Goal: Task Accomplishment & Management: Manage account settings

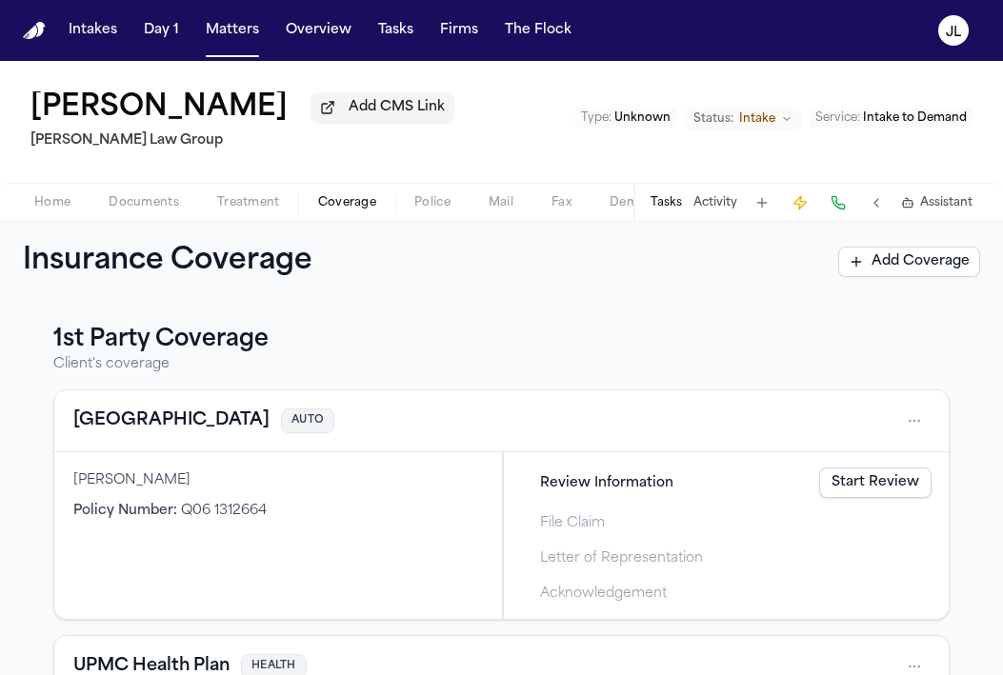
scroll to position [717, 0]
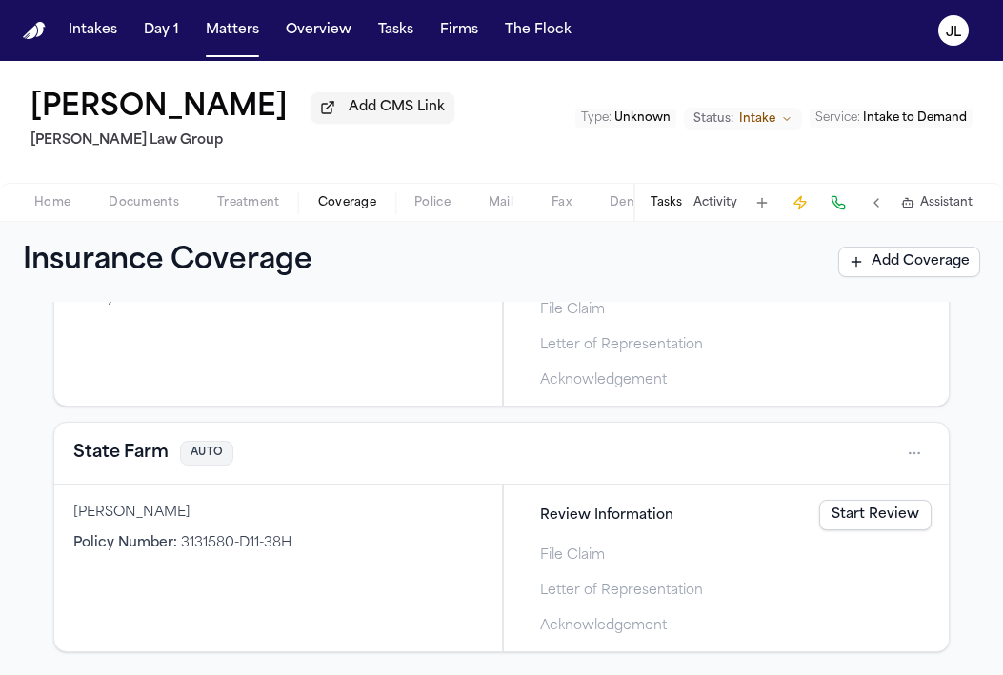
click at [121, 450] on button "State Farm" at bounding box center [120, 453] width 95 height 27
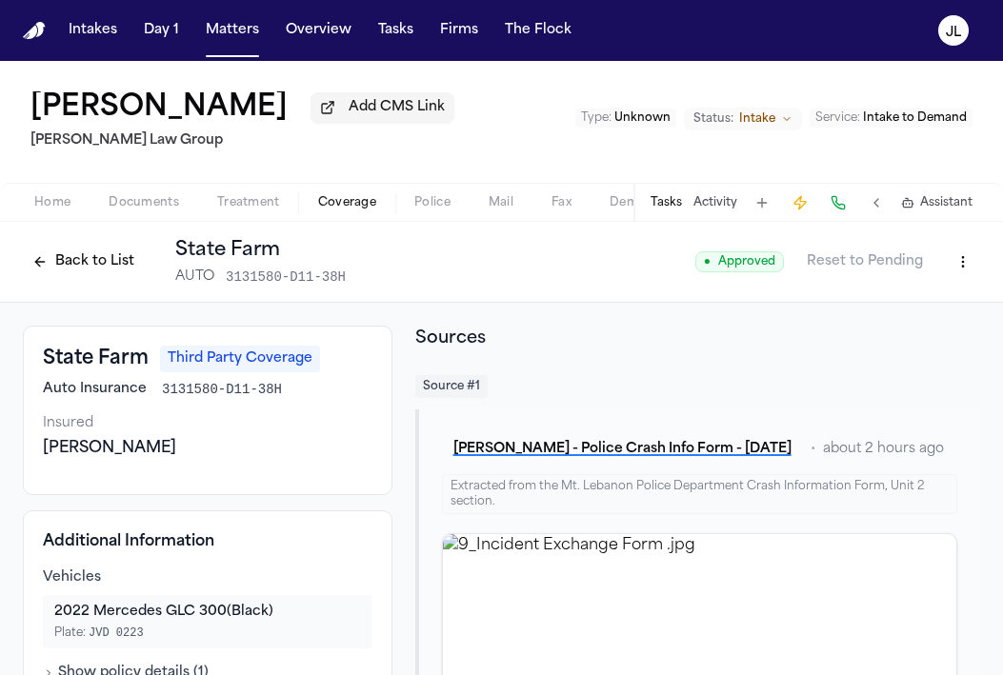
click at [836, 209] on button at bounding box center [837, 202] width 27 height 27
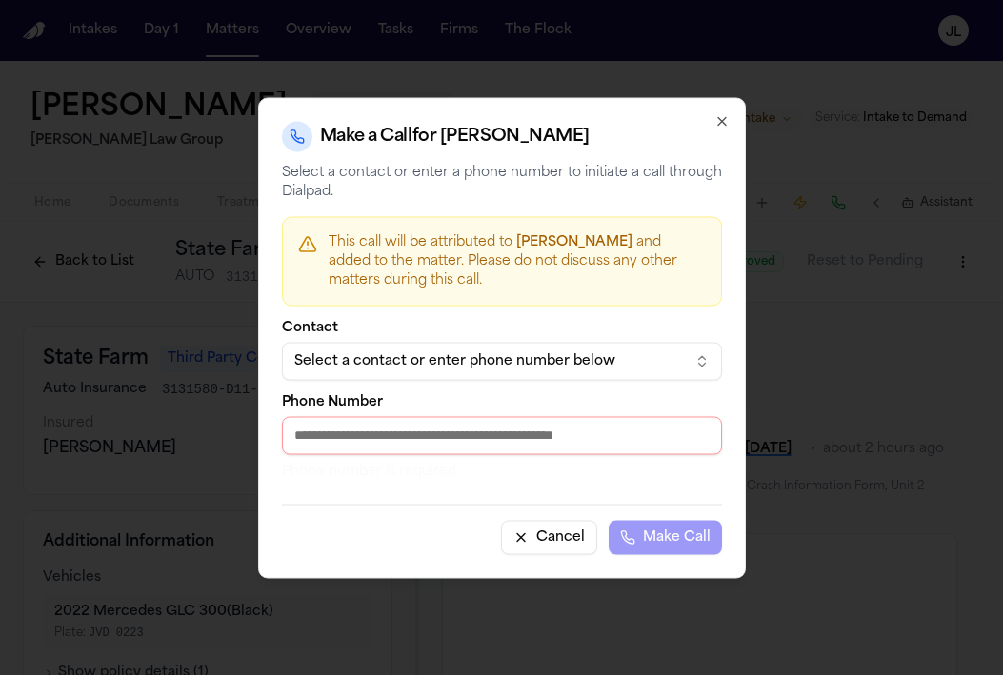
click at [480, 370] on div "Select a contact or enter phone number below" at bounding box center [486, 360] width 385 height 19
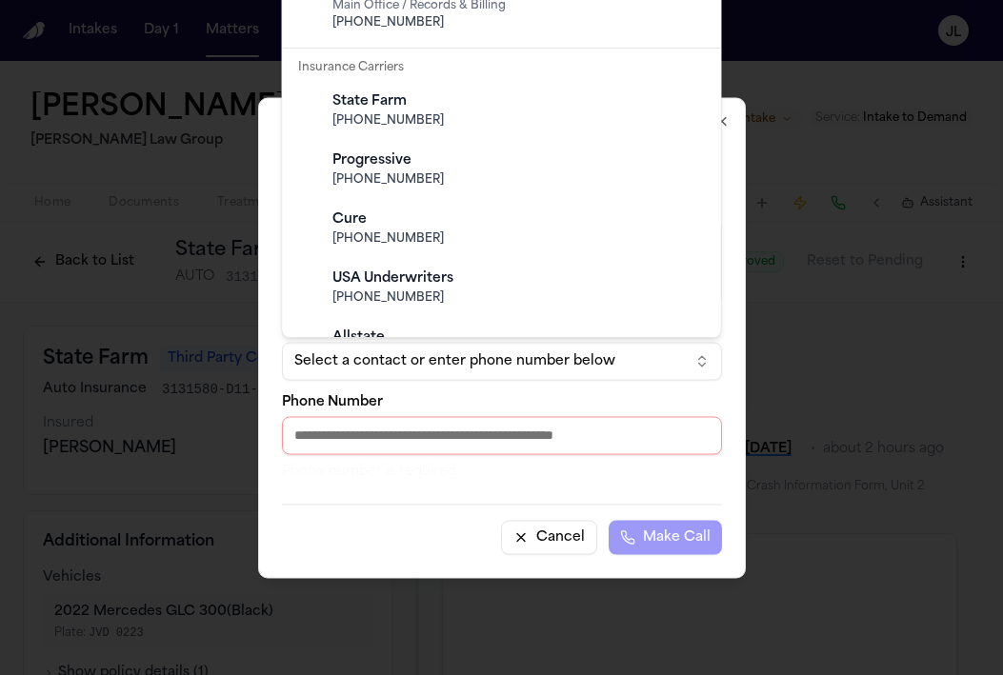
scroll to position [1359, 0]
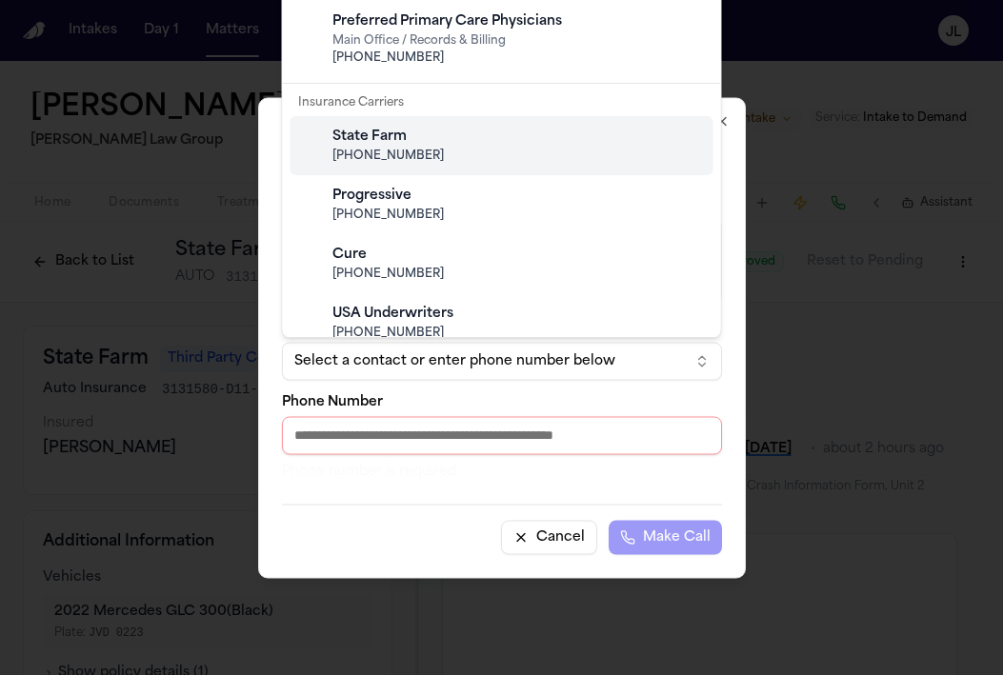
click at [417, 168] on div "State Farm (800) 732-5246" at bounding box center [516, 145] width 377 height 51
type input "**********"
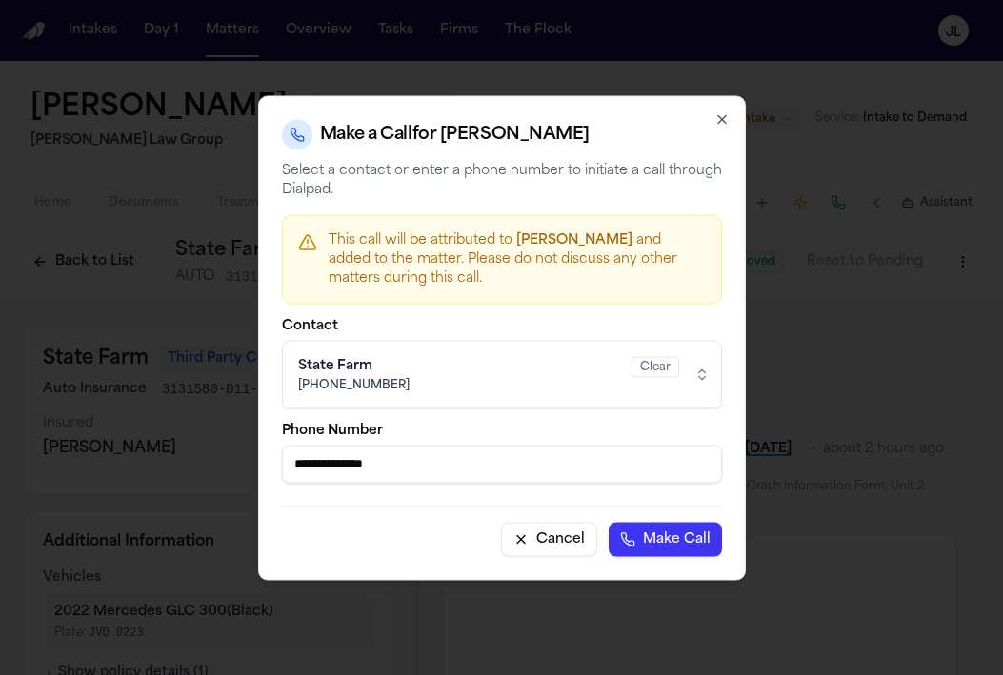
click at [674, 545] on button "Make Call" at bounding box center [664, 539] width 113 height 34
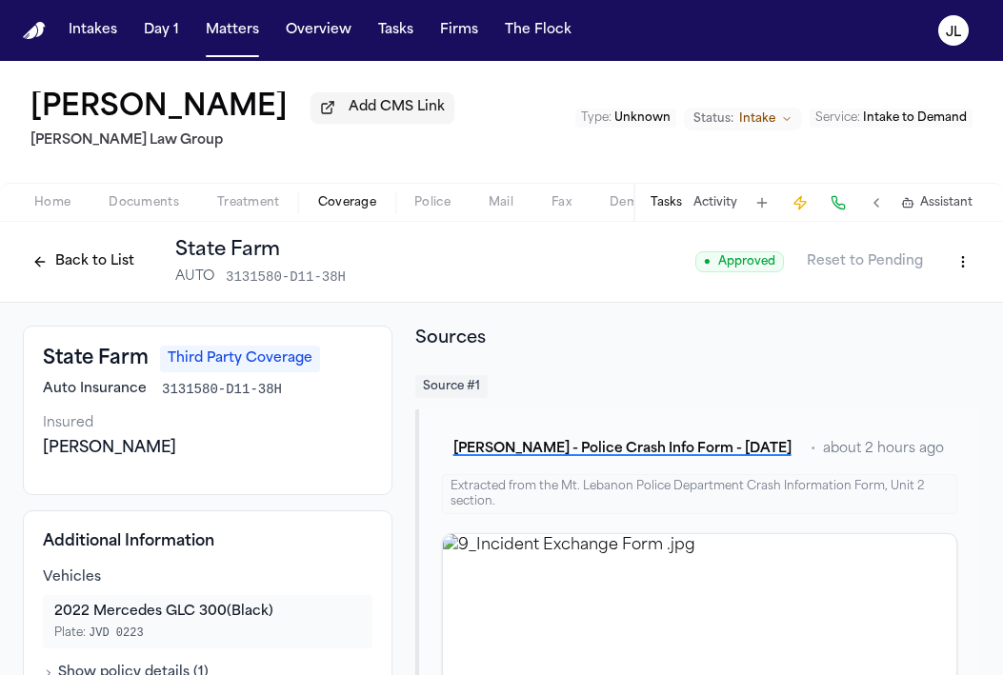
click at [844, 208] on button at bounding box center [837, 202] width 27 height 27
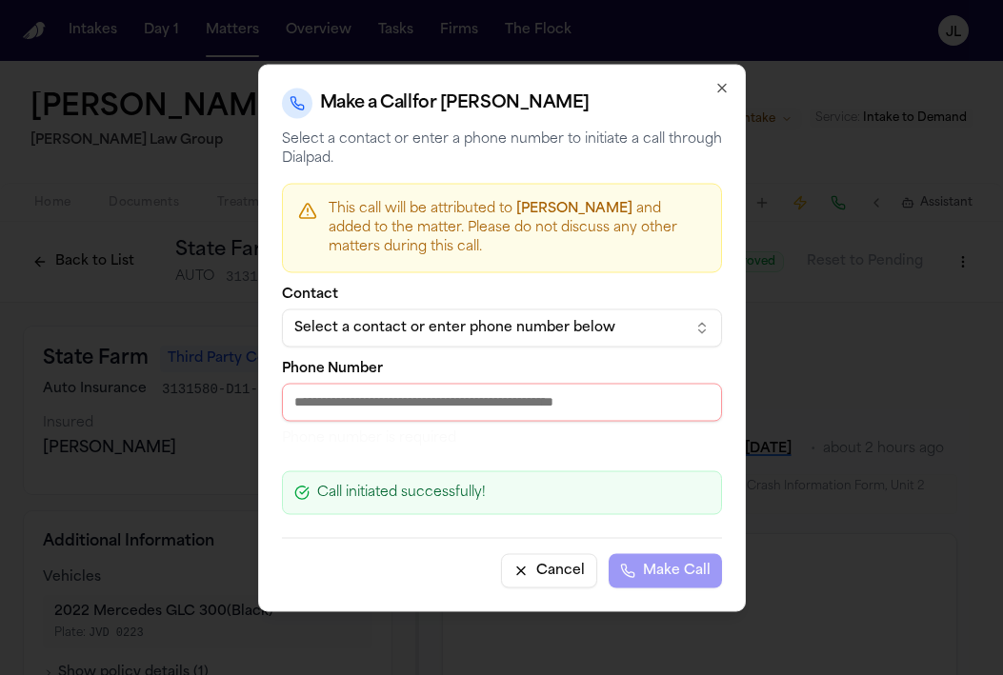
click at [441, 315] on button "Select a contact or enter phone number below" at bounding box center [502, 327] width 440 height 38
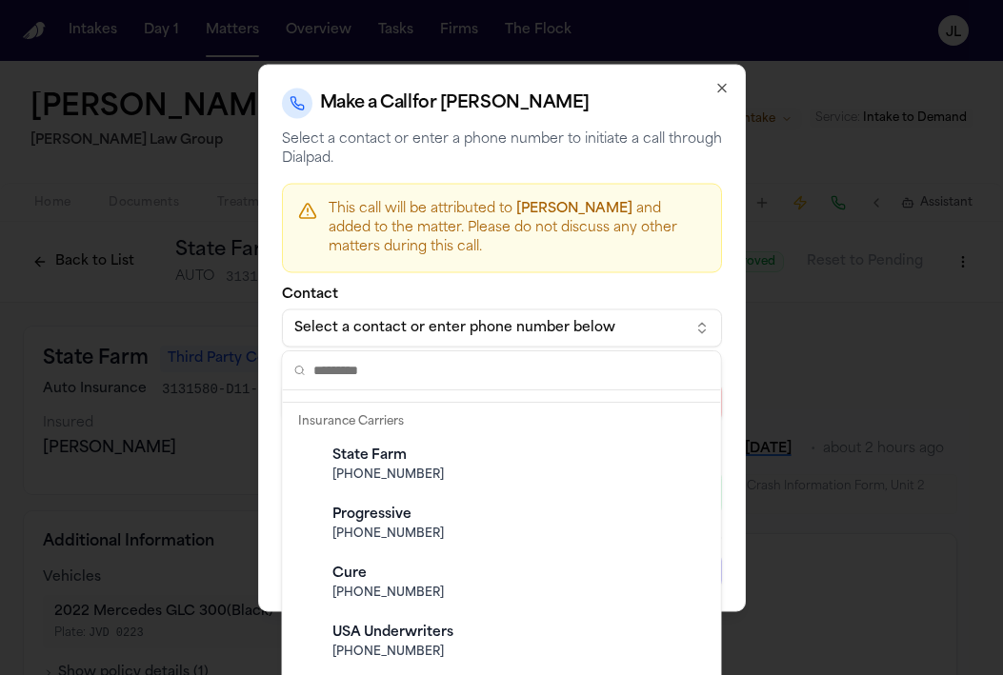
scroll to position [1486, 0]
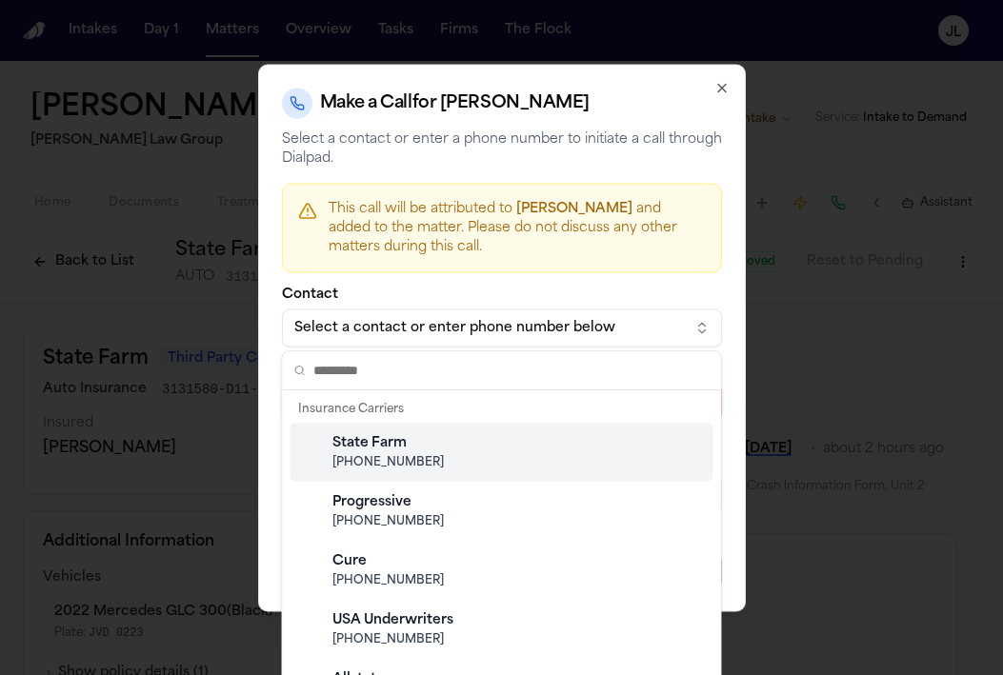
click at [438, 438] on div "State Farm" at bounding box center [516, 443] width 369 height 19
type input "**********"
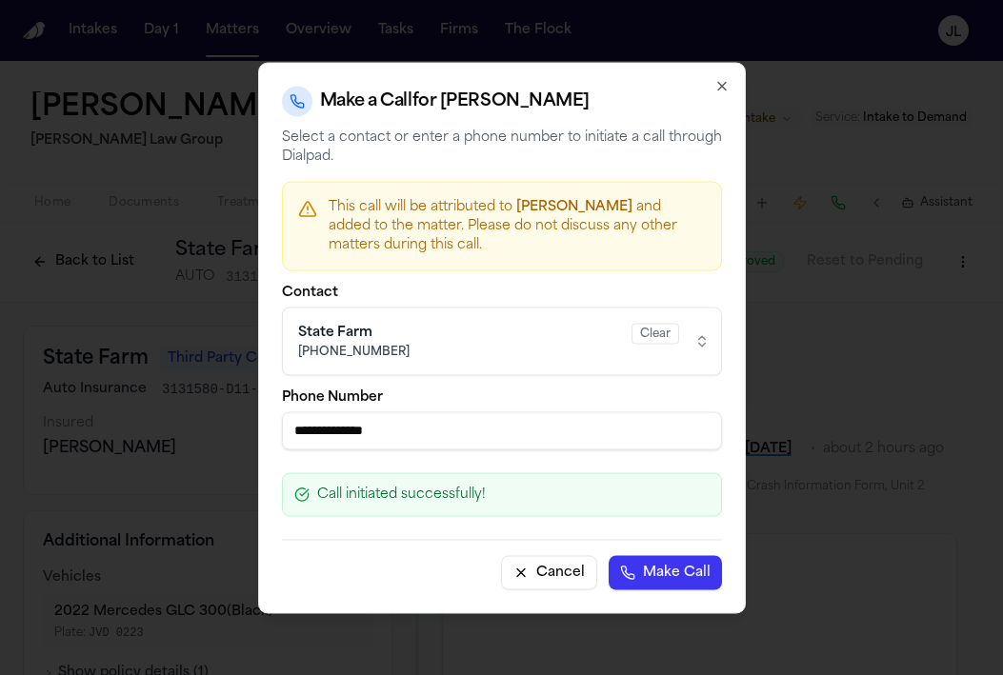
click at [659, 566] on button "Make Call" at bounding box center [664, 572] width 113 height 34
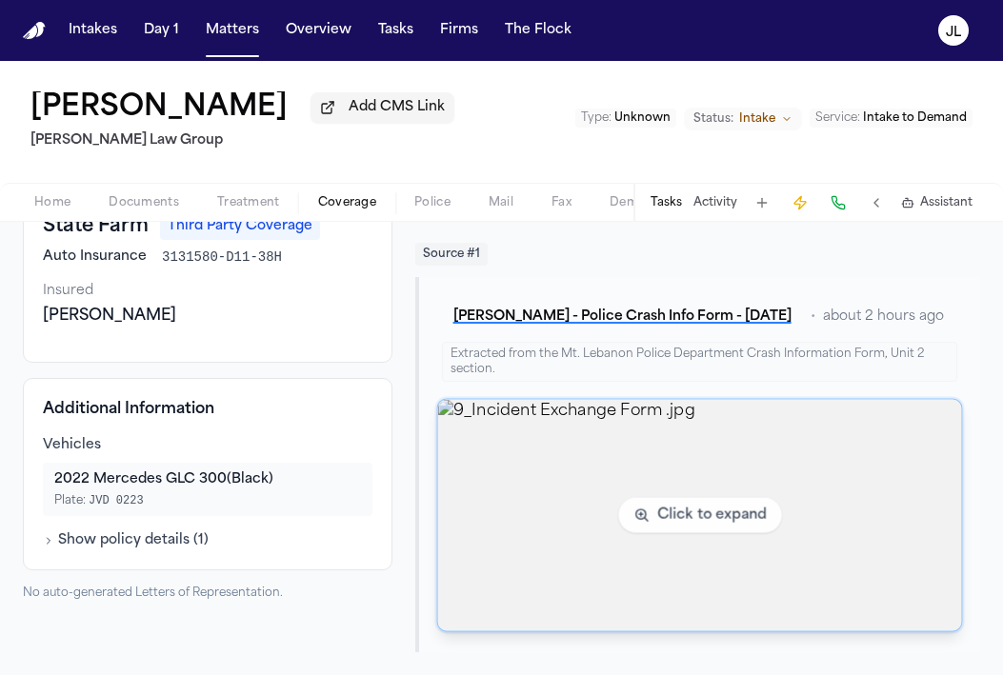
scroll to position [0, 0]
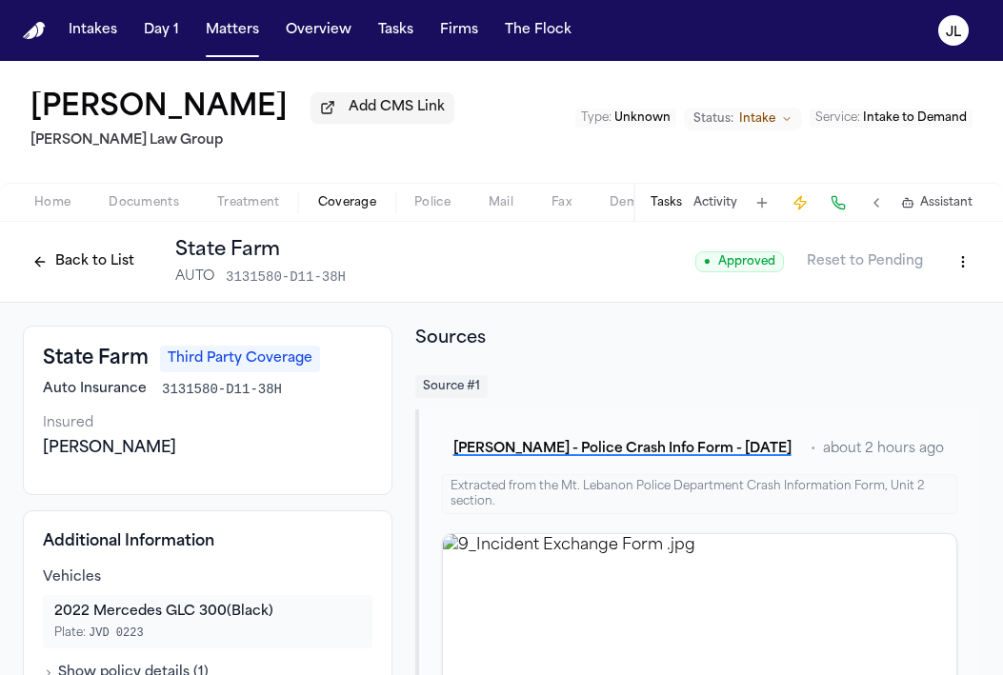
click at [965, 278] on html "Intakes Day 1 Matters Overview Tasks Firms The Flock JL Annabelle Clippinger Ad…" at bounding box center [501, 337] width 1003 height 675
click at [924, 306] on div "Edit Coverage" at bounding box center [897, 307] width 160 height 30
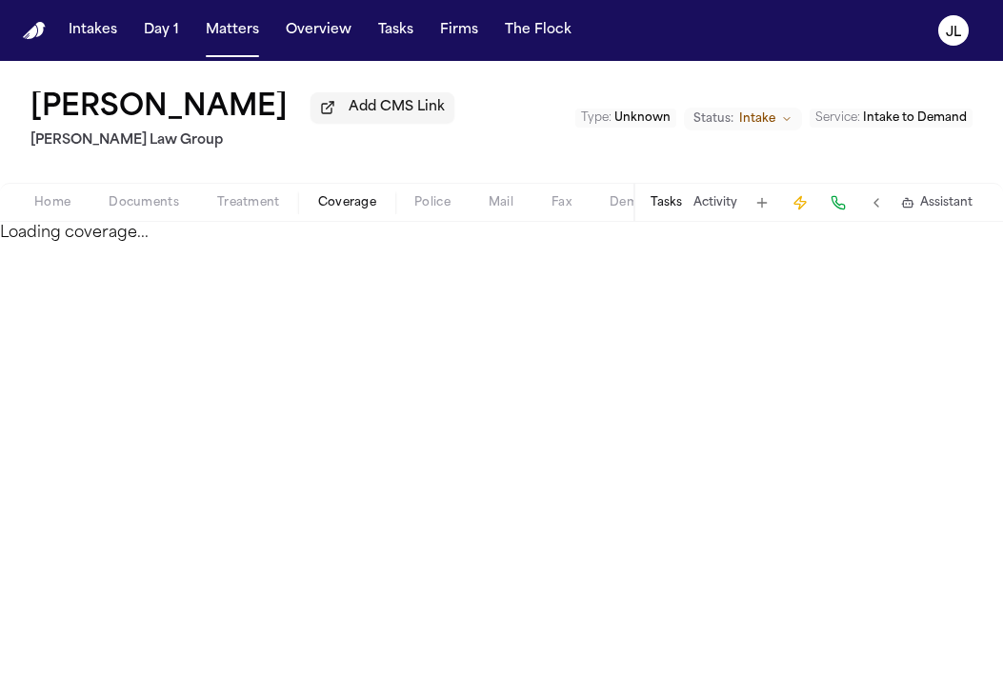
select select "**********"
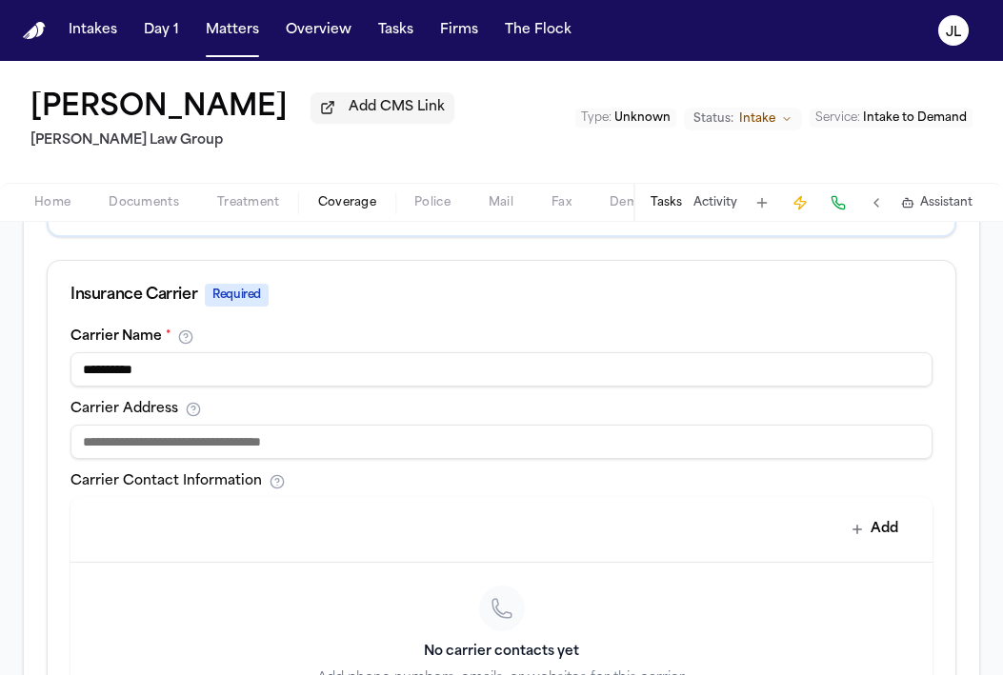
scroll to position [1064, 0]
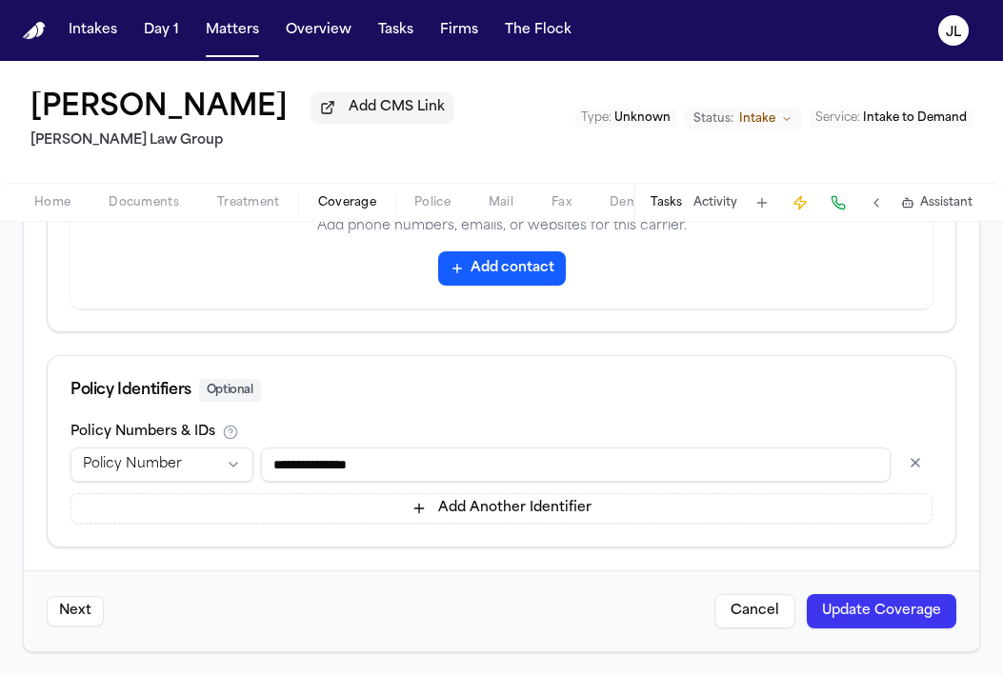
click at [838, 205] on button at bounding box center [837, 202] width 27 height 27
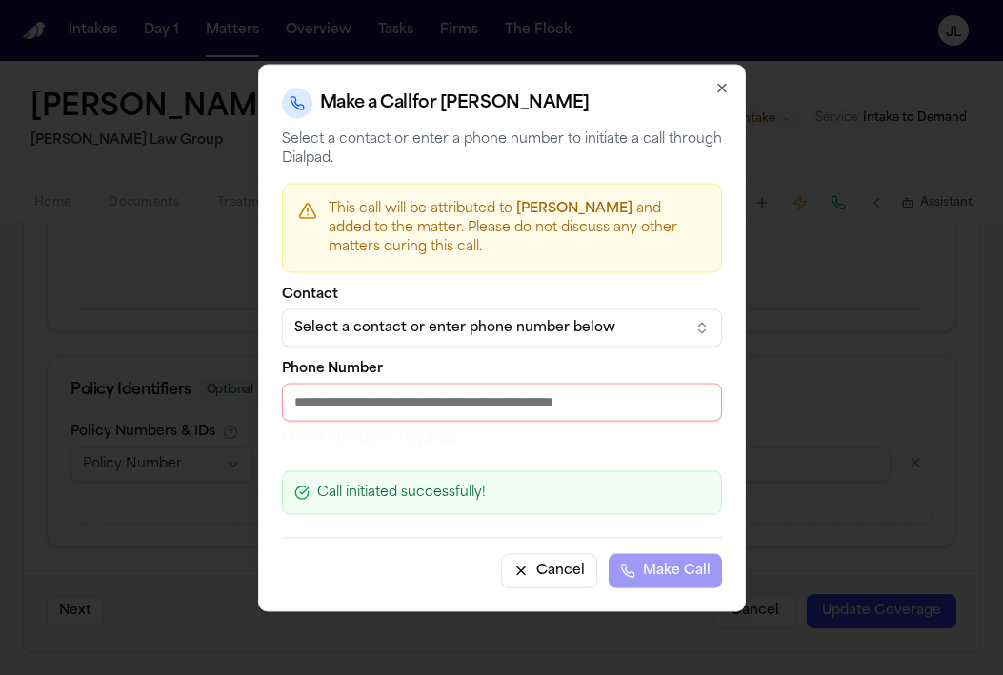
click at [463, 319] on div "Select a contact or enter phone number below" at bounding box center [486, 327] width 385 height 19
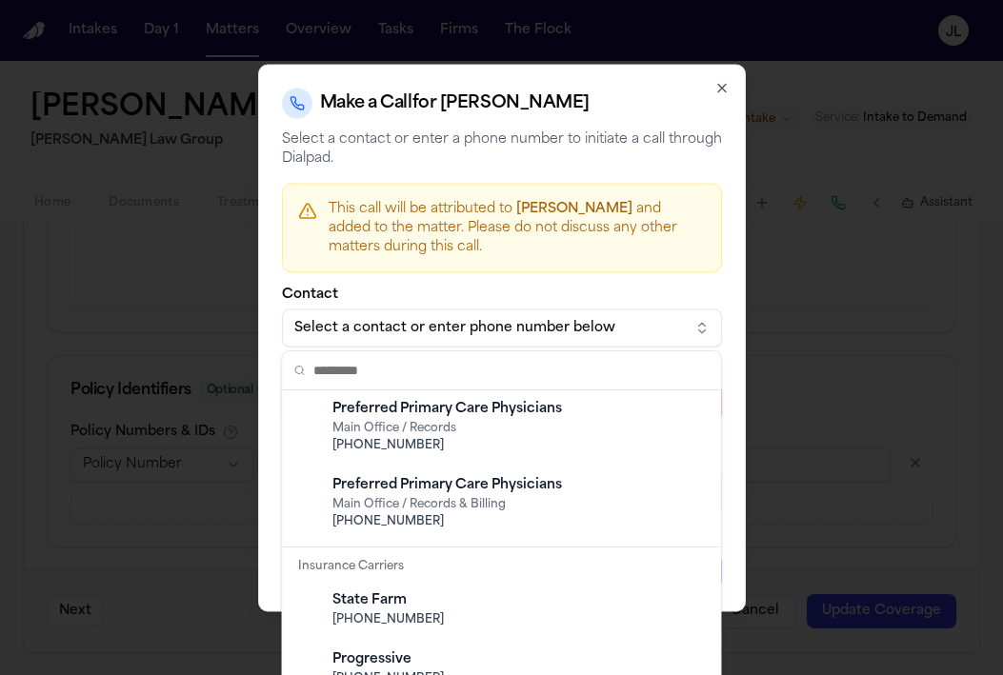
scroll to position [1400, 0]
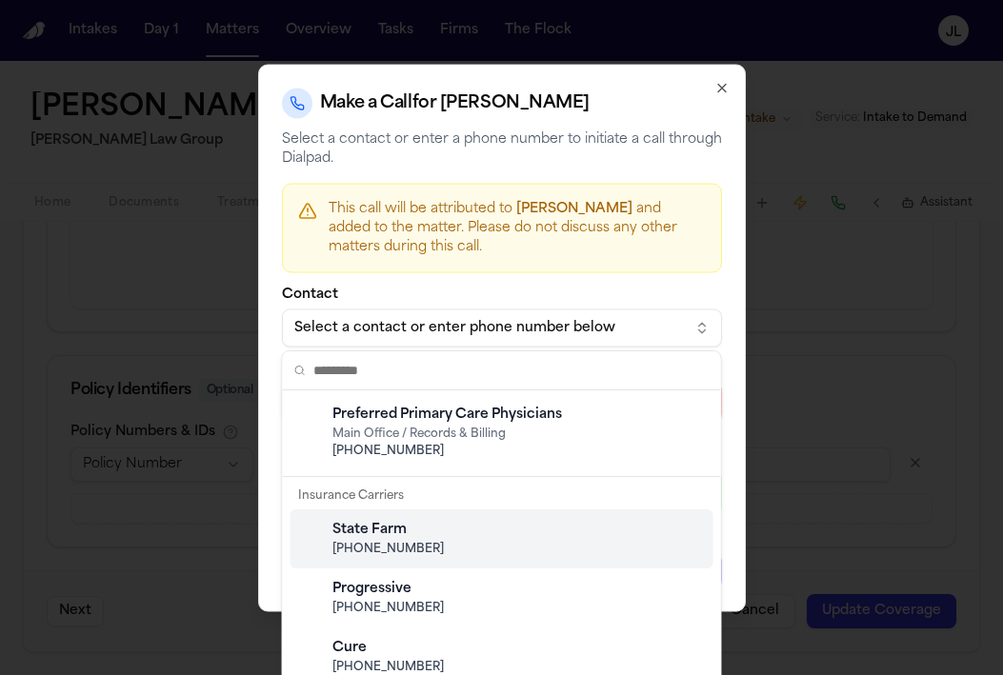
click at [420, 554] on span "(800) 732-5246" at bounding box center [516, 549] width 369 height 15
type input "**********"
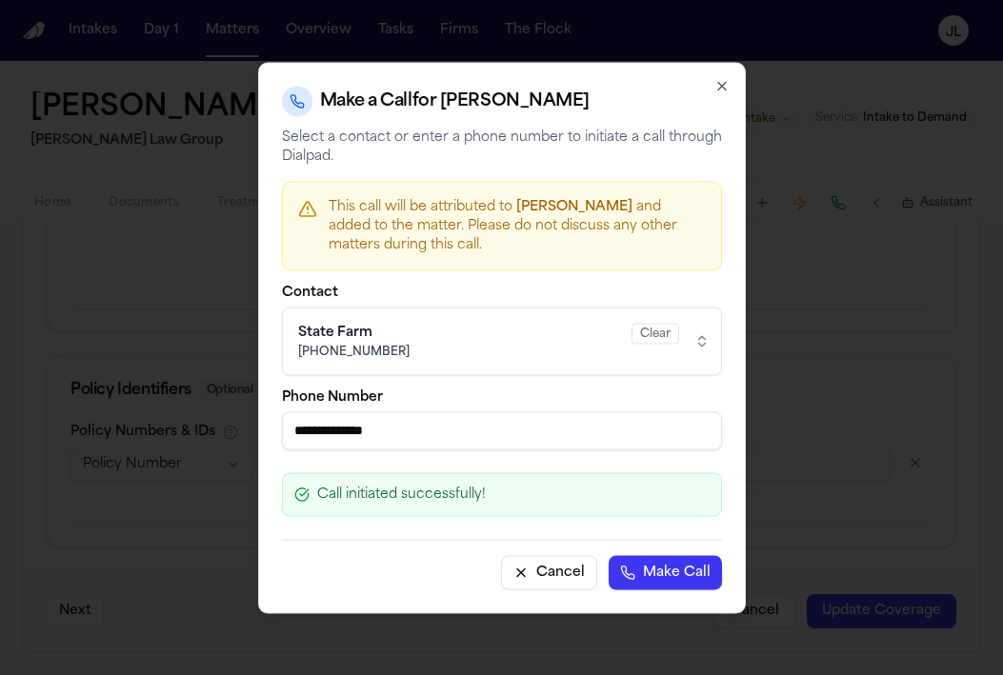
click at [693, 573] on button "Make Call" at bounding box center [664, 572] width 113 height 34
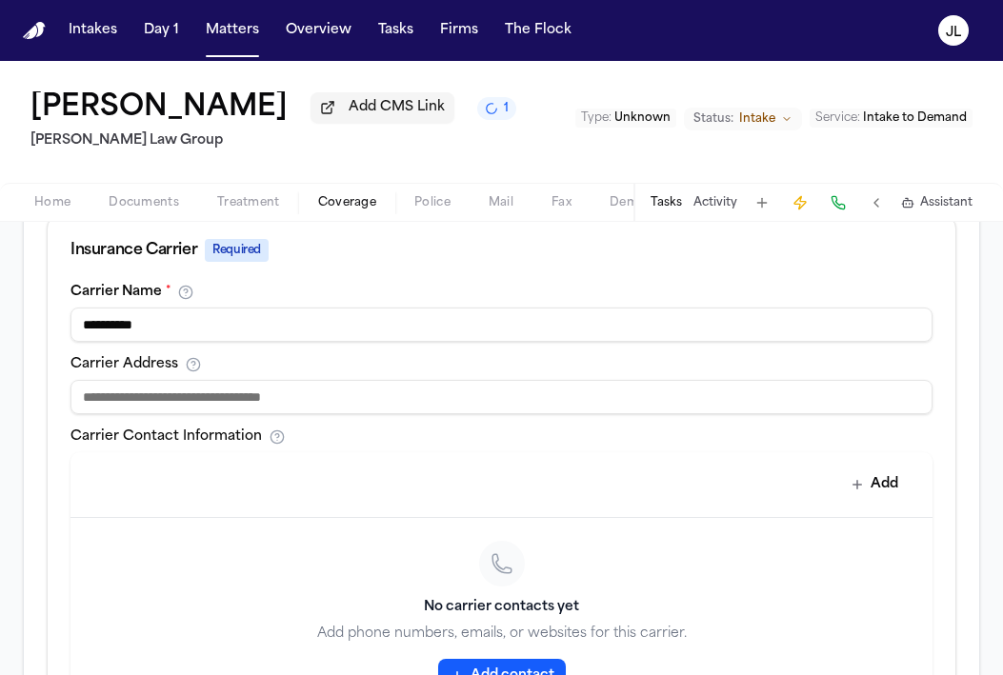
scroll to position [652, 0]
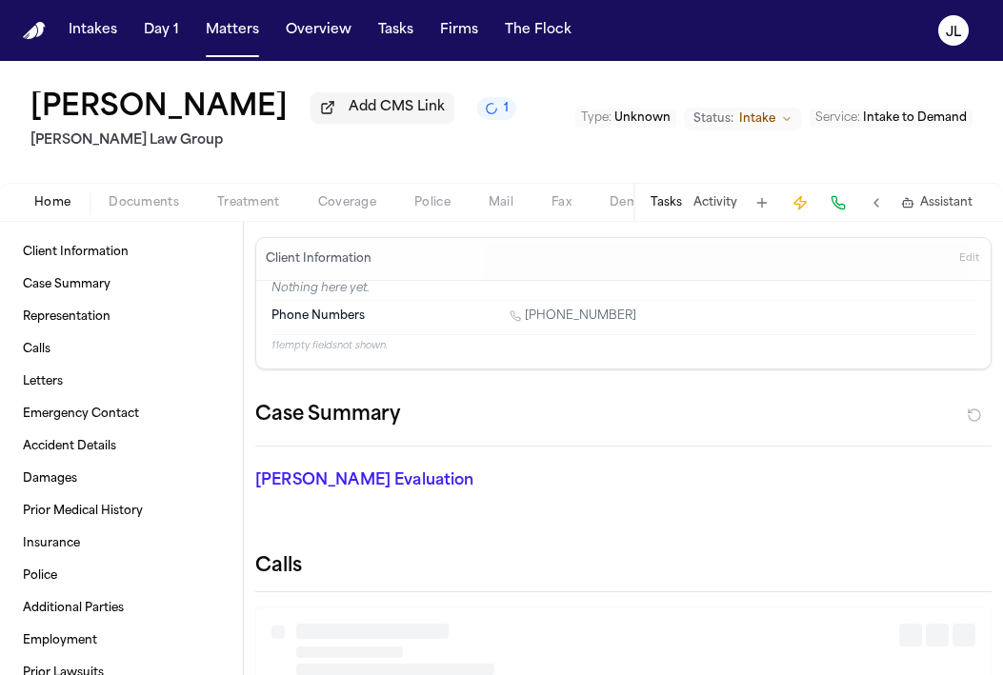
click at [41, 208] on span "Home" at bounding box center [52, 202] width 36 height 15
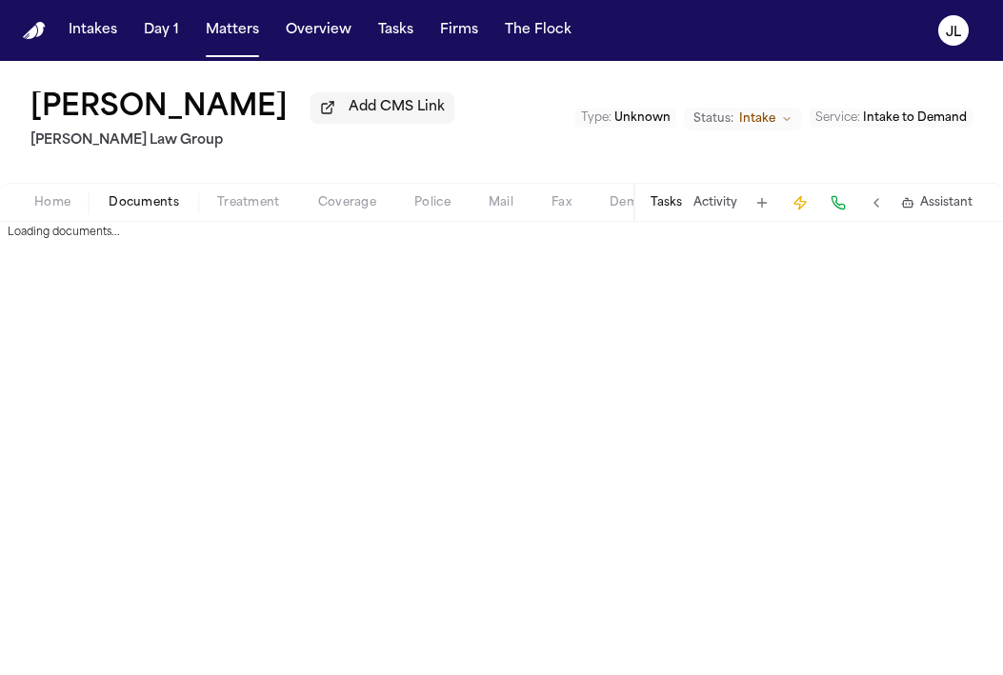
click at [158, 210] on span "Documents" at bounding box center [144, 202] width 70 height 15
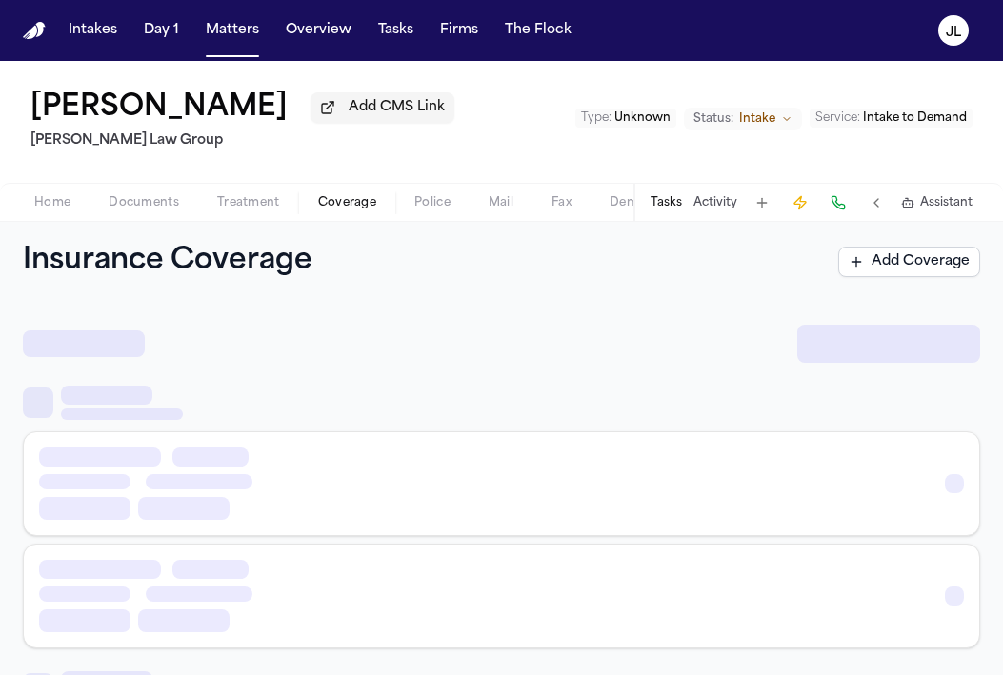
click at [337, 209] on span "Coverage" at bounding box center [347, 202] width 58 height 15
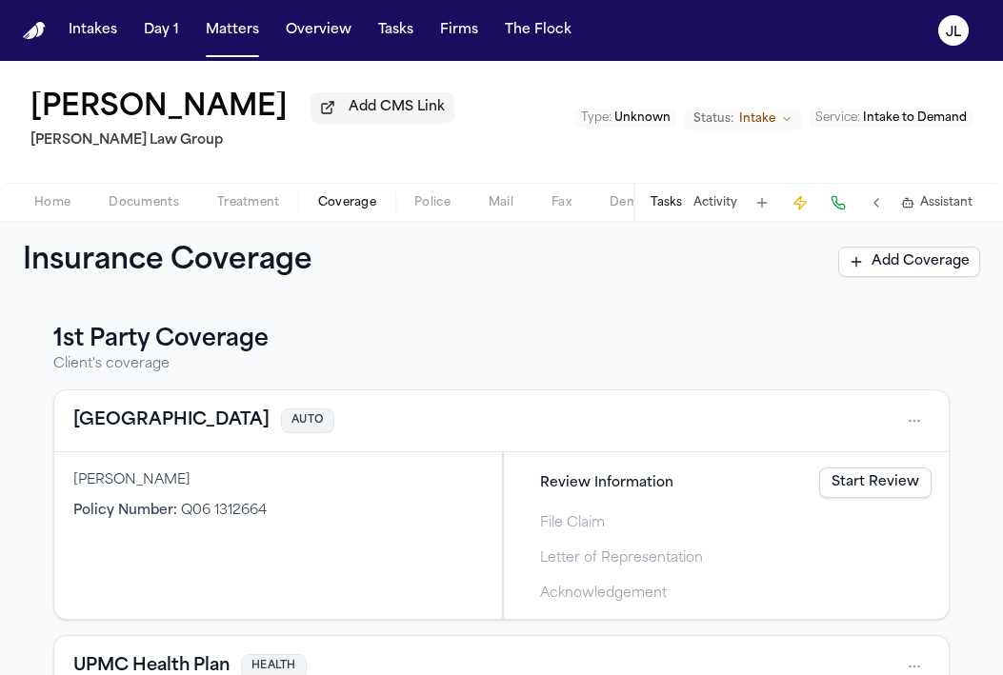
scroll to position [717, 0]
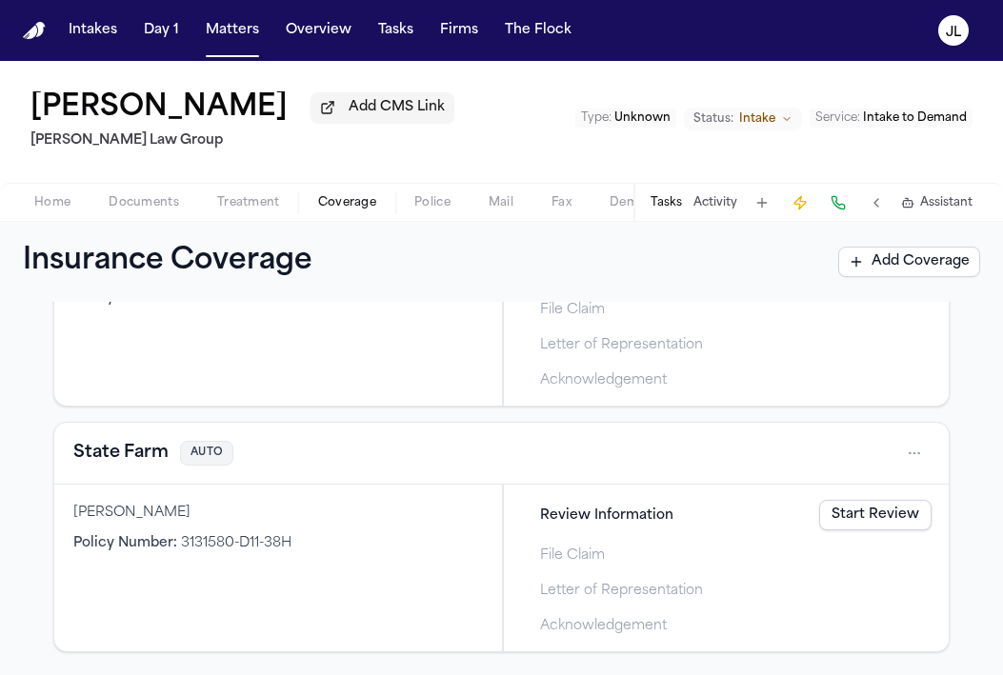
click at [83, 448] on button "State Farm" at bounding box center [120, 453] width 95 height 27
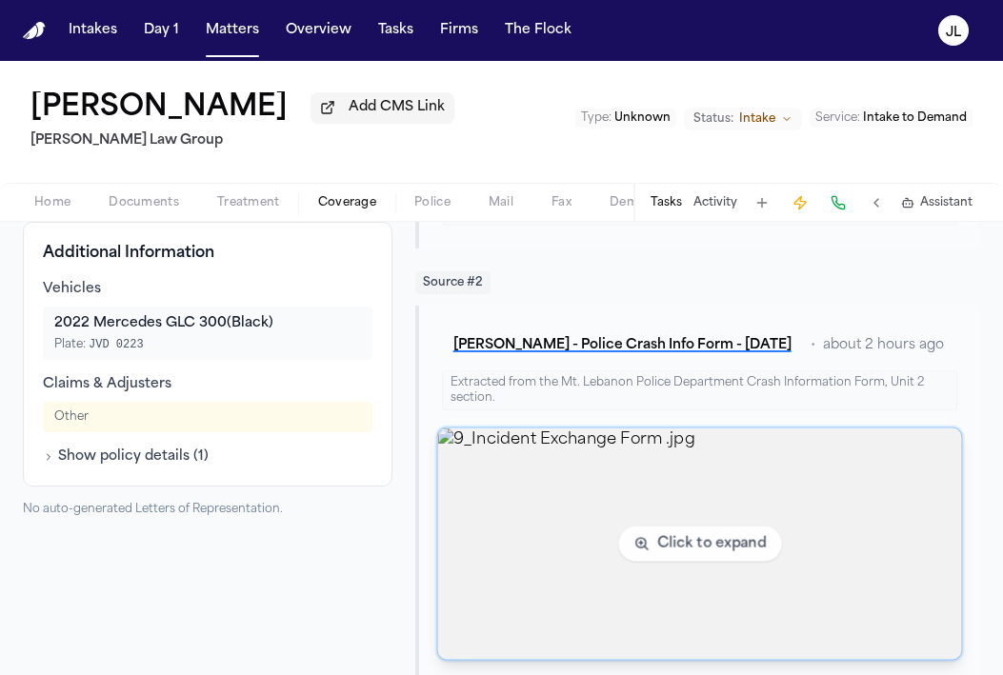
scroll to position [306, 0]
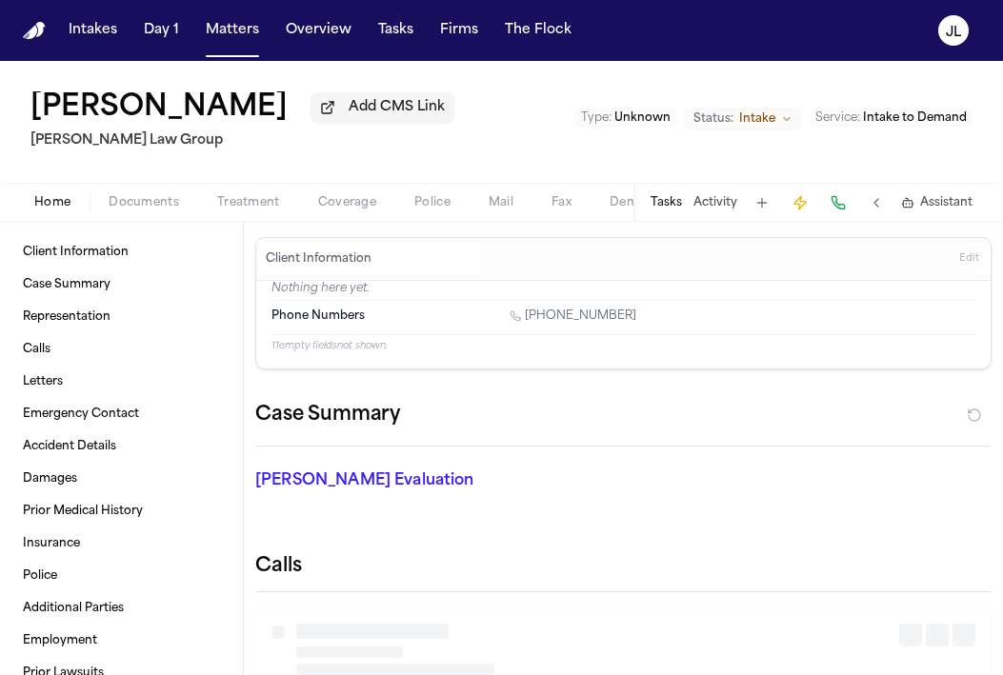
click at [63, 208] on span "Home" at bounding box center [52, 202] width 36 height 15
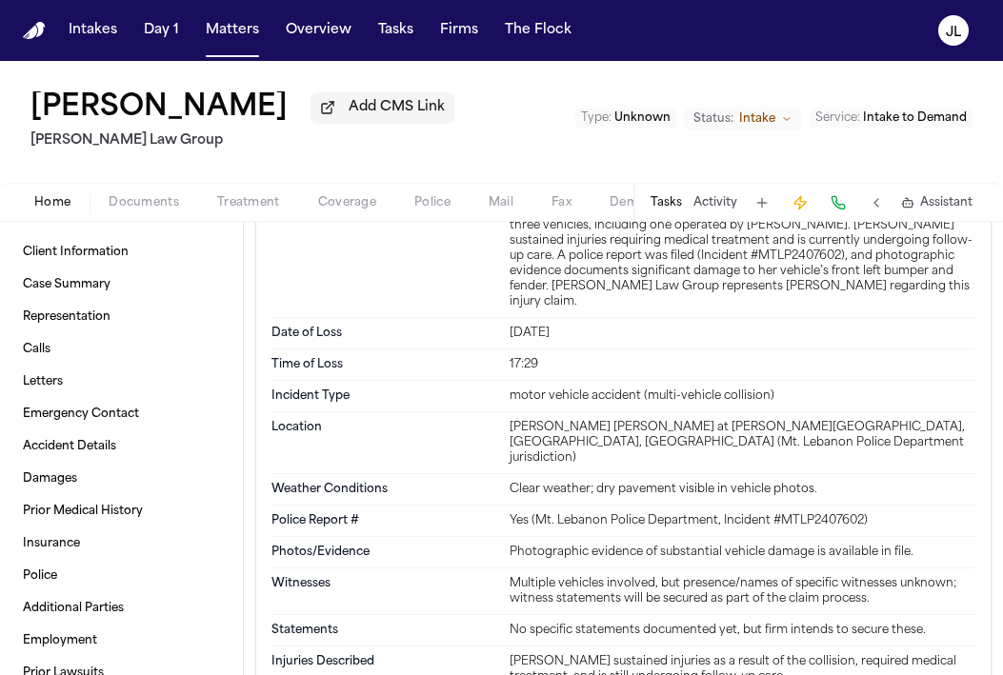
scroll to position [1422, 0]
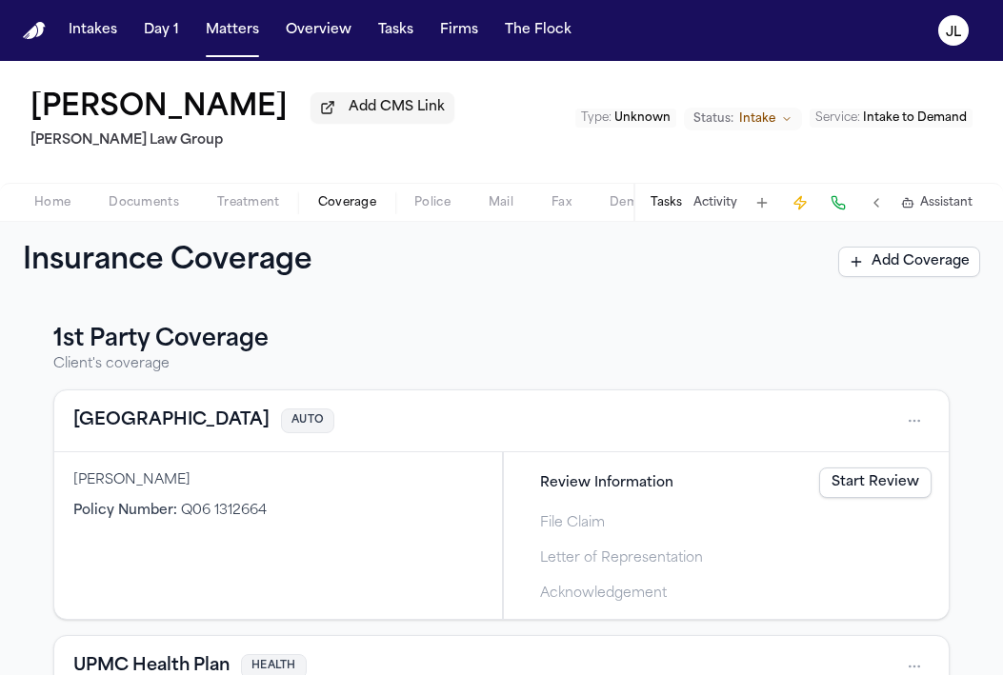
click at [338, 208] on span "Coverage" at bounding box center [347, 202] width 58 height 15
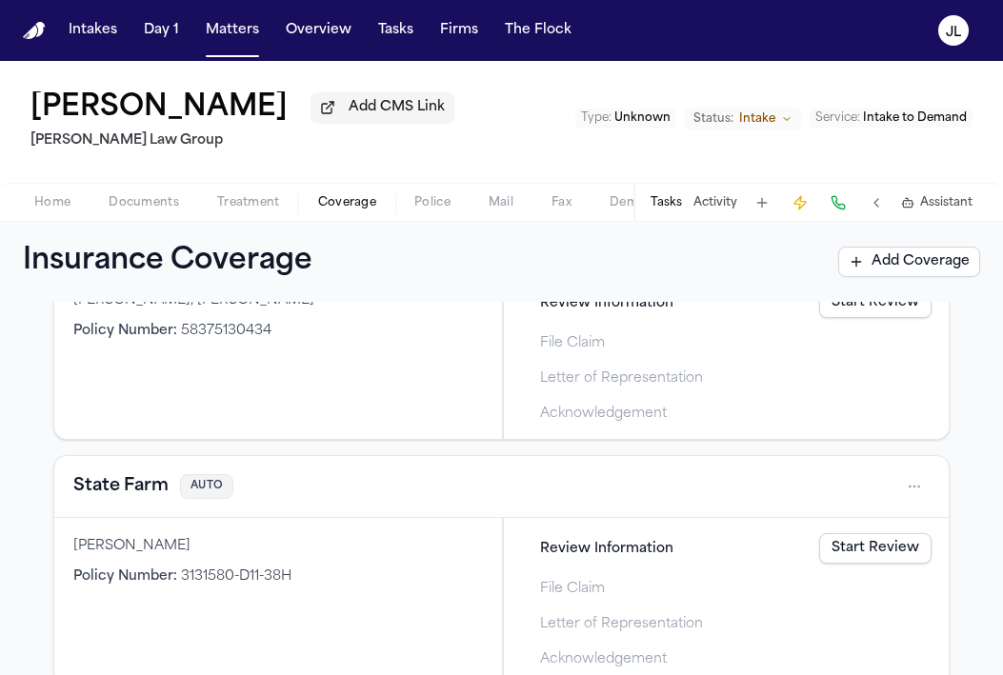
scroll to position [682, 0]
click at [113, 495] on button "State Farm" at bounding box center [120, 484] width 95 height 27
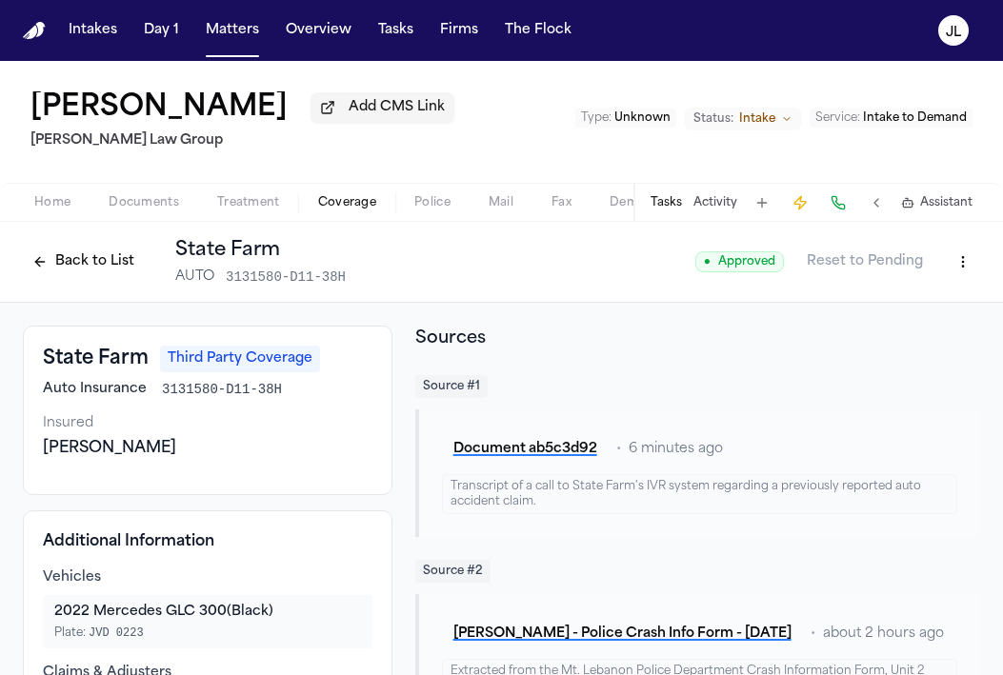
click at [95, 268] on button "Back to List" at bounding box center [83, 262] width 121 height 30
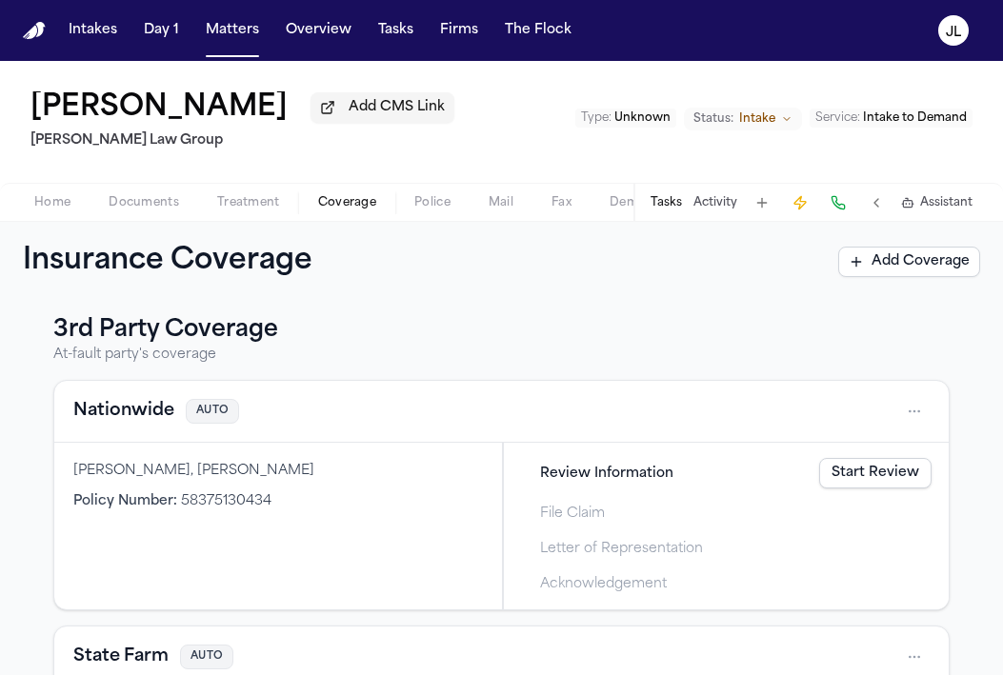
scroll to position [717, 0]
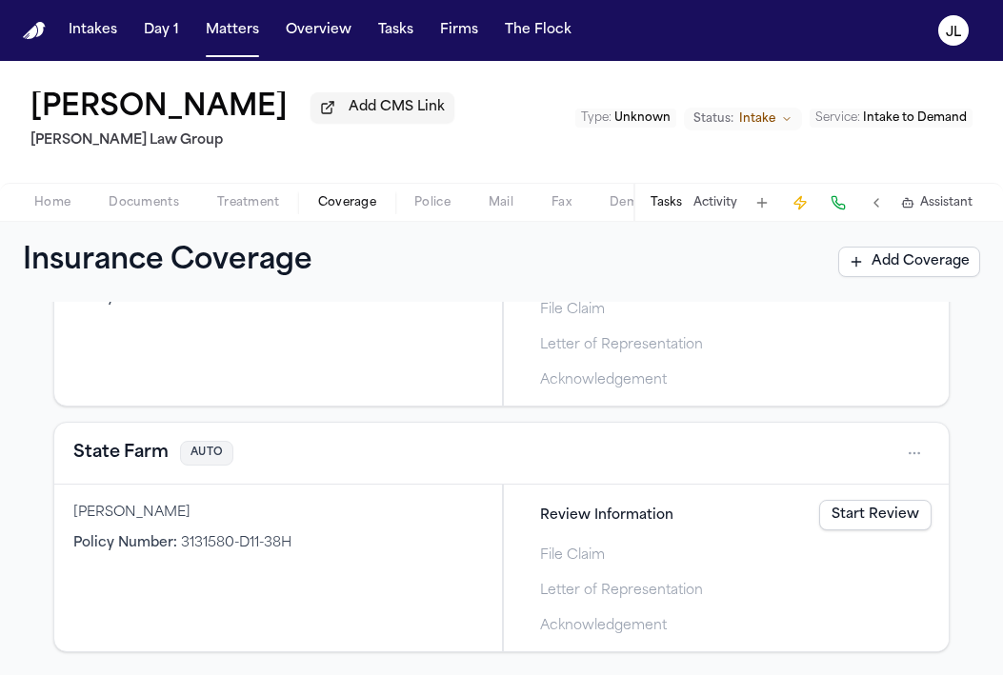
click at [110, 471] on div "State Farm AUTO" at bounding box center [501, 454] width 894 height 62
click at [110, 467] on div "State Farm AUTO" at bounding box center [501, 453] width 856 height 30
click at [110, 462] on button "State Farm" at bounding box center [120, 453] width 95 height 27
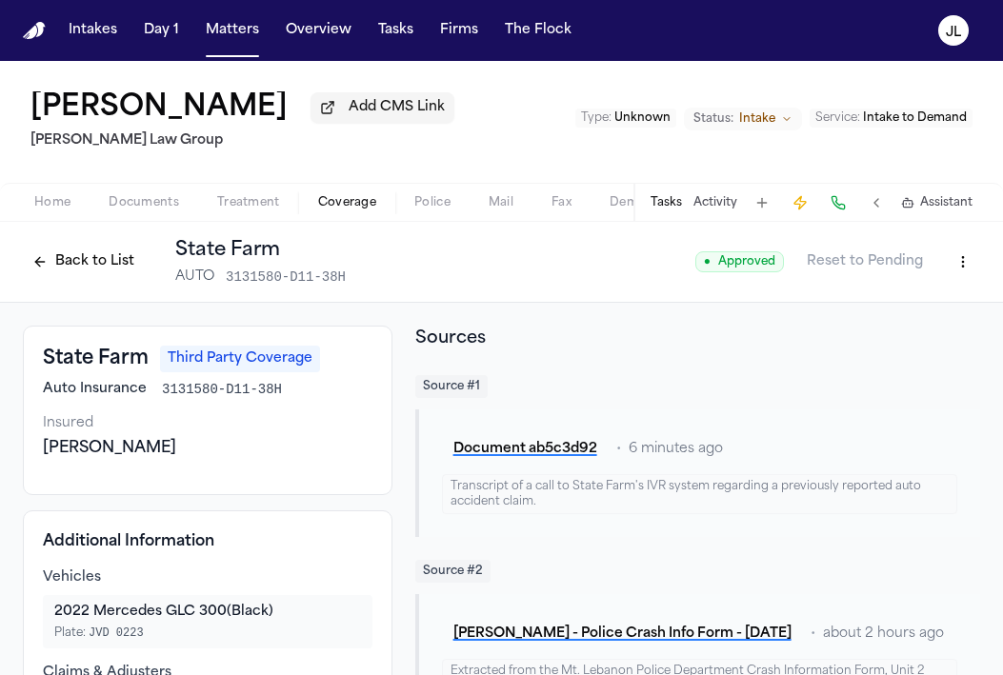
click at [65, 275] on button "Back to List" at bounding box center [83, 262] width 121 height 30
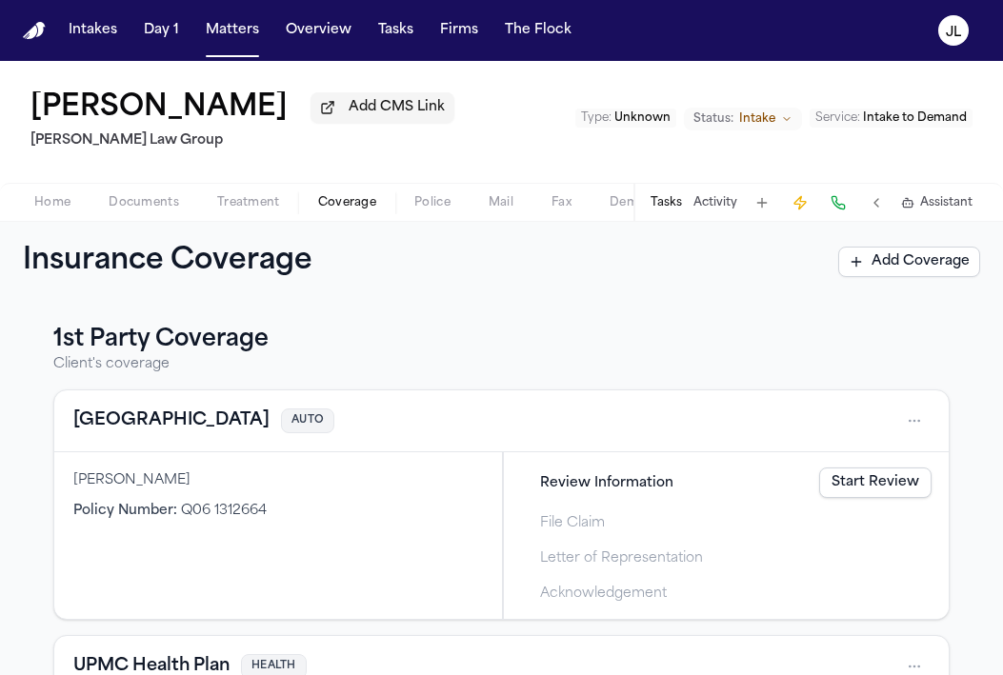
click at [55, 208] on span "Home" at bounding box center [52, 202] width 36 height 15
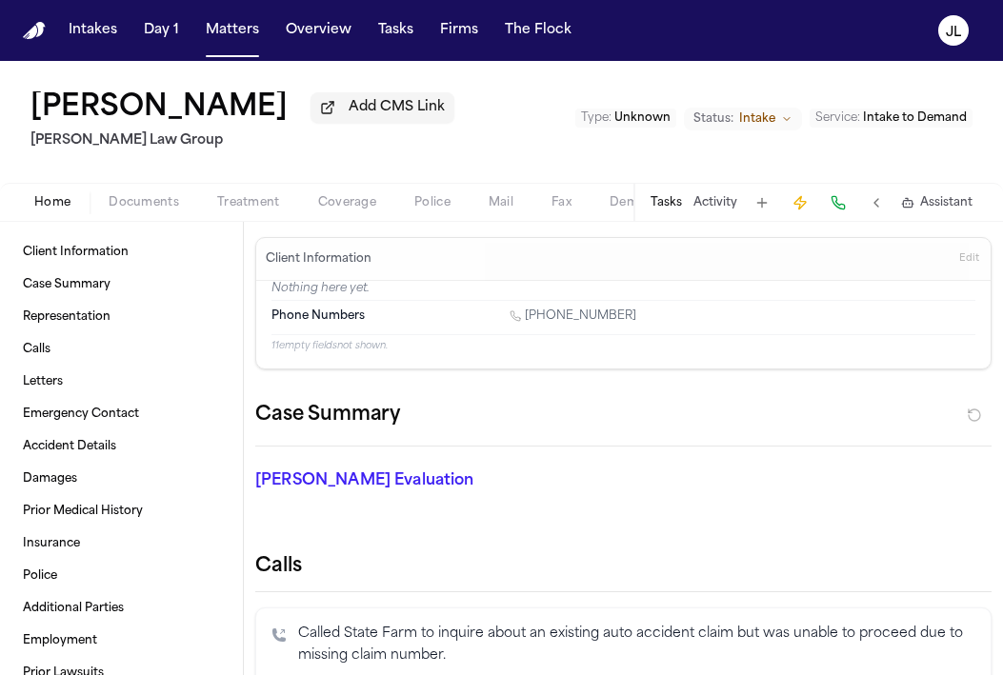
click at [136, 197] on span "Documents" at bounding box center [144, 202] width 70 height 15
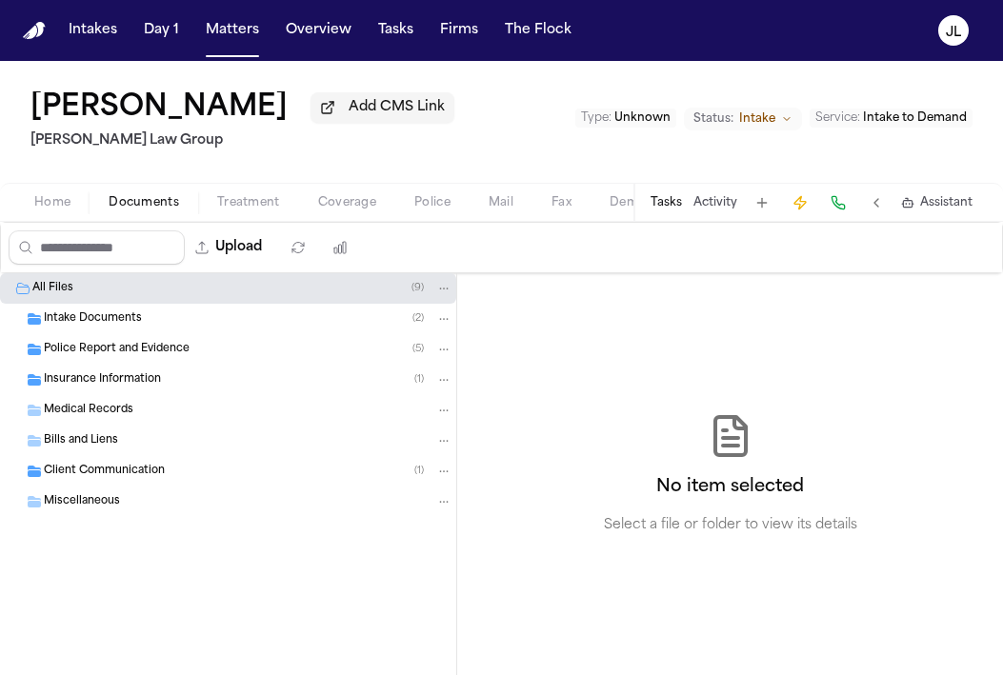
click at [96, 353] on span "Police Report and Evidence" at bounding box center [117, 350] width 146 height 16
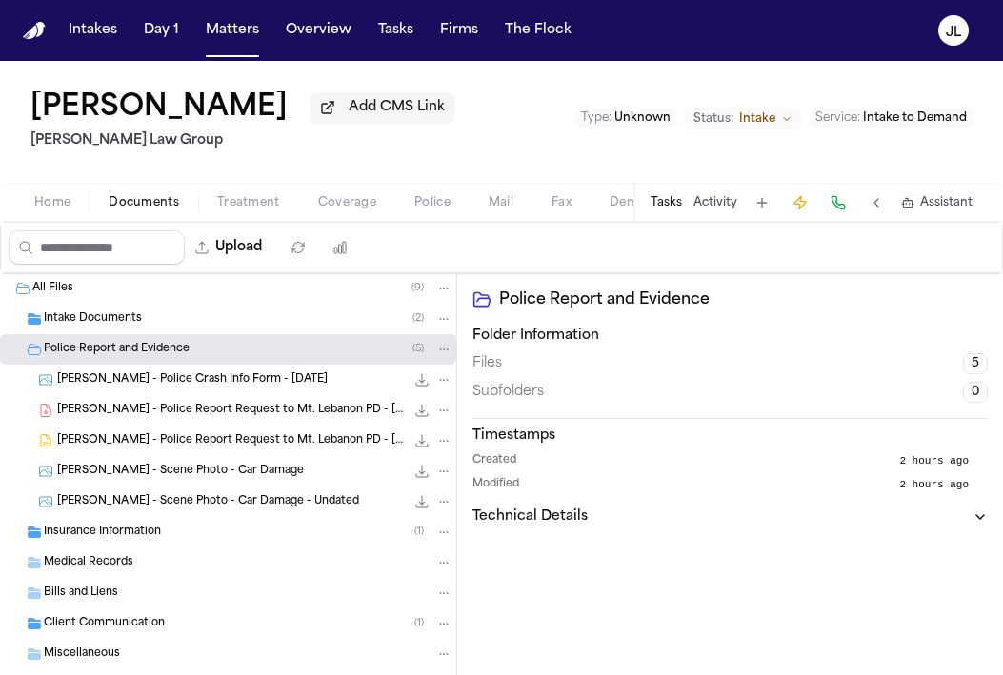
click at [115, 383] on span "[PERSON_NAME] - Police Crash Info Form - [DATE]" at bounding box center [192, 380] width 270 height 16
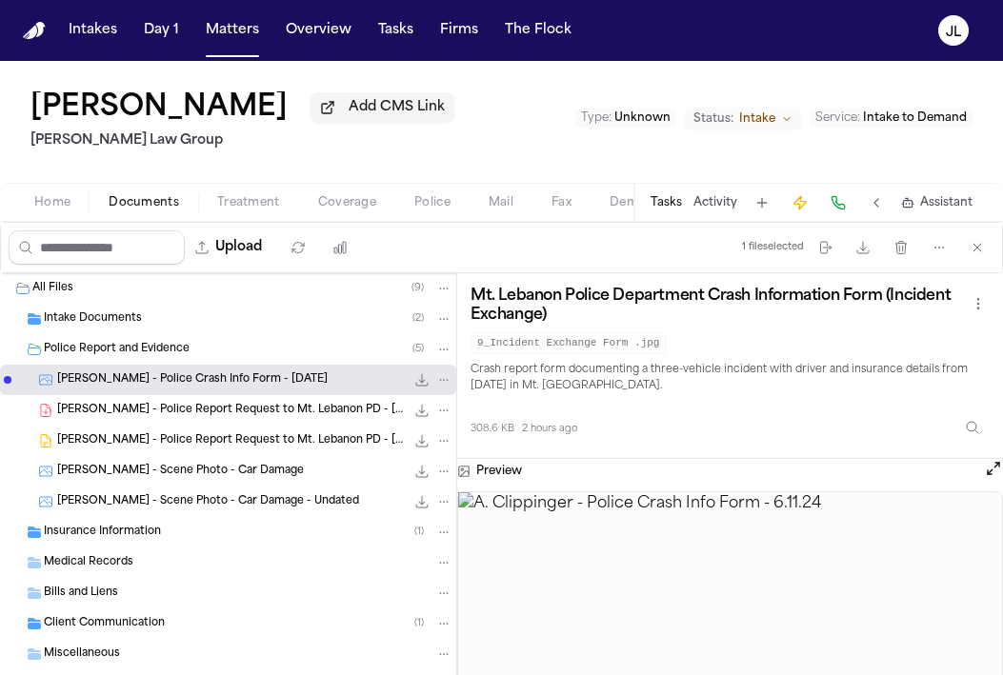
click at [325, 200] on span "Coverage" at bounding box center [347, 202] width 58 height 15
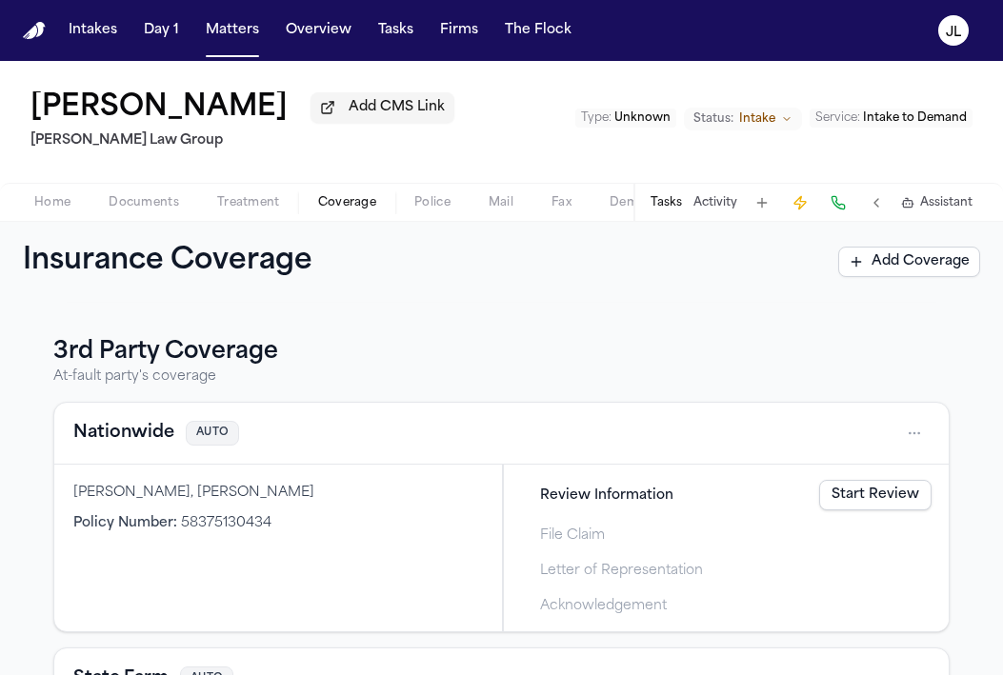
scroll to position [495, 0]
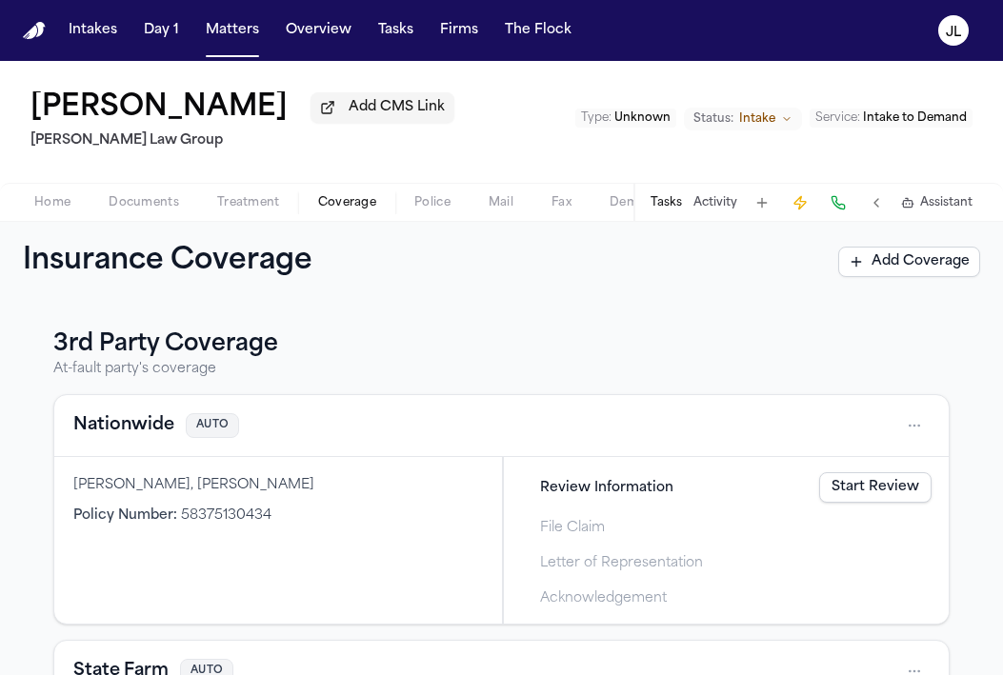
click at [130, 435] on button "Nationwide" at bounding box center [123, 425] width 101 height 27
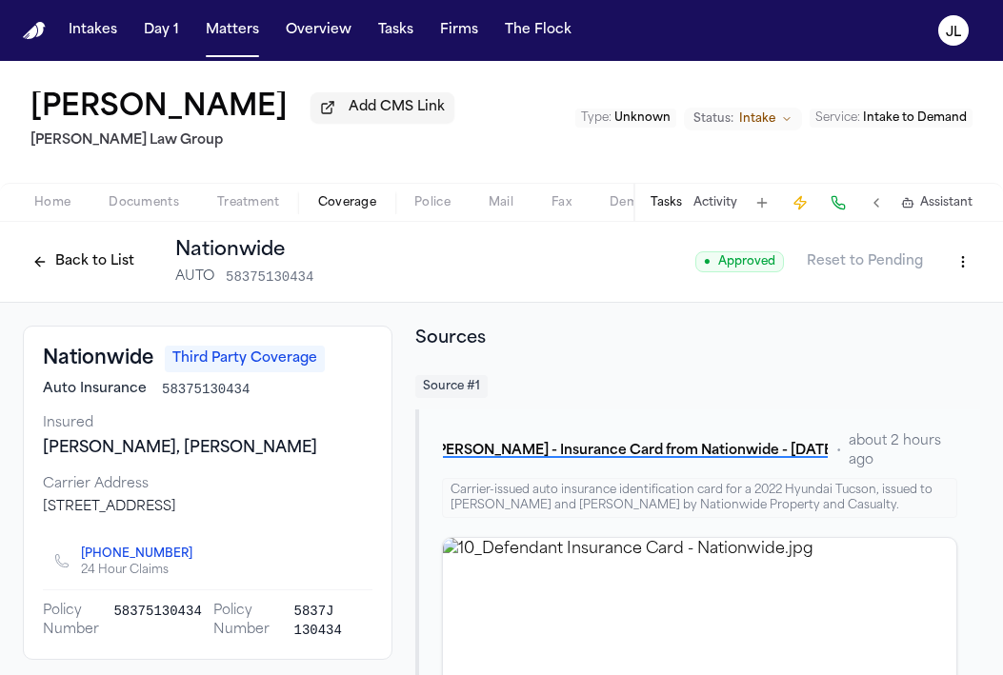
click at [848, 200] on button at bounding box center [837, 202] width 27 height 27
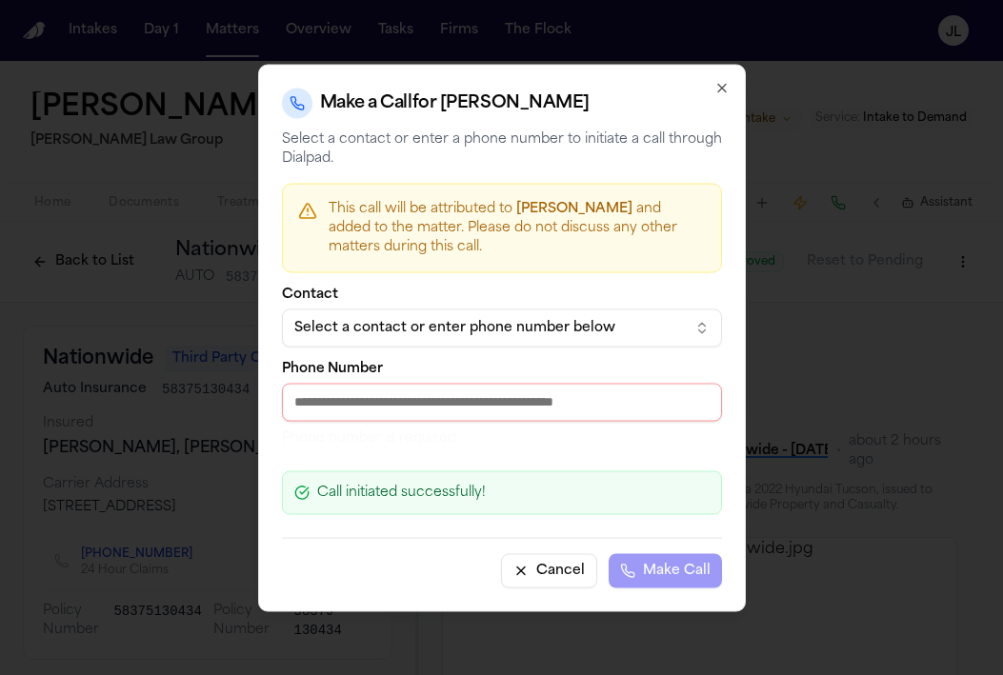
click at [614, 351] on div "Contact Select a contact or enter phone number below Phone Number Phone number …" at bounding box center [502, 368] width 440 height 160
click at [608, 329] on div "Select a contact or enter phone number below" at bounding box center [486, 327] width 385 height 19
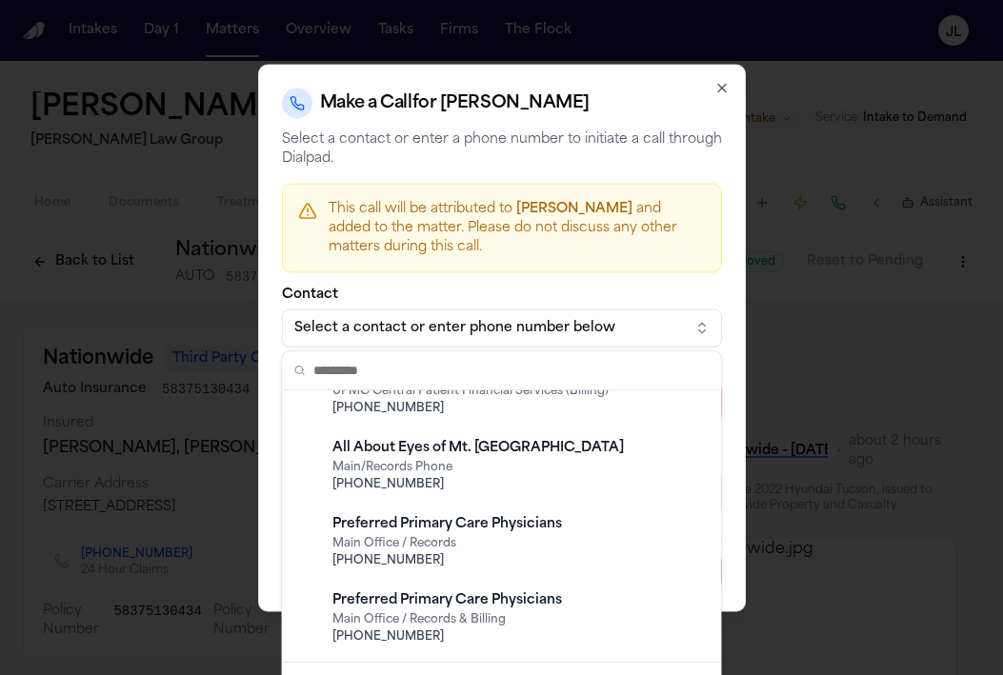
scroll to position [1182, 0]
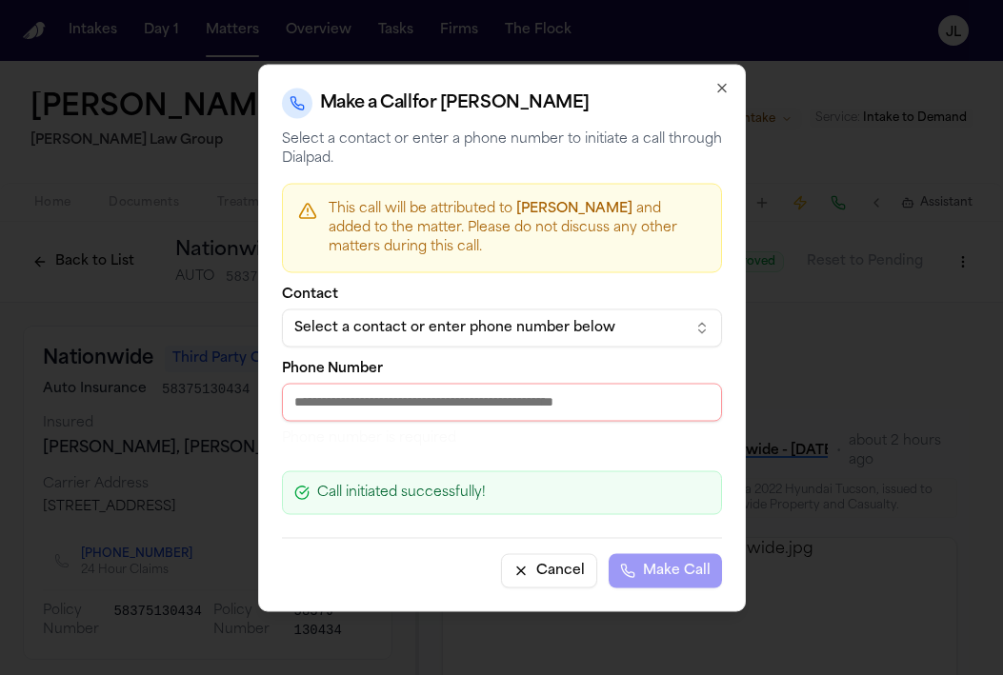
click at [716, 81] on body "Intakes Day 1 Matters Overview Tasks Firms The Flock JL Annabelle Clippinger Ad…" at bounding box center [501, 337] width 1003 height 675
click at [714, 88] on icon "button" at bounding box center [721, 87] width 15 height 15
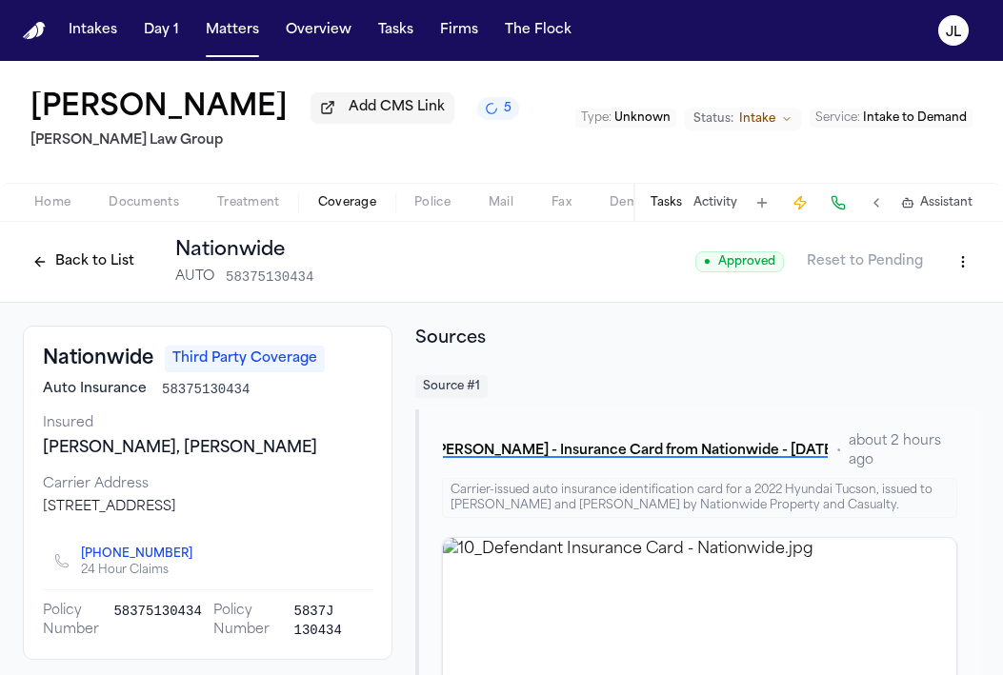
click at [87, 265] on button "Back to List" at bounding box center [83, 262] width 121 height 30
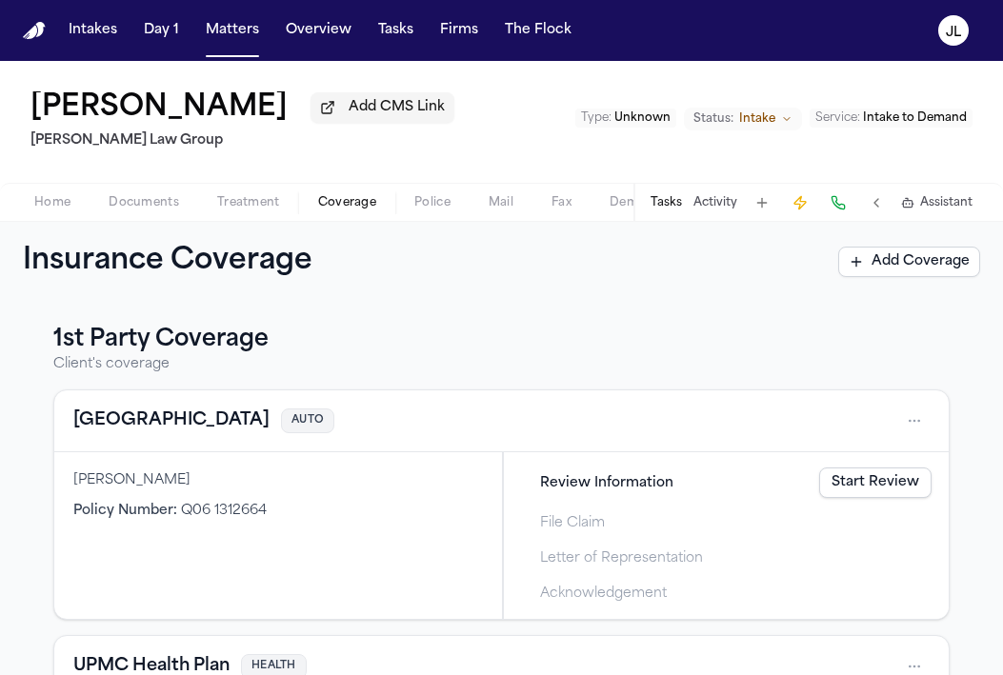
click at [445, 117] on span "Add CMS Link" at bounding box center [396, 107] width 96 height 19
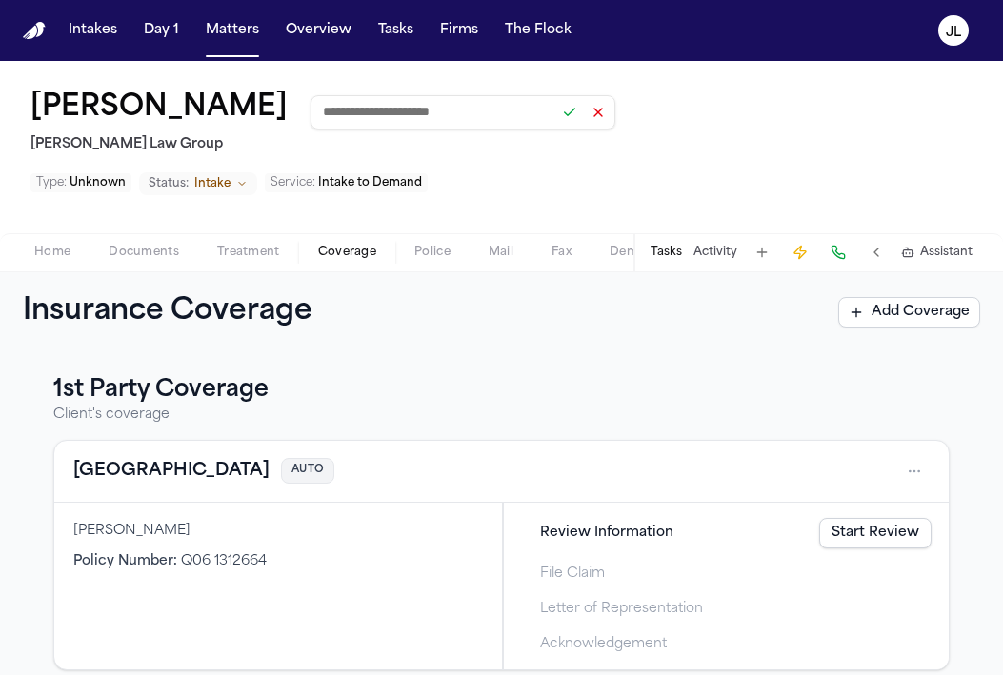
click at [270, 156] on h2 "[PERSON_NAME] Law Group" at bounding box center [322, 144] width 585 height 23
click at [611, 120] on button at bounding box center [598, 112] width 27 height 27
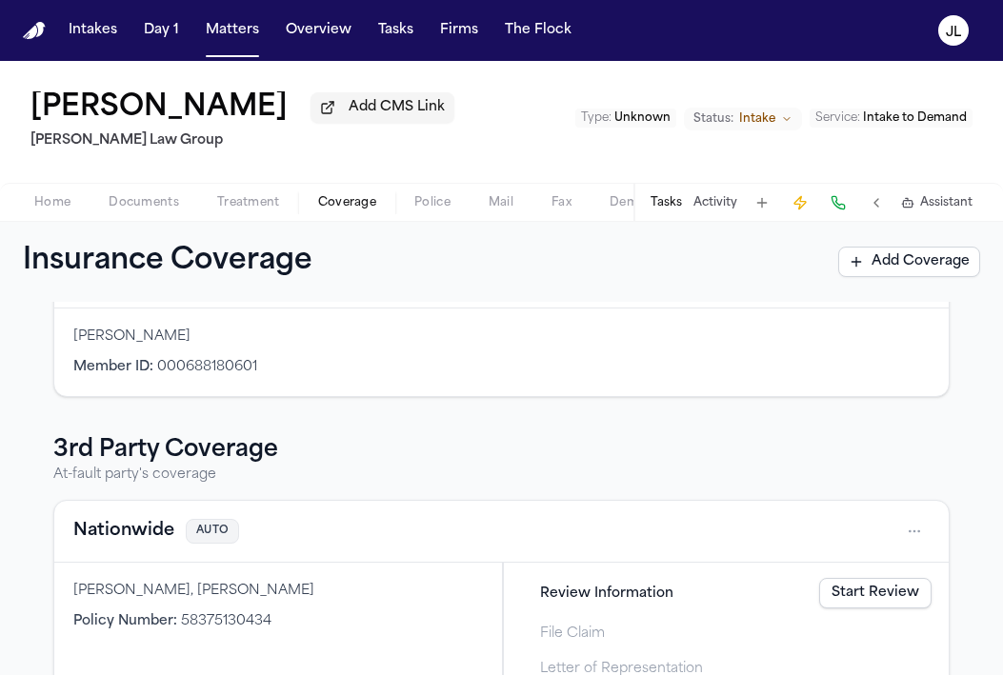
scroll to position [84, 0]
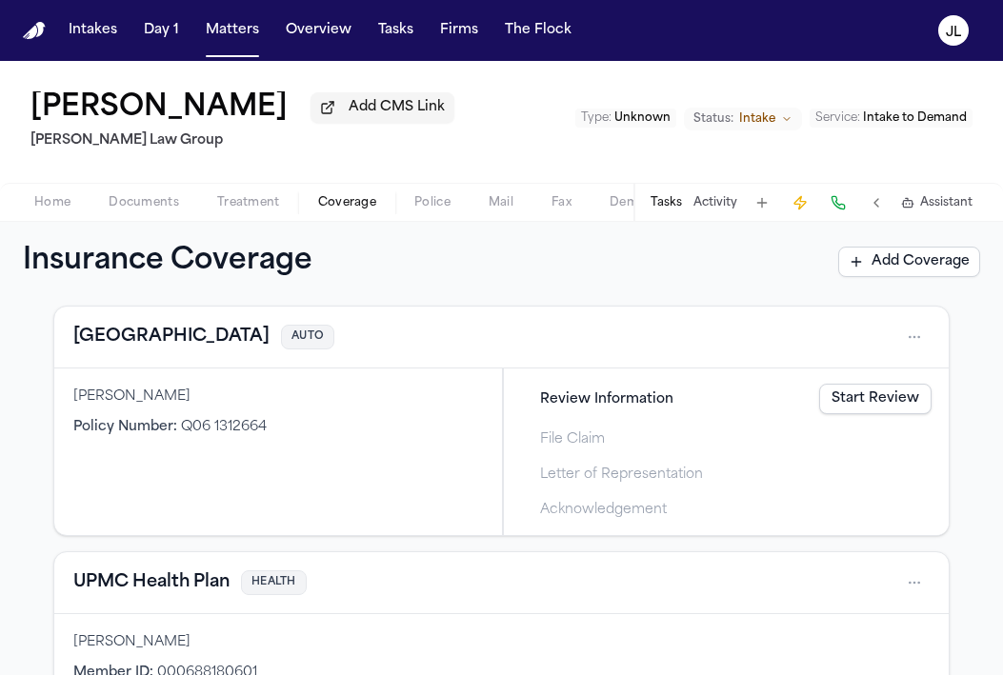
click at [108, 340] on div "Erie AUTO" at bounding box center [203, 337] width 261 height 27
click at [89, 343] on button "Erie" at bounding box center [171, 337] width 196 height 27
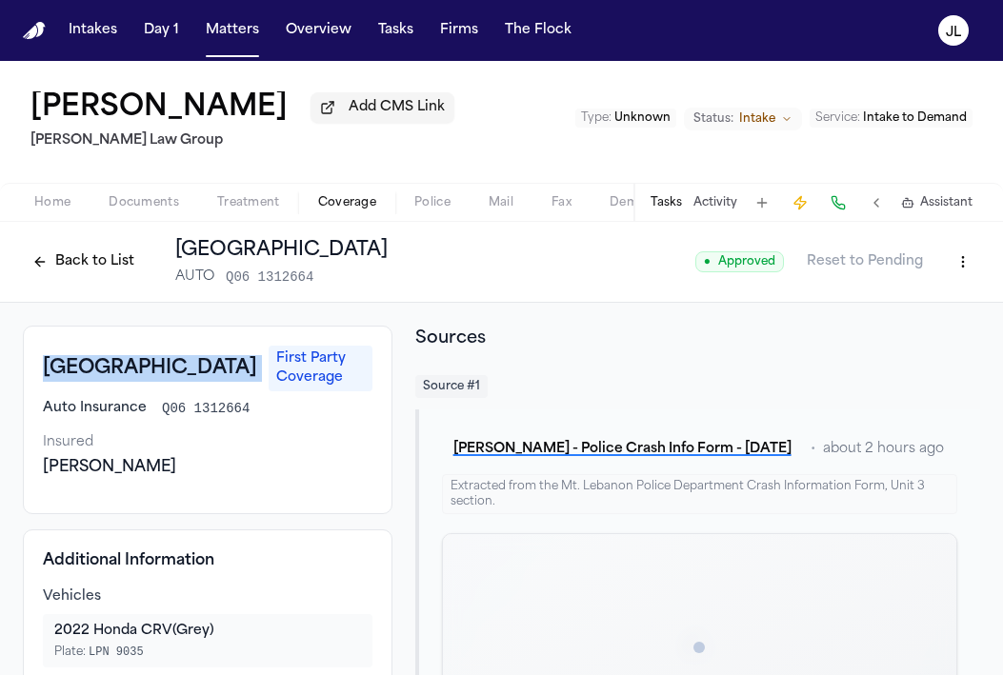
drag, startPoint x: 92, startPoint y: 365, endPoint x: 27, endPoint y: 358, distance: 66.0
click at [26, 358] on div "Erie First Party Coverage Auto Insurance Q06 1312664 Insured David Clippinger" at bounding box center [207, 420] width 369 height 189
copy h3 "Erie"
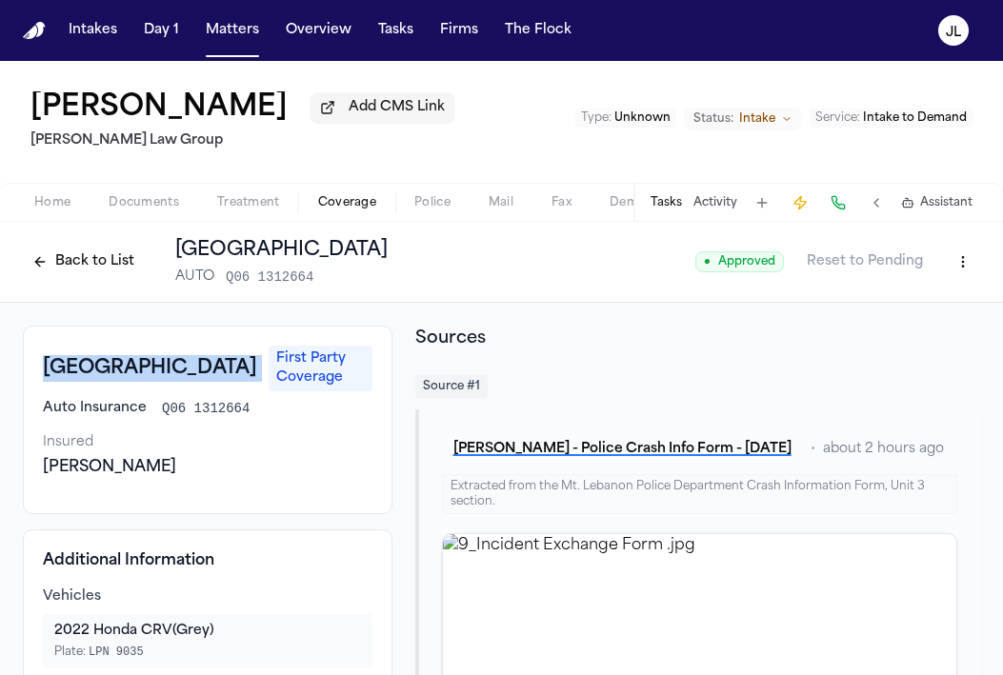
click at [850, 205] on button at bounding box center [837, 202] width 27 height 27
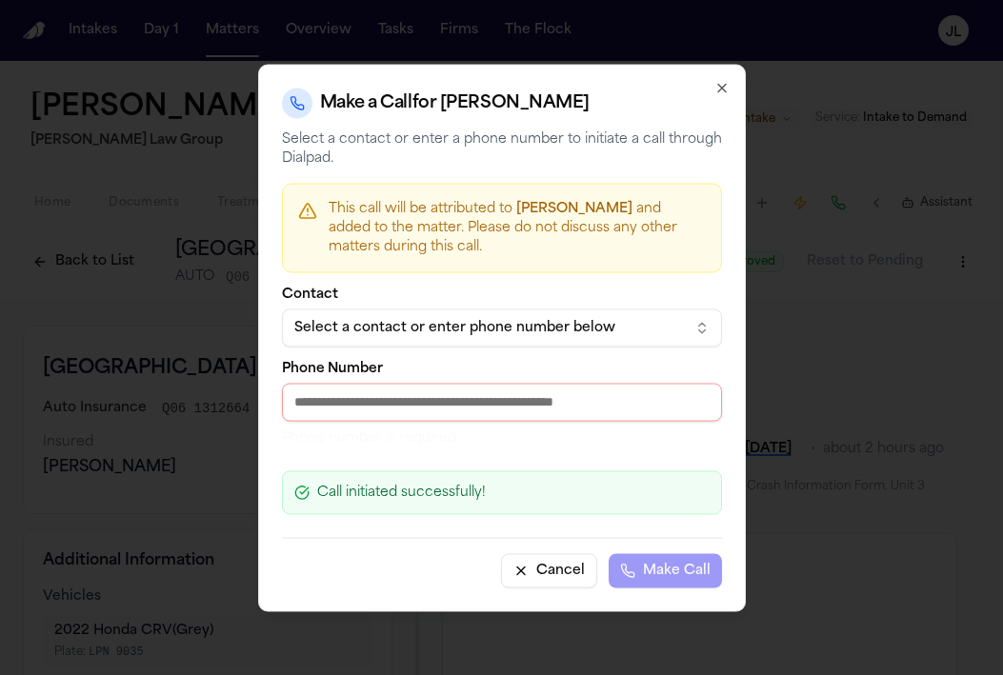
click at [425, 421] on div "Phone Number Phone number is required" at bounding box center [502, 405] width 440 height 86
click at [425, 412] on input "Phone Number" at bounding box center [502, 402] width 440 height 38
paste input "**********"
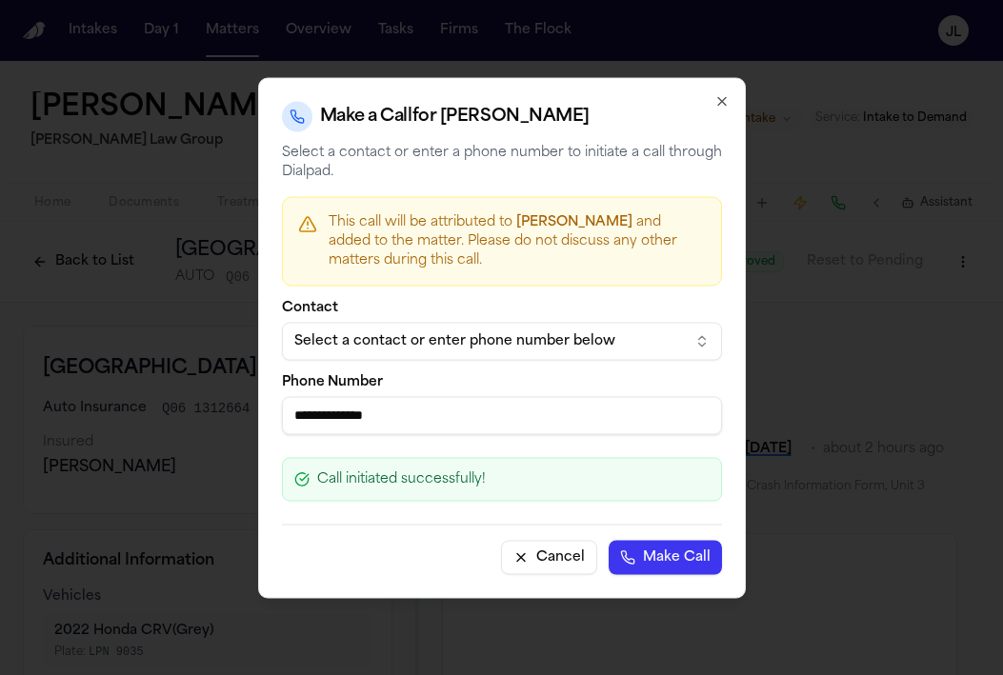
type input "**********"
click at [683, 557] on button "Make Call" at bounding box center [664, 557] width 113 height 34
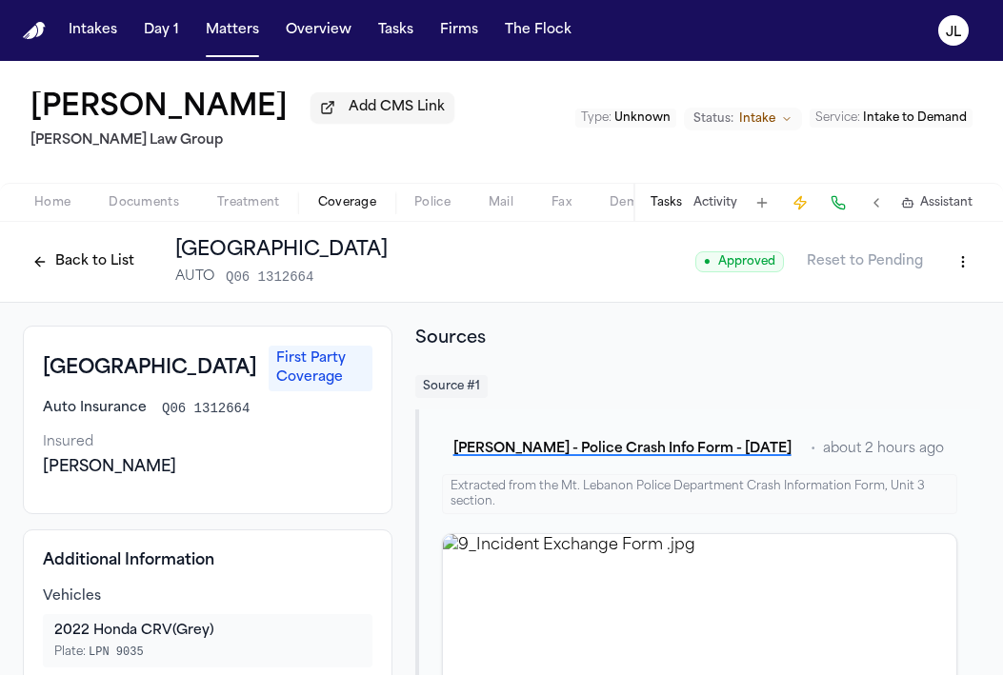
click at [58, 272] on button "Back to List" at bounding box center [83, 262] width 121 height 30
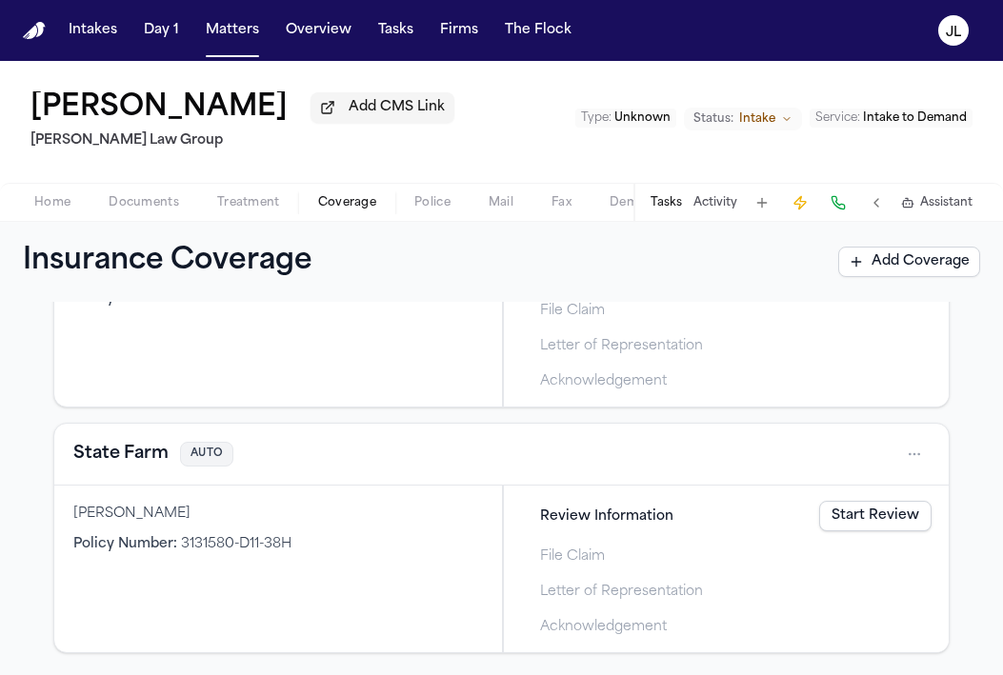
scroll to position [717, 0]
click at [114, 463] on button "State Farm" at bounding box center [120, 453] width 95 height 27
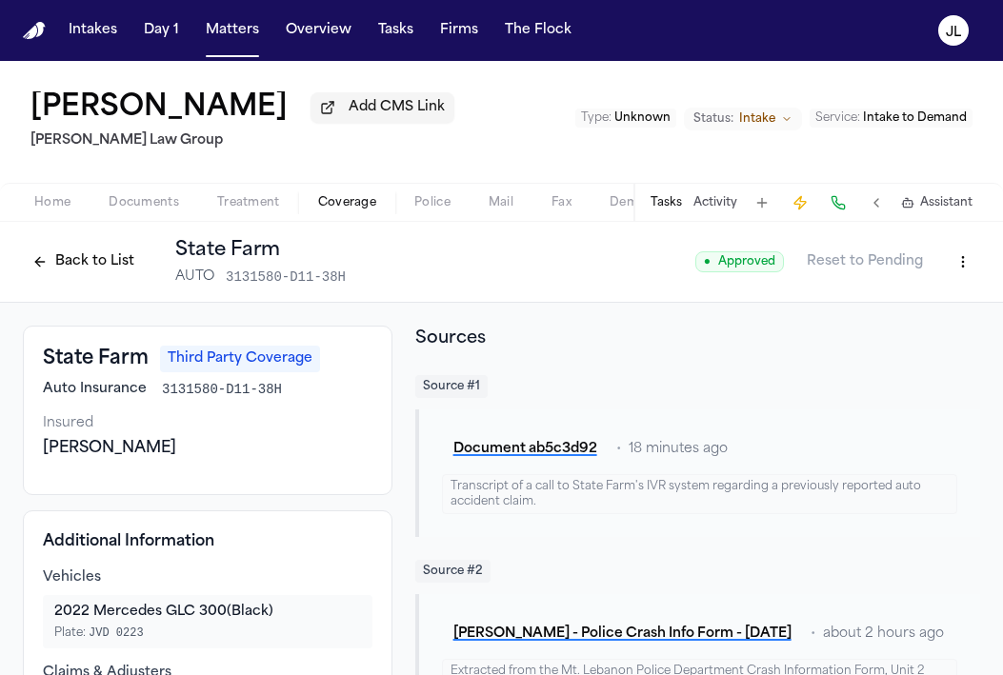
click at [62, 283] on div "Back to List State Farm AUTO 3131580-D11-38H" at bounding box center [184, 262] width 323 height 50
click at [62, 277] on button "Back to List" at bounding box center [83, 262] width 121 height 30
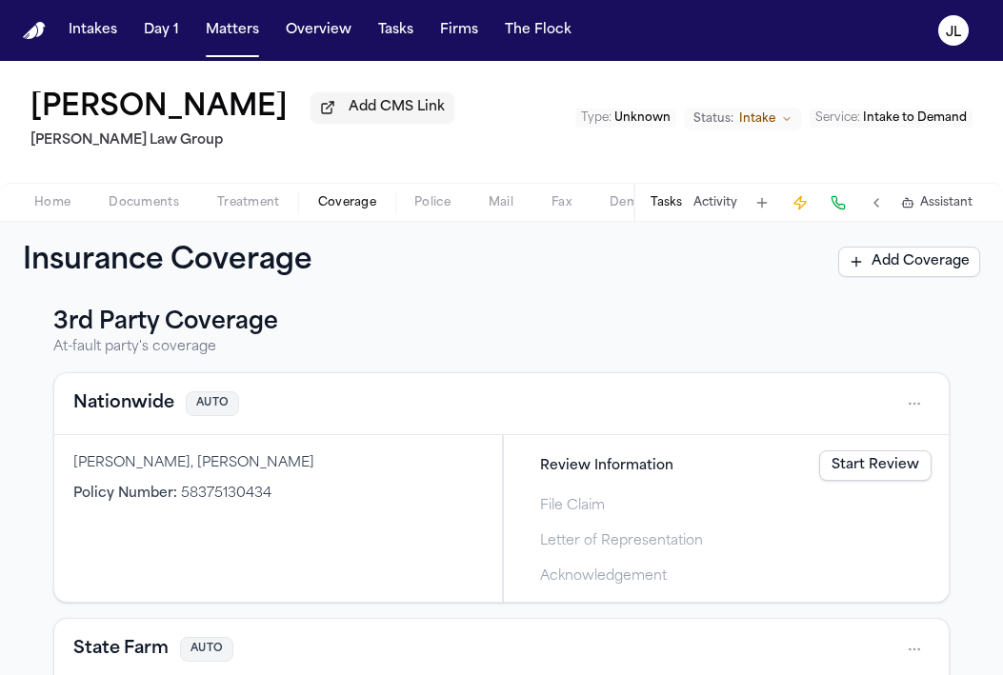
scroll to position [433, 0]
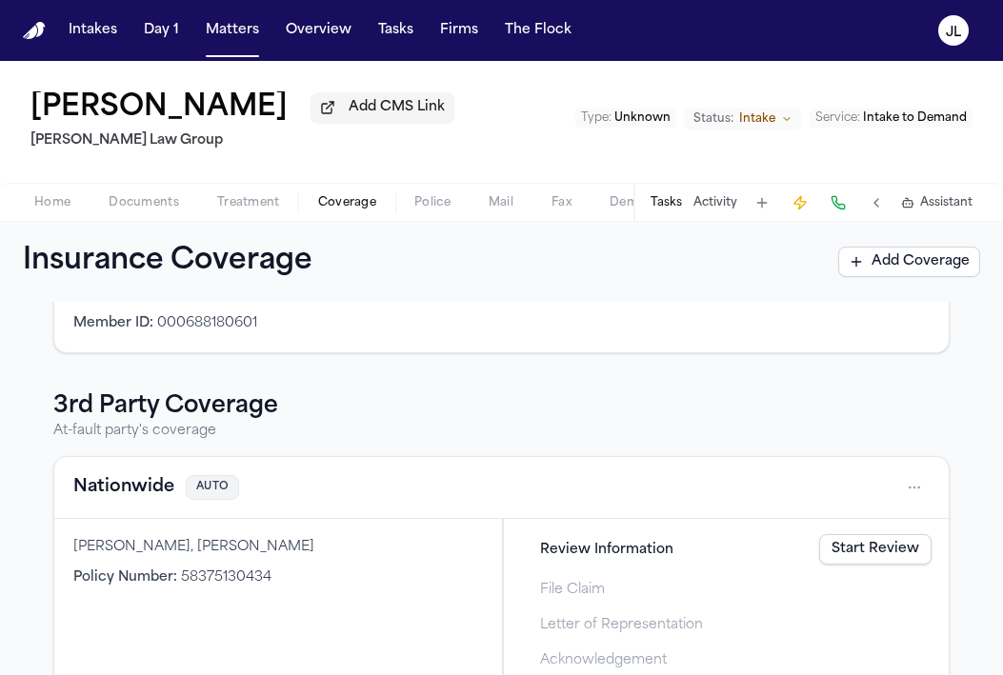
click at [150, 499] on button "Nationwide" at bounding box center [123, 487] width 101 height 27
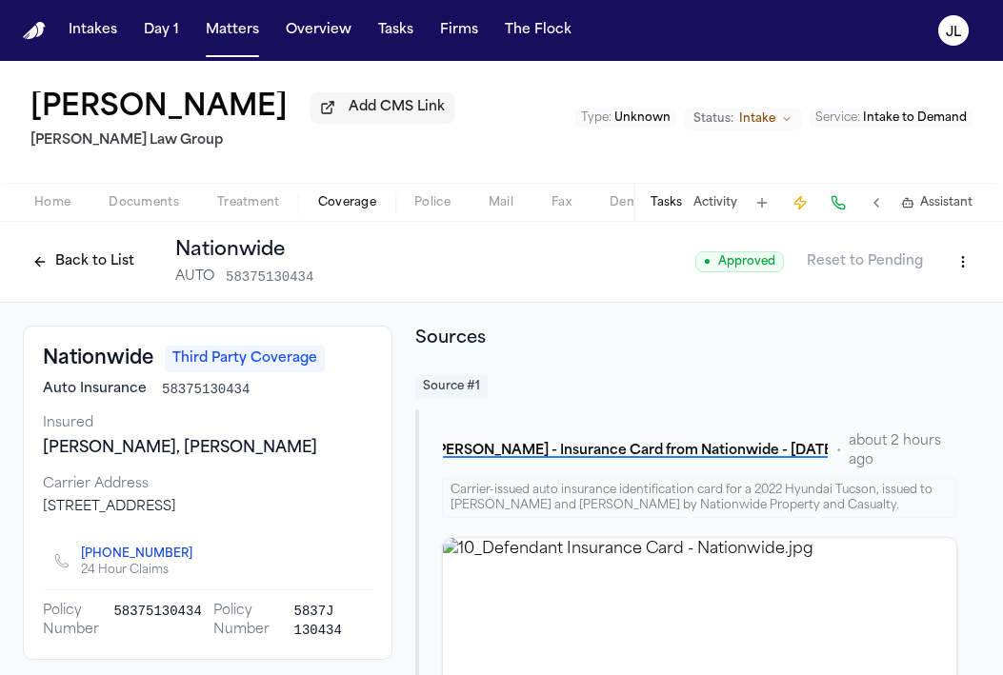
click at [53, 274] on button "Back to List" at bounding box center [83, 262] width 121 height 30
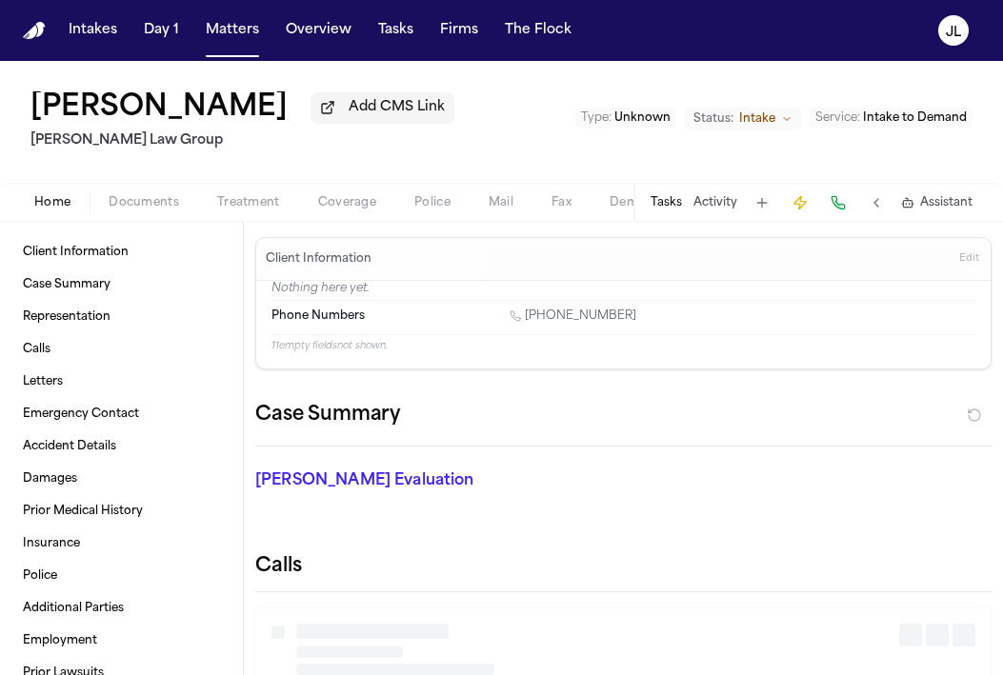
click at [50, 203] on span "Home" at bounding box center [52, 202] width 36 height 15
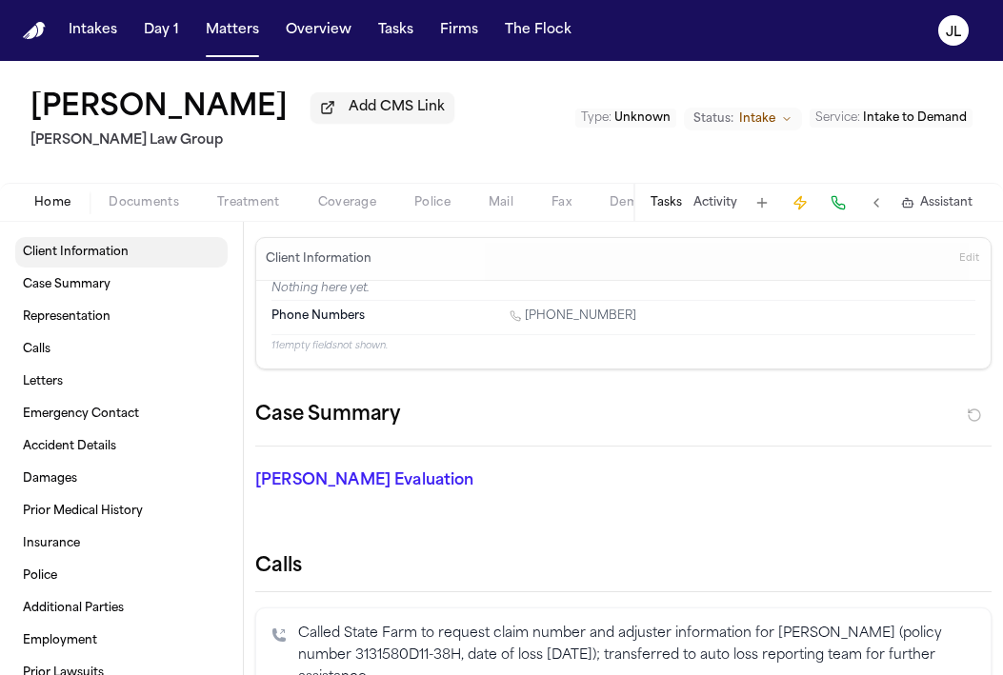
click at [66, 258] on span "Client Information" at bounding box center [76, 252] width 106 height 15
click at [154, 227] on div "Client Information Case Summary Representation Calls Letters Emergency Contact …" at bounding box center [121, 448] width 243 height 453
click at [154, 221] on div "Home Documents Treatment Coverage Police Mail Fax Demand Workspaces Artifacts T…" at bounding box center [501, 202] width 1003 height 38
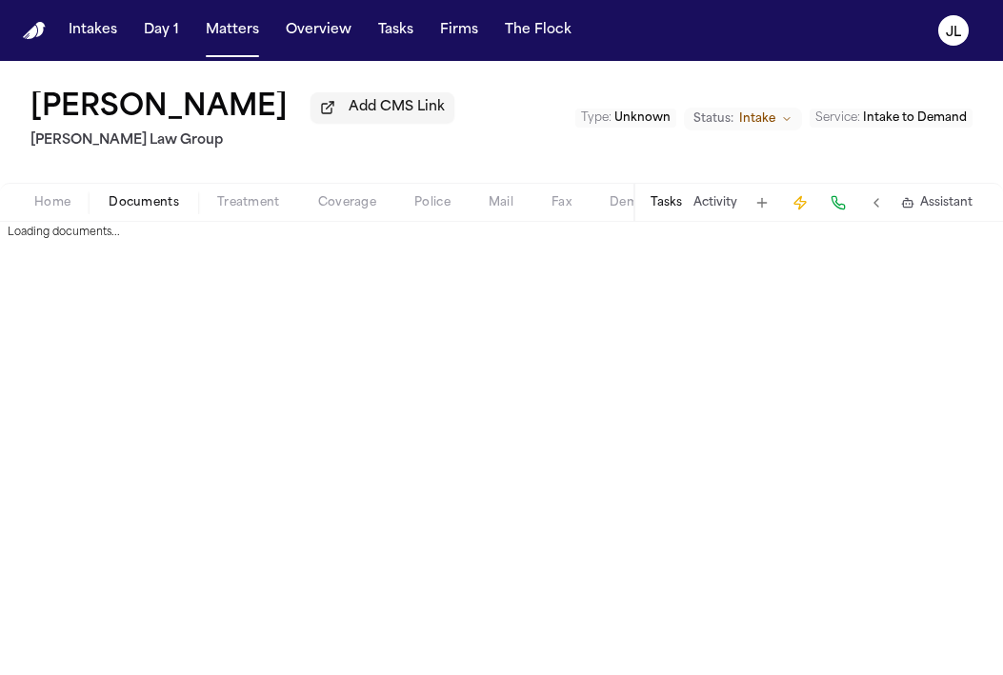
click at [154, 214] on span "button" at bounding box center [143, 213] width 93 height 2
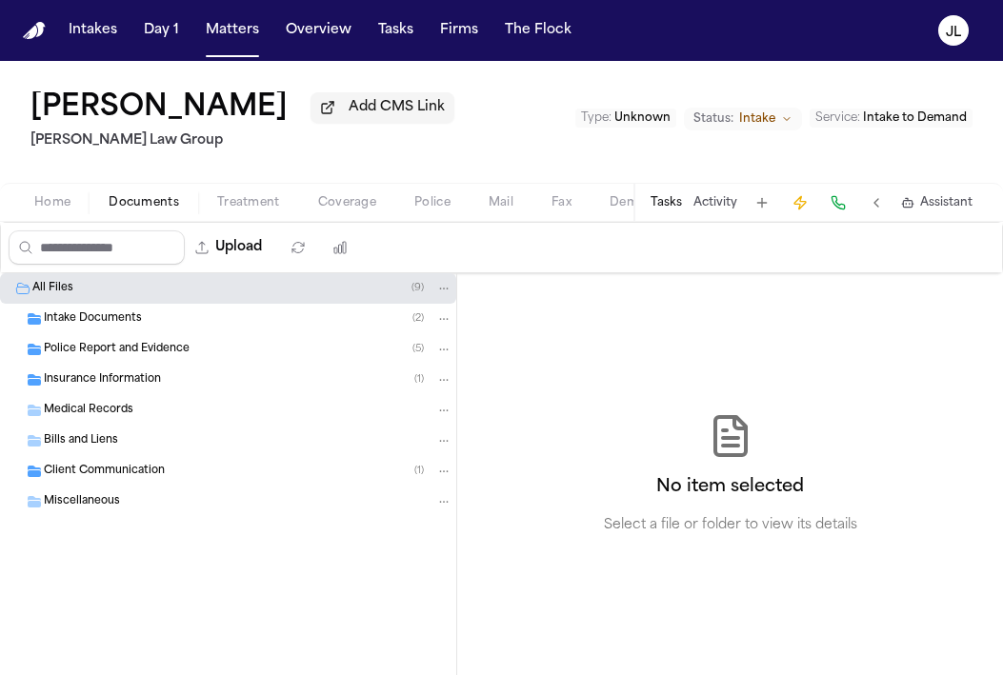
click at [109, 348] on span "Police Report and Evidence" at bounding box center [117, 350] width 146 height 16
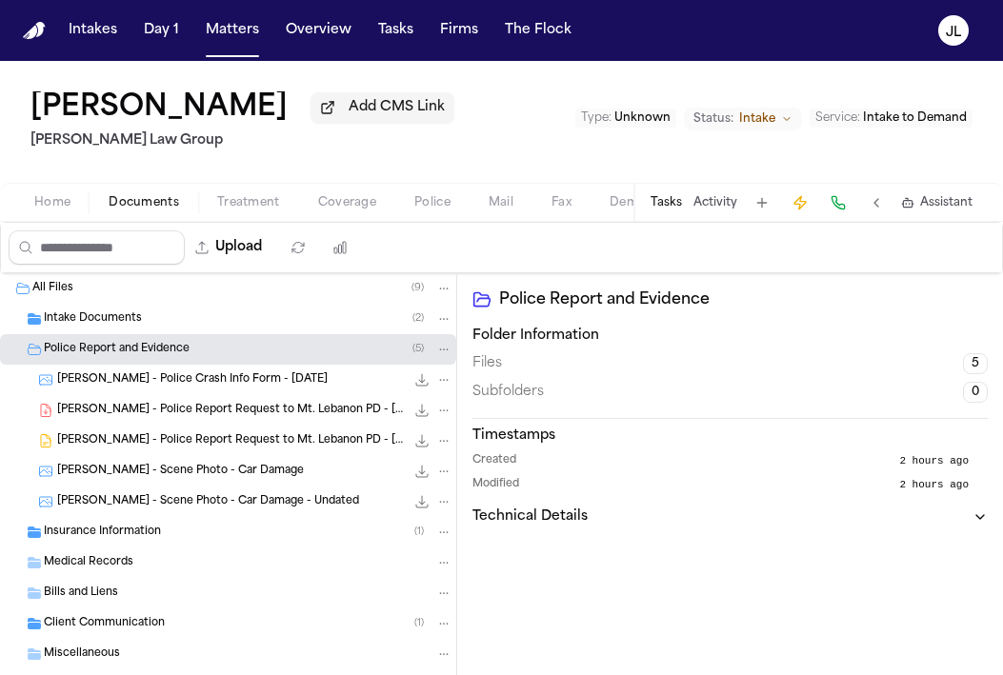
click at [122, 535] on span "Insurance Information" at bounding box center [102, 533] width 117 height 16
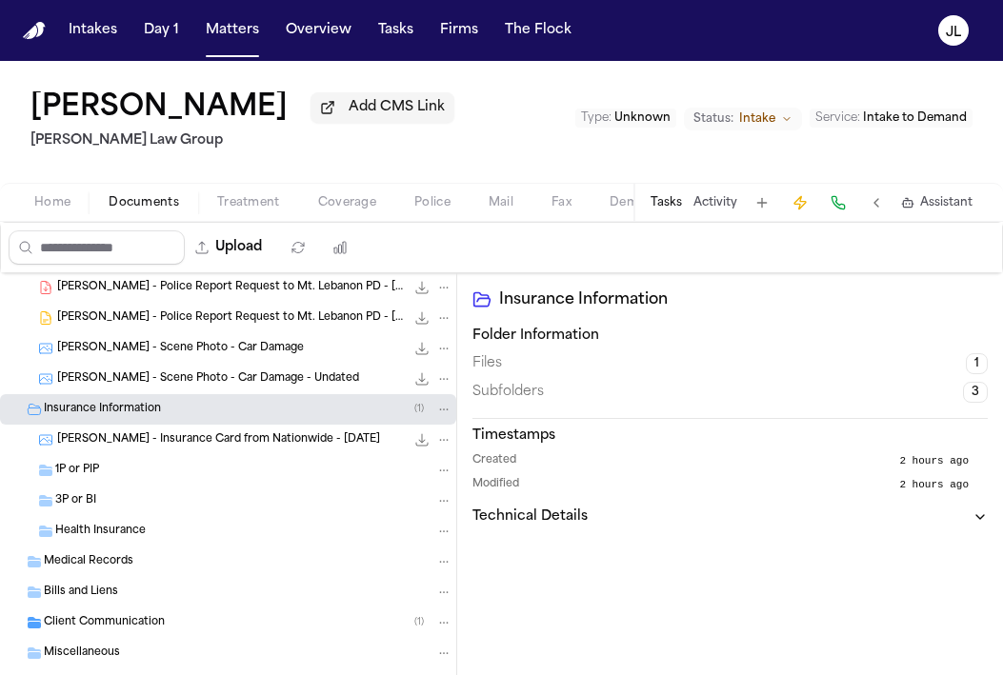
scroll to position [133, 0]
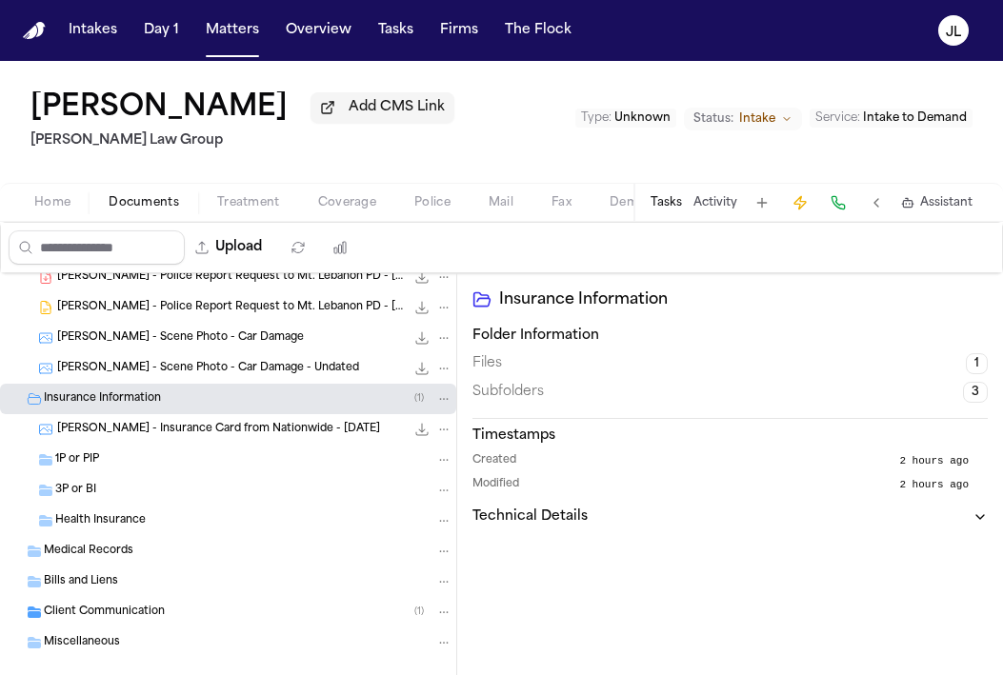
click at [121, 468] on div "1P or PIP" at bounding box center [253, 459] width 397 height 17
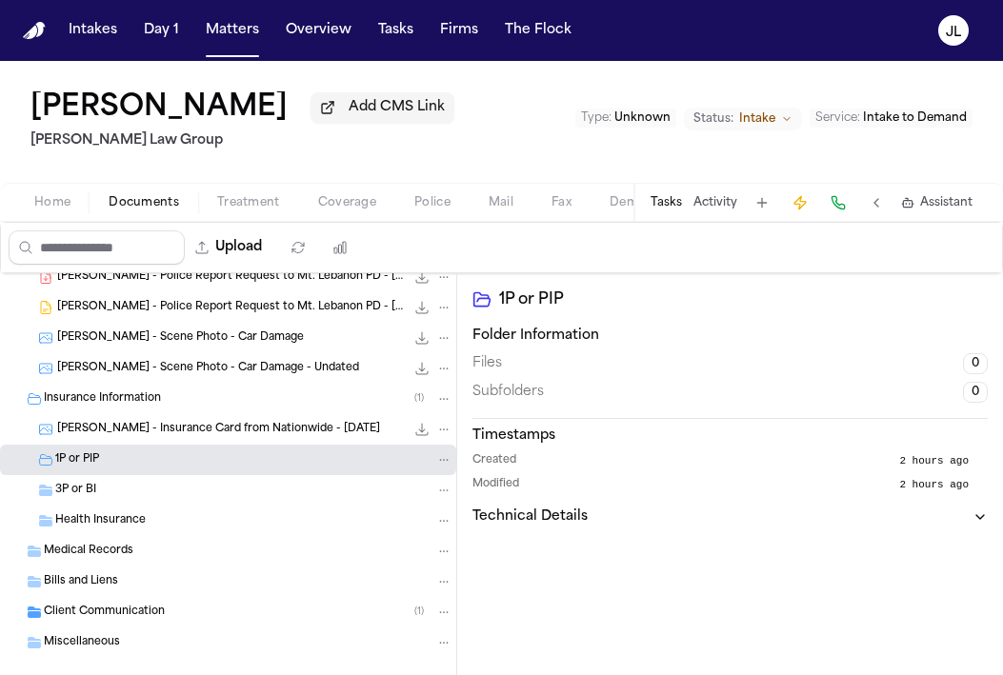
click at [116, 518] on span "Health Insurance" at bounding box center [100, 521] width 90 height 16
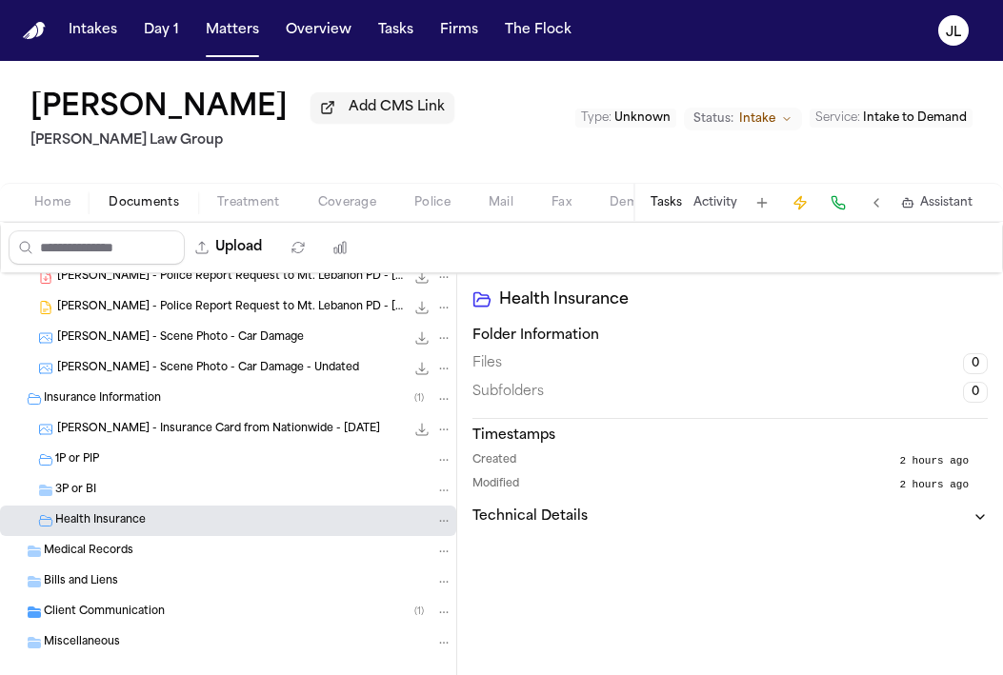
scroll to position [164, 0]
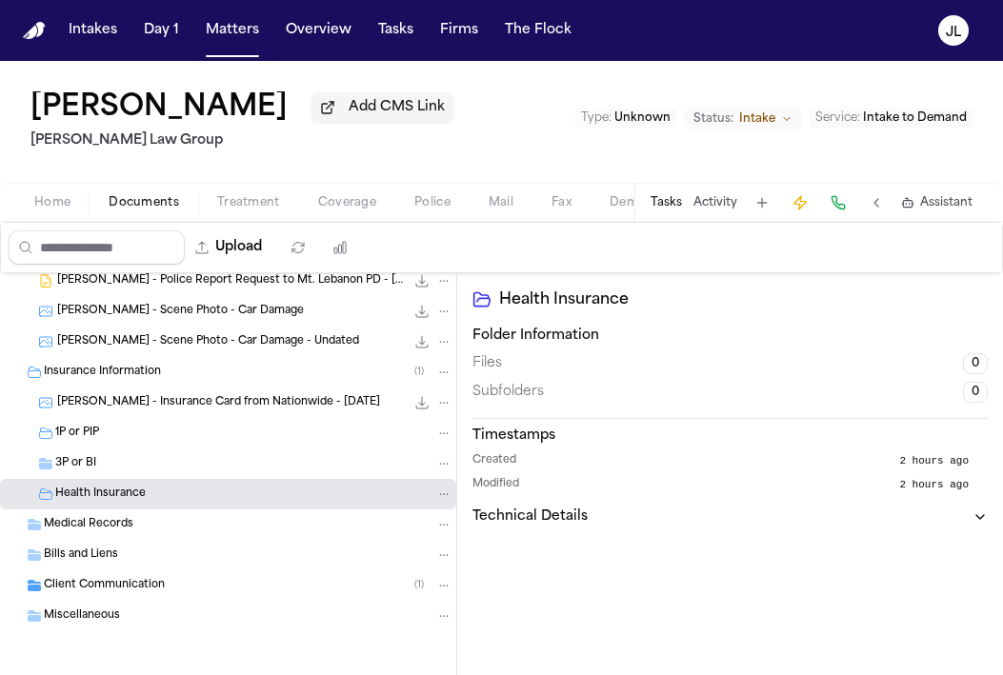
click at [130, 589] on span "Client Communication" at bounding box center [104, 586] width 121 height 16
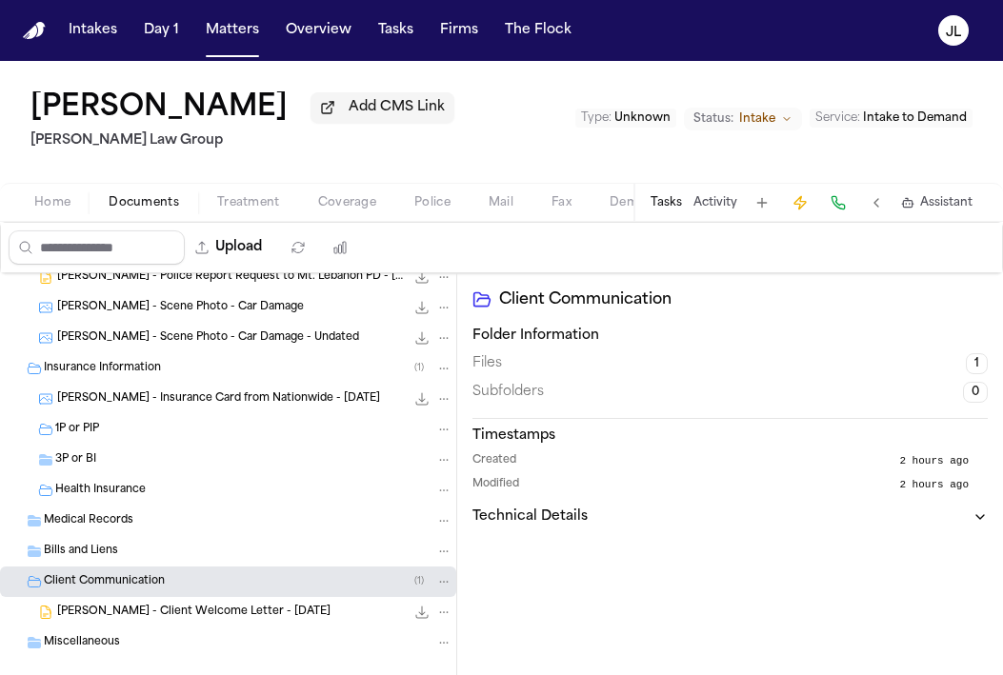
click at [129, 606] on div "A. Clippinger - Client Welcome Letter - 9.9.25 40.9 KB • DOCX" at bounding box center [254, 612] width 395 height 19
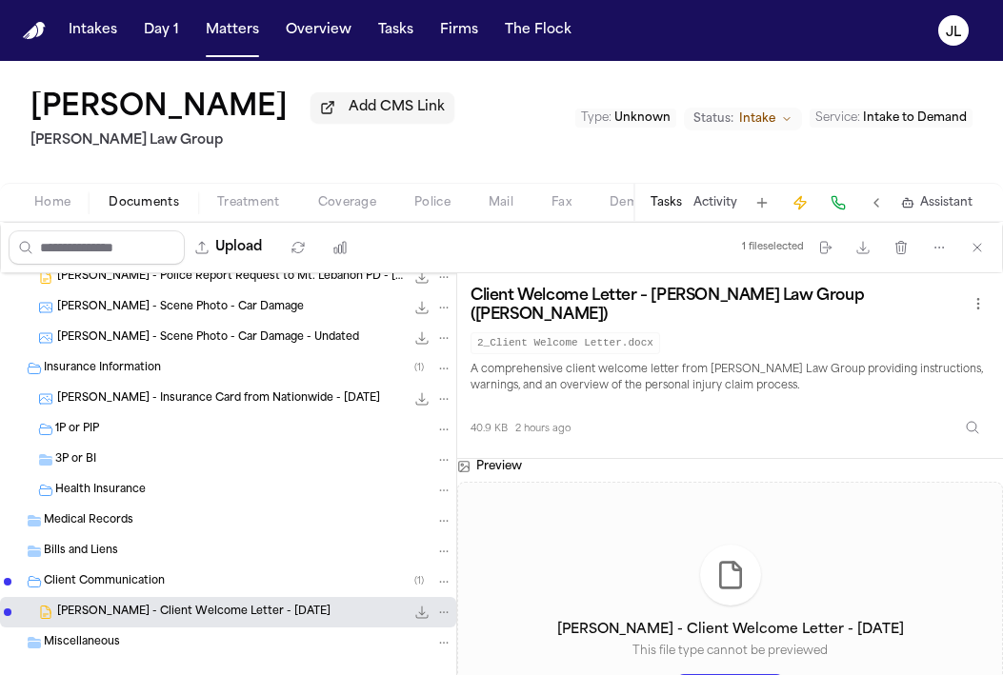
click at [0, 0] on span "40.9 KB • DOCX" at bounding box center [0, 0] width 0 height 0
click at [699, 632] on h4 "A. Clippinger - Client Welcome Letter - 9.9.25" at bounding box center [730, 630] width 347 height 19
click at [720, 588] on icon at bounding box center [730, 576] width 20 height 26
click at [420, 610] on icon "File: A. Clippinger - Client Welcome Letter - 9.9.25" at bounding box center [421, 612] width 15 height 15
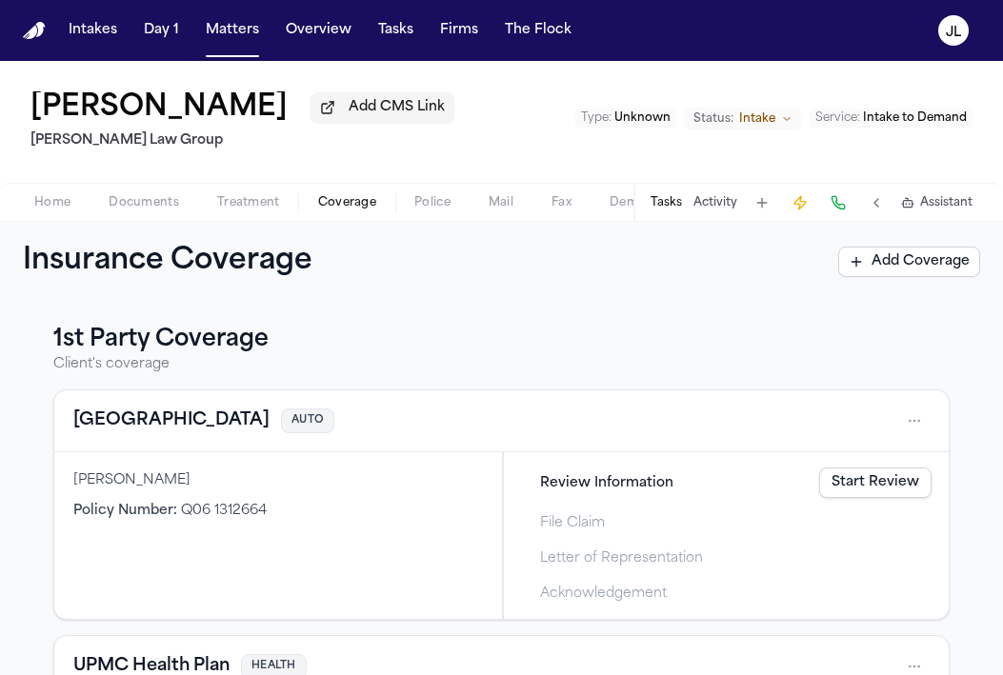
click at [351, 196] on button "Coverage" at bounding box center [347, 202] width 96 height 23
click at [862, 482] on link "Start Review" at bounding box center [875, 482] width 112 height 30
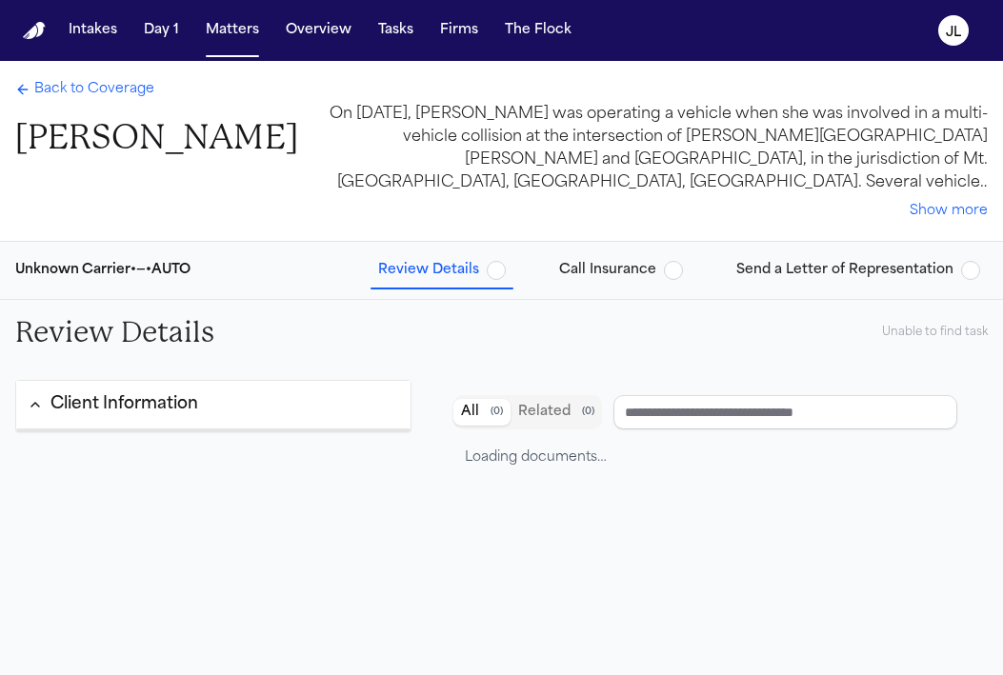
type input "**********"
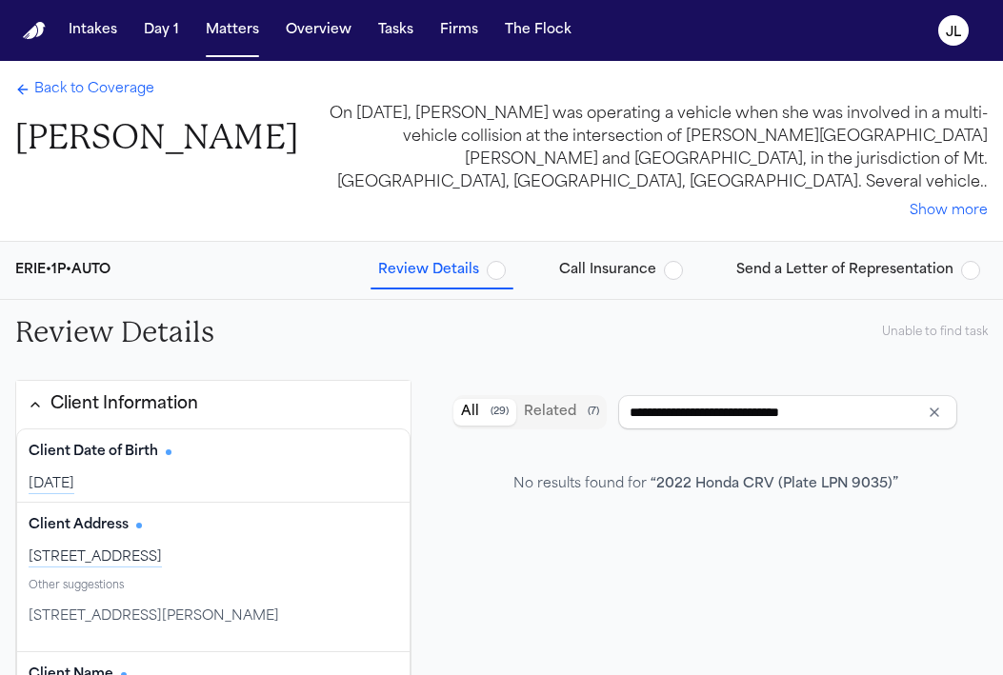
click at [603, 273] on span "Call Insurance" at bounding box center [607, 270] width 97 height 19
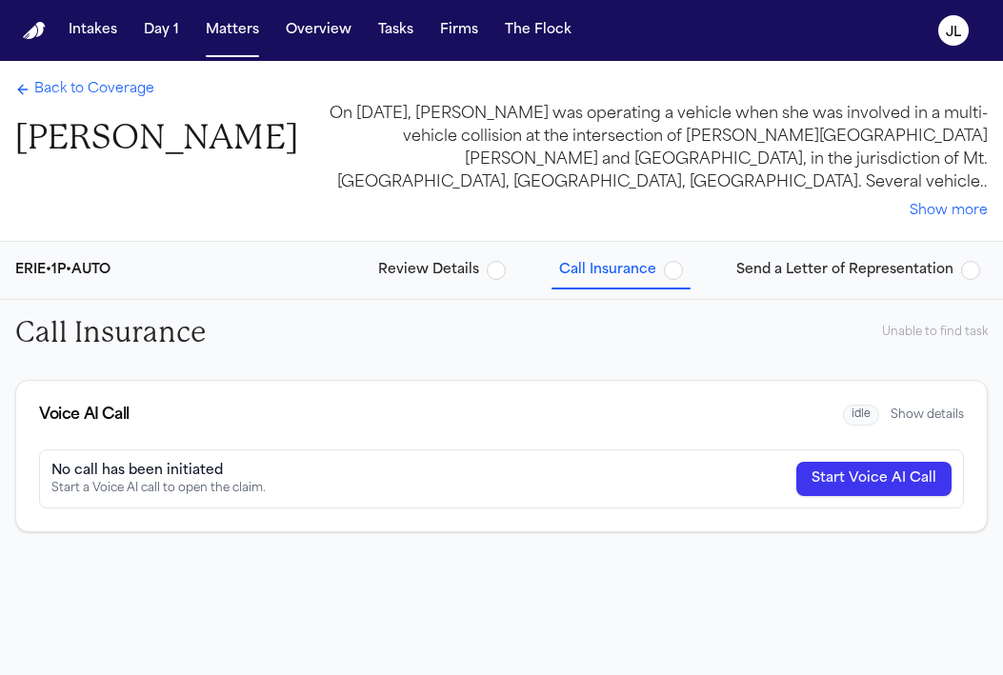
click at [468, 253] on button "Review Details" at bounding box center [441, 270] width 143 height 34
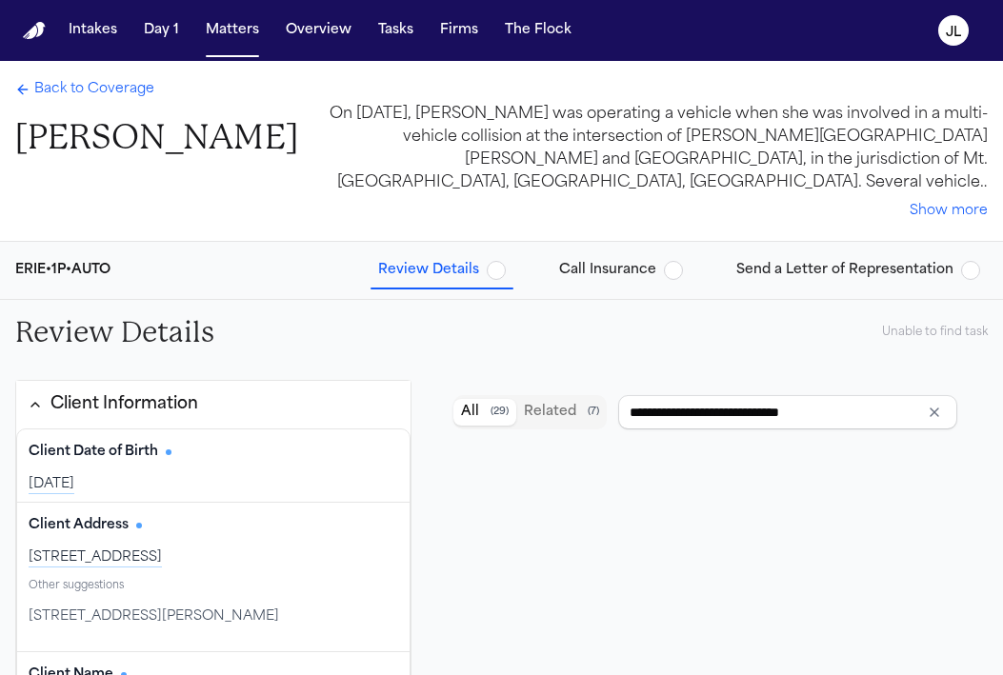
click at [85, 82] on span "Back to Coverage" at bounding box center [94, 89] width 120 height 19
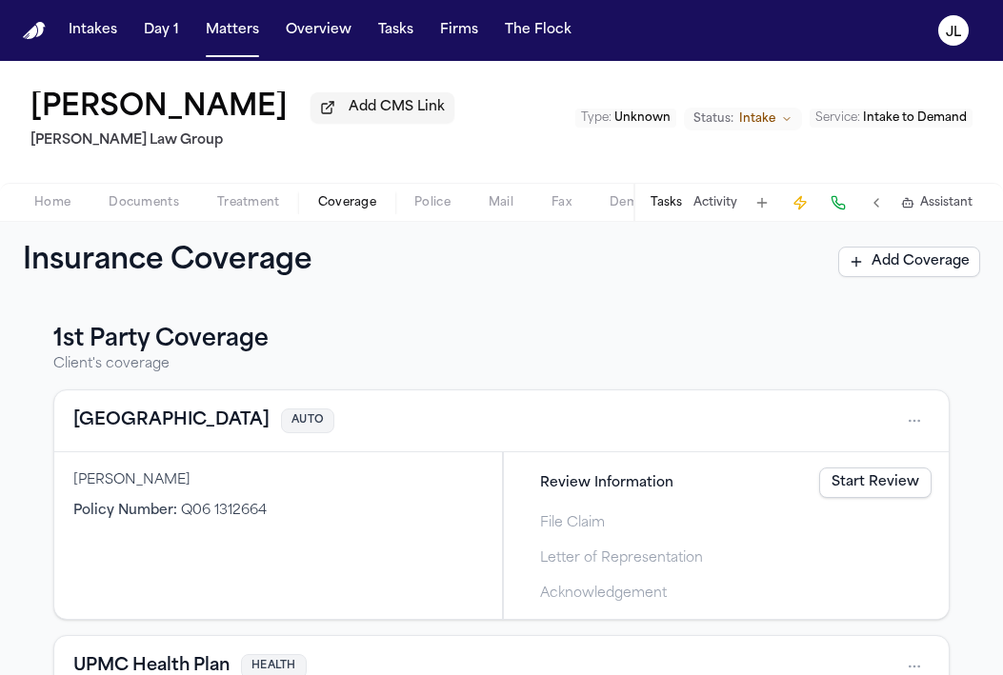
click at [678, 204] on button "Tasks" at bounding box center [665, 202] width 31 height 15
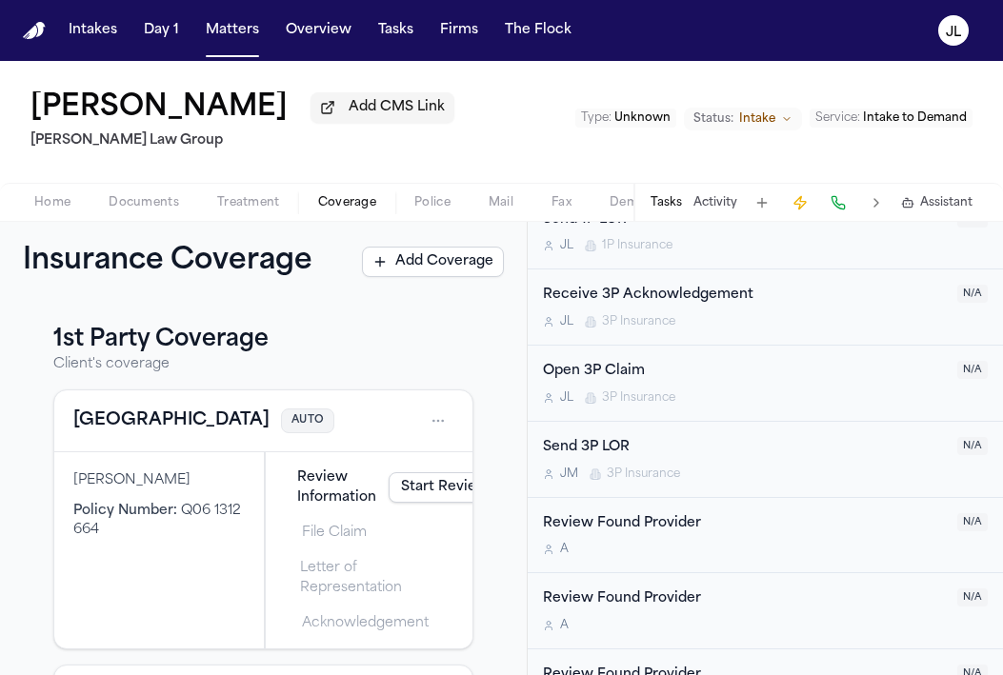
scroll to position [1658, 0]
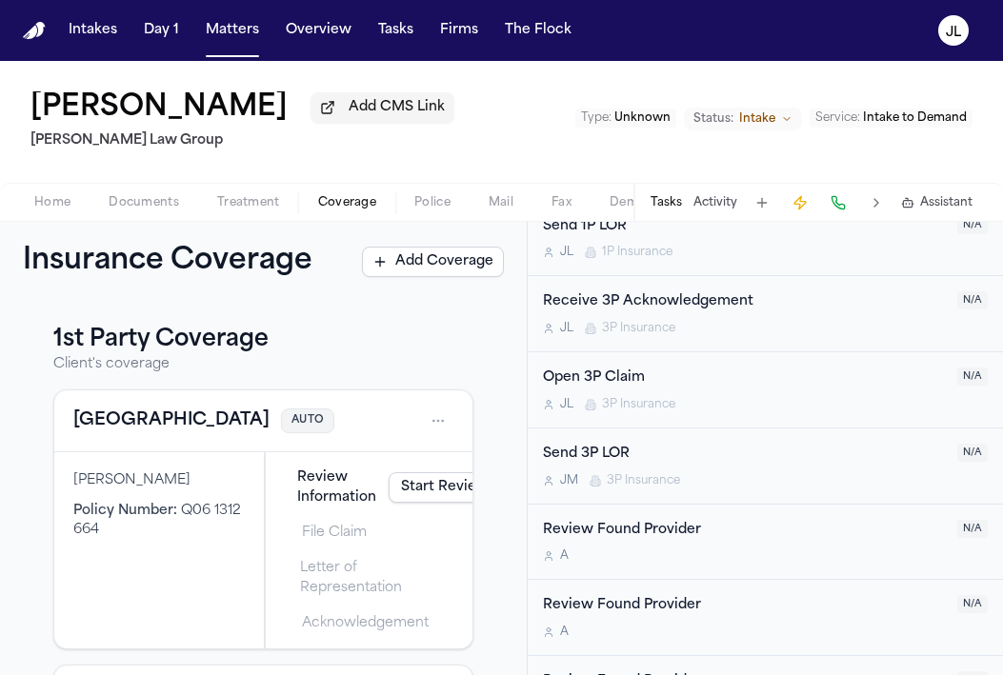
click at [660, 378] on div "Open 3P Claim" at bounding box center [744, 378] width 403 height 22
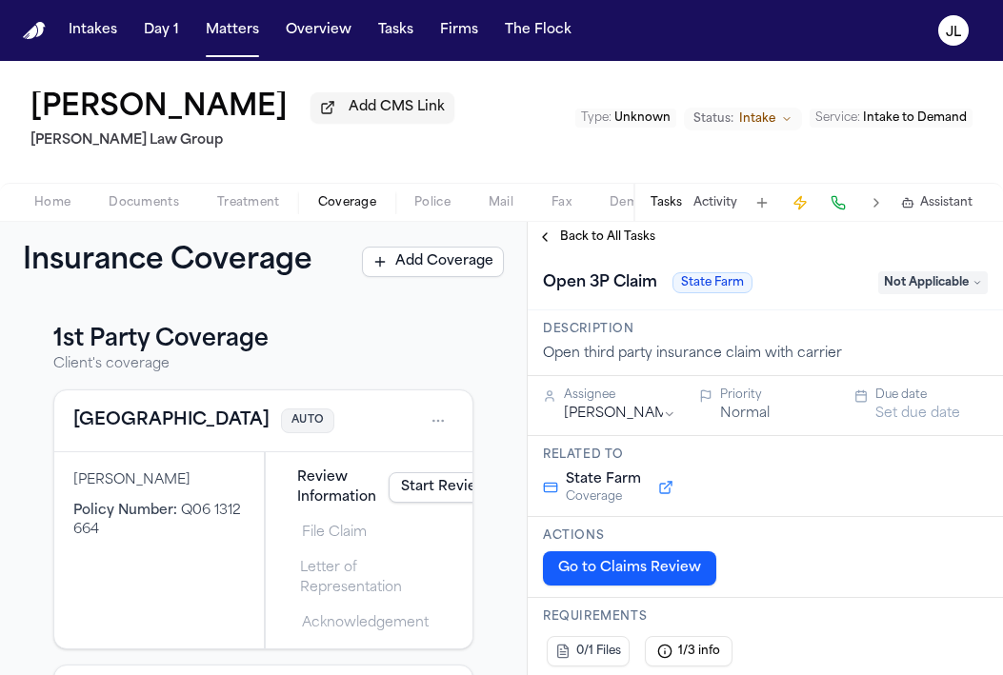
click at [939, 279] on span "Not Applicable" at bounding box center [932, 282] width 109 height 23
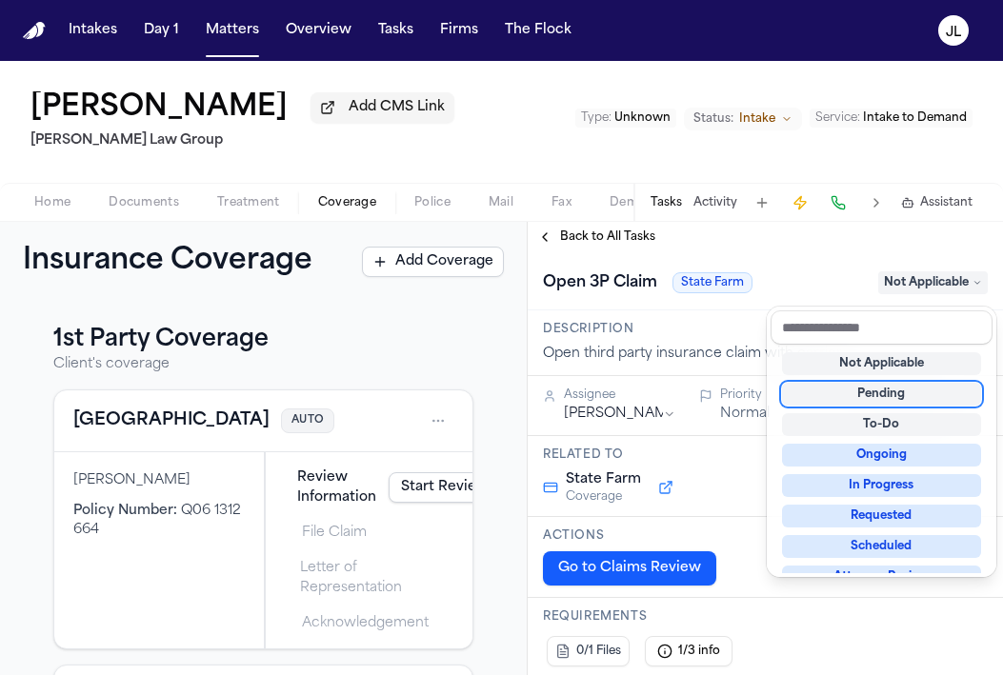
click at [871, 391] on div "Pending" at bounding box center [881, 394] width 199 height 23
click at [586, 241] on div "**********" at bounding box center [764, 448] width 475 height 453
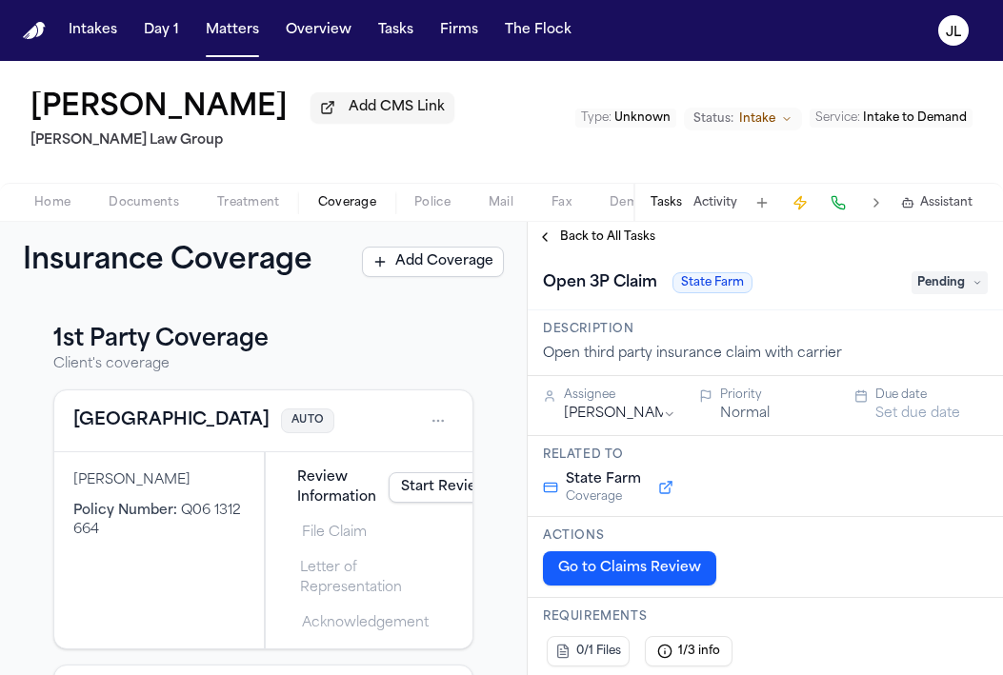
click at [555, 241] on button "Back to All Tasks" at bounding box center [595, 236] width 137 height 15
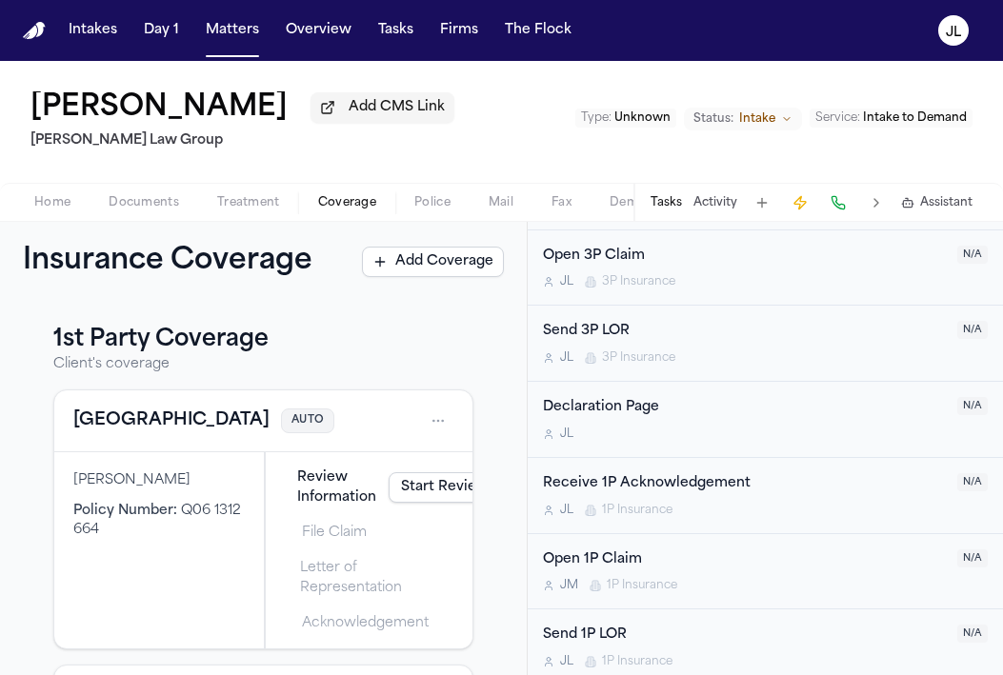
scroll to position [1468, 0]
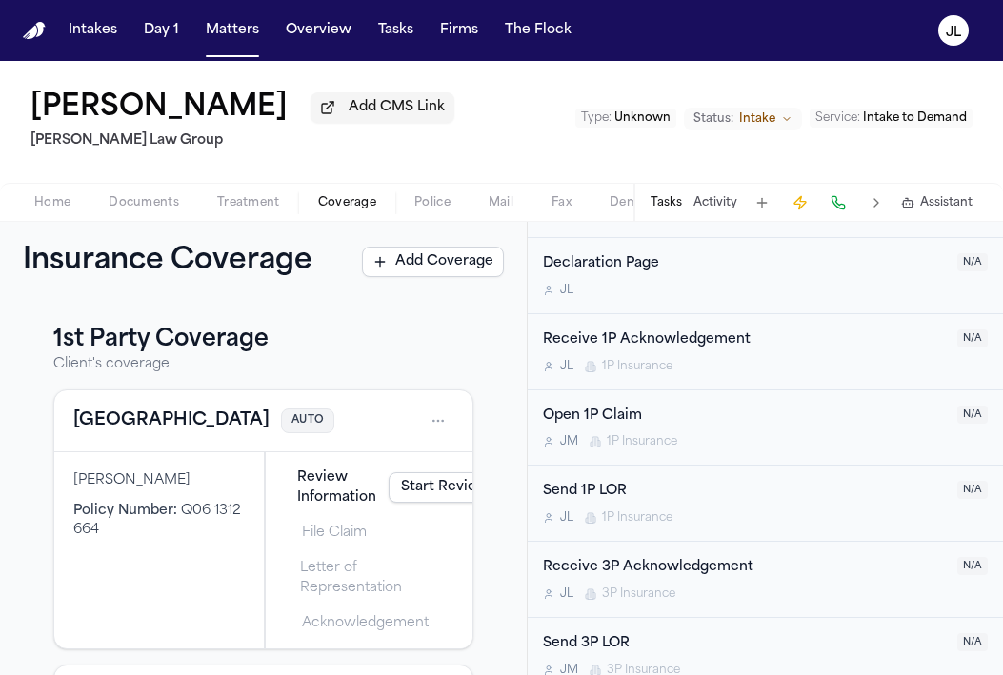
click at [883, 499] on div "Send 1P LOR" at bounding box center [744, 492] width 403 height 22
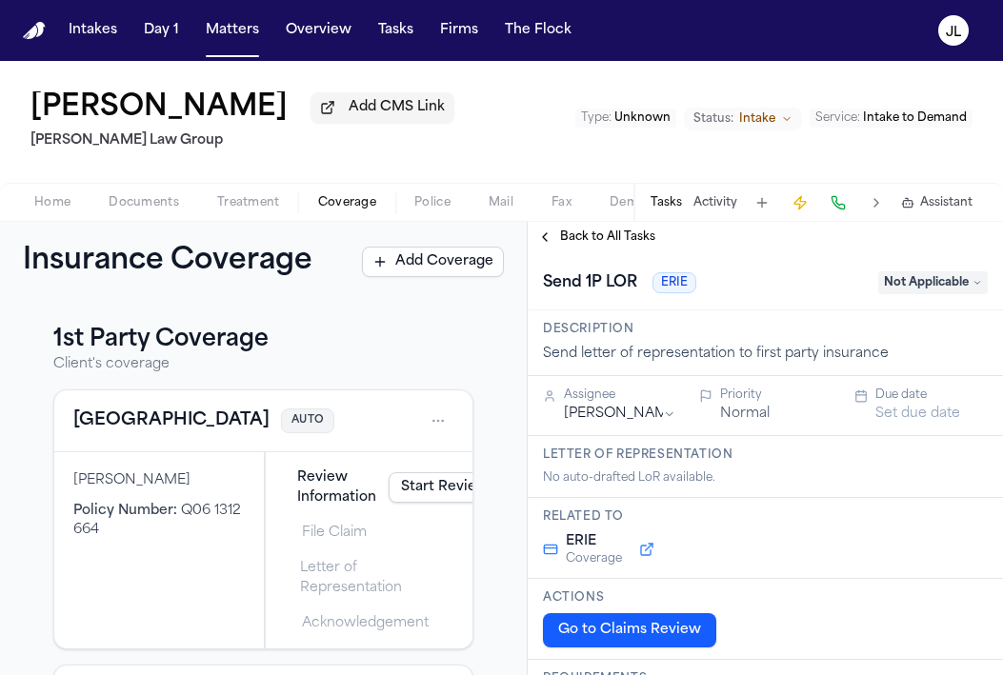
click at [954, 282] on span "Not Applicable" at bounding box center [932, 282] width 109 height 23
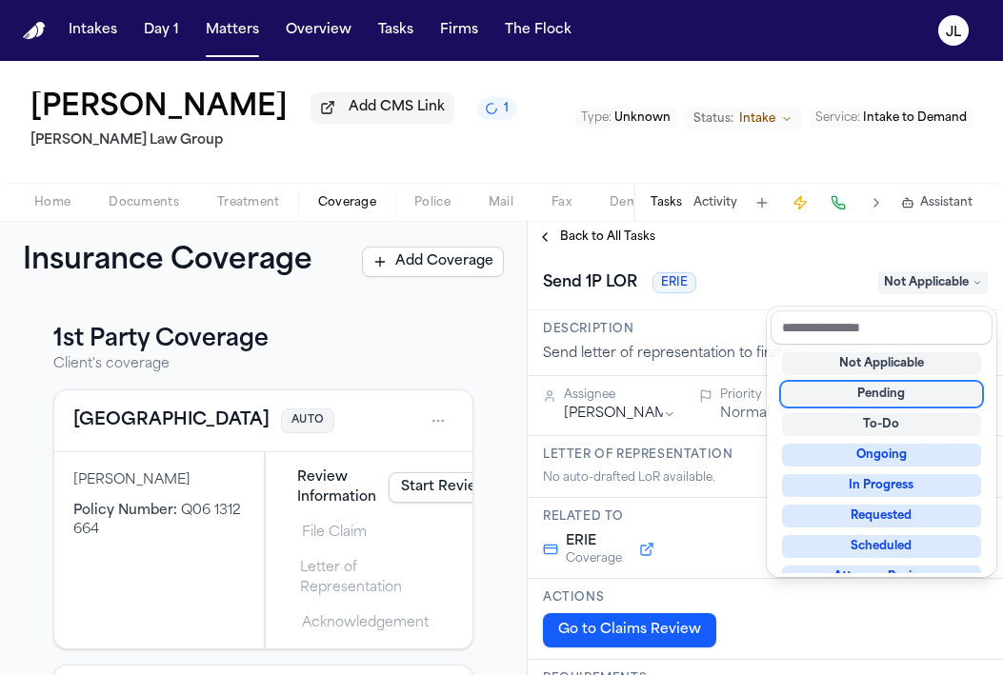
click at [870, 401] on div "Pending" at bounding box center [881, 394] width 199 height 23
click at [550, 241] on div "**********" at bounding box center [764, 448] width 475 height 453
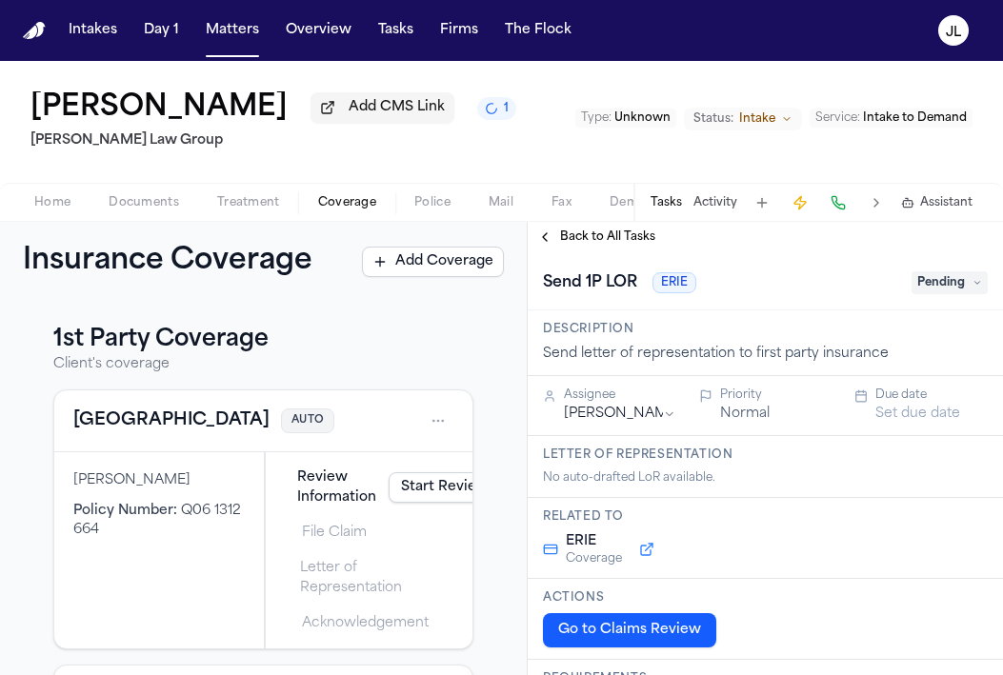
click at [550, 241] on button "Back to All Tasks" at bounding box center [595, 236] width 137 height 15
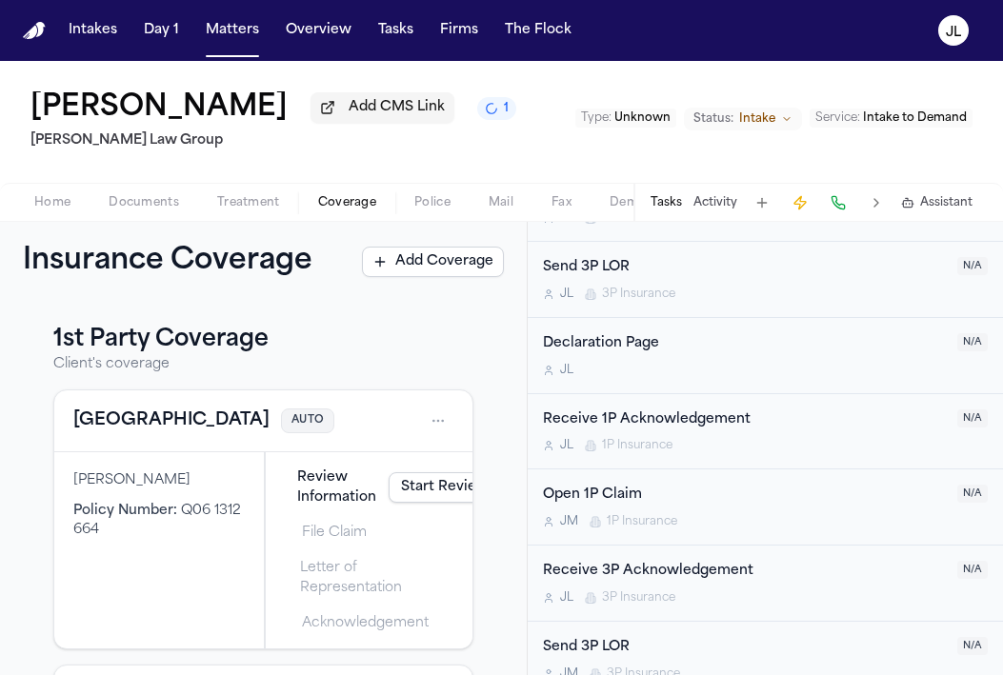
scroll to position [1490, 0]
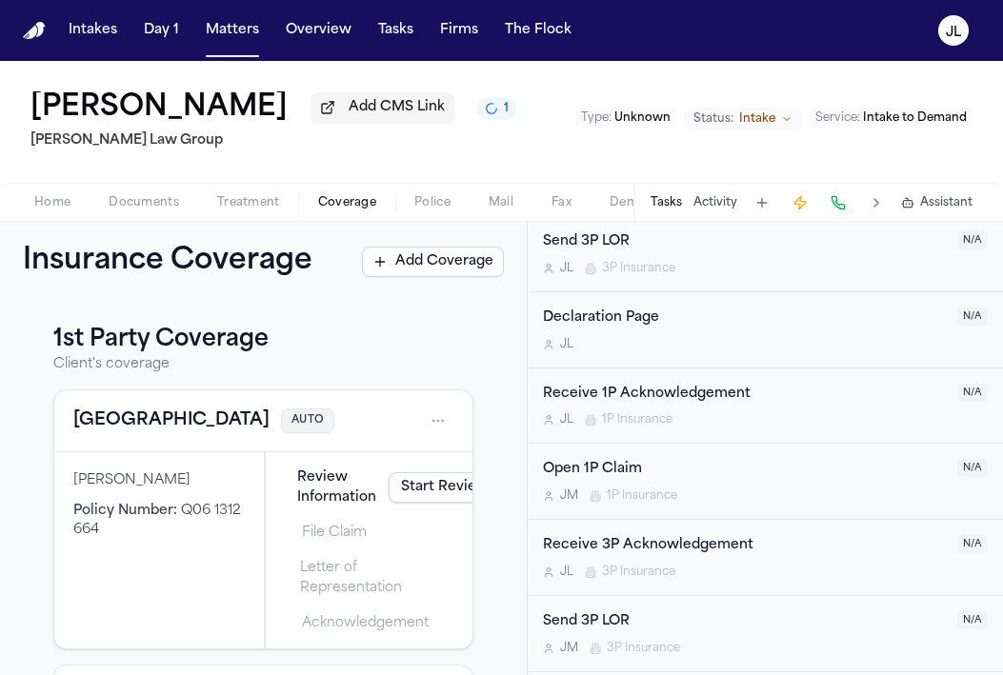
click at [717, 494] on div "J M 1P Insurance" at bounding box center [744, 495] width 403 height 15
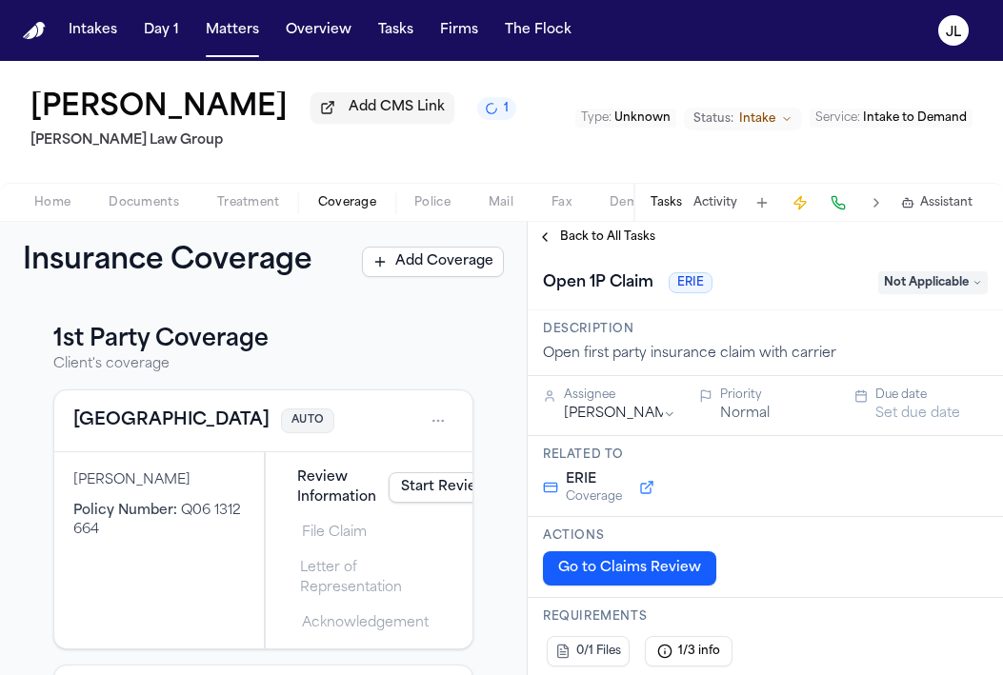
click at [961, 276] on span "Not Applicable" at bounding box center [932, 282] width 109 height 23
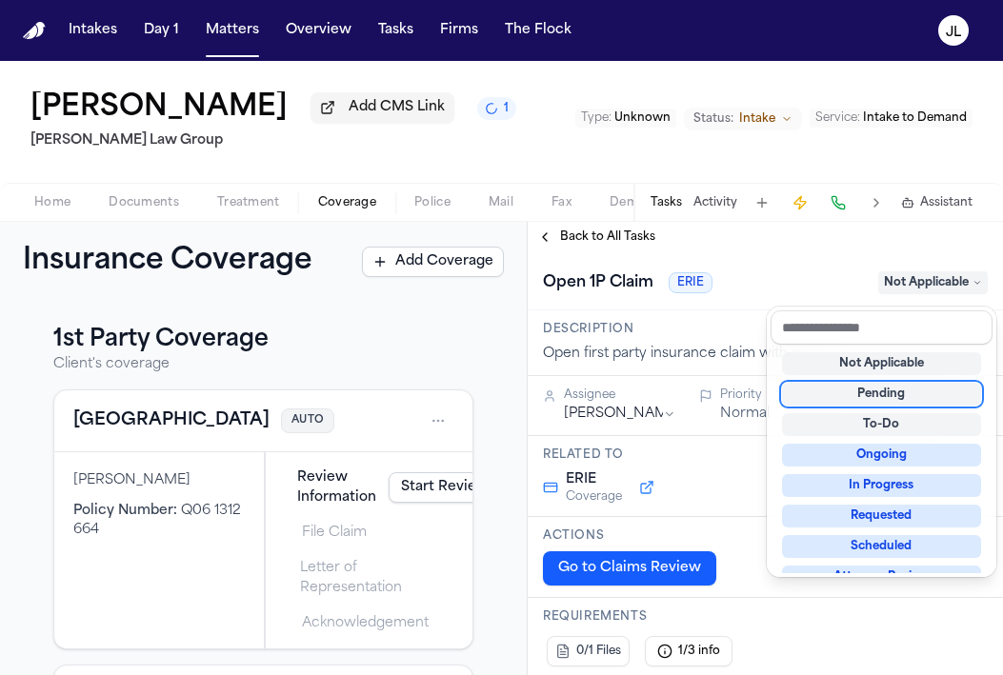
click at [871, 391] on div "Pending" at bounding box center [881, 394] width 199 height 23
click at [563, 246] on div "**********" at bounding box center [764, 448] width 475 height 453
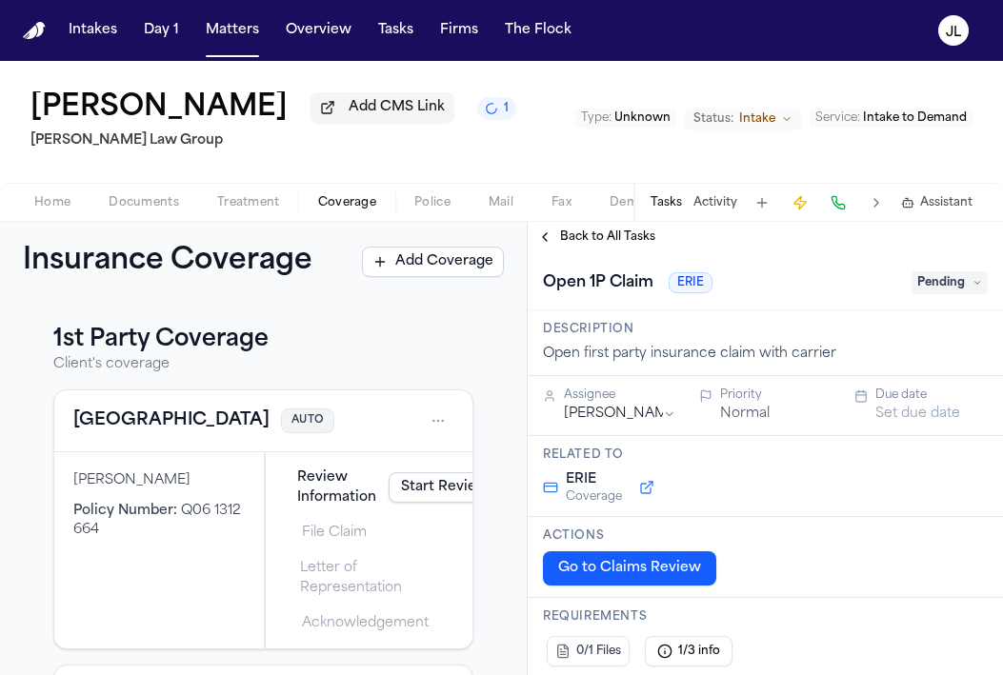
click at [563, 245] on span "Back to All Tasks" at bounding box center [607, 236] width 95 height 15
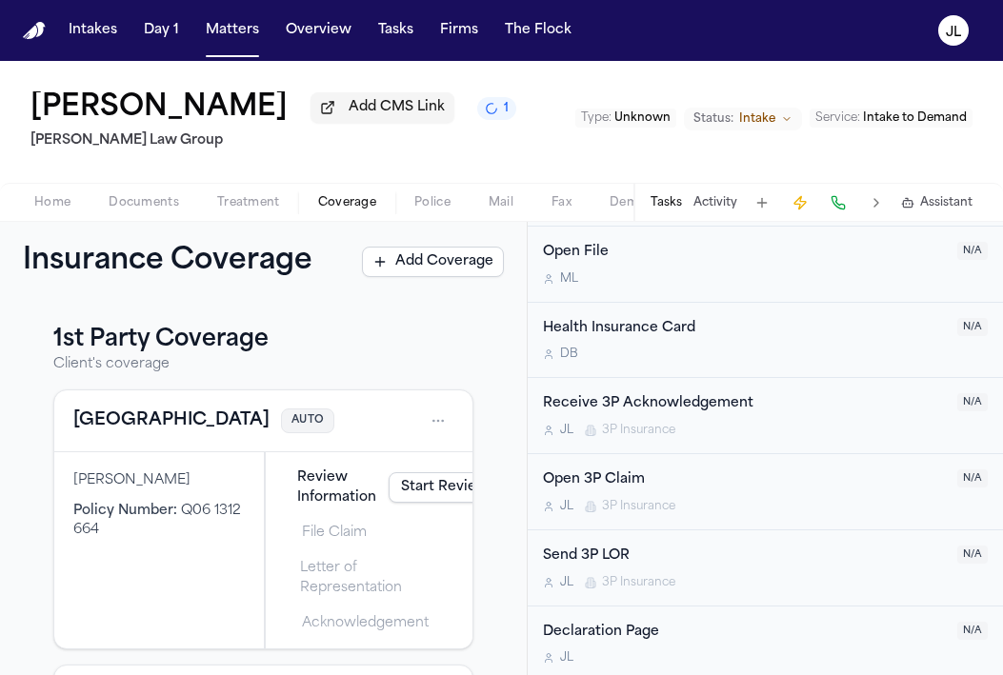
scroll to position [1253, 0]
click at [685, 484] on div "Open 3P Claim" at bounding box center [744, 479] width 403 height 22
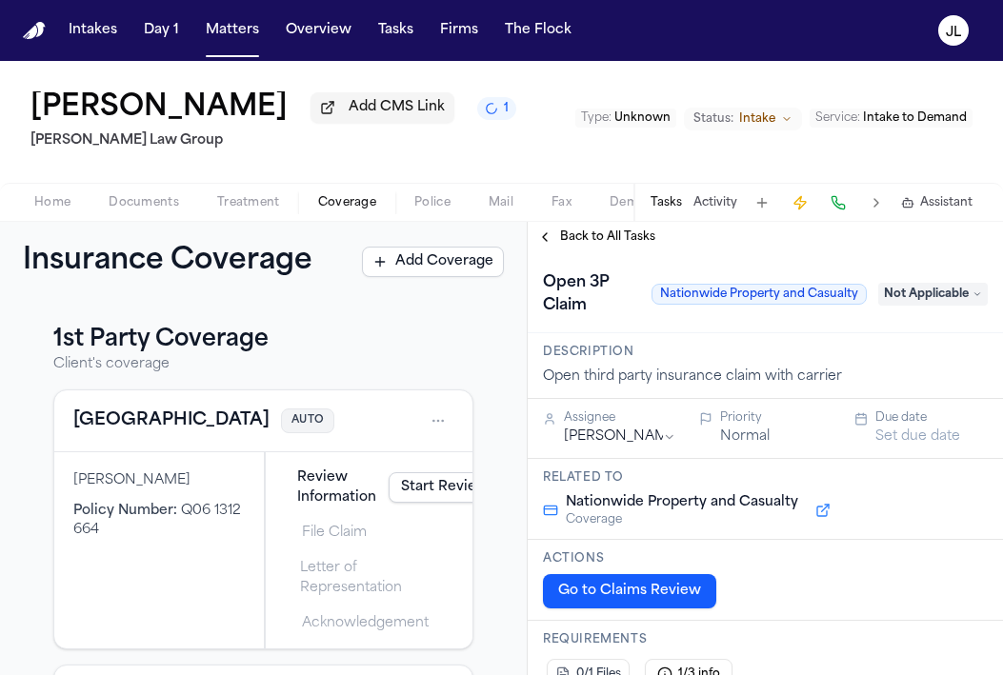
click at [932, 300] on span "Not Applicable" at bounding box center [932, 294] width 109 height 23
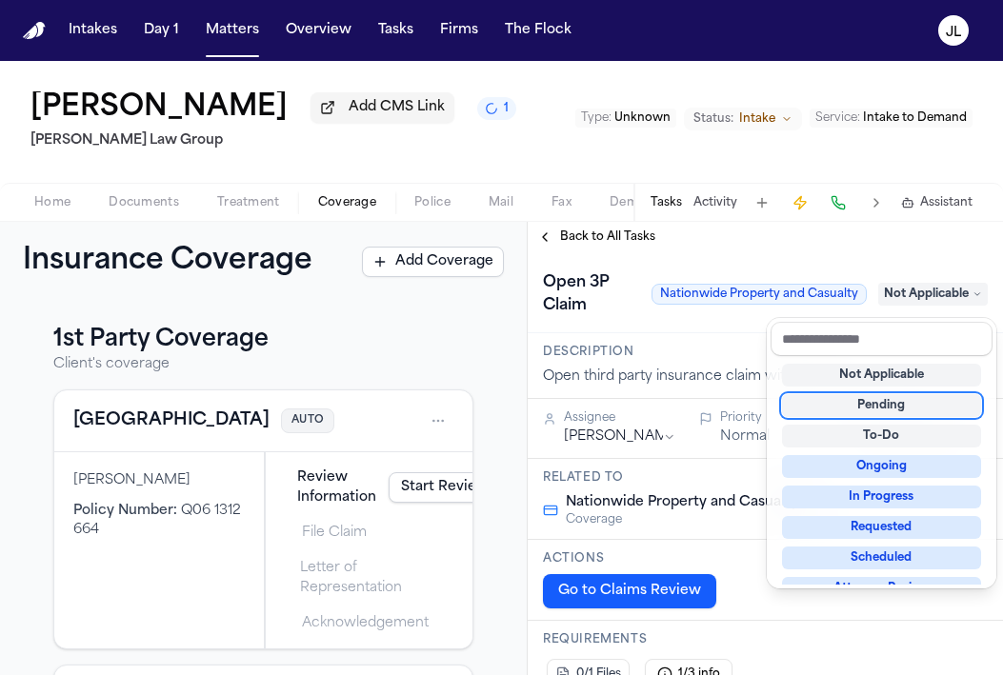
click at [881, 394] on div "Pending" at bounding box center [881, 405] width 199 height 23
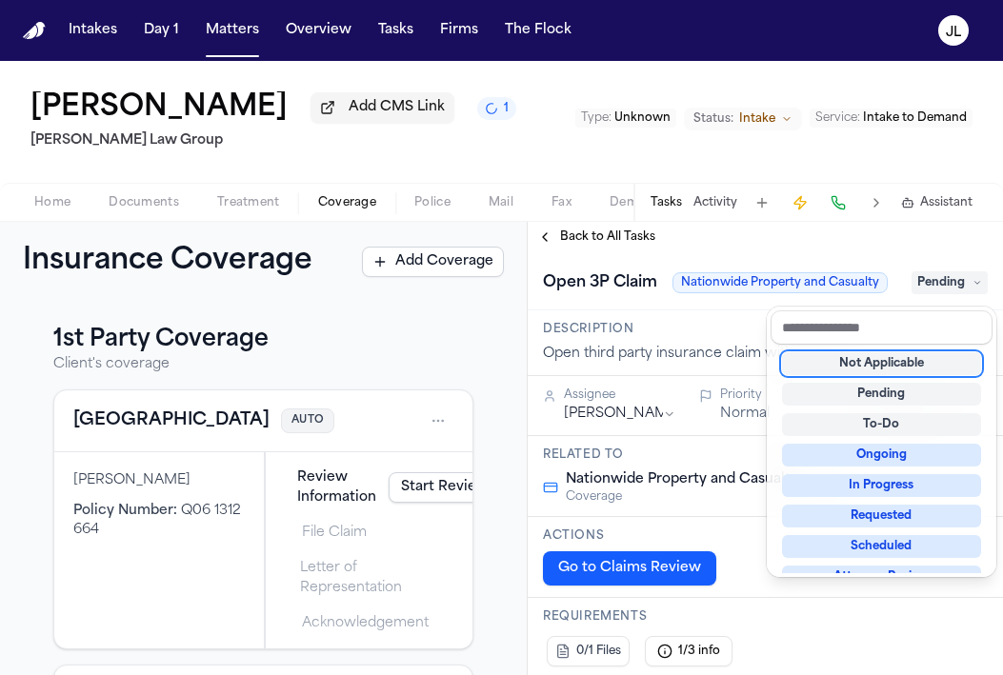
click at [545, 245] on div "**********" at bounding box center [764, 448] width 475 height 453
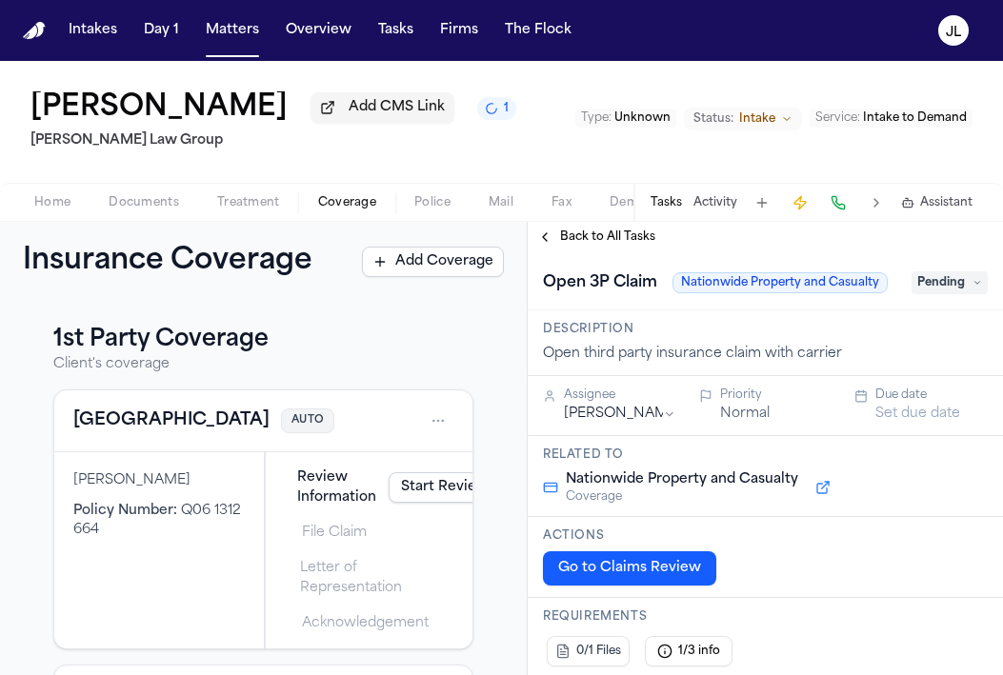
click at [546, 245] on button "Back to All Tasks" at bounding box center [595, 236] width 137 height 15
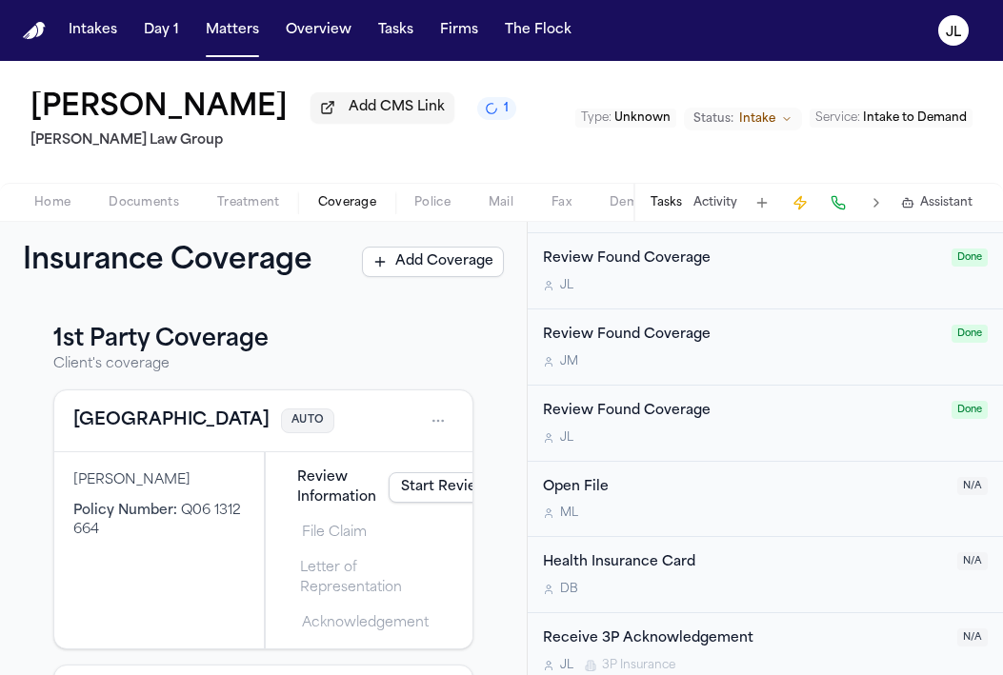
scroll to position [1098, 0]
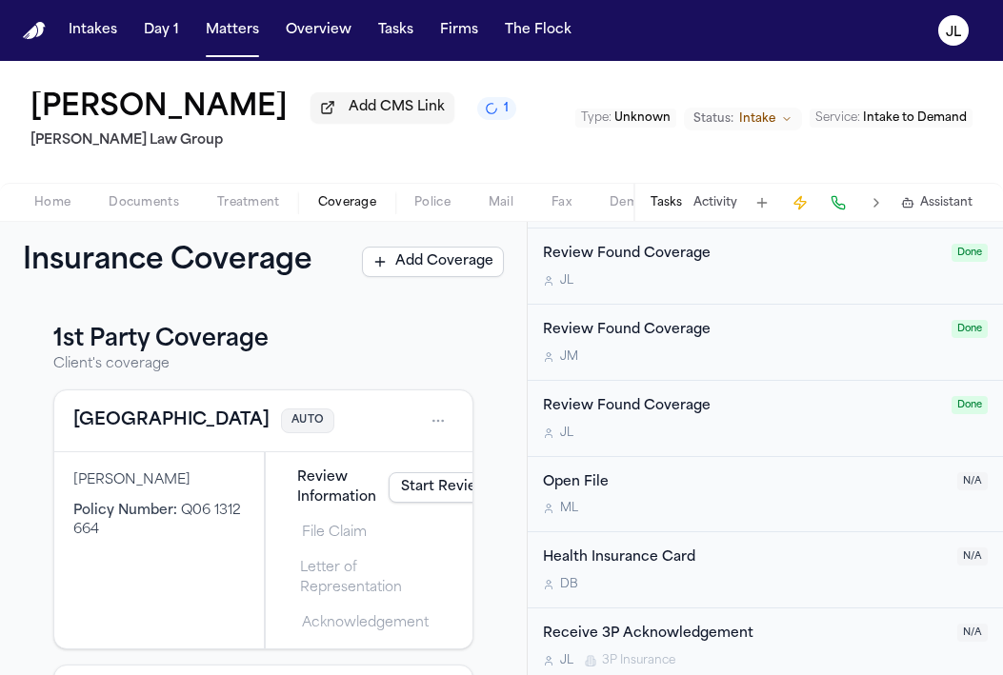
click at [590, 416] on div "Review Found Coverage" at bounding box center [741, 407] width 397 height 22
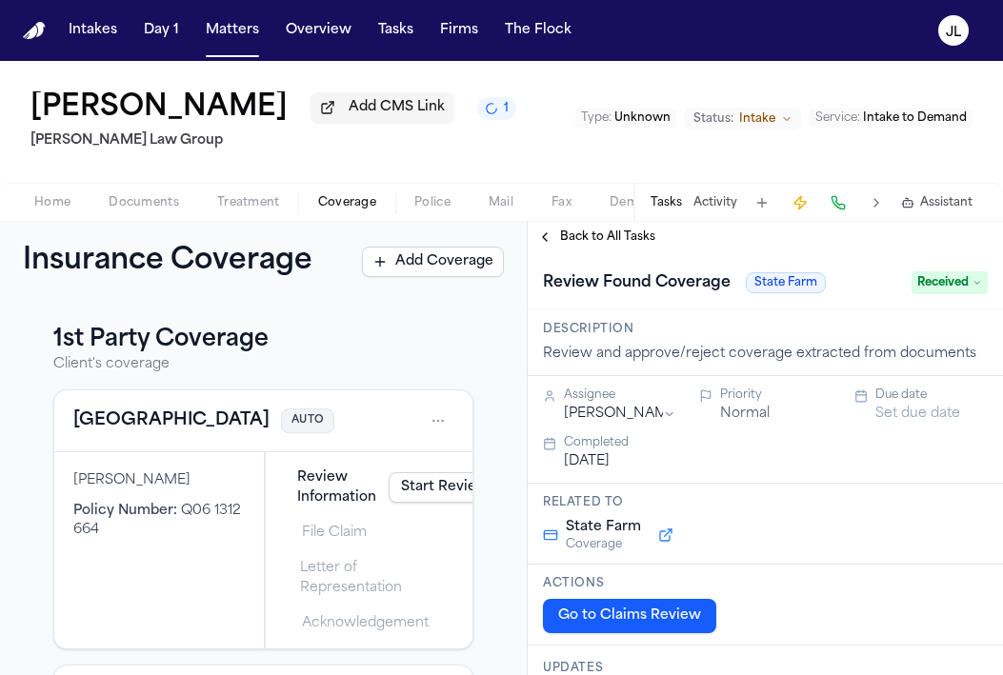
click at [954, 294] on span "Received" at bounding box center [949, 282] width 76 height 23
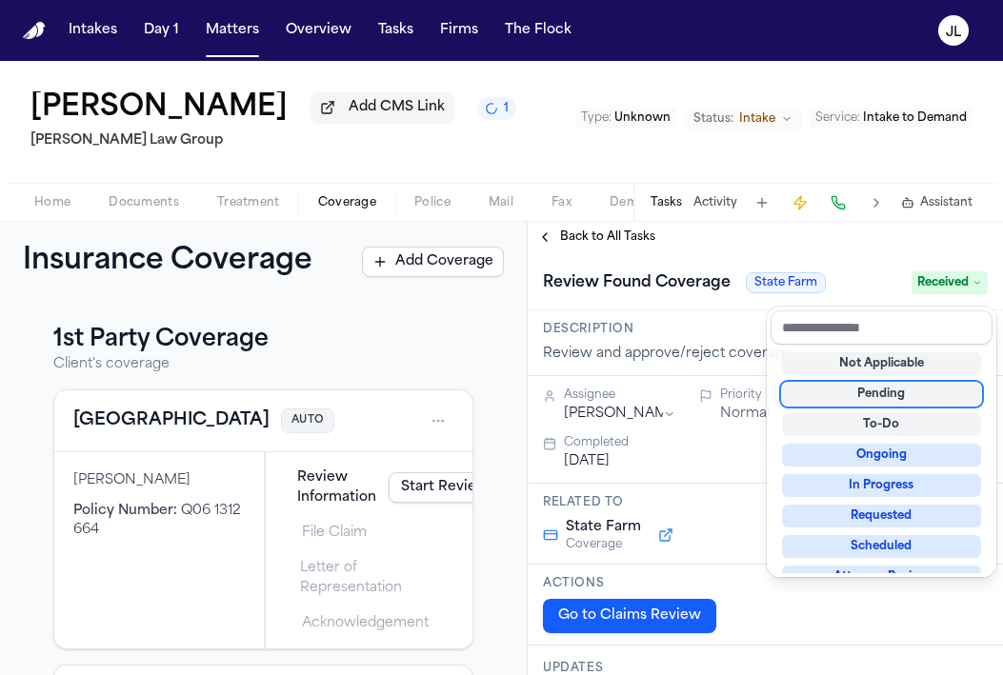
click at [861, 401] on div "Pending" at bounding box center [881, 394] width 199 height 23
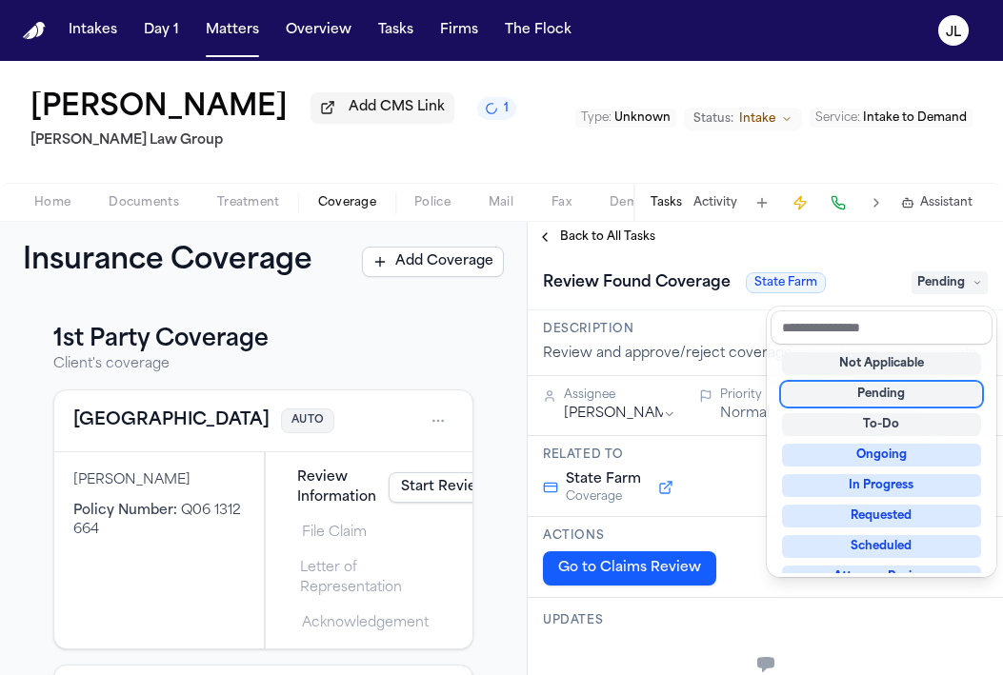
click at [549, 241] on div "**********" at bounding box center [764, 448] width 475 height 453
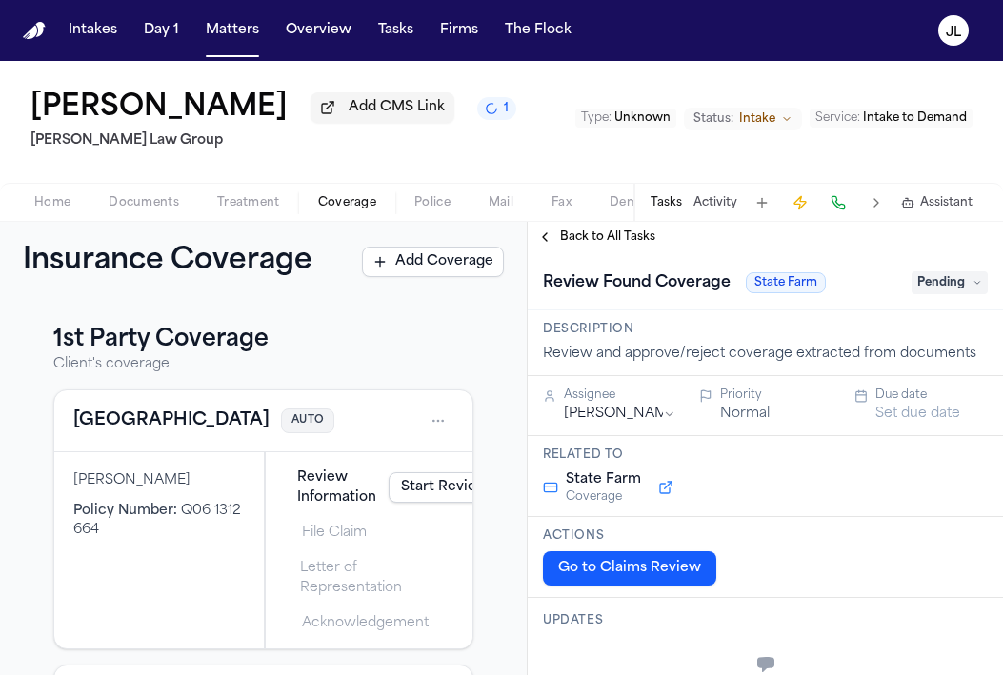
click at [549, 240] on button "Back to All Tasks" at bounding box center [595, 236] width 137 height 15
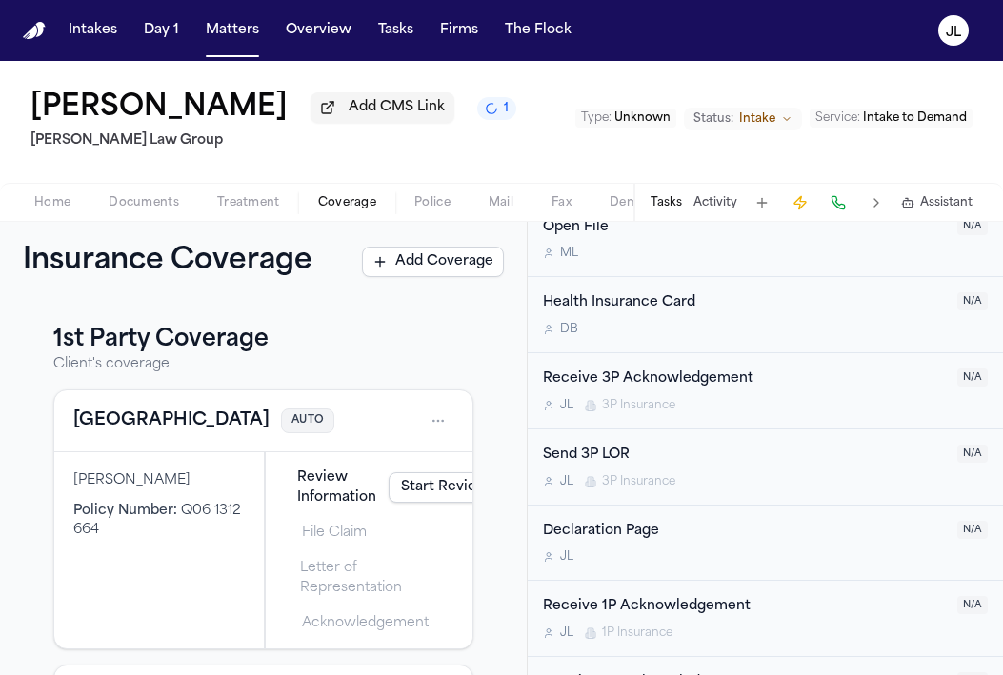
scroll to position [1368, 0]
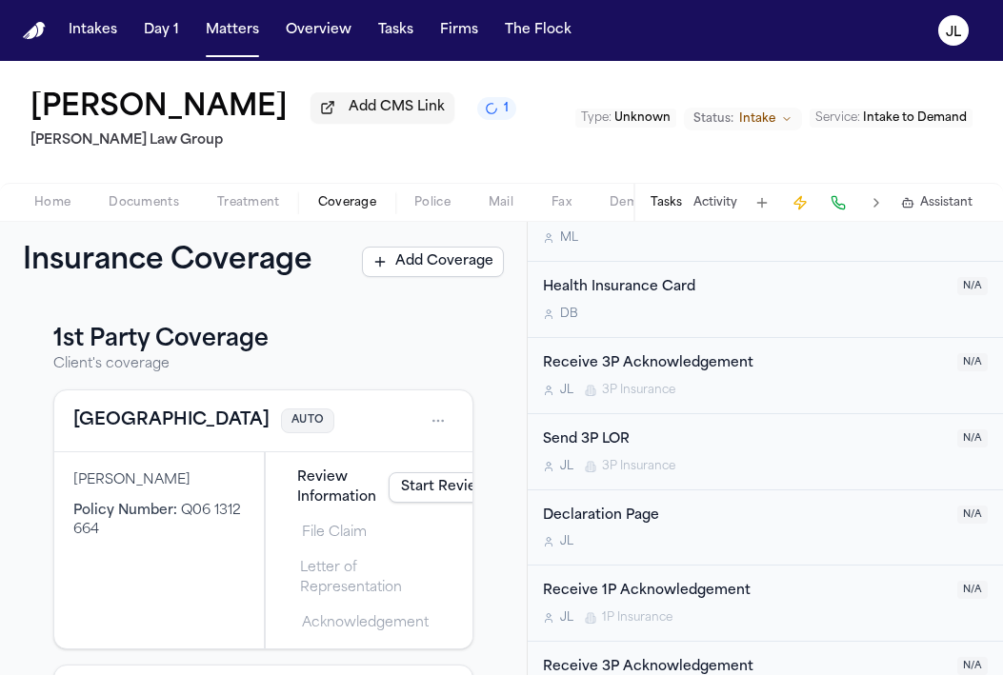
click at [705, 462] on div "Send 3P LOR J L 3P Insurance" at bounding box center [744, 451] width 403 height 45
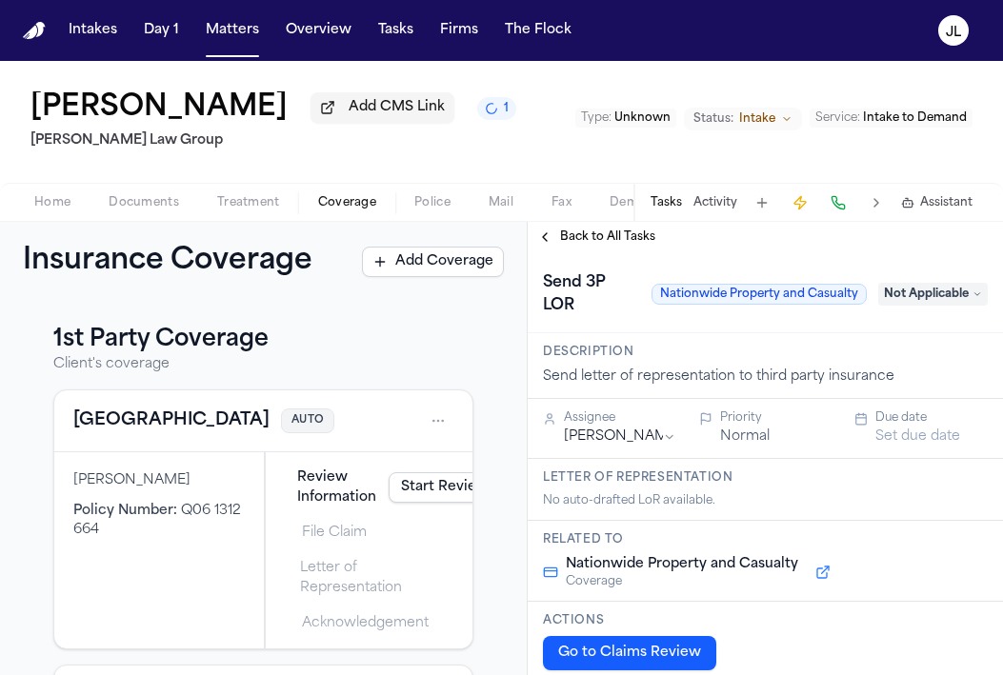
click at [943, 296] on span "Not Applicable" at bounding box center [932, 294] width 109 height 23
click at [934, 297] on span "Not Applicable" at bounding box center [932, 294] width 109 height 23
click at [923, 289] on span "Not Applicable" at bounding box center [932, 294] width 109 height 23
click at [917, 298] on span "Not Applicable" at bounding box center [932, 294] width 109 height 23
click at [979, 299] on icon at bounding box center [977, 294] width 10 height 10
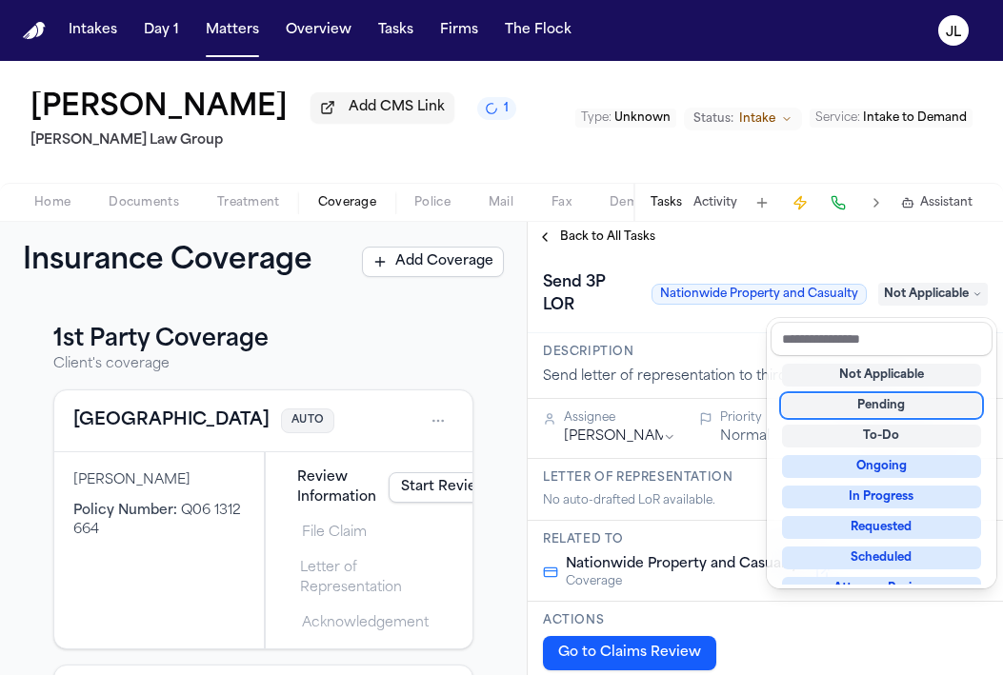
click at [885, 410] on div "Pending" at bounding box center [881, 405] width 199 height 23
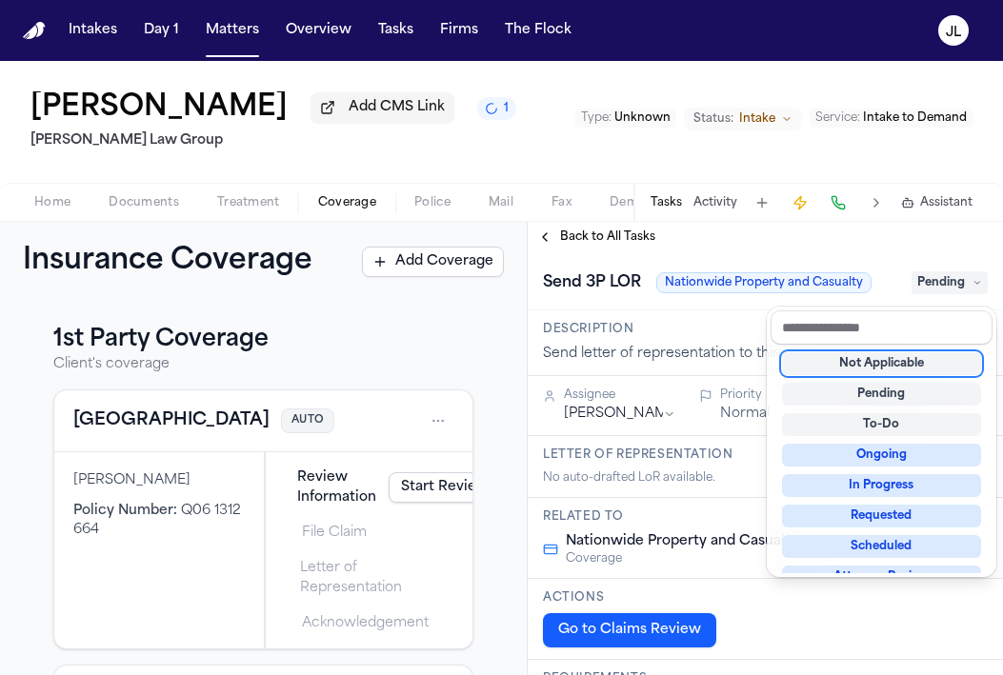
click at [554, 239] on div "**********" at bounding box center [764, 448] width 475 height 453
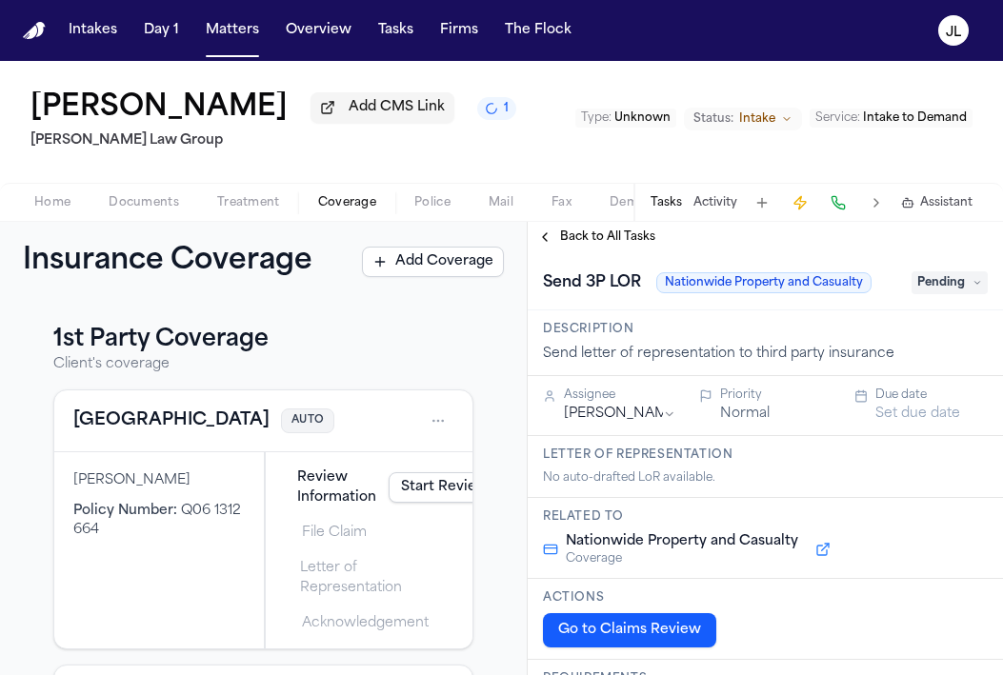
click at [549, 239] on button "Back to All Tasks" at bounding box center [595, 236] width 137 height 15
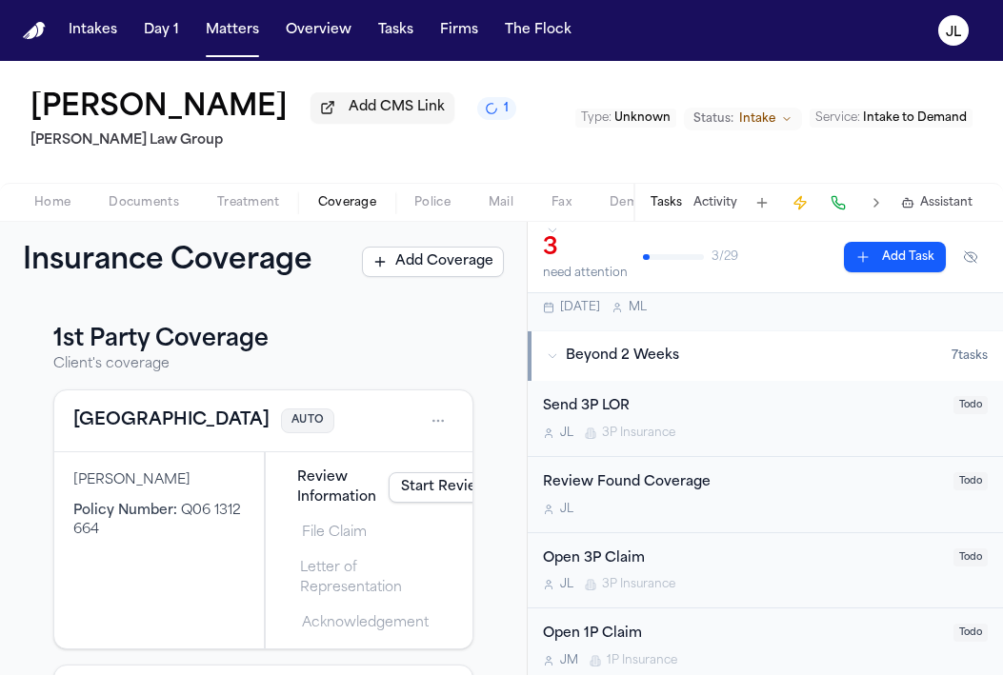
scroll to position [408, 0]
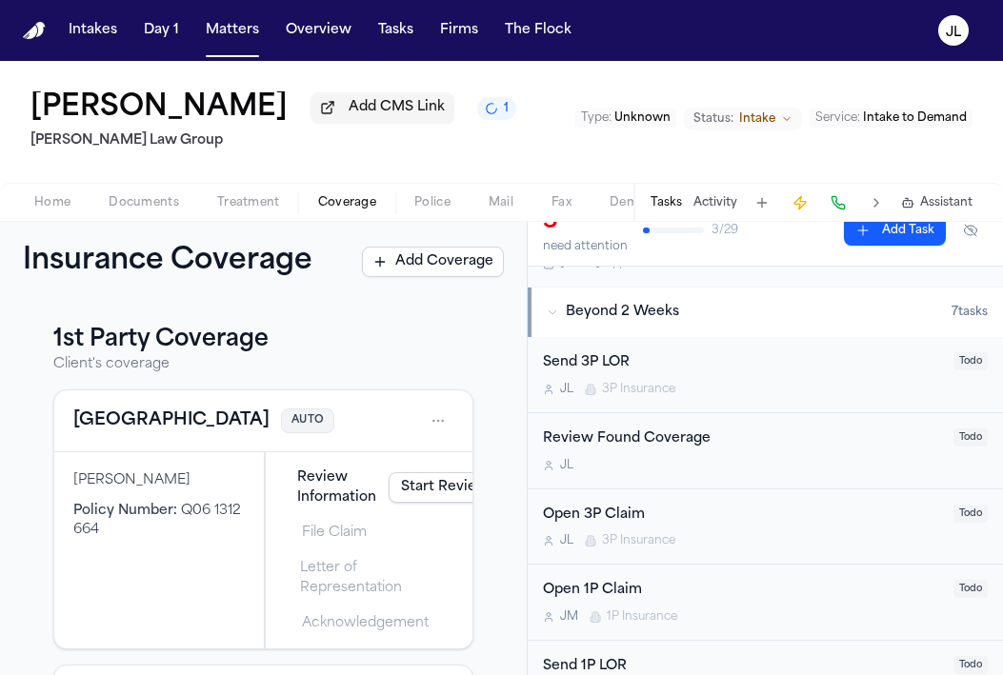
click at [725, 369] on div "Send 3P LOR" at bounding box center [742, 363] width 399 height 22
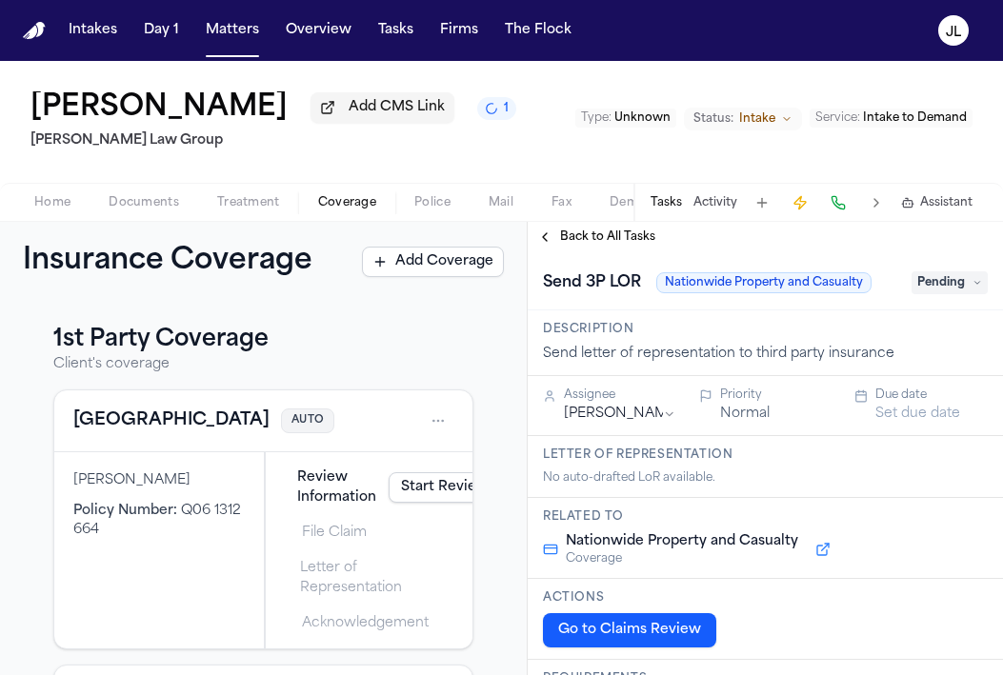
click at [560, 240] on span "Back to All Tasks" at bounding box center [607, 236] width 95 height 15
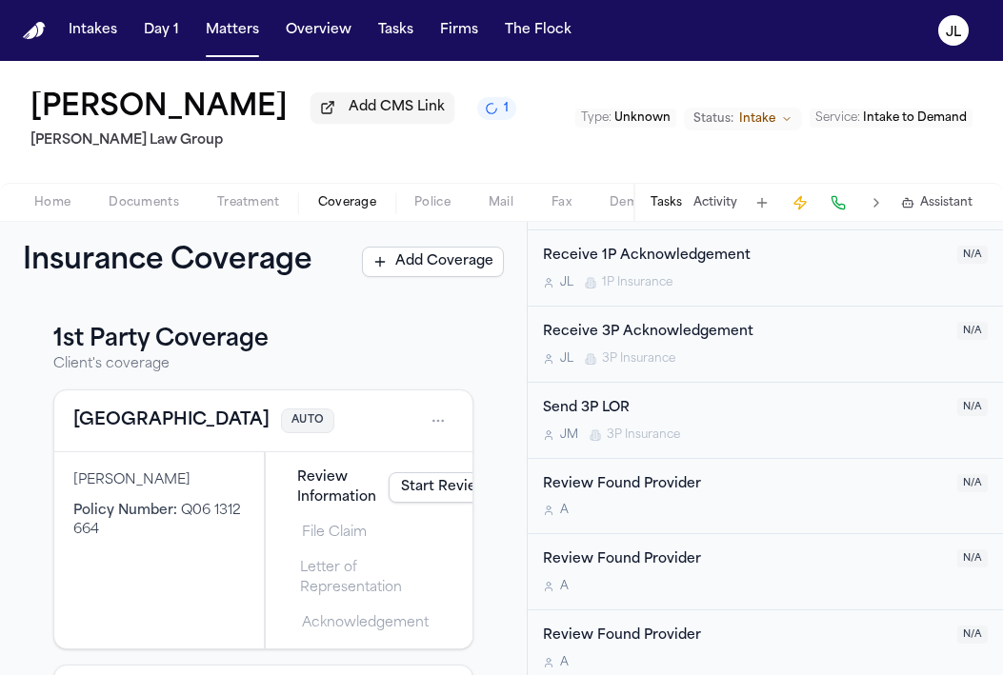
scroll to position [1700, 0]
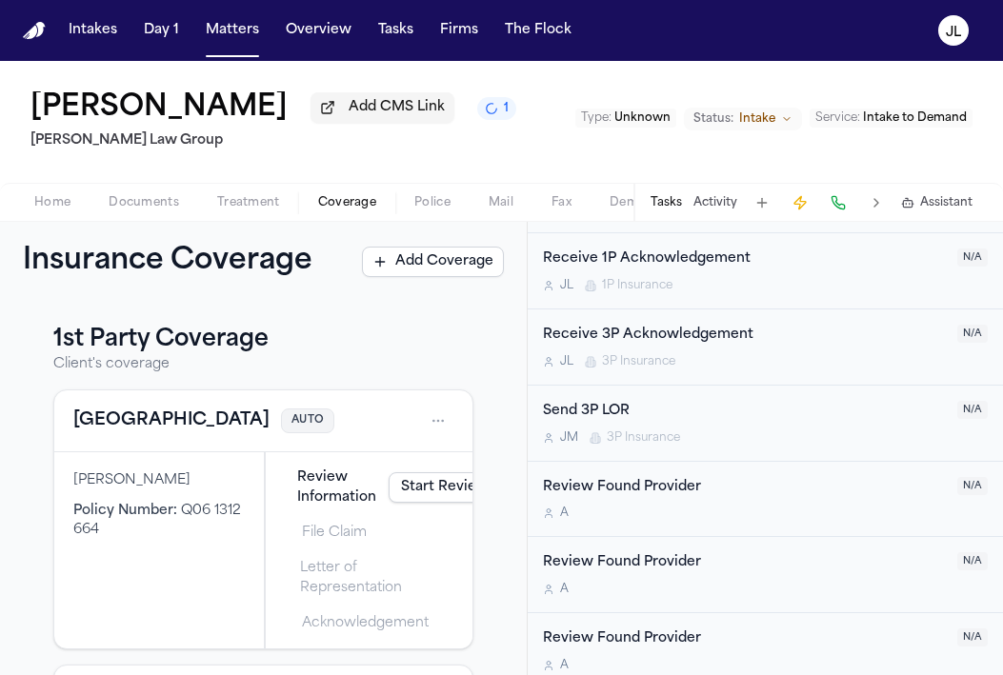
click at [665, 407] on div "Send 3P LOR" at bounding box center [744, 412] width 403 height 22
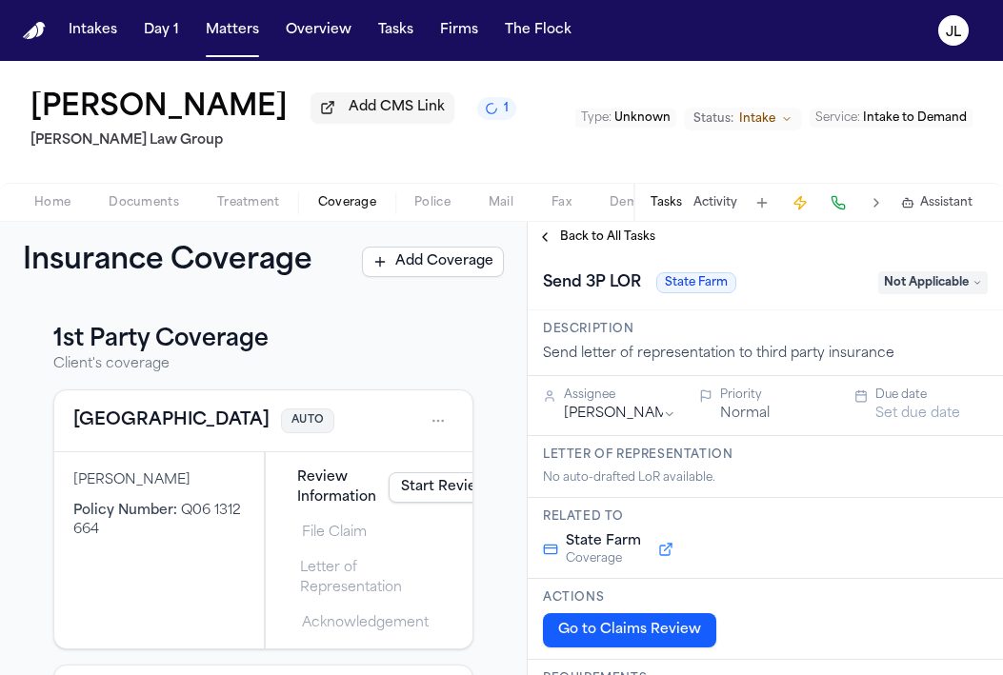
click at [941, 281] on span "Not Applicable" at bounding box center [932, 282] width 109 height 23
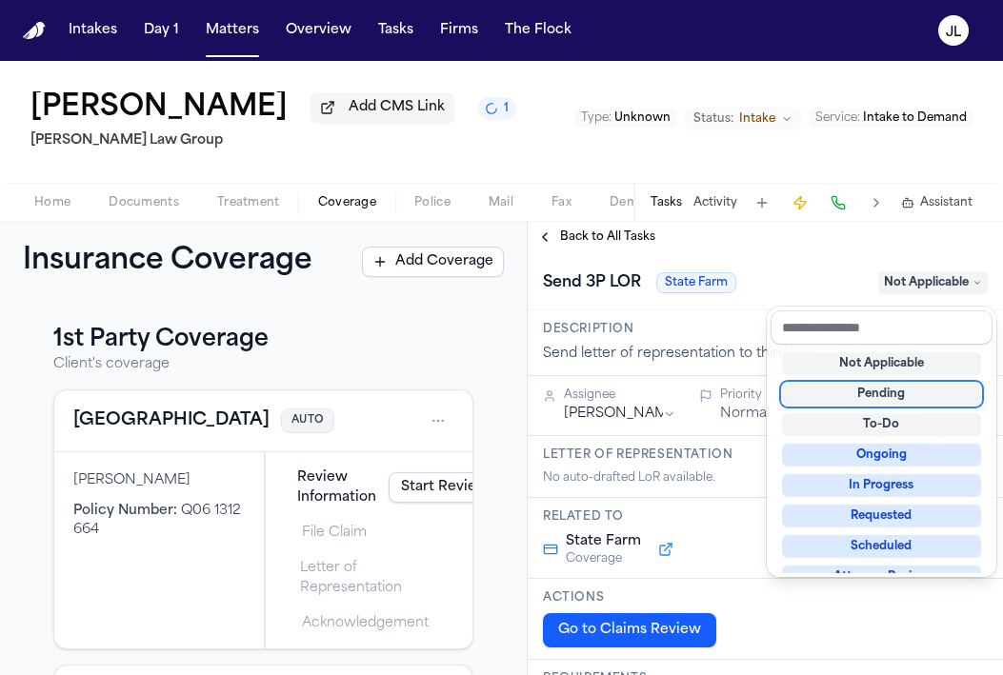
click at [910, 395] on div "Pending" at bounding box center [881, 394] width 199 height 23
click at [555, 242] on div "**********" at bounding box center [764, 448] width 475 height 453
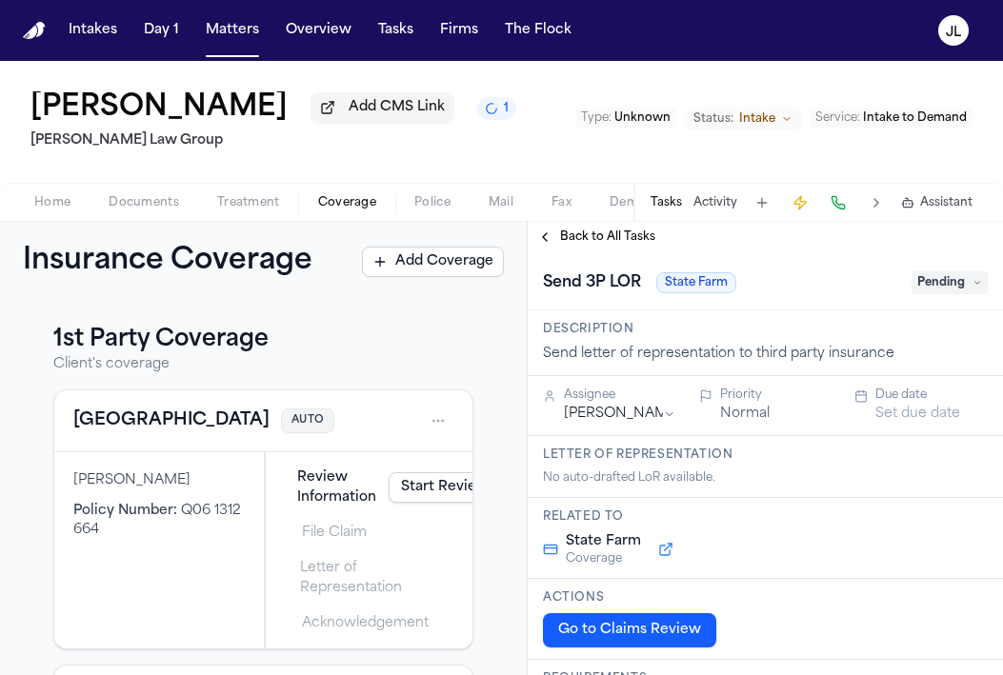
click at [555, 242] on button "Back to All Tasks" at bounding box center [595, 236] width 137 height 15
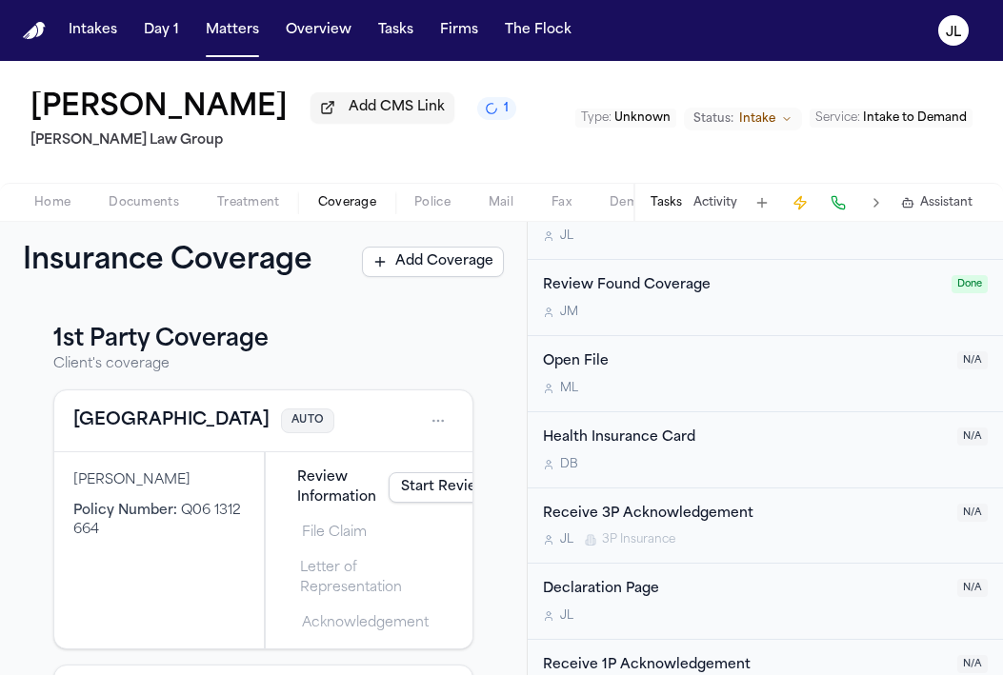
scroll to position [1405, 0]
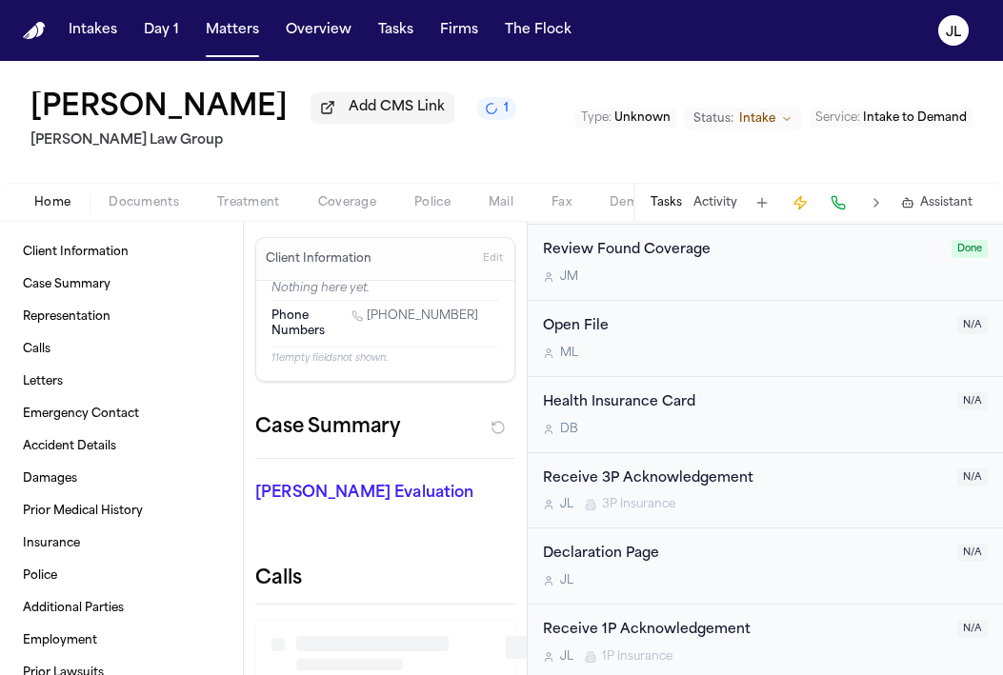
click at [60, 201] on span "Home" at bounding box center [52, 202] width 36 height 15
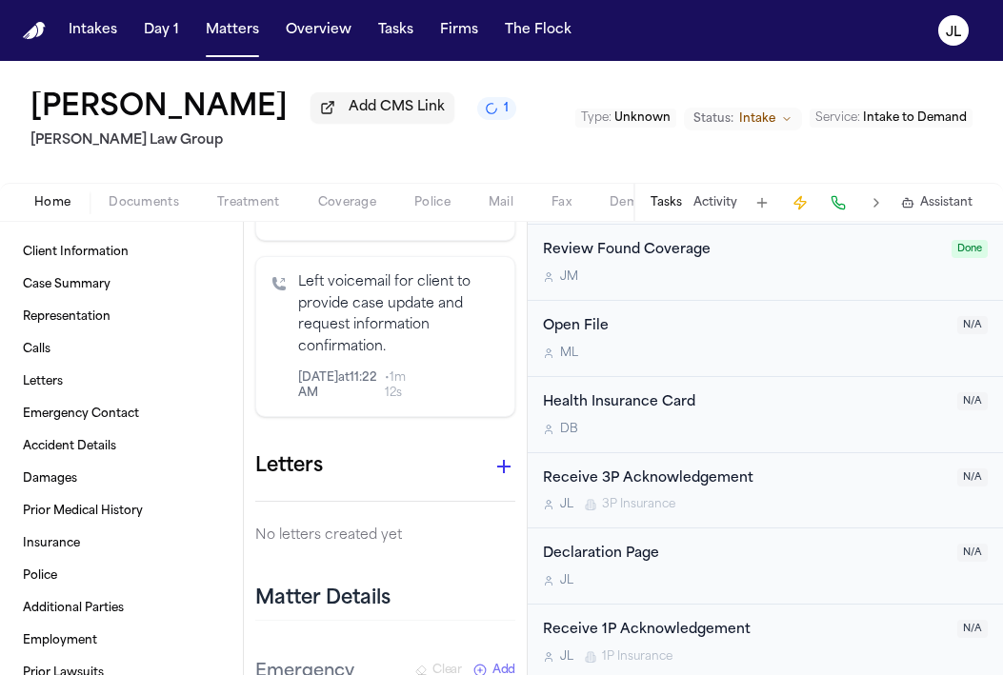
scroll to position [1457, 0]
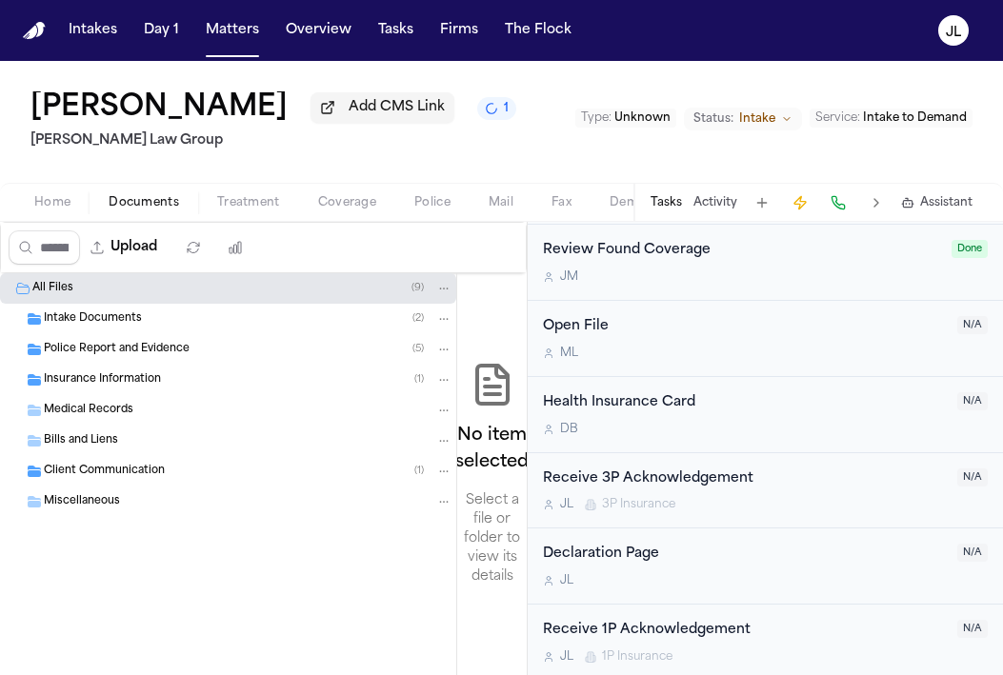
click at [137, 210] on span "Documents" at bounding box center [144, 202] width 70 height 15
click at [126, 321] on span "Intake Documents" at bounding box center [93, 319] width 98 height 16
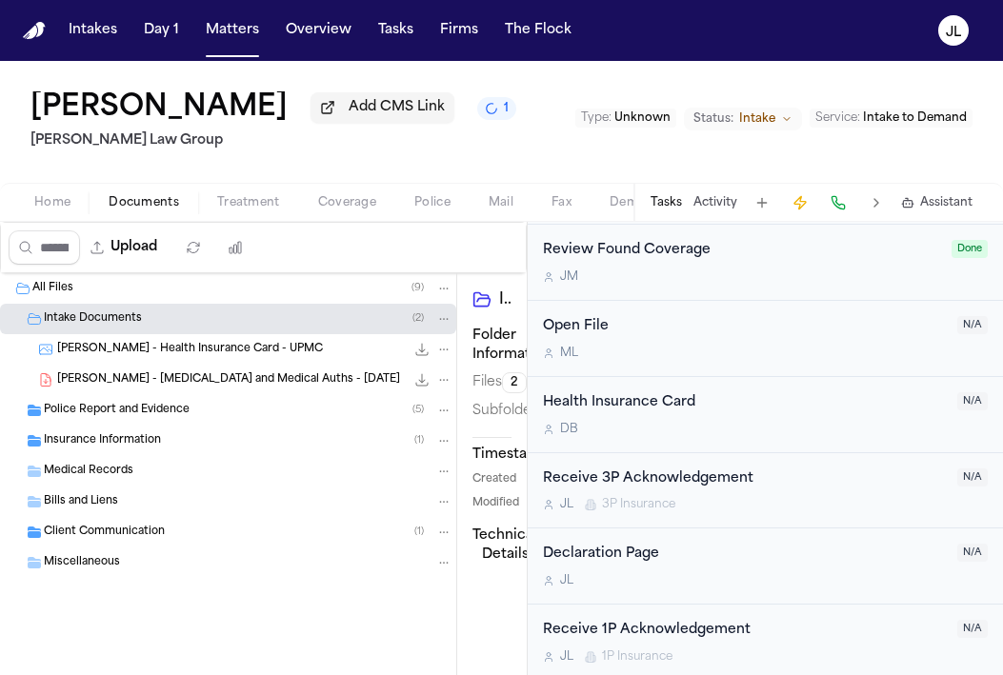
click at [135, 382] on span "A. Clippinger - Retainer and Medical Auths - 6.11.25" at bounding box center [228, 380] width 343 height 16
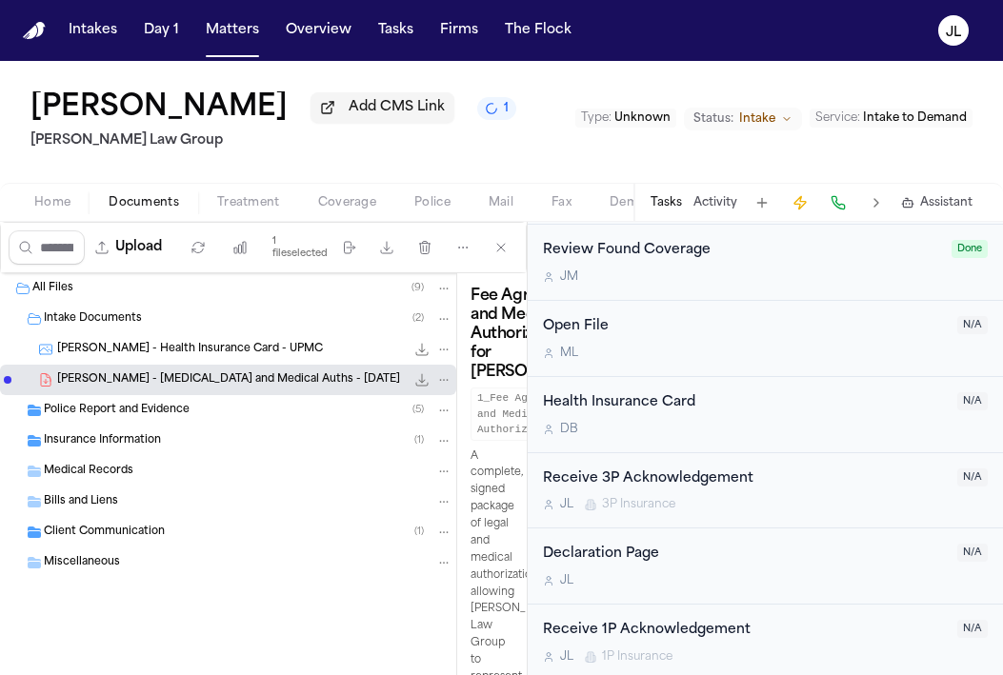
click at [137, 347] on span "A. Clippinger - Health Insurance Card - UPMC" at bounding box center [190, 350] width 266 height 16
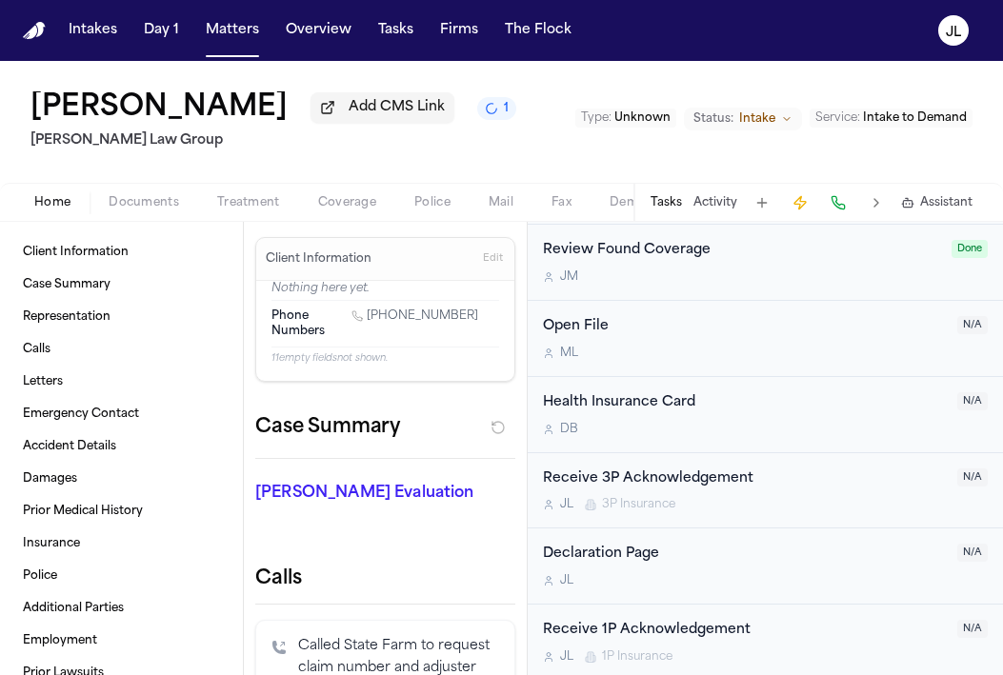
click at [54, 199] on span "Home" at bounding box center [52, 202] width 36 height 15
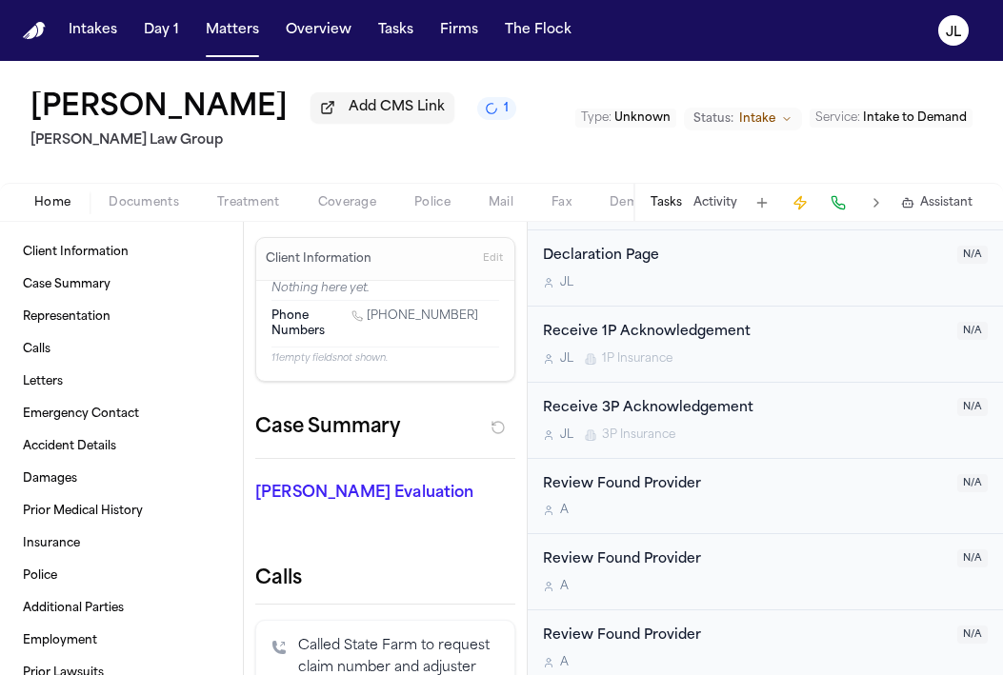
scroll to position [1710, 0]
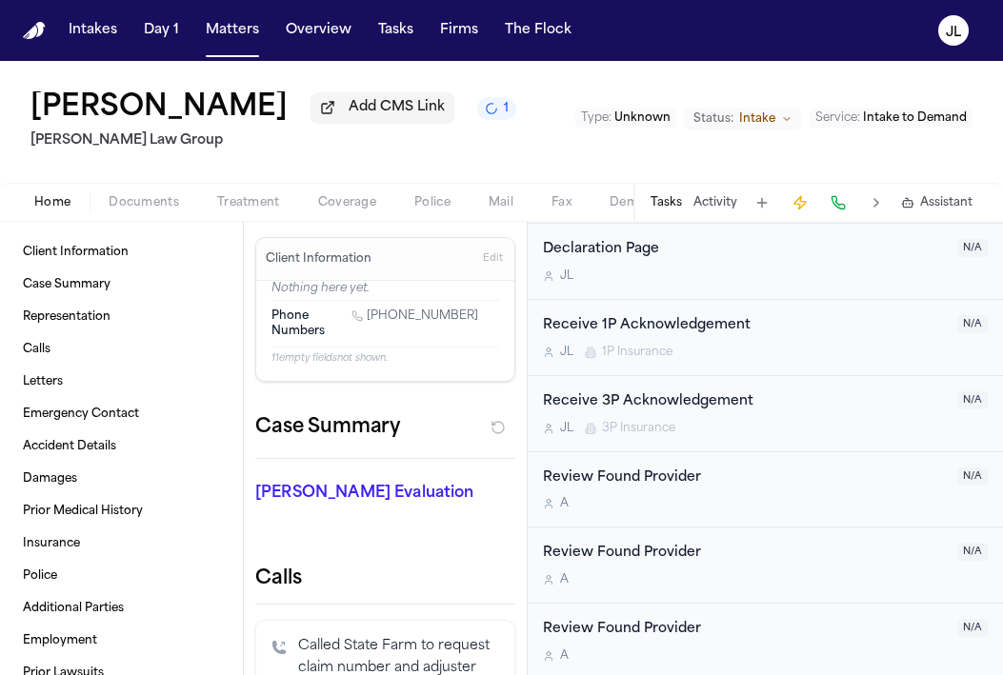
click at [744, 337] on div "Receive 1P Acknowledgement" at bounding box center [744, 326] width 403 height 22
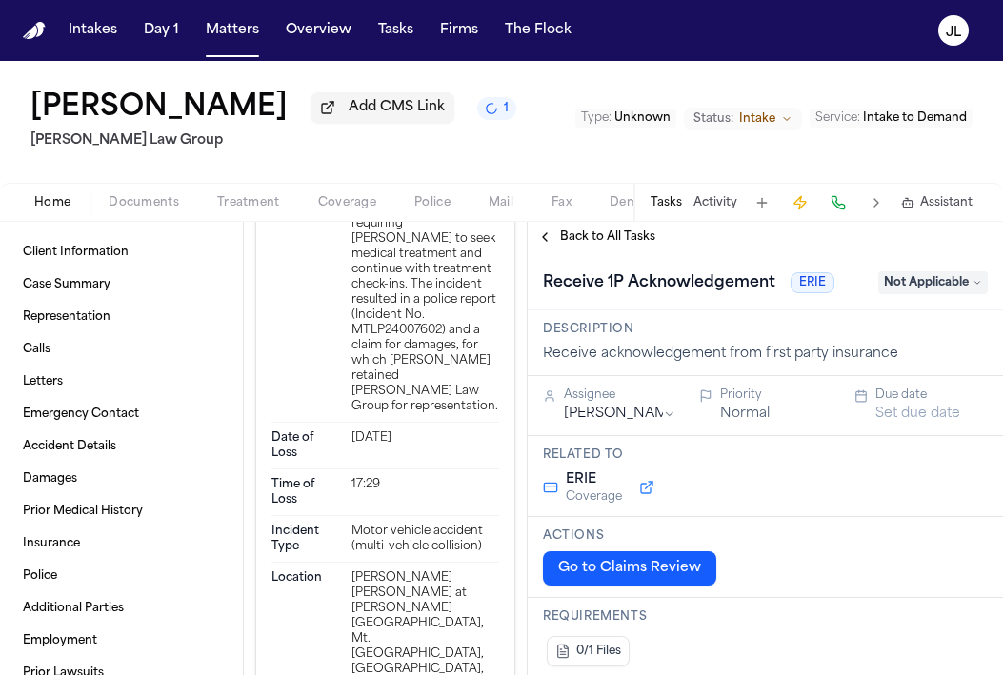
scroll to position [2403, 0]
click at [905, 287] on span "Not Applicable" at bounding box center [932, 282] width 109 height 23
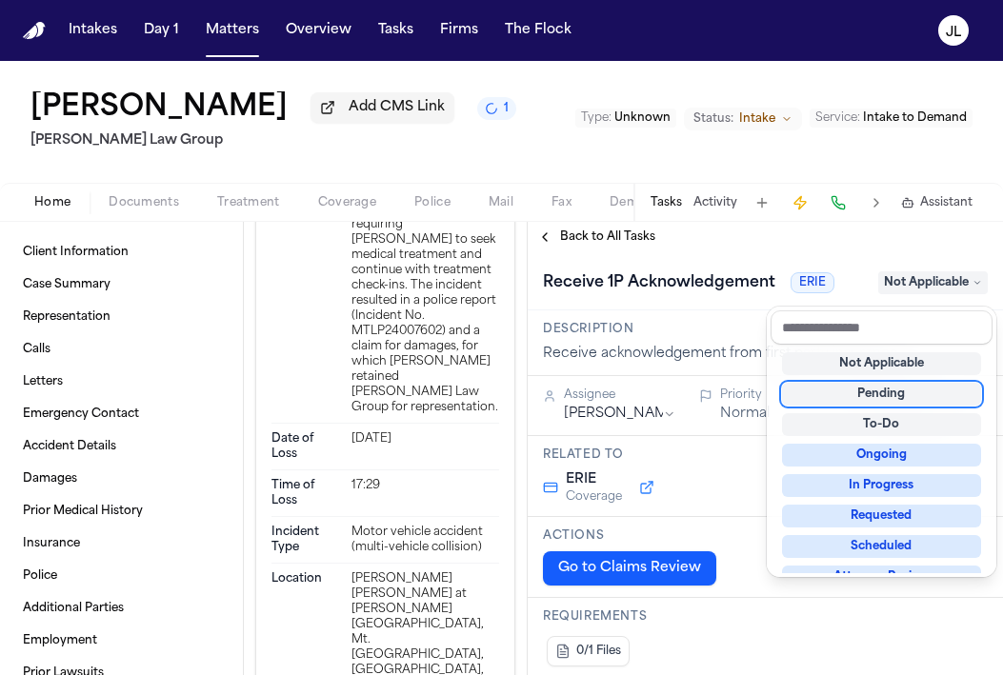
click at [893, 388] on div "Pending" at bounding box center [881, 394] width 199 height 23
click at [572, 237] on div "**********" at bounding box center [764, 448] width 475 height 453
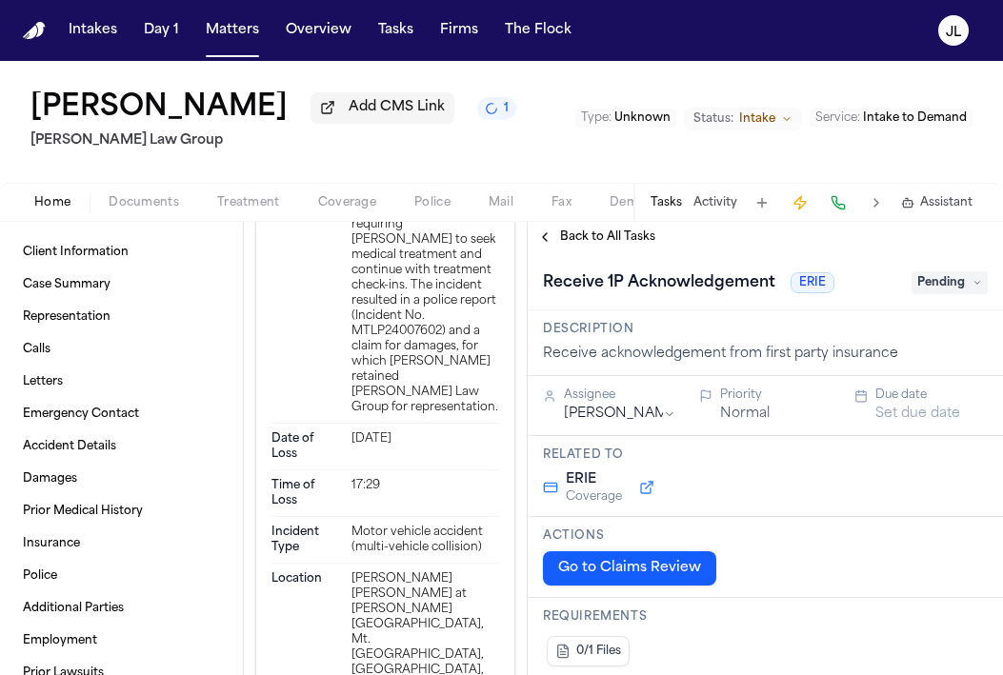
click at [562, 237] on span "Back to All Tasks" at bounding box center [607, 236] width 95 height 15
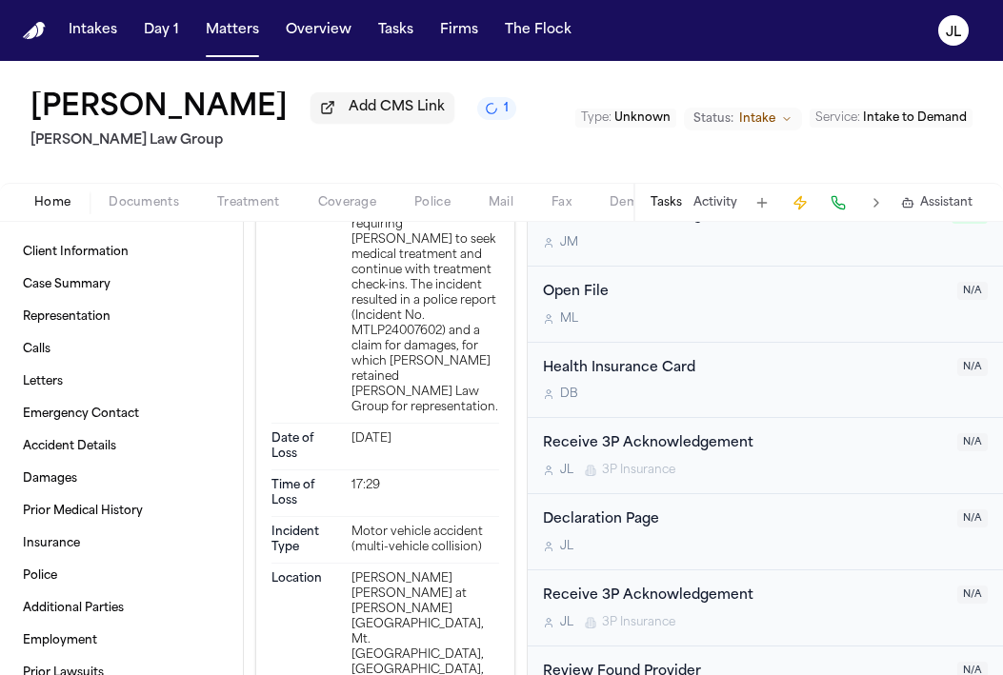
scroll to position [1543, 0]
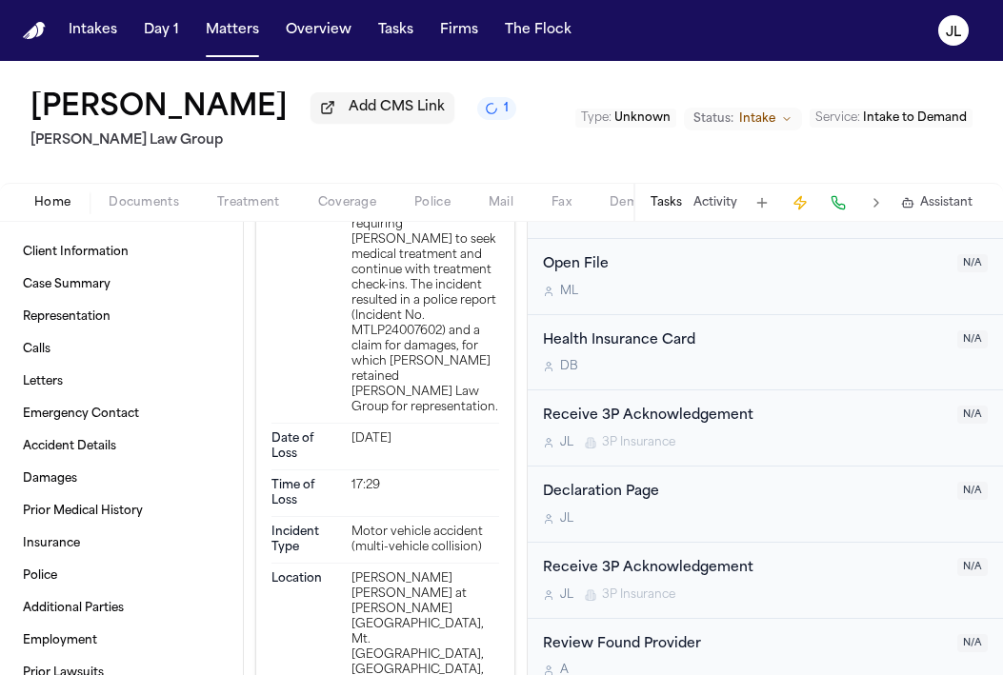
click at [670, 441] on span "3P Insurance" at bounding box center [638, 442] width 73 height 15
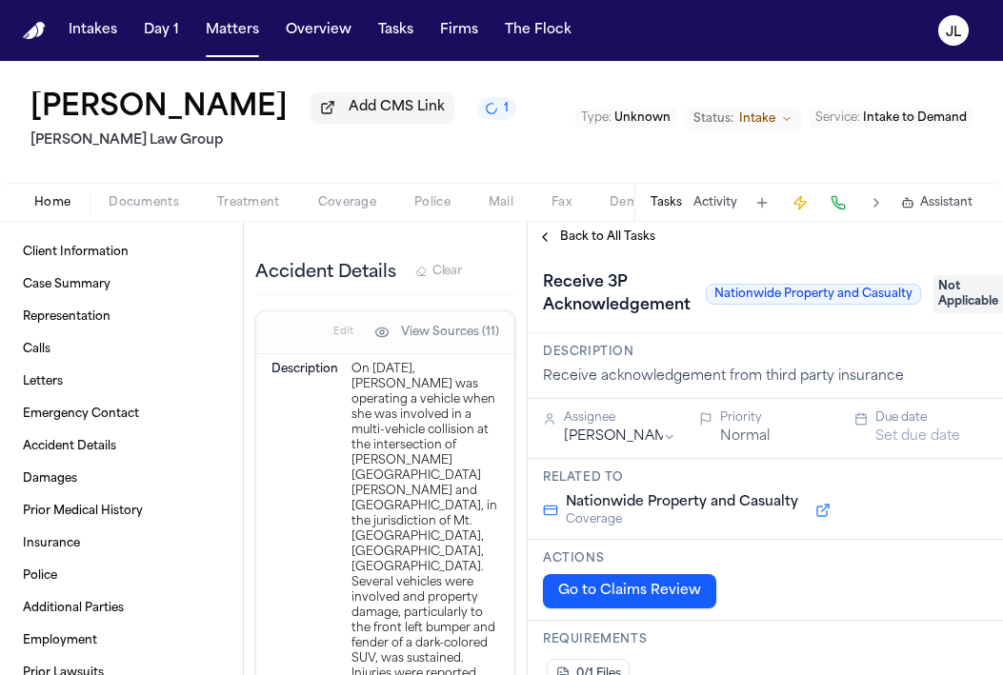
scroll to position [1941, 0]
click at [53, 210] on span "Home" at bounding box center [52, 202] width 36 height 15
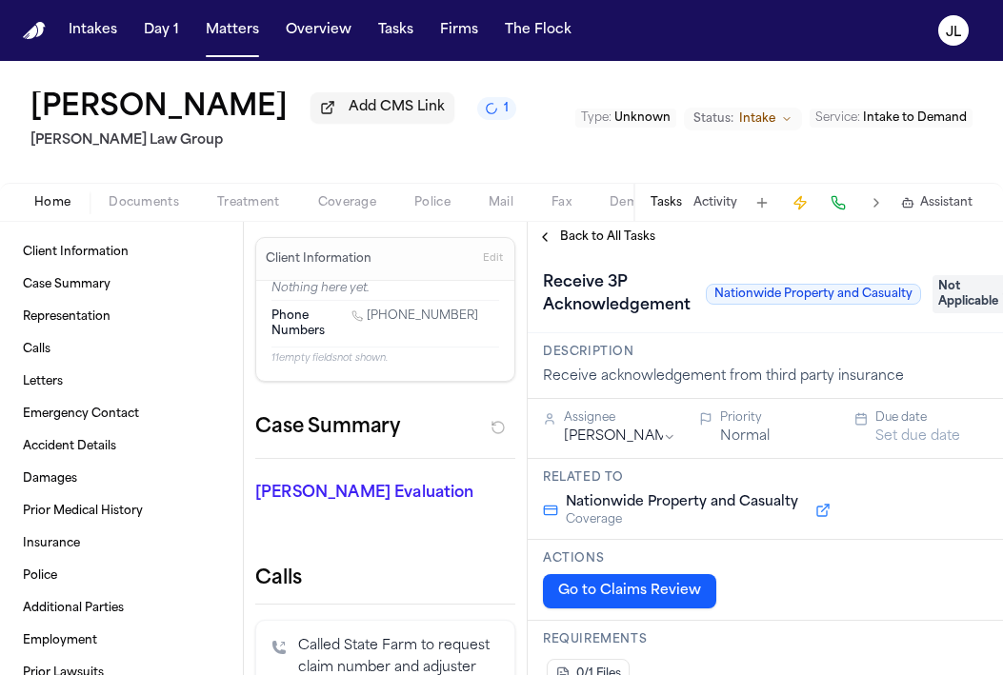
click at [95, 205] on button "Documents" at bounding box center [143, 202] width 109 height 23
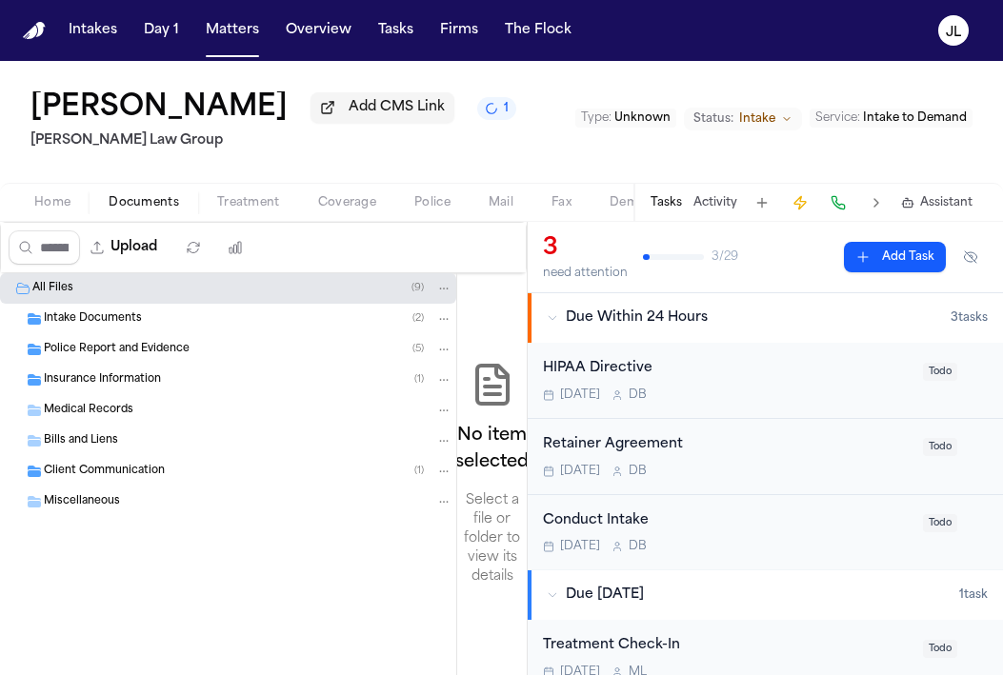
click at [115, 334] on div "Intake Documents ( 2 )" at bounding box center [228, 319] width 456 height 30
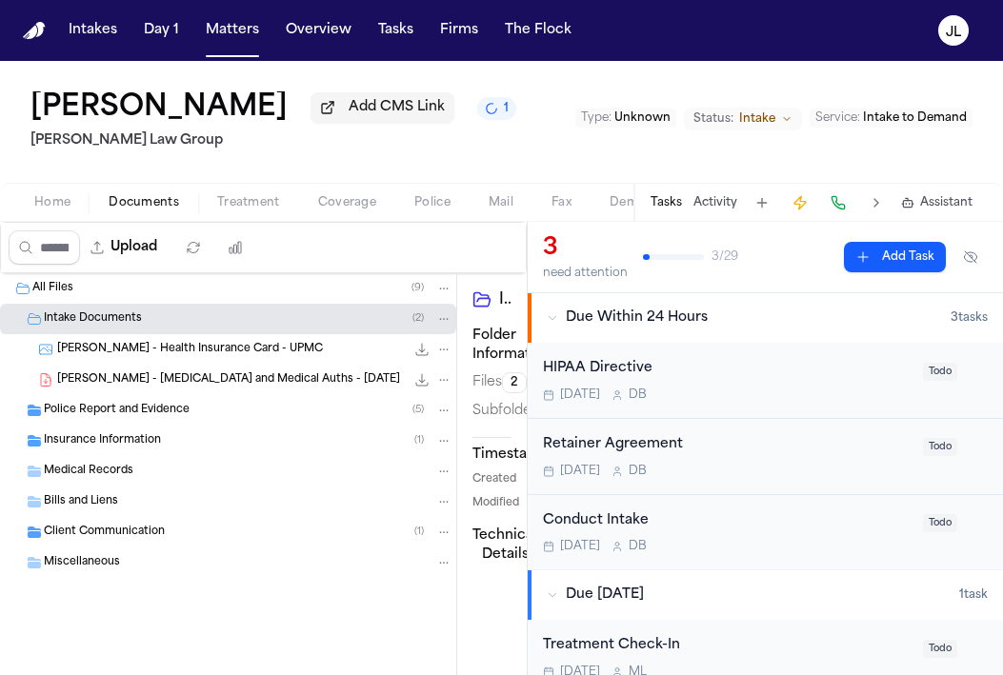
click at [115, 357] on span "A. Clippinger - Health Insurance Card - UPMC" at bounding box center [190, 350] width 266 height 16
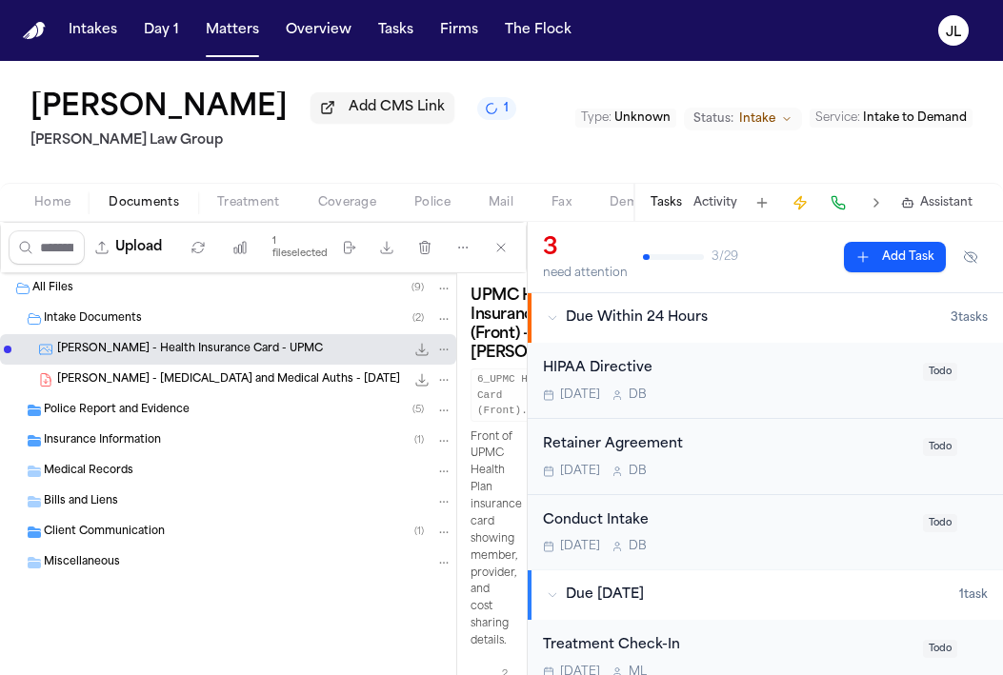
click at [115, 388] on span "A. Clippinger - Retainer and Medical Auths - 6.11.25" at bounding box center [228, 380] width 343 height 16
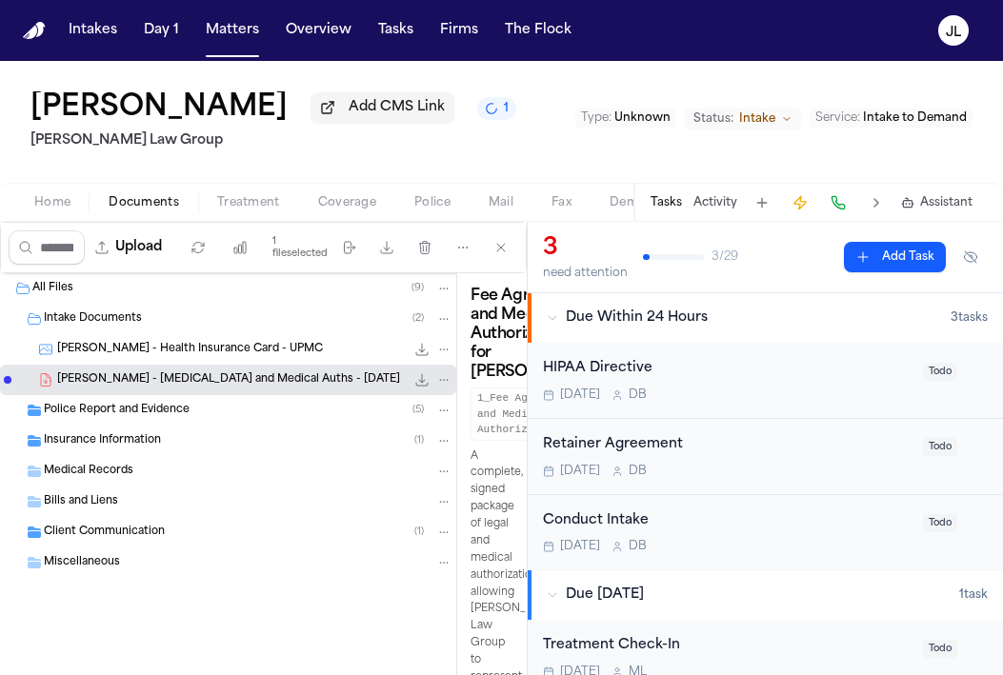
click at [111, 419] on span "Police Report and Evidence" at bounding box center [117, 411] width 146 height 16
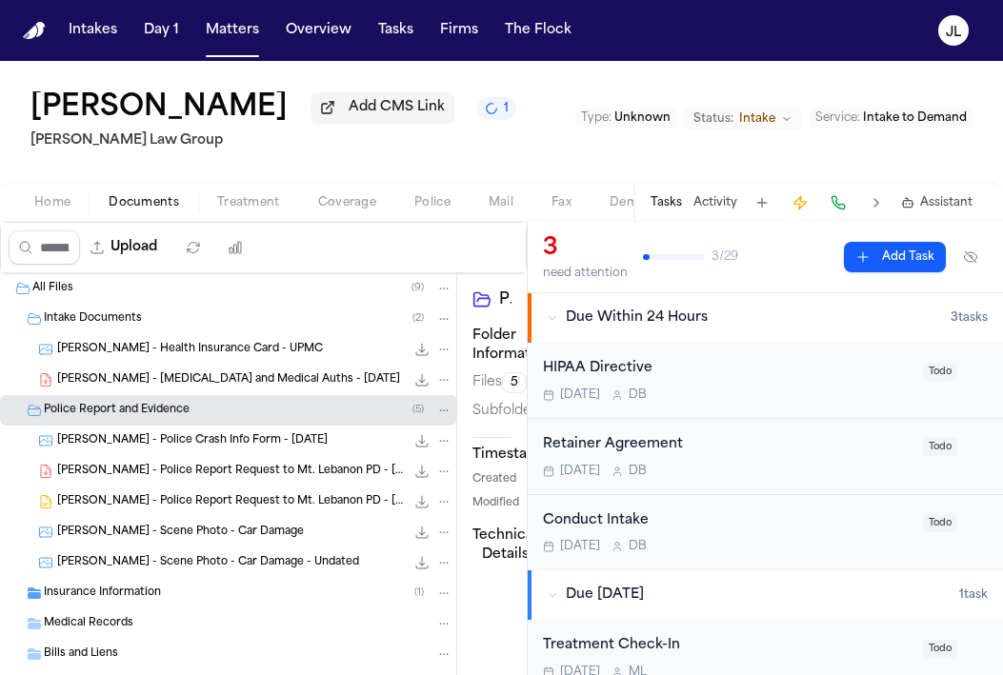
click at [122, 456] on div "A. Clippinger - Police Crash Info Form - 6.11.24 308.6 KB • JPG" at bounding box center [228, 441] width 456 height 30
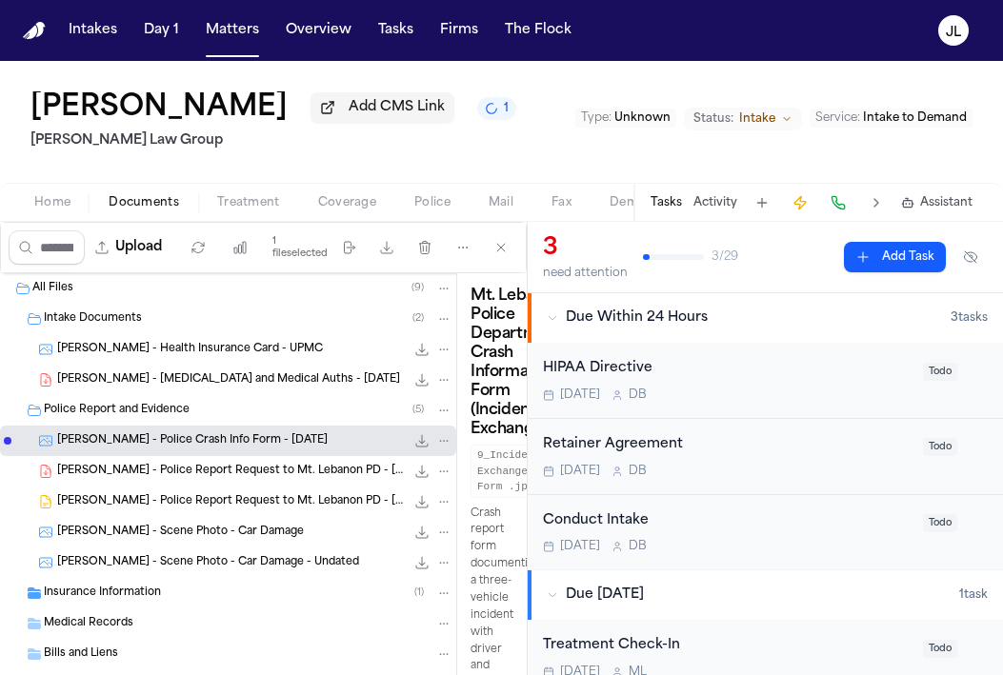
click at [71, 208] on button "Home" at bounding box center [52, 202] width 74 height 23
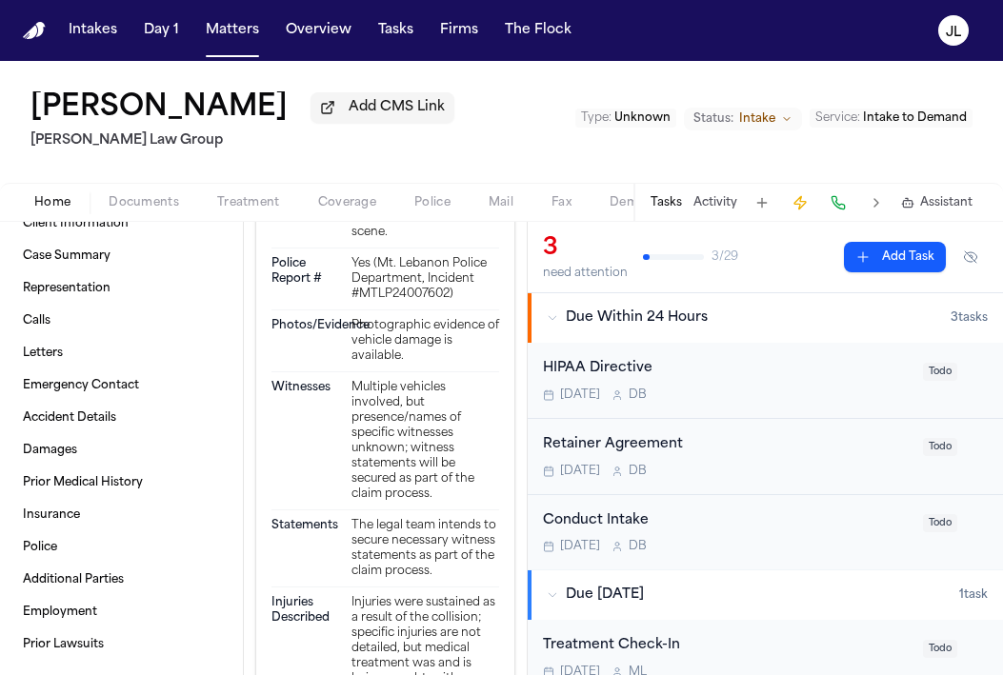
scroll to position [2934, 0]
click at [357, 202] on span "Coverage" at bounding box center [347, 202] width 58 height 15
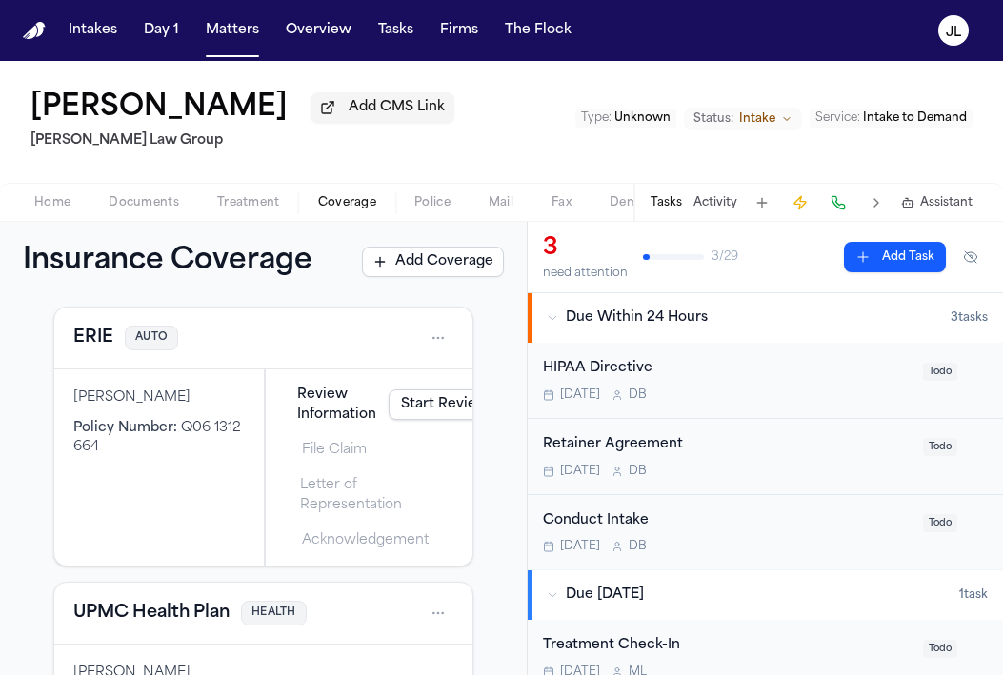
scroll to position [28, 0]
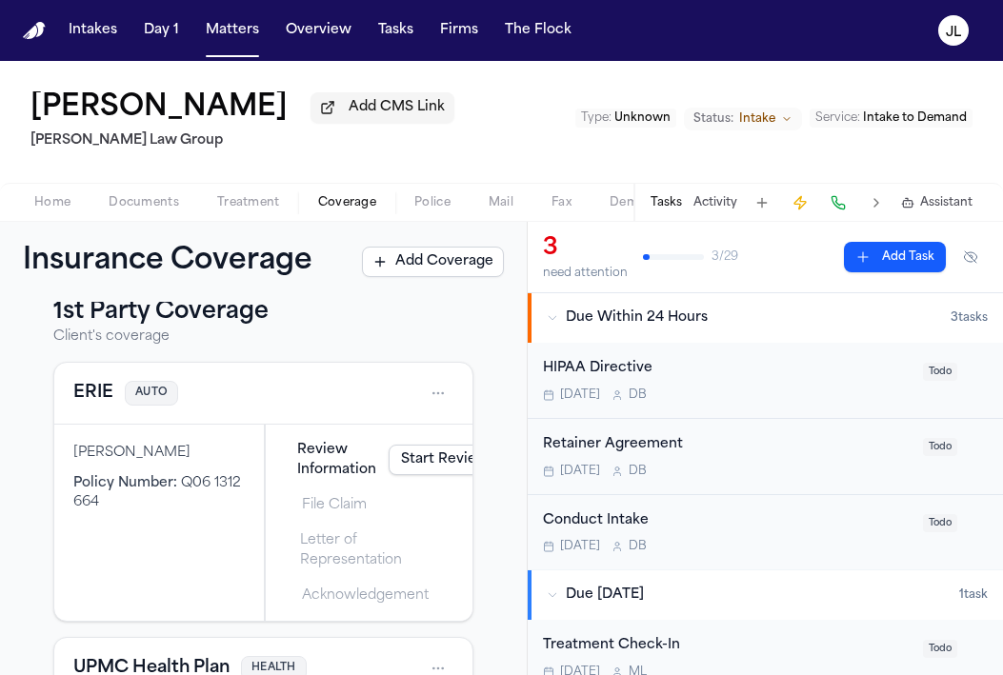
click at [91, 402] on button "ERIE" at bounding box center [93, 393] width 40 height 27
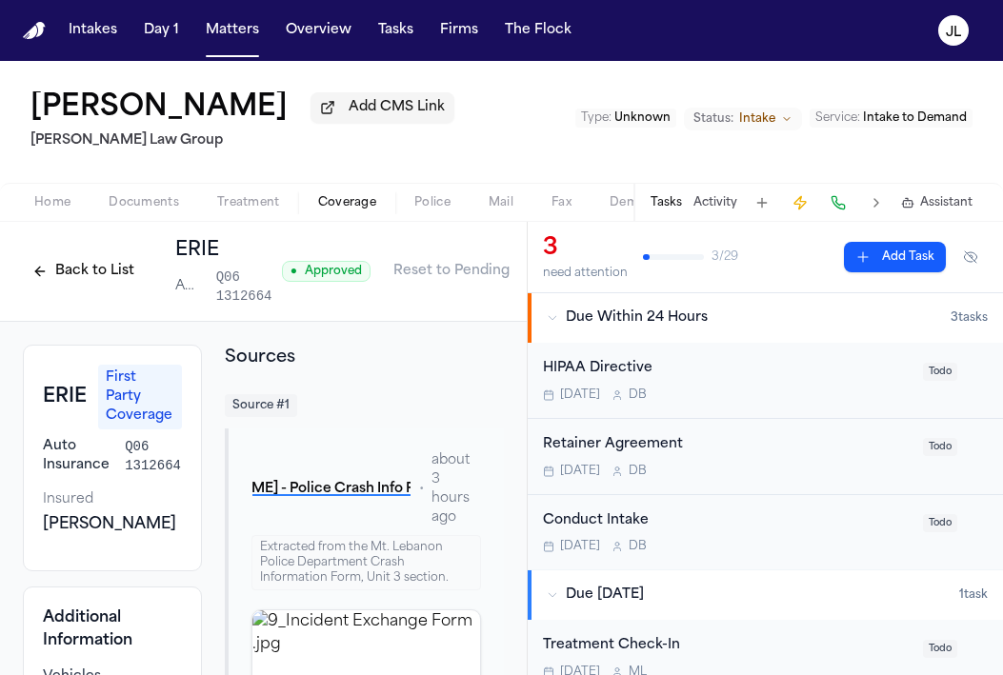
scroll to position [0, 34]
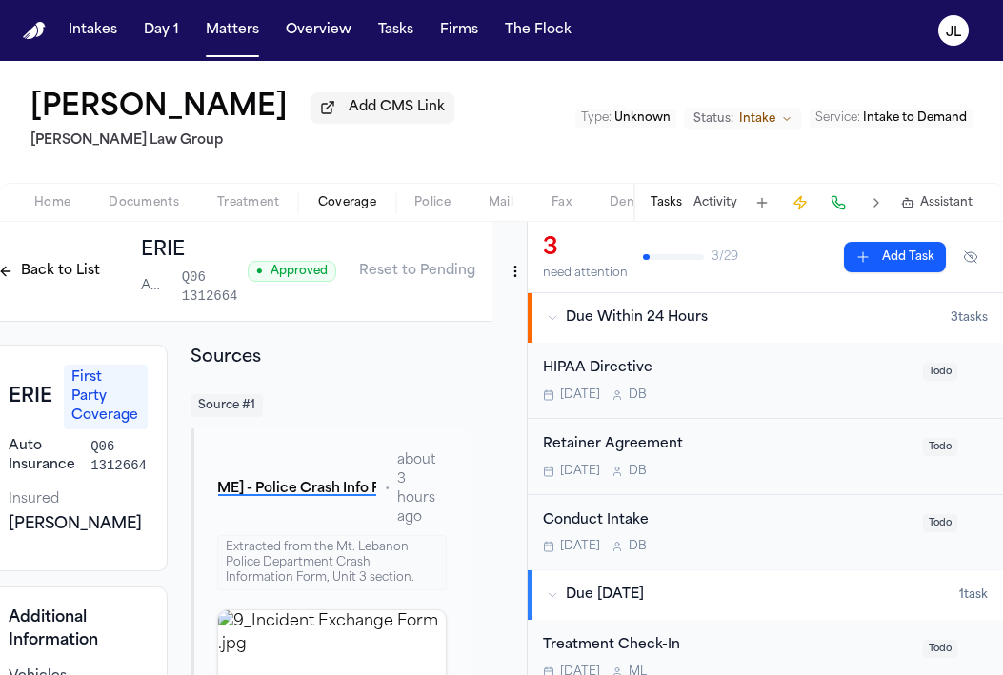
click at [491, 267] on div "● Approved Reset to Pending" at bounding box center [390, 271] width 285 height 34
click at [505, 268] on html "Intakes Day 1 Matters Overview Tasks Firms The Flock JL Annabelle Clippinger Ad…" at bounding box center [501, 337] width 1003 height 675
click at [464, 307] on div "Edit Coverage" at bounding box center [444, 317] width 160 height 30
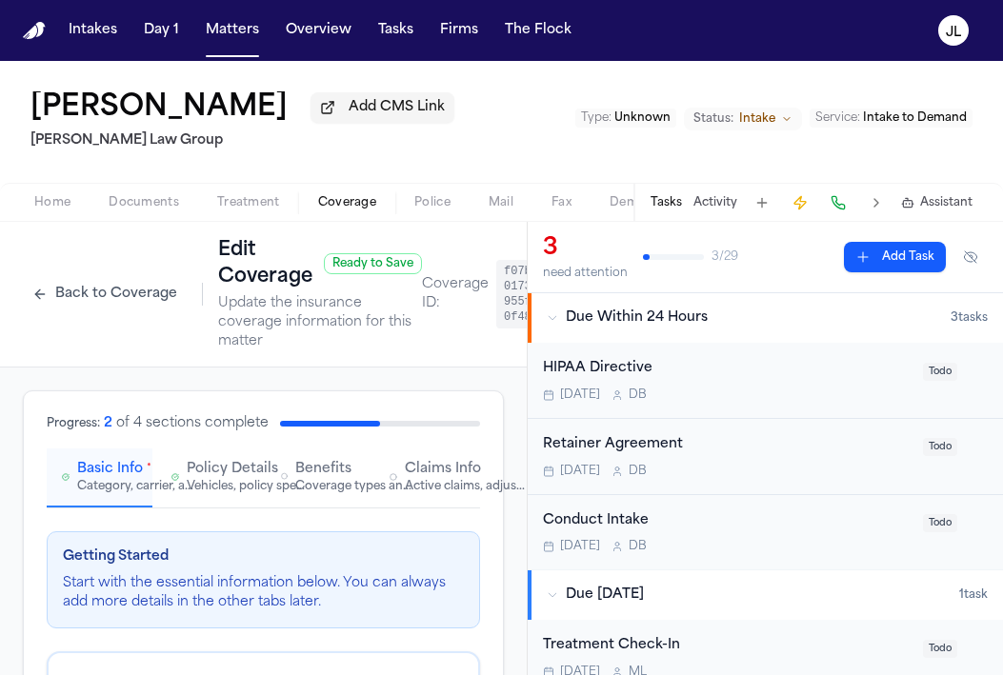
click at [451, 471] on span "Claims Info" at bounding box center [443, 469] width 76 height 19
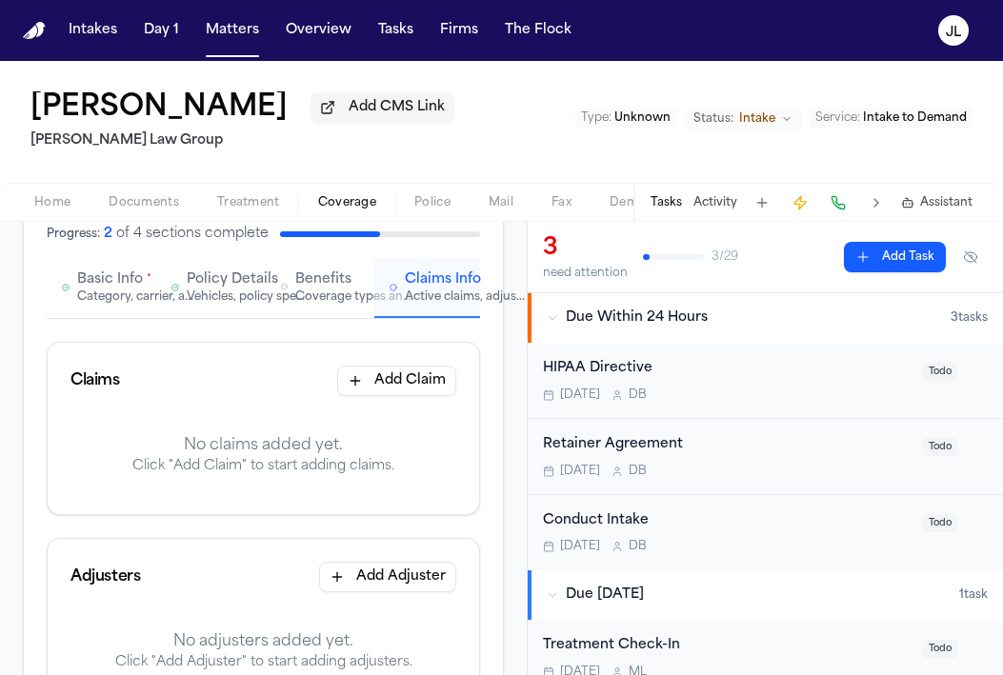
scroll to position [192, 0]
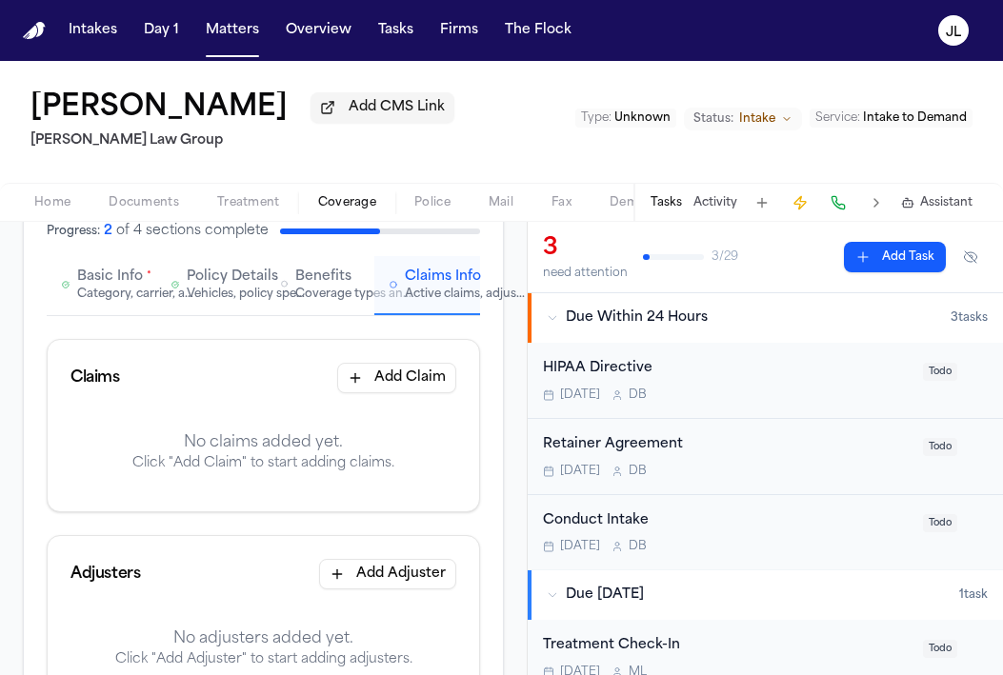
click at [405, 388] on button "Add Claim" at bounding box center [396, 378] width 119 height 30
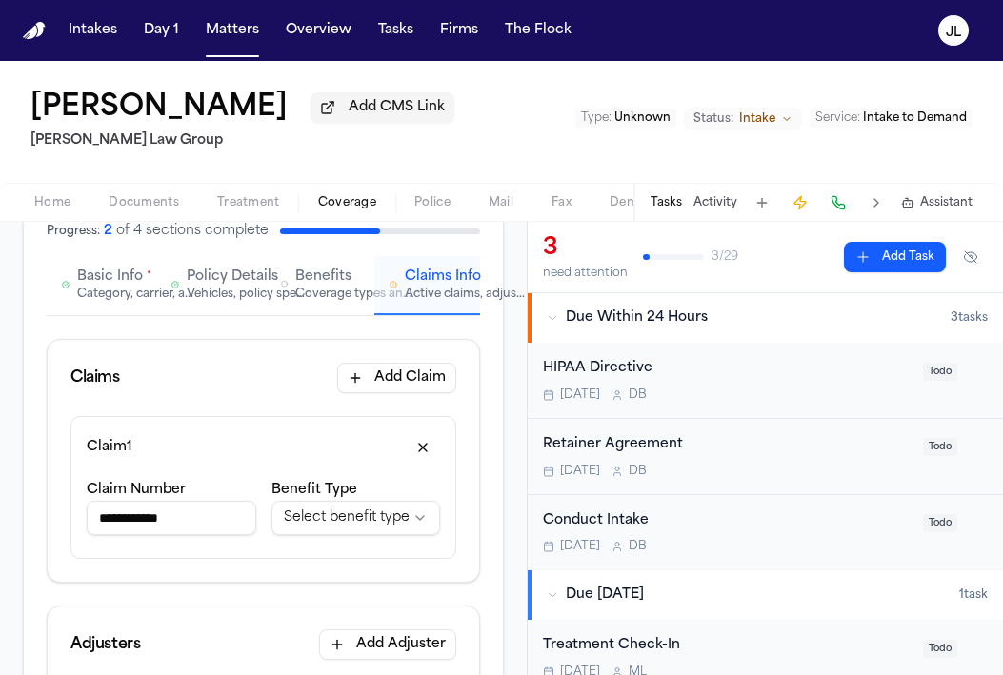
type input "**********"
click at [334, 526] on html "**********" at bounding box center [501, 337] width 1003 height 675
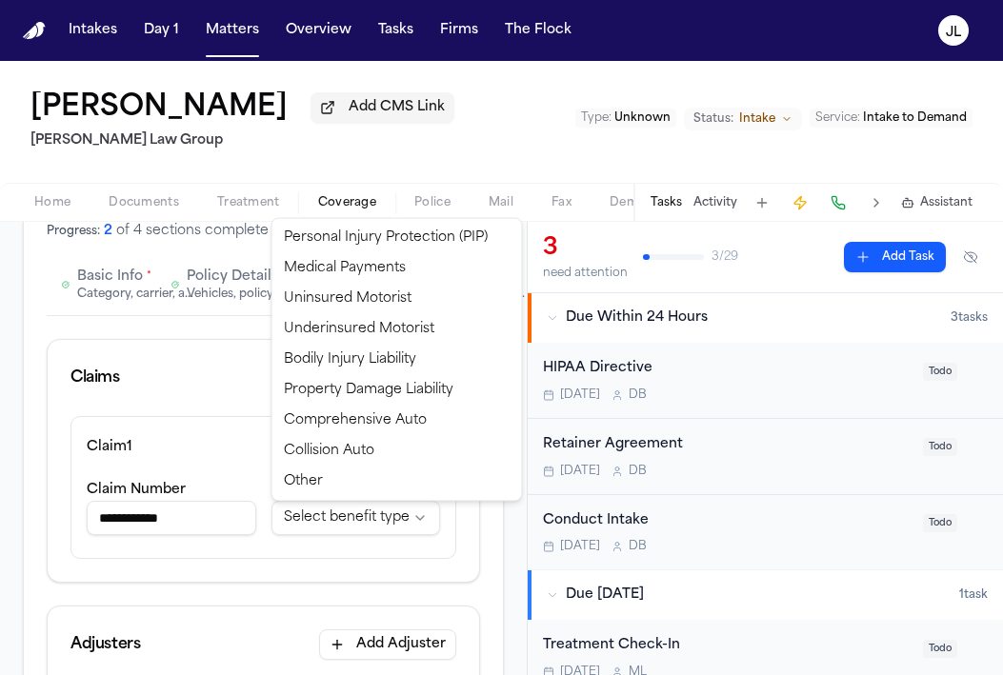
select select "**********"
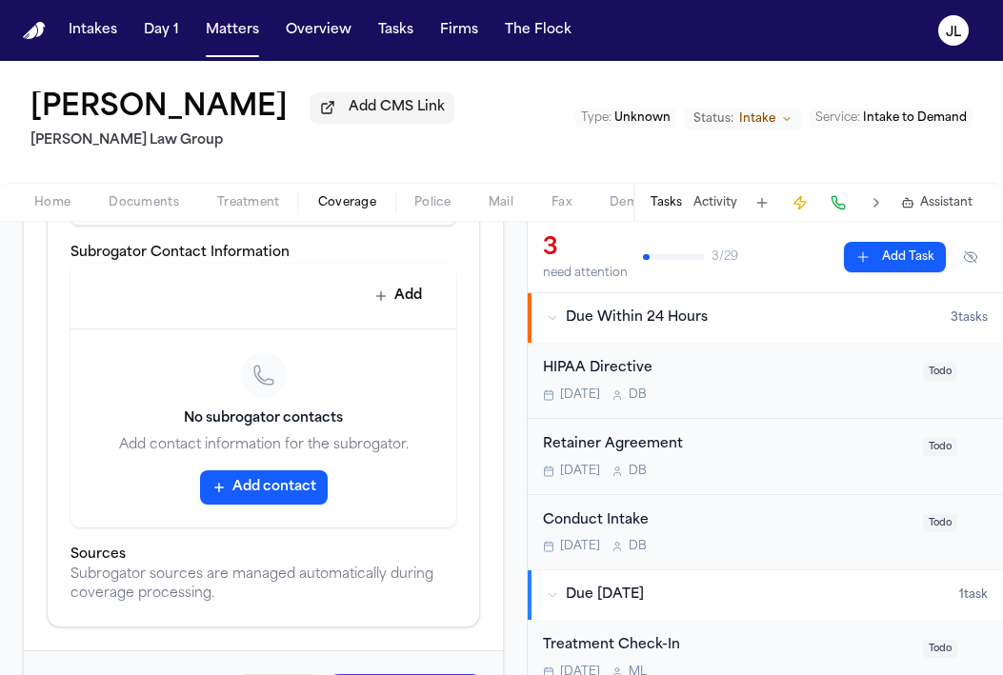
scroll to position [979, 0]
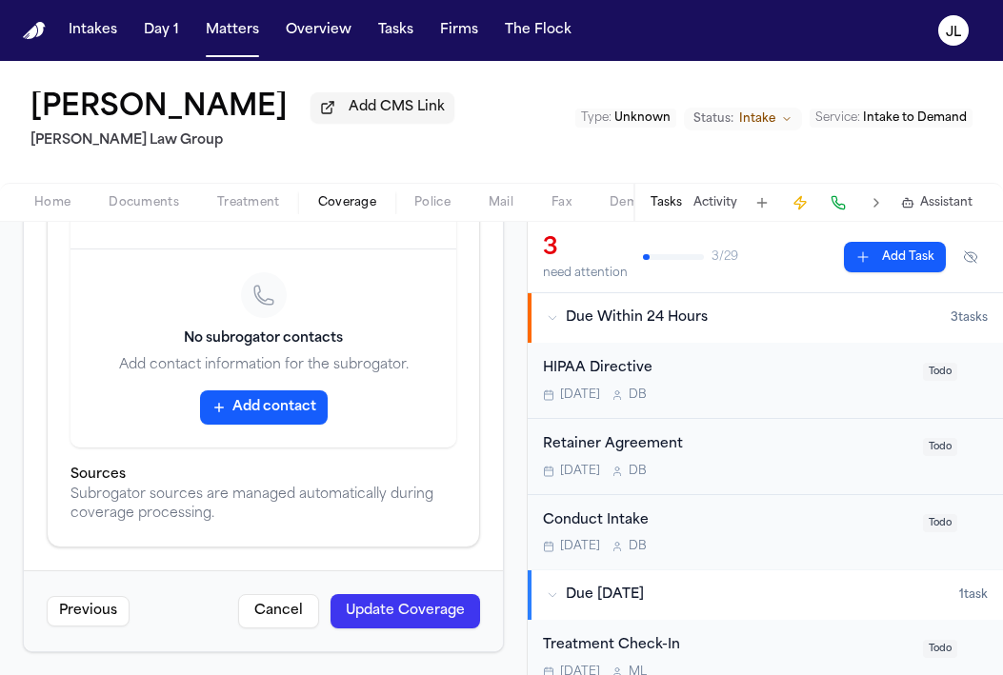
click at [435, 603] on button "Update Coverage" at bounding box center [404, 611] width 149 height 34
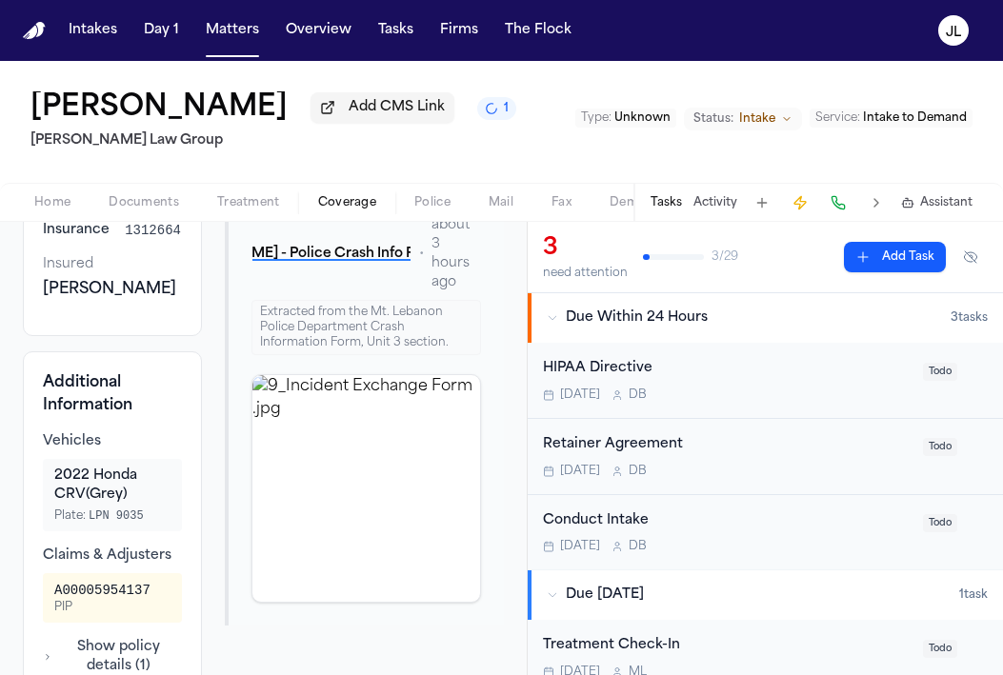
scroll to position [311, 0]
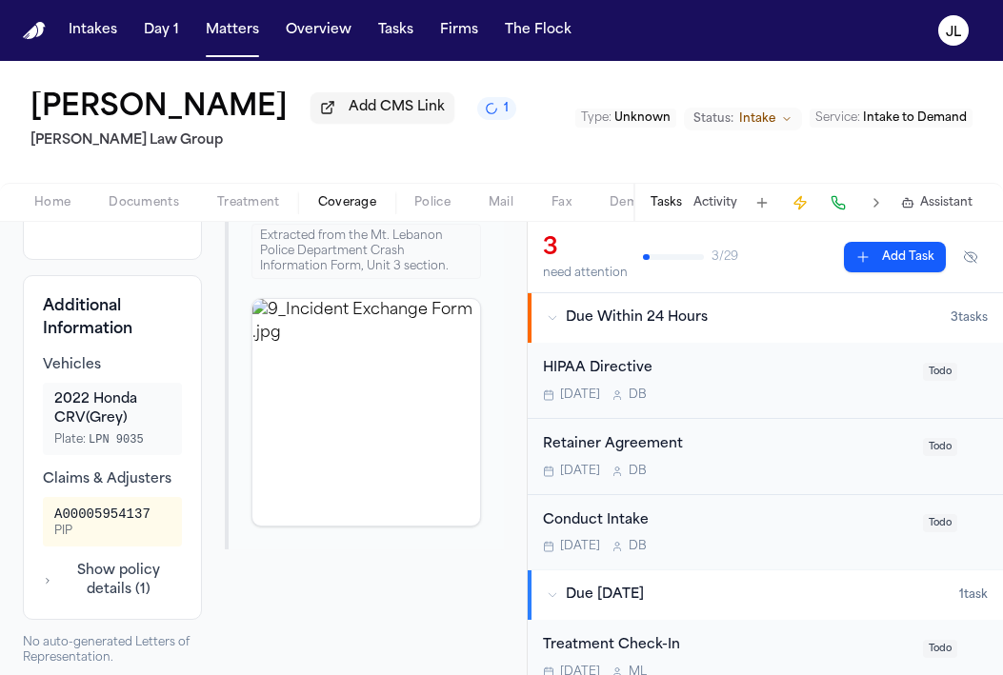
click at [874, 213] on button at bounding box center [876, 202] width 27 height 27
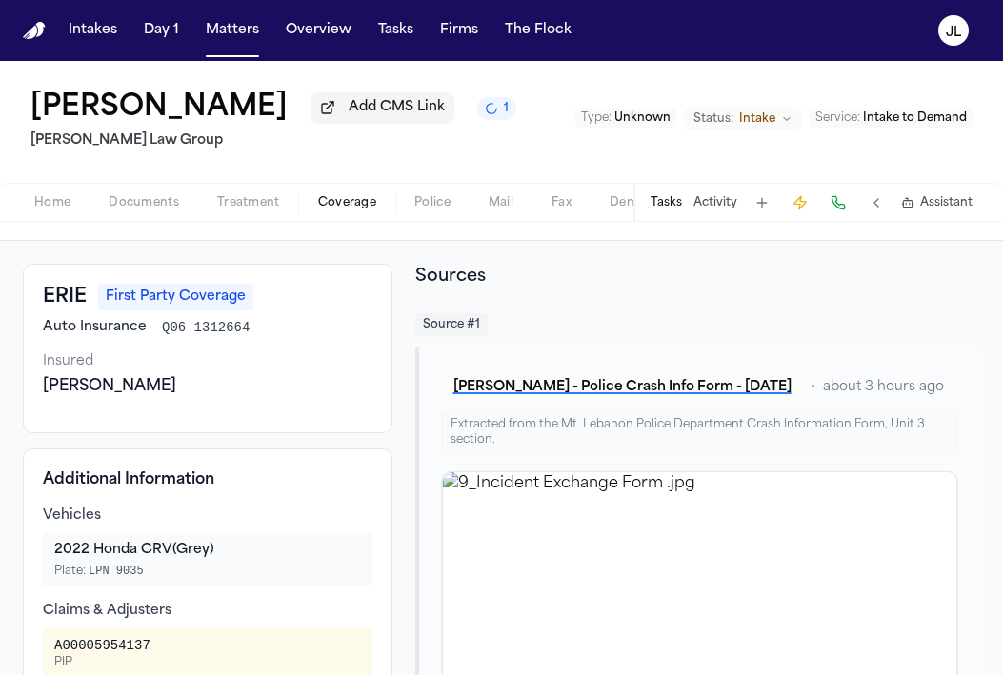
scroll to position [0, 0]
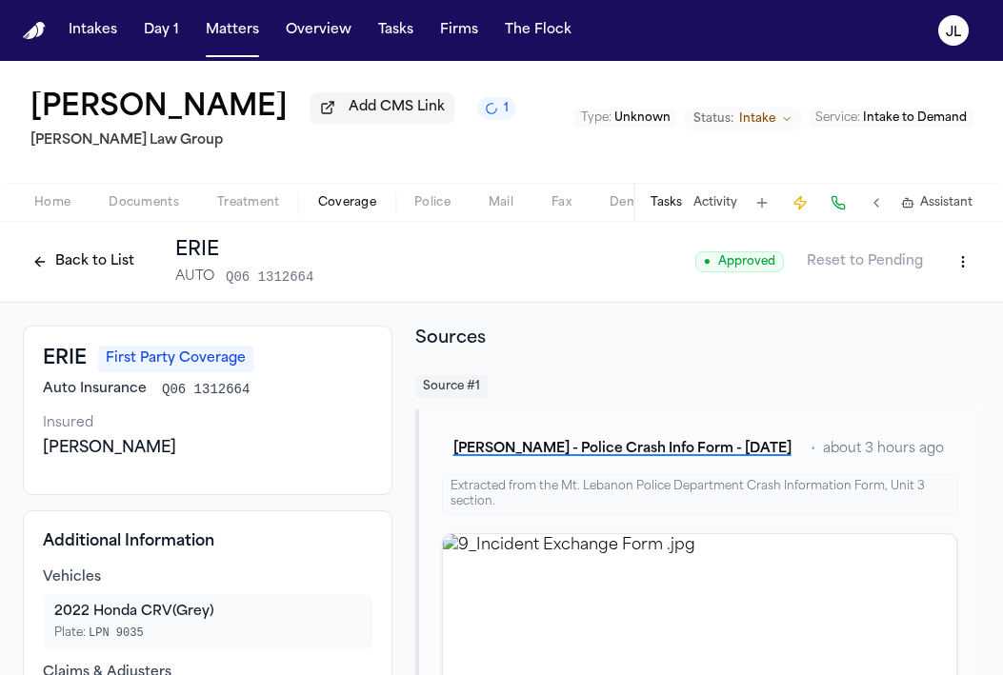
click at [52, 274] on button "Back to List" at bounding box center [83, 262] width 121 height 30
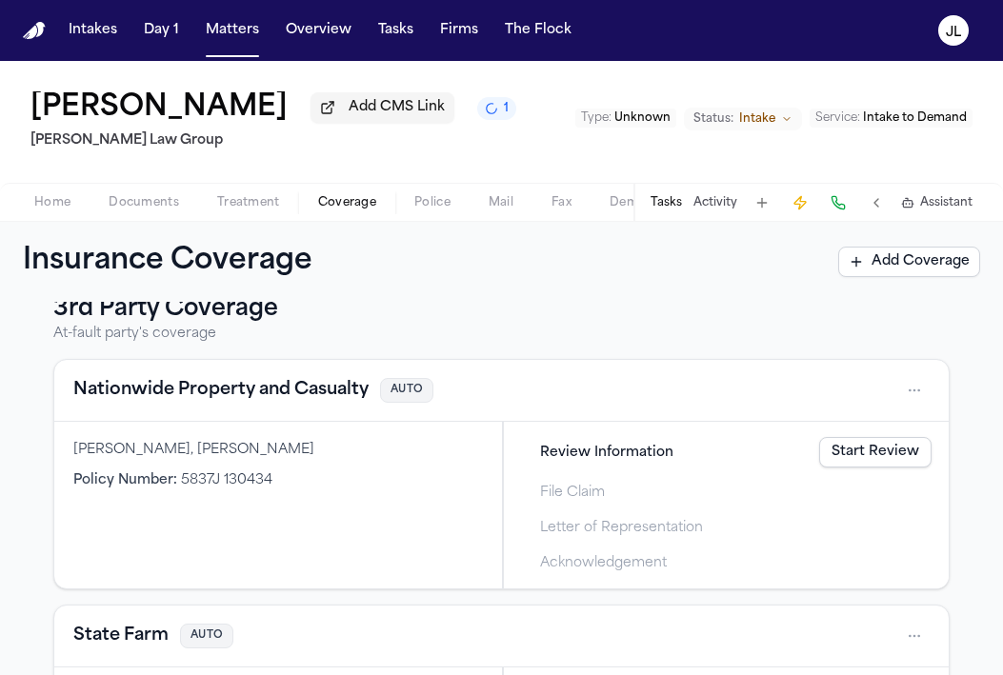
scroll to position [534, 0]
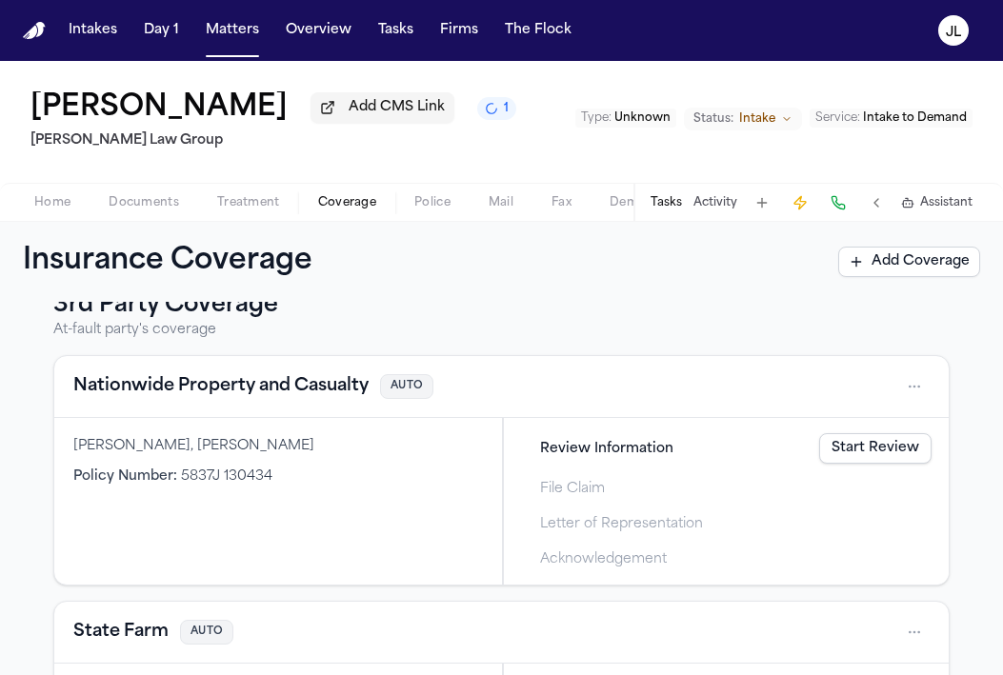
click at [141, 397] on button "Nationwide Property and Casualty" at bounding box center [220, 386] width 295 height 27
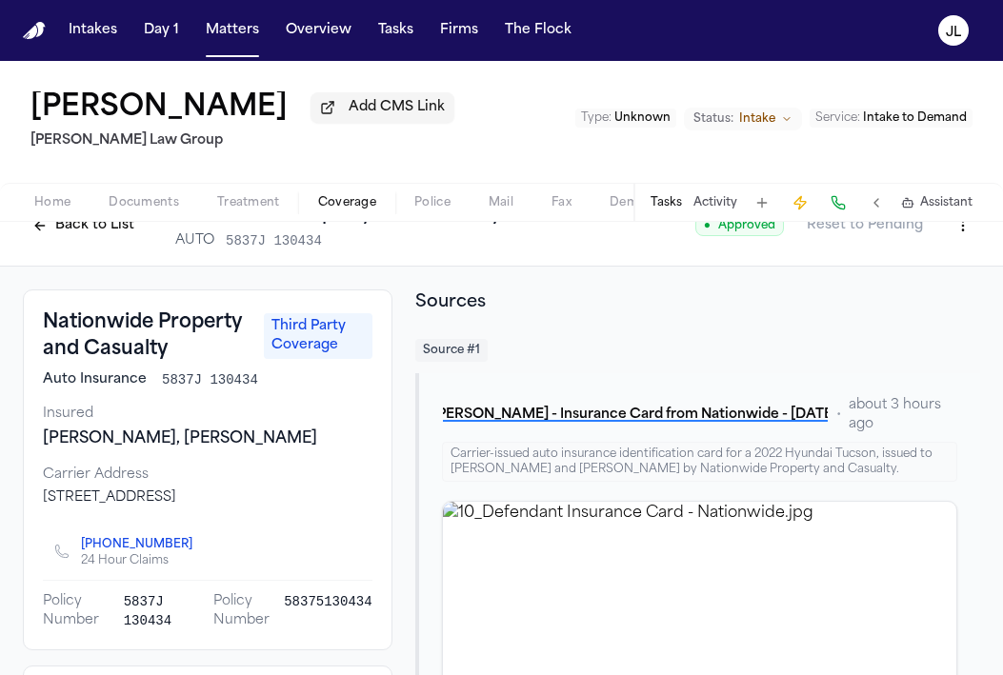
scroll to position [35, 0]
click at [965, 243] on html "Intakes Day 1 Matters Overview Tasks Firms The Flock JL Annabelle Clippinger Ad…" at bounding box center [501, 337] width 1003 height 675
click at [852, 279] on div "Edit Coverage" at bounding box center [897, 272] width 160 height 30
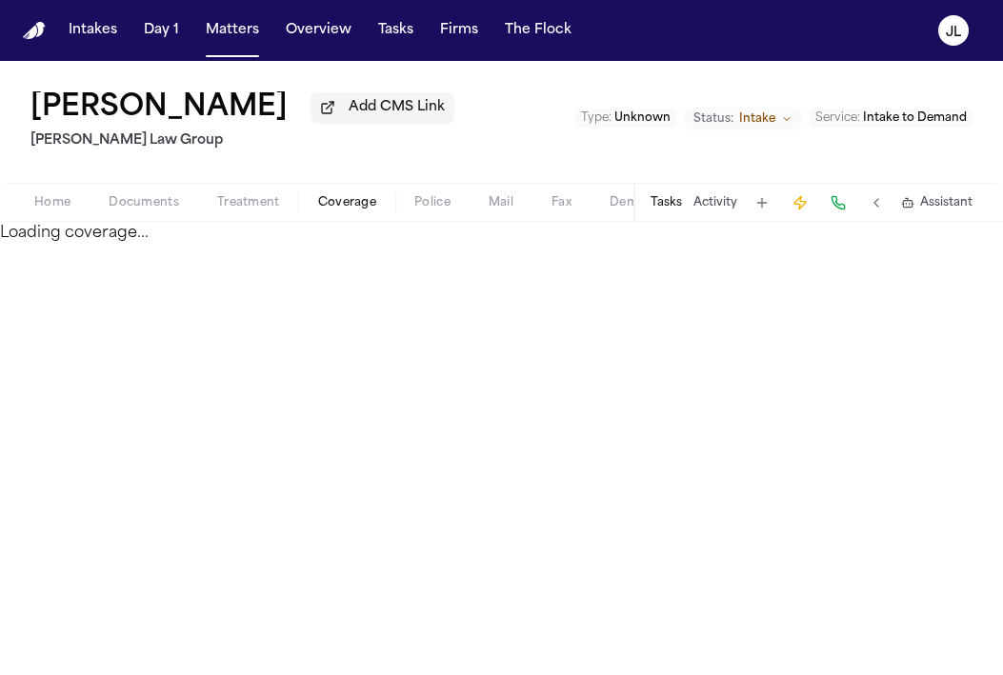
select select "**********"
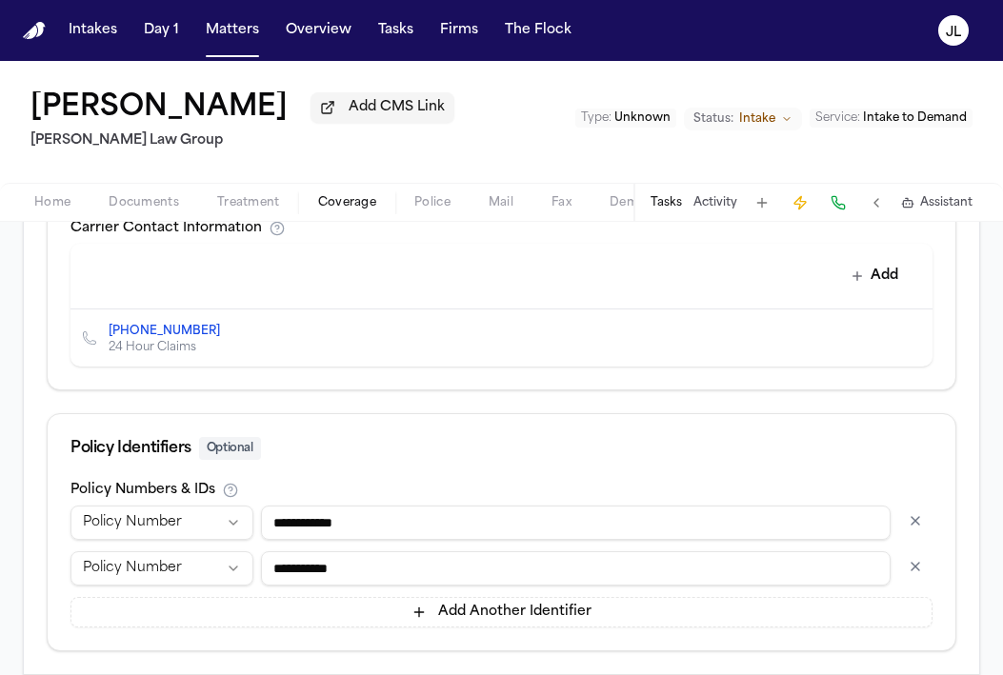
scroll to position [915, 0]
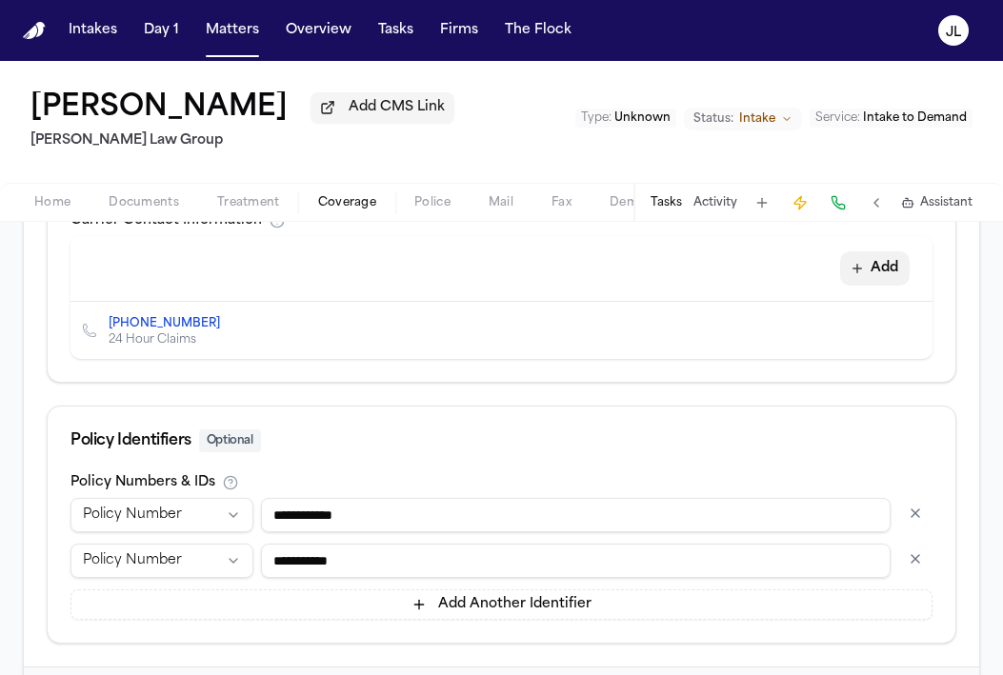
click at [889, 264] on button "Add" at bounding box center [874, 268] width 69 height 34
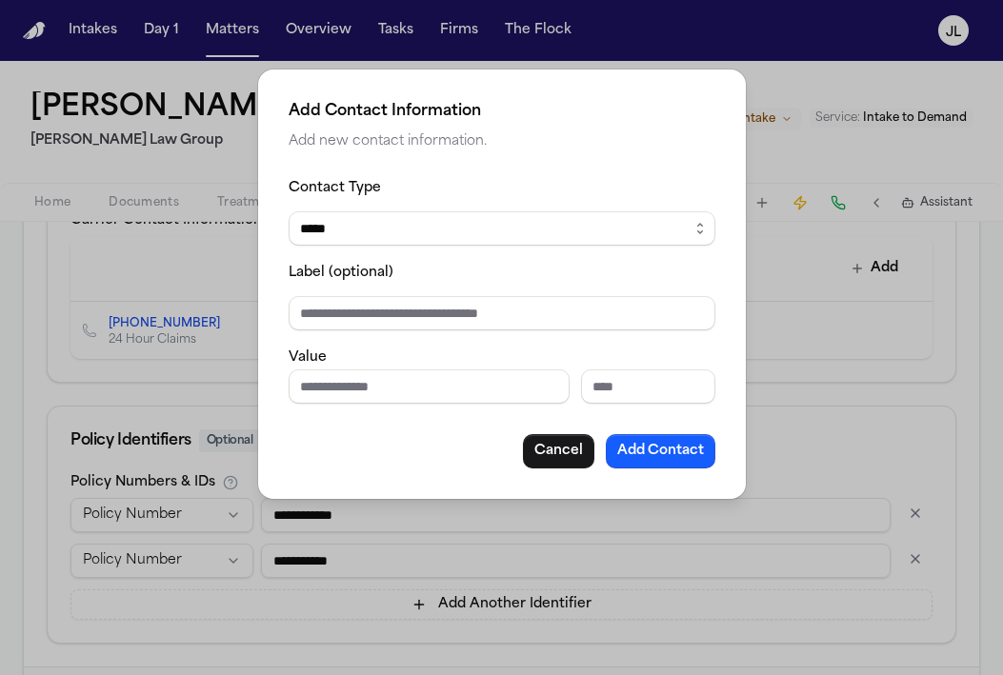
click at [372, 371] on input "Phone number" at bounding box center [428, 386] width 281 height 34
paste input "**********"
click at [304, 386] on input "**********" at bounding box center [428, 386] width 281 height 34
type input "**********"
click at [624, 447] on button "Add Contact" at bounding box center [660, 451] width 109 height 34
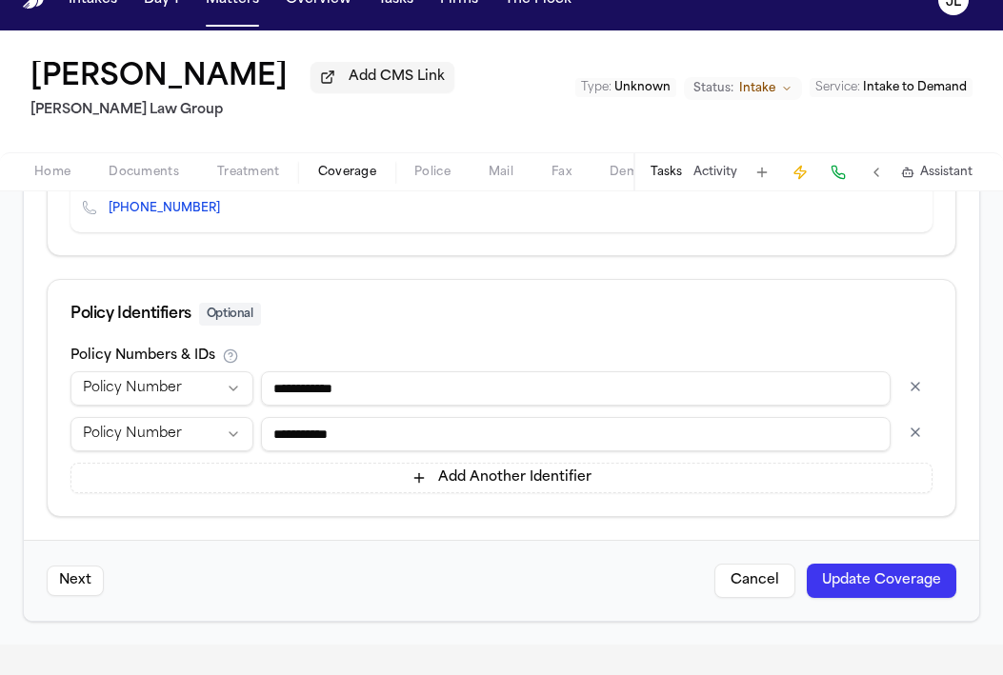
scroll to position [38, 0]
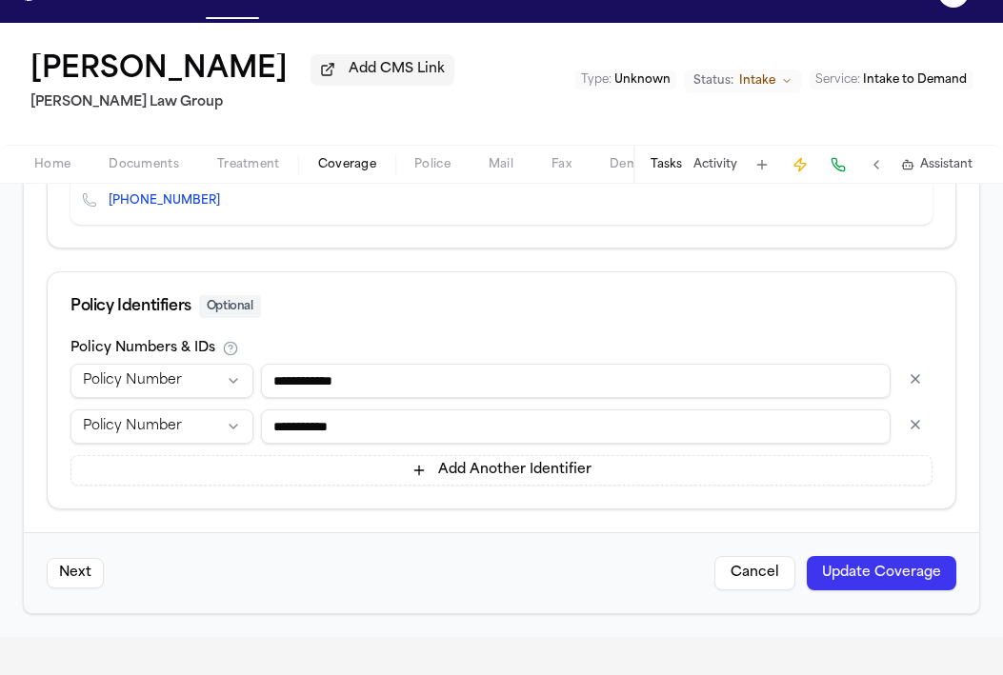
click at [901, 568] on button "Update Coverage" at bounding box center [880, 573] width 149 height 34
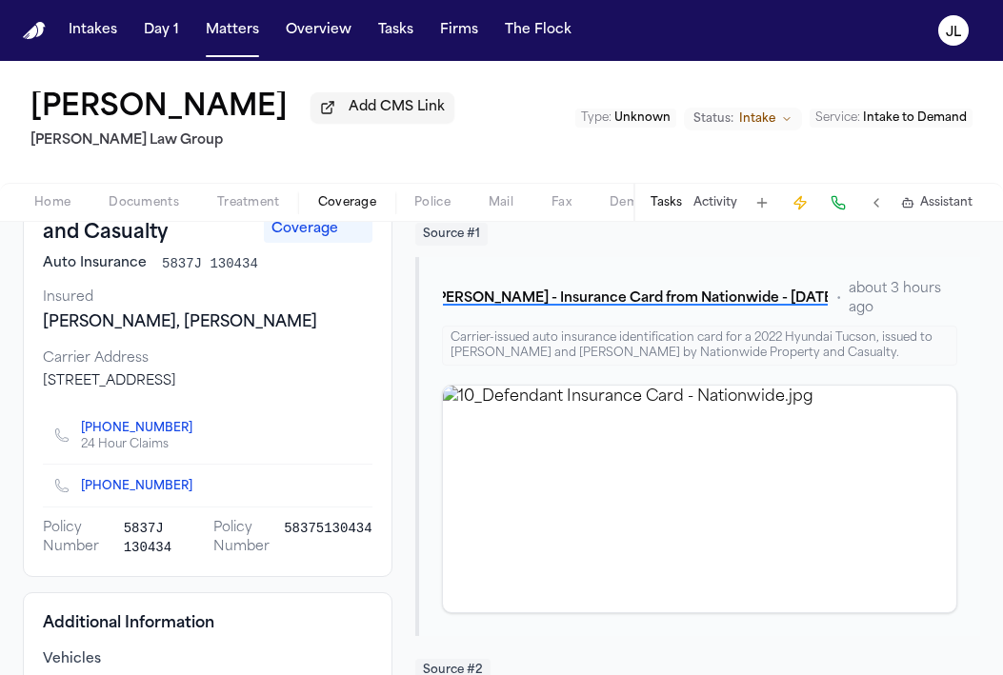
scroll to position [154, 0]
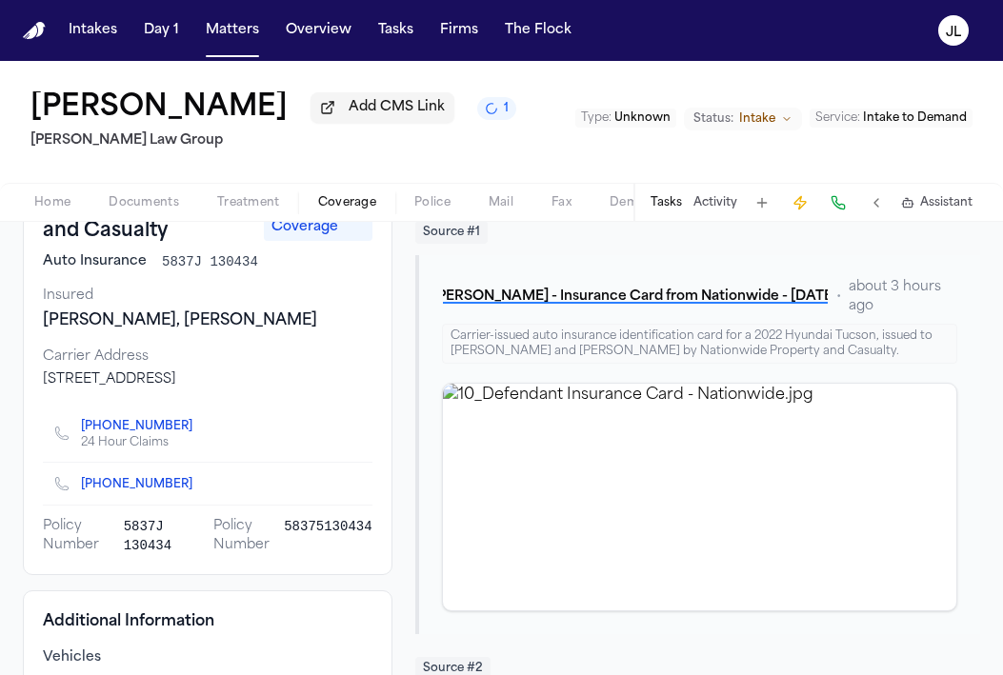
click at [199, 488] on icon "Copy to clipboard" at bounding box center [202, 484] width 7 height 9
click at [834, 205] on button at bounding box center [837, 202] width 27 height 27
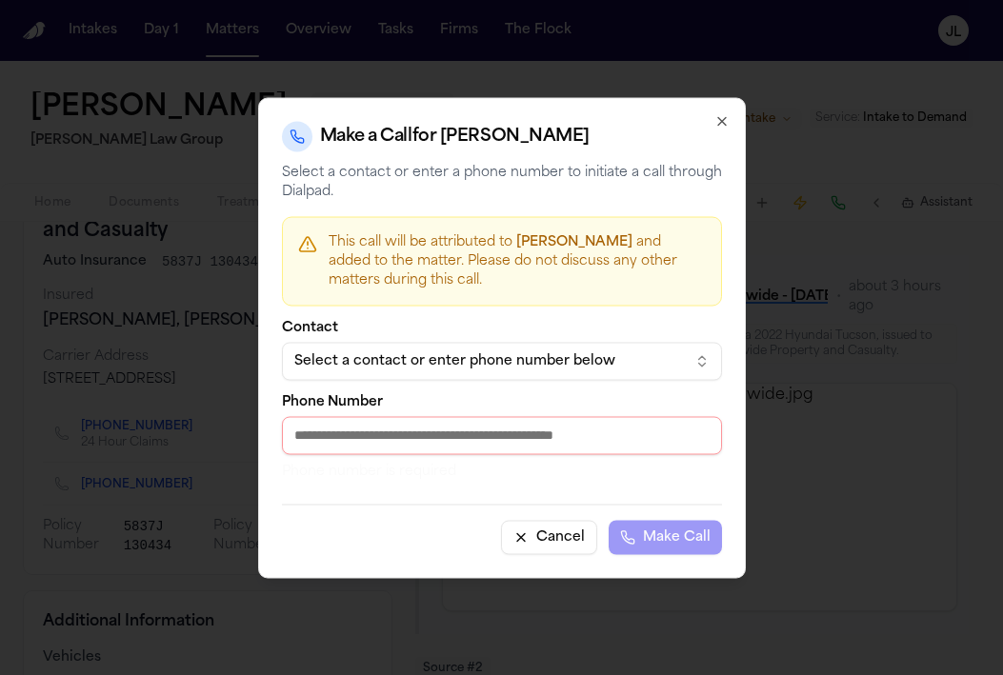
click at [369, 456] on div "Phone Number Phone number is required" at bounding box center [502, 438] width 440 height 86
click at [369, 447] on input "Phone Number" at bounding box center [502, 435] width 440 height 38
paste input "**********"
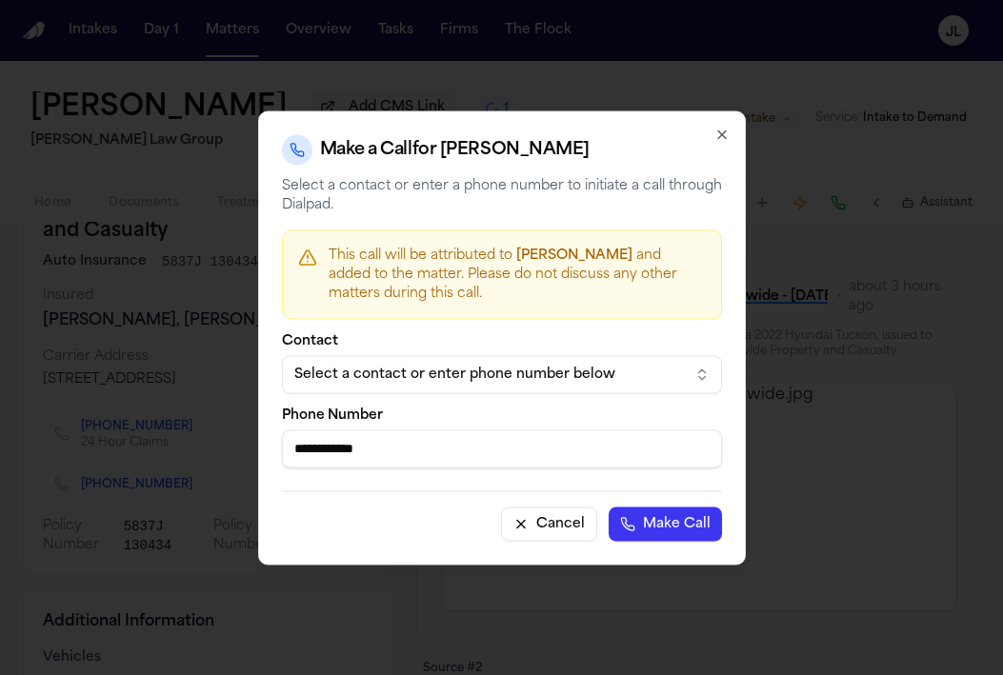
type input "**********"
click at [644, 520] on button "Make Call" at bounding box center [664, 523] width 113 height 34
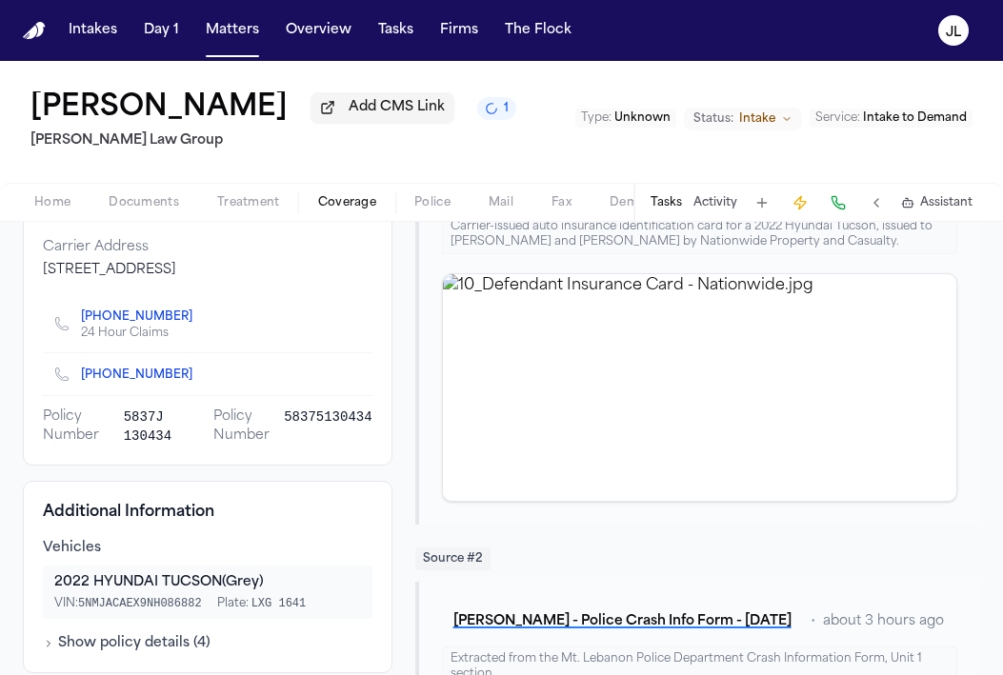
scroll to position [266, 0]
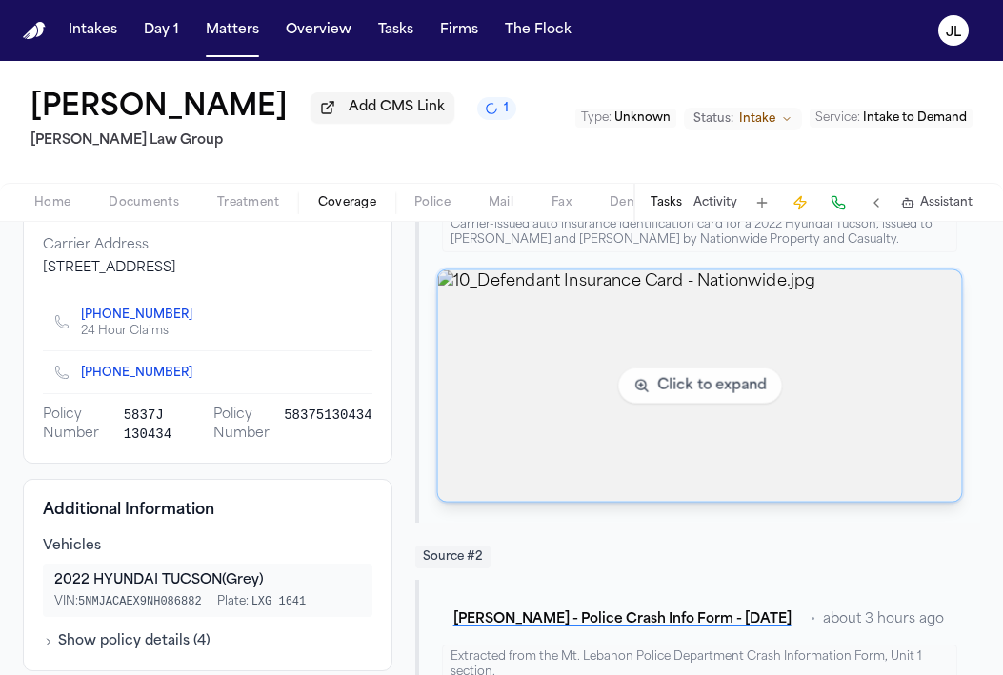
click at [779, 399] on img "View image 10_Defendant Insurance Card - Nationwide.jpg" at bounding box center [699, 385] width 524 height 231
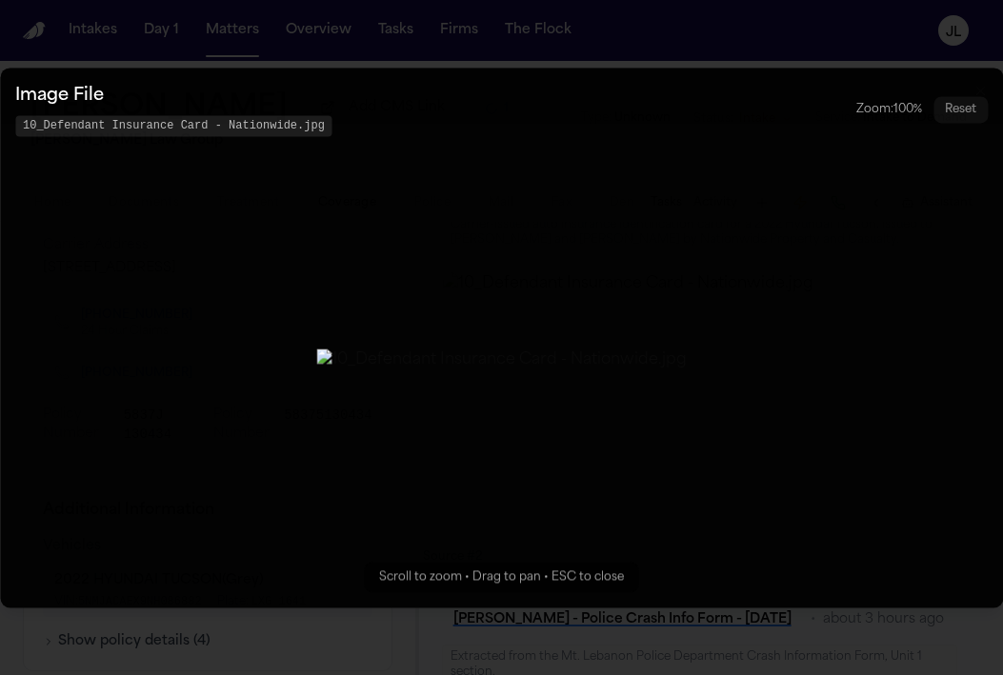
click at [976, 114] on button "Zoomable image viewer. Use mouse wheel to zoom, drag to pan, or press R to rese…" at bounding box center [501, 338] width 1003 height 540
click at [833, 232] on button "Zoomable image viewer. Use mouse wheel to zoom, drag to pan, or press R to rese…" at bounding box center [501, 338] width 1003 height 540
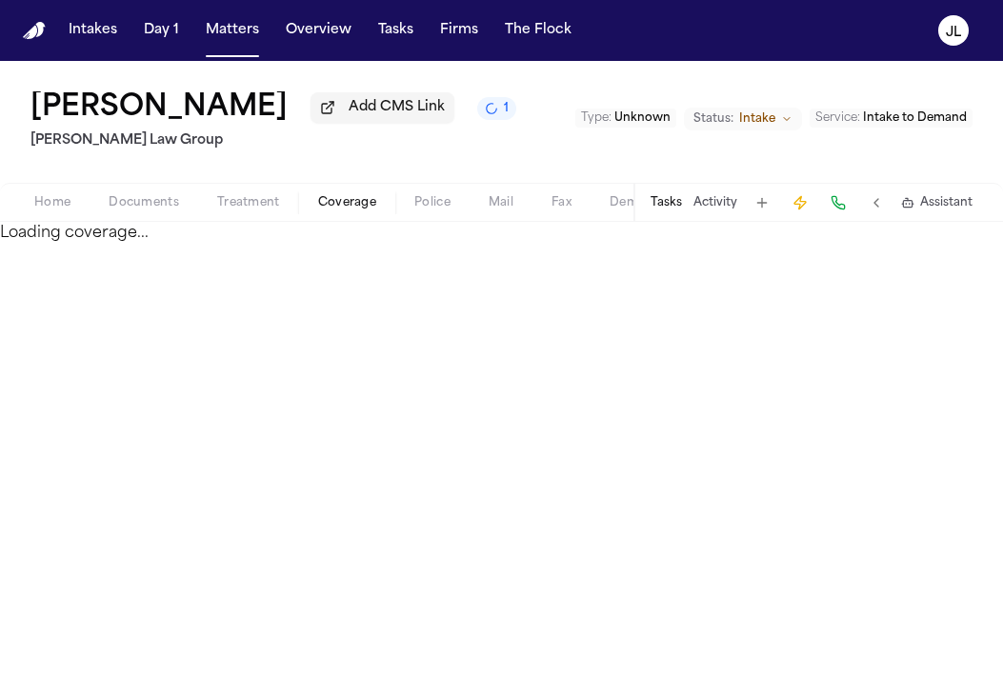
select select "**********"
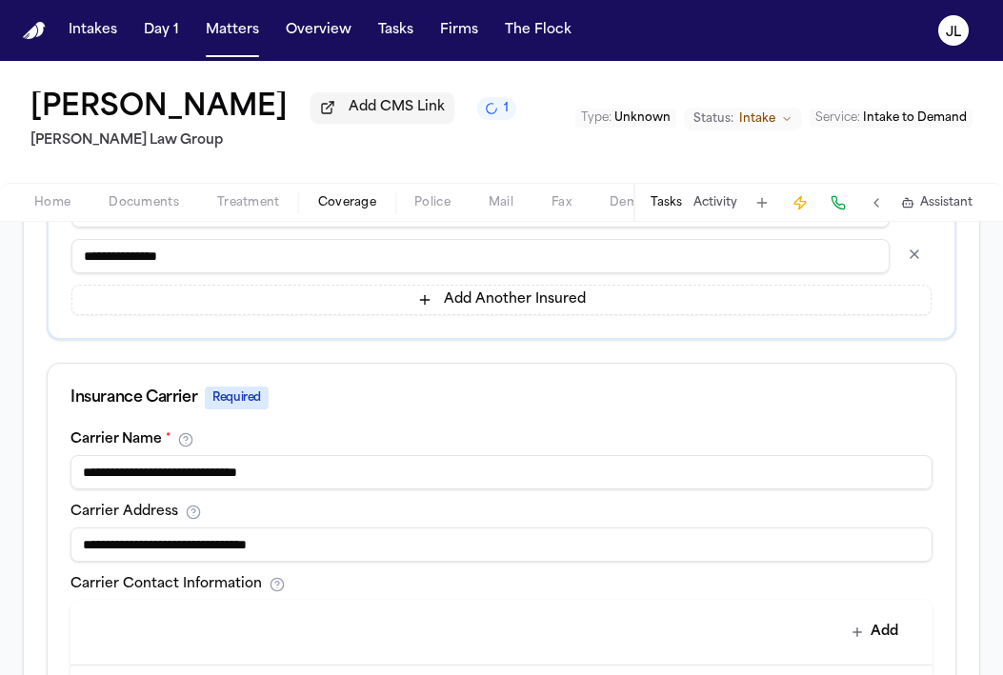
scroll to position [1065, 0]
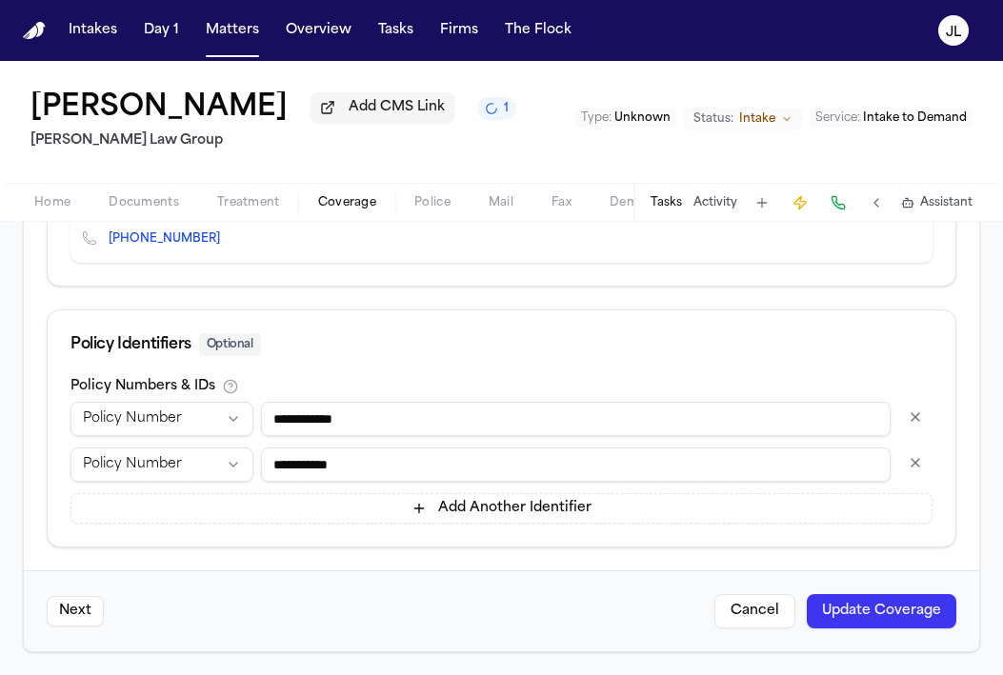
click at [883, 607] on button "Update Coverage" at bounding box center [880, 611] width 149 height 34
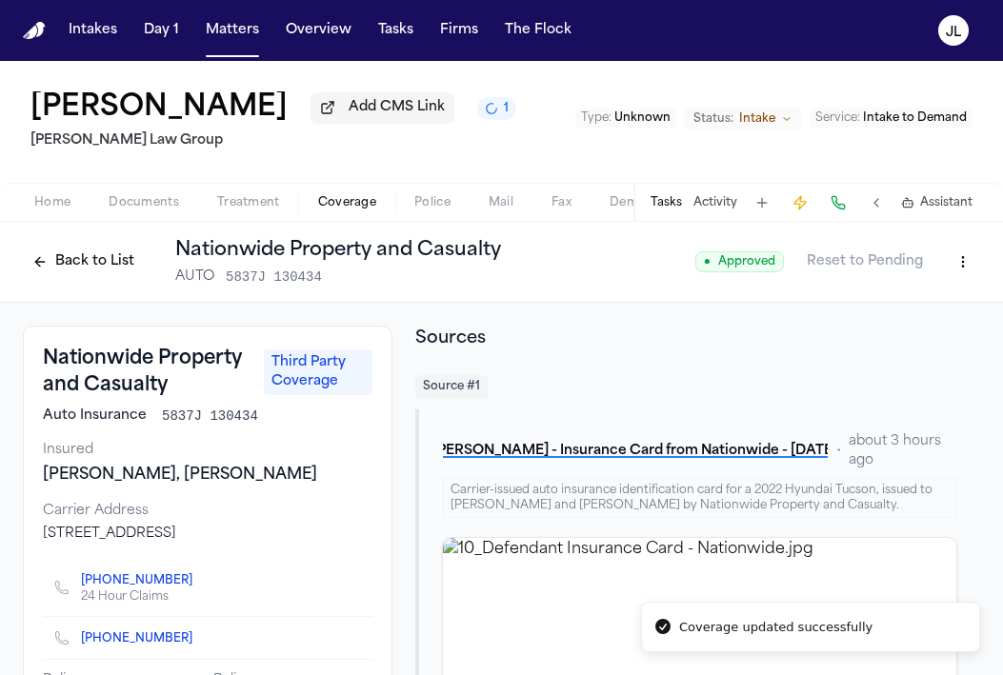
scroll to position [294, 0]
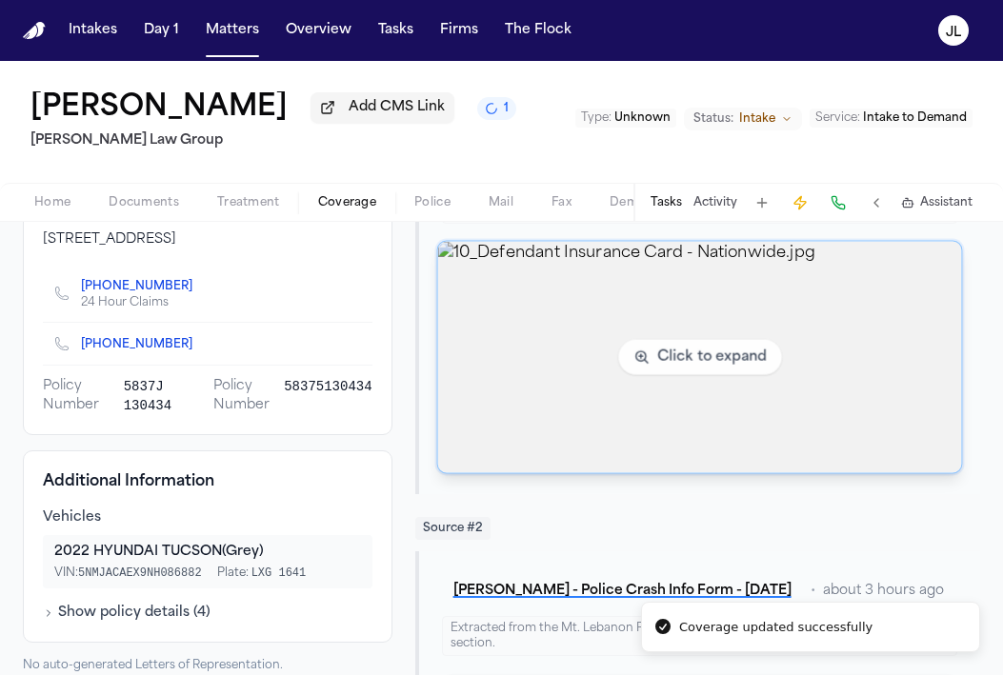
click at [606, 430] on img "View image 10_Defendant Insurance Card - Nationwide.jpg" at bounding box center [699, 357] width 524 height 231
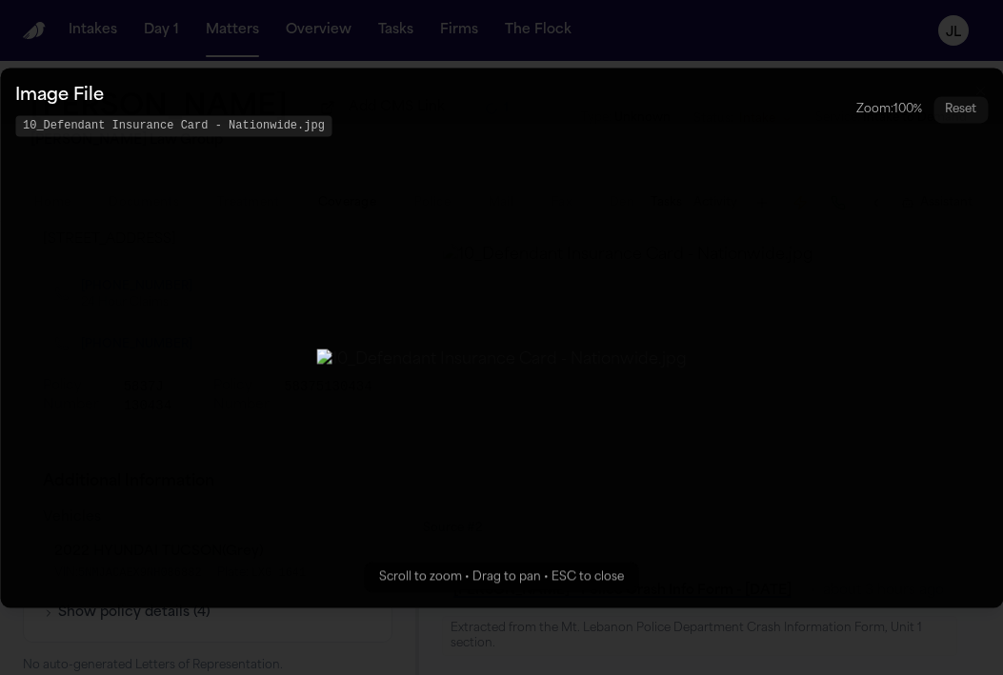
click at [437, 349] on img "Zoomable image viewer. Use mouse wheel to zoom, drag to pan, or press R to rese…" at bounding box center [501, 360] width 370 height 23
click at [907, 96] on div "Zoom: 100 % Reset" at bounding box center [921, 109] width 131 height 27
click at [906, 102] on div "Zoom: 100 %" at bounding box center [889, 109] width 66 height 15
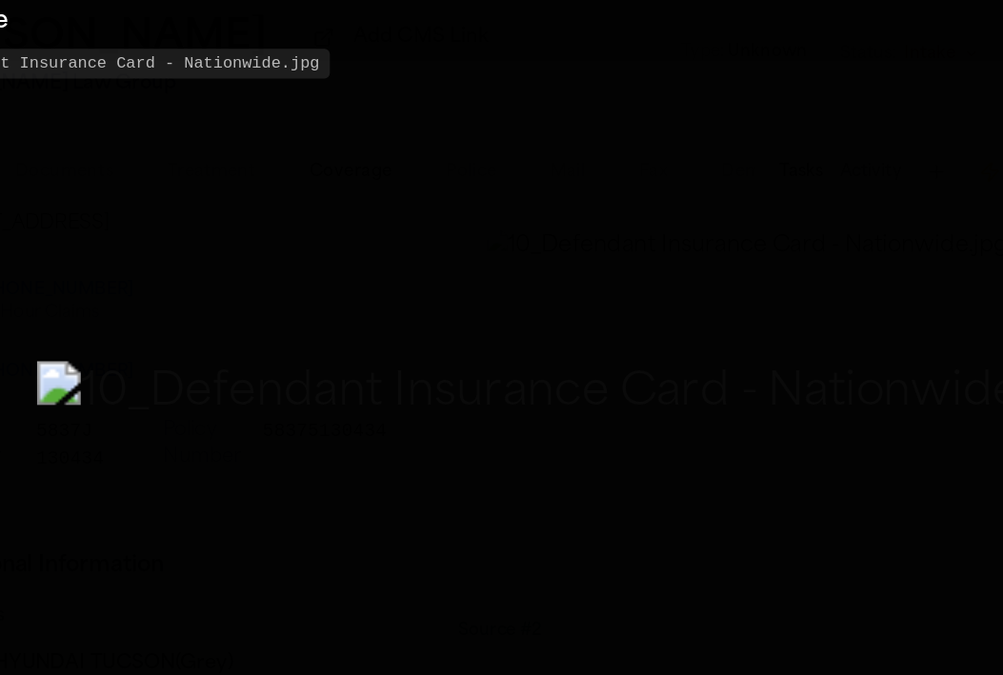
click at [451, 337] on img "Zoomable image viewer. Use mouse wheel to zoom, drag to pan, or press R to rese…" at bounding box center [501, 360] width 755 height 47
click at [266, 246] on button "Zoomable image viewer. Use mouse wheel to zoom, drag to pan, or press R to rese…" at bounding box center [501, 338] width 1003 height 540
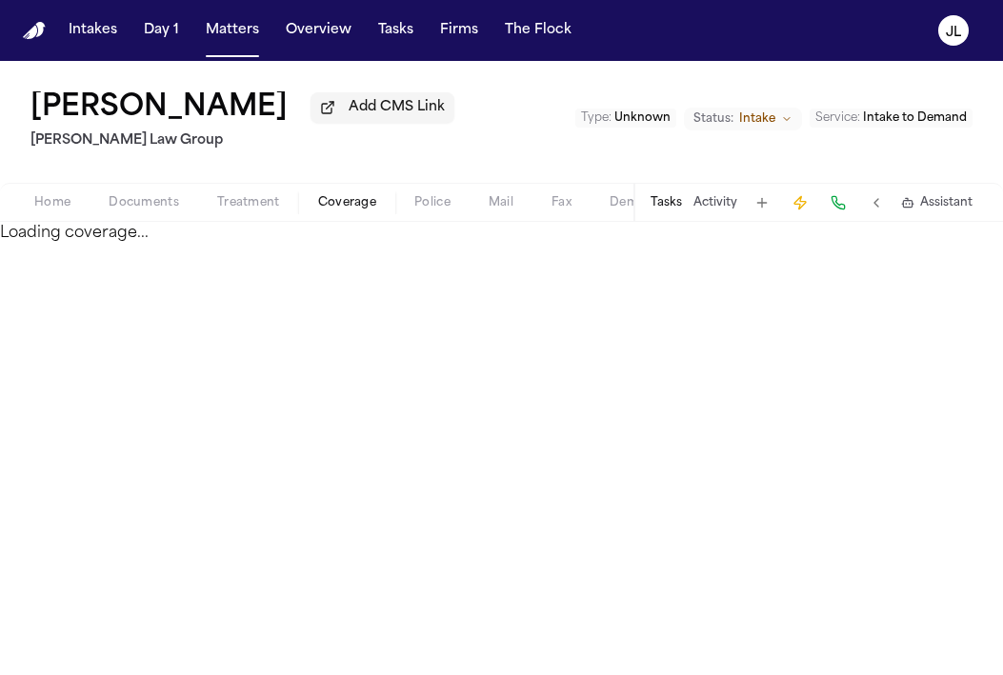
select select "**********"
select select "******"
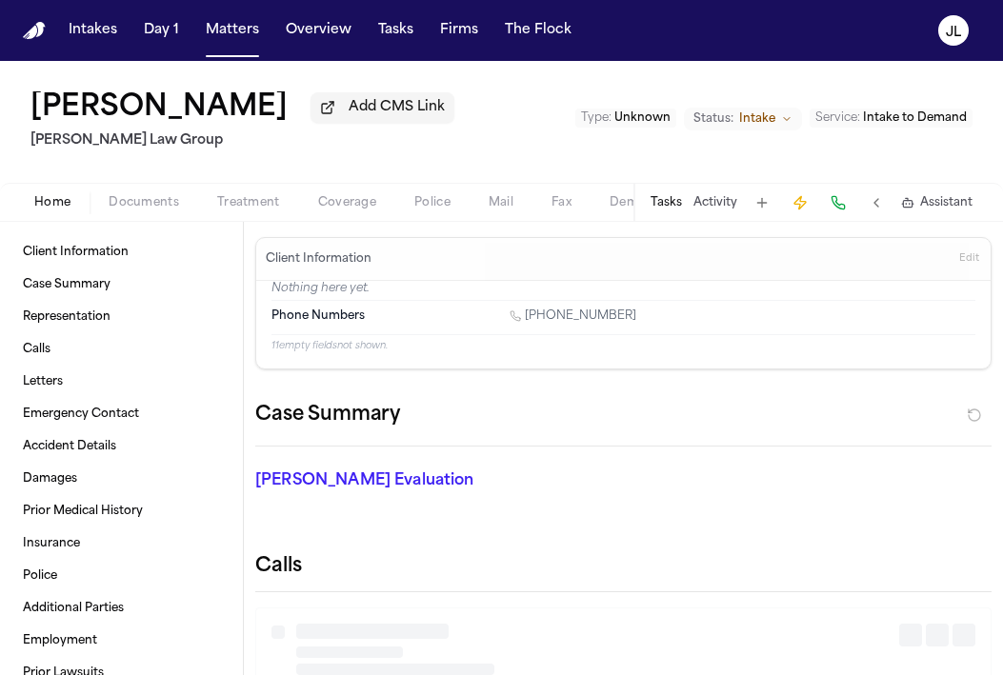
click at [68, 201] on span "Home" at bounding box center [52, 202] width 36 height 15
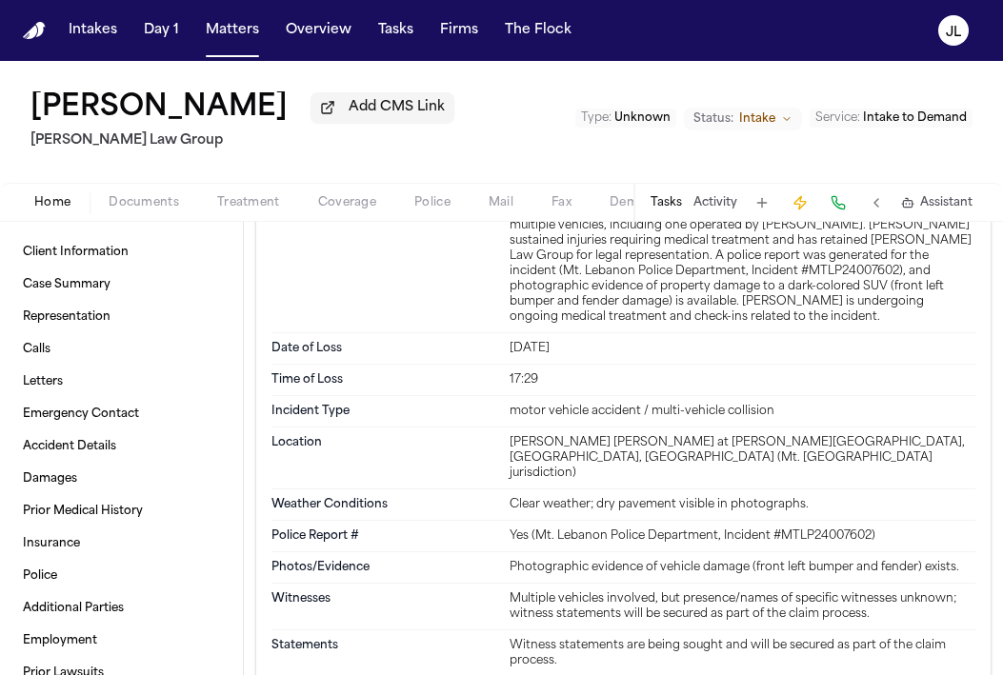
scroll to position [1692, 0]
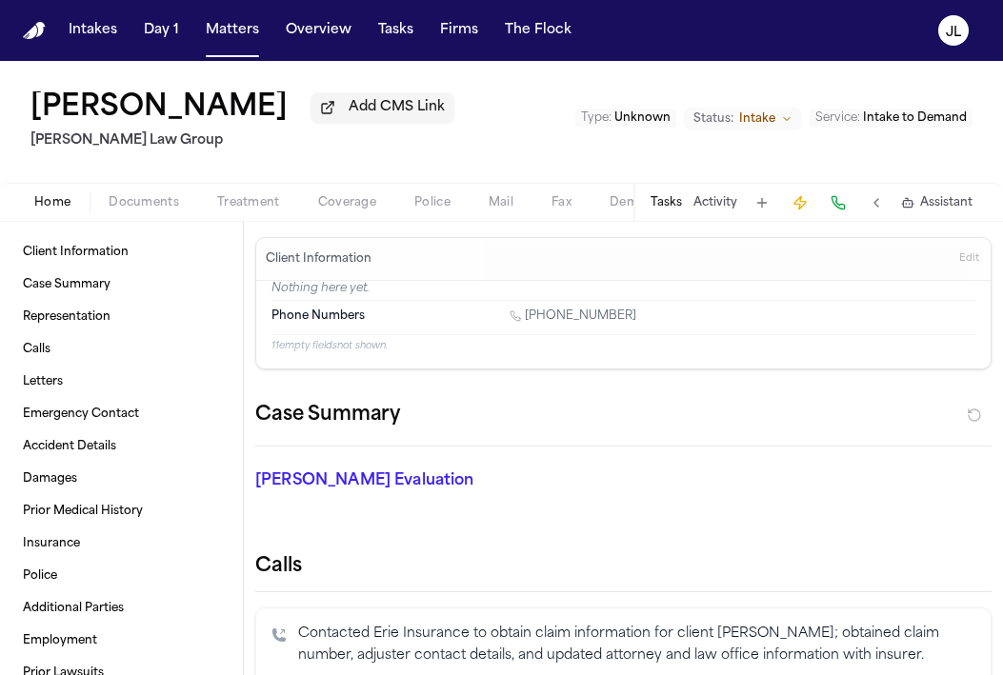
click at [329, 208] on span "Coverage" at bounding box center [347, 202] width 58 height 15
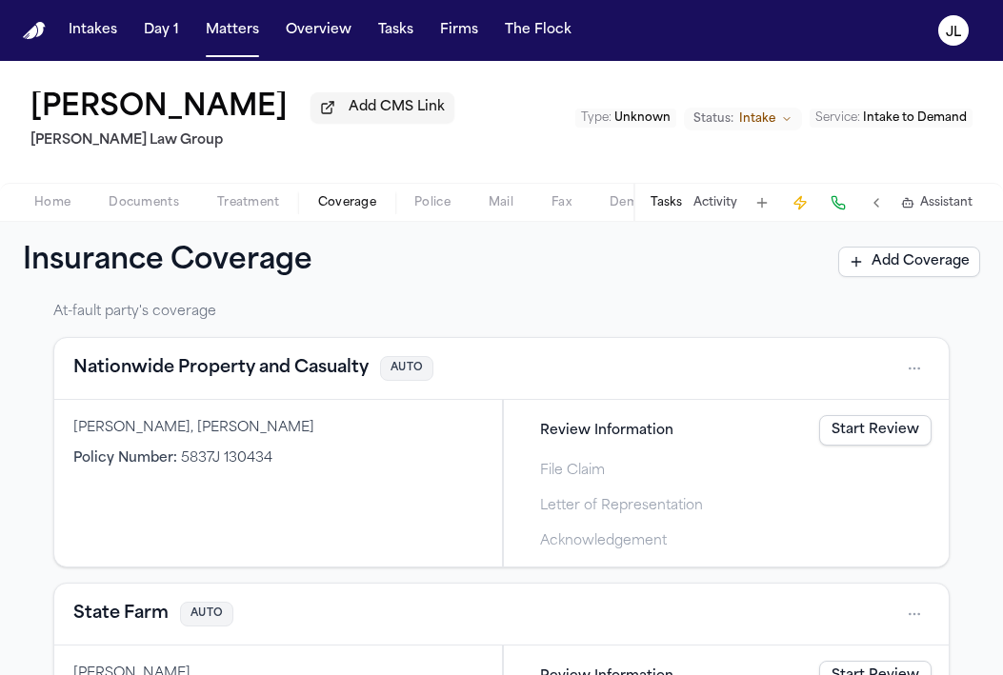
scroll to position [547, 0]
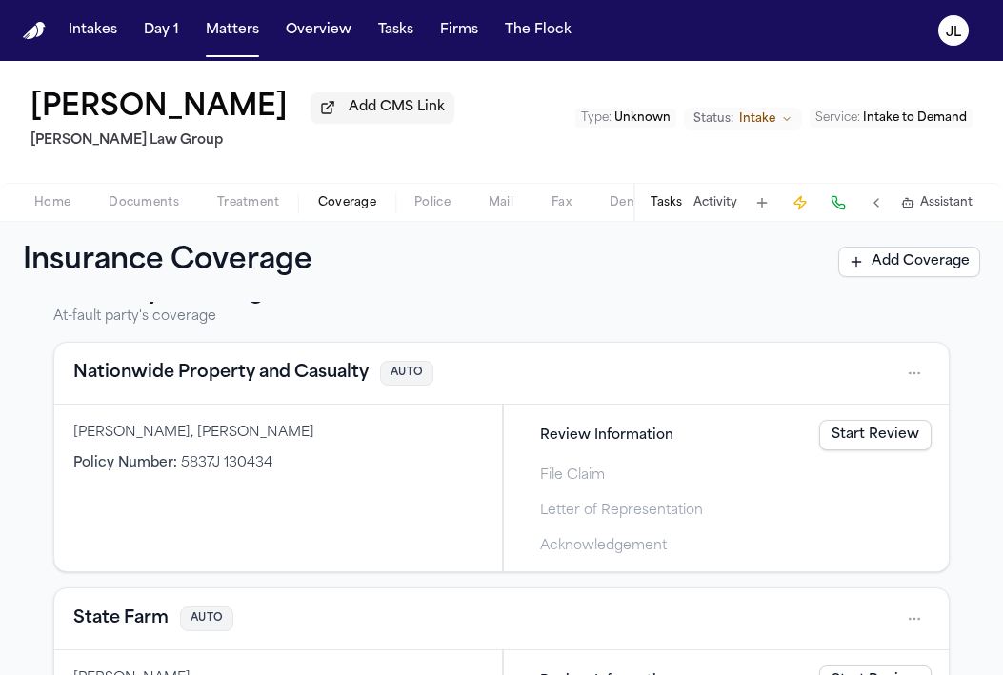
click at [196, 379] on button "Nationwide Property and Casualty" at bounding box center [220, 373] width 295 height 27
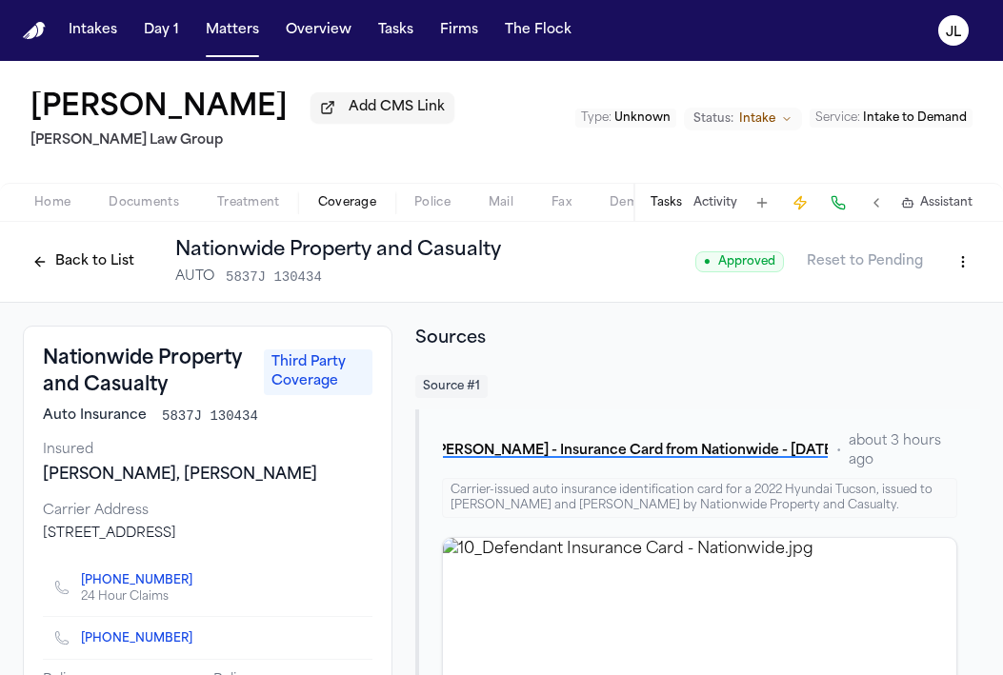
click at [70, 257] on button "Back to List" at bounding box center [83, 262] width 121 height 30
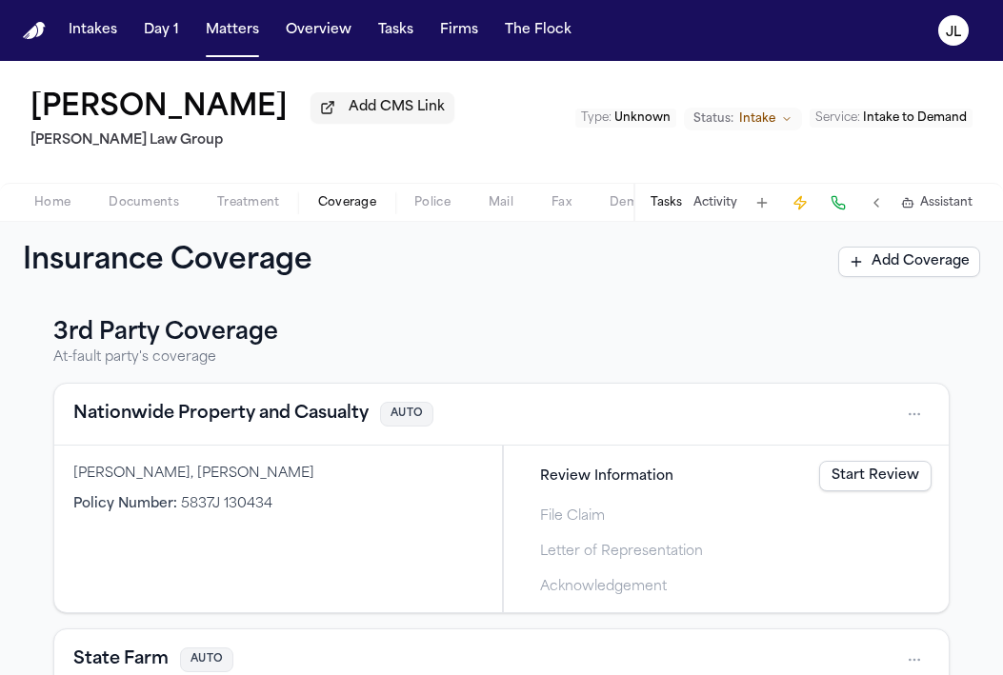
scroll to position [520, 0]
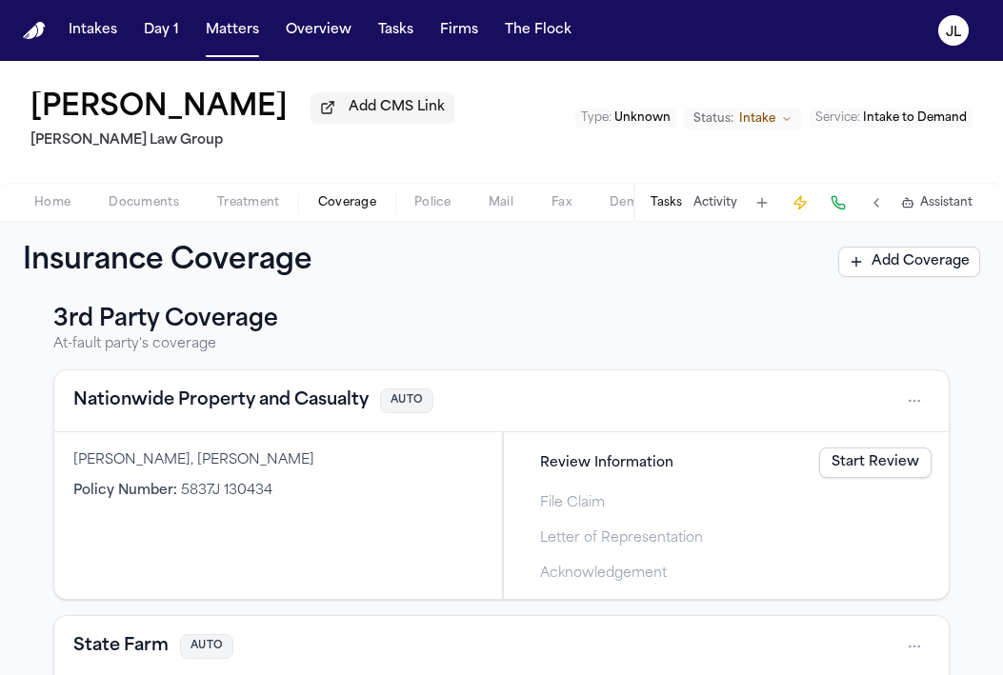
click at [156, 421] on div "Nationwide Property and Casualty AUTO" at bounding box center [501, 401] width 894 height 62
click at [156, 409] on button "Nationwide Property and Casualty" at bounding box center [220, 400] width 295 height 27
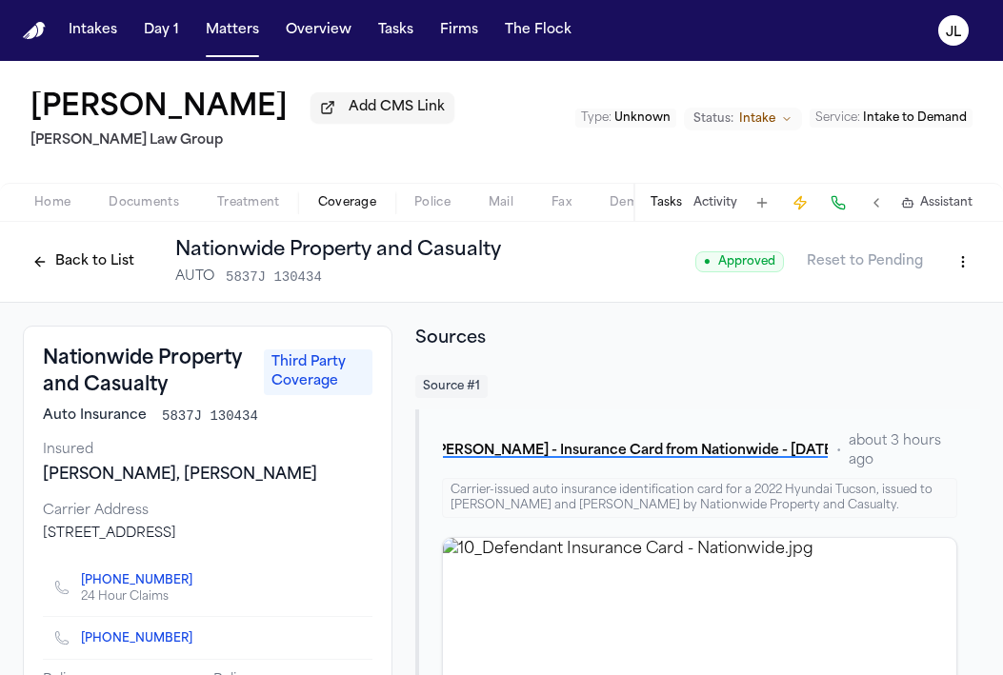
click at [82, 259] on button "Back to List" at bounding box center [83, 262] width 121 height 30
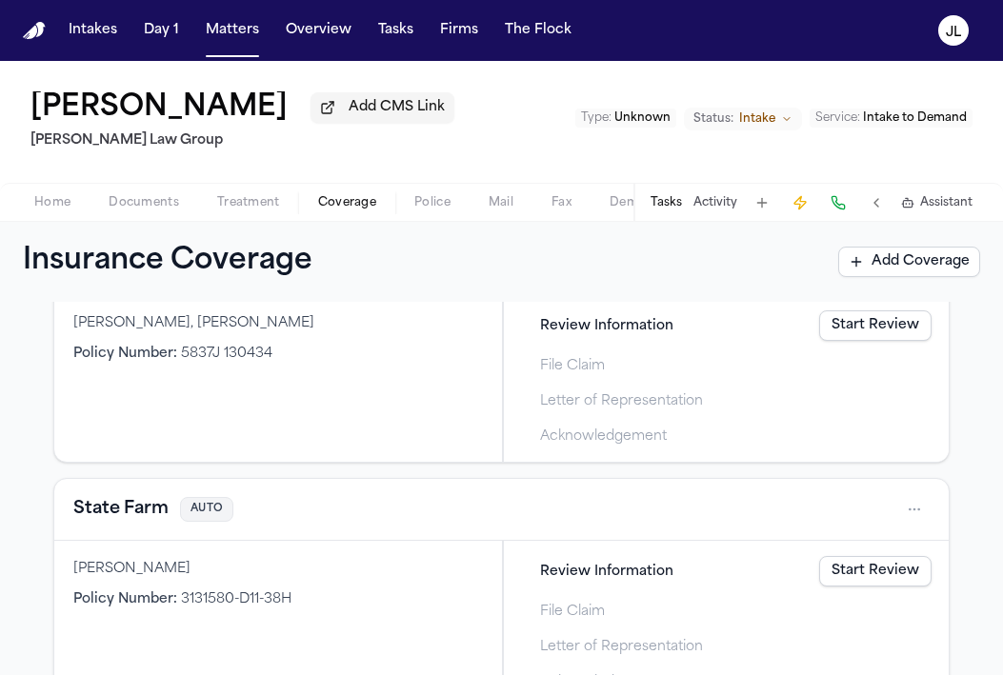
scroll to position [669, 0]
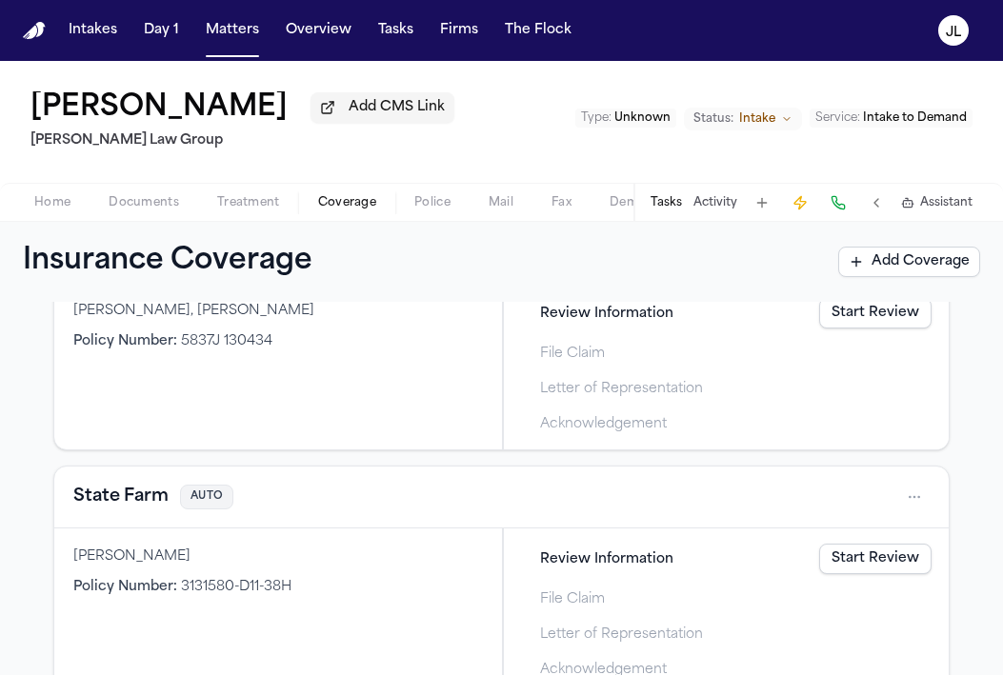
click at [158, 510] on button "State Farm" at bounding box center [120, 497] width 95 height 27
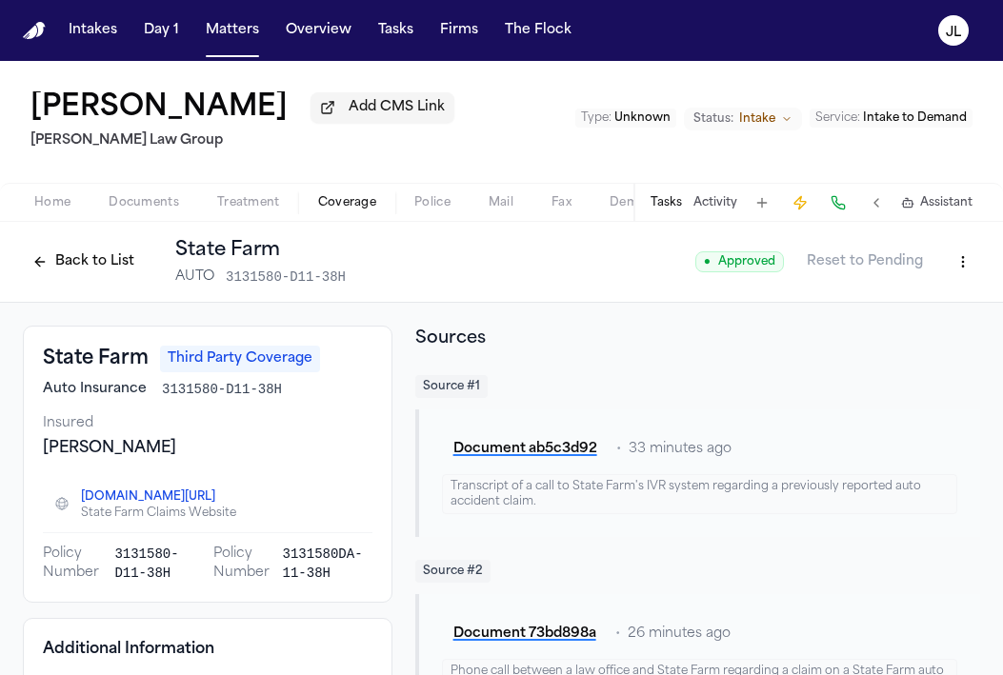
click at [89, 277] on button "Back to List" at bounding box center [83, 262] width 121 height 30
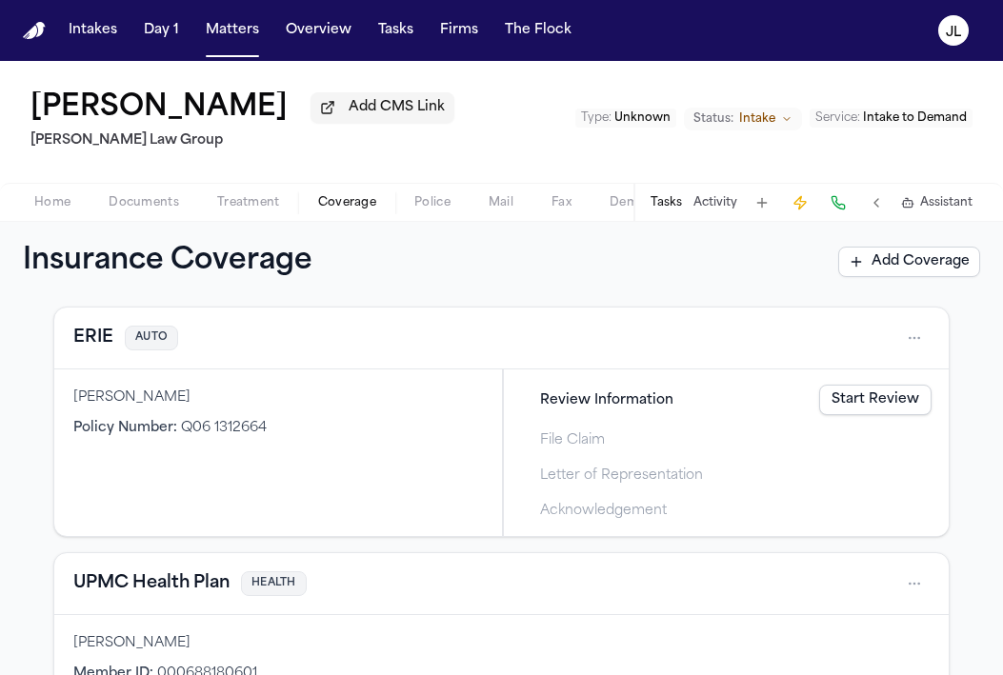
scroll to position [84, 0]
click at [91, 363] on div "ERIE AUTO" at bounding box center [501, 338] width 894 height 62
click at [91, 352] on div "ERIE AUTO" at bounding box center [501, 337] width 856 height 30
click at [91, 350] on button "ERIE" at bounding box center [93, 337] width 40 height 27
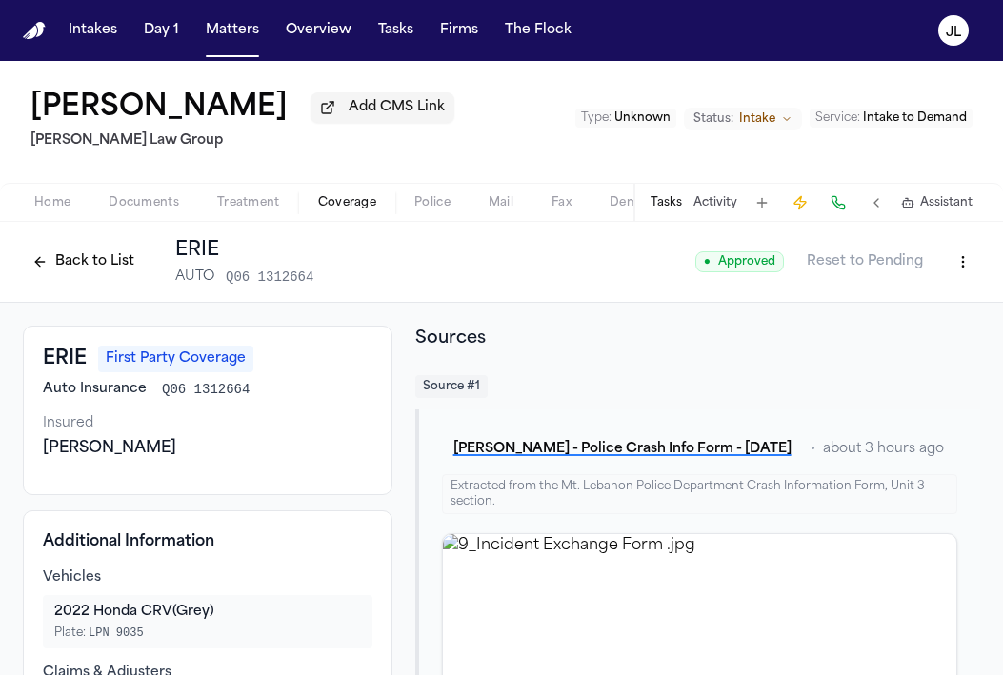
click at [56, 264] on button "Back to List" at bounding box center [83, 262] width 121 height 30
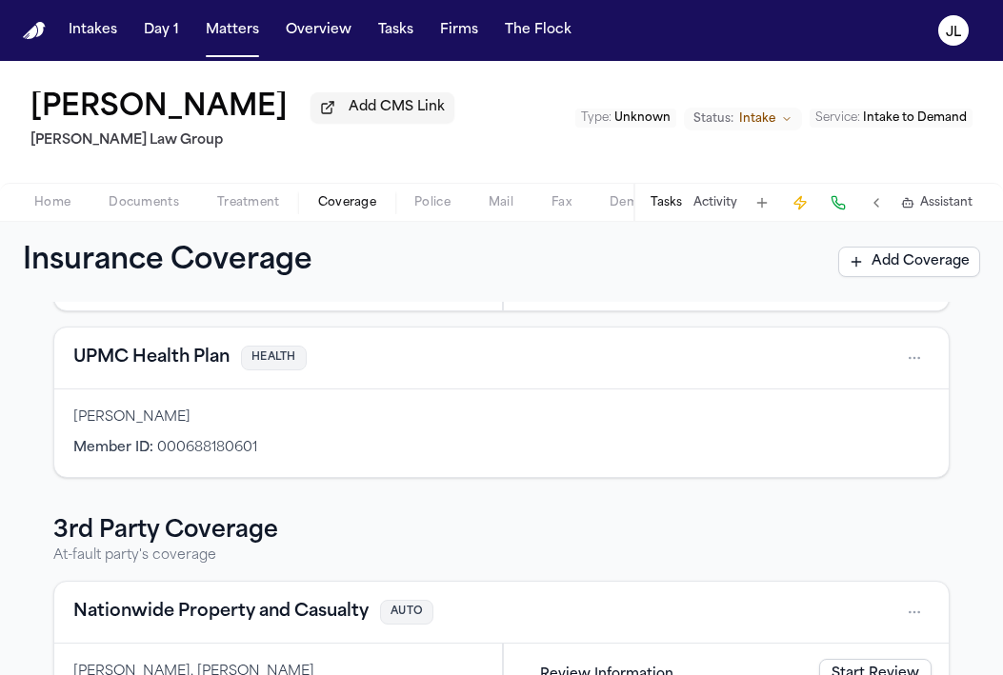
scroll to position [309, 0]
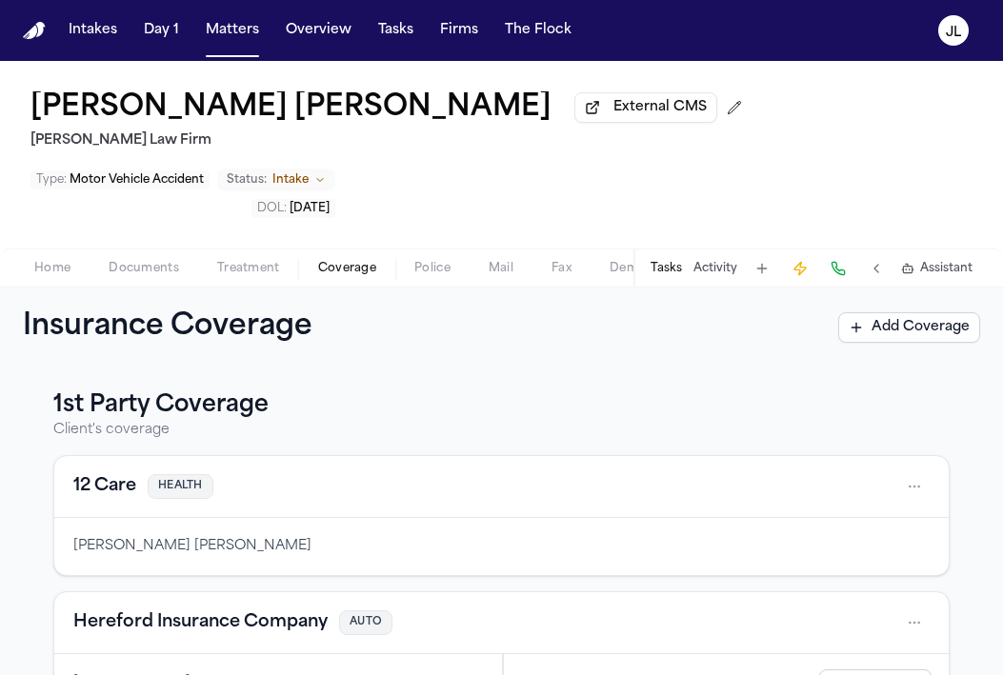
click at [574, 123] on button "External CMS" at bounding box center [645, 107] width 143 height 30
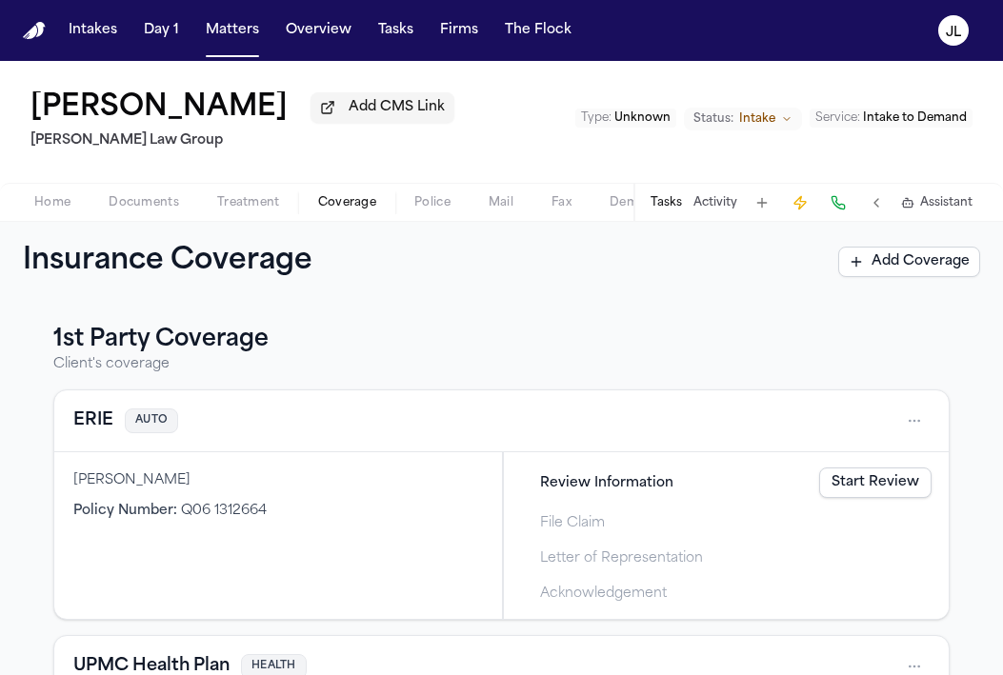
click at [104, 426] on button "ERIE" at bounding box center [93, 420] width 40 height 27
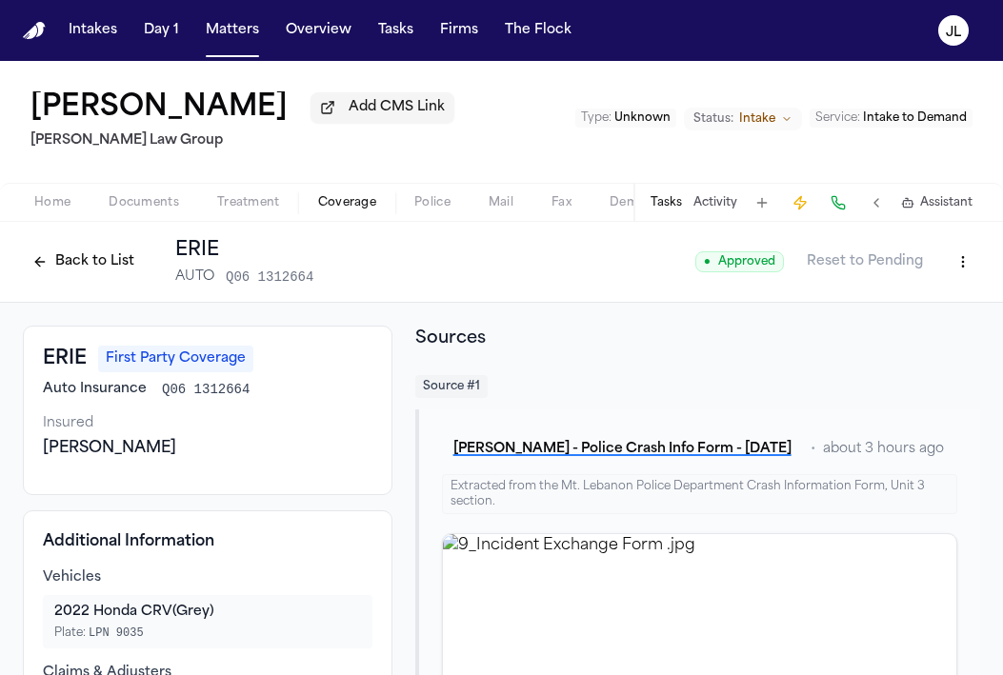
click at [66, 270] on button "Back to List" at bounding box center [83, 262] width 121 height 30
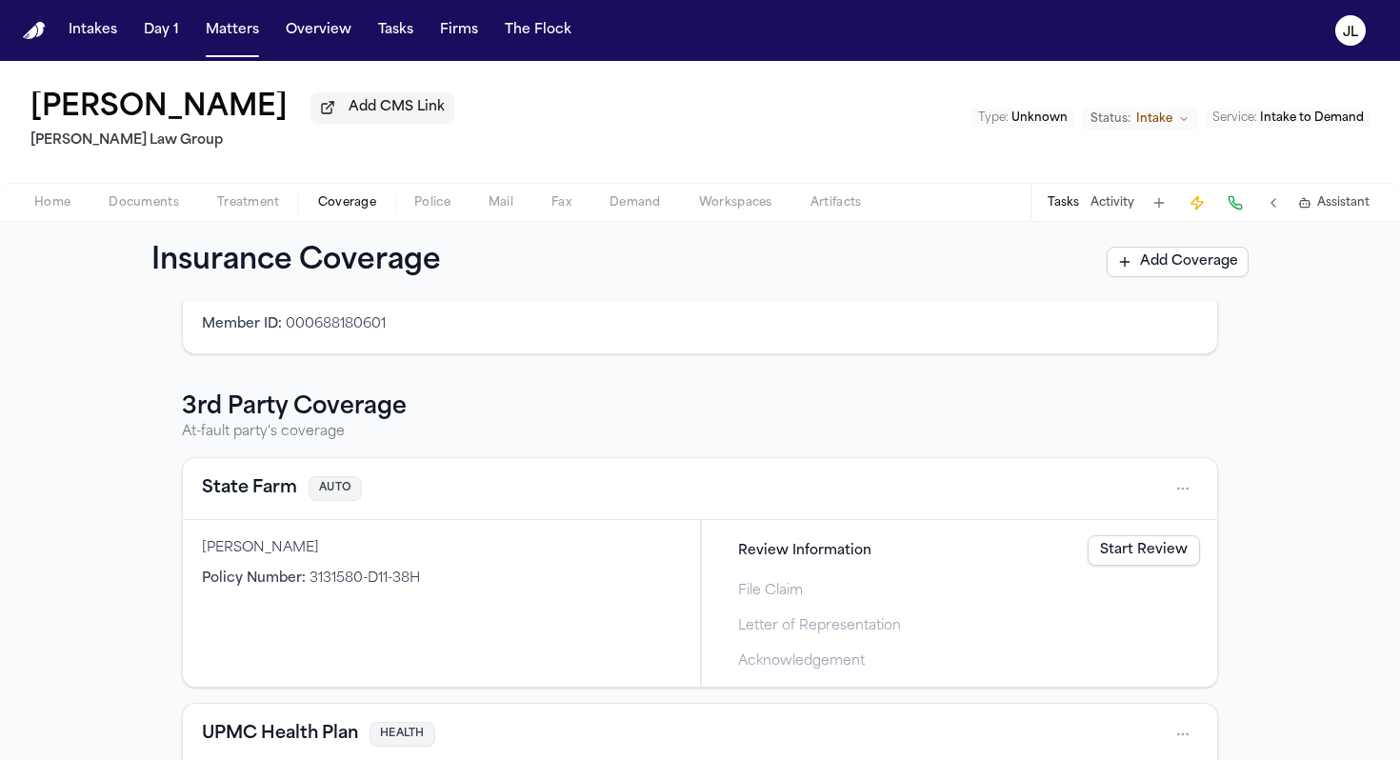
scroll to position [431, 0]
click at [246, 494] on button "State Farm" at bounding box center [249, 489] width 95 height 27
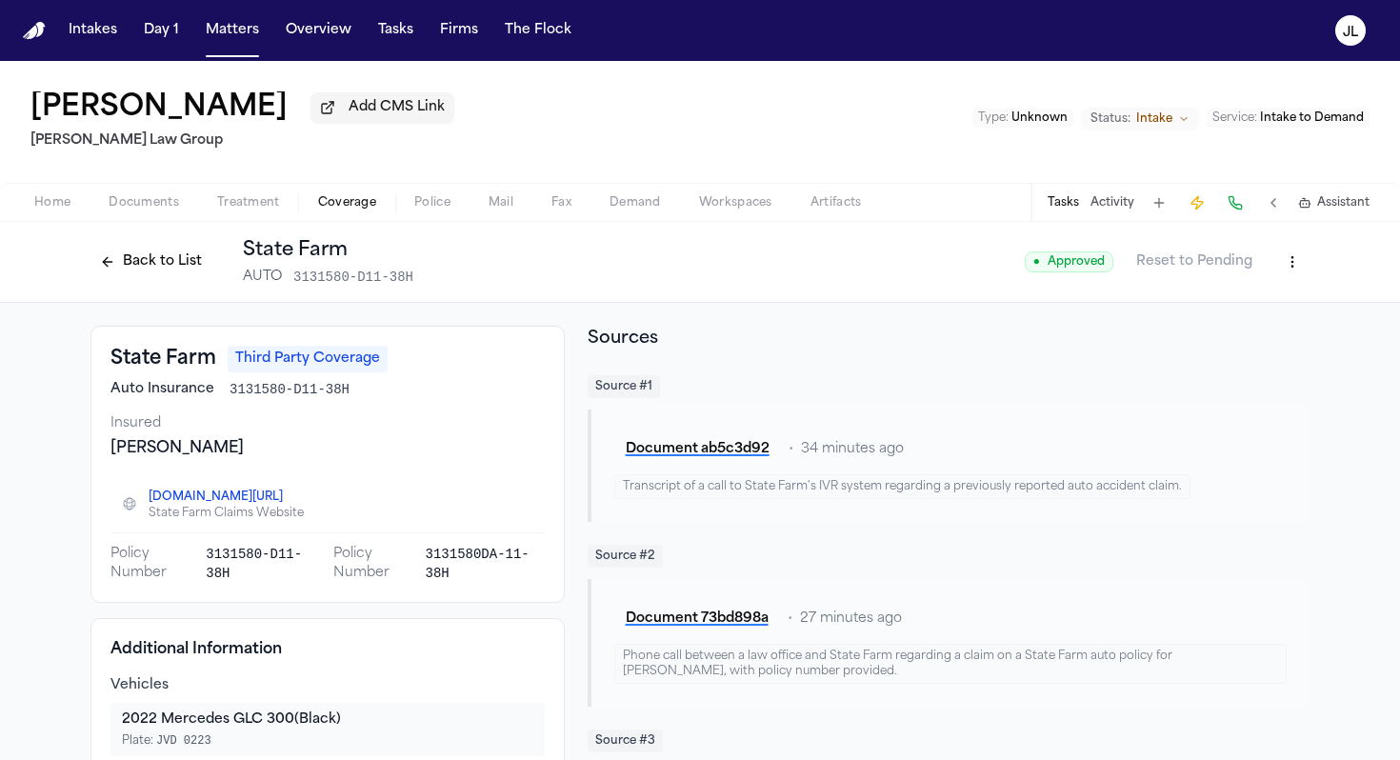
click at [142, 274] on button "Back to List" at bounding box center [150, 262] width 121 height 30
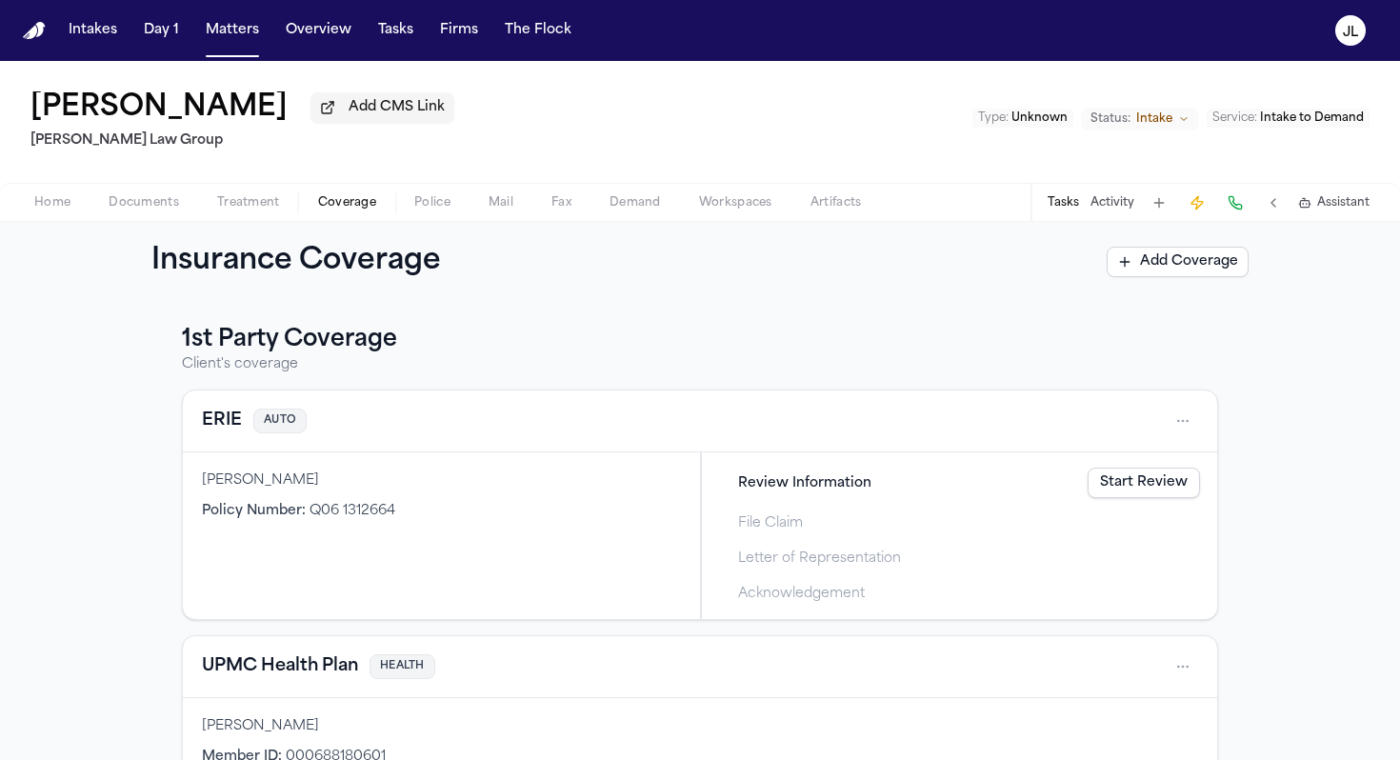
click at [228, 434] on button "ERIE" at bounding box center [222, 420] width 40 height 27
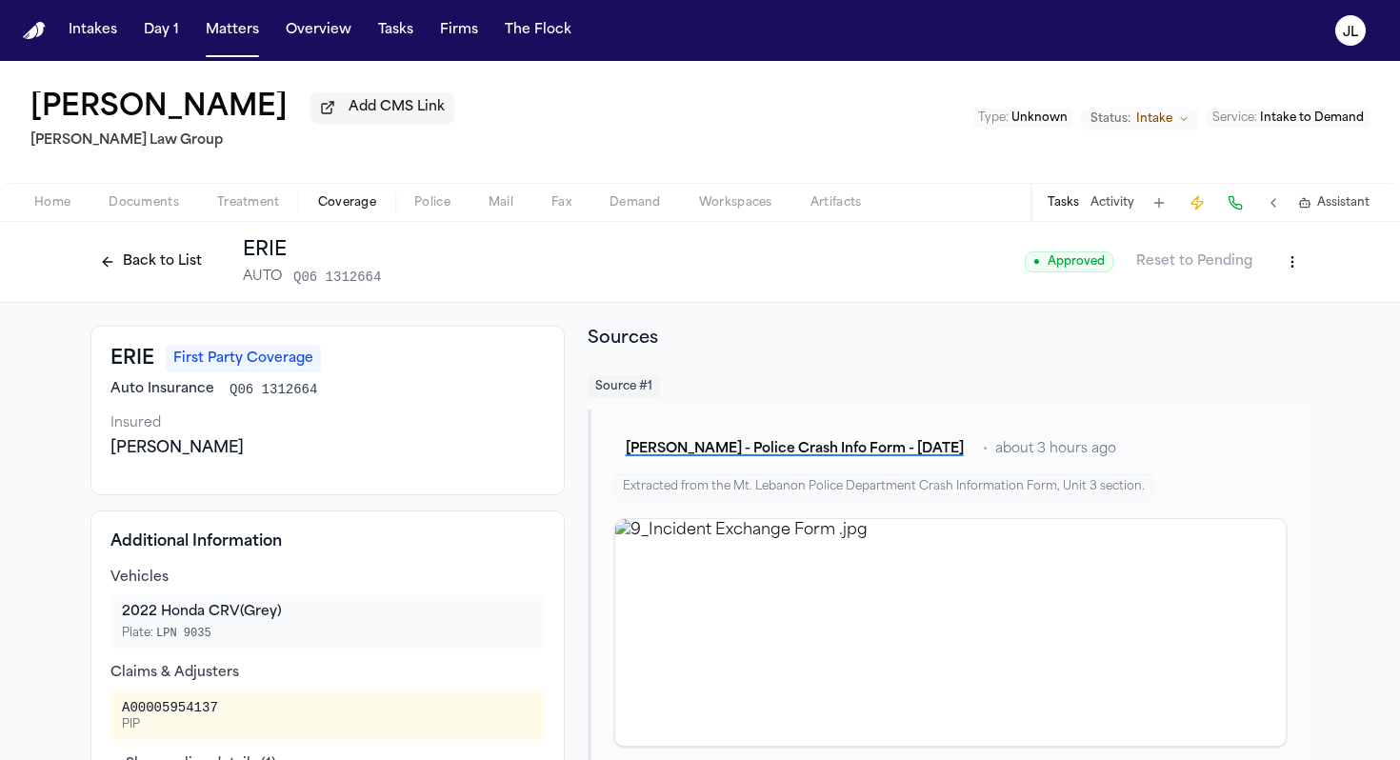
click at [124, 272] on button "Back to List" at bounding box center [150, 262] width 121 height 30
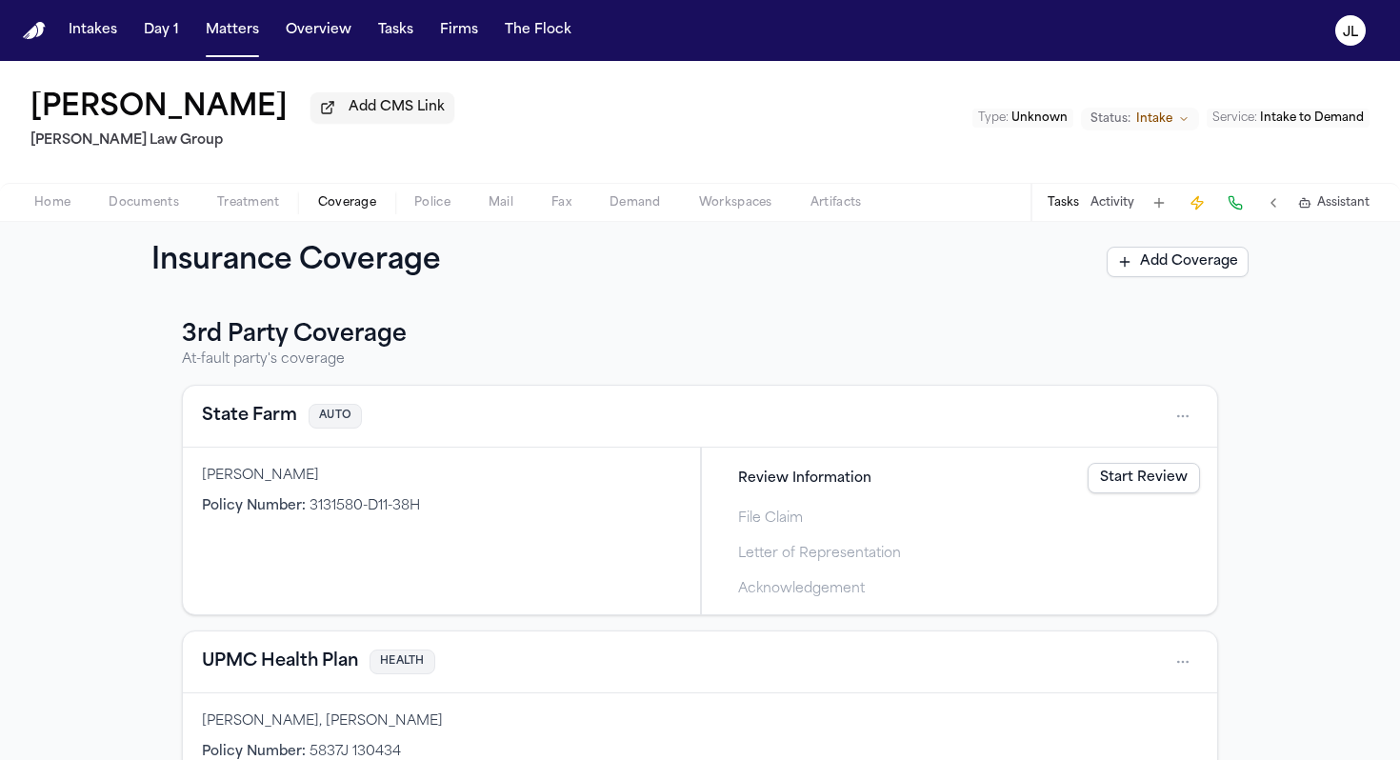
scroll to position [553, 0]
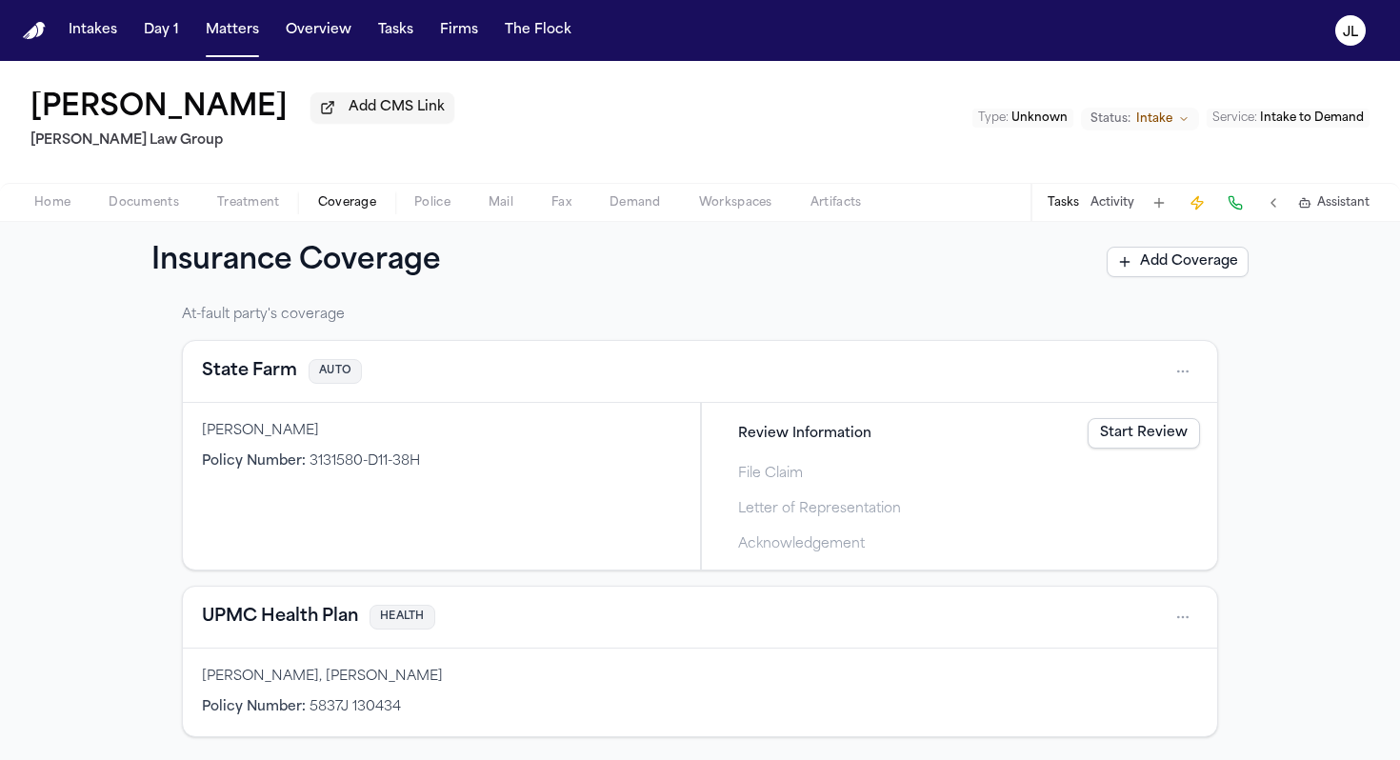
click at [326, 608] on button "UPMC Health Plan" at bounding box center [280, 617] width 156 height 27
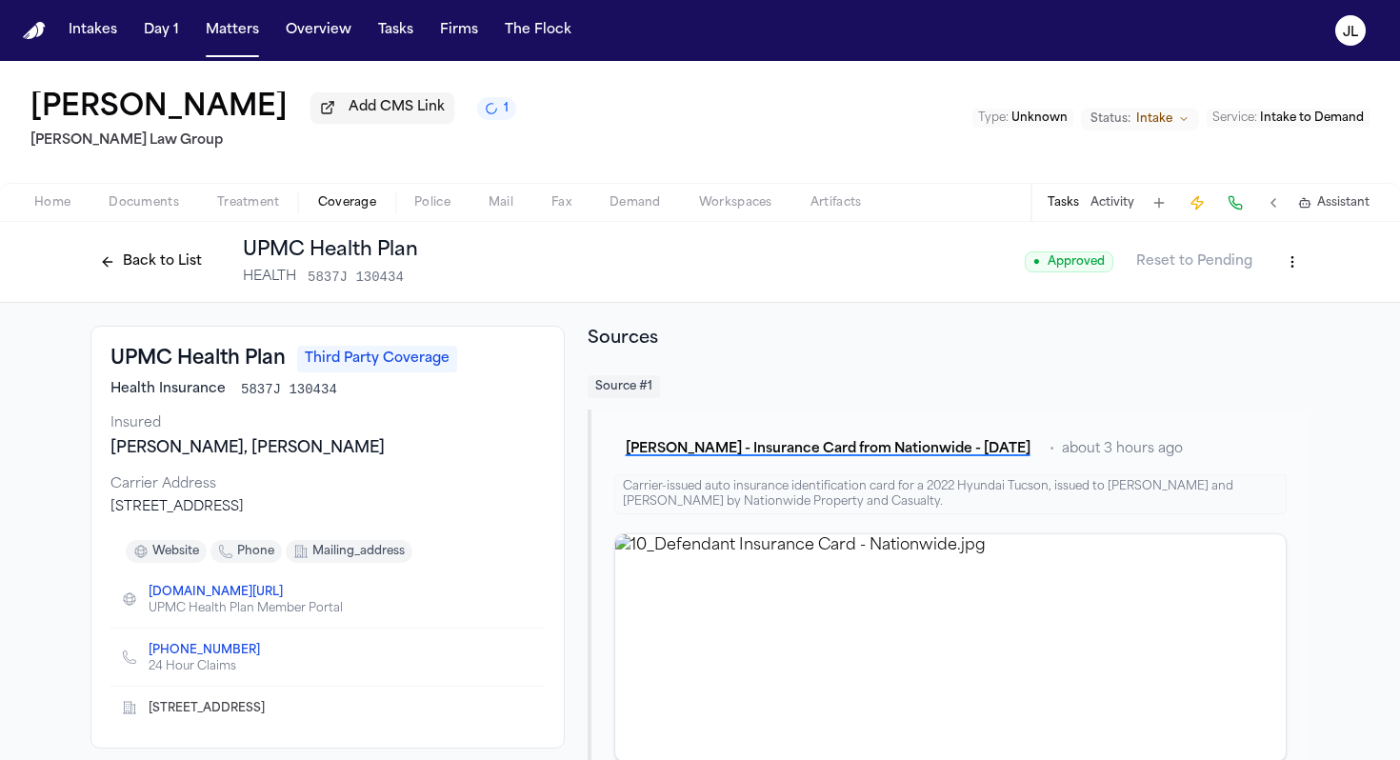
click at [1002, 266] on html "Intakes Day 1 Matters Overview Tasks Firms The Flock JL Annabelle Clippinger Ad…" at bounding box center [700, 380] width 1400 height 760
click at [1002, 304] on div "Edit Coverage" at bounding box center [1226, 307] width 160 height 30
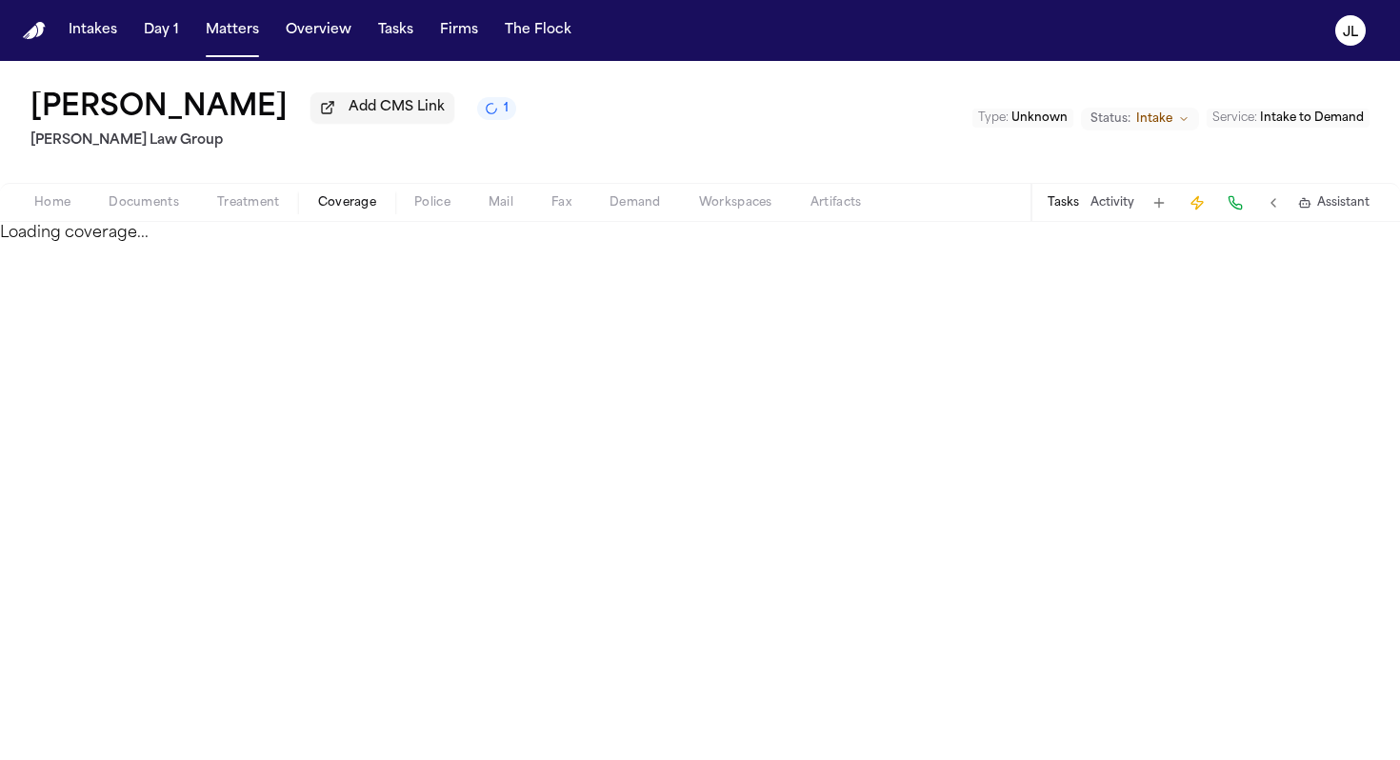
select select "**********"
select select "******"
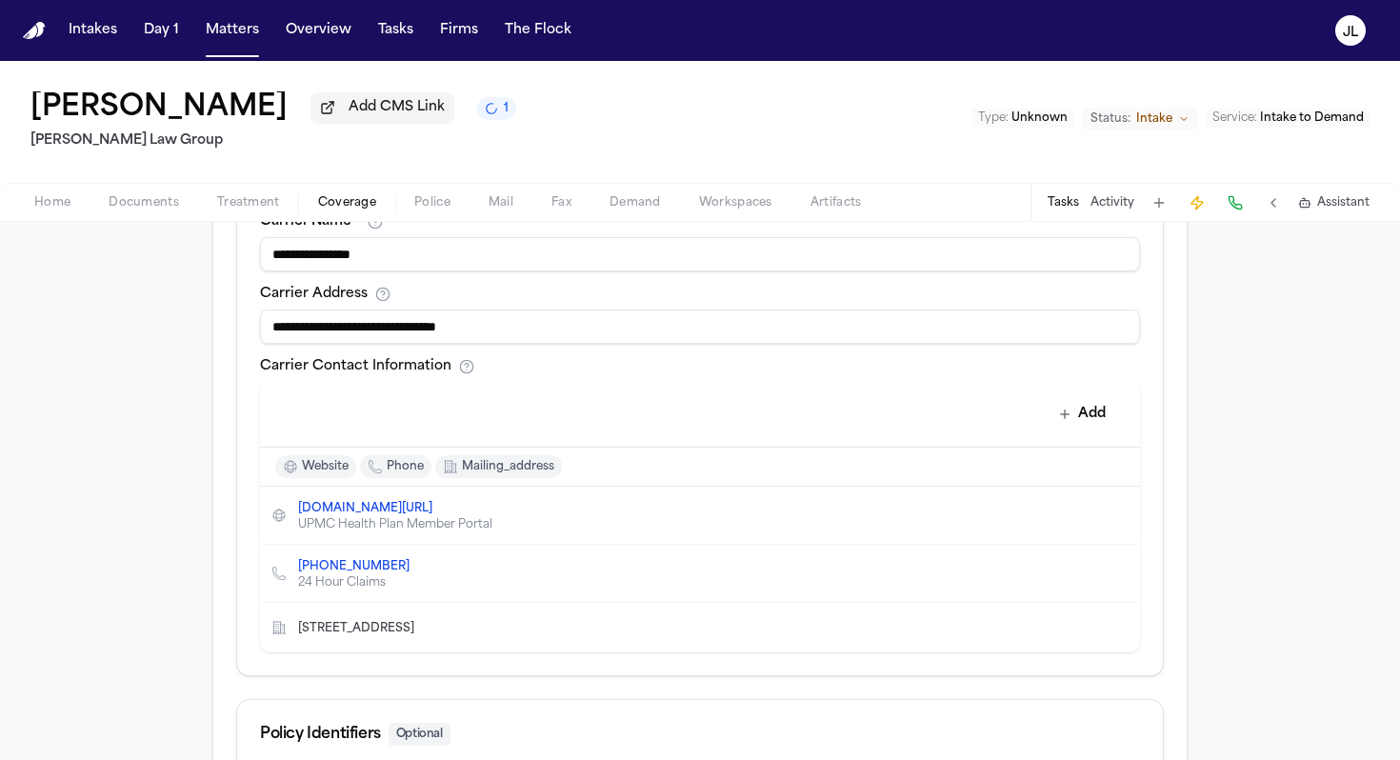
scroll to position [666, 0]
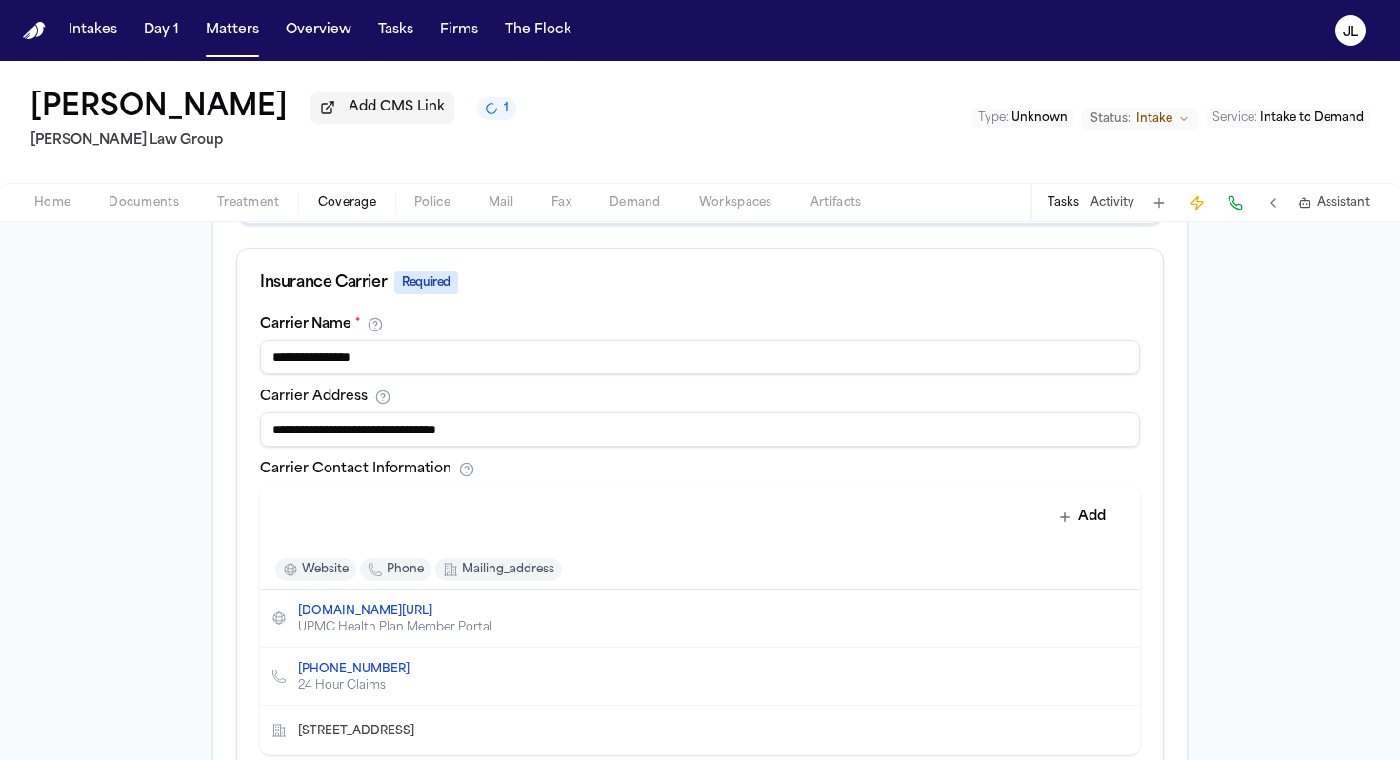
drag, startPoint x: 541, startPoint y: 372, endPoint x: 277, endPoint y: 358, distance: 264.1
click at [277, 358] on input "**********" at bounding box center [700, 357] width 880 height 34
type input "*"
type input "**********"
drag, startPoint x: 544, startPoint y: 444, endPoint x: 121, endPoint y: 439, distance: 422.7
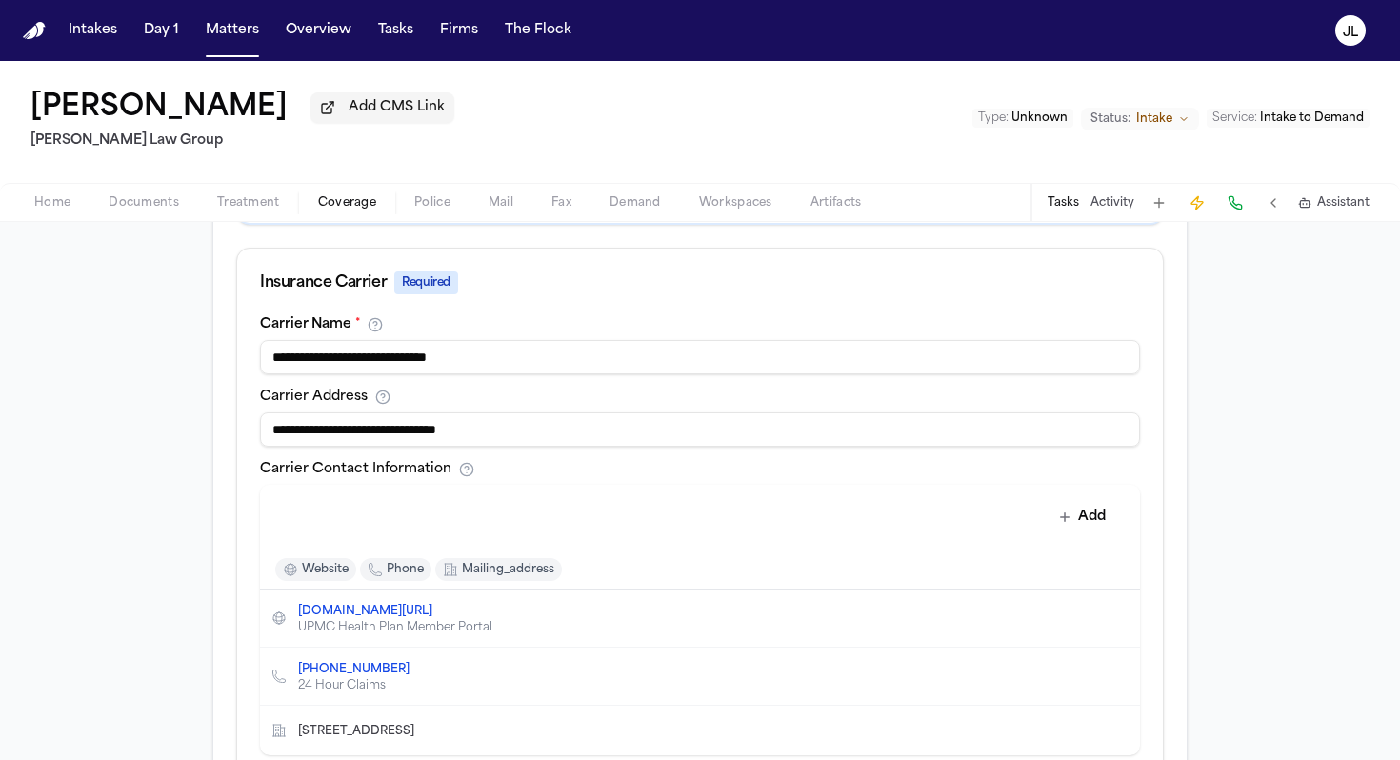
click at [121, 439] on div "**********" at bounding box center [700, 378] width 1400 height 1485
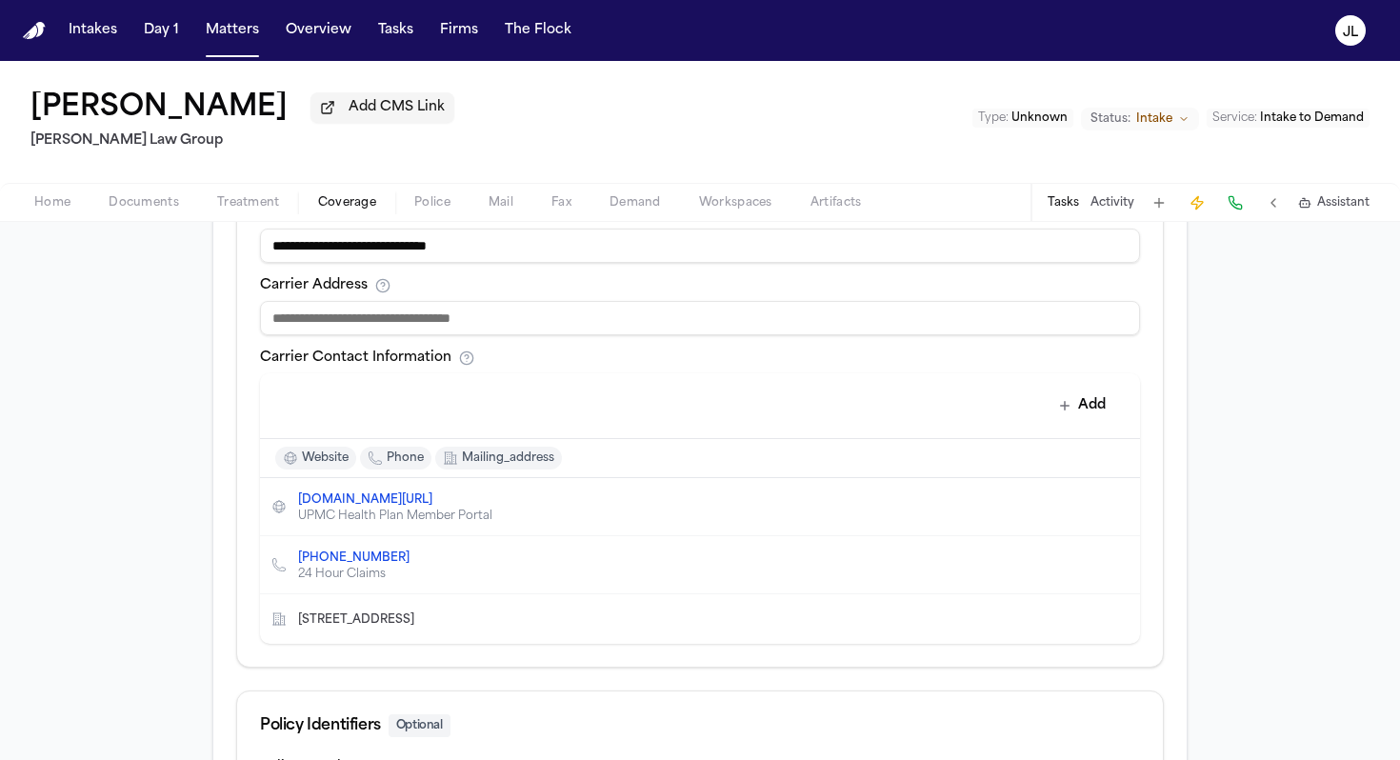
scroll to position [813, 0]
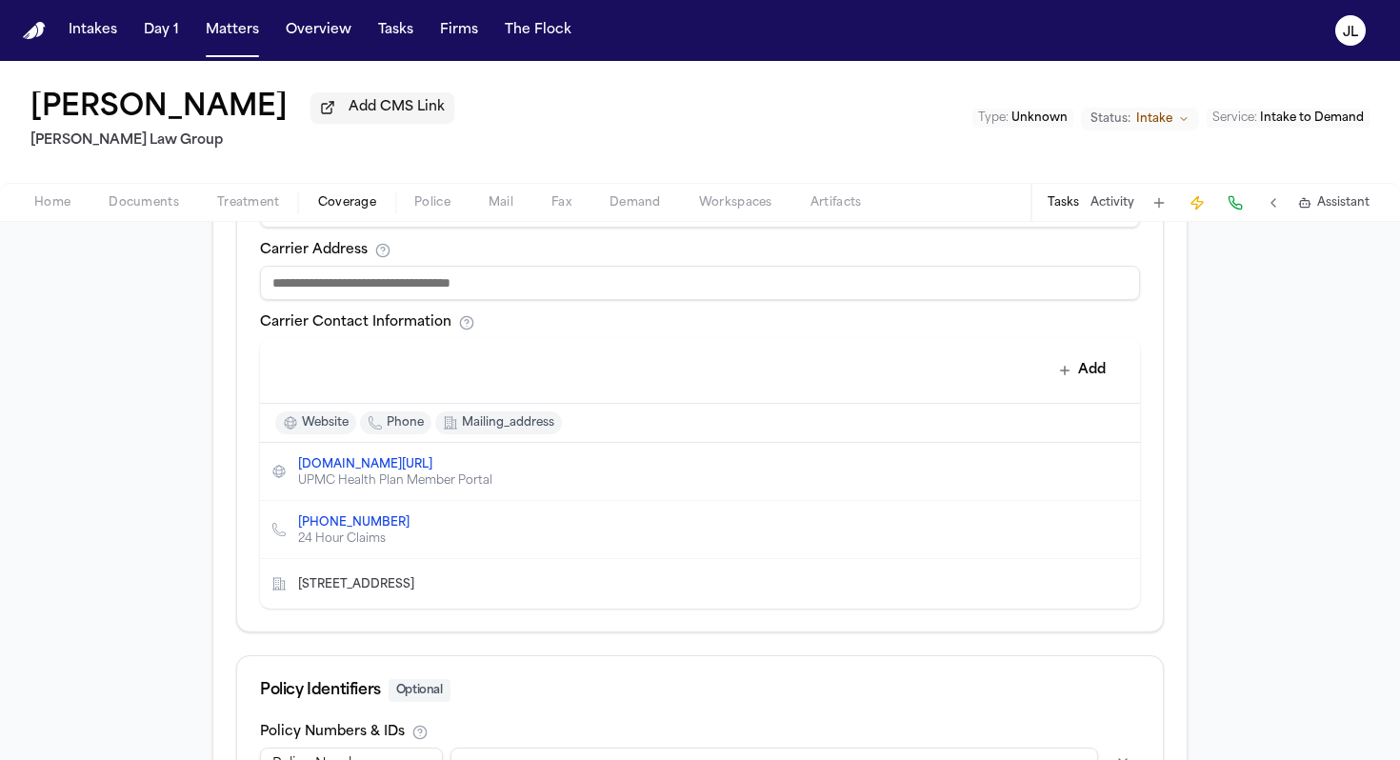
click at [1002, 477] on icon "Delete contact" at bounding box center [1115, 471] width 10 height 11
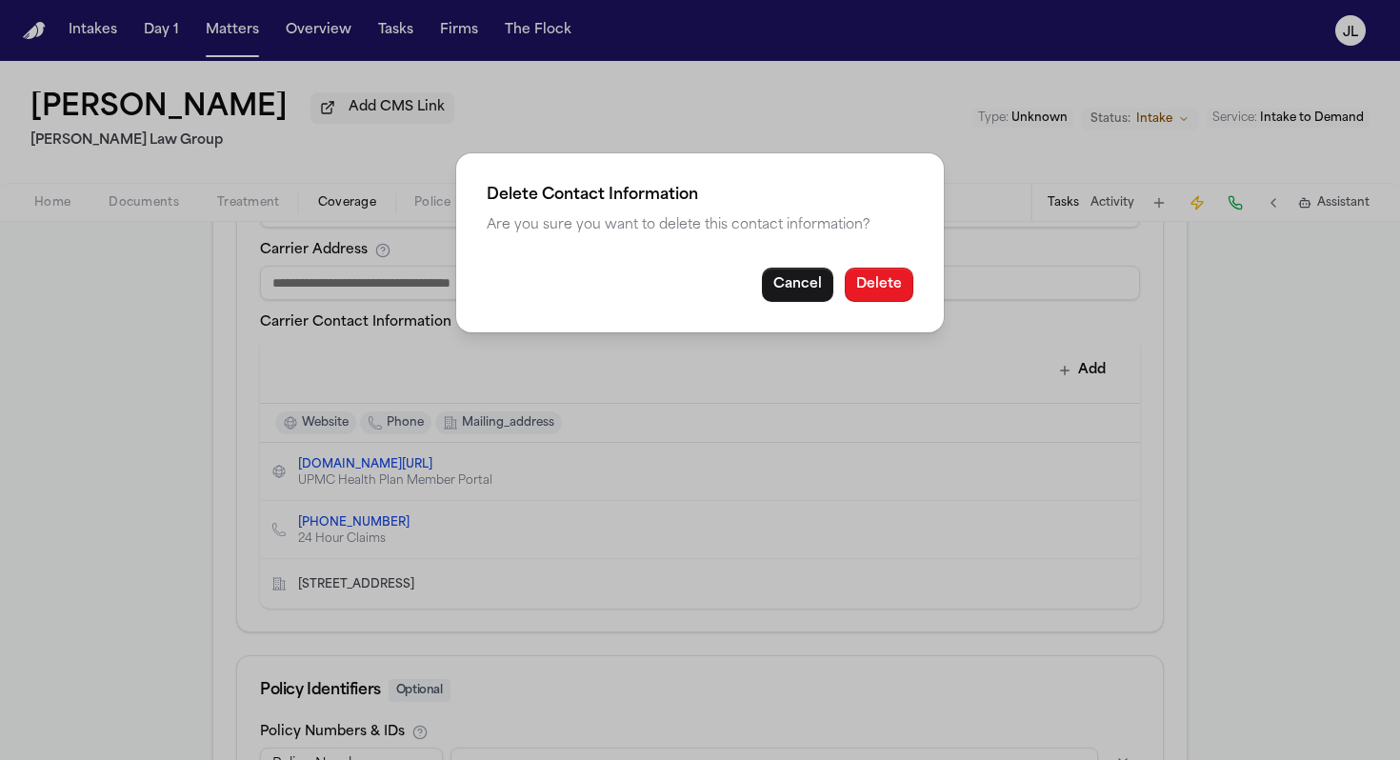
click at [883, 283] on button "Delete" at bounding box center [878, 285] width 69 height 34
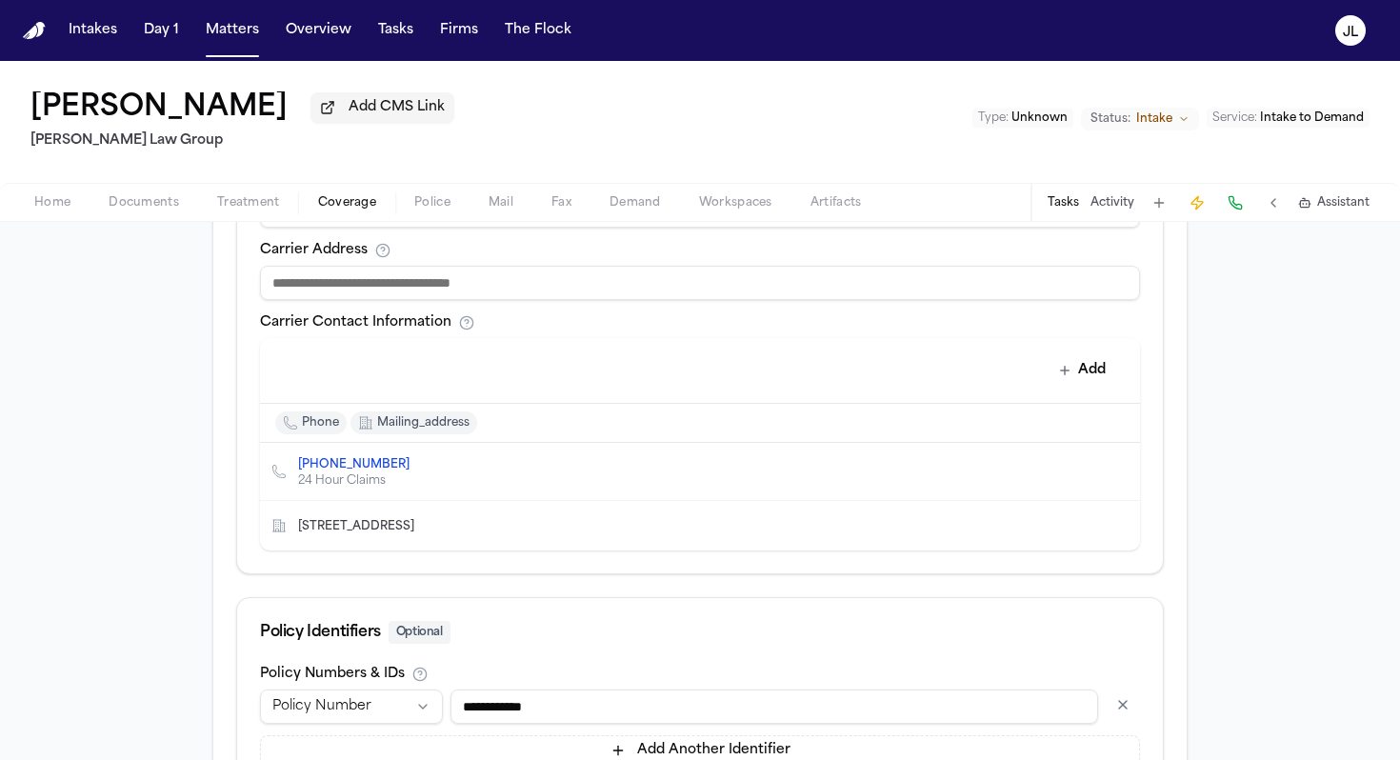
click at [1002, 470] on icon "Delete contact" at bounding box center [1115, 471] width 10 height 11
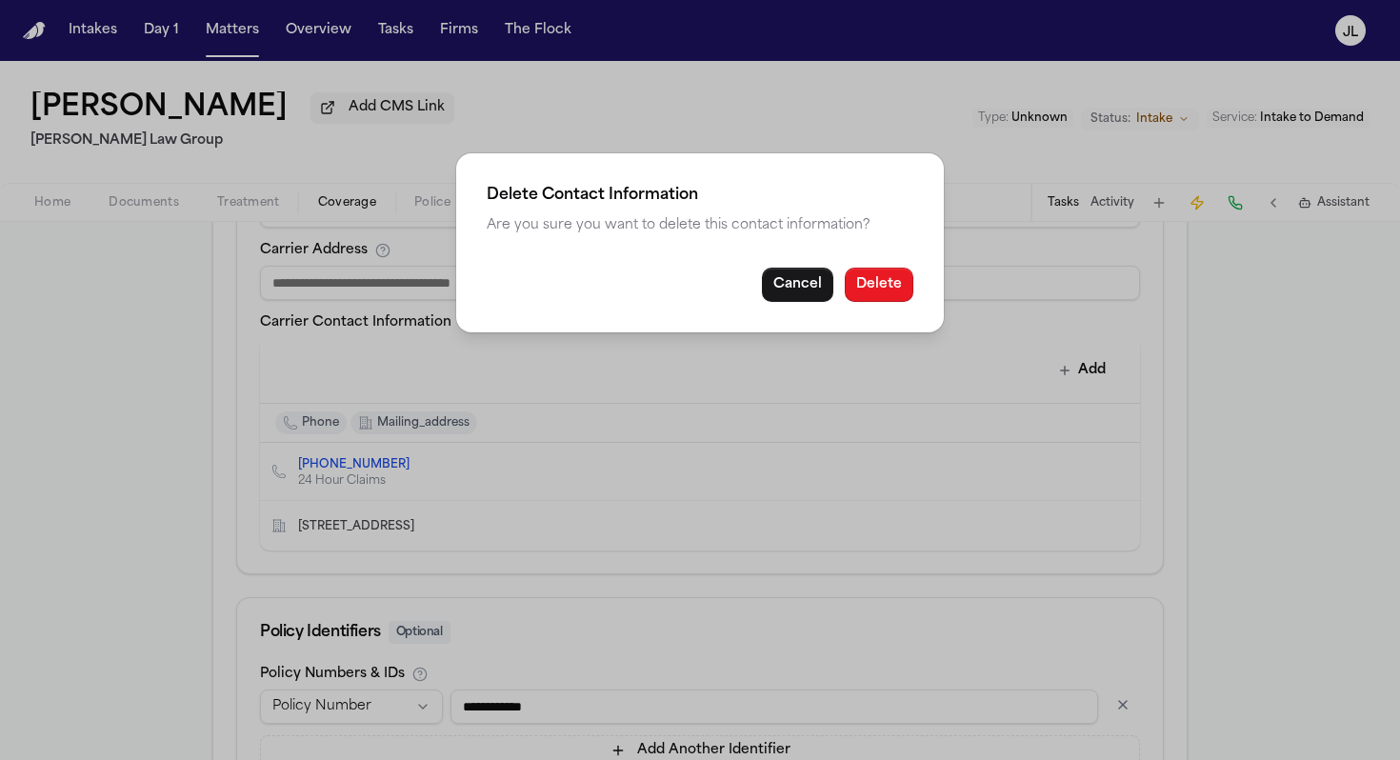
click at [881, 288] on button "Delete" at bounding box center [878, 285] width 69 height 34
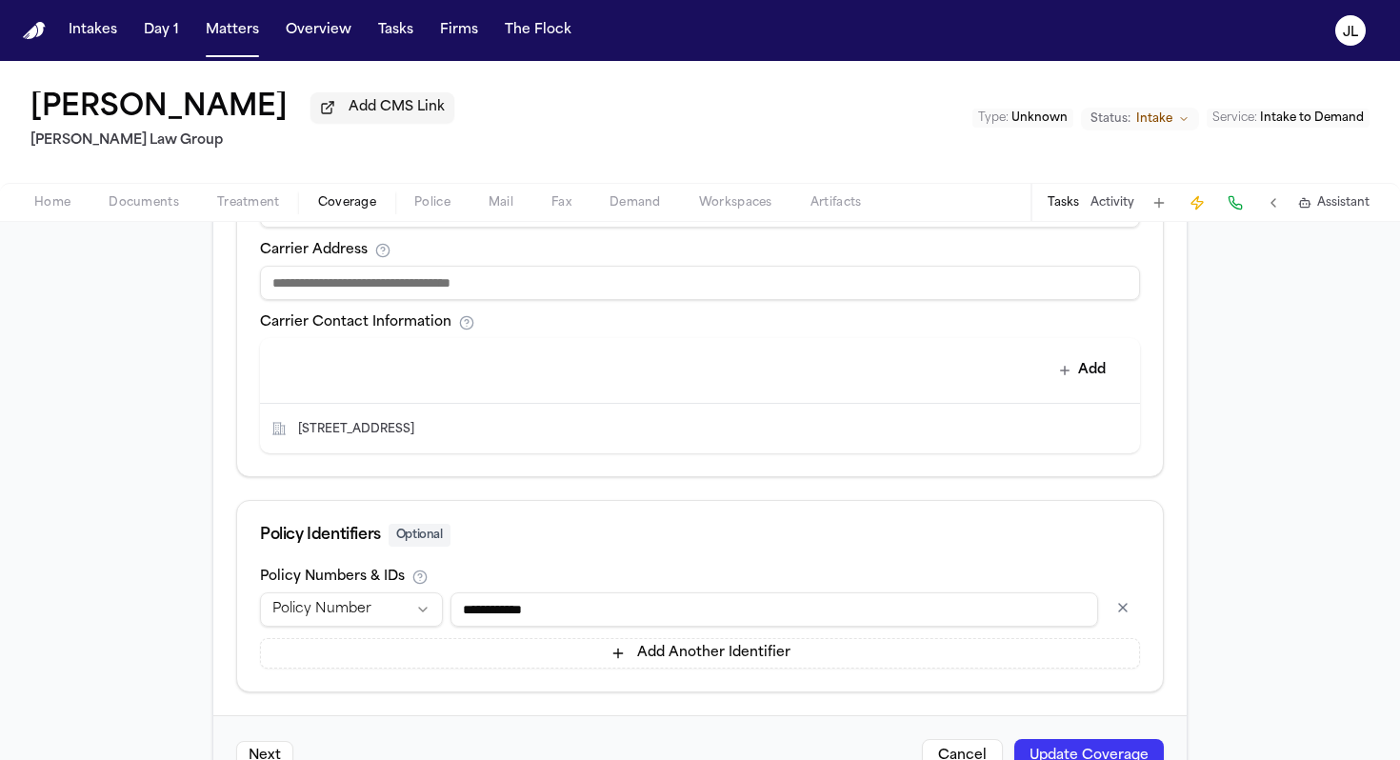
click at [1002, 431] on button "Delete contact" at bounding box center [1115, 428] width 27 height 27
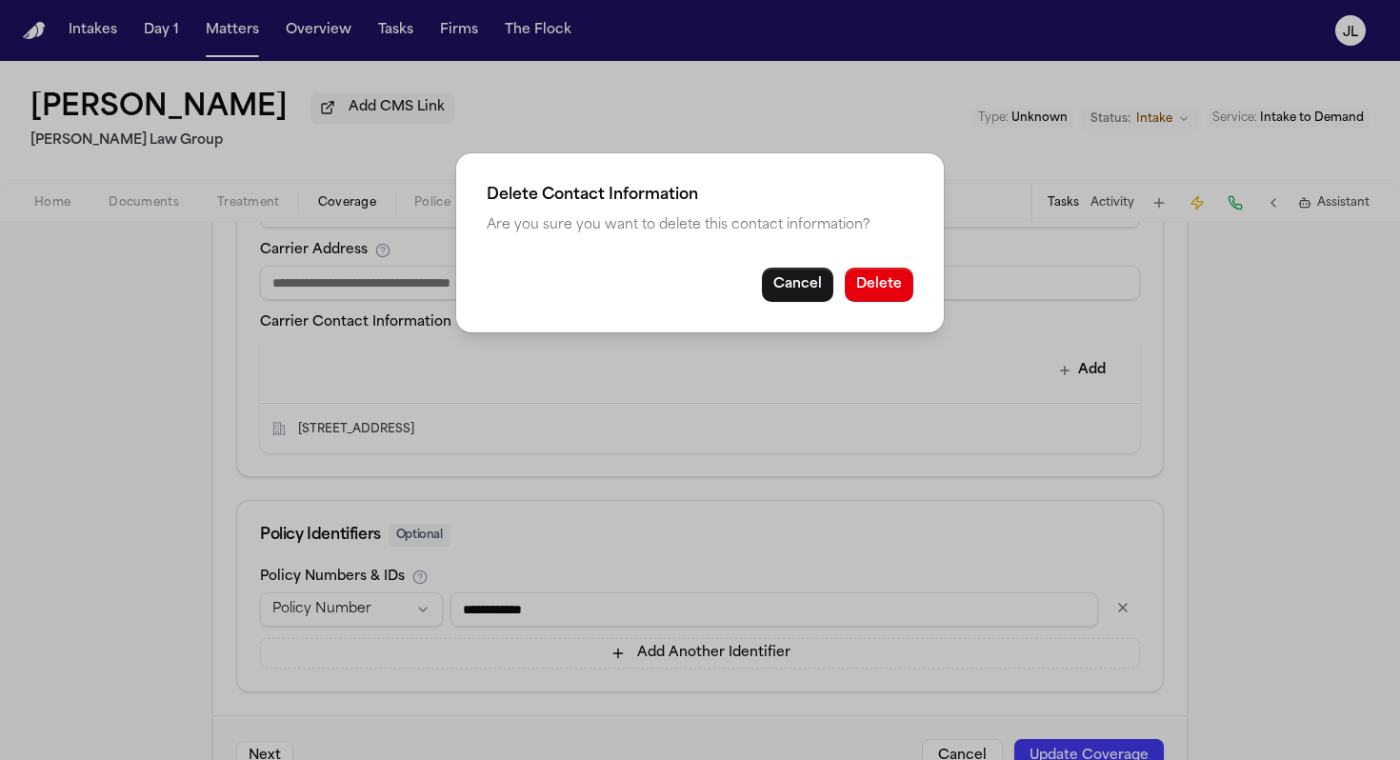
click at [882, 297] on button "Delete" at bounding box center [878, 285] width 69 height 34
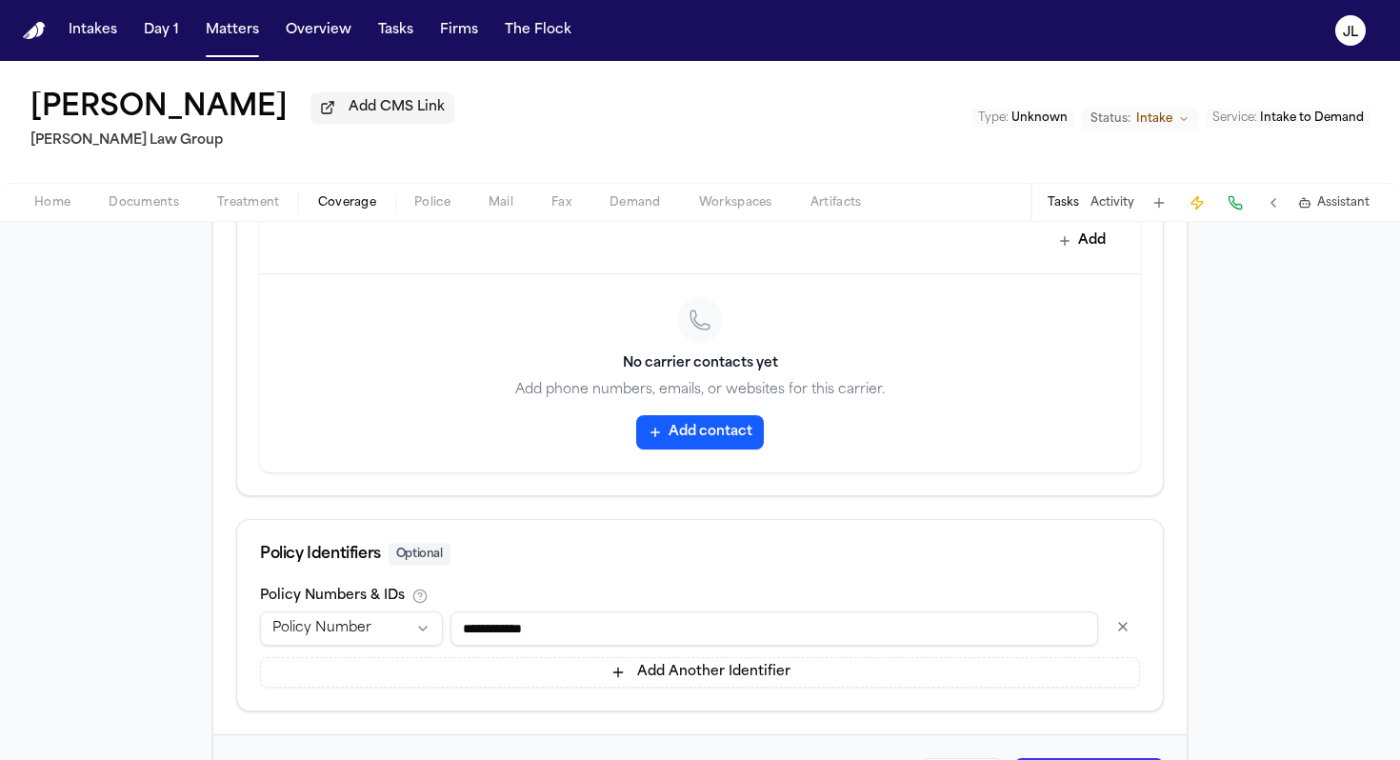
scroll to position [1025, 0]
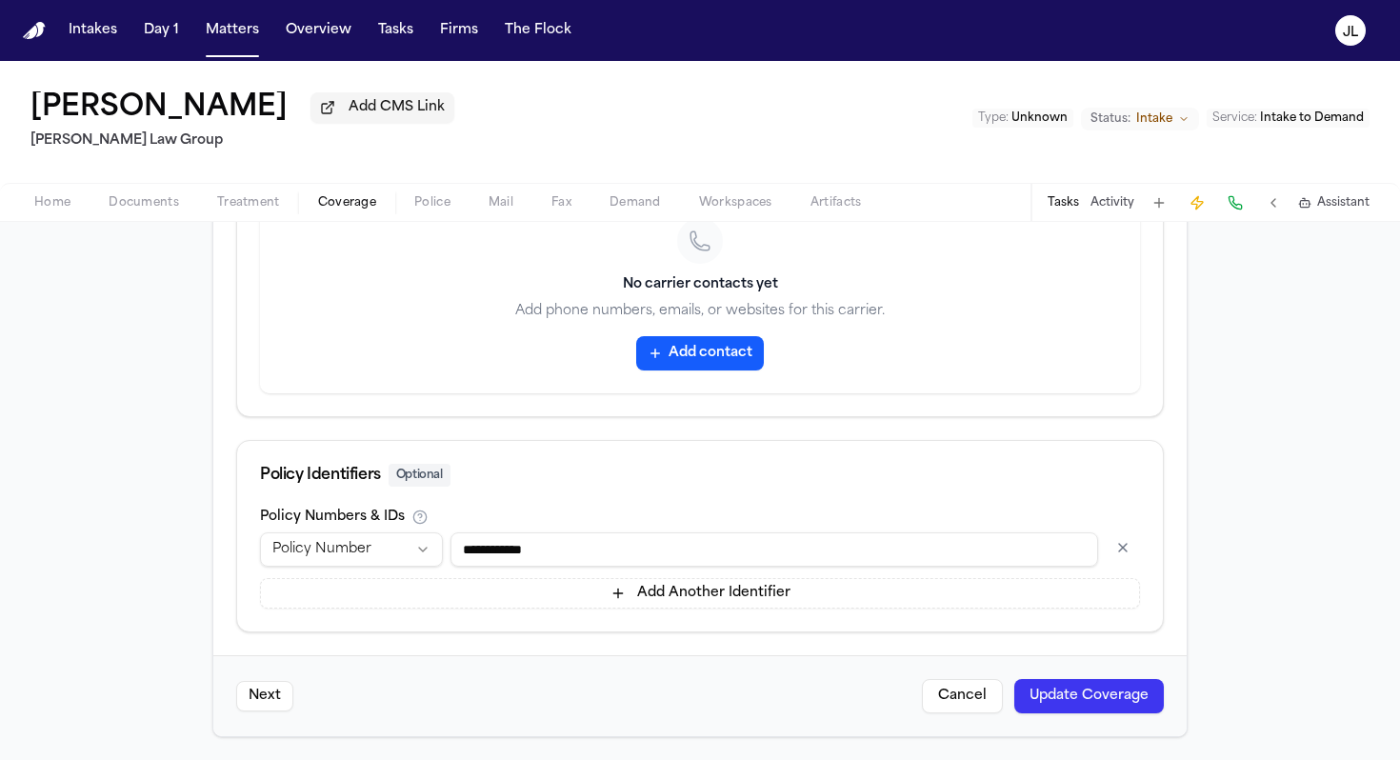
click at [1002, 674] on button "Update Coverage" at bounding box center [1088, 696] width 149 height 34
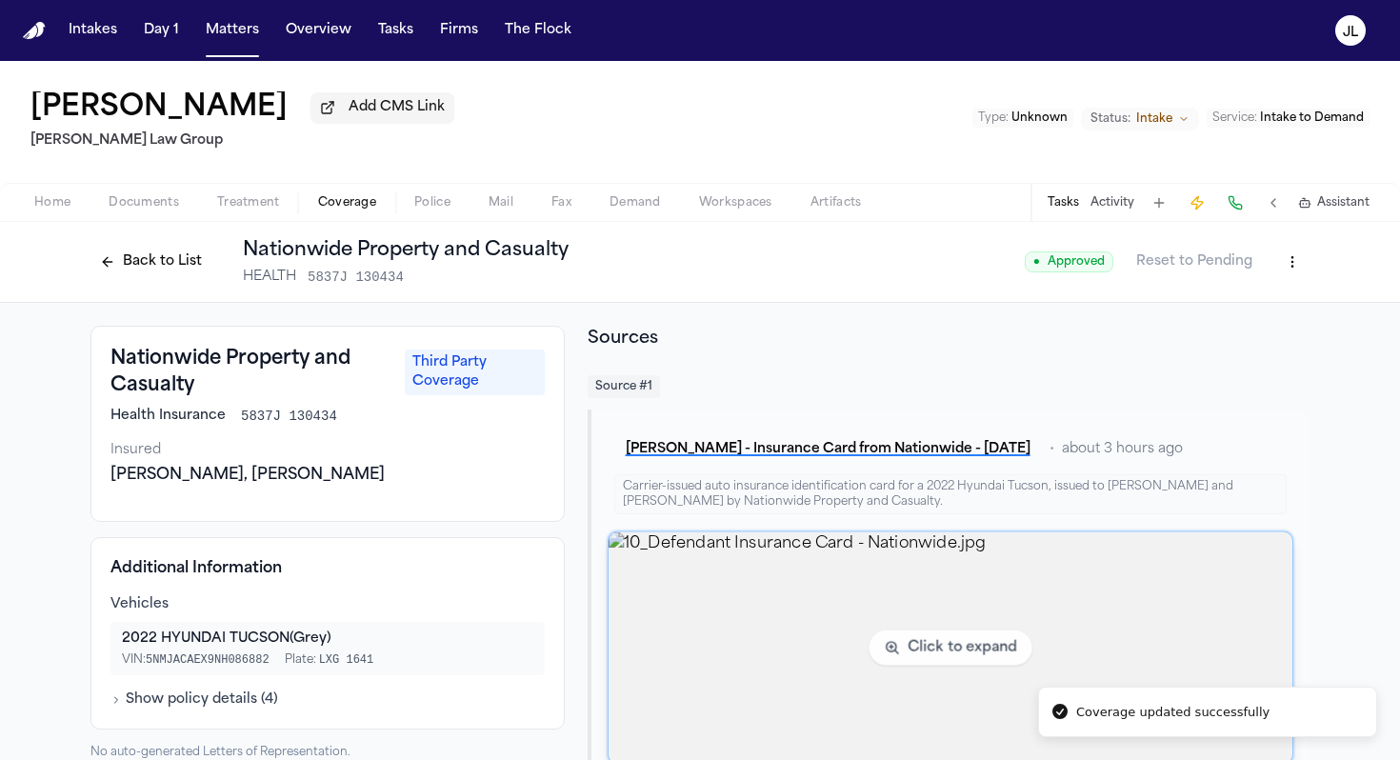
click at [797, 566] on img "View image 10_Defendant Insurance Card - Nationwide.jpg" at bounding box center [950, 647] width 684 height 231
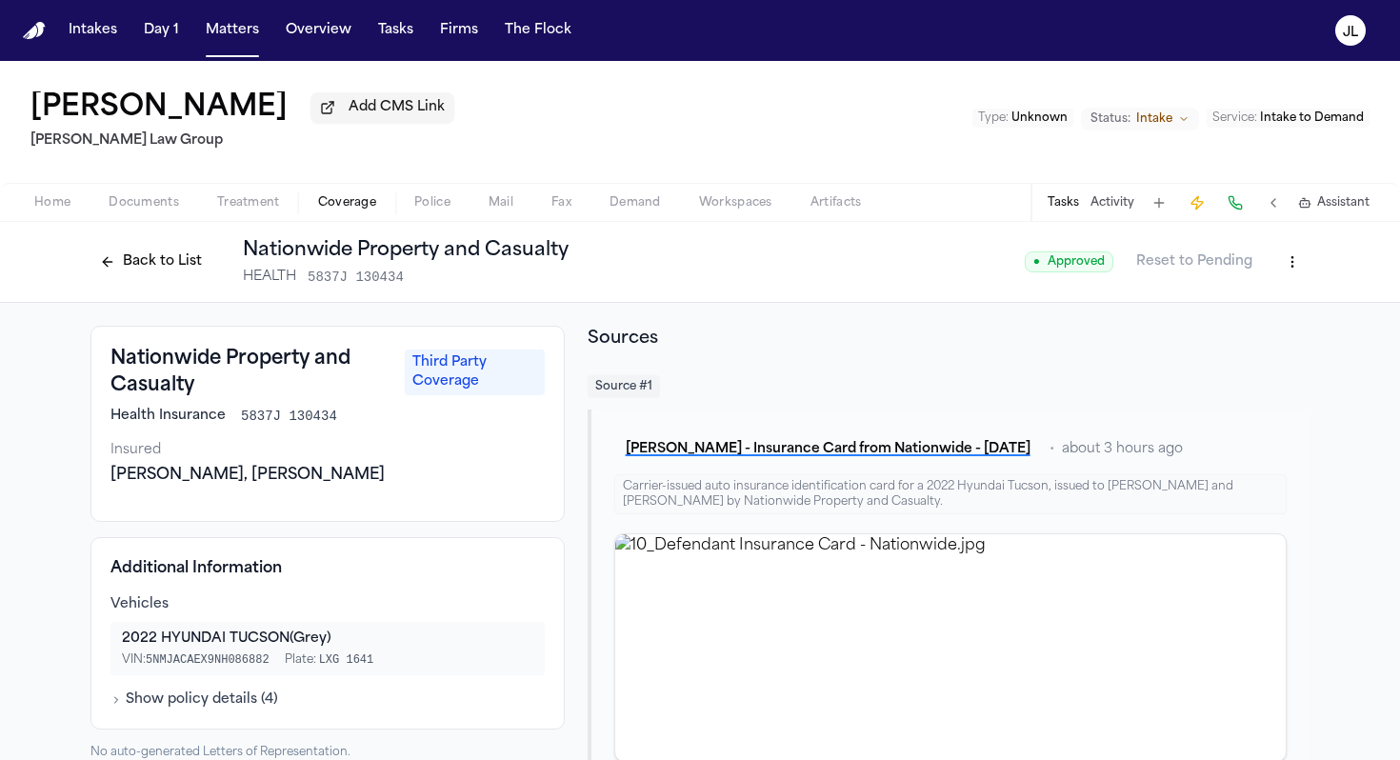
click at [140, 263] on button "Back to List" at bounding box center [150, 262] width 121 height 30
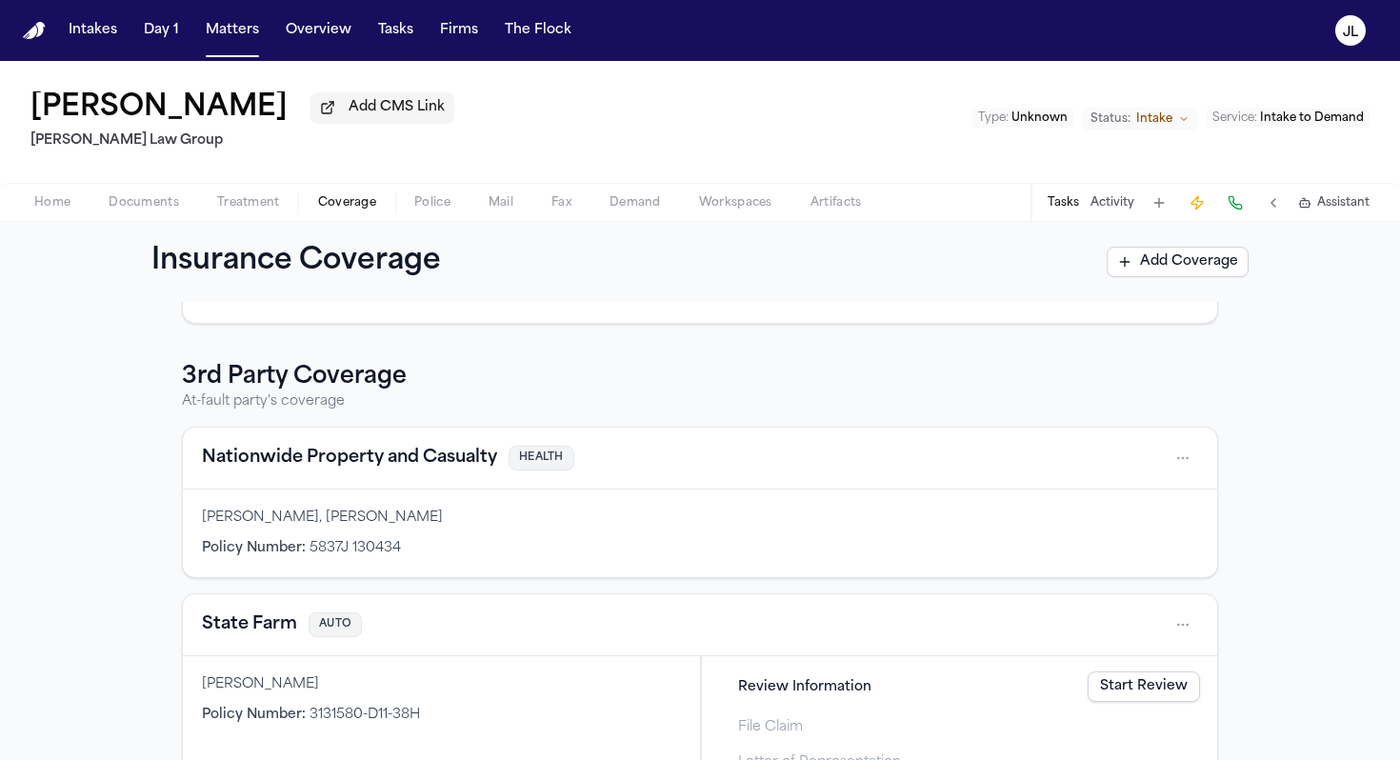
scroll to position [553, 0]
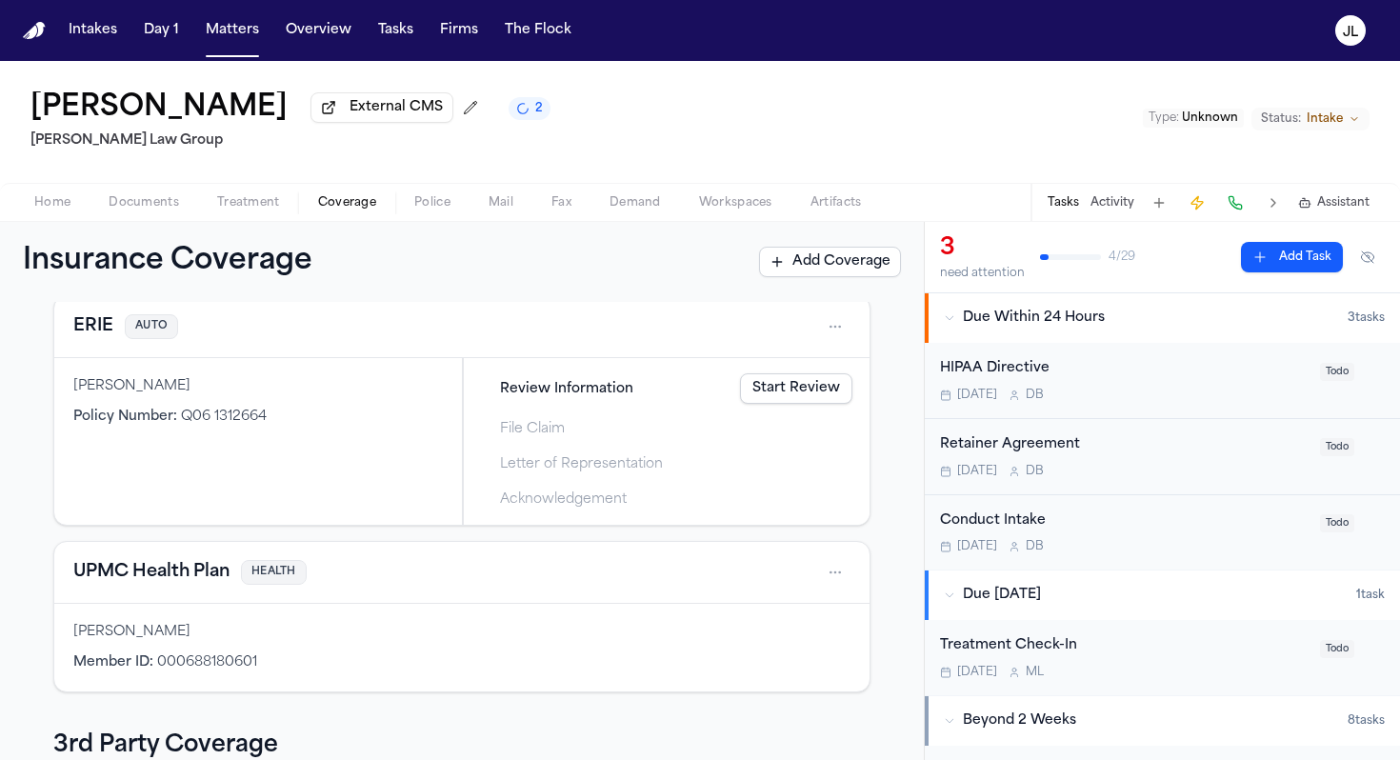
scroll to position [91, 0]
click at [84, 326] on button "ERIE" at bounding box center [93, 329] width 40 height 27
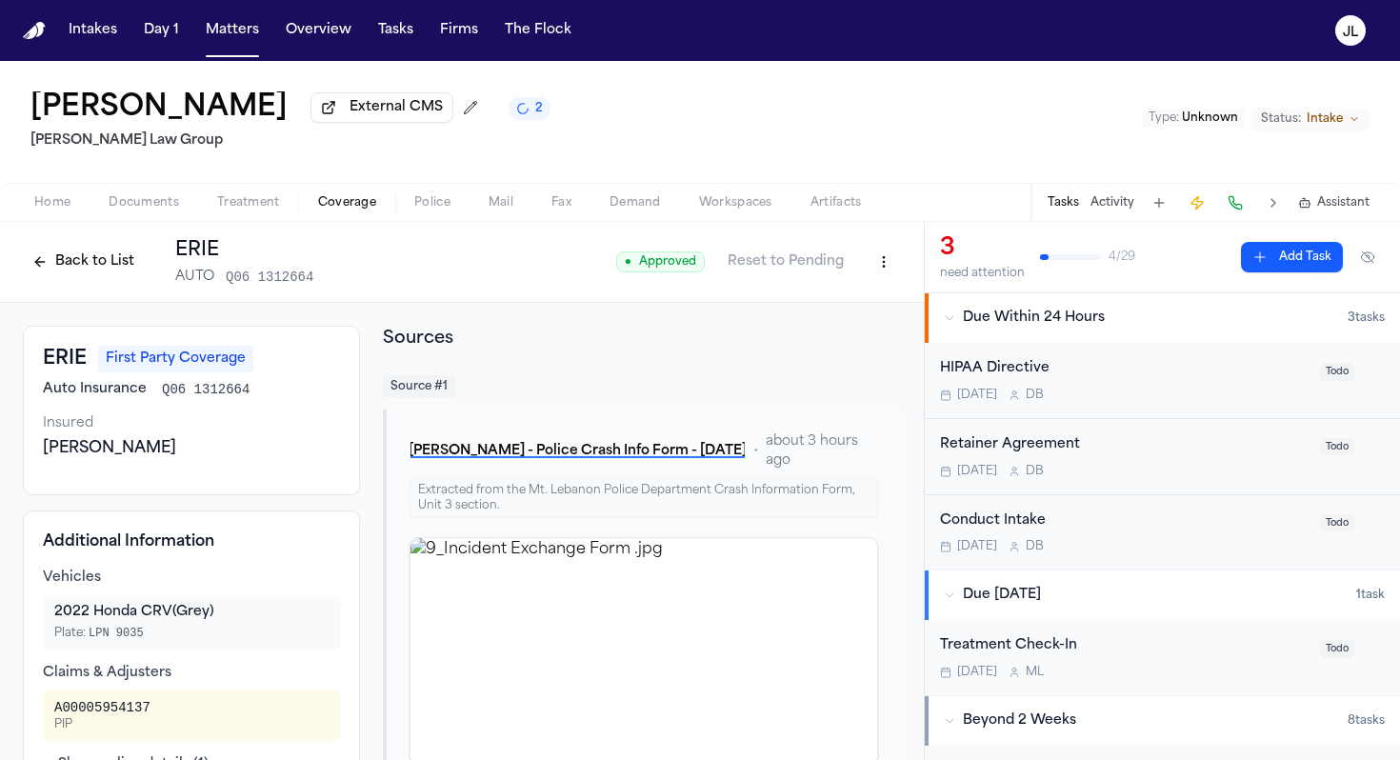
click at [70, 269] on button "Back to List" at bounding box center [83, 262] width 121 height 30
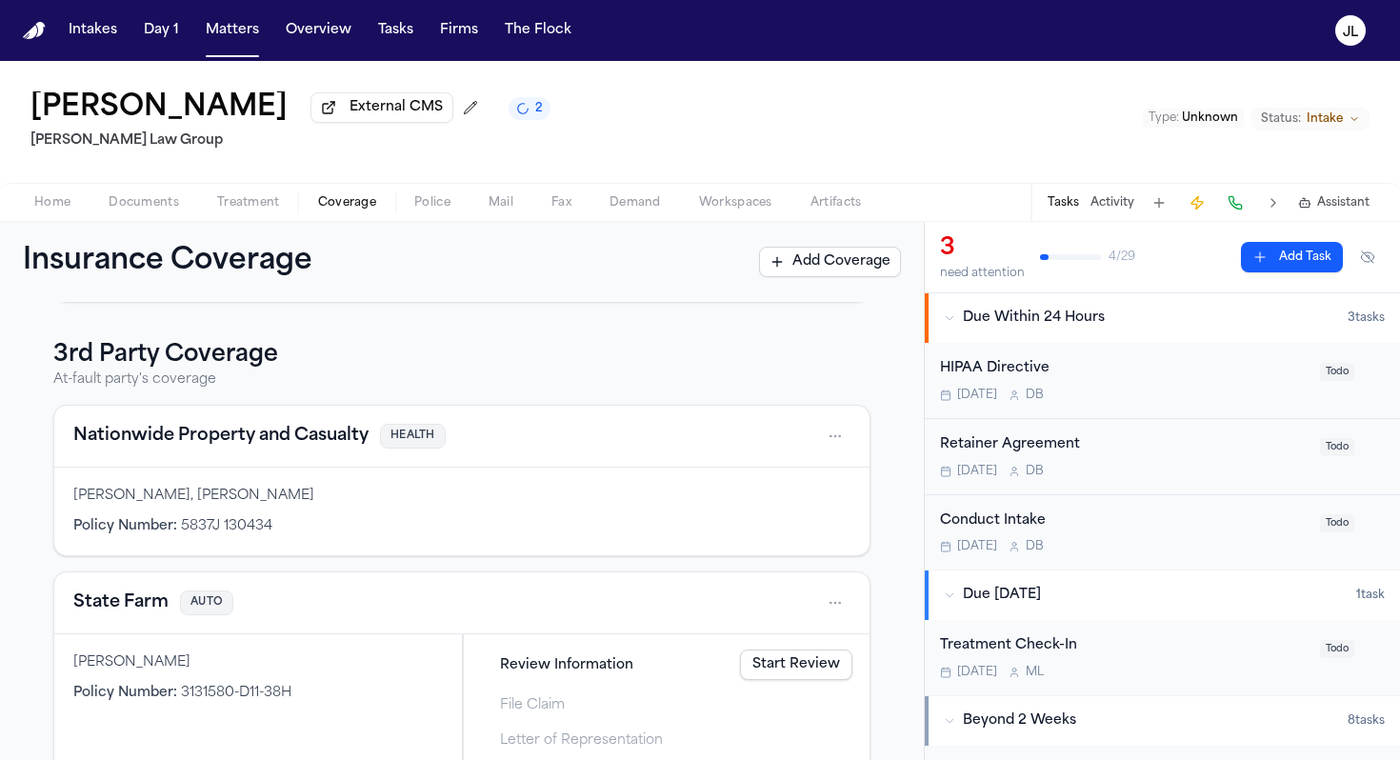
scroll to position [486, 0]
click at [158, 434] on button "Nationwide Property and Casualty" at bounding box center [220, 434] width 295 height 27
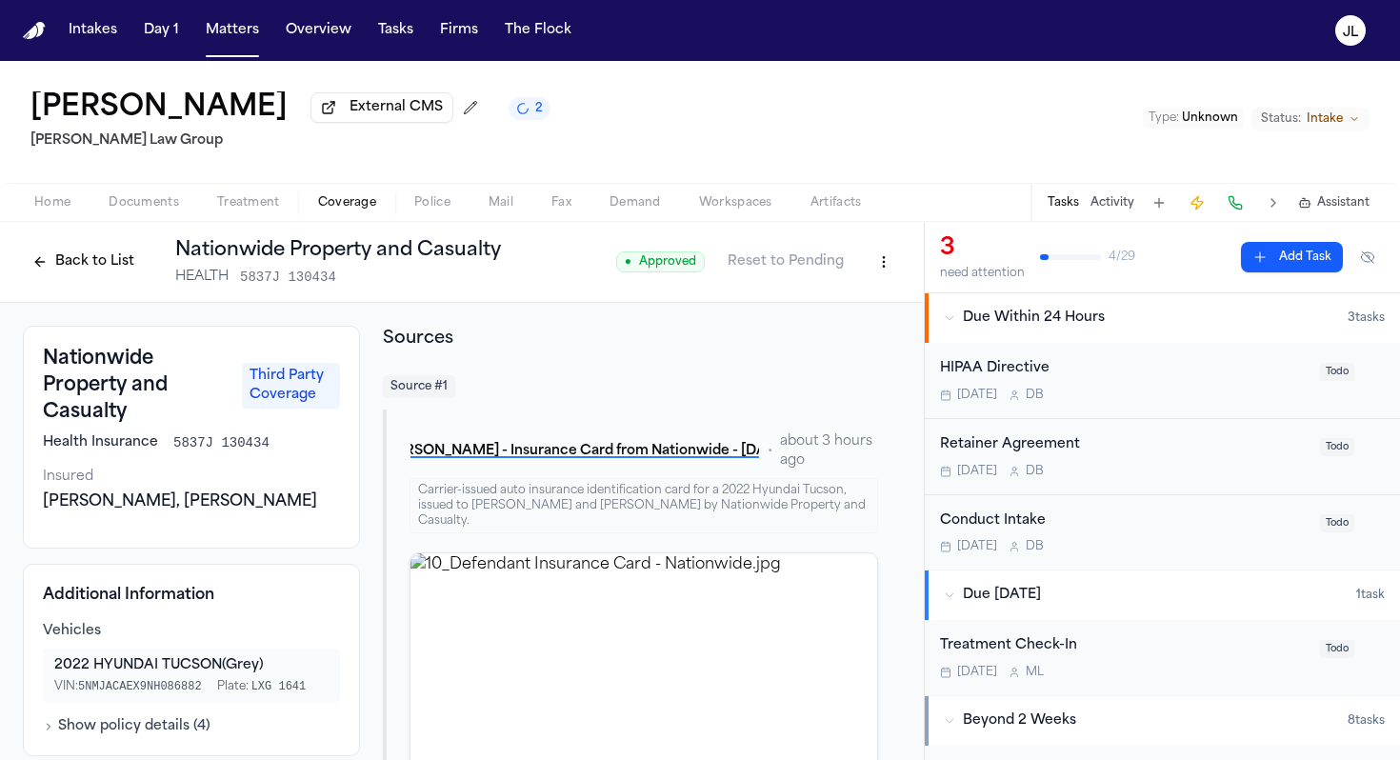
click at [873, 272] on html "Intakes Day 1 Matters Overview Tasks Firms The [PERSON_NAME] [PERSON_NAME] Exte…" at bounding box center [700, 380] width 1400 height 760
click at [833, 300] on div "Edit Coverage" at bounding box center [818, 307] width 160 height 30
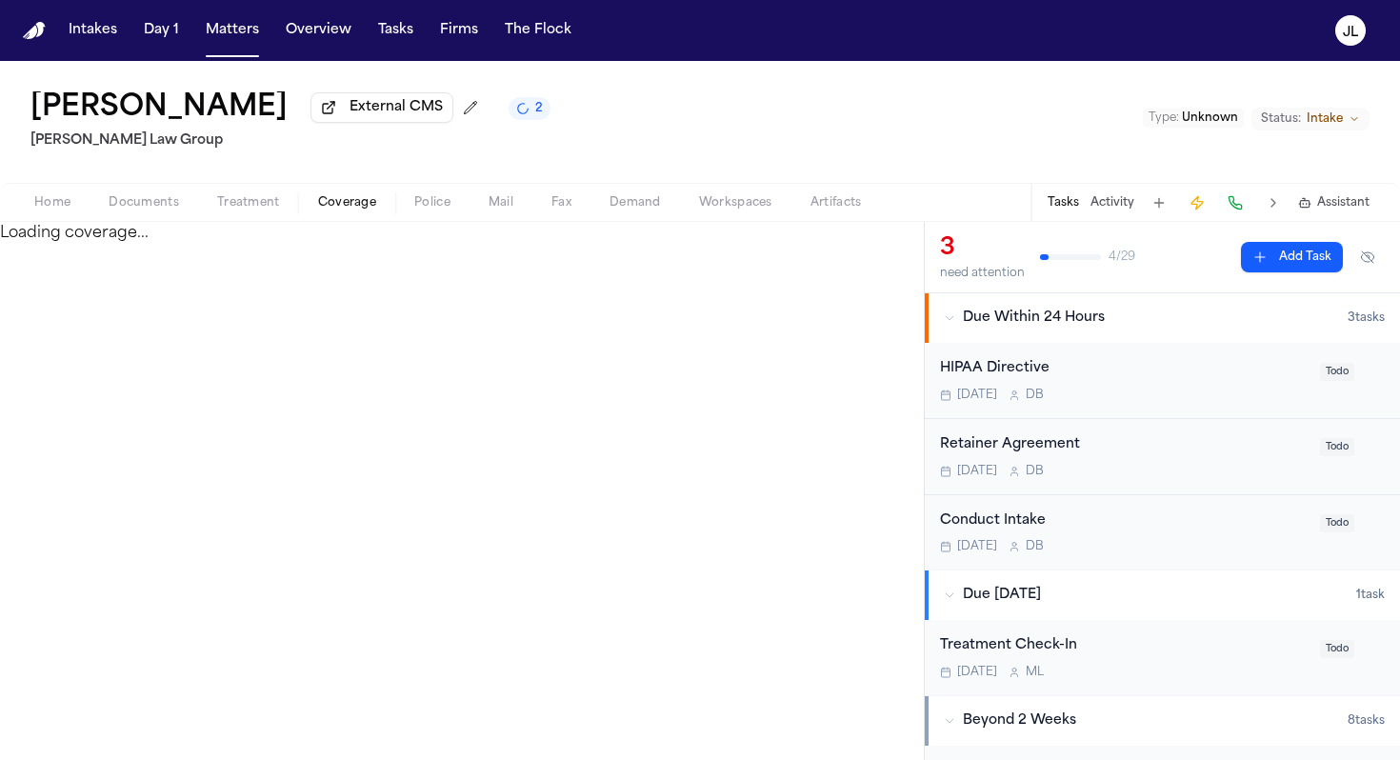
select select "**********"
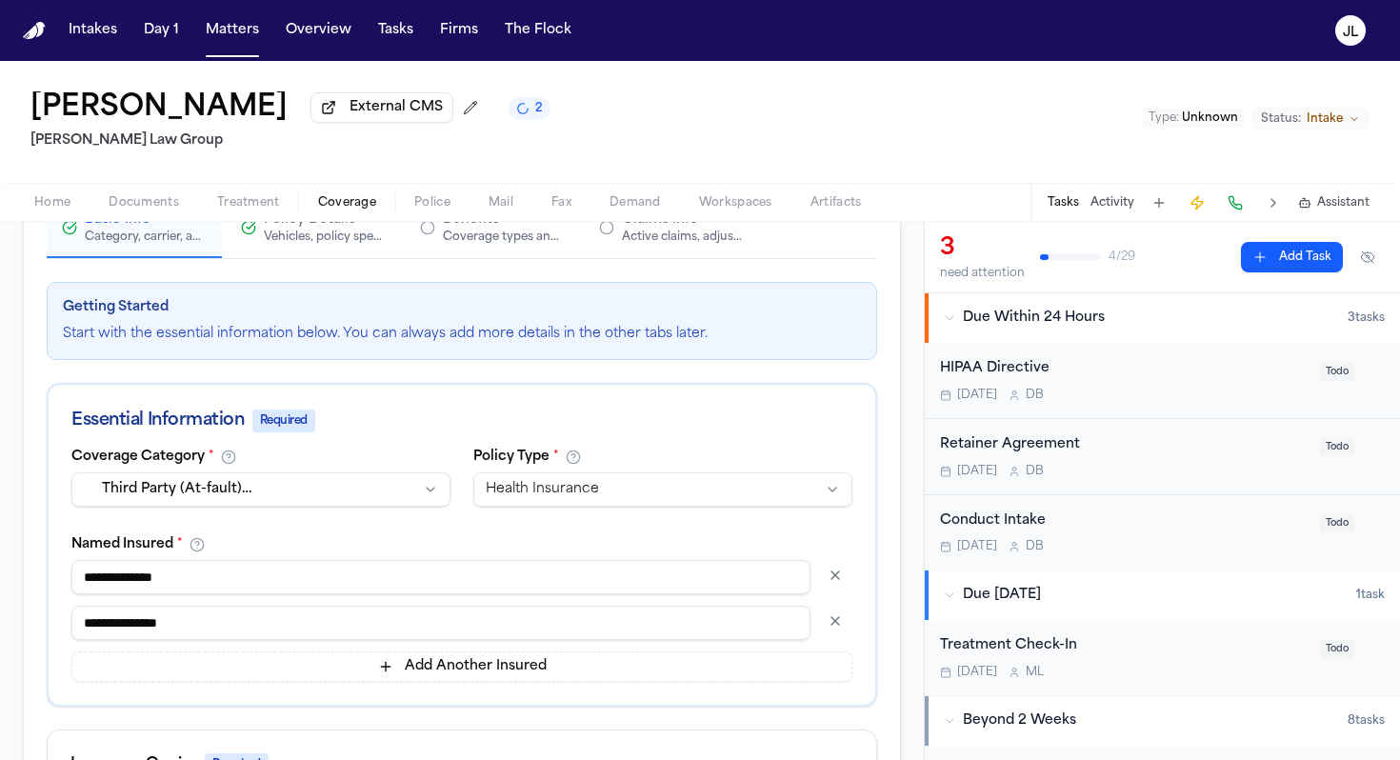
scroll to position [254, 0]
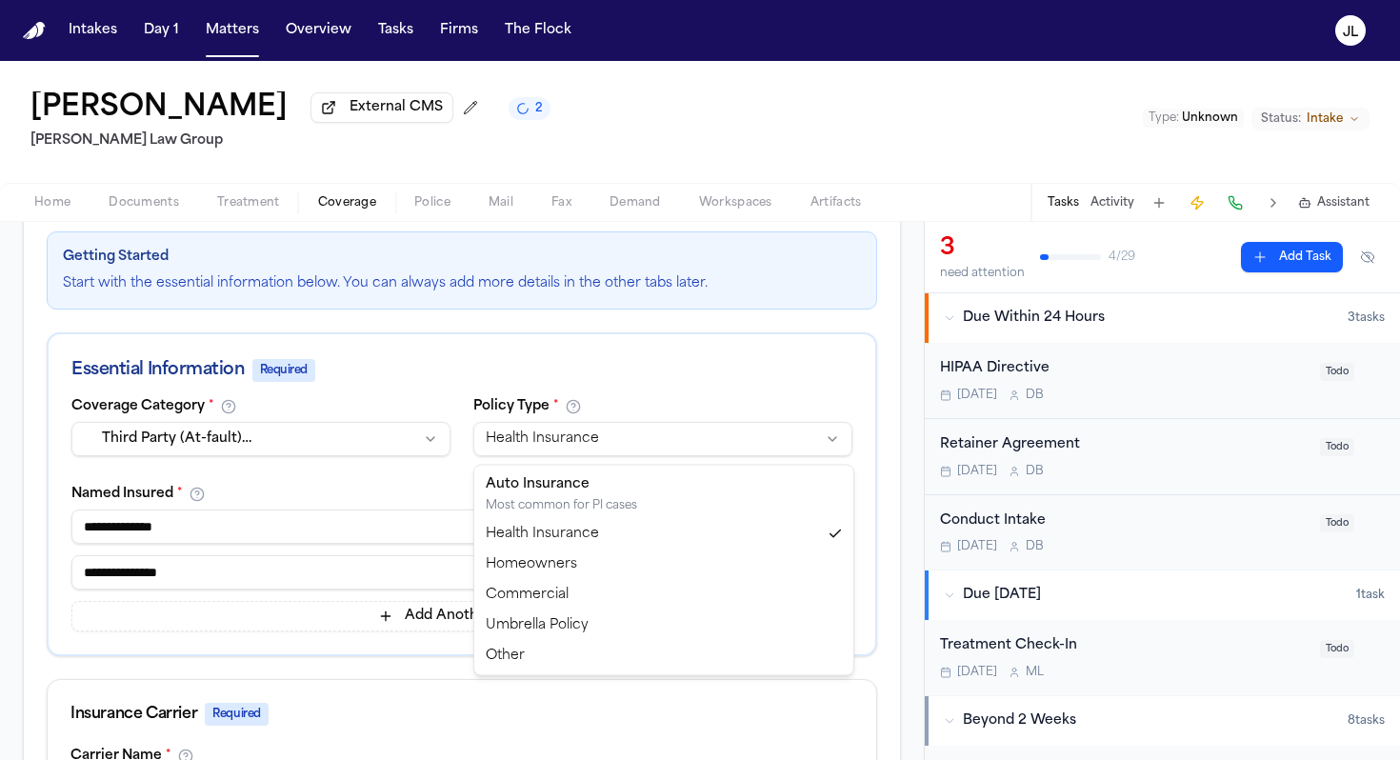
click at [538, 442] on html "**********" at bounding box center [700, 380] width 1400 height 760
select select "****"
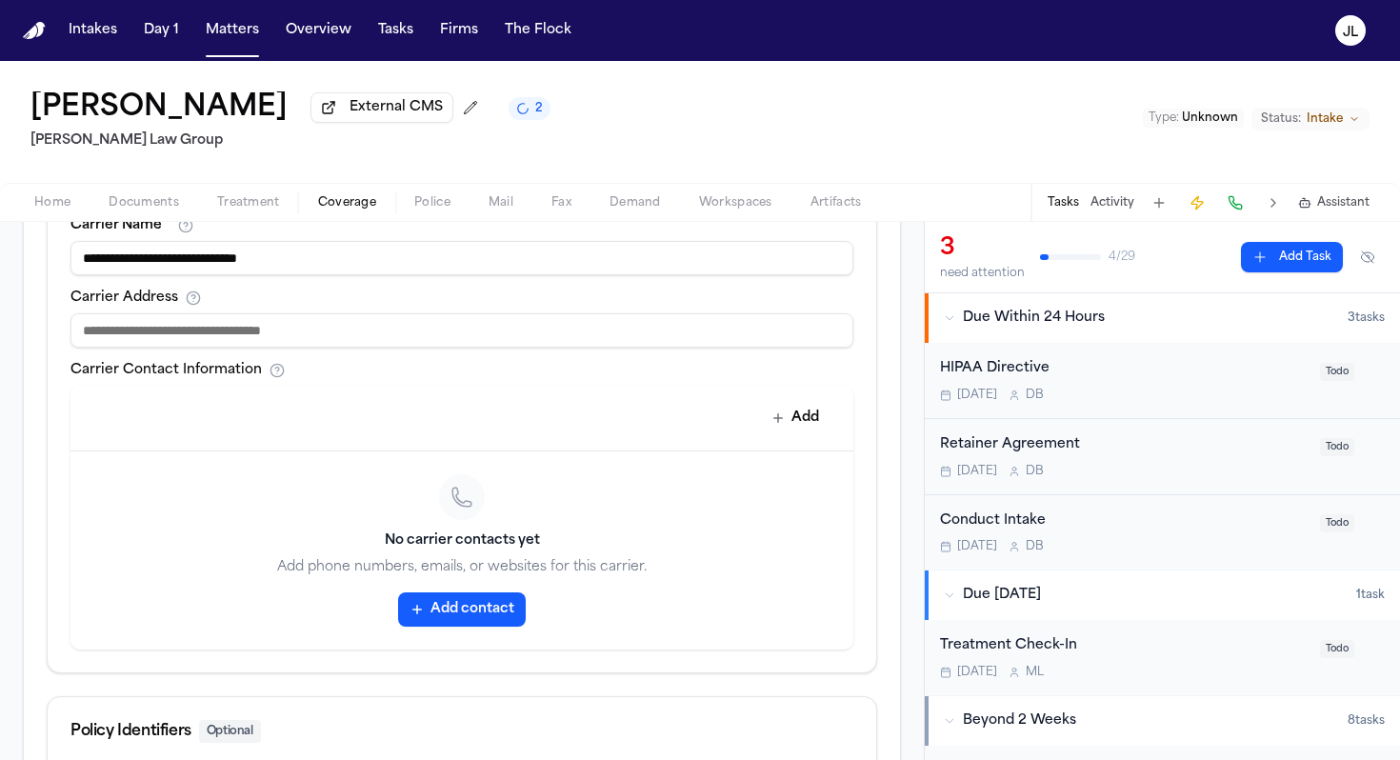
scroll to position [1044, 0]
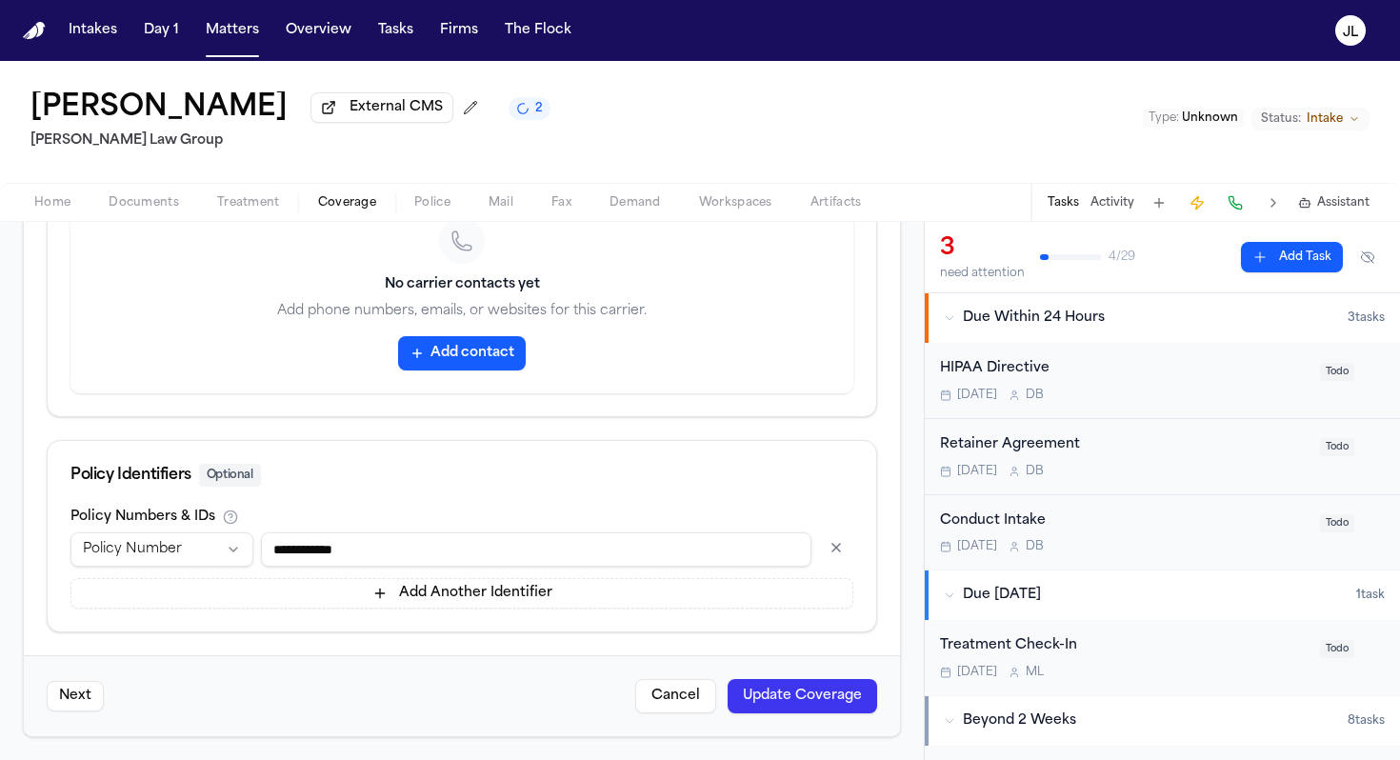
click at [791, 705] on button "Update Coverage" at bounding box center [801, 696] width 149 height 34
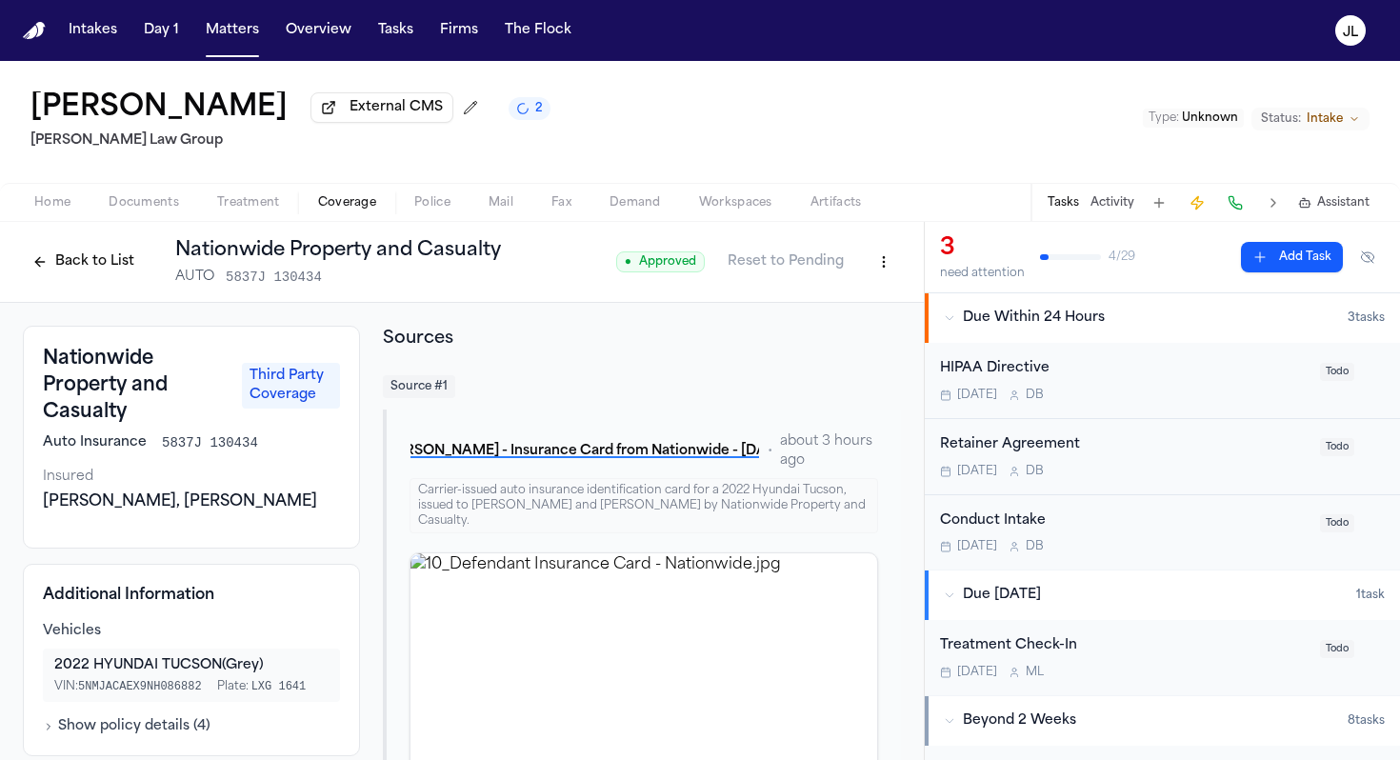
click at [65, 265] on button "Back to List" at bounding box center [83, 262] width 121 height 30
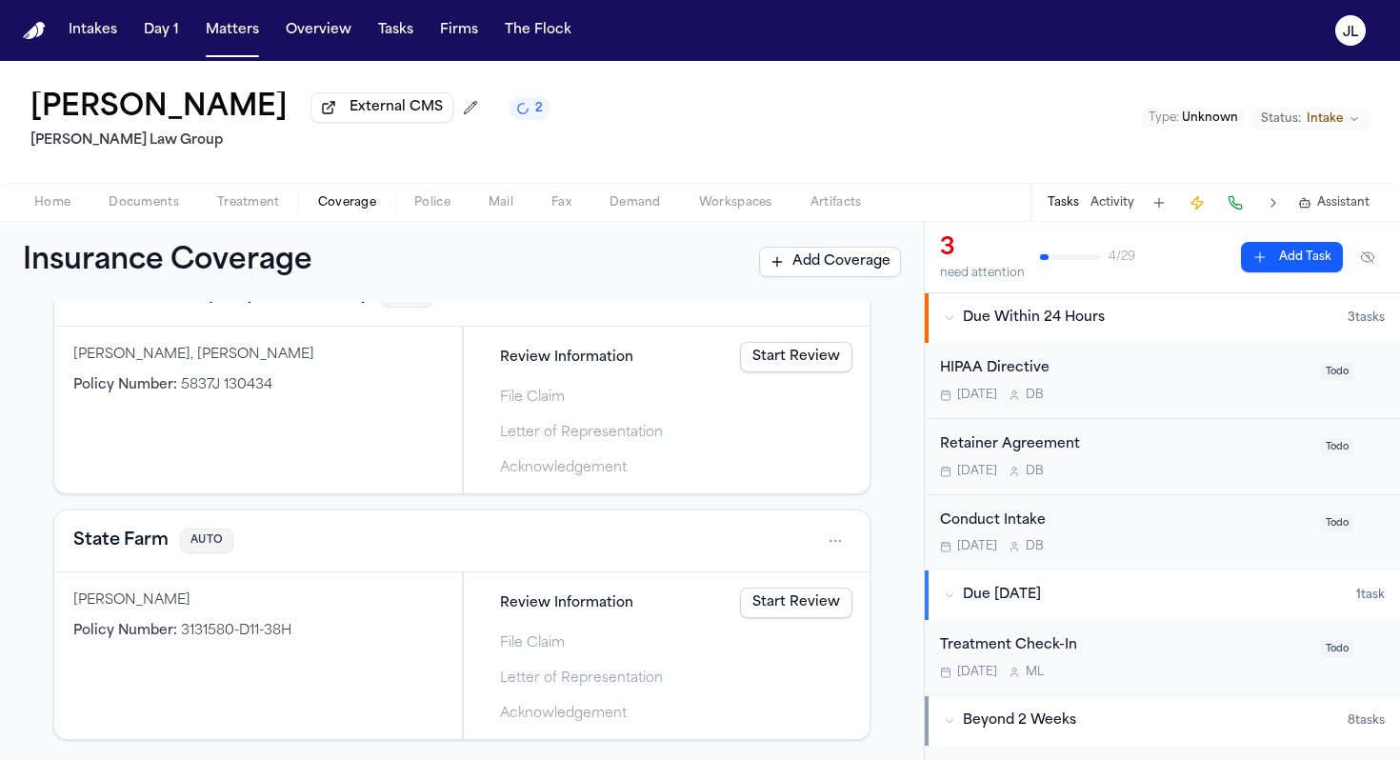
scroll to position [632, 0]
click at [134, 532] on button "State Farm" at bounding box center [120, 538] width 95 height 27
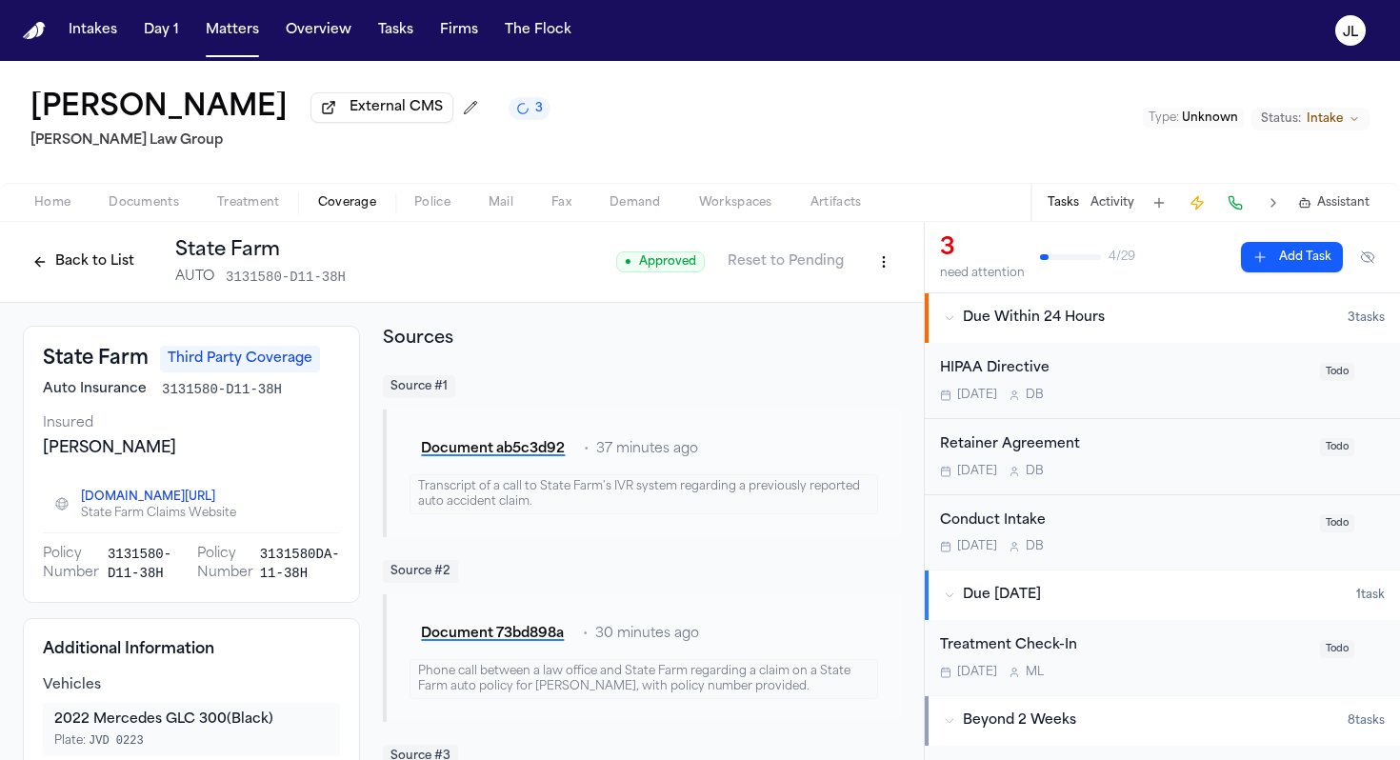
click at [65, 267] on button "Back to List" at bounding box center [83, 262] width 121 height 30
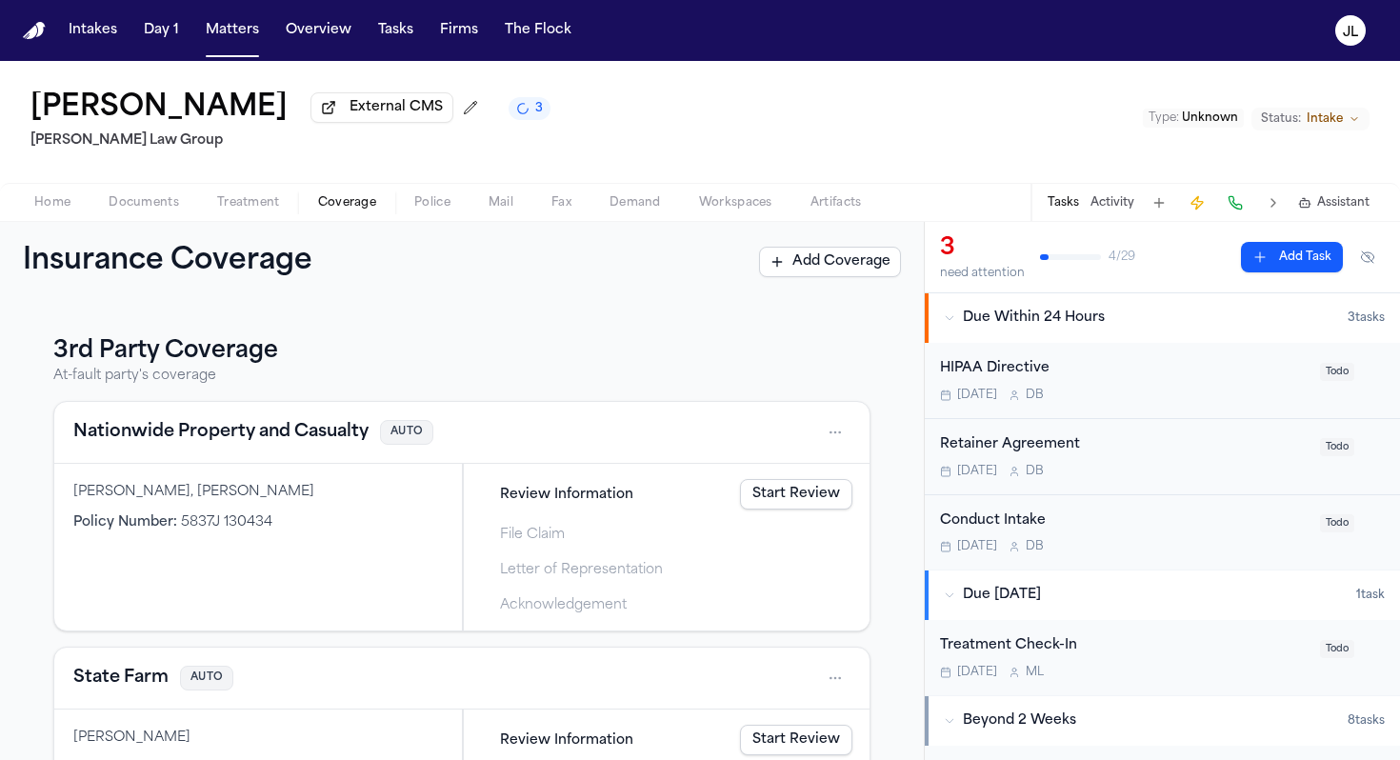
scroll to position [447, 0]
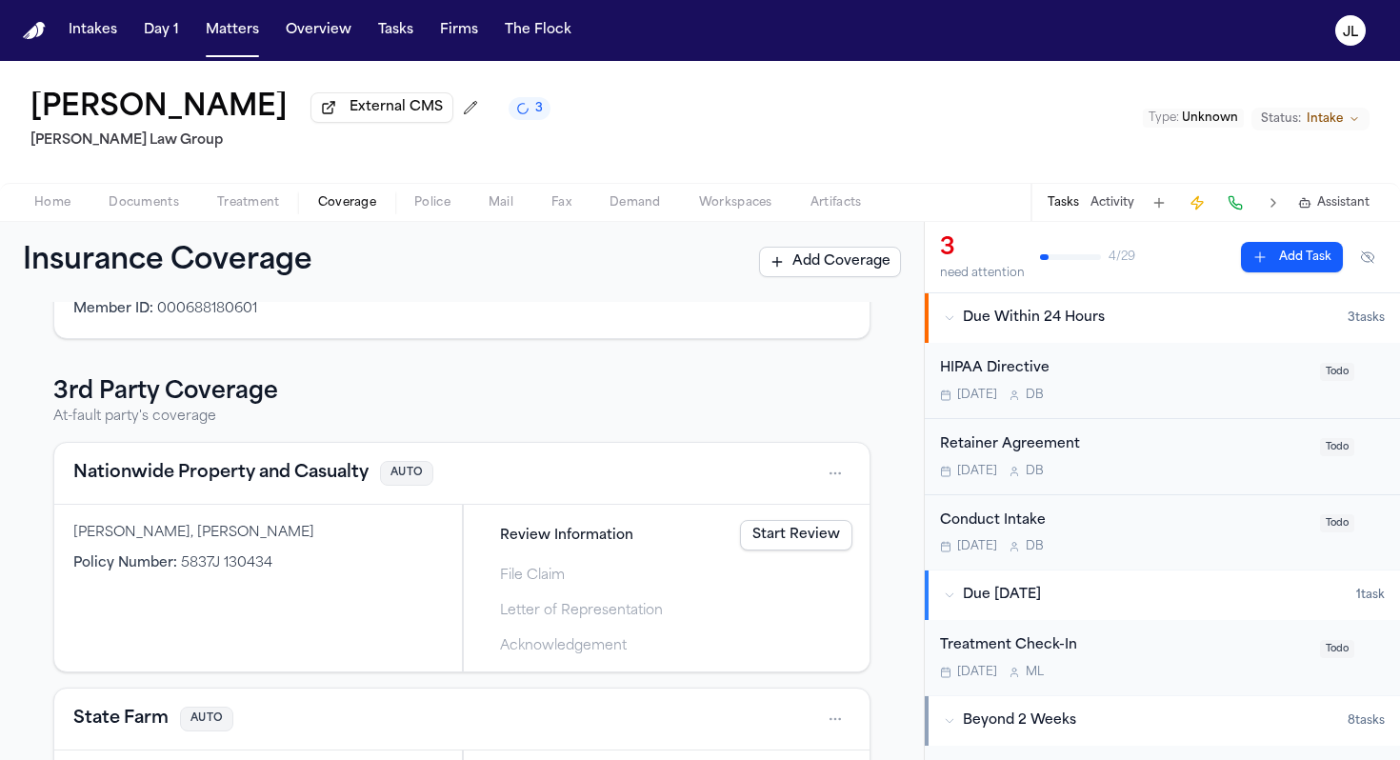
click at [141, 481] on button "Nationwide Property and Casualty" at bounding box center [220, 473] width 295 height 27
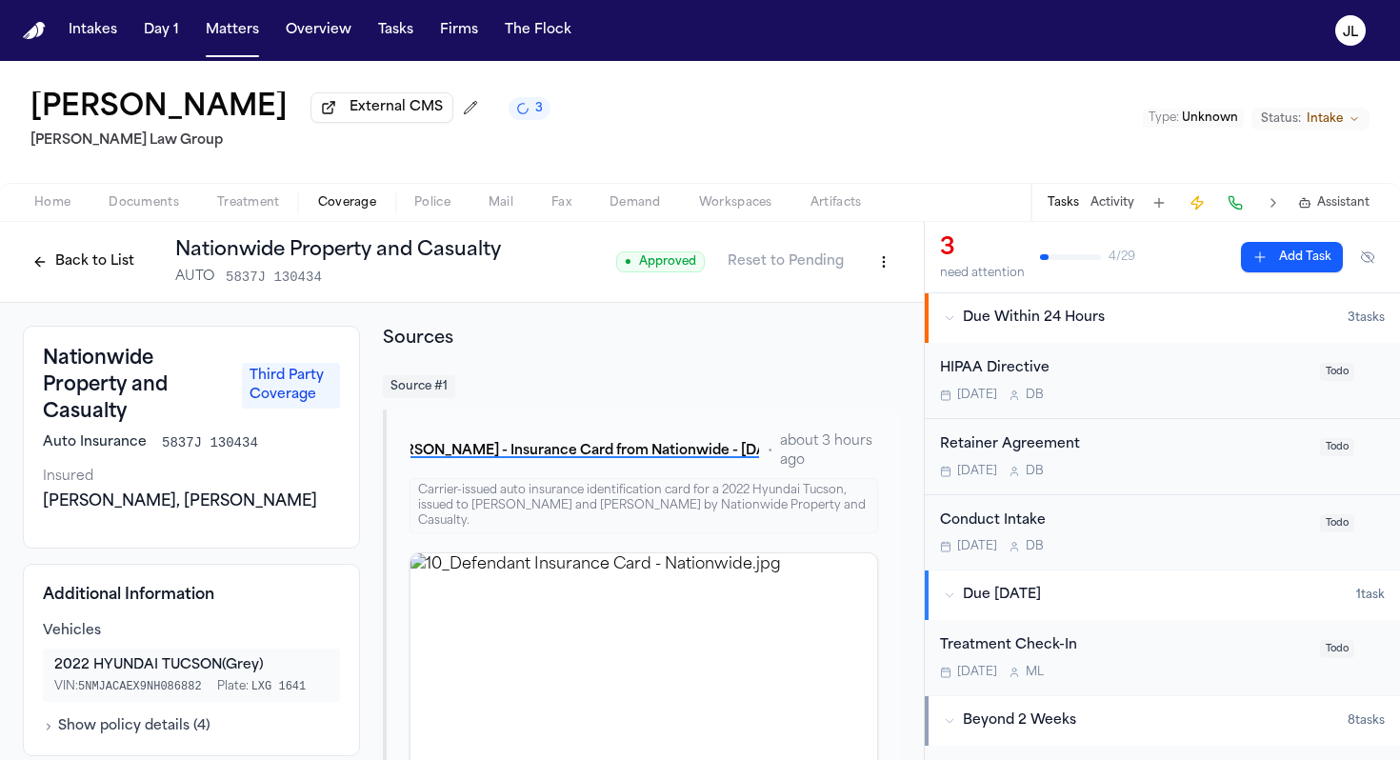
click at [87, 268] on button "Back to List" at bounding box center [83, 262] width 121 height 30
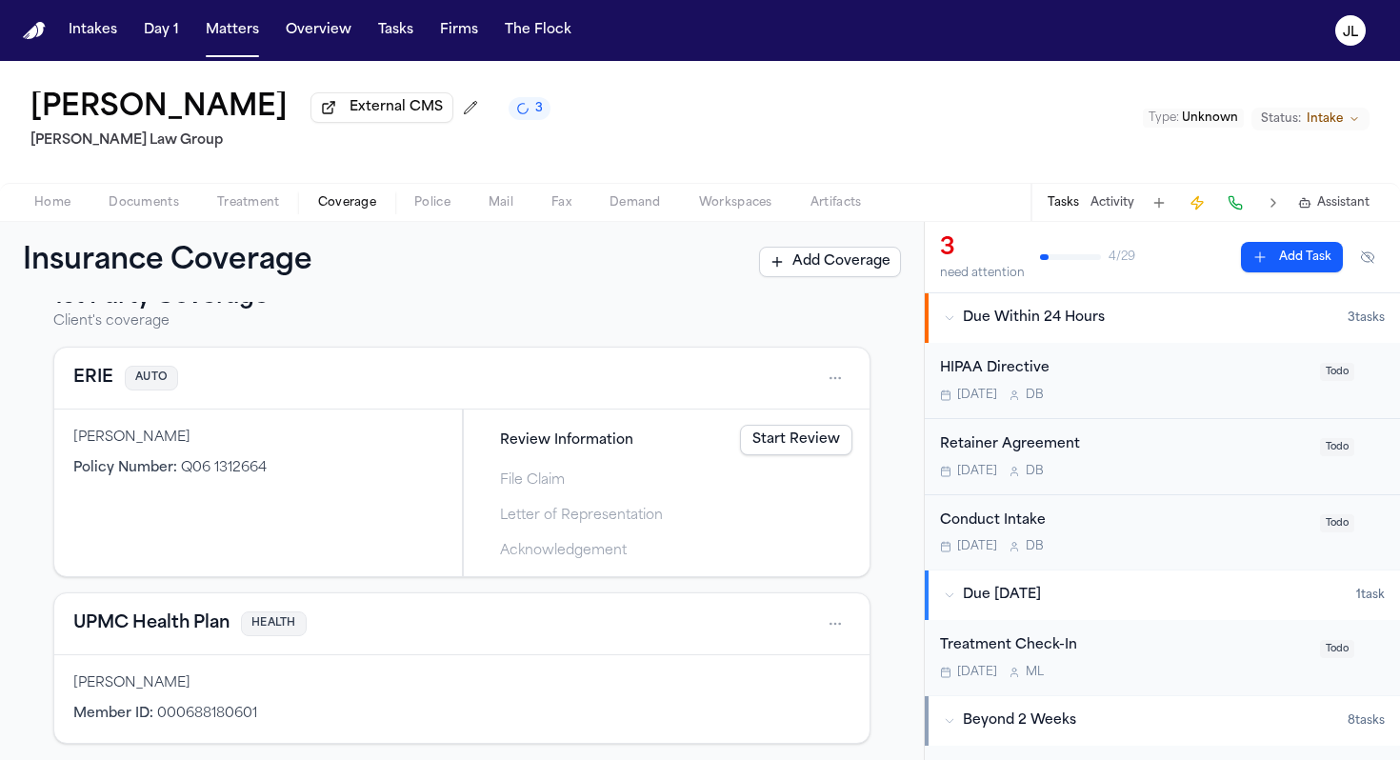
scroll to position [13, 0]
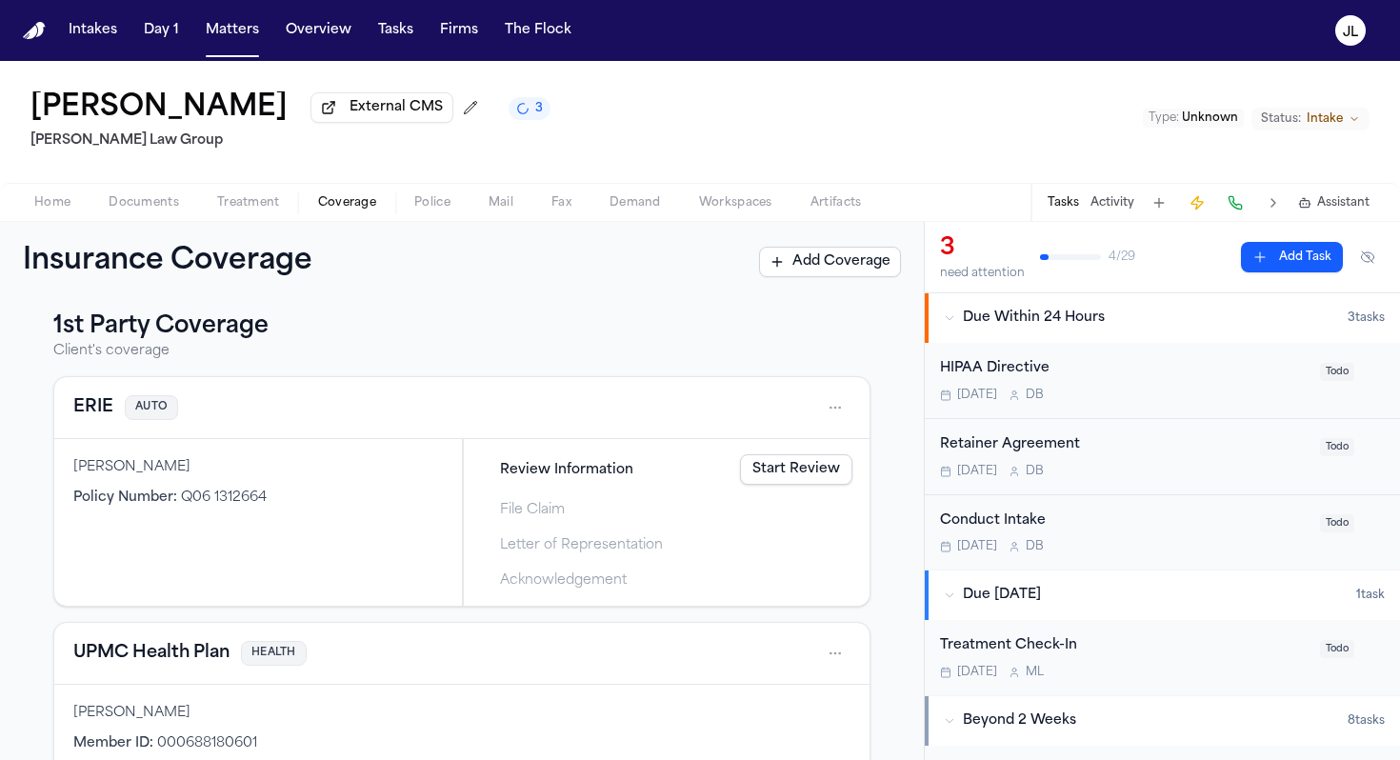
click at [102, 407] on button "ERIE" at bounding box center [93, 407] width 40 height 27
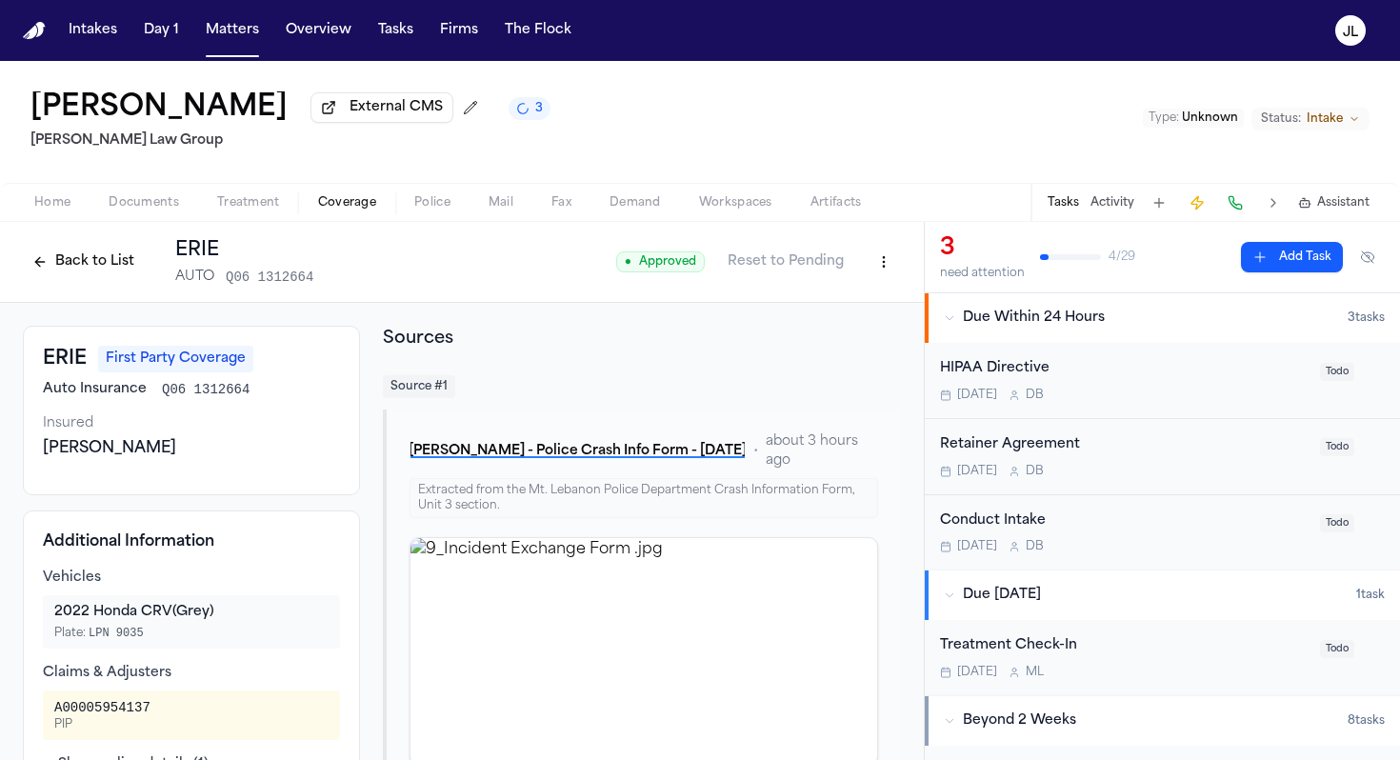
click at [106, 268] on button "Back to List" at bounding box center [83, 262] width 121 height 30
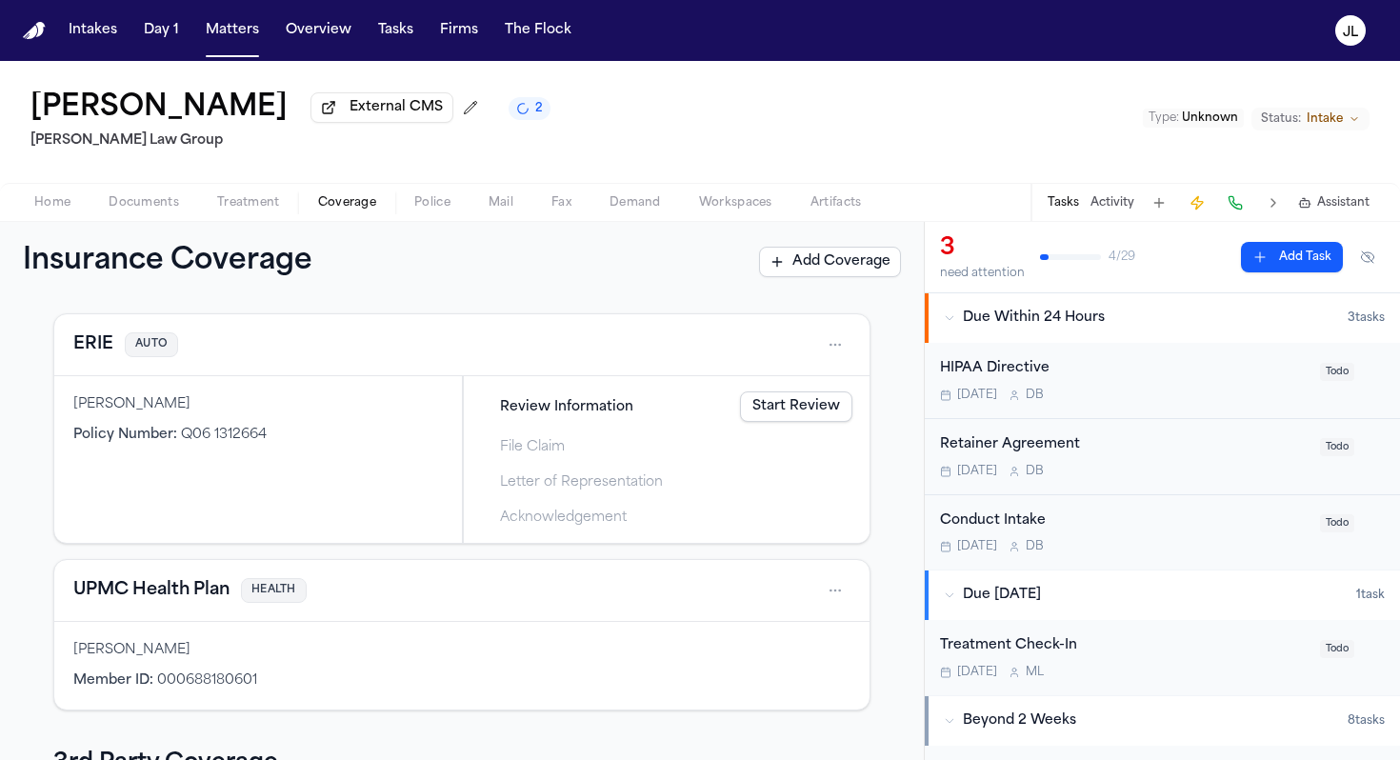
scroll to position [56, 0]
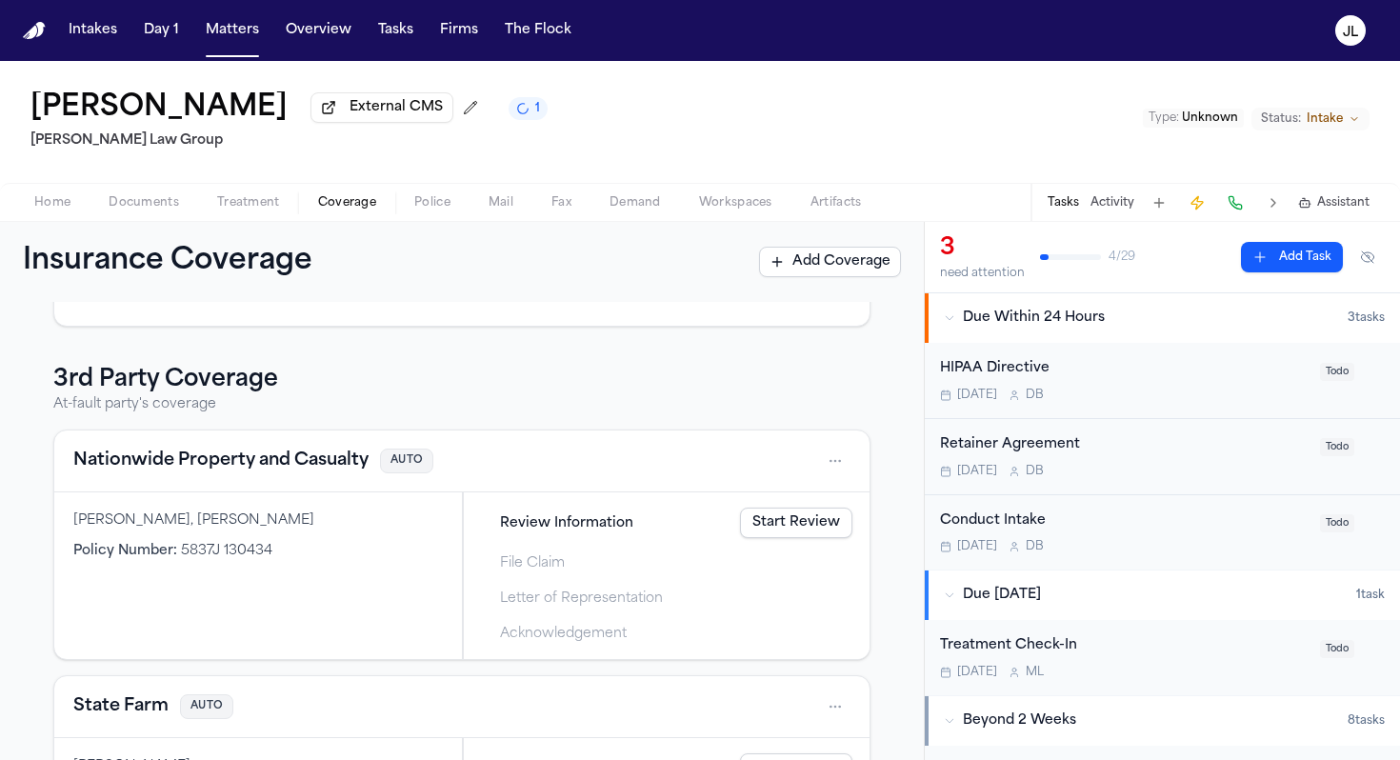
scroll to position [447, 0]
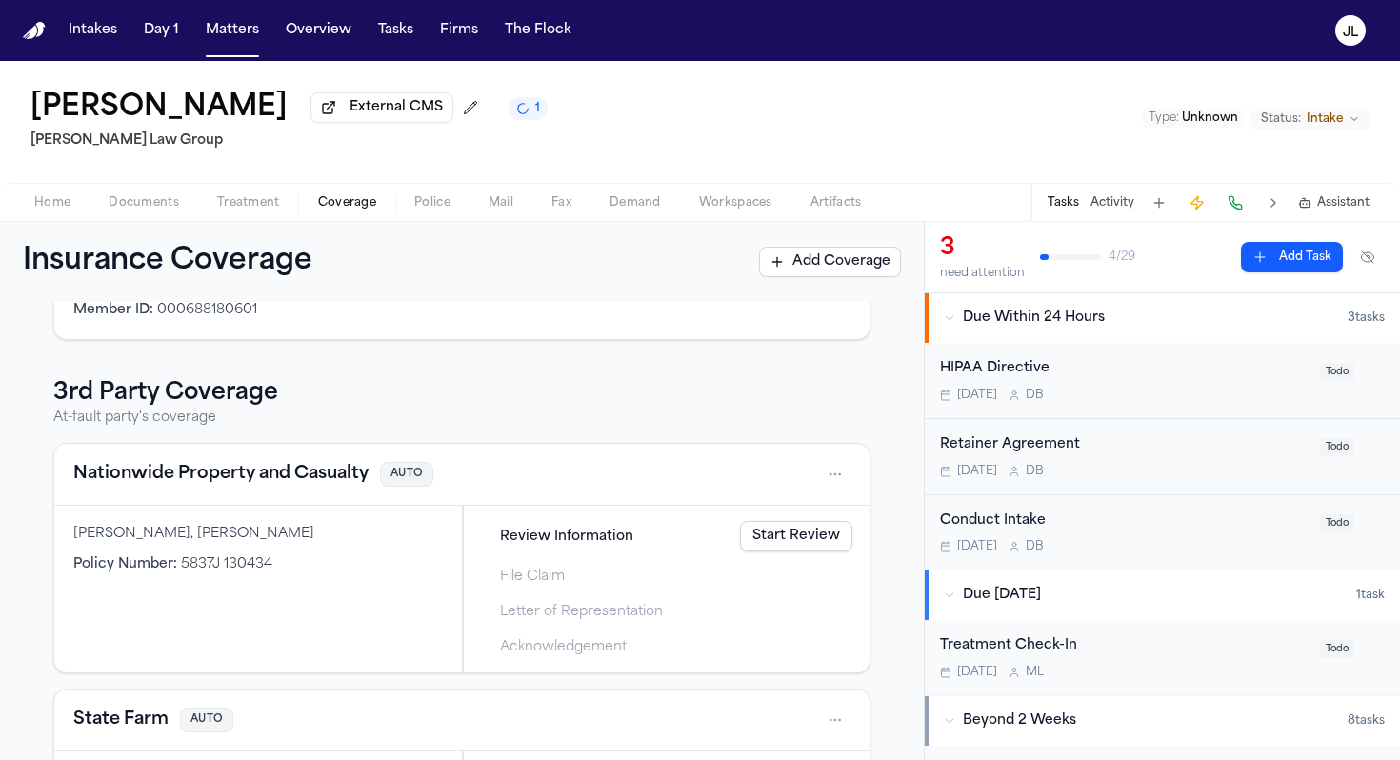
click at [237, 478] on button "Nationwide Property and Casualty" at bounding box center [220, 474] width 295 height 27
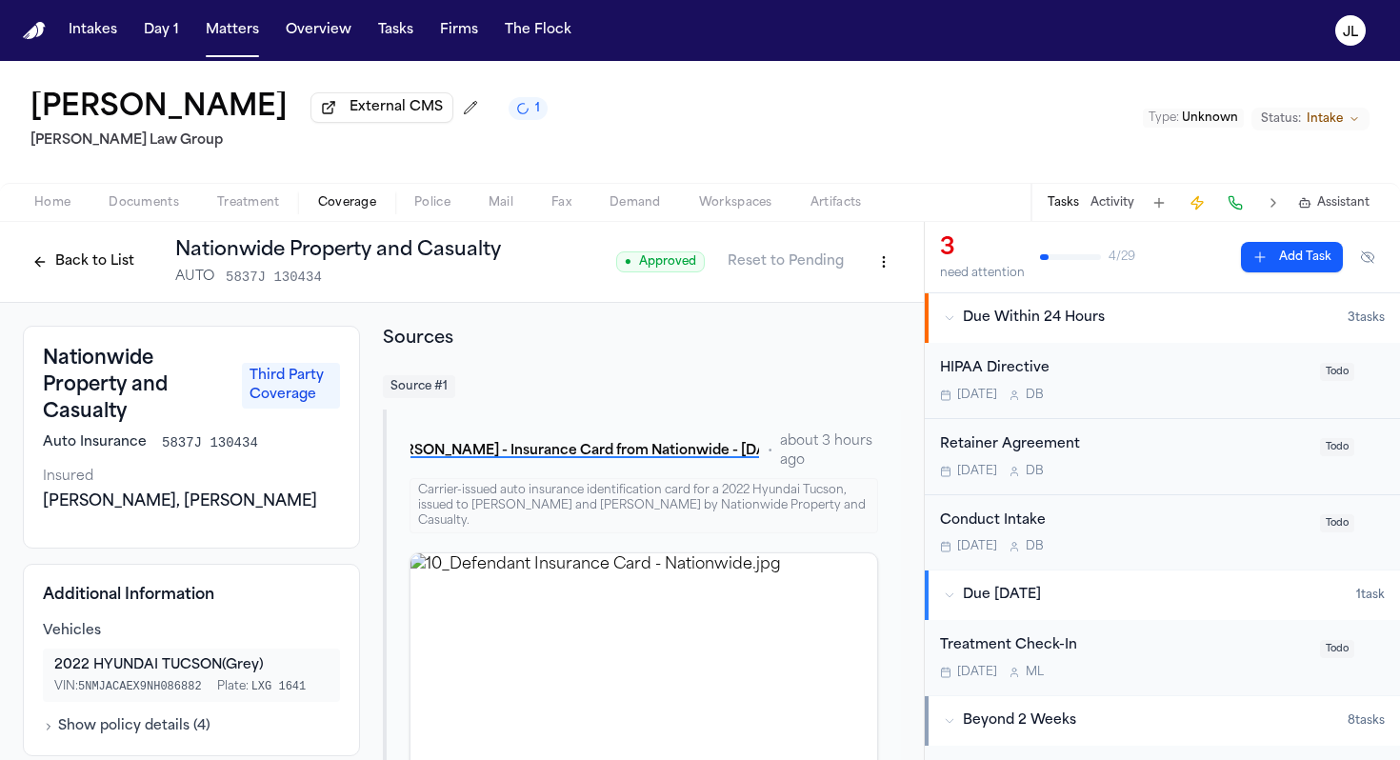
click at [59, 261] on button "Back to List" at bounding box center [83, 262] width 121 height 30
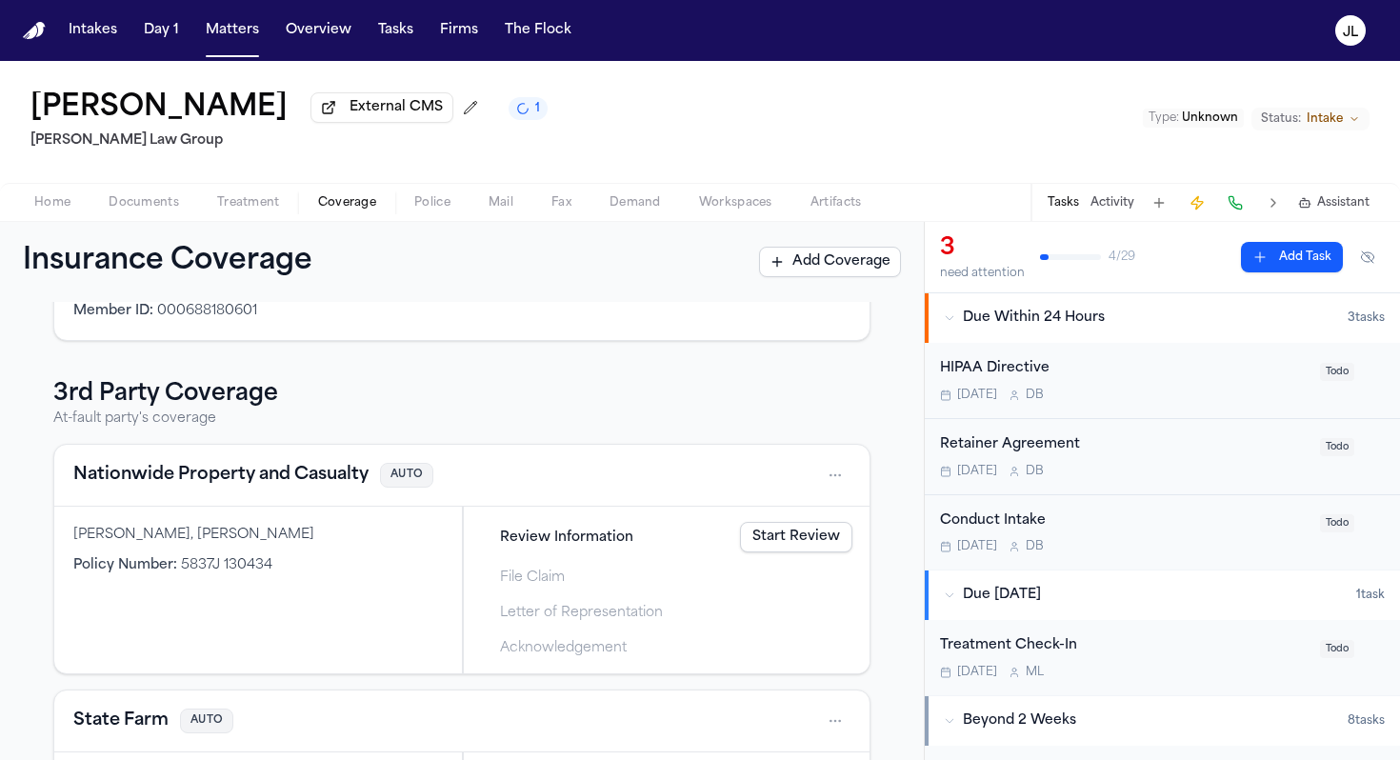
scroll to position [462, 0]
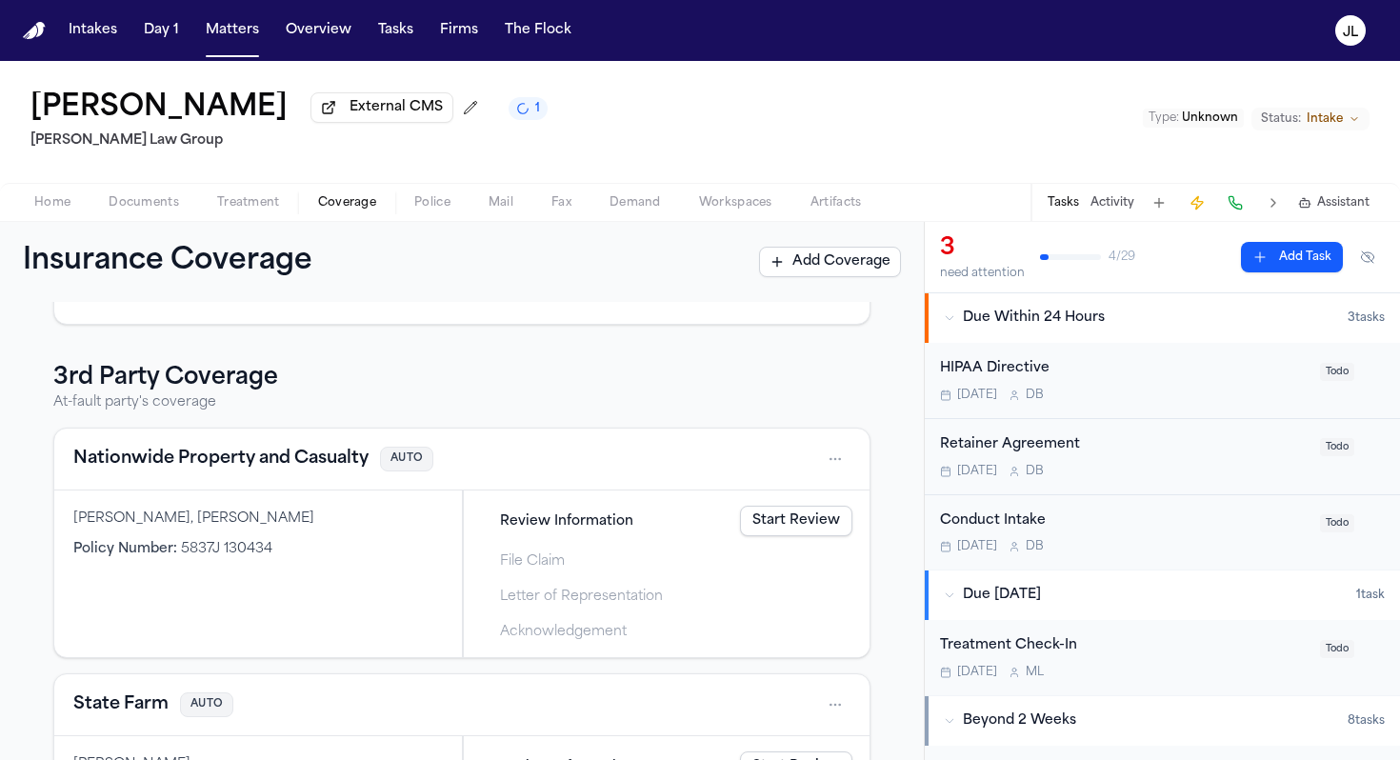
click at [144, 704] on button "State Farm" at bounding box center [120, 704] width 95 height 27
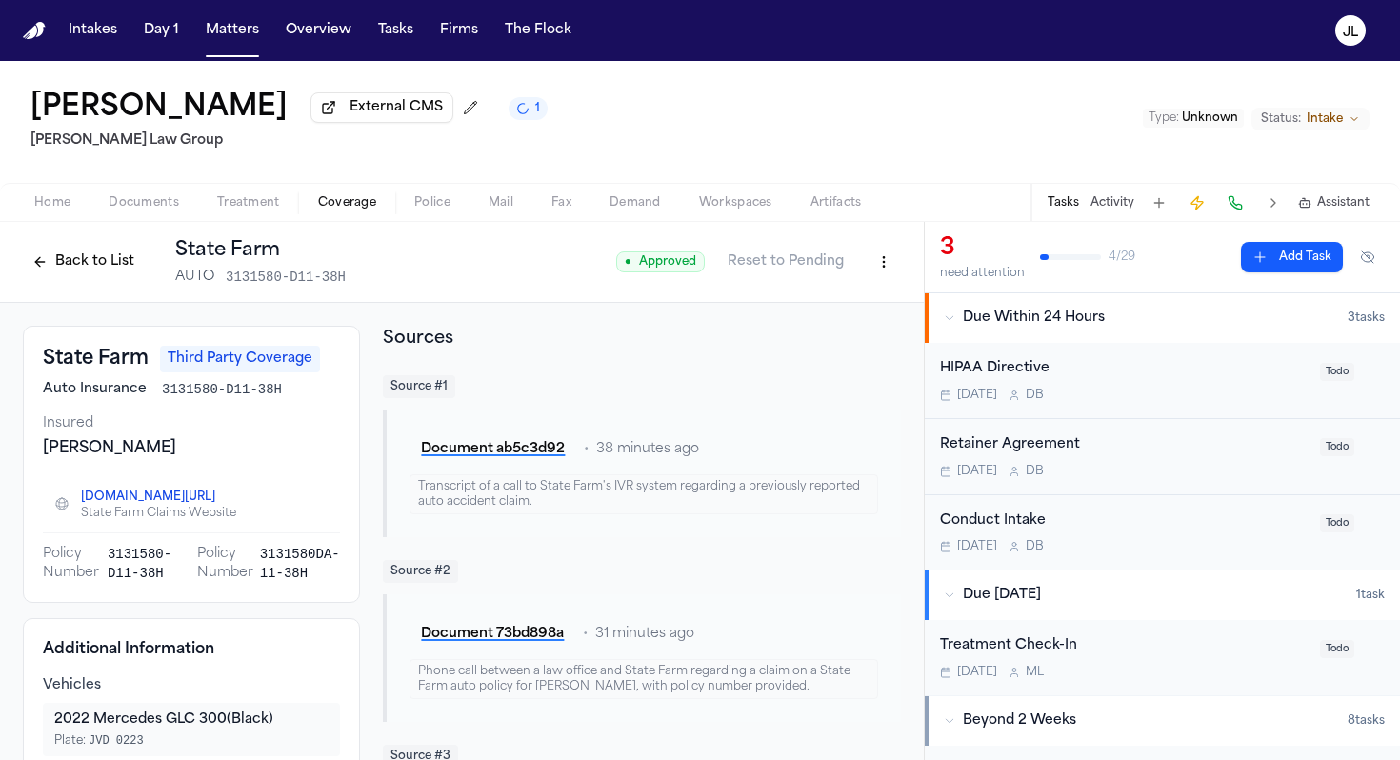
click at [77, 277] on button "Back to List" at bounding box center [83, 262] width 121 height 30
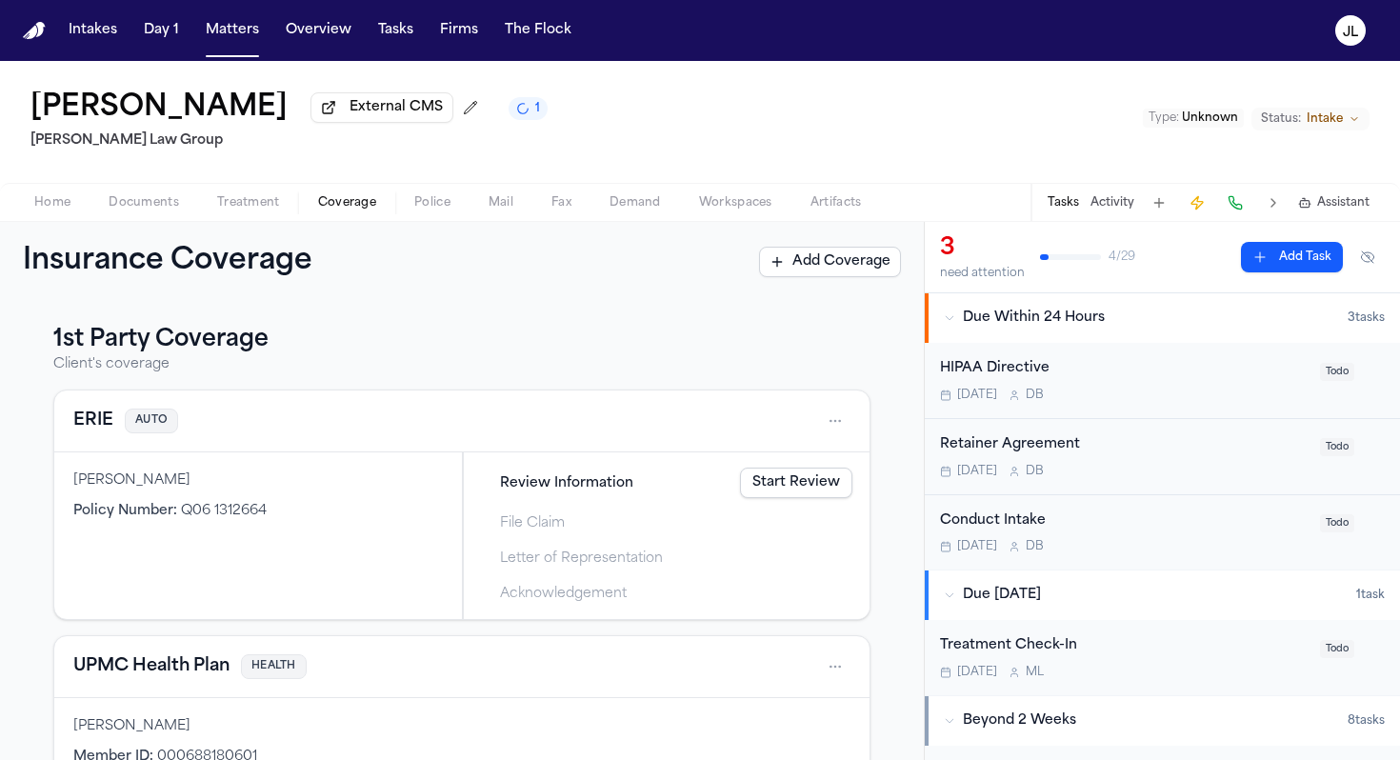
click at [105, 428] on button "ERIE" at bounding box center [93, 420] width 40 height 27
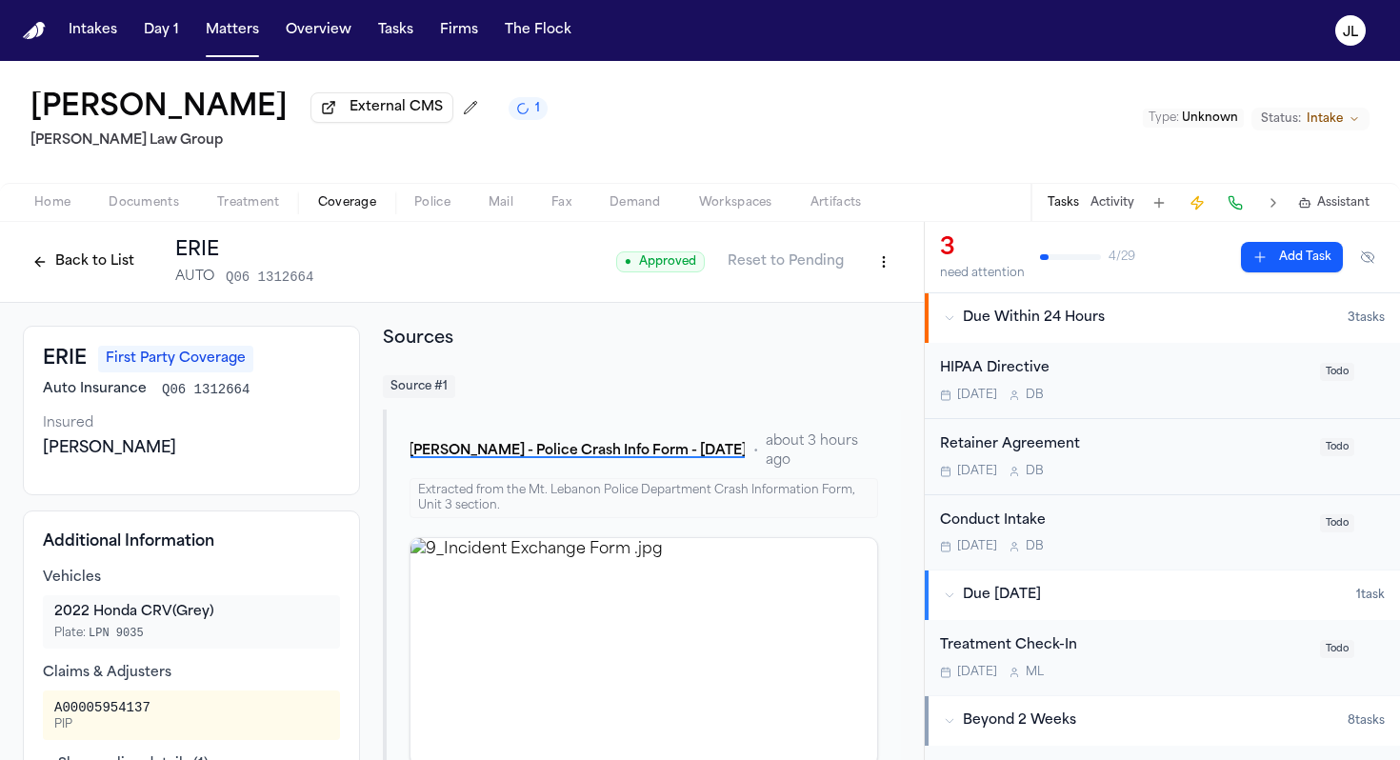
click at [63, 231] on div "Back to List ERIE AUTO Q06 1312664 ● Approved Reset to Pending" at bounding box center [461, 262] width 923 height 81
click at [63, 272] on button "Back to List" at bounding box center [83, 262] width 121 height 30
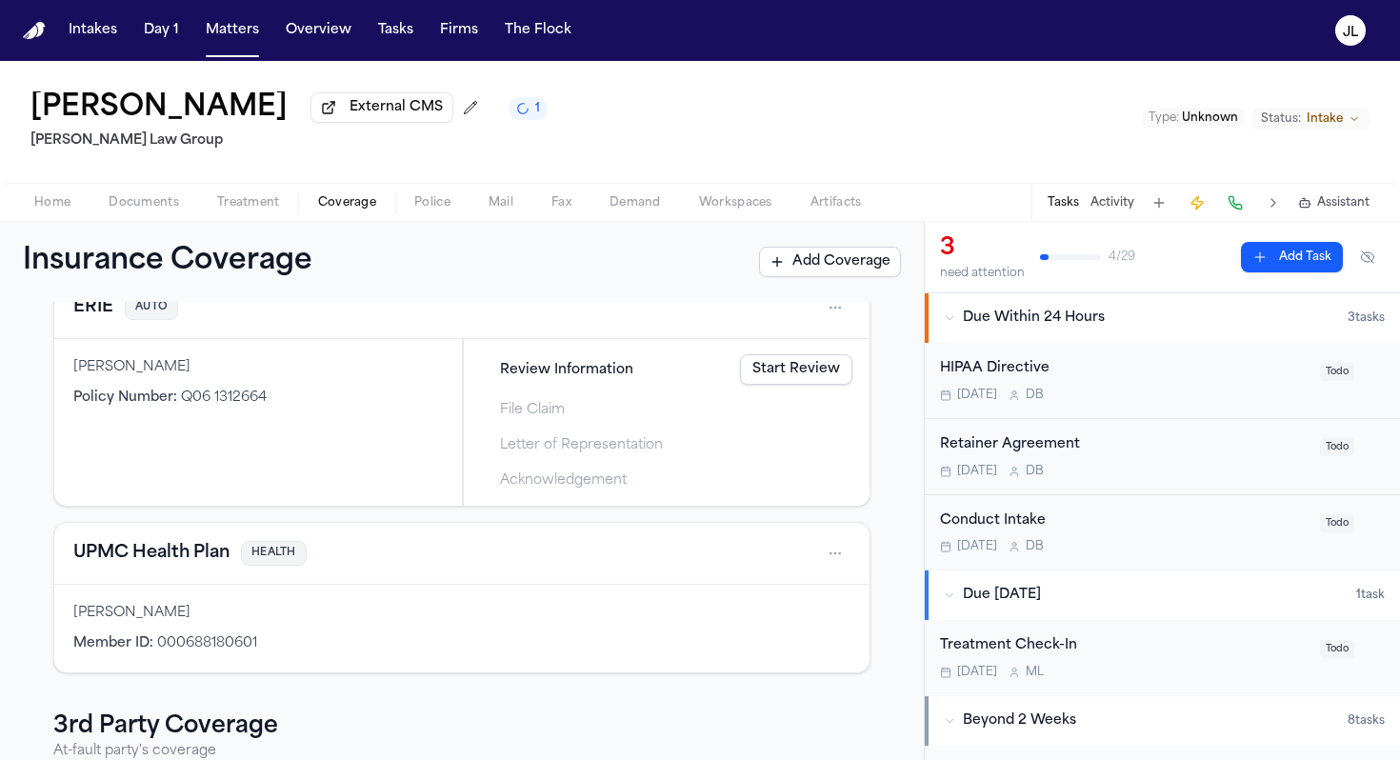
scroll to position [80, 0]
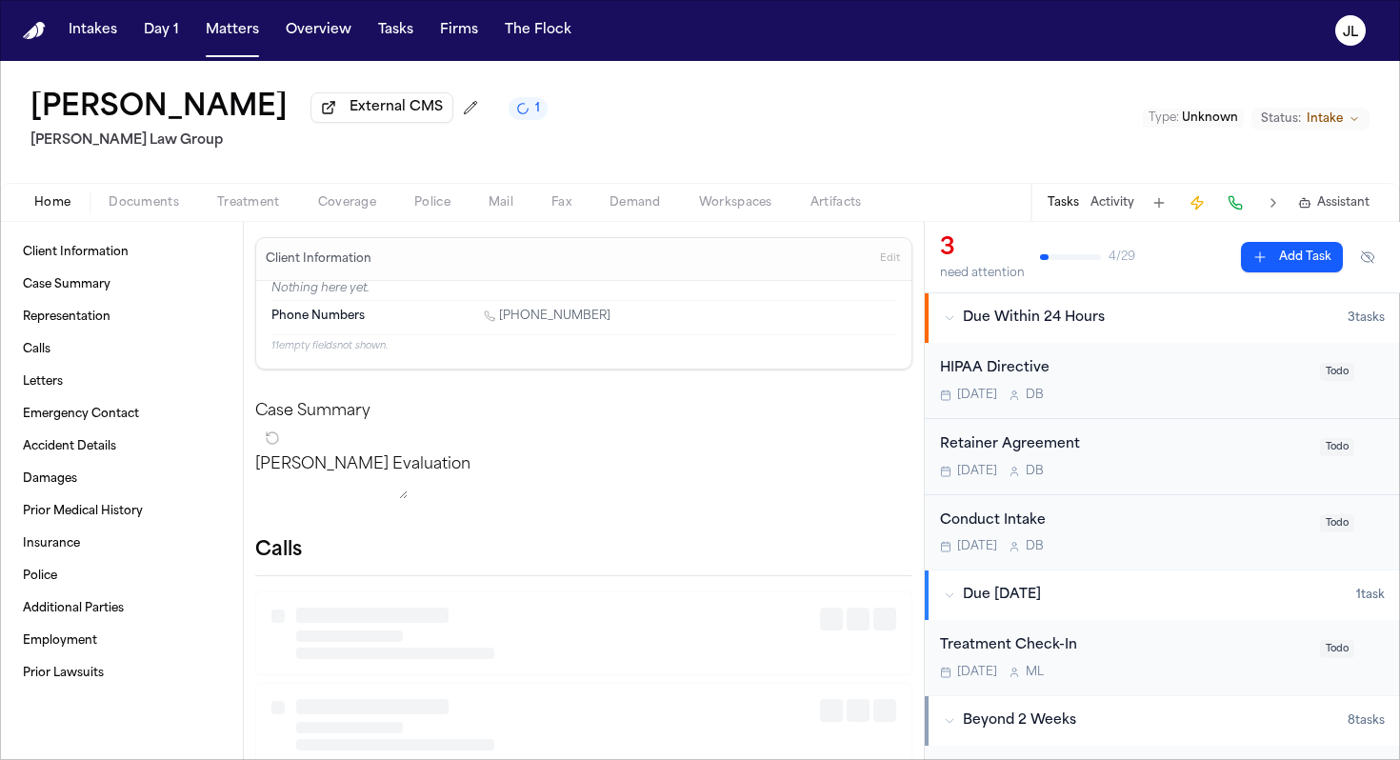
click at [56, 201] on span "Home" at bounding box center [52, 202] width 36 height 15
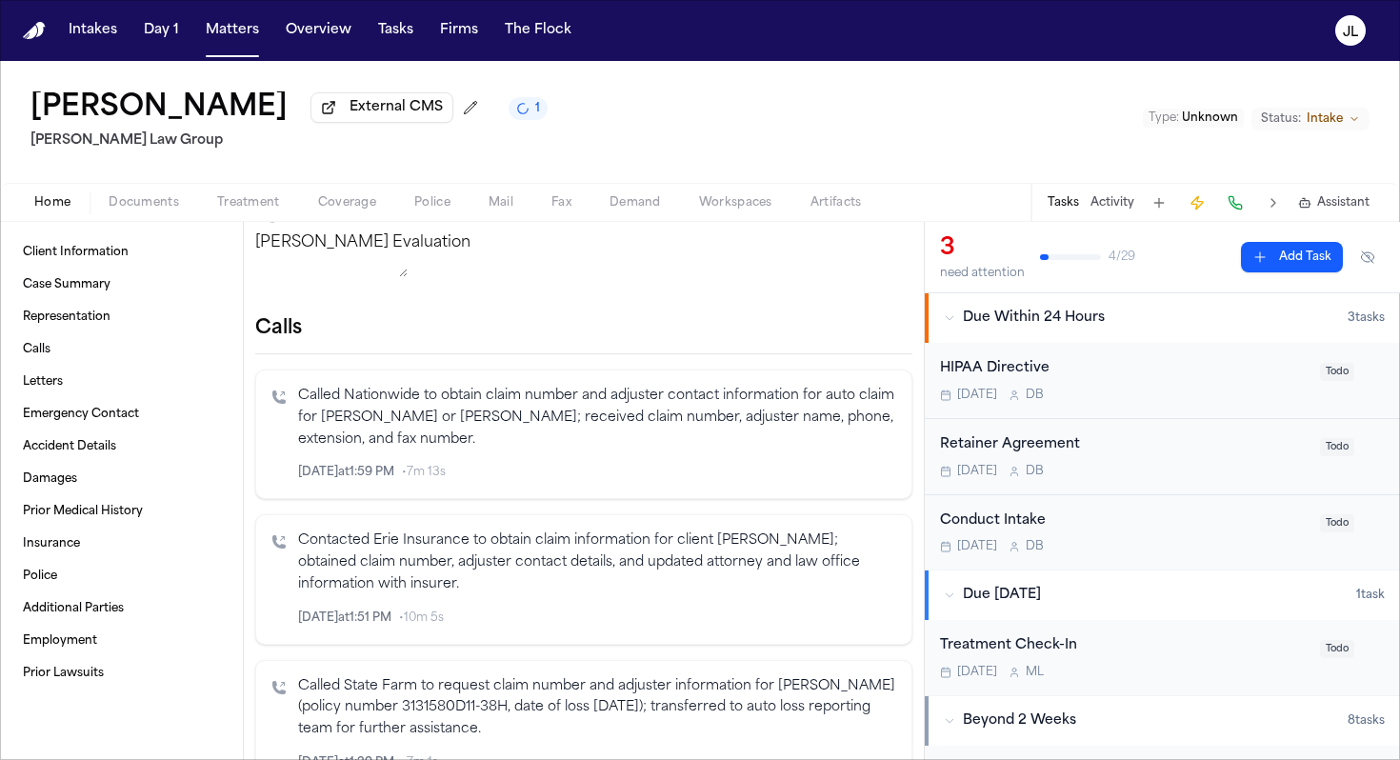
scroll to position [228, 0]
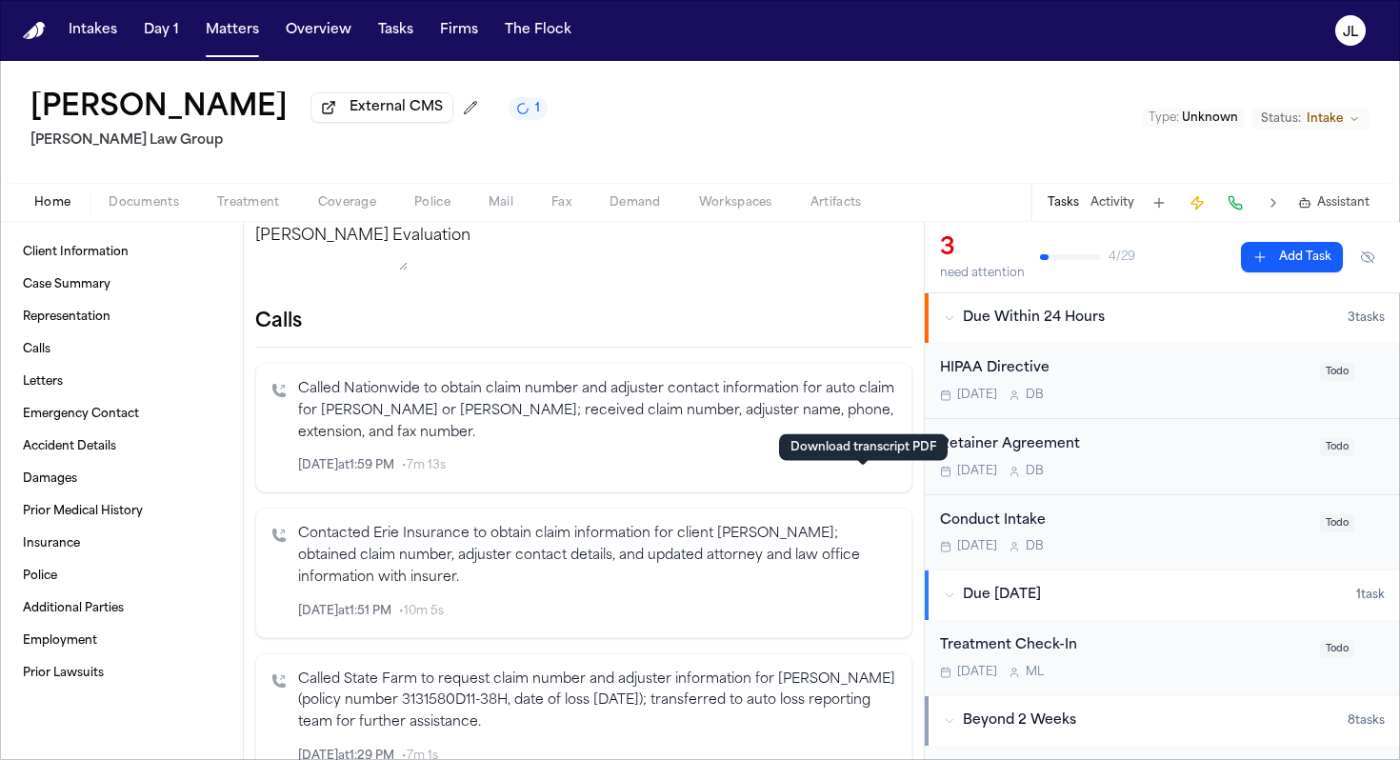
click at [864, 472] on icon "button" at bounding box center [862, 465] width 13 height 13
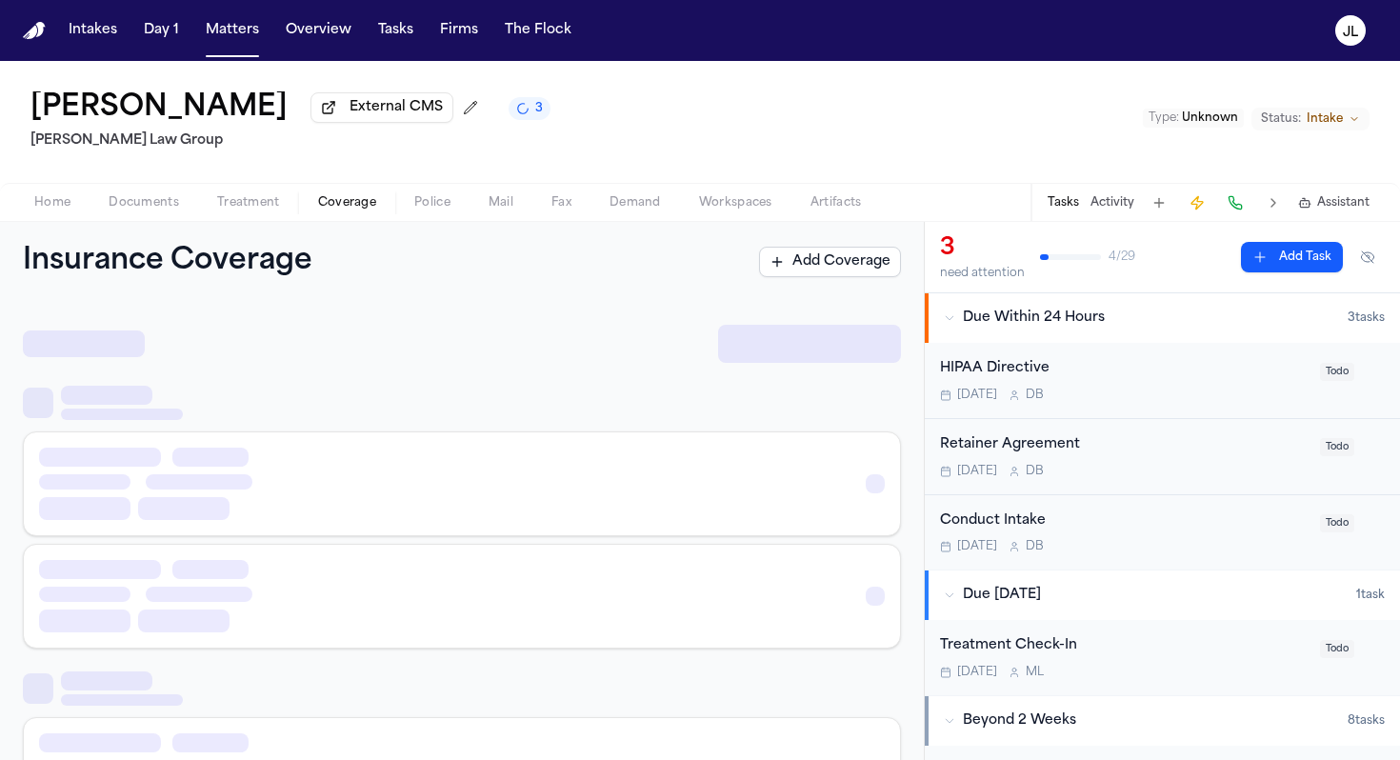
click at [331, 208] on span "Coverage" at bounding box center [347, 202] width 58 height 15
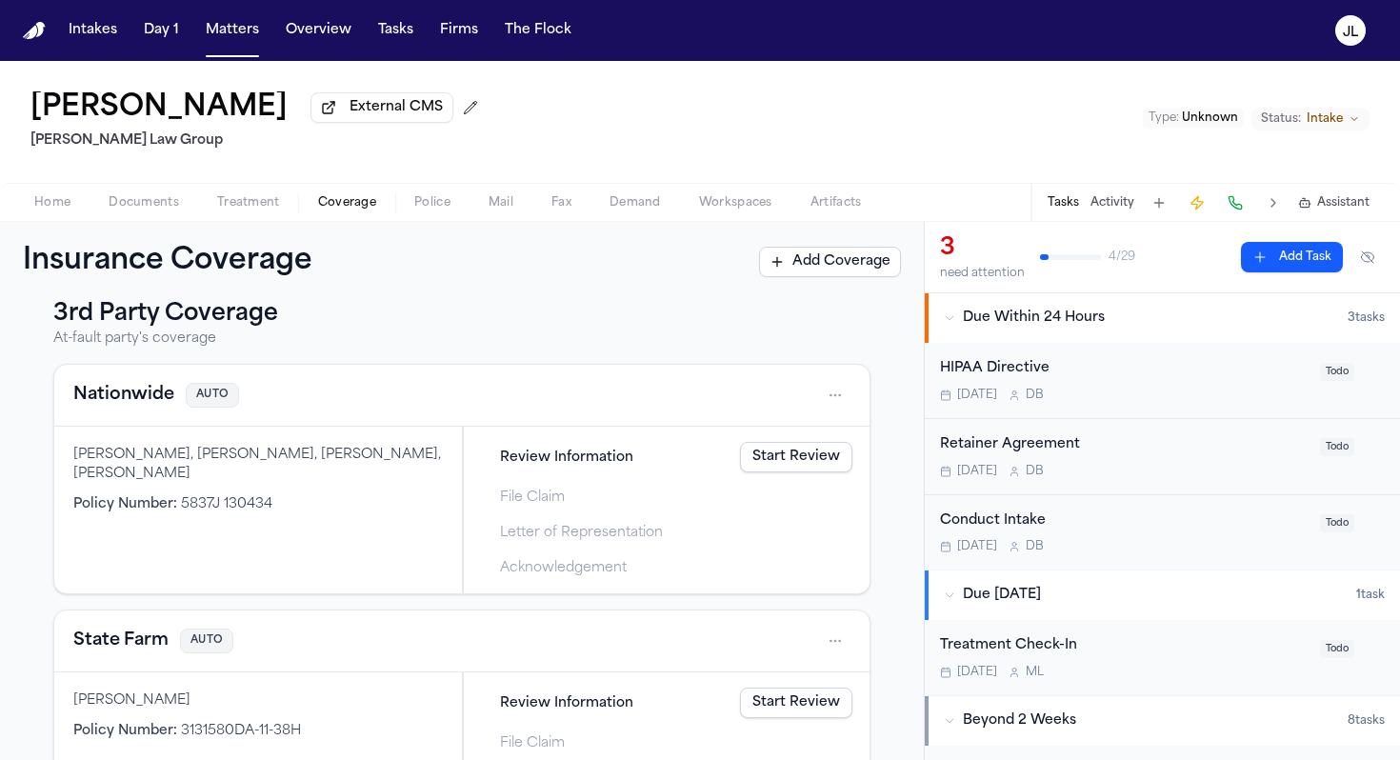
scroll to position [486, 0]
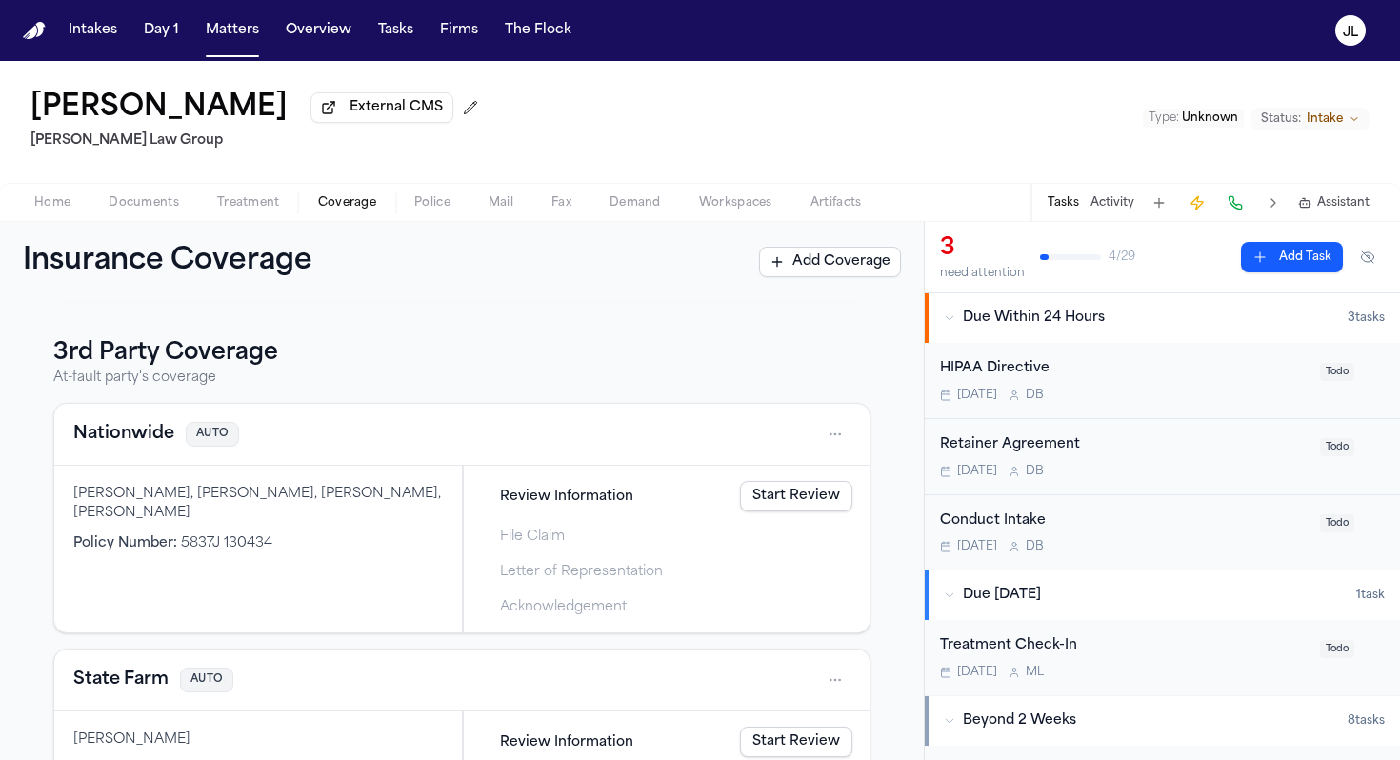
click at [147, 430] on button "Nationwide" at bounding box center [123, 434] width 101 height 27
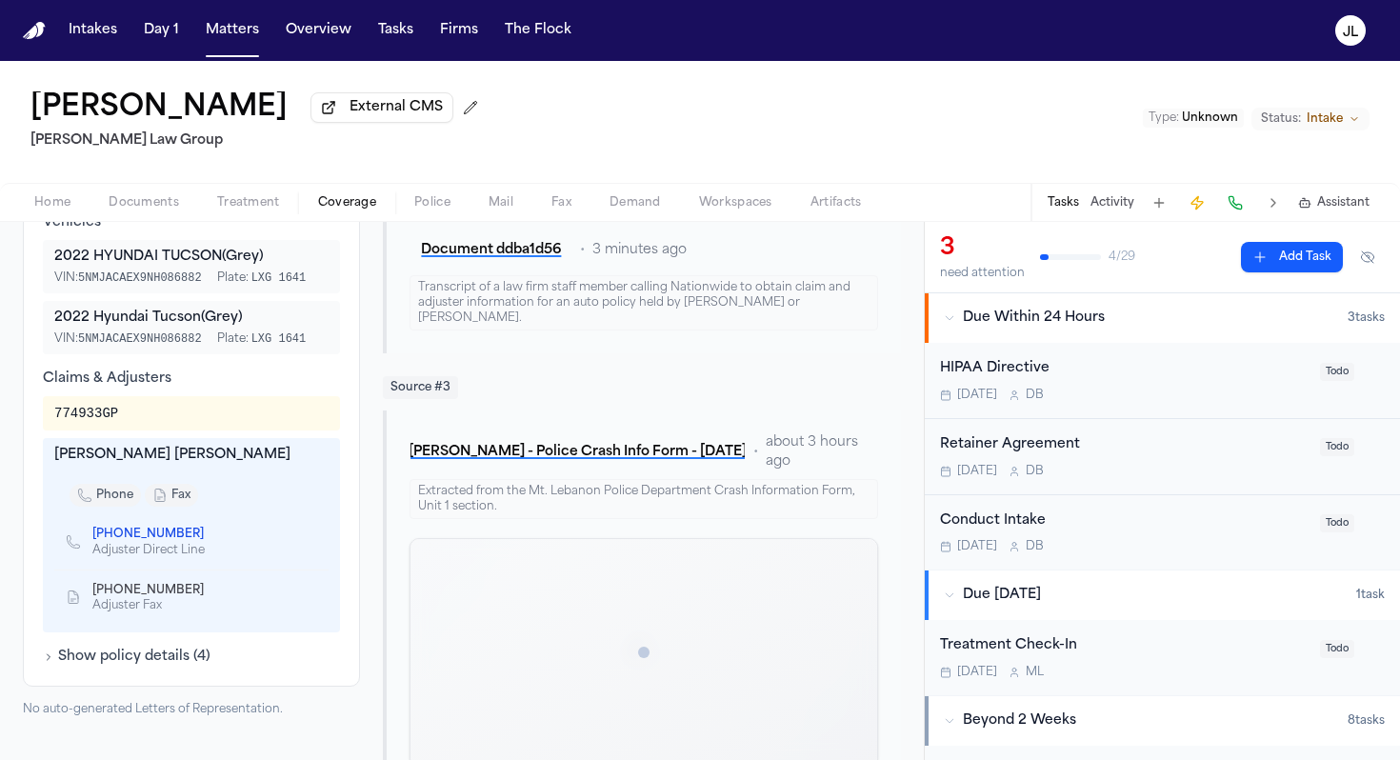
scroll to position [691, 0]
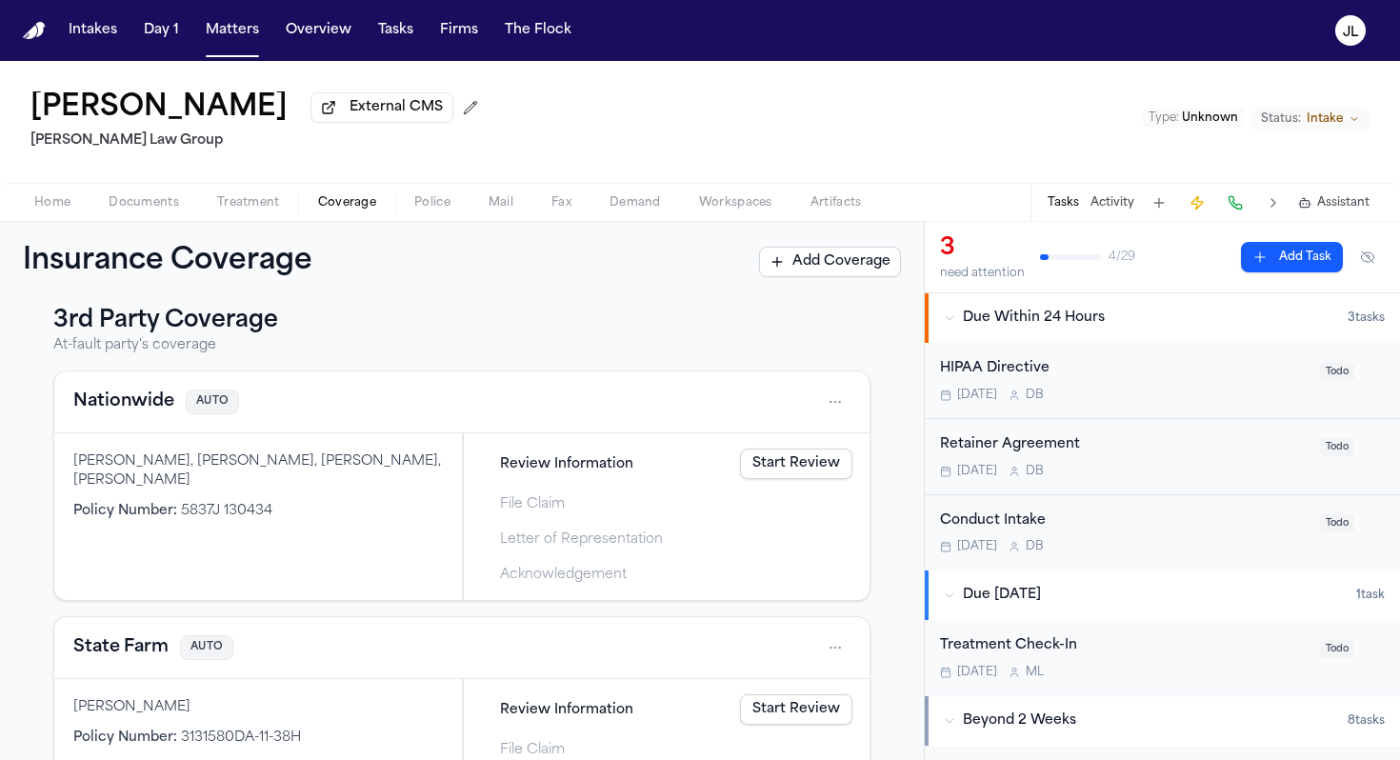
scroll to position [532, 0]
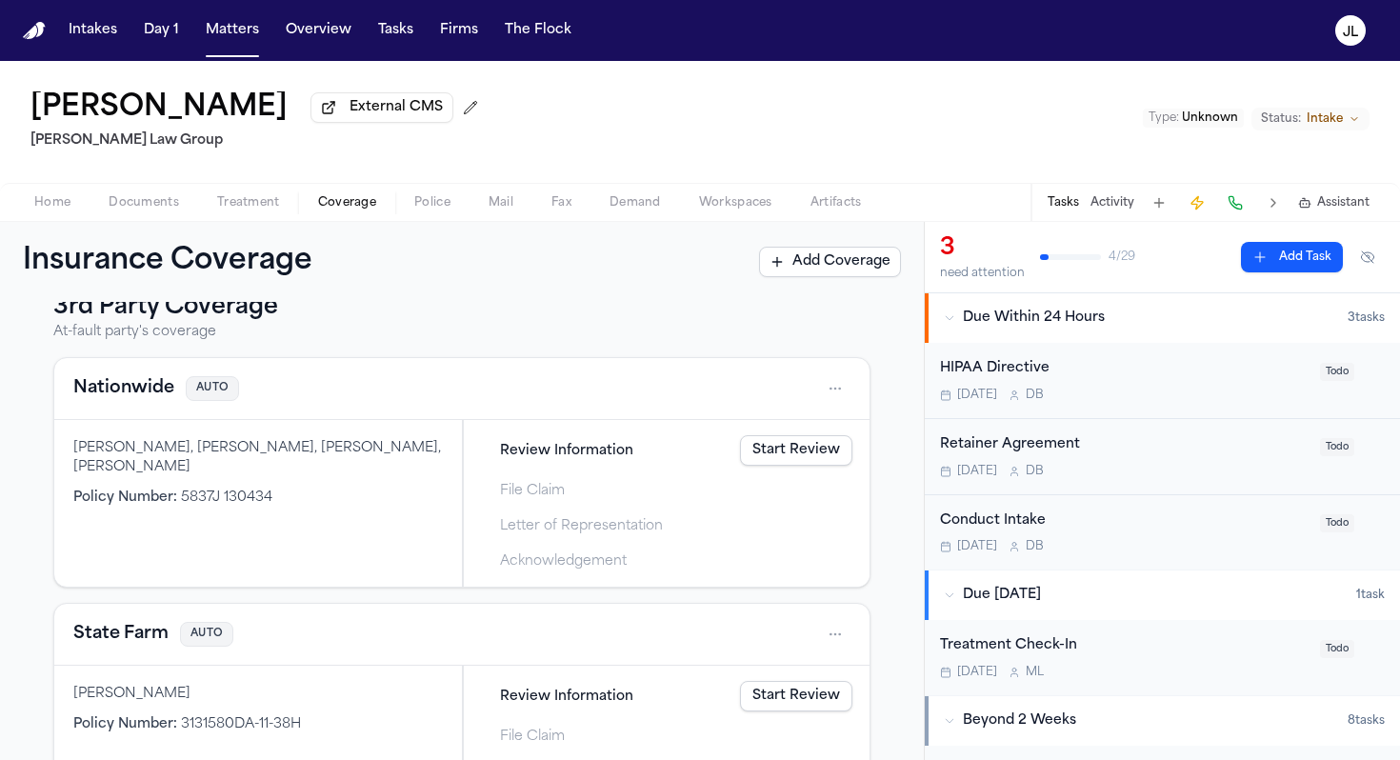
click at [132, 387] on button "Nationwide" at bounding box center [123, 388] width 101 height 27
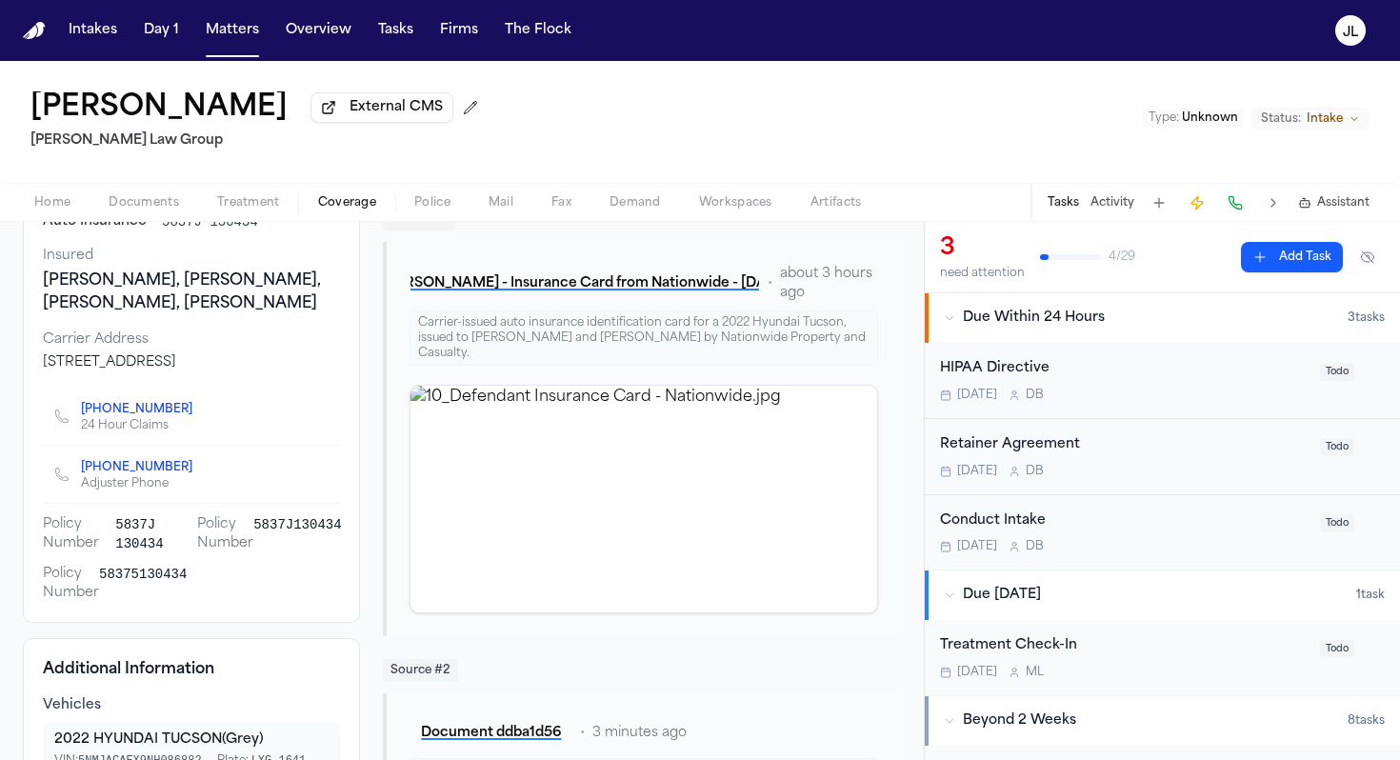
scroll to position [328, 0]
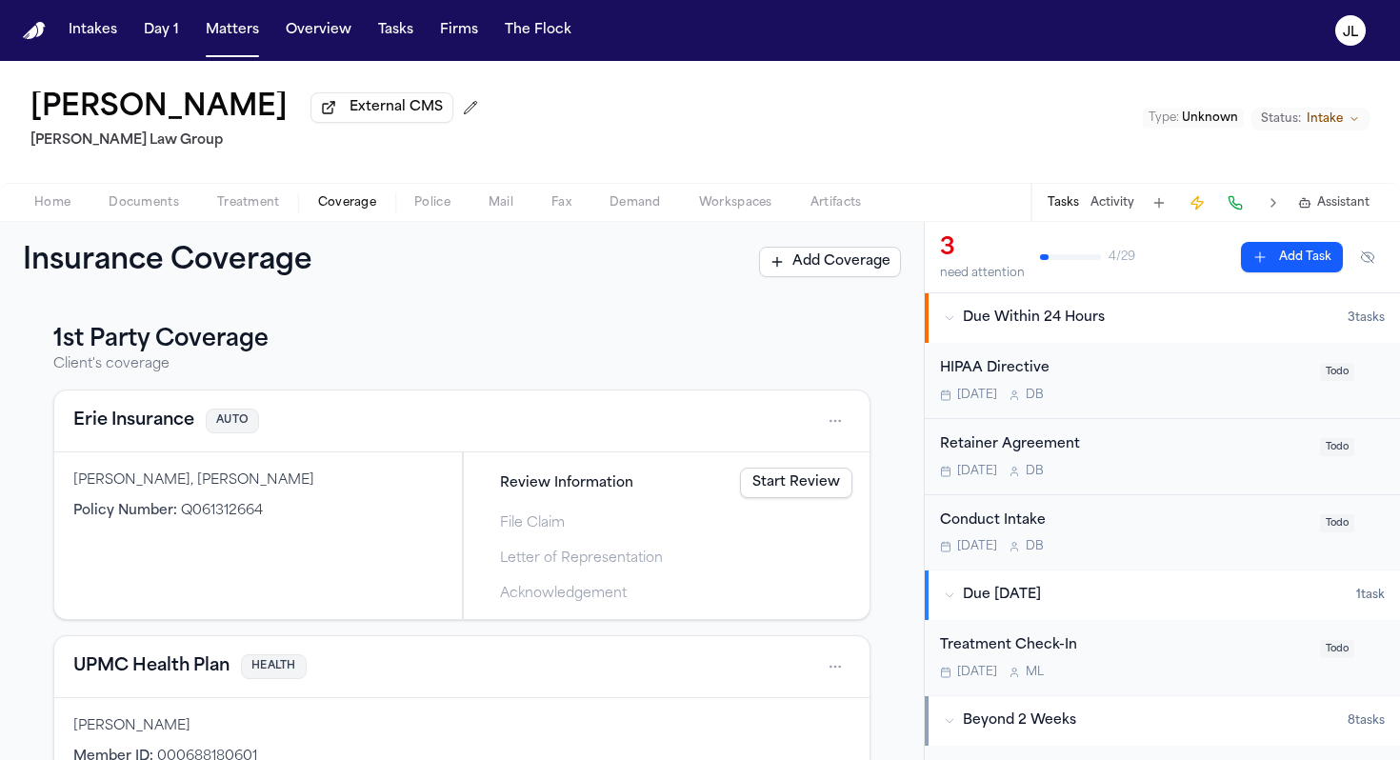
click at [114, 441] on div "Erie Insurance AUTO" at bounding box center [461, 421] width 815 height 62
drag, startPoint x: 114, startPoint y: 441, endPoint x: 114, endPoint y: 430, distance: 10.5
click at [114, 430] on div "Erie Insurance AUTO" at bounding box center [461, 421] width 815 height 62
click at [114, 430] on button "Erie Insurance" at bounding box center [133, 420] width 121 height 27
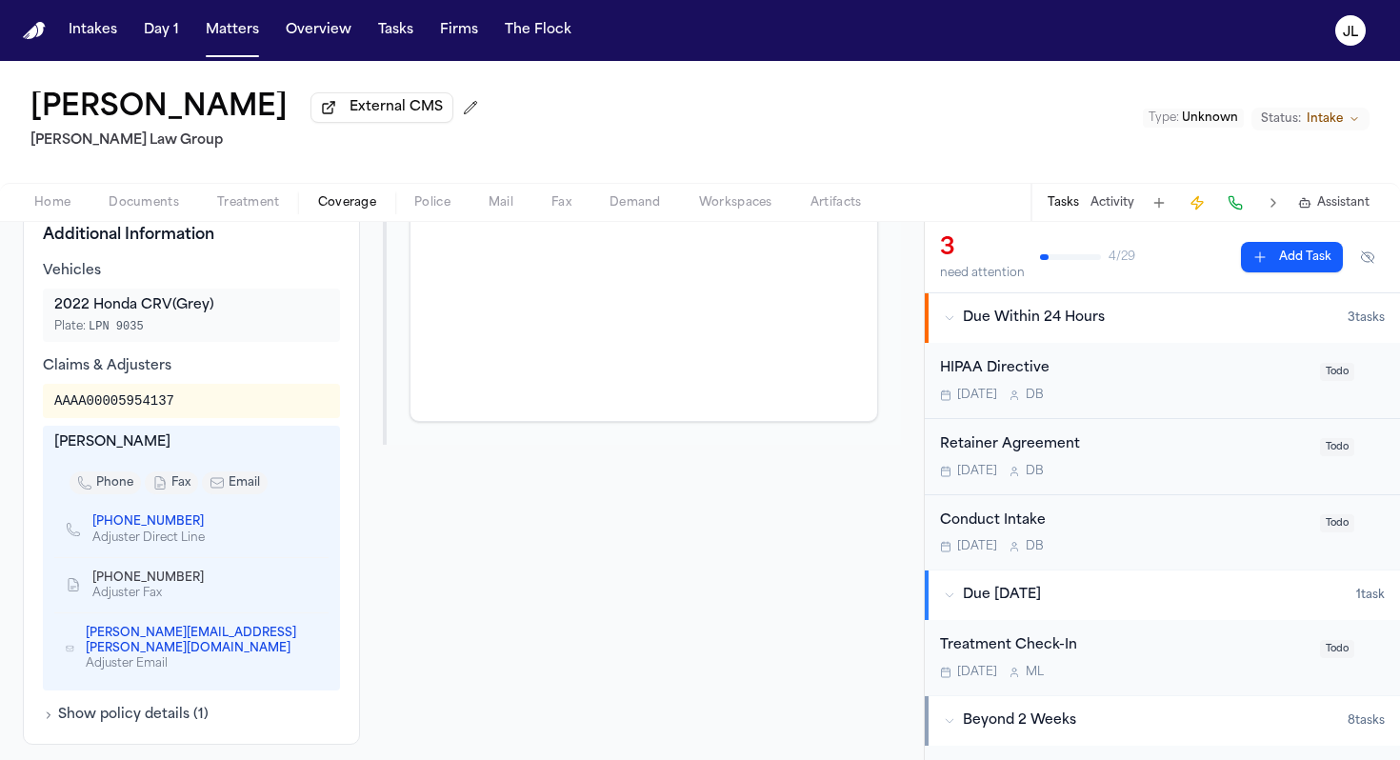
scroll to position [591, 0]
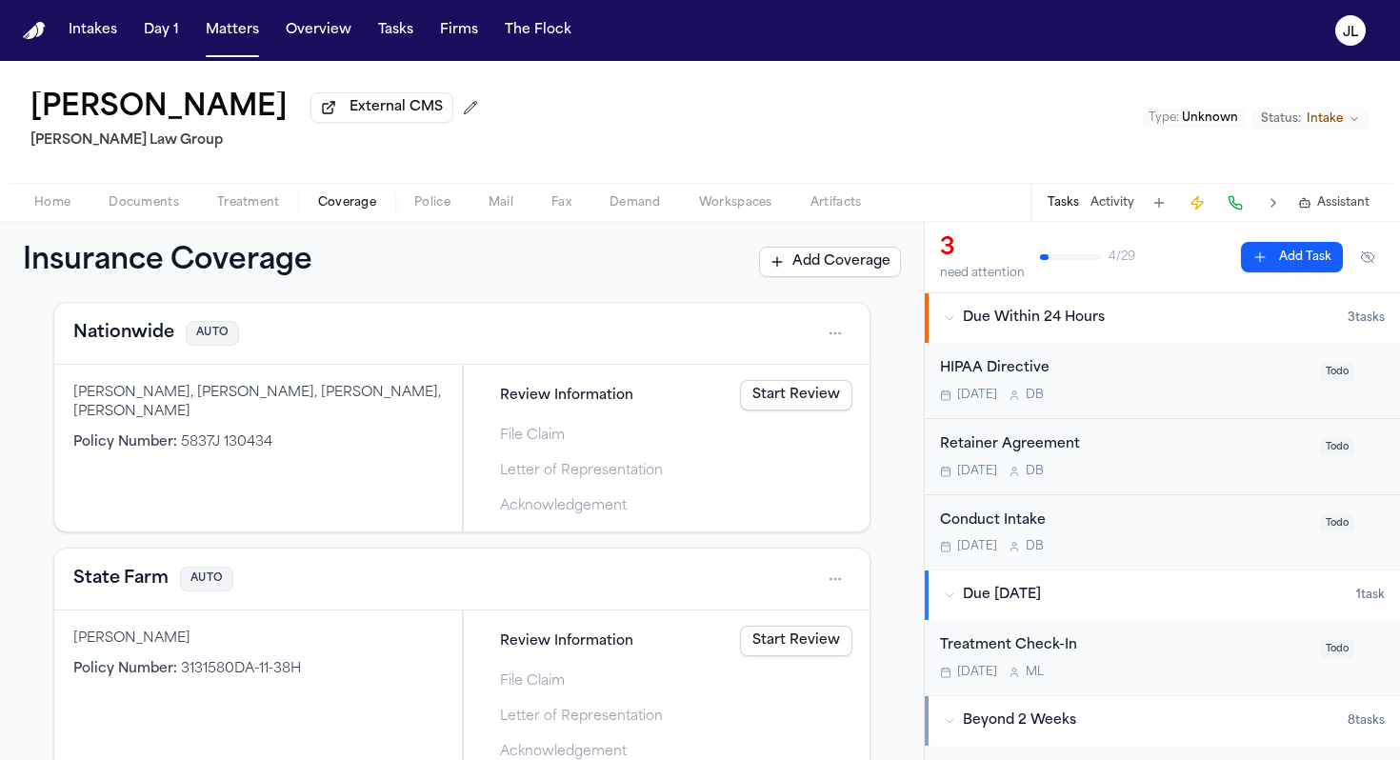
scroll to position [632, 0]
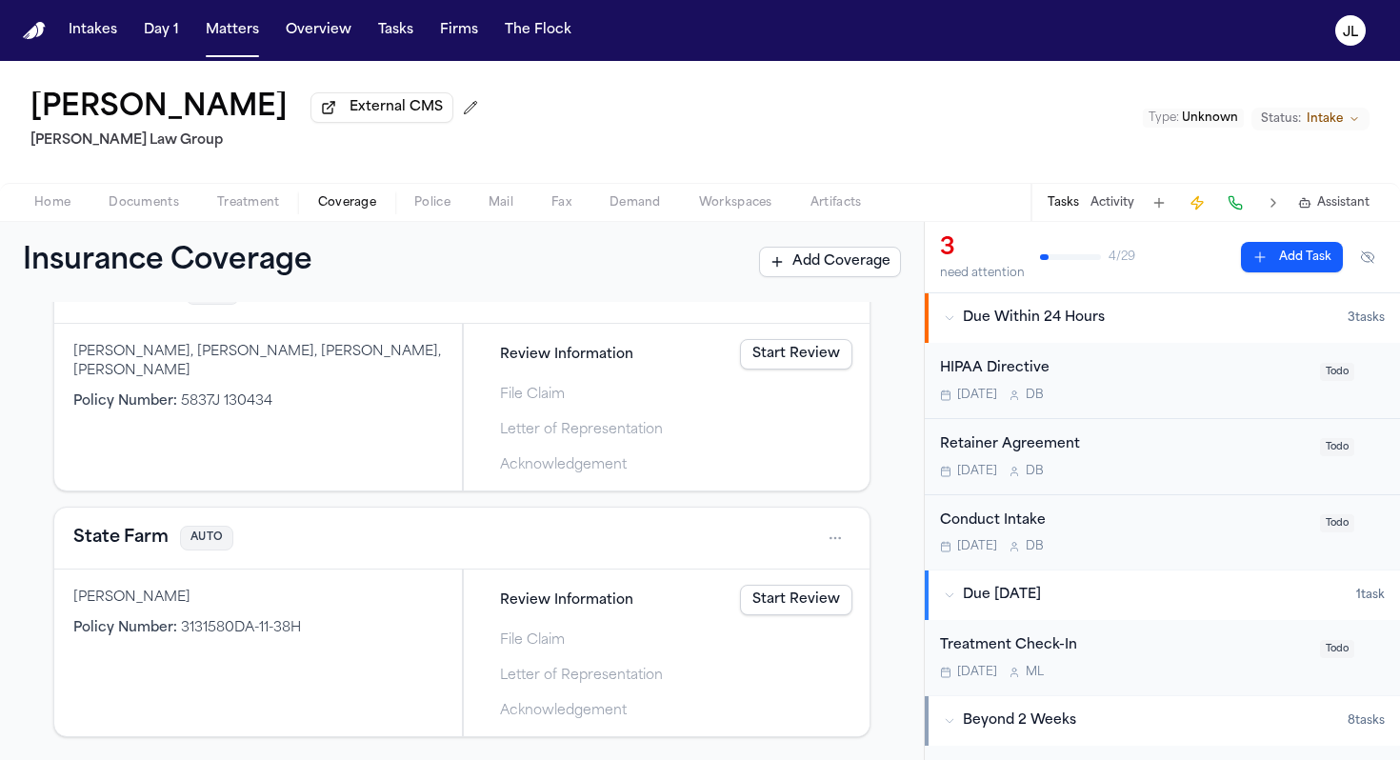
click at [139, 540] on button "State Farm" at bounding box center [120, 538] width 95 height 27
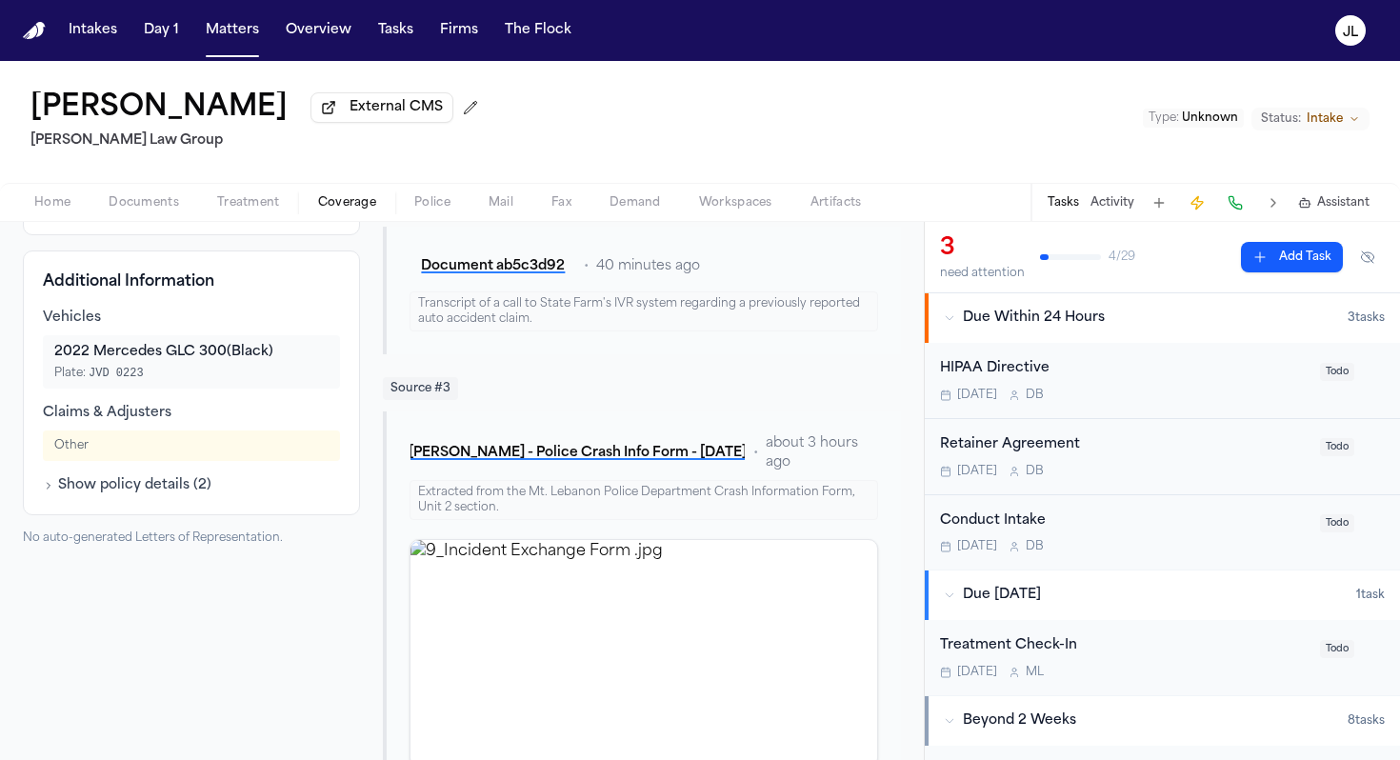
scroll to position [425, 0]
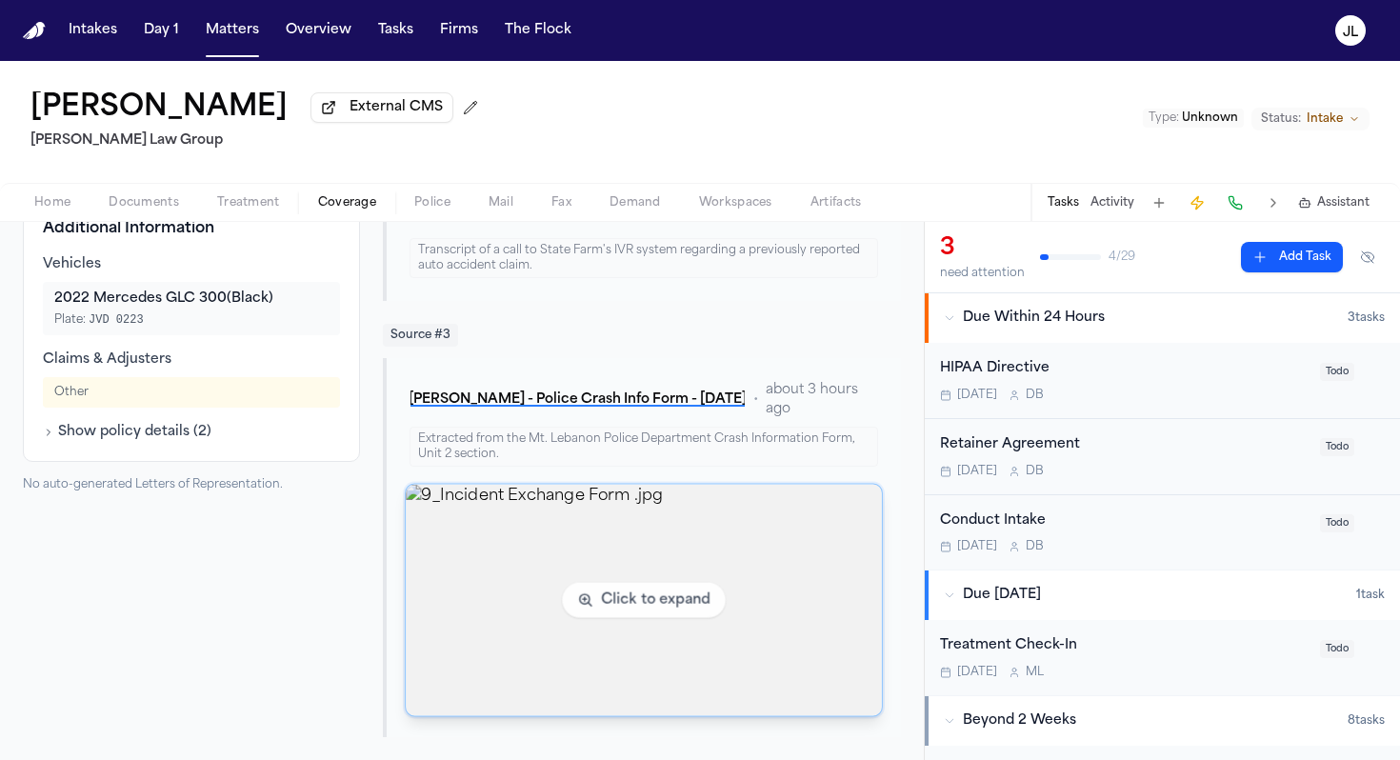
click at [488, 636] on img "View image 9_Incident Exchange Form .jpg" at bounding box center [643, 600] width 475 height 231
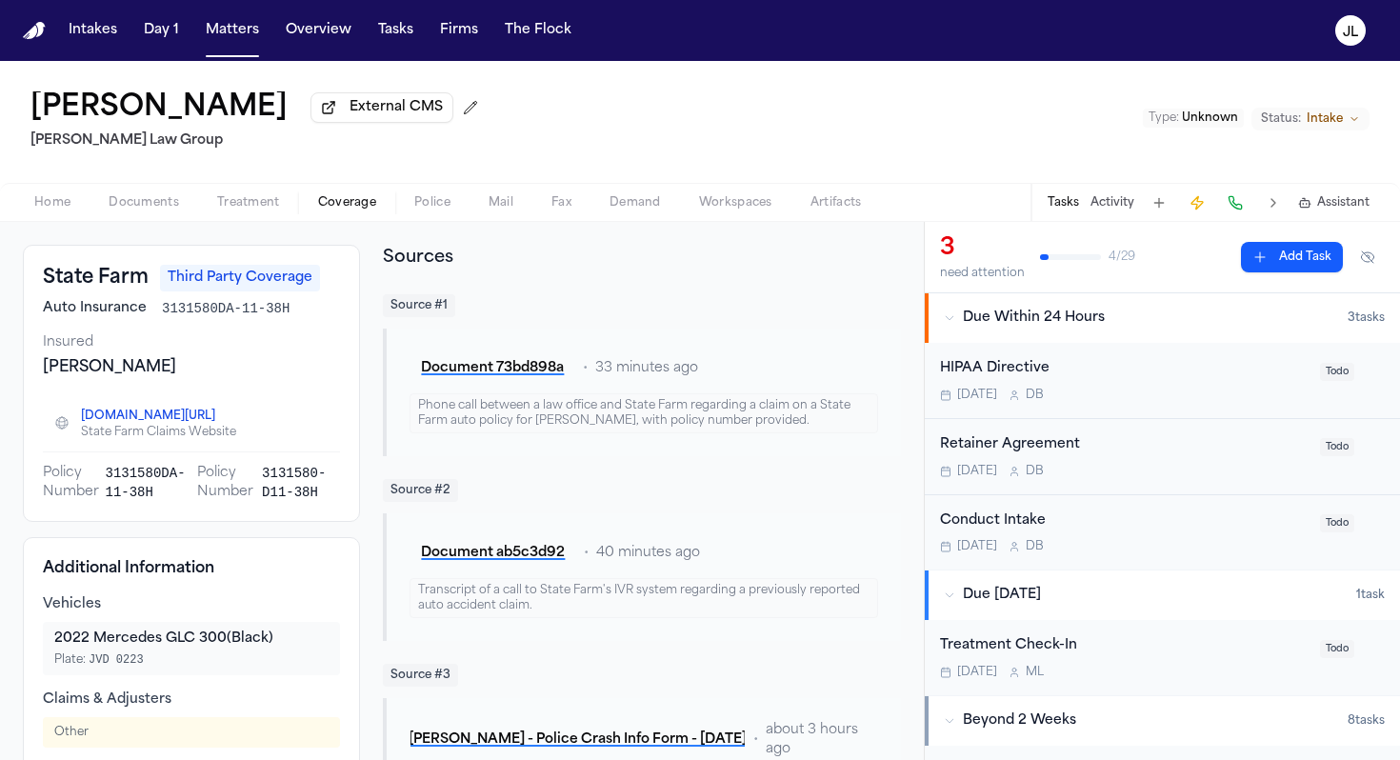
scroll to position [0, 0]
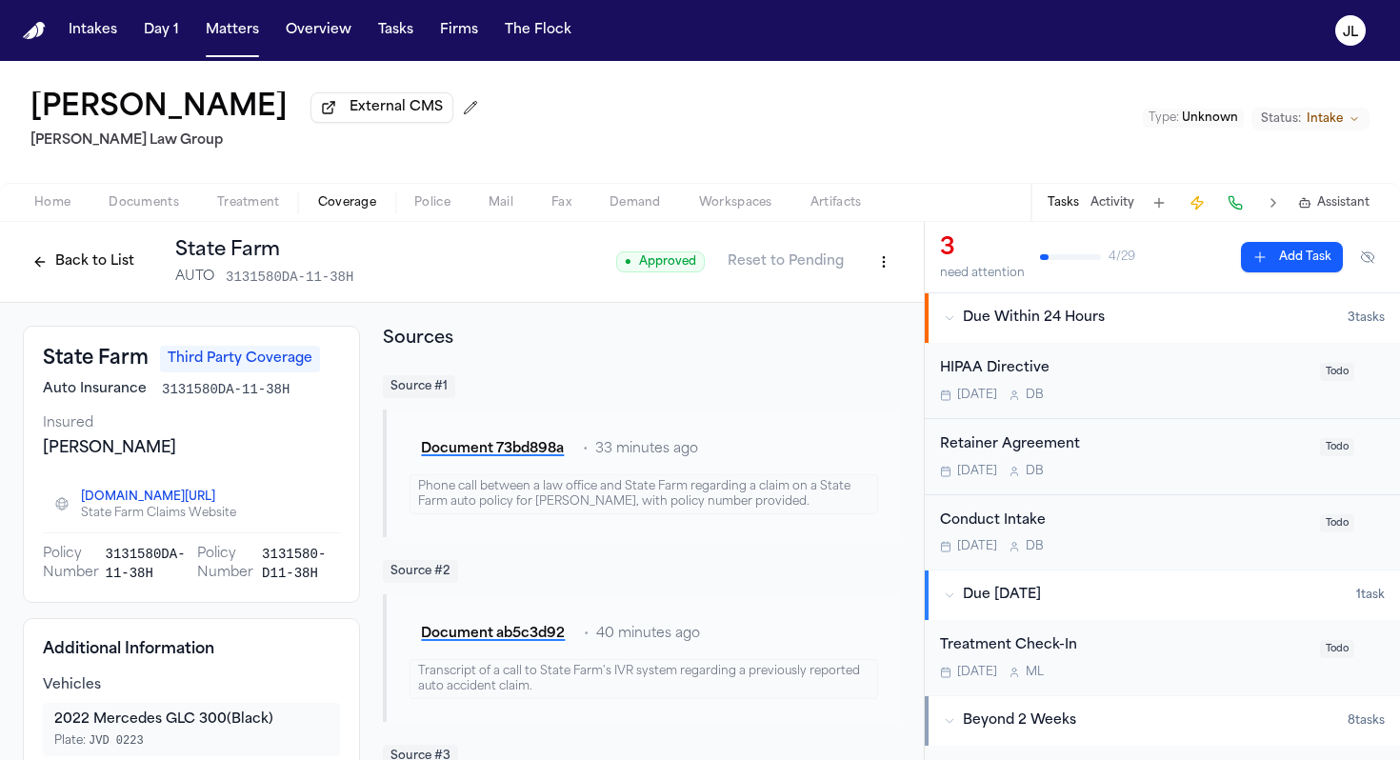
click at [1234, 205] on button at bounding box center [1234, 202] width 27 height 27
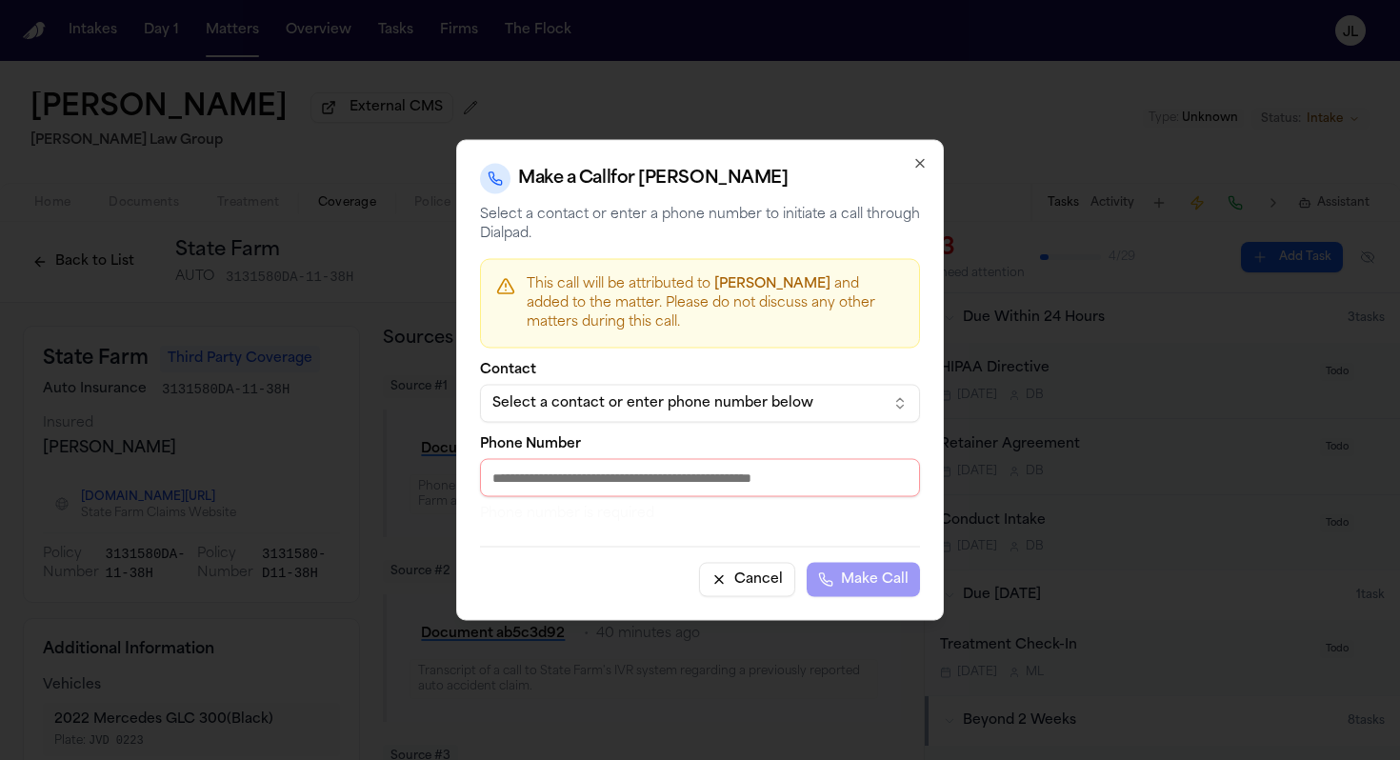
click at [582, 407] on div "Select a contact or enter phone number below" at bounding box center [684, 403] width 385 height 19
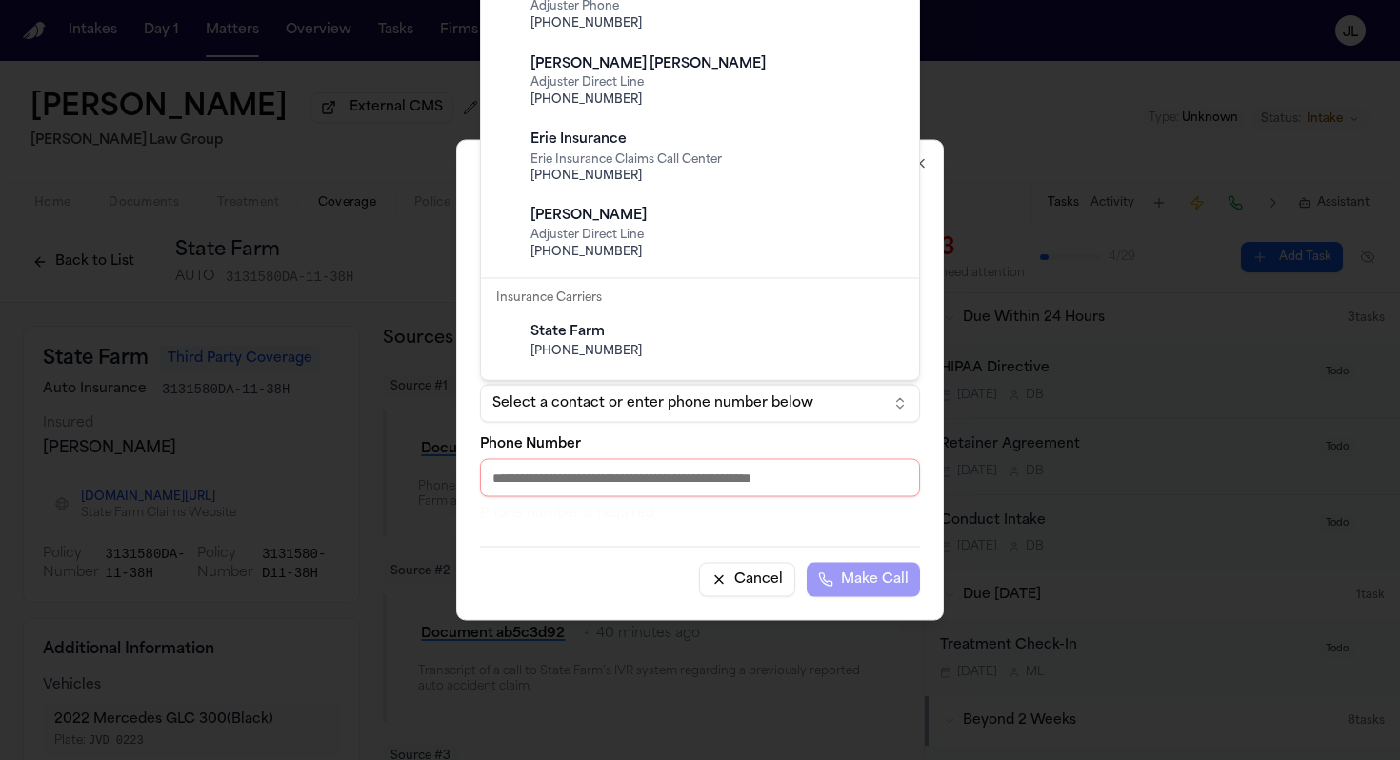
scroll to position [1634, 0]
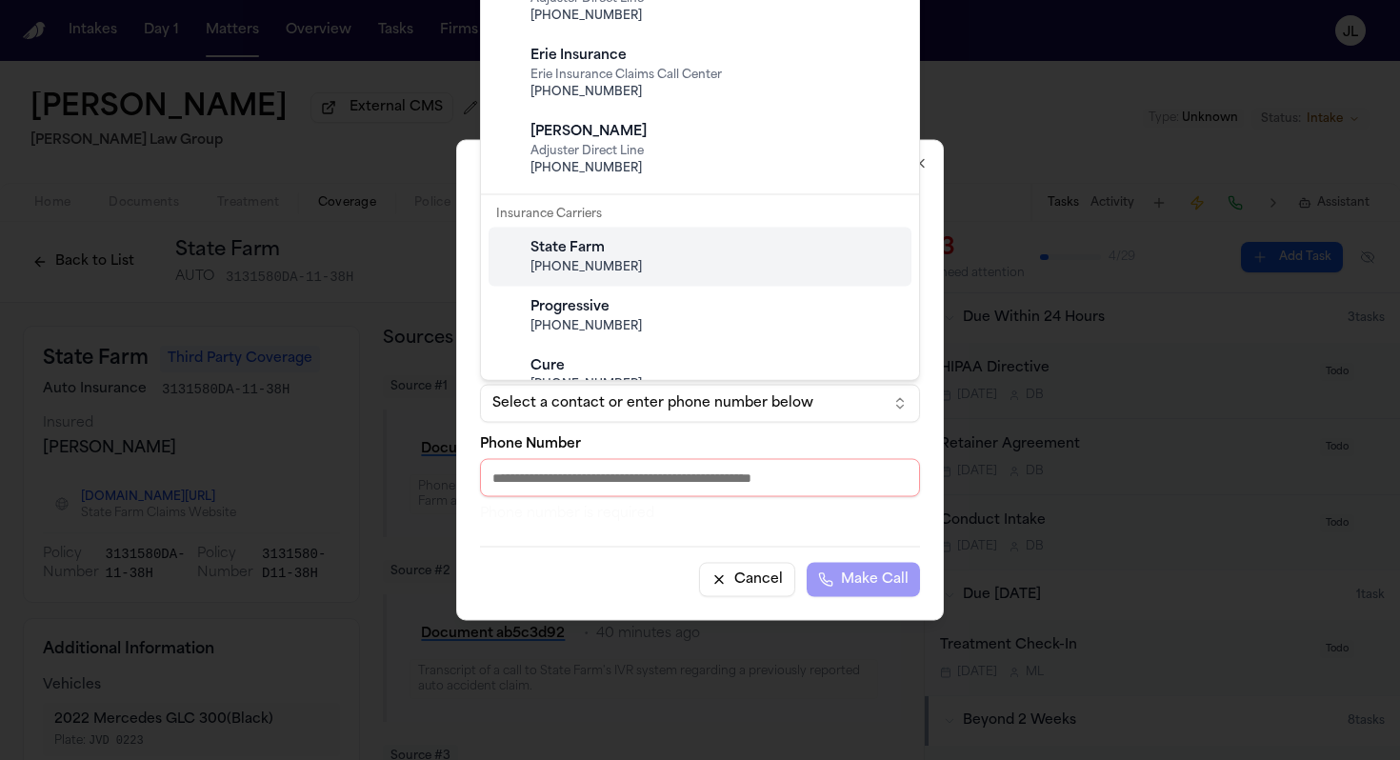
click at [583, 245] on div "State Farm" at bounding box center [714, 248] width 369 height 19
type input "**********"
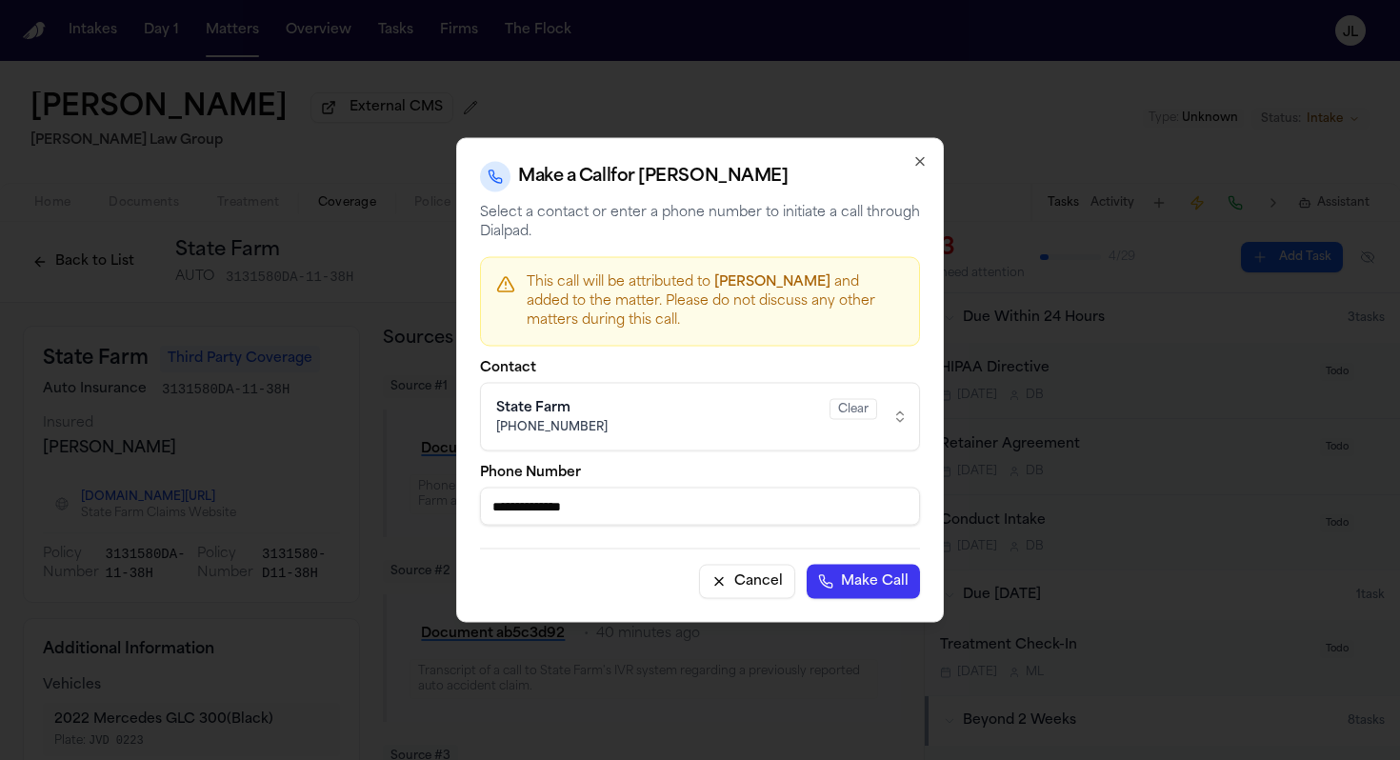
click at [872, 576] on button "Make Call" at bounding box center [862, 582] width 113 height 34
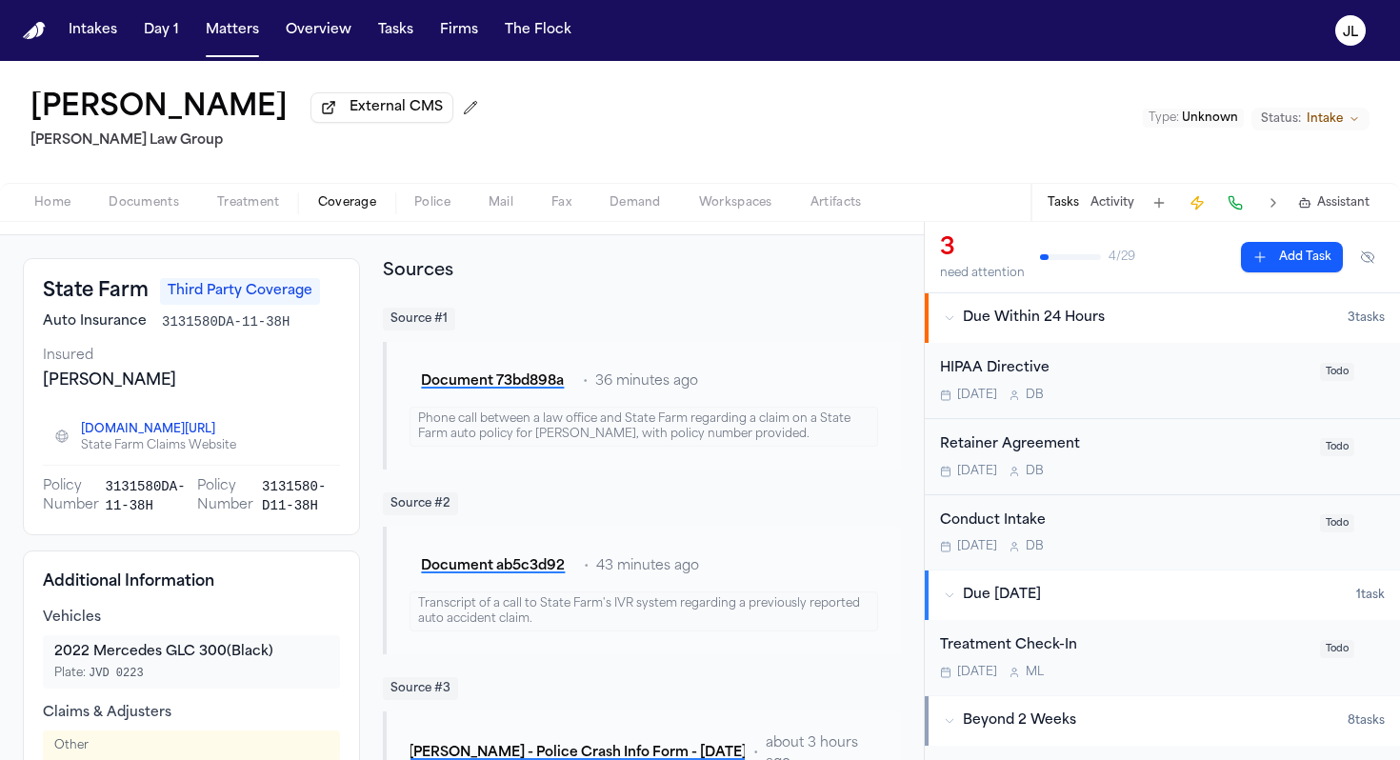
scroll to position [0, 0]
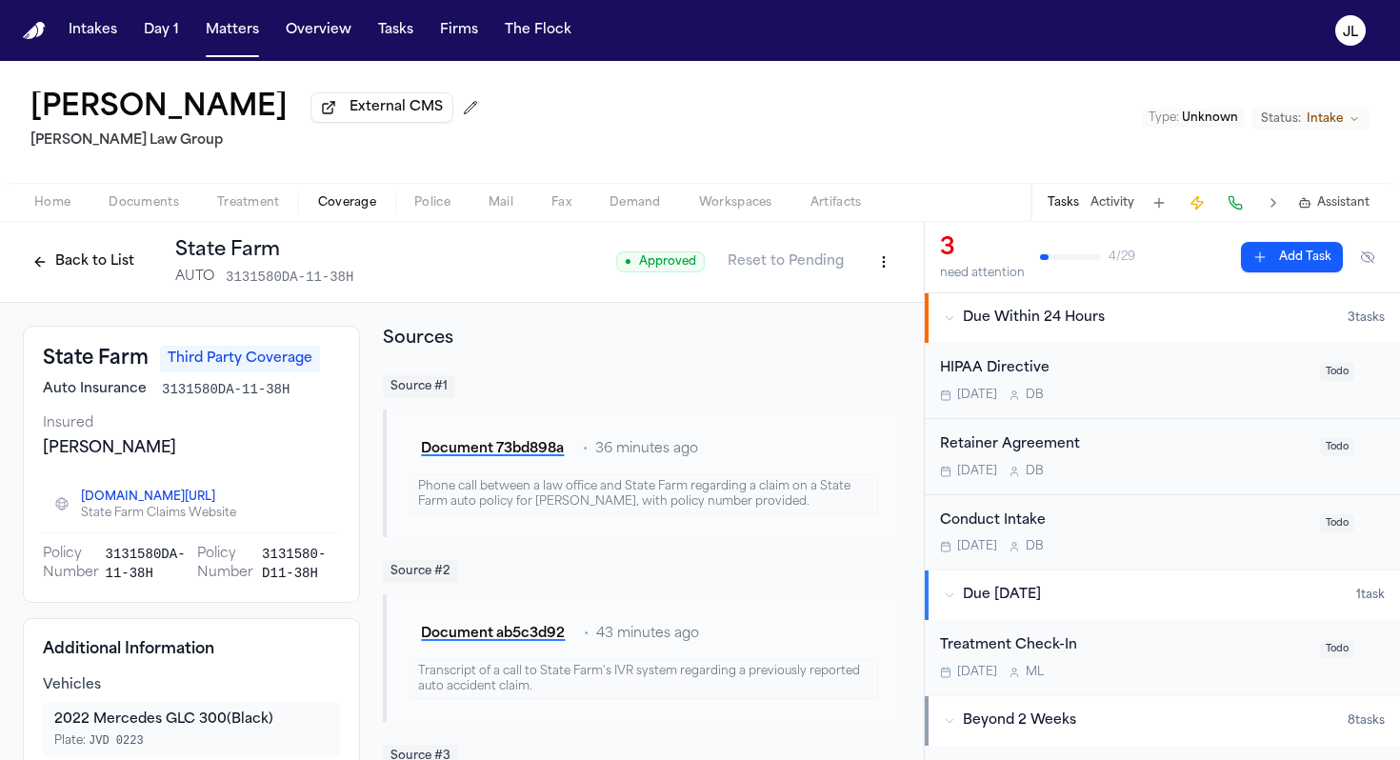
click at [56, 267] on button "Back to List" at bounding box center [83, 262] width 121 height 30
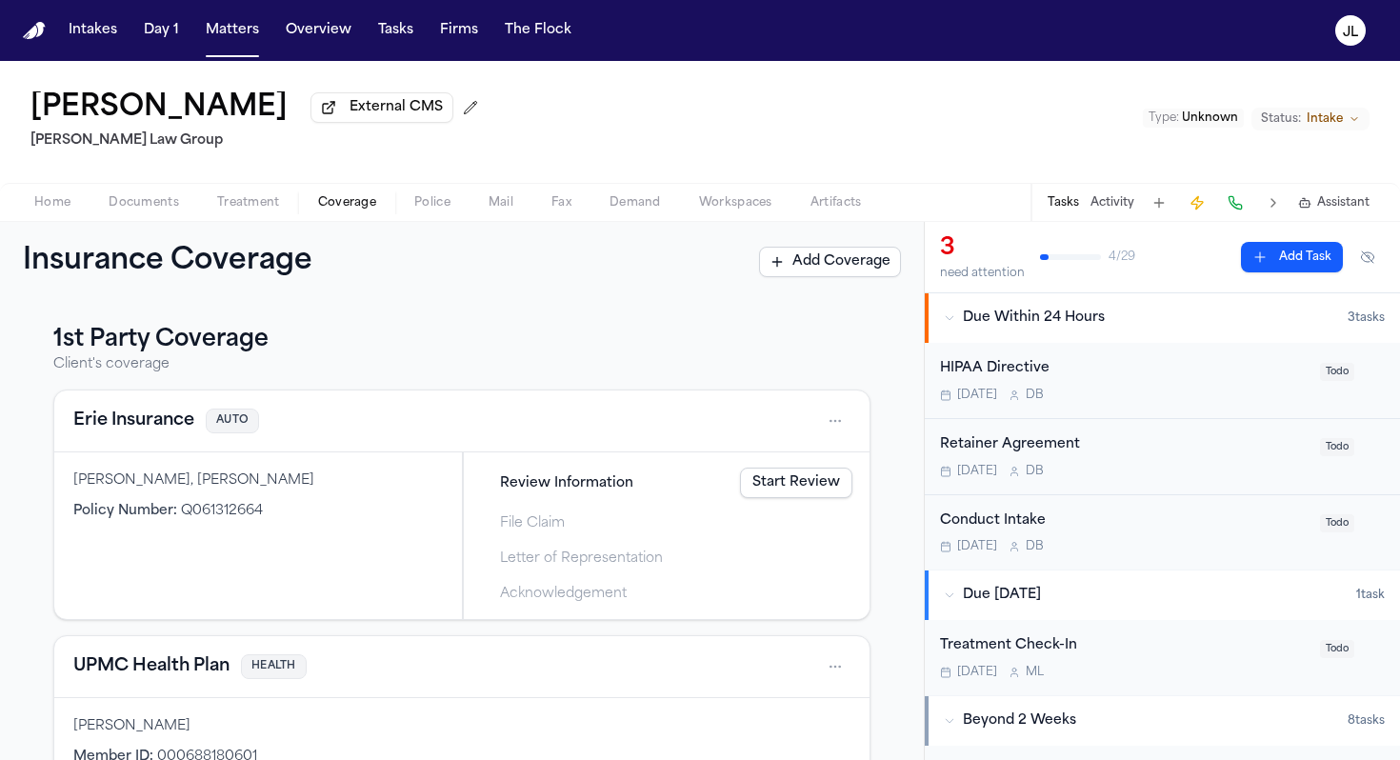
click at [134, 417] on button "Erie Insurance" at bounding box center [133, 420] width 121 height 27
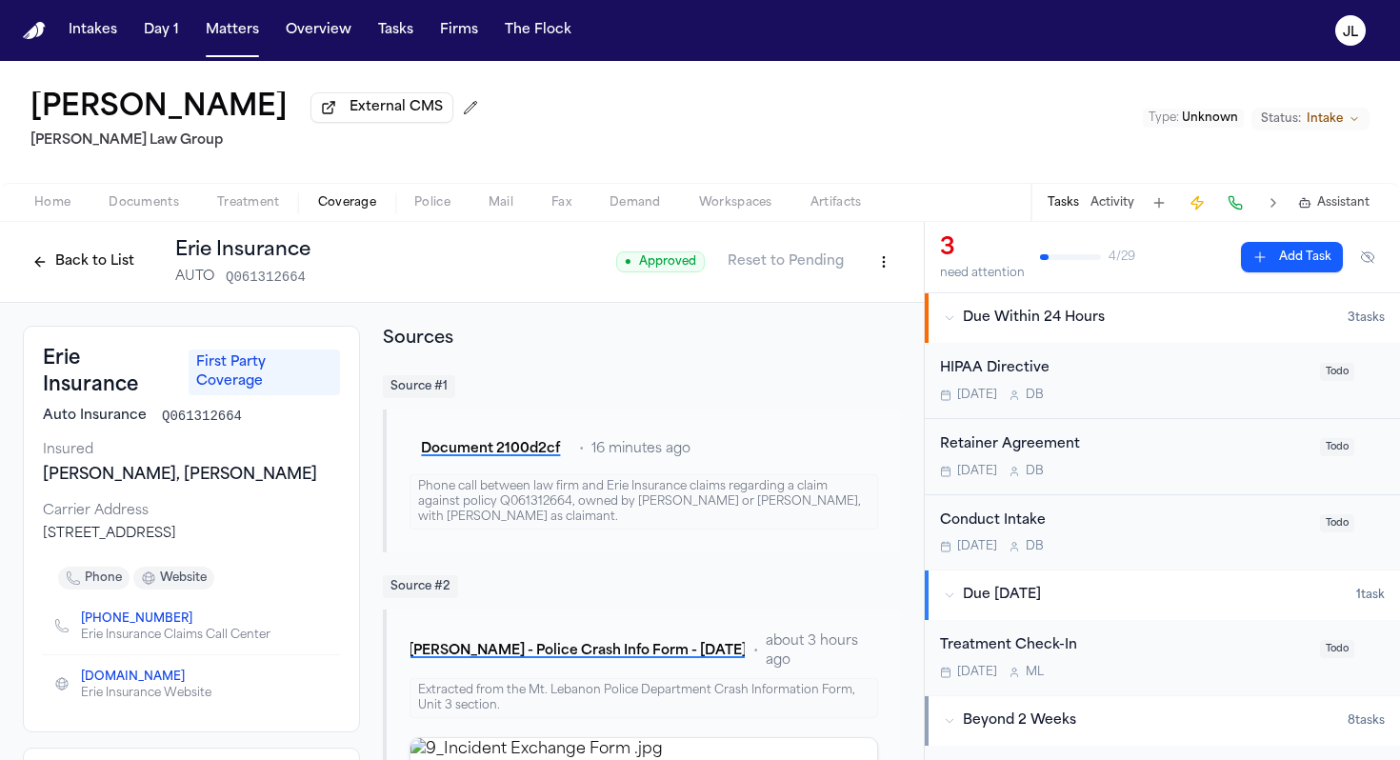
click at [34, 264] on button "Back to List" at bounding box center [83, 262] width 121 height 30
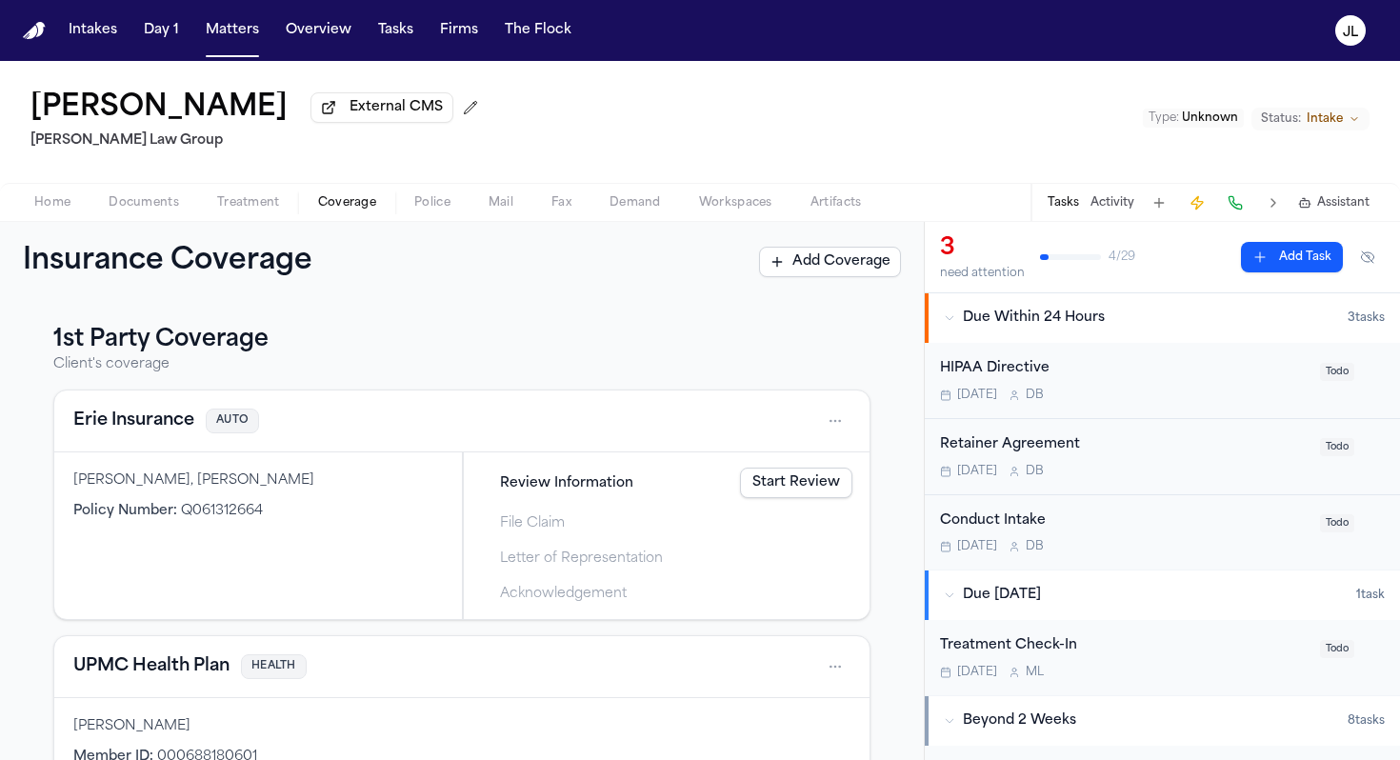
click at [42, 200] on span "Home" at bounding box center [52, 202] width 36 height 15
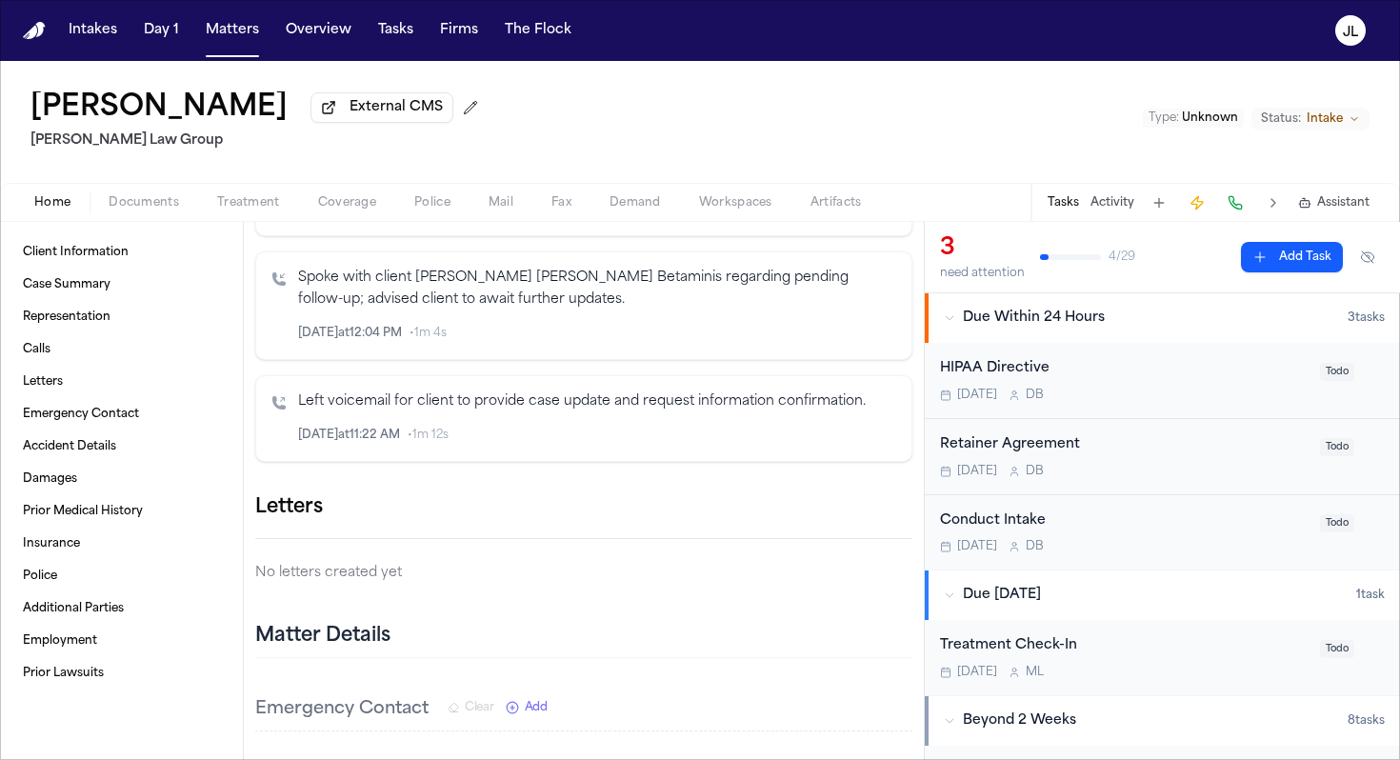
scroll to position [1339, 0]
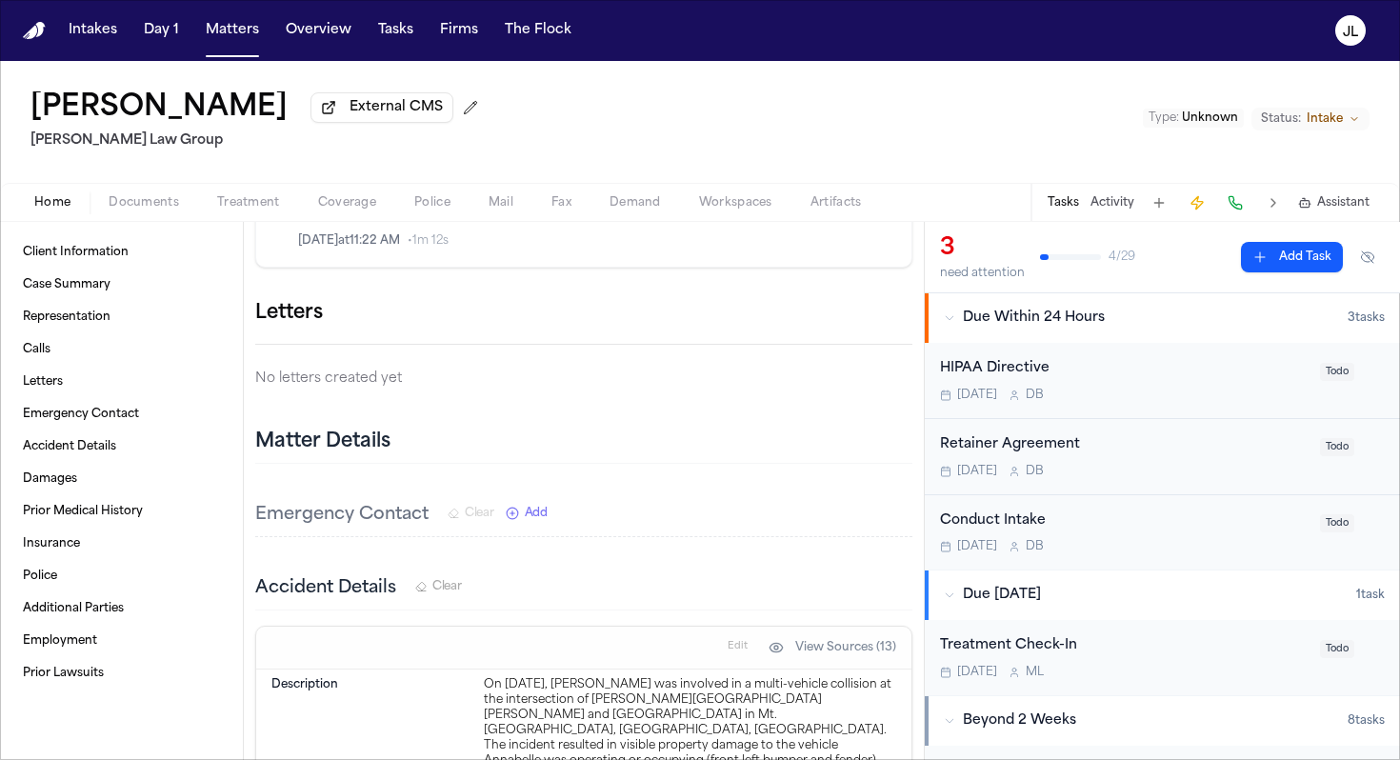
click at [912, 313] on icon "button" at bounding box center [912, 313] width 0 height 0
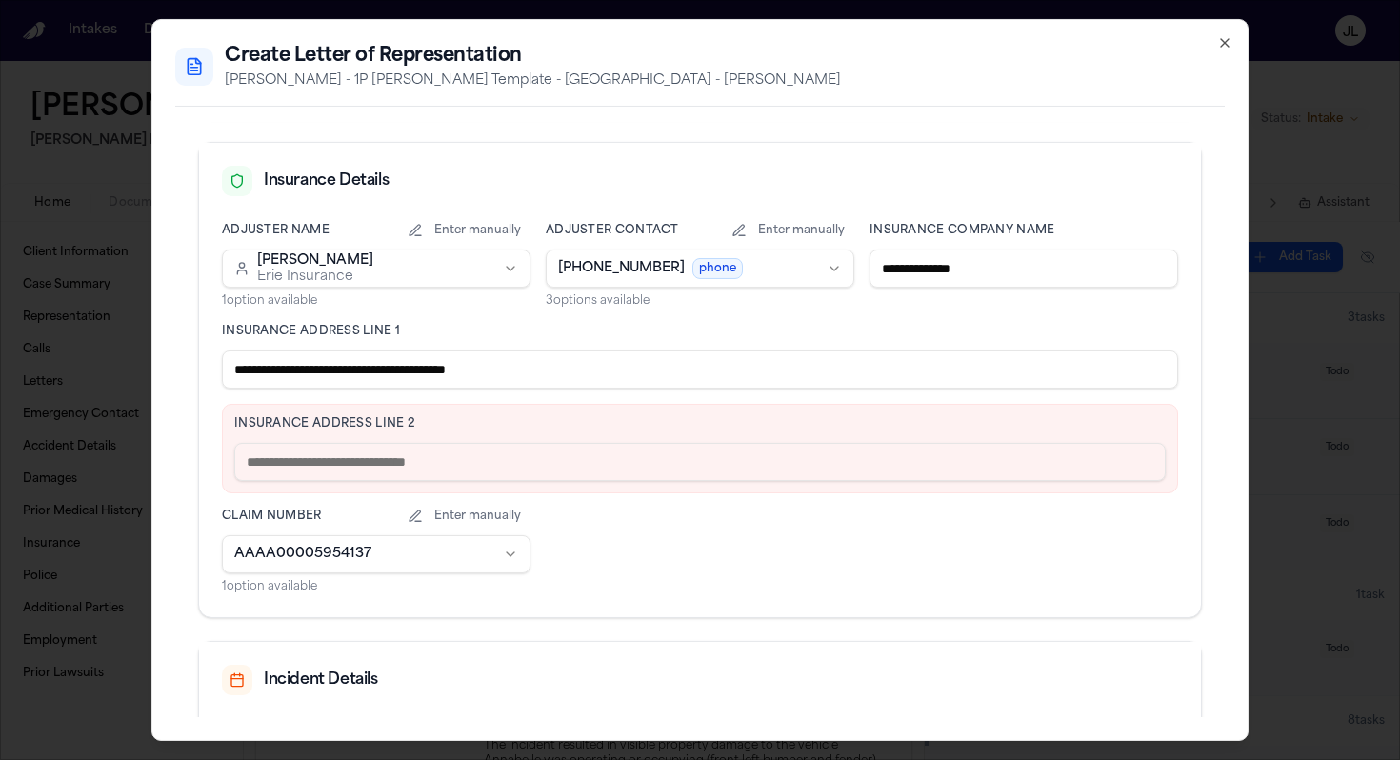
scroll to position [421, 0]
drag, startPoint x: 588, startPoint y: 369, endPoint x: 414, endPoint y: 371, distance: 174.2
click at [414, 371] on input "**********" at bounding box center [700, 368] width 956 height 38
type input "**********"
click at [367, 433] on div "Insurance Address Line 2" at bounding box center [700, 447] width 956 height 89
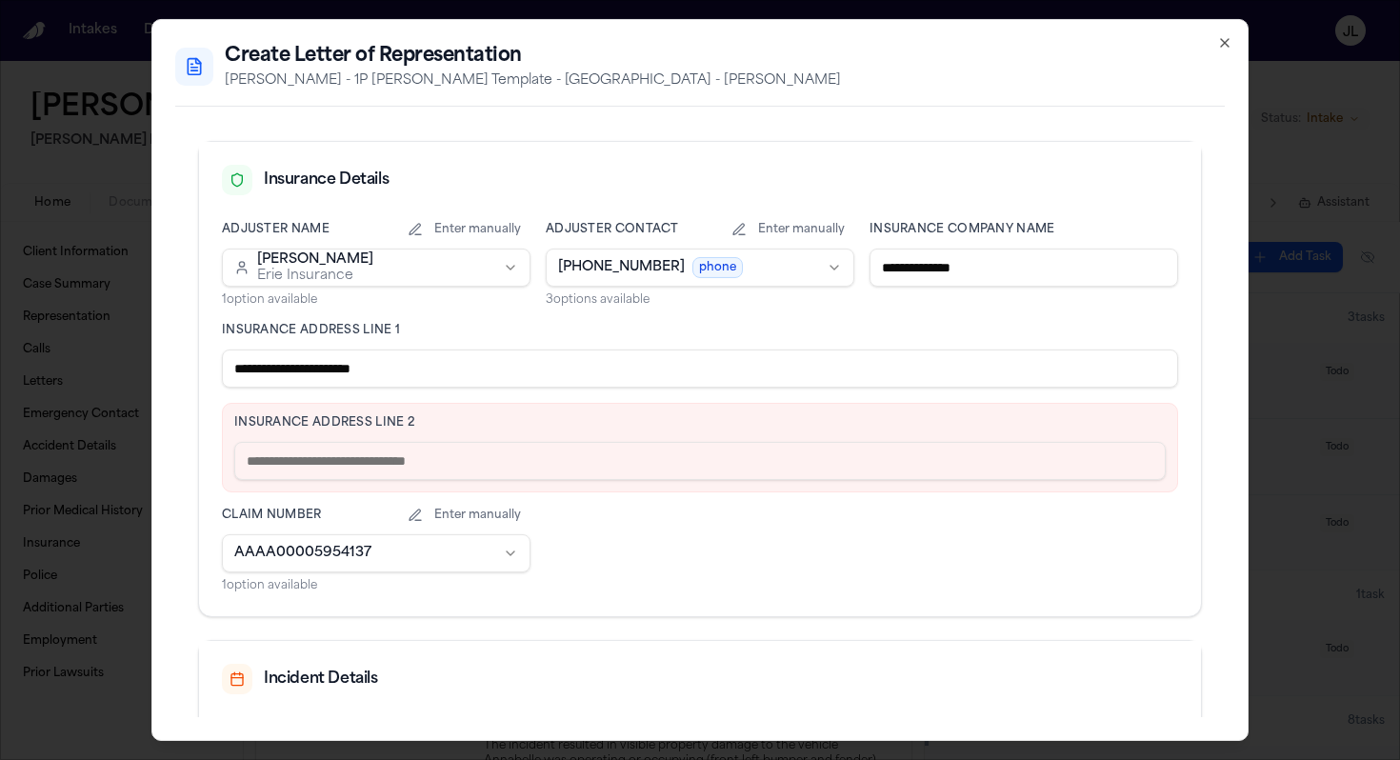
click at [365, 454] on input "text" at bounding box center [699, 461] width 931 height 38
paste input "**********"
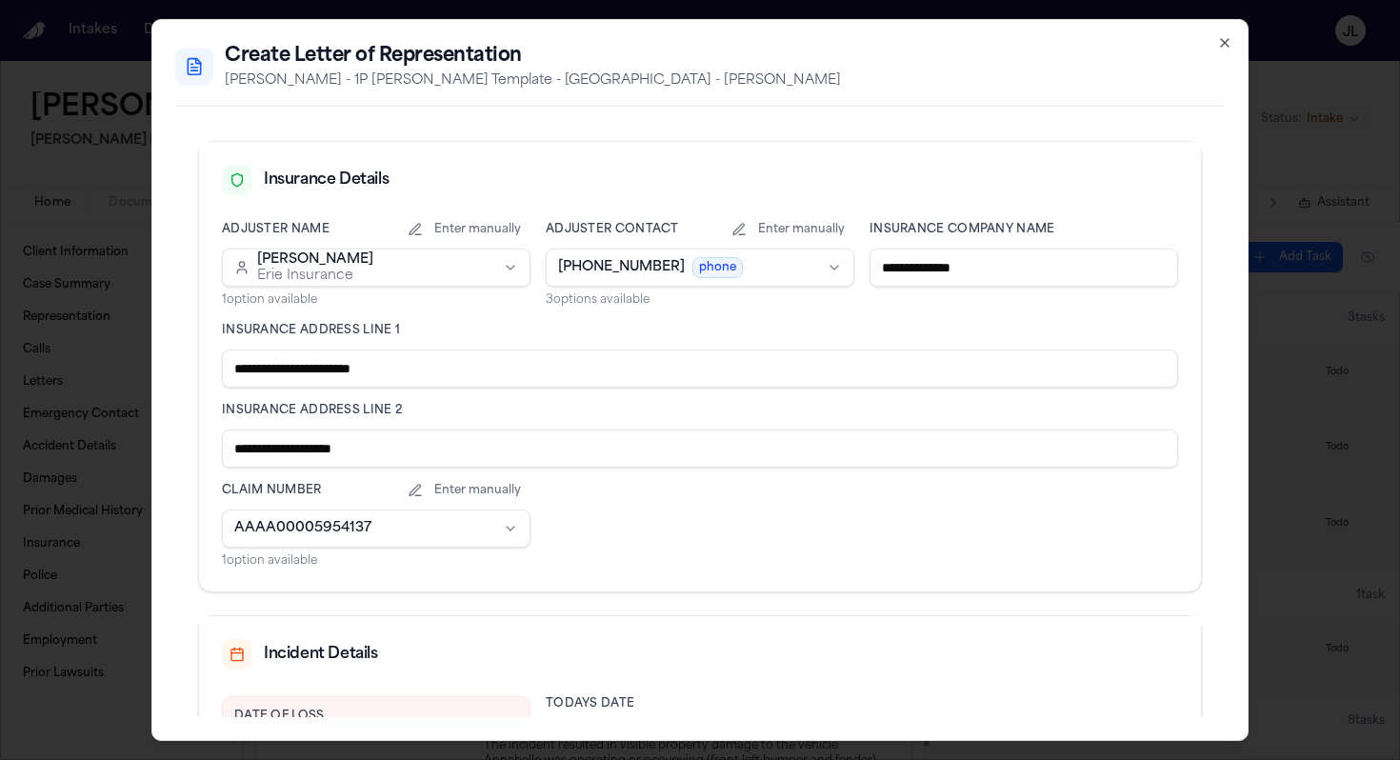
type input "**********"
click at [507, 525] on body "Intakes Day 1 Matters Overview Tasks Firms The Flock JL Annabelle Clippinger Ex…" at bounding box center [700, 380] width 1400 height 760
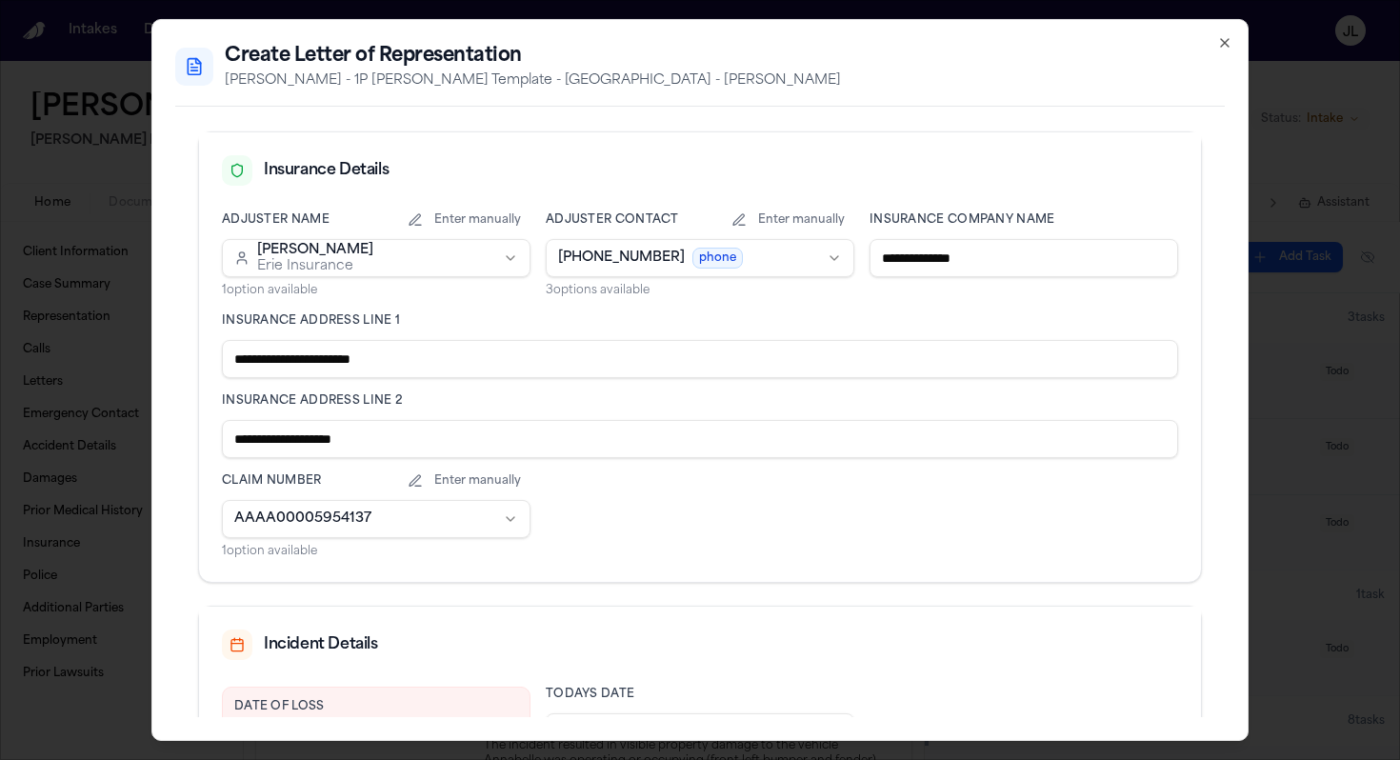
scroll to position [617, 0]
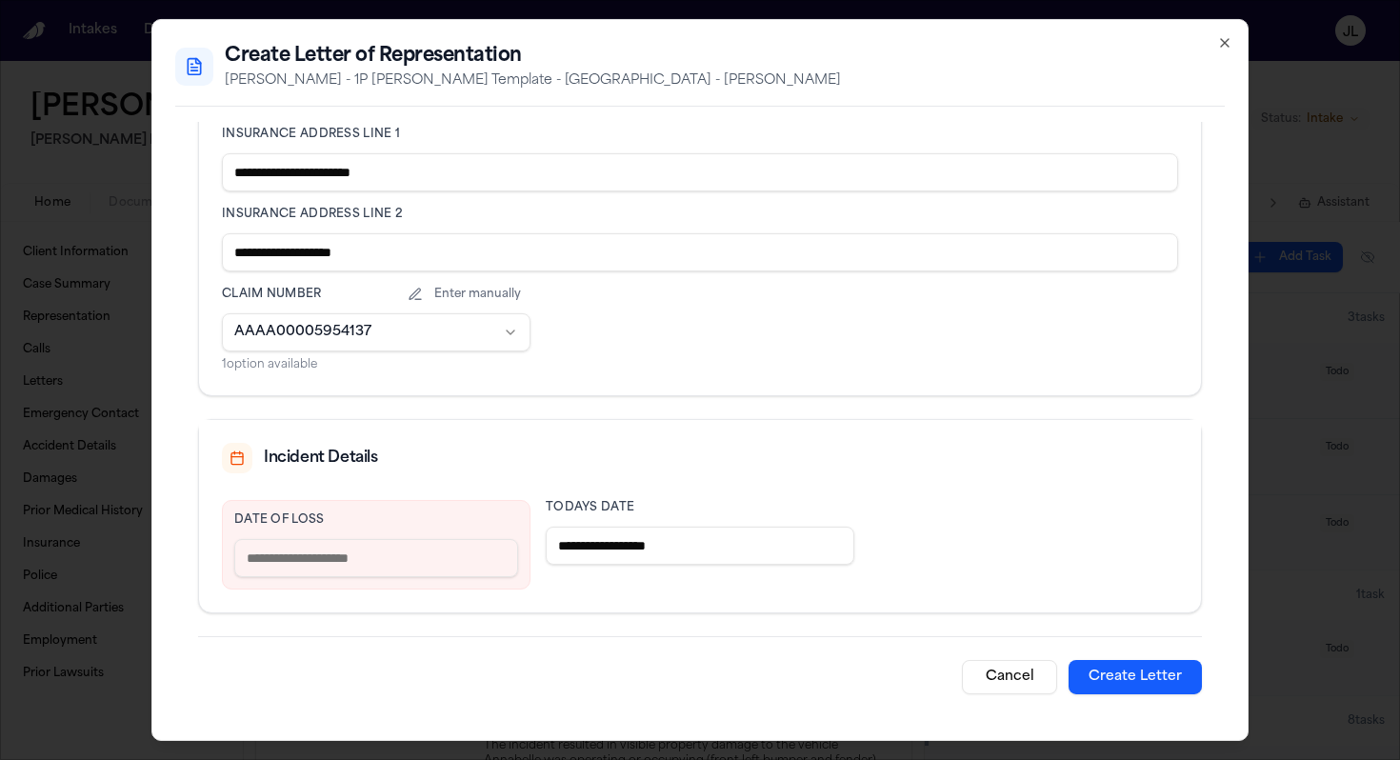
click at [358, 562] on input "text" at bounding box center [376, 558] width 284 height 38
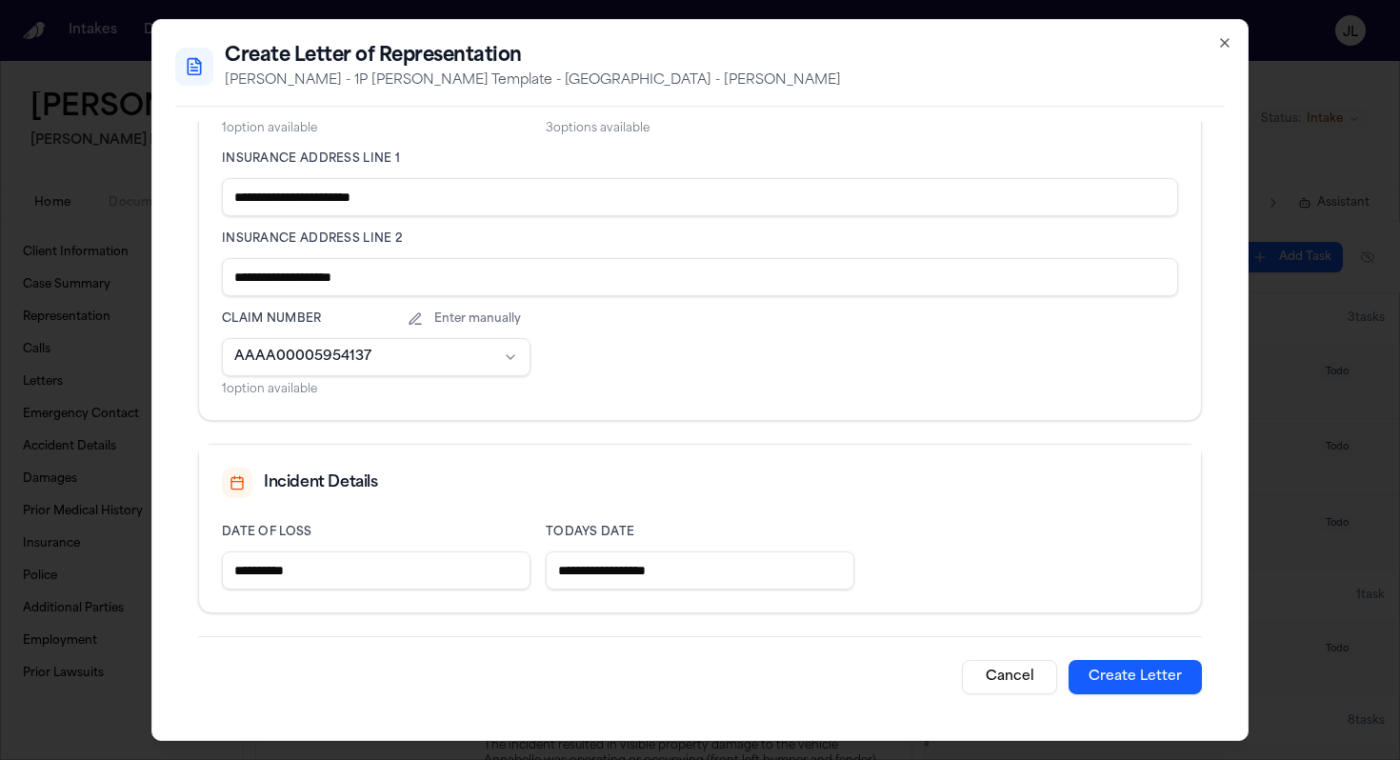
type input "**********"
click at [1125, 682] on button "Create Letter" at bounding box center [1134, 677] width 133 height 34
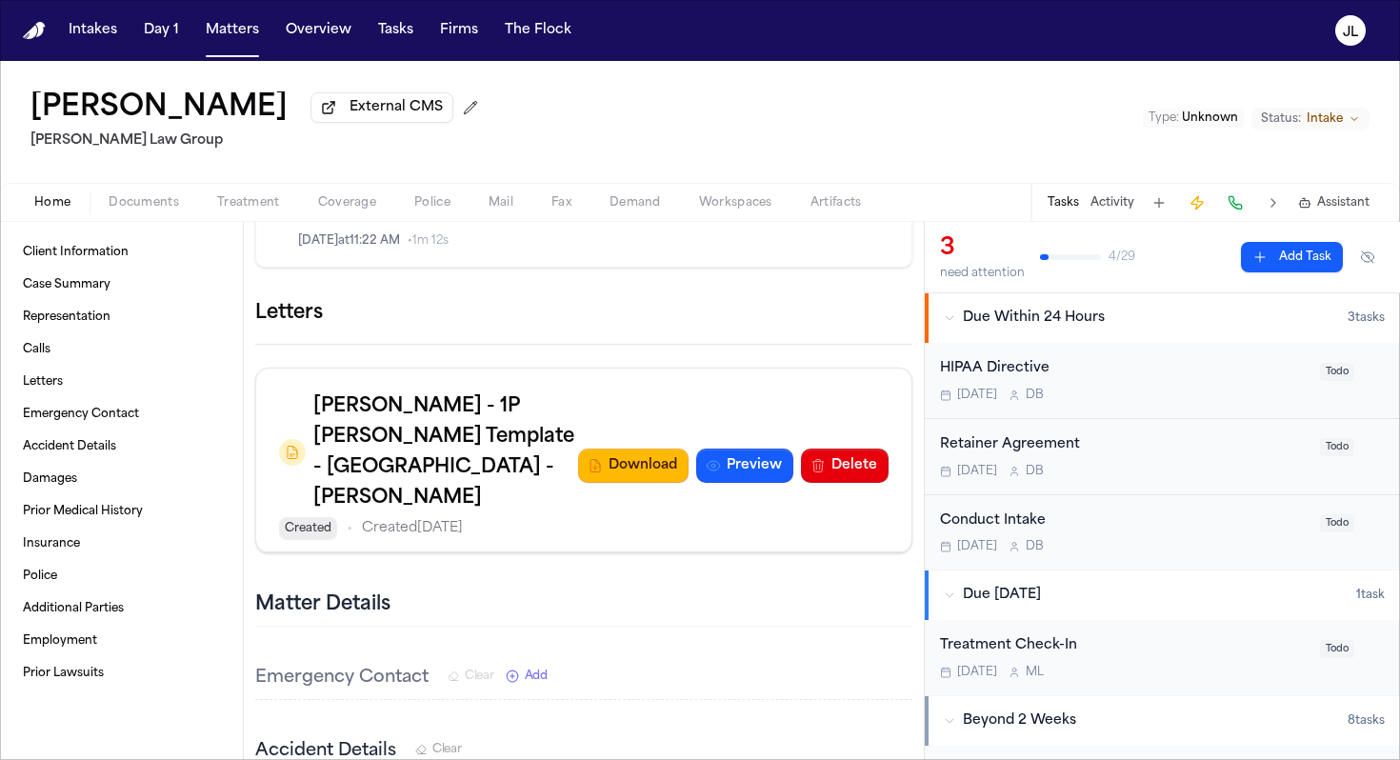
click at [912, 313] on button "button" at bounding box center [912, 313] width 0 height 0
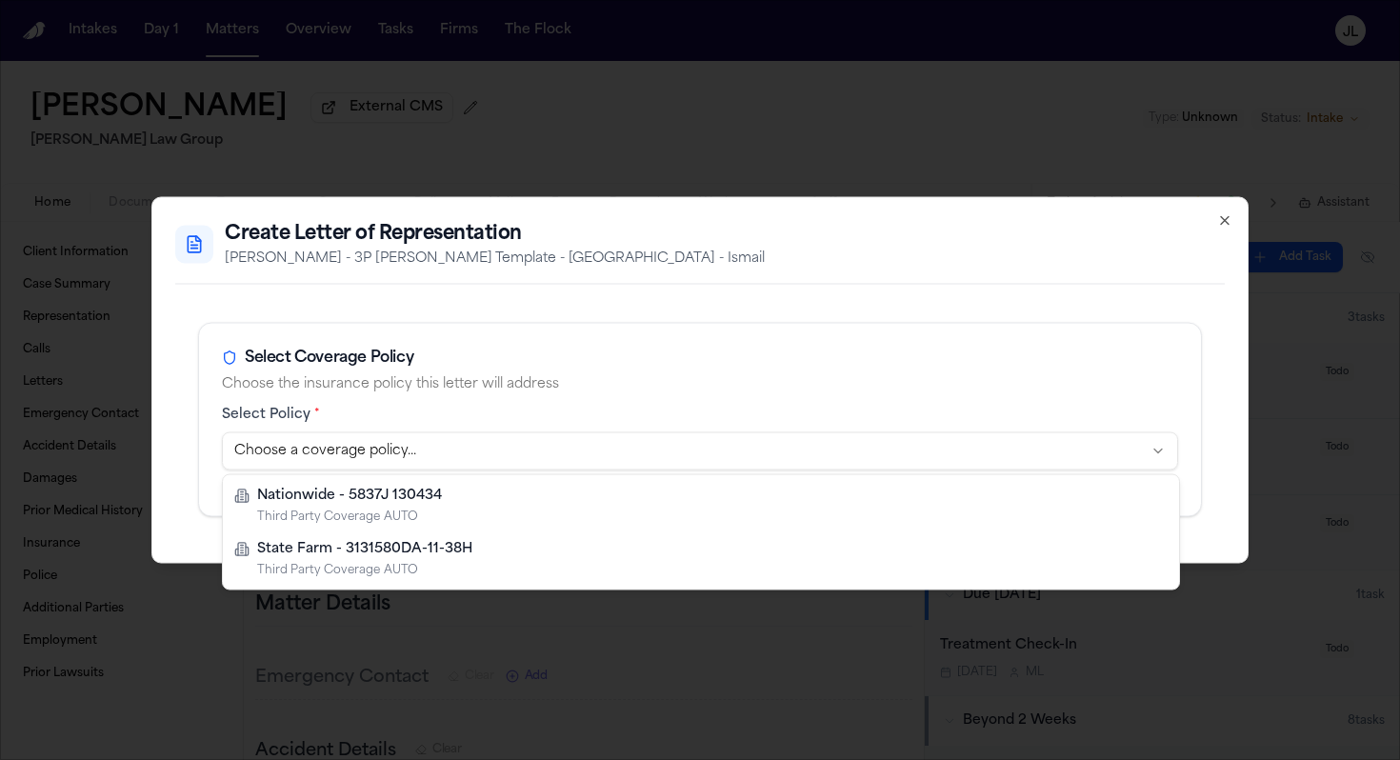
click at [648, 468] on body "Intakes Day 1 Matters Overview Tasks Firms The Flock JL Annabelle Clippinger Ex…" at bounding box center [700, 380] width 1400 height 760
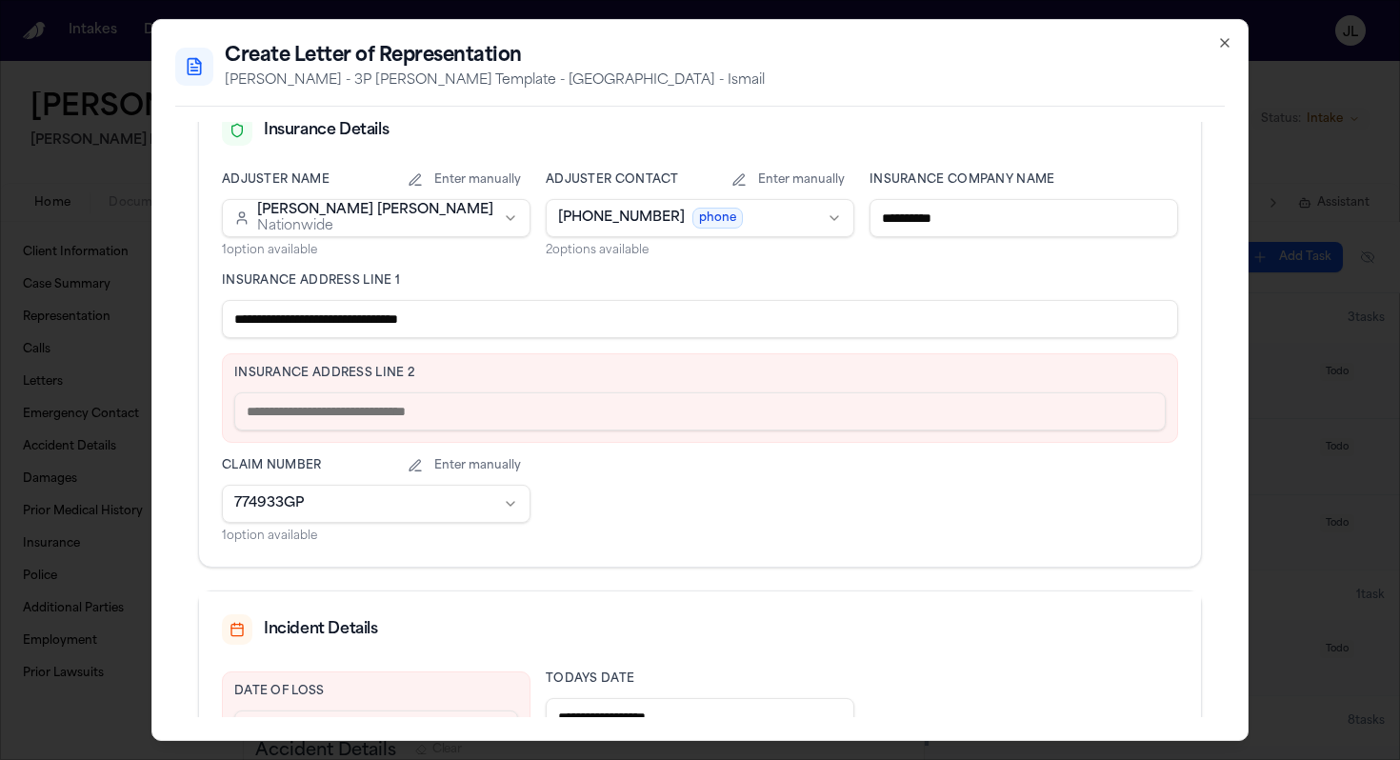
scroll to position [471, 0]
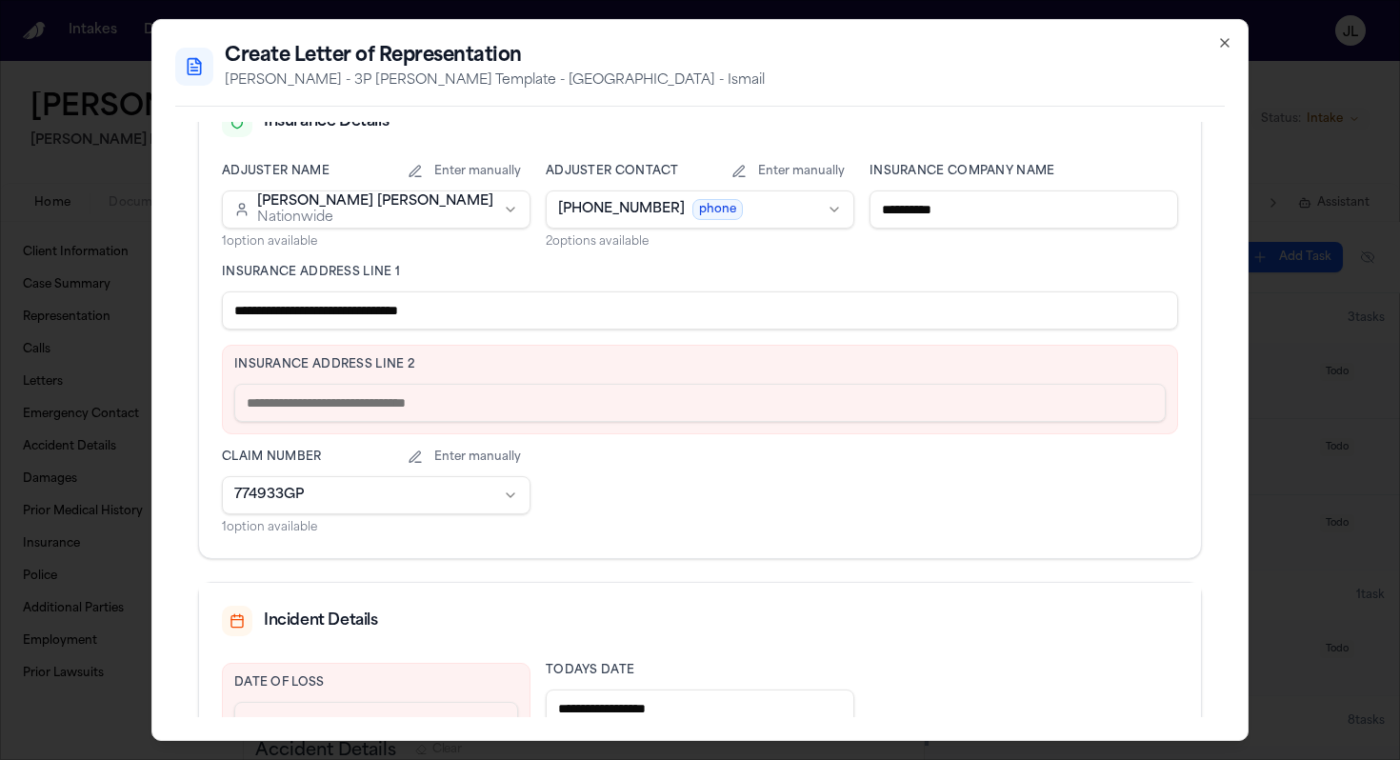
drag, startPoint x: 523, startPoint y: 302, endPoint x: 326, endPoint y: 306, distance: 197.1
click at [326, 306] on input "**********" at bounding box center [700, 310] width 956 height 38
type input "**********"
click at [297, 410] on input "text" at bounding box center [699, 403] width 931 height 38
paste input "**********"
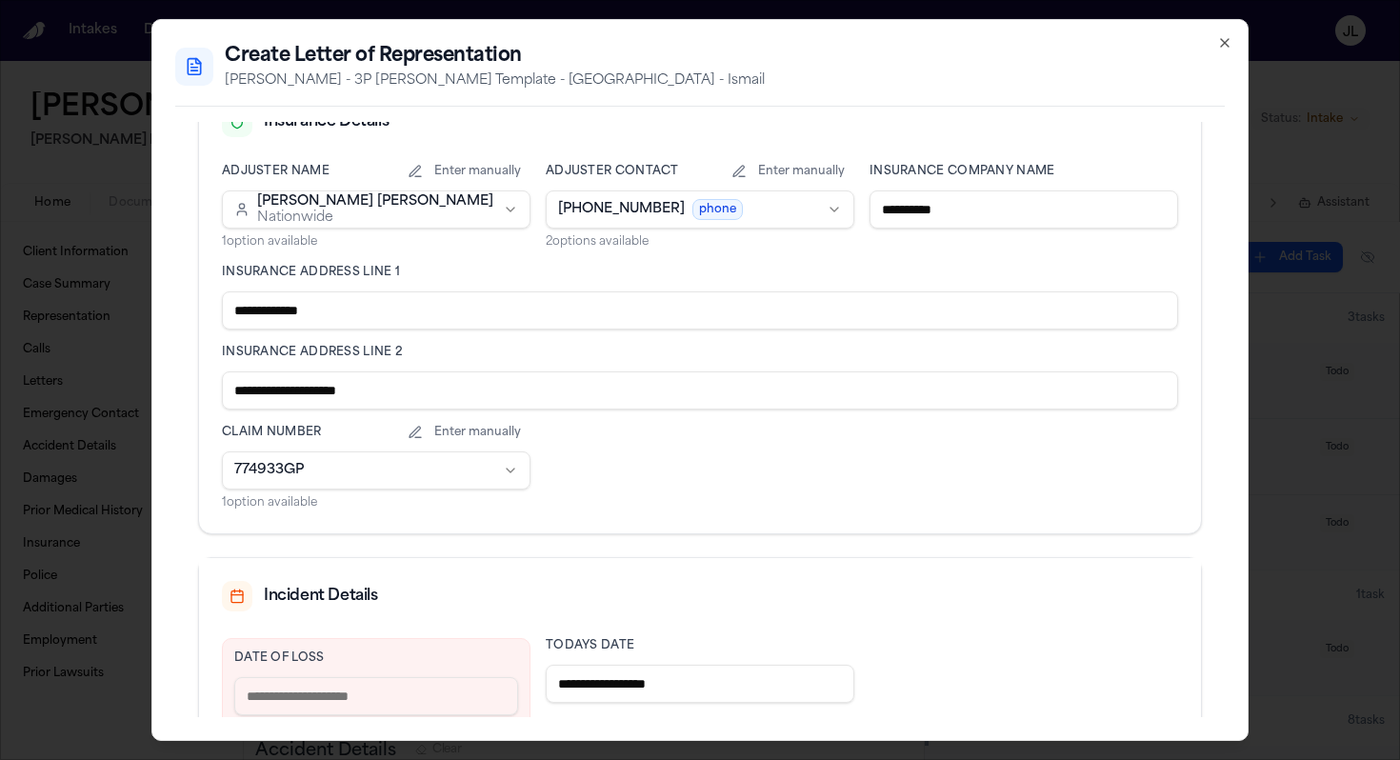
scroll to position [609, 0]
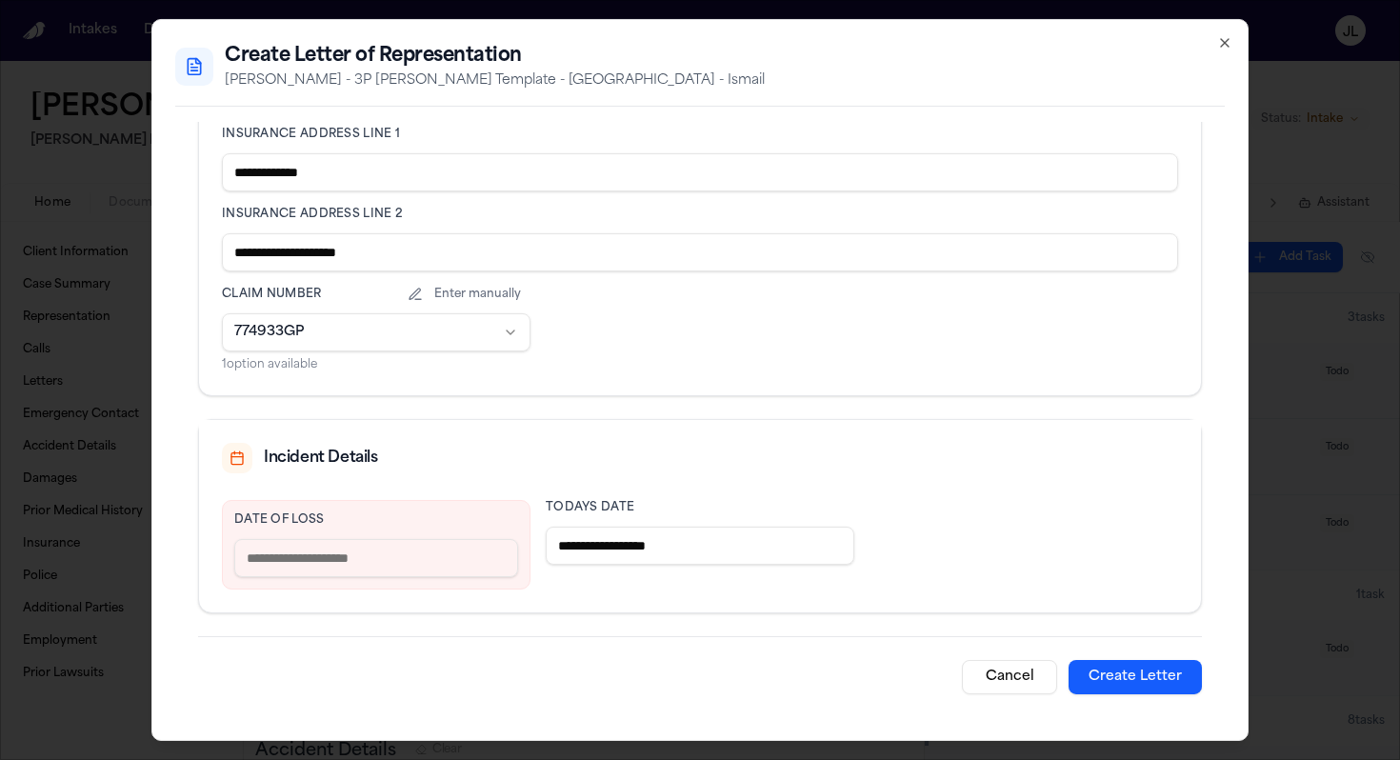
type input "**********"
click at [267, 566] on input "text" at bounding box center [376, 558] width 284 height 38
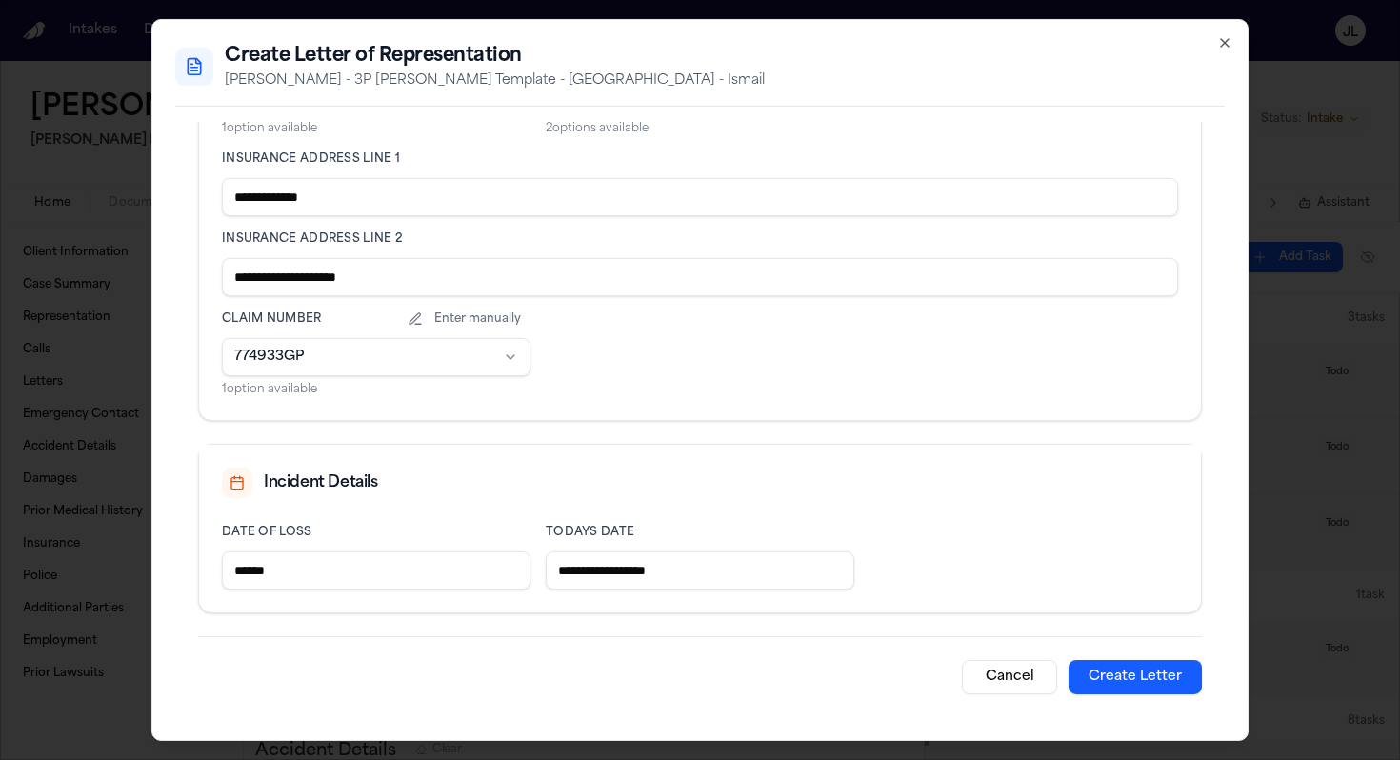
type input "**********"
click at [1187, 674] on button "Create Letter" at bounding box center [1134, 677] width 133 height 34
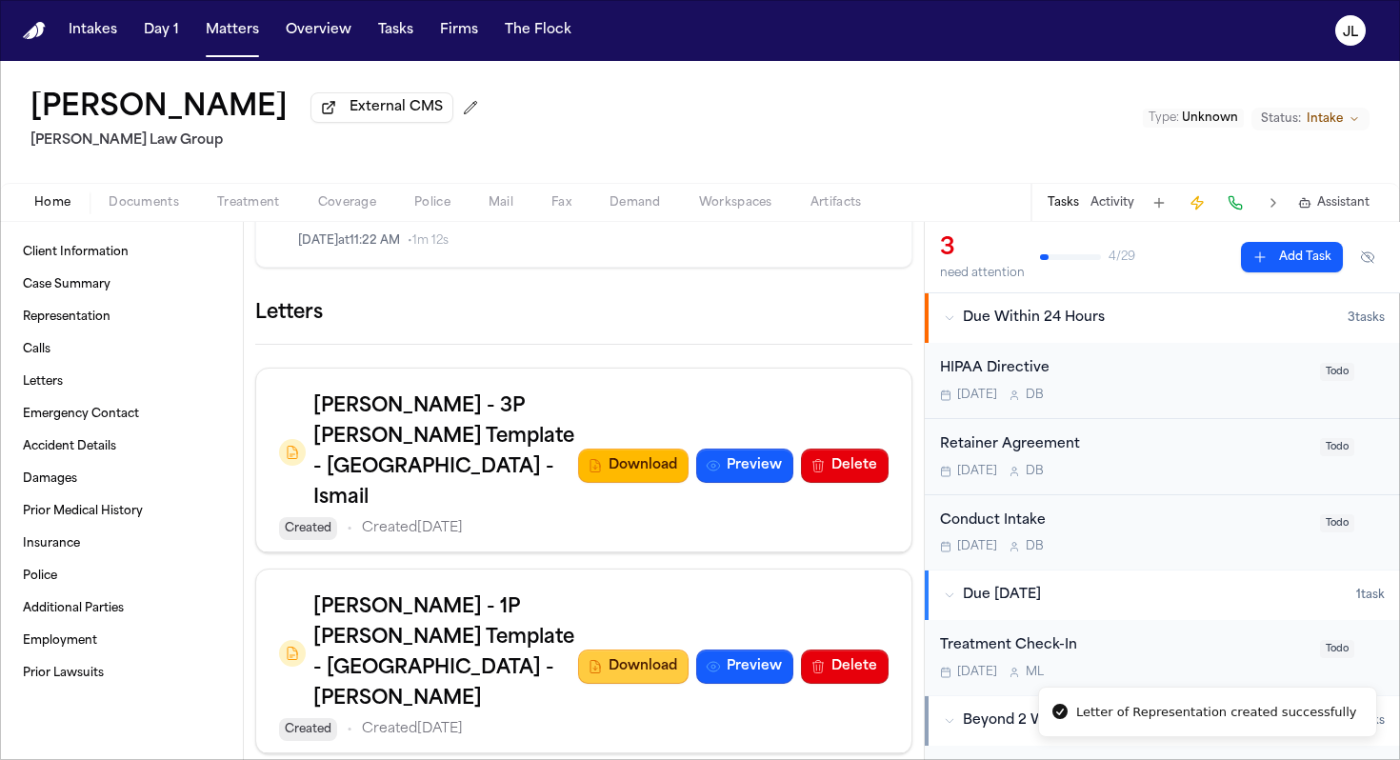
click at [599, 659] on icon "button" at bounding box center [594, 666] width 15 height 15
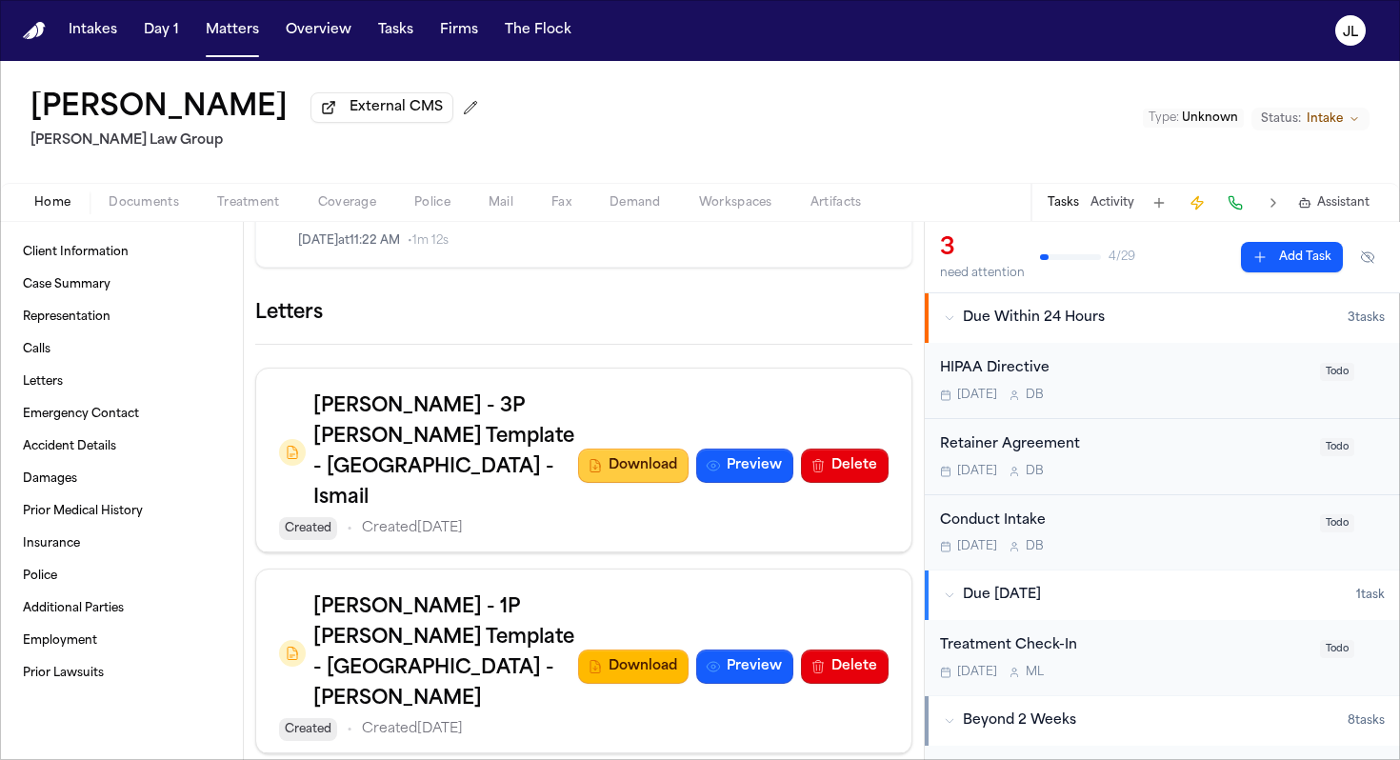
click at [621, 462] on button "Download" at bounding box center [633, 465] width 110 height 34
click at [1070, 45] on nav "Intakes Day 1 Matters Overview Tasks Firms The Flock JL" at bounding box center [700, 30] width 1400 height 61
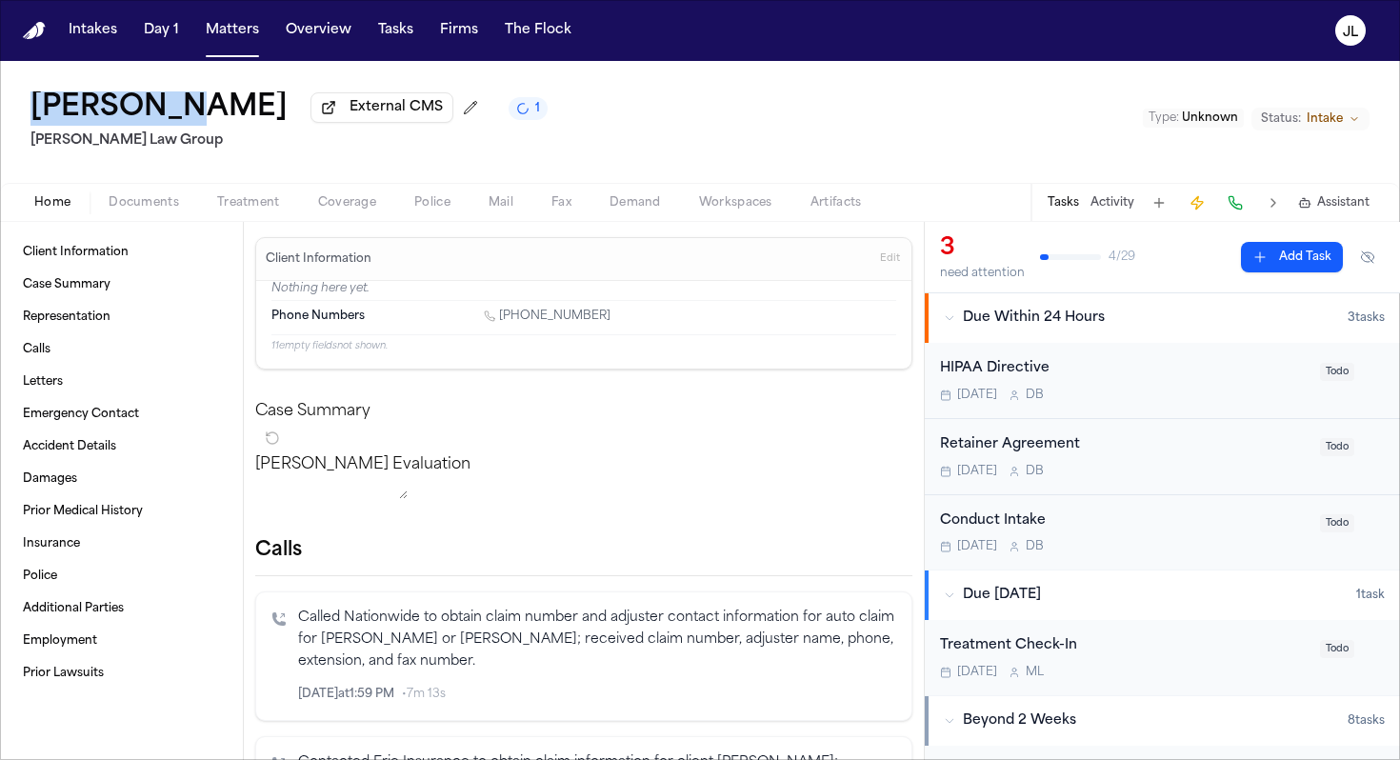
click at [346, 214] on span "button" at bounding box center [347, 213] width 81 height 2
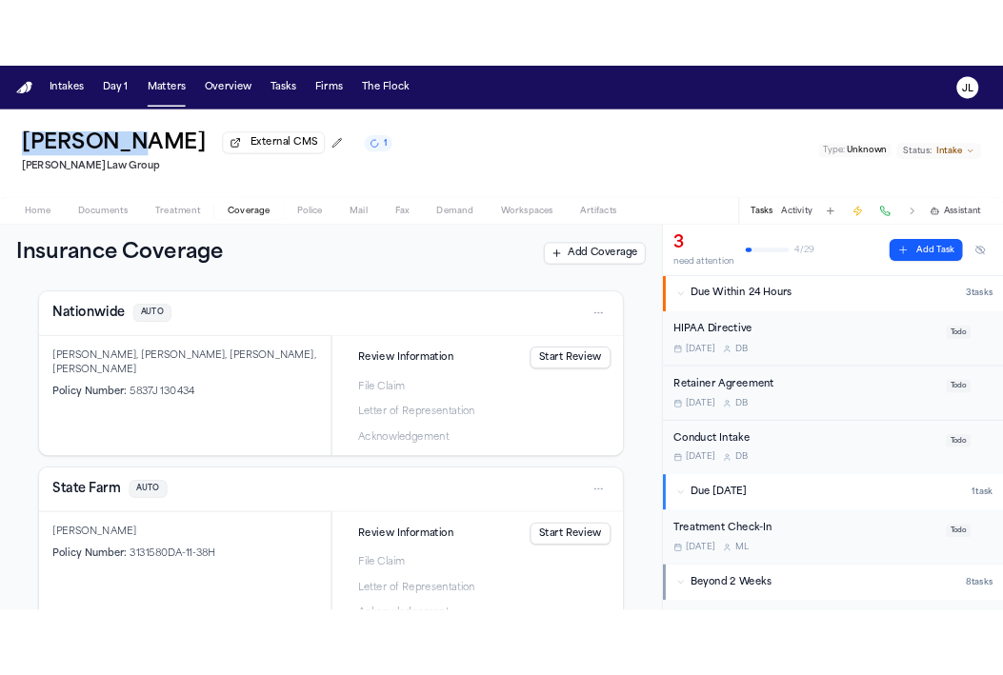
scroll to position [632, 0]
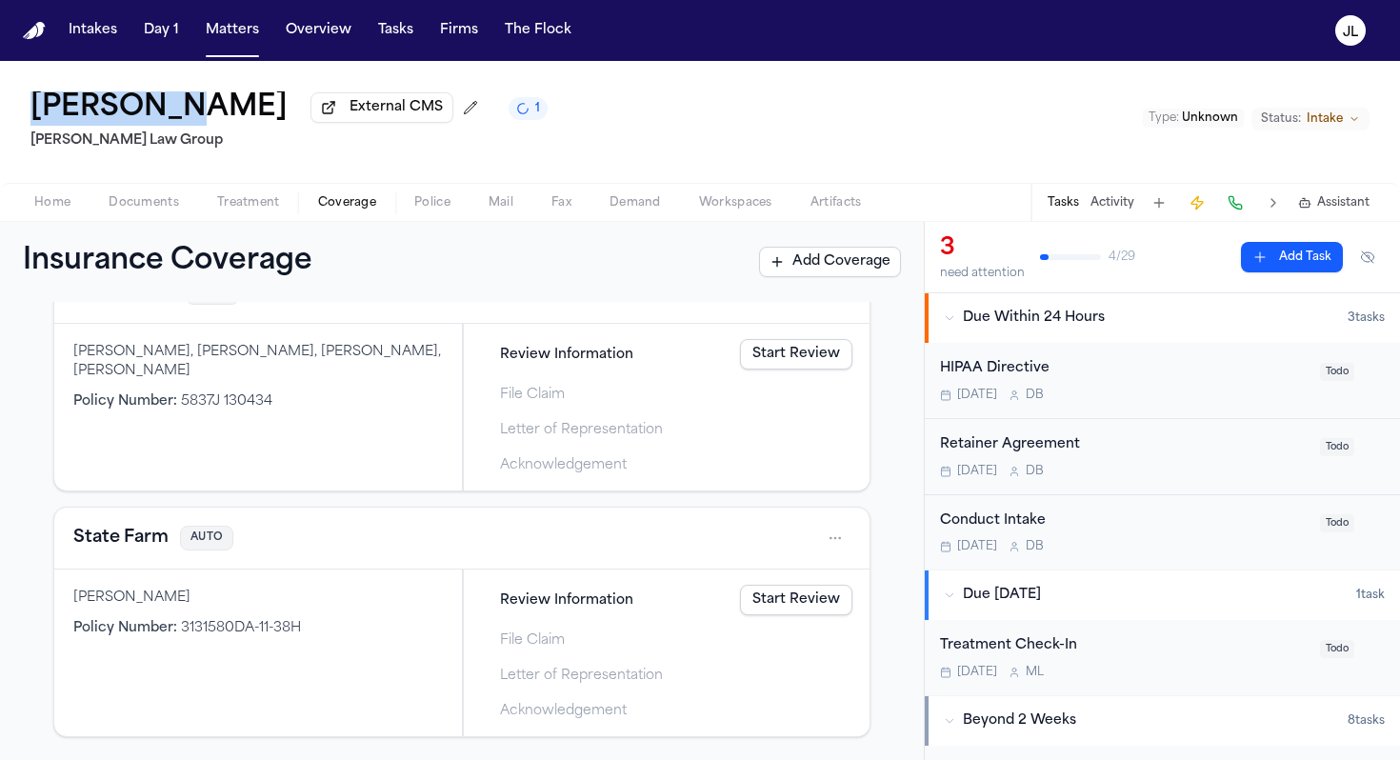
click at [127, 530] on button "State Farm" at bounding box center [120, 538] width 95 height 27
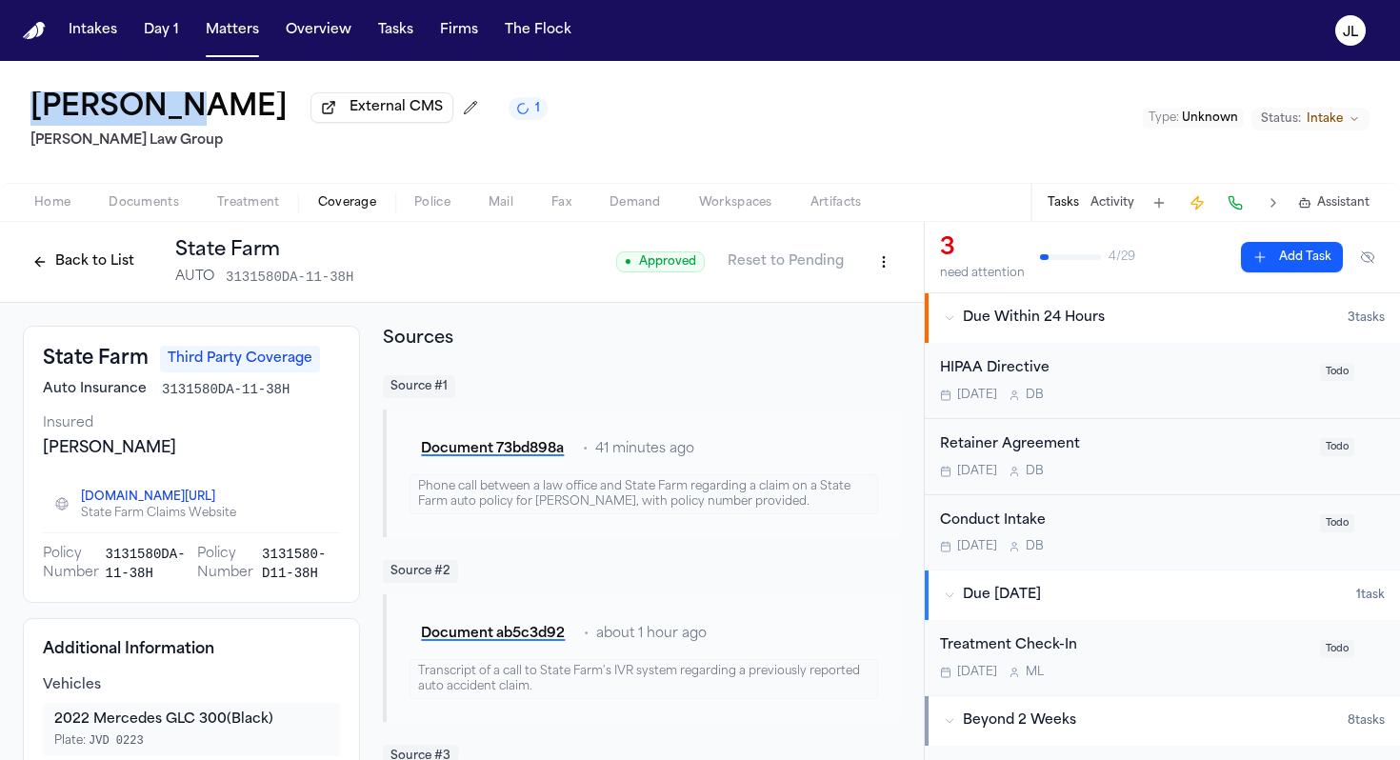
click at [100, 271] on button "Back to List" at bounding box center [83, 262] width 121 height 30
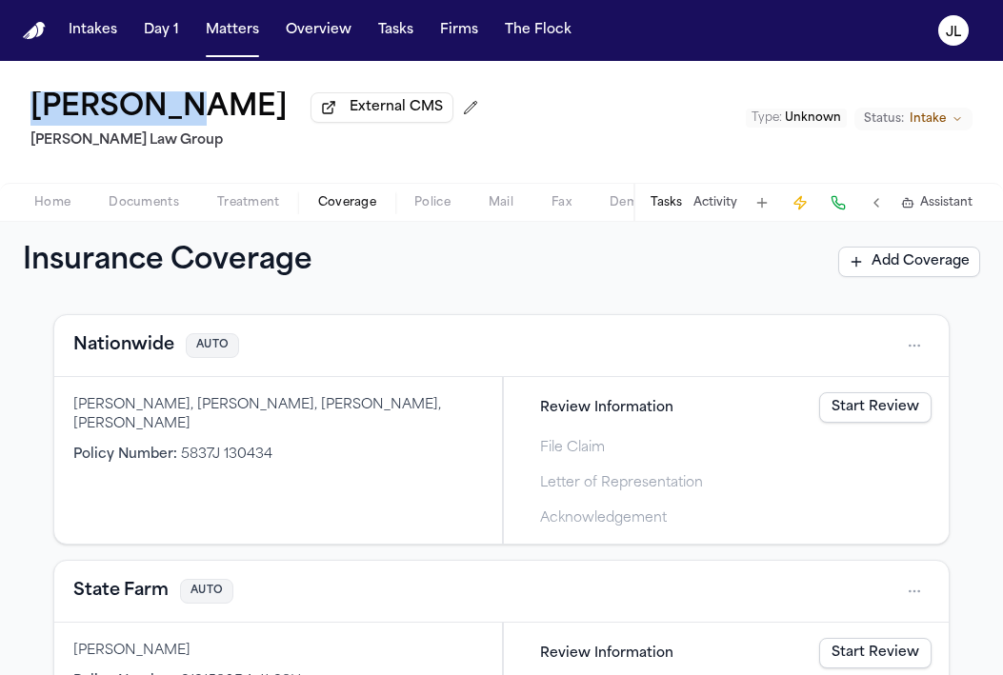
scroll to position [570, 0]
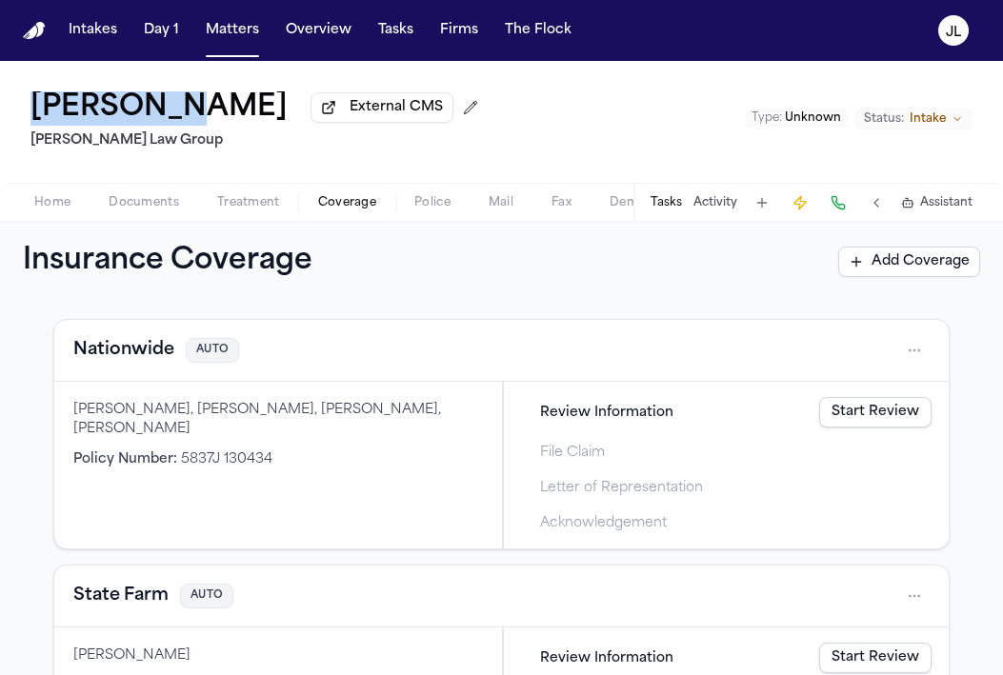
click at [151, 360] on button "Nationwide" at bounding box center [123, 350] width 101 height 27
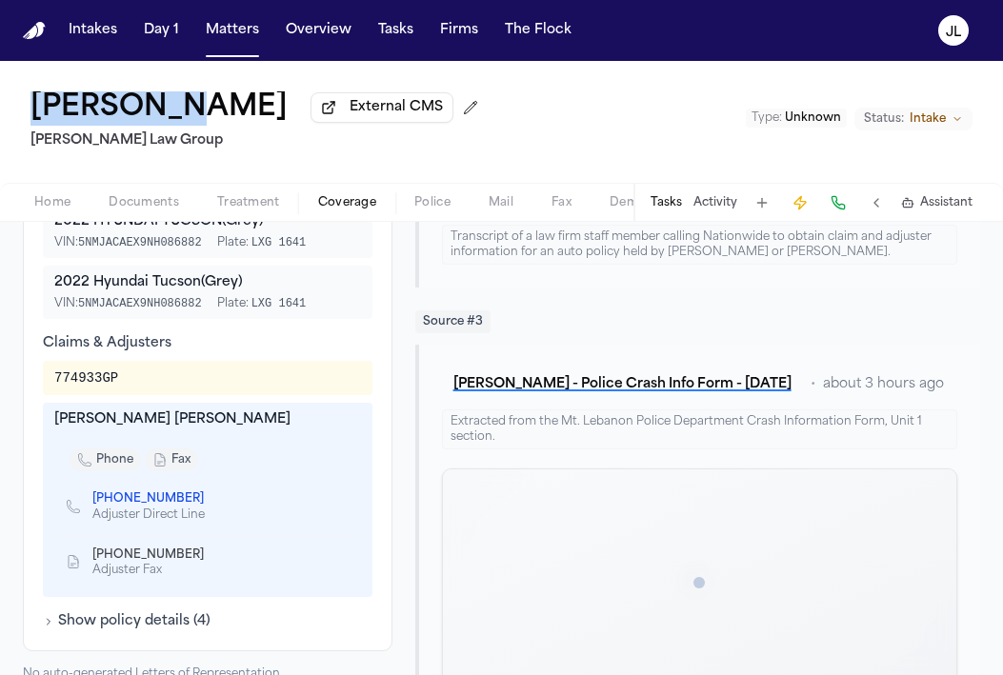
scroll to position [712, 0]
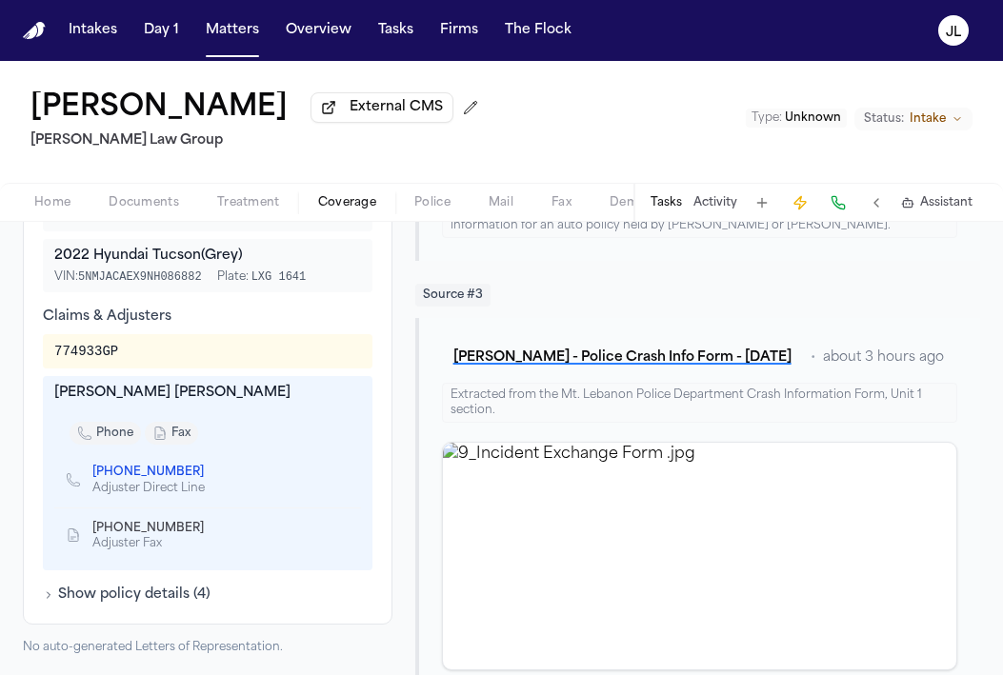
click at [182, 534] on span "(866) 261-4886" at bounding box center [155, 528] width 127 height 15
click at [208, 534] on icon "Copy to clipboard" at bounding box center [213, 528] width 11 height 11
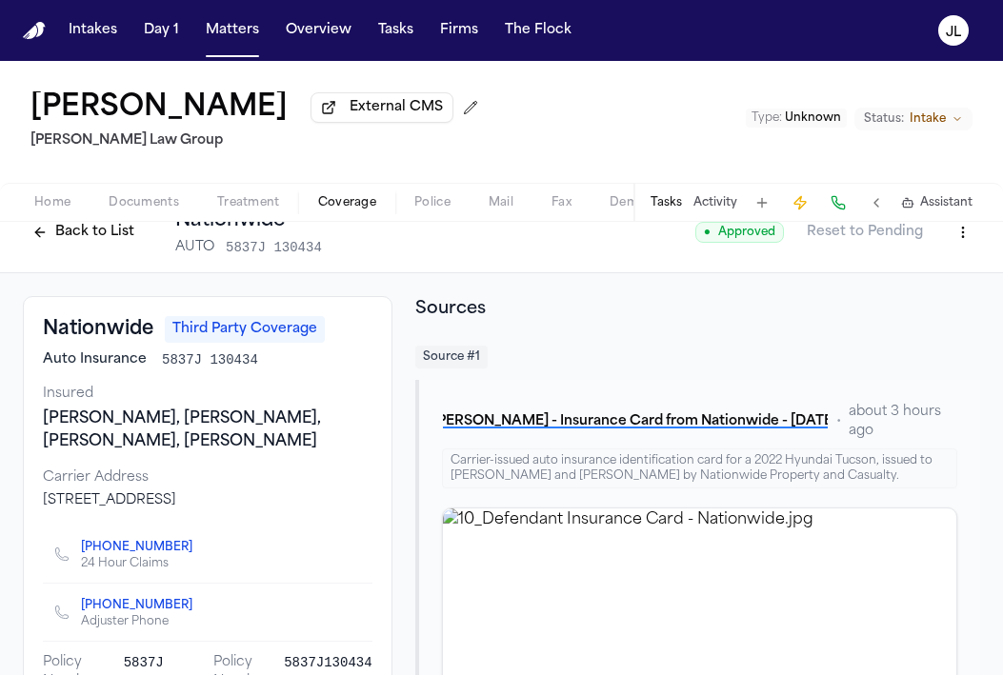
scroll to position [0, 0]
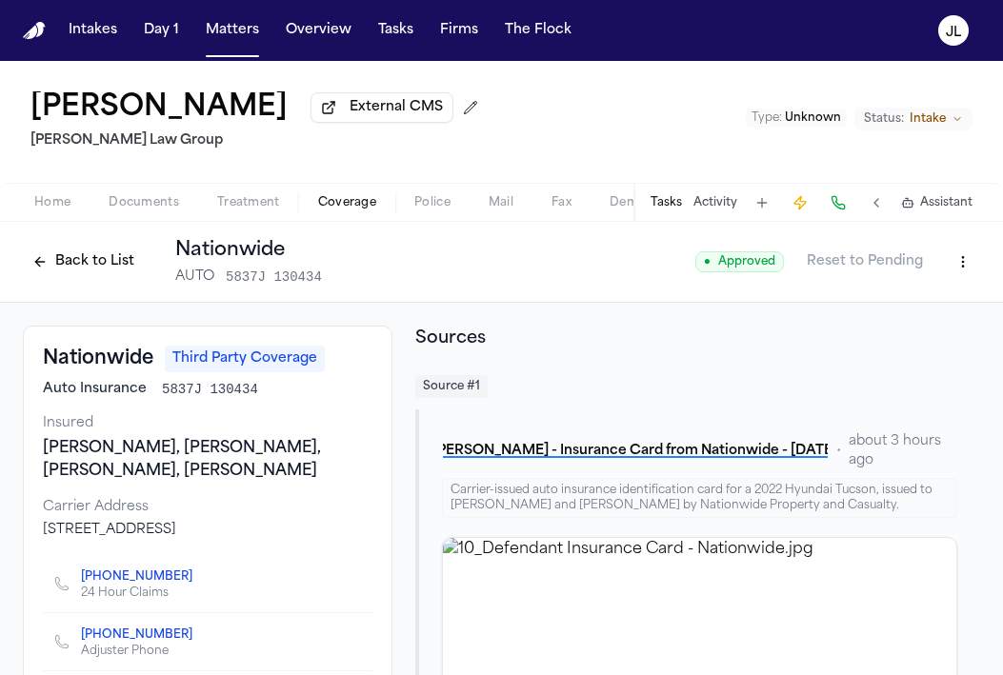
click at [105, 264] on button "Back to List" at bounding box center [83, 262] width 121 height 30
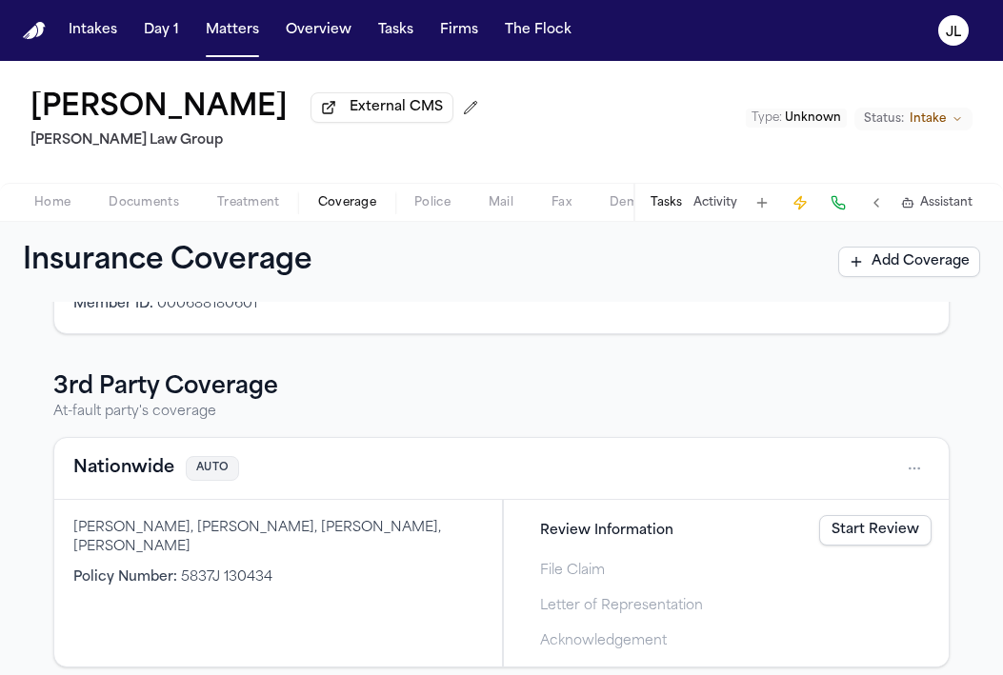
scroll to position [717, 0]
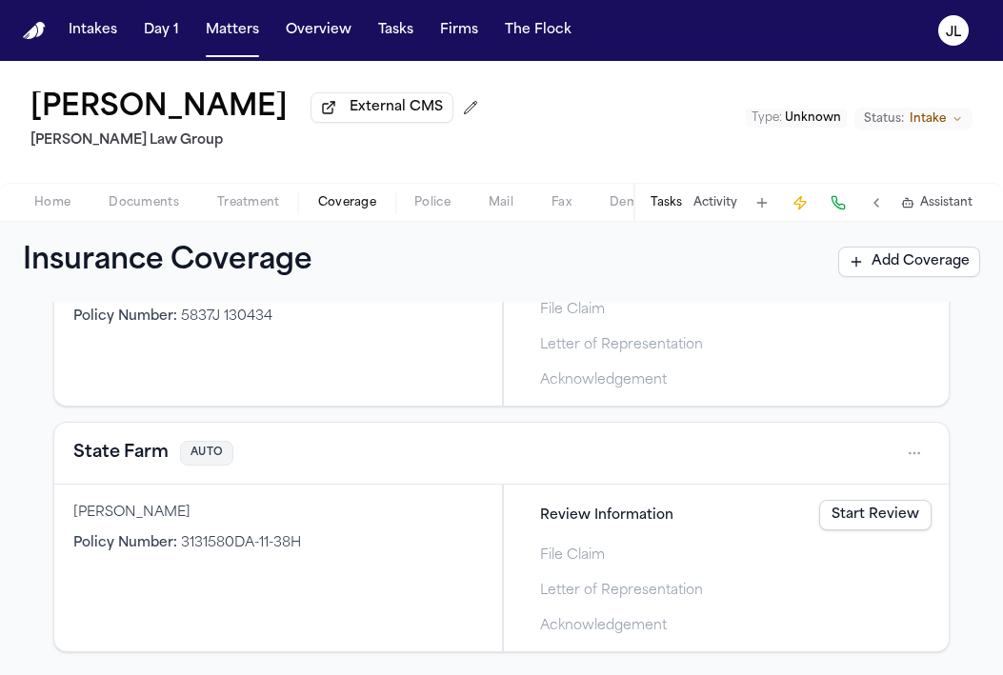
click at [128, 453] on button "State Farm" at bounding box center [120, 453] width 95 height 27
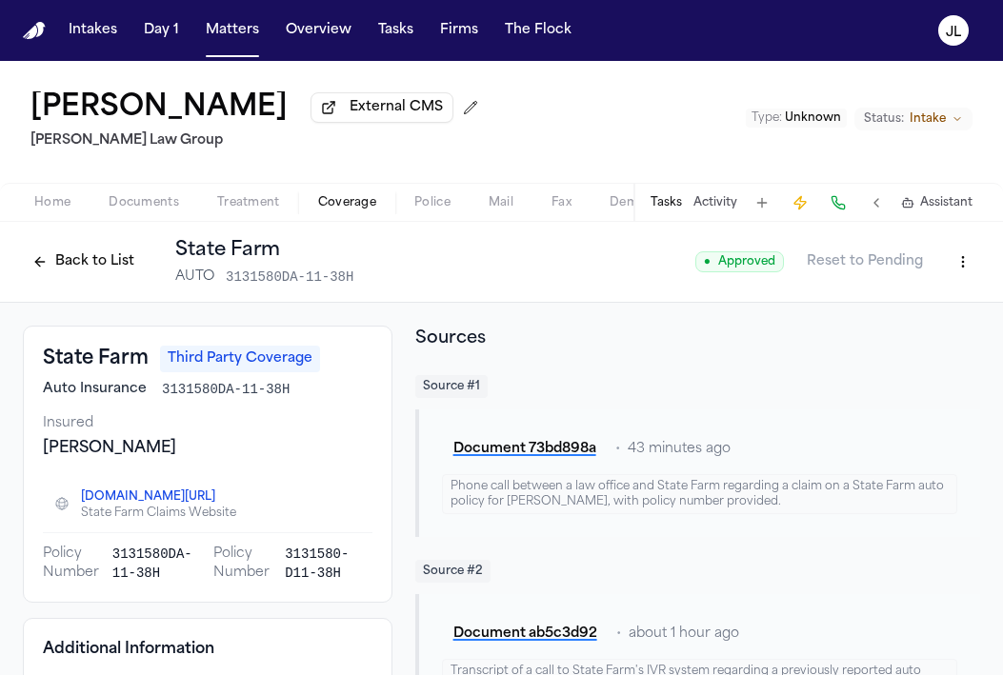
click at [92, 276] on button "Back to List" at bounding box center [83, 262] width 121 height 30
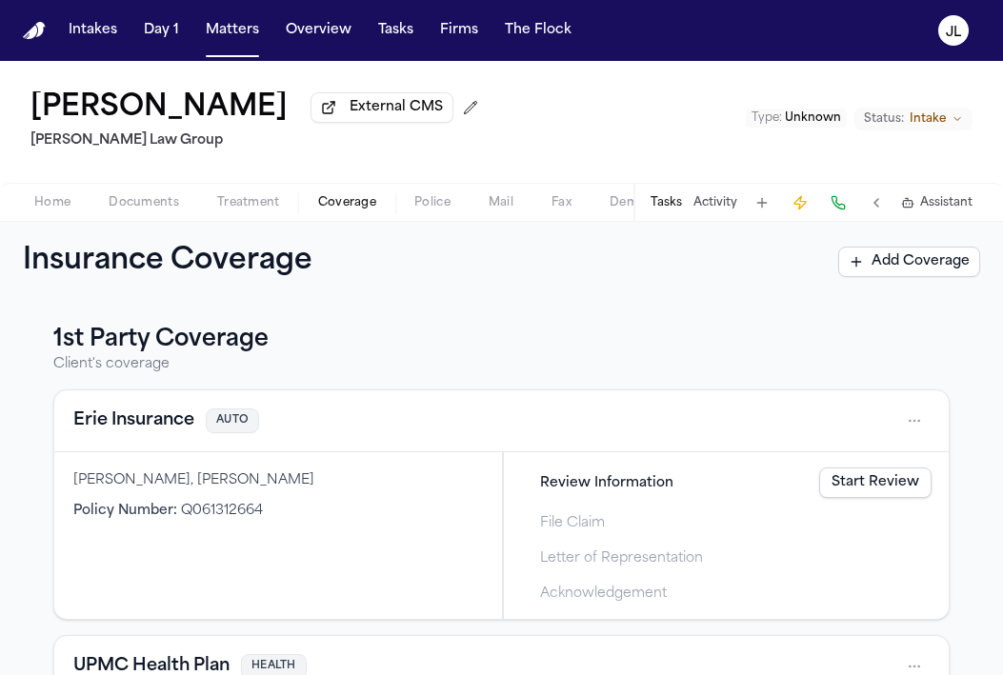
click at [42, 210] on span "Home" at bounding box center [52, 202] width 36 height 15
click at [351, 205] on span "Coverage" at bounding box center [347, 202] width 58 height 15
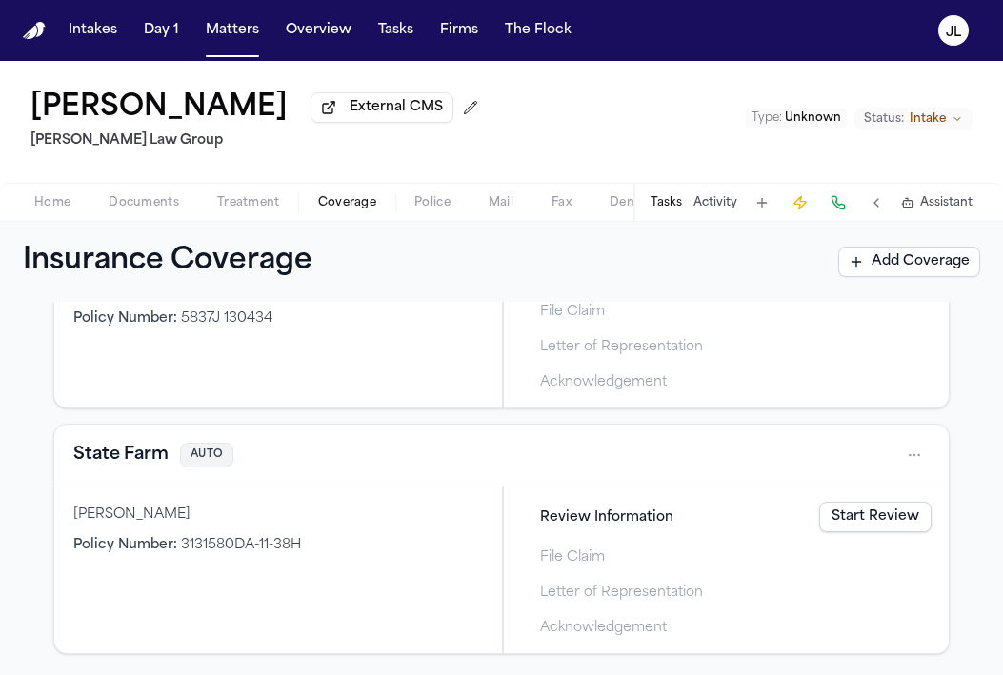
scroll to position [717, 0]
click at [129, 459] on button "State Farm" at bounding box center [120, 453] width 95 height 27
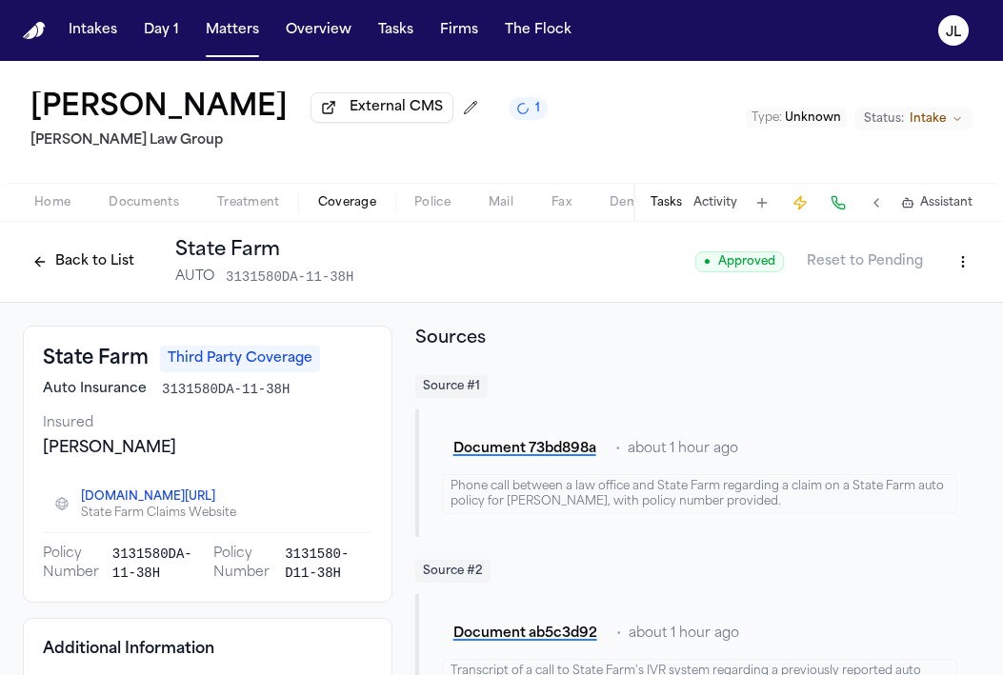
click at [68, 264] on button "Back to List" at bounding box center [83, 262] width 121 height 30
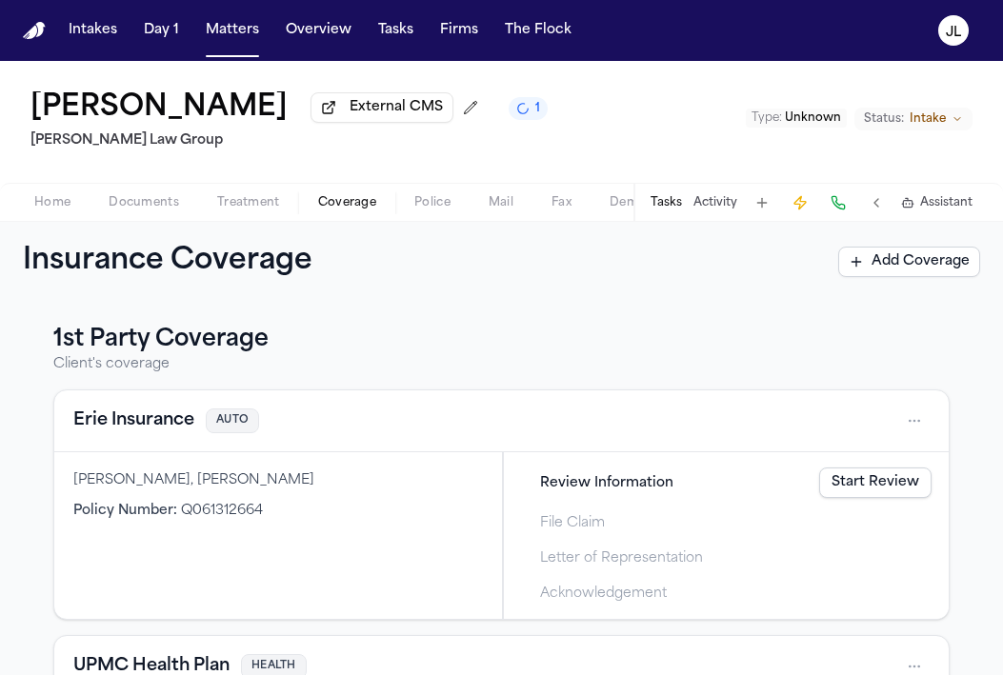
click at [185, 432] on button "Erie Insurance" at bounding box center [133, 420] width 121 height 27
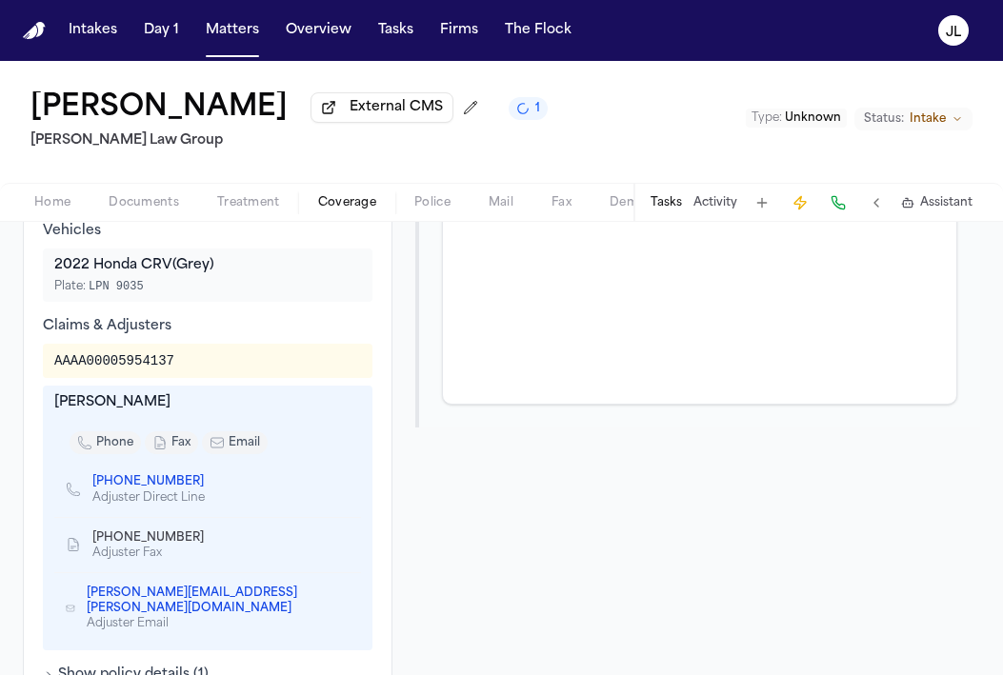
scroll to position [630, 0]
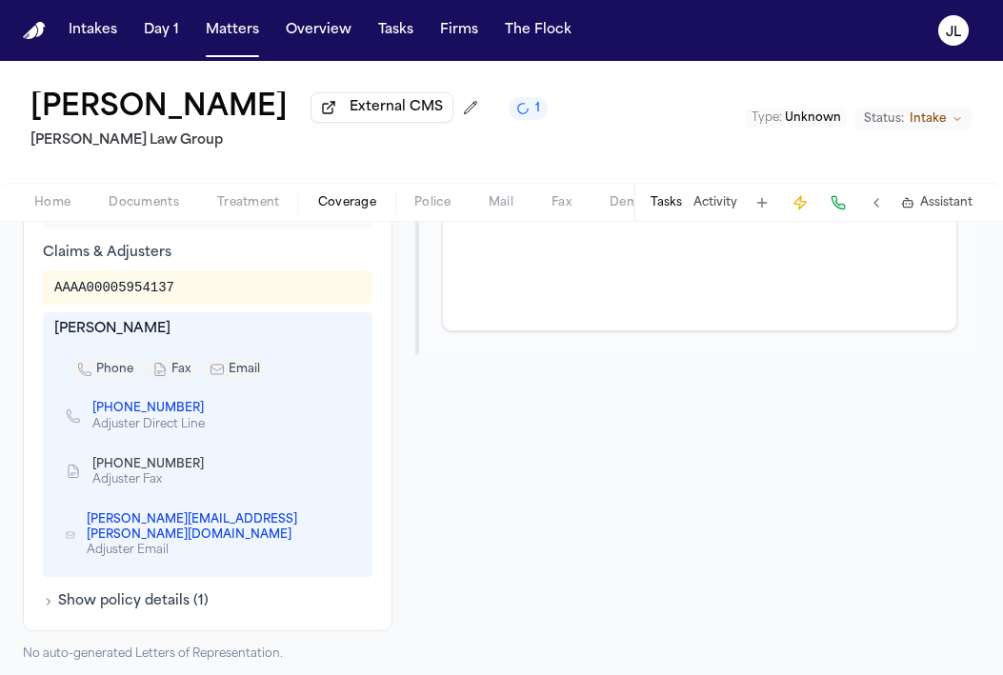
click at [209, 469] on icon "Copy to clipboard" at bounding box center [212, 466] width 7 height 7
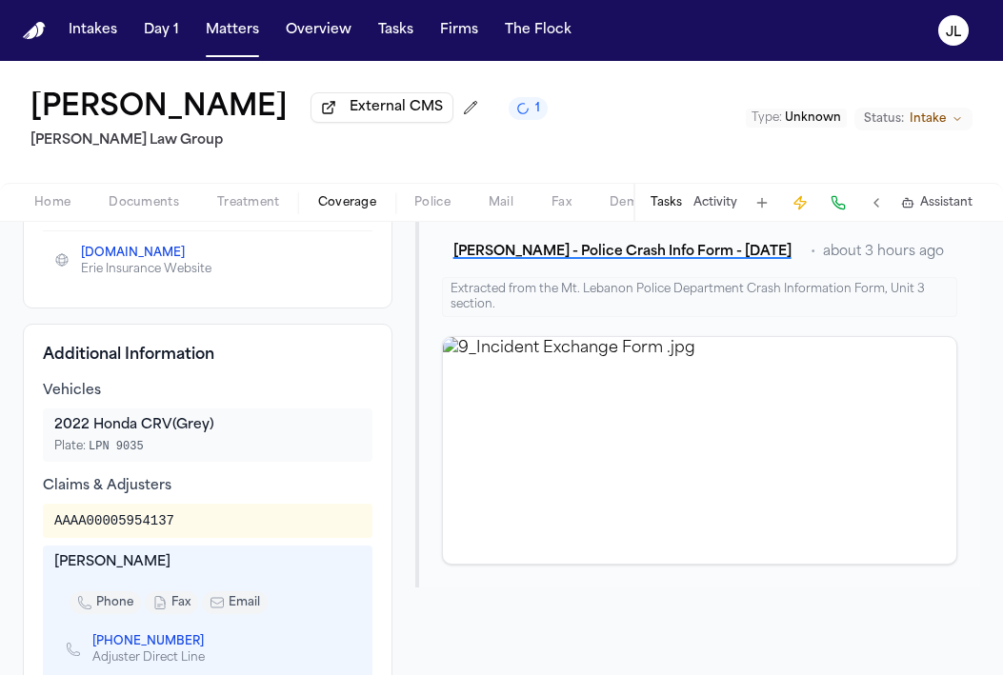
scroll to position [0, 0]
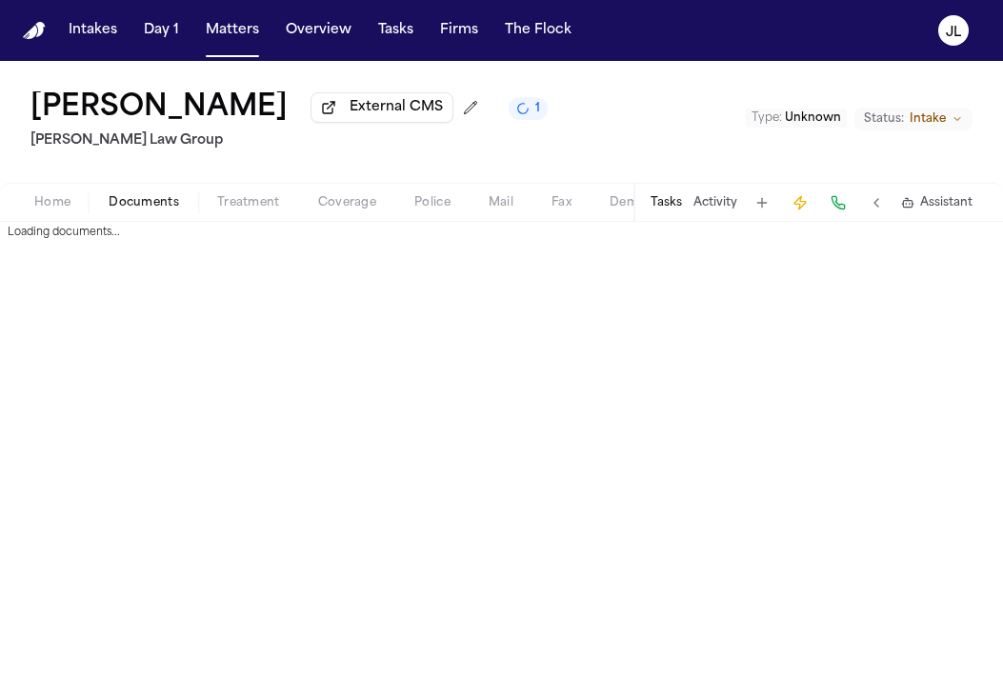
click at [136, 196] on span "Documents" at bounding box center [144, 202] width 70 height 15
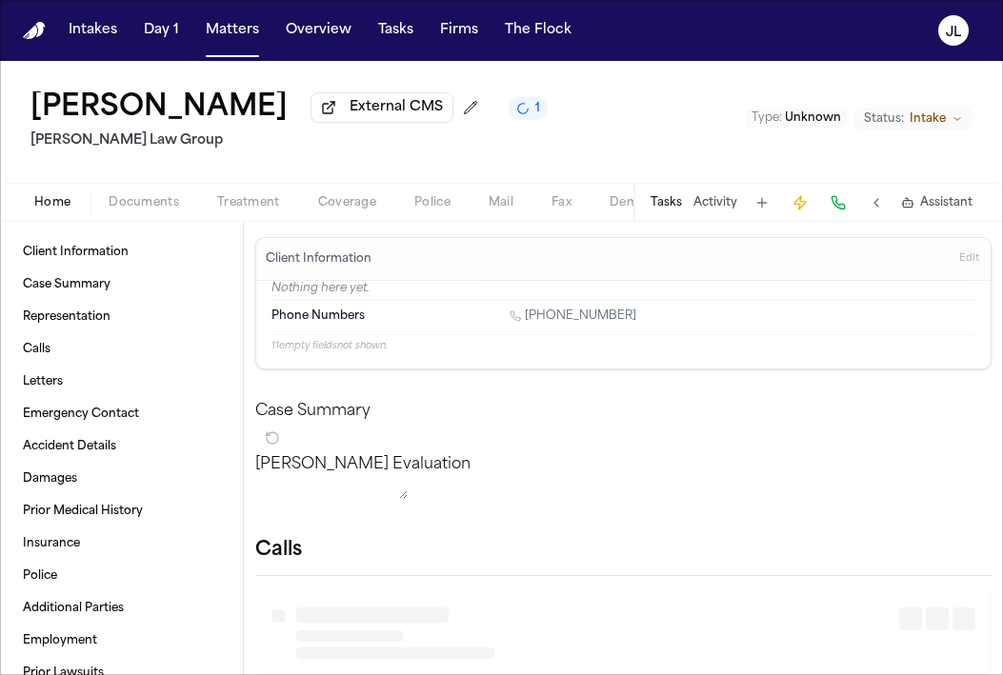
click at [64, 206] on span "Home" at bounding box center [52, 202] width 36 height 15
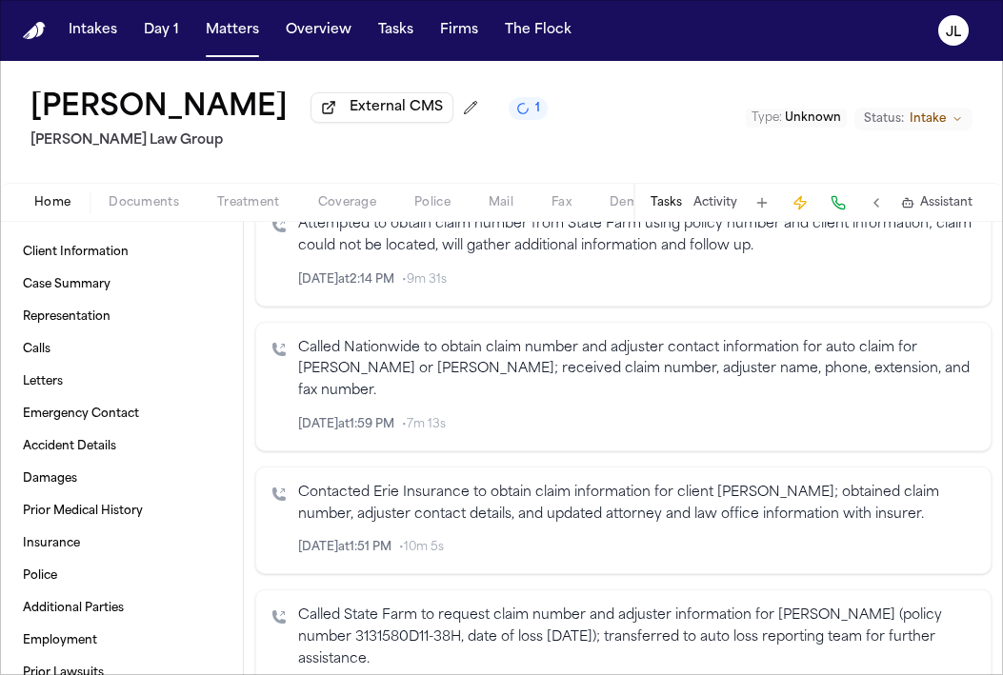
scroll to position [398, 0]
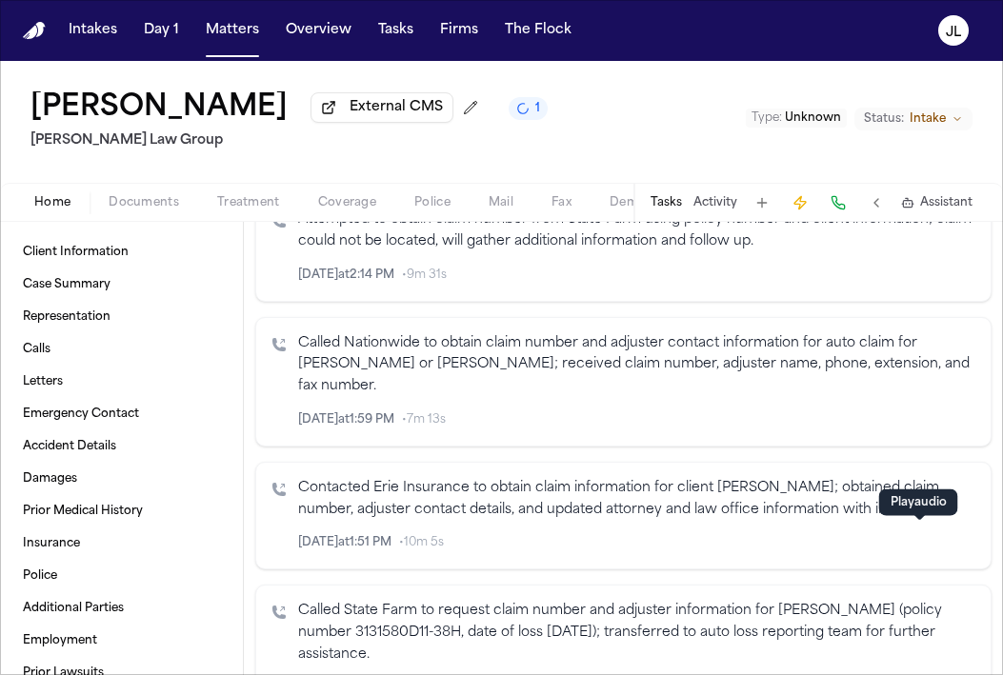
click at [919, 536] on icon "button" at bounding box center [918, 542] width 13 height 13
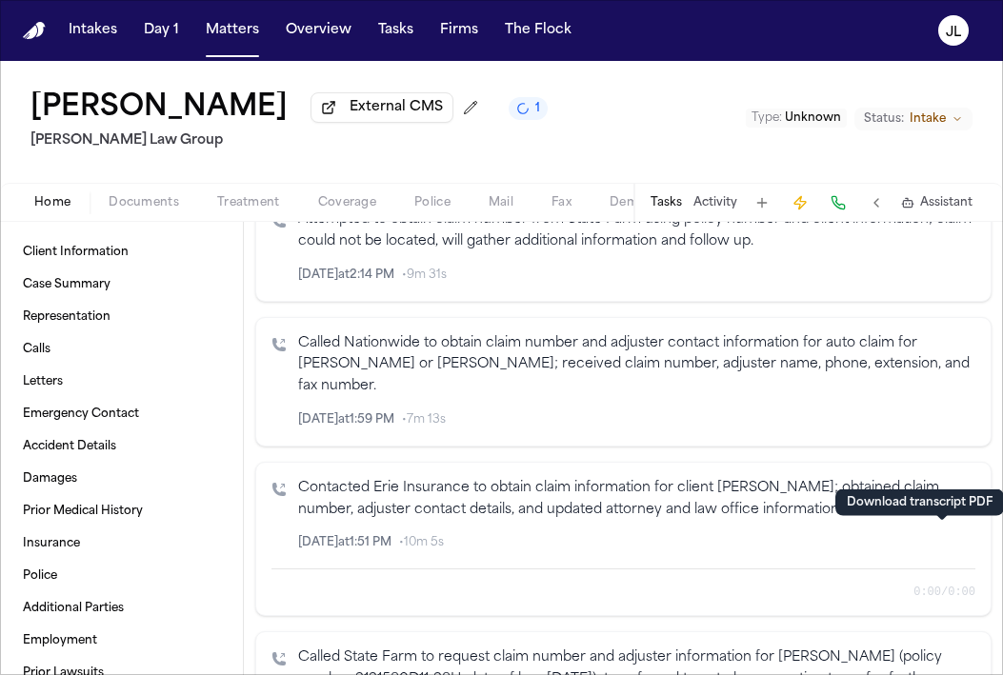
click at [945, 546] on button "button" at bounding box center [941, 542] width 21 height 21
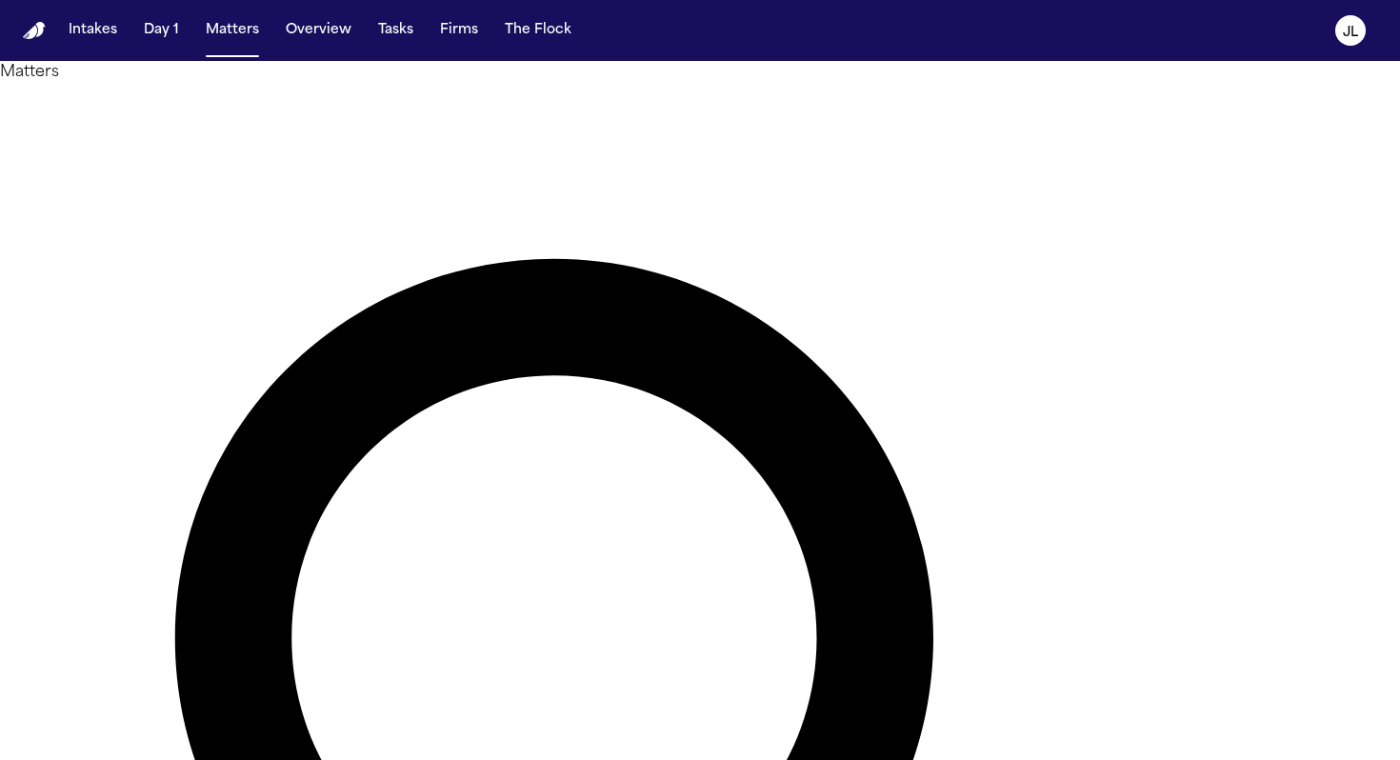
type input "********"
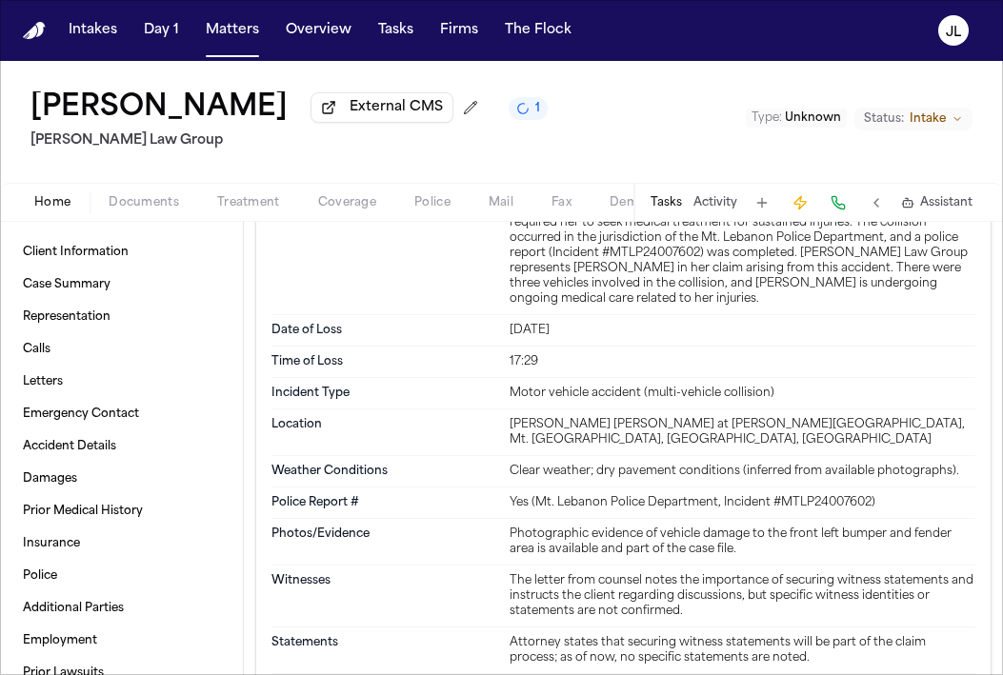
scroll to position [1767, 0]
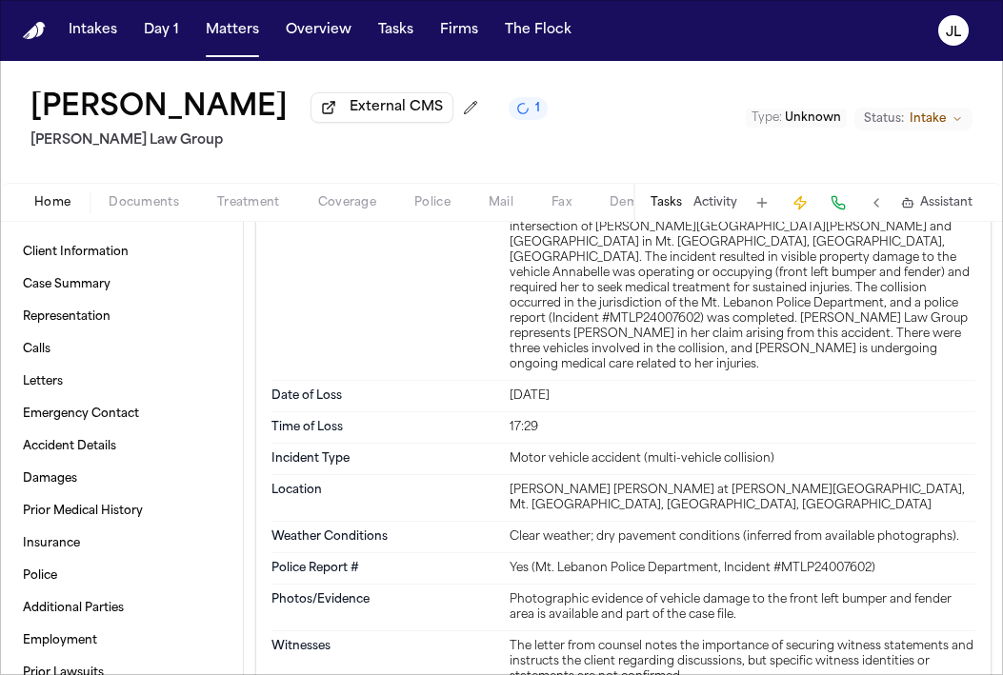
click at [344, 198] on span "Coverage" at bounding box center [347, 202] width 58 height 15
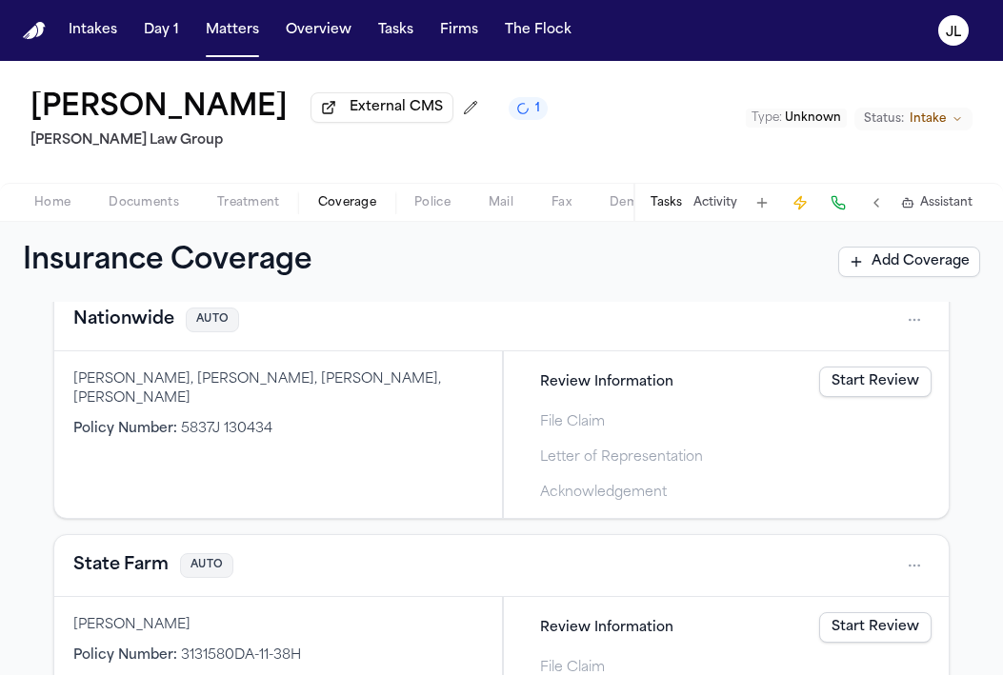
scroll to position [717, 0]
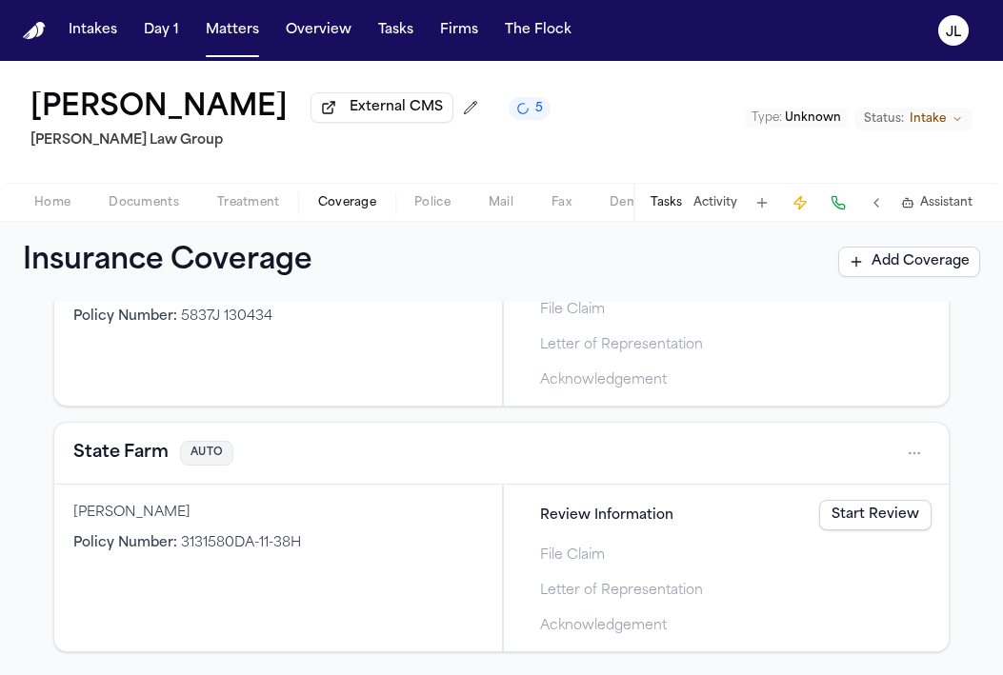
click at [133, 459] on button "State Farm" at bounding box center [120, 453] width 95 height 27
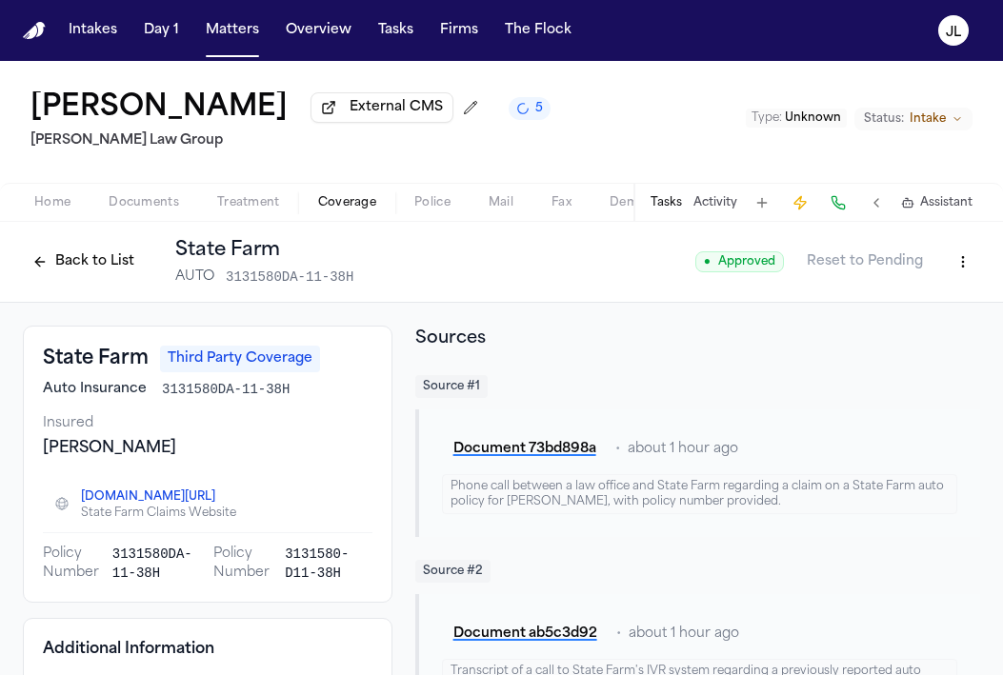
click at [103, 262] on button "Back to List" at bounding box center [83, 262] width 121 height 30
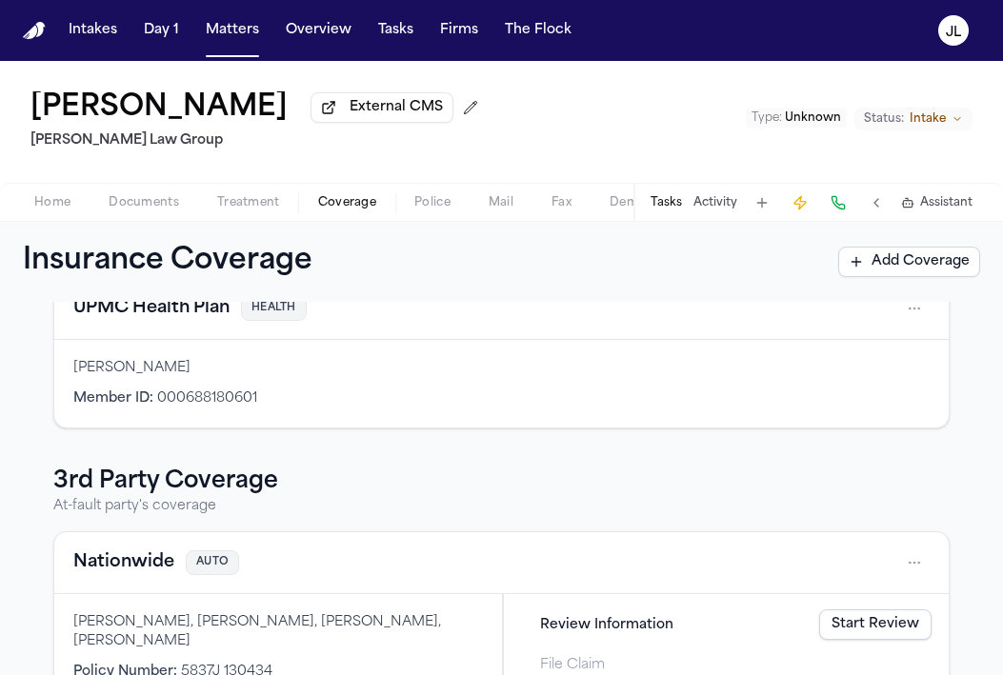
scroll to position [717, 0]
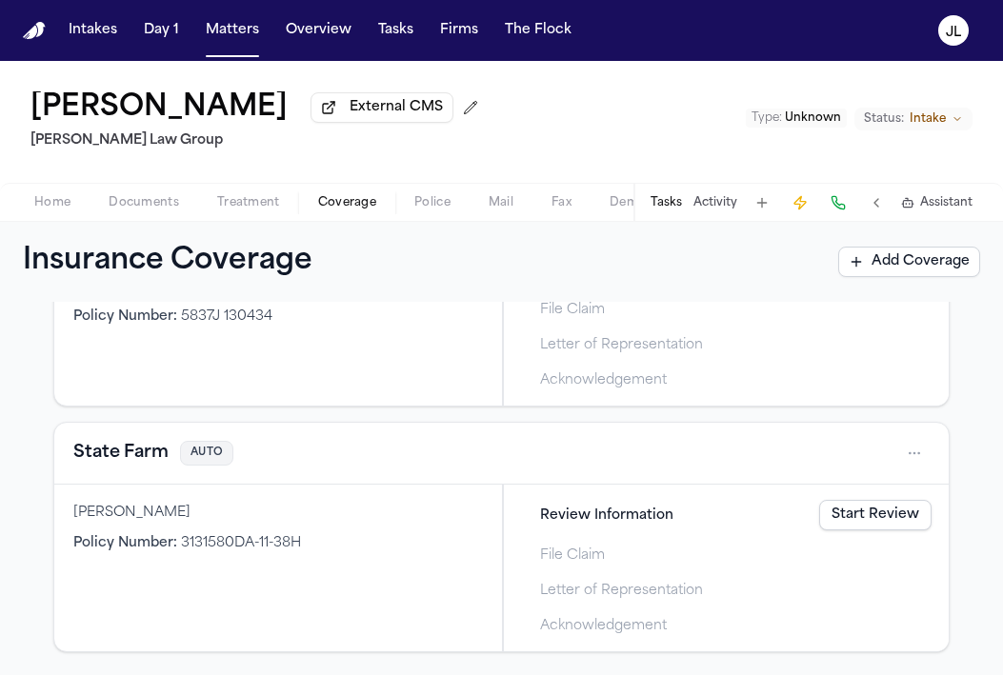
click at [130, 446] on button "State Farm" at bounding box center [120, 453] width 95 height 27
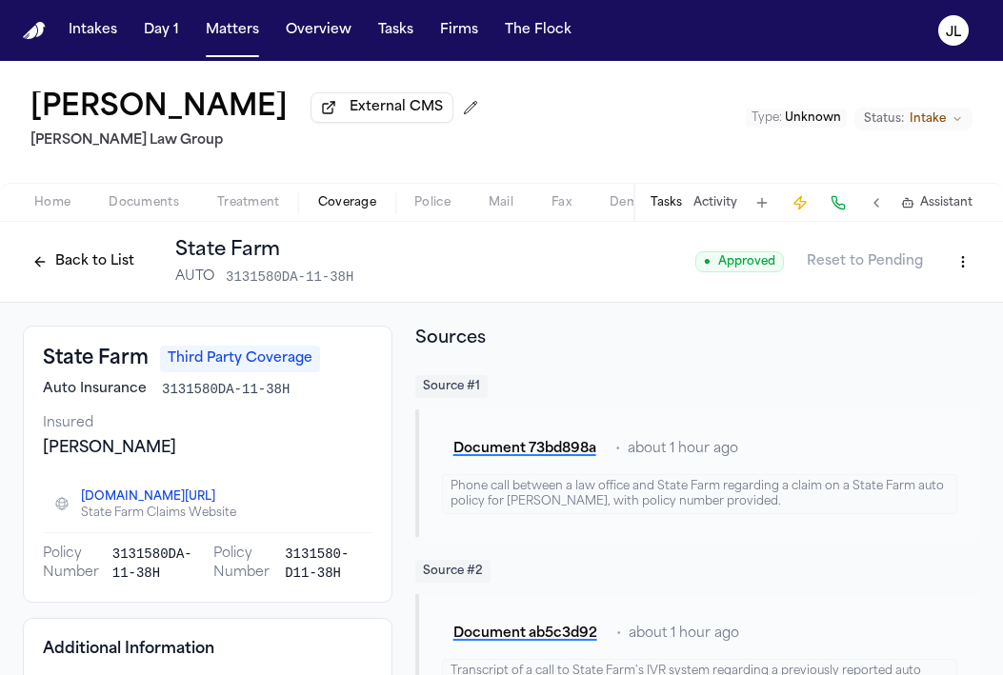
click at [73, 272] on button "Back to List" at bounding box center [83, 262] width 121 height 30
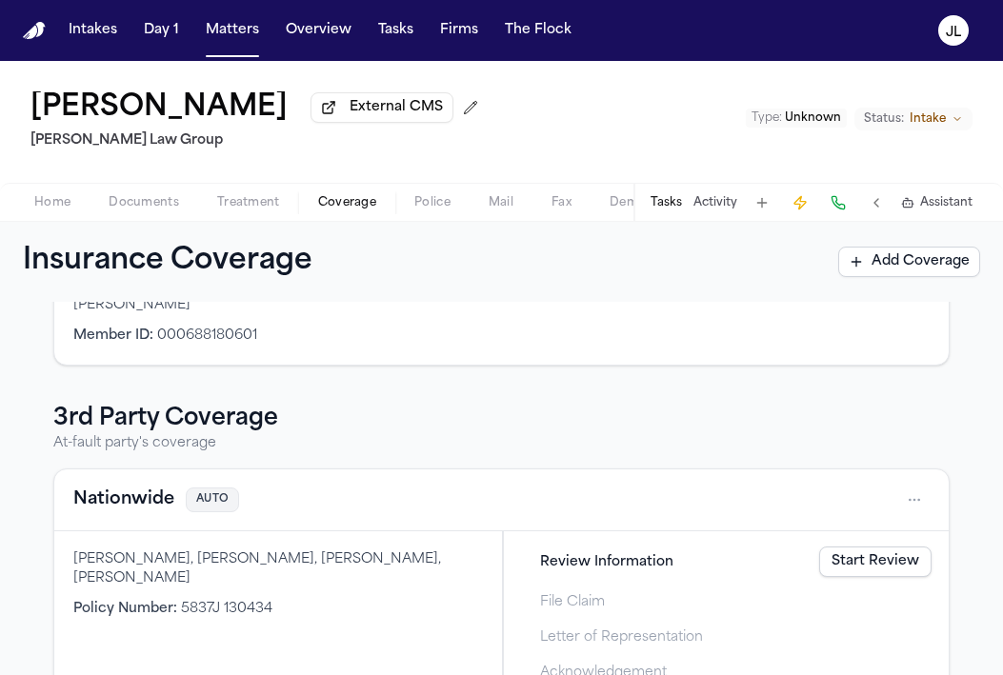
scroll to position [438, 0]
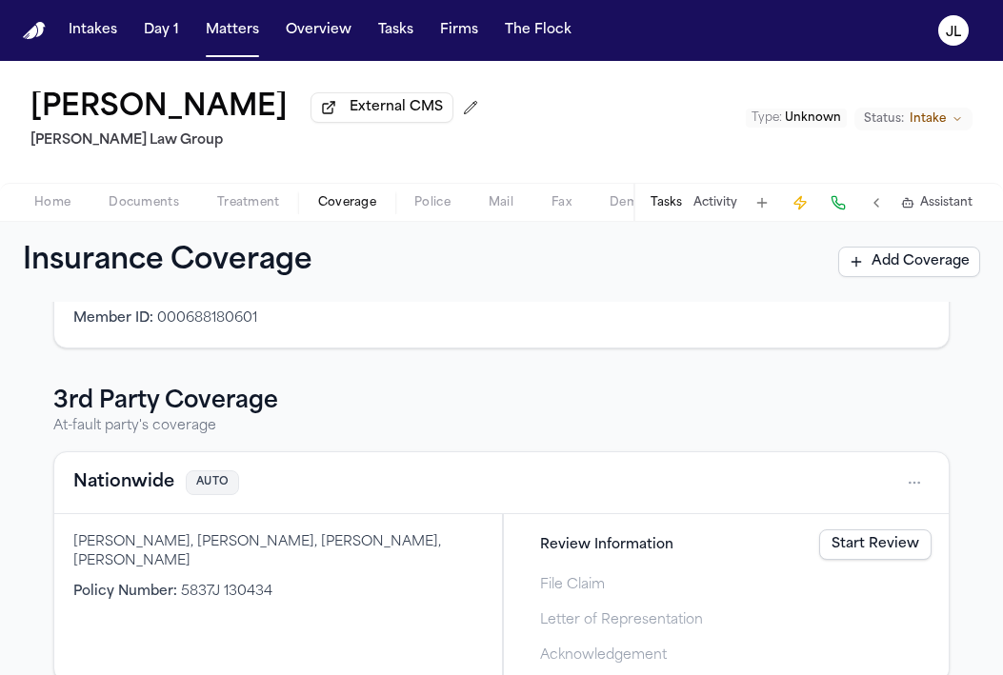
click at [144, 492] on button "Nationwide" at bounding box center [123, 482] width 101 height 27
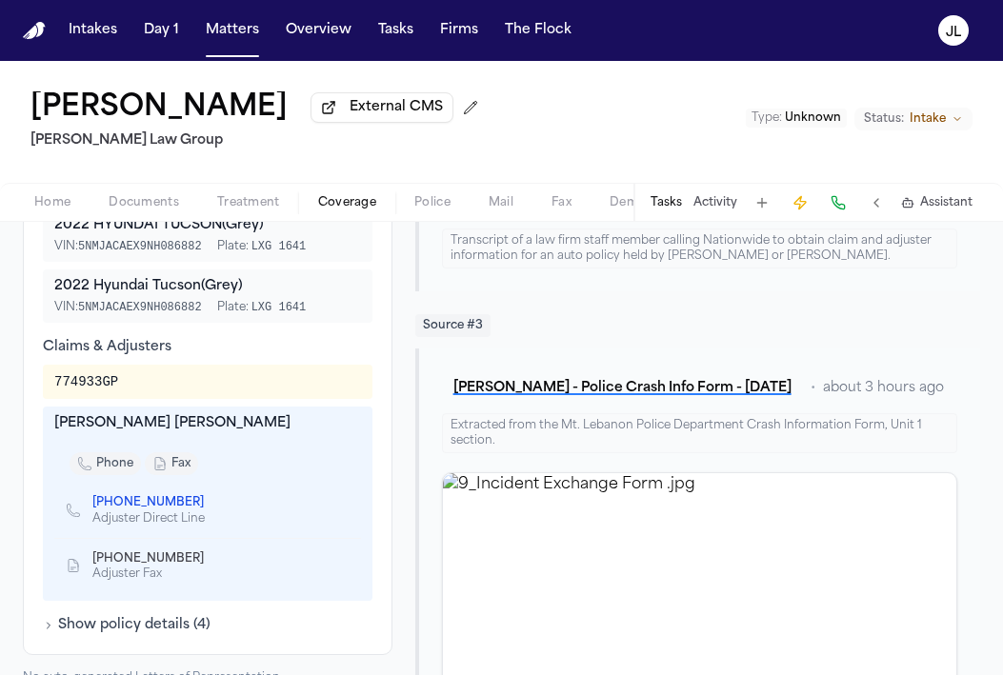
scroll to position [757, 0]
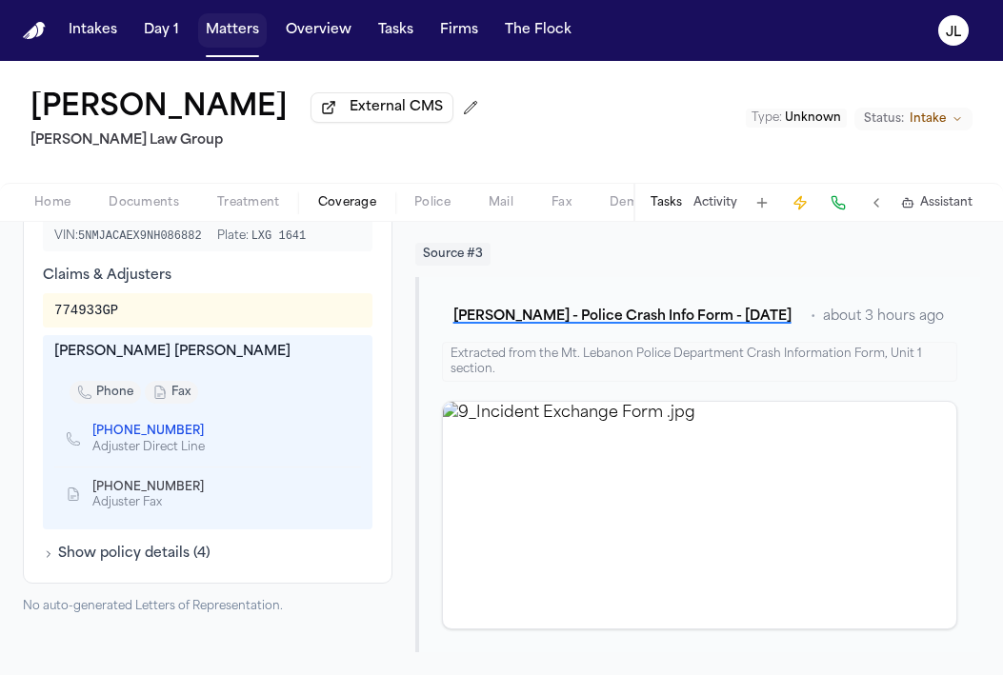
click at [222, 35] on button "Matters" at bounding box center [232, 30] width 69 height 34
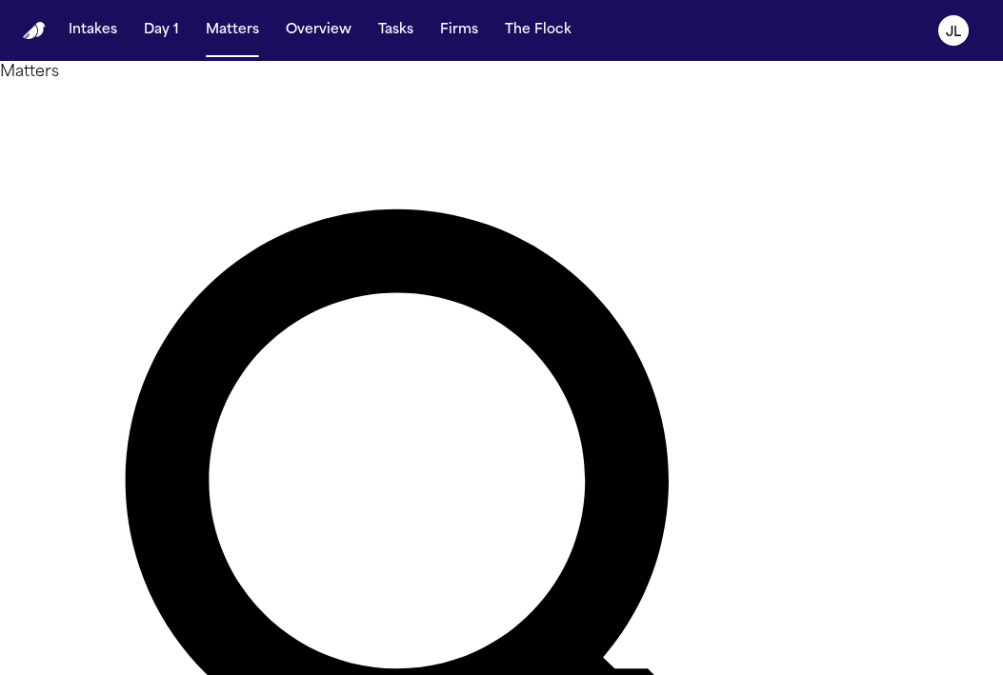
drag, startPoint x: 397, startPoint y: 133, endPoint x: 250, endPoint y: 103, distance: 149.7
click at [251, 105] on div "Matters ******** Overview Add Matter" at bounding box center [501, 596] width 1003 height 1071
type input "*******"
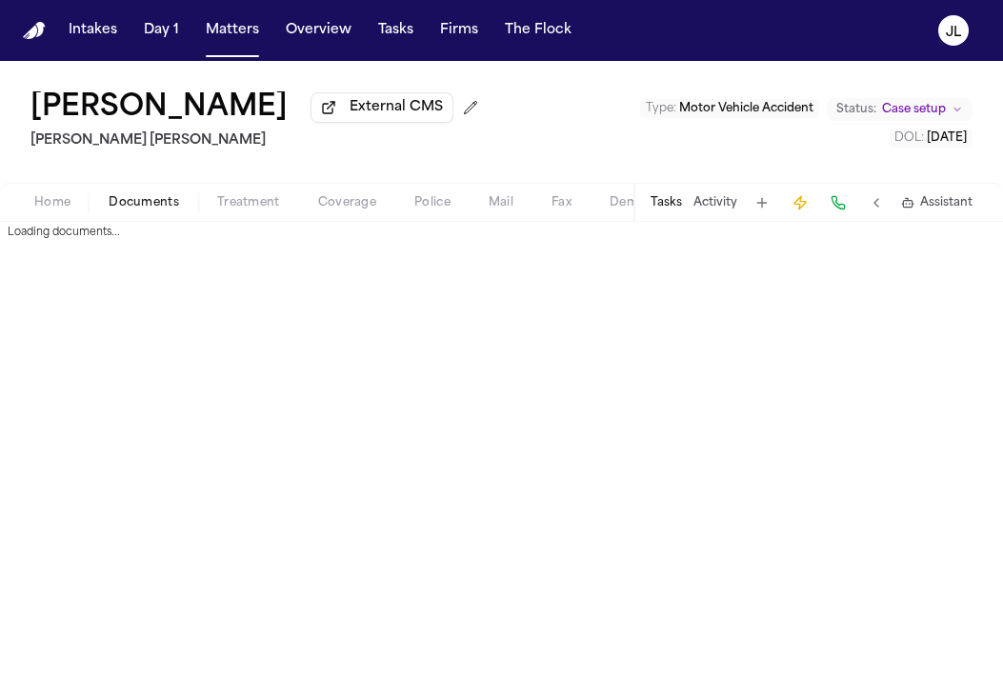
click at [113, 201] on span "Documents" at bounding box center [144, 202] width 70 height 15
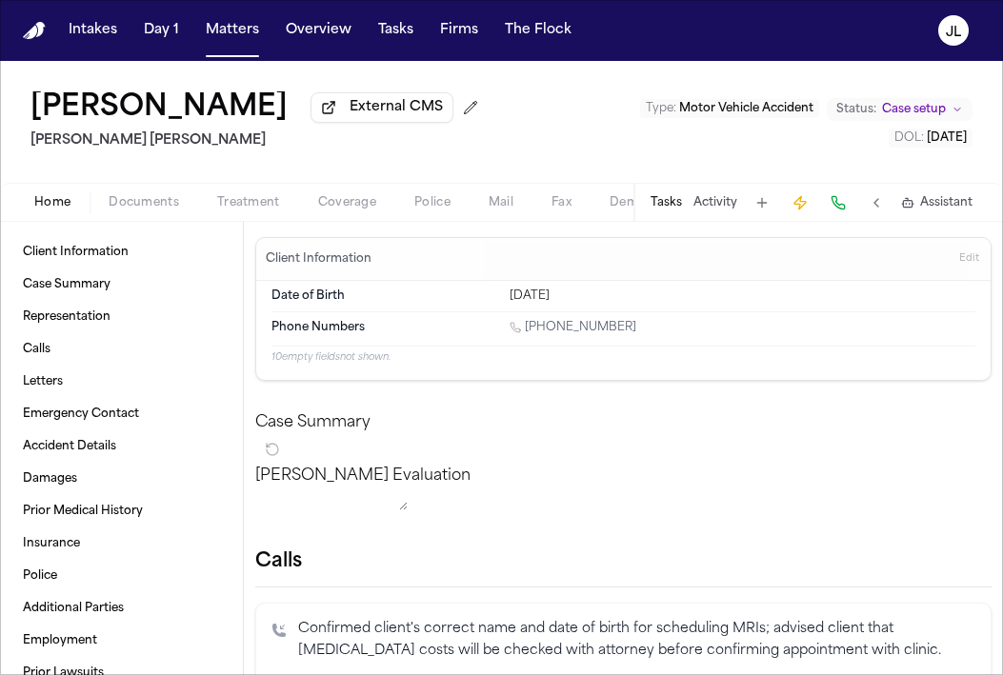
click at [50, 208] on span "Home" at bounding box center [52, 202] width 36 height 15
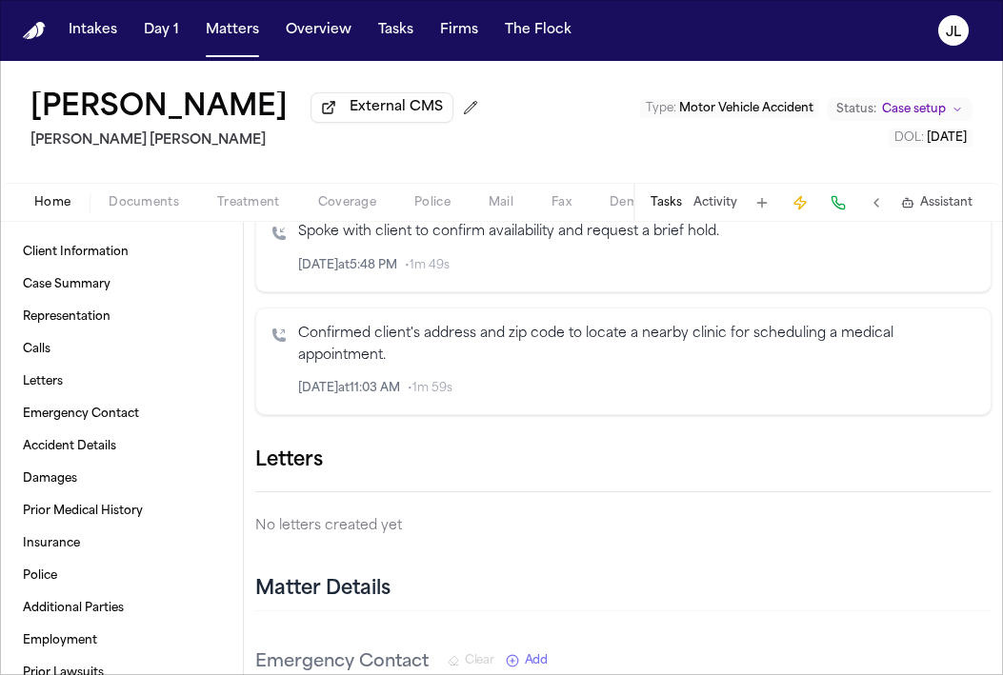
scroll to position [1557, 0]
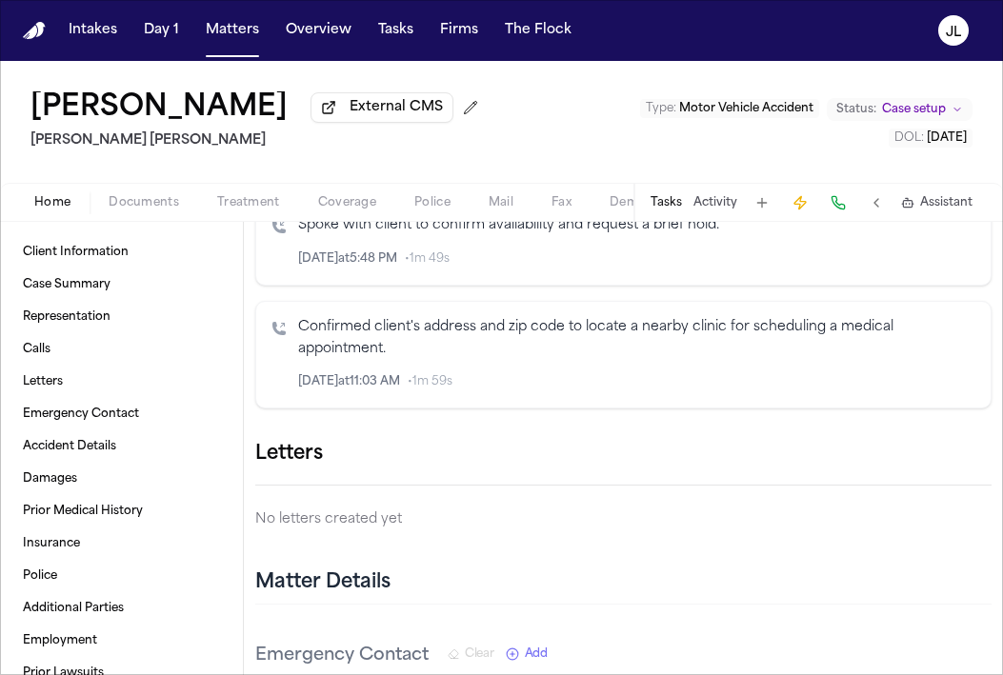
click at [991, 454] on icon "button" at bounding box center [991, 454] width 0 height 0
click at [913, 675] on div at bounding box center [501, 675] width 1003 height 0
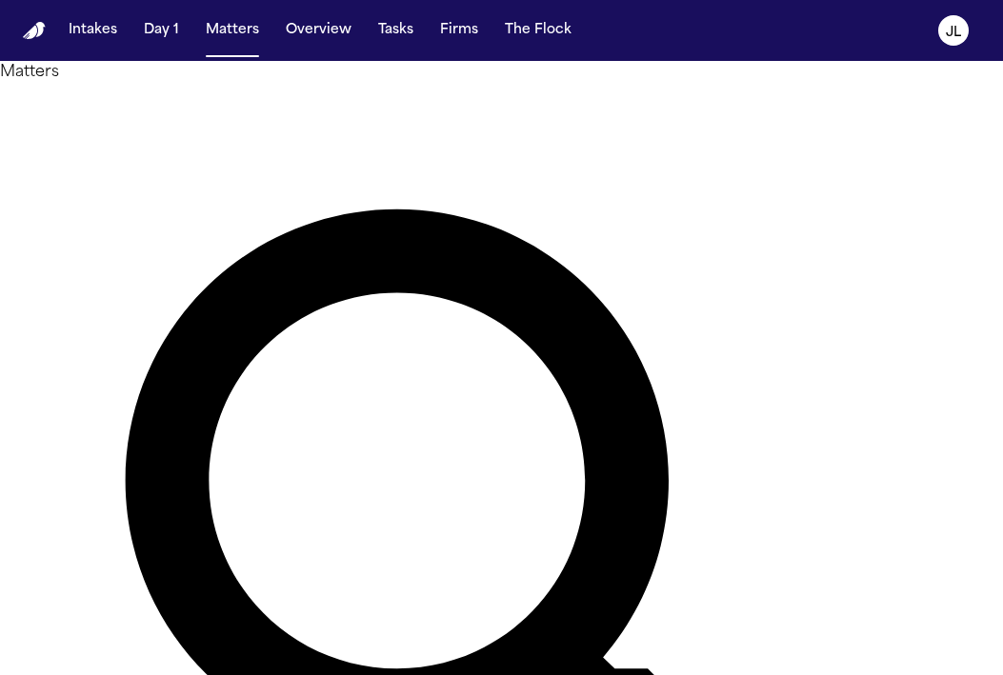
type input "********"
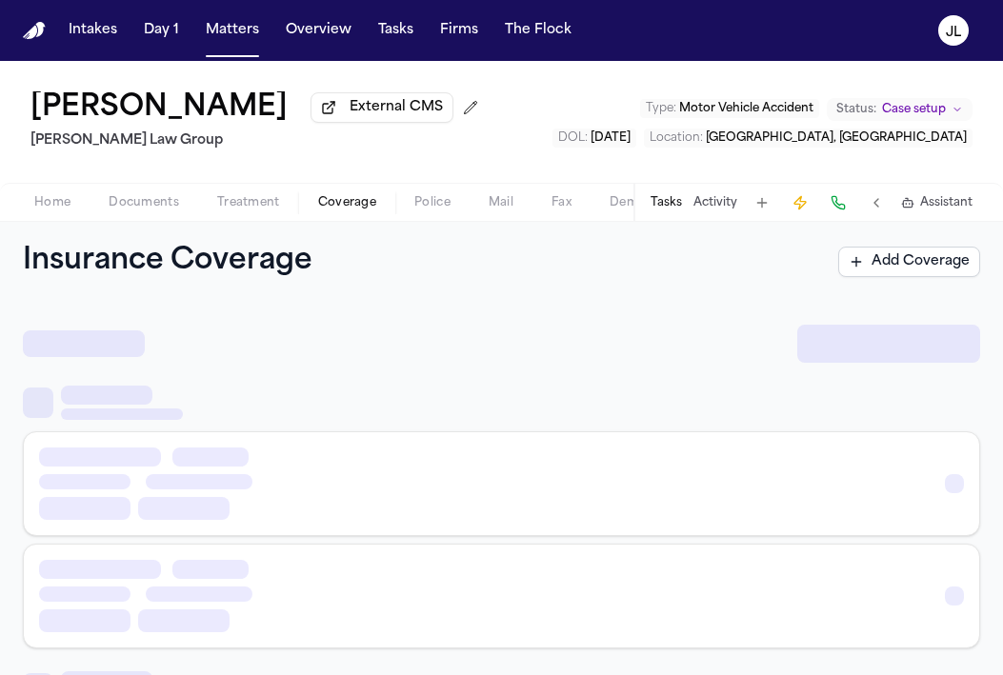
click at [340, 202] on span "Coverage" at bounding box center [347, 202] width 58 height 15
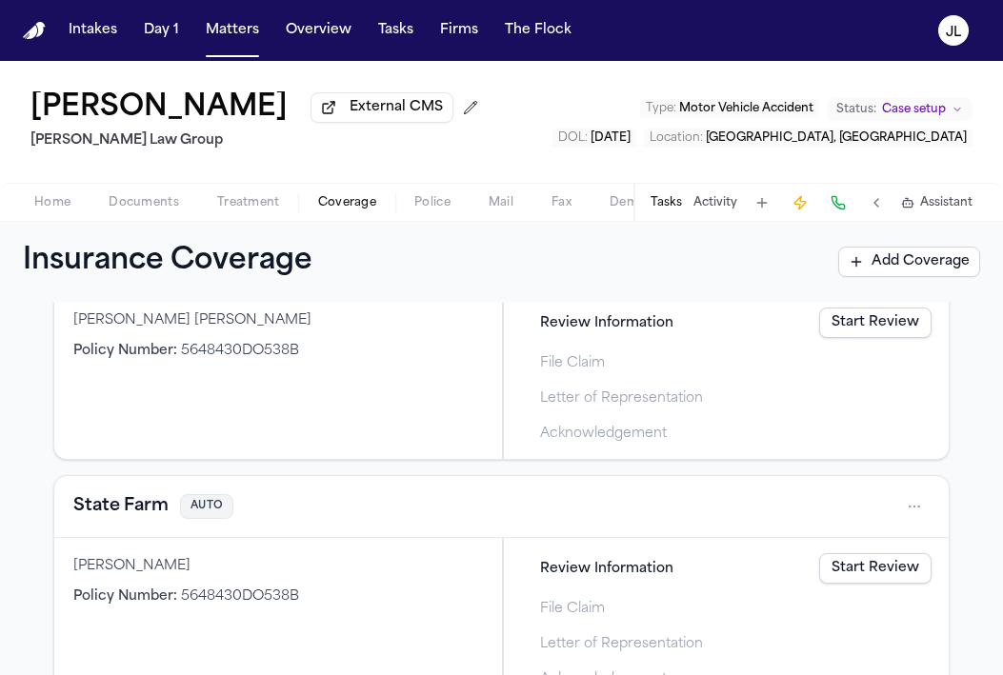
scroll to position [909, 0]
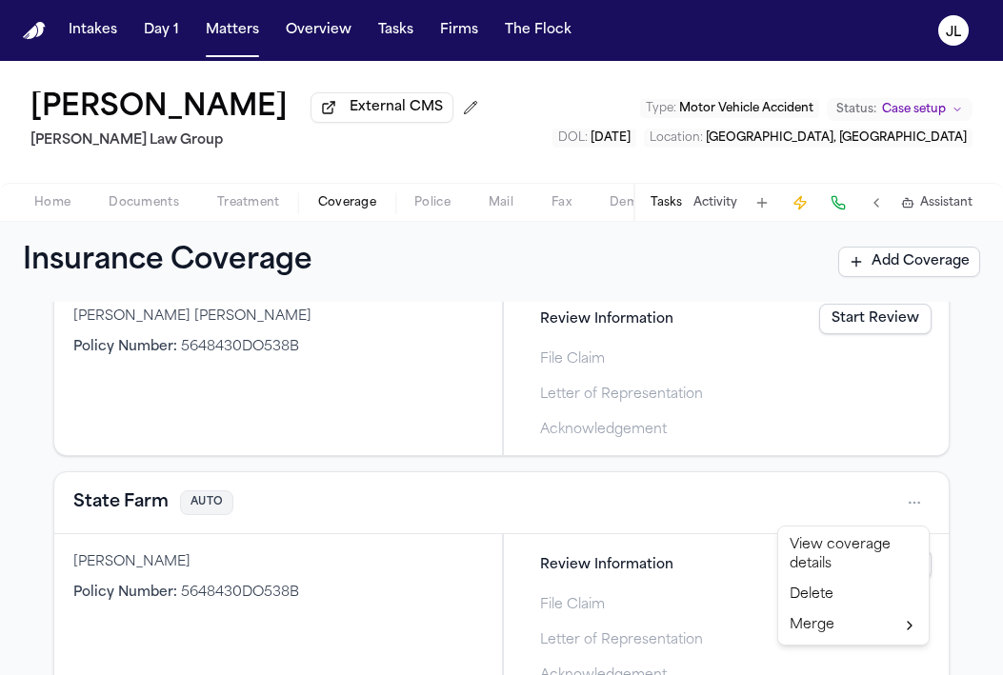
click at [922, 505] on html "Intakes Day 1 Matters Overview Tasks Firms The Flock JL Shawn Yang External CMS…" at bounding box center [501, 337] width 1003 height 675
click at [152, 498] on html "Intakes Day 1 Matters Overview Tasks Firms The Flock JL Shawn Yang External CMS…" at bounding box center [501, 337] width 1003 height 675
click at [141, 498] on button "State Farm" at bounding box center [120, 502] width 95 height 27
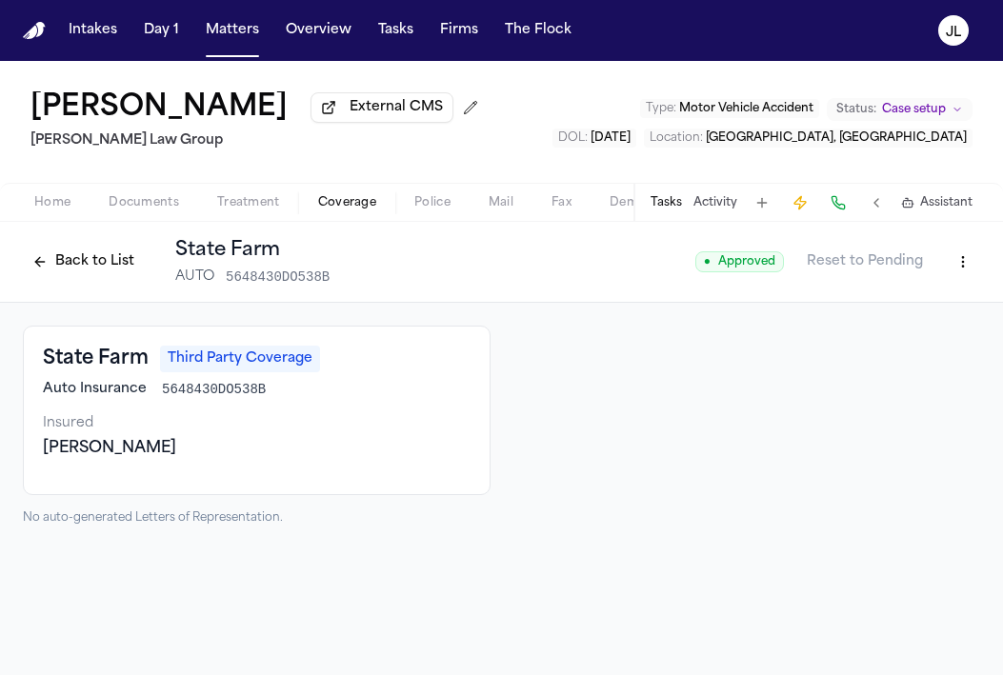
click at [956, 271] on html "Intakes Day 1 Matters Overview Tasks Firms The Flock JL Shawn Yang External CMS…" at bounding box center [501, 337] width 1003 height 675
click at [924, 334] on div "Delete Coverage" at bounding box center [897, 338] width 160 height 30
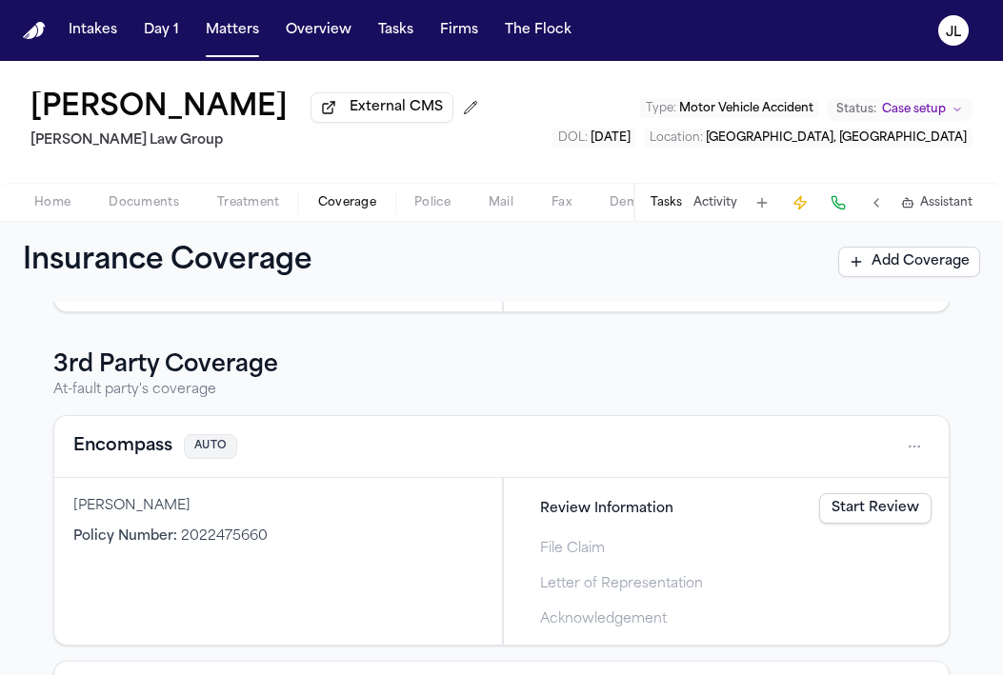
scroll to position [466, 0]
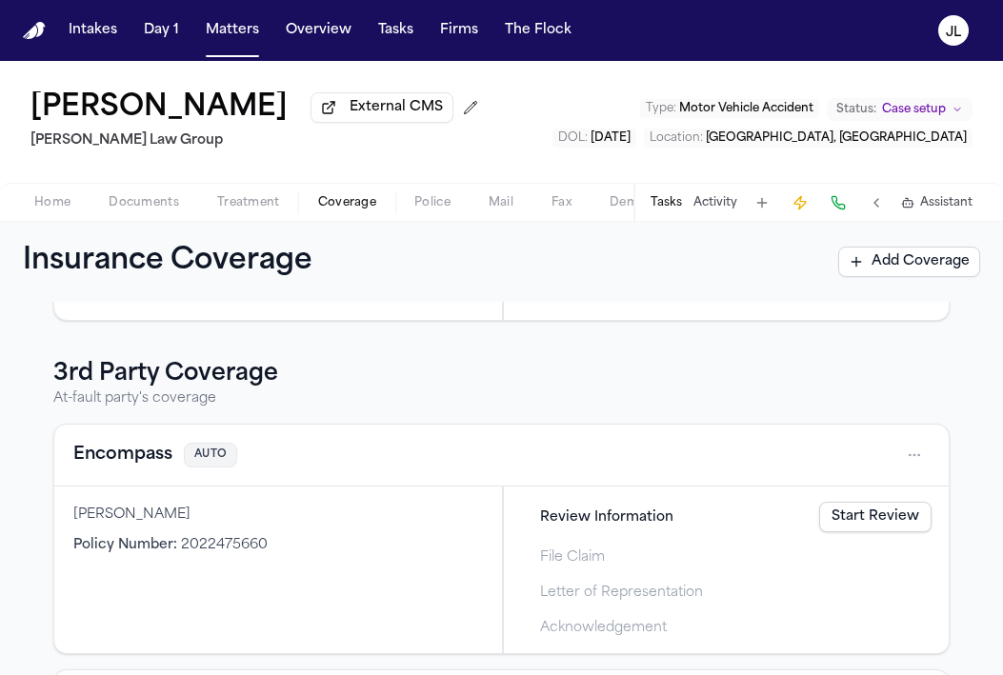
click at [146, 467] on button "Encompass" at bounding box center [122, 455] width 99 height 27
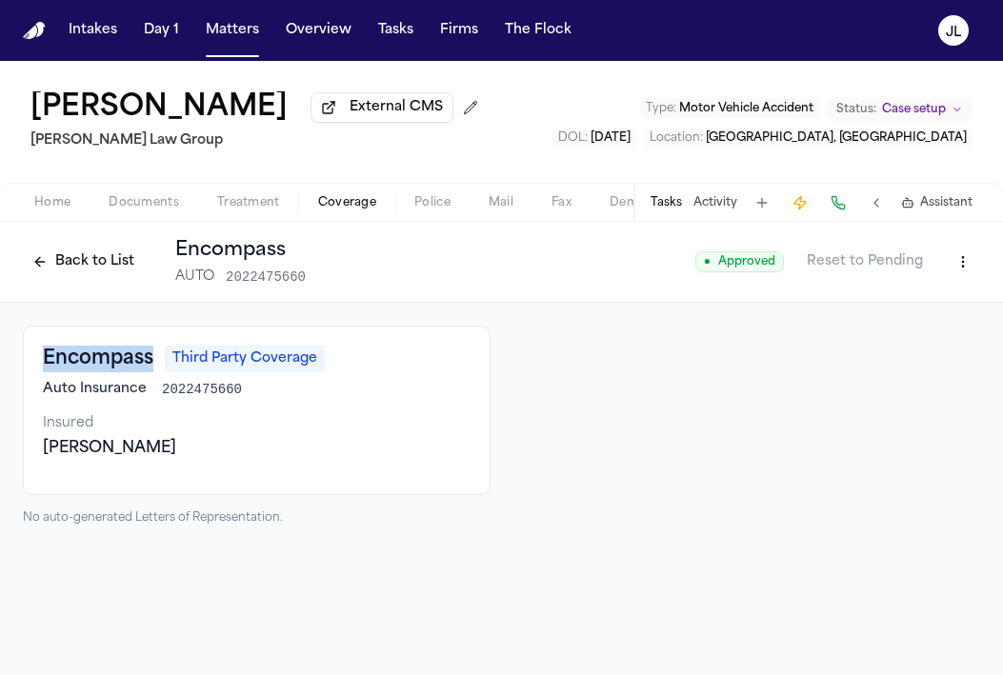
drag, startPoint x: 158, startPoint y: 356, endPoint x: 44, endPoint y: 356, distance: 114.2
click at [44, 356] on div "Encompass Third Party Coverage" at bounding box center [256, 359] width 427 height 27
copy h3 "Encompass"
click at [838, 202] on button at bounding box center [837, 202] width 27 height 27
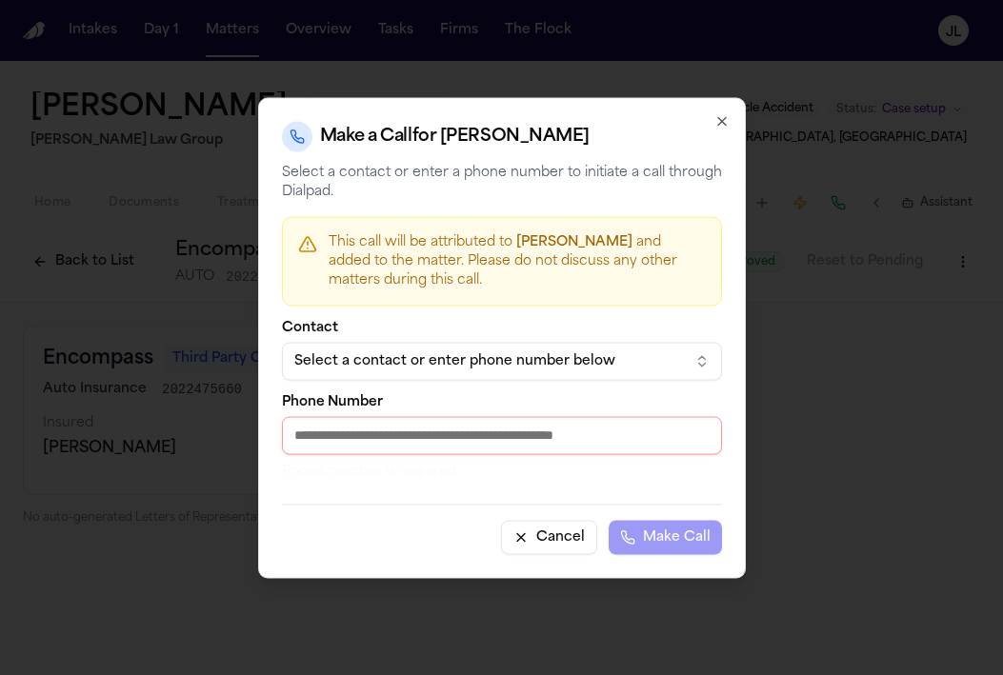
click at [381, 428] on input "Phone Number" at bounding box center [502, 435] width 440 height 38
paste input "**********"
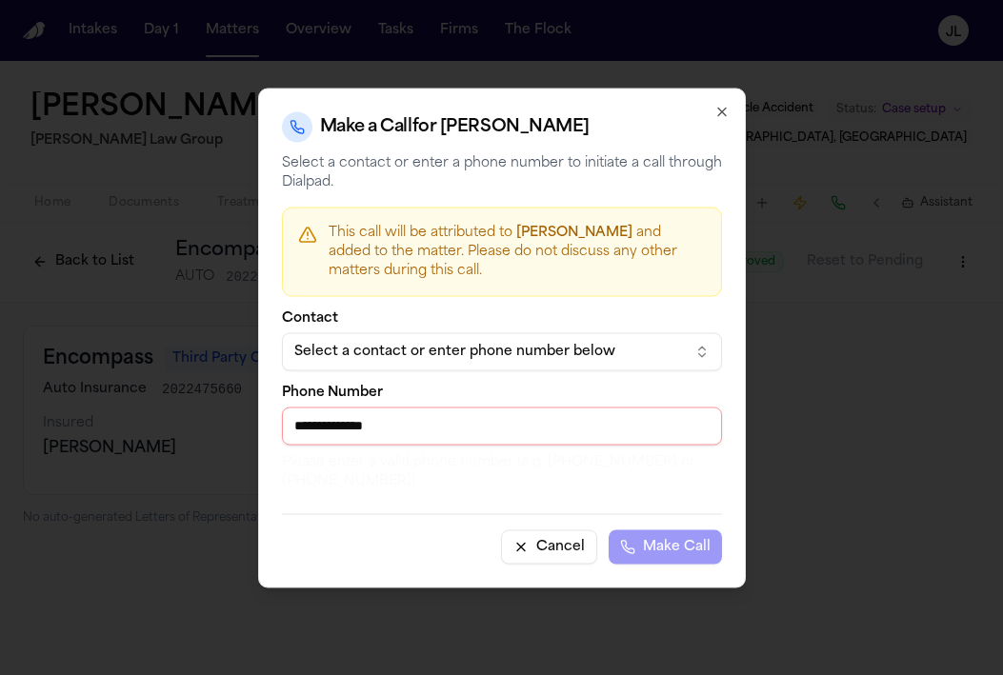
drag, startPoint x: 305, startPoint y: 424, endPoint x: 247, endPoint y: 424, distance: 58.1
click at [247, 424] on body "**********" at bounding box center [501, 337] width 1003 height 675
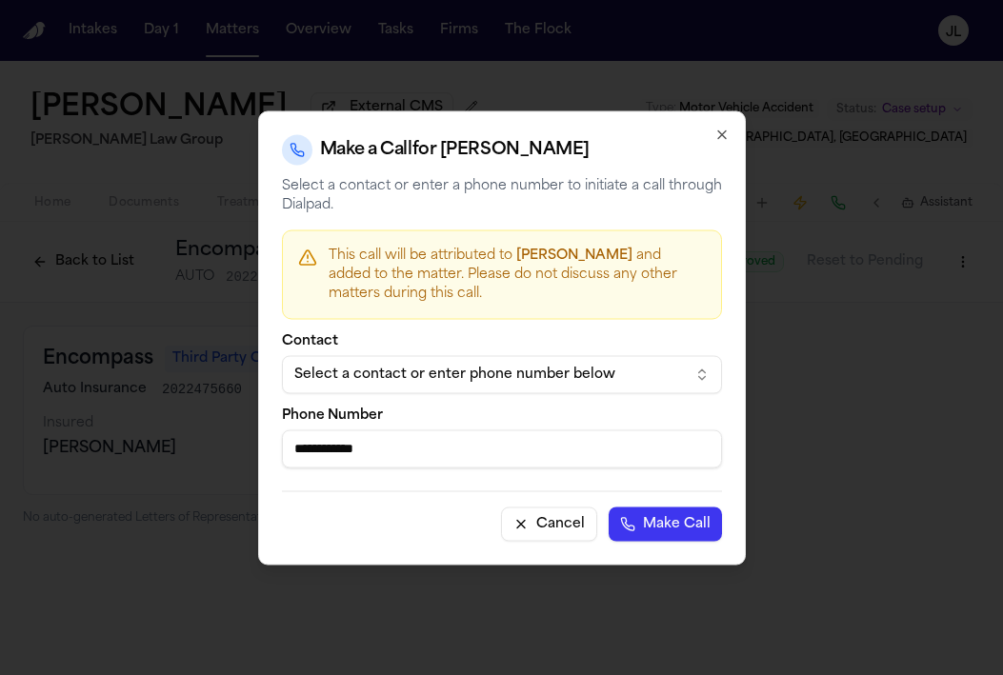
type input "**********"
click at [608, 506] on button "Make Call" at bounding box center [664, 523] width 113 height 34
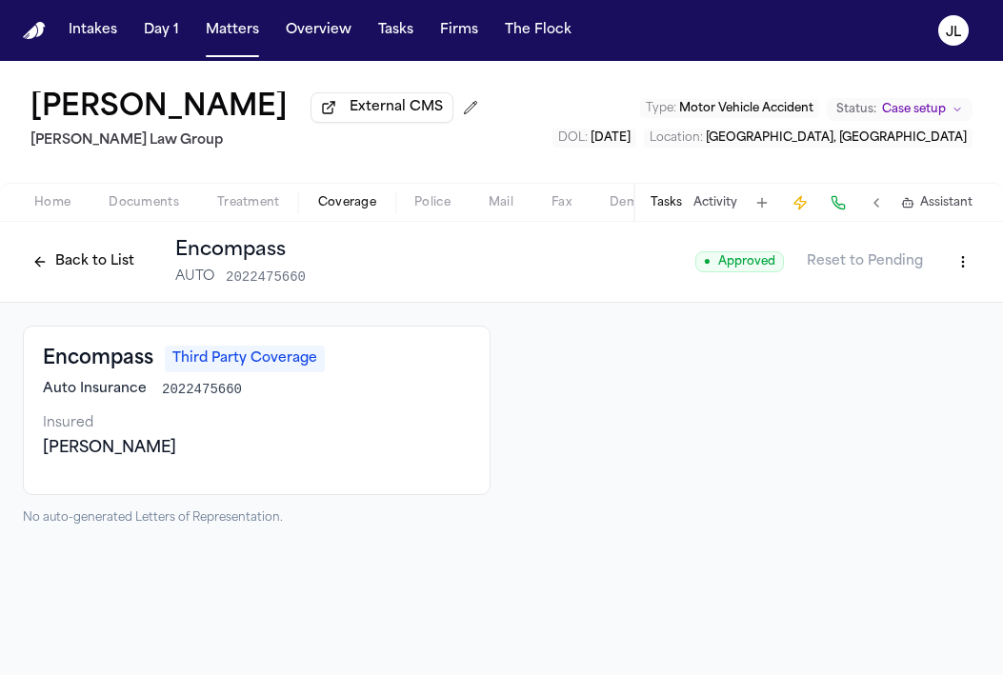
click at [58, 193] on div "Home Documents Treatment Coverage Police Mail Fax Demand Workspaces Artifacts T…" at bounding box center [501, 202] width 1003 height 38
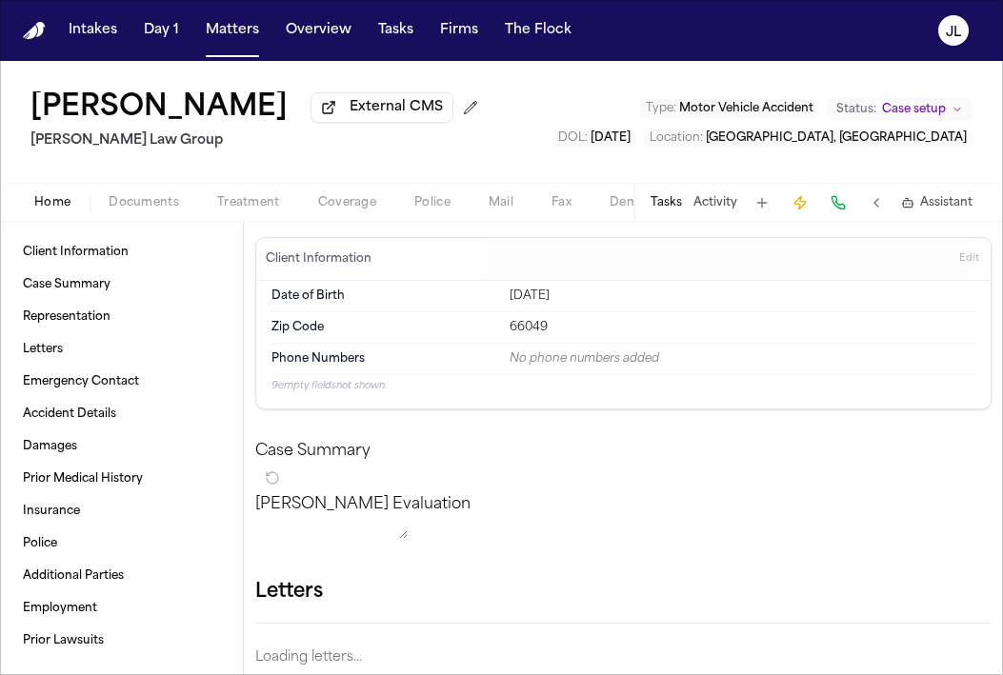
click at [58, 198] on span "Home" at bounding box center [52, 202] width 36 height 15
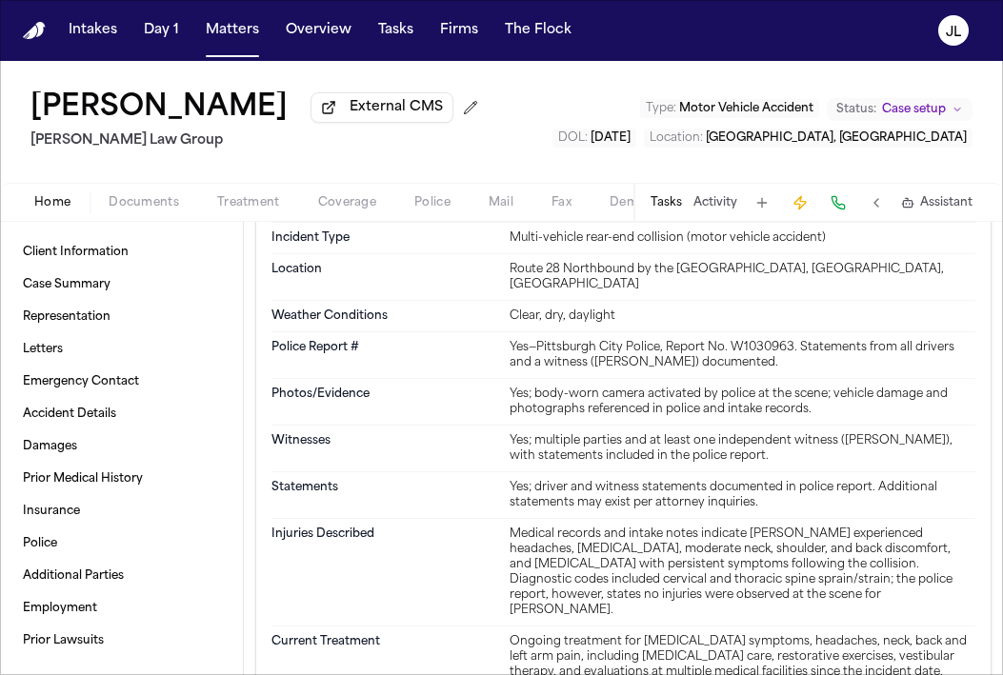
scroll to position [971, 0]
click at [348, 206] on span "Coverage" at bounding box center [347, 202] width 58 height 15
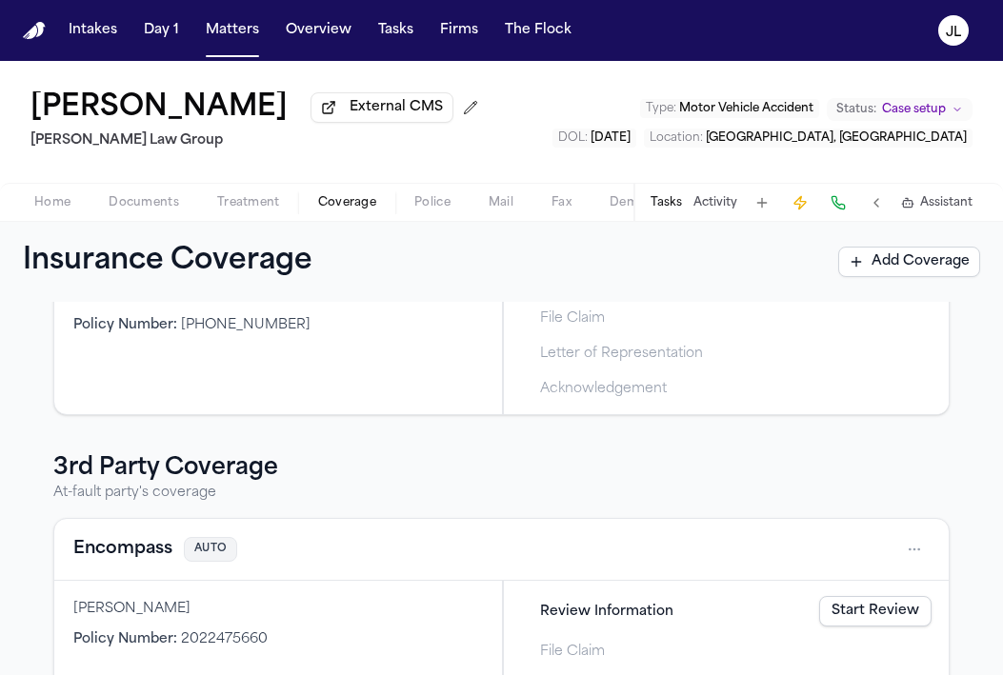
scroll to position [387, 0]
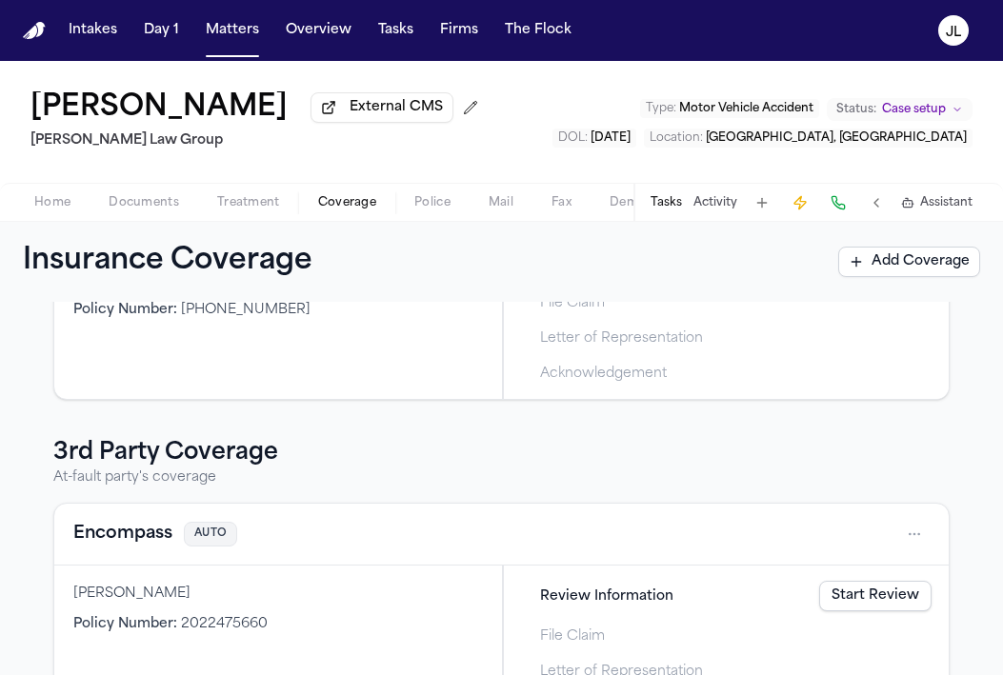
click at [163, 535] on button "Encompass" at bounding box center [122, 534] width 99 height 27
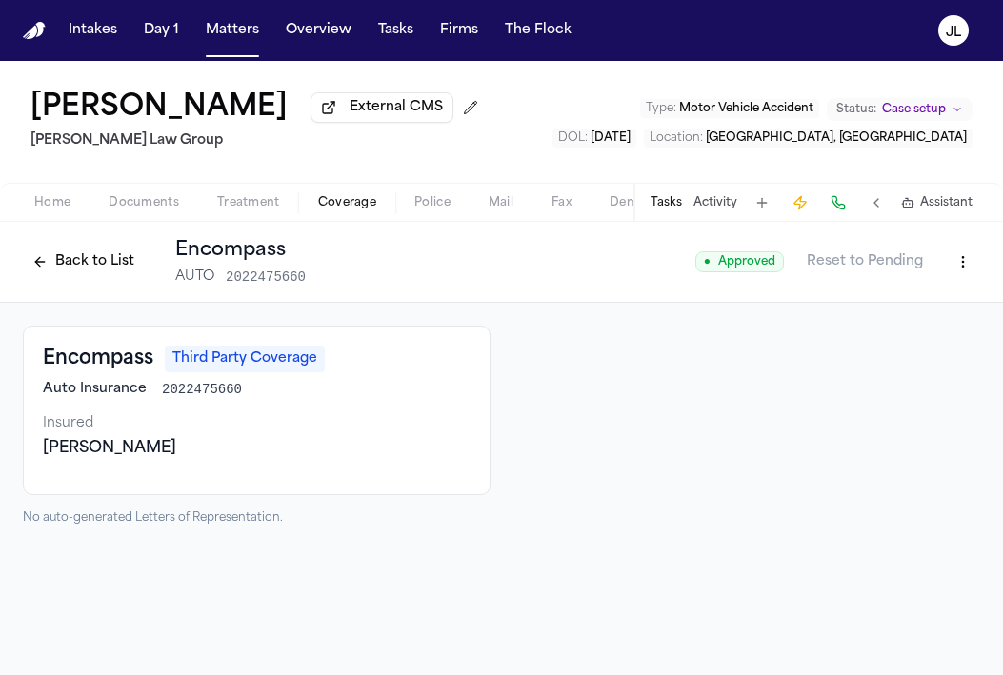
click at [81, 268] on button "Back to List" at bounding box center [83, 262] width 121 height 30
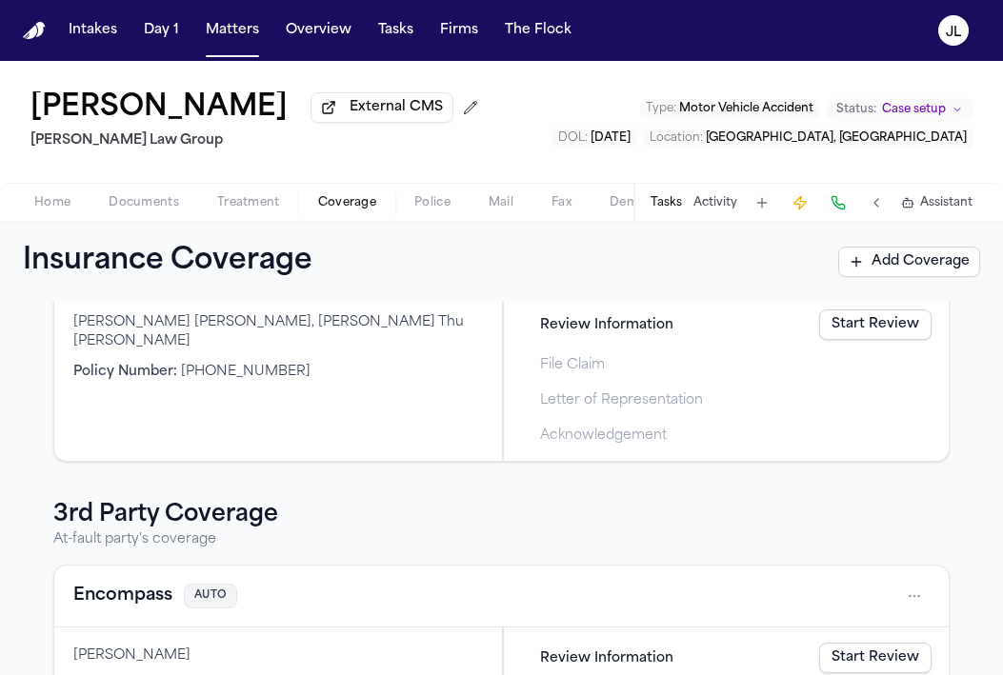
scroll to position [328, 0]
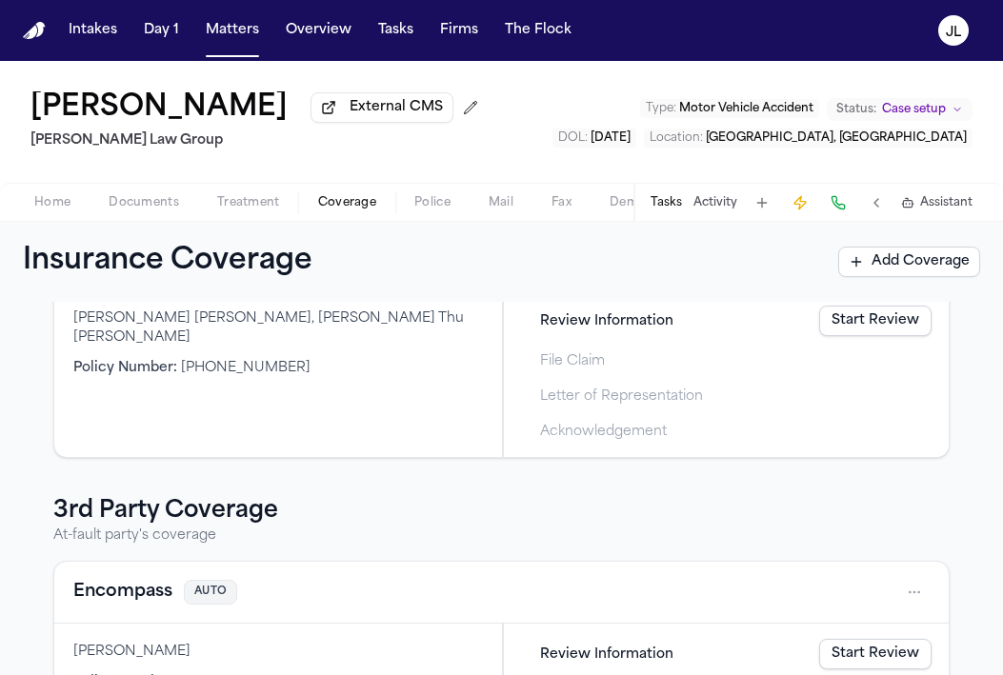
click at [39, 227] on div "Insurance Coverage Add Coverage" at bounding box center [501, 262] width 1003 height 80
click at [39, 218] on div "Home Documents Treatment Coverage Police Mail Fax Demand Workspaces Artifacts T…" at bounding box center [501, 202] width 1003 height 38
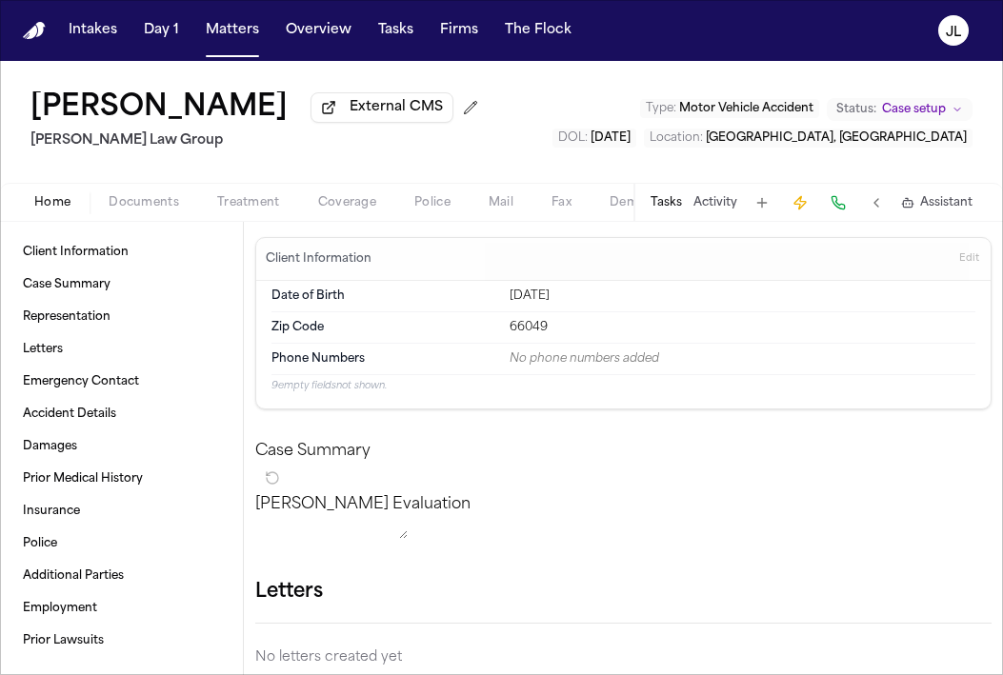
click at [43, 206] on span "Home" at bounding box center [52, 202] width 36 height 15
click at [145, 206] on span "Documents" at bounding box center [144, 202] width 70 height 15
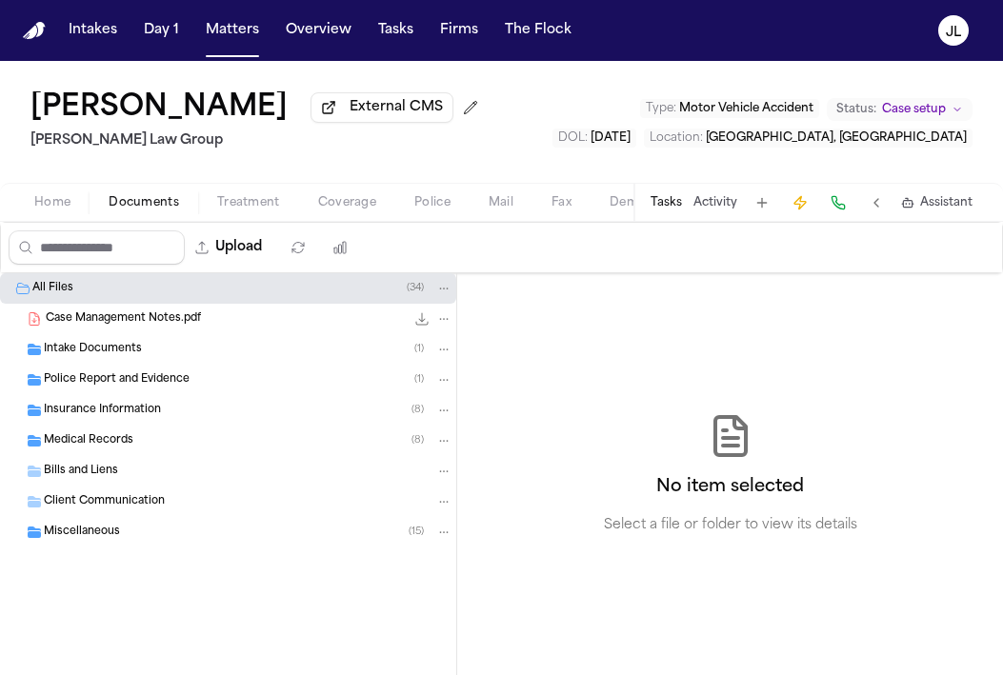
click at [100, 388] on div "Police Report and Evidence ( 1 )" at bounding box center [248, 379] width 408 height 17
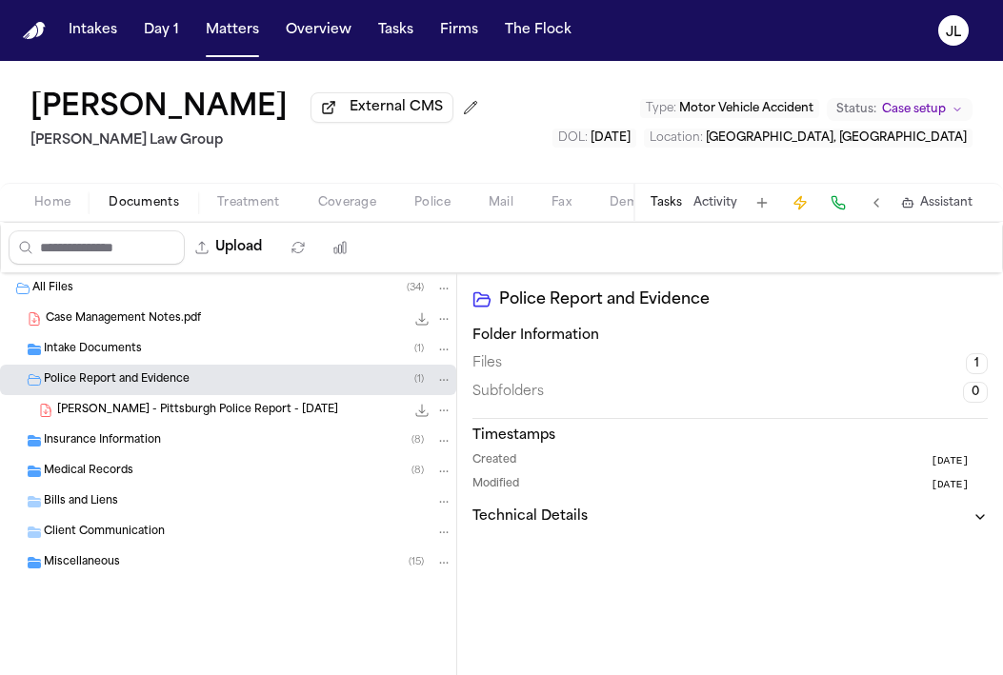
click at [115, 419] on span "S. Yang - Pittsburgh Police Report - 6.26.25" at bounding box center [197, 411] width 281 height 16
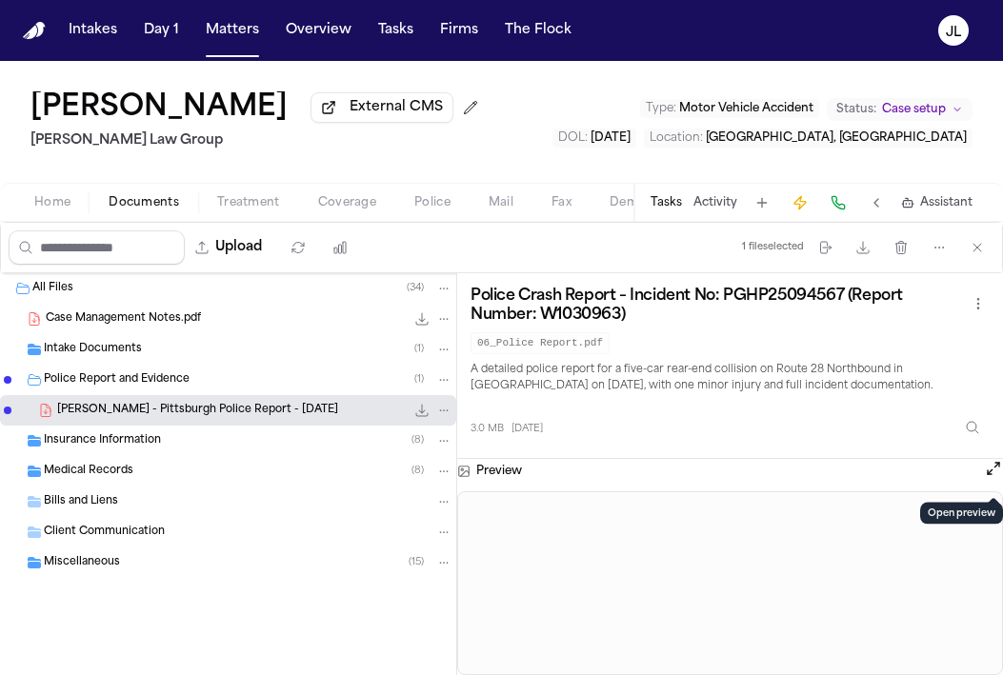
click at [984, 478] on button "Open preview" at bounding box center [992, 468] width 19 height 19
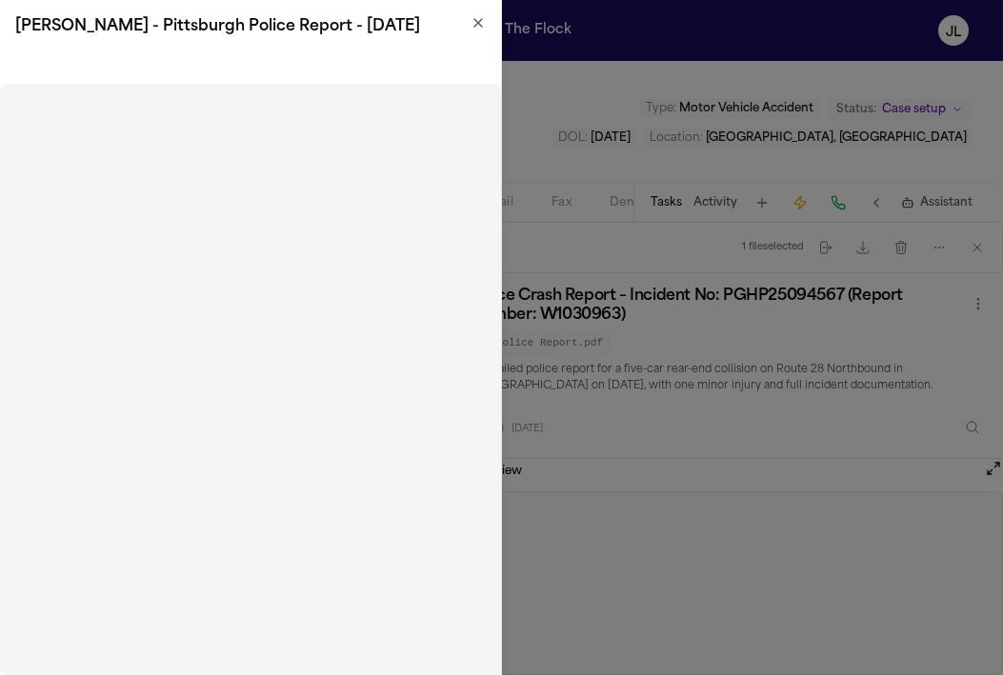
click at [470, 27] on icon "button" at bounding box center [477, 22] width 15 height 15
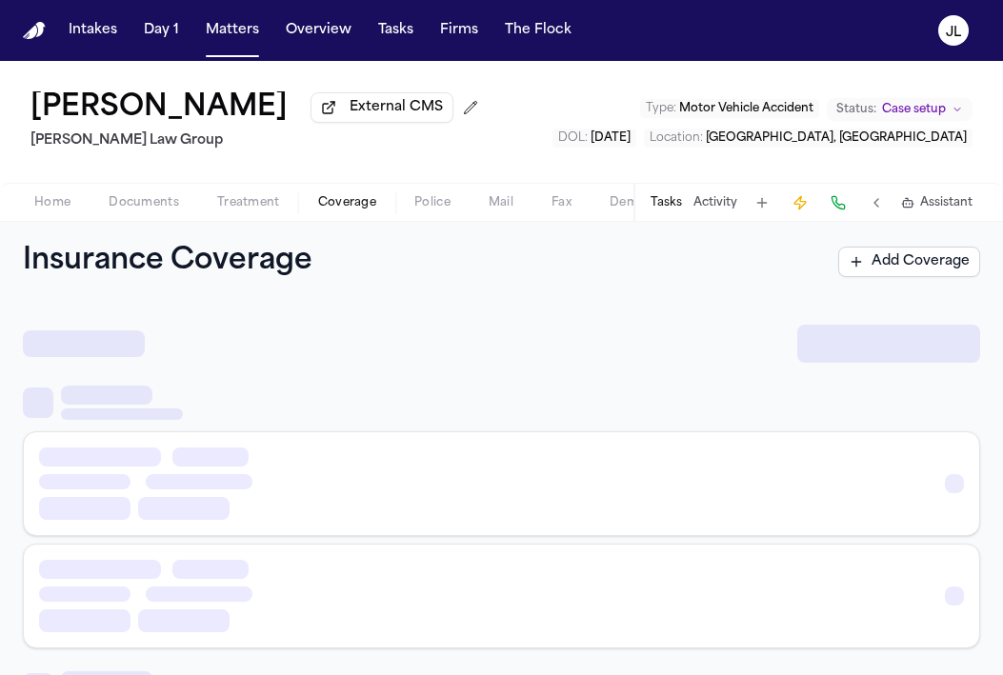
click at [311, 199] on button "Coverage" at bounding box center [347, 202] width 96 height 23
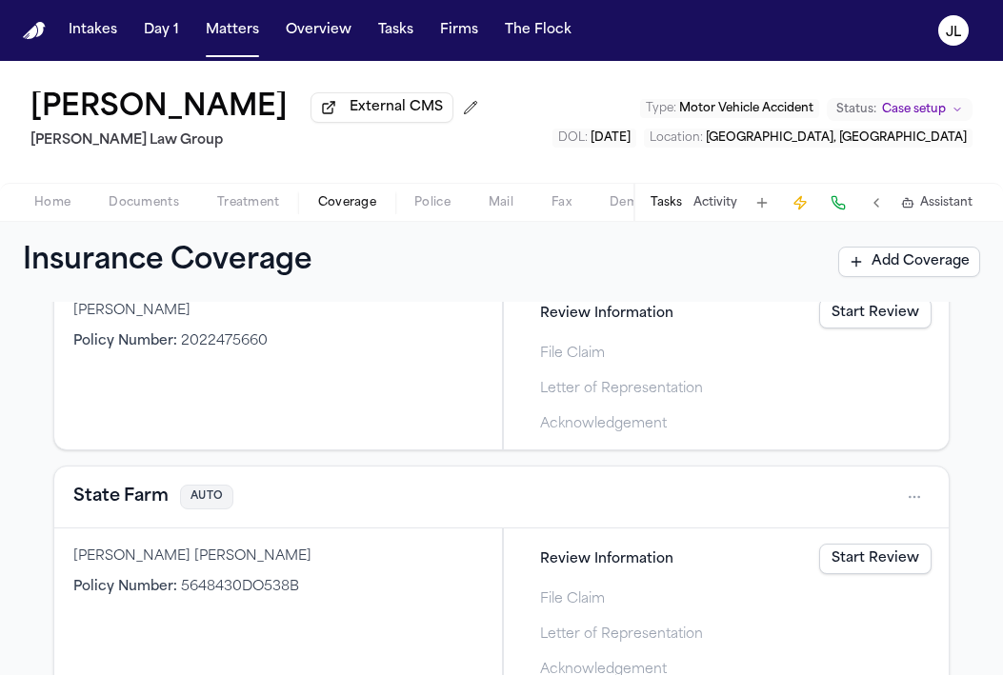
scroll to position [679, 0]
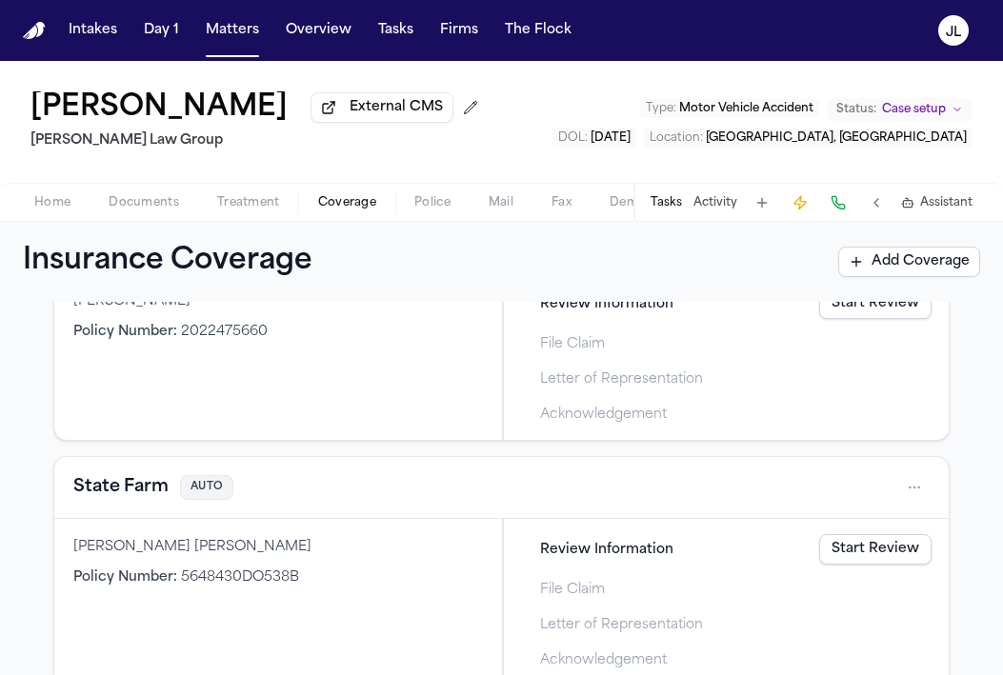
click at [143, 492] on button "State Farm" at bounding box center [120, 487] width 95 height 27
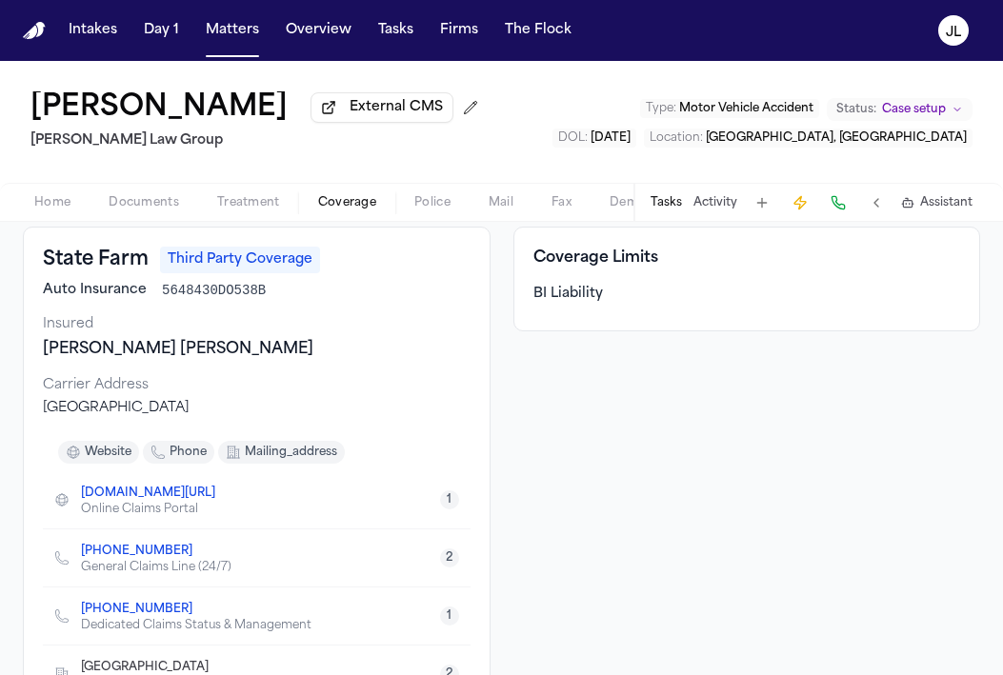
scroll to position [208, 0]
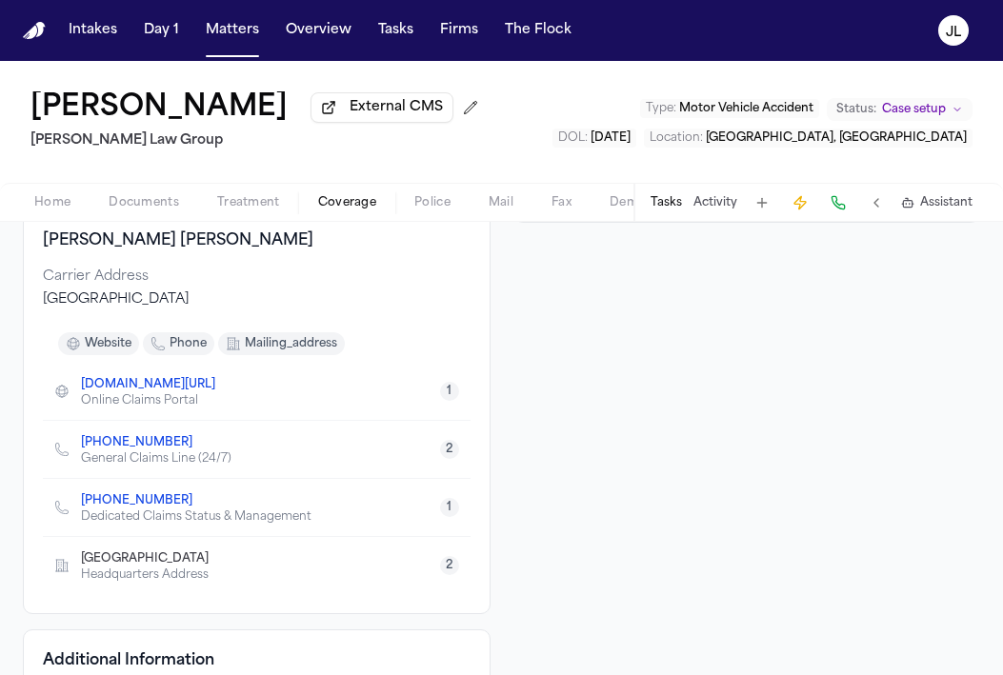
click at [198, 448] on icon "Copy to clipboard" at bounding box center [201, 445] width 7 height 7
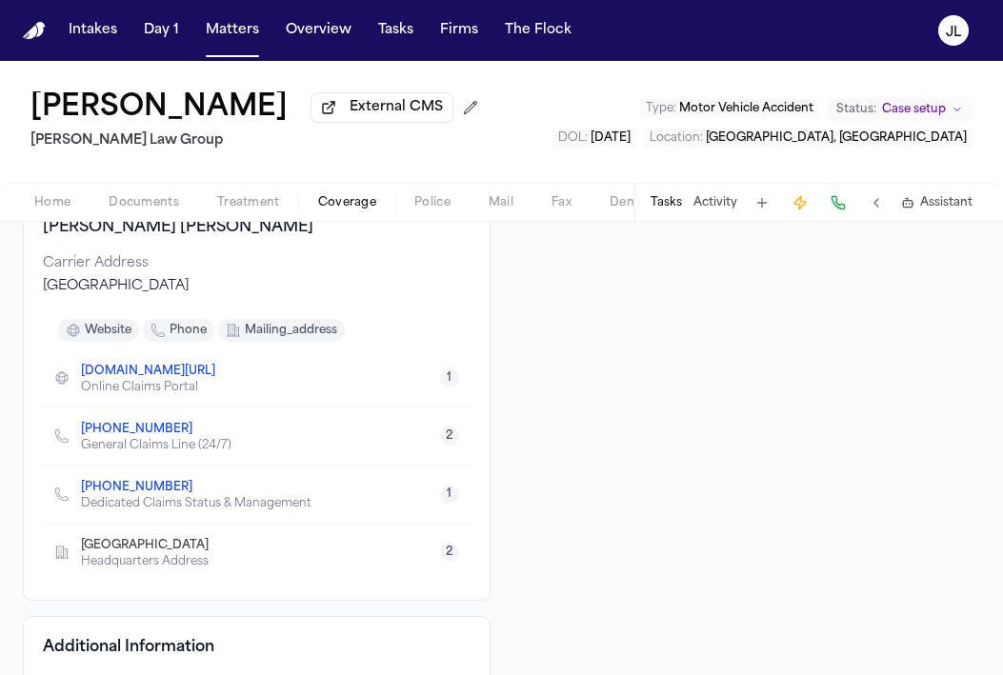
scroll to position [217, 0]
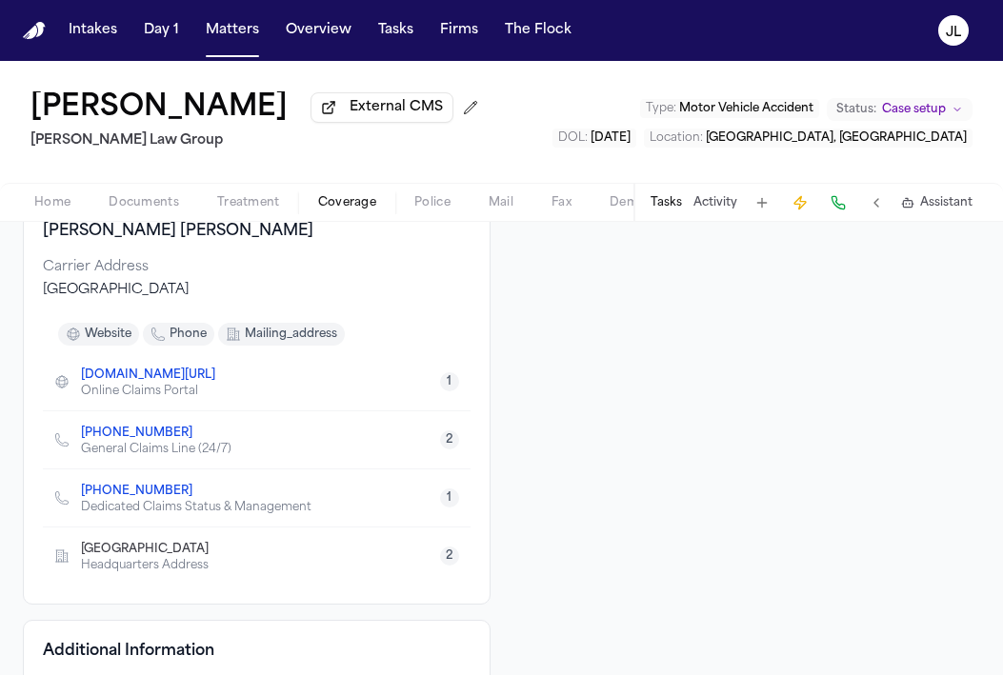
click at [198, 438] on icon "Copy to clipboard" at bounding box center [201, 435] width 7 height 7
click at [834, 208] on button at bounding box center [837, 202] width 27 height 27
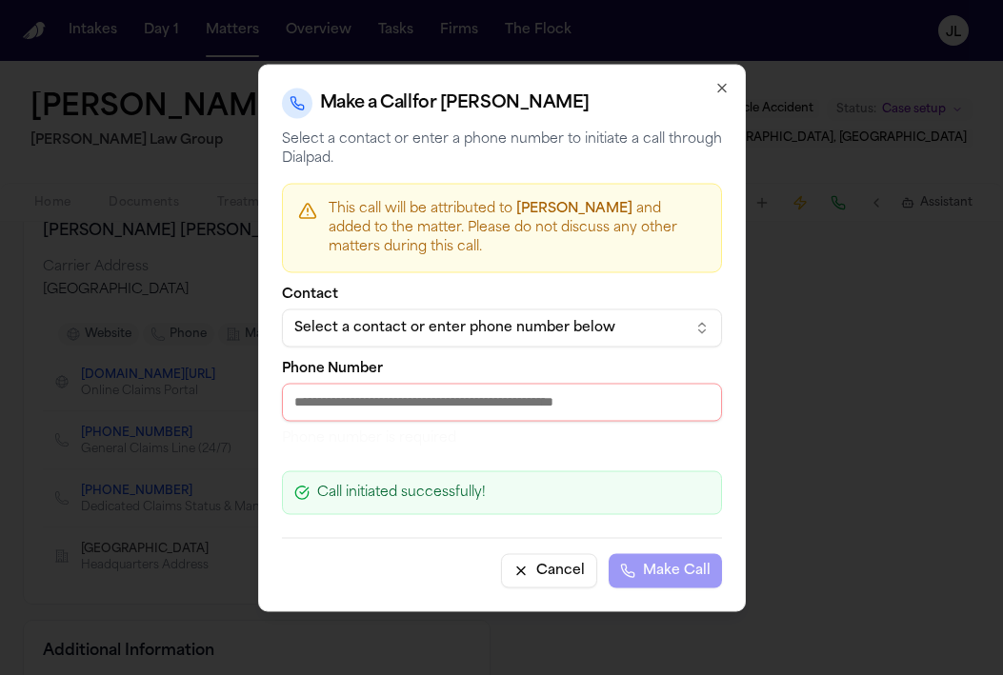
click at [432, 400] on input "Phone Number" at bounding box center [502, 402] width 440 height 38
paste input "**********"
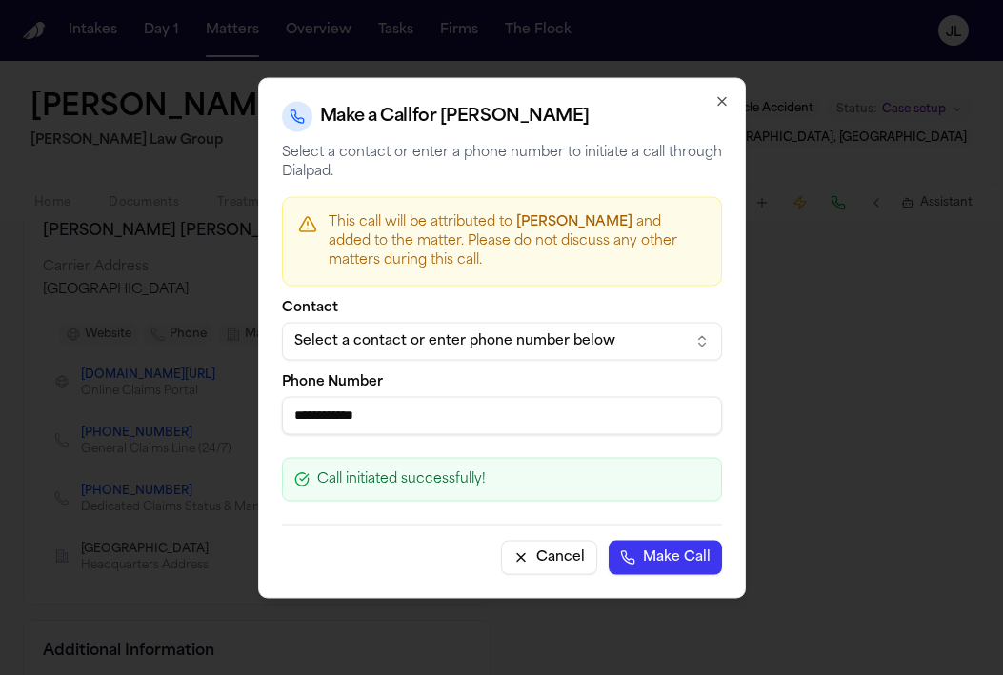
type input "**********"
click at [638, 563] on button "Make Call" at bounding box center [664, 557] width 113 height 34
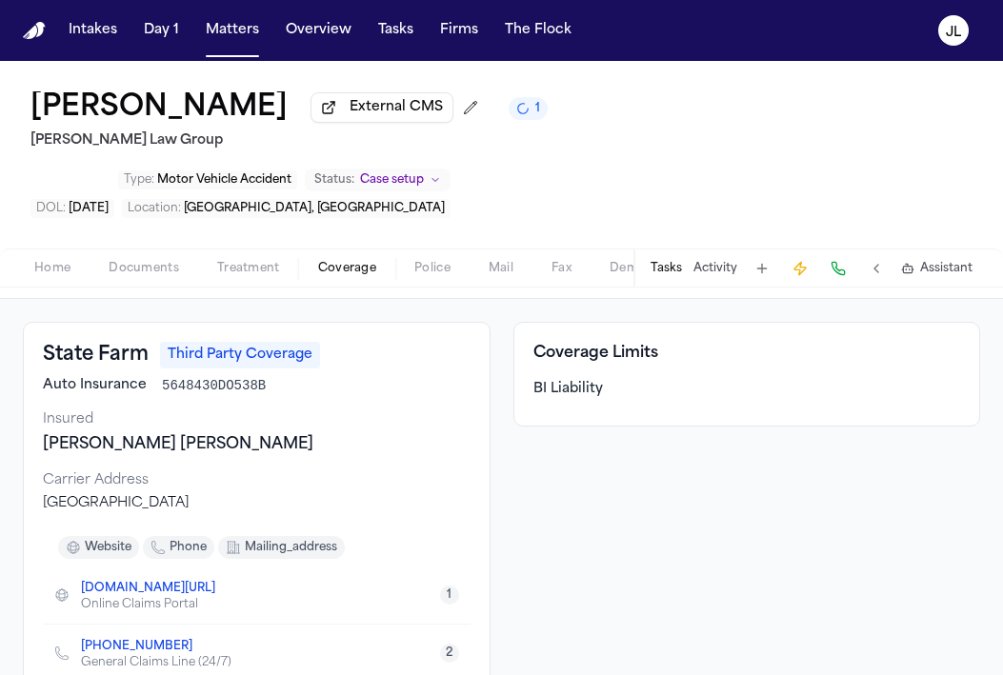
scroll to position [0, 0]
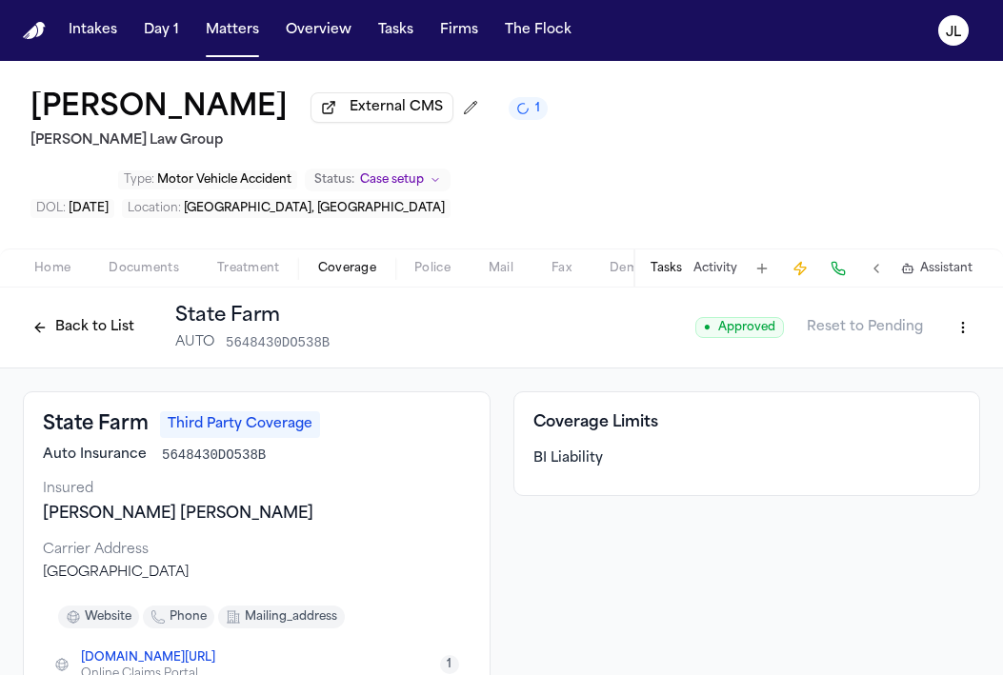
click at [62, 312] on button "Back to List" at bounding box center [83, 327] width 121 height 30
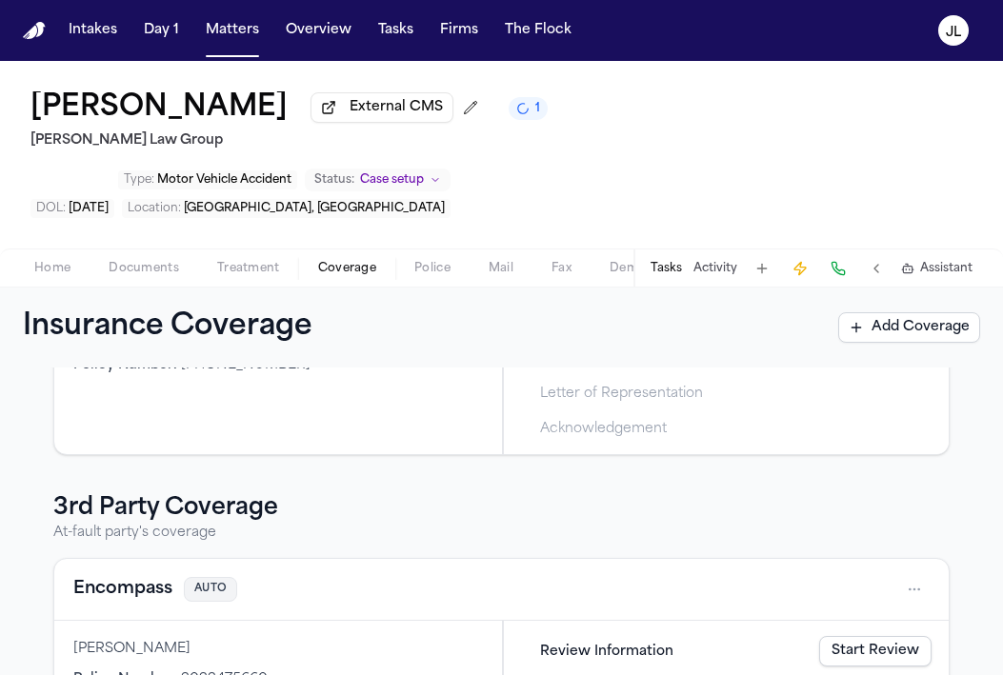
scroll to position [243, 0]
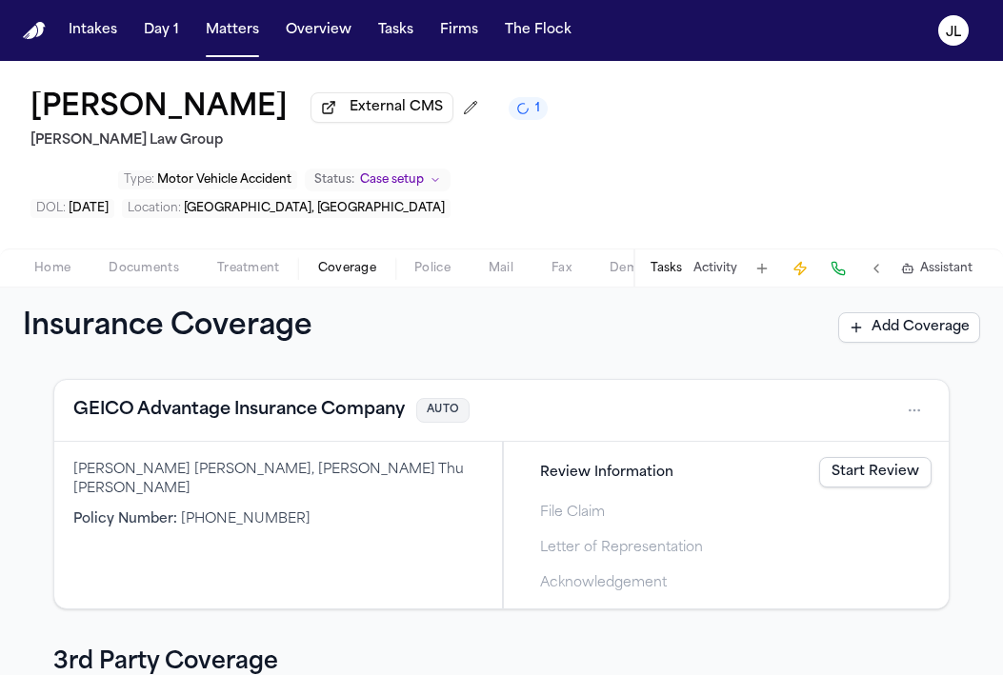
click at [268, 397] on button "GEICO Advantage Insurance Company" at bounding box center [238, 410] width 331 height 27
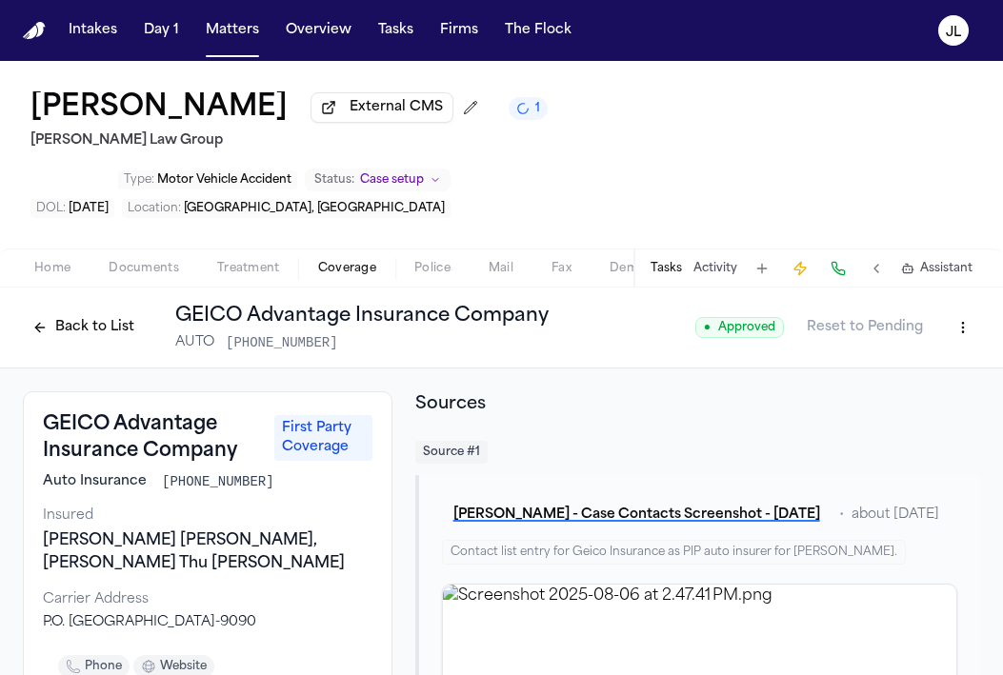
click at [90, 312] on button "Back to List" at bounding box center [83, 327] width 121 height 30
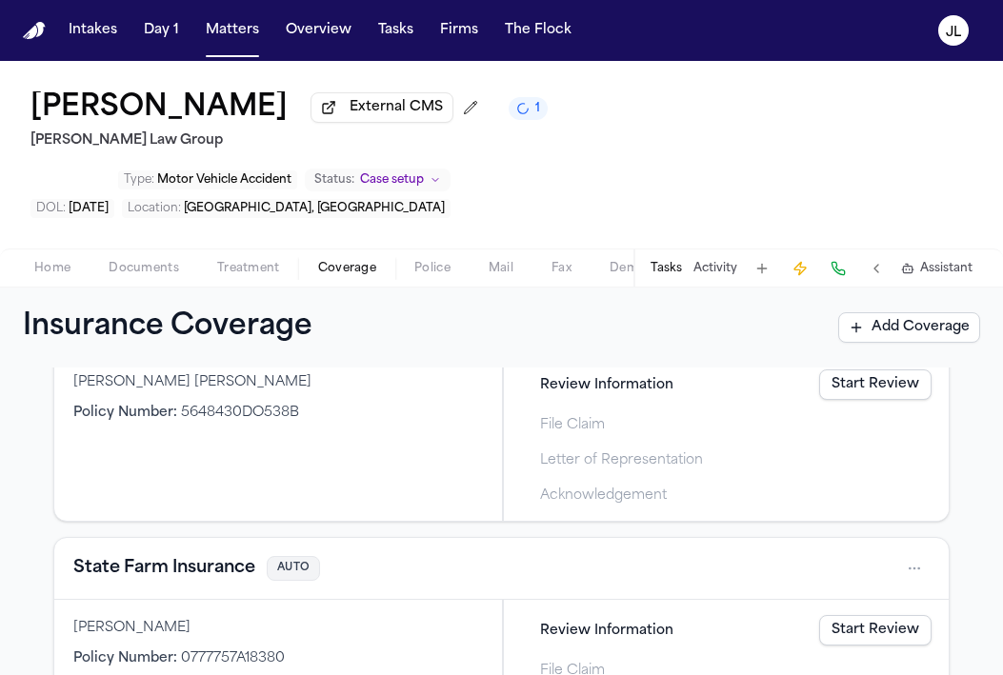
scroll to position [906, 0]
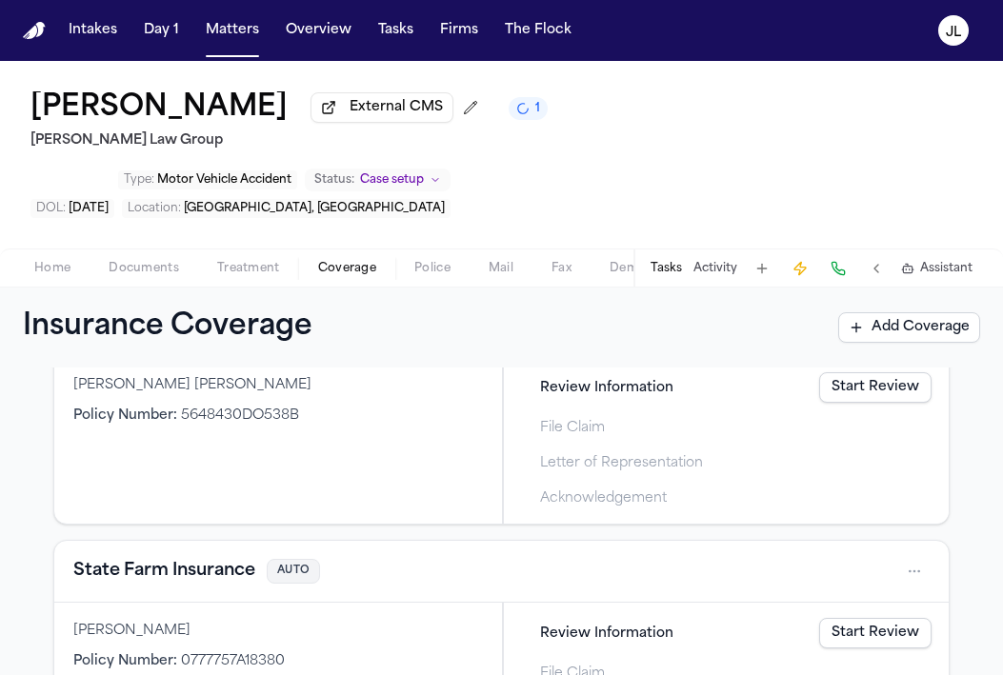
click at [198, 556] on div "State Farm Insurance AUTO" at bounding box center [501, 571] width 856 height 30
click at [198, 558] on button "State Farm Insurance" at bounding box center [164, 571] width 182 height 27
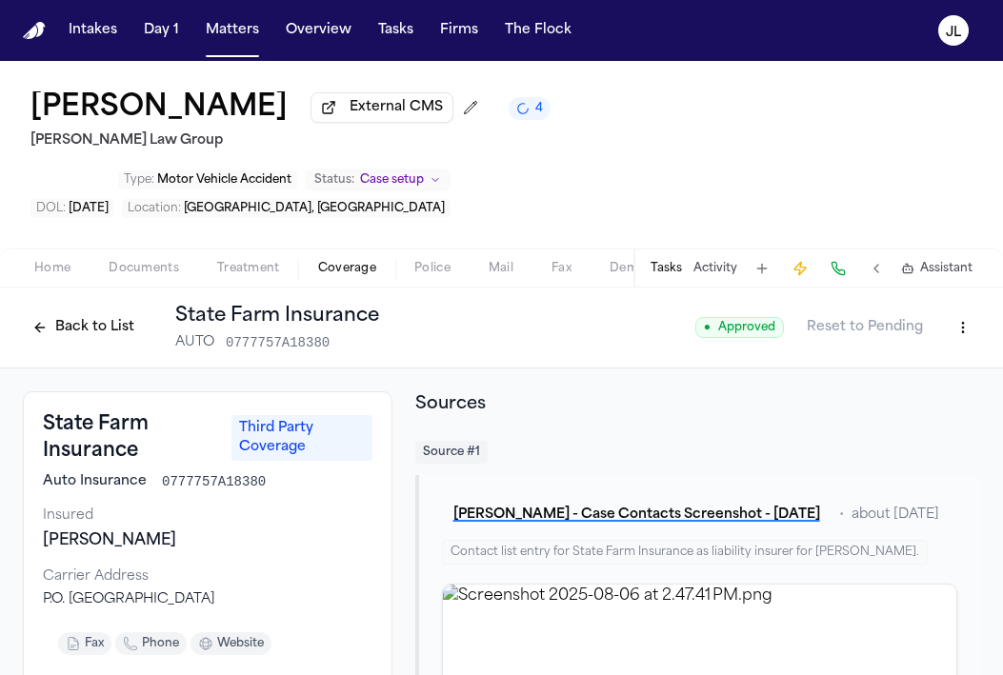
click at [96, 312] on button "Back to List" at bounding box center [83, 327] width 121 height 30
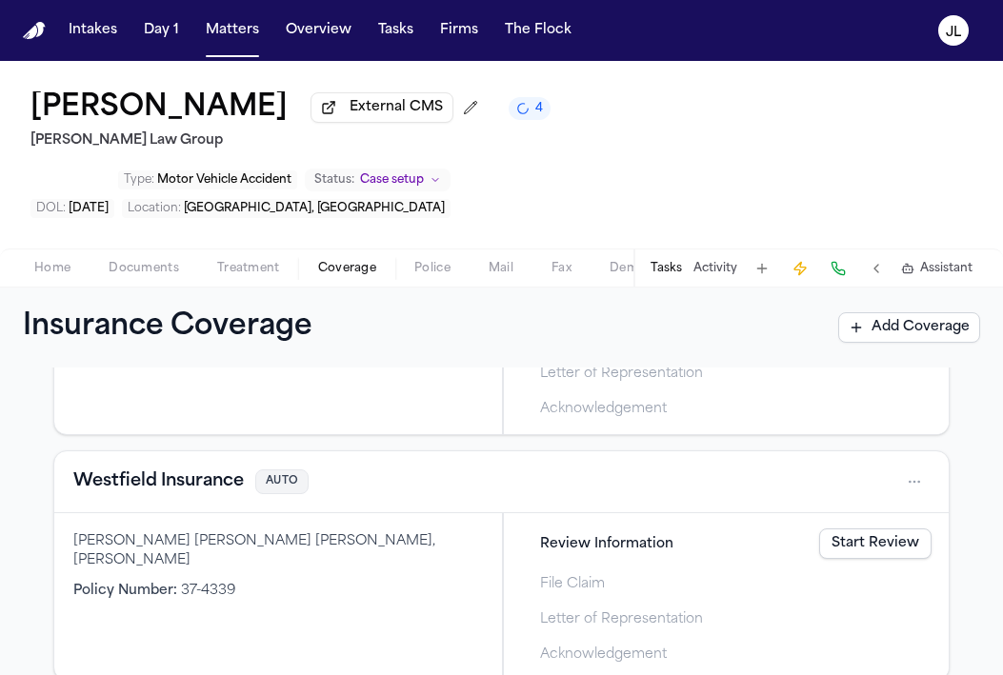
scroll to position [1233, 0]
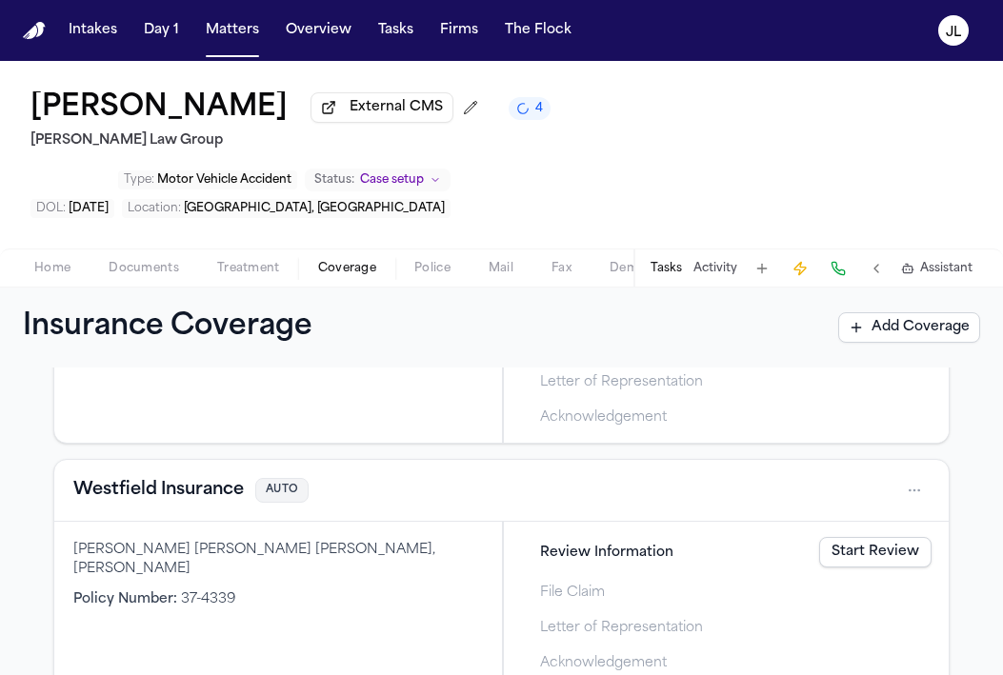
click at [178, 477] on button "Westfield Insurance" at bounding box center [158, 490] width 170 height 27
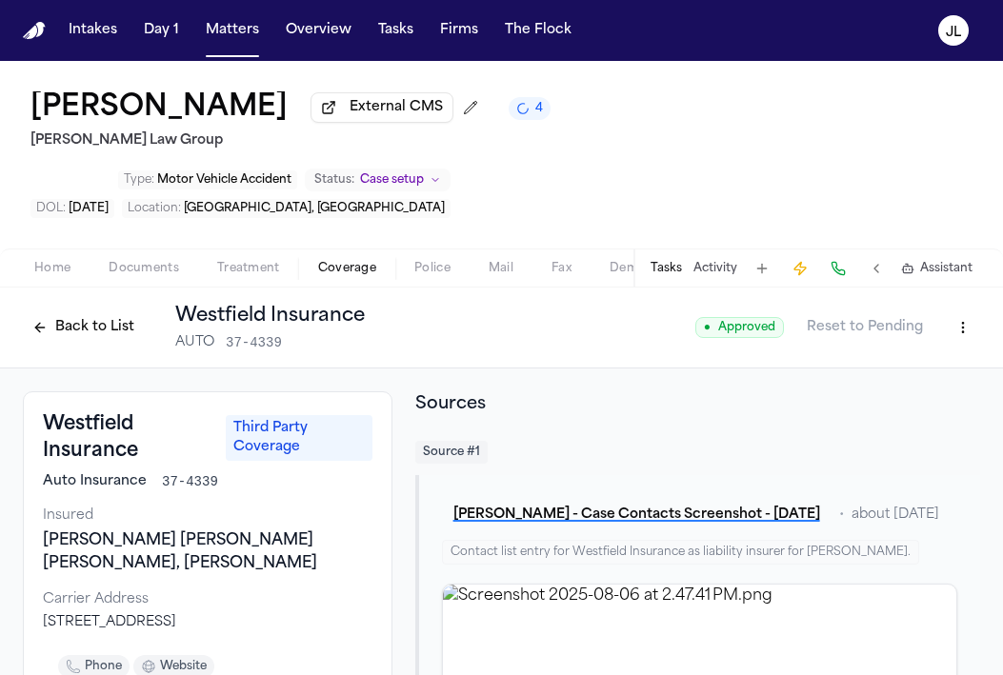
click at [100, 312] on button "Back to List" at bounding box center [83, 327] width 121 height 30
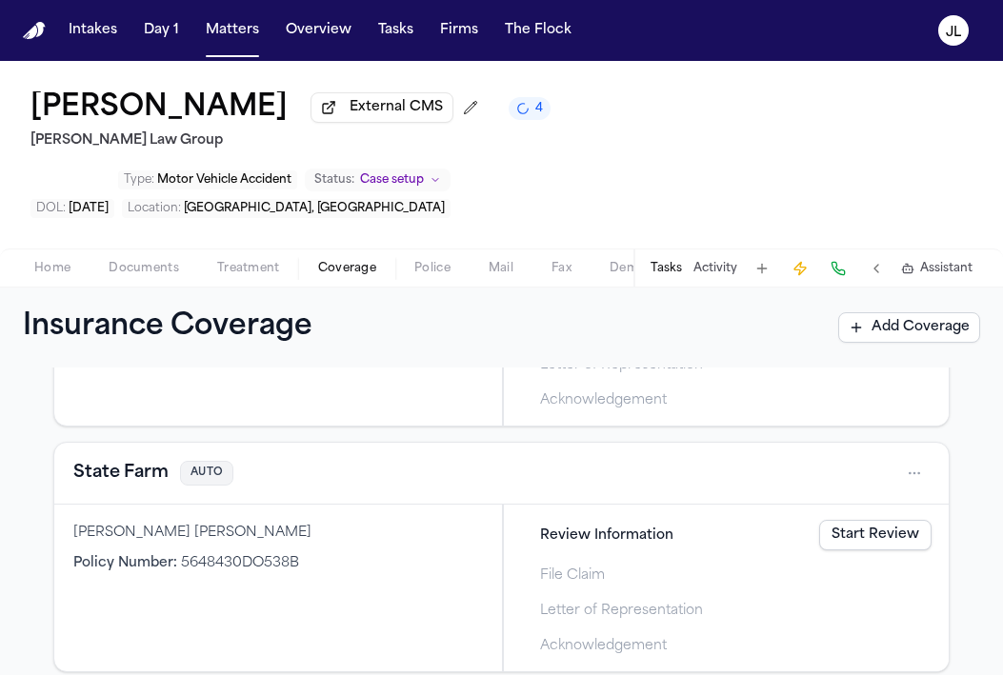
scroll to position [762, 0]
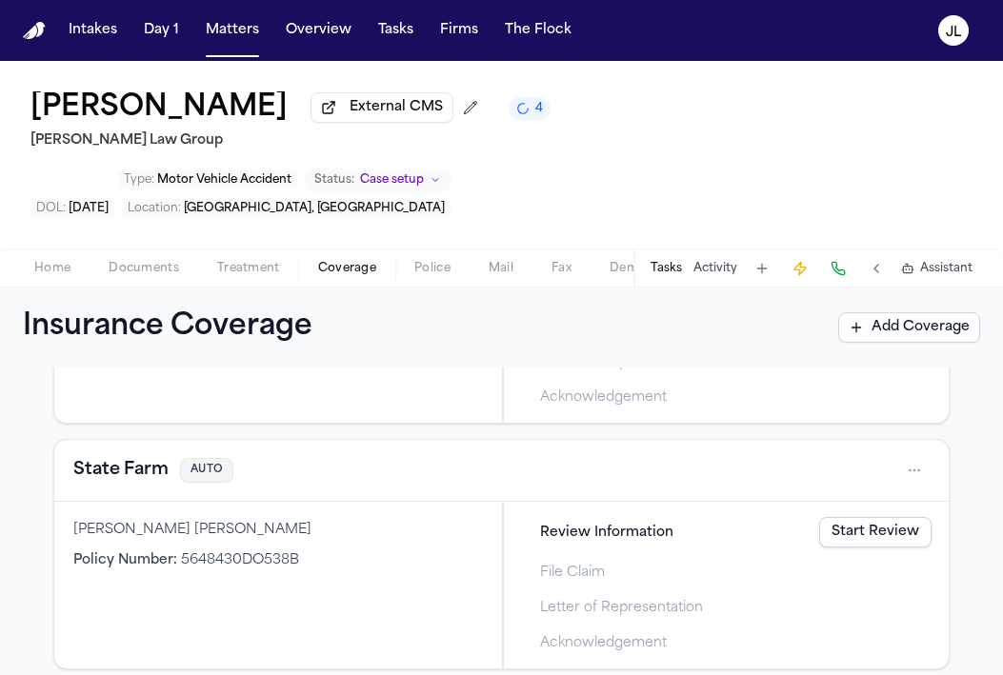
click at [149, 457] on button "State Farm" at bounding box center [120, 470] width 95 height 27
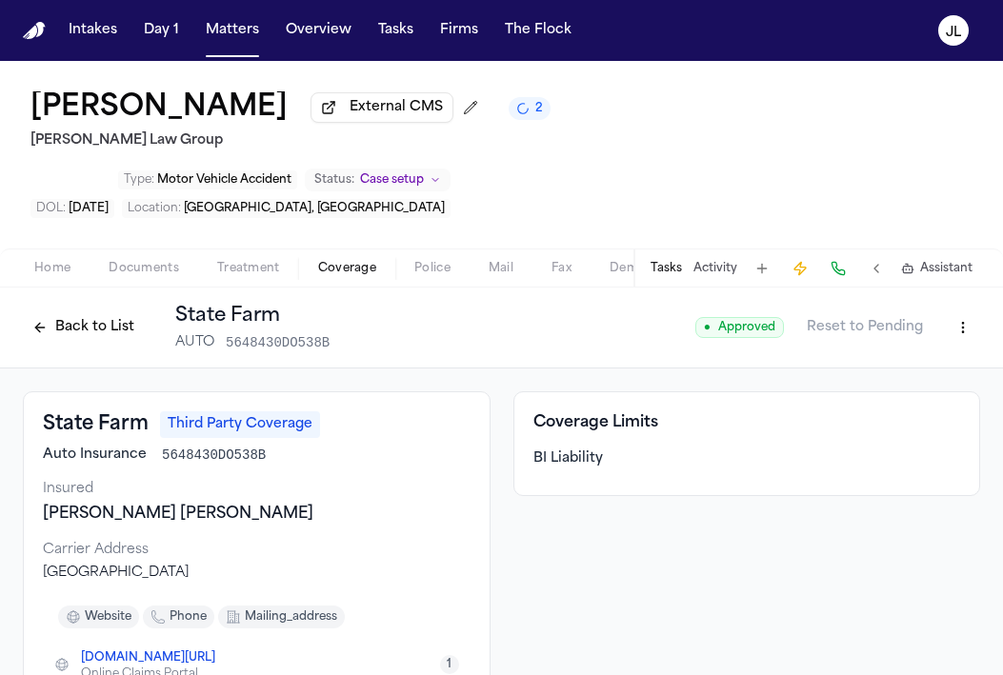
click at [129, 312] on button "Back to List" at bounding box center [83, 327] width 121 height 30
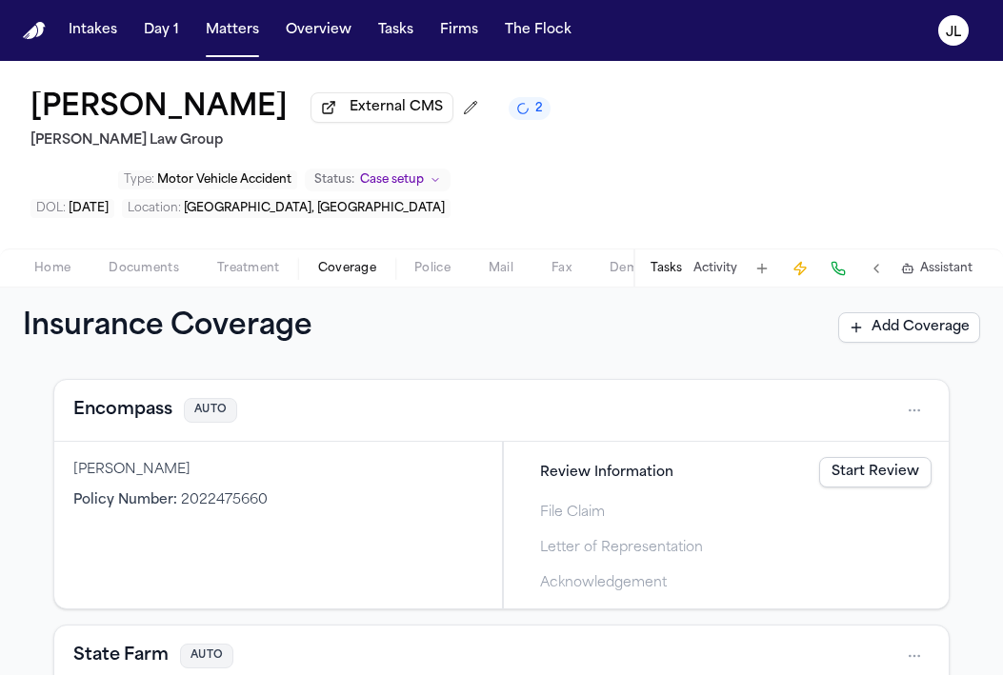
scroll to position [571, 0]
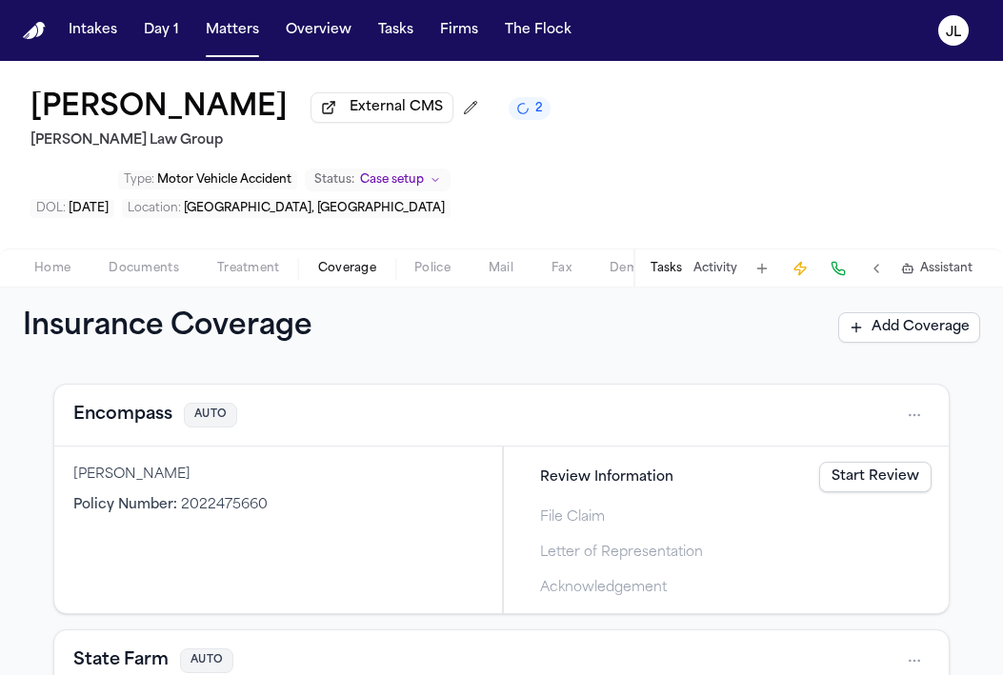
click at [116, 402] on button "Encompass" at bounding box center [122, 415] width 99 height 27
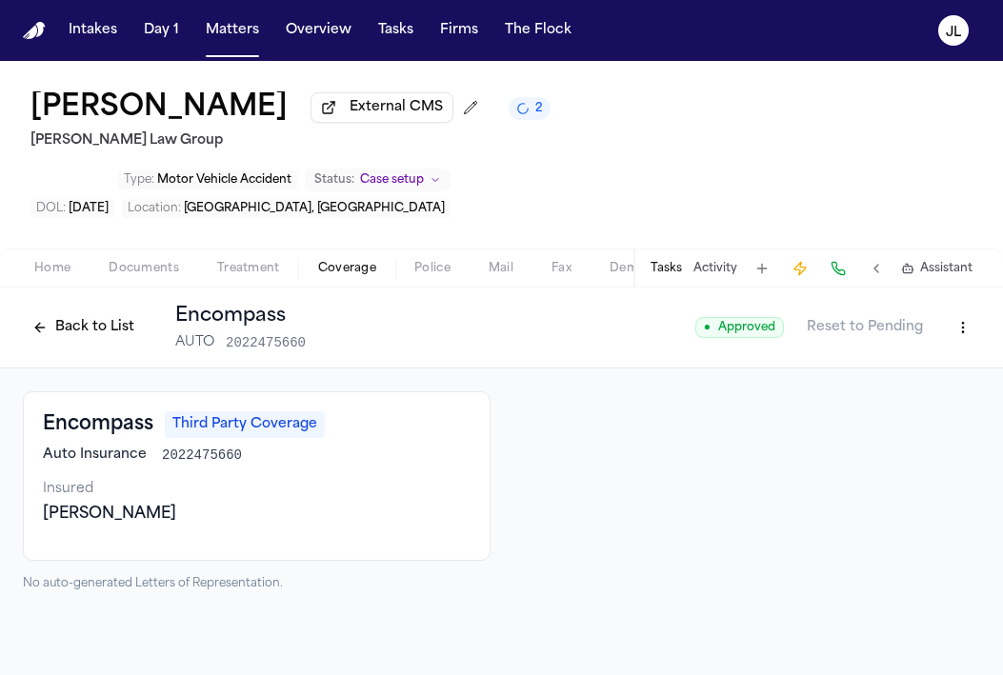
click at [95, 312] on button "Back to List" at bounding box center [83, 327] width 121 height 30
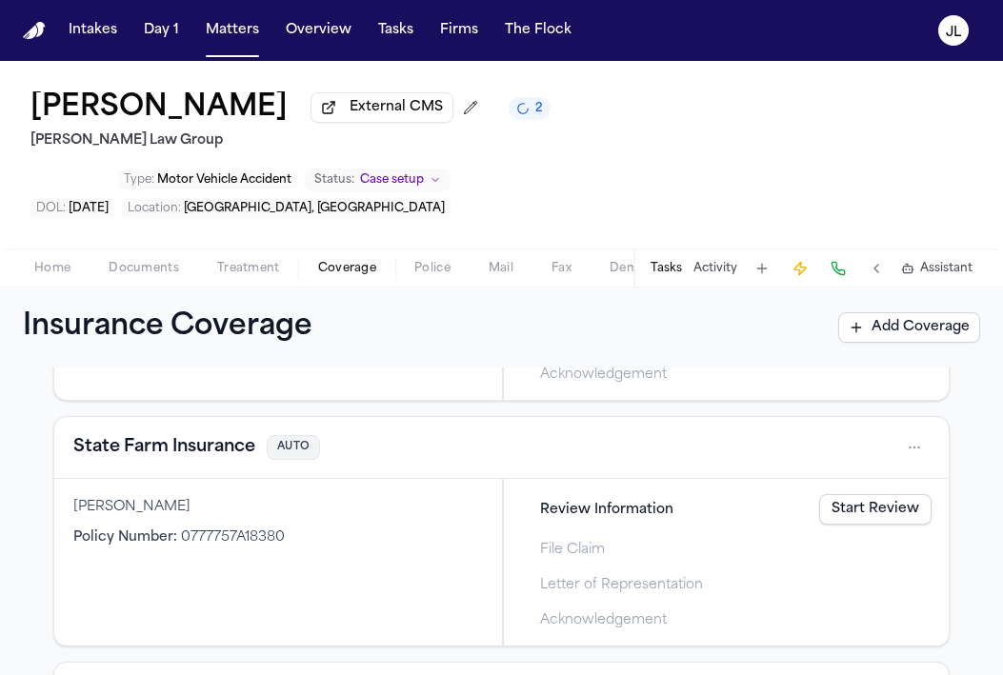
scroll to position [762, 0]
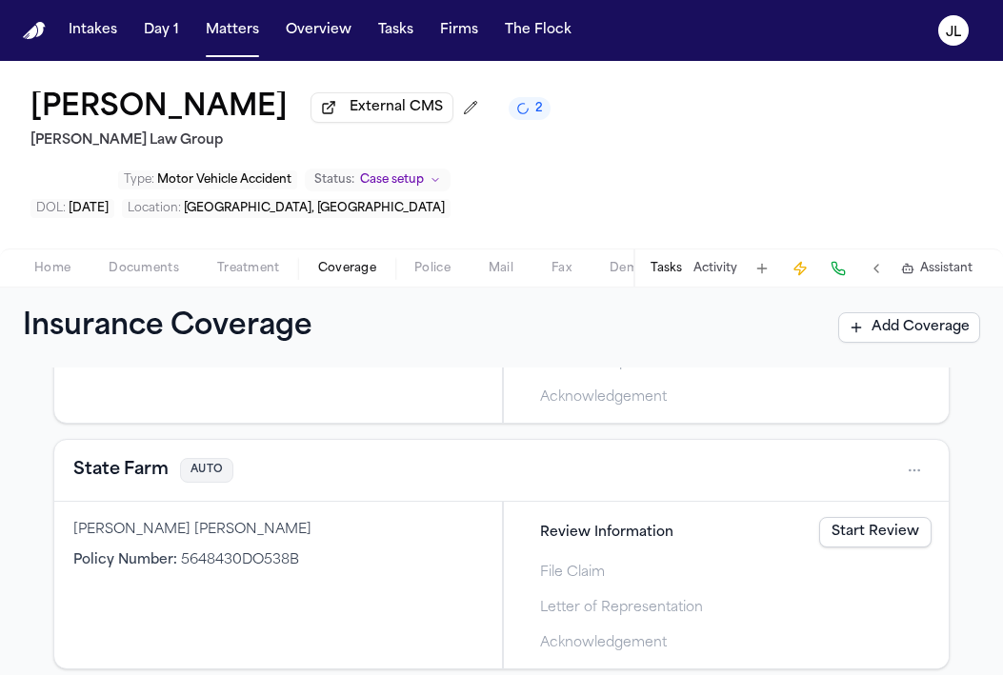
click at [168, 440] on div "State Farm AUTO" at bounding box center [501, 471] width 894 height 62
click at [146, 457] on button "State Farm" at bounding box center [120, 470] width 95 height 27
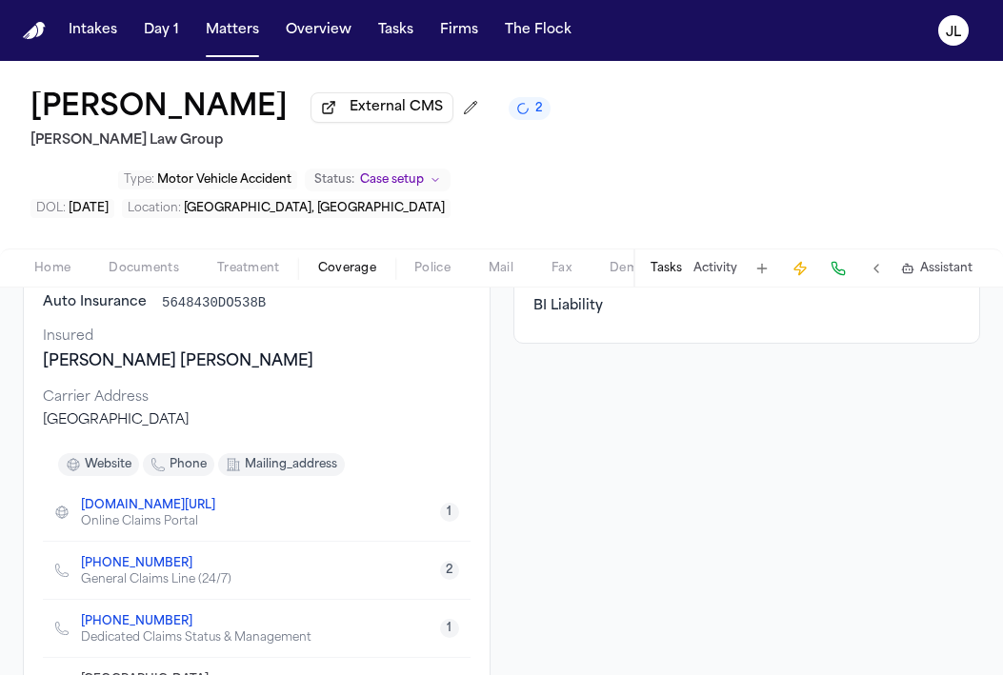
scroll to position [158, 0]
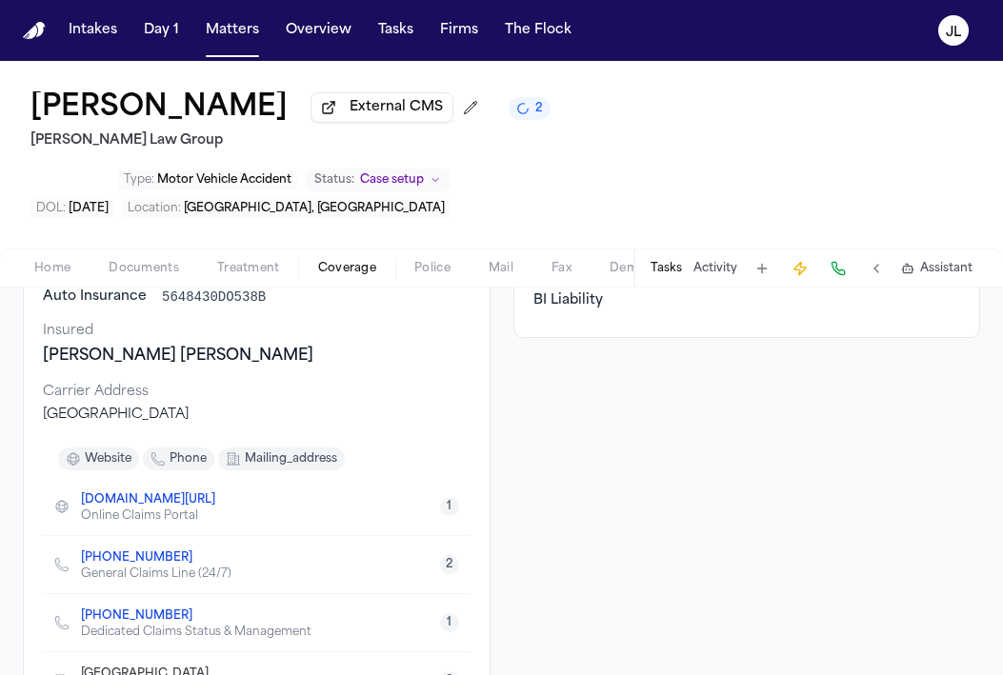
click at [198, 557] on icon "Copy to clipboard" at bounding box center [201, 560] width 7 height 7
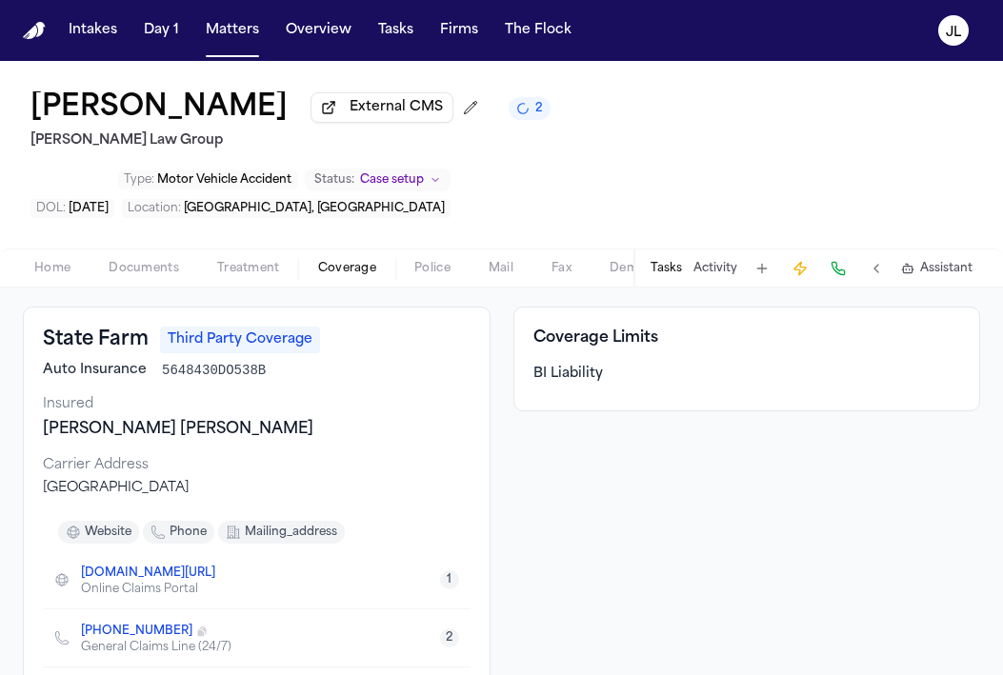
scroll to position [0, 0]
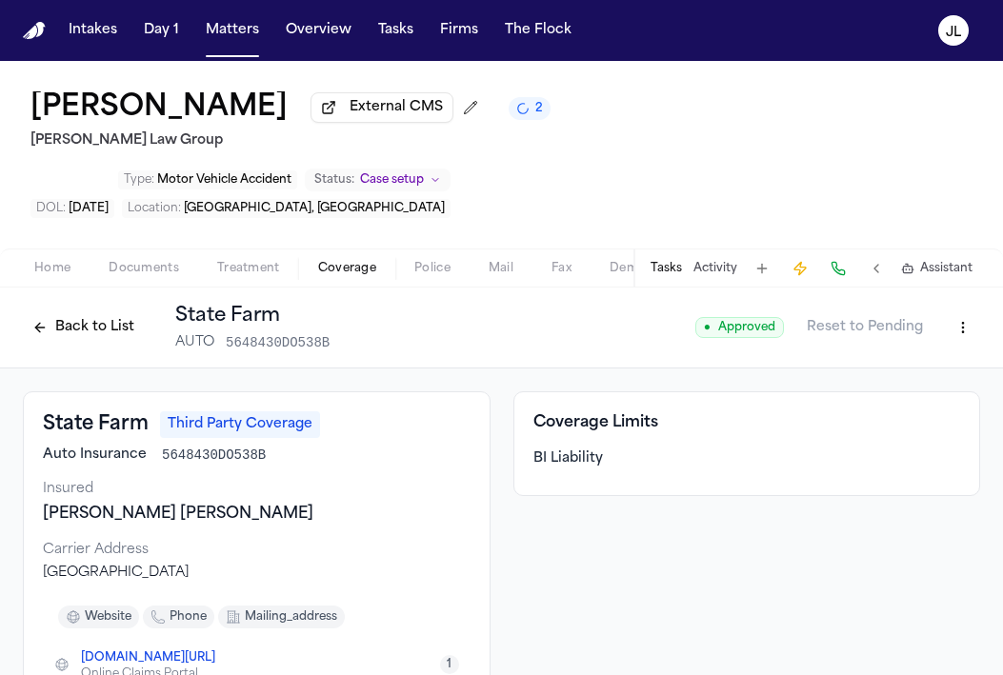
click at [834, 255] on button at bounding box center [837, 268] width 27 height 27
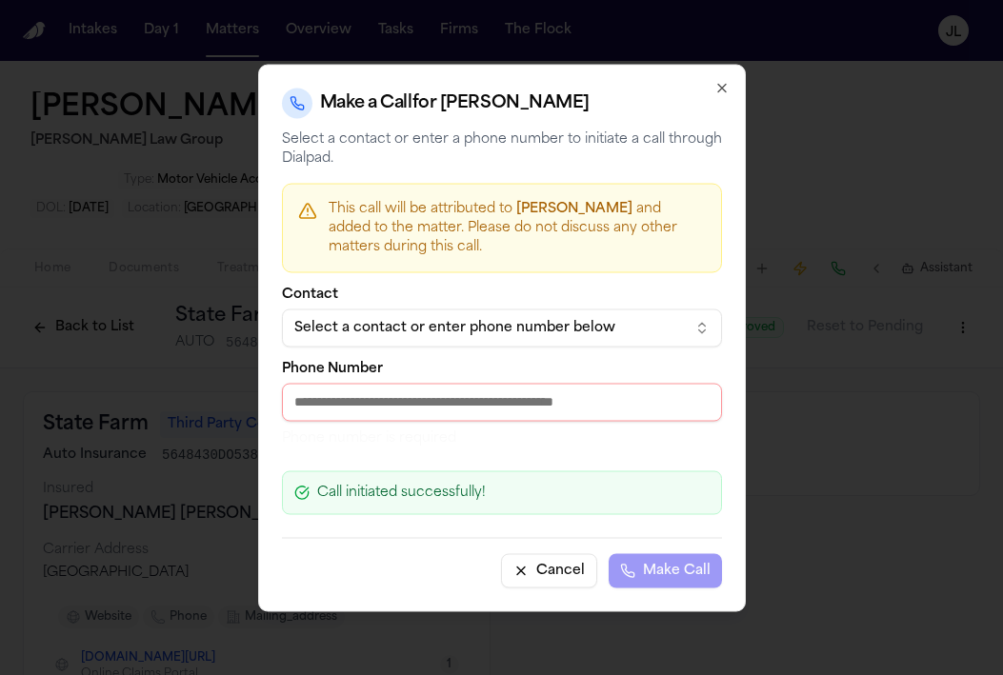
click at [429, 408] on input "Phone Number" at bounding box center [502, 402] width 440 height 38
paste input "**********"
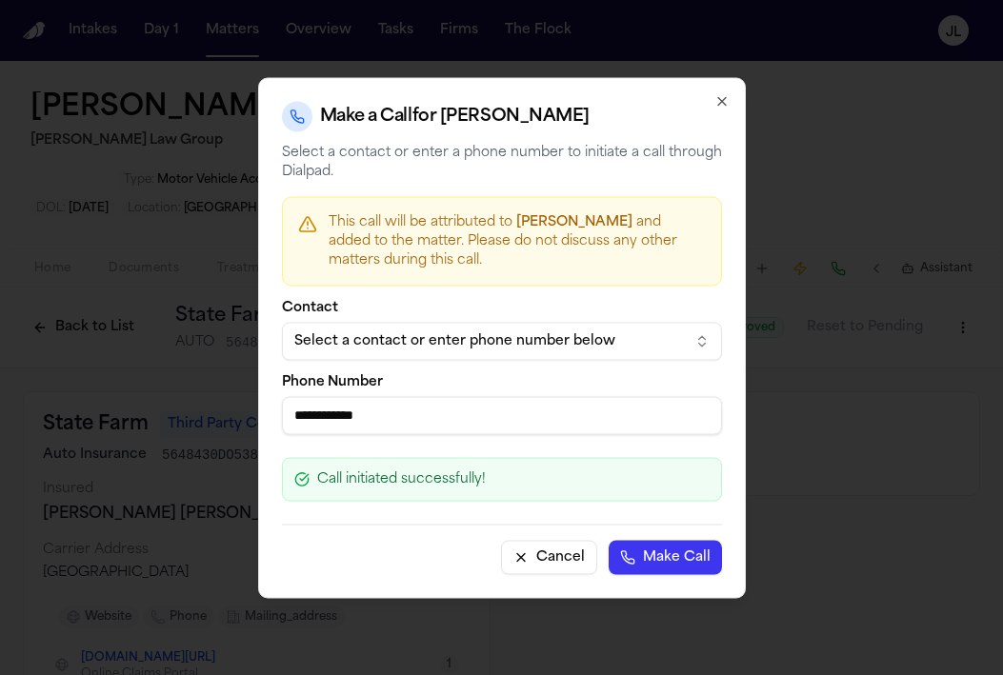
type input "**********"
click at [642, 559] on button "Make Call" at bounding box center [664, 557] width 113 height 34
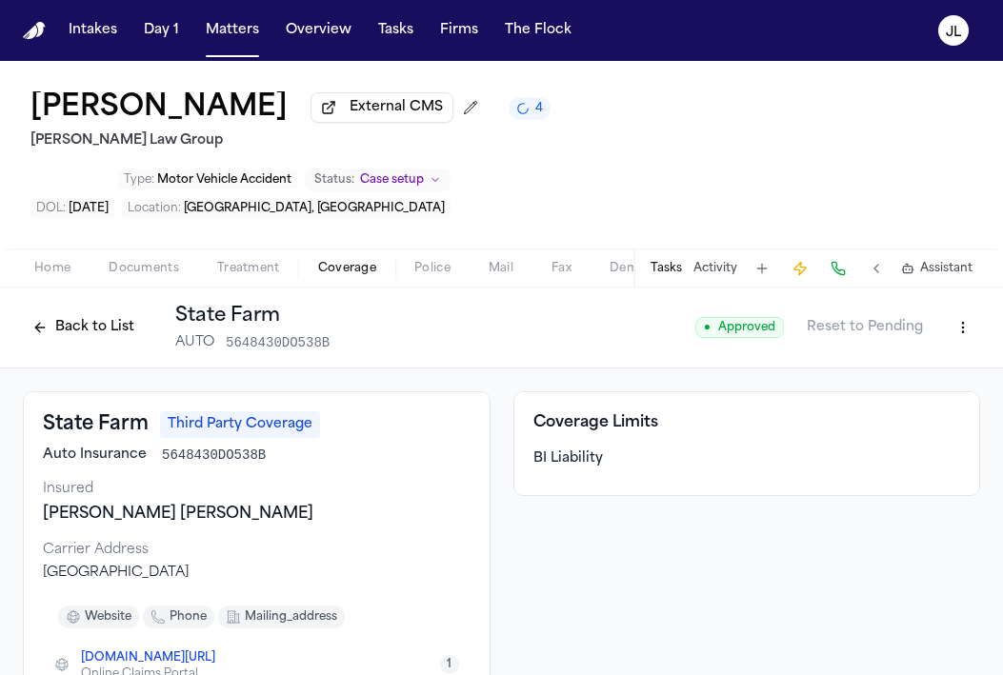
click at [826, 255] on button at bounding box center [837, 268] width 27 height 27
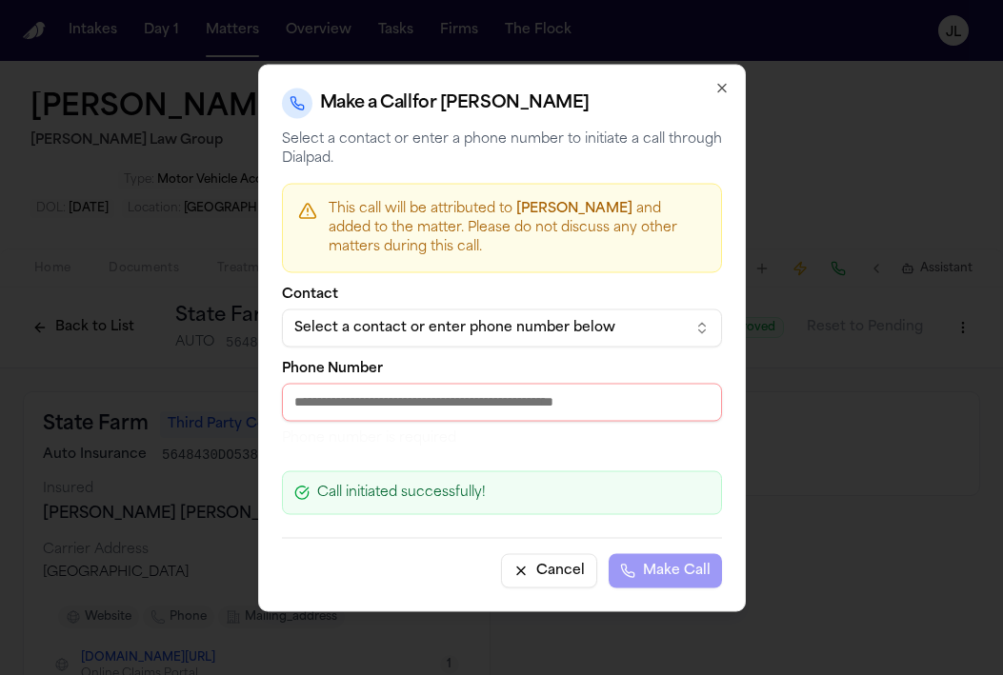
click at [535, 324] on div "Select a contact or enter phone number below" at bounding box center [486, 327] width 385 height 19
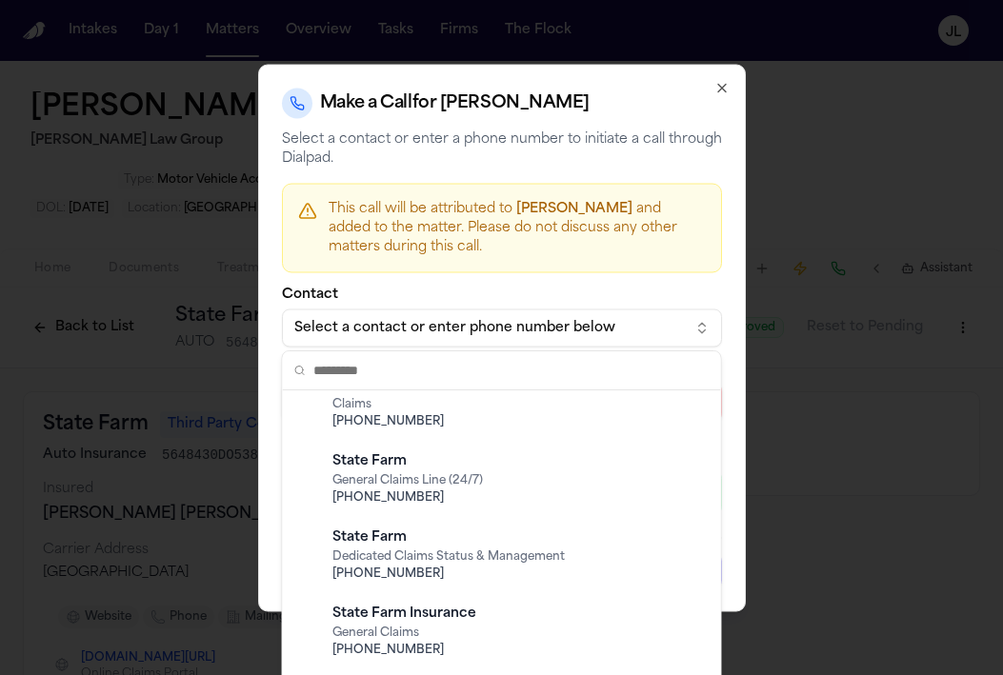
scroll to position [1263, 0]
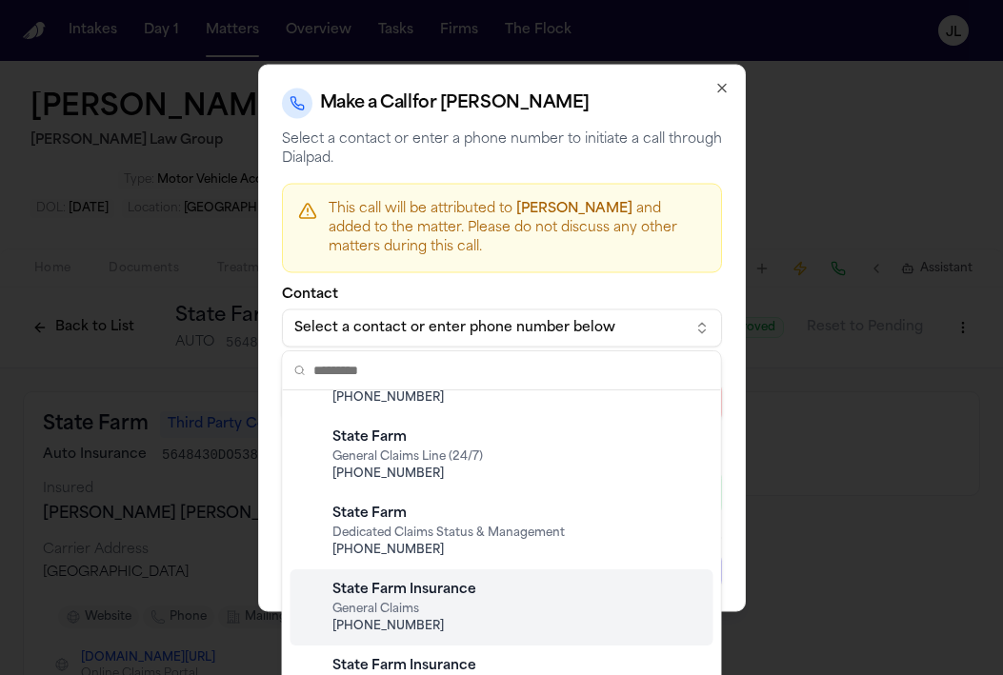
click at [458, 592] on div "State Farm Insurance" at bounding box center [516, 590] width 369 height 19
type input "**********"
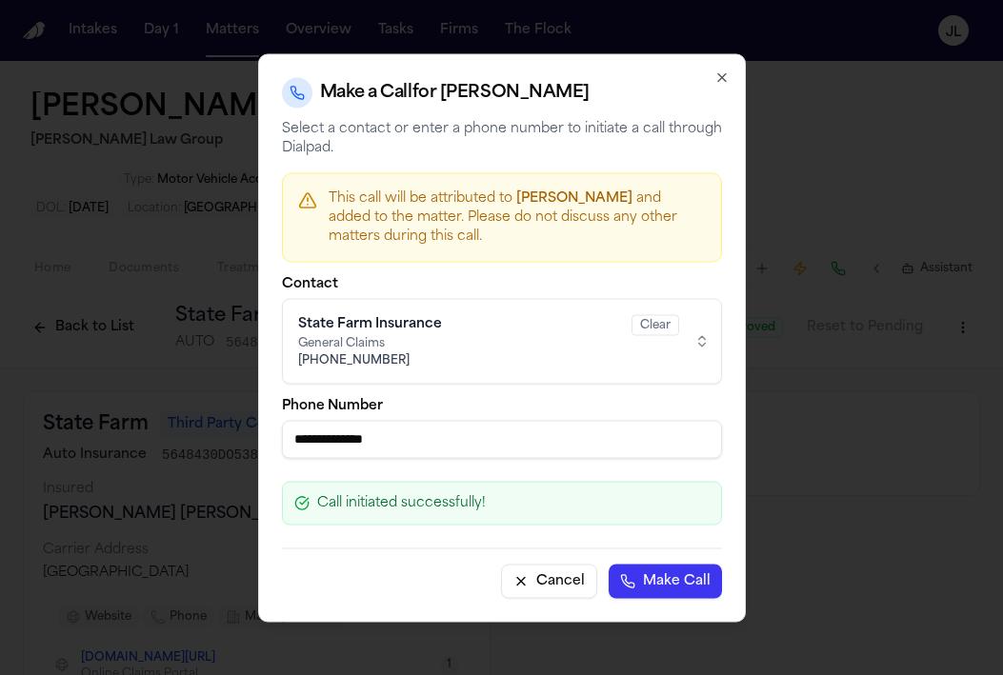
click at [618, 568] on button "Make Call" at bounding box center [664, 581] width 113 height 34
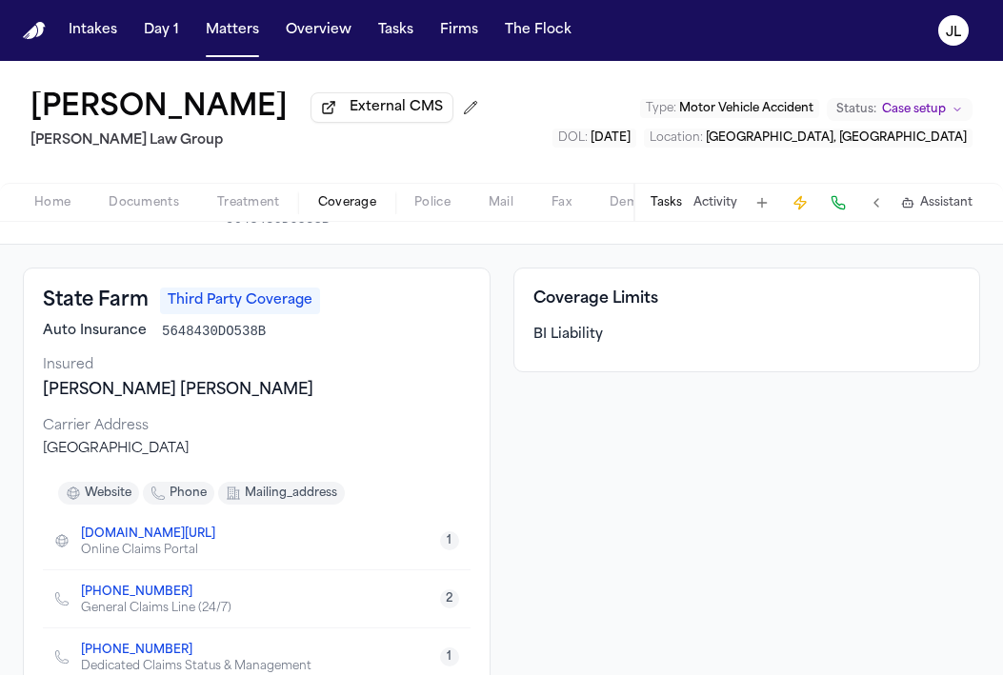
scroll to position [0, 0]
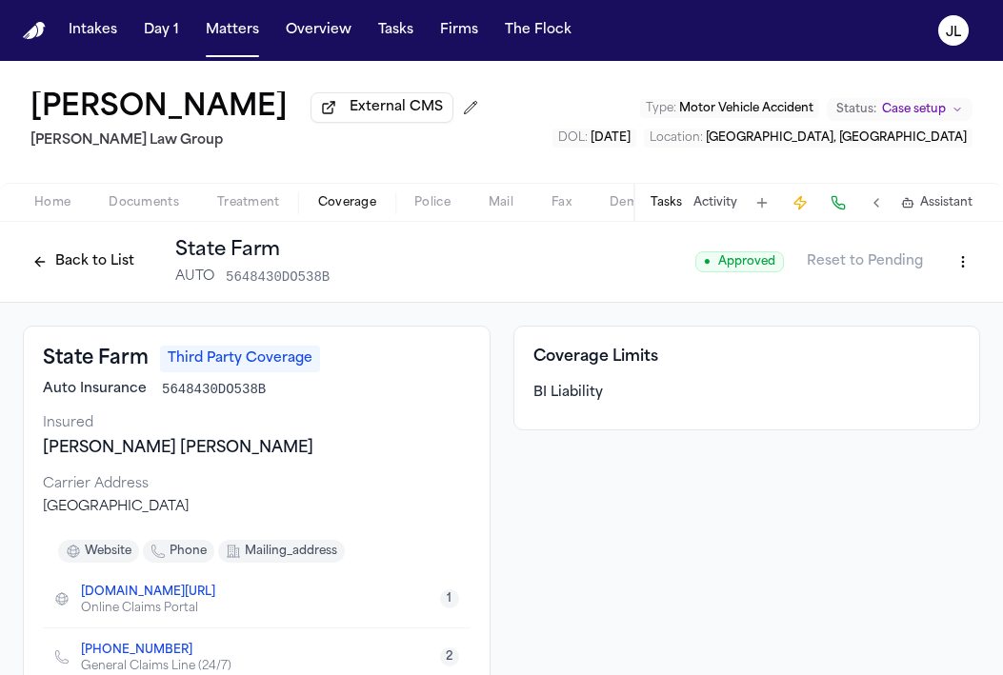
click at [90, 267] on button "Back to List" at bounding box center [83, 262] width 121 height 30
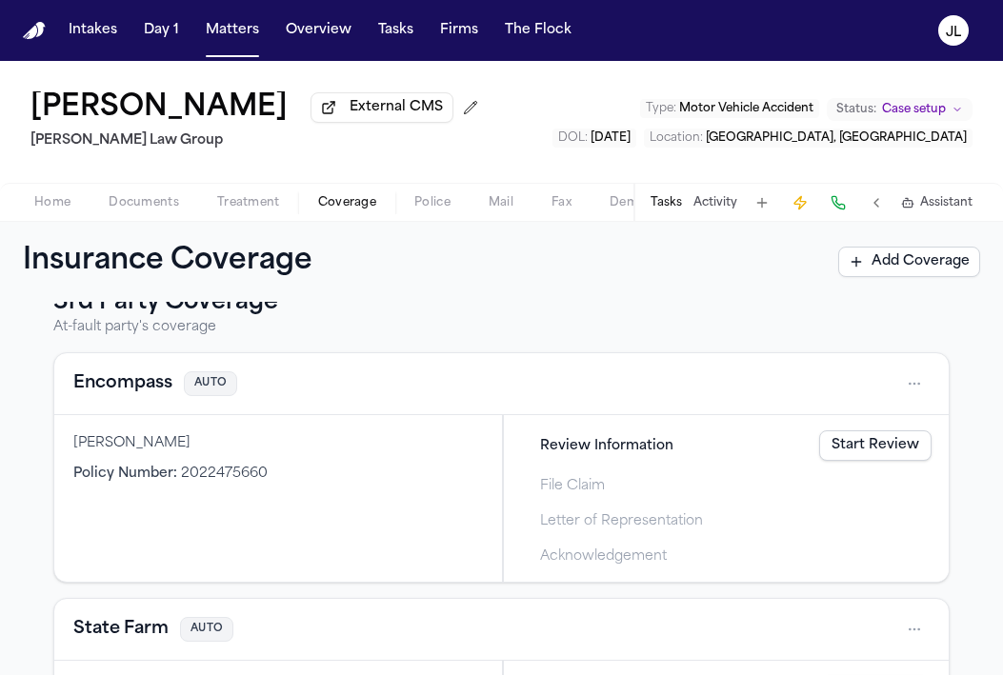
scroll to position [527, 0]
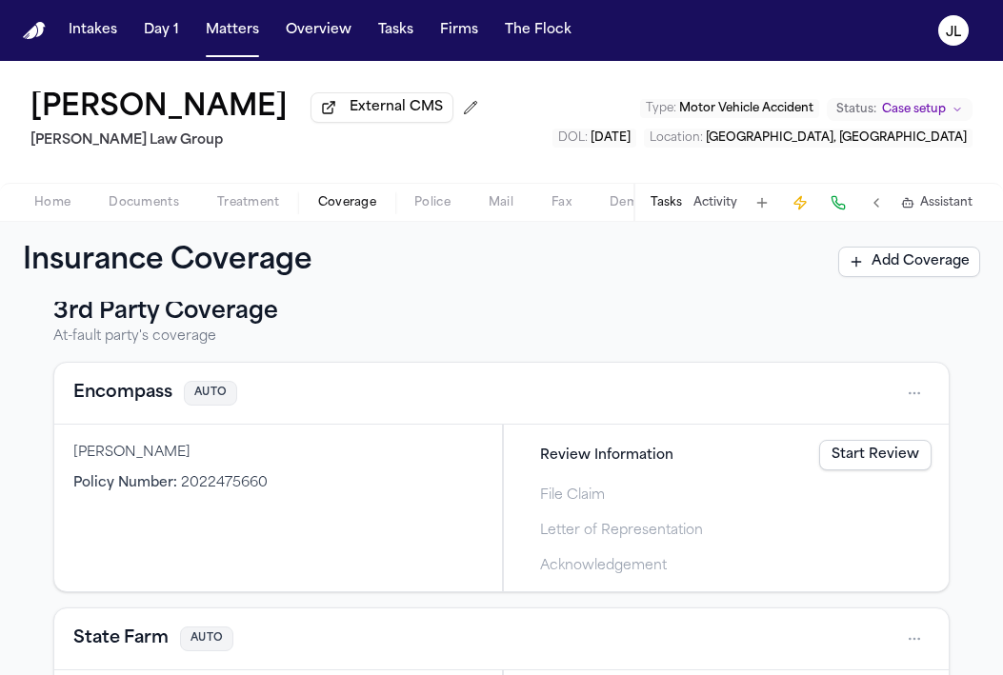
click at [149, 405] on button "Encompass" at bounding box center [122, 393] width 99 height 27
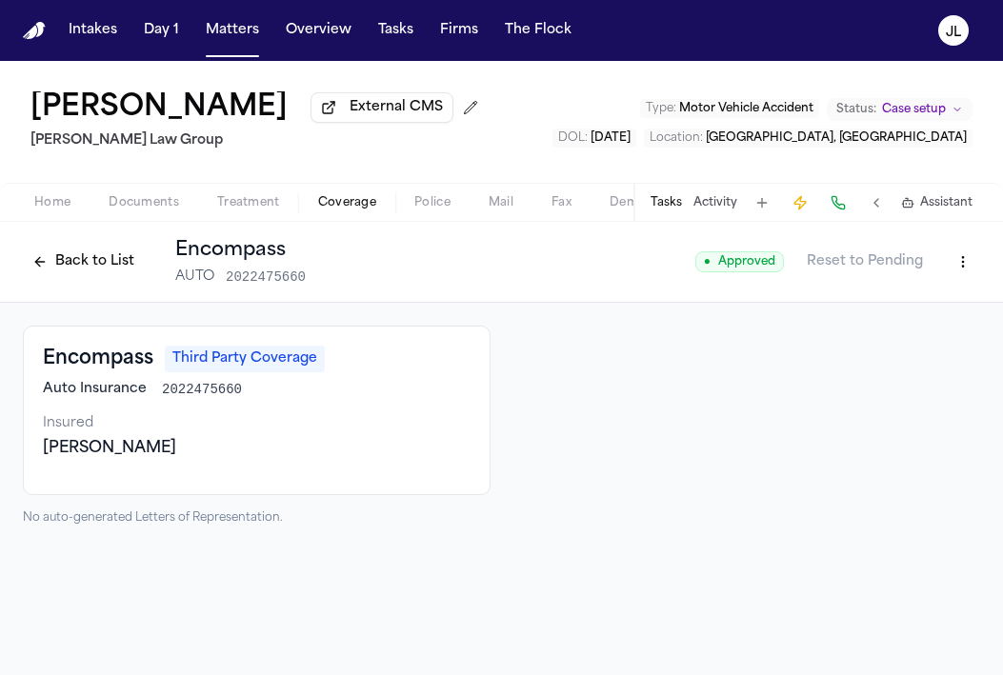
click at [74, 271] on button "Back to List" at bounding box center [83, 262] width 121 height 30
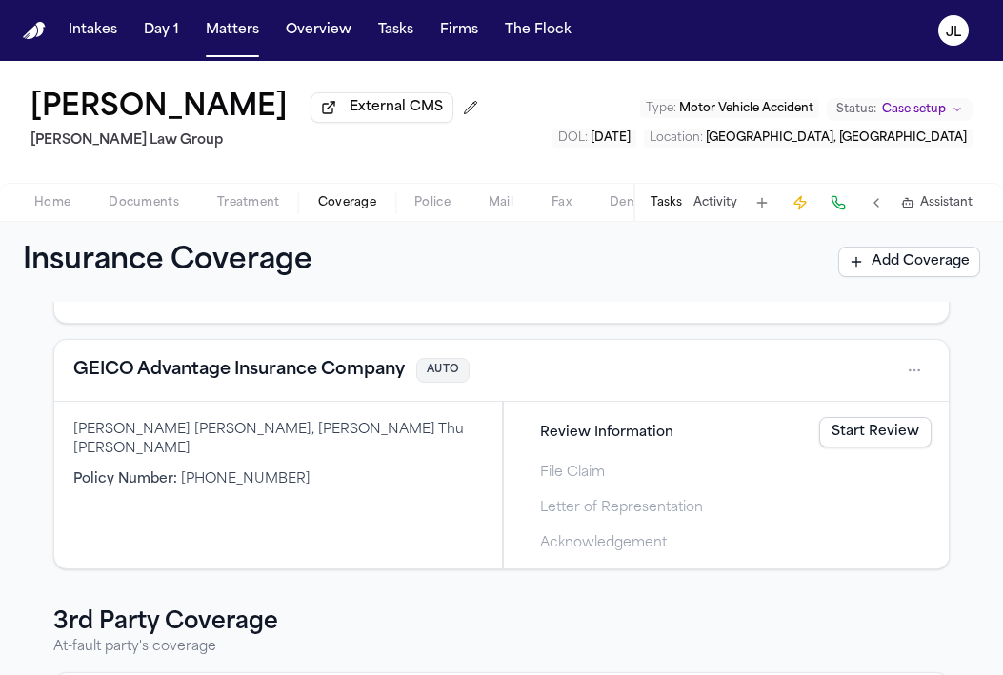
scroll to position [222, 0]
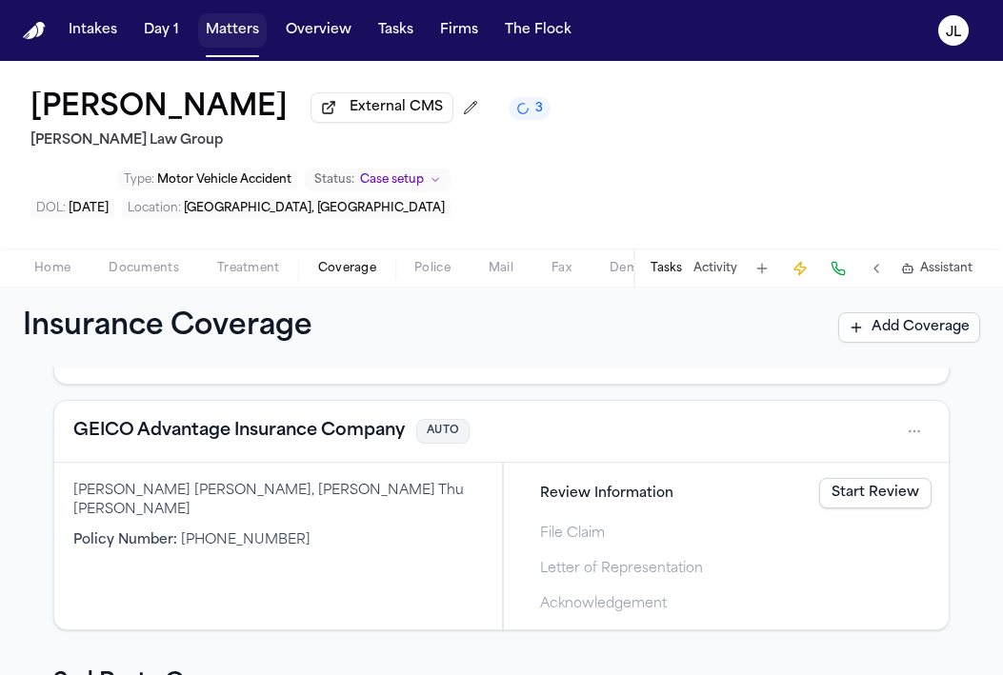
click at [248, 43] on button "Matters" at bounding box center [232, 30] width 69 height 34
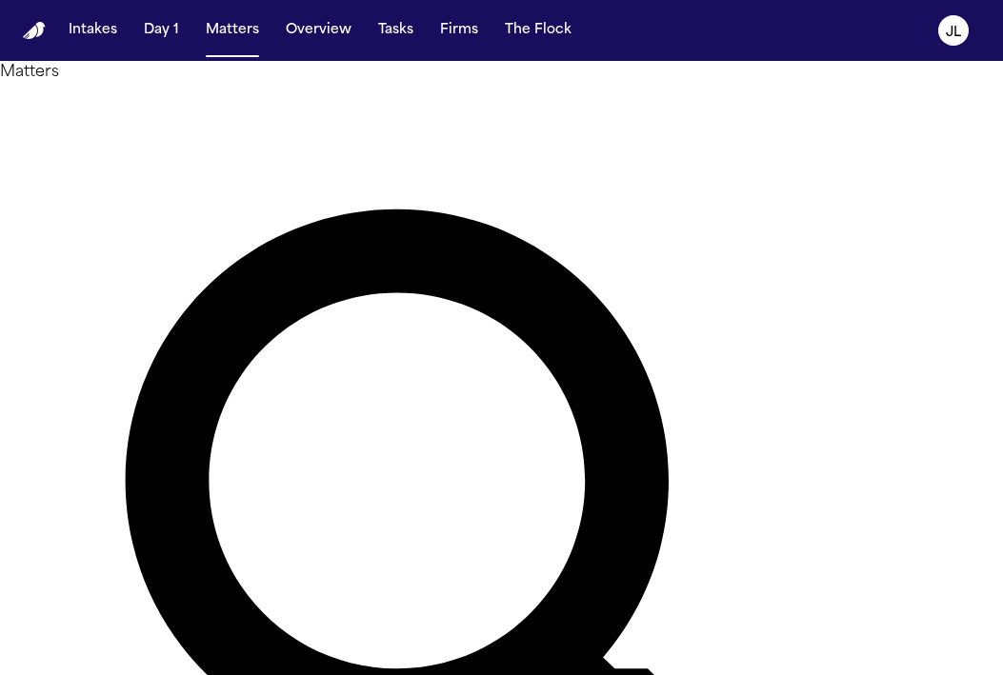
drag, startPoint x: 415, startPoint y: 111, endPoint x: 281, endPoint y: 110, distance: 134.2
click at [281, 110] on div "********" at bounding box center [501, 596] width 1003 height 1025
paste input "**"
type input "**********"
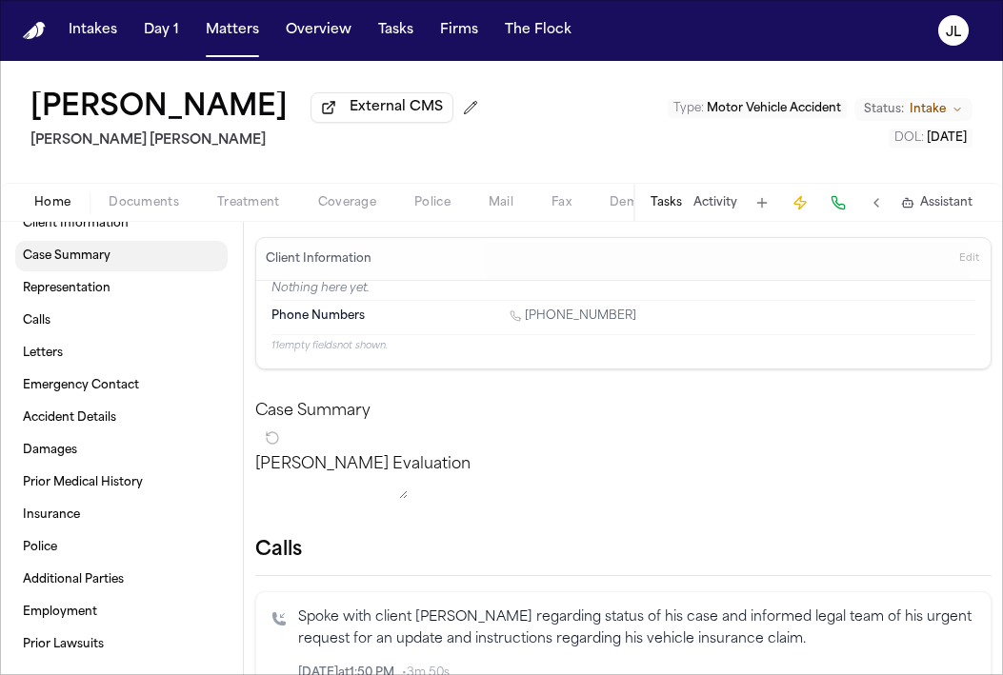
scroll to position [32, 0]
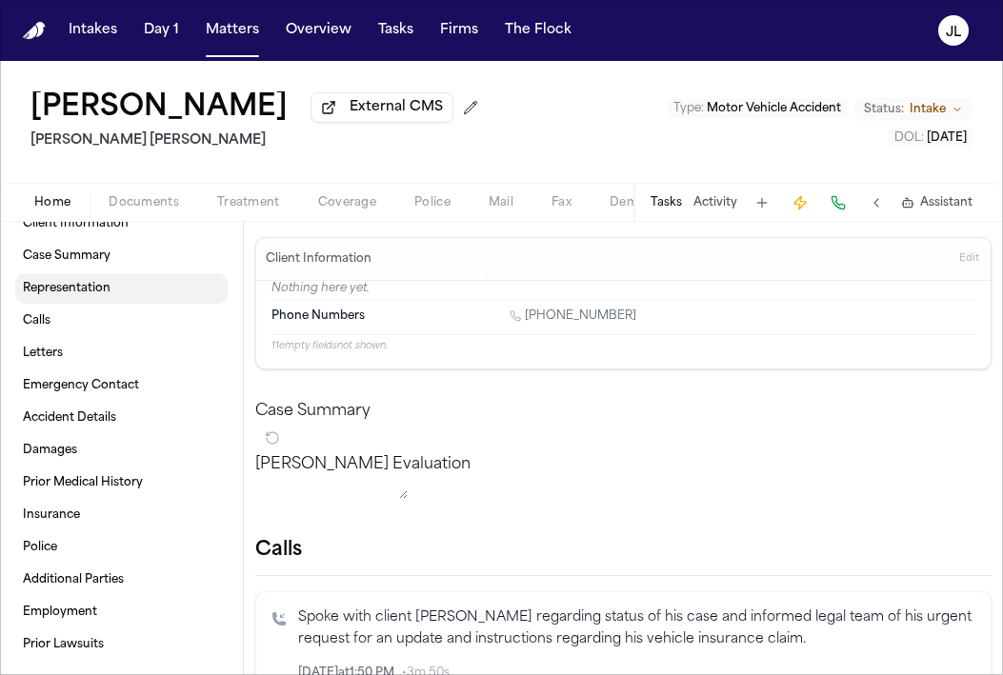
click at [87, 288] on span "Representation" at bounding box center [67, 288] width 88 height 15
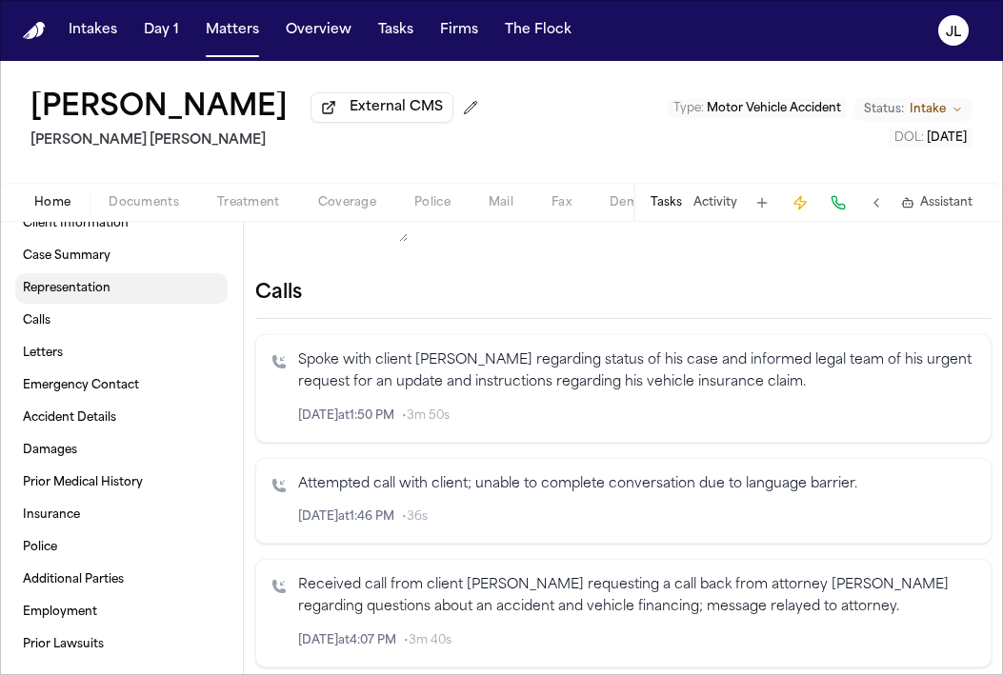
scroll to position [306, 0]
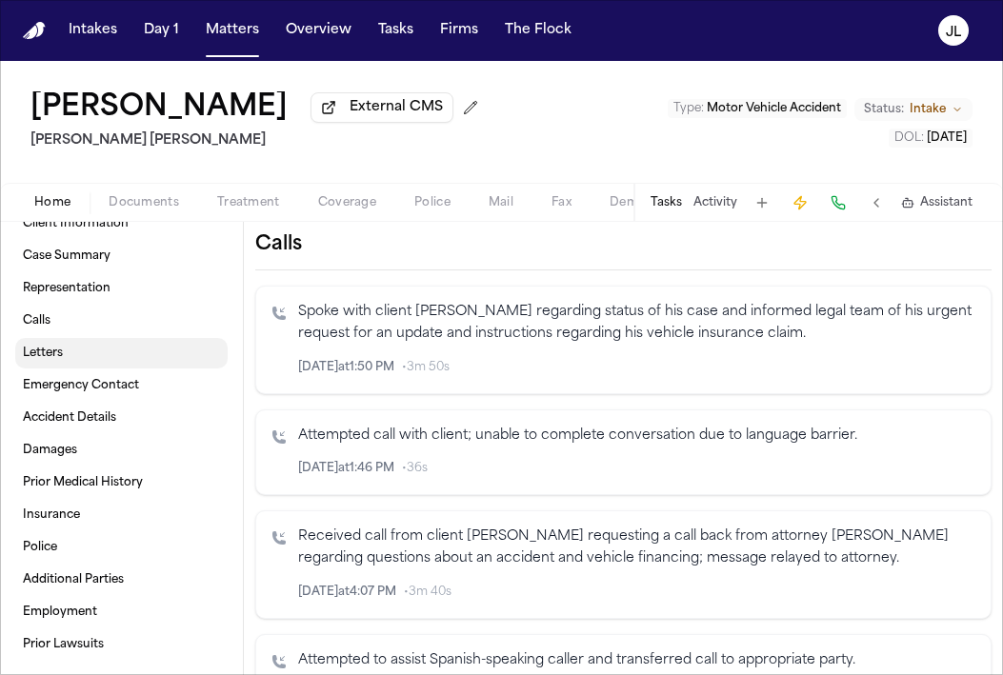
click at [168, 361] on link "Letters" at bounding box center [121, 353] width 212 height 30
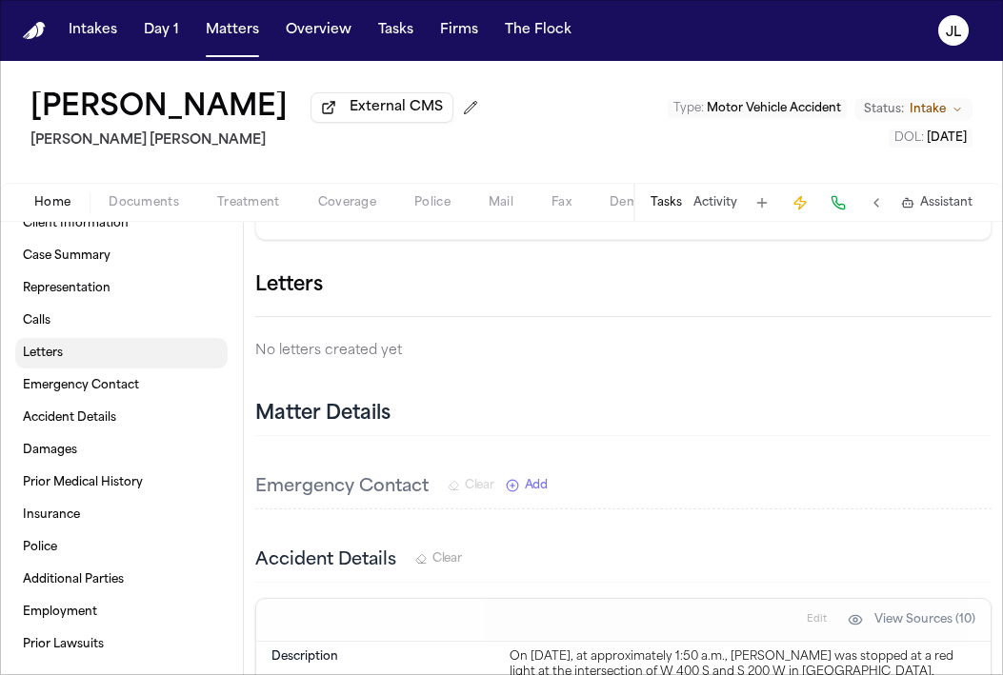
scroll to position [1050, 0]
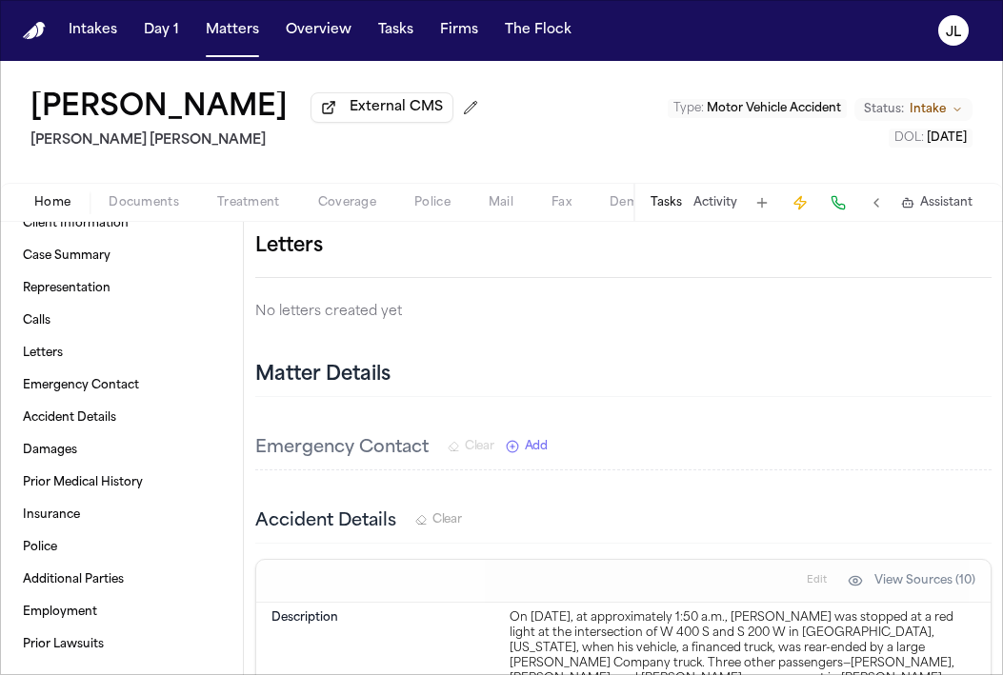
click at [311, 220] on div "Home Documents Treatment Coverage Police Mail Fax Demand Workspaces Artifacts T…" at bounding box center [501, 202] width 1003 height 38
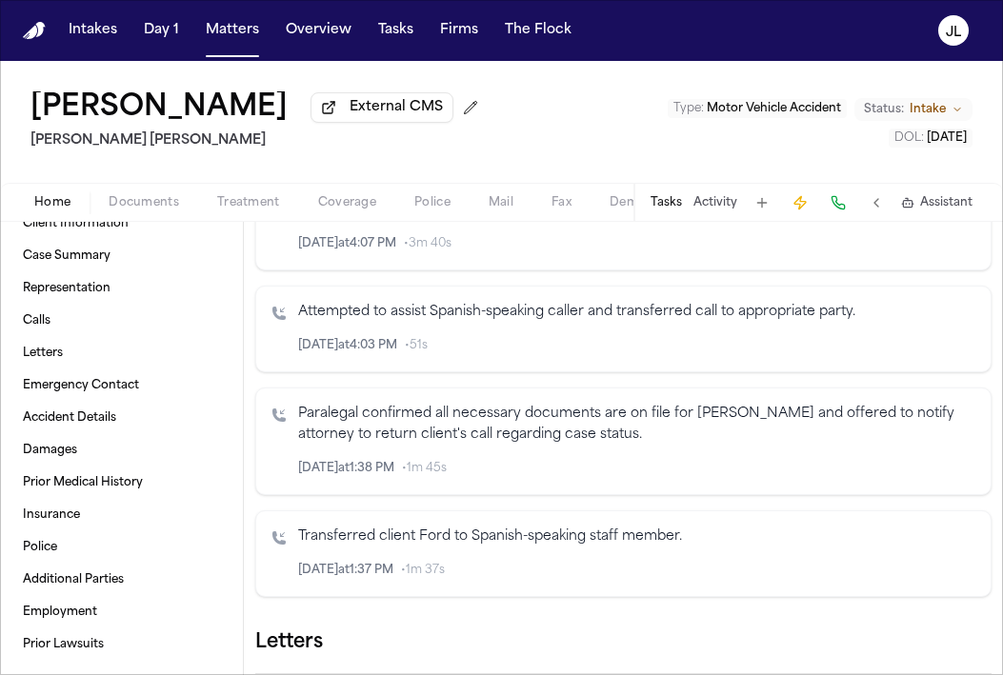
scroll to position [781, 0]
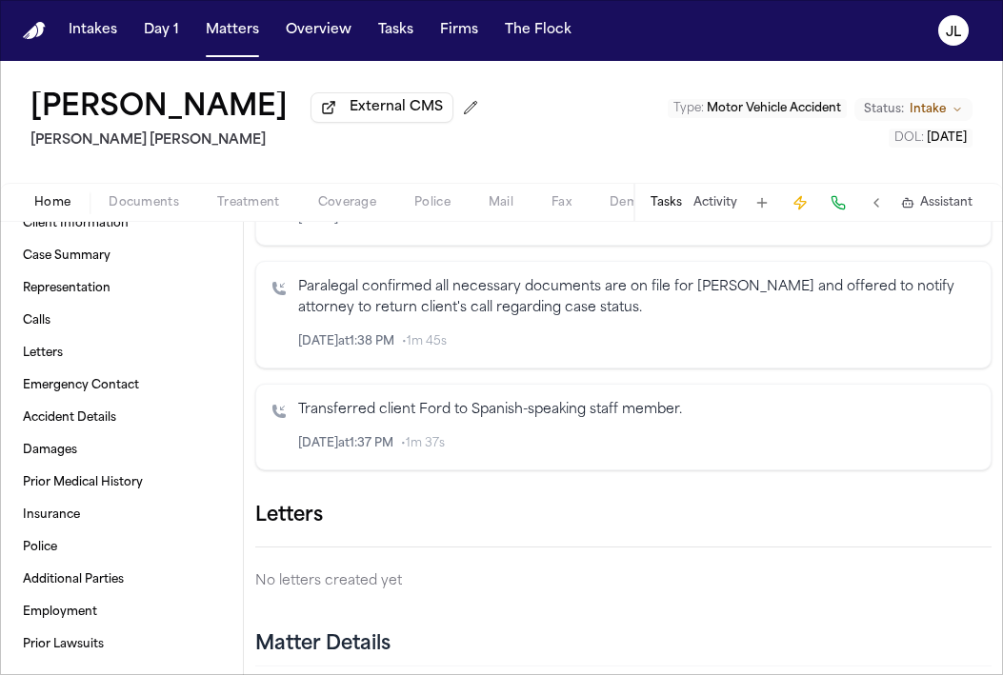
click at [328, 199] on span "Coverage" at bounding box center [347, 202] width 58 height 15
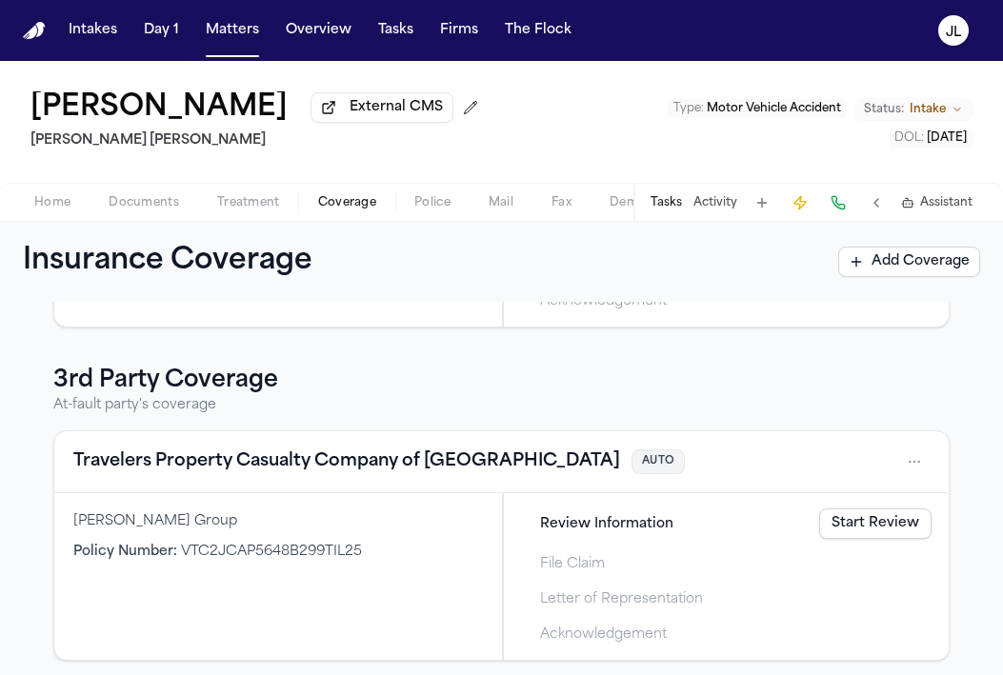
scroll to position [305, 0]
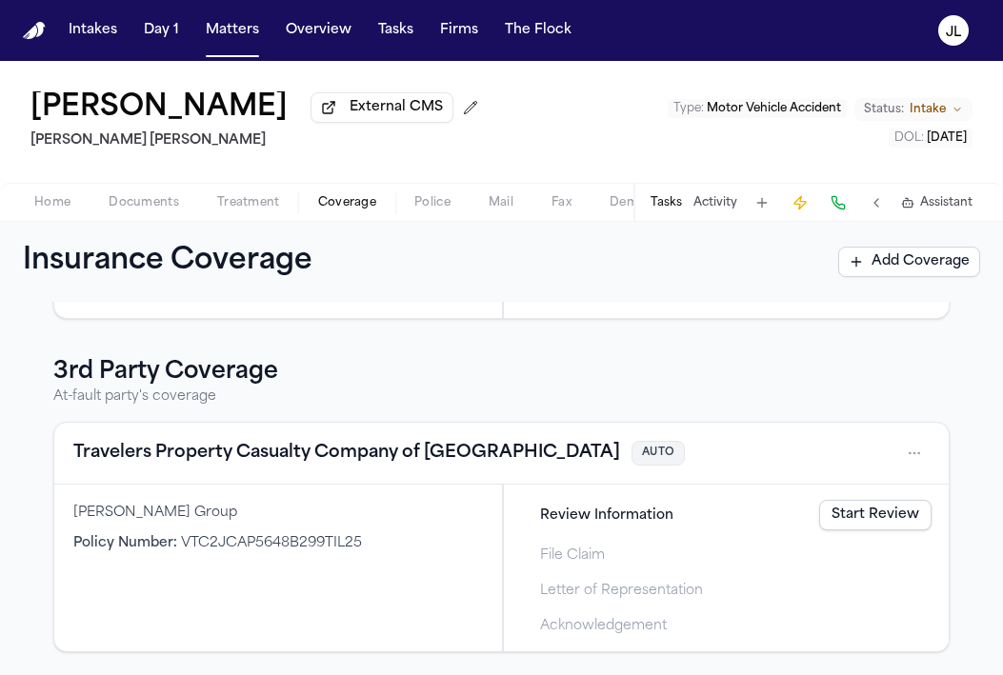
click at [320, 459] on button "Travelers Property Casualty Company of America" at bounding box center [346, 453] width 546 height 27
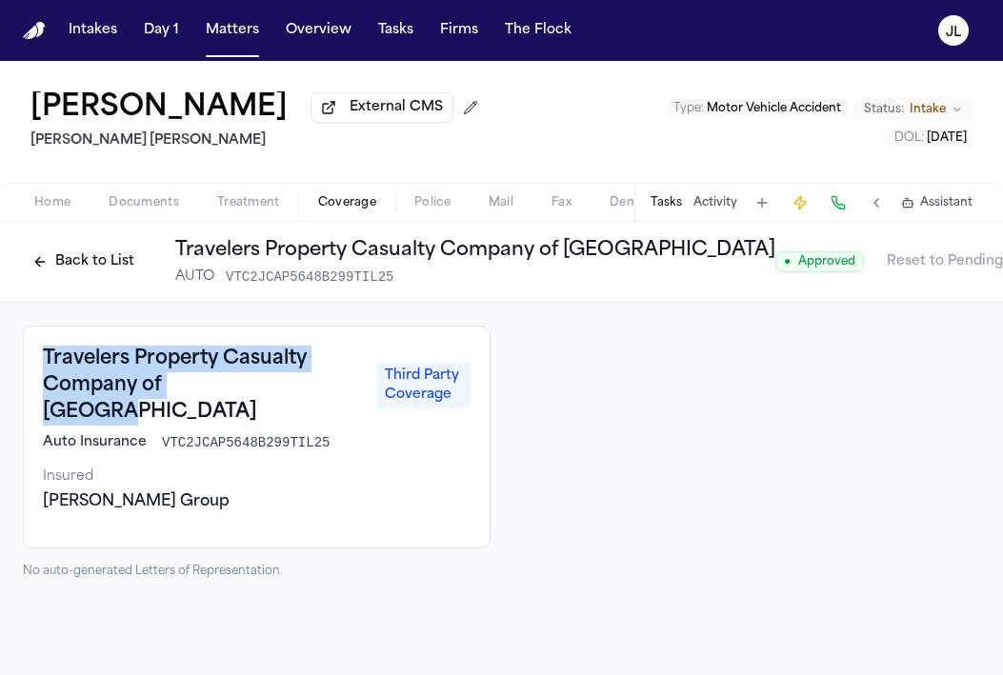
drag, startPoint x: 272, startPoint y: 402, endPoint x: 37, endPoint y: 364, distance: 238.2
click at [37, 364] on div "Travelers Property Casualty Company of America Third Party Coverage Auto Insura…" at bounding box center [256, 437] width 467 height 223
copy h3 "Travelers Property Casualty Company of America"
click at [963, 260] on html "Intakes Day 1 Matters Overview Tasks Firms The Flock JL Luis Rivas External CMS…" at bounding box center [501, 337] width 1003 height 675
click at [930, 317] on div "Edit Coverage" at bounding box center [897, 307] width 160 height 30
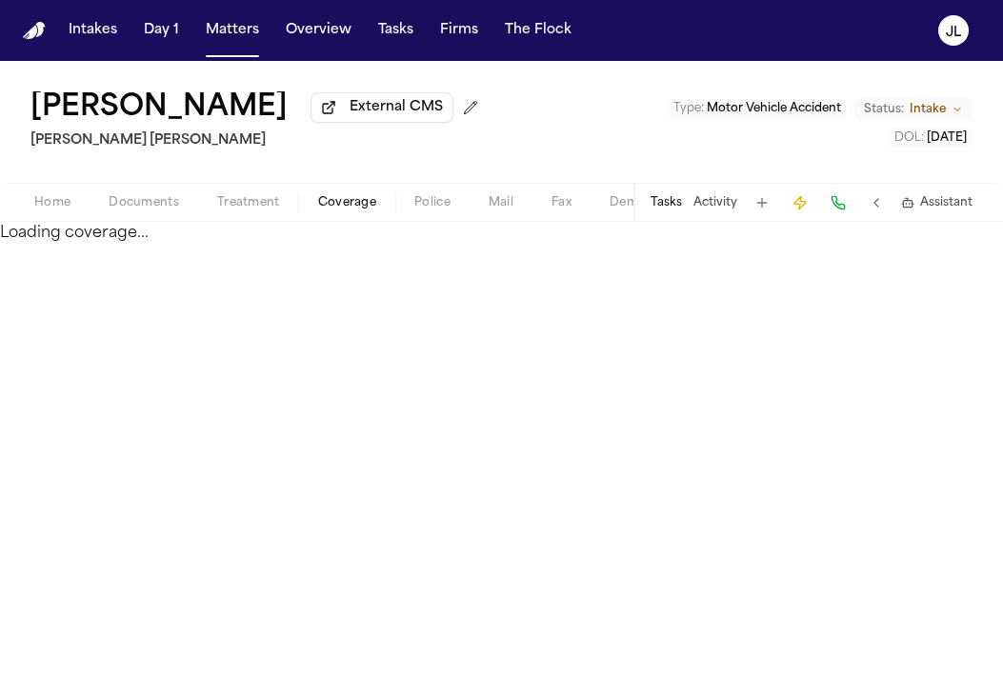
select select "**********"
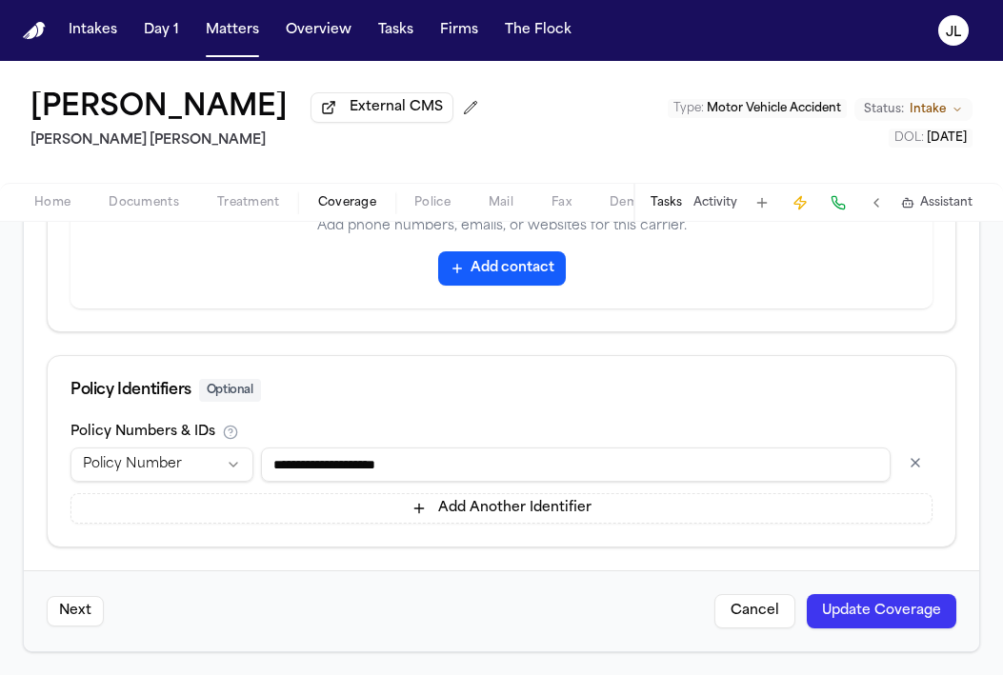
scroll to position [902, 0]
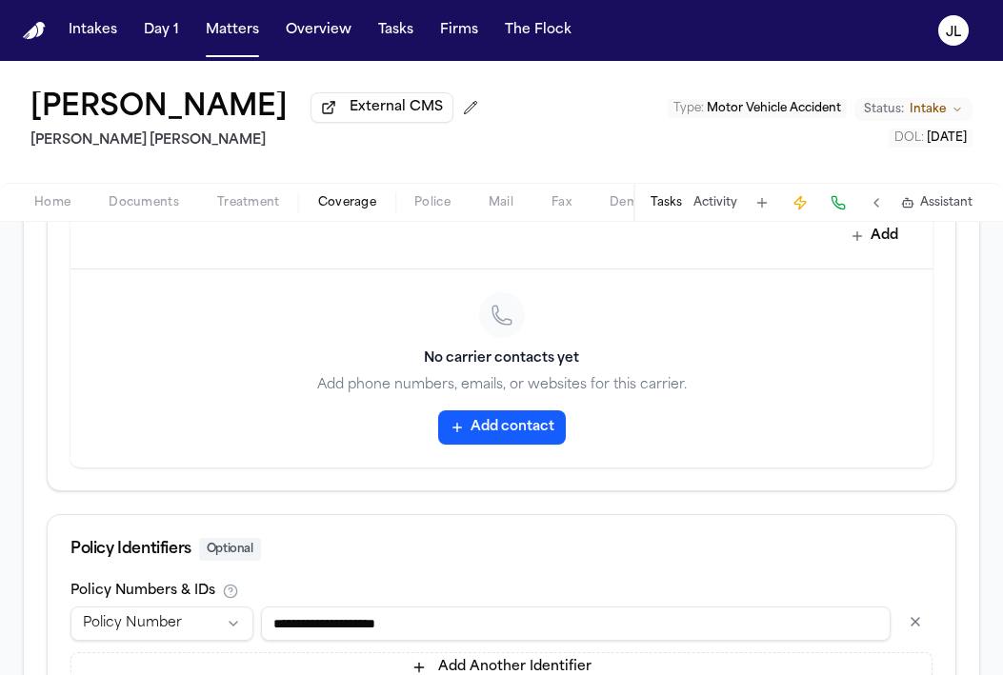
click at [475, 429] on button "Add contact" at bounding box center [502, 427] width 128 height 34
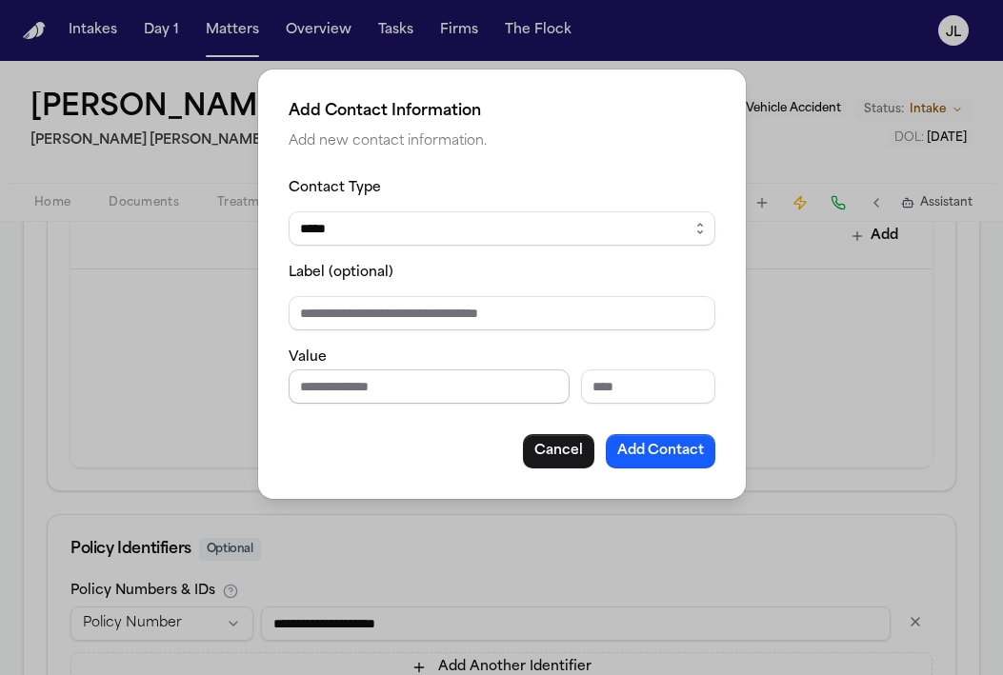
click at [436, 387] on input "Phone number" at bounding box center [428, 386] width 281 height 34
paste input "**********"
type input "**********"
click at [677, 451] on button "Add Contact" at bounding box center [660, 451] width 109 height 34
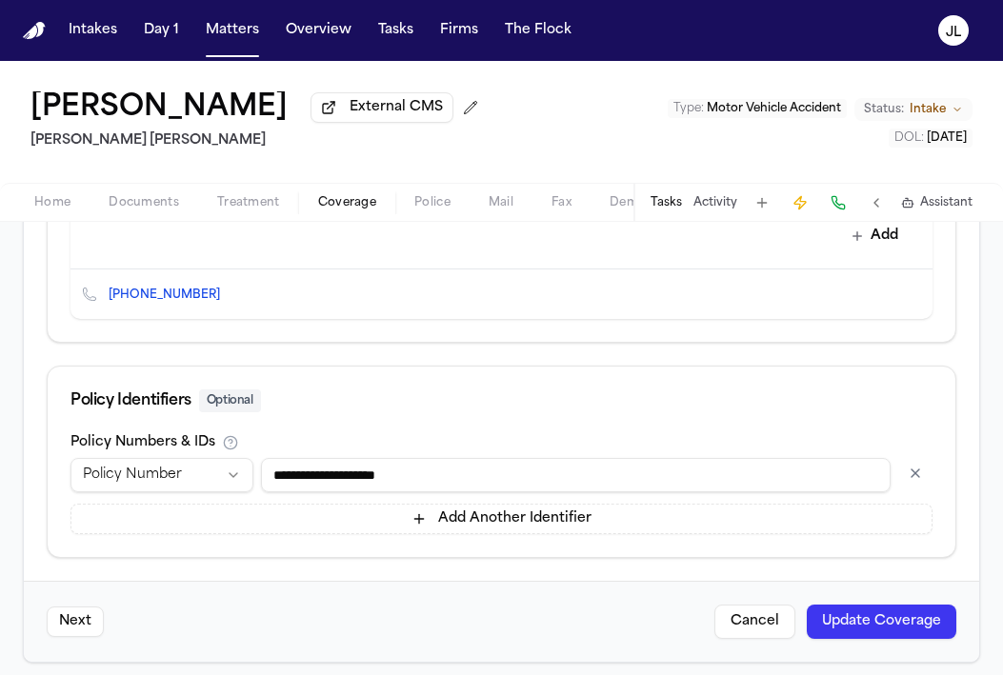
click at [862, 633] on button "Update Coverage" at bounding box center [880, 622] width 149 height 34
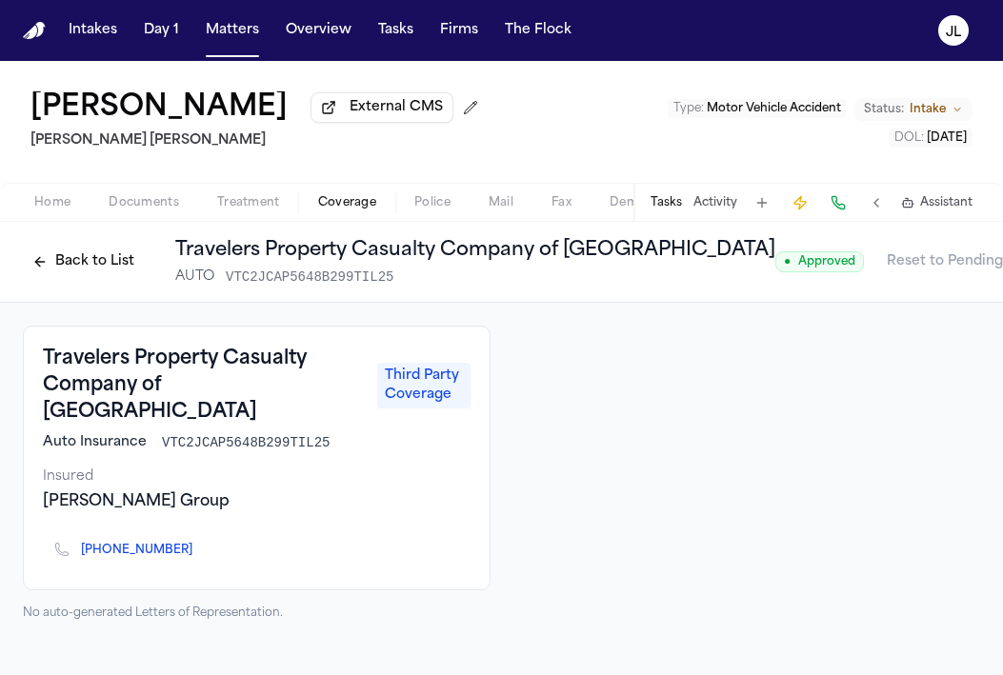
click at [196, 543] on span "+1 (800) 252-4633" at bounding box center [144, 550] width 127 height 15
click at [199, 546] on icon "Copy to clipboard" at bounding box center [202, 550] width 7 height 9
click at [838, 204] on button at bounding box center [837, 202] width 27 height 27
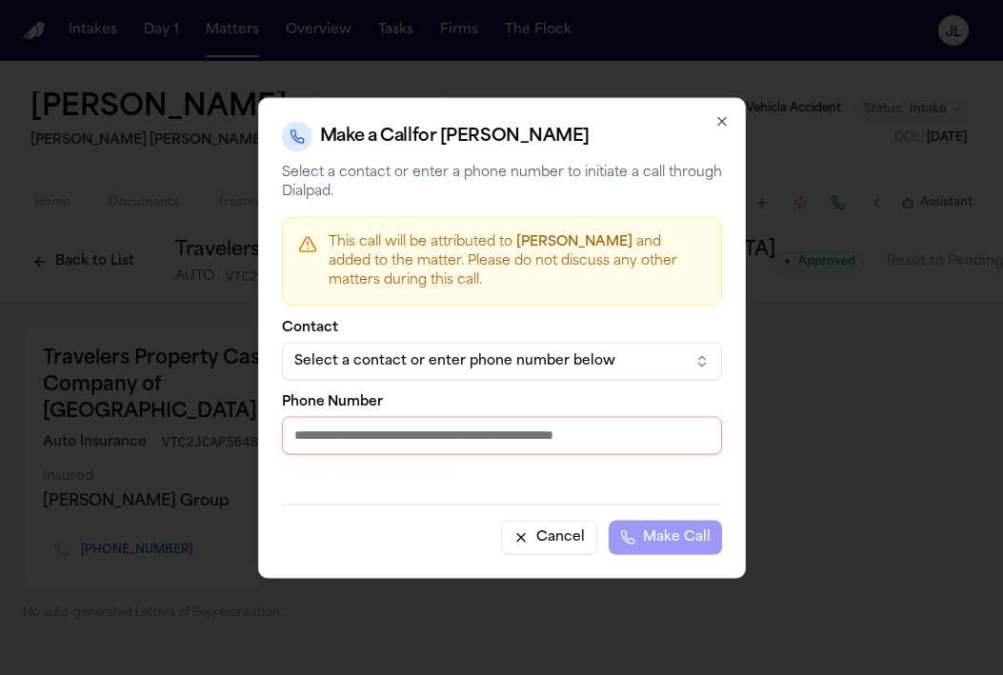
click at [432, 424] on input "Phone Number" at bounding box center [502, 435] width 440 height 38
paste input "**********"
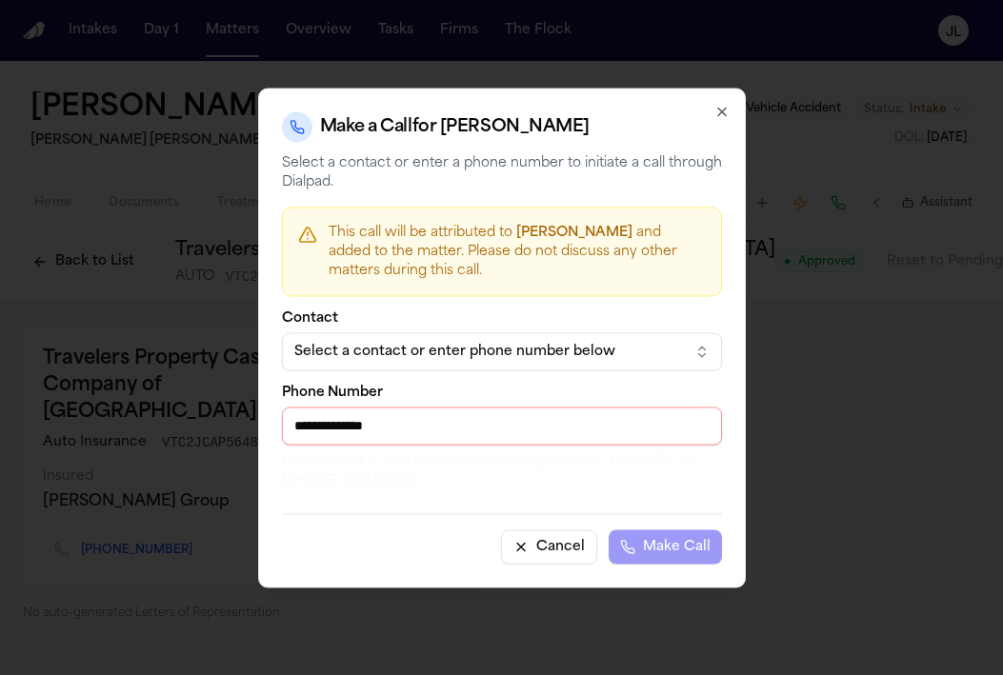
drag, startPoint x: 299, startPoint y: 425, endPoint x: 269, endPoint y: 425, distance: 29.5
click at [269, 425] on div "**********" at bounding box center [501, 338] width 487 height 500
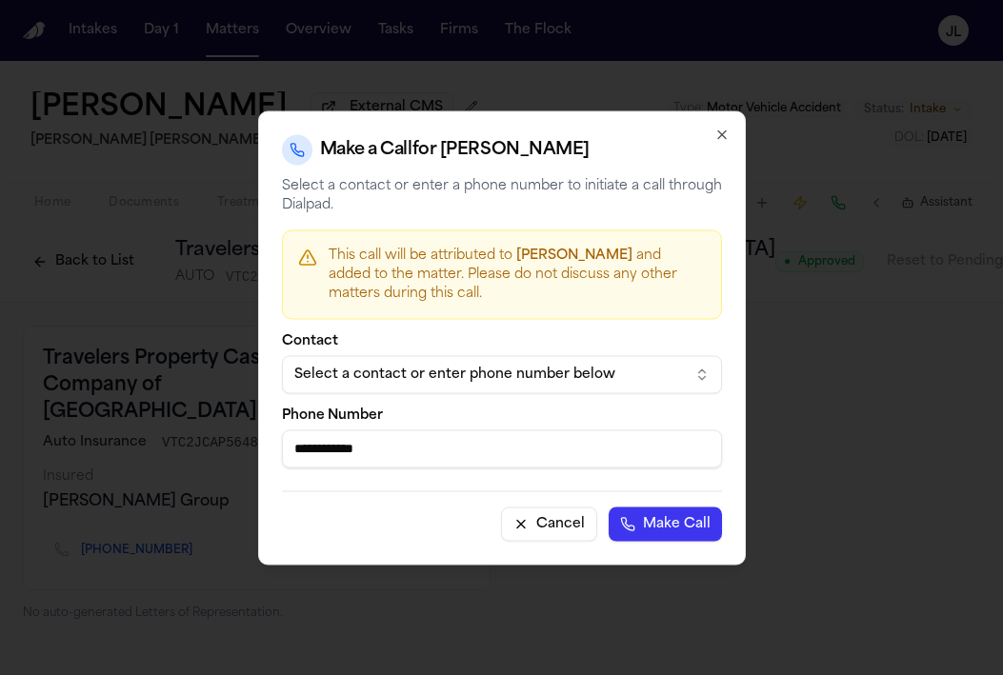
type input "**********"
click at [680, 517] on button "Make Call" at bounding box center [664, 523] width 113 height 34
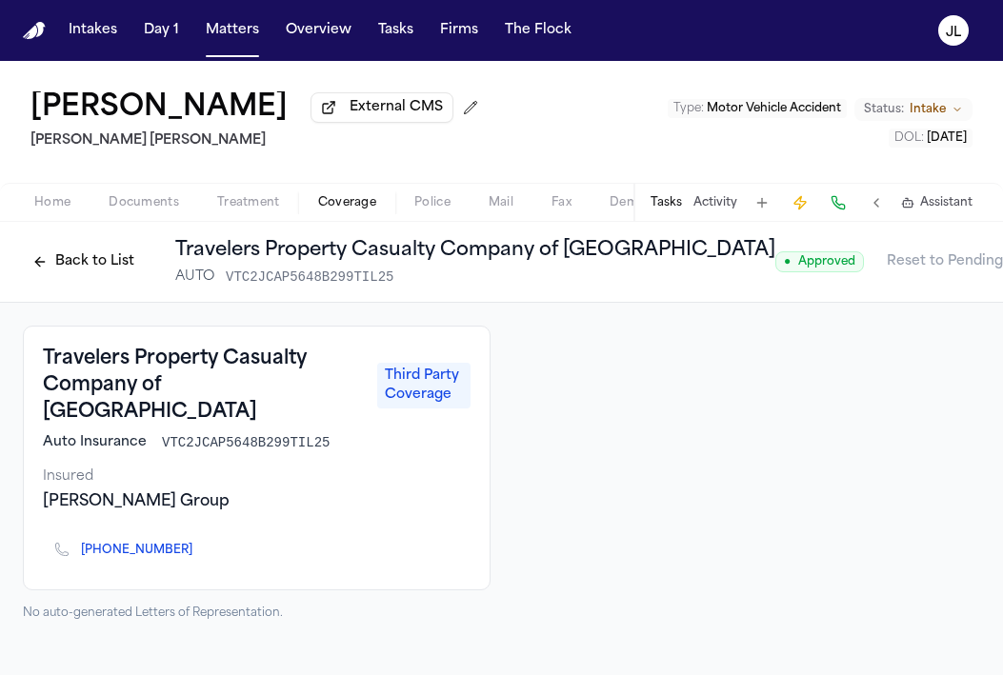
click at [65, 259] on button "Back to List" at bounding box center [83, 262] width 121 height 30
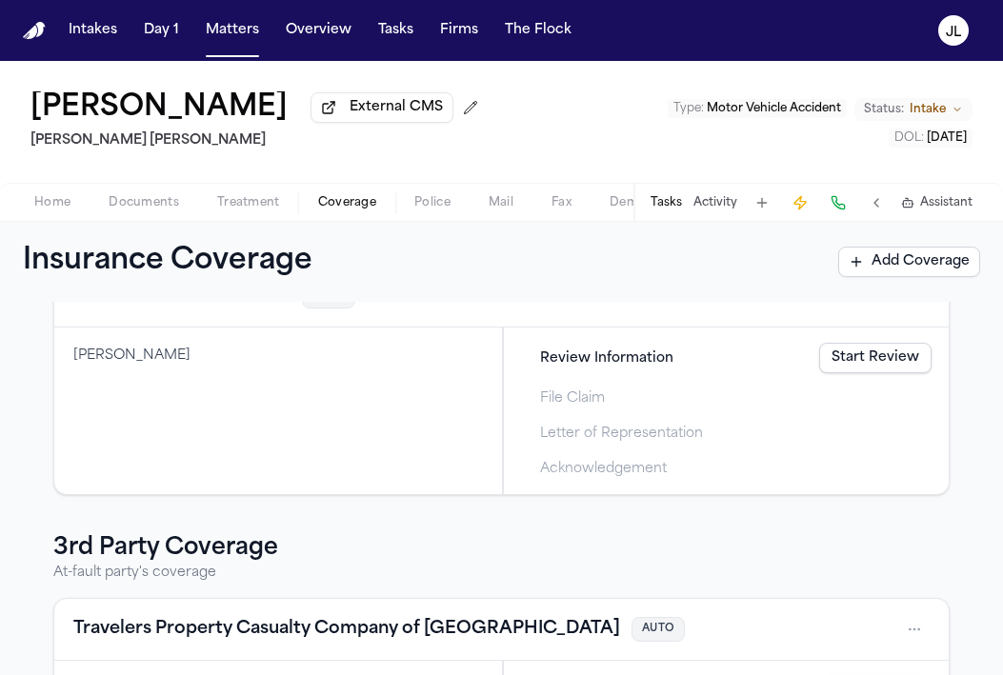
scroll to position [84, 0]
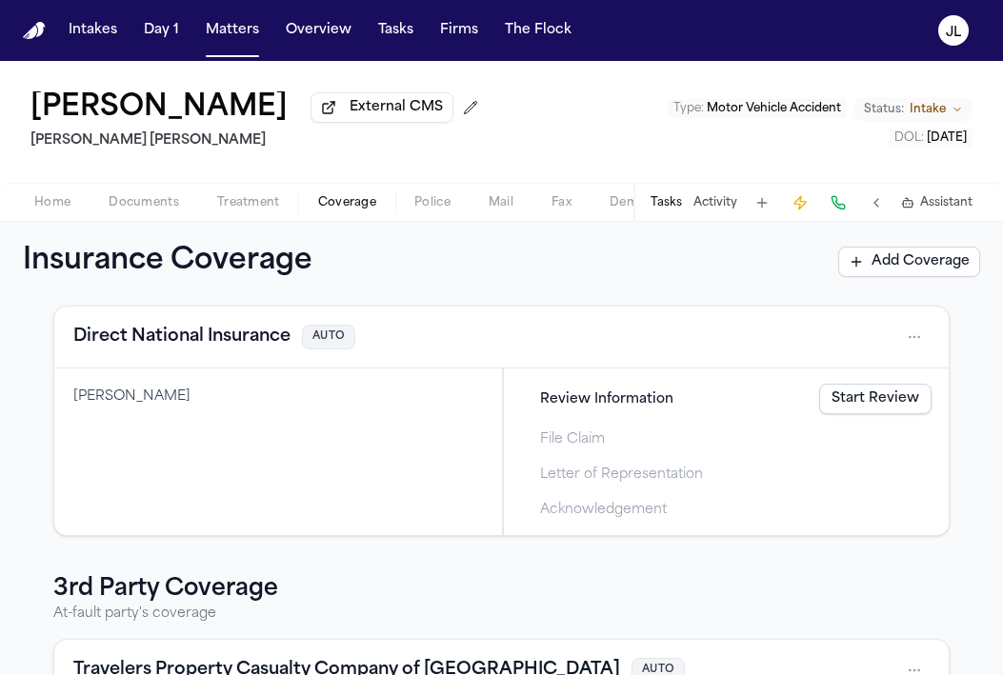
click at [210, 357] on div "Direct National Insurance AUTO" at bounding box center [501, 338] width 894 height 62
click at [210, 347] on button "Direct National Insurance" at bounding box center [181, 337] width 217 height 27
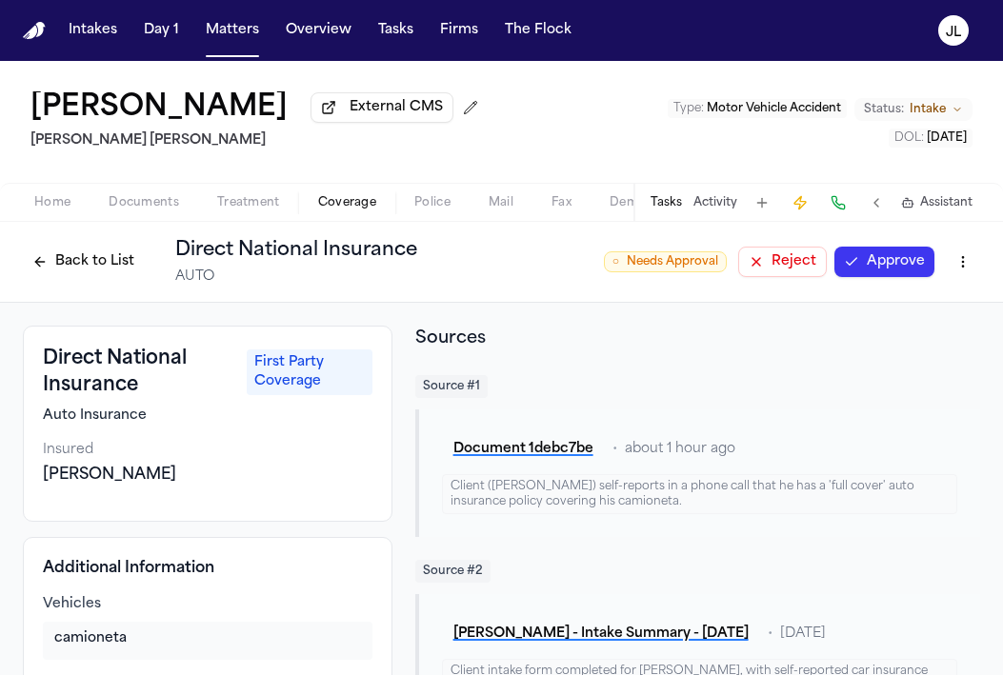
click at [866, 259] on button "Approve" at bounding box center [884, 262] width 100 height 30
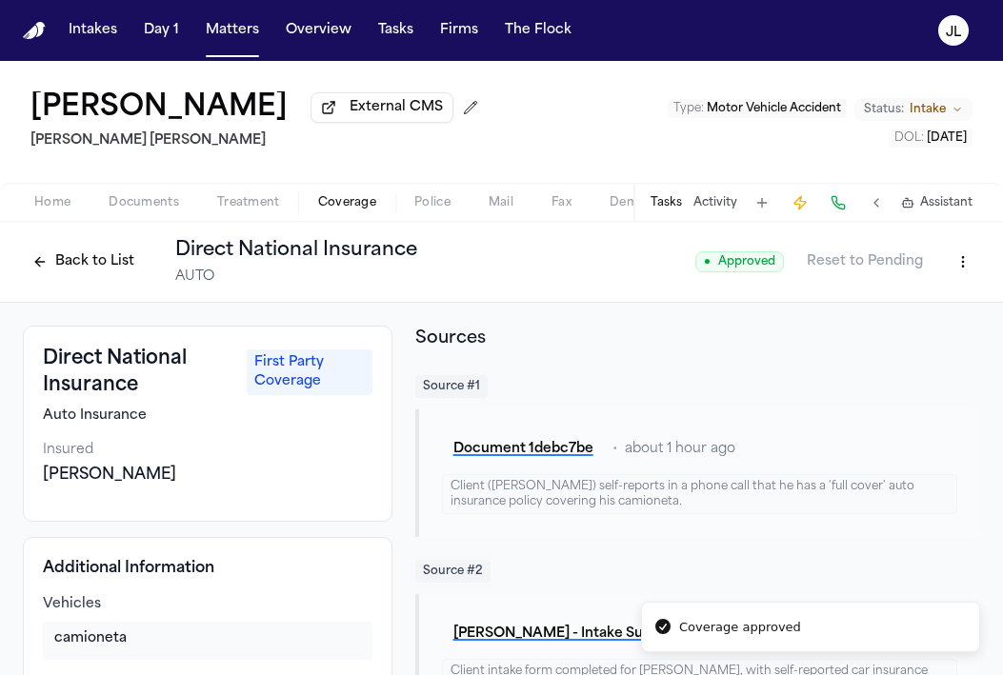
click at [43, 258] on button "Back to List" at bounding box center [83, 262] width 121 height 30
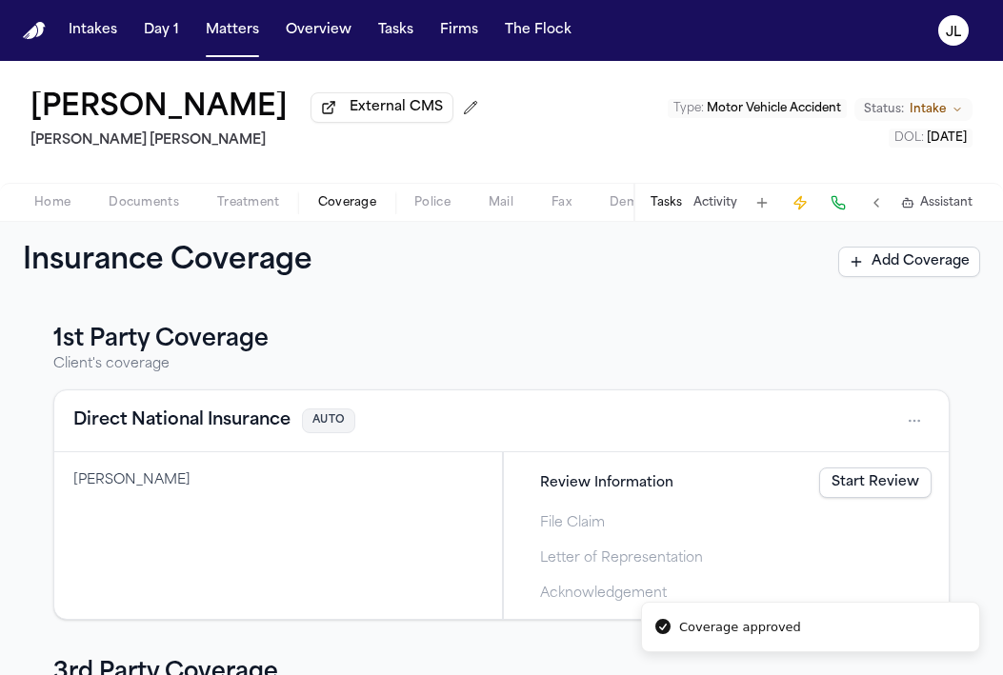
scroll to position [305, 0]
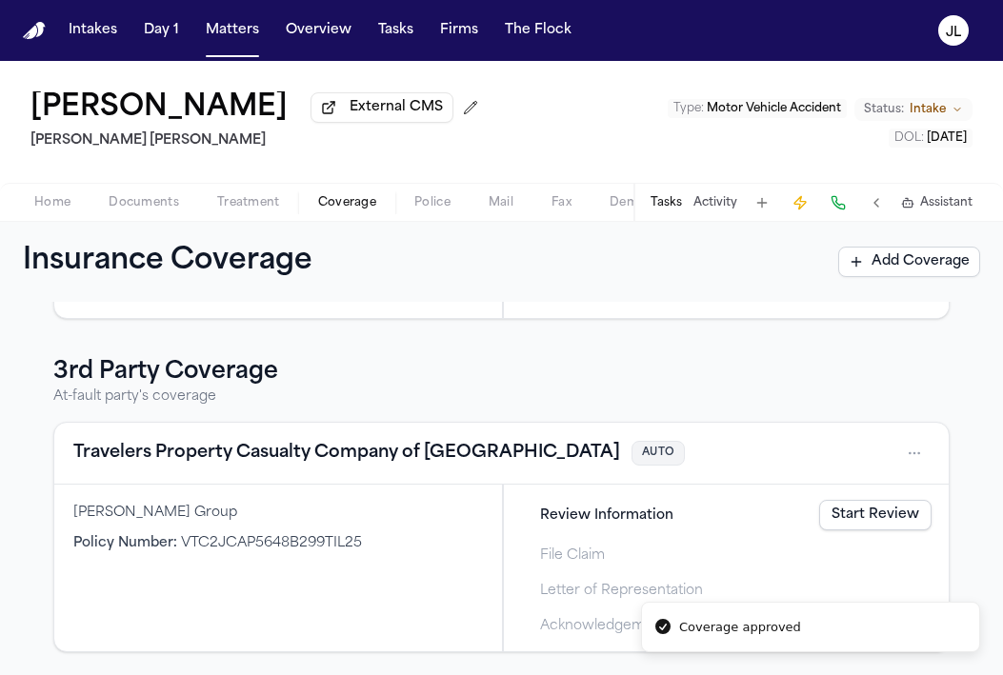
click at [173, 453] on button "Travelers Property Casualty Company of America" at bounding box center [346, 453] width 546 height 27
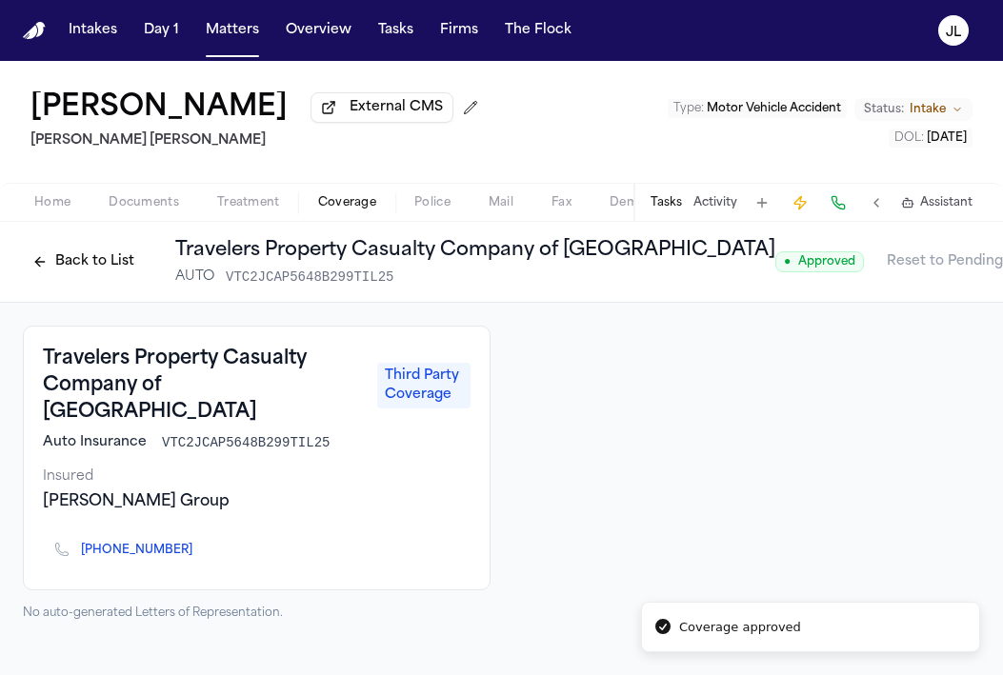
click at [75, 265] on button "Back to List" at bounding box center [83, 262] width 121 height 30
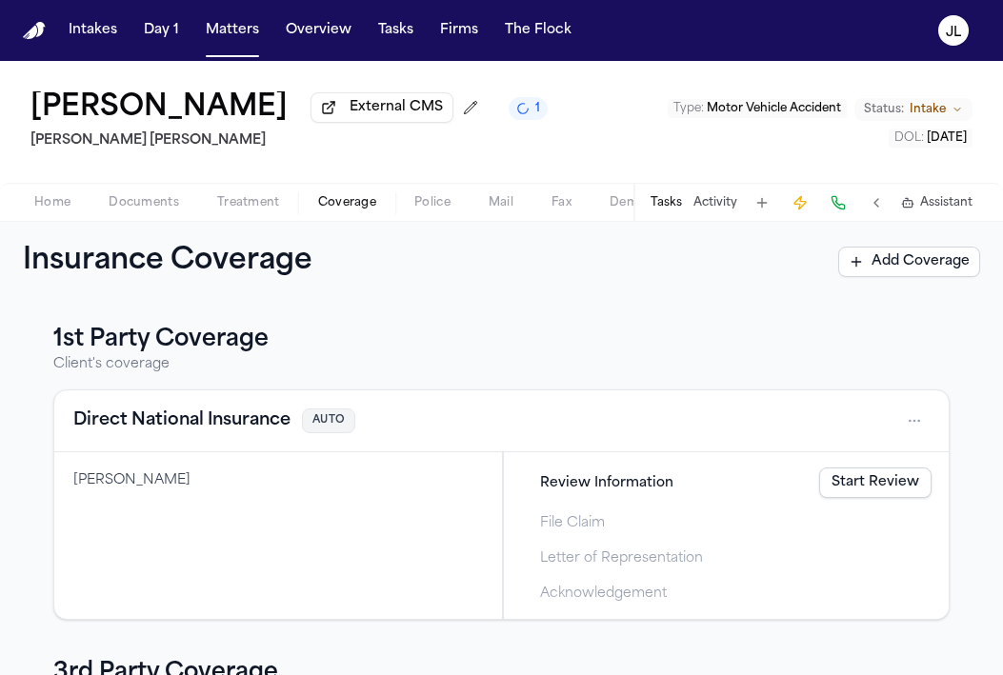
click at [49, 203] on span "Home" at bounding box center [52, 202] width 36 height 15
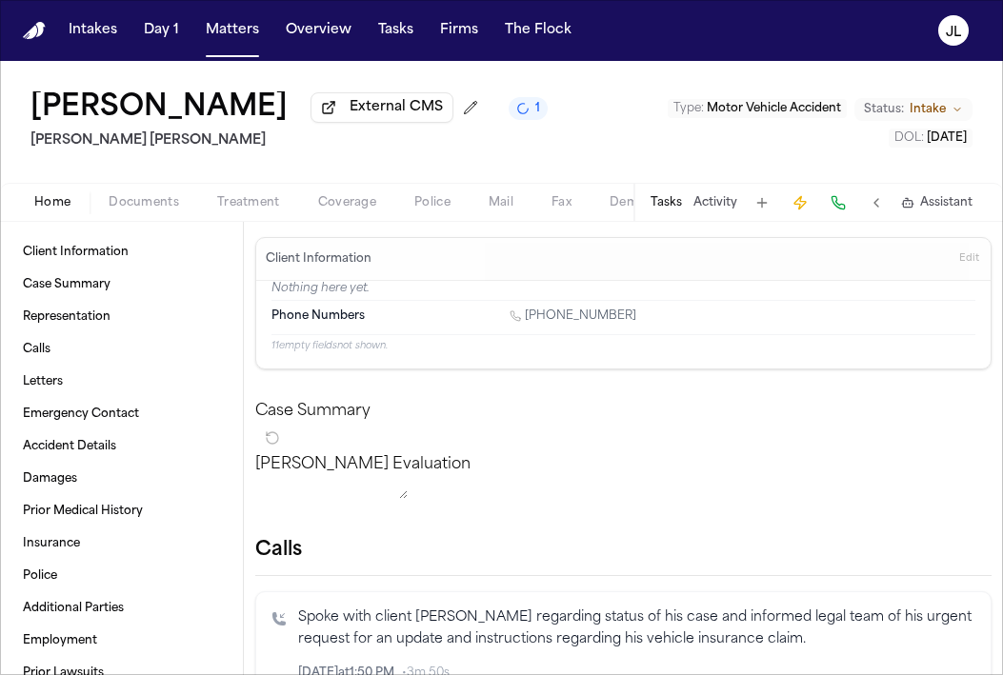
click at [111, 205] on span "Documents" at bounding box center [144, 202] width 70 height 15
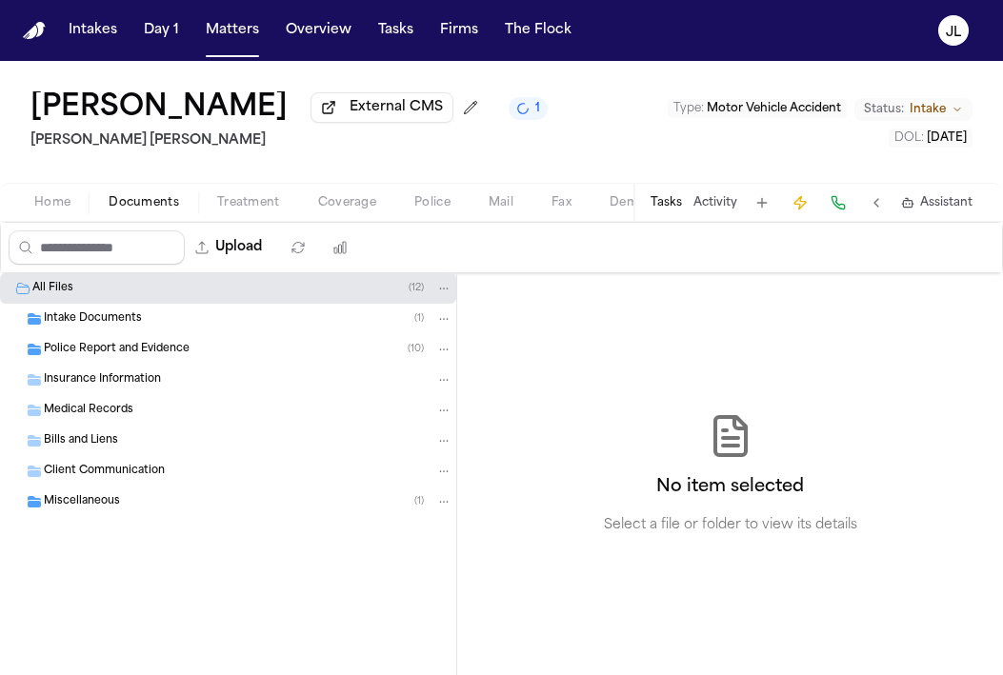
click at [112, 372] on div "Insurance Information" at bounding box center [228, 380] width 456 height 30
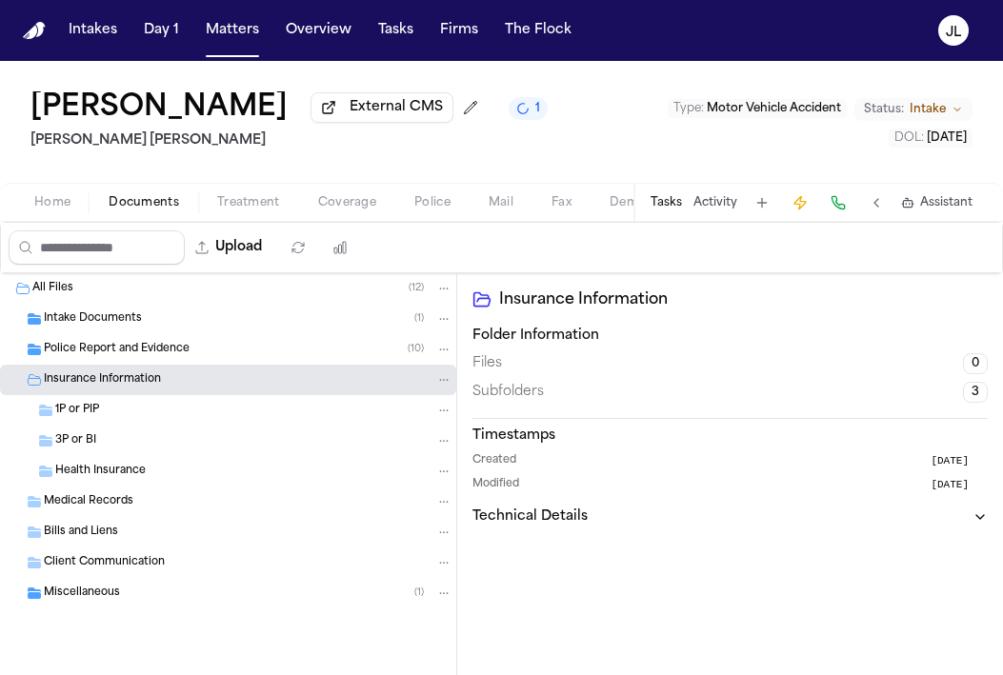
click at [119, 358] on span "Police Report and Evidence" at bounding box center [117, 350] width 146 height 16
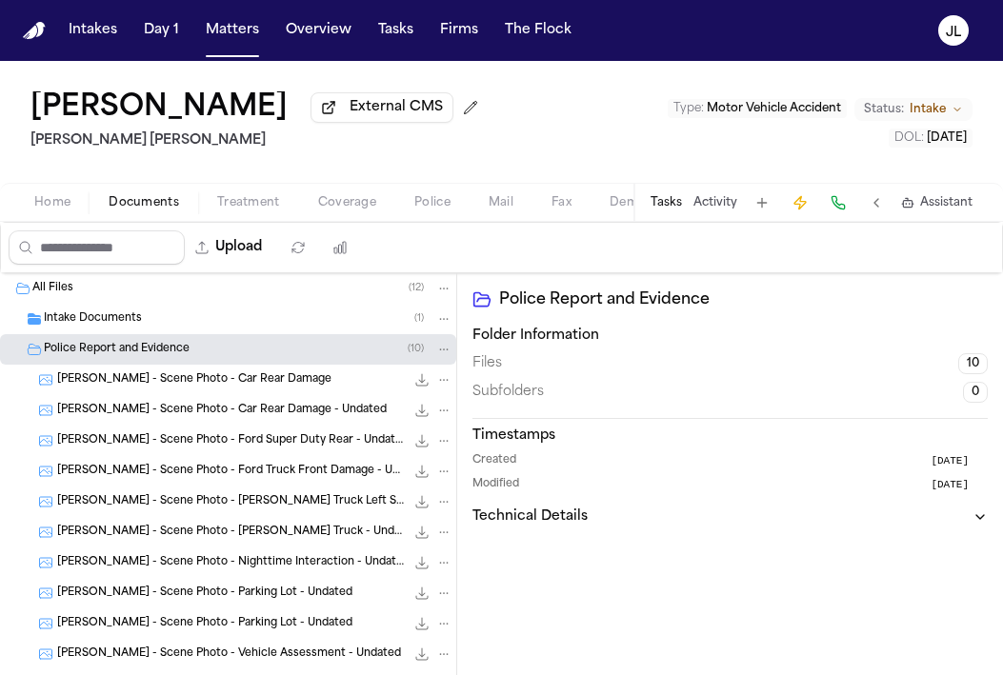
click at [129, 303] on div "All Files ( 12 )" at bounding box center [228, 288] width 456 height 30
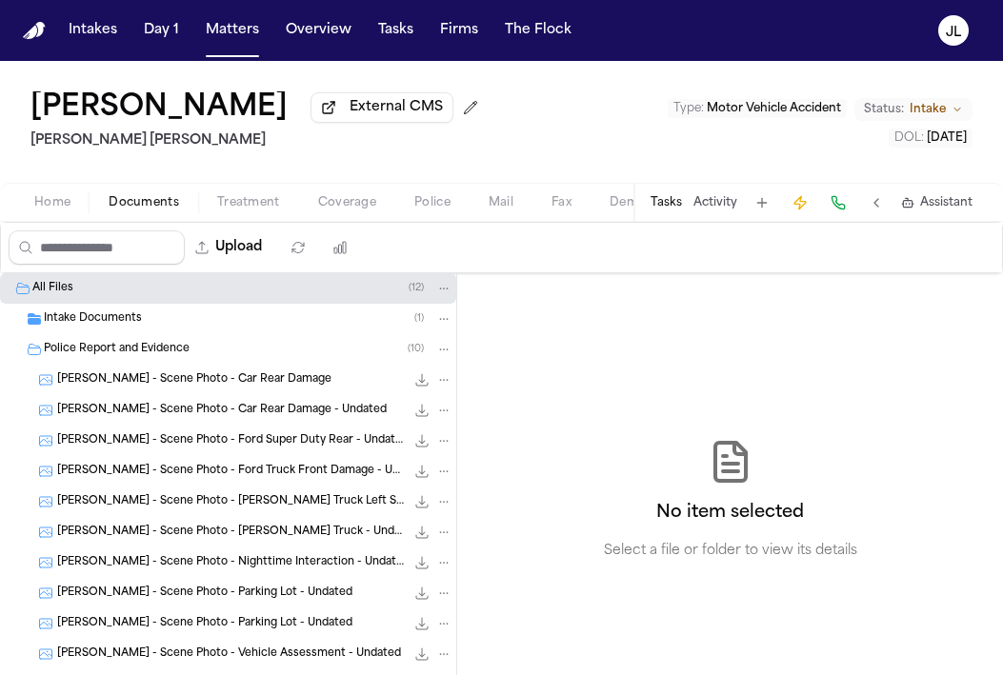
click at [122, 325] on span "Intake Documents" at bounding box center [93, 319] width 98 height 16
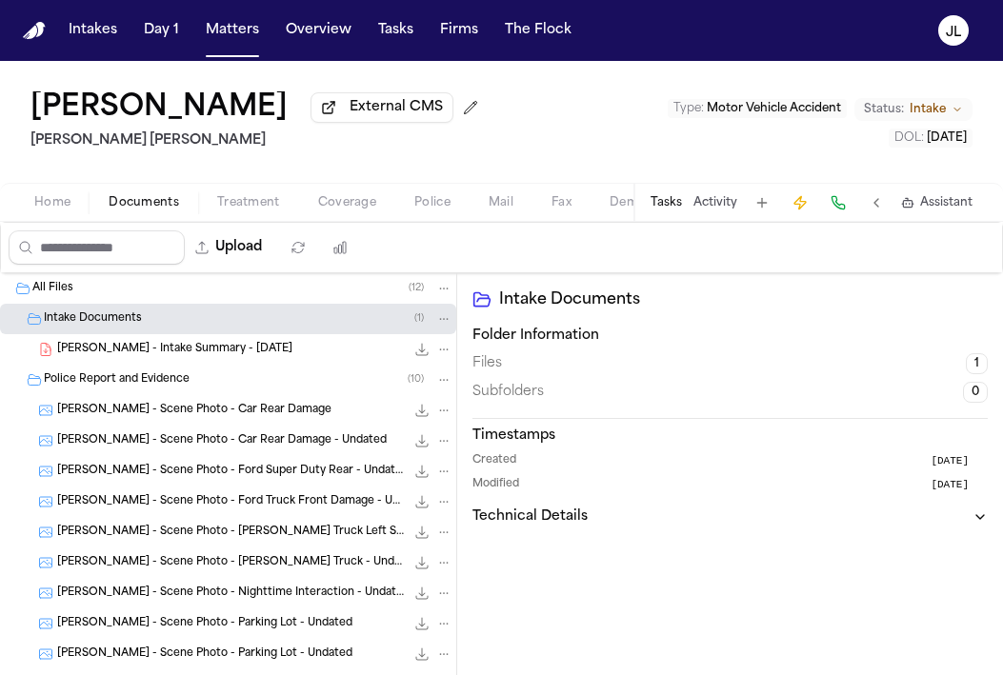
click at [122, 345] on div "L. Rivas - Intake Summary - 9.2.25 44.0 KB • PDF" at bounding box center [254, 349] width 395 height 19
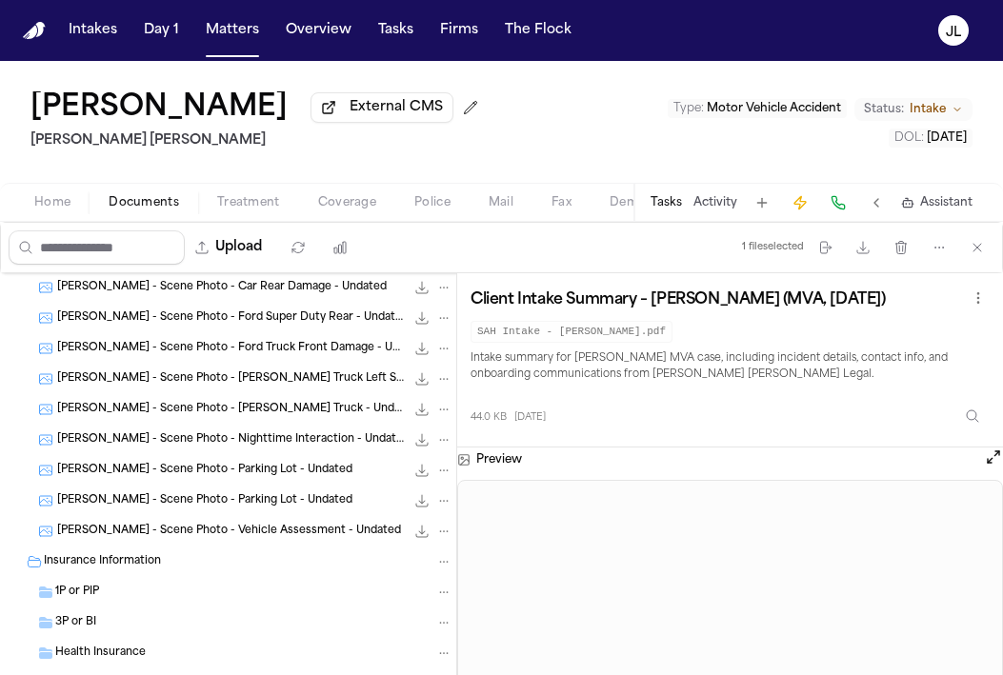
scroll to position [158, 0]
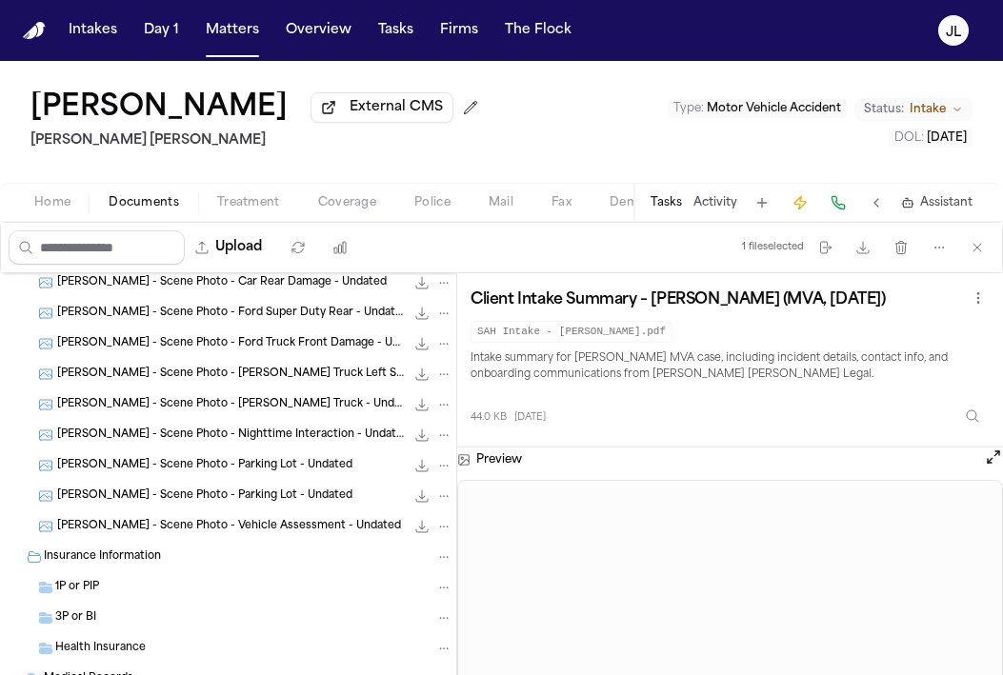
click at [119, 603] on div "1P or PIP" at bounding box center [228, 587] width 456 height 30
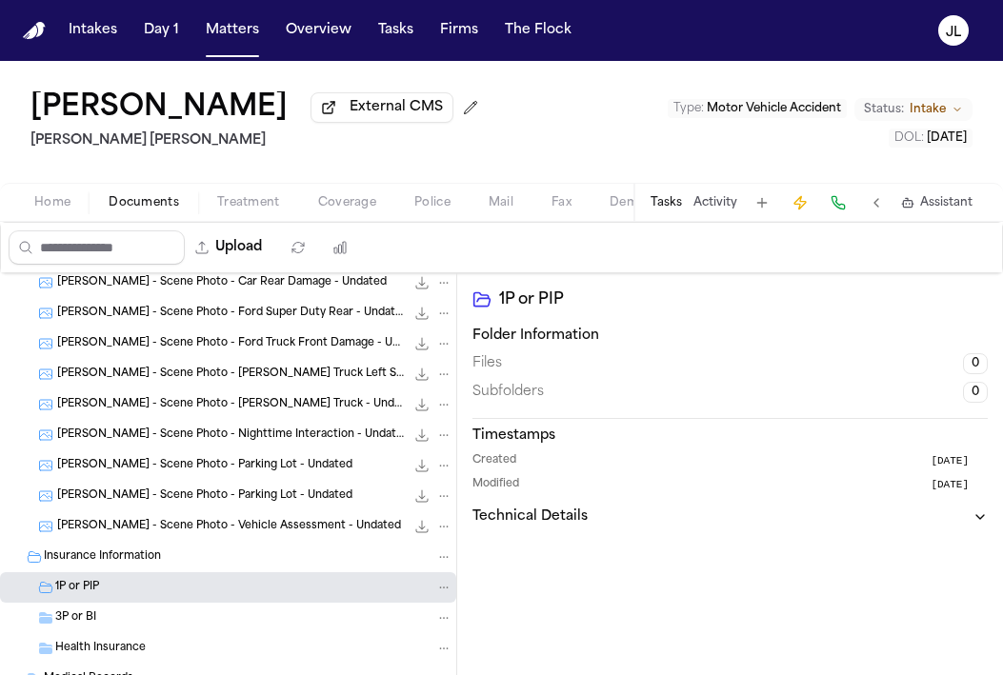
click at [118, 626] on div "3P or BI" at bounding box center [253, 617] width 397 height 17
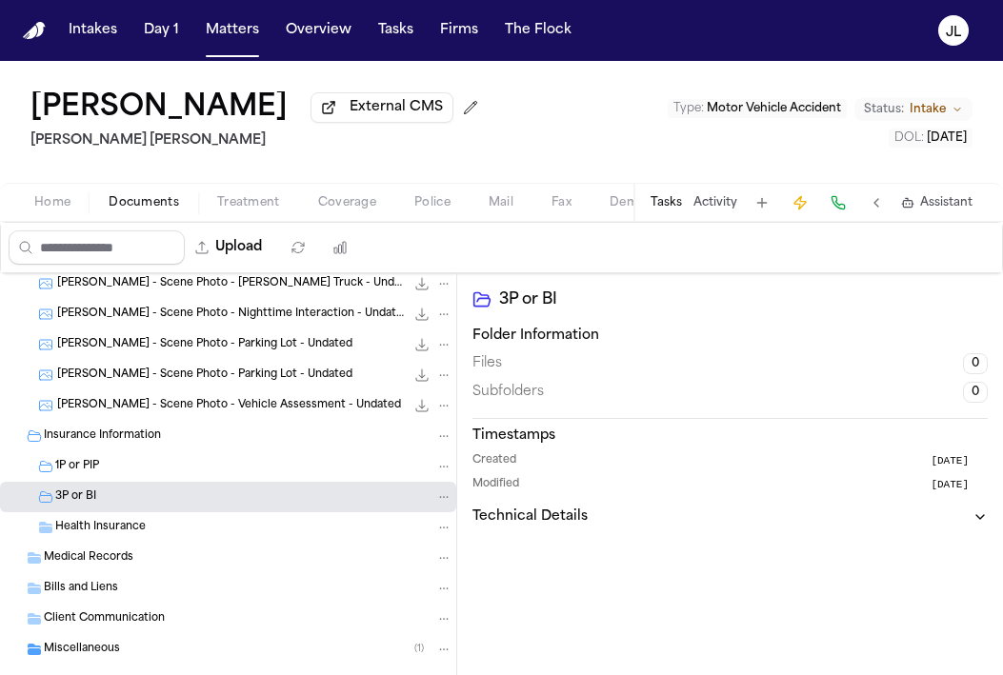
scroll to position [316, 0]
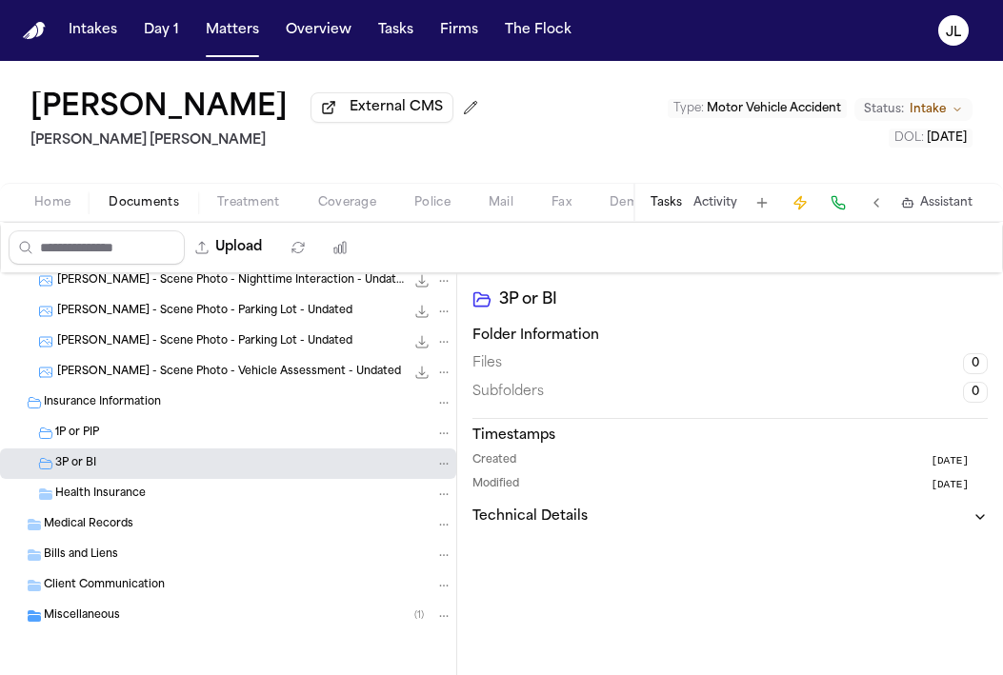
click at [118, 629] on div "Miscellaneous ( 1 )" at bounding box center [228, 616] width 456 height 30
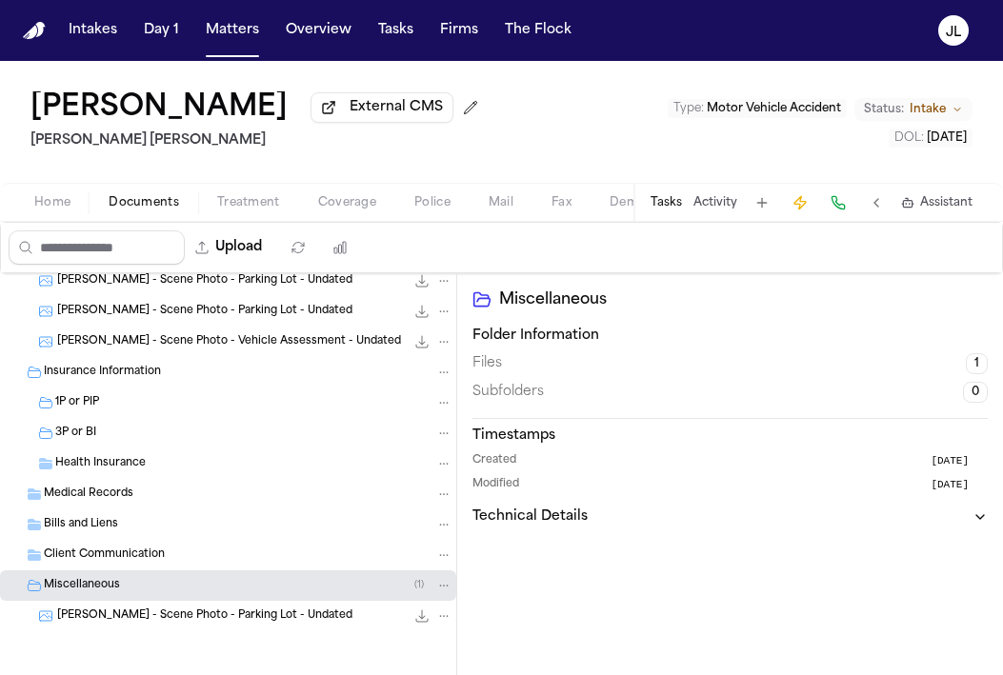
scroll to position [0, 0]
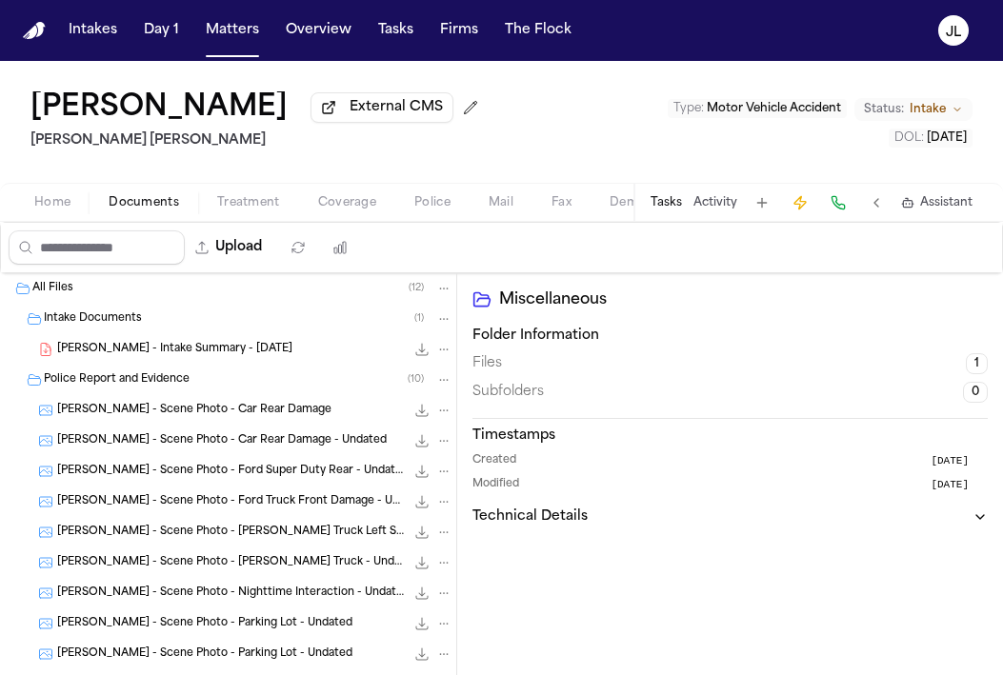
click at [37, 210] on span "Home" at bounding box center [52, 202] width 36 height 15
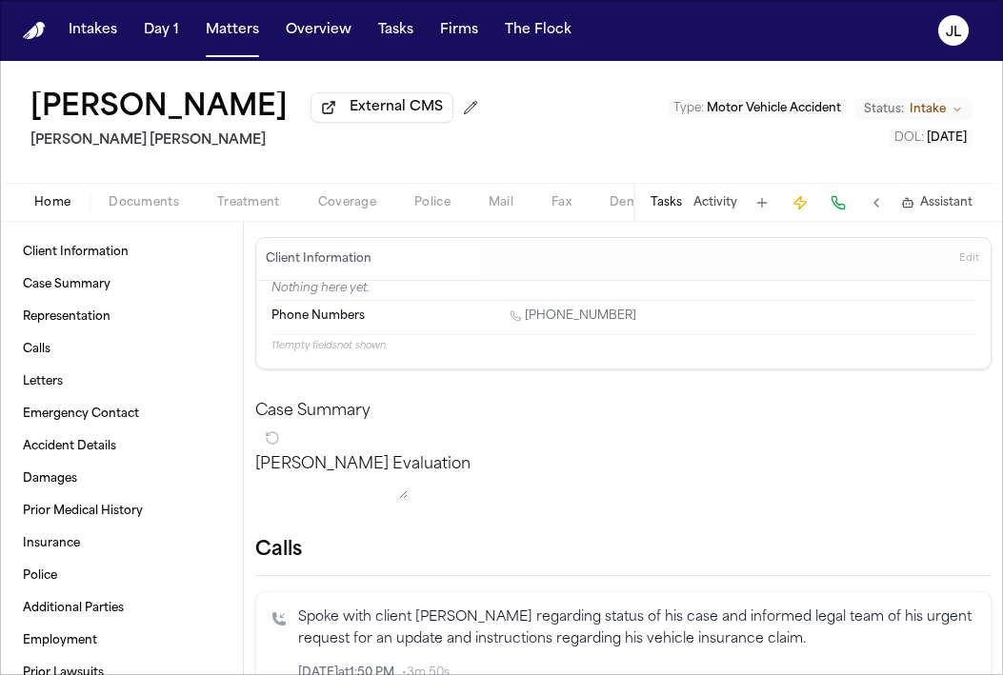
click at [343, 210] on span "Coverage" at bounding box center [347, 202] width 58 height 15
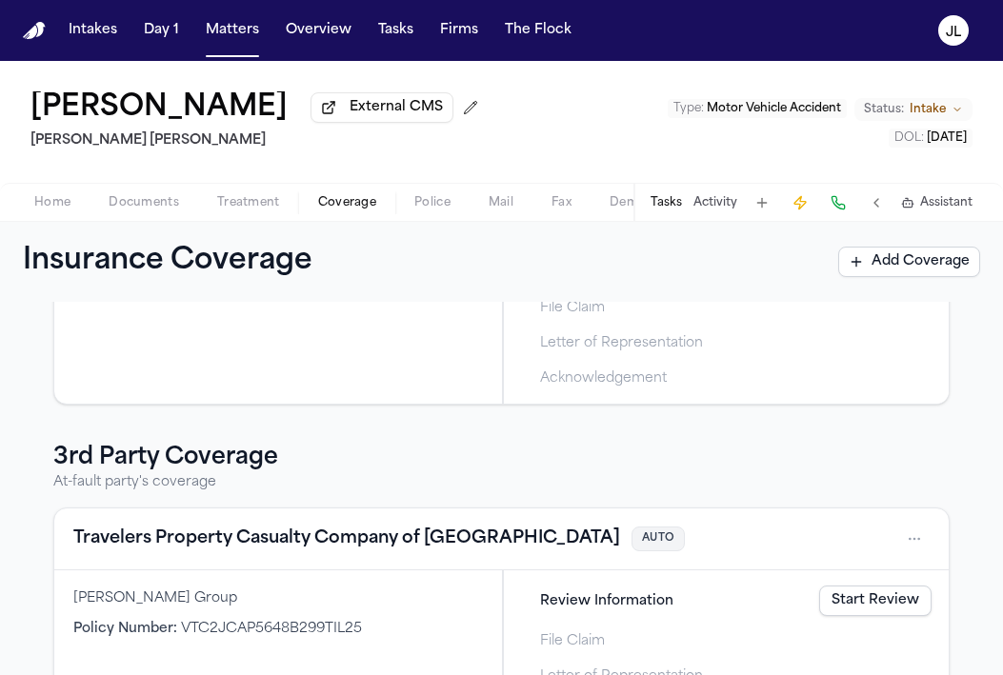
scroll to position [305, 0]
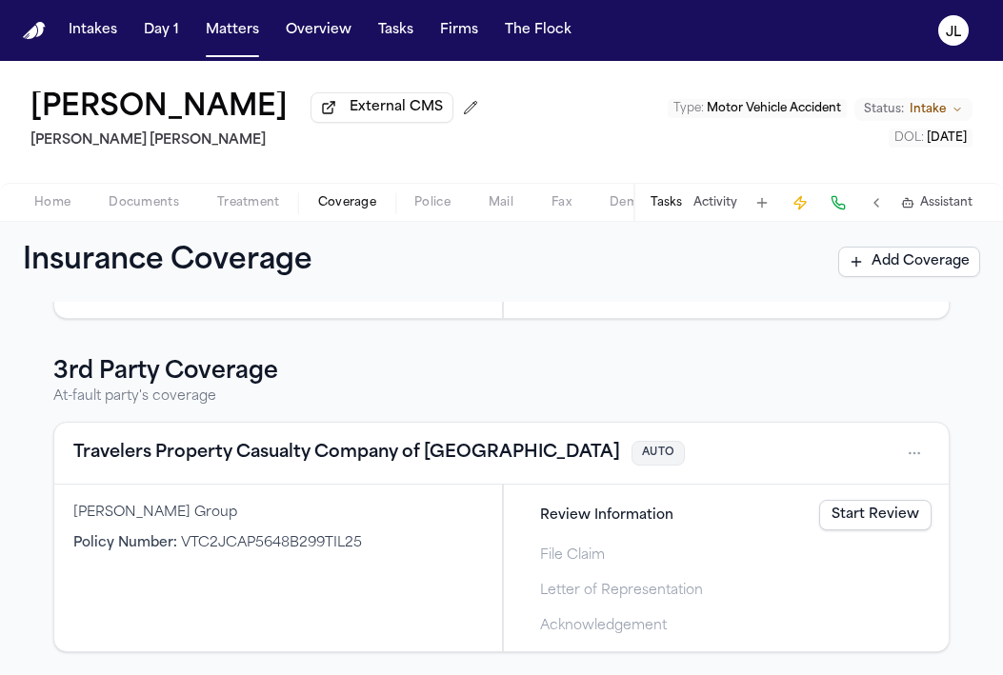
click at [287, 444] on button "Travelers Property Casualty Company of America" at bounding box center [346, 453] width 546 height 27
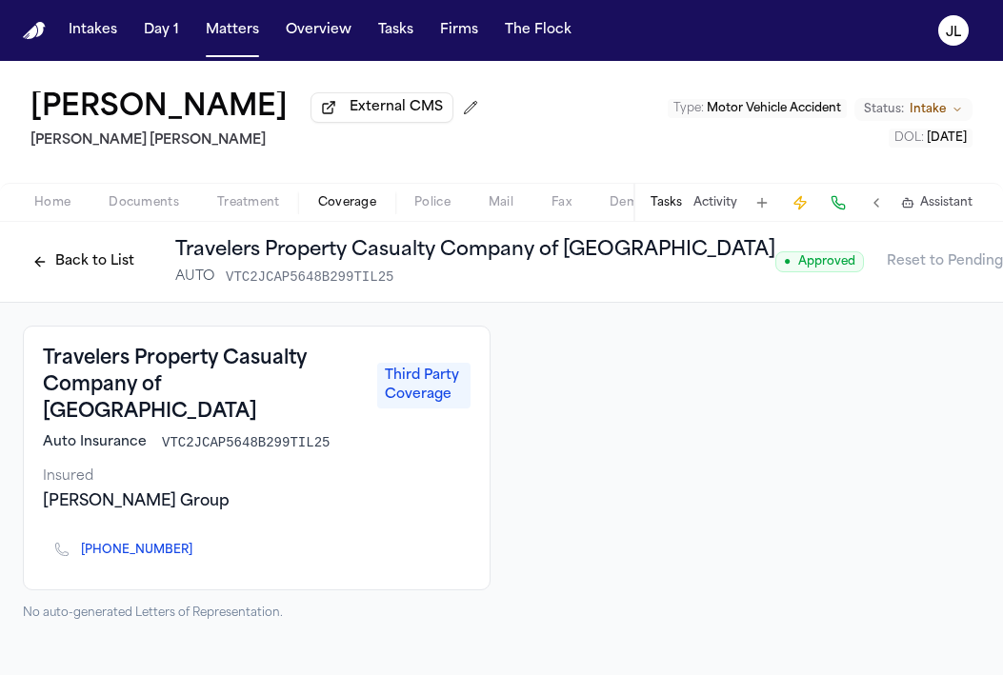
click at [85, 256] on button "Back to List" at bounding box center [83, 262] width 121 height 30
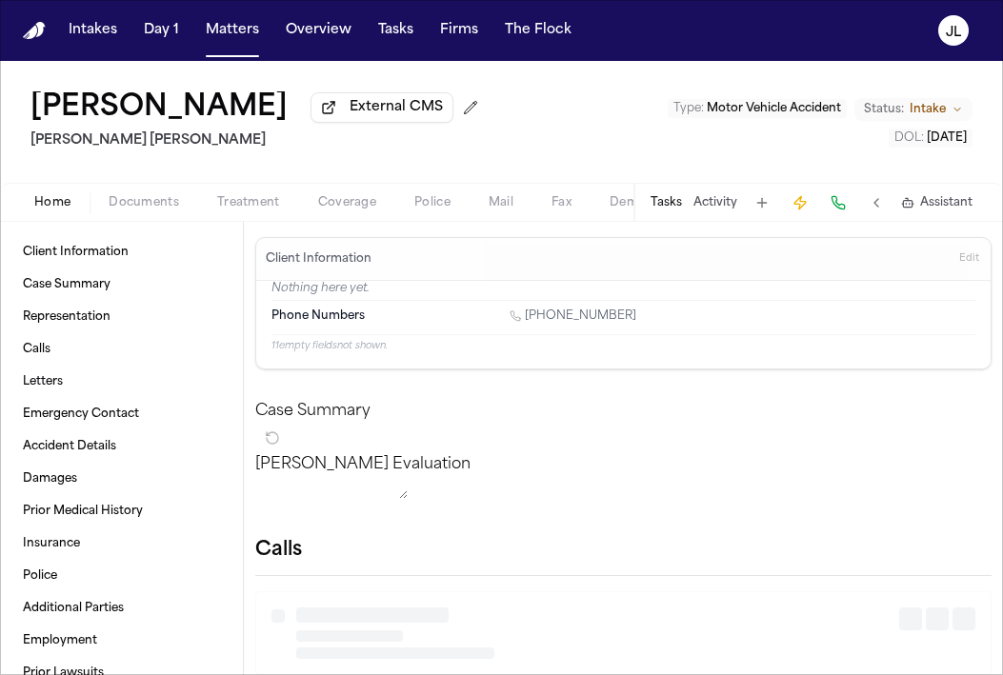
click at [54, 214] on span "button" at bounding box center [52, 213] width 59 height 2
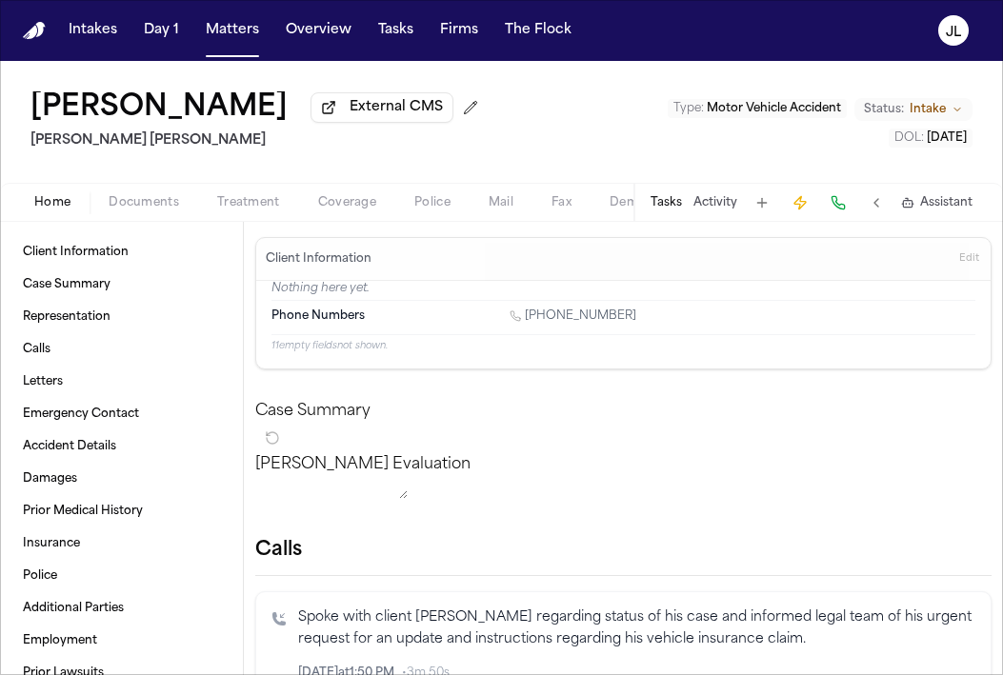
click at [141, 204] on span "Documents" at bounding box center [144, 202] width 70 height 15
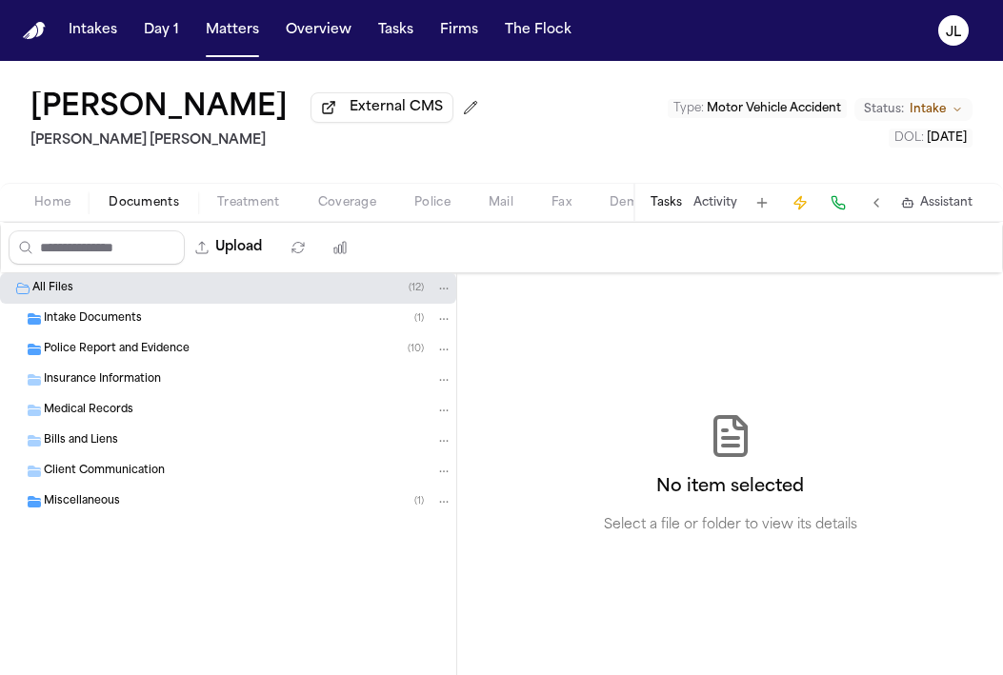
click at [129, 357] on span "Police Report and Evidence" at bounding box center [117, 350] width 146 height 16
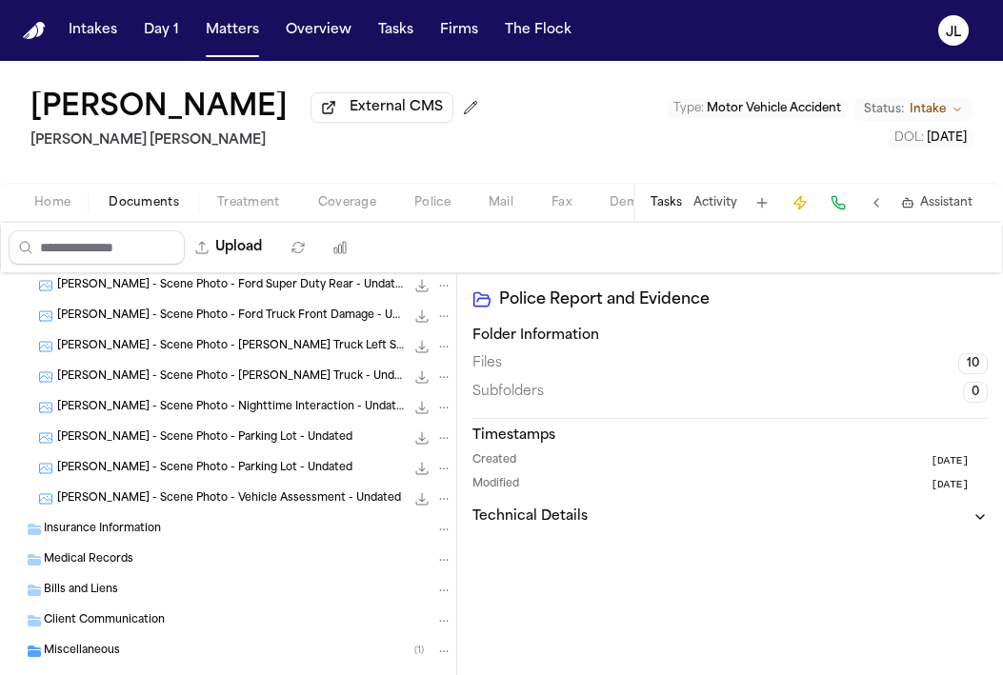
scroll to position [194, 0]
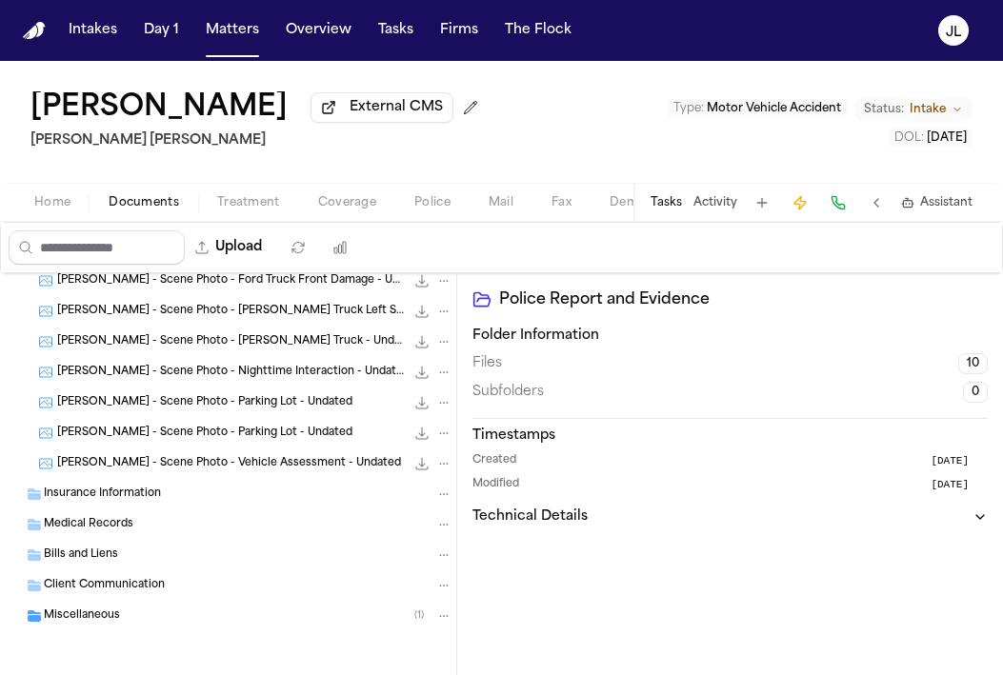
click at [54, 200] on span "Home" at bounding box center [52, 202] width 36 height 15
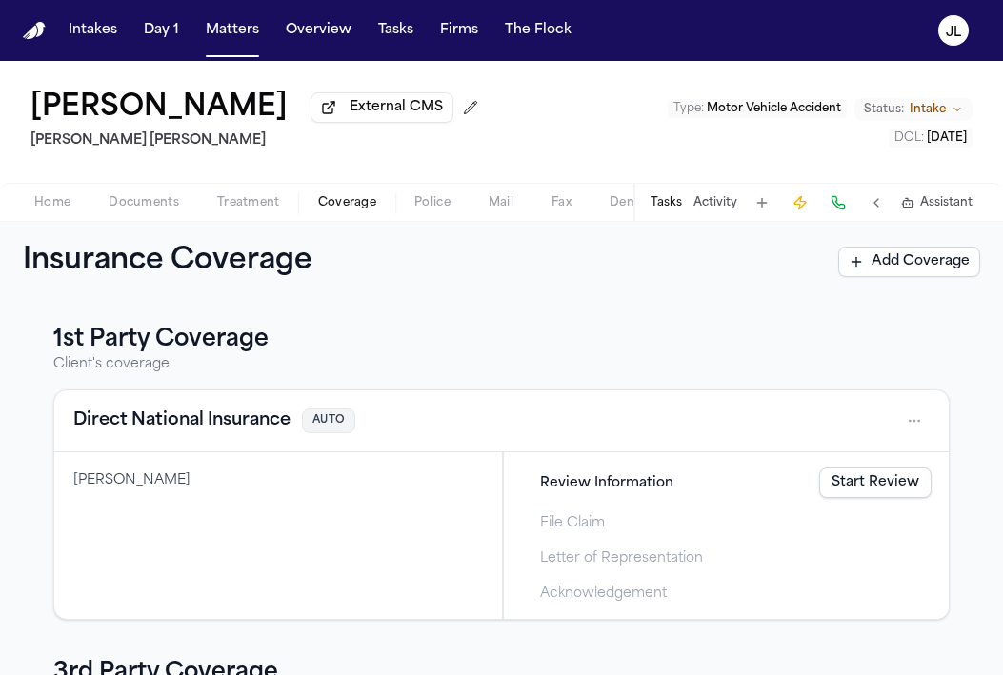
click at [366, 204] on span "Coverage" at bounding box center [347, 202] width 58 height 15
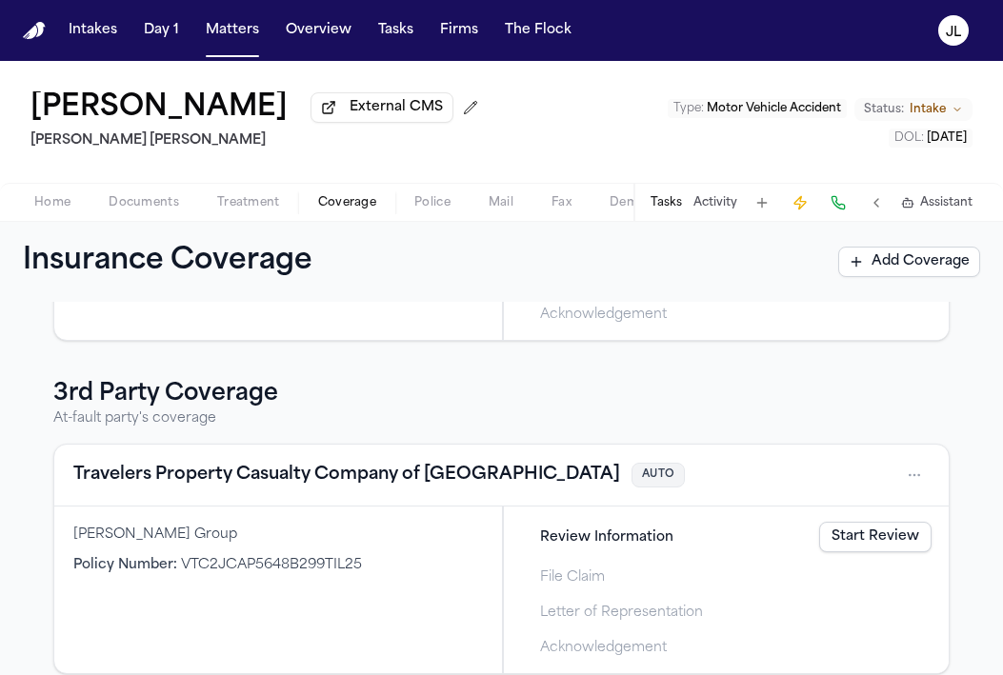
scroll to position [305, 0]
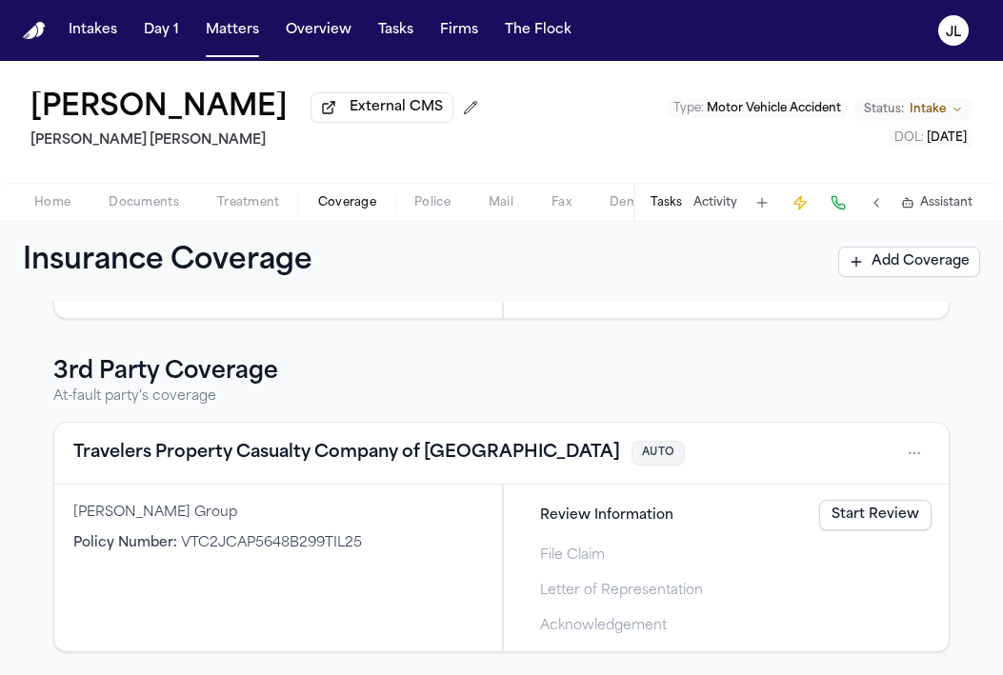
click at [120, 205] on span "Documents" at bounding box center [144, 202] width 70 height 15
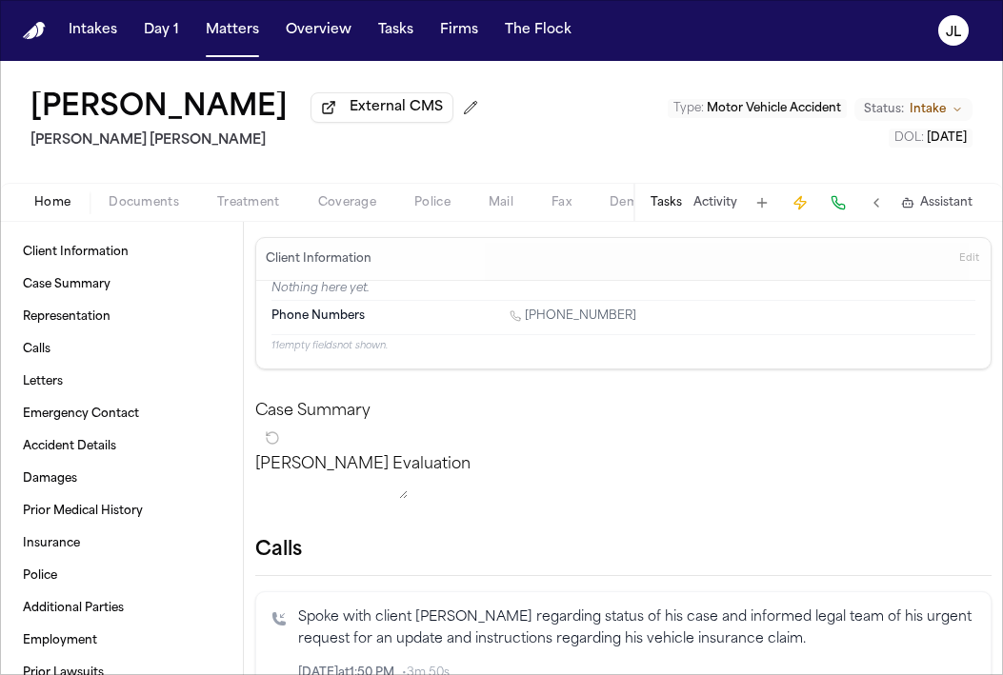
click at [58, 201] on span "Home" at bounding box center [52, 202] width 36 height 15
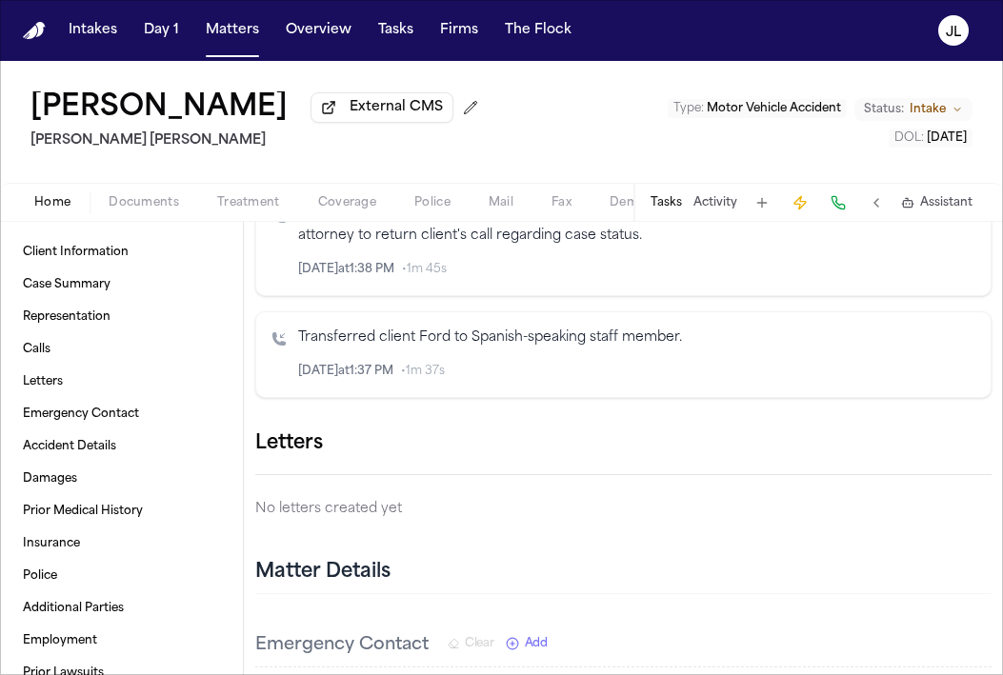
scroll to position [857, 0]
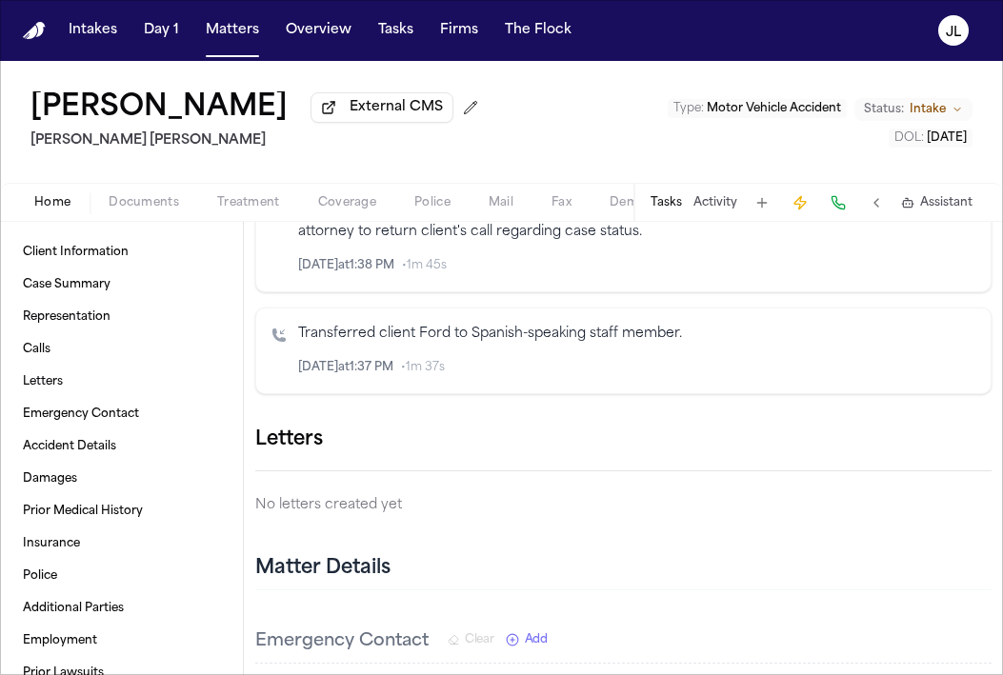
click at [991, 440] on button "button" at bounding box center [991, 440] width 0 height 0
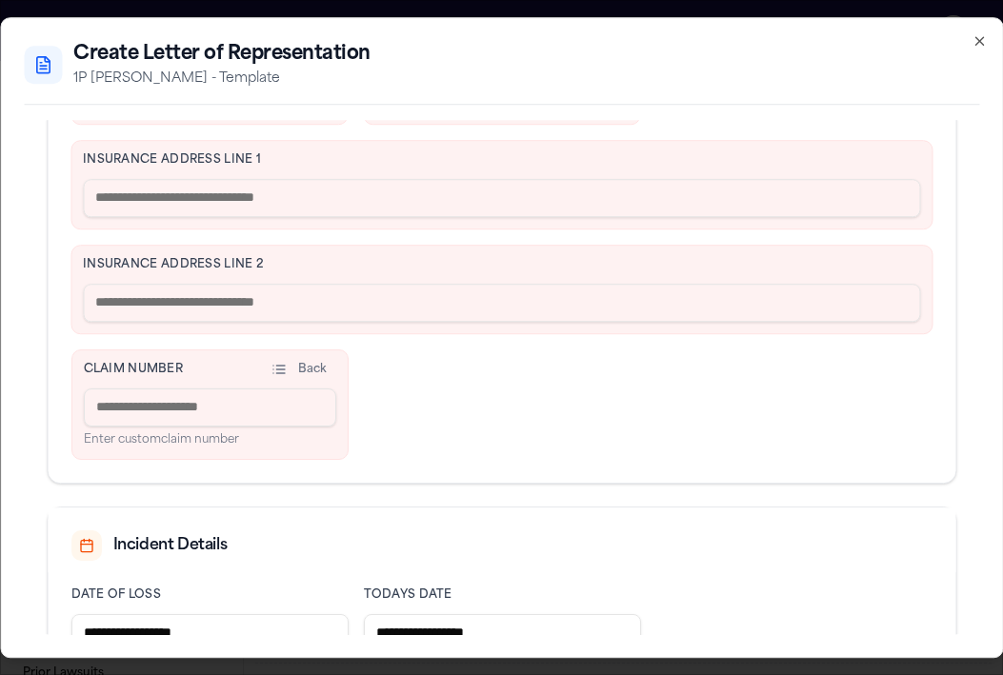
scroll to position [771, 0]
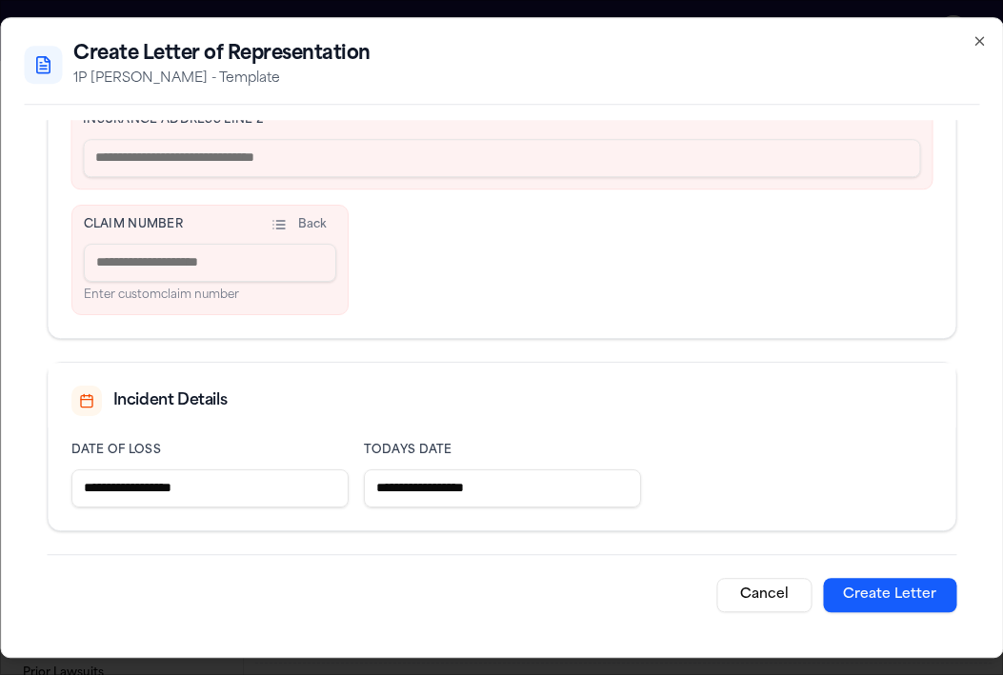
click at [973, 45] on icon "button" at bounding box center [978, 40] width 15 height 15
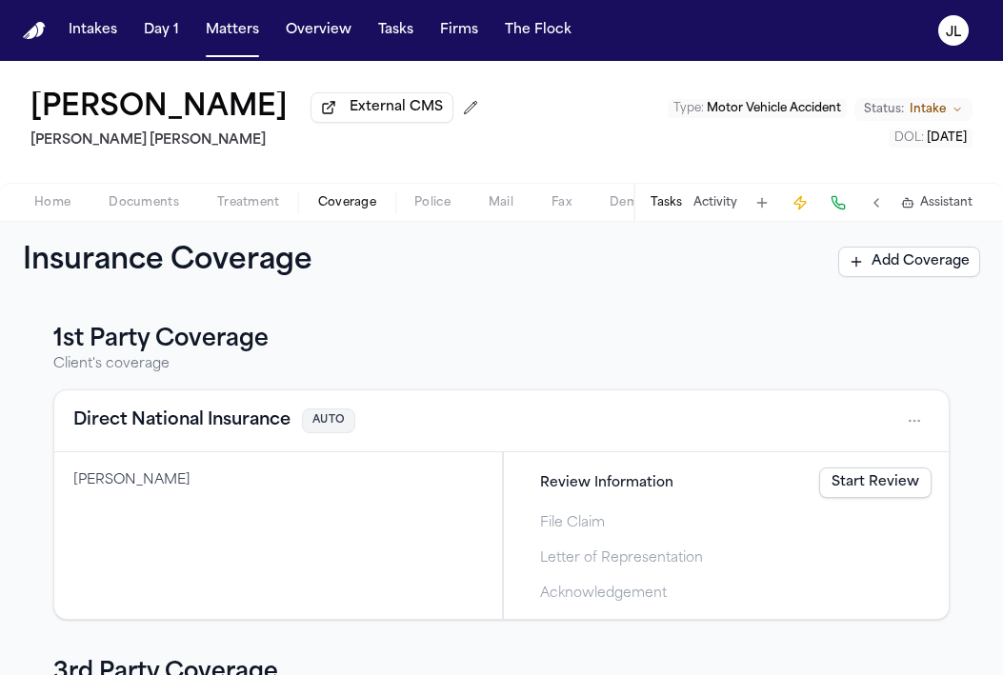
click at [338, 209] on span "Coverage" at bounding box center [347, 202] width 58 height 15
click at [62, 208] on span "Home" at bounding box center [52, 202] width 36 height 15
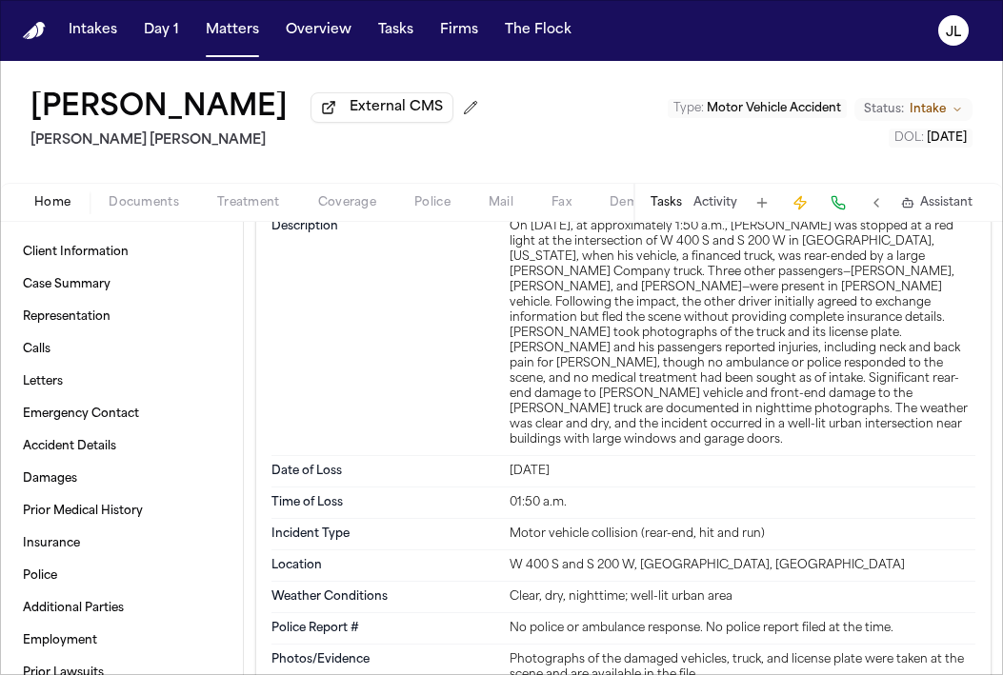
scroll to position [1442, 0]
click at [312, 205] on button "Coverage" at bounding box center [347, 202] width 96 height 23
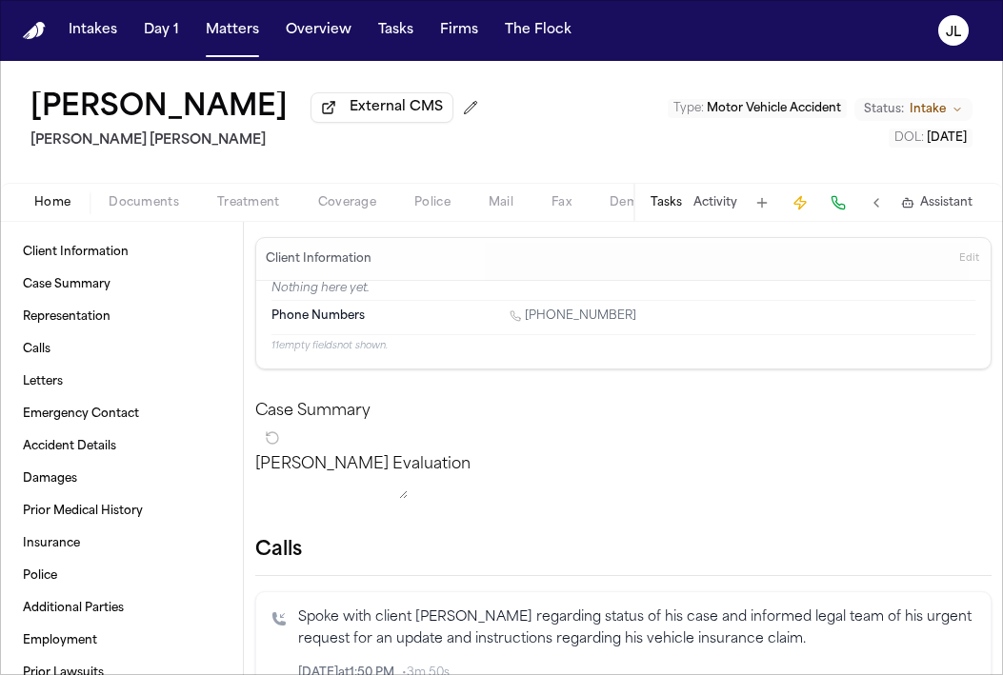
click at [41, 204] on span "Home" at bounding box center [52, 202] width 36 height 15
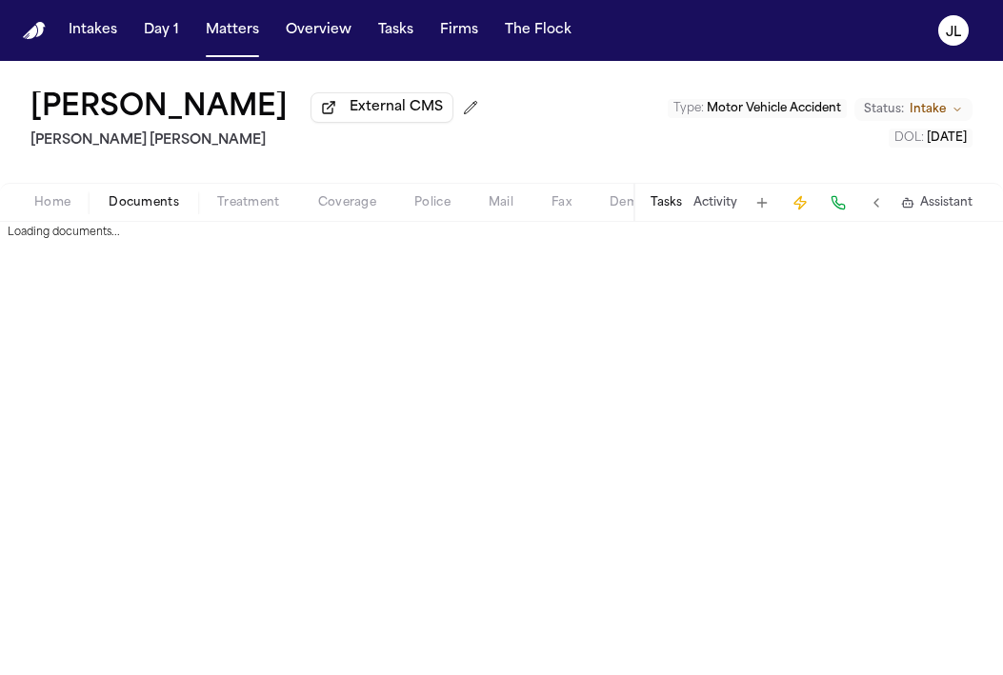
click at [149, 199] on span "Documents" at bounding box center [144, 202] width 70 height 15
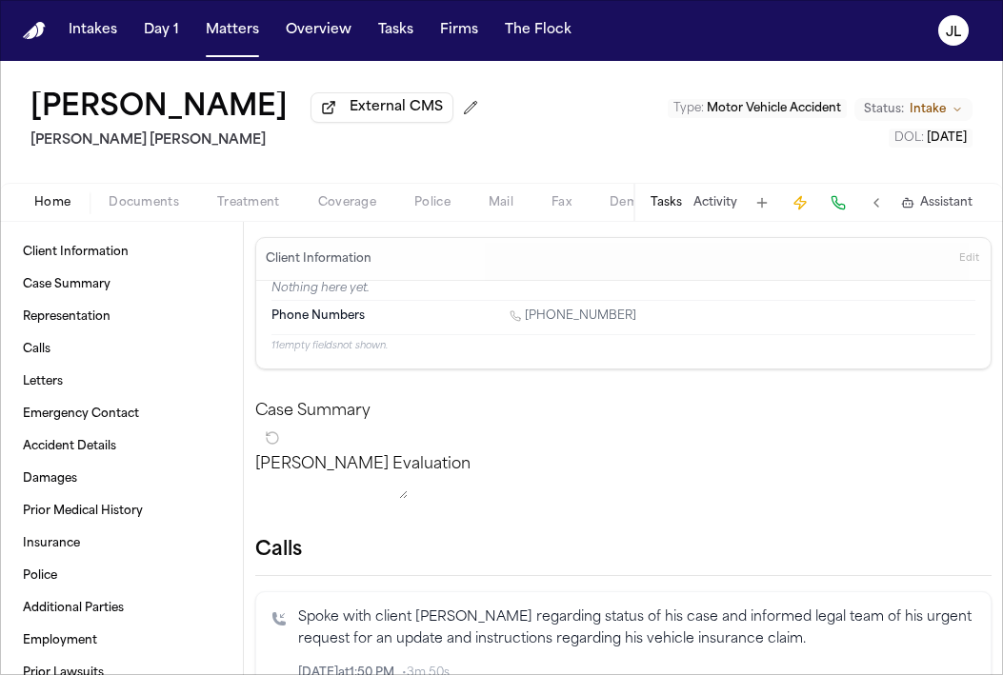
click at [50, 210] on span "Home" at bounding box center [52, 202] width 36 height 15
click at [144, 210] on span "Documents" at bounding box center [144, 202] width 70 height 15
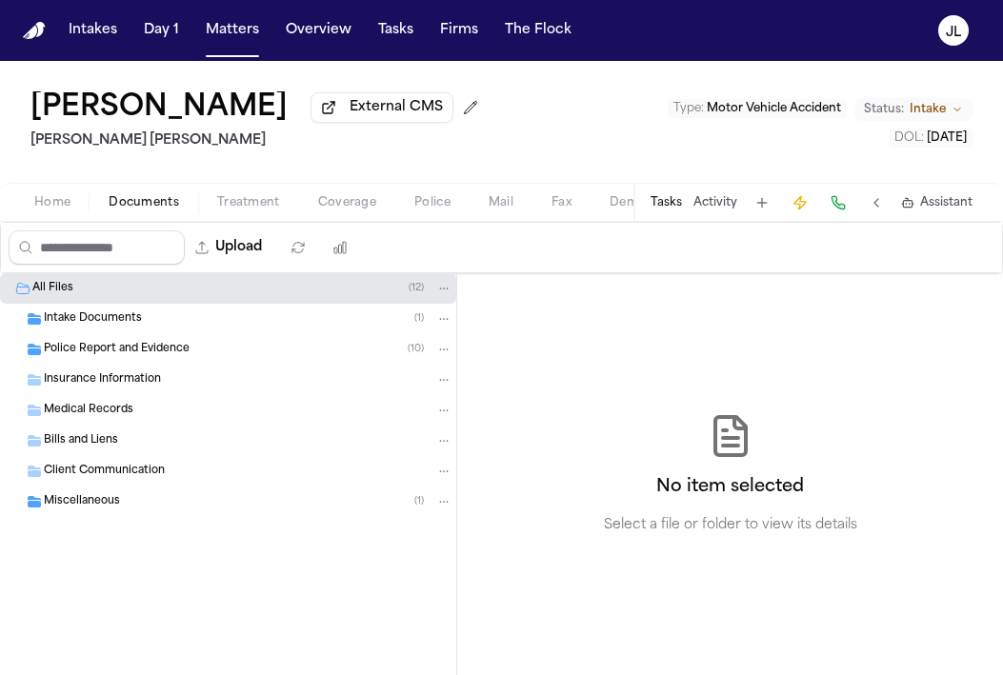
click at [149, 357] on span "Police Report and Evidence" at bounding box center [117, 350] width 146 height 16
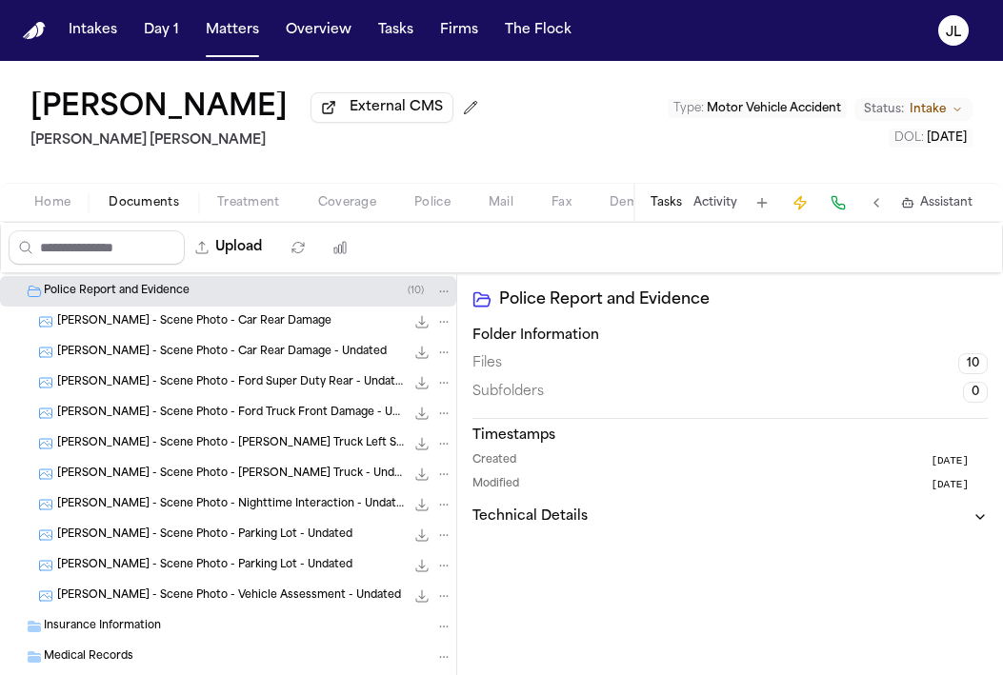
scroll to position [71, 0]
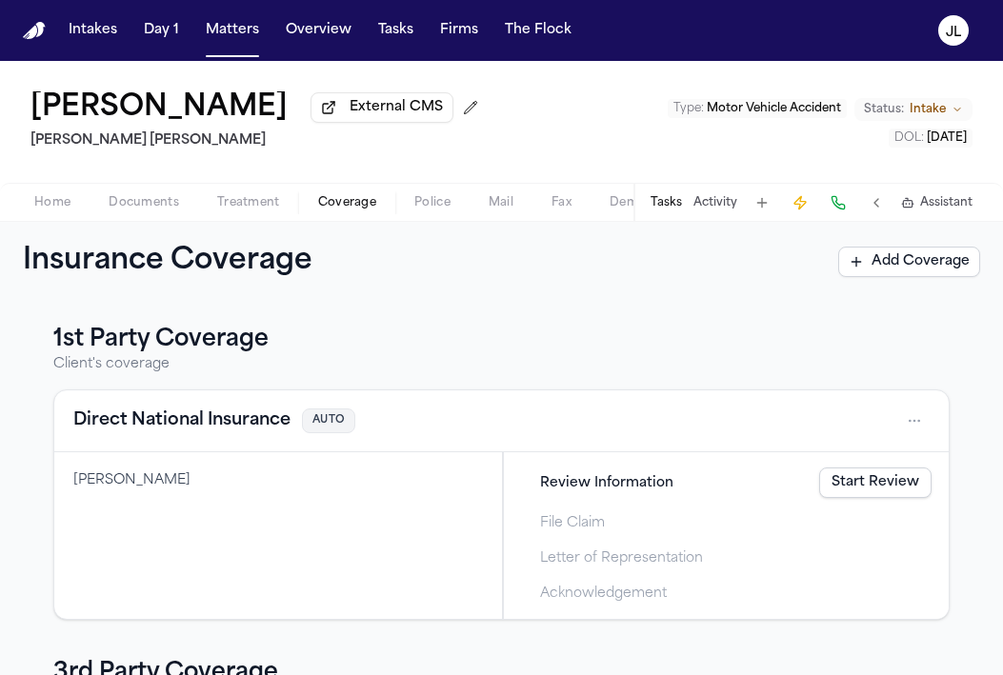
click at [336, 206] on span "Coverage" at bounding box center [347, 202] width 58 height 15
click at [252, 427] on button "Direct National Insurance" at bounding box center [181, 420] width 217 height 27
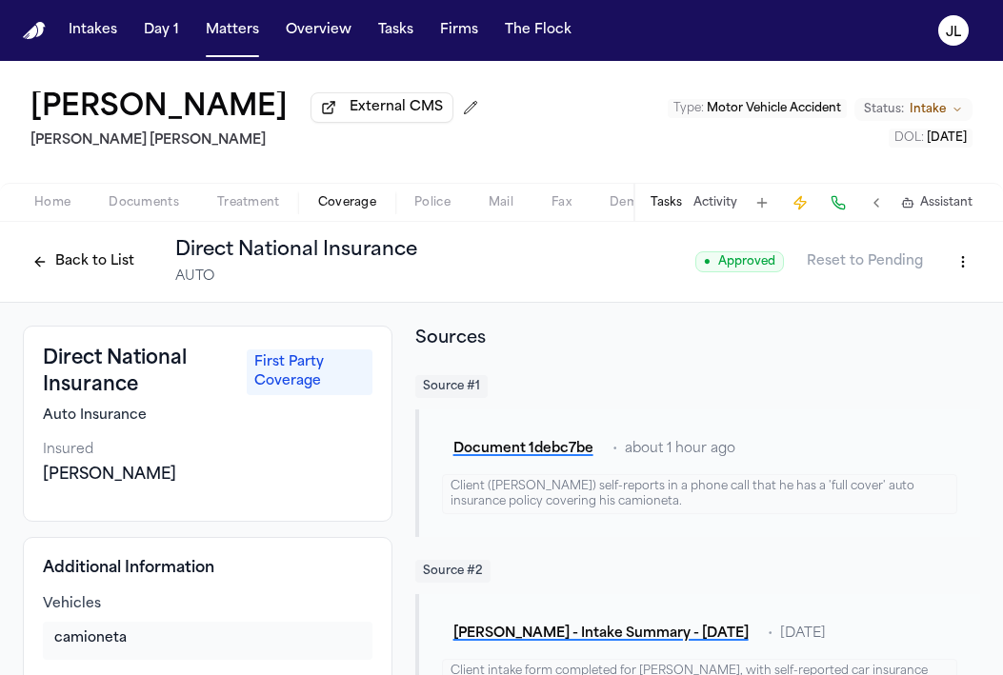
click at [48, 260] on button "Back to List" at bounding box center [83, 262] width 121 height 30
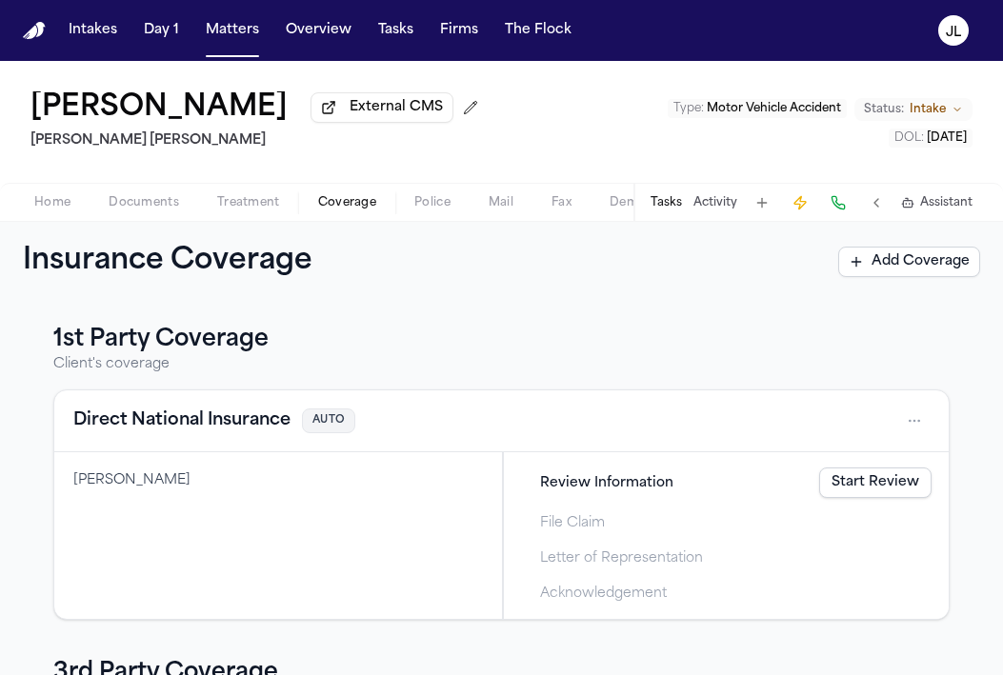
click at [52, 210] on span "Home" at bounding box center [52, 202] width 36 height 15
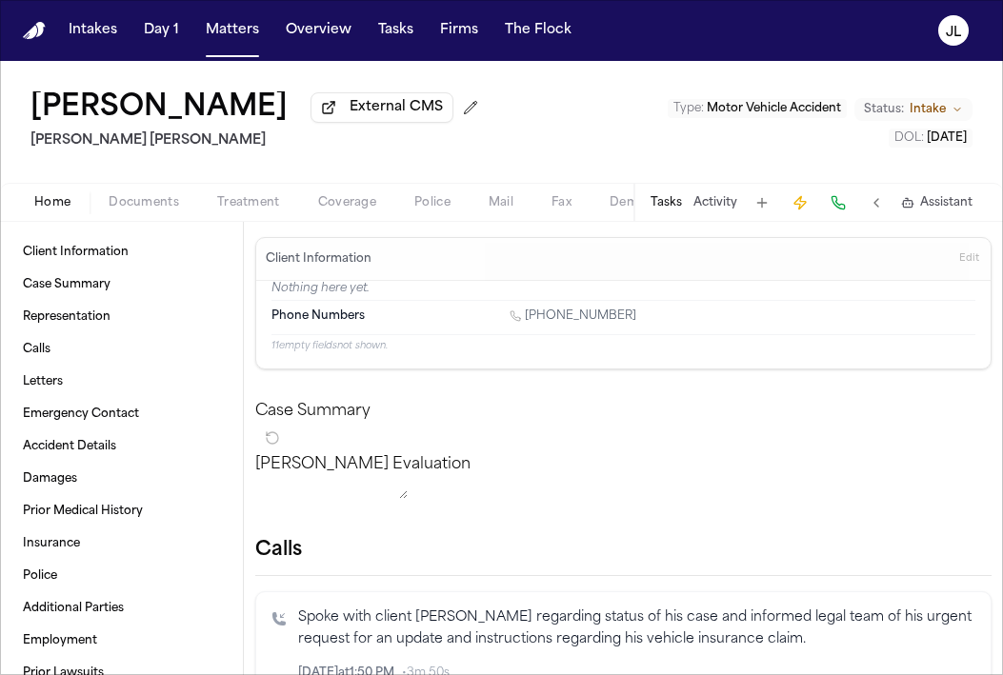
click at [150, 221] on div "Home Documents Treatment Coverage Police Mail Fax Demand Workspaces Artifacts T…" at bounding box center [501, 202] width 1003 height 38
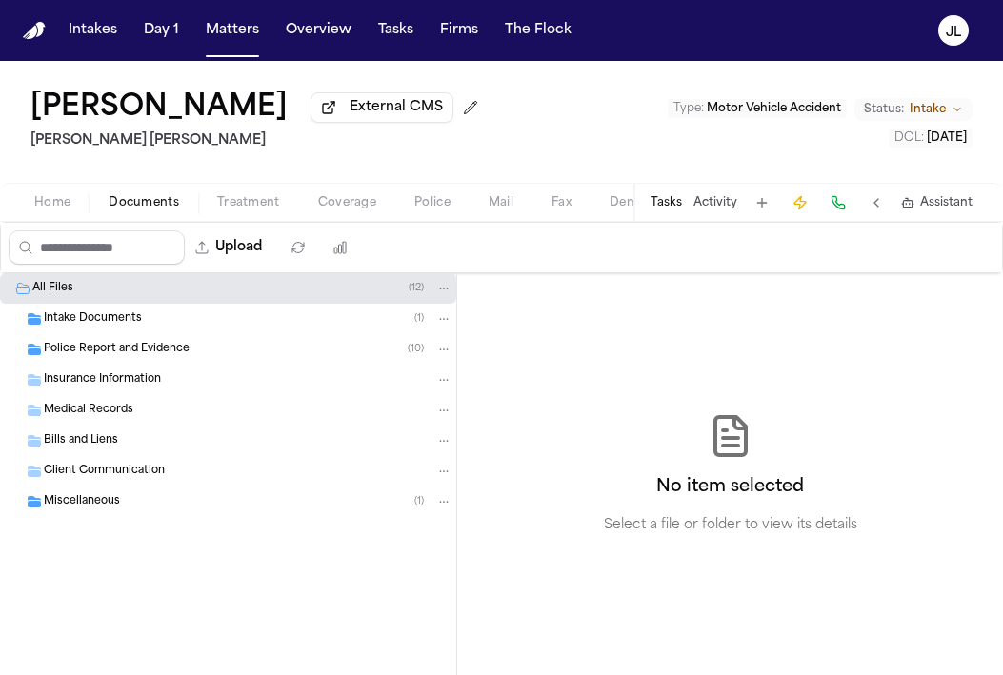
click at [150, 214] on span "button" at bounding box center [143, 213] width 93 height 2
click at [118, 352] on span "Police Report and Evidence" at bounding box center [117, 350] width 146 height 16
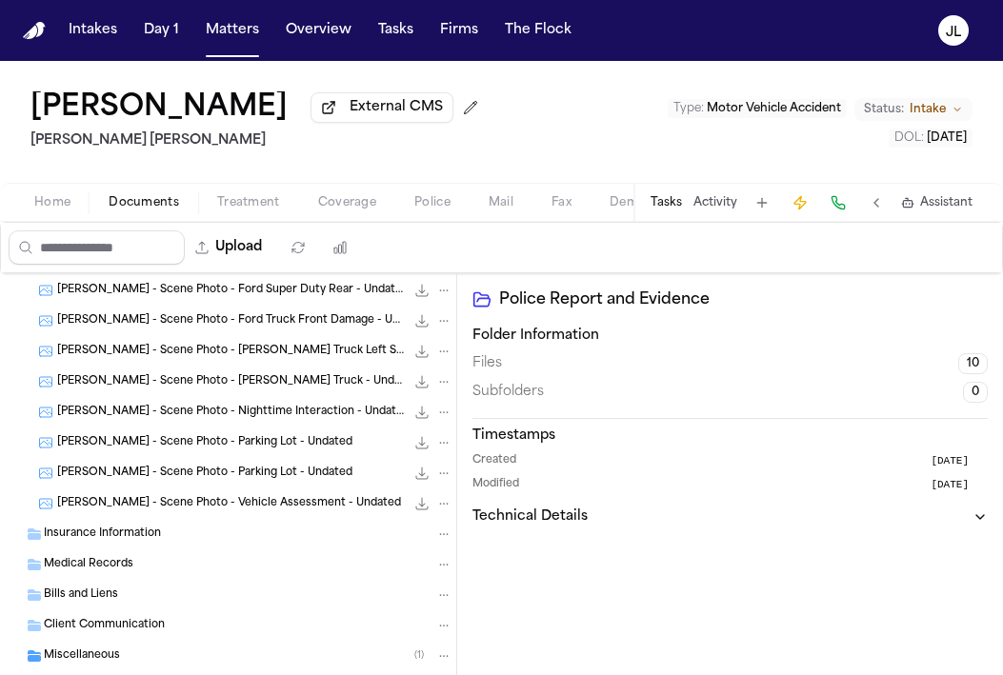
scroll to position [140, 0]
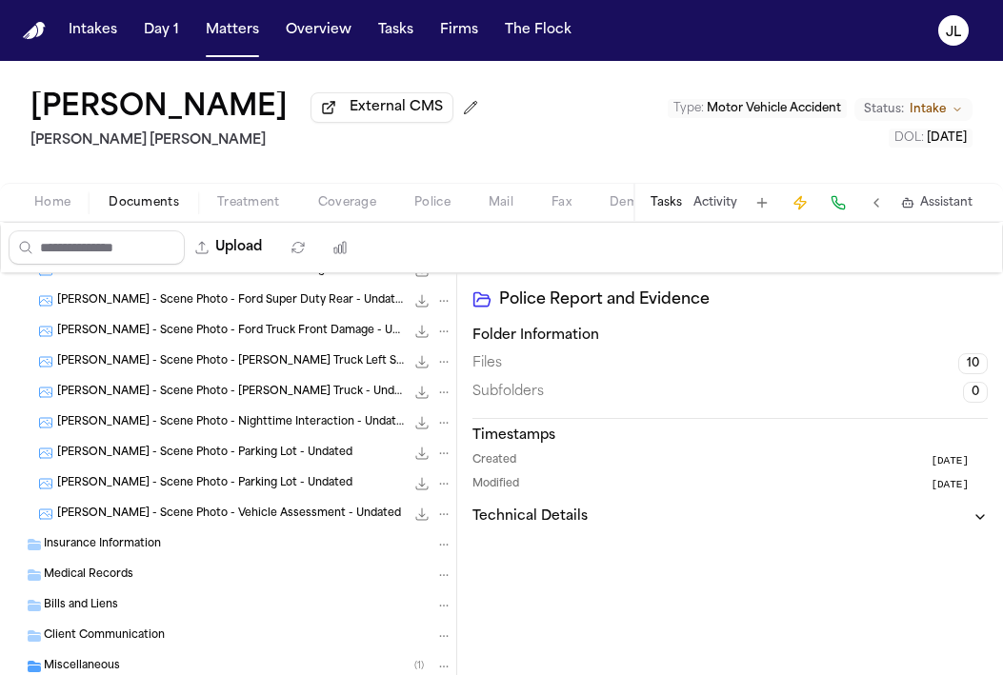
click at [188, 371] on div "L. Rivas - Scene Photo - Keller Truck Left Side 71.5 KB • JPG" at bounding box center [254, 361] width 395 height 19
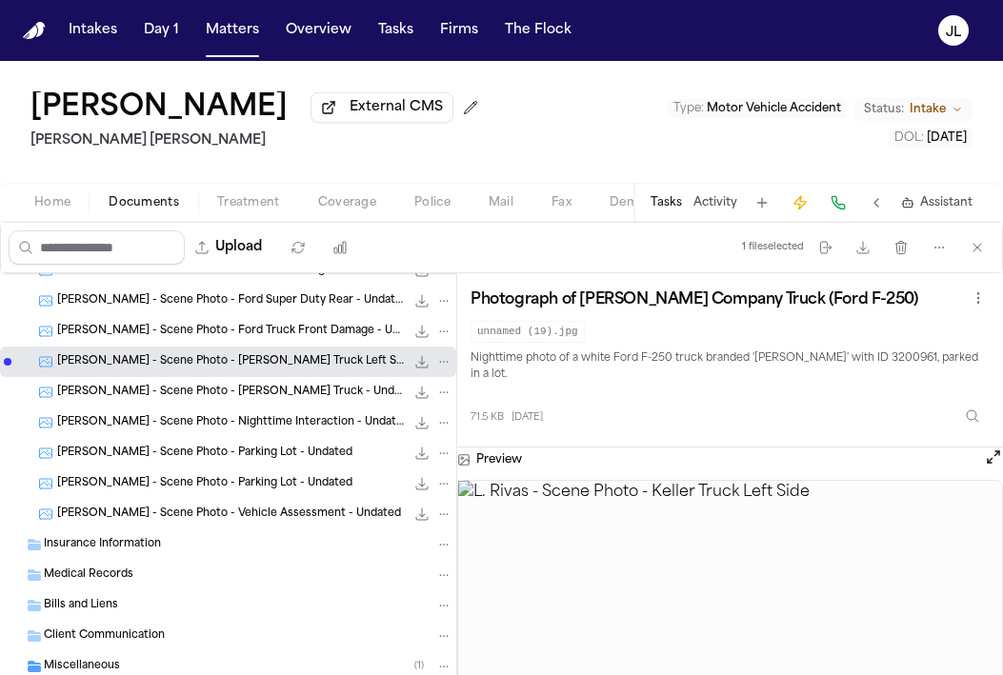
click at [243, 407] on div "L. Rivas - Scene Photo - Keller Truck - Undated 84.4 KB • JPG" at bounding box center [228, 392] width 456 height 30
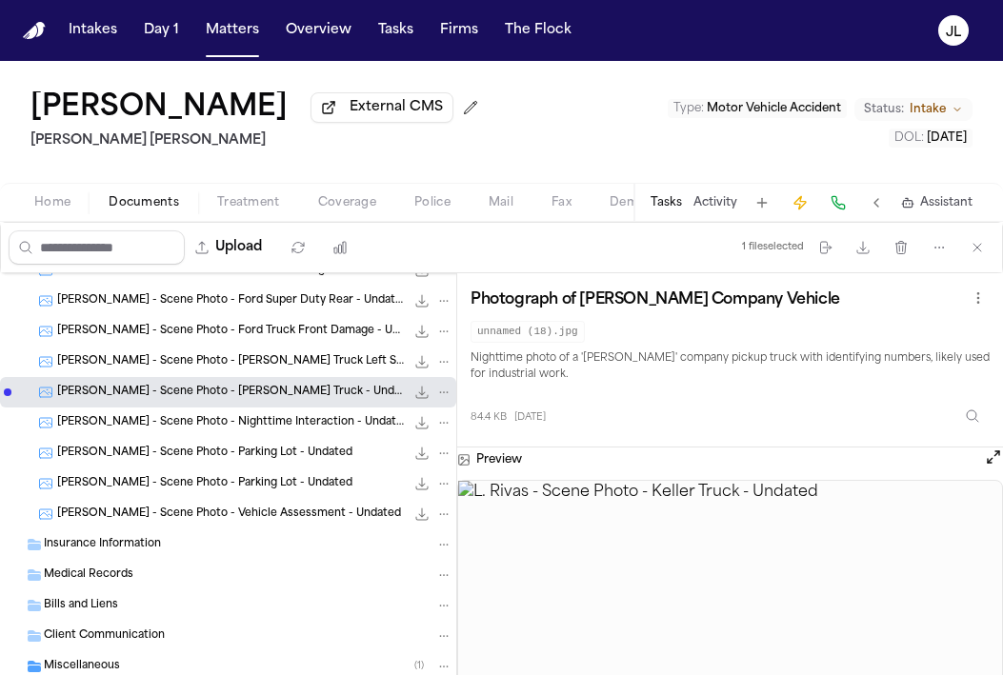
click at [244, 370] on span "L. Rivas - Scene Photo - Keller Truck Left Side" at bounding box center [230, 362] width 347 height 16
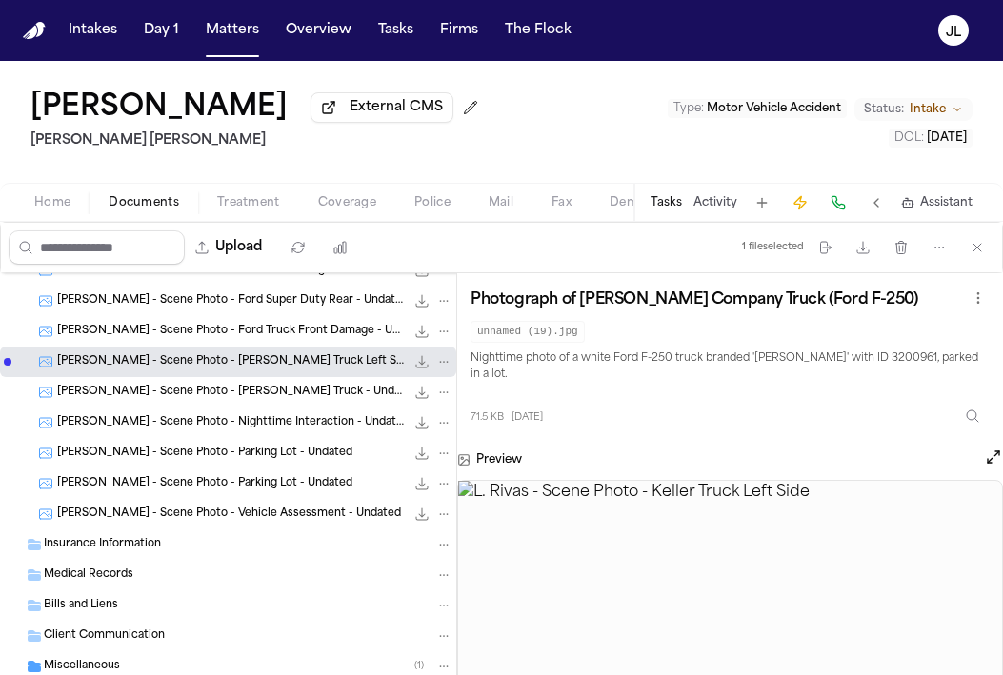
click at [983, 447] on button at bounding box center [992, 459] width 19 height 25
click at [989, 447] on button "Open preview" at bounding box center [992, 456] width 19 height 19
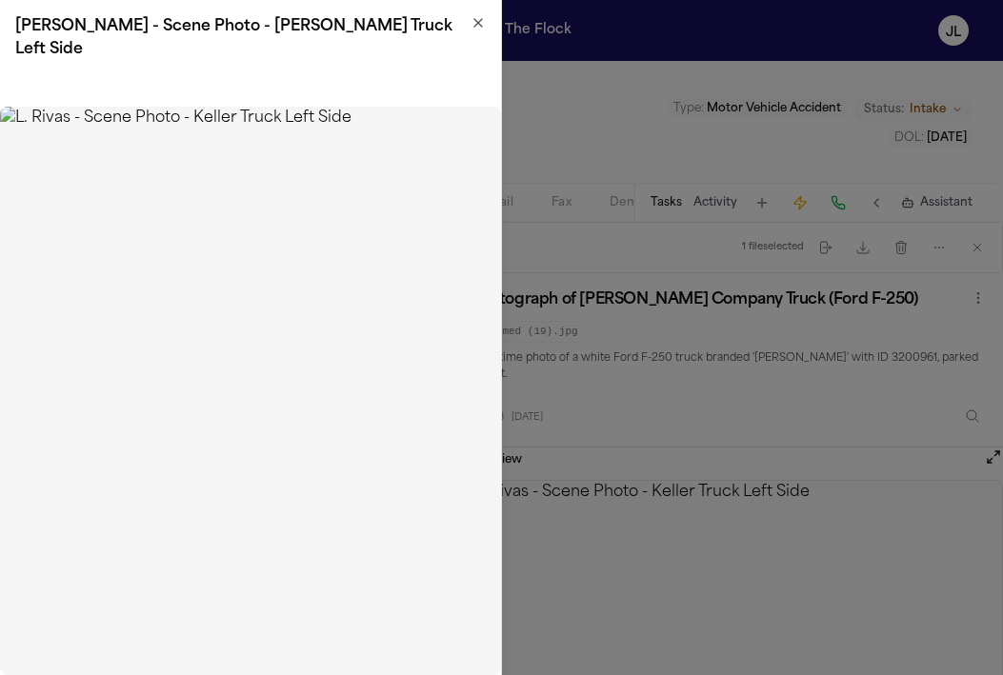
click at [482, 30] on h2 "L. Rivas - Scene Photo - Keller Truck Left Side" at bounding box center [250, 38] width 470 height 46
click at [478, 12] on div "L. Rivas - Scene Photo - Keller Truck Left Side" at bounding box center [250, 38] width 501 height 76
click at [478, 16] on icon "button" at bounding box center [477, 22] width 15 height 15
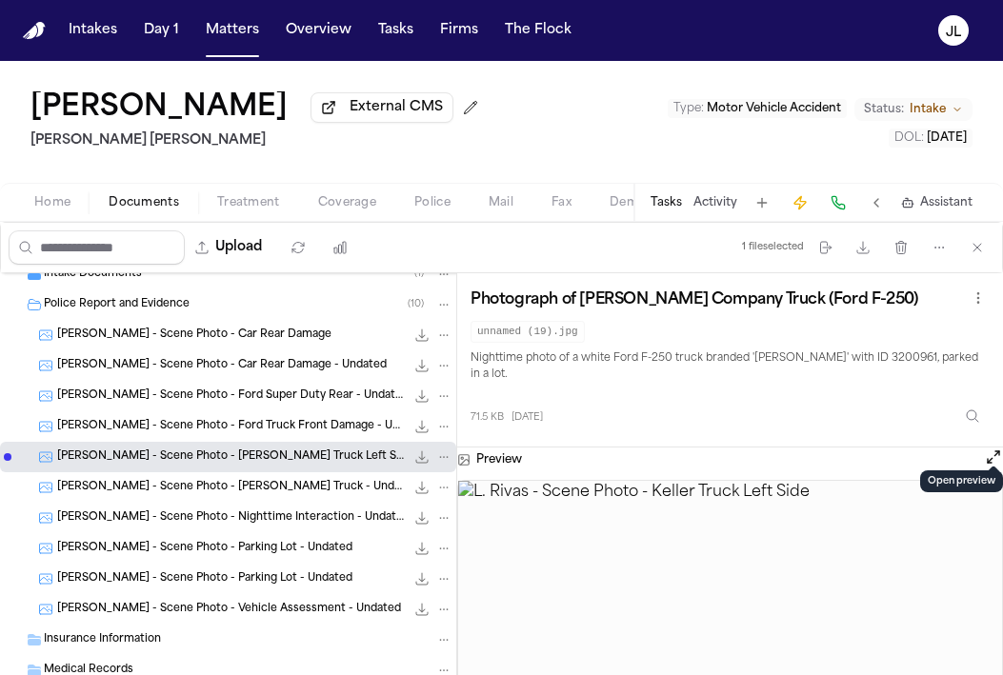
scroll to position [41, 0]
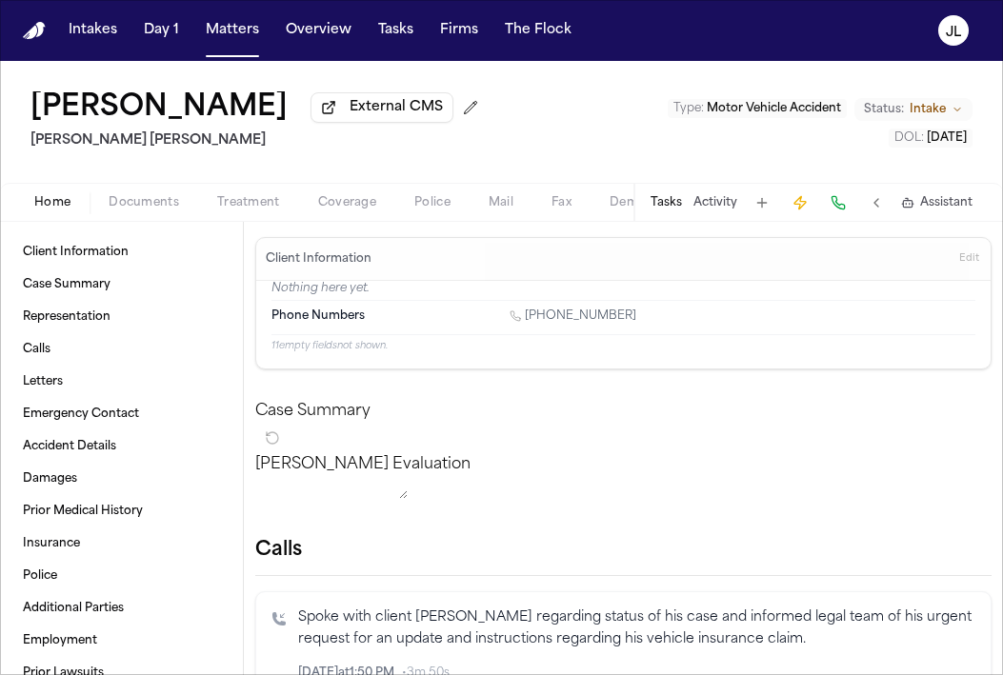
click at [52, 207] on span "Home" at bounding box center [52, 202] width 36 height 15
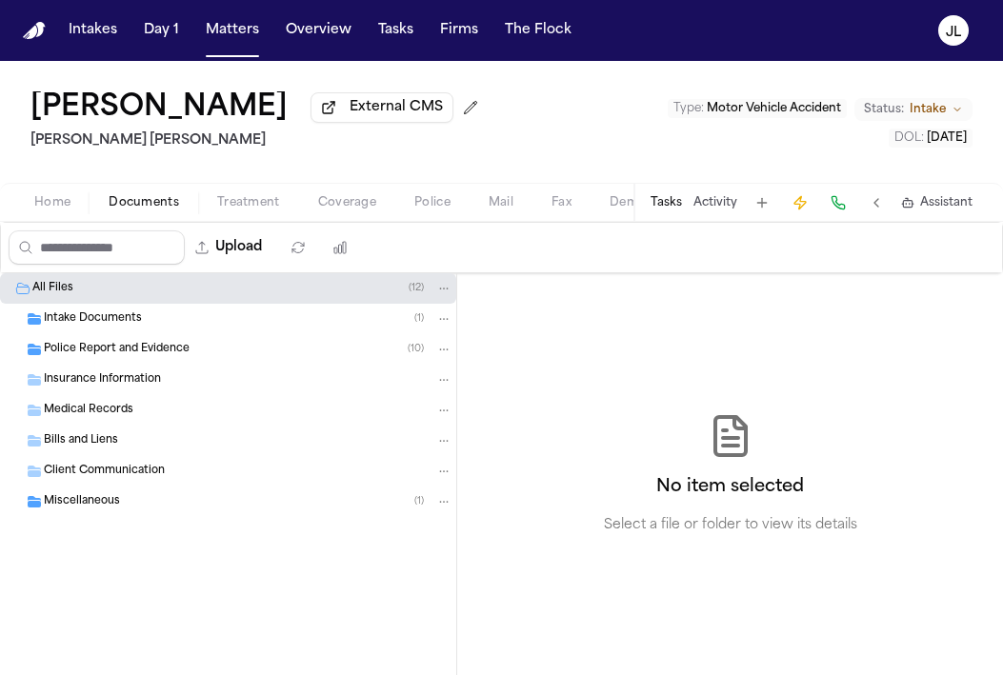
click at [165, 210] on span "Documents" at bounding box center [144, 202] width 70 height 15
click at [138, 362] on div "Police Report and Evidence ( 10 )" at bounding box center [228, 349] width 456 height 30
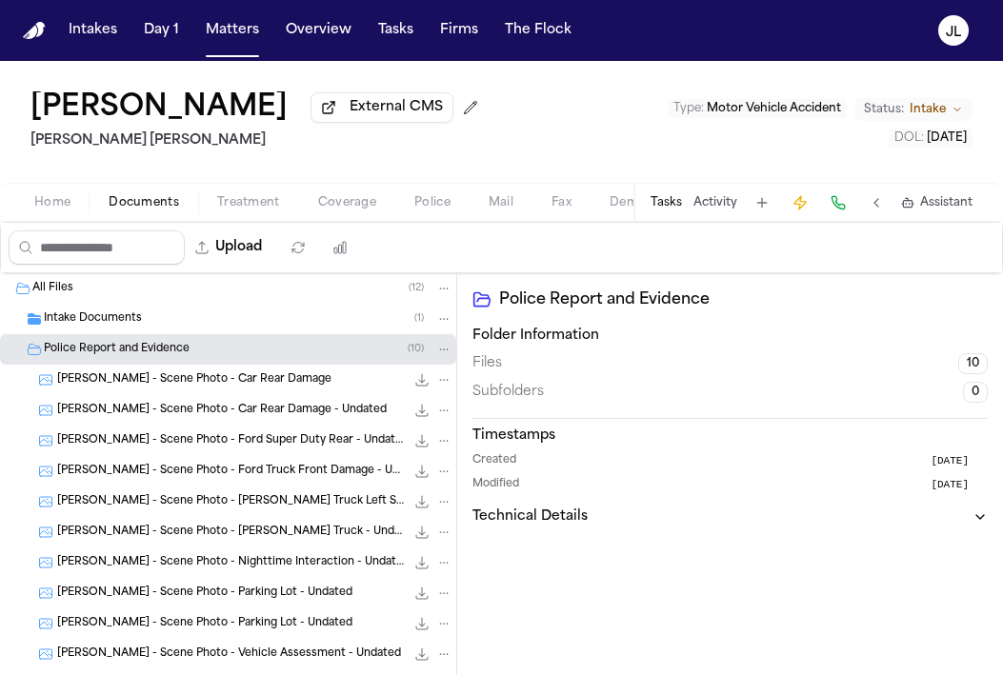
click at [160, 526] on div "L. Rivas - Scene Photo - Keller Truck - Undated 84.4 KB • JPG" at bounding box center [228, 532] width 456 height 30
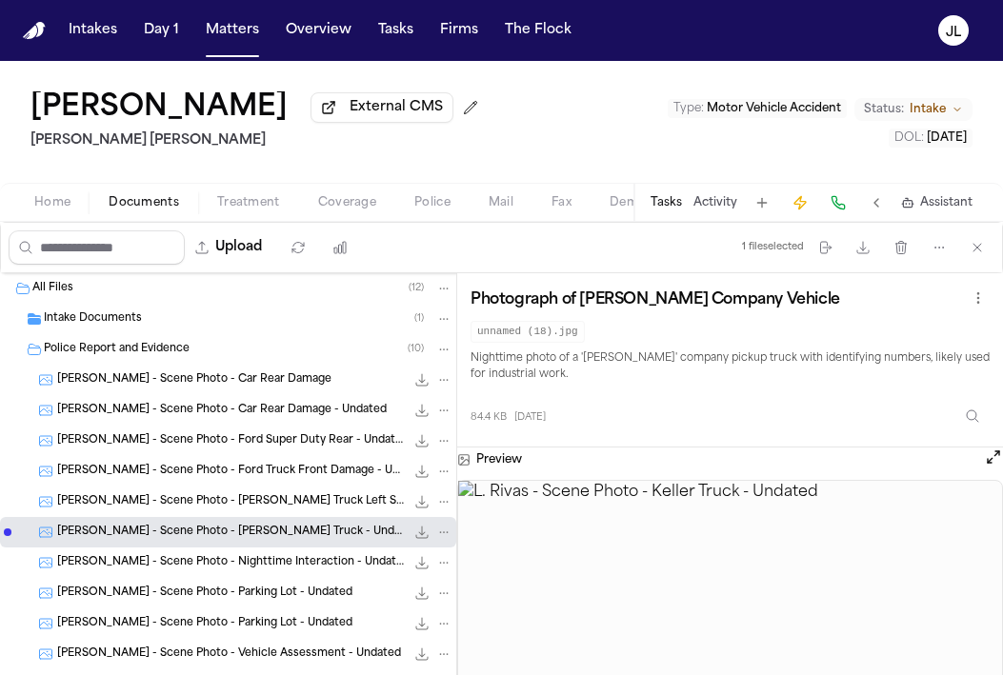
click at [155, 588] on div "L. Rivas - Scene Photo - Parking Lot - Undated 60.1 KB • JPG" at bounding box center [254, 593] width 395 height 19
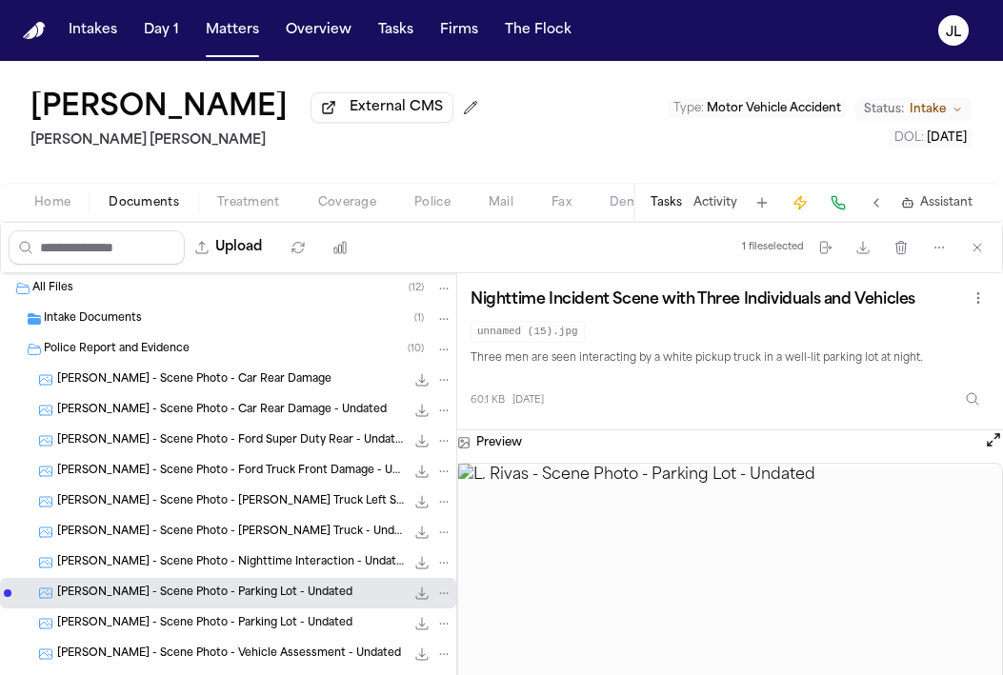
click at [151, 622] on span "L. Rivas - Scene Photo - Parking Lot - Undated" at bounding box center [204, 624] width 295 height 16
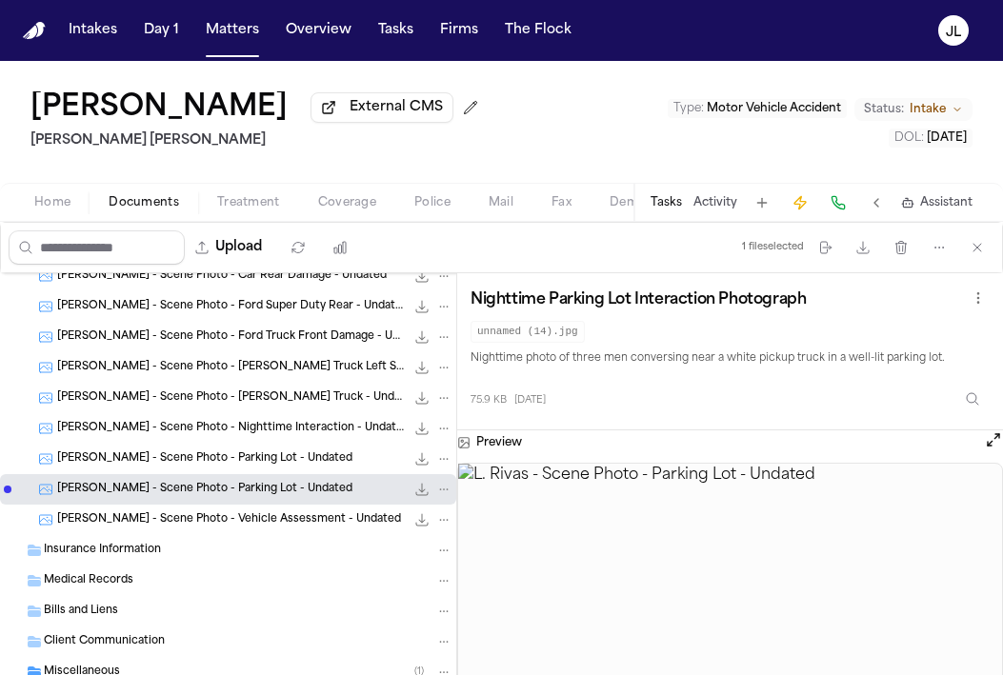
scroll to position [137, 0]
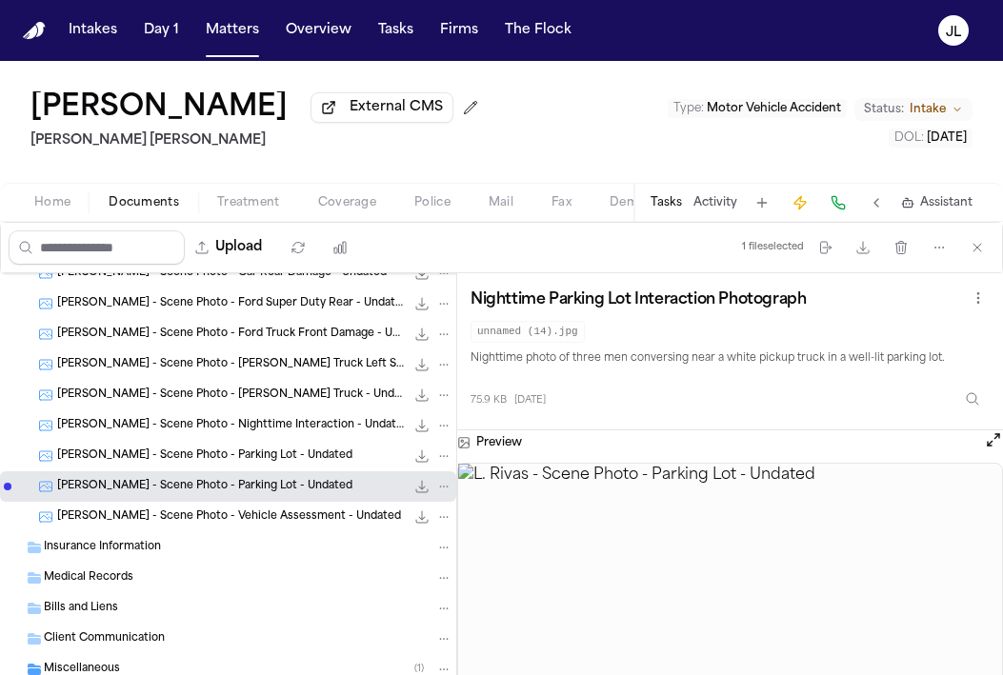
click at [173, 516] on span "L. Rivas - Scene Photo - Vehicle Assessment - Undated" at bounding box center [229, 517] width 344 height 16
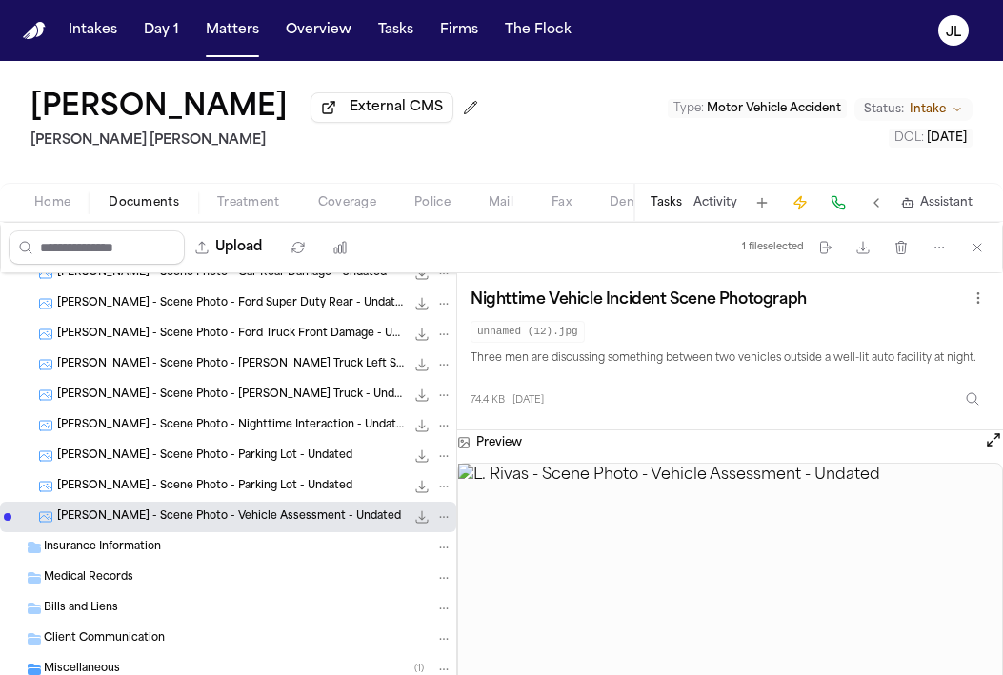
click at [183, 404] on span "L. Rivas - Scene Photo - Keller Truck - Undated" at bounding box center [230, 395] width 347 height 16
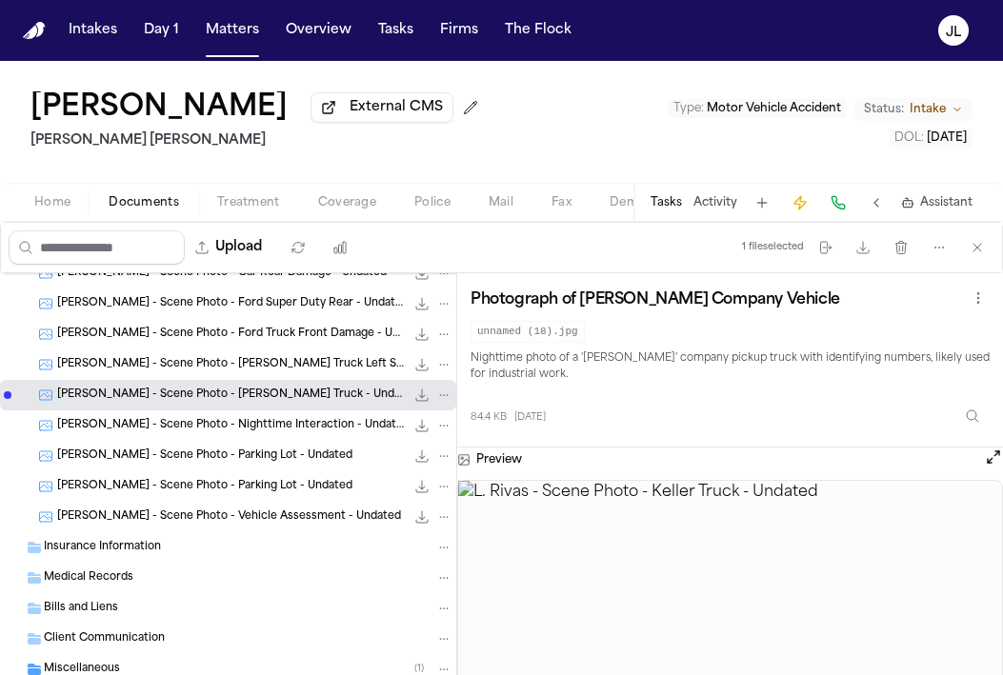
click at [194, 344] on div "L. Rivas - Scene Photo - Ford Truck Front Damage - Undated 80.1 KB • JPG" at bounding box center [254, 334] width 395 height 19
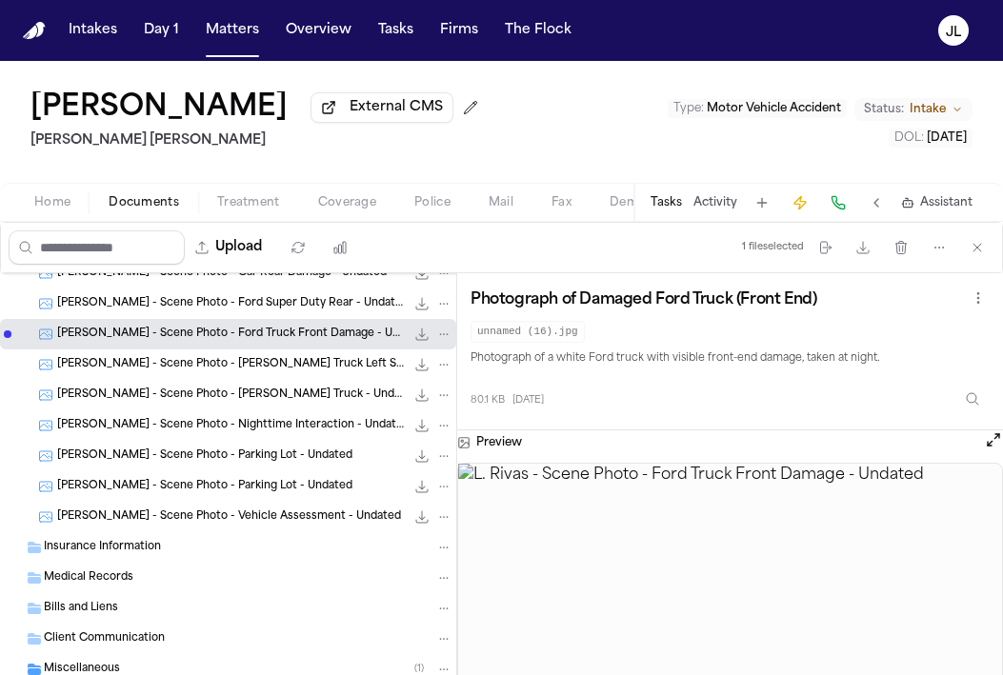
click at [194, 367] on span "L. Rivas - Scene Photo - Keller Truck Left Side" at bounding box center [230, 365] width 347 height 16
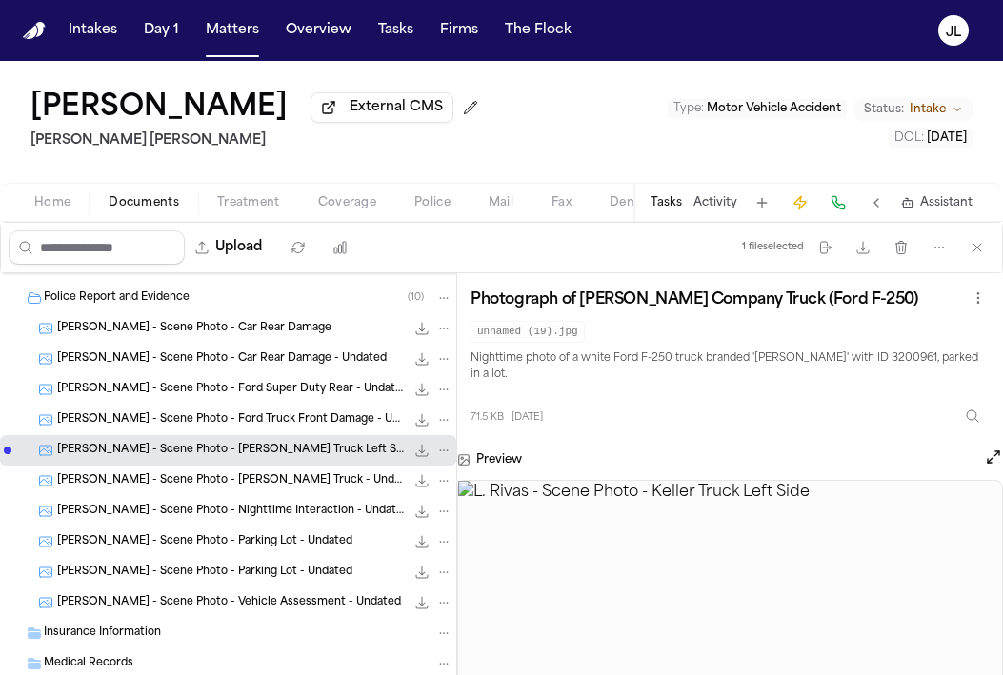
scroll to position [41, 0]
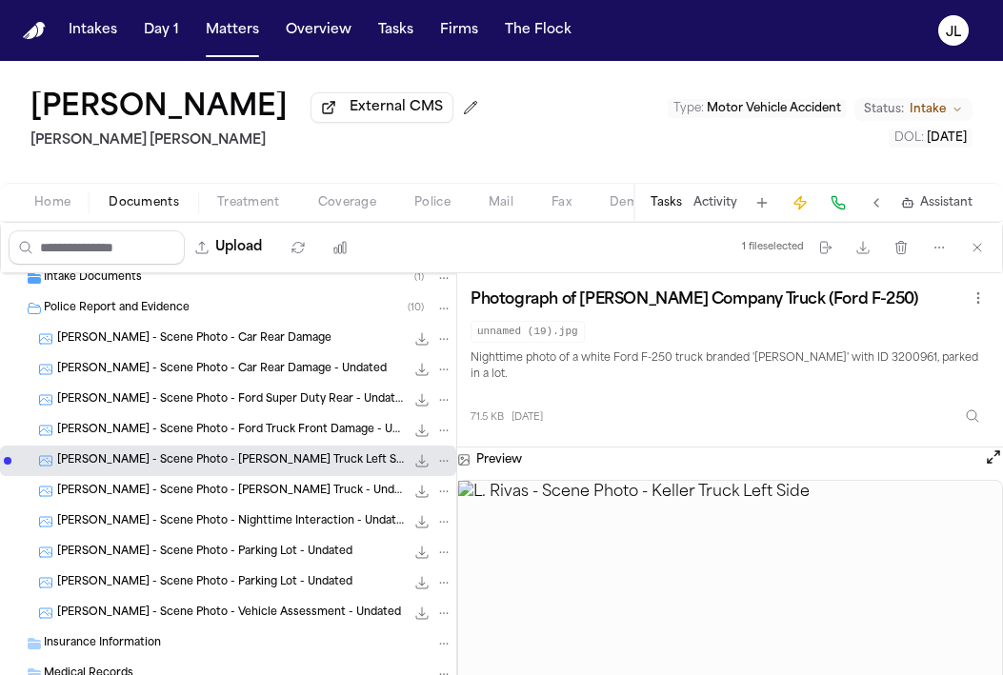
click at [202, 405] on span "L. Rivas - Scene Photo - Ford Super Duty Rear - Undated" at bounding box center [230, 400] width 347 height 16
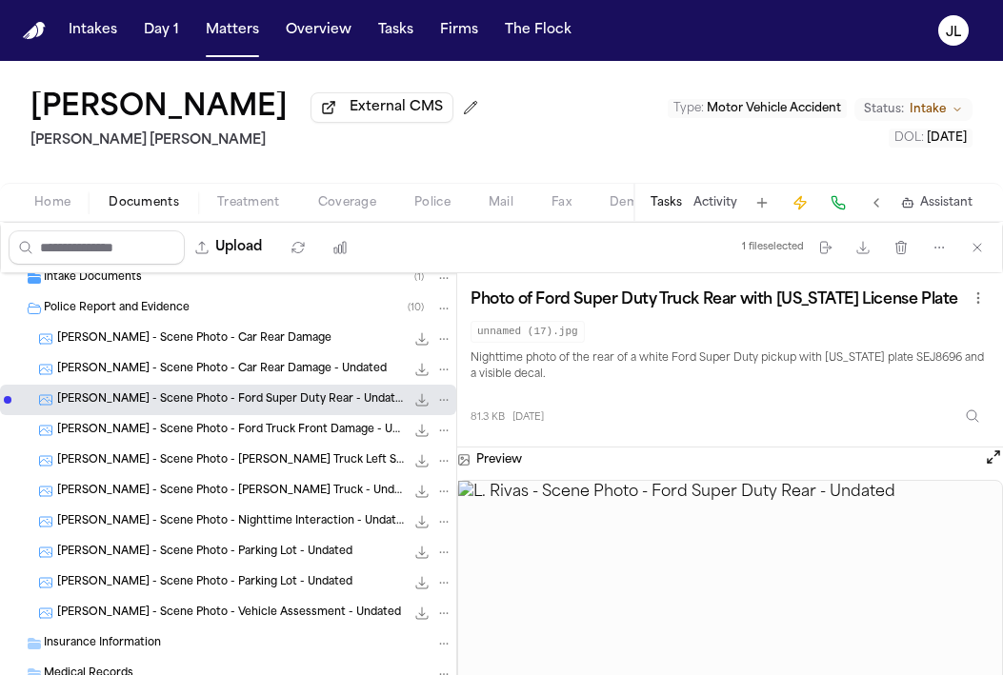
click at [207, 435] on span "L. Rivas - Scene Photo - Ford Truck Front Damage - Undated" at bounding box center [230, 431] width 347 height 16
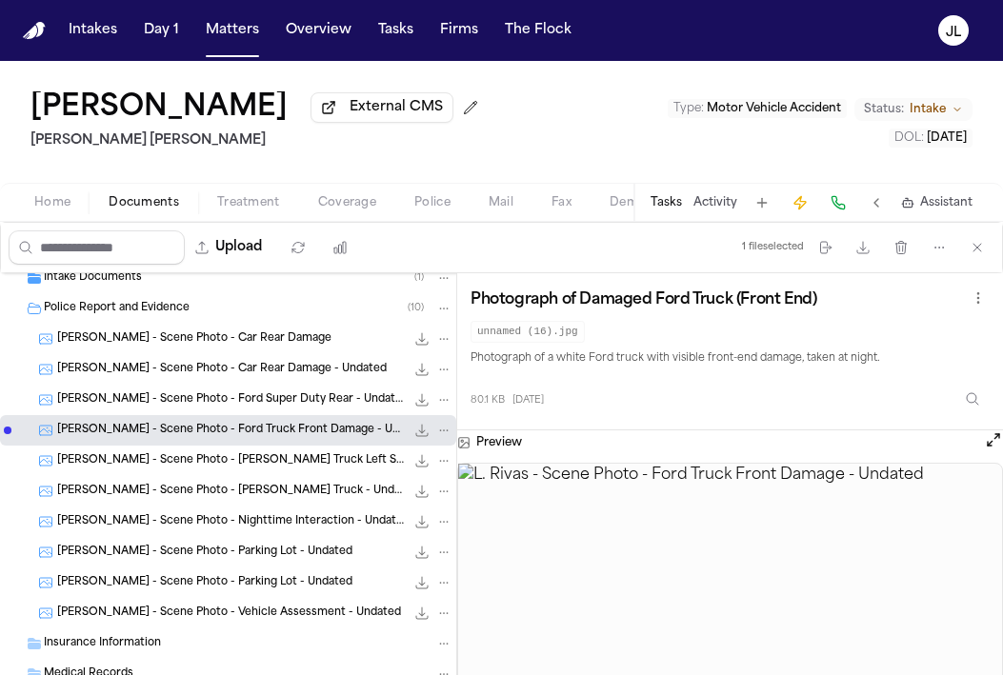
click at [210, 408] on span "L. Rivas - Scene Photo - Ford Super Duty Rear - Undated" at bounding box center [230, 400] width 347 height 16
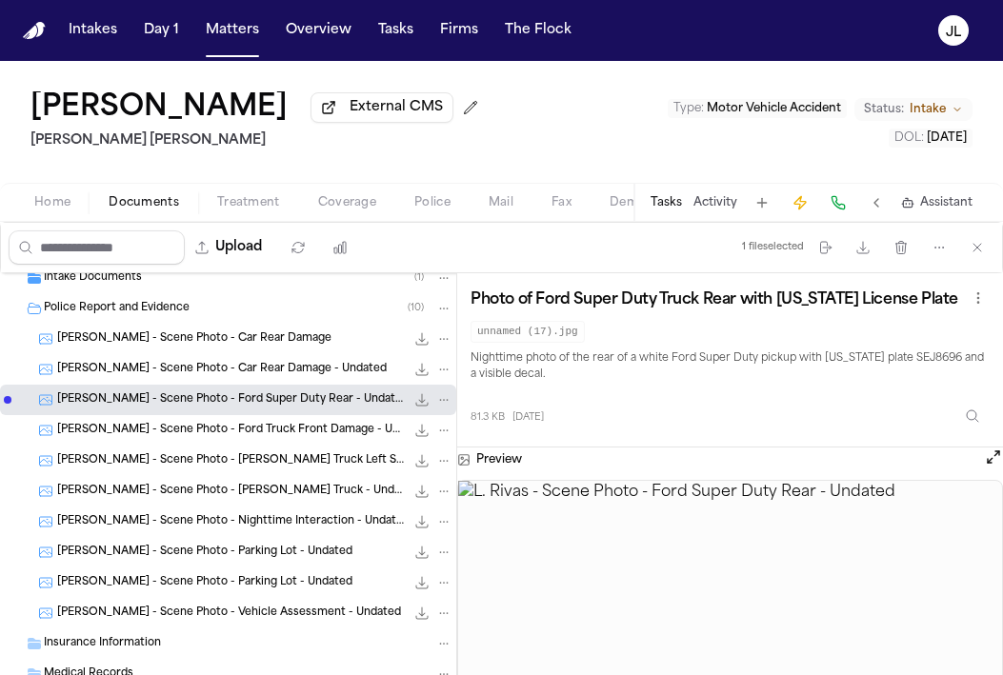
click at [276, 368] on span "L. Rivas - Scene Photo - Car Rear Damage - Undated" at bounding box center [221, 370] width 329 height 16
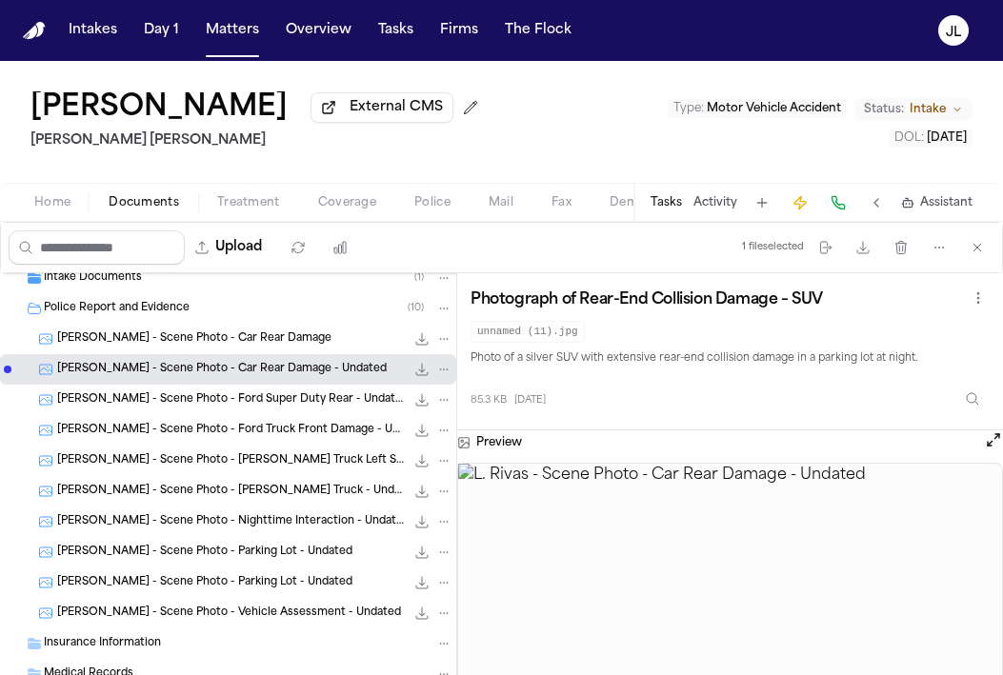
click at [275, 347] on div "L. Rivas - Scene Photo - Car Rear Damage 61.4 KB • JPG" at bounding box center [254, 338] width 395 height 19
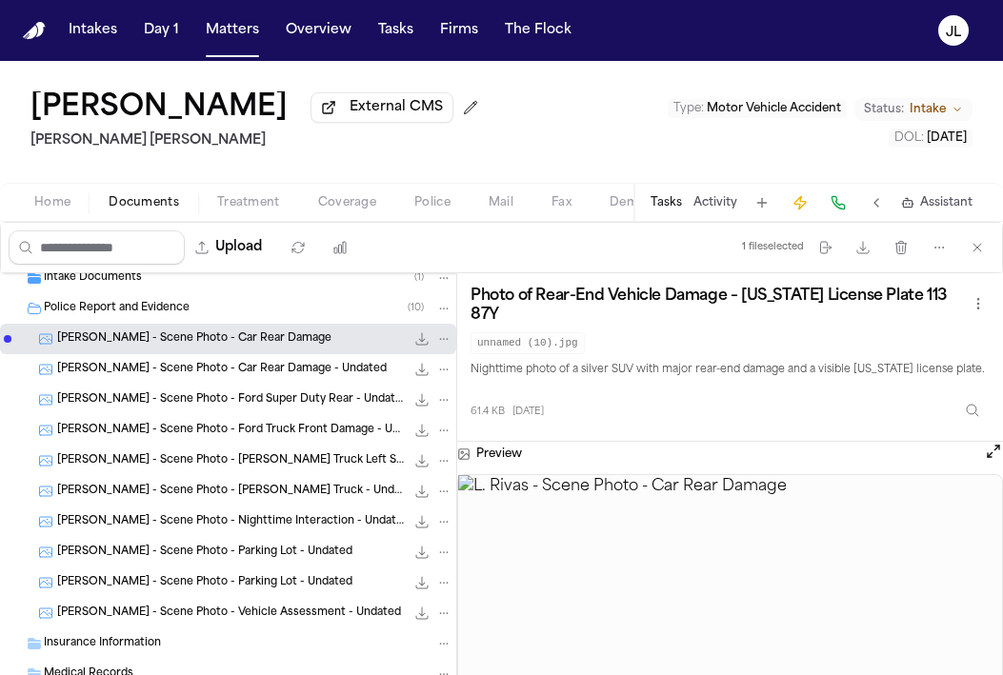
scroll to position [0, 0]
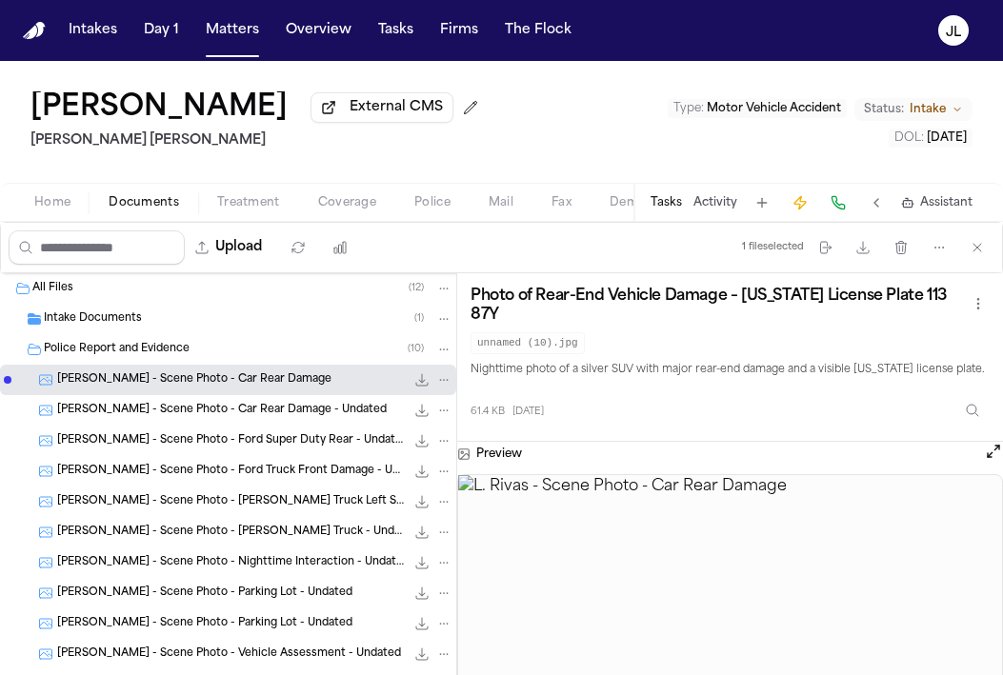
click at [152, 346] on span "Police Report and Evidence" at bounding box center [117, 350] width 146 height 16
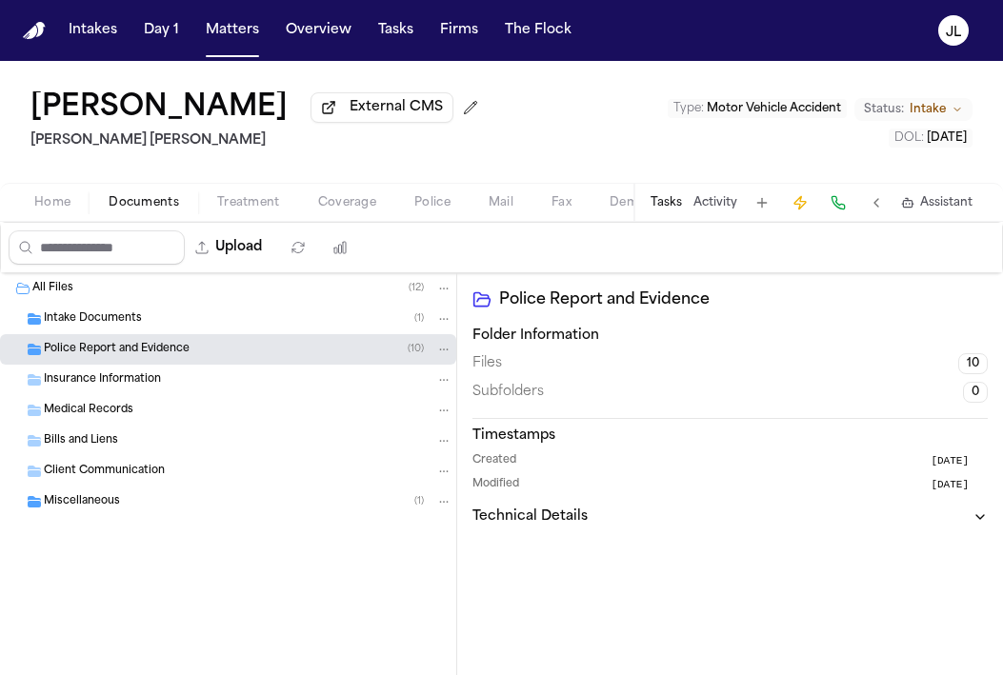
click at [152, 346] on span "Police Report and Evidence" at bounding box center [117, 350] width 146 height 16
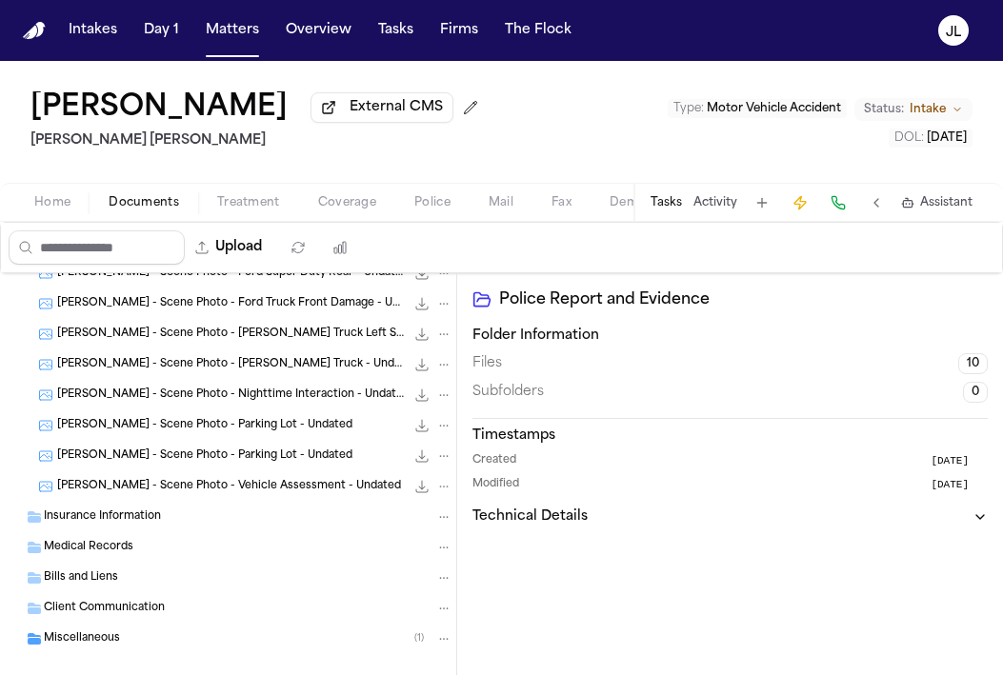
scroll to position [180, 0]
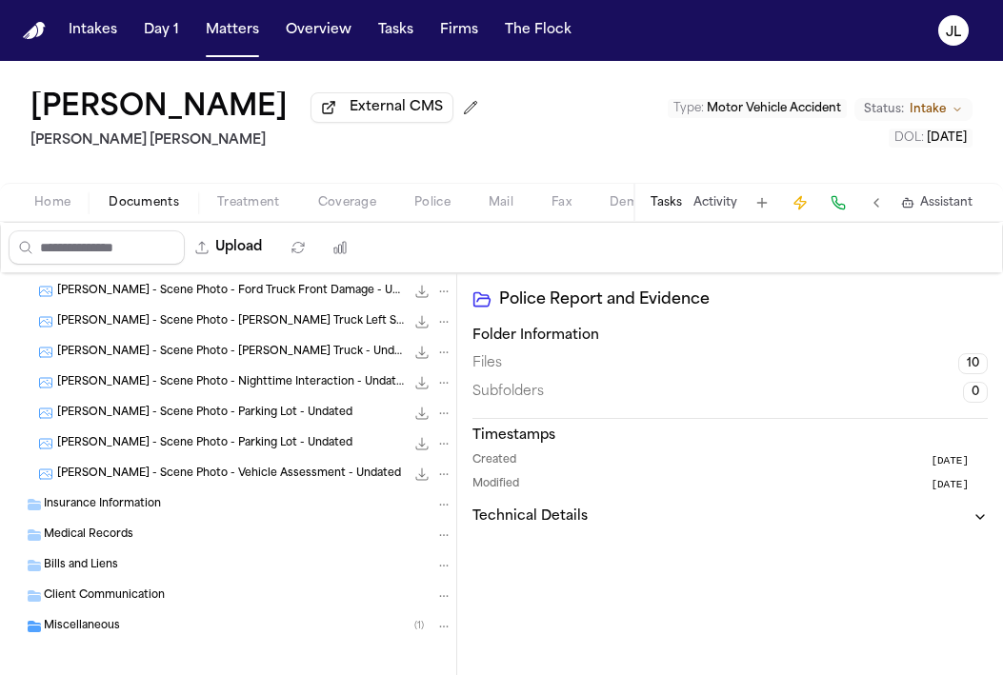
click at [156, 509] on span "Insurance Information" at bounding box center [102, 505] width 117 height 16
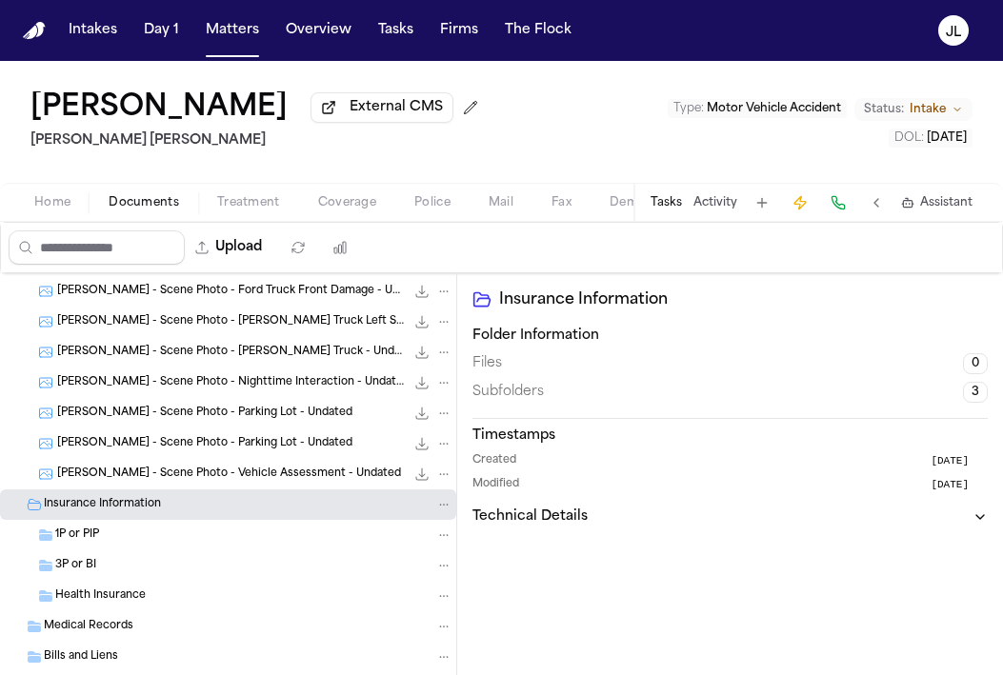
click at [140, 544] on div "1P or PIP" at bounding box center [253, 534] width 397 height 17
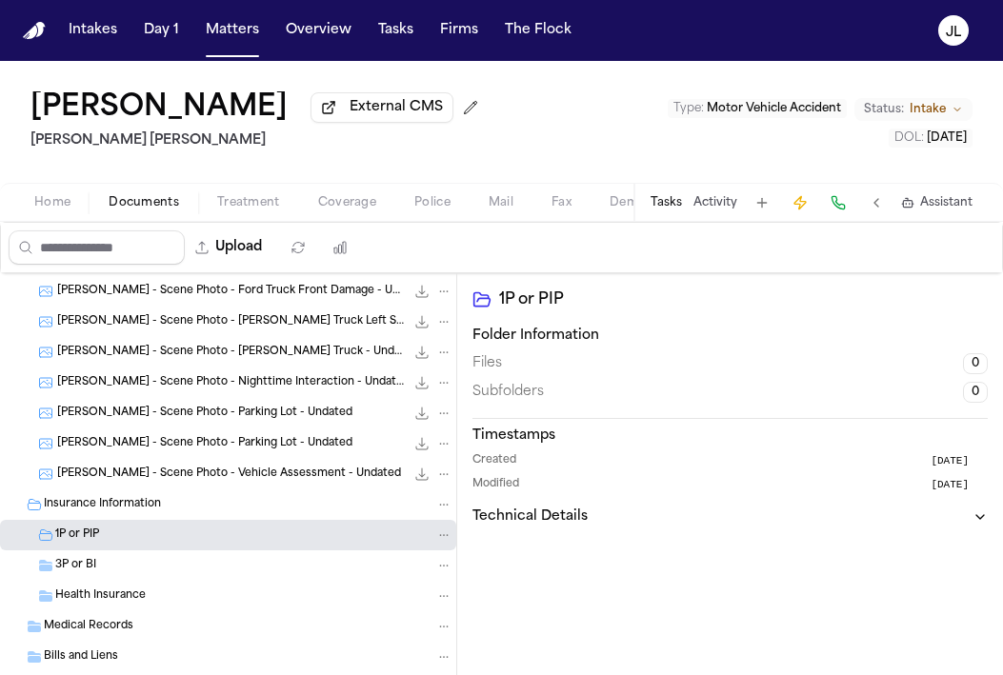
click at [140, 586] on div "Health Insurance" at bounding box center [228, 596] width 456 height 30
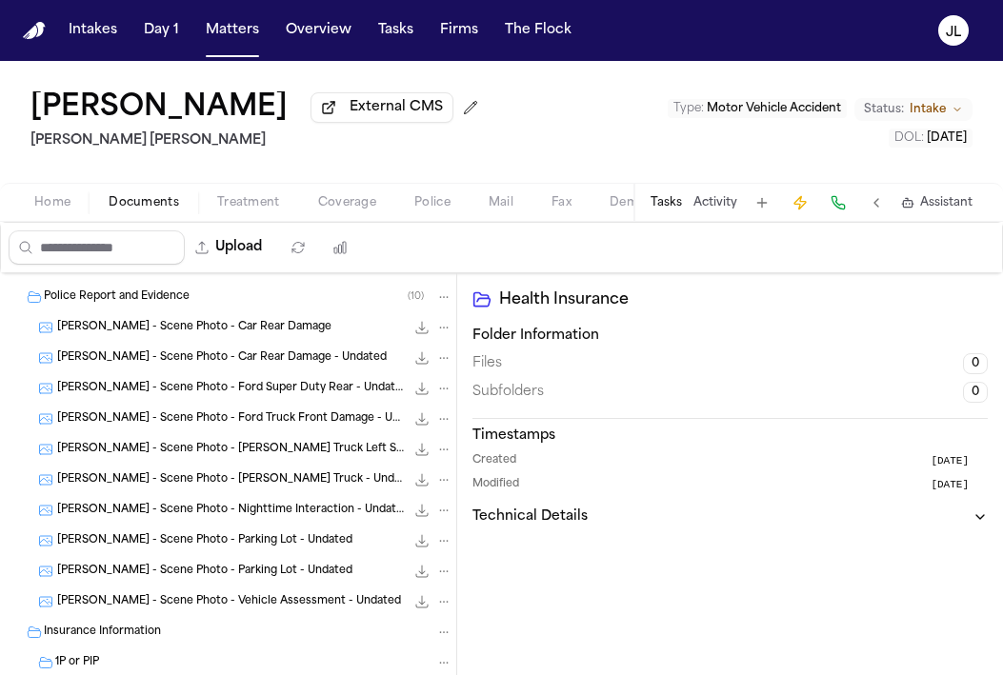
scroll to position [0, 0]
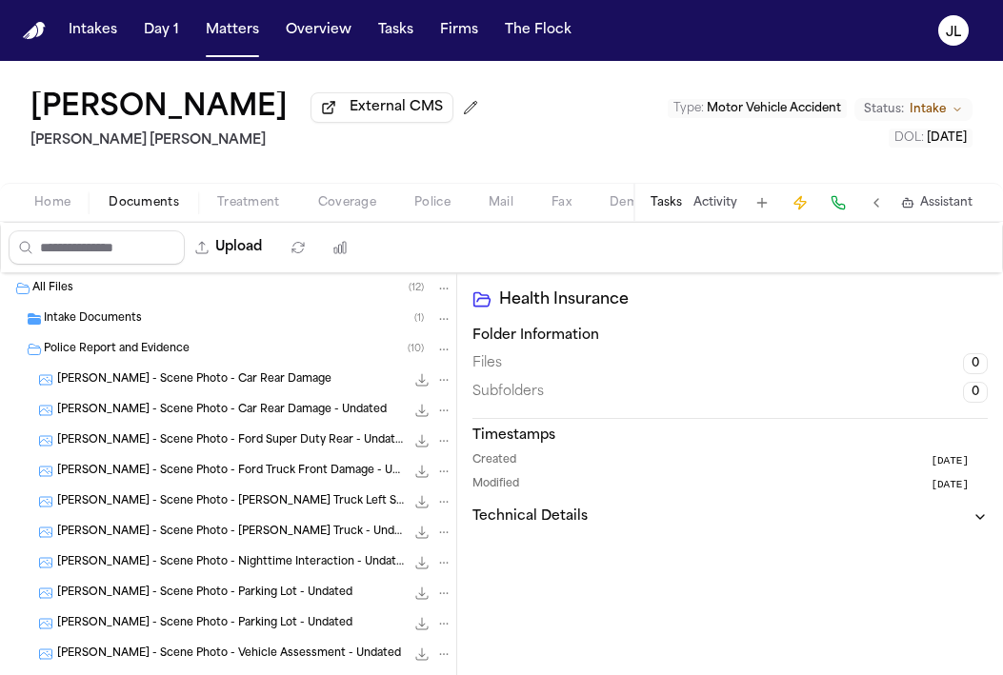
click at [176, 344] on div "Police Report and Evidence ( 10 )" at bounding box center [228, 349] width 456 height 30
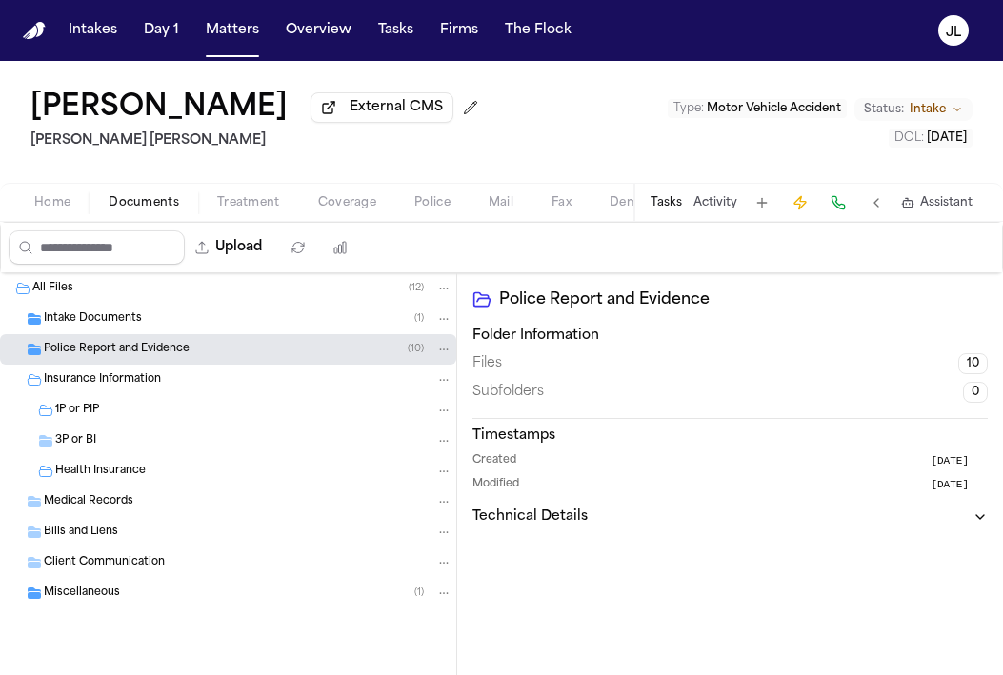
click at [163, 325] on div "Intake Documents ( 1 )" at bounding box center [248, 318] width 408 height 17
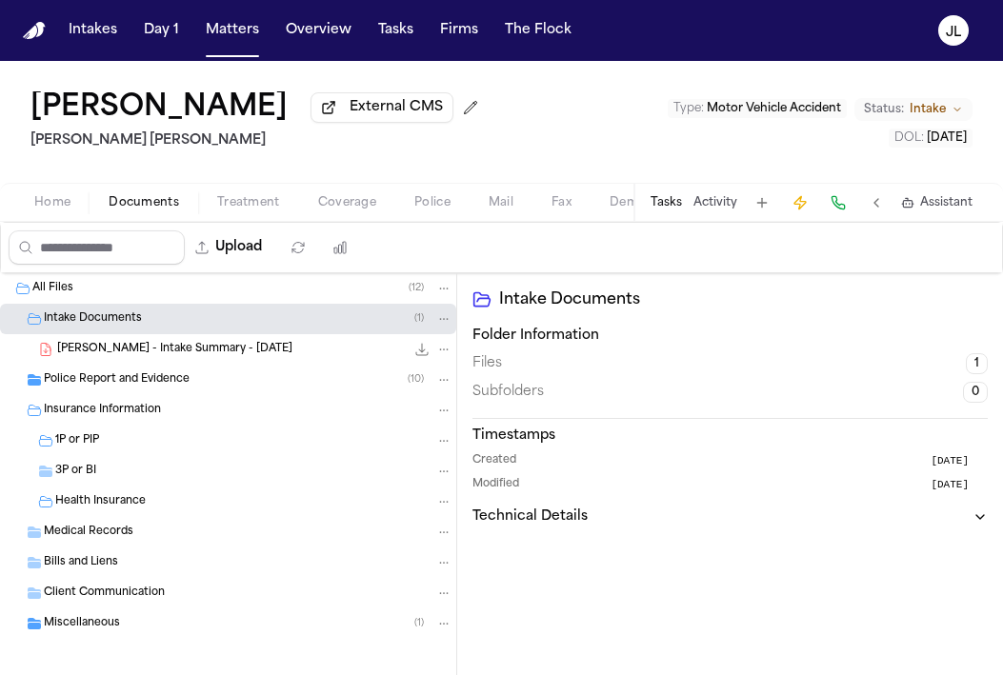
click at [169, 357] on span "L. Rivas - Intake Summary - 9.2.25" at bounding box center [174, 350] width 235 height 16
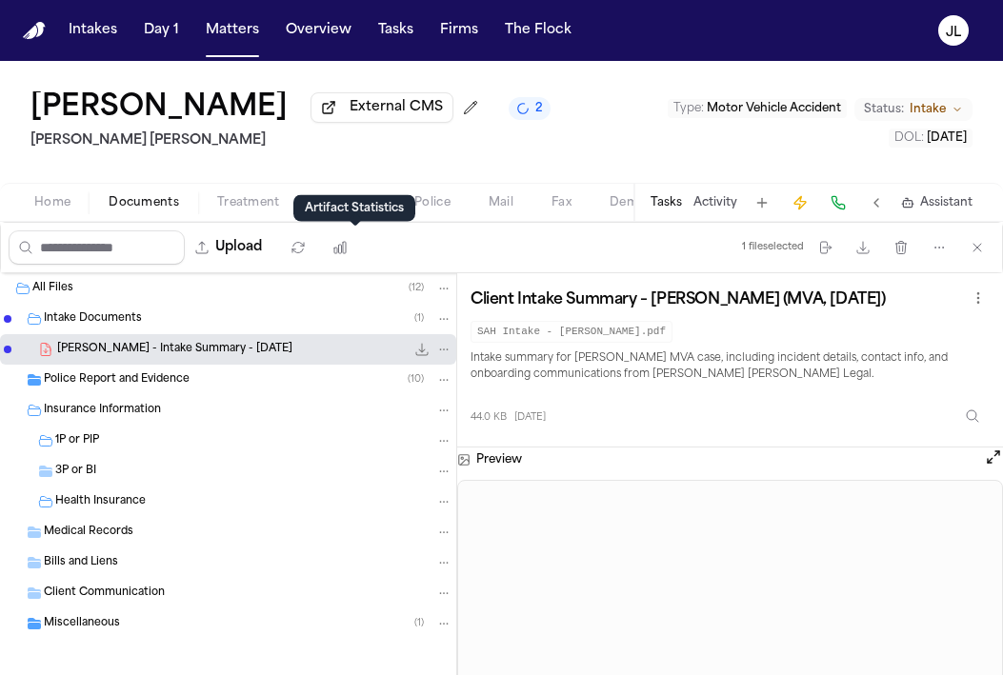
click at [361, 210] on div "Artifact Statistics Artifact Statistics" at bounding box center [354, 208] width 122 height 27
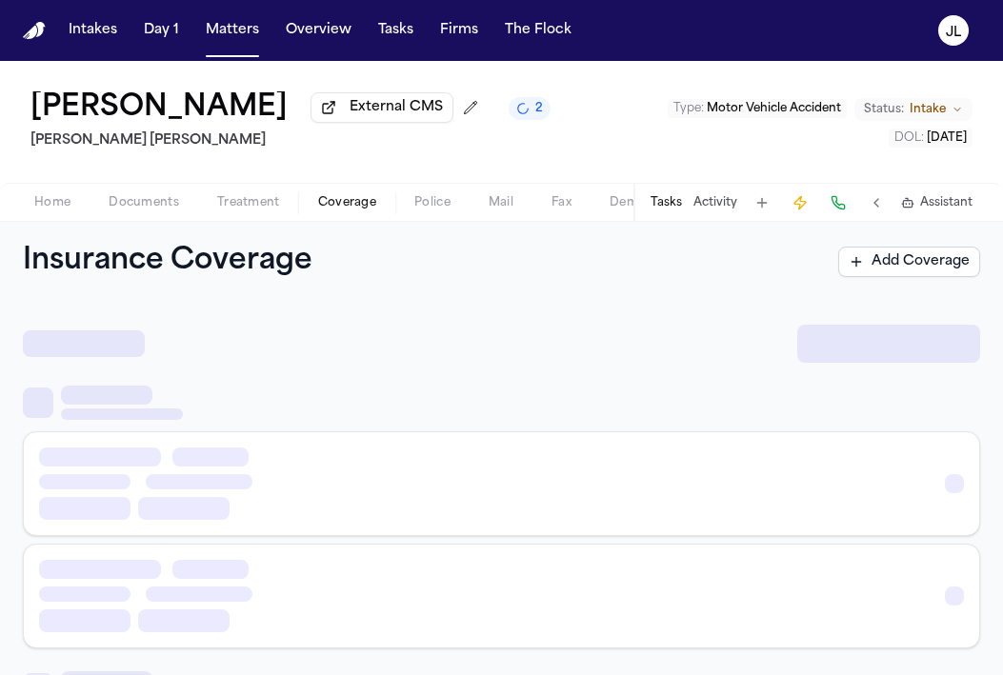
click at [339, 214] on span "button" at bounding box center [347, 213] width 81 height 2
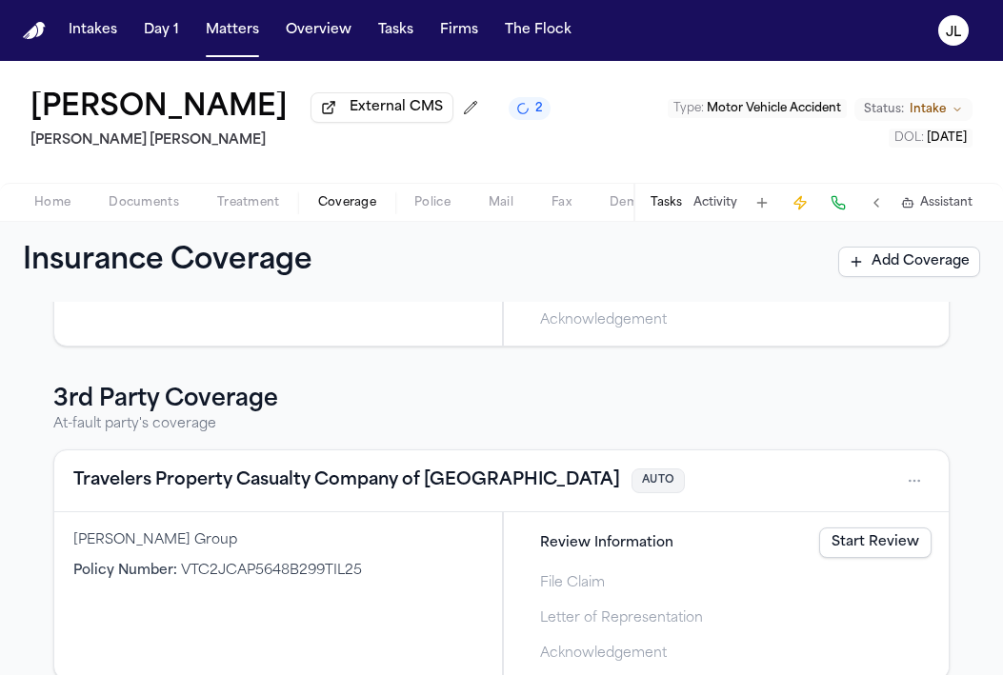
scroll to position [305, 0]
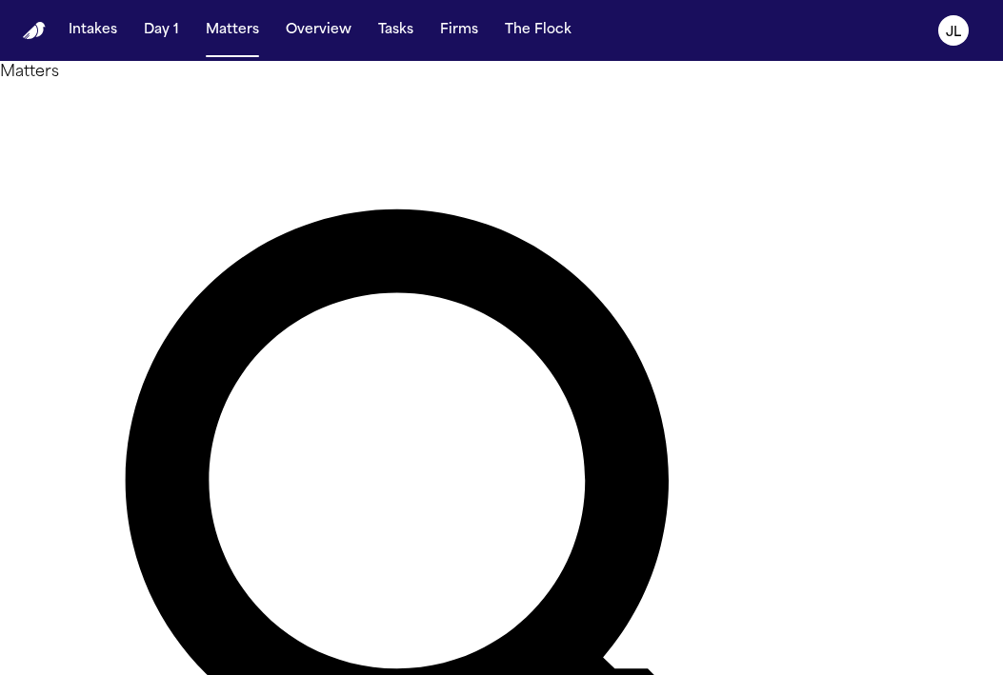
paste input "**********"
type input "**********"
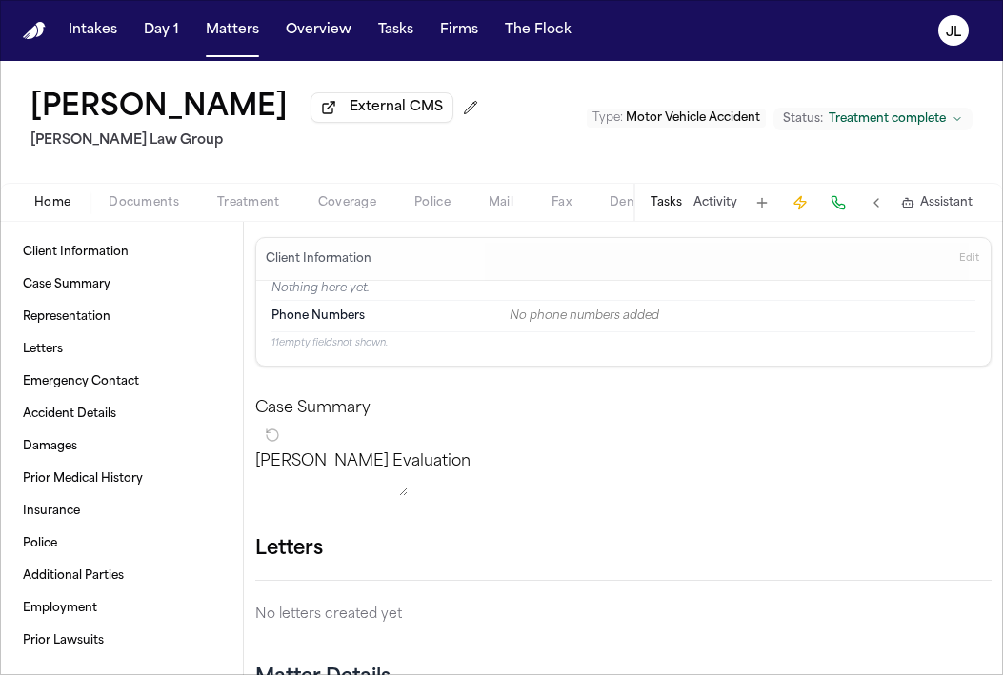
click at [331, 206] on span "Coverage" at bounding box center [347, 202] width 58 height 15
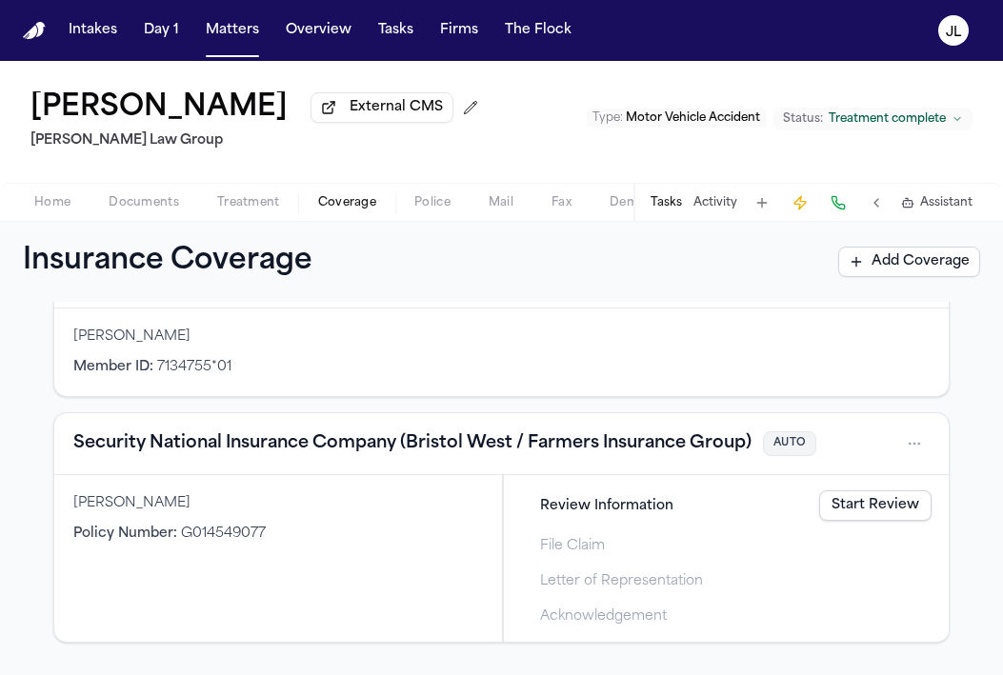
scroll to position [278, 0]
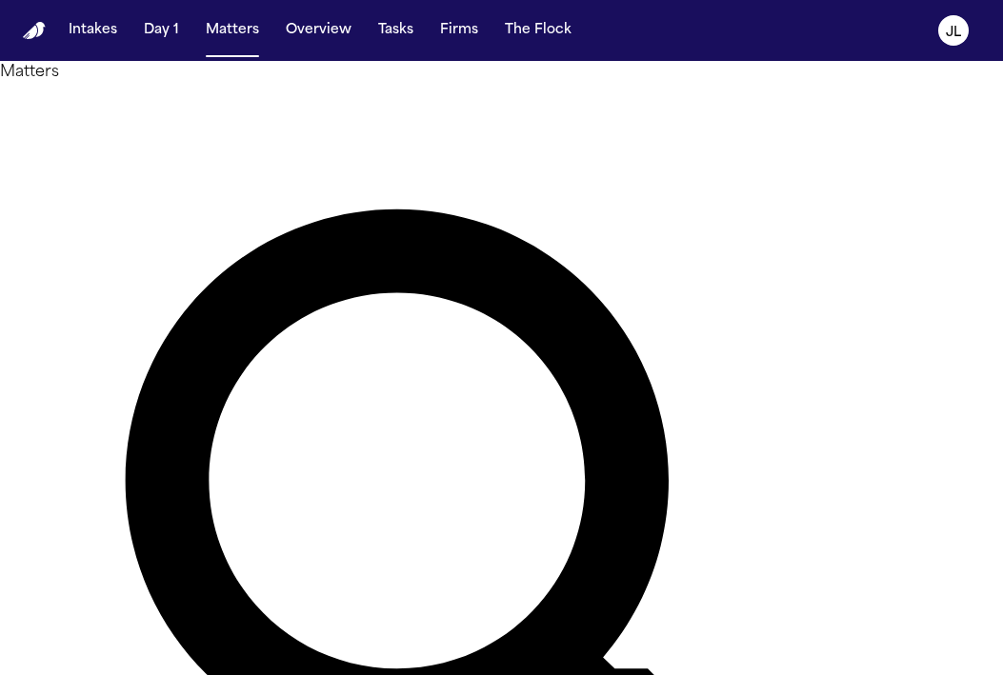
type input "********"
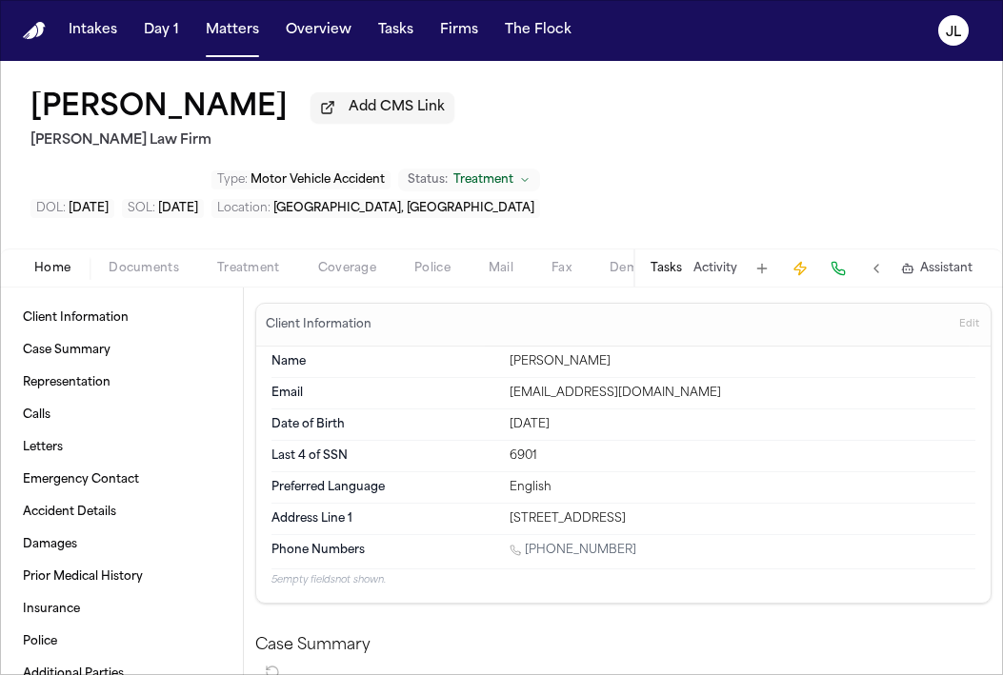
click at [150, 248] on div "Home Documents Treatment Coverage Police Mail Fax Demand Workspaces Artifacts T…" at bounding box center [501, 267] width 1003 height 38
click at [152, 261] on span "Documents" at bounding box center [144, 268] width 70 height 15
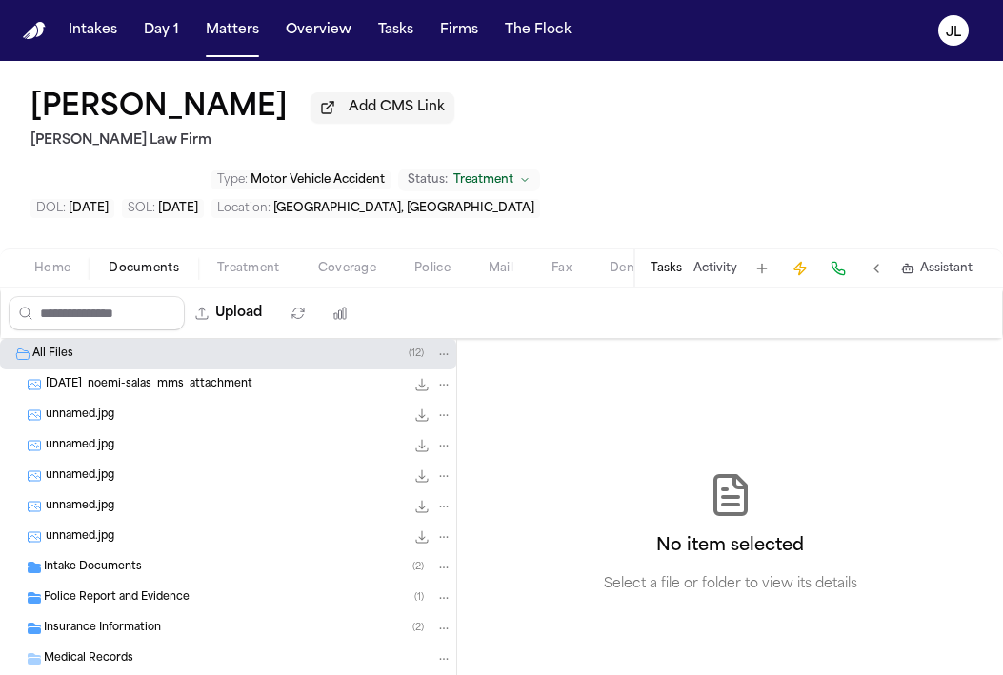
click at [77, 621] on span "Insurance Information" at bounding box center [102, 629] width 117 height 16
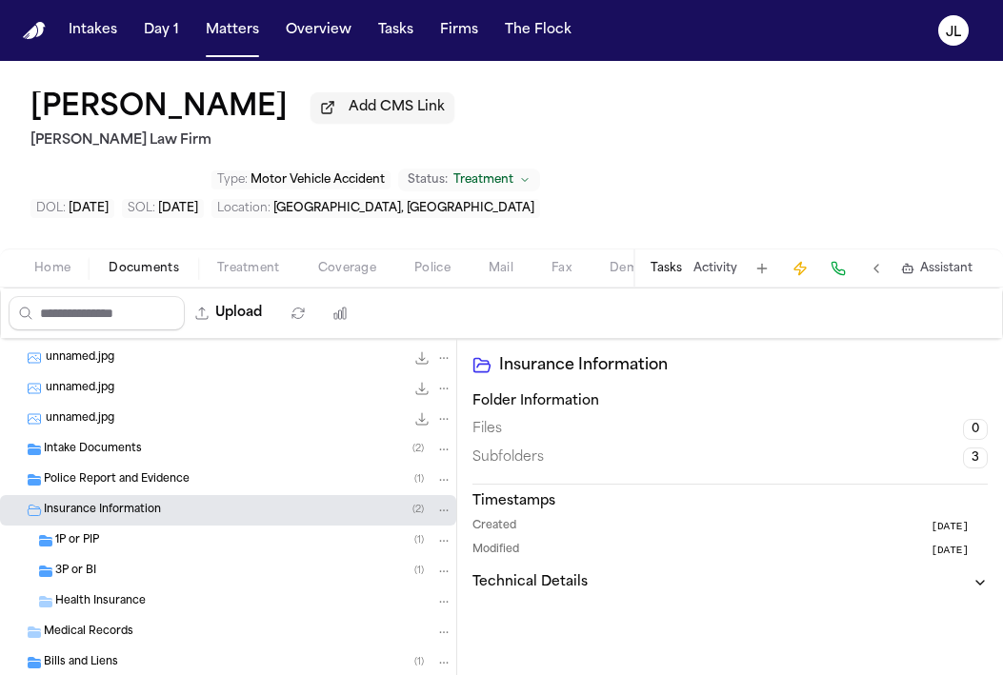
scroll to position [123, 0]
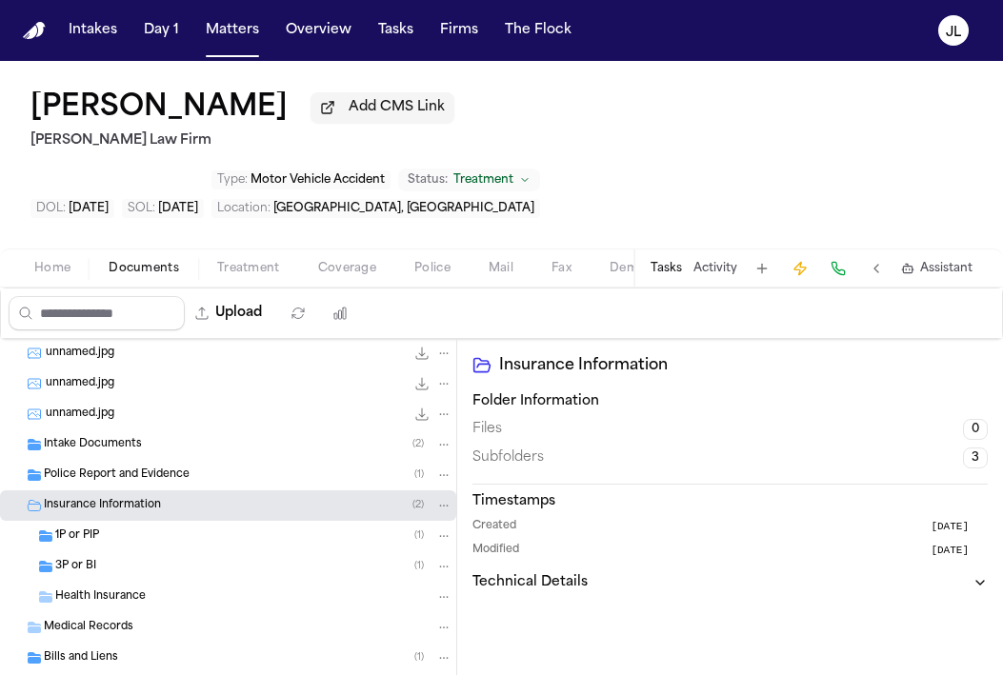
click at [84, 528] on span "1P or PIP" at bounding box center [77, 536] width 44 height 16
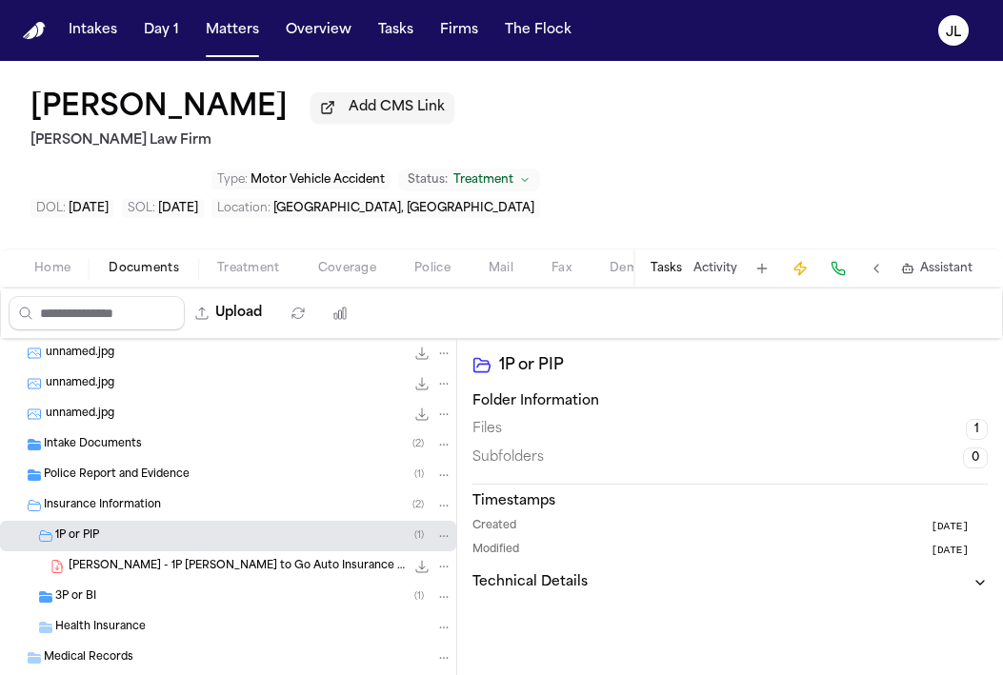
click at [87, 589] on span "3P or BI" at bounding box center [75, 597] width 41 height 16
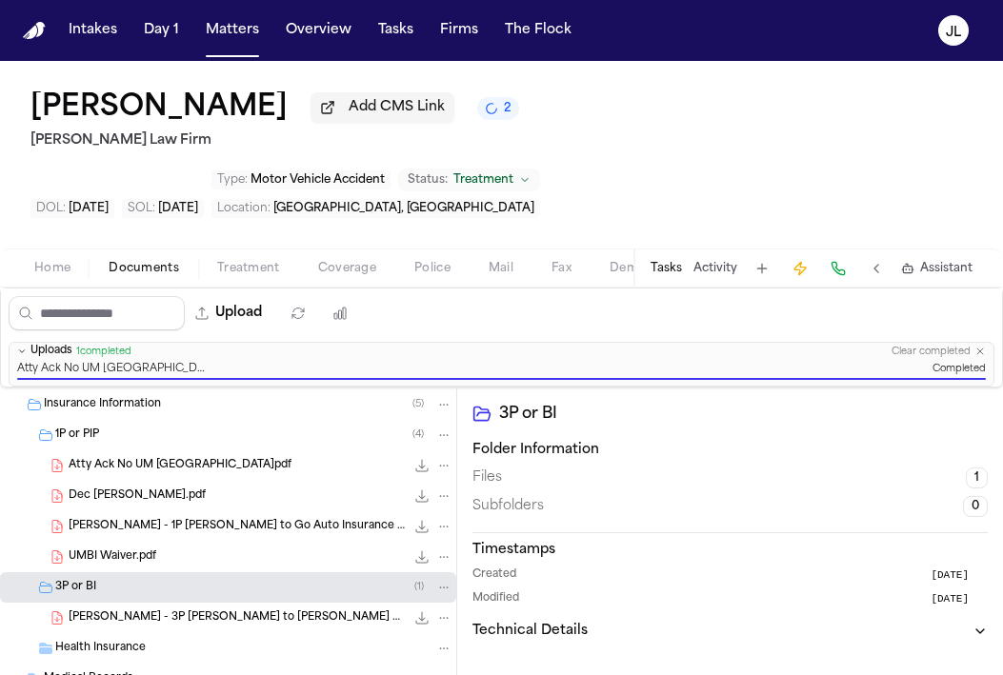
scroll to position [273, 0]
click at [405, 43] on button "Tasks" at bounding box center [395, 30] width 50 height 34
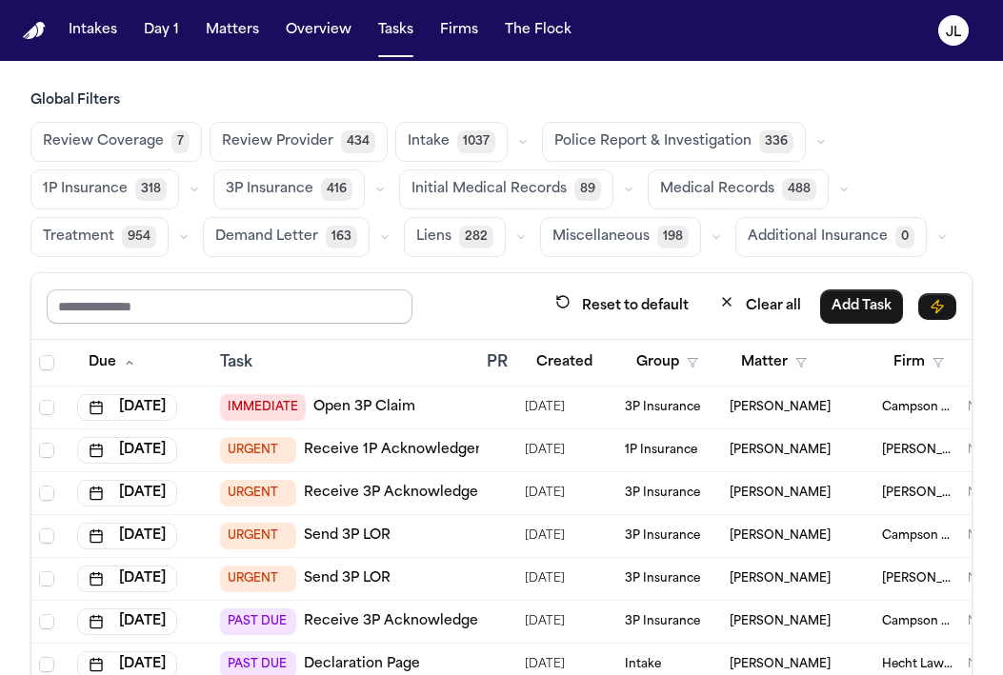
click at [237, 304] on input "text" at bounding box center [230, 306] width 366 height 34
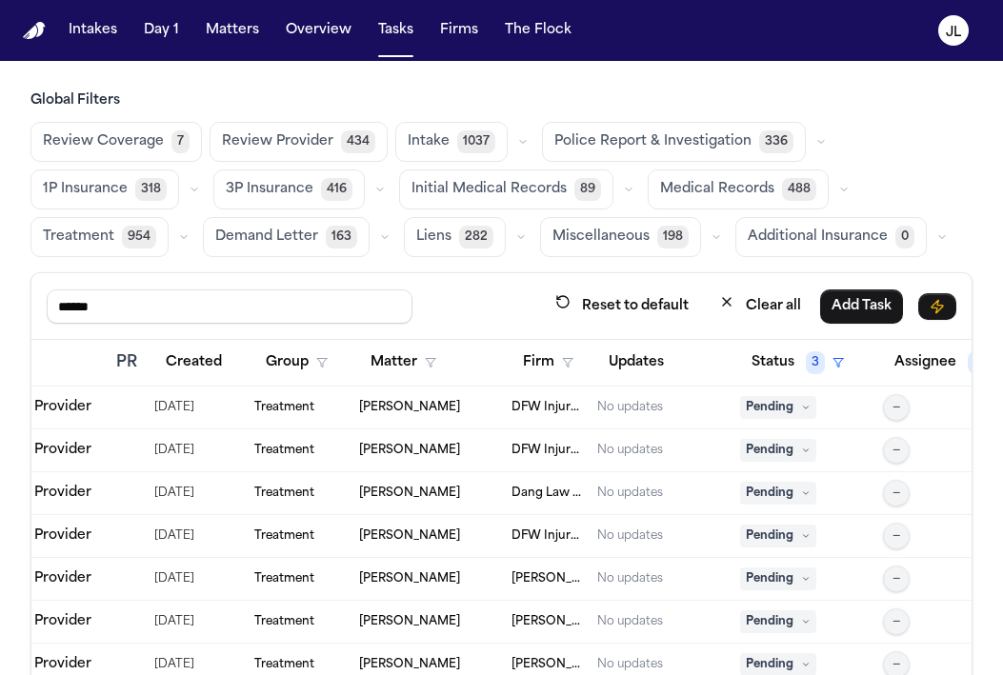
scroll to position [0, 415]
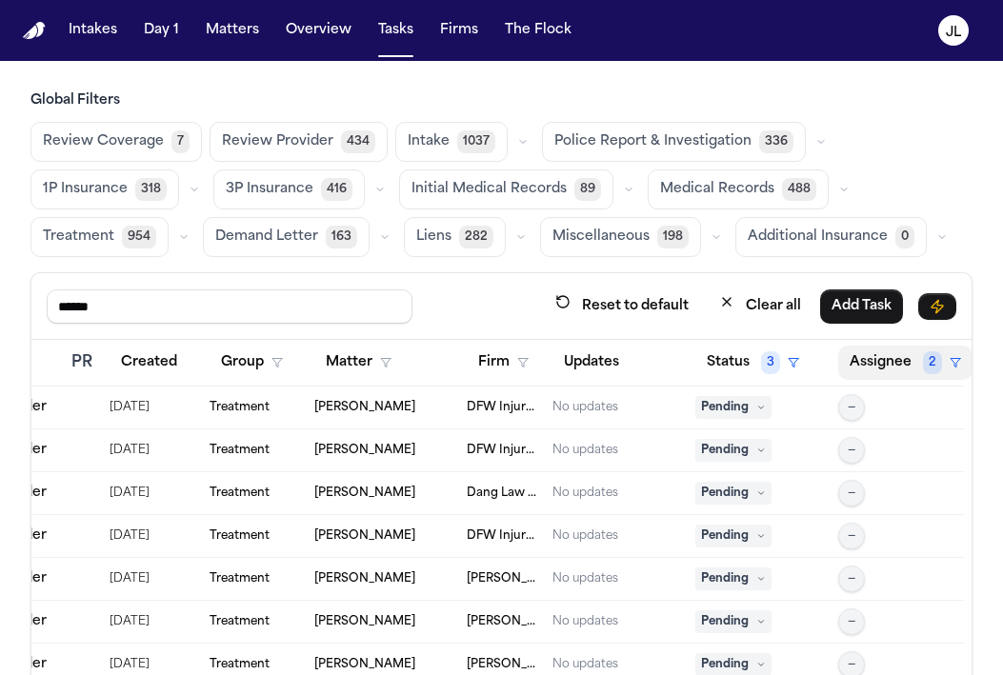
type input "******"
click at [909, 360] on button "Assignee 2" at bounding box center [905, 363] width 134 height 34
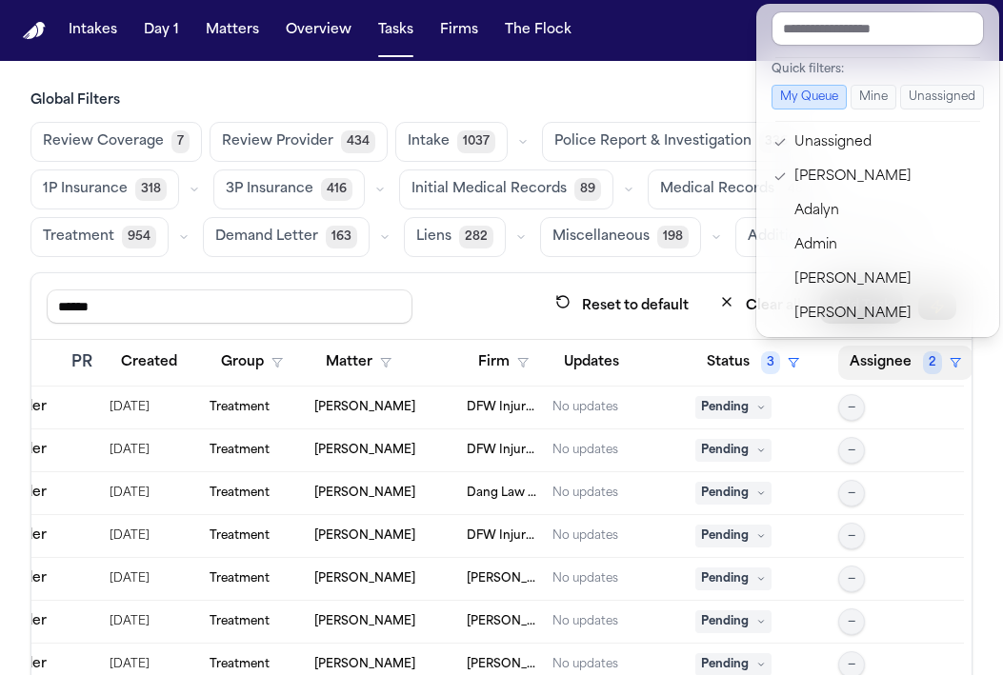
click at [823, 125] on div "Quick filters: My Queue Mine Unassigned Unassigned [PERSON_NAME] [PERSON_NAME] …" at bounding box center [877, 170] width 243 height 333
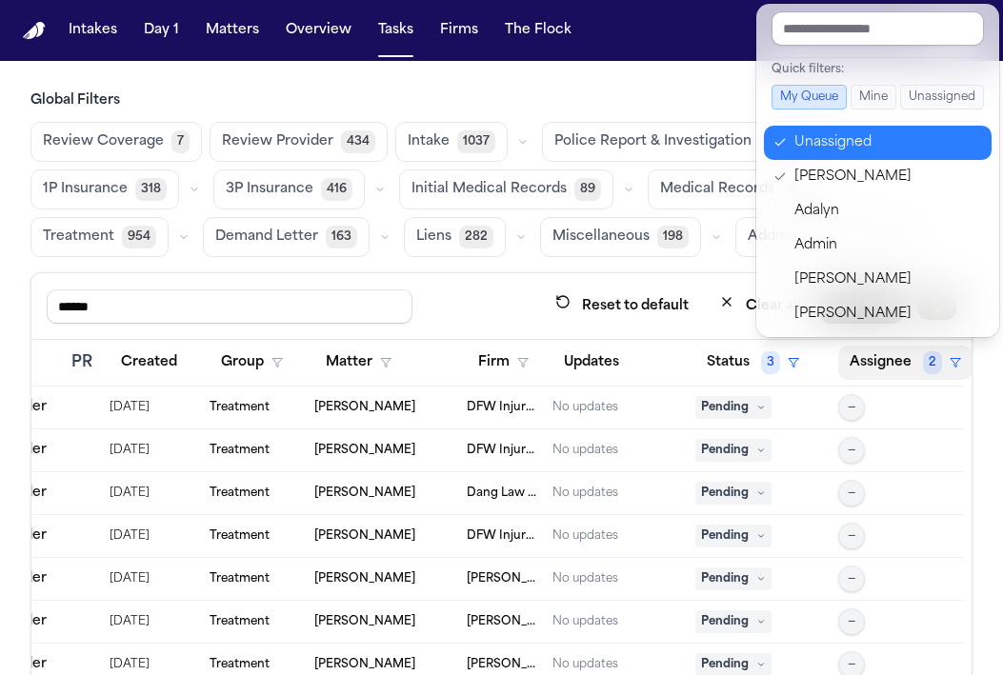
click at [823, 137] on div "Unassigned" at bounding box center [887, 142] width 186 height 23
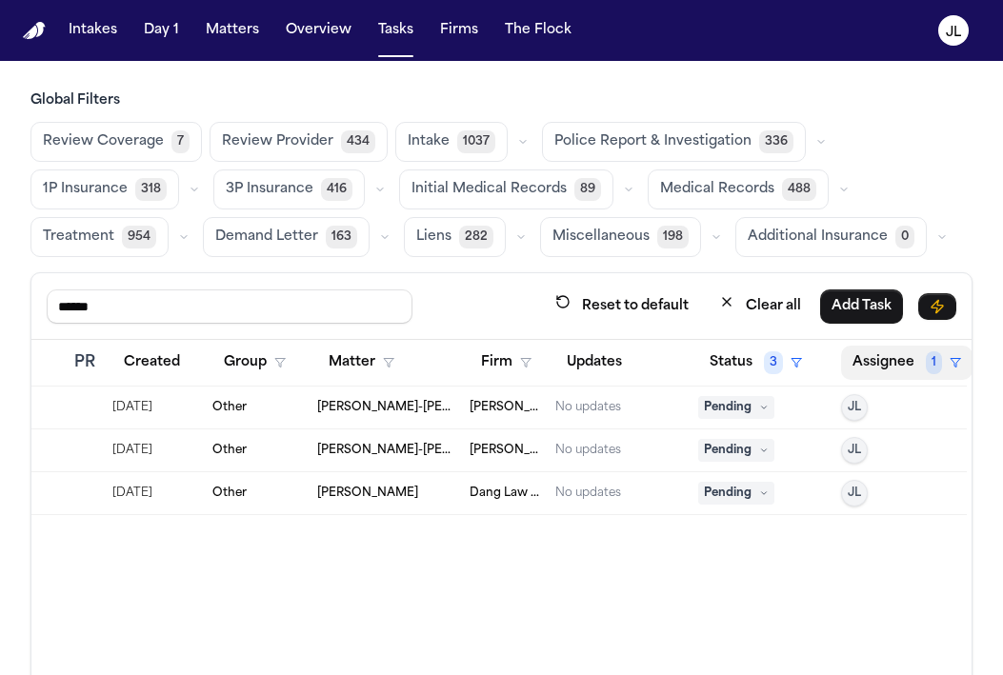
click at [886, 354] on button "Assignee 1" at bounding box center [906, 363] width 131 height 34
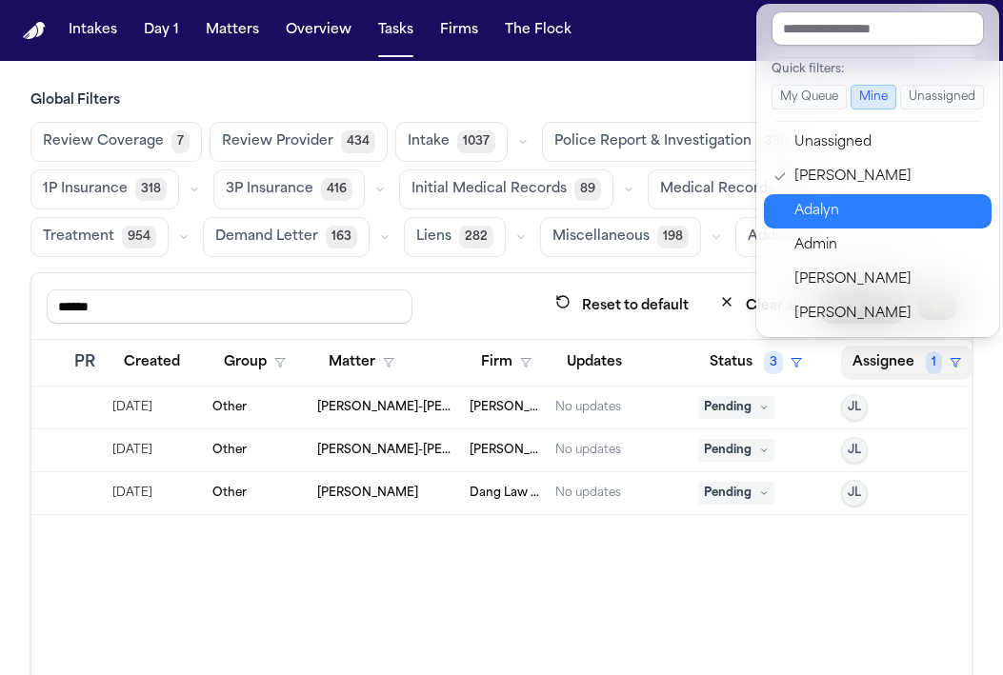
scroll to position [27, 0]
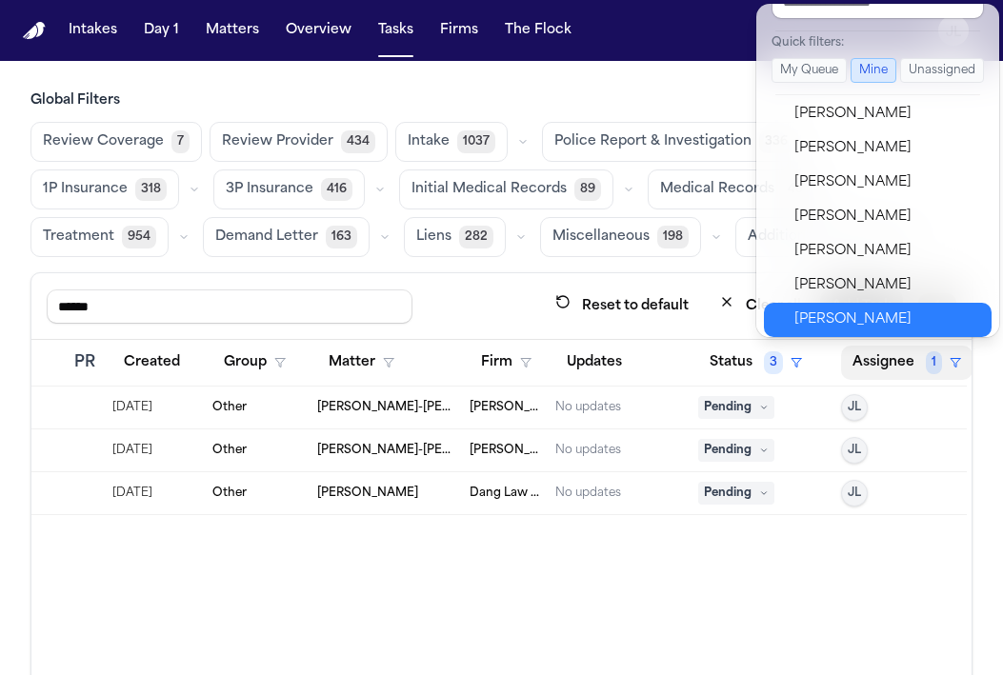
click at [869, 327] on div "[PERSON_NAME]" at bounding box center [887, 319] width 186 height 23
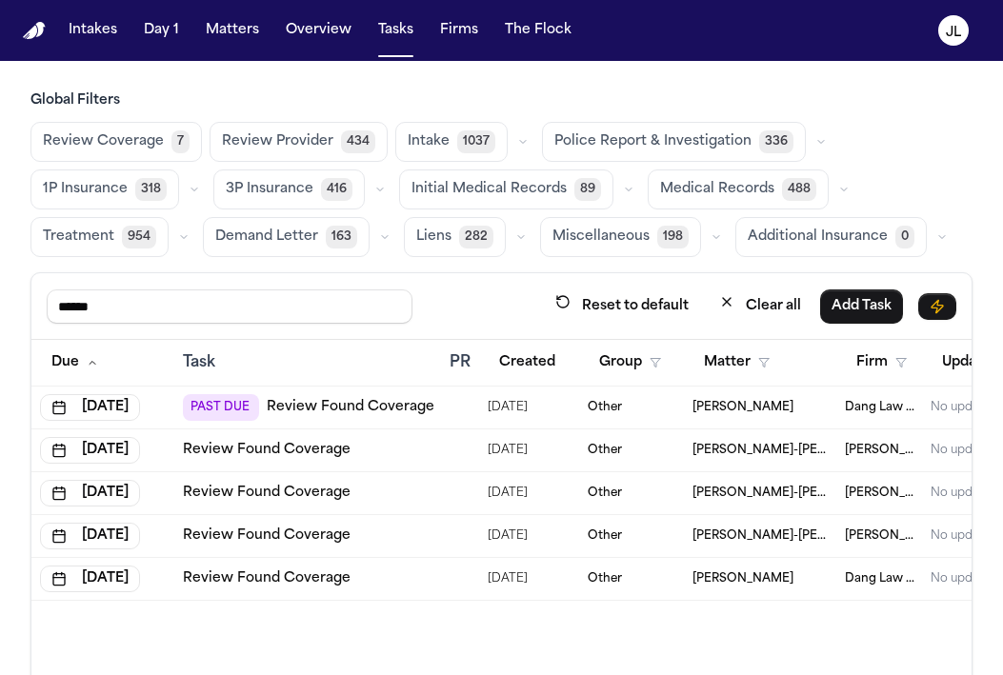
scroll to position [0, 0]
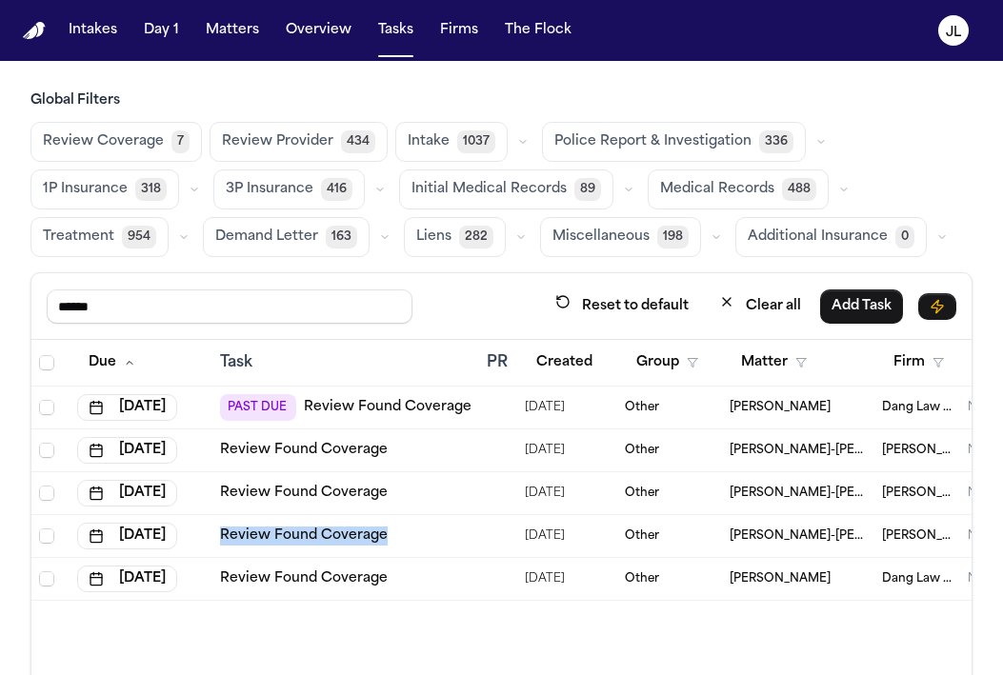
click at [341, 402] on link "Review Found Coverage" at bounding box center [388, 407] width 168 height 19
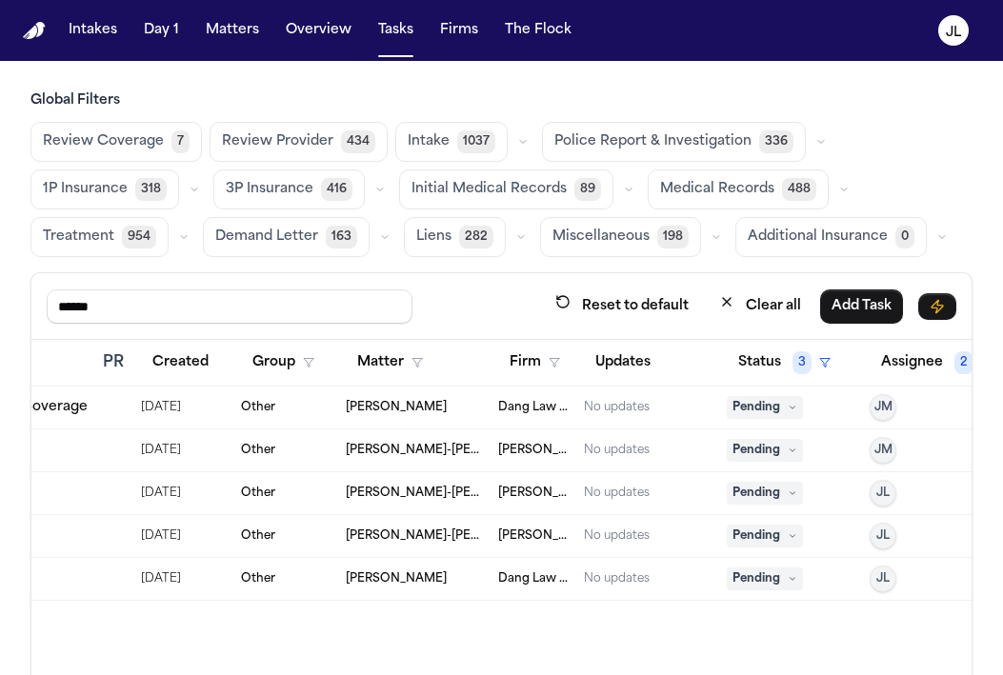
scroll to position [0, 397]
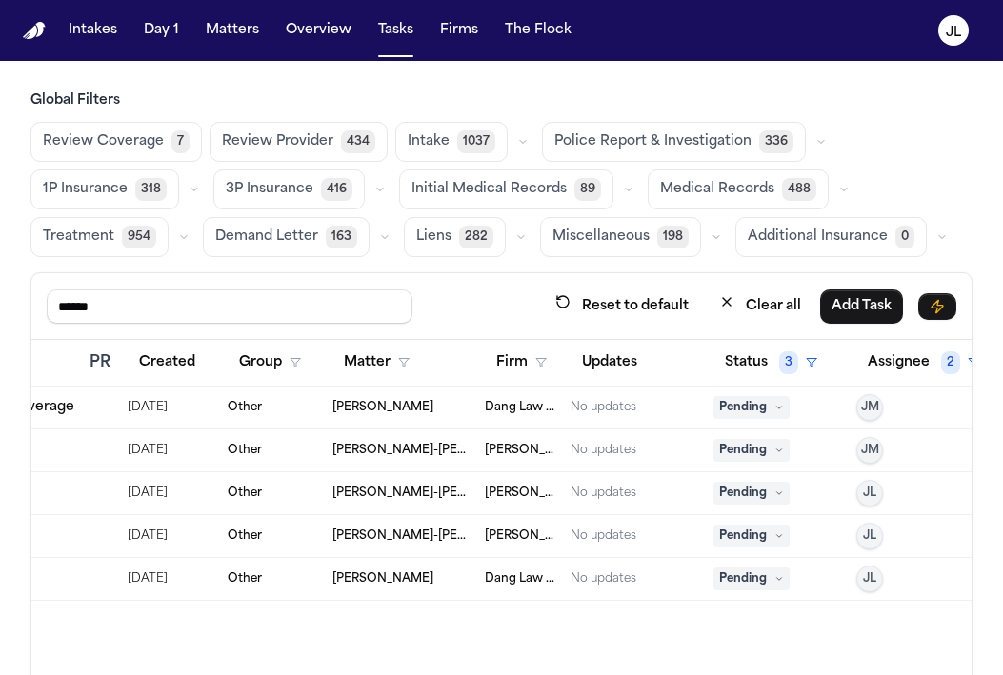
click at [764, 582] on span "Pending" at bounding box center [751, 578] width 76 height 23
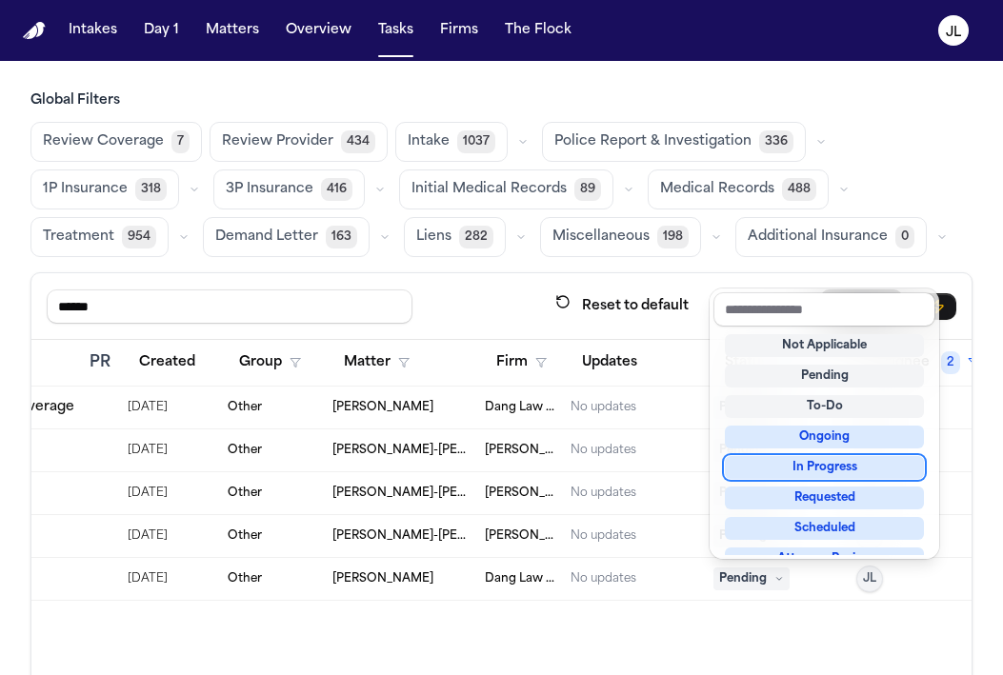
scroll to position [297, 0]
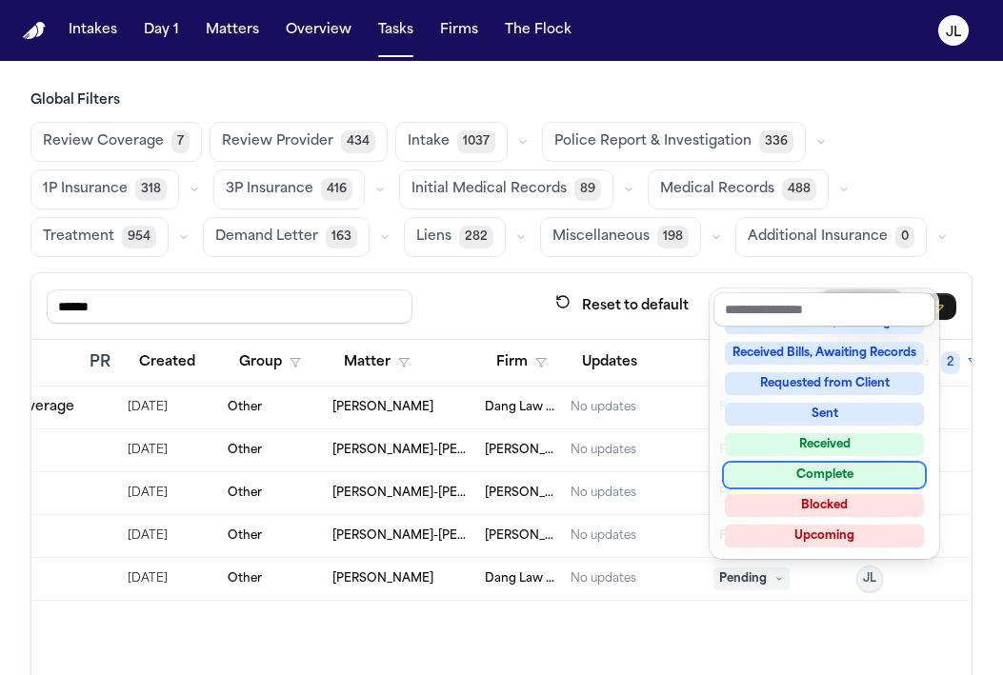
click at [767, 471] on div "Complete" at bounding box center [824, 475] width 199 height 23
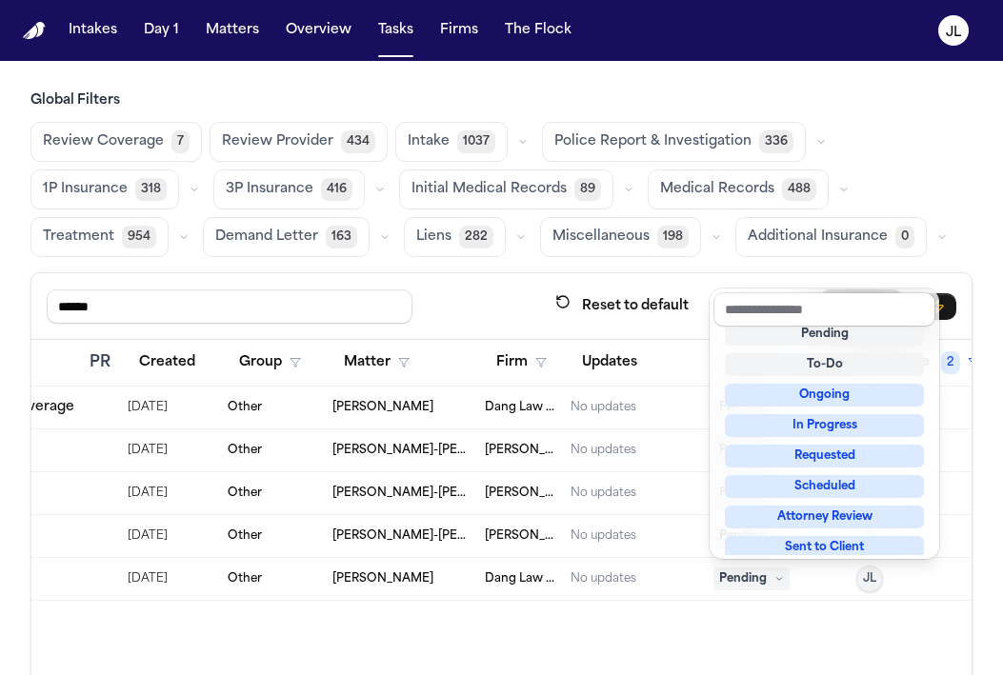
scroll to position [8, 0]
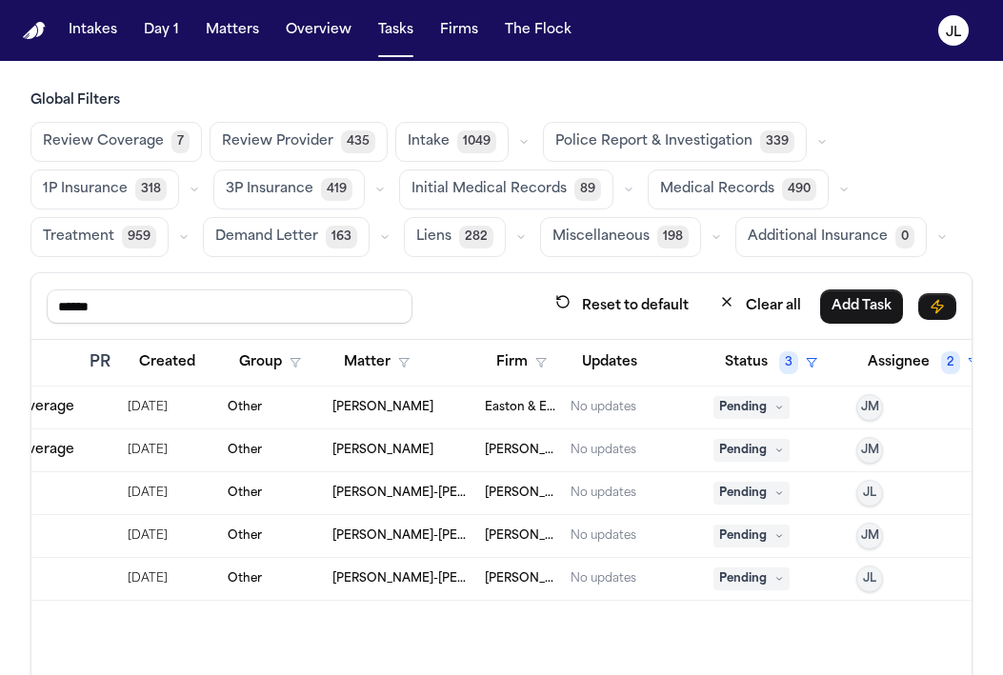
click at [465, 389] on td "[PERSON_NAME]" at bounding box center [401, 408] width 152 height 43
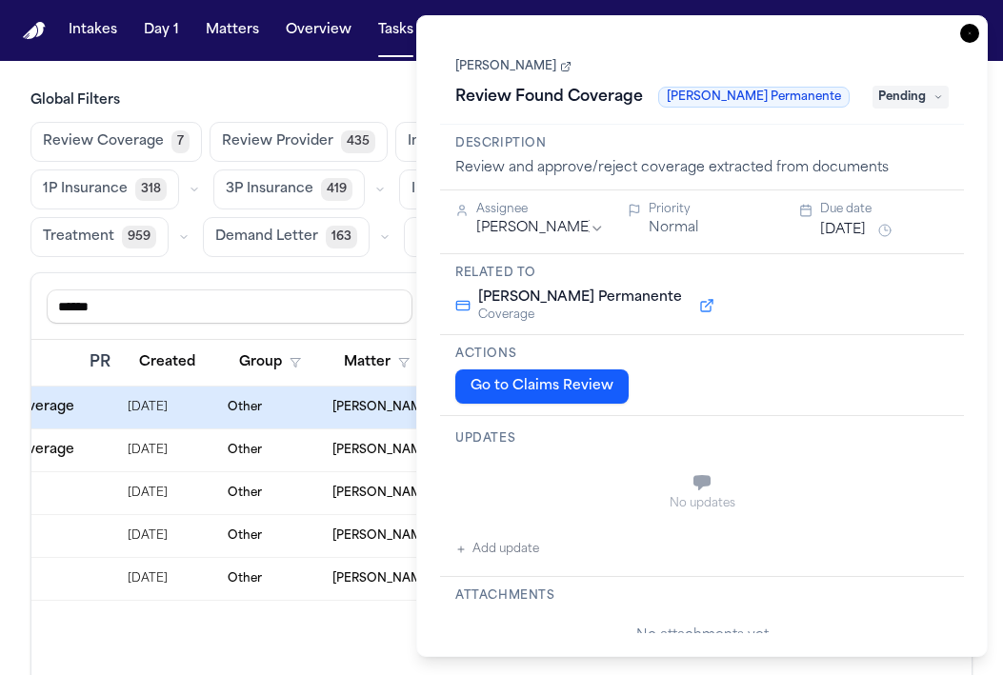
click at [975, 41] on icon "button" at bounding box center [969, 33] width 19 height 19
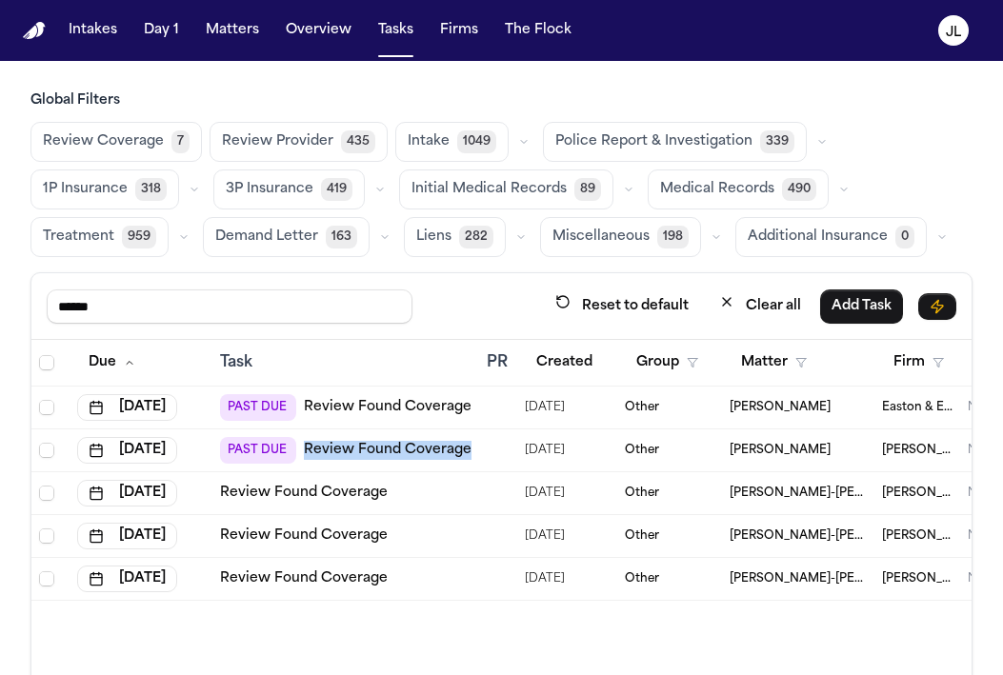
click at [367, 399] on link "Review Found Coverage" at bounding box center [388, 407] width 168 height 19
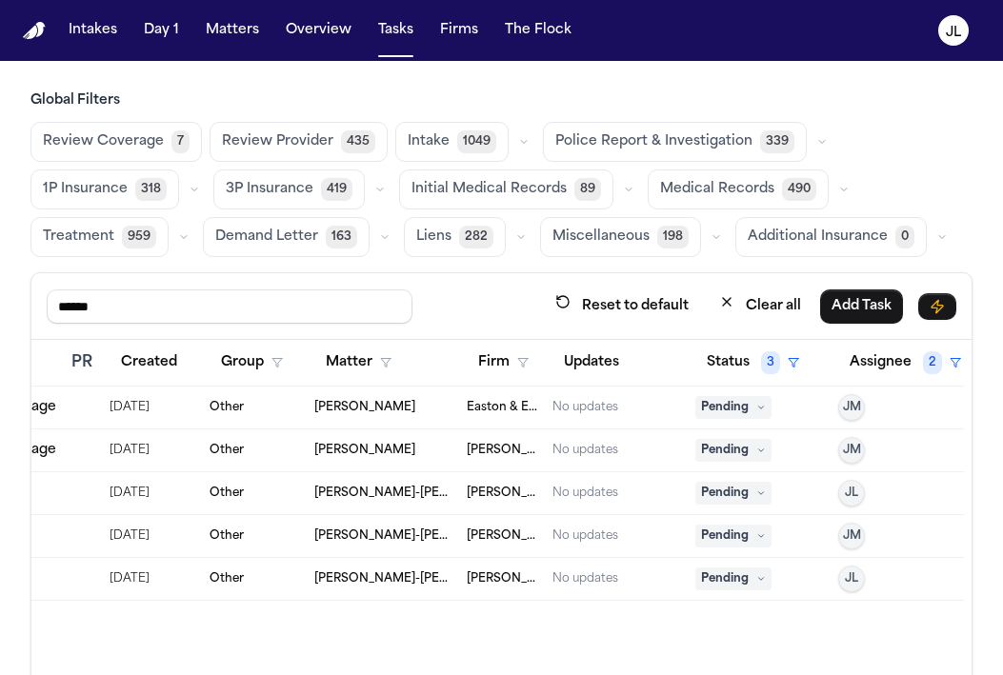
click at [751, 502] on span "Pending" at bounding box center [733, 493] width 76 height 23
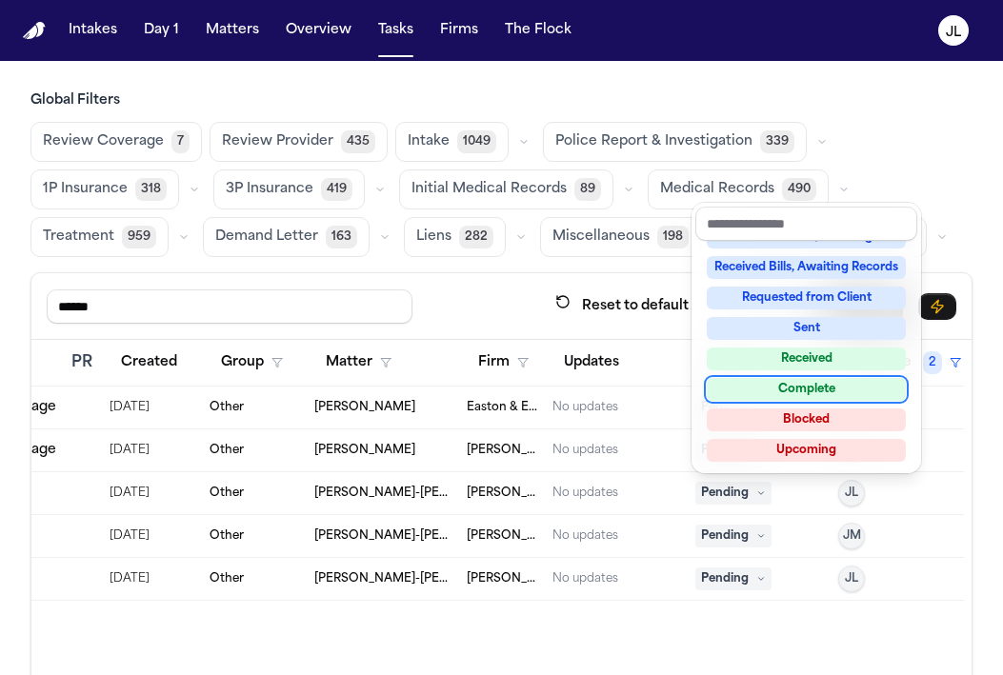
click at [824, 394] on div "Complete" at bounding box center [805, 389] width 199 height 23
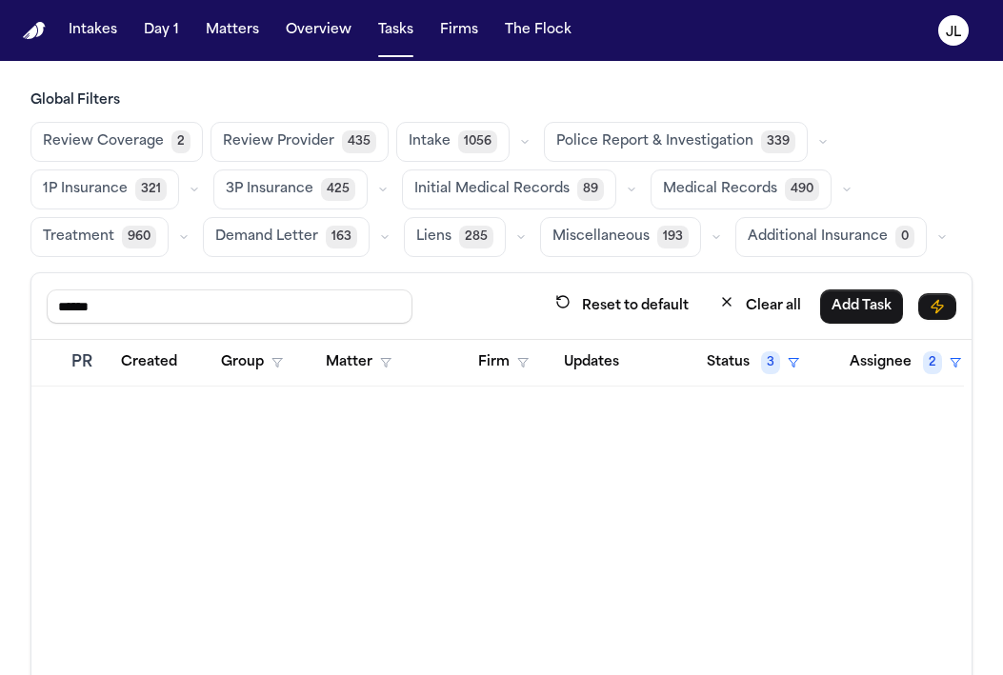
scroll to position [0, 0]
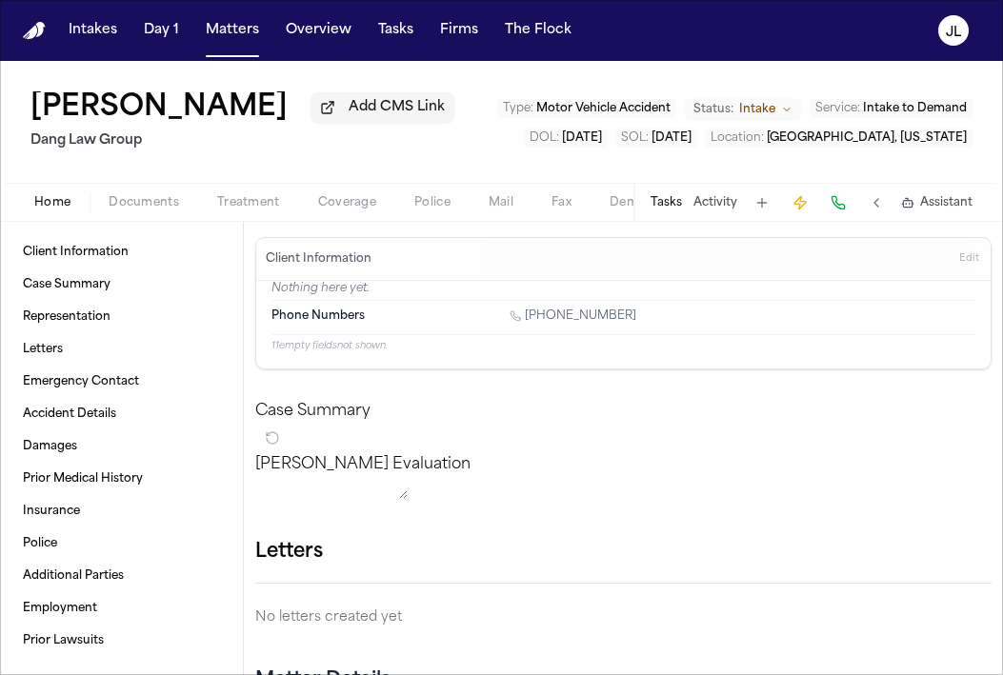
click at [363, 208] on span "Coverage" at bounding box center [347, 202] width 58 height 15
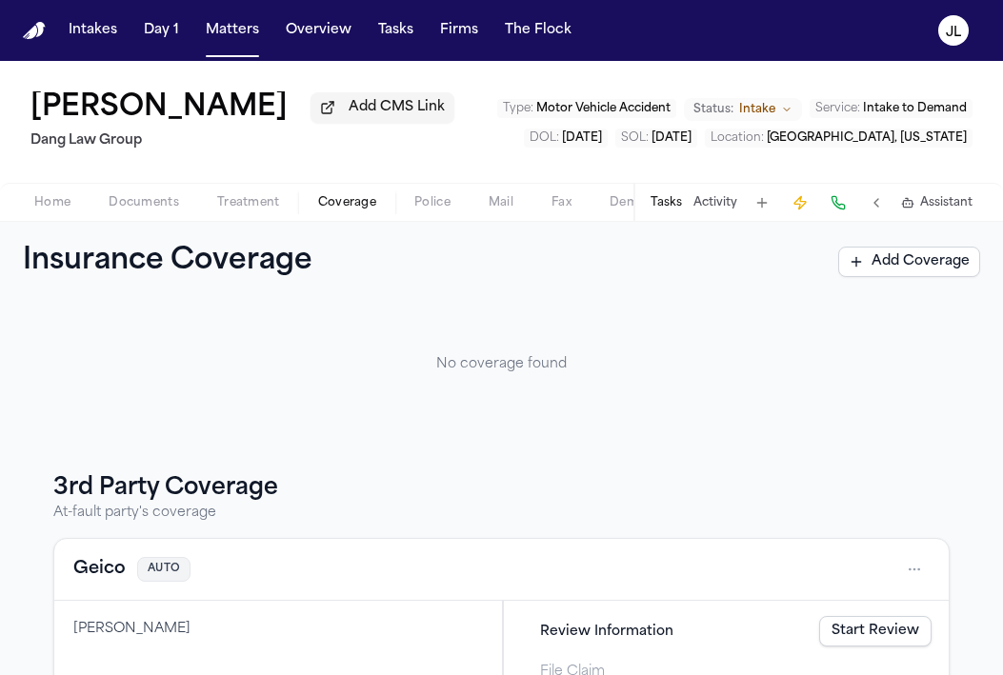
scroll to position [215, 0]
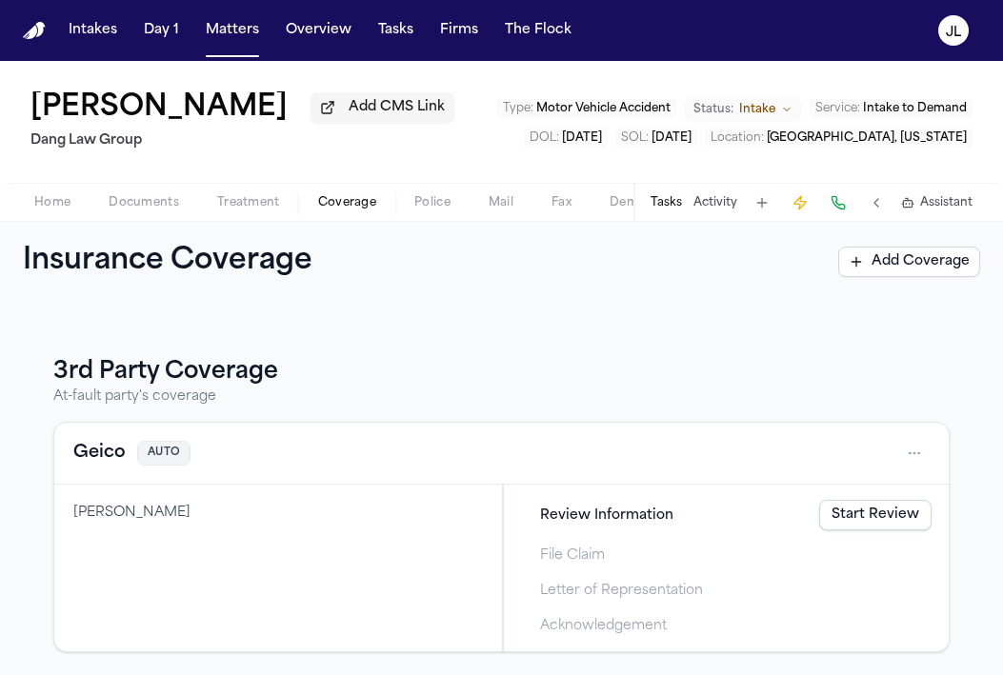
click at [97, 454] on button "Geico" at bounding box center [99, 453] width 52 height 27
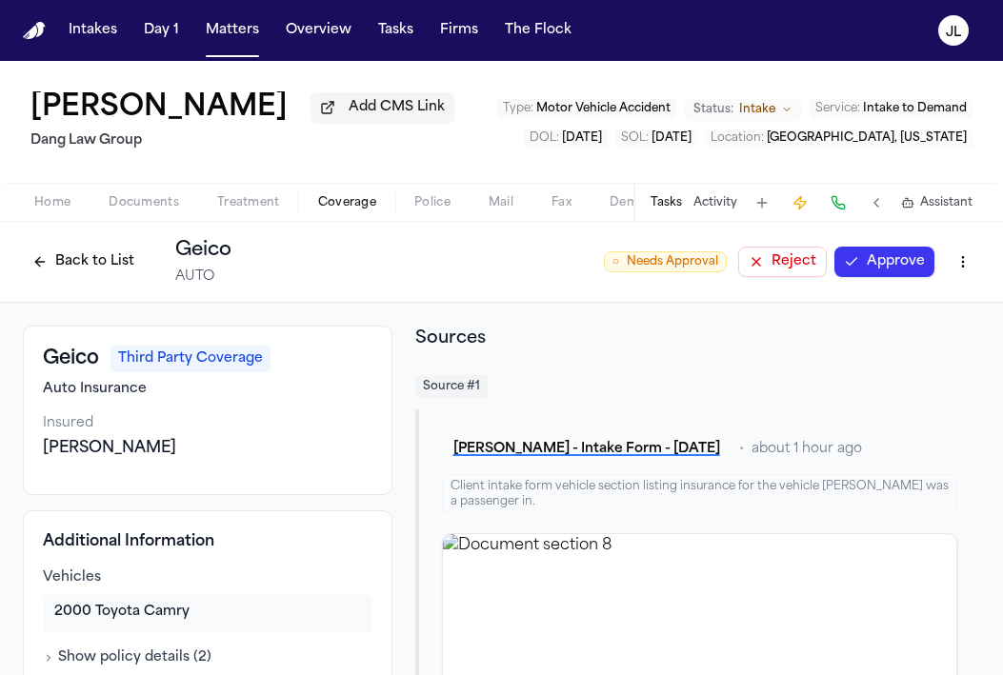
click at [842, 279] on div "○ Needs Approval Reject Approve" at bounding box center [792, 262] width 376 height 34
click at [838, 275] on button "Approve" at bounding box center [884, 262] width 100 height 30
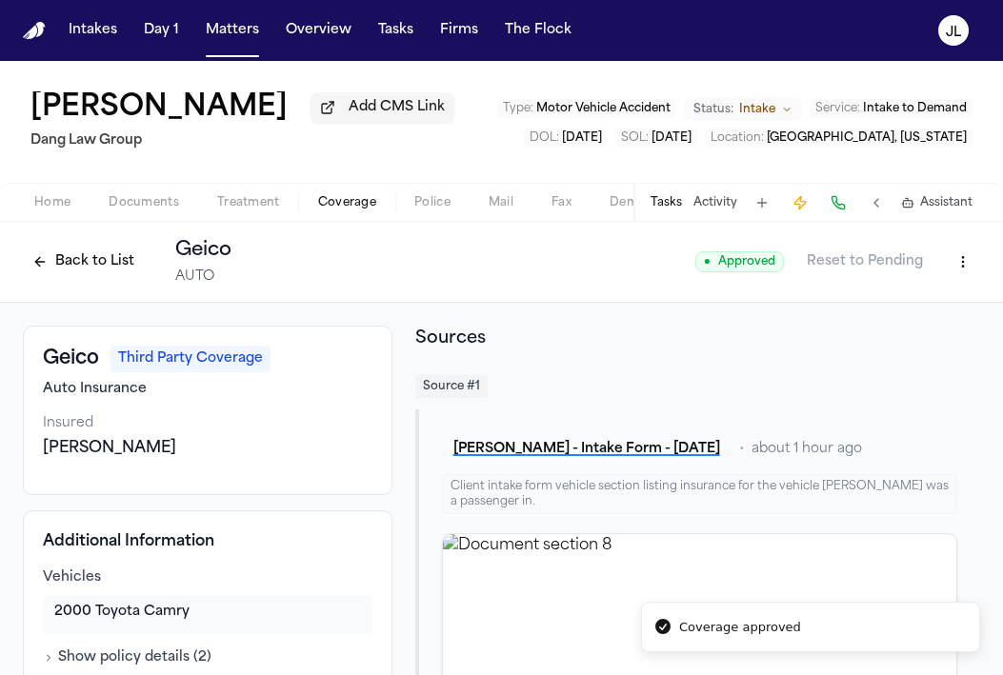
click at [97, 266] on button "Back to List" at bounding box center [83, 262] width 121 height 30
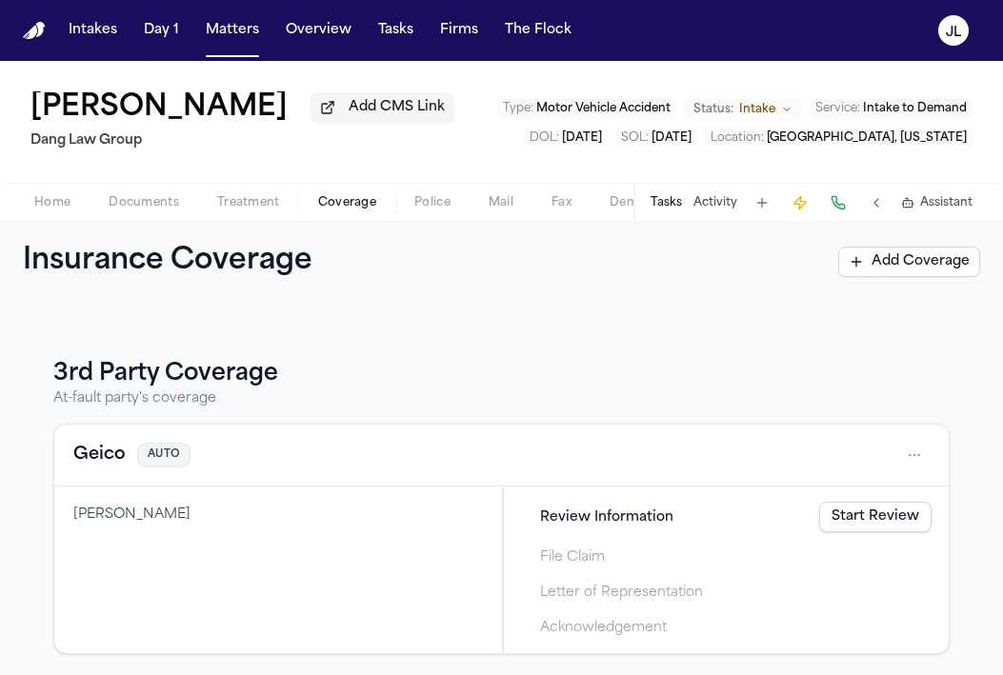
scroll to position [215, 0]
click at [78, 450] on button "Geico" at bounding box center [99, 453] width 52 height 27
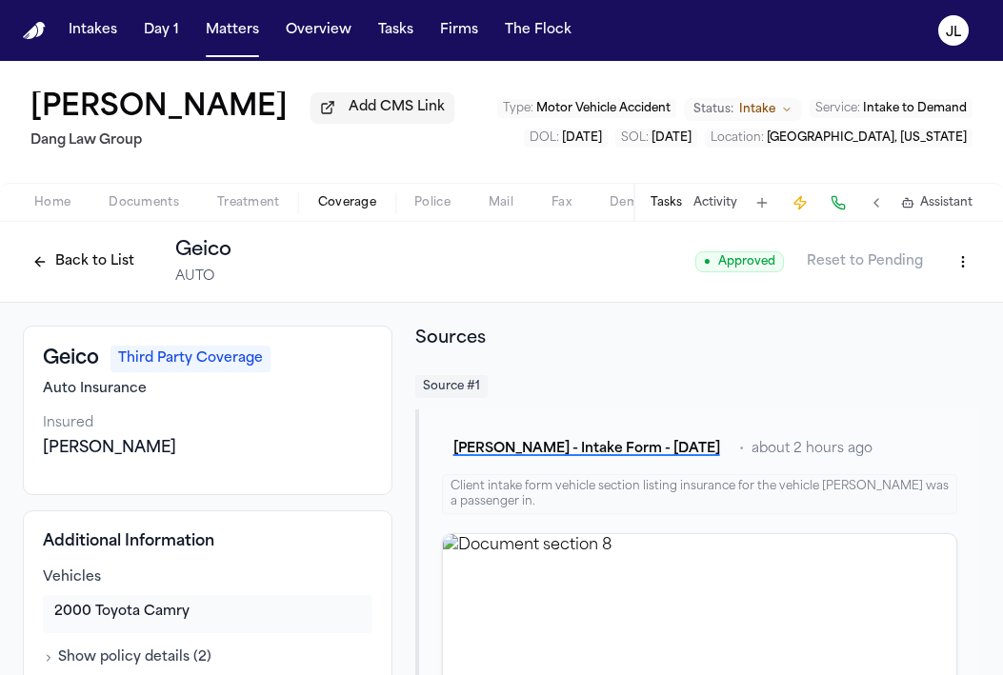
click at [101, 262] on button "Back to List" at bounding box center [83, 262] width 121 height 30
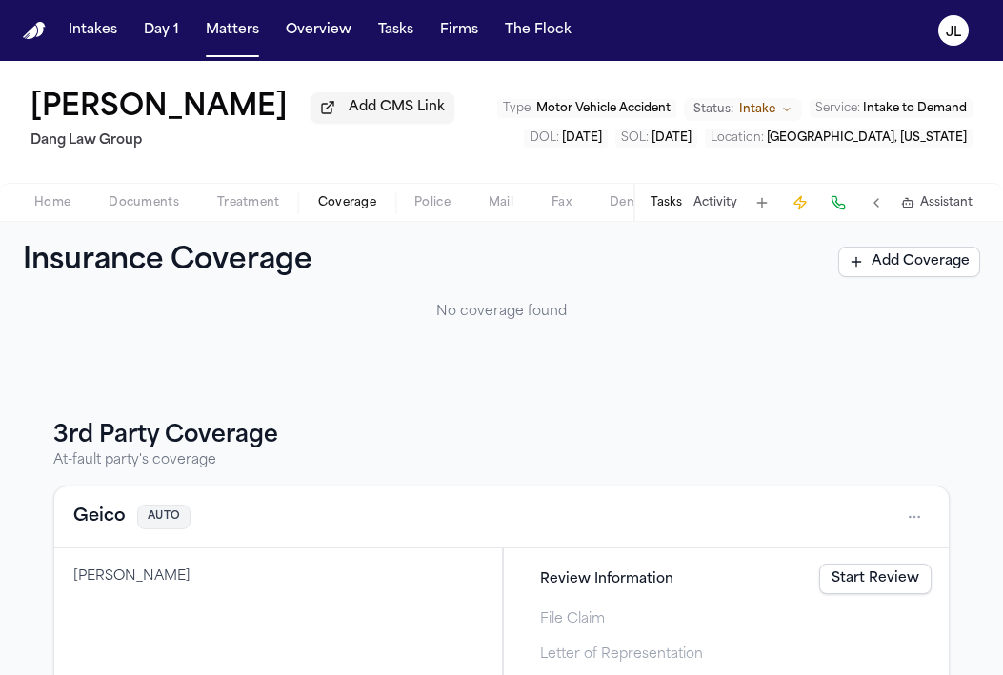
scroll to position [215, 0]
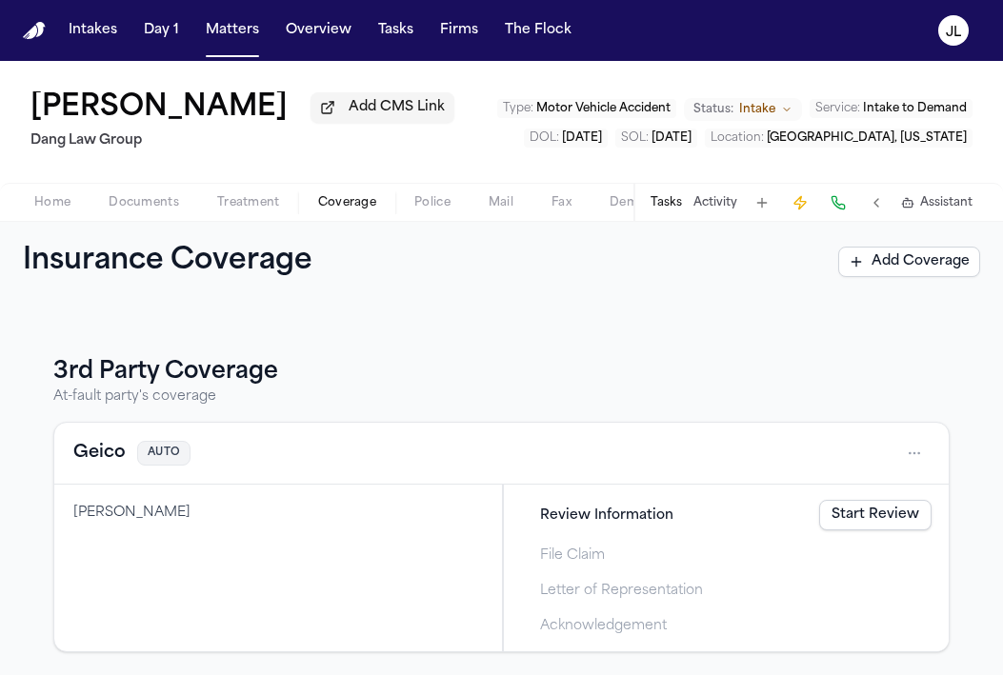
click at [96, 454] on button "Geico" at bounding box center [99, 453] width 52 height 27
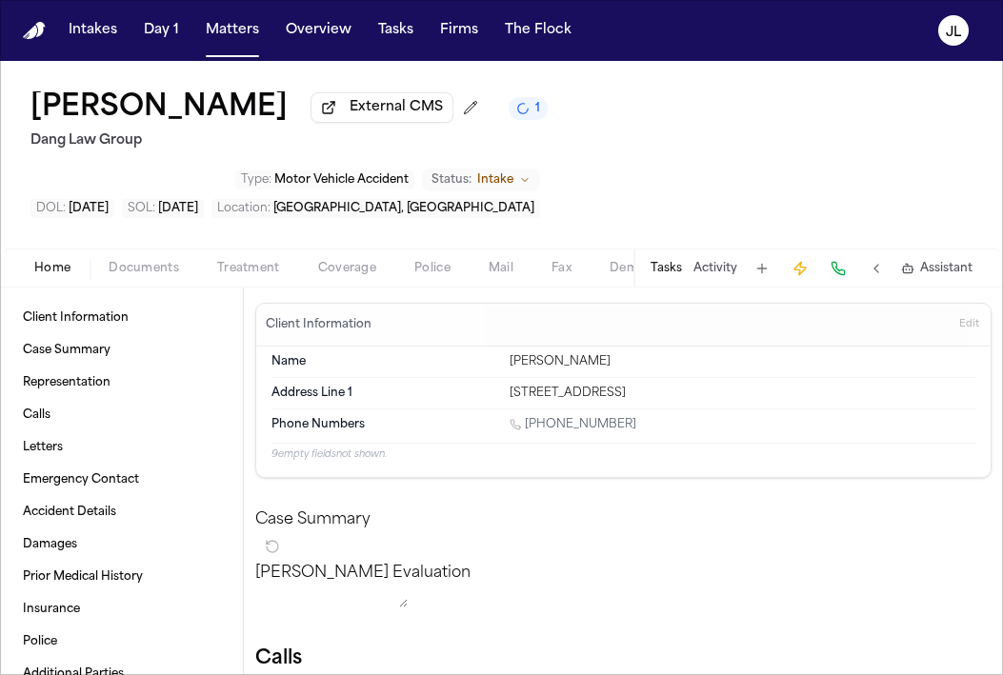
click at [336, 248] on div "Home Documents Treatment Coverage Police Mail Fax Demand Workspaces Artifacts T…" at bounding box center [501, 267] width 1003 height 38
click at [336, 261] on span "Coverage" at bounding box center [347, 268] width 58 height 15
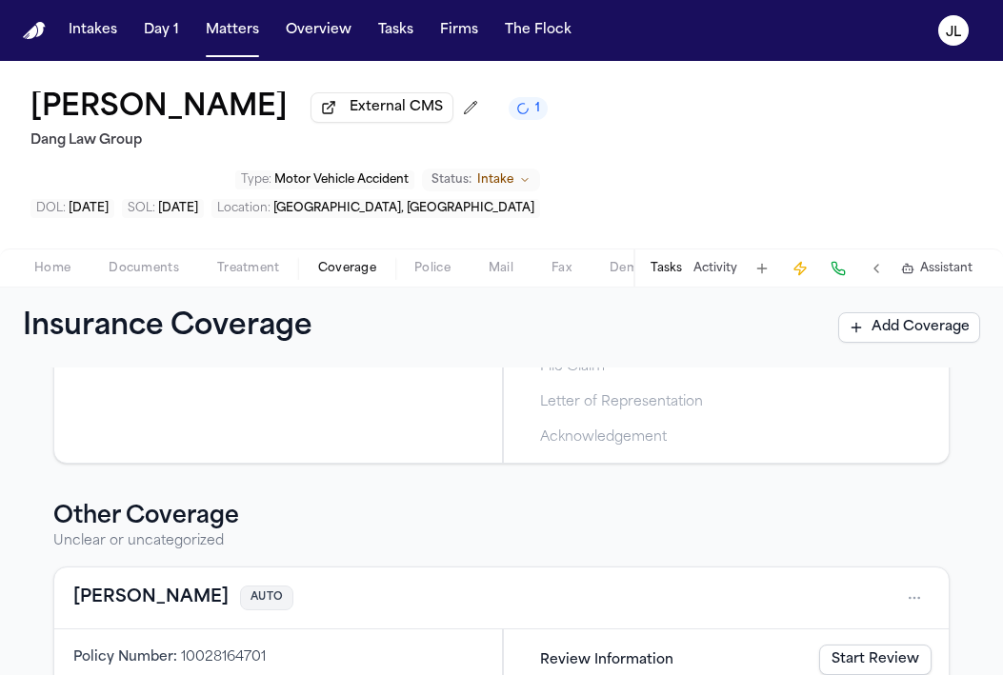
scroll to position [638, 0]
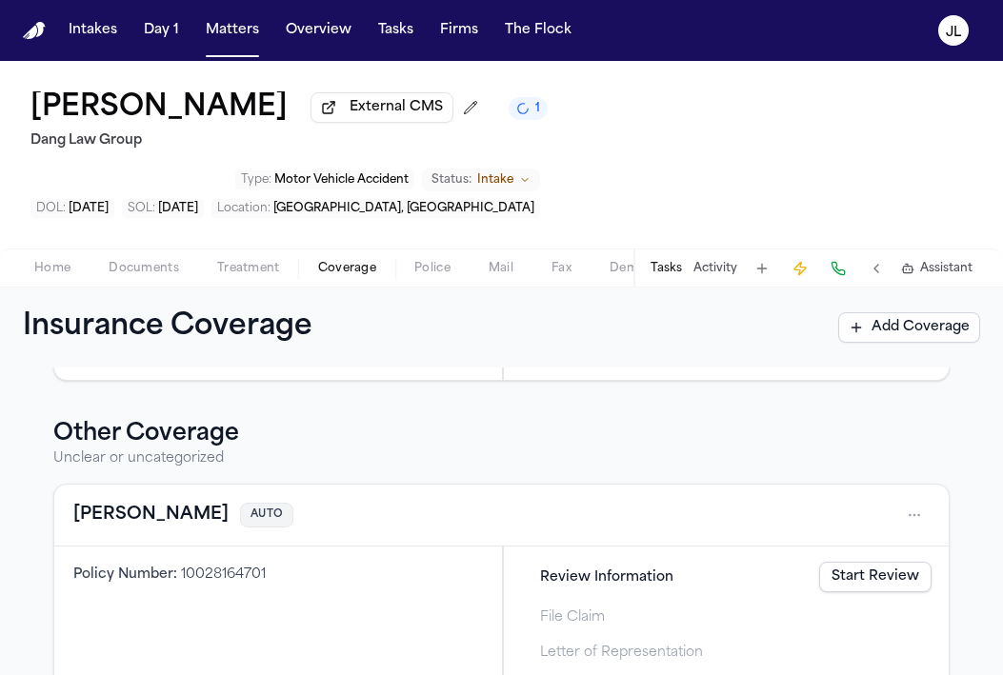
click at [124, 502] on button "[PERSON_NAME]" at bounding box center [150, 515] width 155 height 27
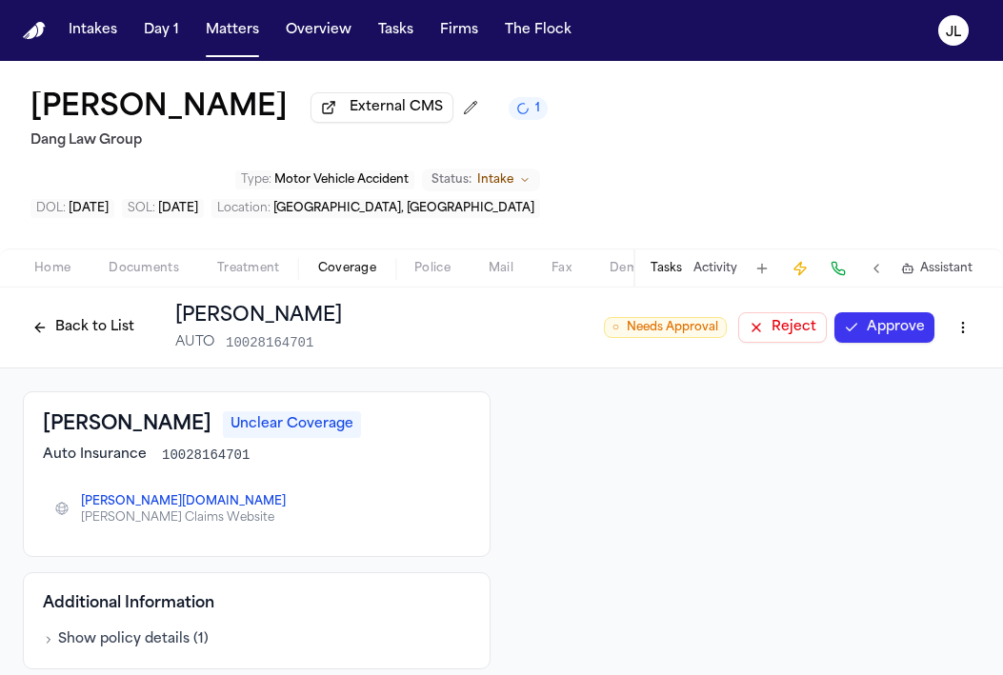
click at [868, 312] on button "Approve" at bounding box center [884, 327] width 100 height 30
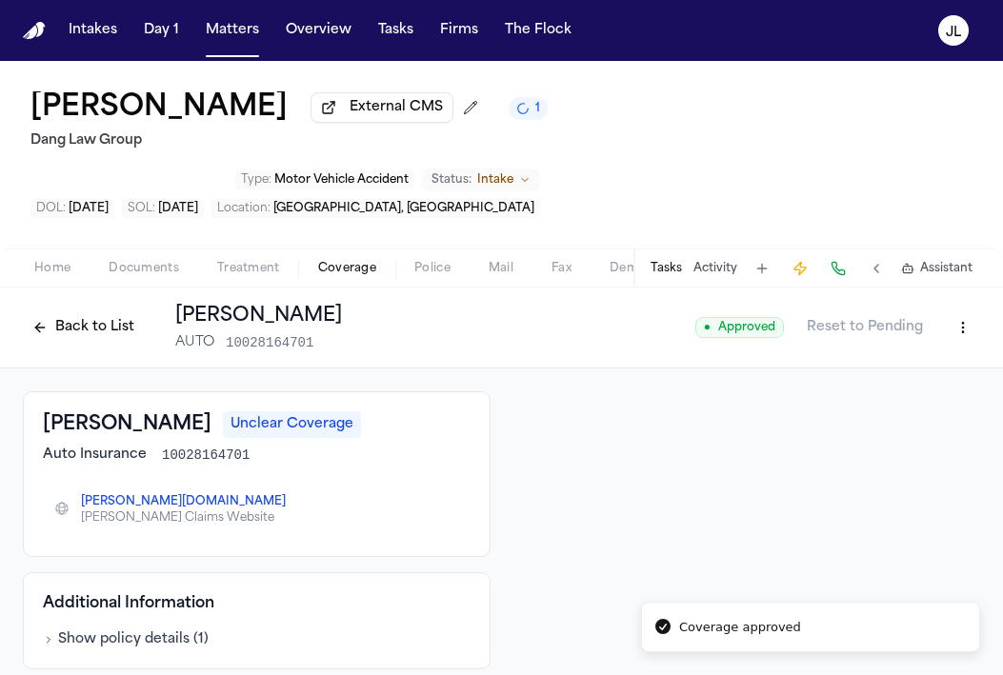
click at [50, 312] on button "Back to List" at bounding box center [83, 327] width 121 height 30
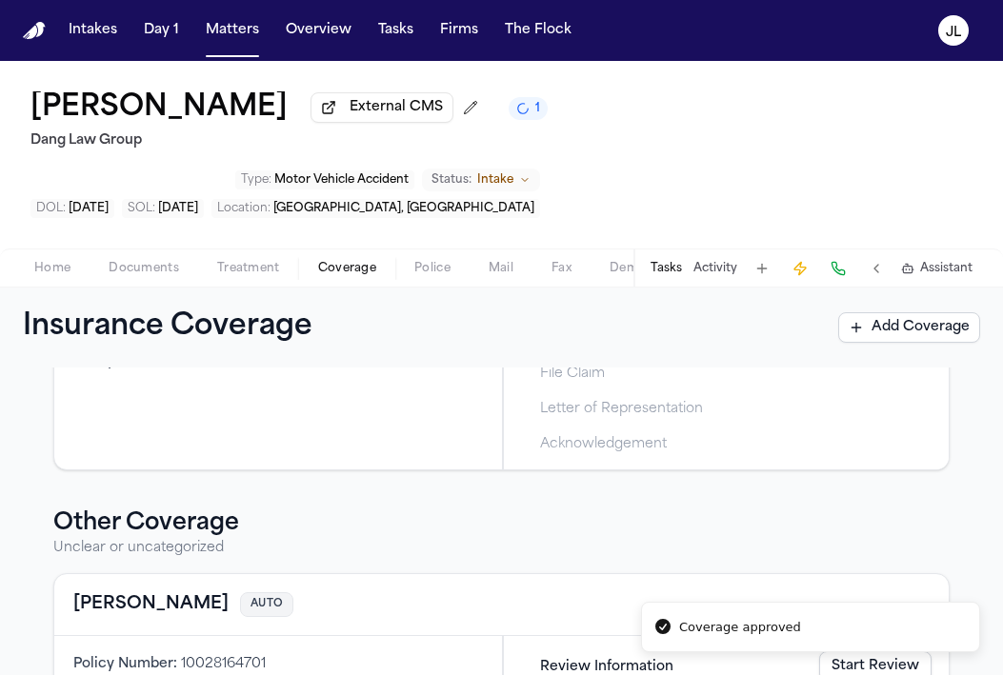
scroll to position [638, 0]
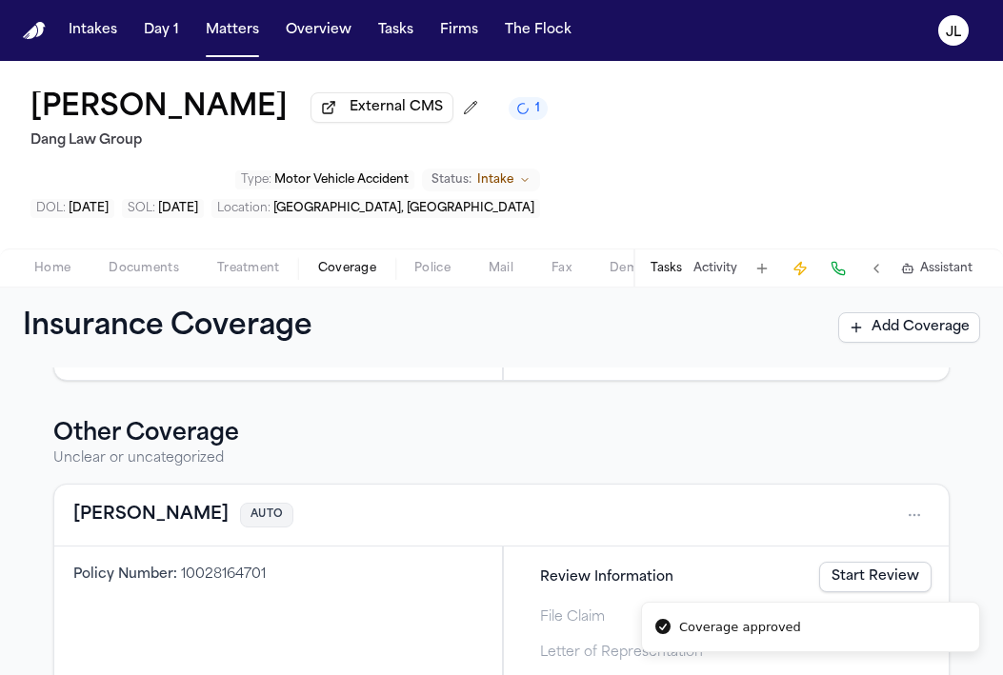
click at [102, 502] on button "[PERSON_NAME]" at bounding box center [150, 515] width 155 height 27
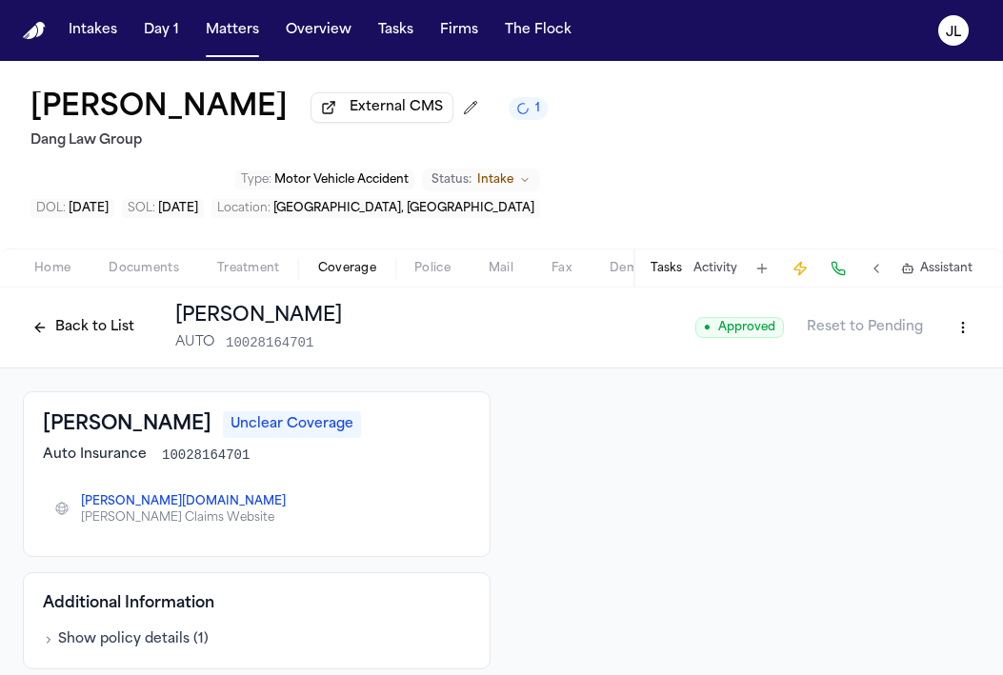
click at [981, 288] on div "Back to List [PERSON_NAME] AUTO 10028164701 ● Approved Reset to Pending" at bounding box center [501, 328] width 1003 height 81
click at [972, 266] on html "Intakes Day 1 Matters Overview Tasks Firms The [PERSON_NAME] [PERSON_NAME] Brav…" at bounding box center [501, 337] width 1003 height 675
click at [923, 340] on div "Delete Coverage" at bounding box center [897, 338] width 160 height 30
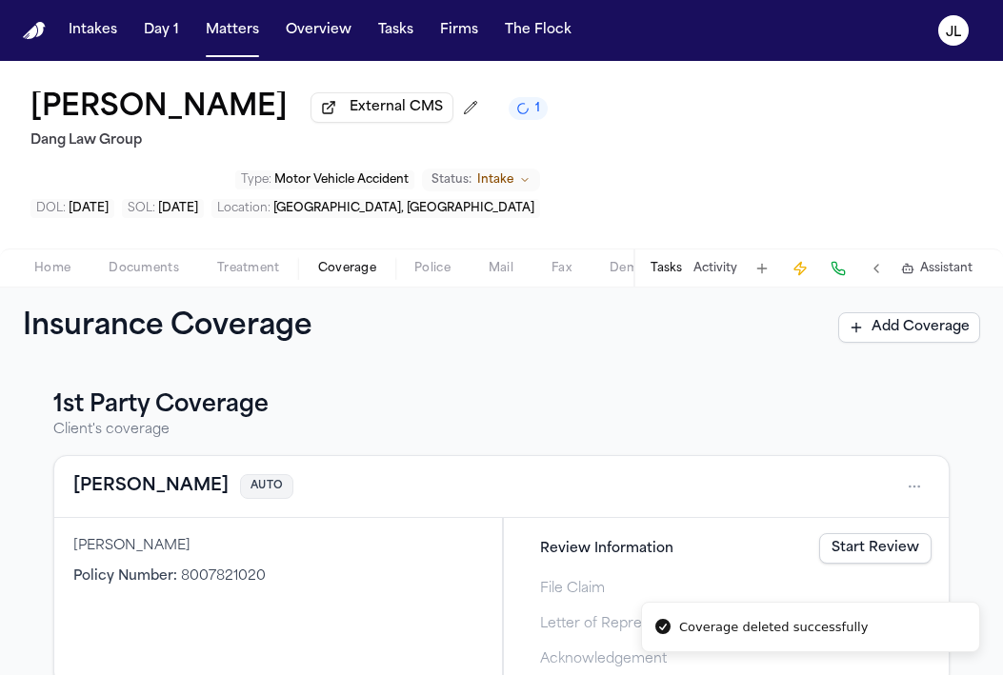
click at [114, 473] on button "[PERSON_NAME]" at bounding box center [150, 486] width 155 height 27
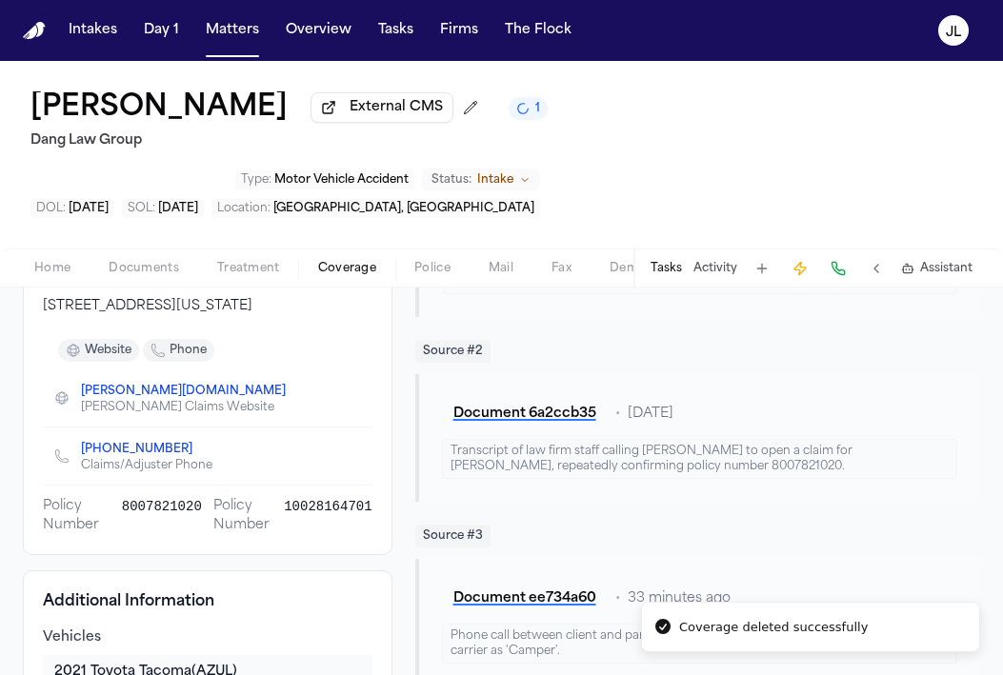
scroll to position [235, 0]
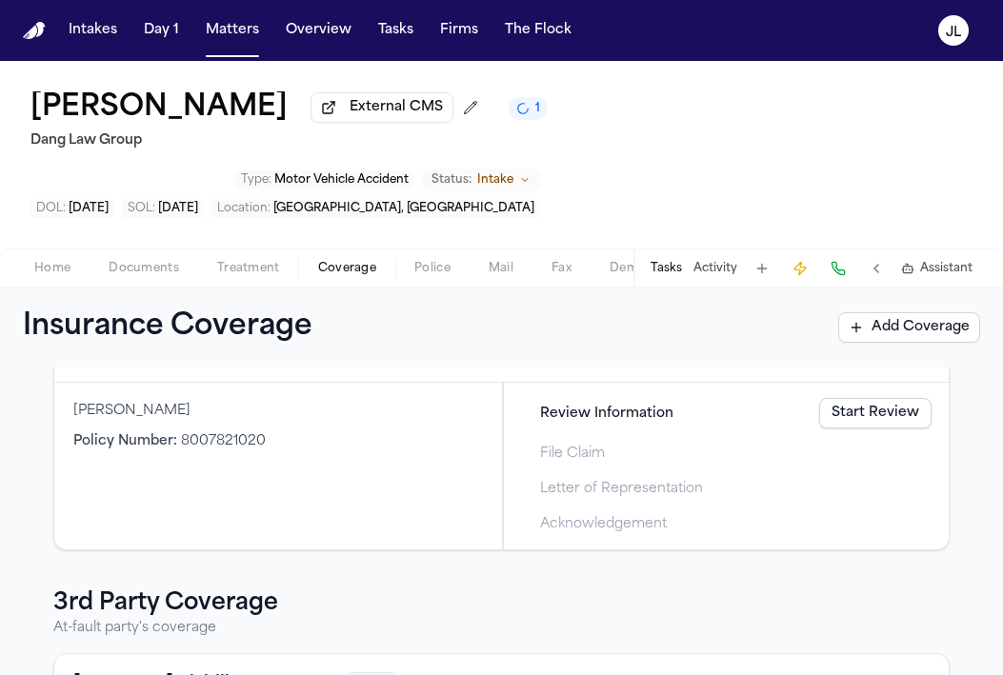
scroll to position [305, 0]
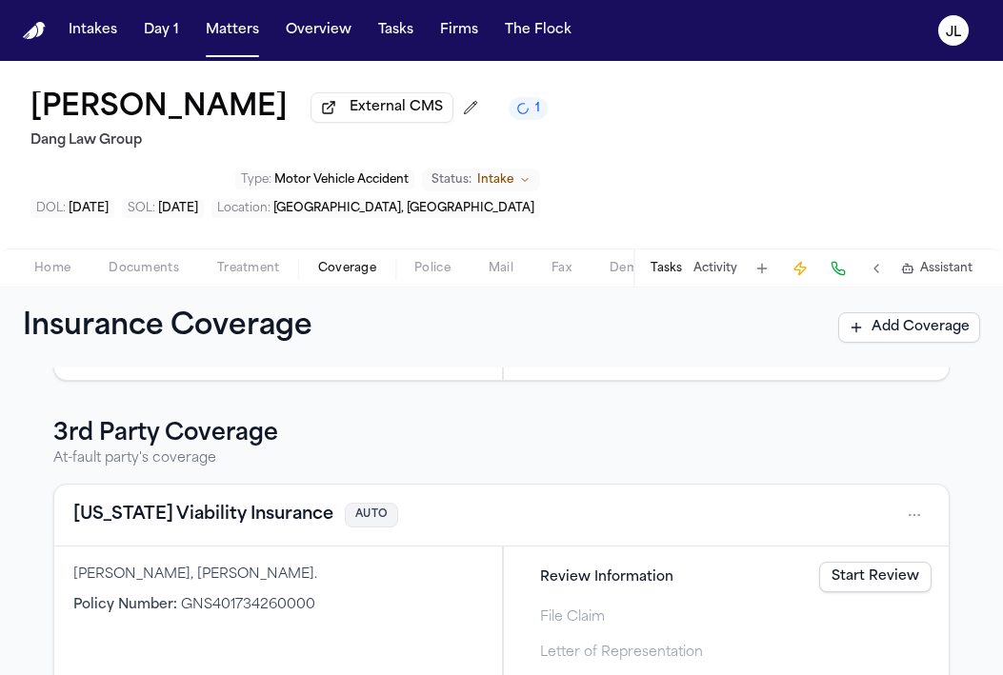
click at [149, 502] on button "[US_STATE] Viability Insurance" at bounding box center [203, 515] width 260 height 27
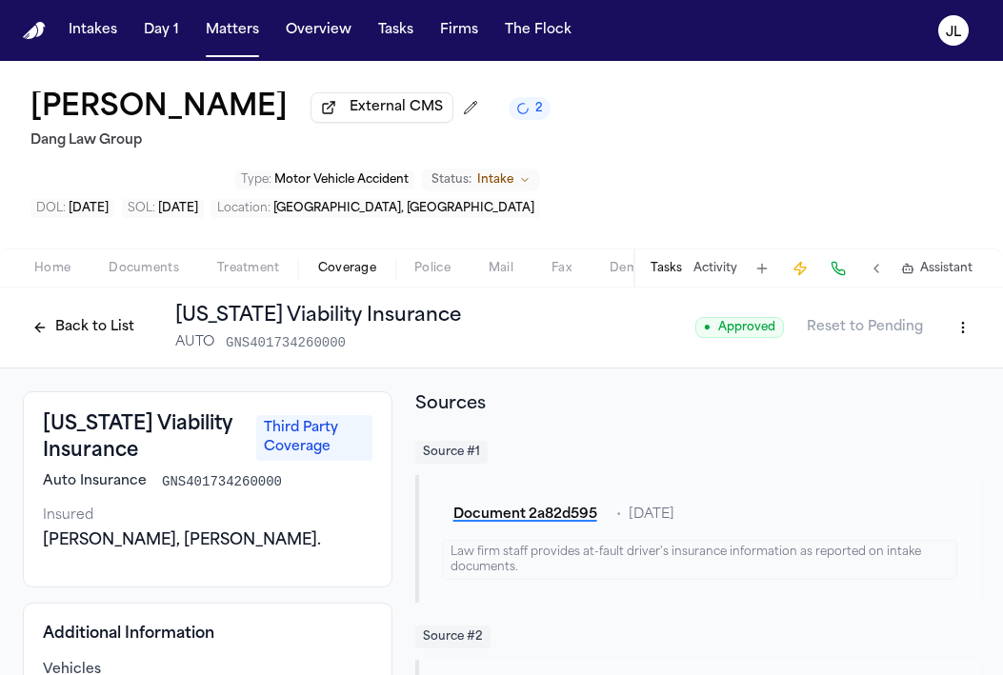
click at [119, 312] on button "Back to List" at bounding box center [83, 327] width 121 height 30
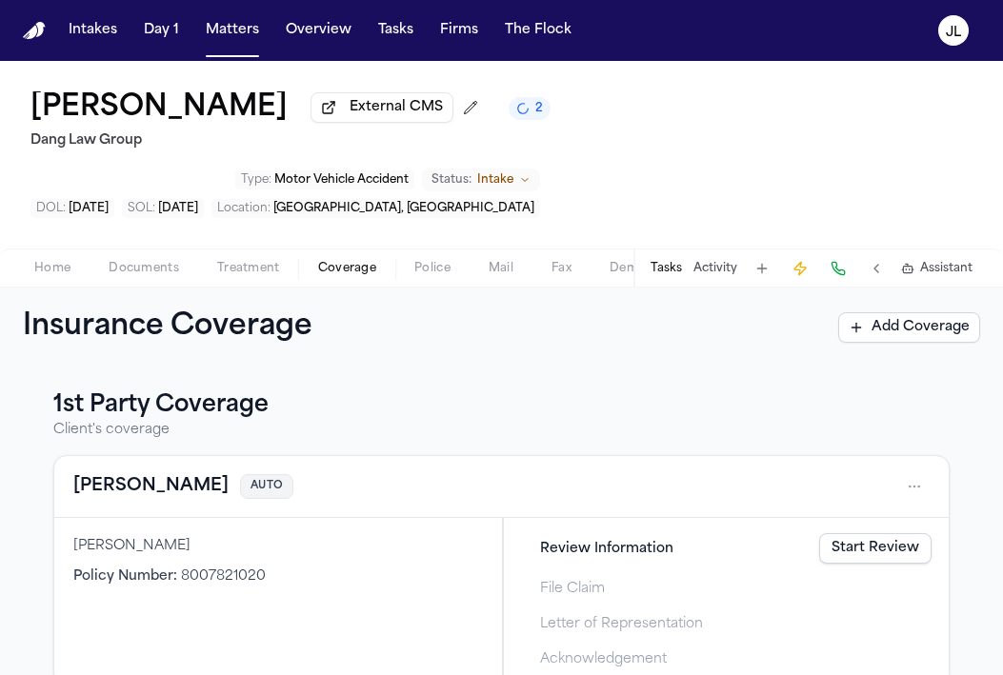
click at [126, 473] on button "[PERSON_NAME]" at bounding box center [150, 486] width 155 height 27
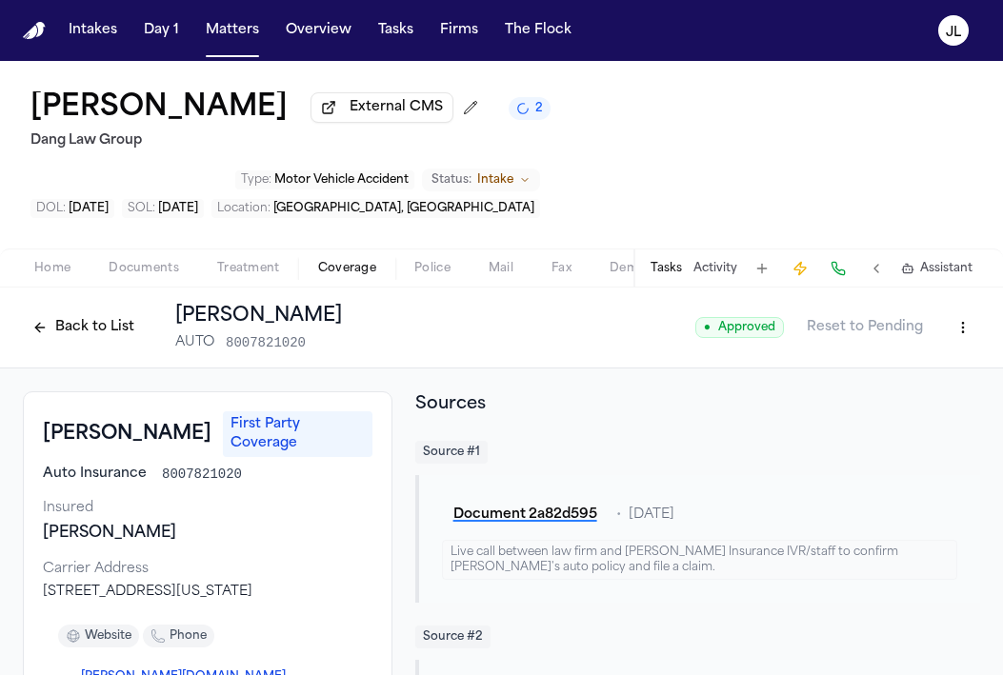
click at [86, 312] on button "Back to List" at bounding box center [83, 327] width 121 height 30
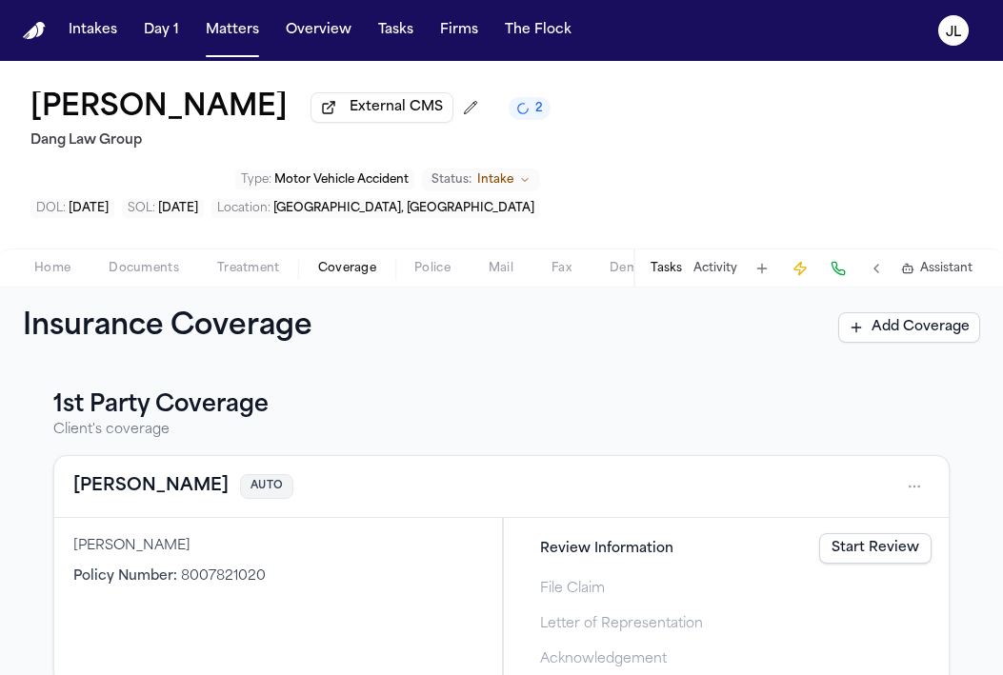
scroll to position [305, 0]
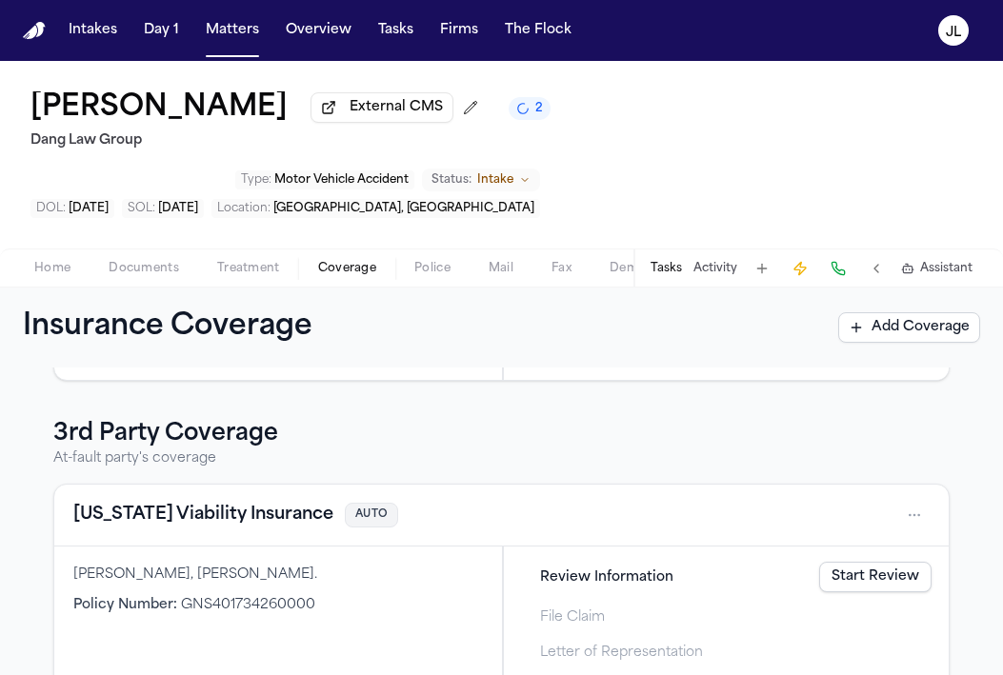
click at [187, 485] on div "[US_STATE] Viability Insurance AUTO" at bounding box center [501, 516] width 894 height 62
click at [186, 502] on button "[US_STATE] Viability Insurance" at bounding box center [203, 515] width 260 height 27
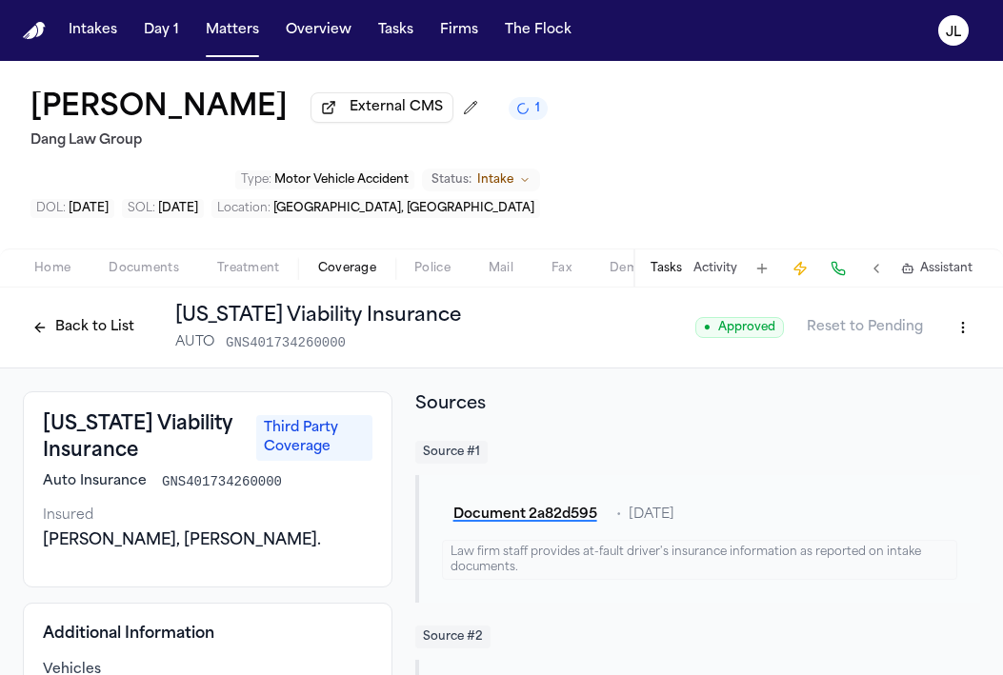
click at [50, 312] on button "Back to List" at bounding box center [83, 327] width 121 height 30
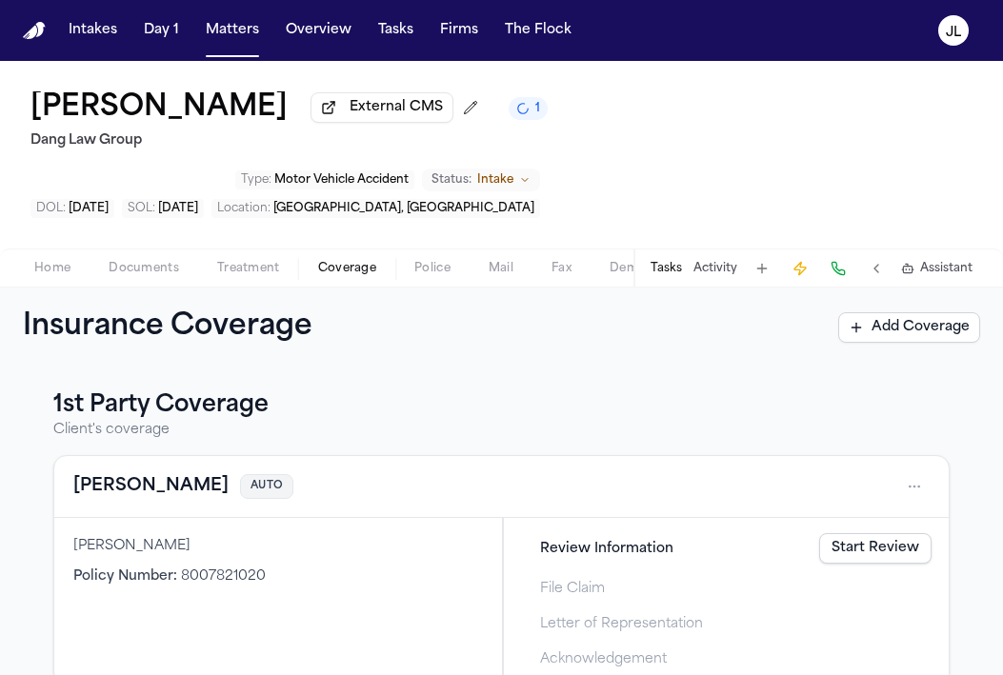
click at [90, 473] on button "[PERSON_NAME]" at bounding box center [150, 486] width 155 height 27
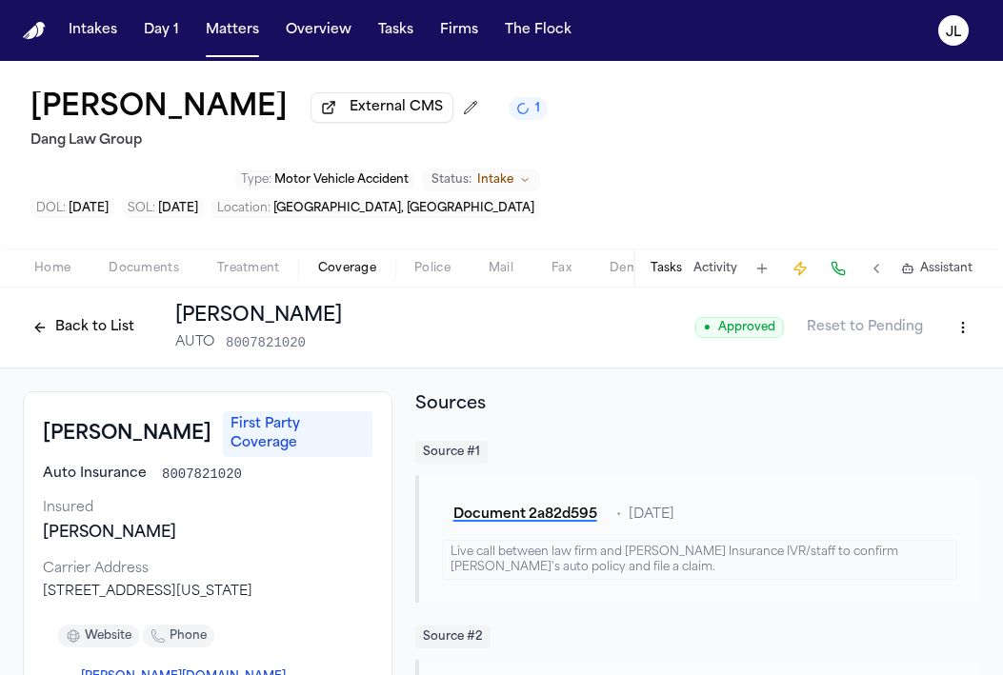
click at [66, 312] on button "Back to List" at bounding box center [83, 327] width 121 height 30
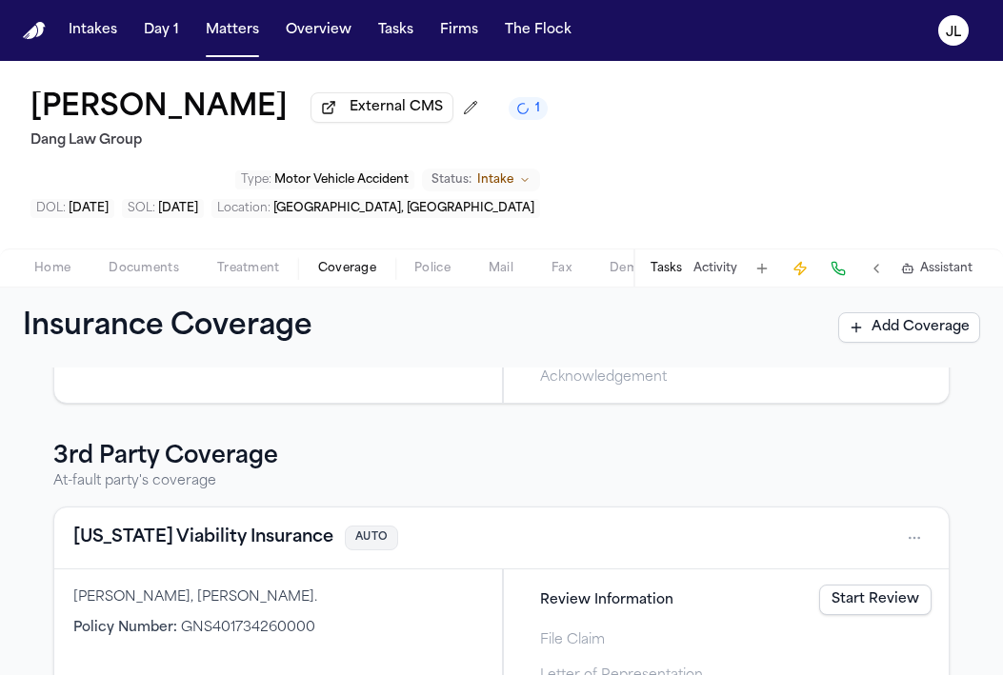
scroll to position [305, 0]
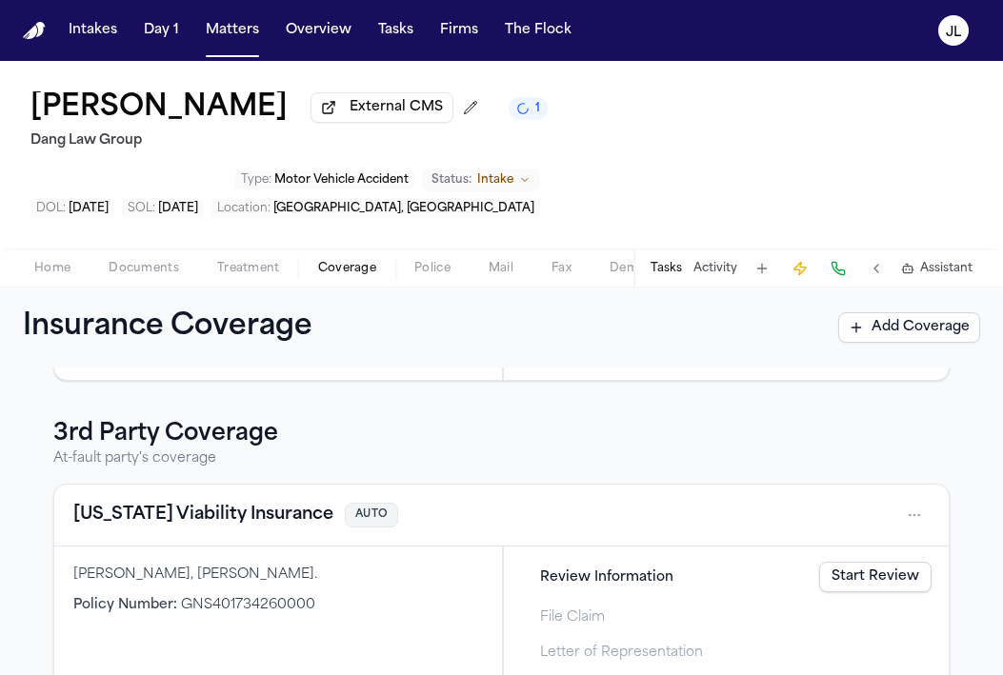
click at [248, 502] on button "[US_STATE] Viability Insurance" at bounding box center [203, 515] width 260 height 27
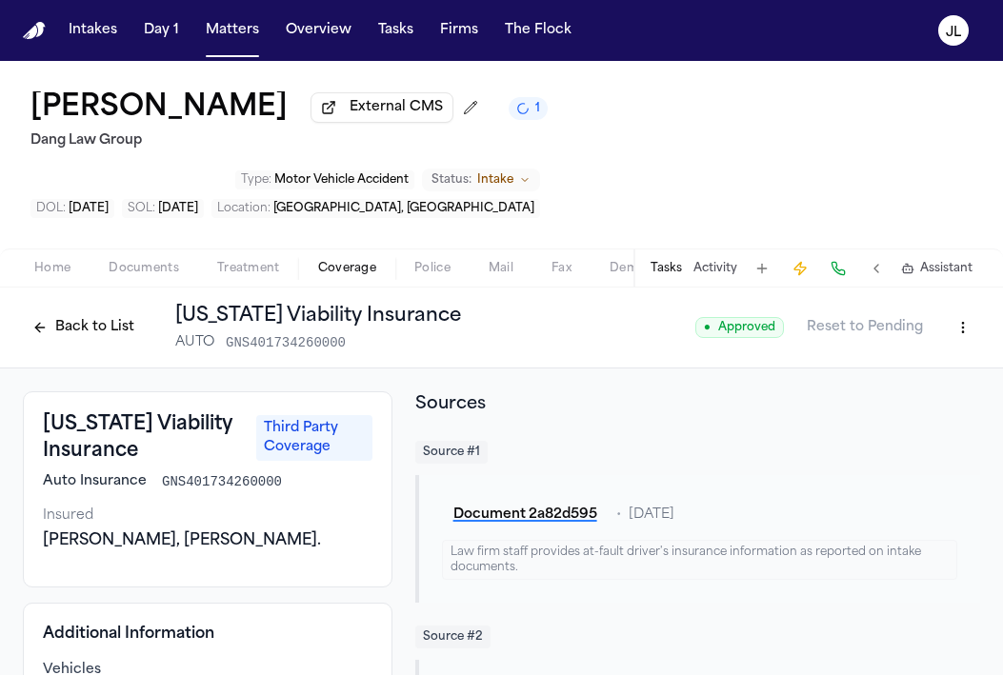
click at [104, 312] on button "Back to List" at bounding box center [83, 327] width 121 height 30
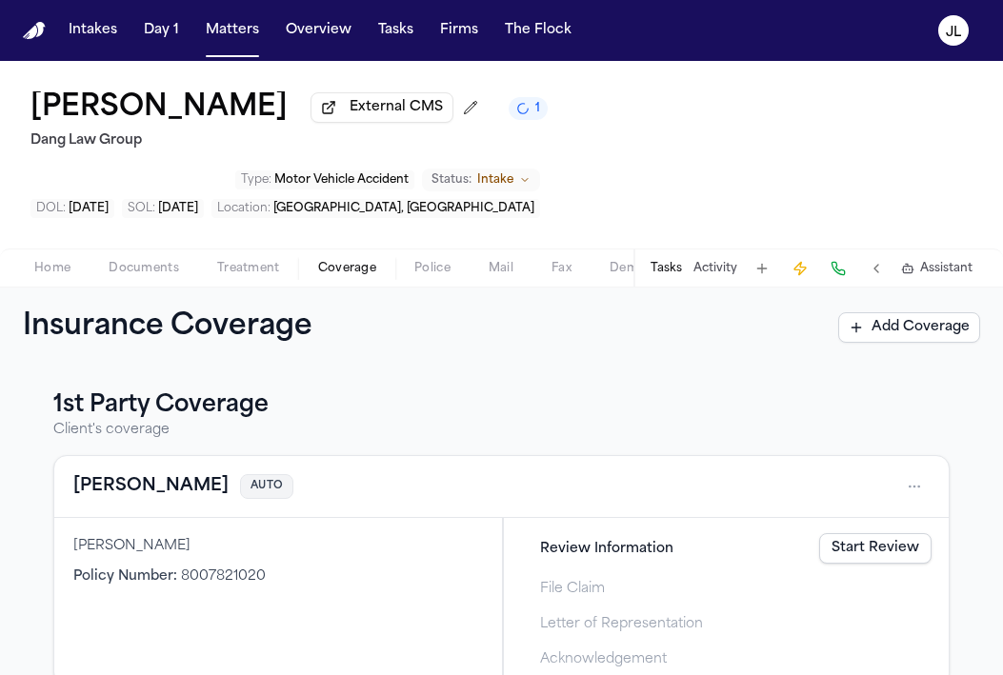
click at [128, 473] on button "[PERSON_NAME]" at bounding box center [150, 486] width 155 height 27
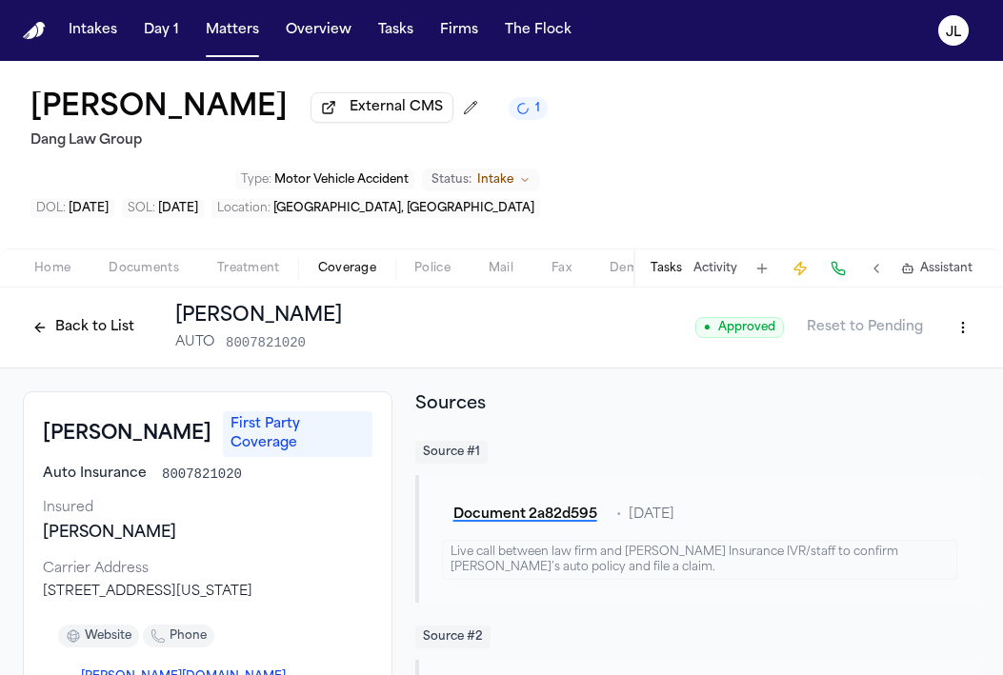
click at [94, 312] on button "Back to List" at bounding box center [83, 327] width 121 height 30
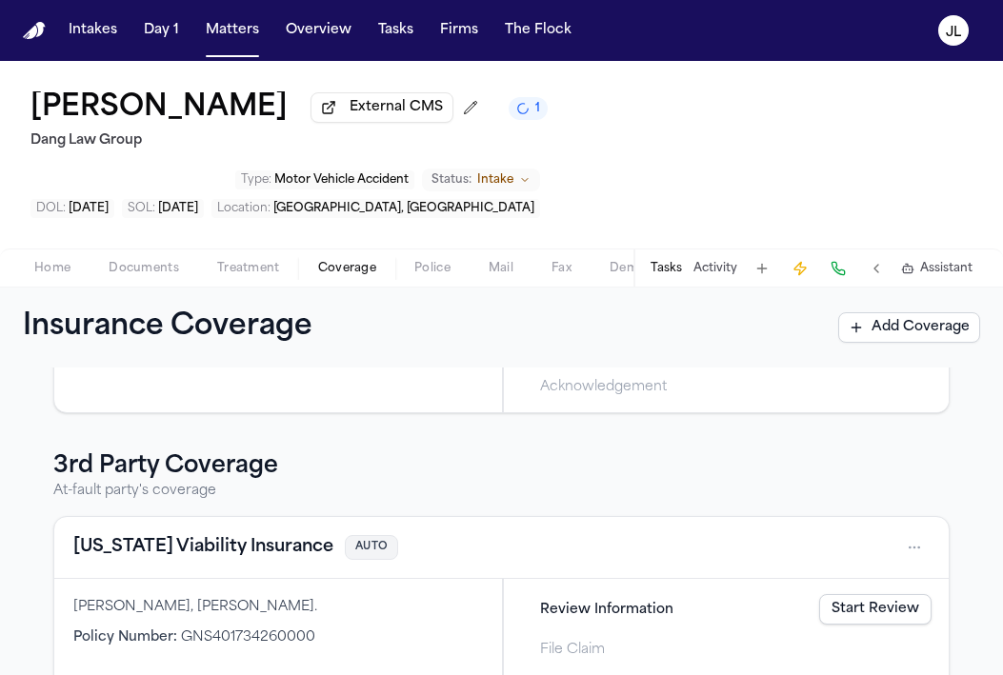
scroll to position [305, 0]
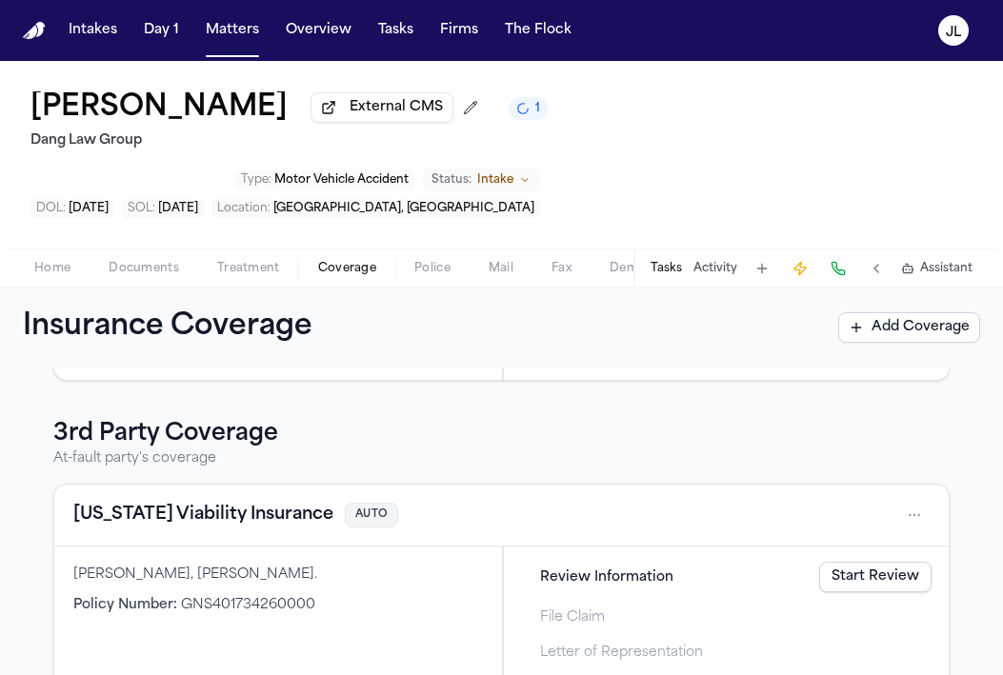
click at [212, 502] on button "[US_STATE] Viability Insurance" at bounding box center [203, 515] width 260 height 27
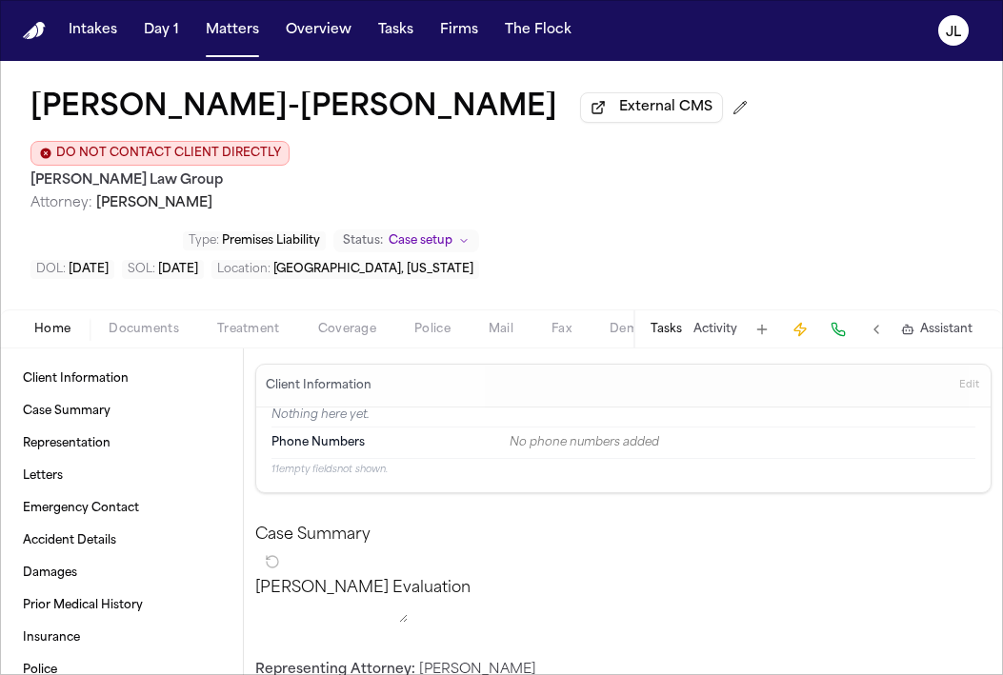
click at [345, 322] on span "Coverage" at bounding box center [347, 329] width 58 height 15
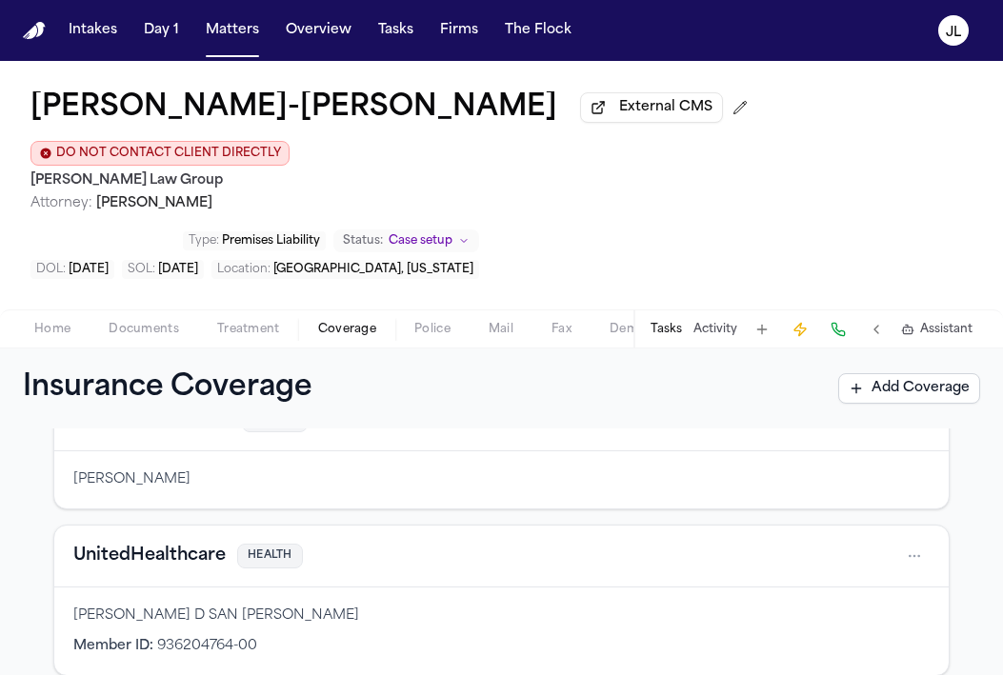
scroll to position [111, 0]
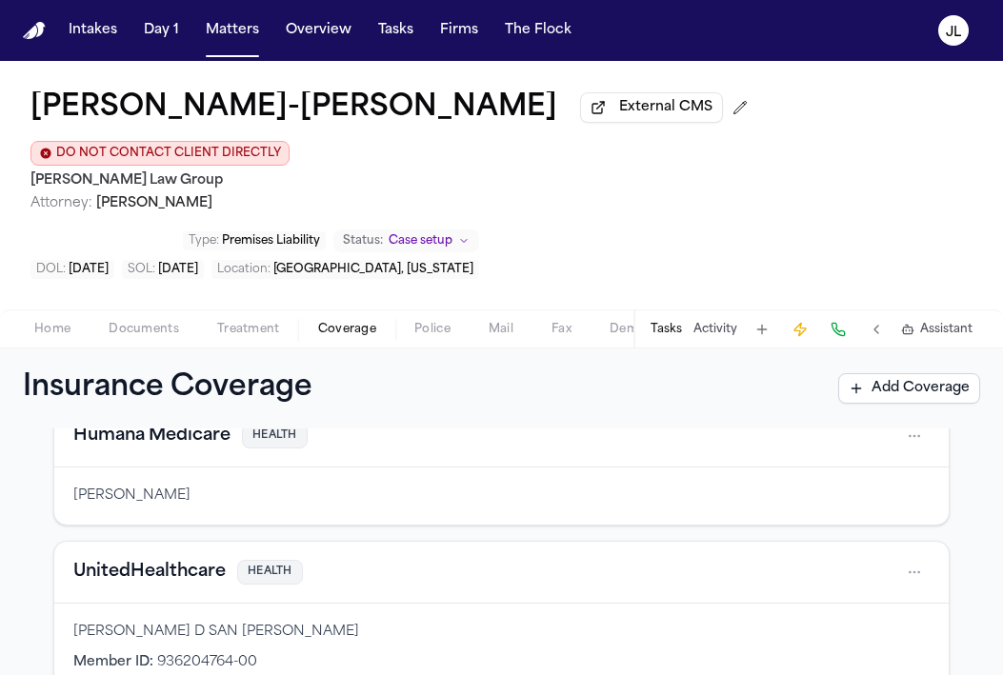
click at [189, 559] on button "UnitedHealthcare" at bounding box center [149, 572] width 152 height 27
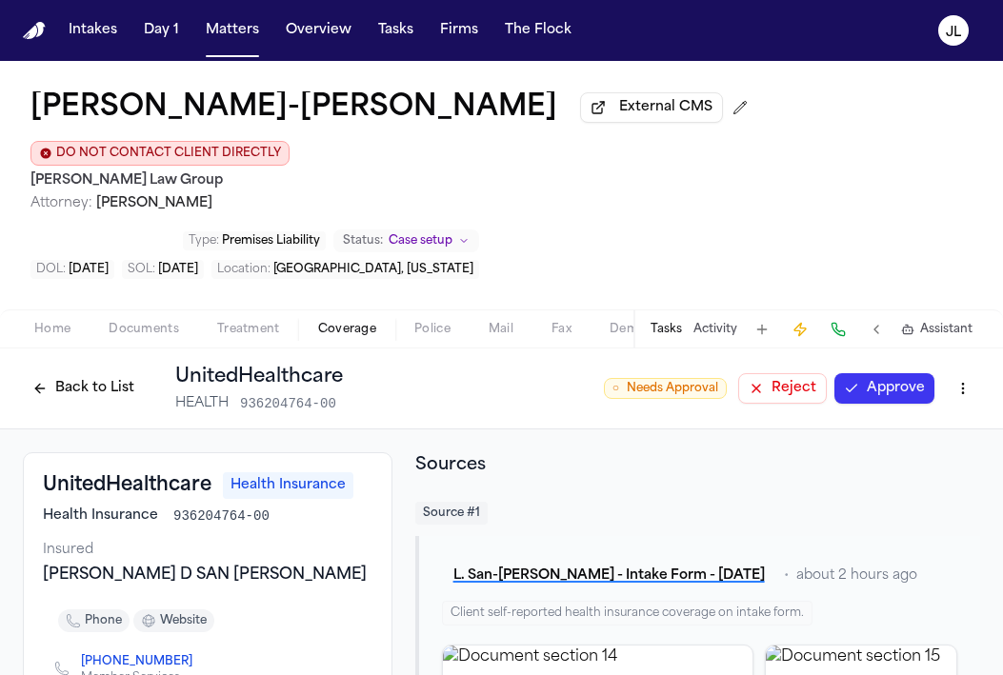
click at [915, 373] on button "Approve" at bounding box center [884, 388] width 100 height 30
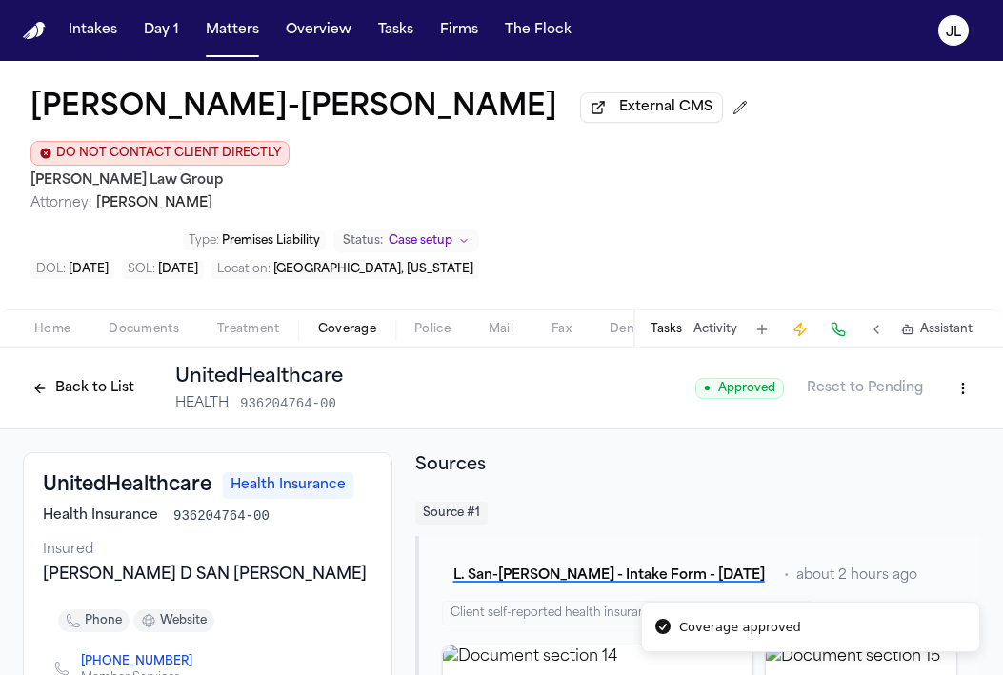
click at [92, 373] on button "Back to List" at bounding box center [83, 388] width 121 height 30
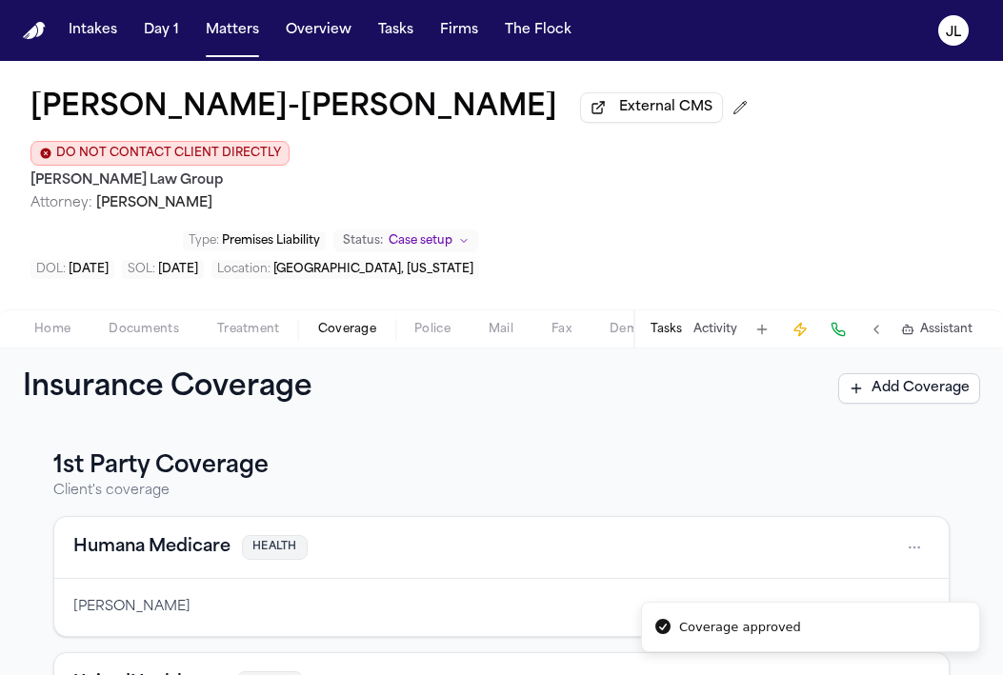
click at [155, 534] on button "Humana Medicare" at bounding box center [151, 547] width 157 height 27
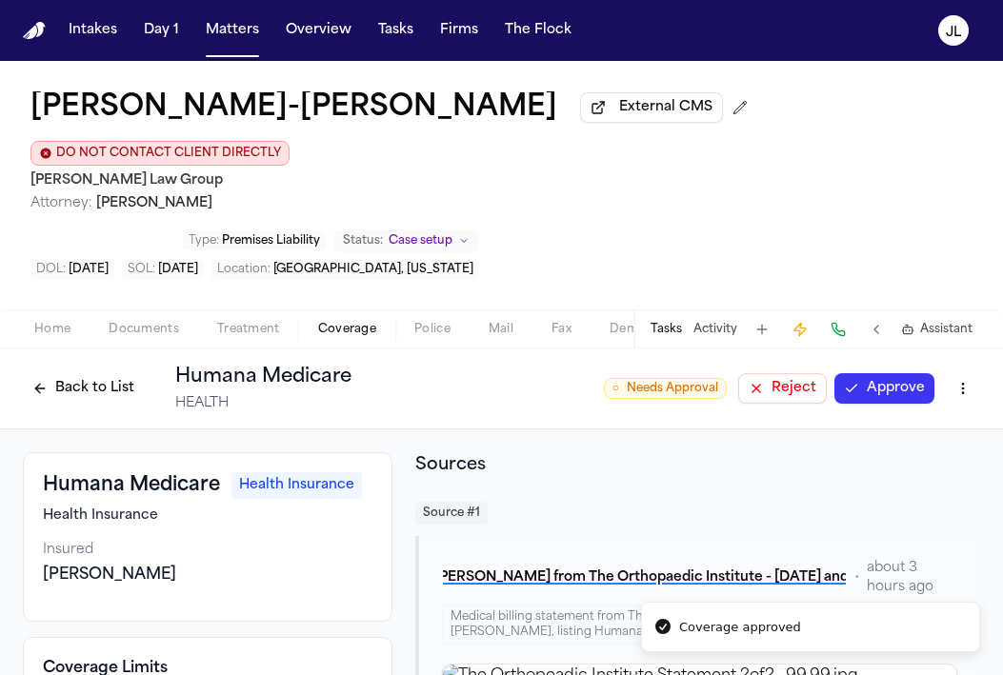
click at [864, 373] on button "Approve" at bounding box center [884, 388] width 100 height 30
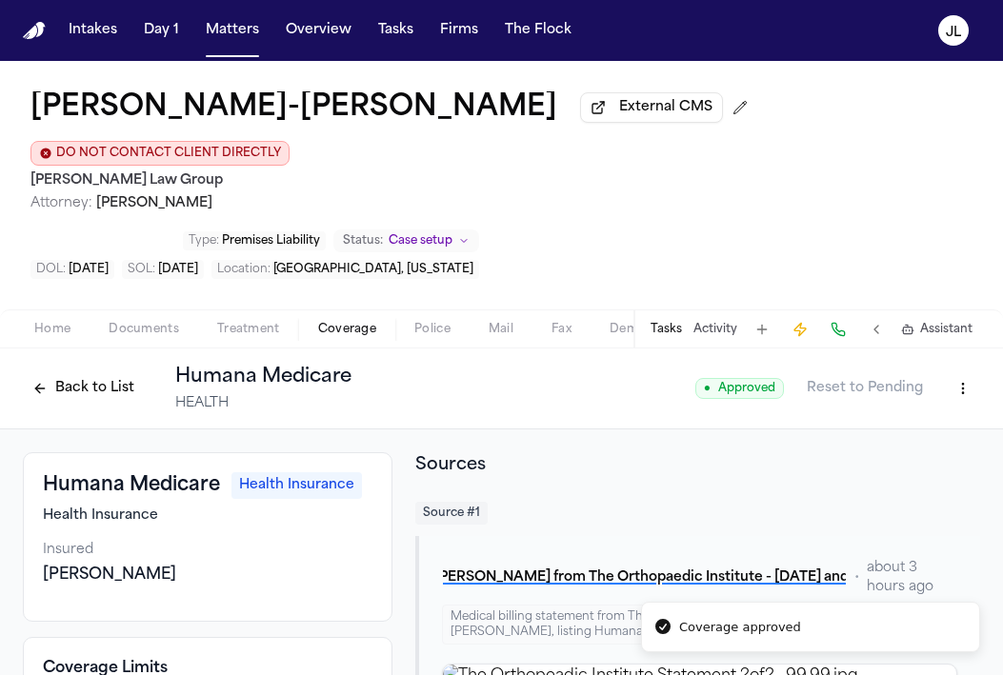
click at [98, 373] on button "Back to List" at bounding box center [83, 388] width 121 height 30
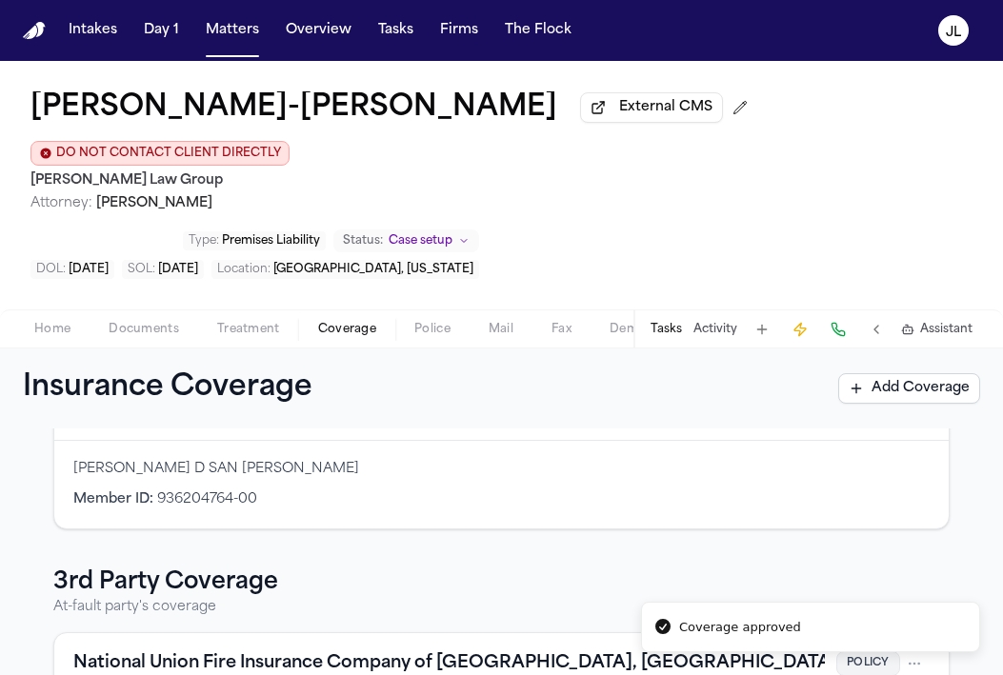
scroll to position [340, 0]
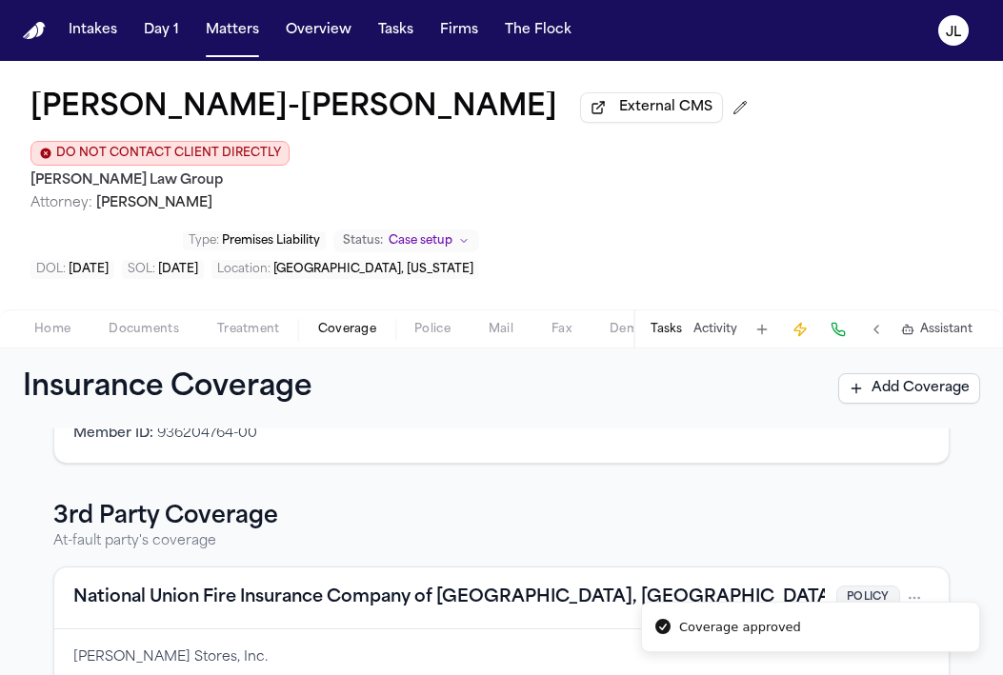
click at [167, 585] on button "National Union Fire Insurance Company of [GEOGRAPHIC_DATA], [GEOGRAPHIC_DATA]." at bounding box center [457, 598] width 768 height 27
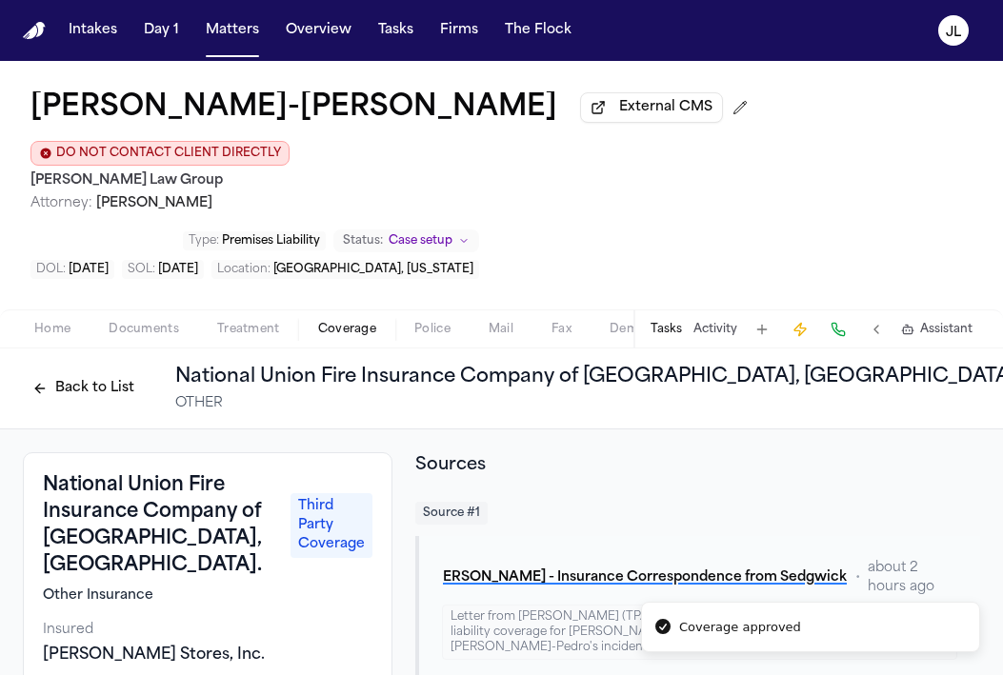
click at [89, 373] on button "Back to List" at bounding box center [83, 388] width 121 height 30
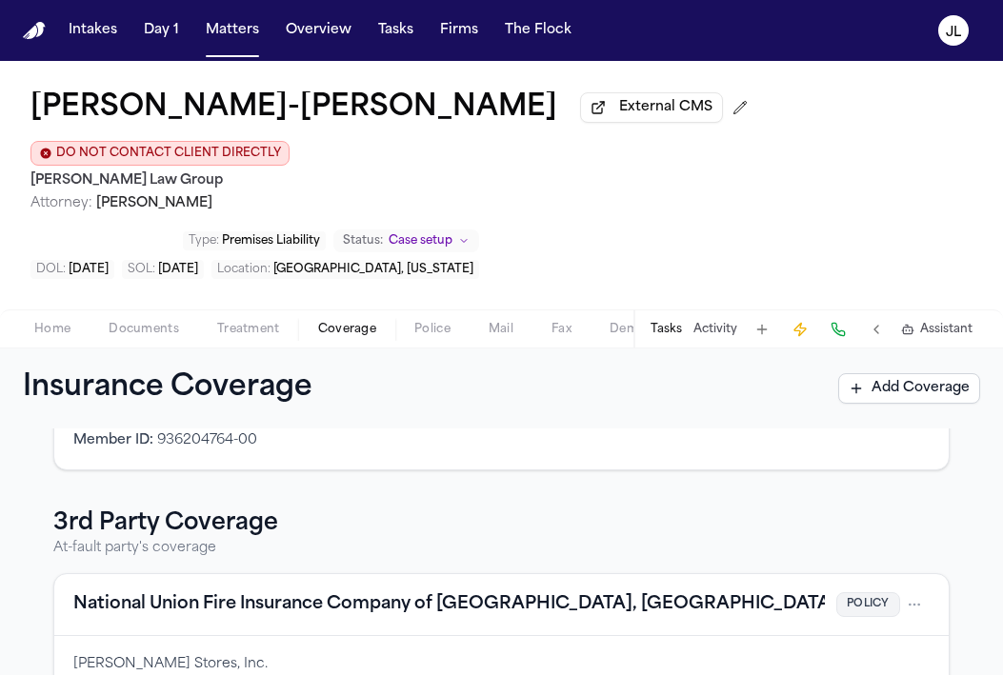
scroll to position [340, 0]
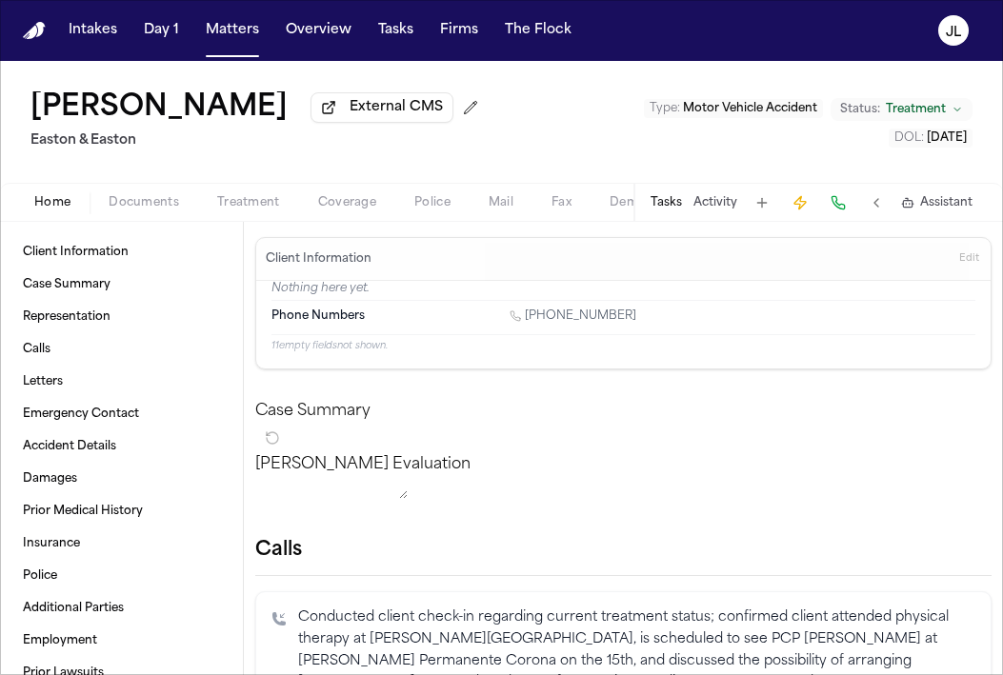
click at [319, 210] on span "Coverage" at bounding box center [347, 202] width 58 height 15
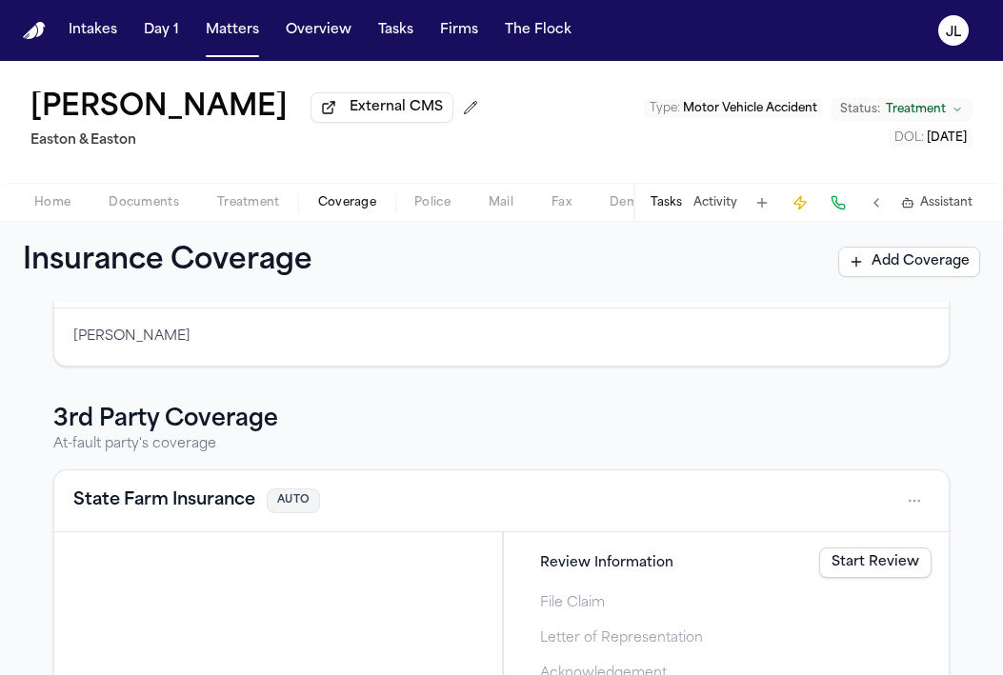
scroll to position [441, 0]
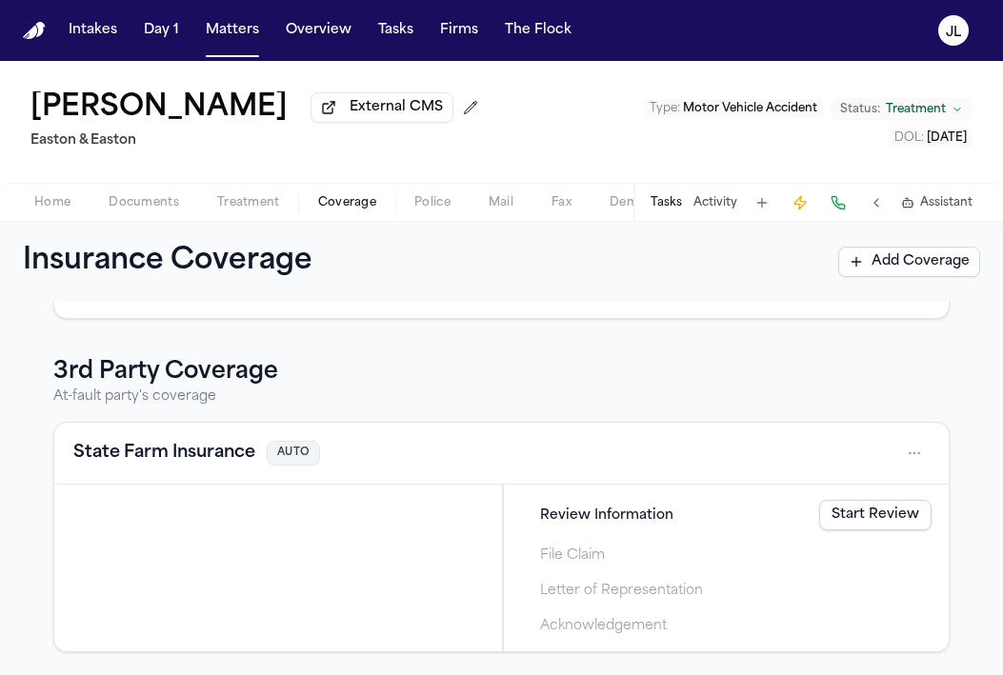
click at [209, 440] on button "State Farm Insurance" at bounding box center [164, 453] width 182 height 27
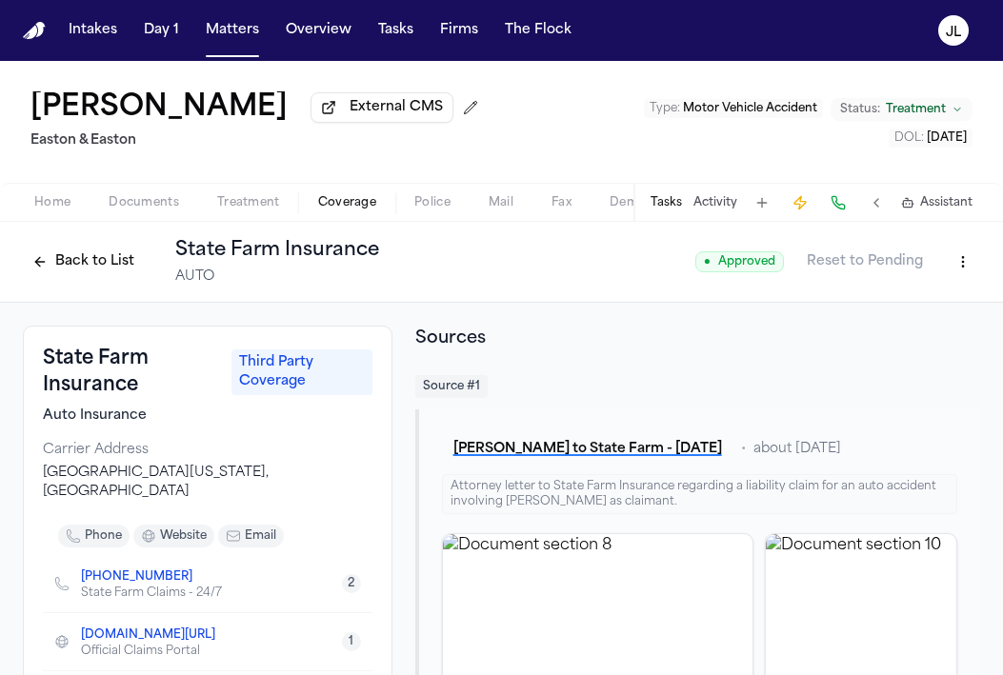
click at [109, 272] on button "Back to List" at bounding box center [83, 262] width 121 height 30
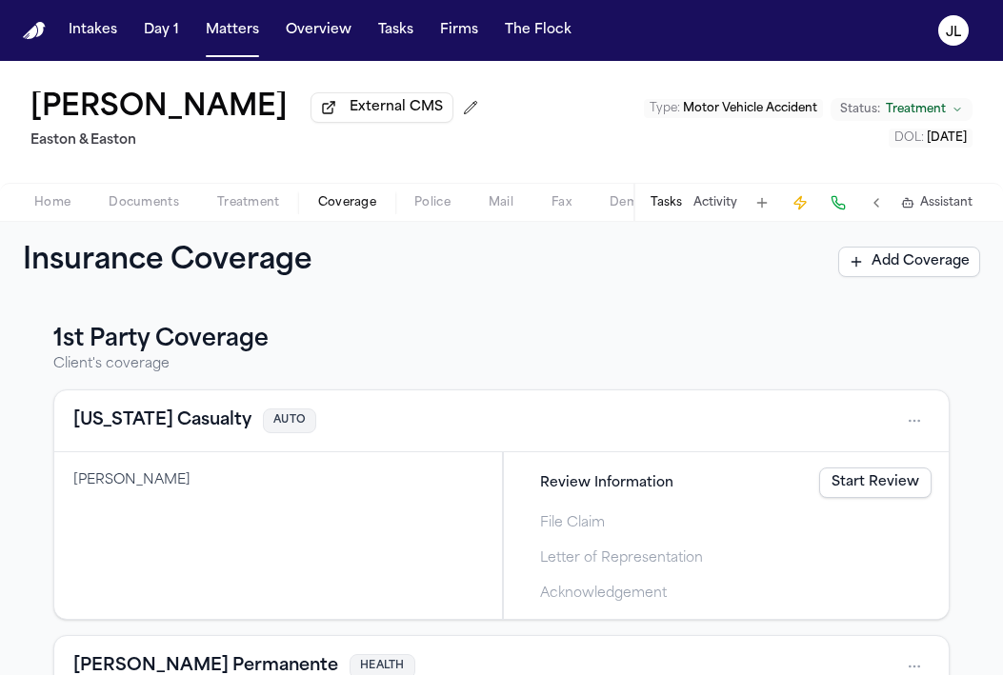
click at [174, 424] on button "[US_STATE] Casualty" at bounding box center [162, 420] width 178 height 27
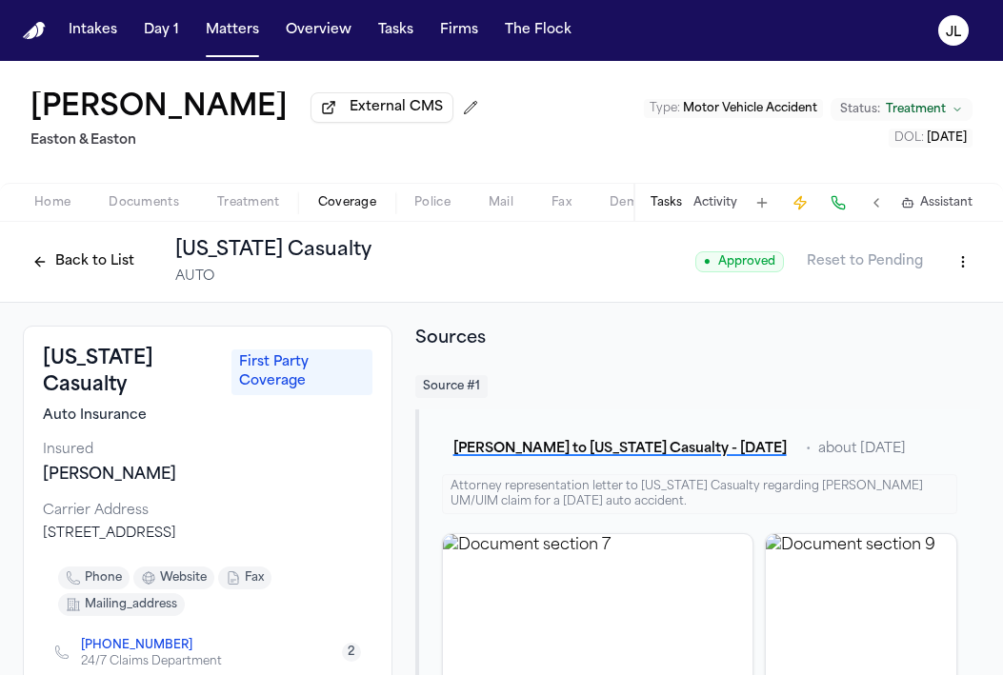
click at [82, 258] on button "Back to List" at bounding box center [83, 262] width 121 height 30
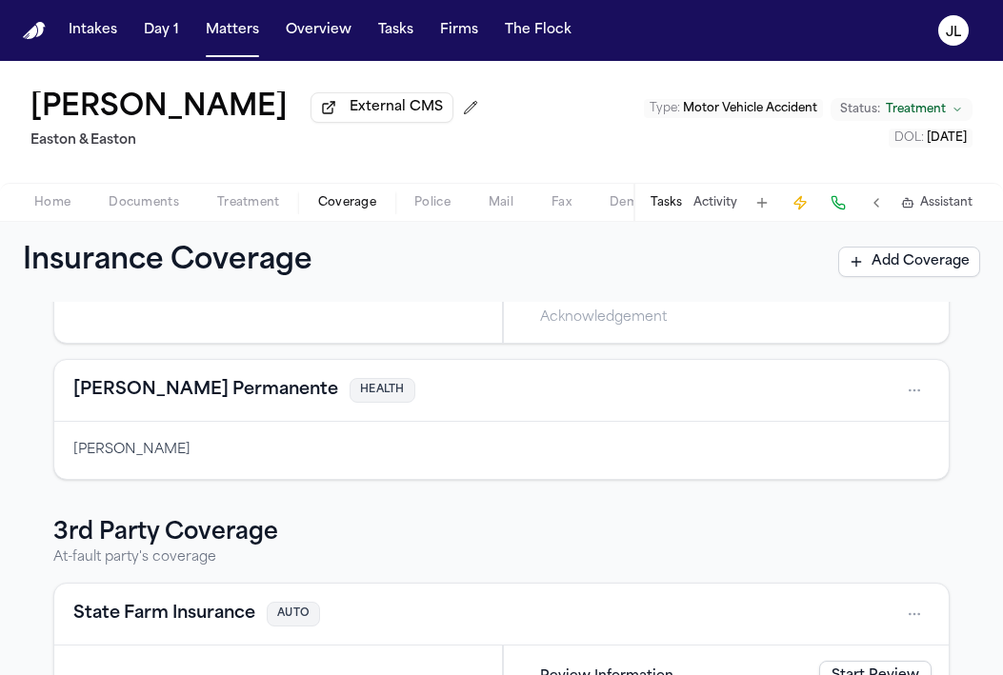
scroll to position [277, 0]
click at [200, 398] on button "[PERSON_NAME] Permanente" at bounding box center [205, 389] width 265 height 27
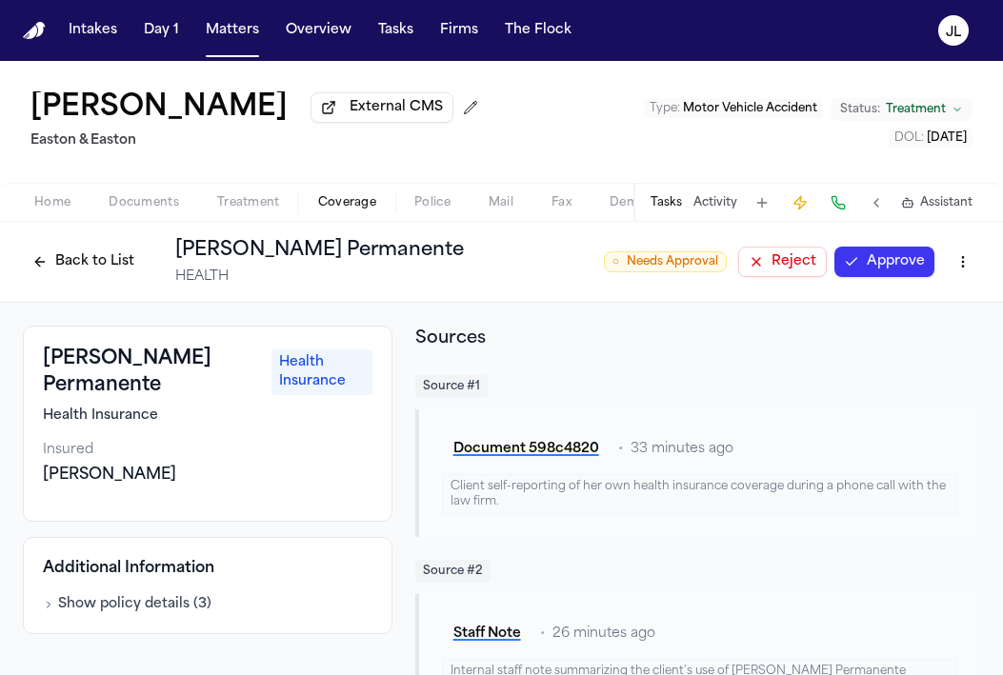
click at [890, 266] on button "Approve" at bounding box center [884, 262] width 100 height 30
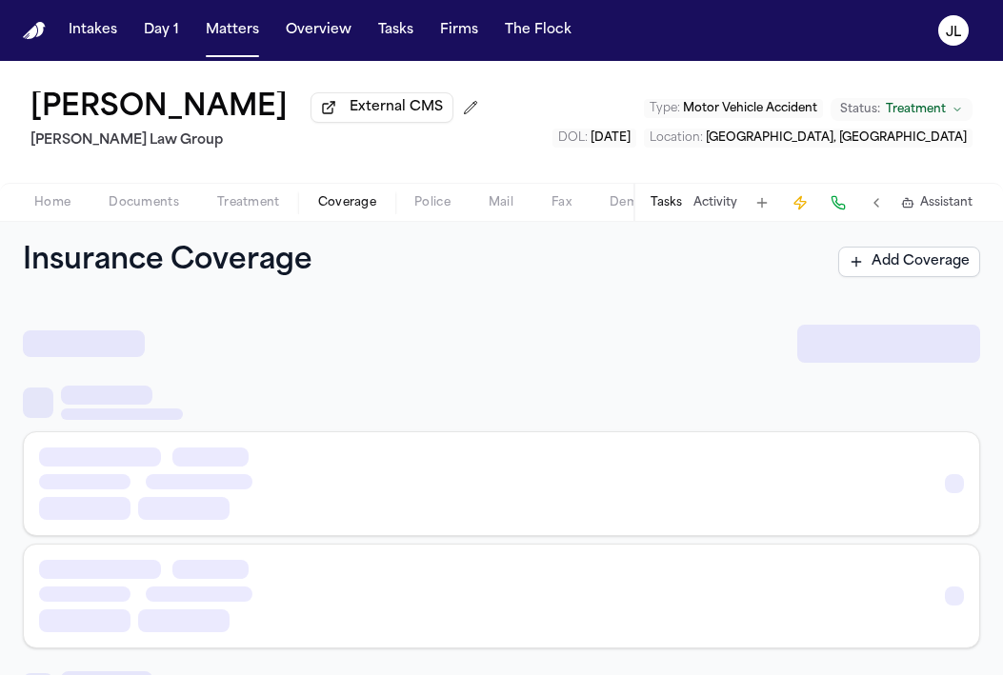
click at [324, 196] on span "Coverage" at bounding box center [347, 202] width 58 height 15
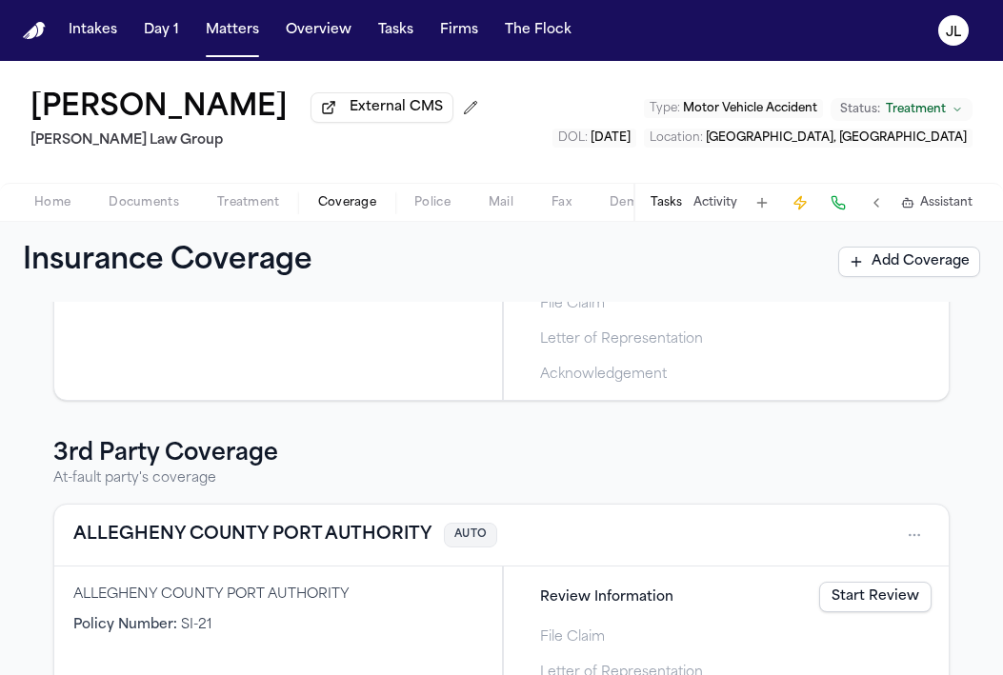
scroll to position [267, 0]
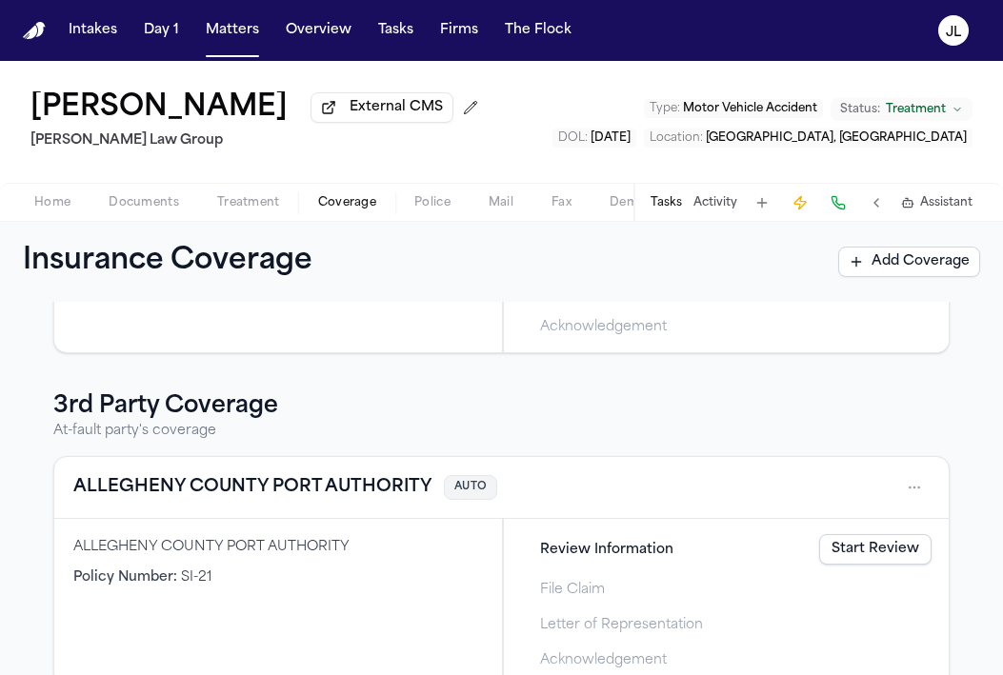
click at [287, 491] on button "ALLEGHENY COUNTY PORT AUTHORITY" at bounding box center [252, 487] width 359 height 27
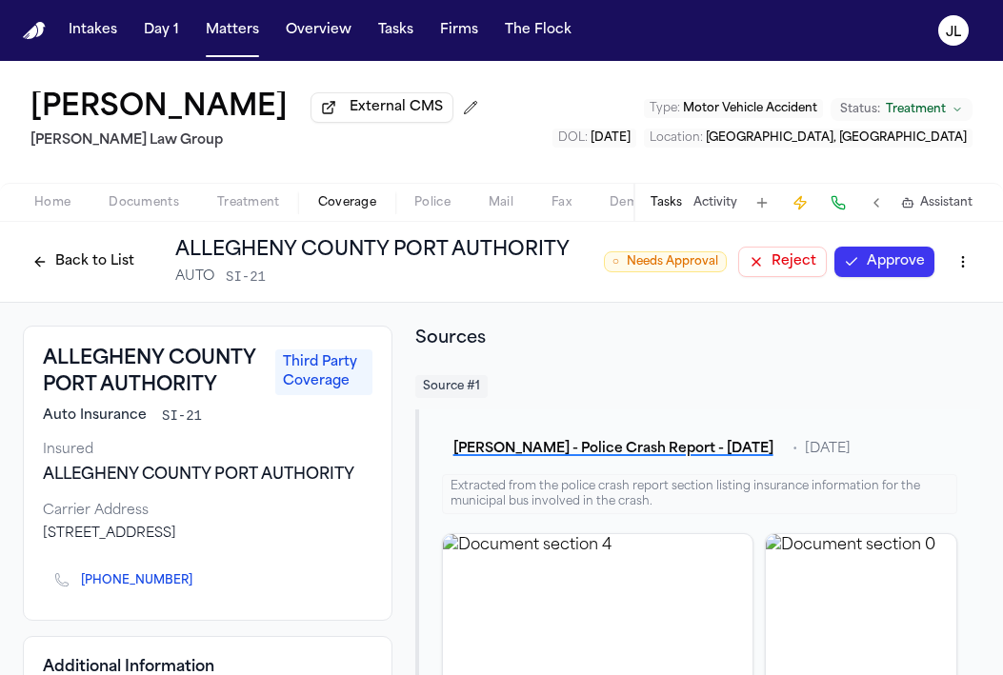
click at [887, 277] on button "Approve" at bounding box center [884, 262] width 100 height 30
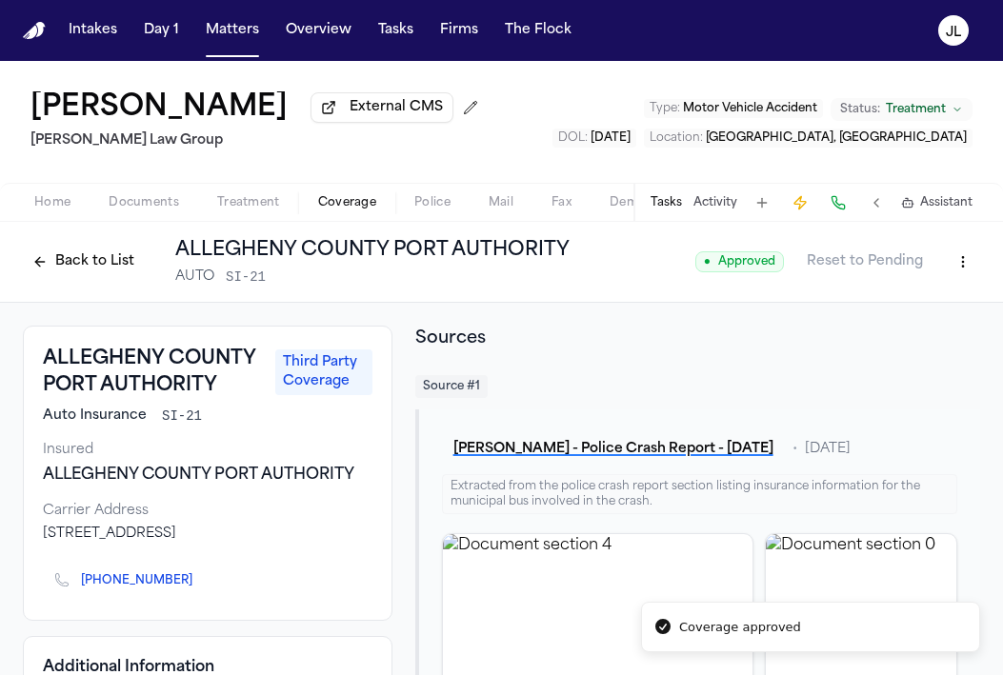
click at [109, 268] on button "Back to List" at bounding box center [83, 262] width 121 height 30
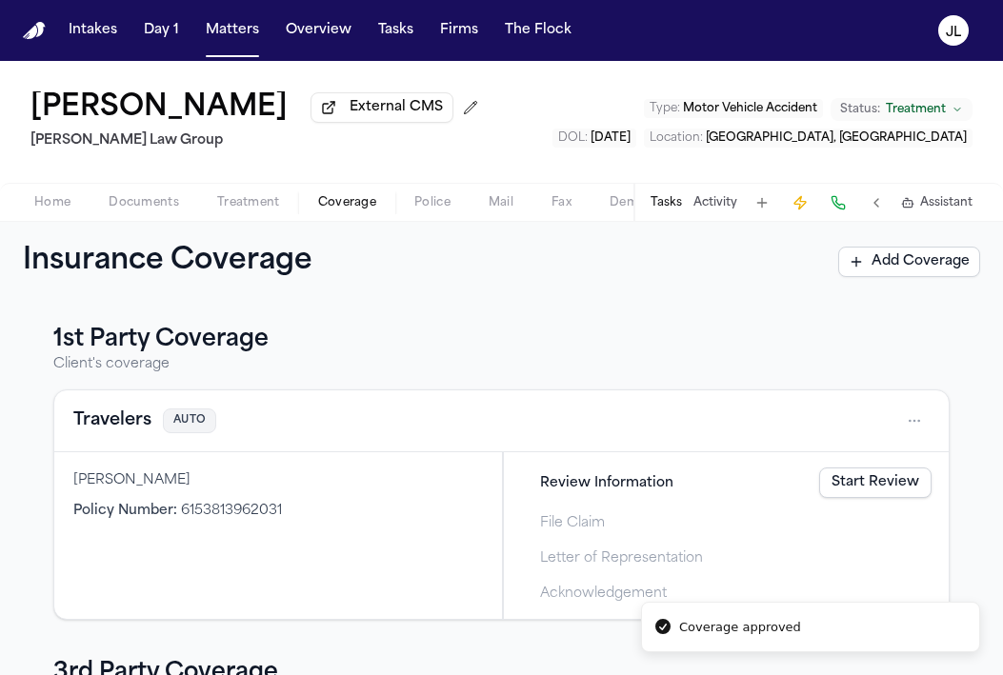
click at [129, 415] on button "Travelers" at bounding box center [112, 420] width 78 height 27
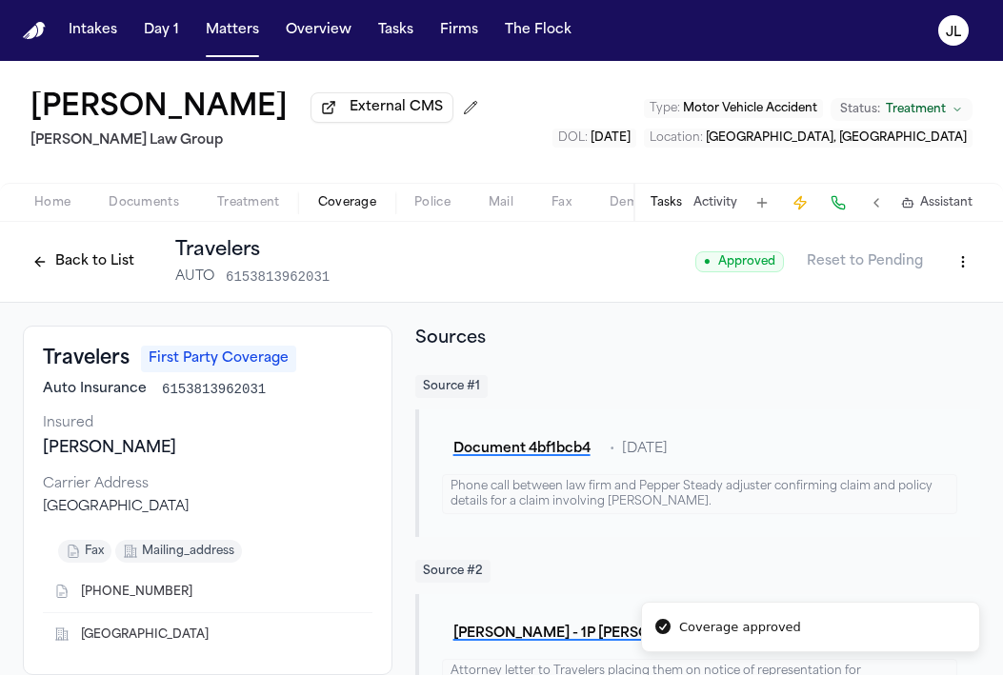
click at [95, 262] on button "Back to List" at bounding box center [83, 262] width 121 height 30
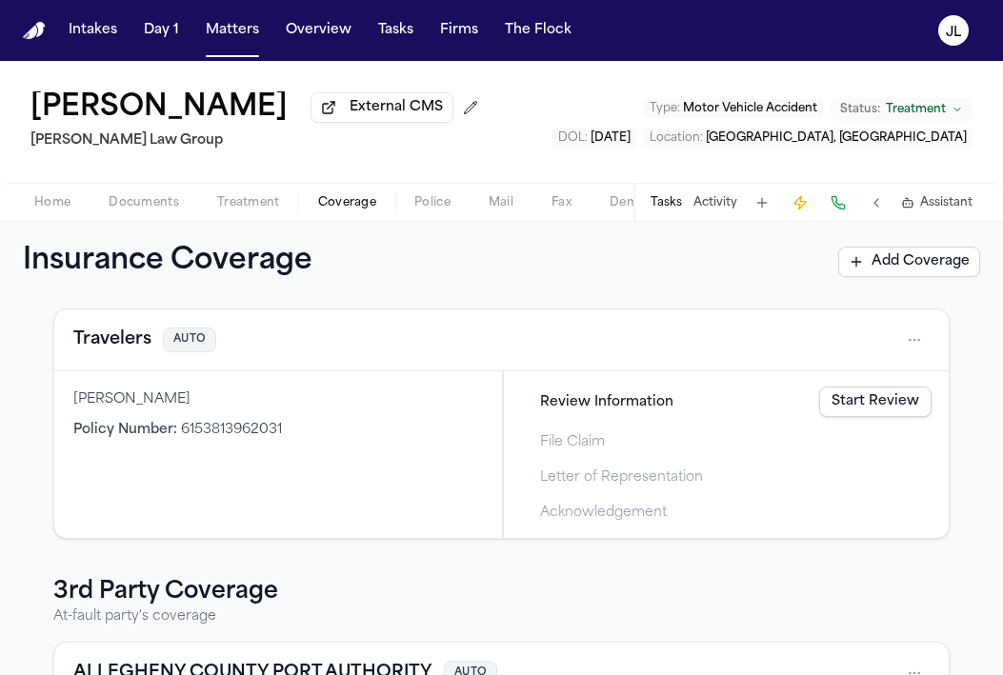
scroll to position [71, 0]
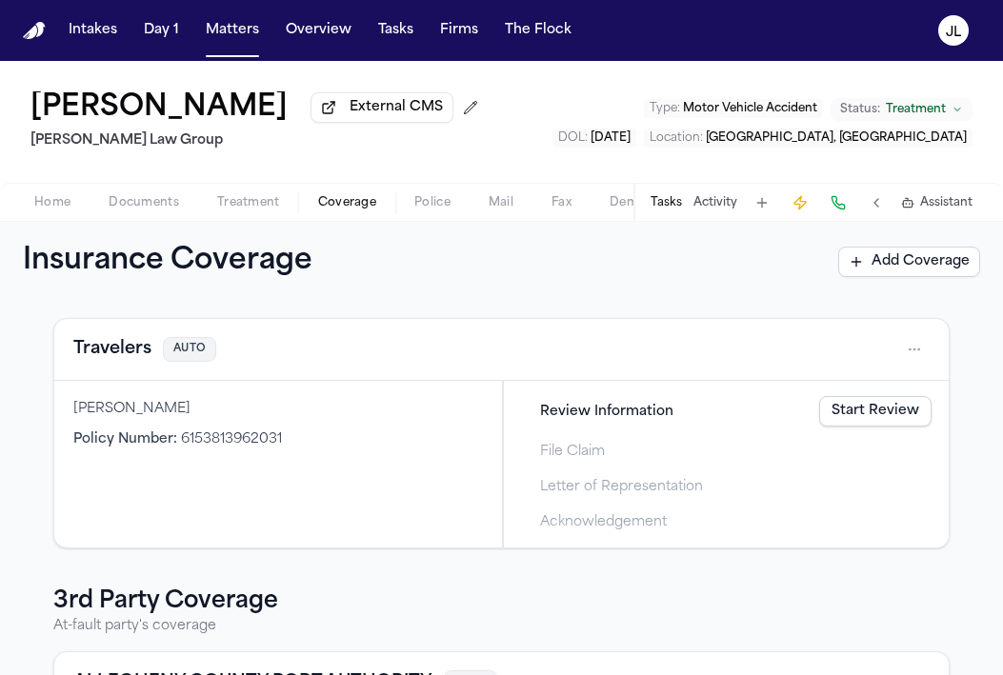
click at [142, 362] on button "Travelers" at bounding box center [112, 349] width 78 height 27
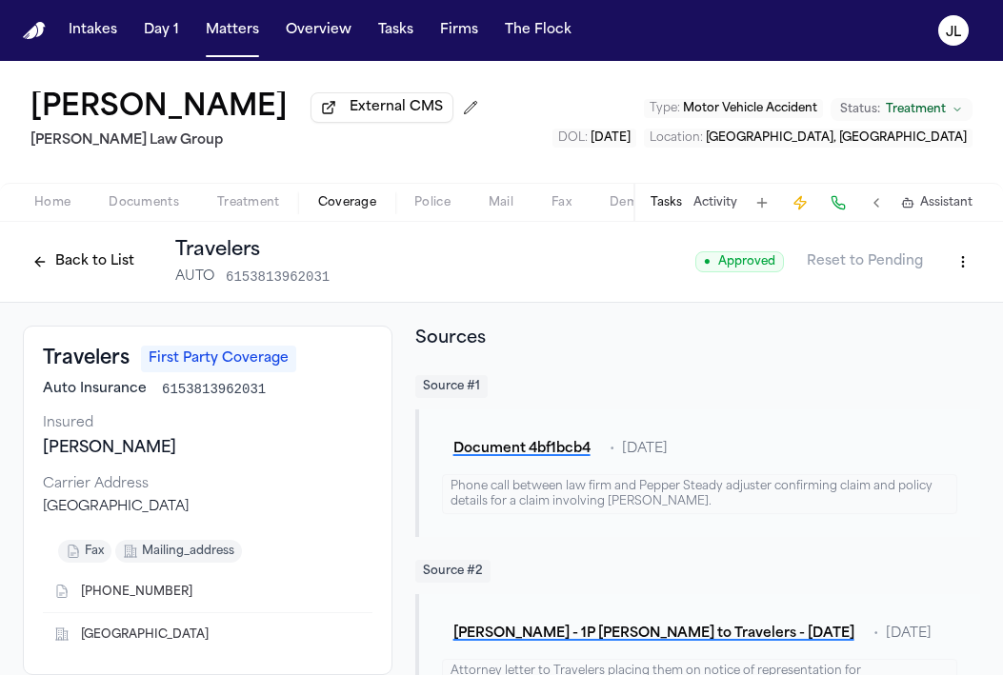
click at [78, 258] on button "Back to List" at bounding box center [83, 262] width 121 height 30
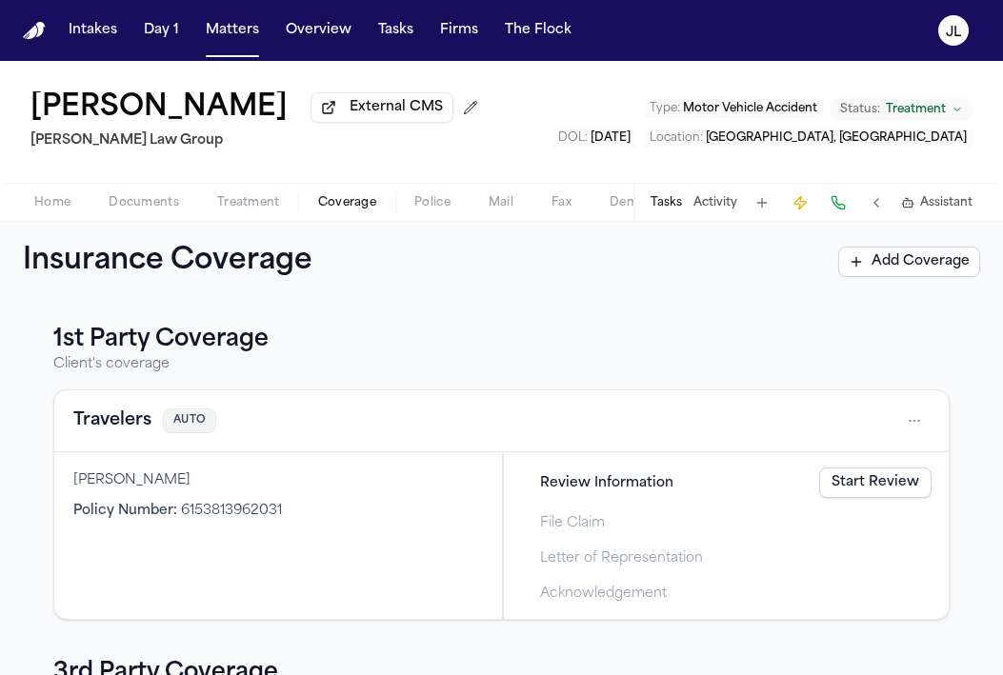
click at [665, 210] on button "Tasks" at bounding box center [665, 202] width 31 height 15
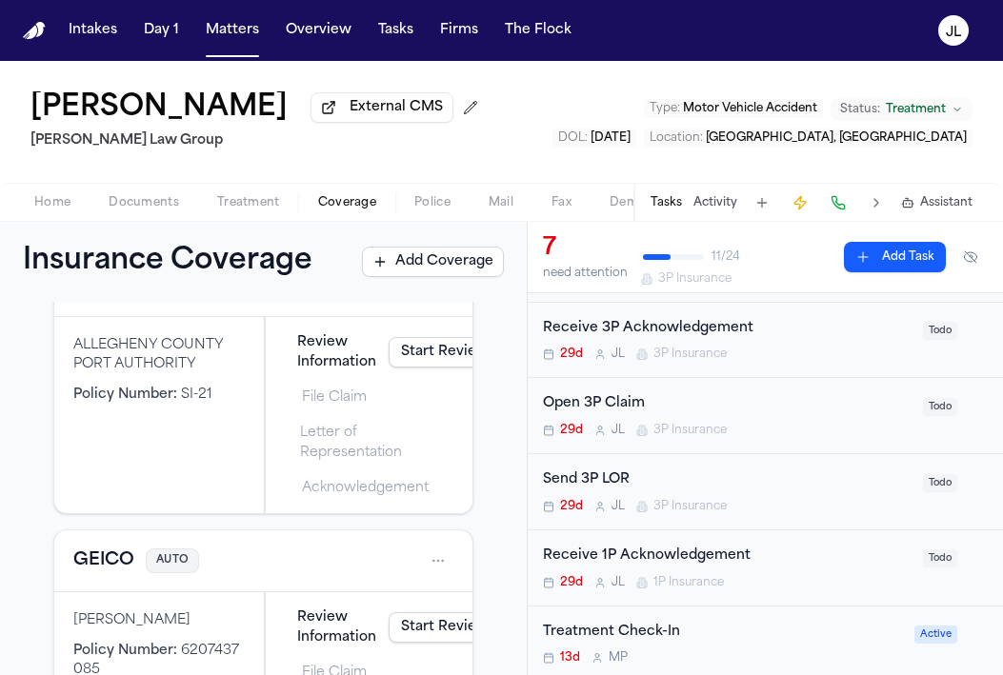
scroll to position [639, 0]
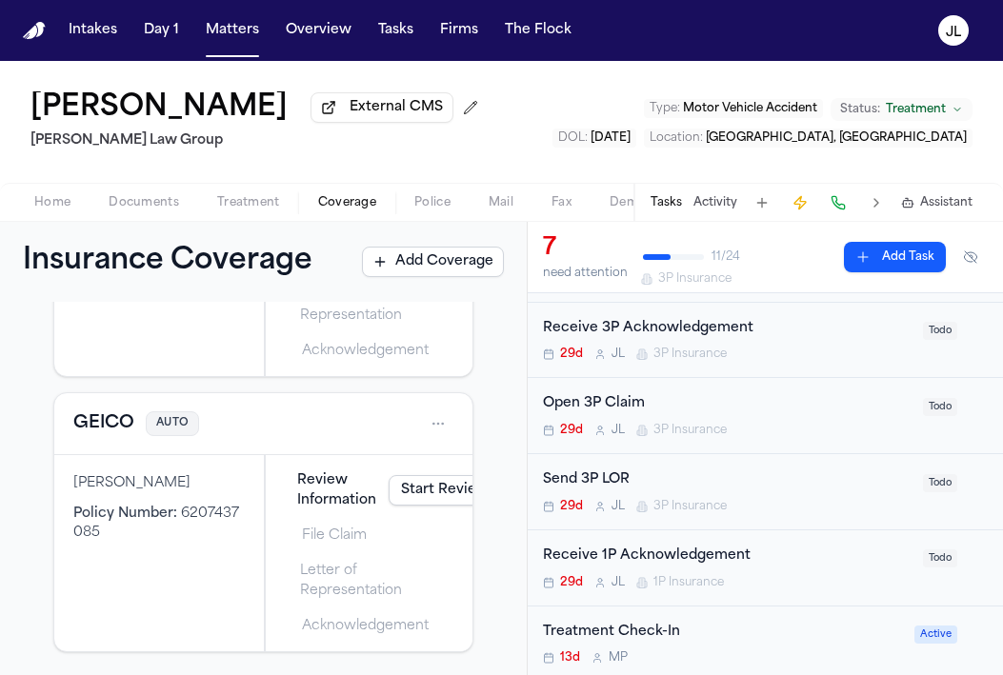
click at [112, 427] on button "GEICO" at bounding box center [103, 423] width 61 height 27
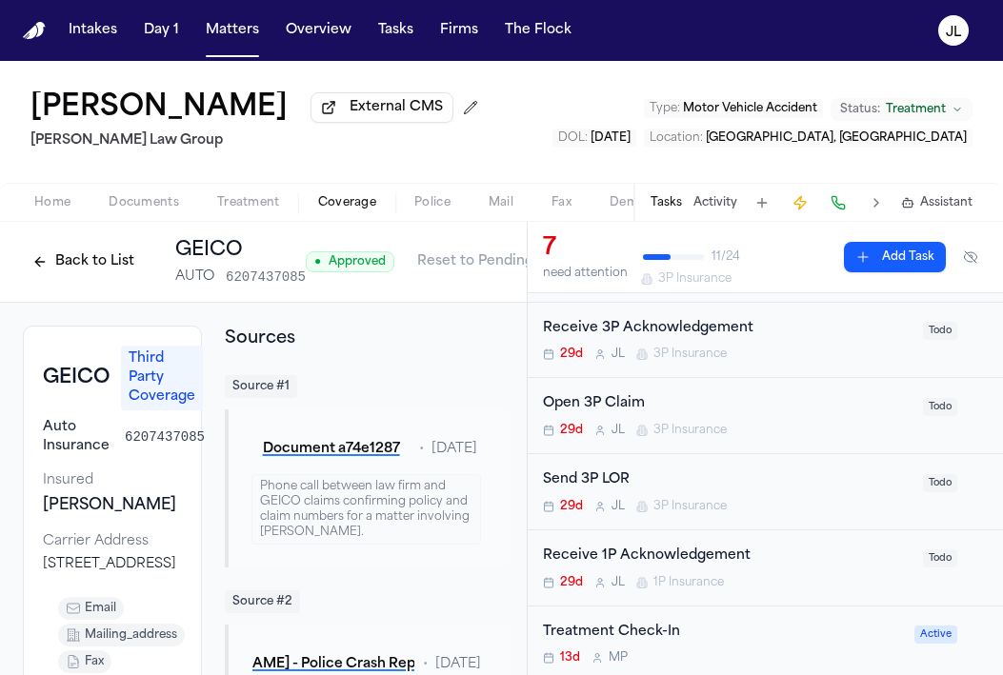
click at [63, 273] on button "Back to List" at bounding box center [83, 262] width 121 height 30
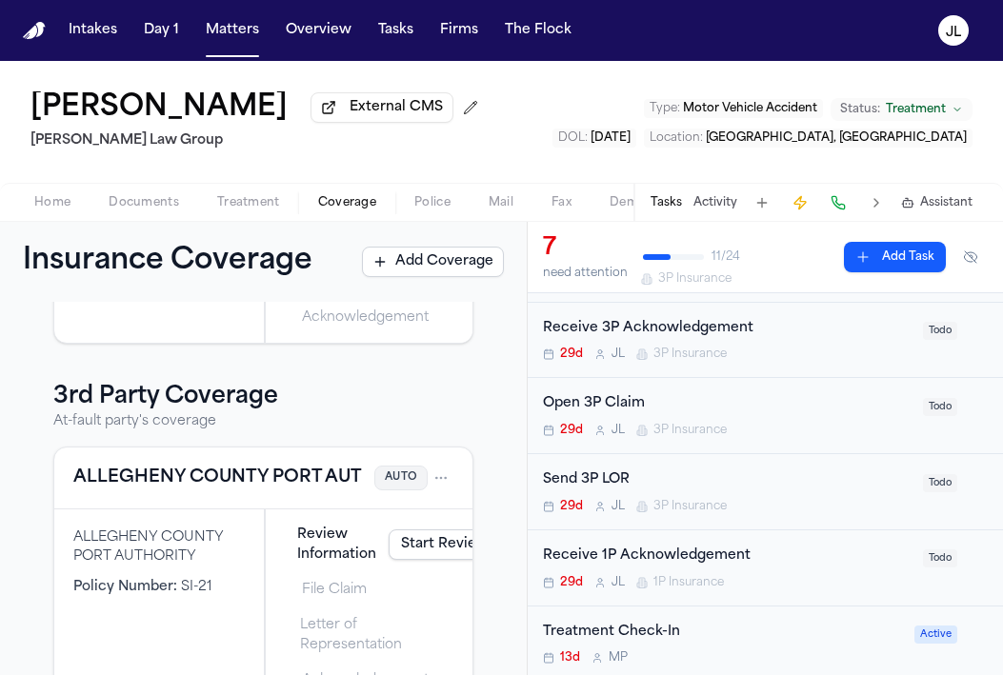
scroll to position [307, 0]
click at [192, 465] on div "ALLEGHENY COUNTY PORT AUTHORITY AUTO" at bounding box center [263, 478] width 418 height 62
click at [192, 473] on button "ALLEGHENY COUNTY PORT AUTHORITY" at bounding box center [252, 477] width 359 height 27
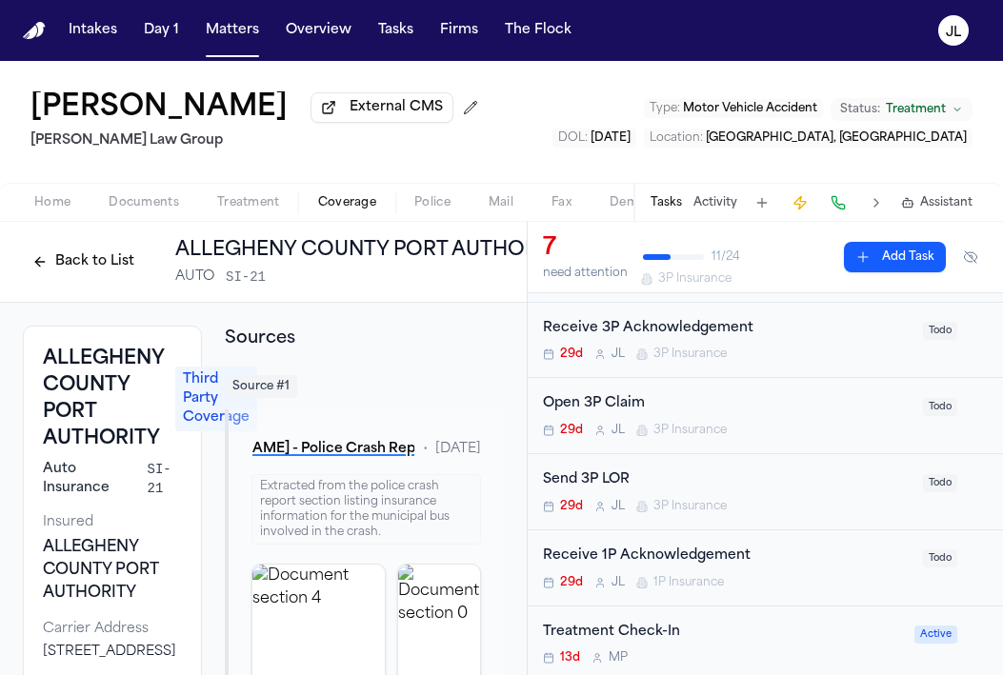
click at [708, 491] on div "Send 3P LOR" at bounding box center [727, 480] width 368 height 22
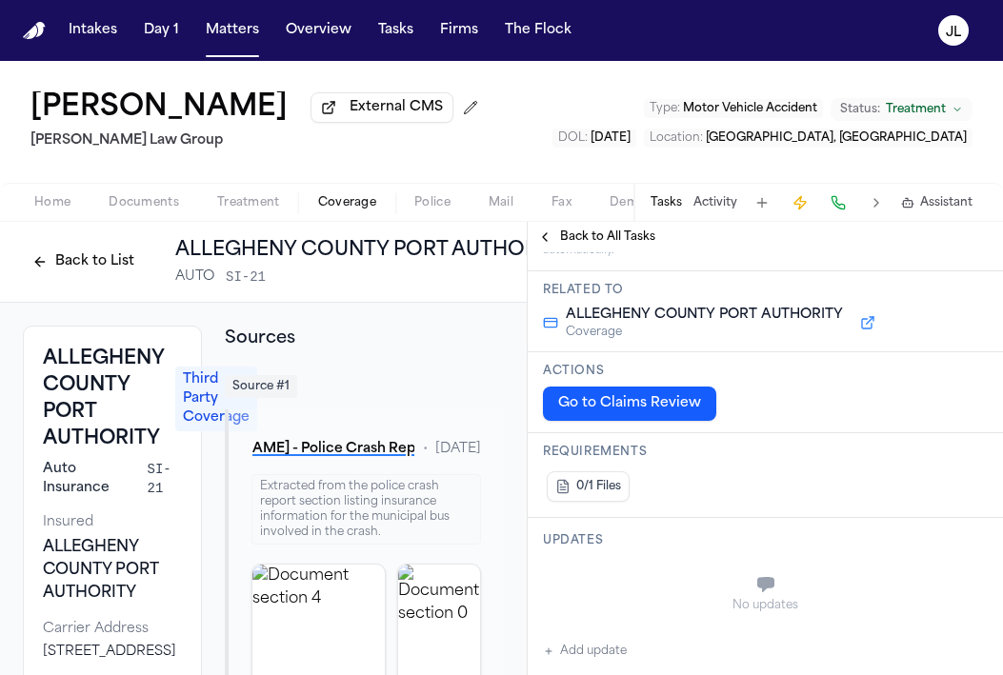
scroll to position [330, 0]
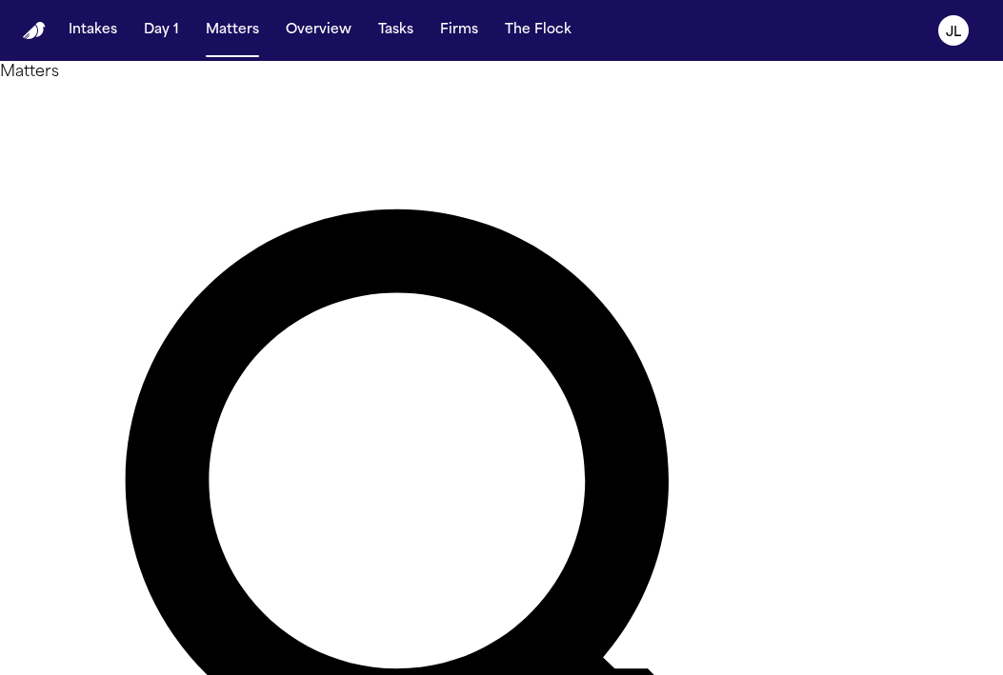
type input "**********"
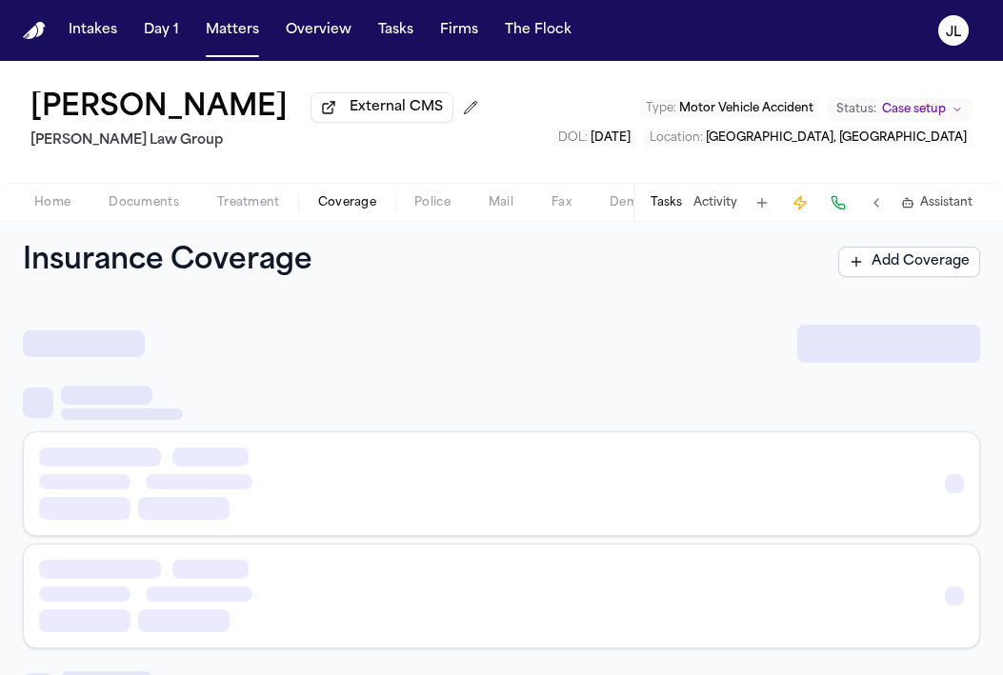
click at [349, 203] on span "Coverage" at bounding box center [347, 202] width 58 height 15
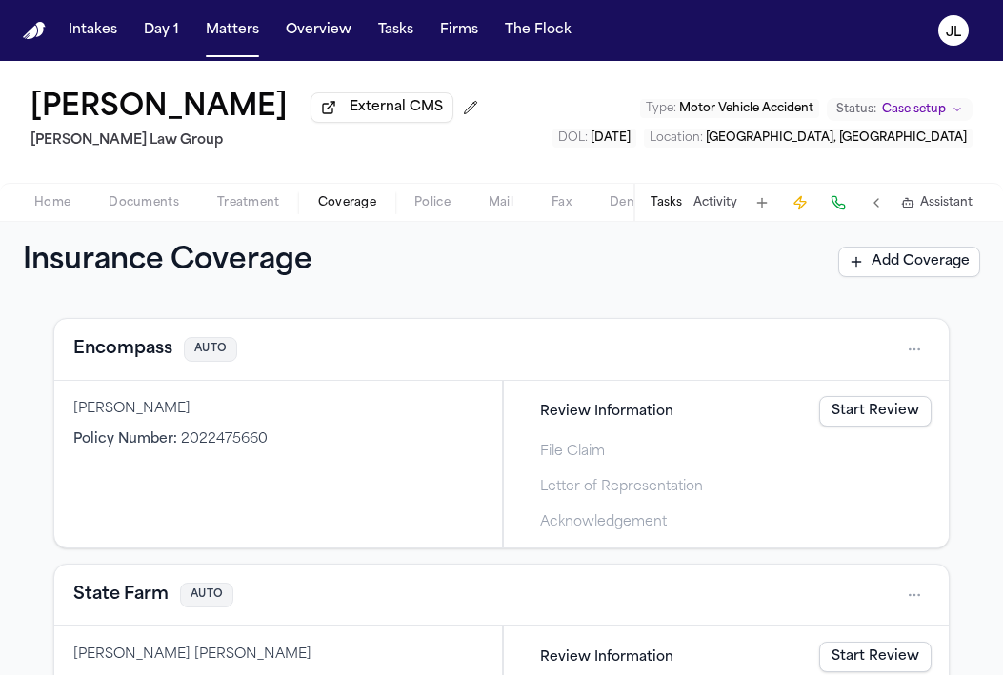
scroll to position [564, 0]
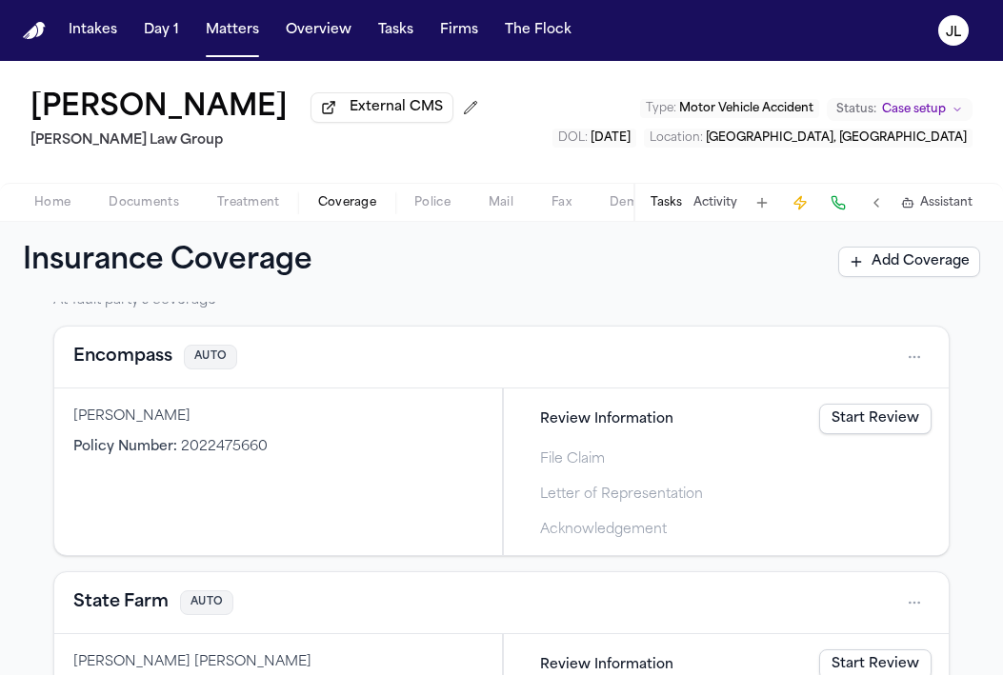
click at [126, 356] on button "Encompass" at bounding box center [122, 357] width 99 height 27
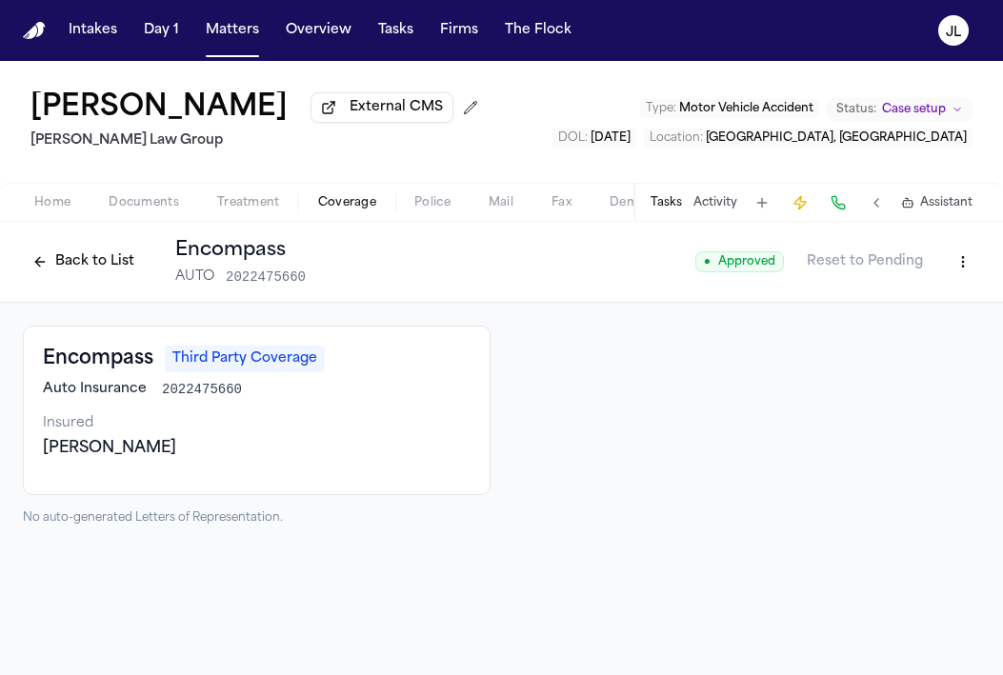
click at [128, 269] on button "Back to List" at bounding box center [83, 262] width 121 height 30
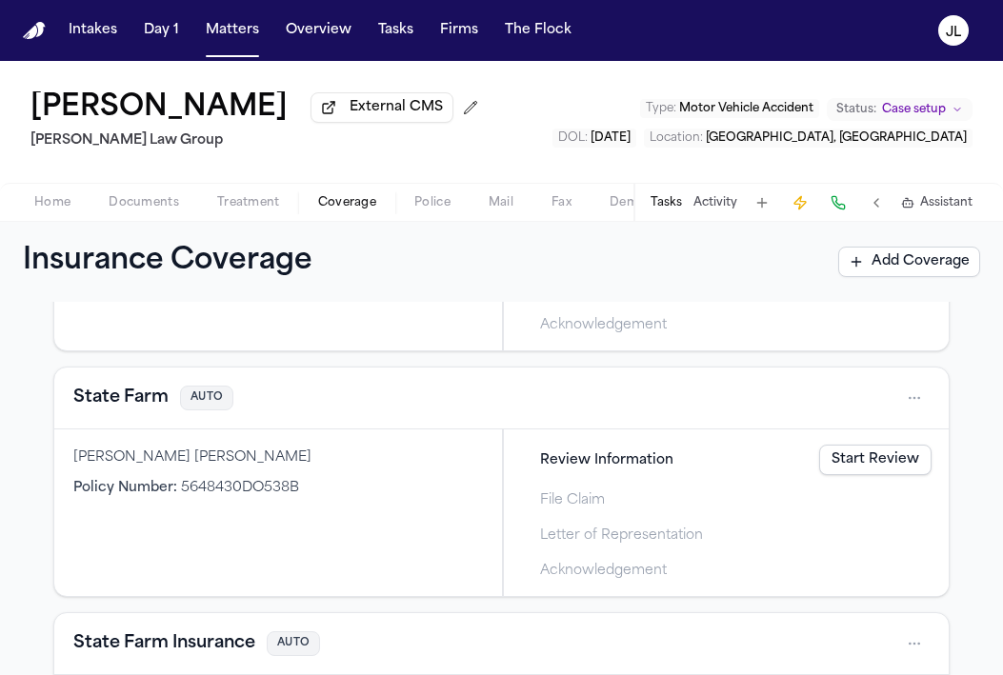
scroll to position [770, 0]
click at [149, 398] on button "State Farm" at bounding box center [120, 396] width 95 height 27
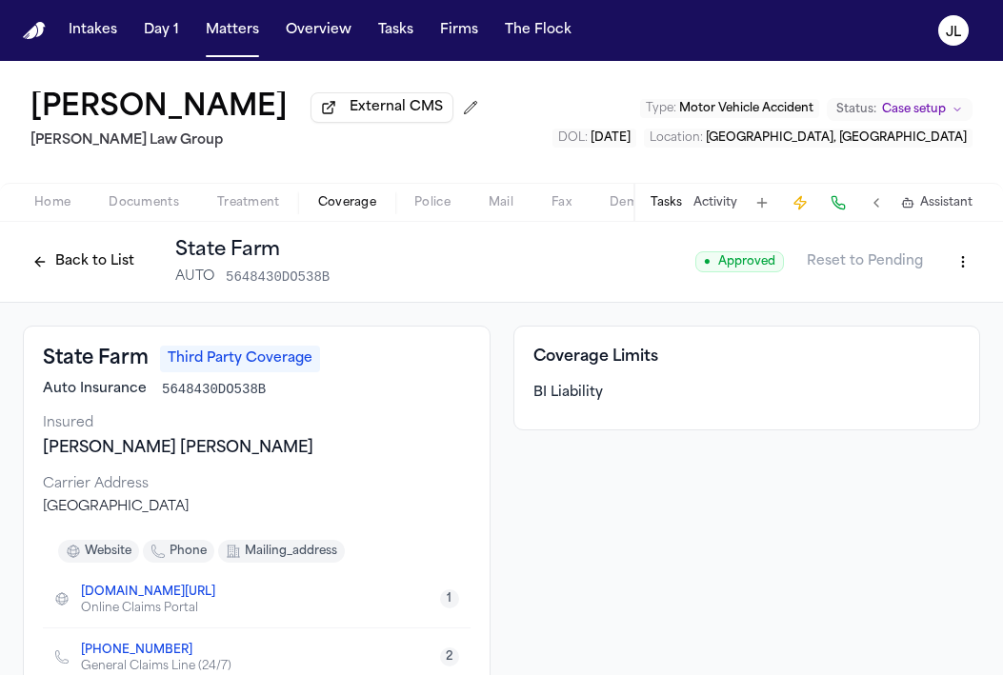
click at [82, 260] on button "Back to List" at bounding box center [83, 262] width 121 height 30
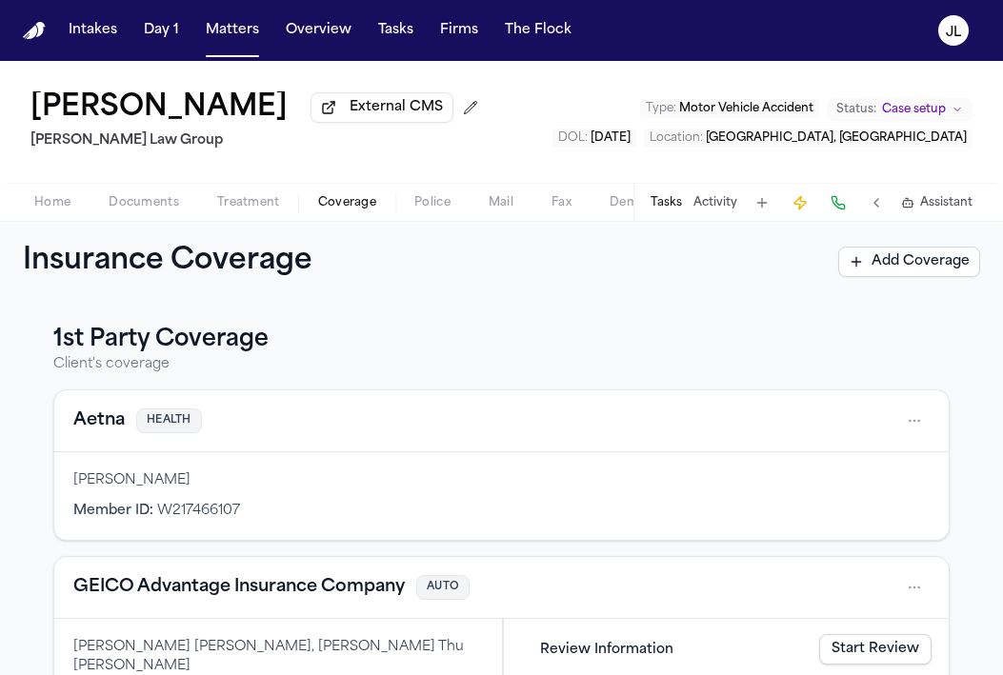
click at [81, 200] on button "Home" at bounding box center [52, 202] width 74 height 23
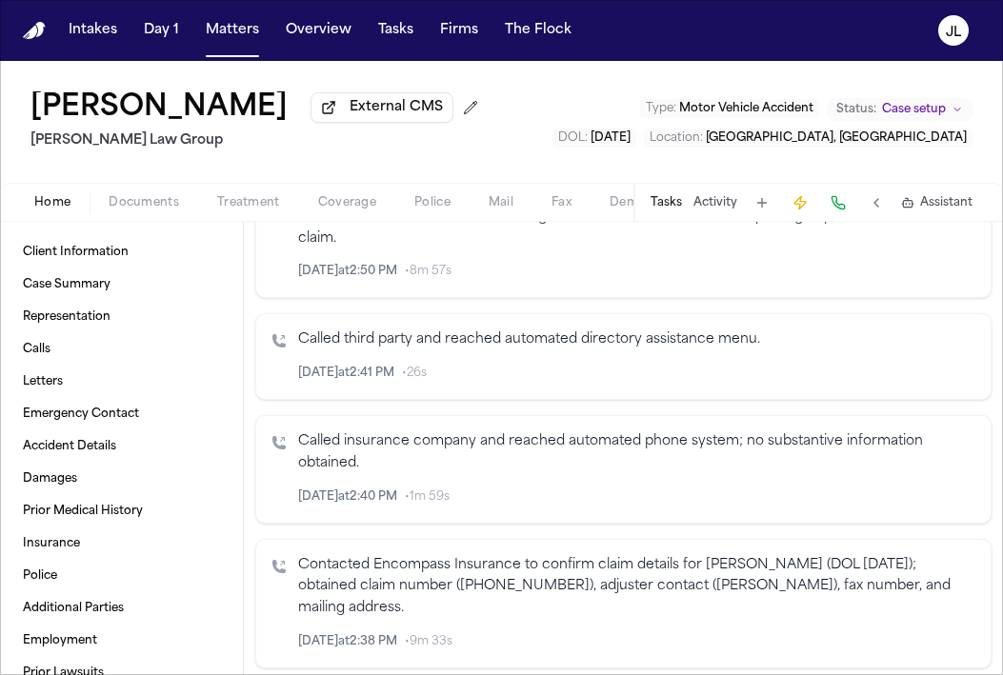
scroll to position [467, 0]
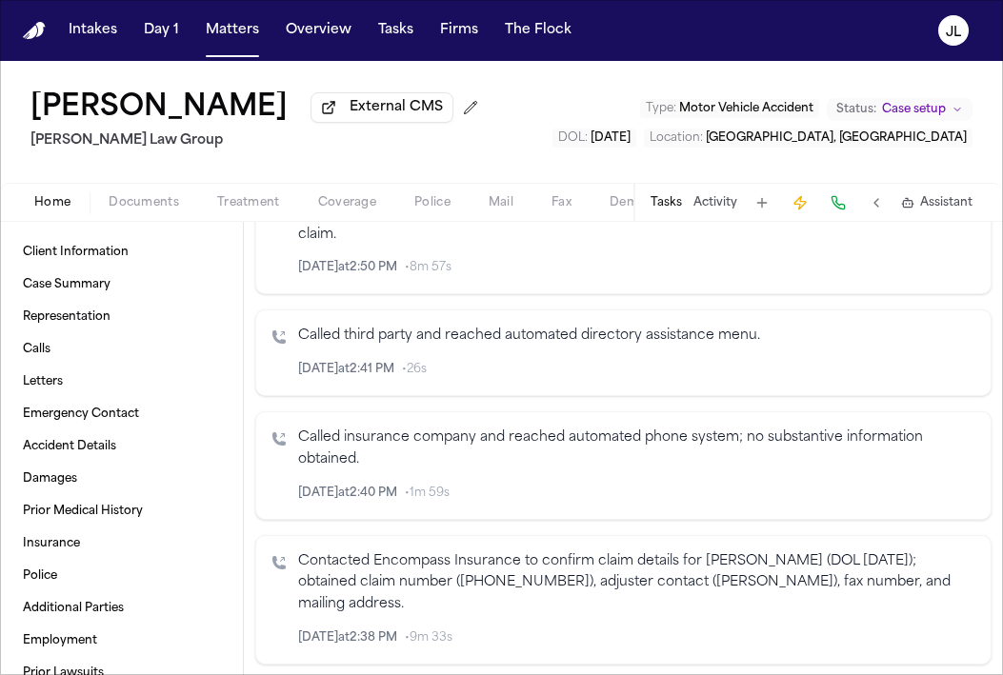
click at [368, 202] on span "Coverage" at bounding box center [347, 202] width 58 height 15
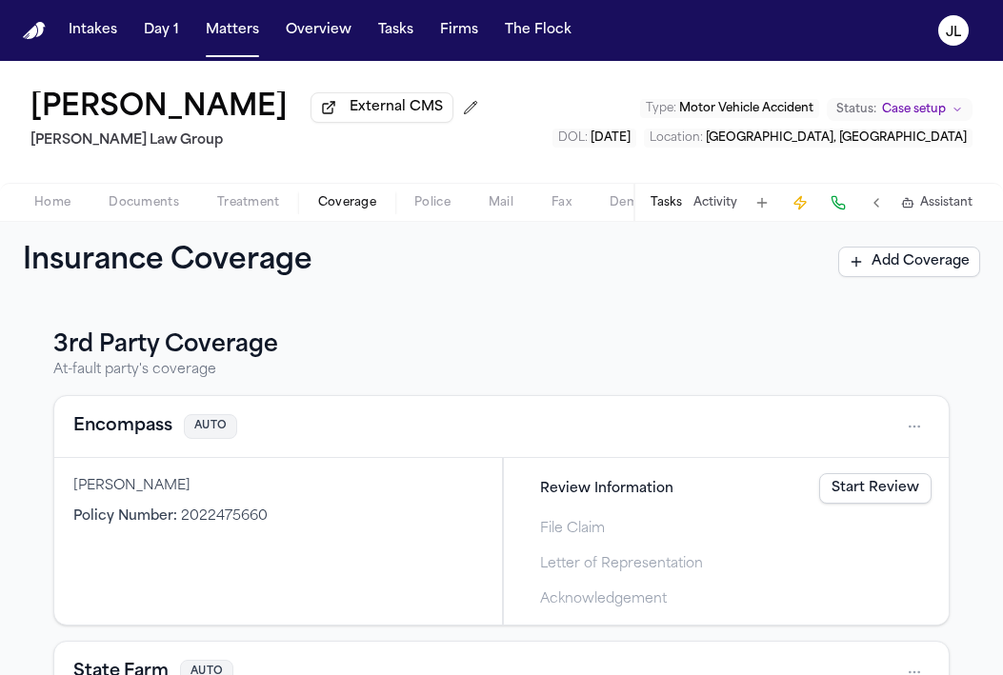
scroll to position [484, 0]
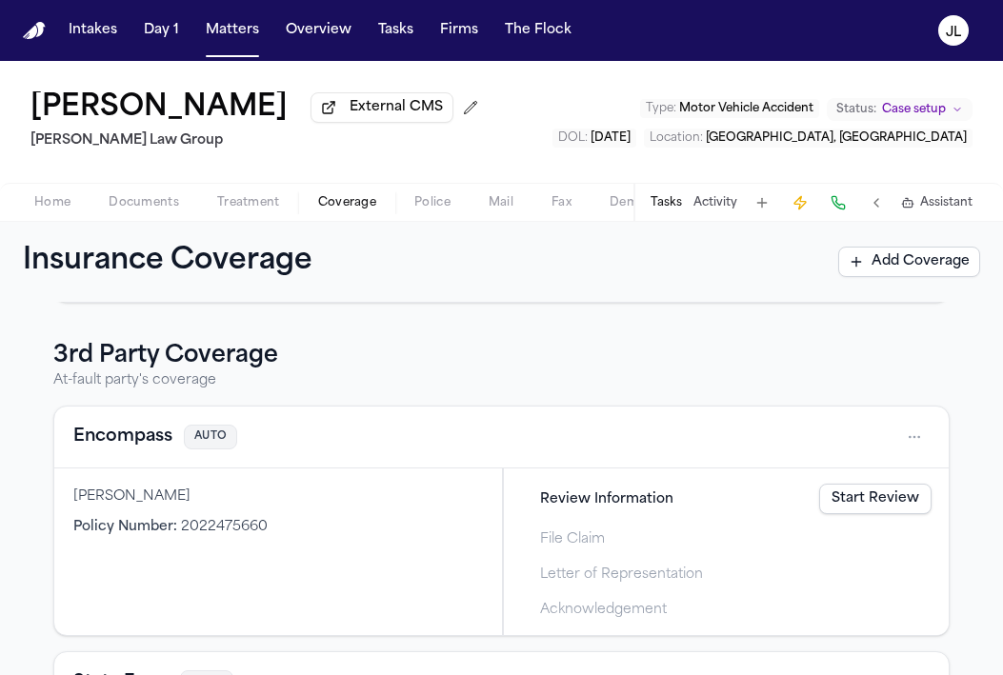
click at [98, 440] on button "Encompass" at bounding box center [122, 437] width 99 height 27
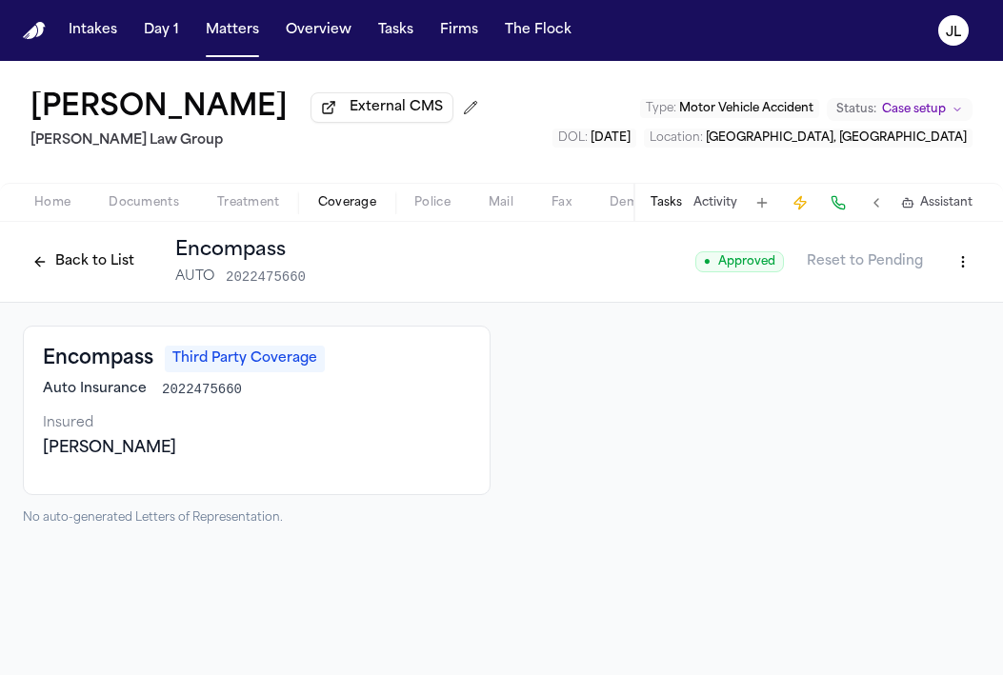
click at [51, 269] on button "Back to List" at bounding box center [83, 262] width 121 height 30
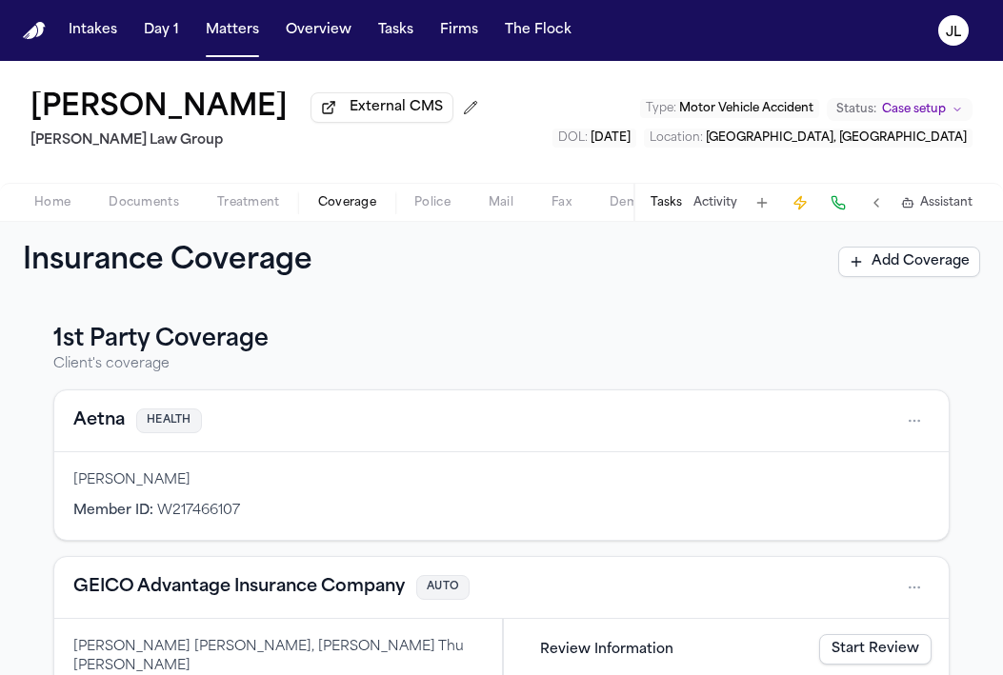
click at [105, 428] on button "Aetna" at bounding box center [98, 420] width 51 height 27
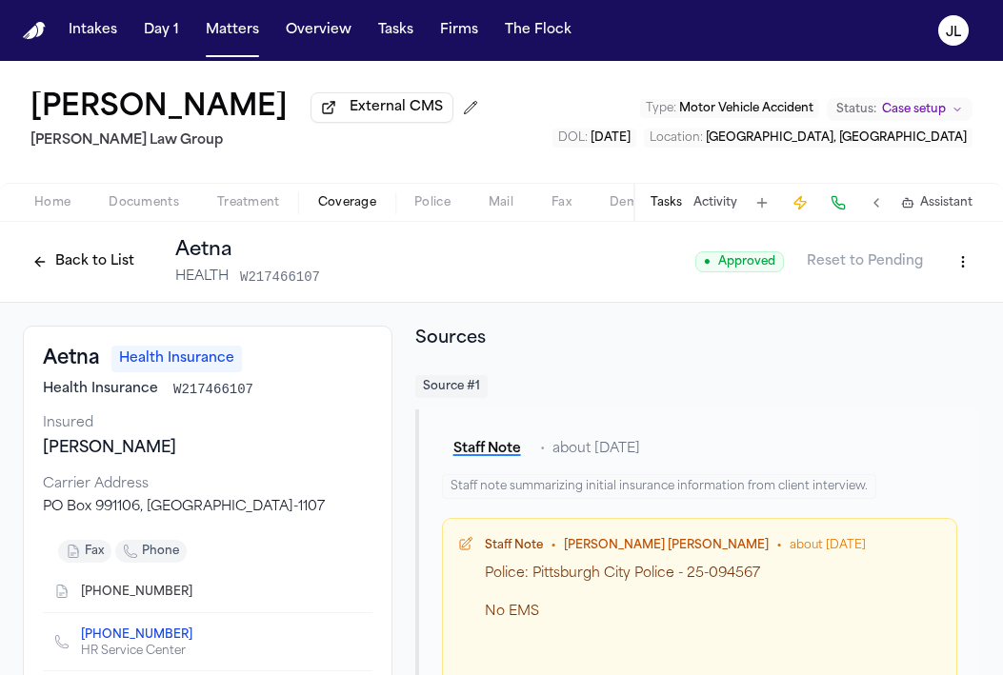
click at [85, 271] on button "Back to List" at bounding box center [83, 262] width 121 height 30
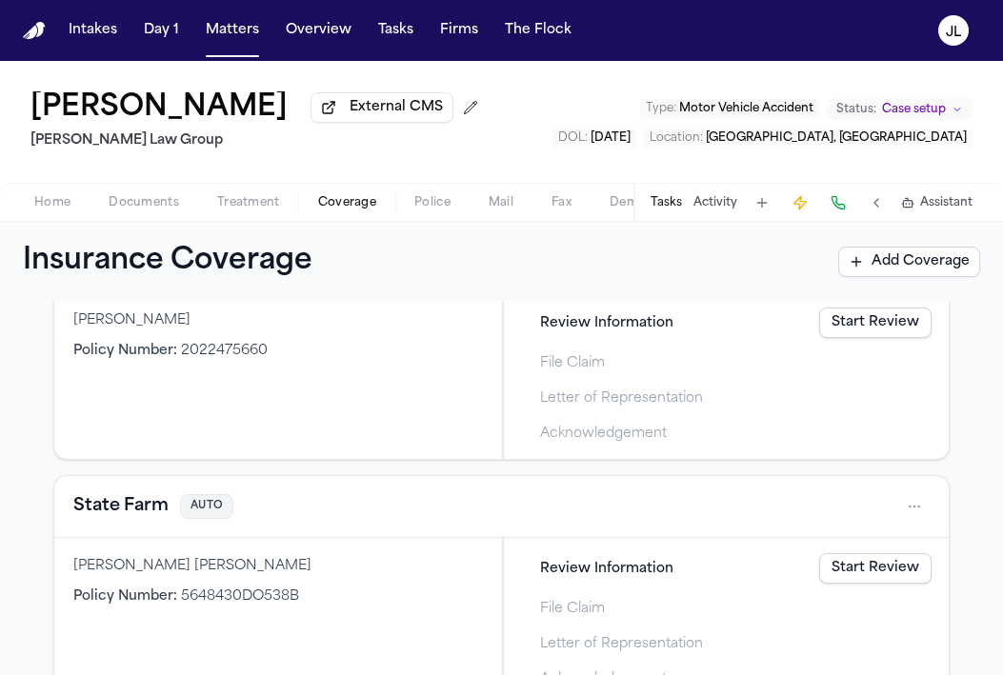
scroll to position [664, 0]
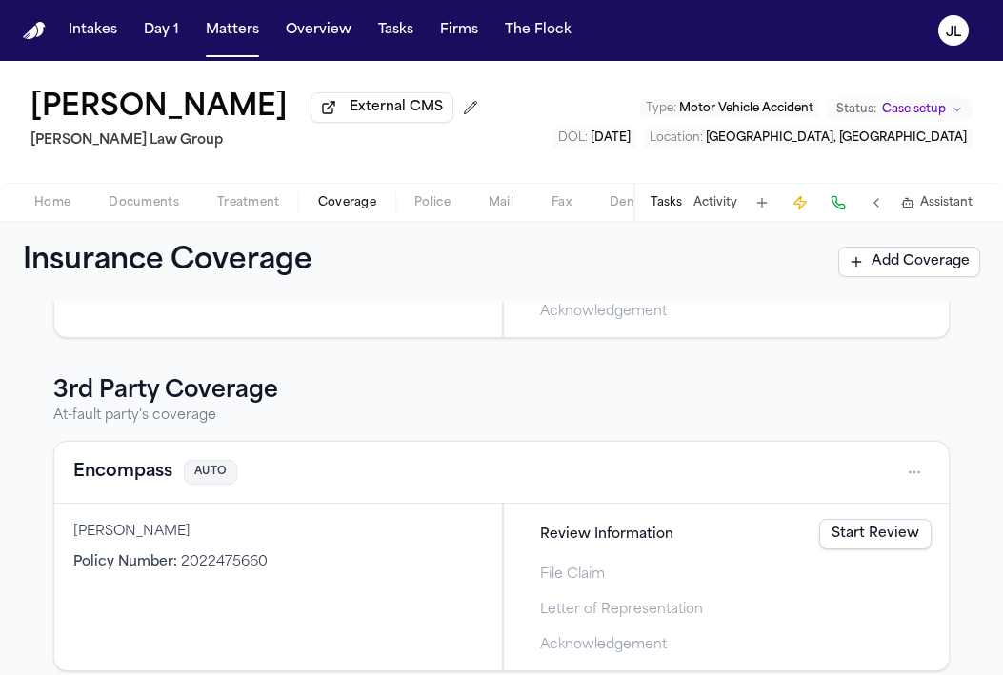
scroll to position [455, 0]
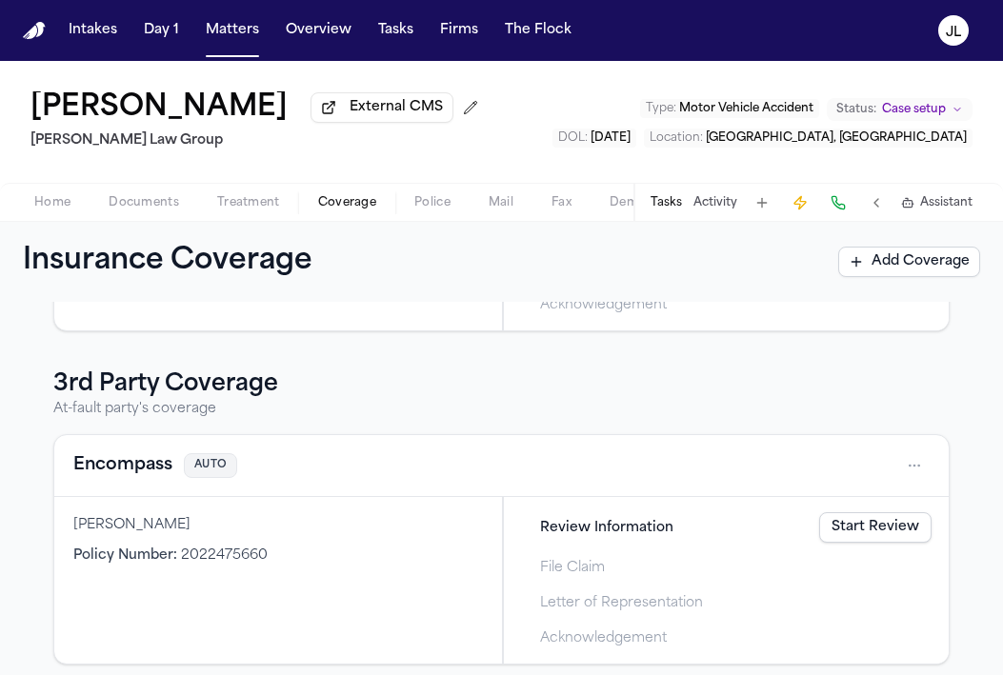
click at [138, 469] on button "Encompass" at bounding box center [122, 465] width 99 height 27
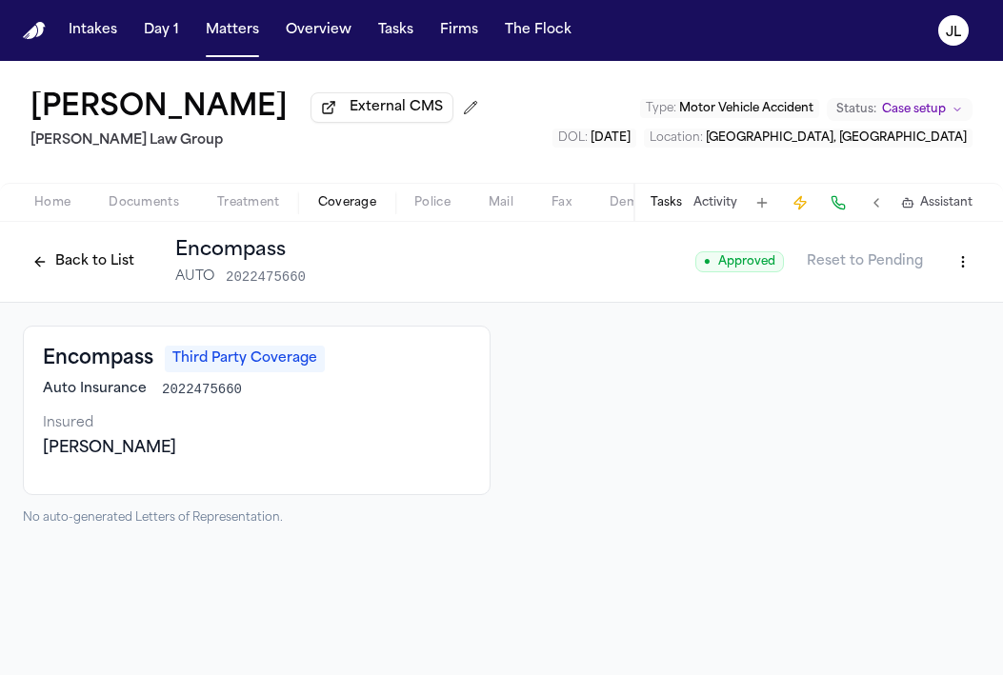
click at [74, 253] on button "Back to List" at bounding box center [83, 262] width 121 height 30
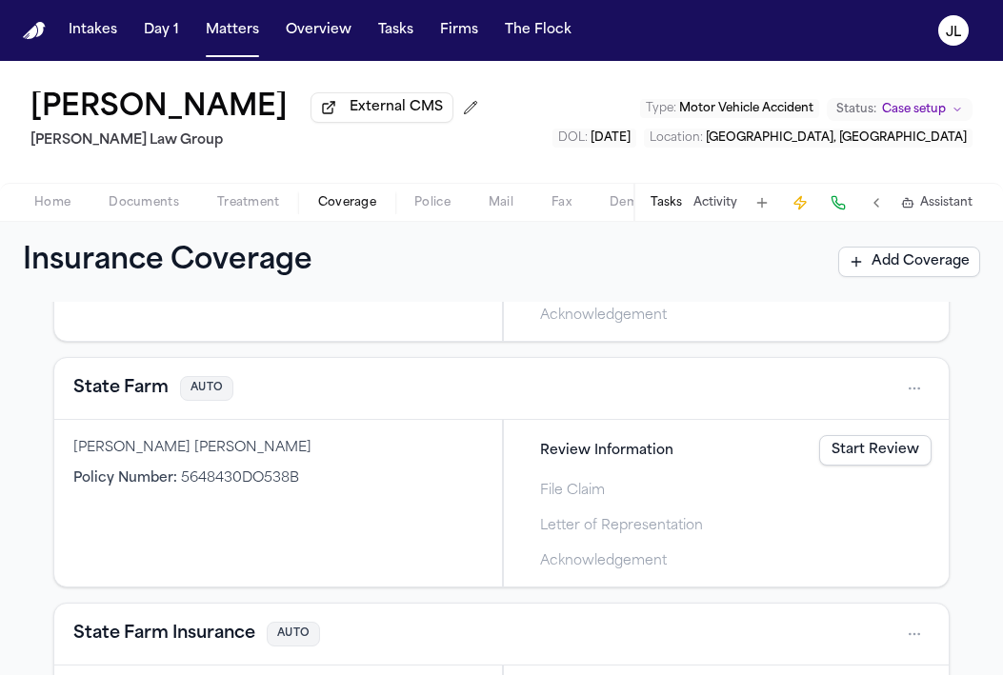
scroll to position [860, 0]
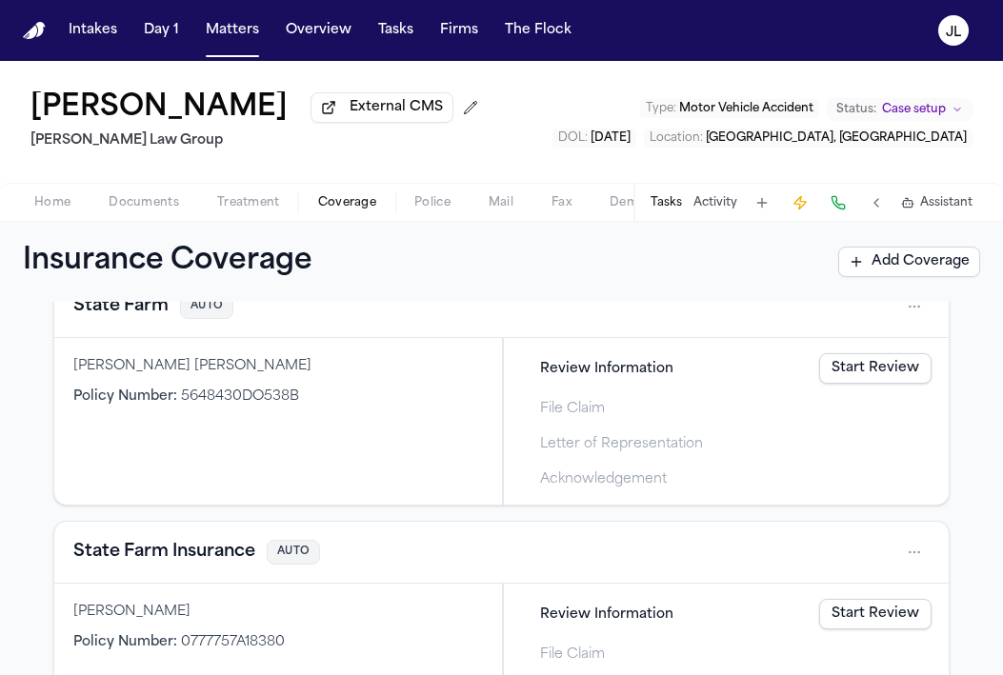
click at [141, 561] on button "State Farm Insurance" at bounding box center [164, 552] width 182 height 27
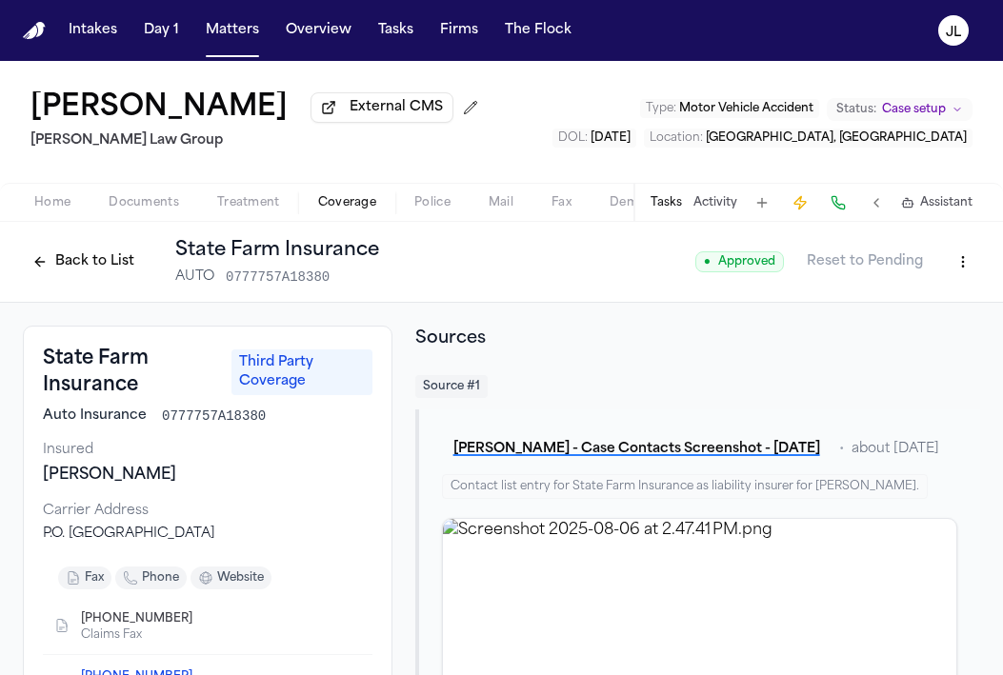
click at [94, 270] on button "Back to List" at bounding box center [83, 262] width 121 height 30
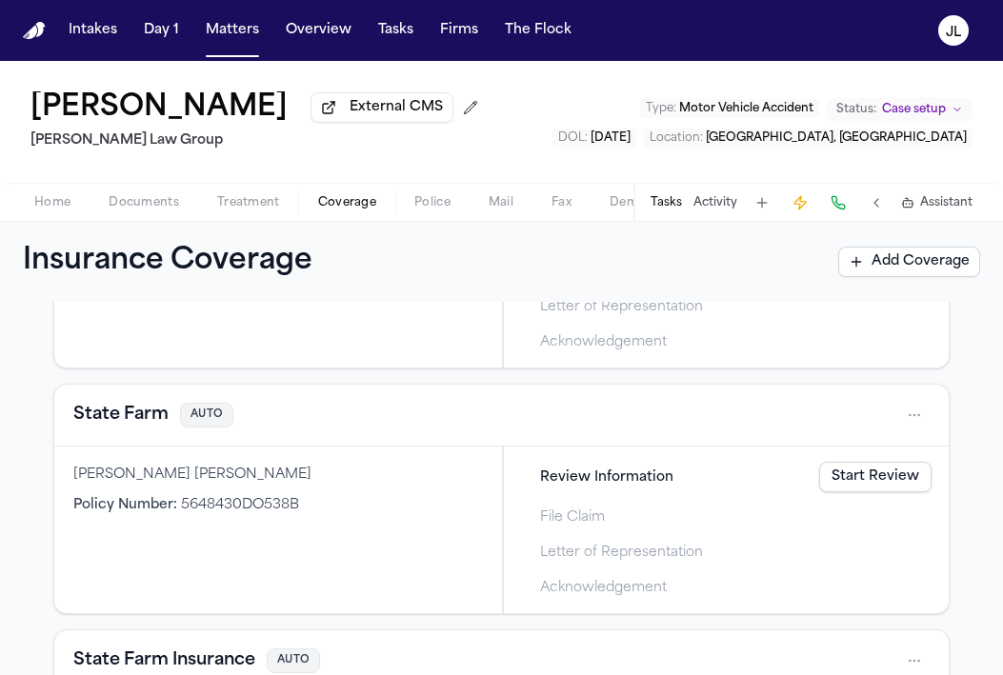
scroll to position [719, 0]
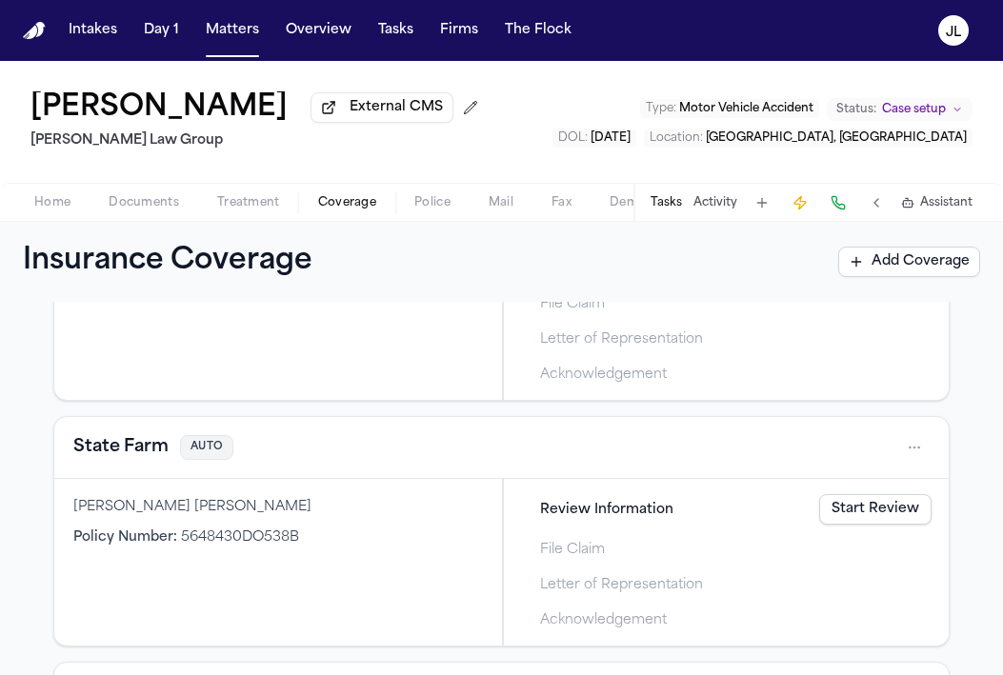
click at [138, 467] on div "State Farm AUTO" at bounding box center [501, 448] width 894 height 62
click at [138, 454] on button "State Farm" at bounding box center [120, 447] width 95 height 27
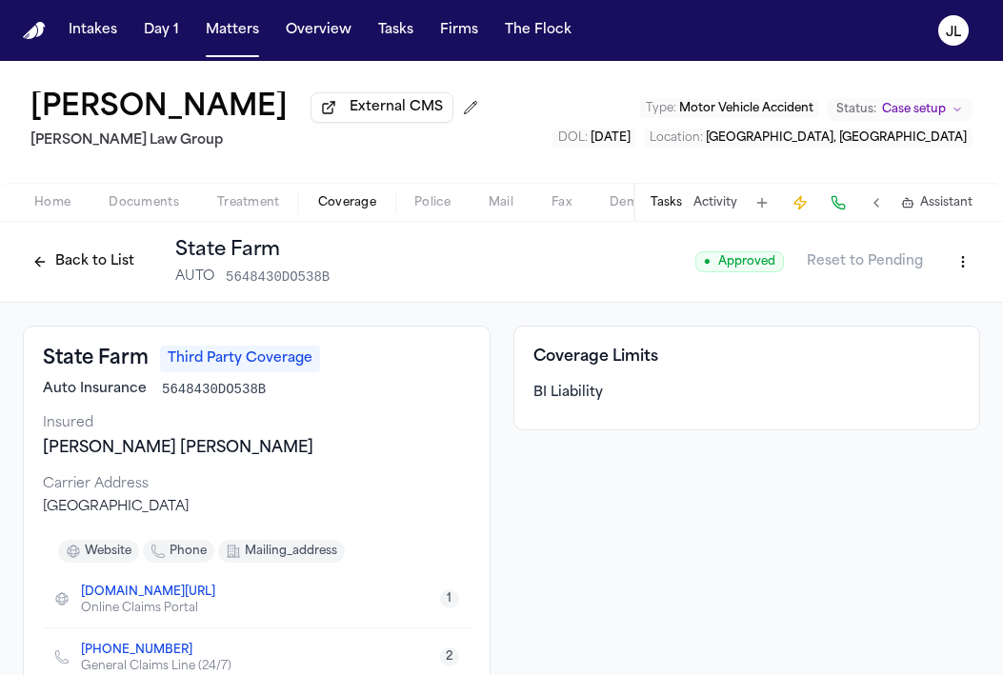
click at [92, 273] on button "Back to List" at bounding box center [83, 262] width 121 height 30
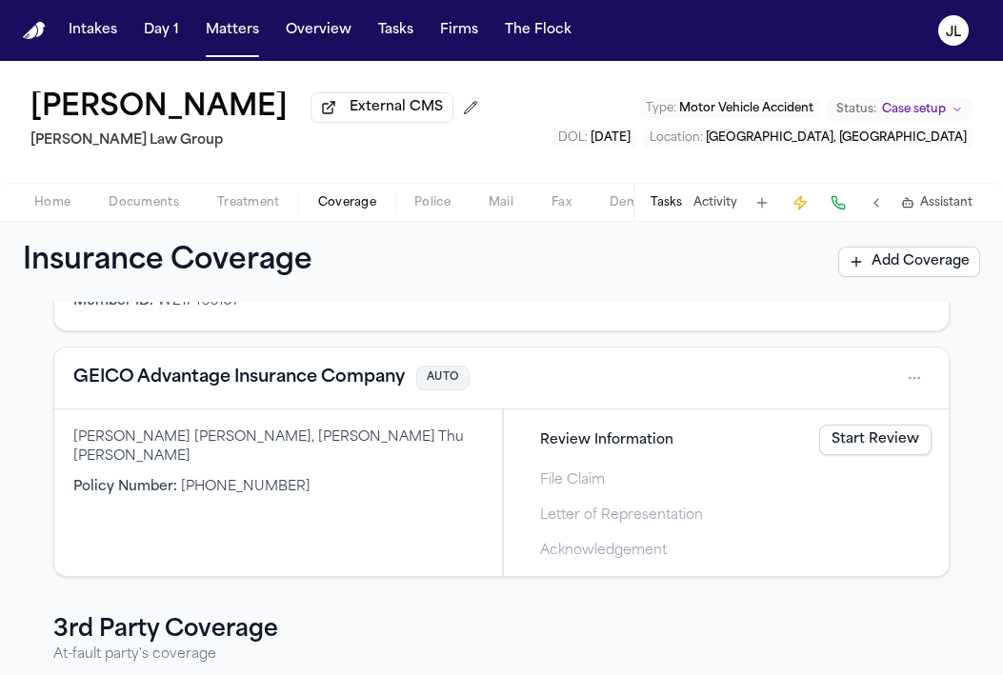
scroll to position [214, 0]
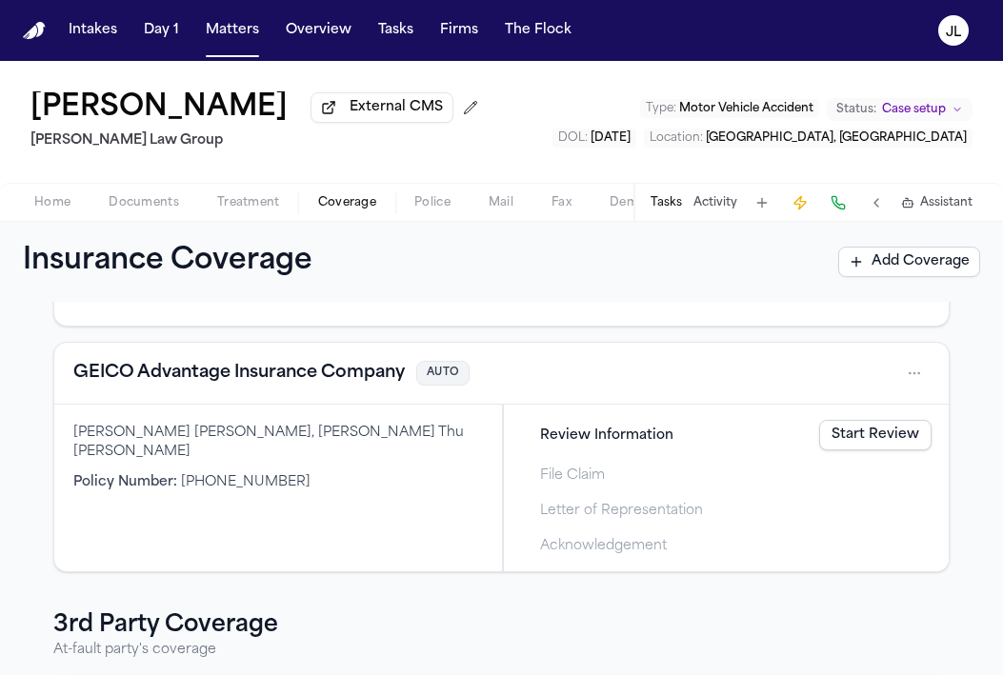
click at [70, 206] on button "Home" at bounding box center [52, 202] width 74 height 23
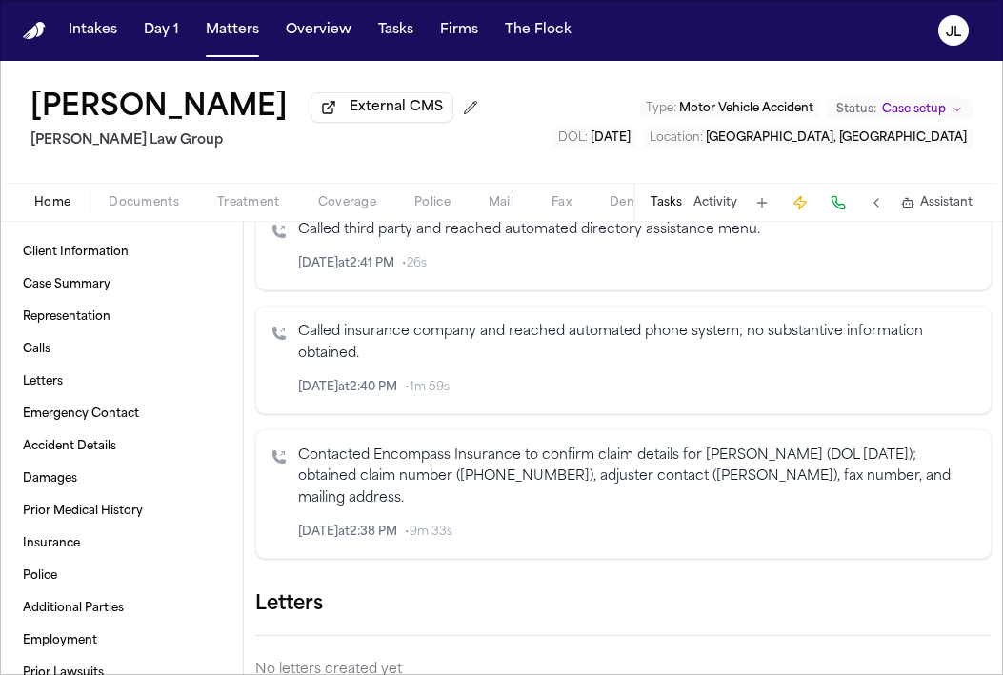
scroll to position [576, 0]
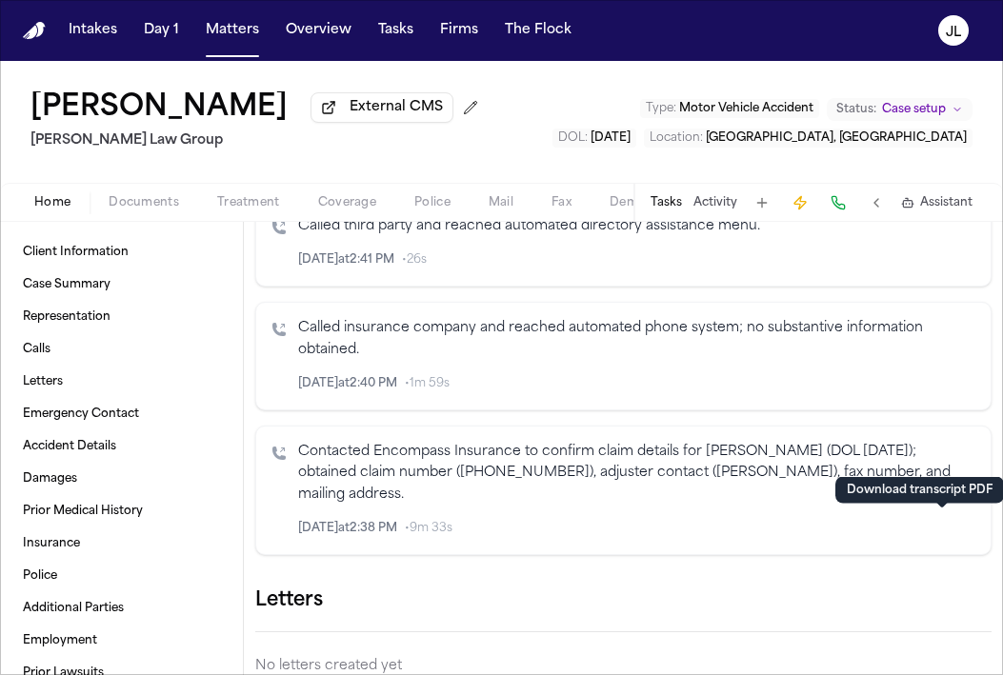
click at [931, 534] on button "button" at bounding box center [941, 528] width 21 height 21
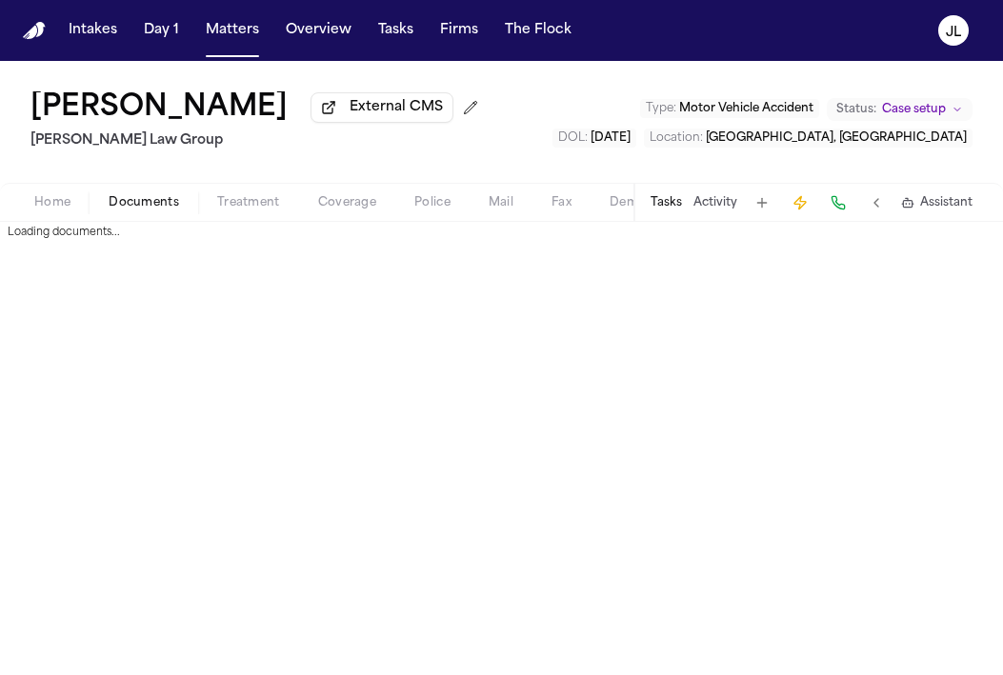
click at [117, 208] on span "Documents" at bounding box center [144, 202] width 70 height 15
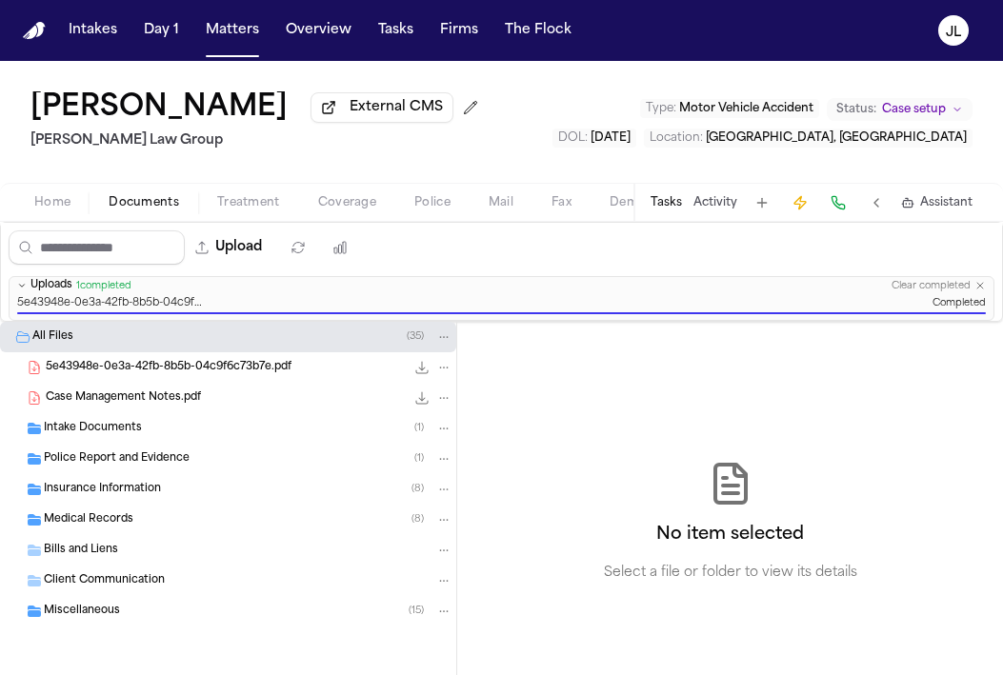
click at [150, 373] on span "5e43948e-0e3a-42fb-8b5b-04c9f6c73b7e.pdf" at bounding box center [169, 368] width 246 height 16
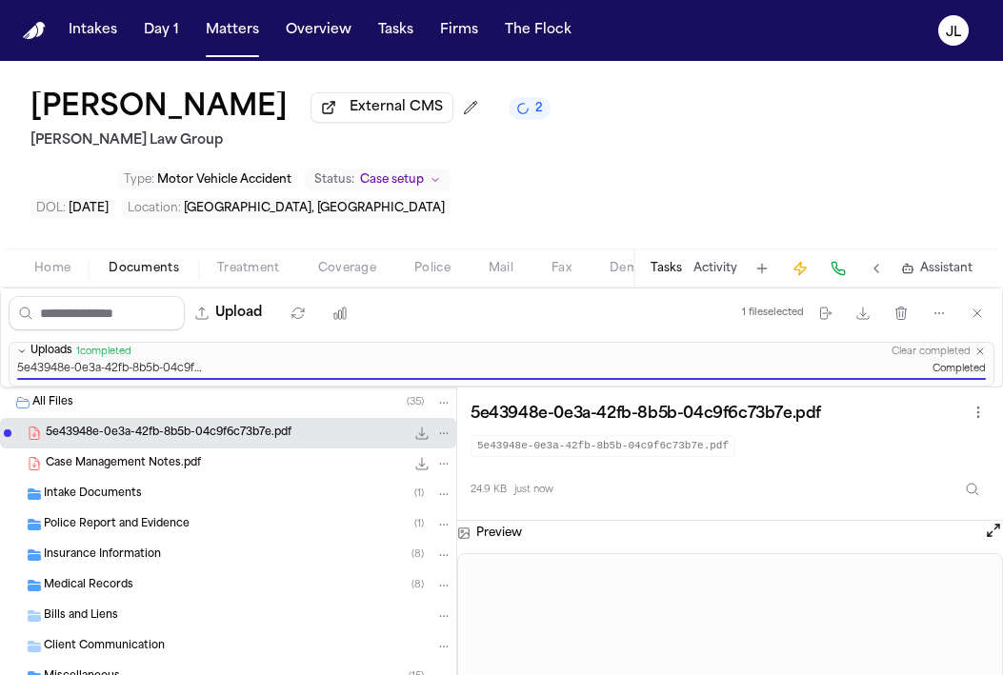
click at [364, 261] on span "Coverage" at bounding box center [347, 268] width 58 height 15
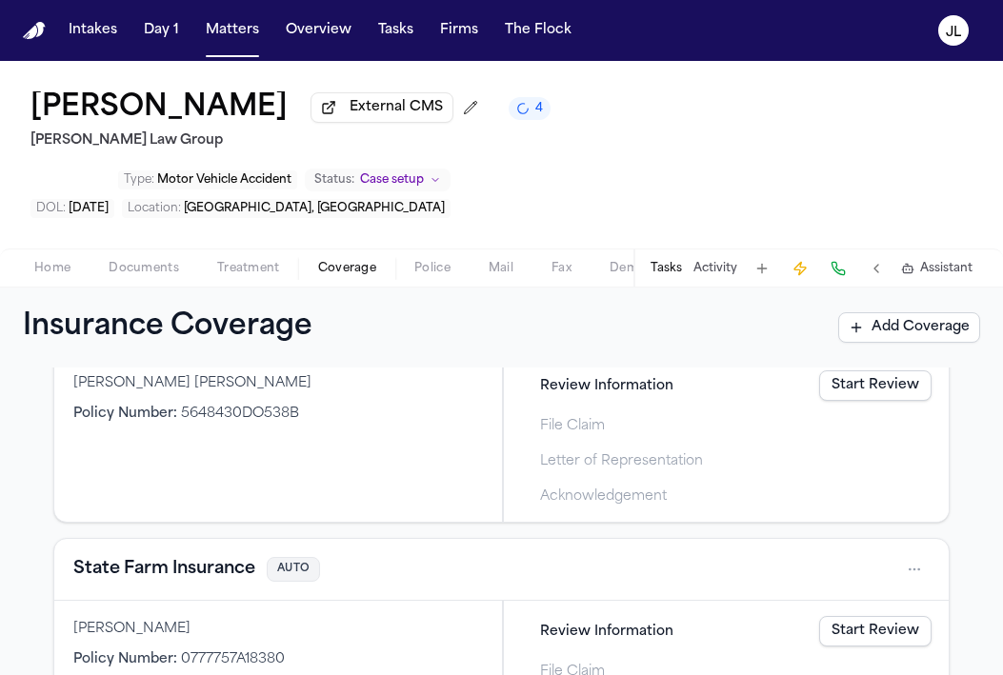
scroll to position [911, 0]
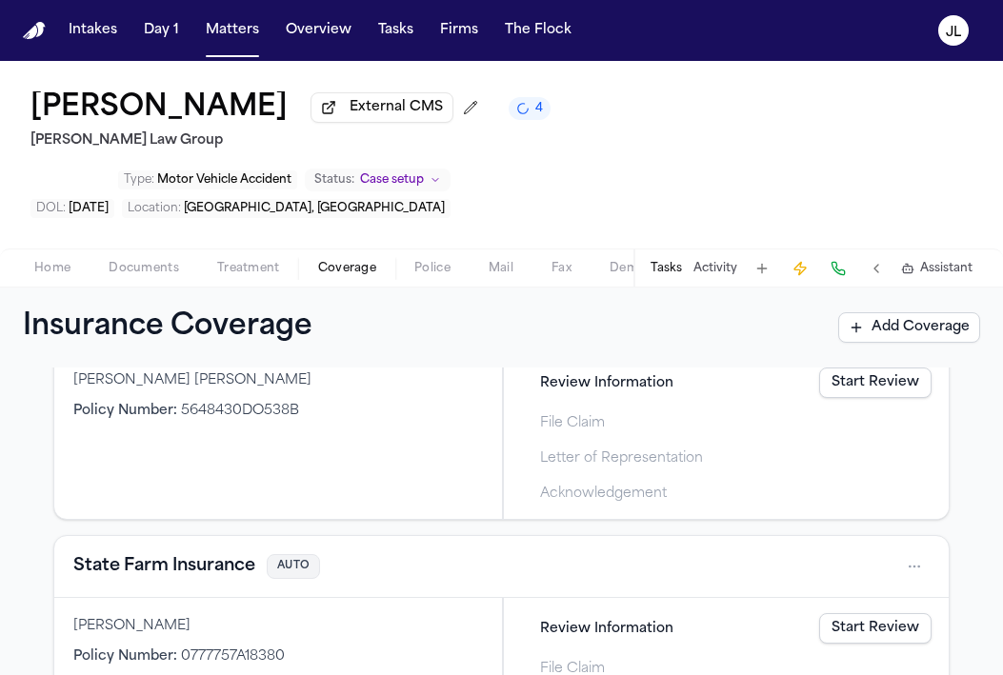
click at [194, 553] on button "State Farm Insurance" at bounding box center [164, 566] width 182 height 27
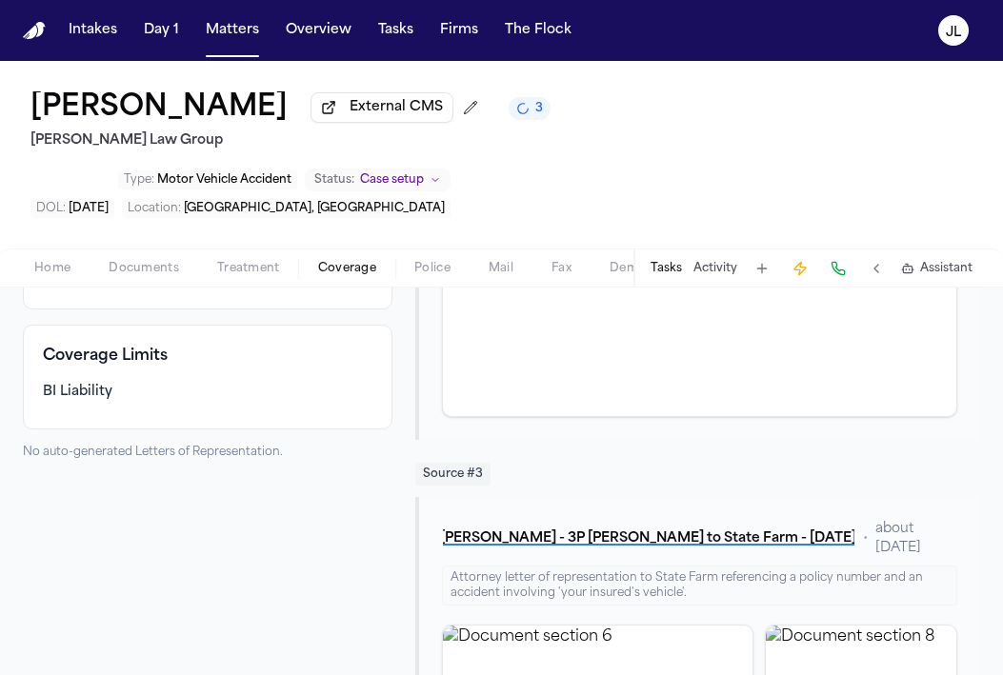
scroll to position [909, 0]
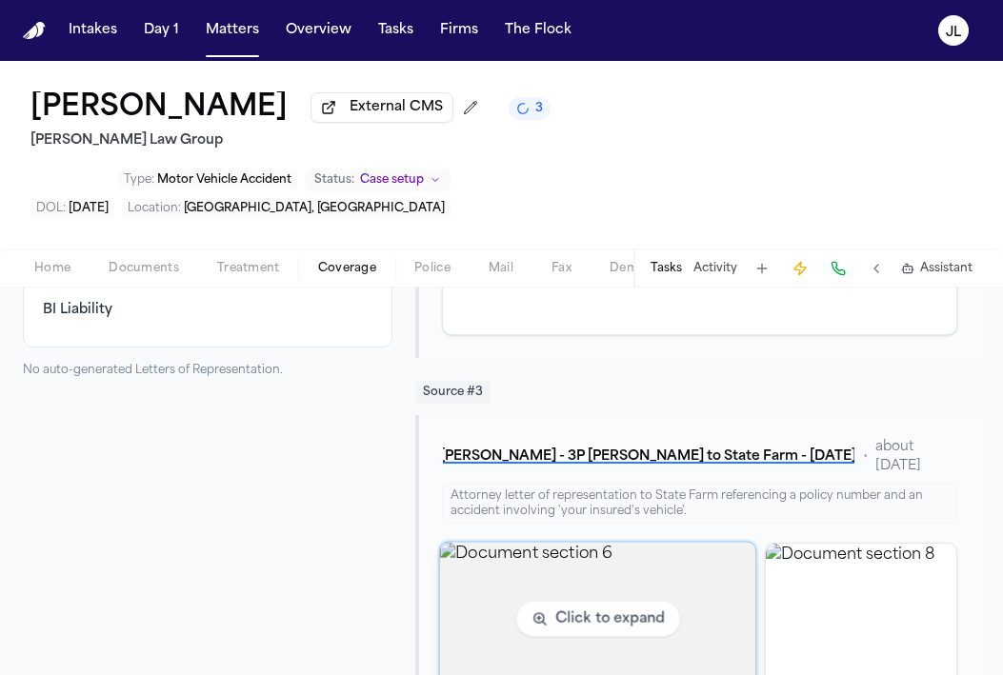
click at [595, 542] on img "View document section 6" at bounding box center [597, 618] width 316 height 153
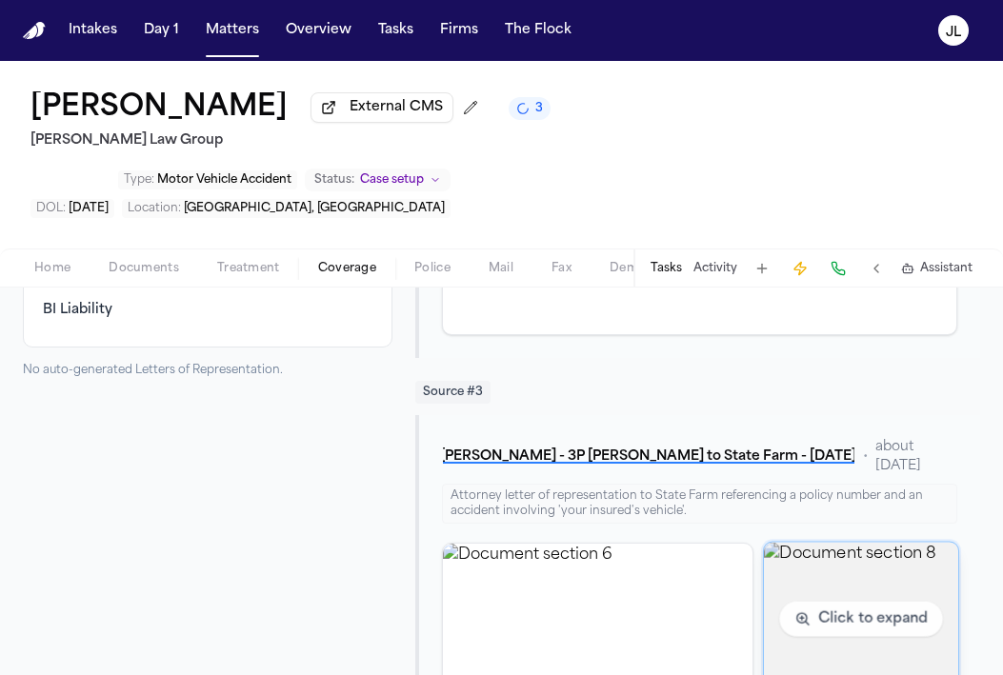
click at [854, 570] on img "View document section 8" at bounding box center [861, 618] width 194 height 153
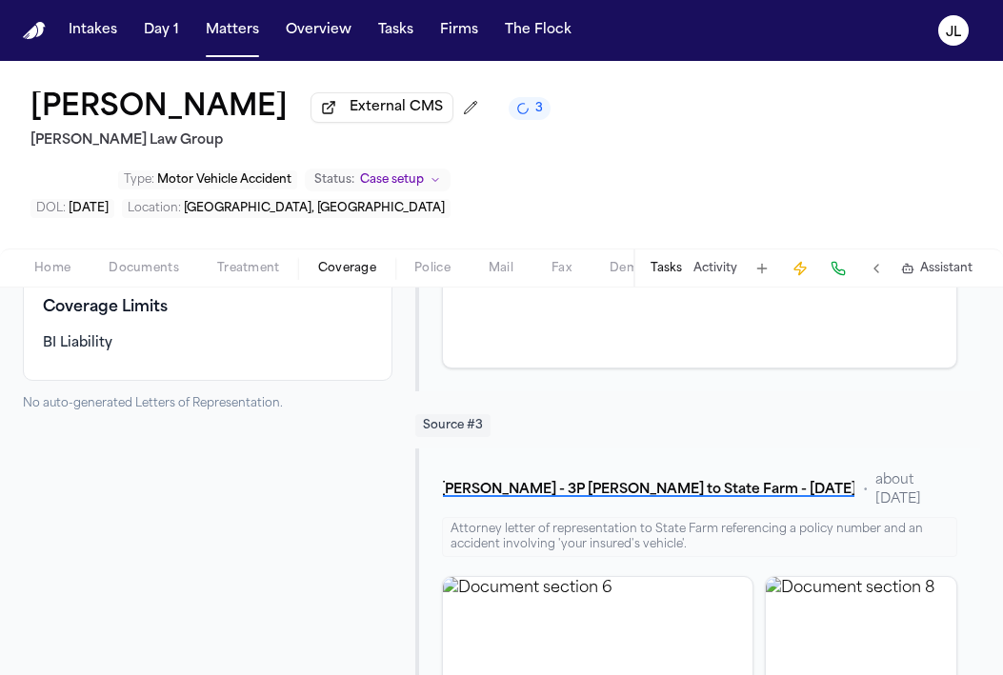
scroll to position [877, 0]
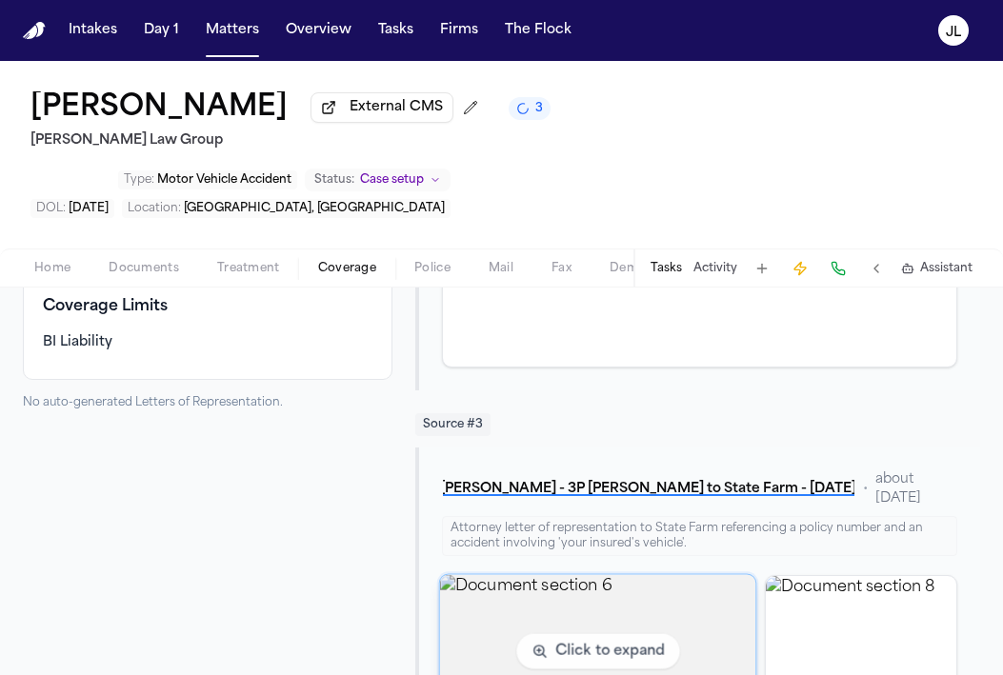
click at [575, 574] on img "View document section 6" at bounding box center [597, 650] width 316 height 153
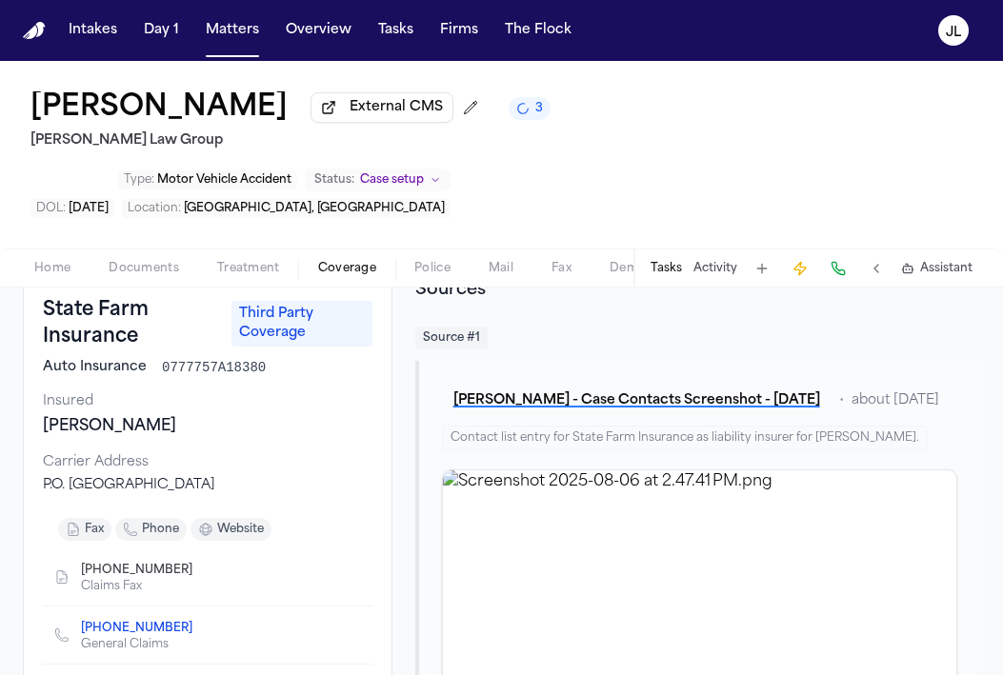
scroll to position [19, 0]
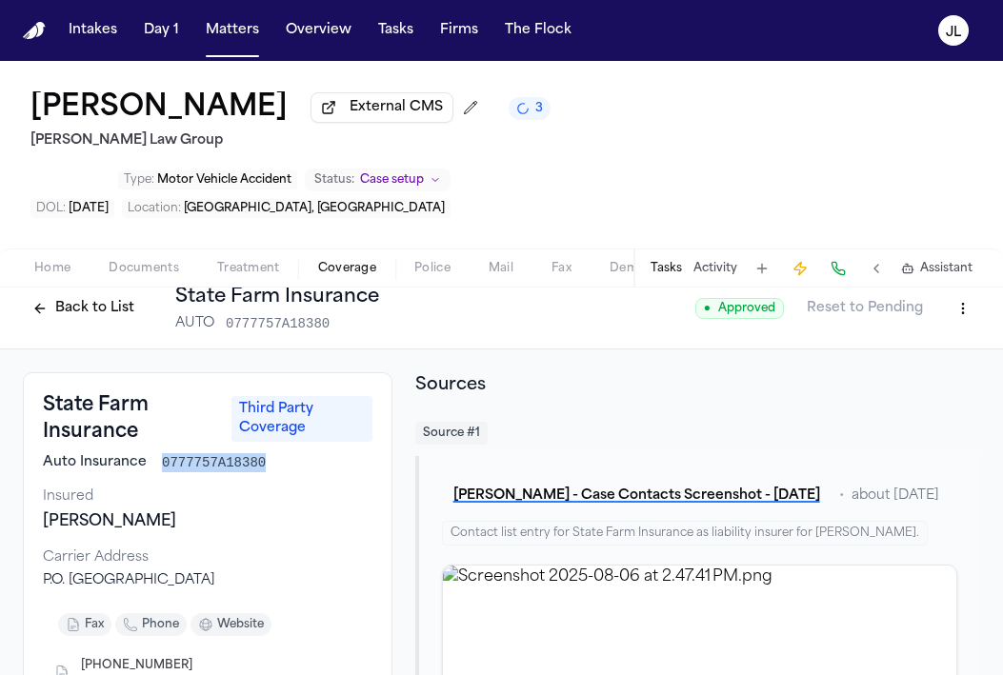
drag, startPoint x: 270, startPoint y: 398, endPoint x: 159, endPoint y: 399, distance: 111.4
click at [159, 453] on div "Auto Insurance 0777757A18380" at bounding box center [207, 462] width 329 height 19
copy span "0777757A18380"
click at [971, 256] on html "Intakes Day 1 Matters Overview Tasks Firms The [PERSON_NAME] [PERSON_NAME] Exte…" at bounding box center [501, 337] width 1003 height 675
click at [890, 294] on div "Edit Coverage" at bounding box center [897, 287] width 160 height 30
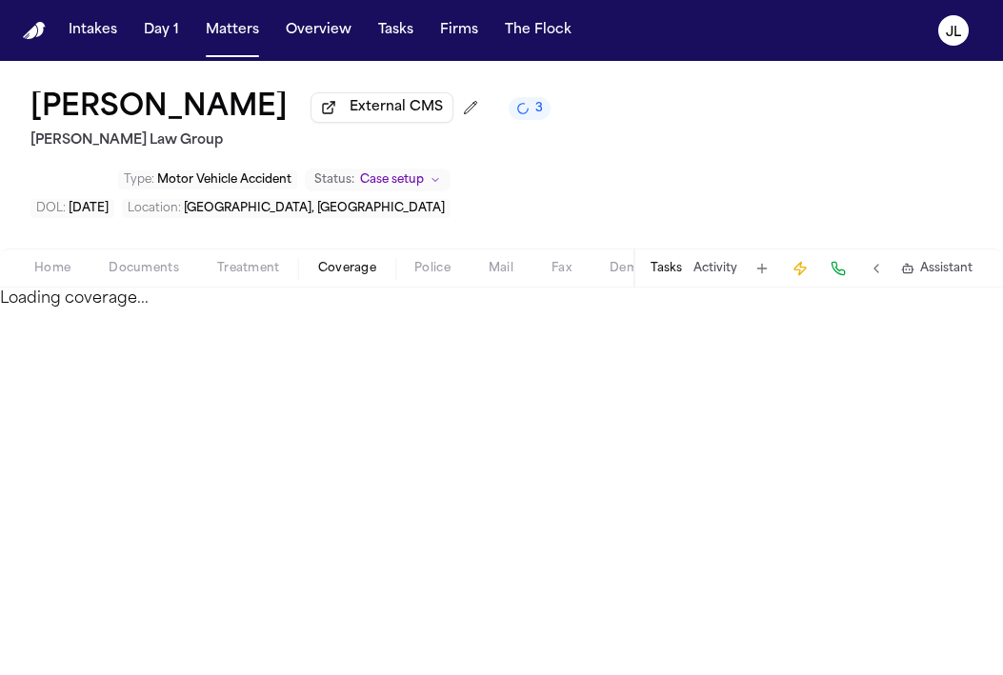
select select "**********"
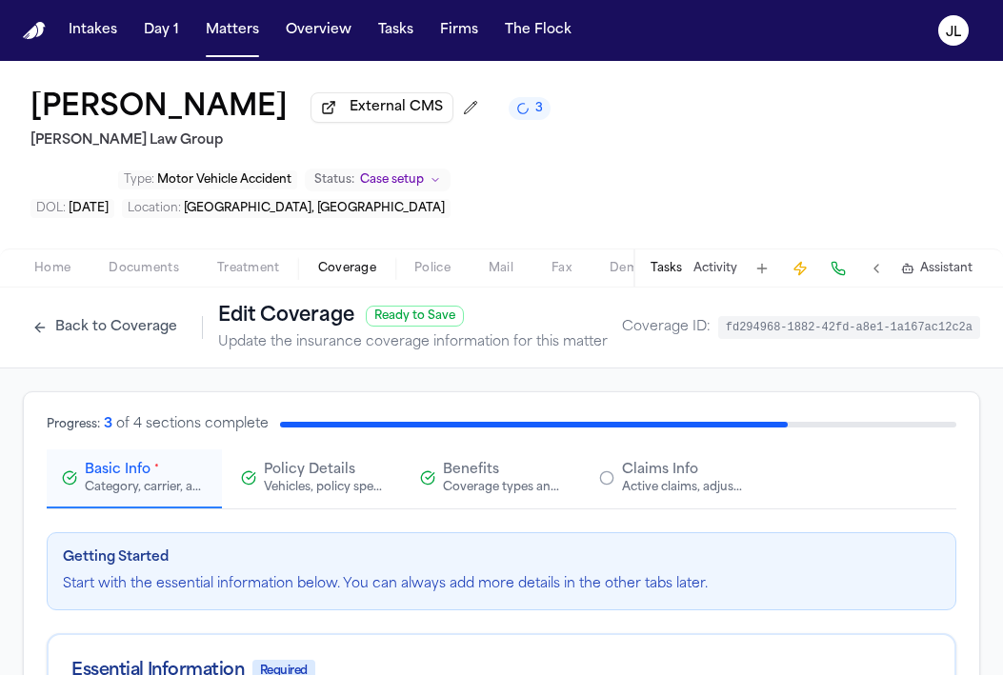
click at [665, 461] on span "Claims Info" at bounding box center [660, 470] width 76 height 19
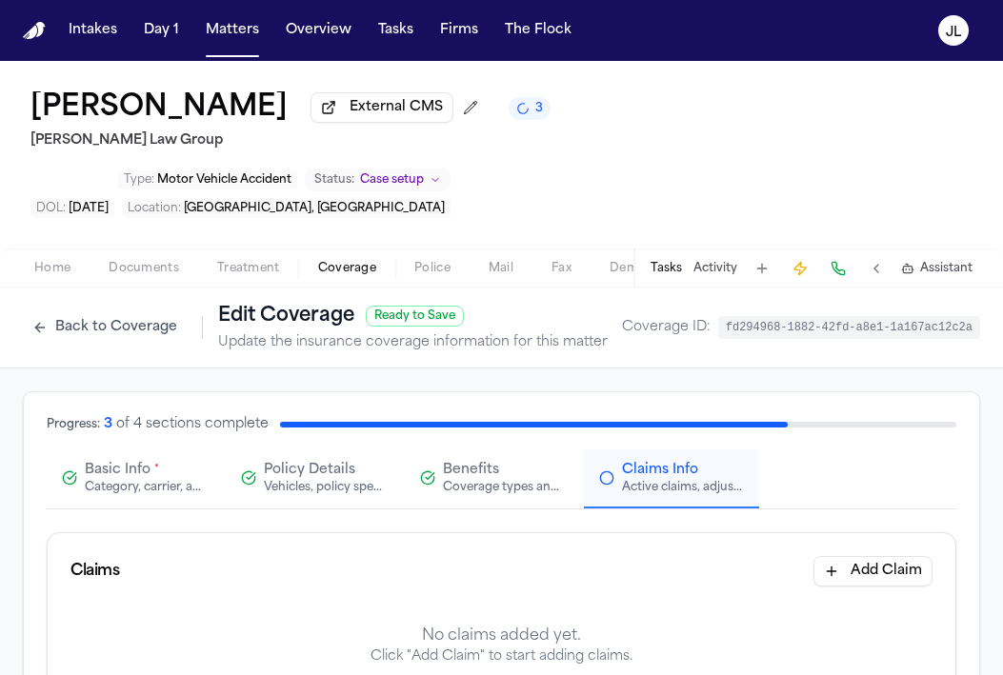
click at [896, 556] on button "Add Claim" at bounding box center [872, 571] width 119 height 30
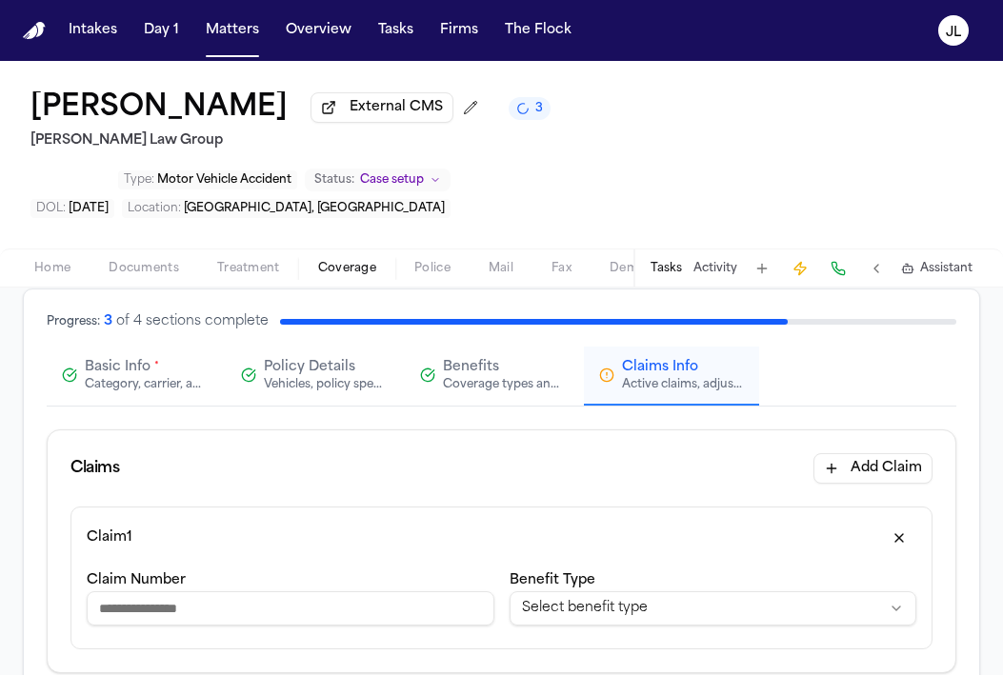
scroll to position [185, 0]
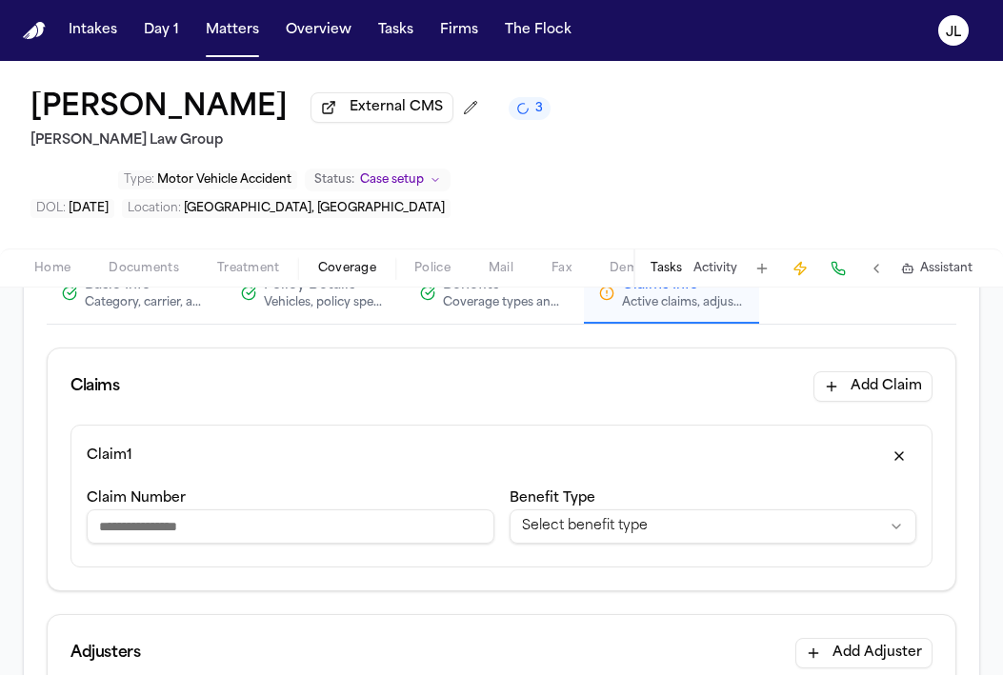
click at [362, 509] on input "Claim Number" at bounding box center [290, 526] width 407 height 34
type input "**********"
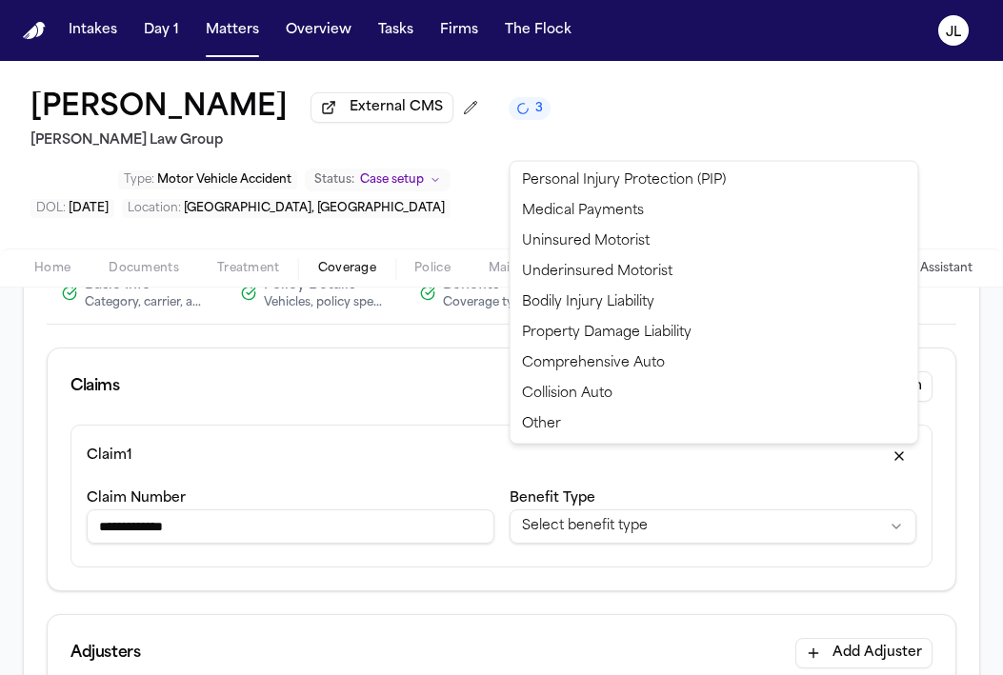
click at [552, 464] on html "**********" at bounding box center [501, 337] width 1003 height 675
click at [561, 480] on html "**********" at bounding box center [501, 337] width 1003 height 675
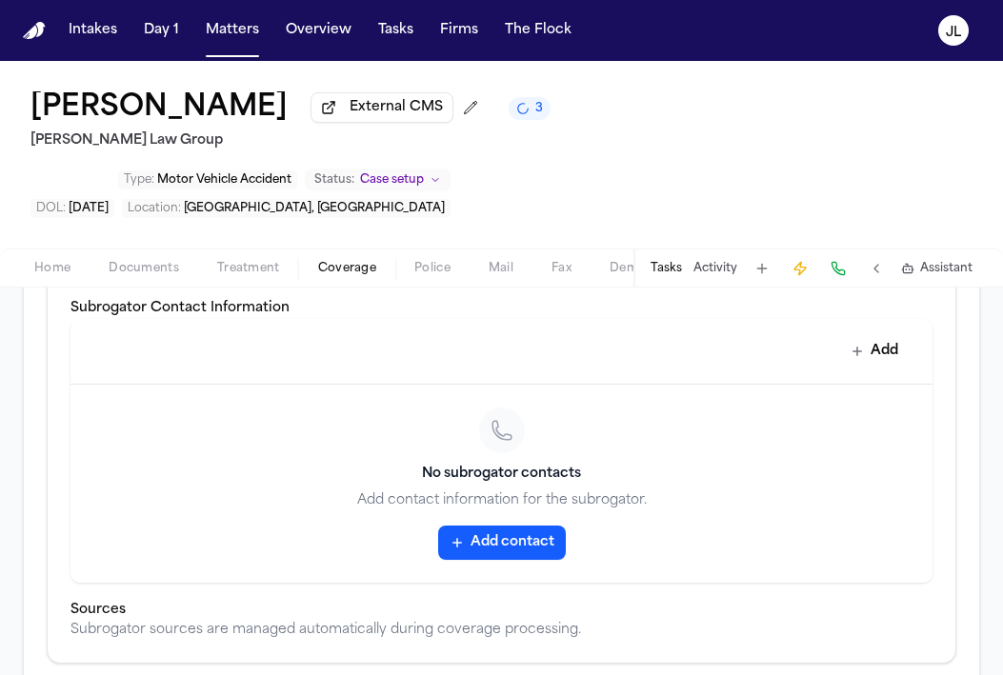
scroll to position [895, 0]
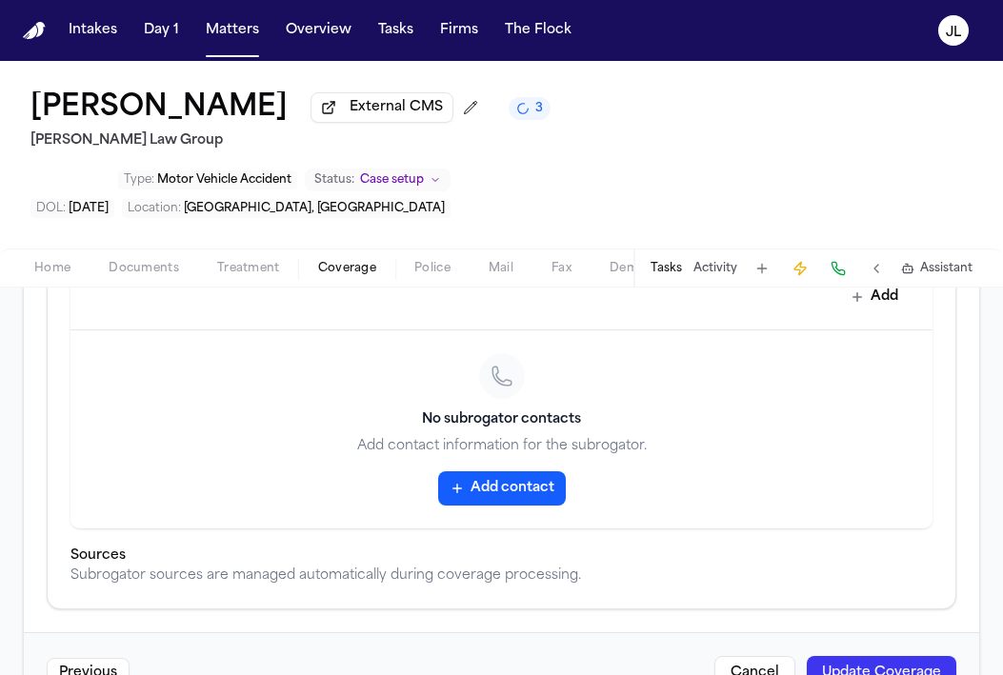
click at [865, 656] on button "Update Coverage" at bounding box center [880, 673] width 149 height 34
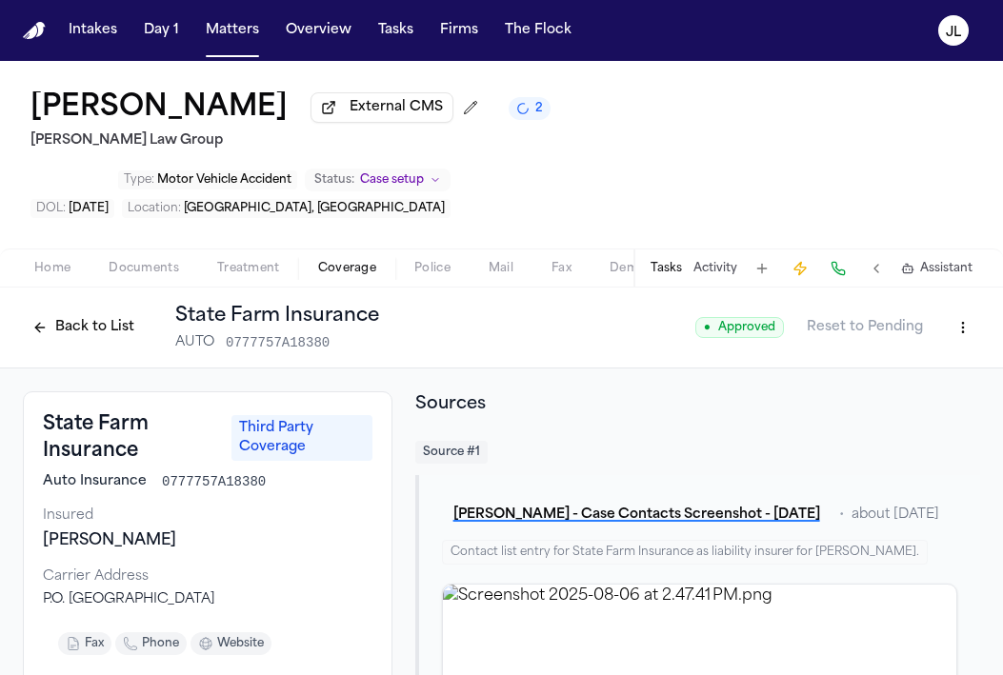
click at [120, 312] on button "Back to List" at bounding box center [83, 327] width 121 height 30
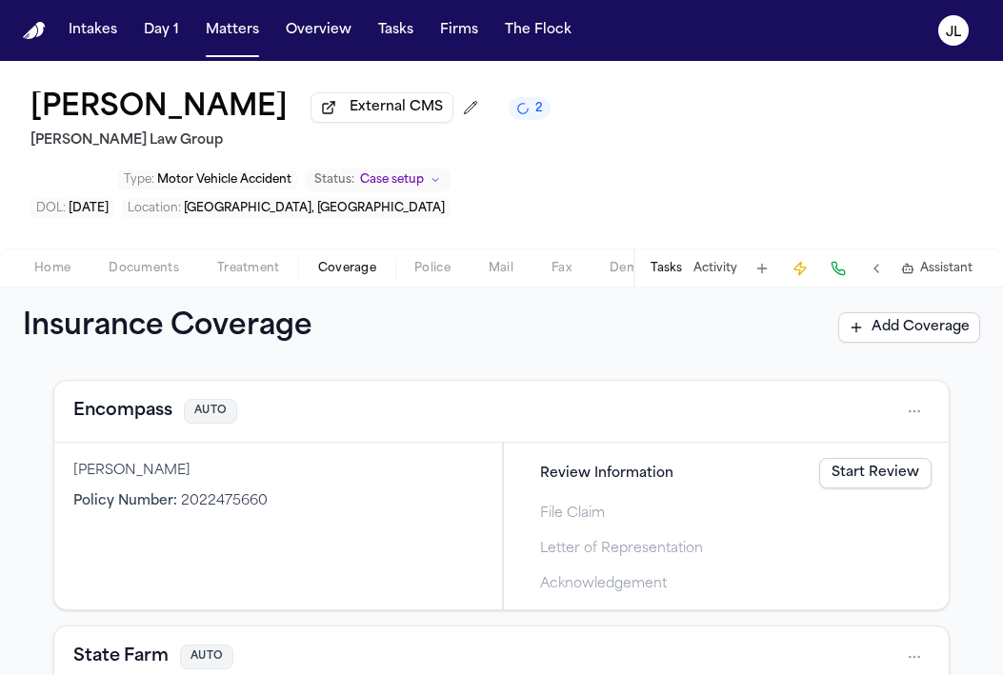
scroll to position [579, 0]
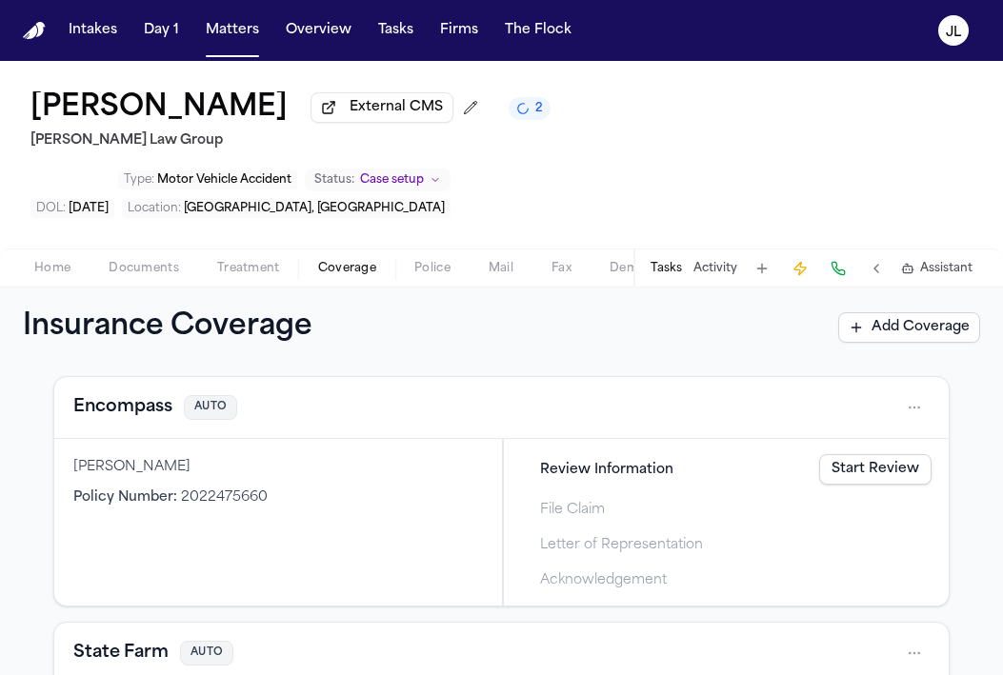
click at [106, 394] on button "Encompass" at bounding box center [122, 407] width 99 height 27
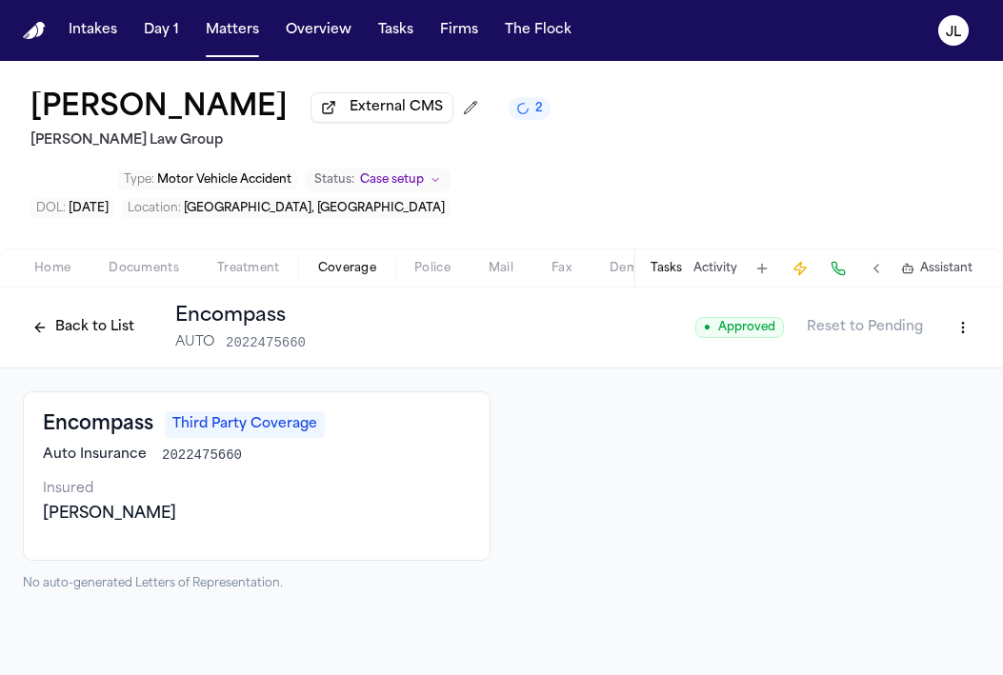
click at [64, 312] on button "Back to List" at bounding box center [83, 327] width 121 height 30
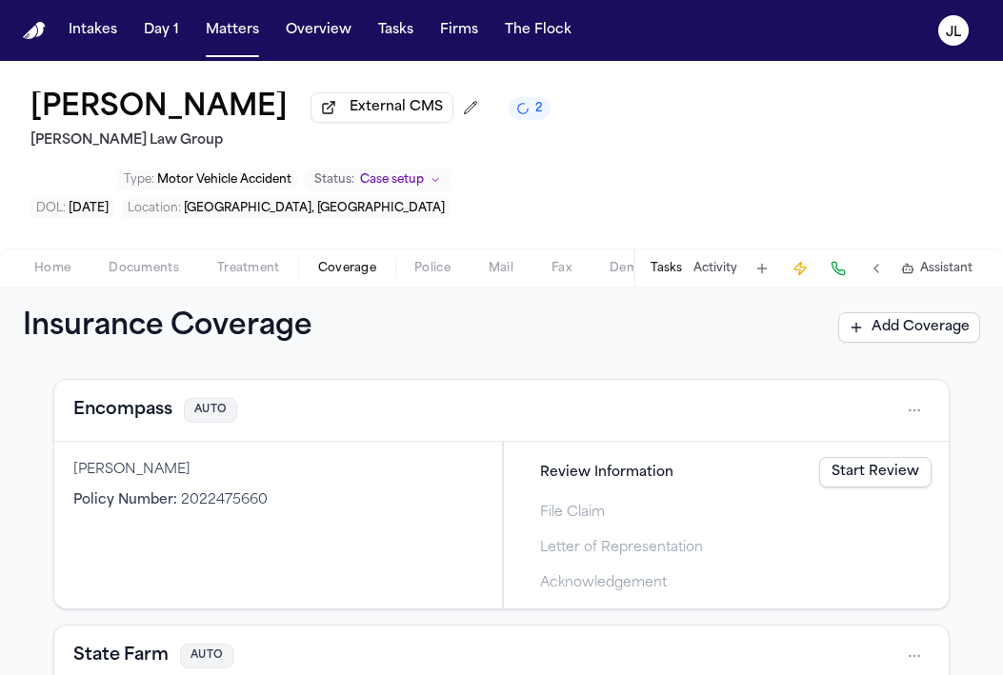
scroll to position [578, 0]
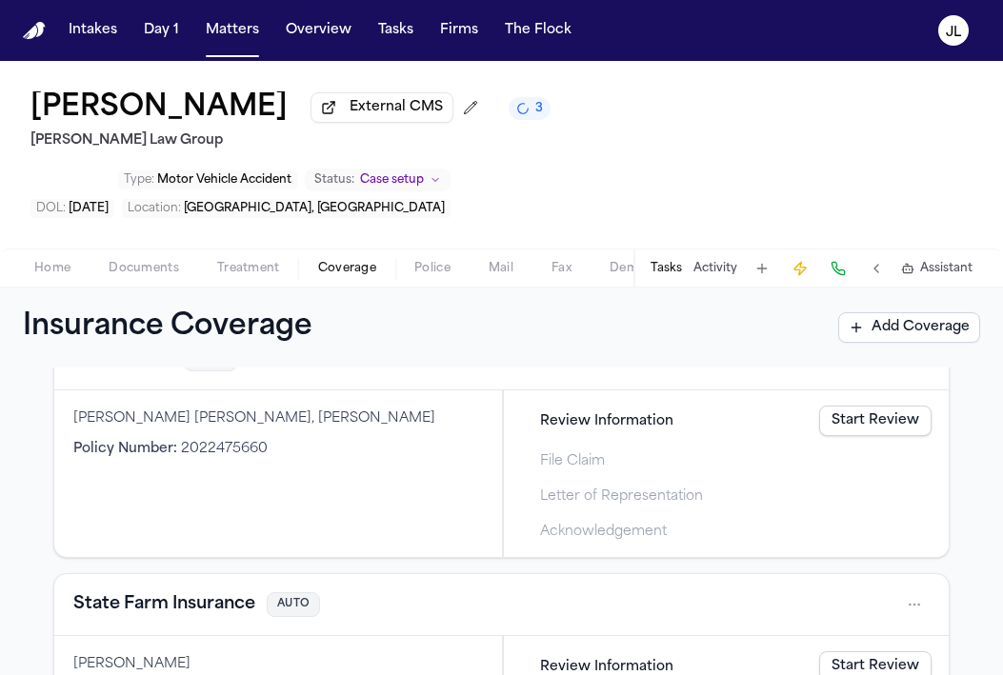
scroll to position [600, 0]
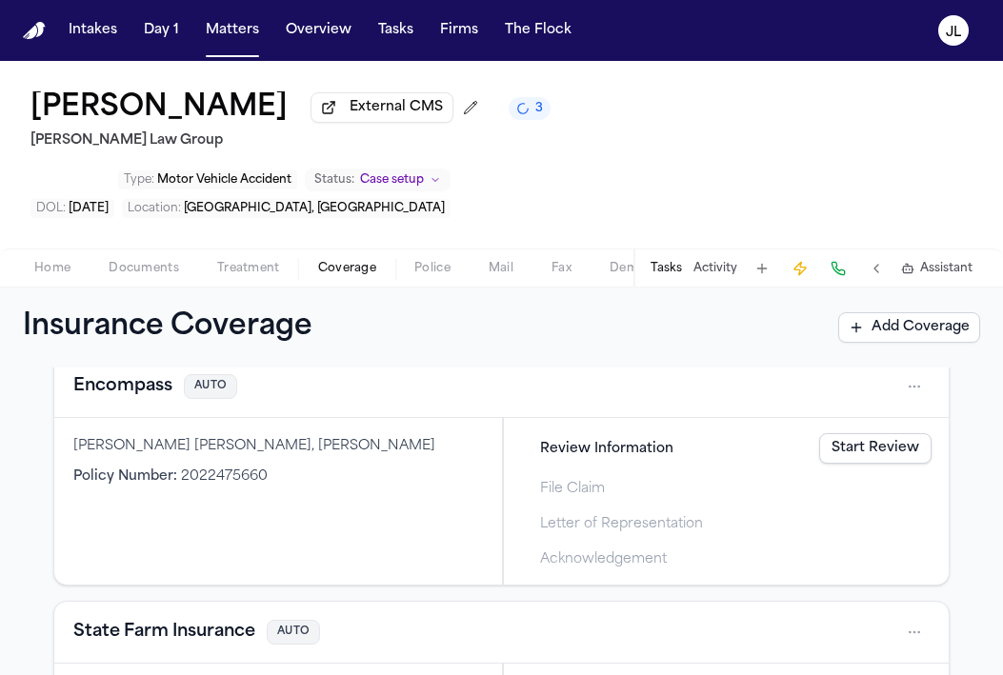
click at [141, 373] on button "Encompass" at bounding box center [122, 386] width 99 height 27
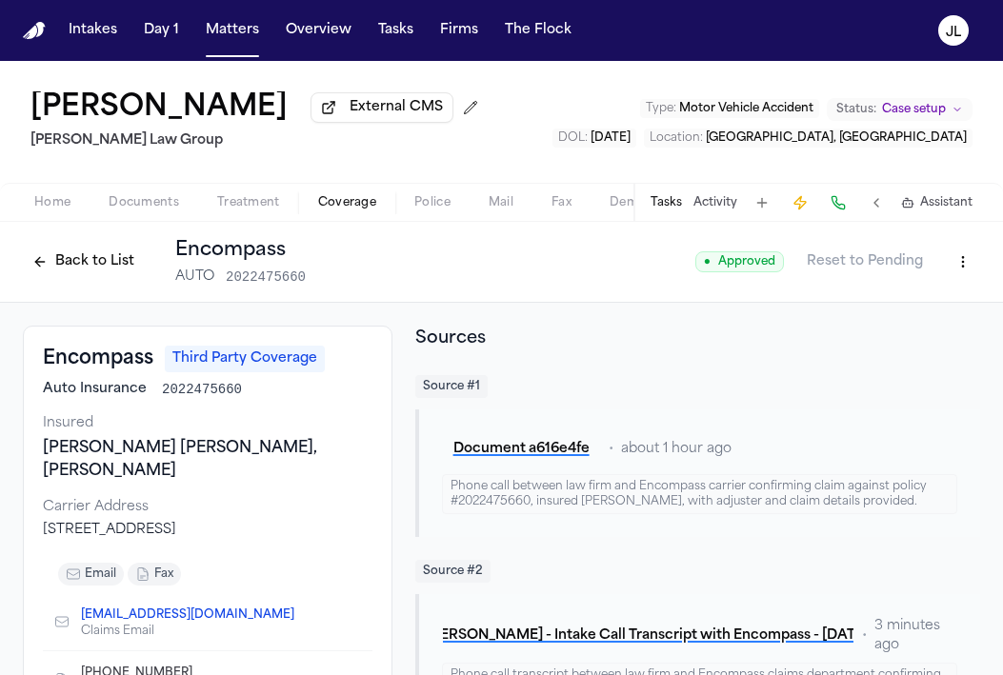
click at [68, 259] on button "Back to List" at bounding box center [83, 262] width 121 height 30
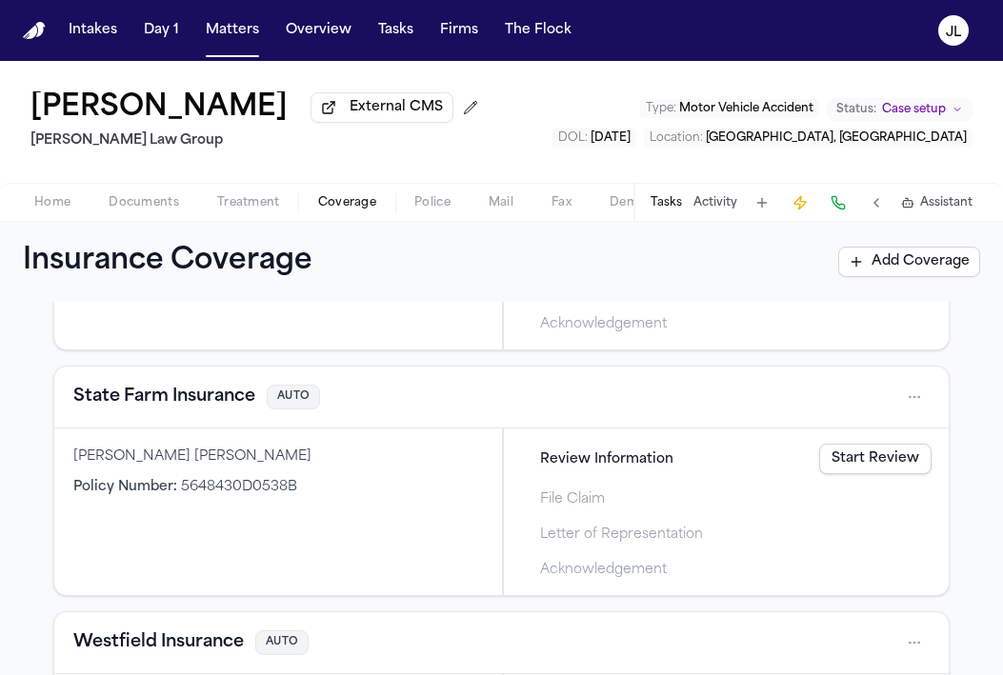
scroll to position [1012, 0]
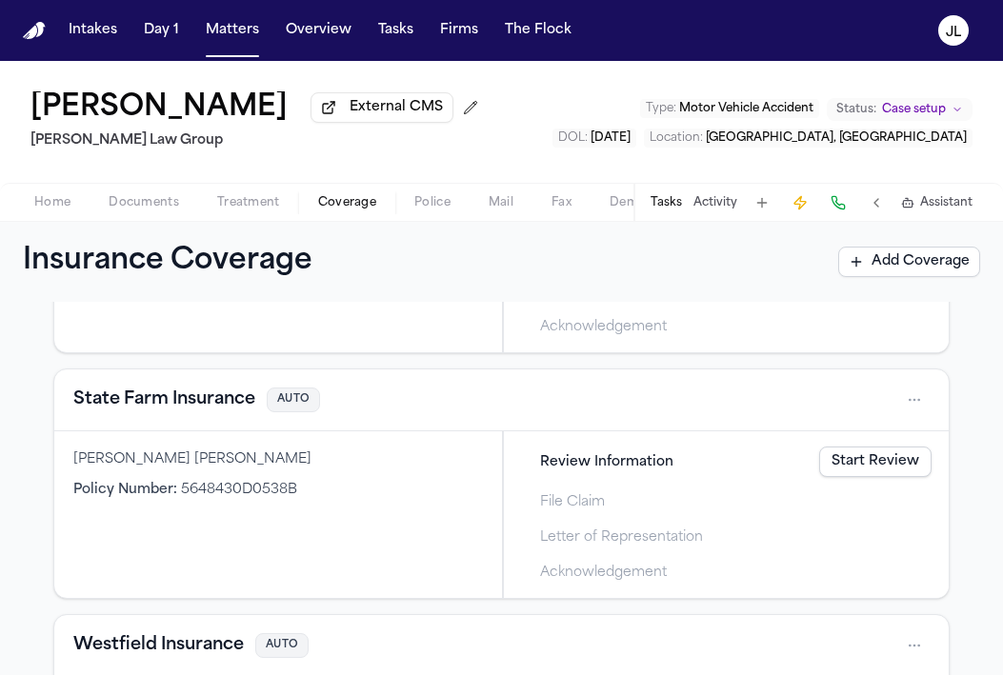
click at [169, 413] on button "State Farm Insurance" at bounding box center [164, 400] width 182 height 27
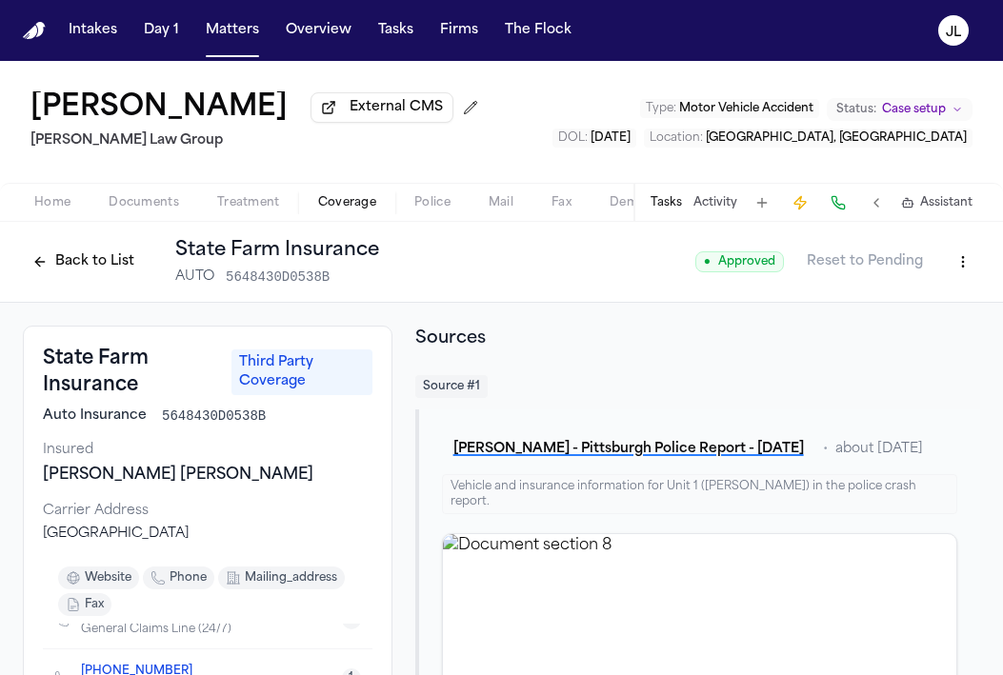
click at [70, 256] on button "Back to List" at bounding box center [83, 262] width 121 height 30
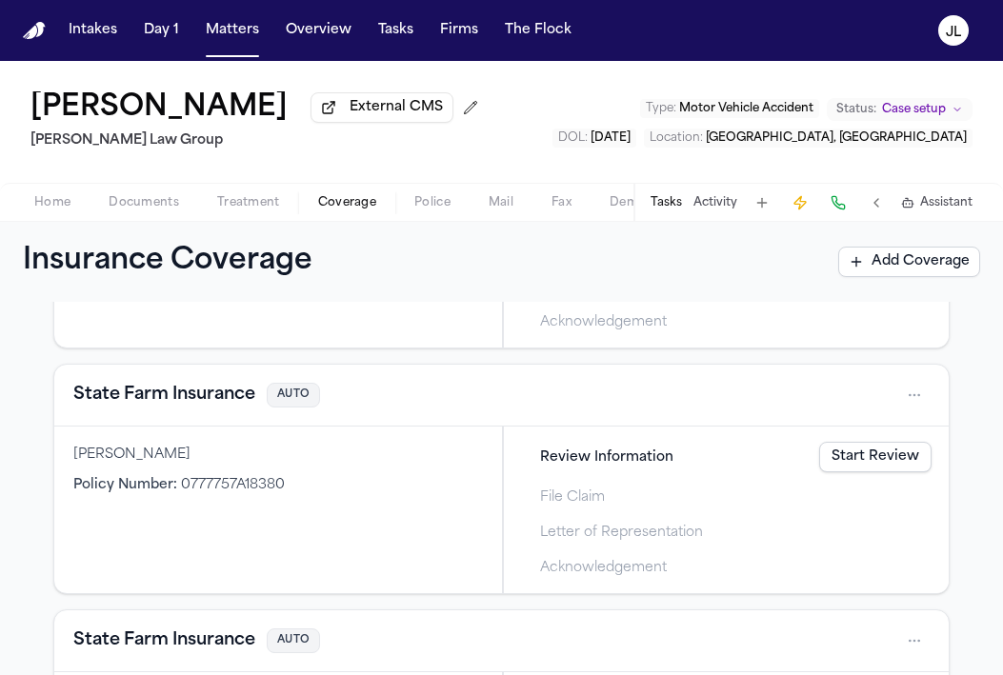
scroll to position [812, 0]
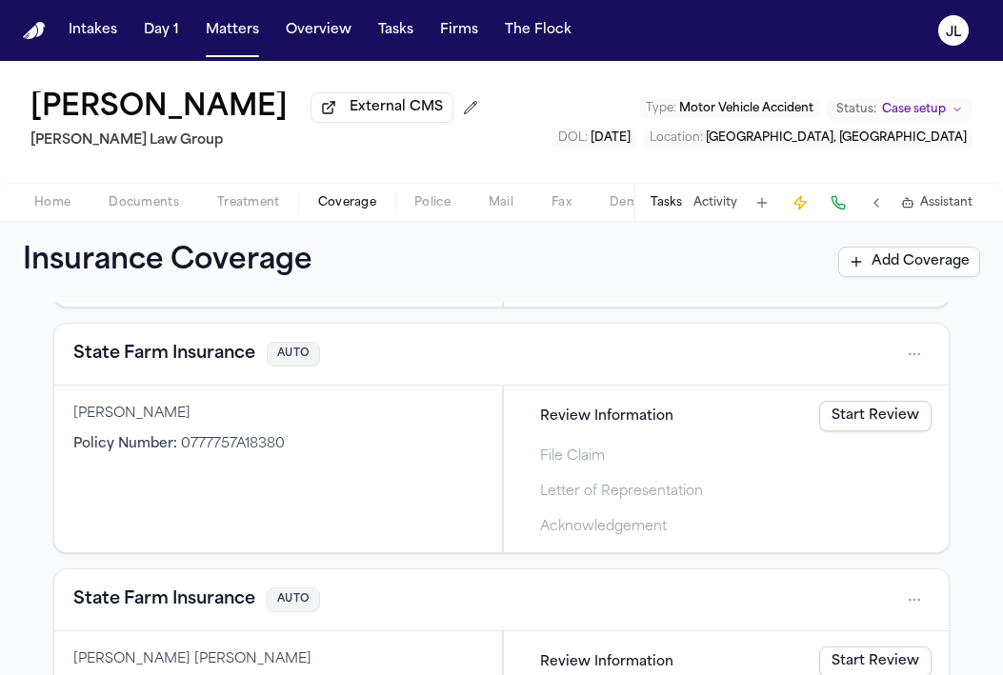
click at [70, 209] on button "Home" at bounding box center [52, 202] width 74 height 23
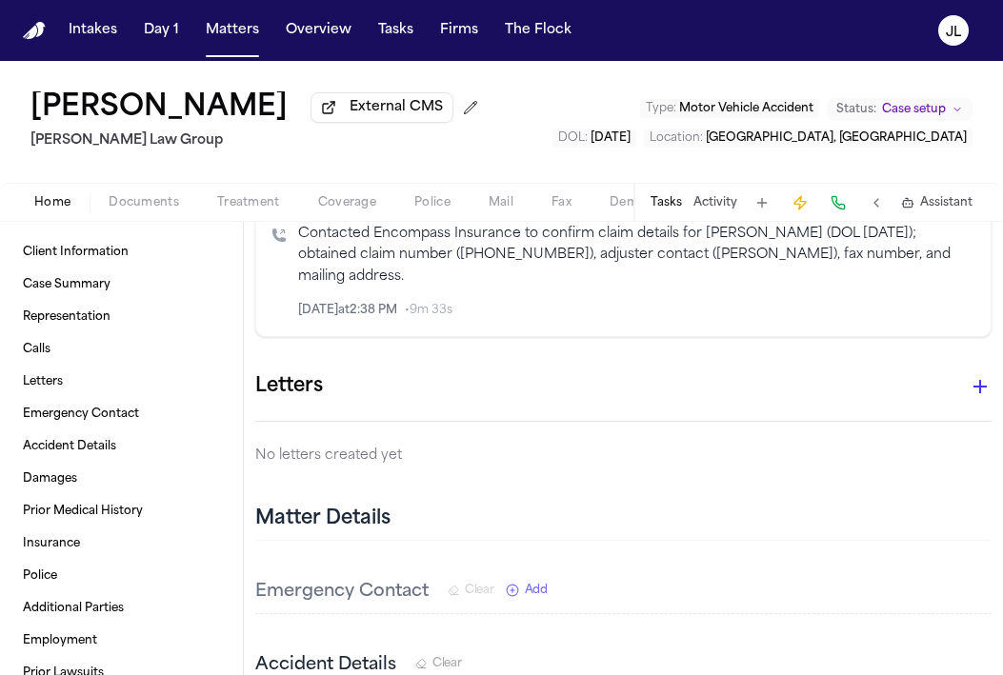
scroll to position [827, 0]
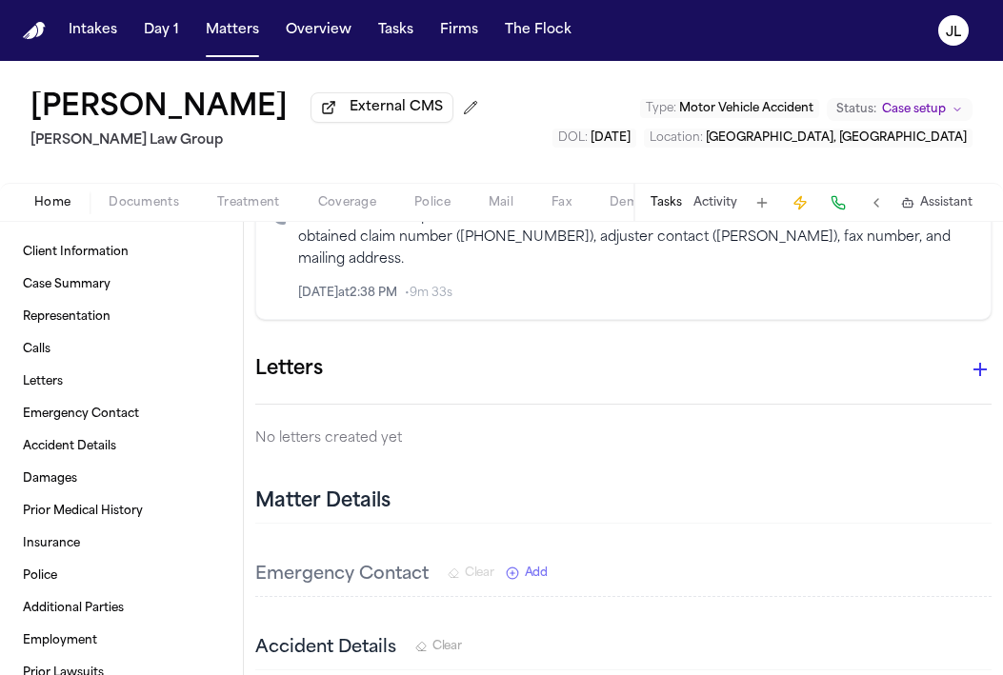
click at [976, 358] on icon "button" at bounding box center [979, 369] width 23 height 23
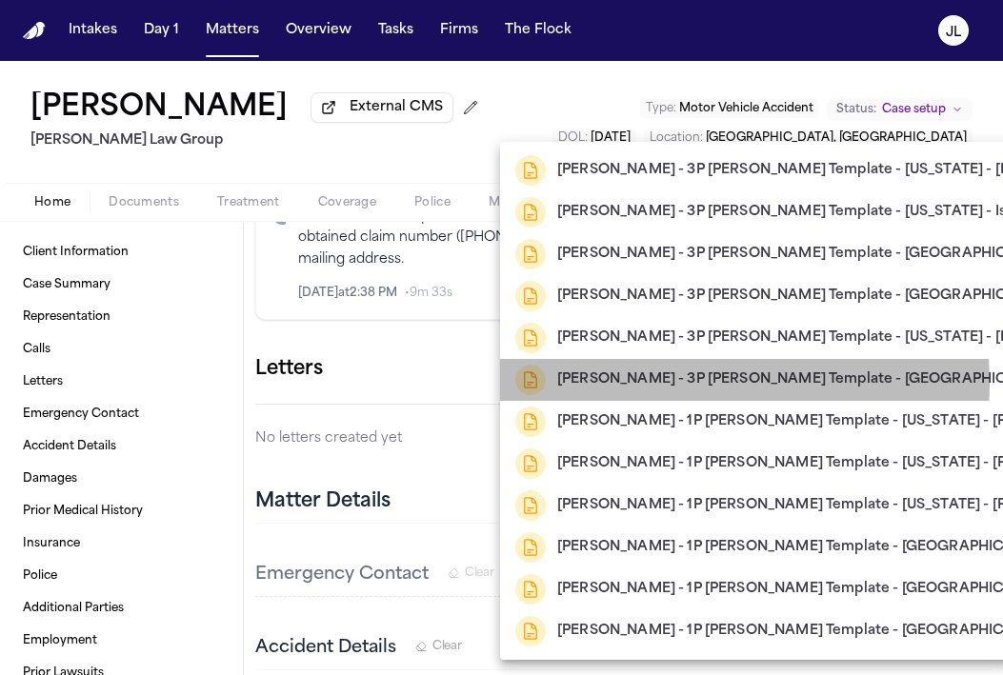
click at [717, 383] on h2 "[PERSON_NAME] - 3P [PERSON_NAME] Template - [GEOGRAPHIC_DATA] - Ismail" at bounding box center [832, 379] width 551 height 23
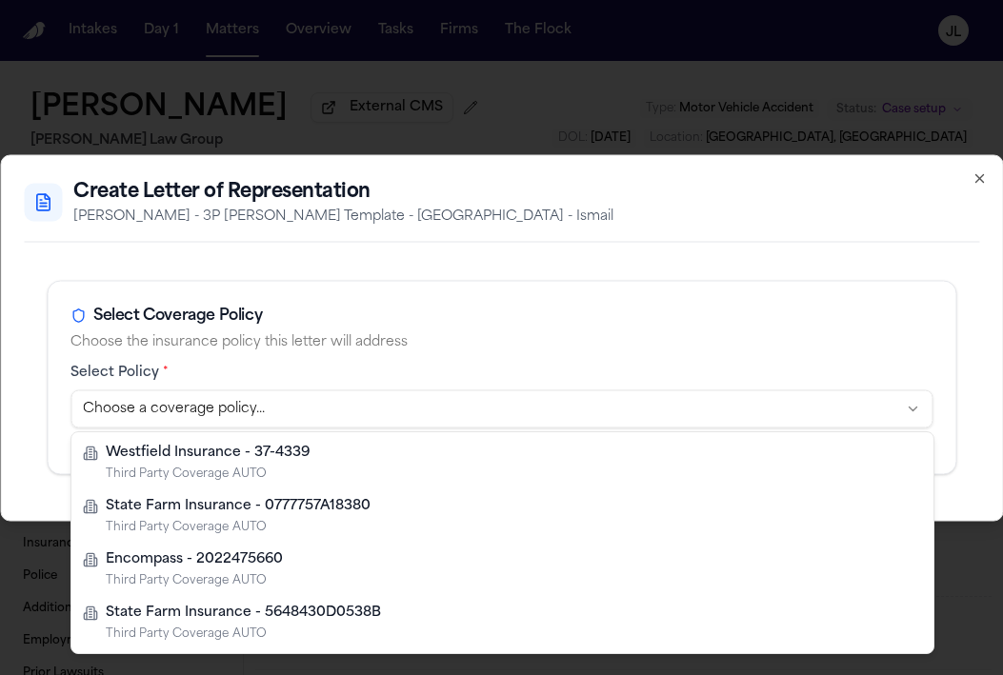
click at [615, 408] on body "Intakes Day 1 Matters Overview Tasks Firms The [PERSON_NAME] [PERSON_NAME] Exte…" at bounding box center [501, 337] width 1003 height 675
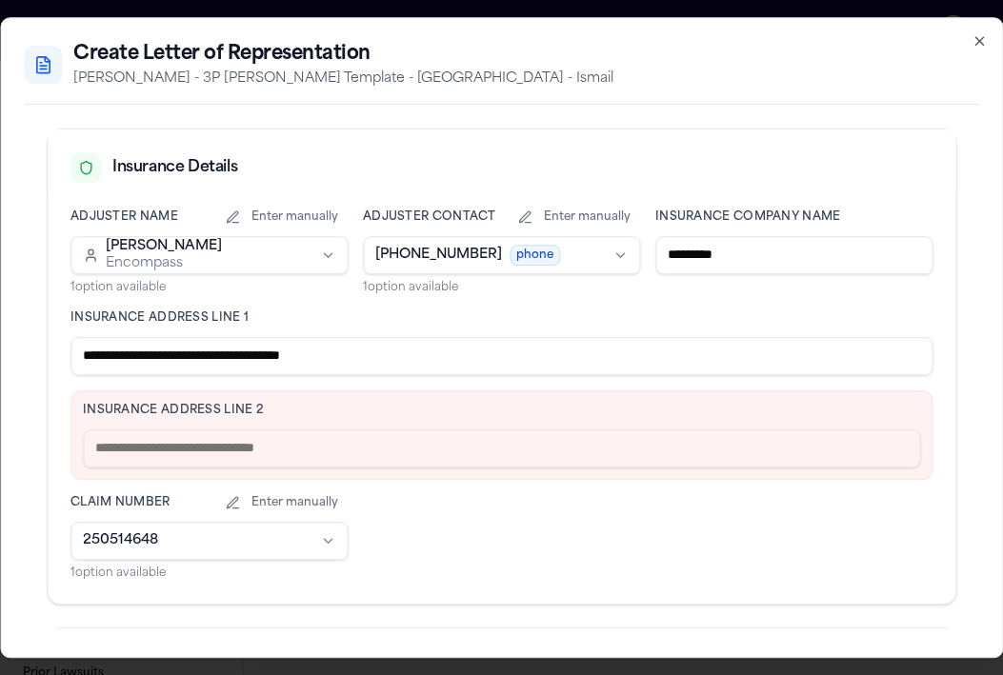
scroll to position [426, 0]
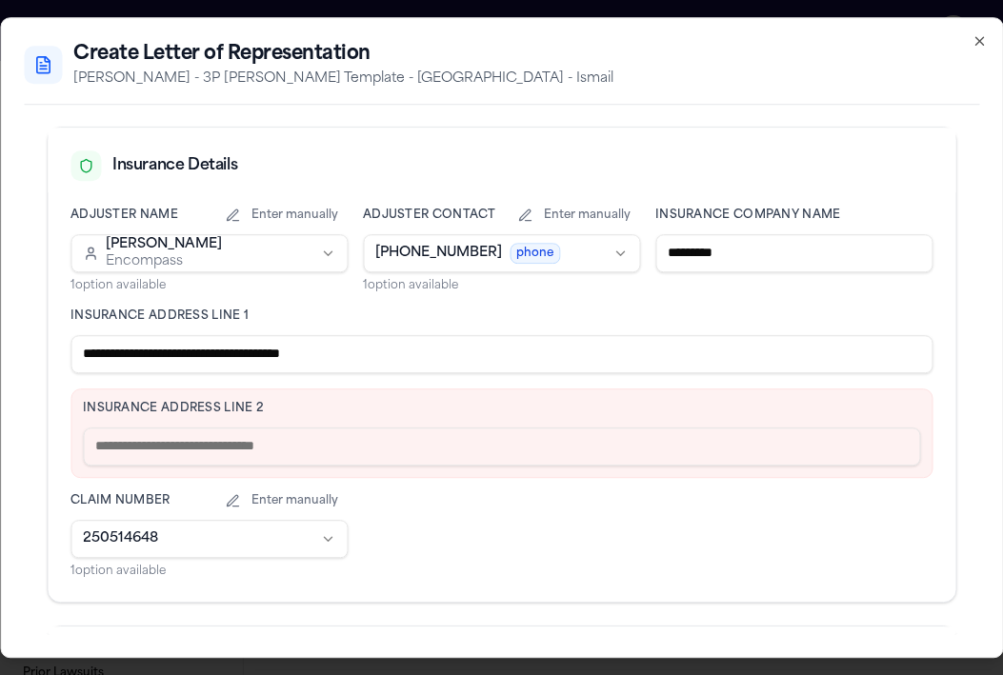
drag, startPoint x: 425, startPoint y: 355, endPoint x: 173, endPoint y: 354, distance: 251.3
click at [173, 354] on input "**********" at bounding box center [501, 354] width 862 height 38
drag, startPoint x: 184, startPoint y: 355, endPoint x: 190, endPoint y: 379, distance: 24.7
click at [188, 380] on div "**********" at bounding box center [501, 393] width 862 height 371
click at [382, 363] on input "**********" at bounding box center [501, 354] width 862 height 38
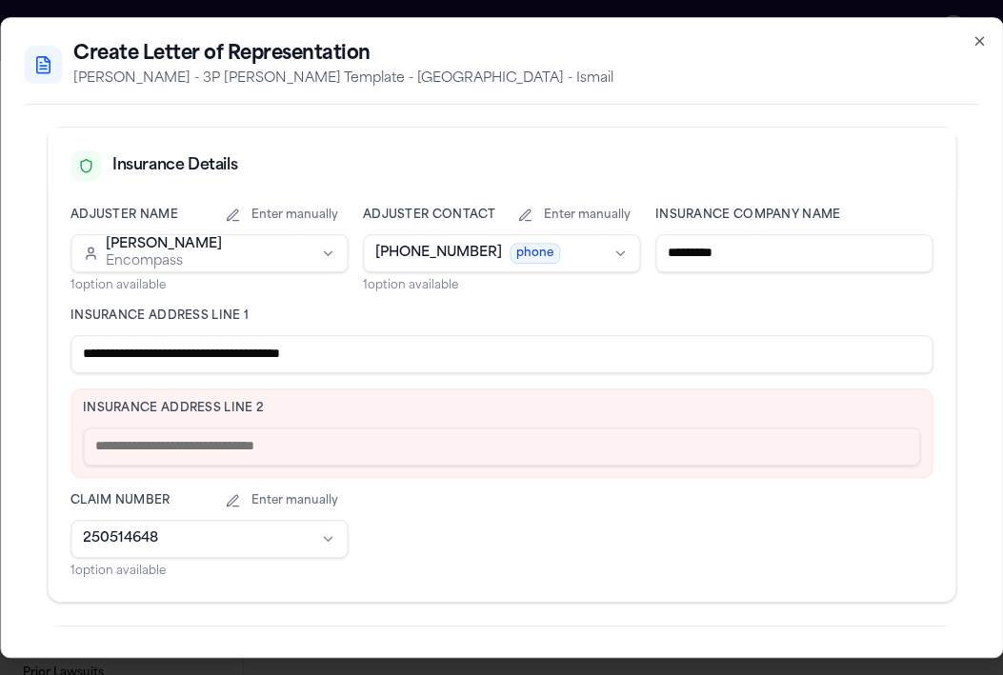
drag, startPoint x: 382, startPoint y: 358, endPoint x: 175, endPoint y: 356, distance: 206.6
click at [173, 356] on input "**********" at bounding box center [501, 354] width 862 height 38
type input "**********"
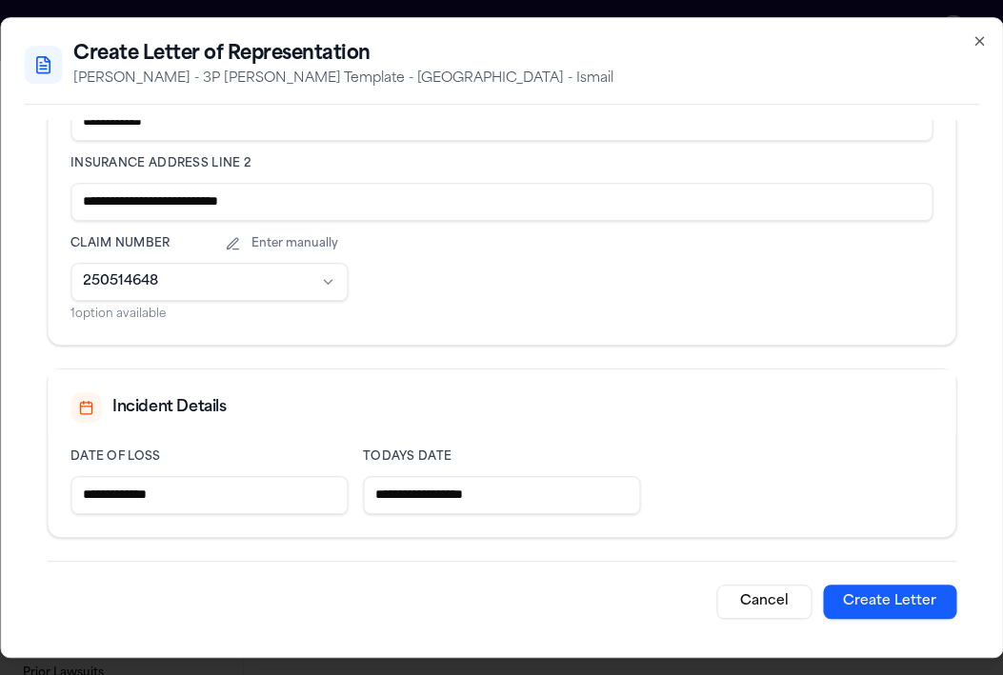
scroll to position [665, 0]
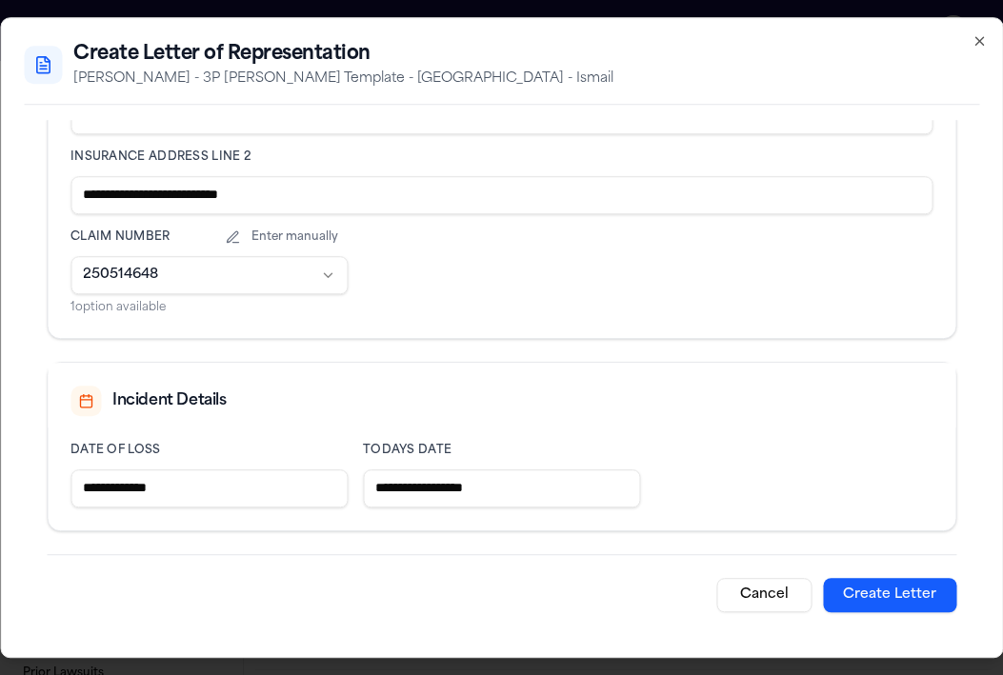
type input "**********"
click at [896, 587] on button "Create Letter" at bounding box center [889, 595] width 133 height 34
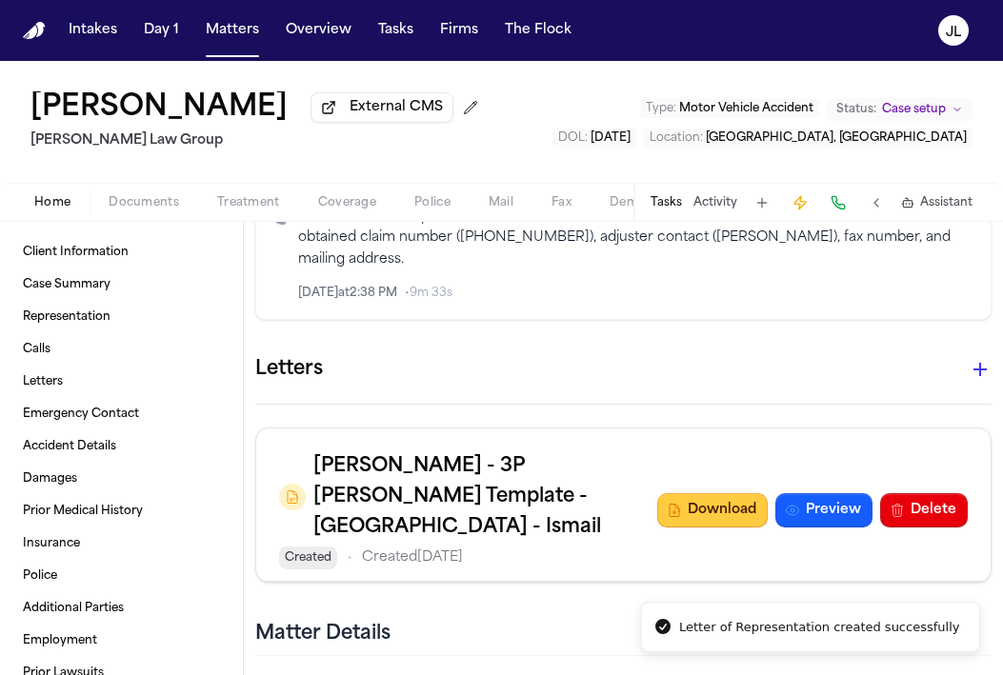
click at [717, 493] on button "Download" at bounding box center [712, 510] width 110 height 34
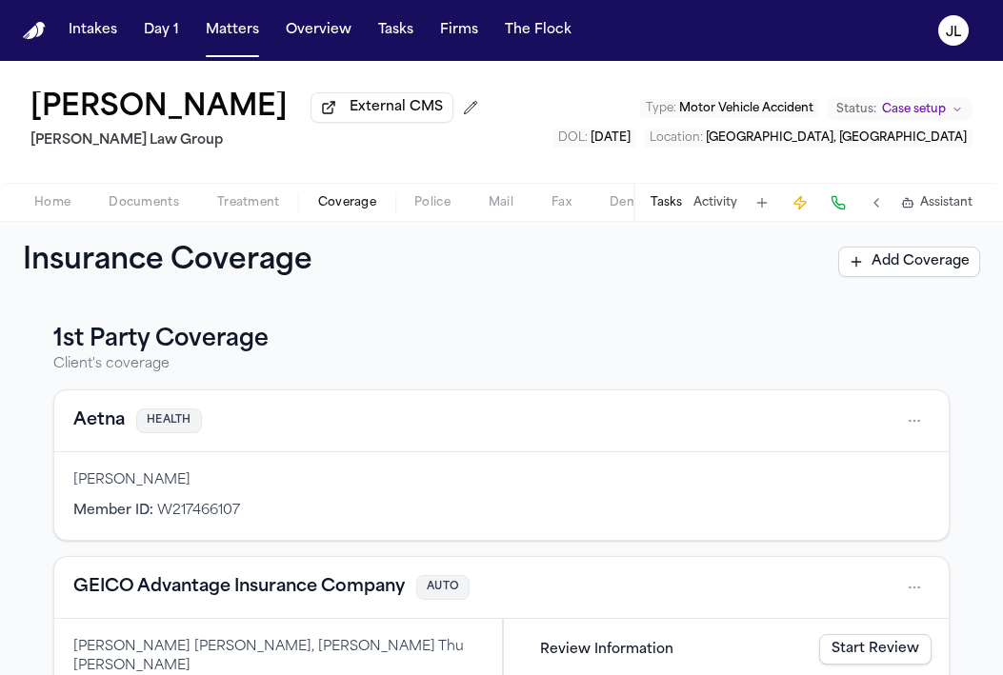
click at [322, 208] on span "Coverage" at bounding box center [347, 202] width 58 height 15
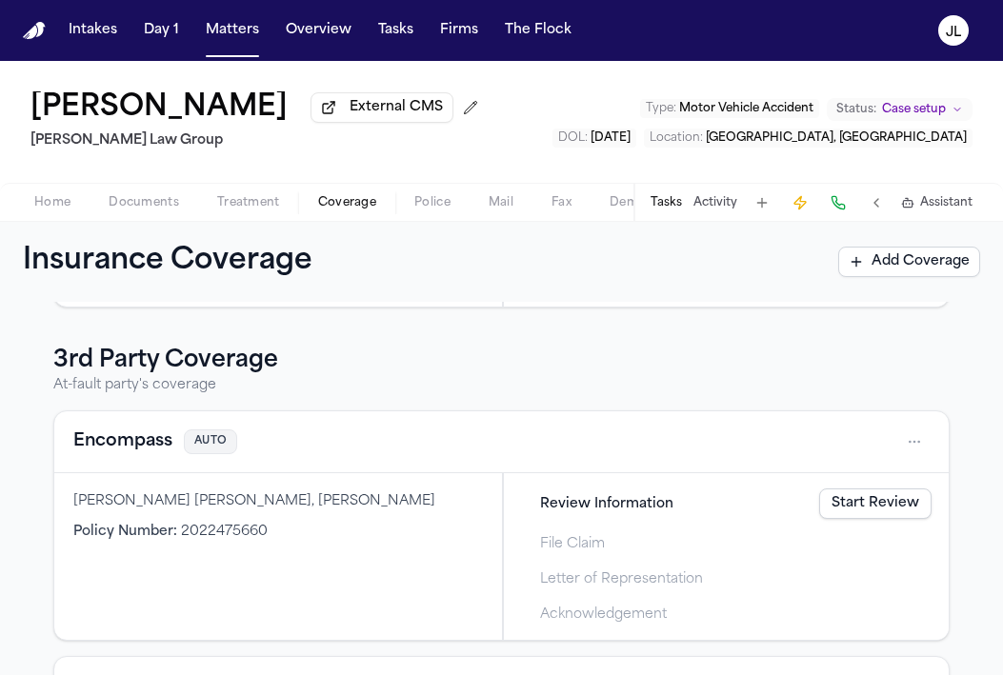
scroll to position [494, 0]
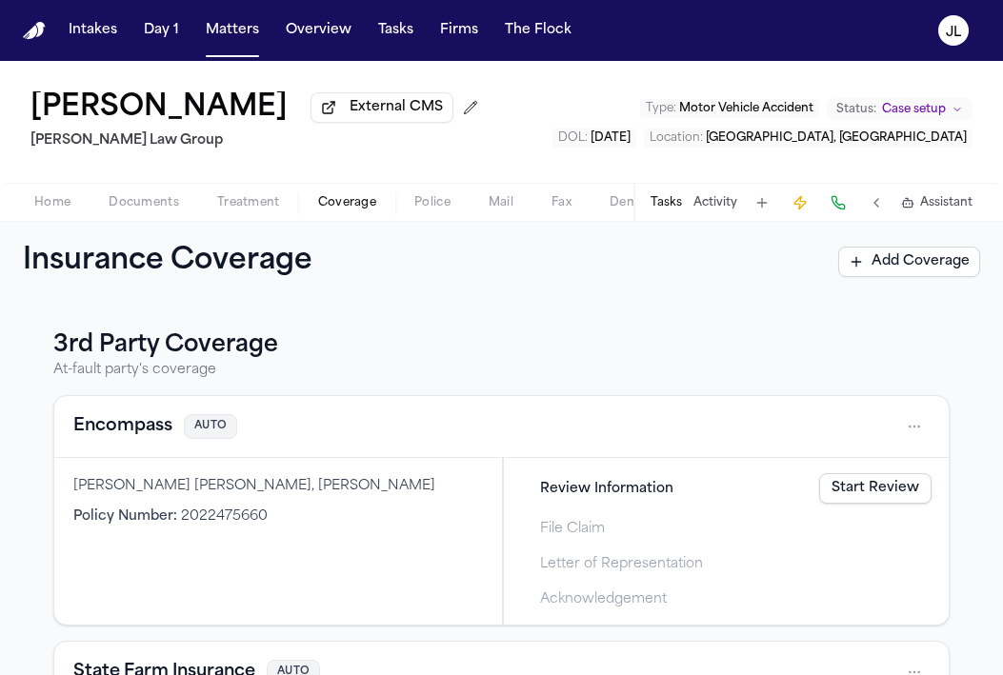
click at [156, 448] on div "Encompass AUTO" at bounding box center [501, 427] width 894 height 62
click at [147, 440] on button "Encompass" at bounding box center [122, 426] width 99 height 27
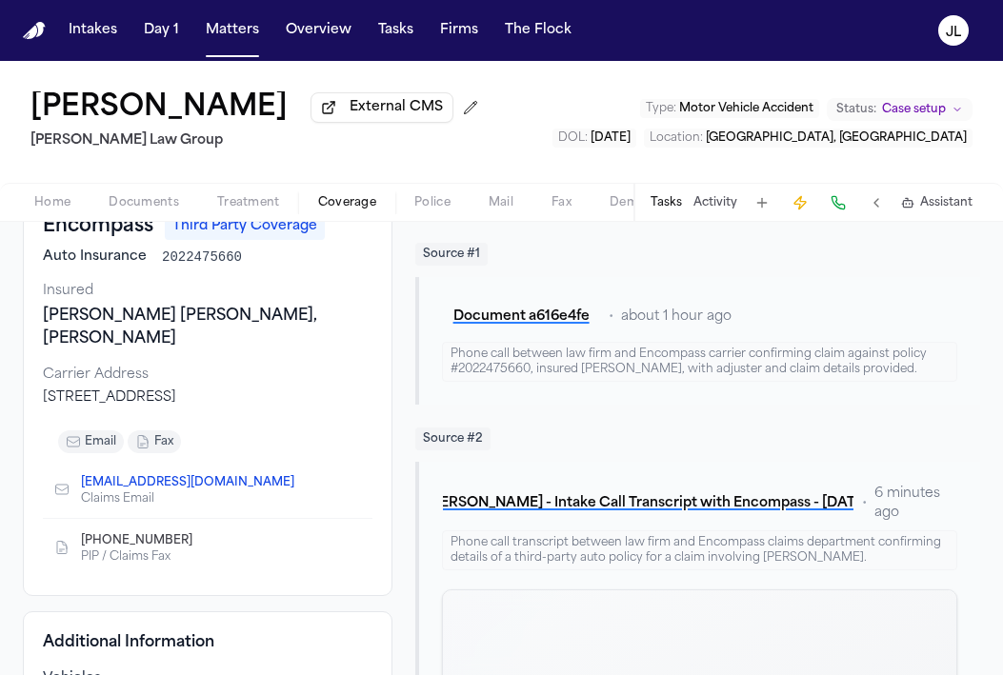
scroll to position [178, 0]
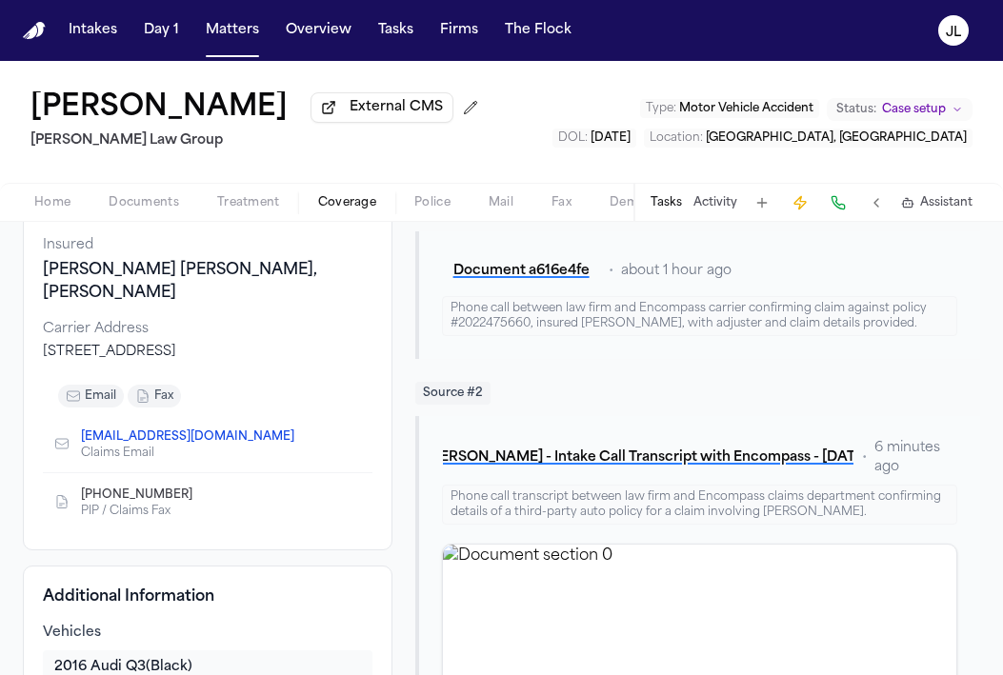
click at [196, 489] on icon "Copy to clipboard" at bounding box center [201, 494] width 11 height 11
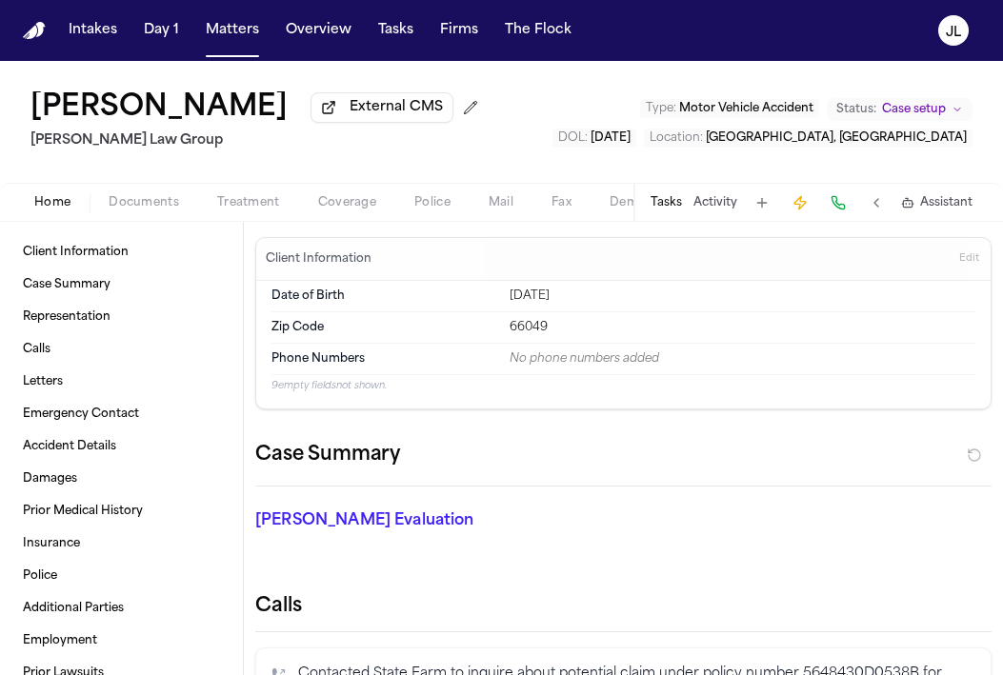
click at [69, 207] on span "Home" at bounding box center [52, 202] width 36 height 15
click at [162, 203] on span "Documents" at bounding box center [144, 202] width 70 height 15
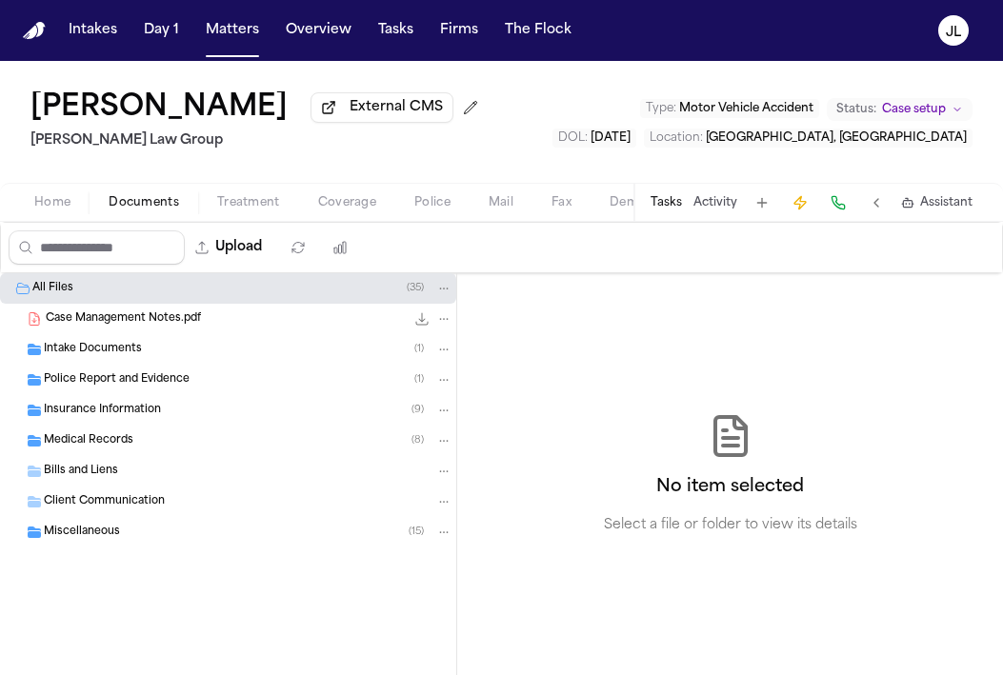
click at [86, 340] on div "Intake Documents ( 1 )" at bounding box center [228, 349] width 456 height 30
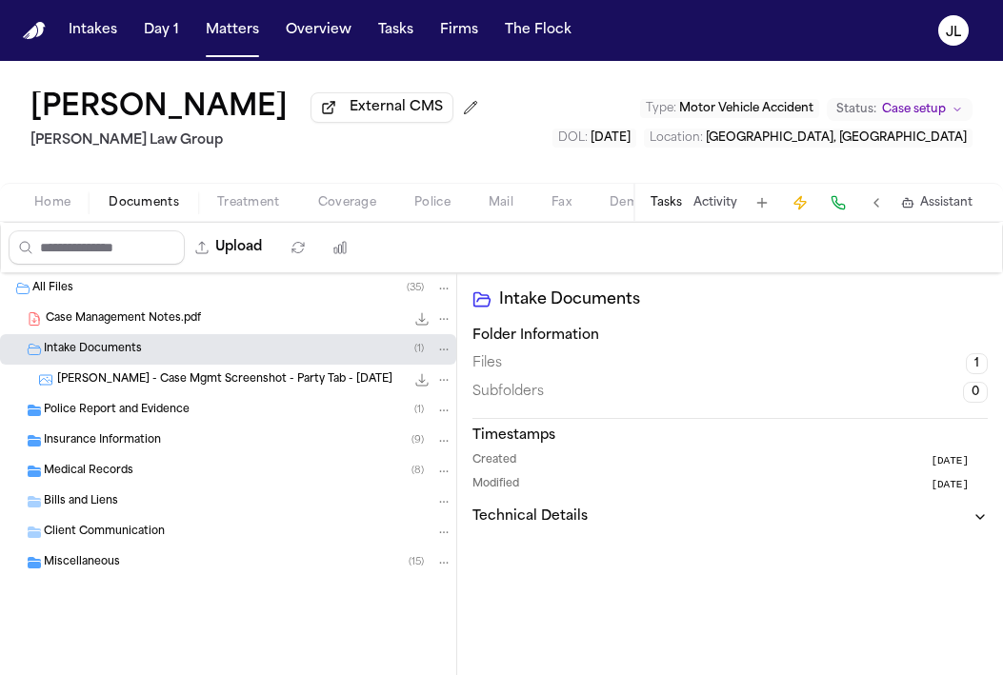
click at [93, 384] on span "[PERSON_NAME] - Case Mgmt Screenshot - Party Tab - [DATE]" at bounding box center [224, 380] width 335 height 16
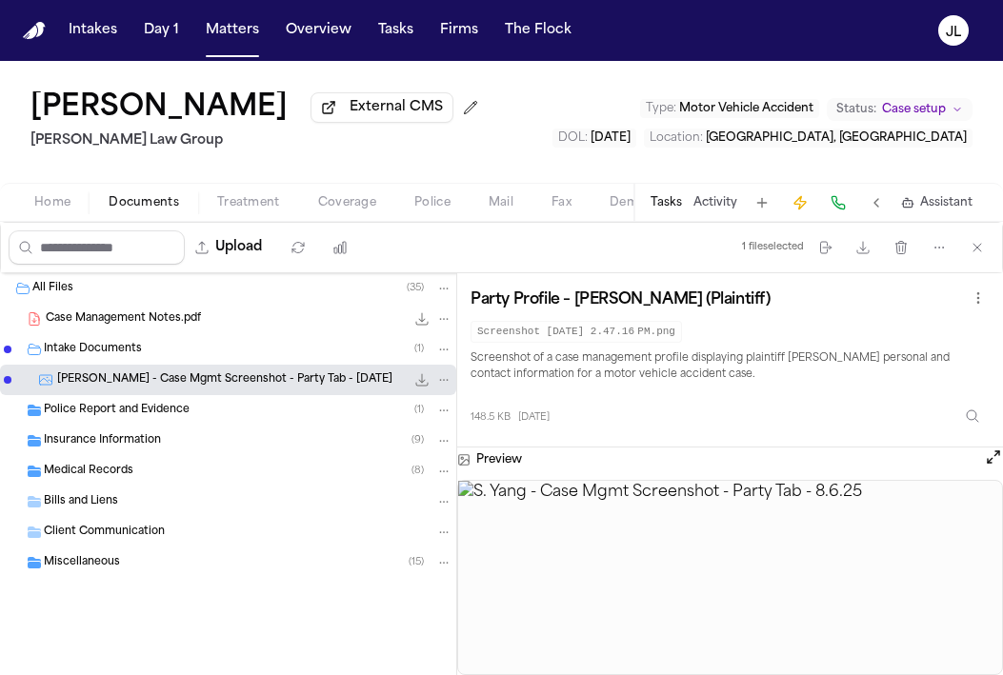
click at [984, 465] on button "Open preview" at bounding box center [992, 456] width 19 height 19
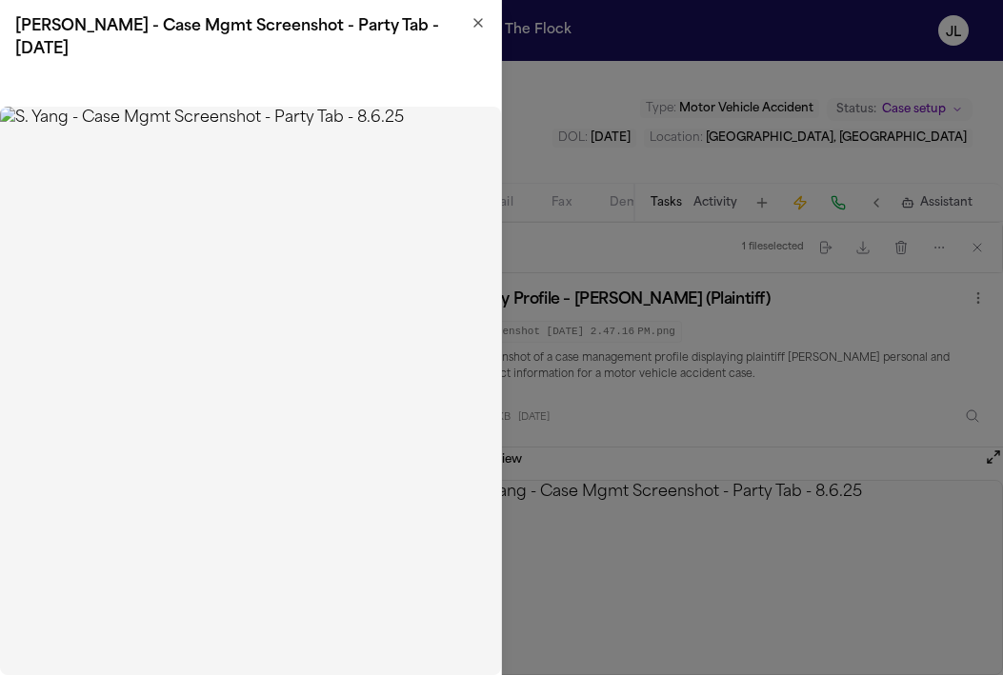
click at [478, 26] on icon "button" at bounding box center [477, 22] width 15 height 15
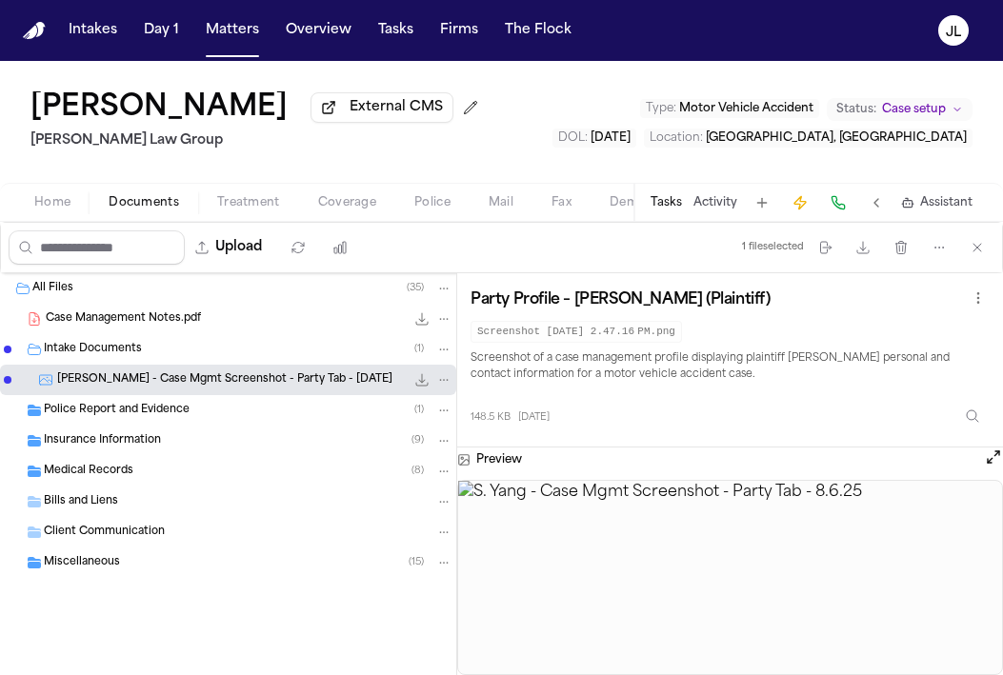
click at [49, 219] on div "Home Documents Treatment Coverage Police Mail Fax Demand Workspaces Artifacts T…" at bounding box center [501, 202] width 1003 height 38
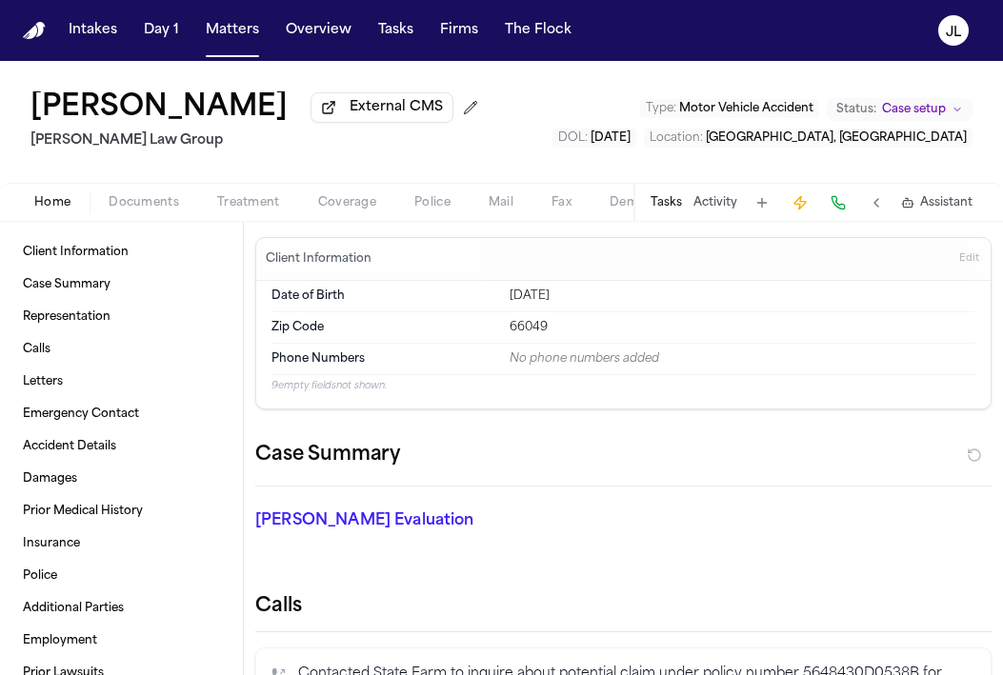
click at [49, 210] on span "Home" at bounding box center [52, 202] width 36 height 15
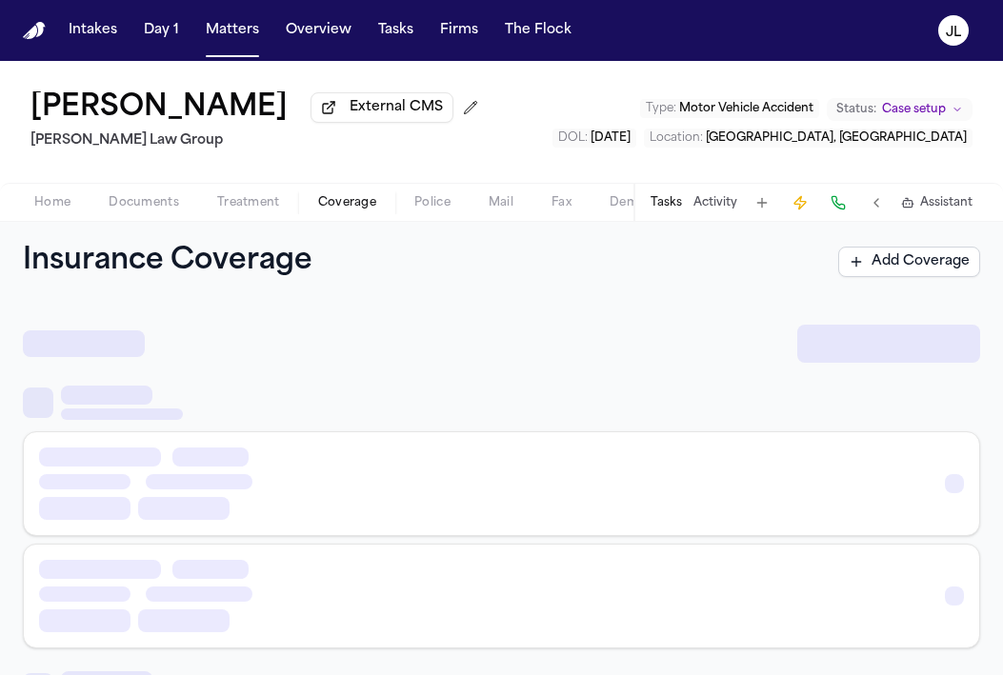
click at [347, 210] on span "Coverage" at bounding box center [347, 202] width 58 height 15
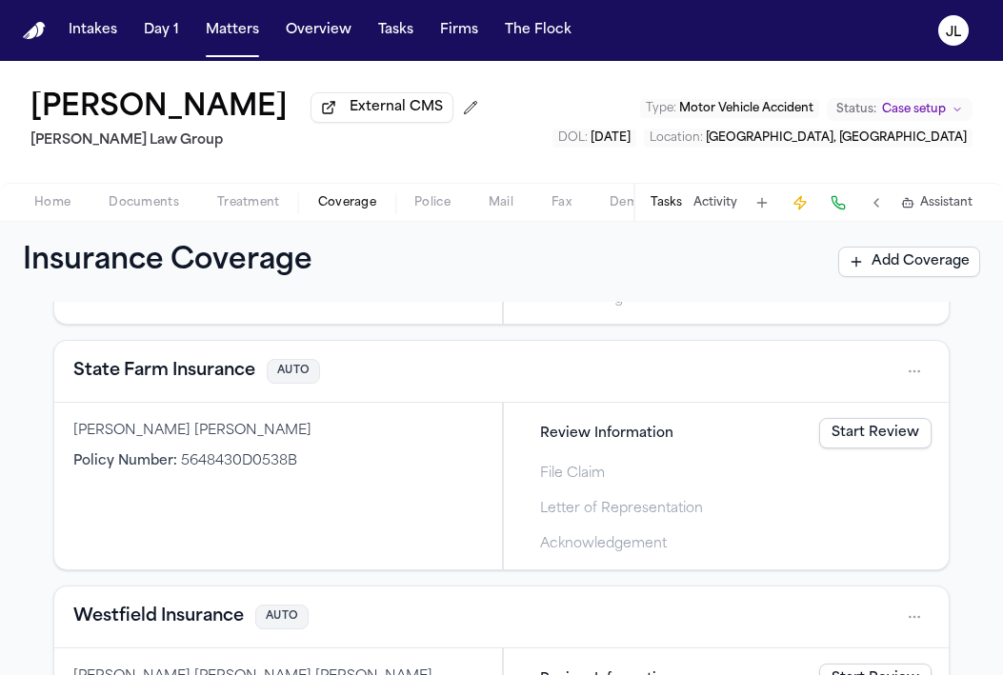
scroll to position [1042, 0]
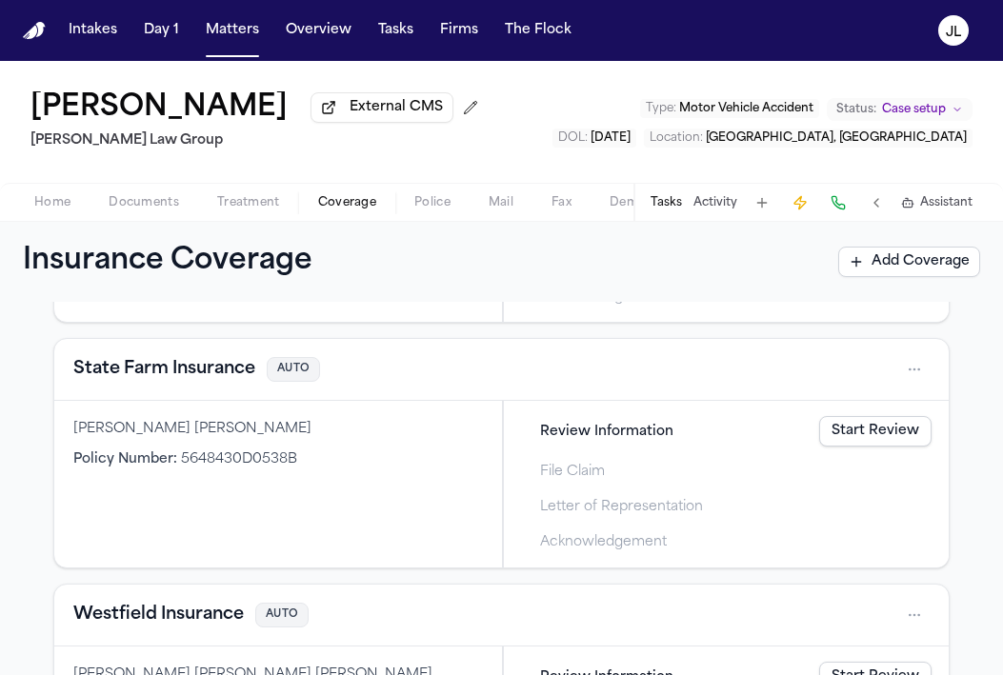
click at [211, 377] on button "State Farm Insurance" at bounding box center [164, 369] width 182 height 27
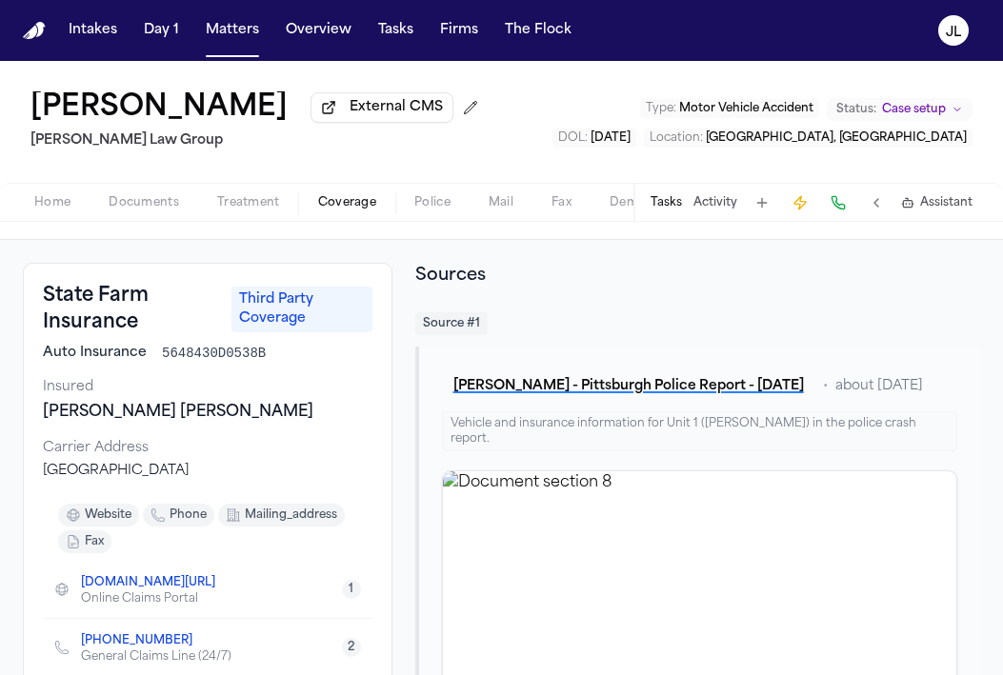
scroll to position [62, 0]
click at [841, 207] on button at bounding box center [837, 202] width 27 height 27
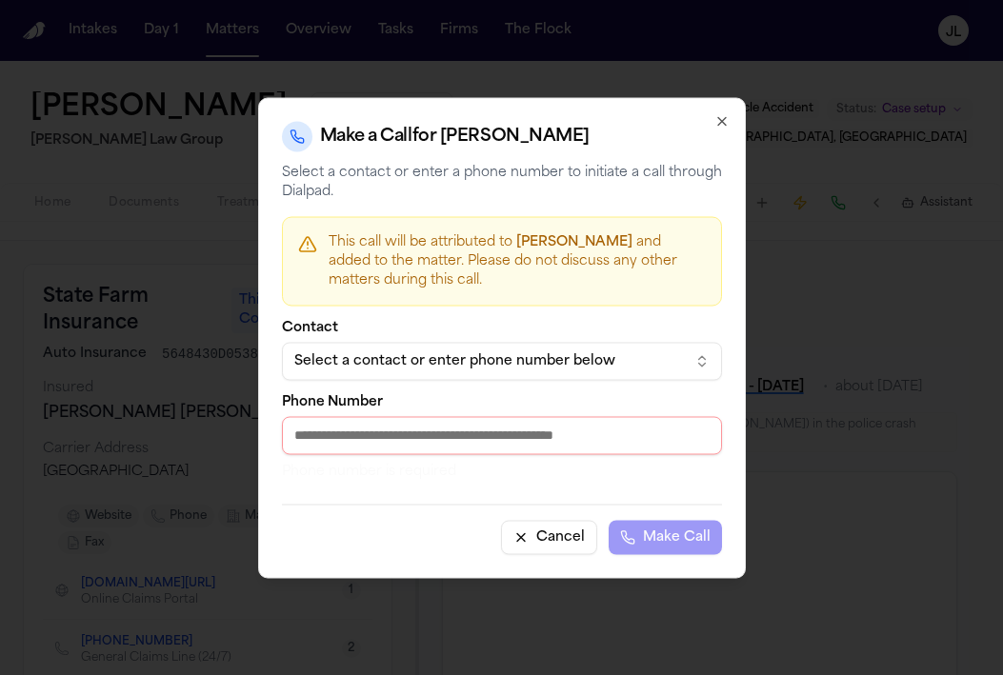
click at [581, 351] on div "Select a contact or enter phone number below" at bounding box center [486, 360] width 385 height 19
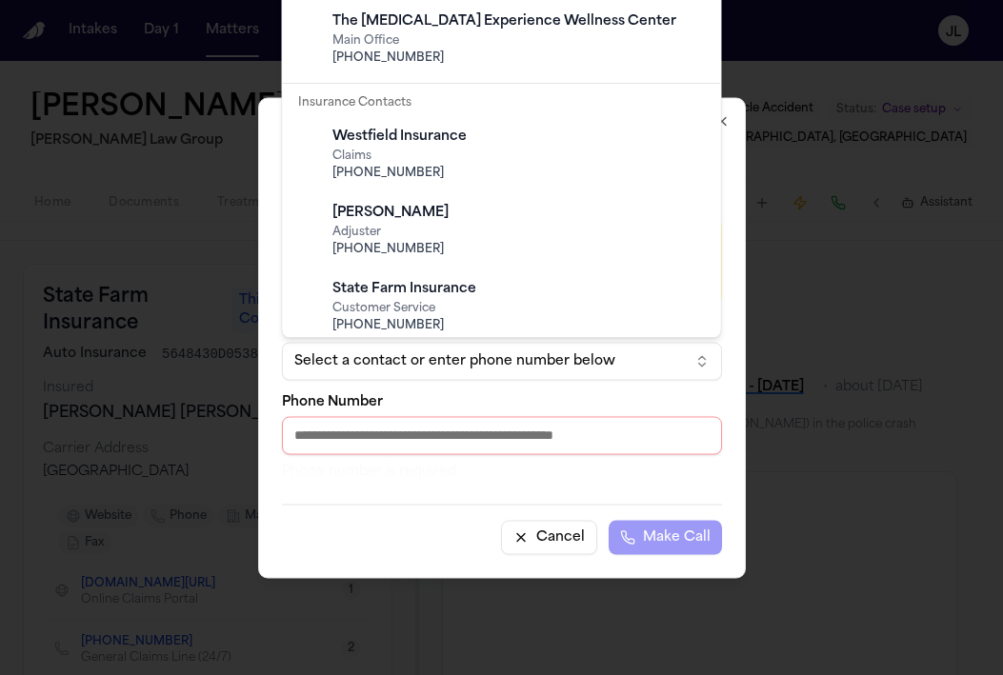
scroll to position [1061, 0]
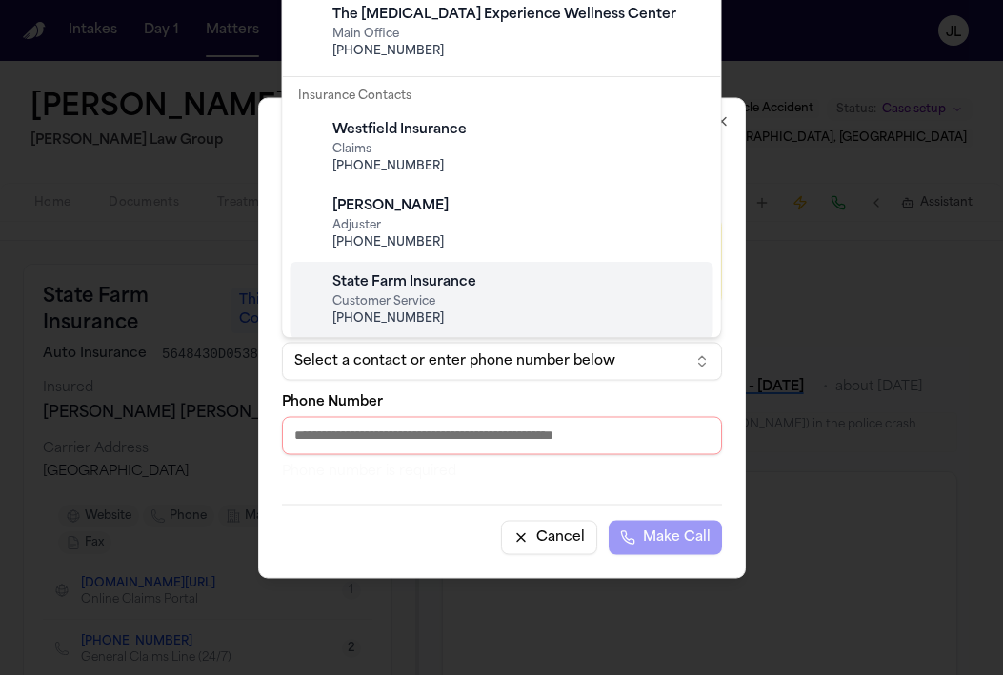
click at [534, 294] on span "Customer Service" at bounding box center [516, 301] width 369 height 15
type input "**********"
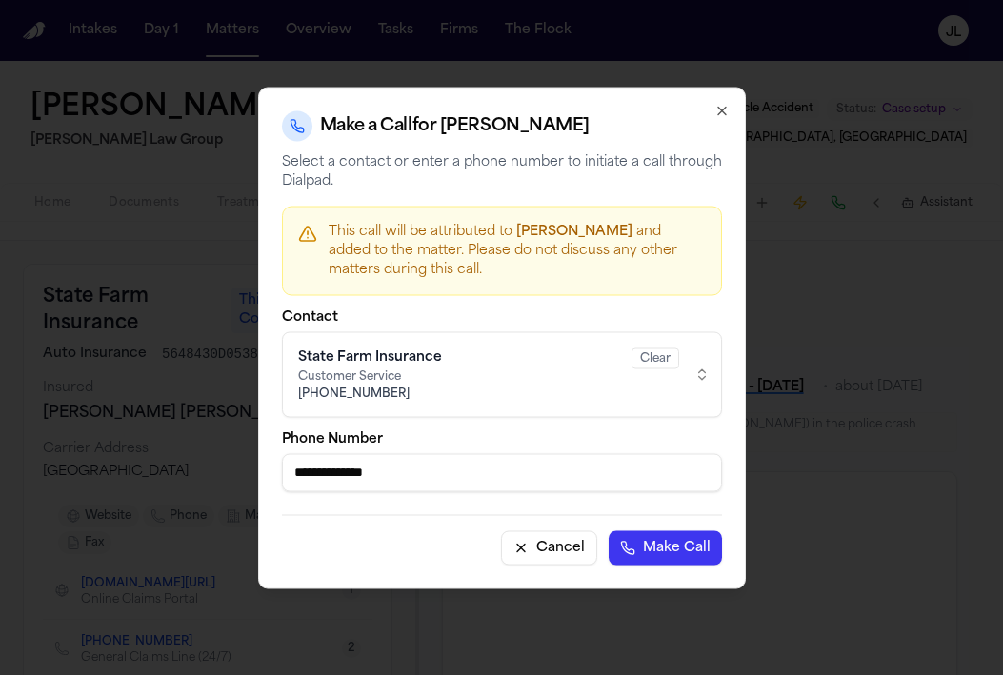
click at [677, 538] on button "Make Call" at bounding box center [664, 547] width 113 height 34
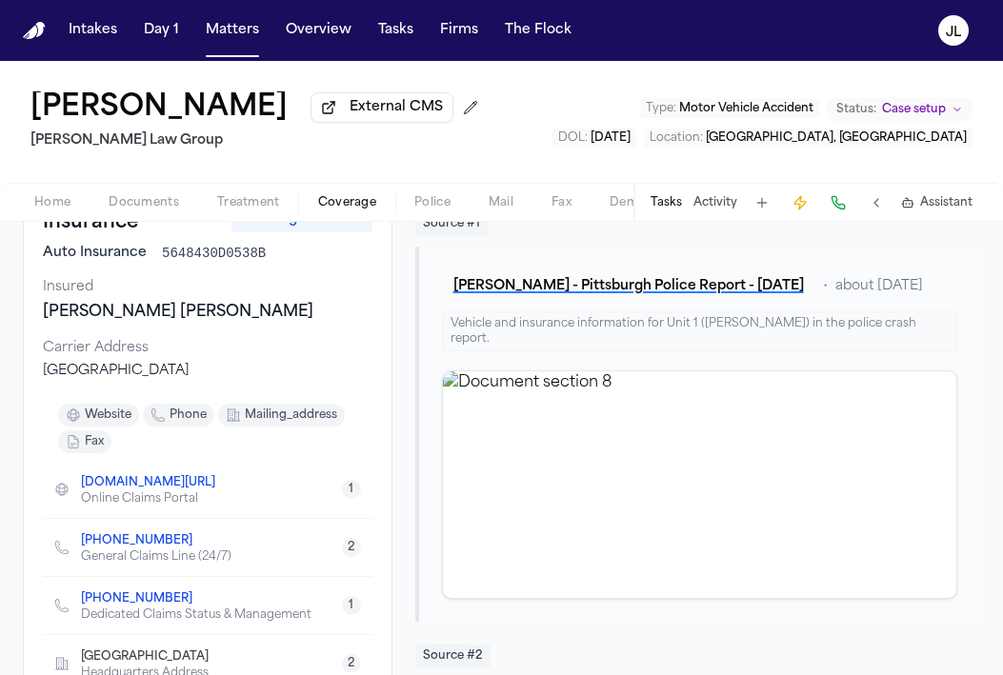
scroll to position [0, 0]
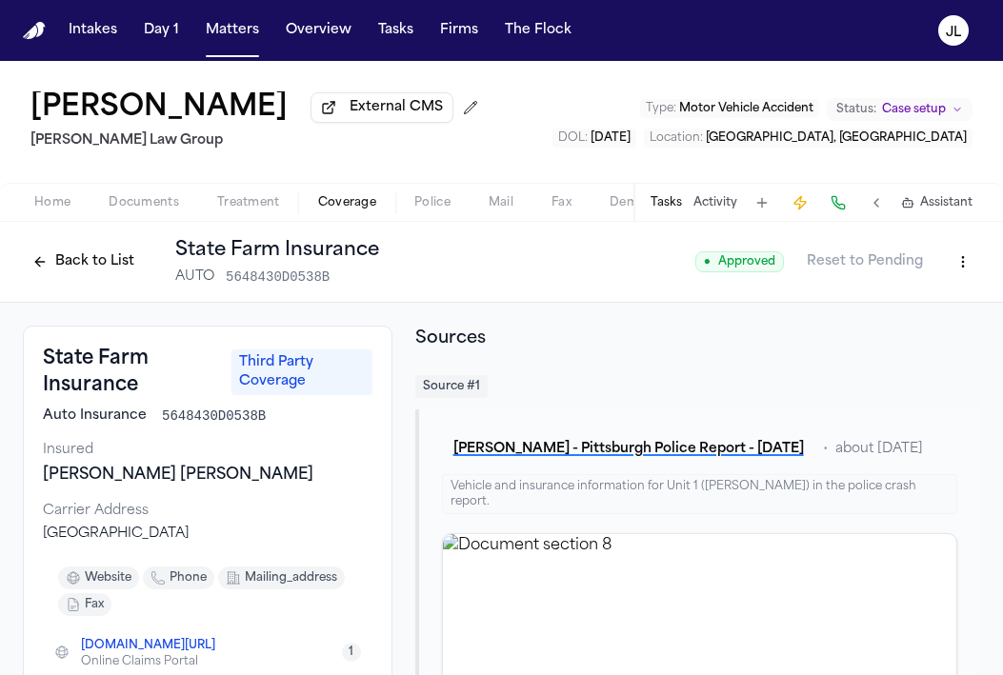
click at [88, 258] on button "Back to List" at bounding box center [83, 262] width 121 height 30
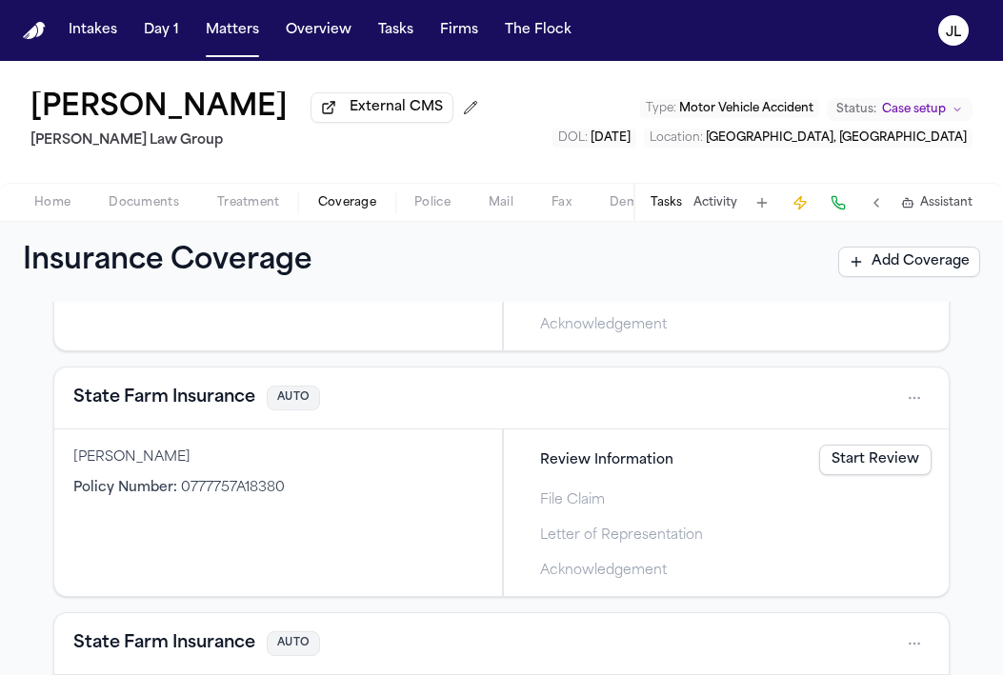
scroll to position [752, 0]
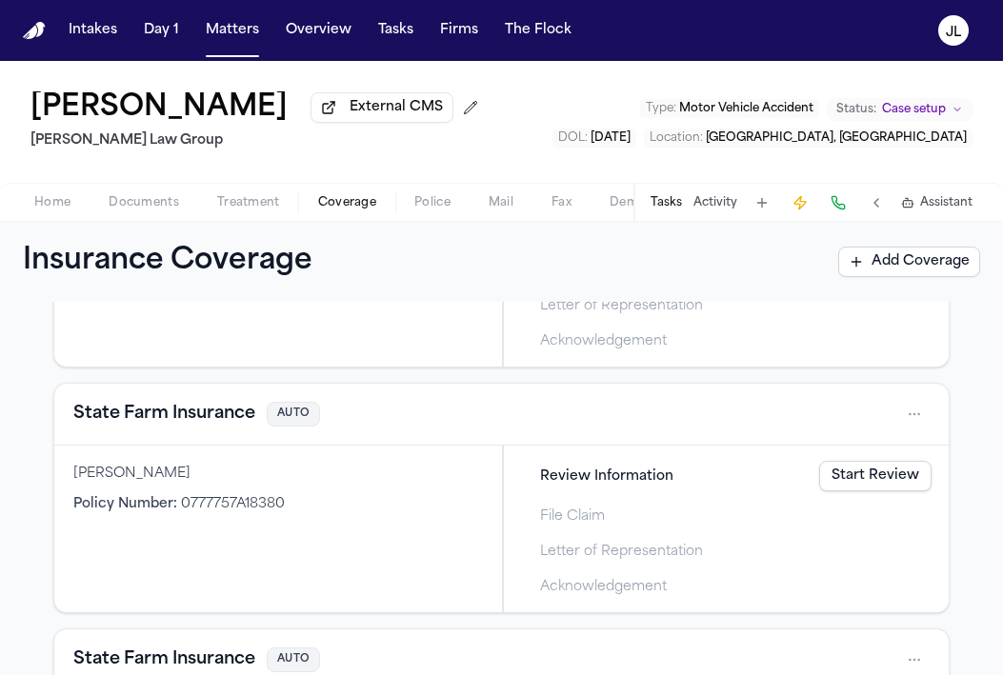
click at [195, 415] on button "State Farm Insurance" at bounding box center [164, 414] width 182 height 27
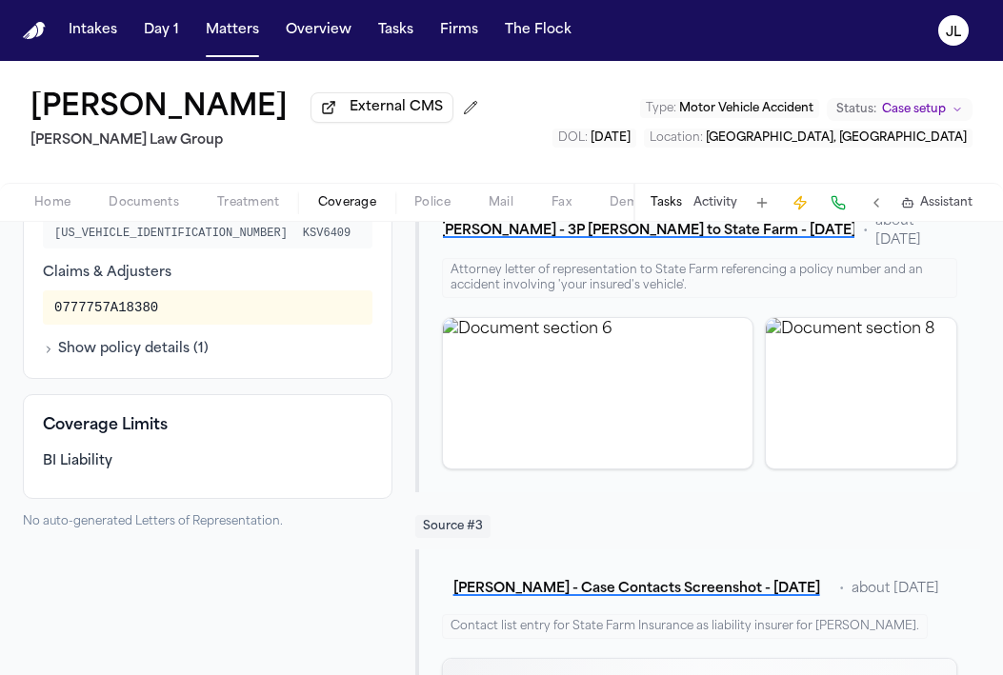
scroll to position [653, 0]
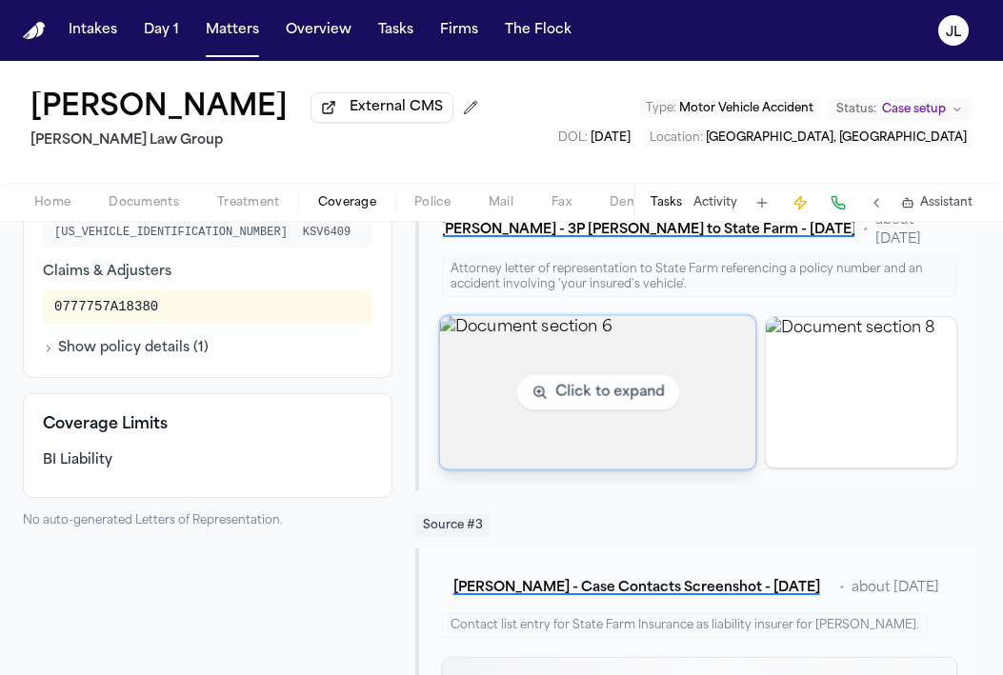
click at [647, 376] on img "View document section 6" at bounding box center [597, 391] width 316 height 153
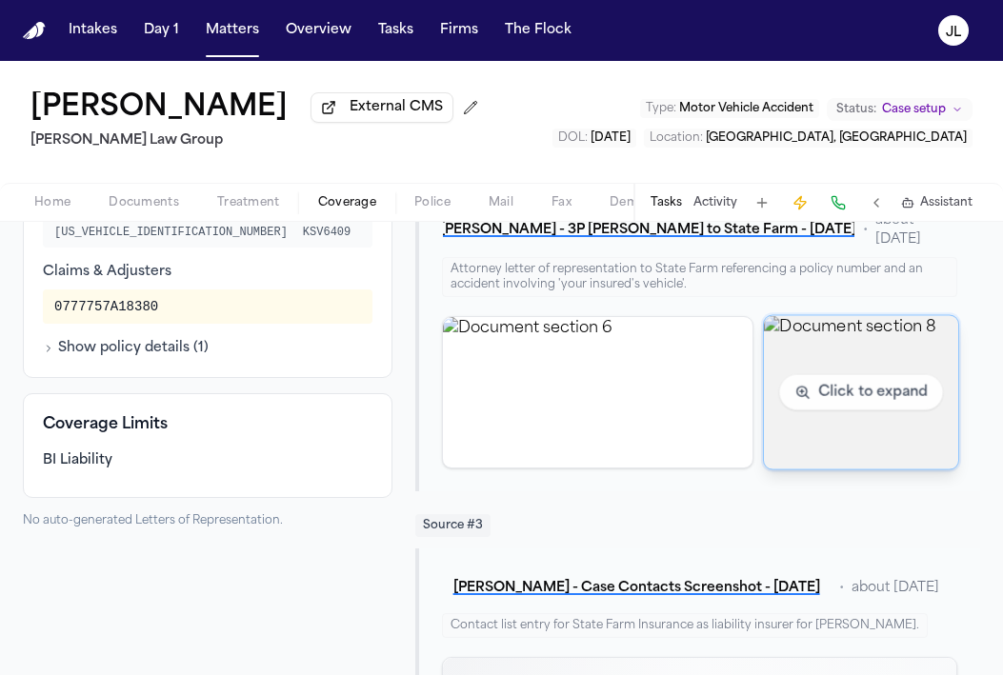
click at [893, 362] on img "View document section 8" at bounding box center [861, 391] width 194 height 153
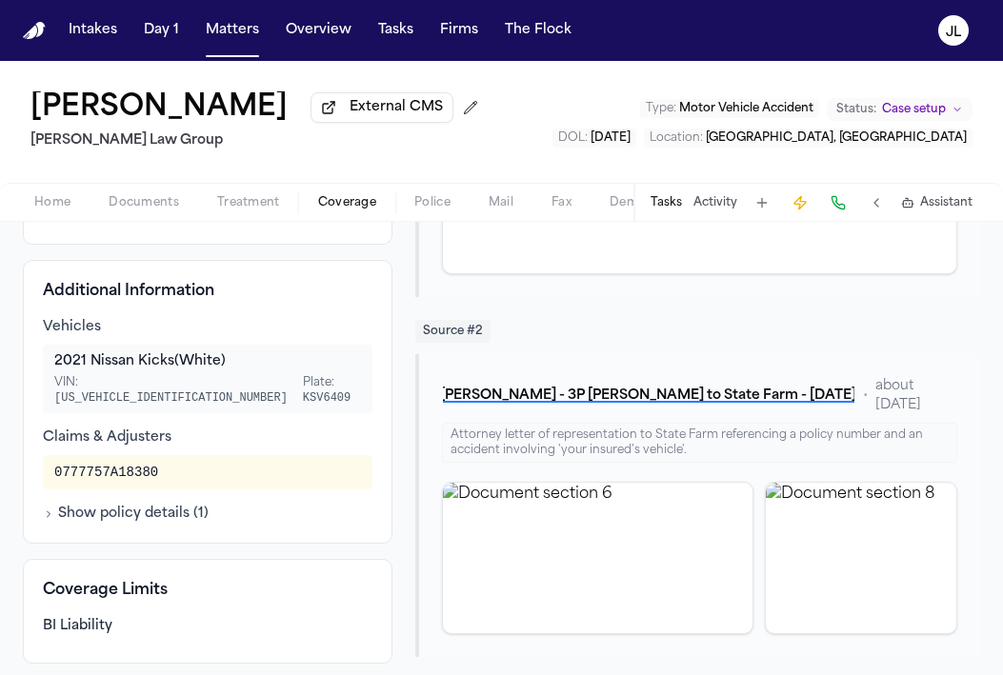
scroll to position [488, 0]
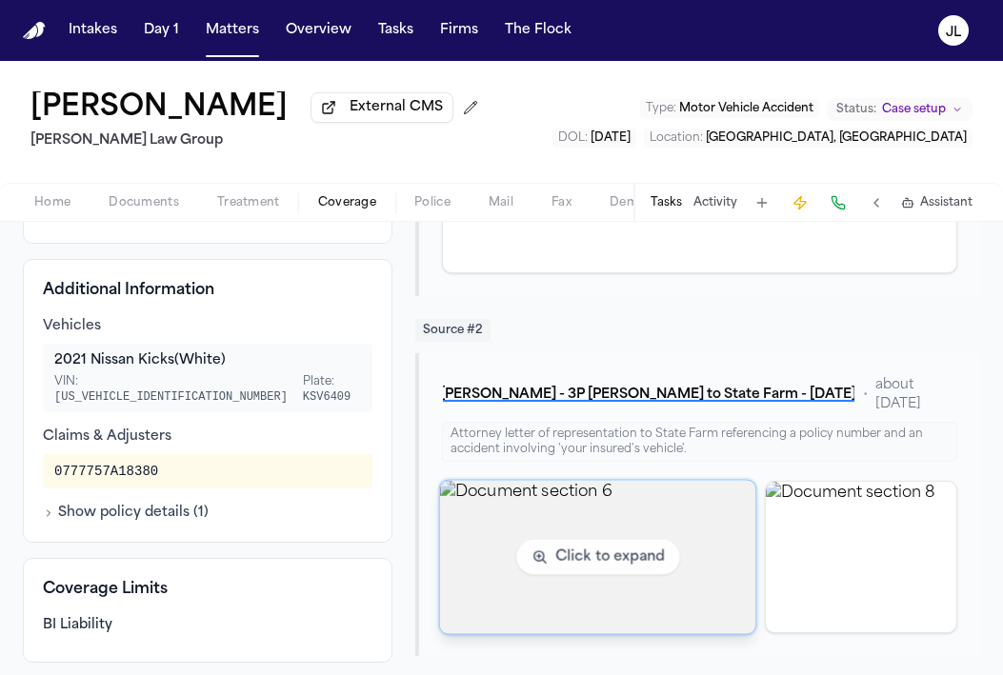
click at [639, 571] on img "View document section 6" at bounding box center [597, 556] width 316 height 153
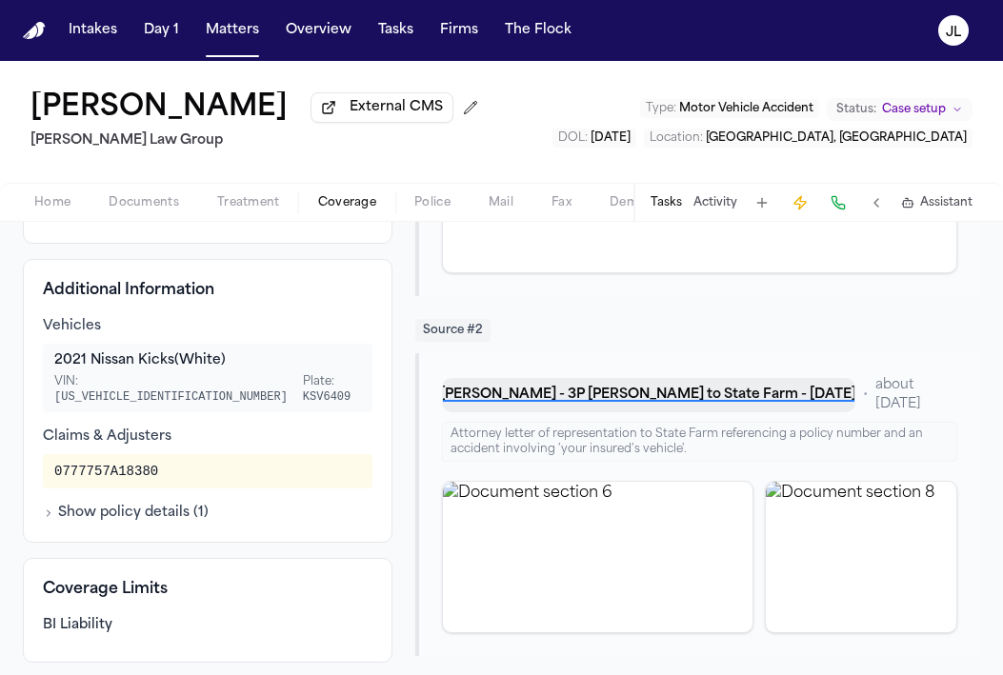
click at [681, 386] on button "[PERSON_NAME] - 3P [PERSON_NAME] to State Farm - [DATE]" at bounding box center [648, 395] width 413 height 34
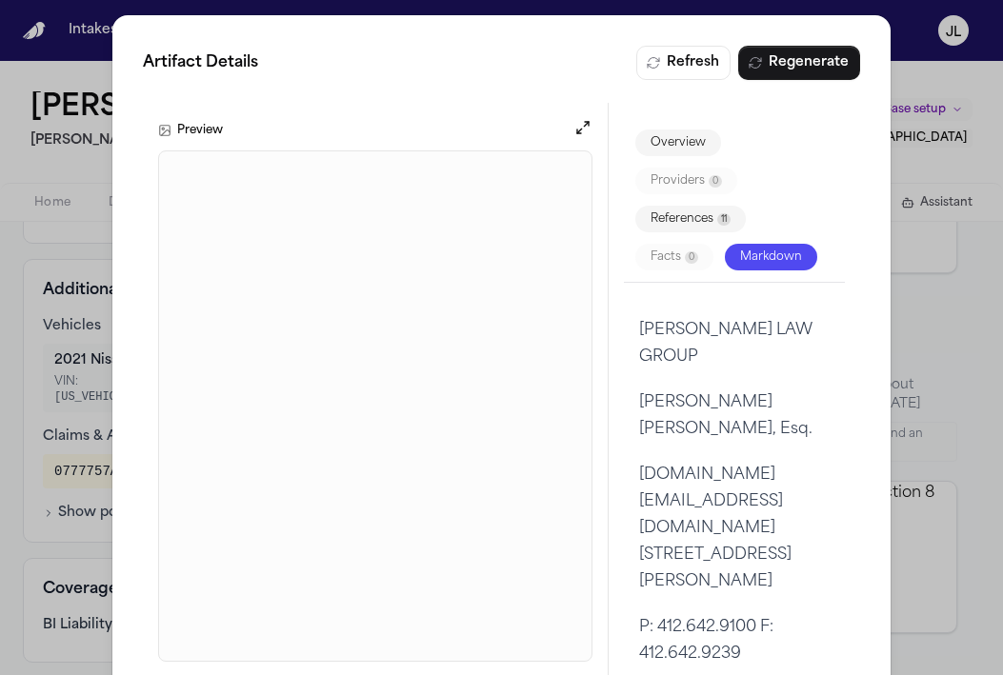
click at [525, 85] on div "Artifact Details Refresh Regenerate Preview Overview Providers 0 References 11 …" at bounding box center [501, 361] width 778 height 692
click at [902, 172] on div "Artifact Details Refresh Regenerate Preview Overview Providers 0 References 11 …" at bounding box center [501, 361] width 1003 height 723
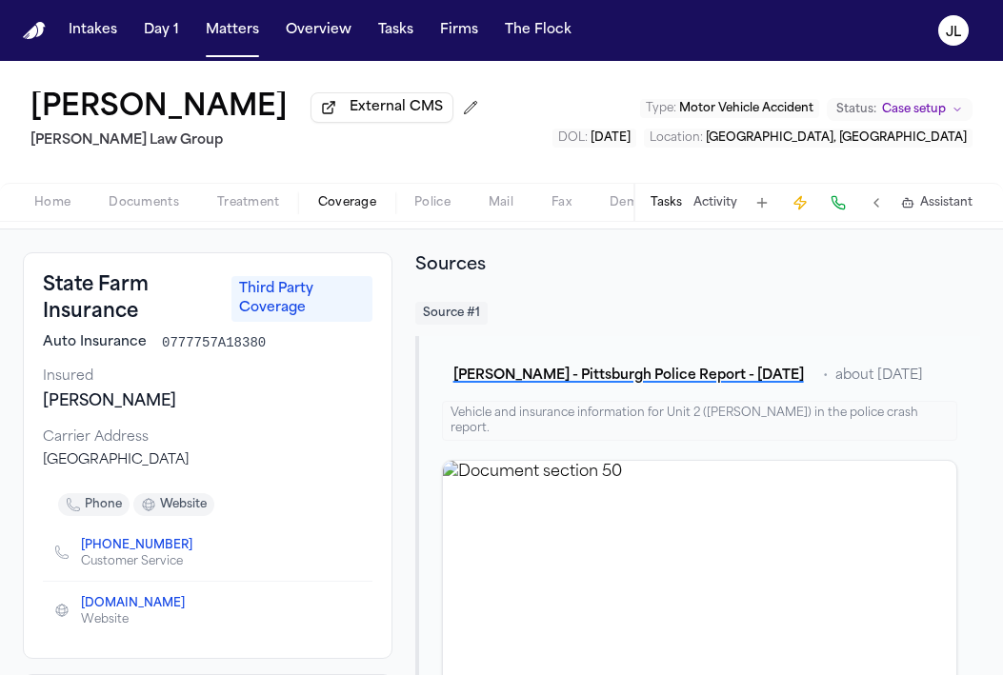
scroll to position [0, 0]
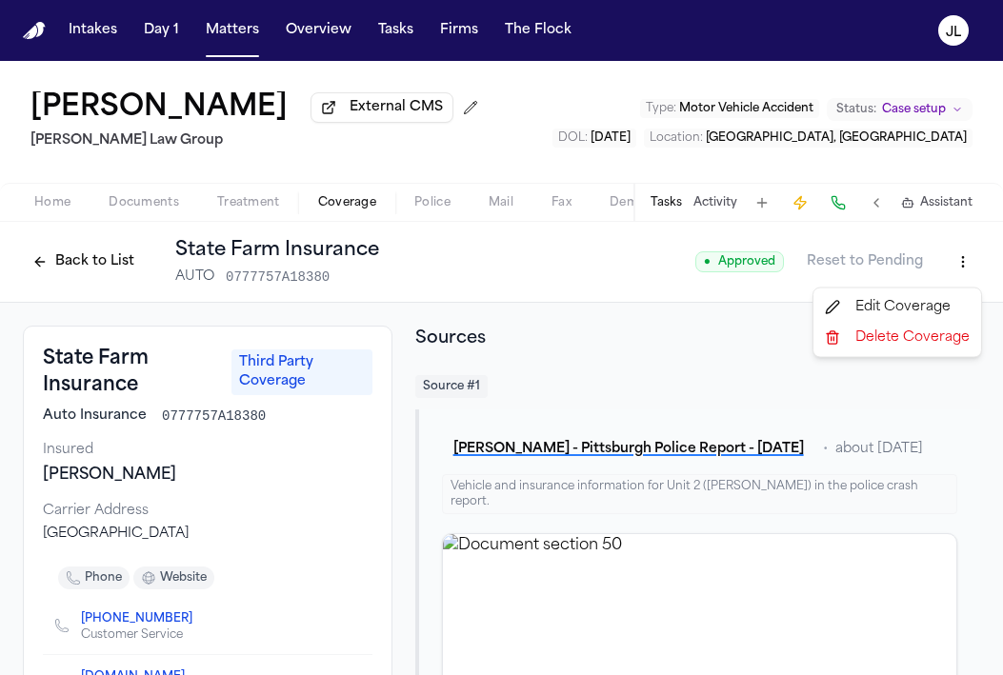
click at [972, 281] on html "Intakes Day 1 Matters Overview Tasks Firms The [PERSON_NAME] [PERSON_NAME] Exte…" at bounding box center [501, 337] width 1003 height 675
click at [882, 311] on div "Edit Coverage" at bounding box center [897, 307] width 160 height 30
click at [72, 268] on button "Back to List" at bounding box center [83, 262] width 121 height 30
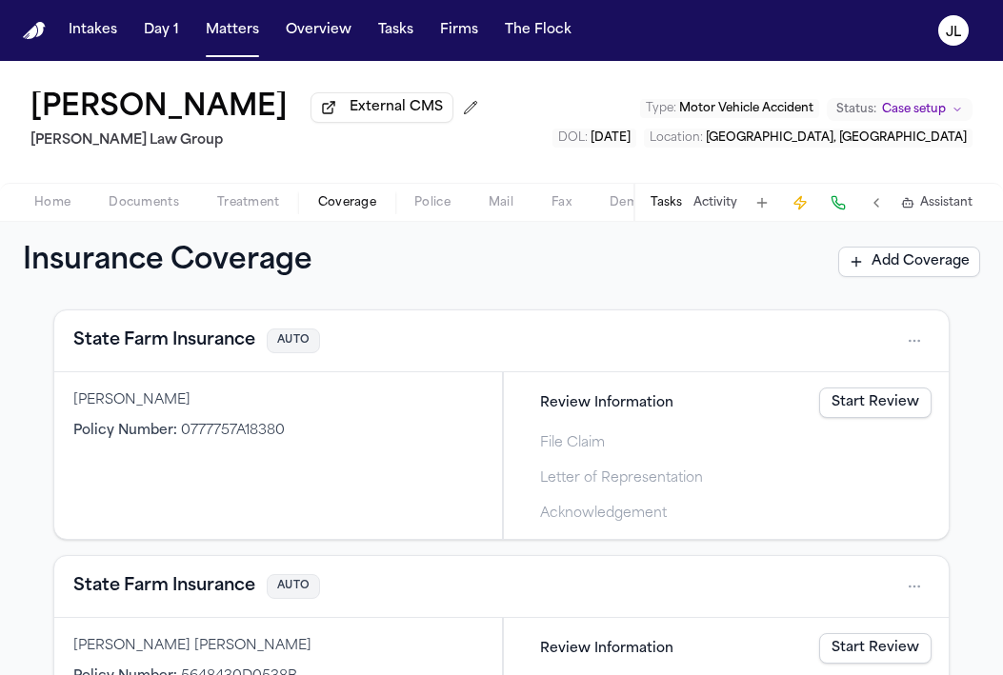
scroll to position [815, 0]
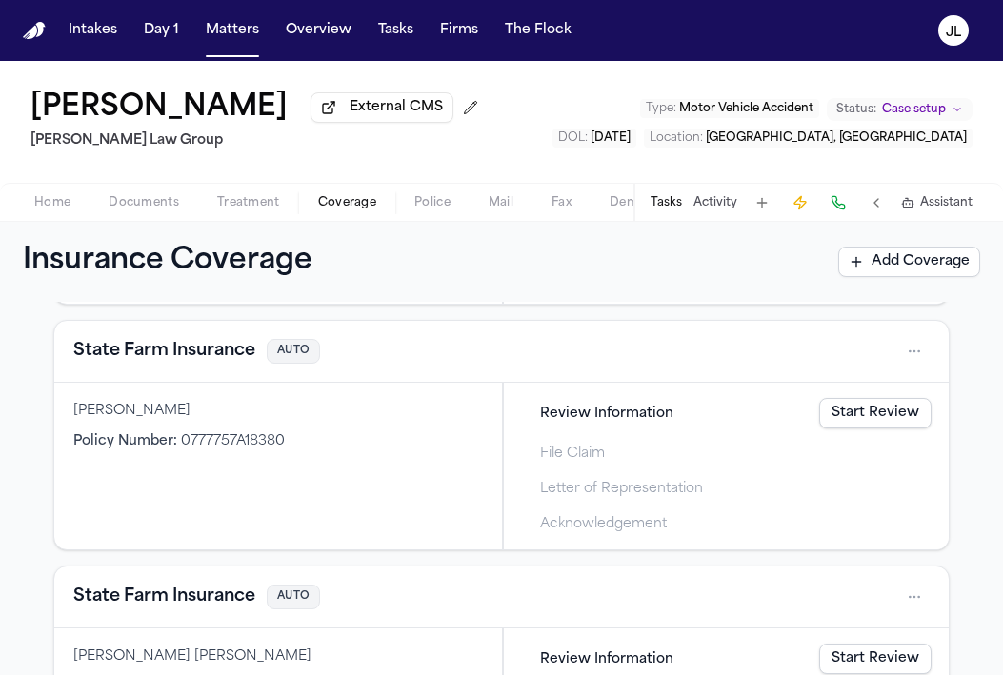
click at [189, 360] on button "State Farm Insurance" at bounding box center [164, 351] width 182 height 27
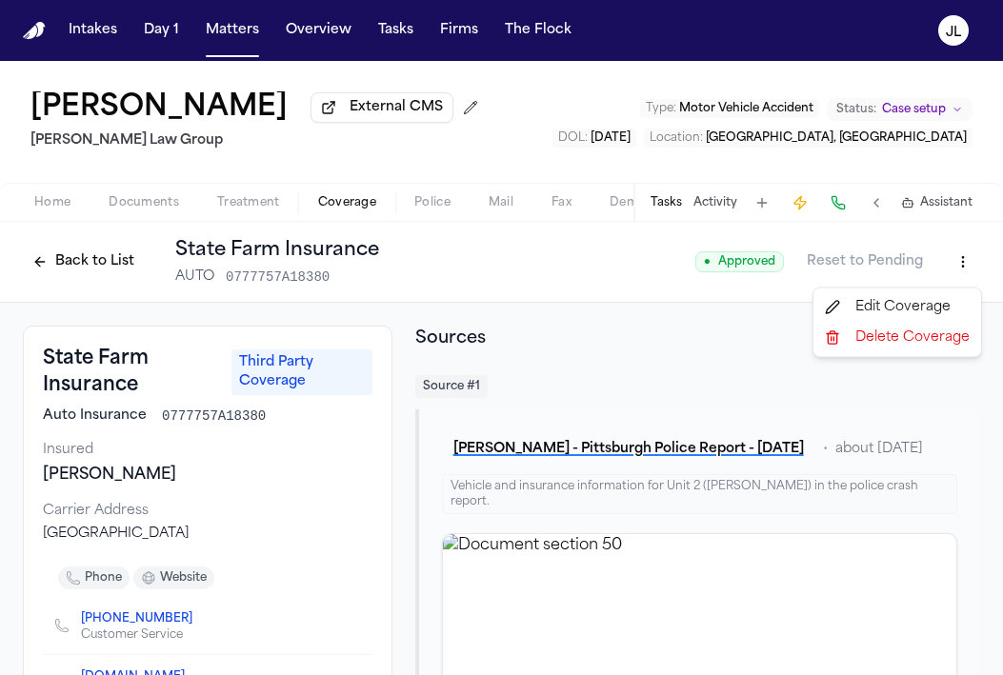
click at [965, 260] on html "Intakes Day 1 Matters Overview Tasks Firms The [PERSON_NAME] [PERSON_NAME] Exte…" at bounding box center [501, 337] width 1003 height 675
click at [916, 292] on div "Edit Coverage" at bounding box center [897, 307] width 160 height 30
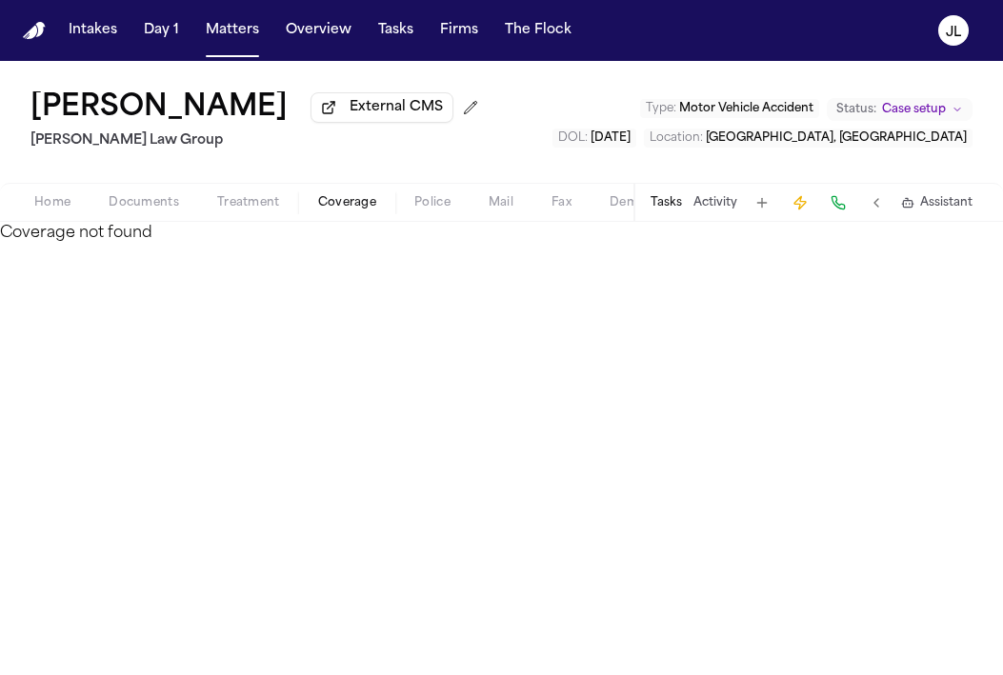
select select "**********"
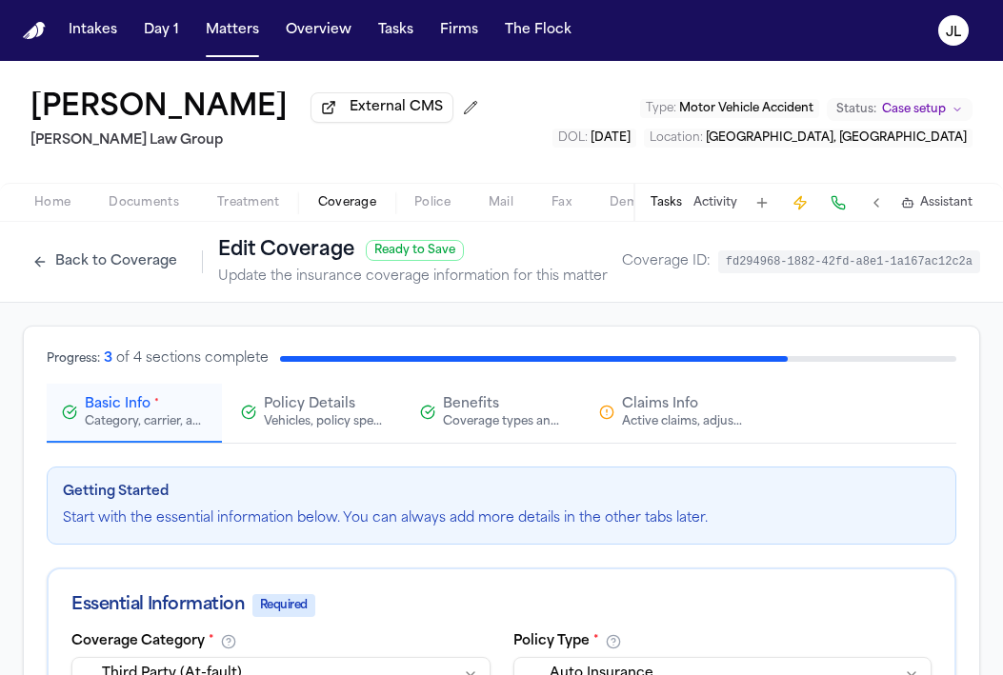
click at [719, 411] on div "Claims Info Active claims, adjusters, and subrogation details" at bounding box center [683, 412] width 122 height 34
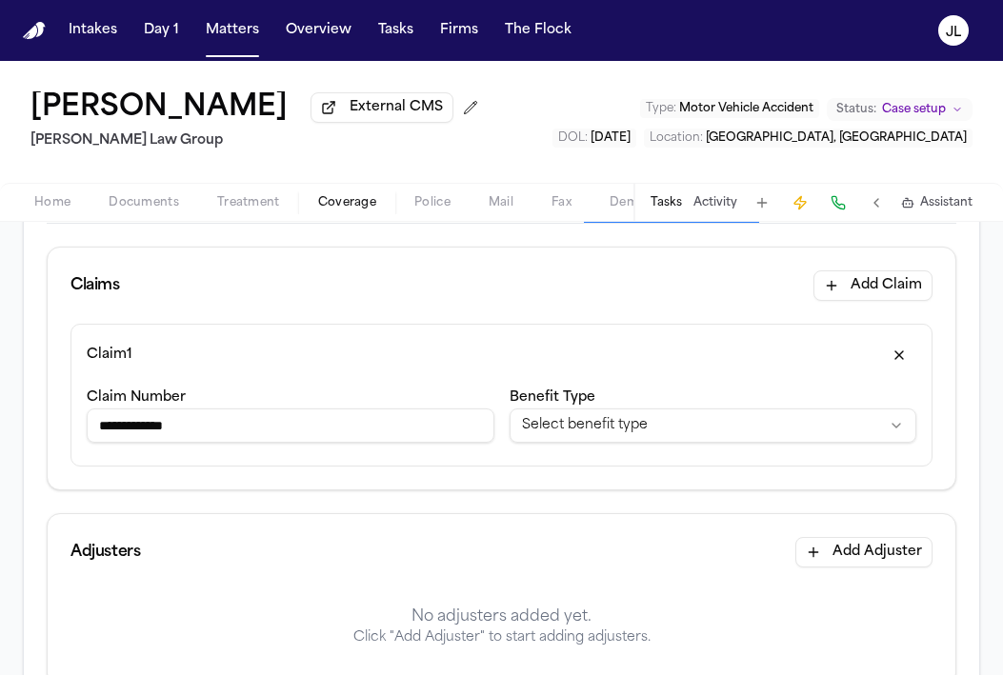
click at [903, 362] on button "button" at bounding box center [899, 355] width 34 height 30
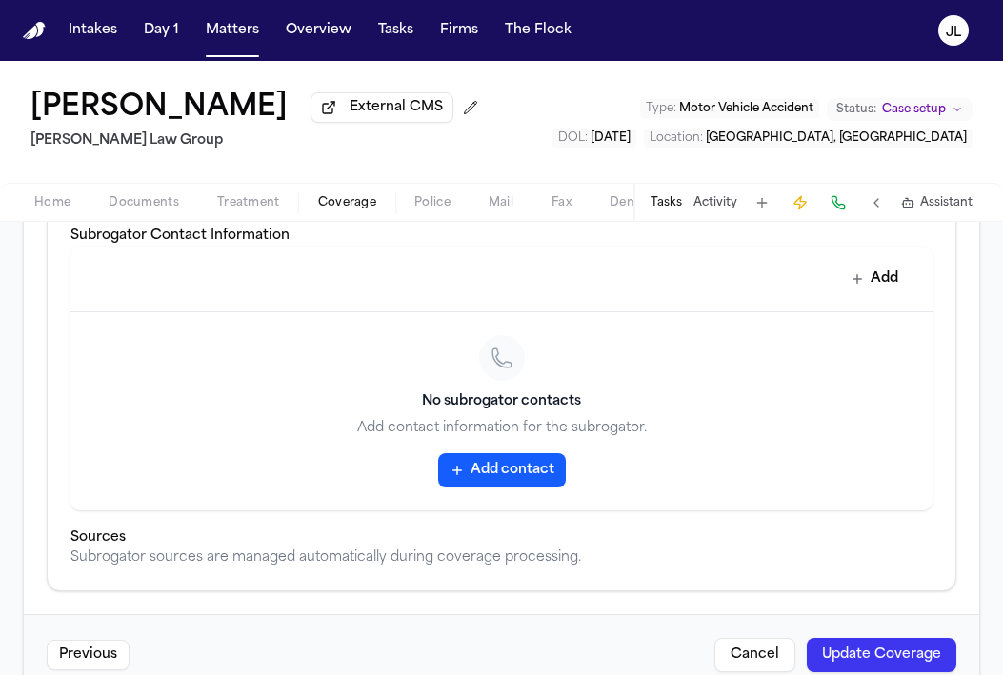
scroll to position [824, 0]
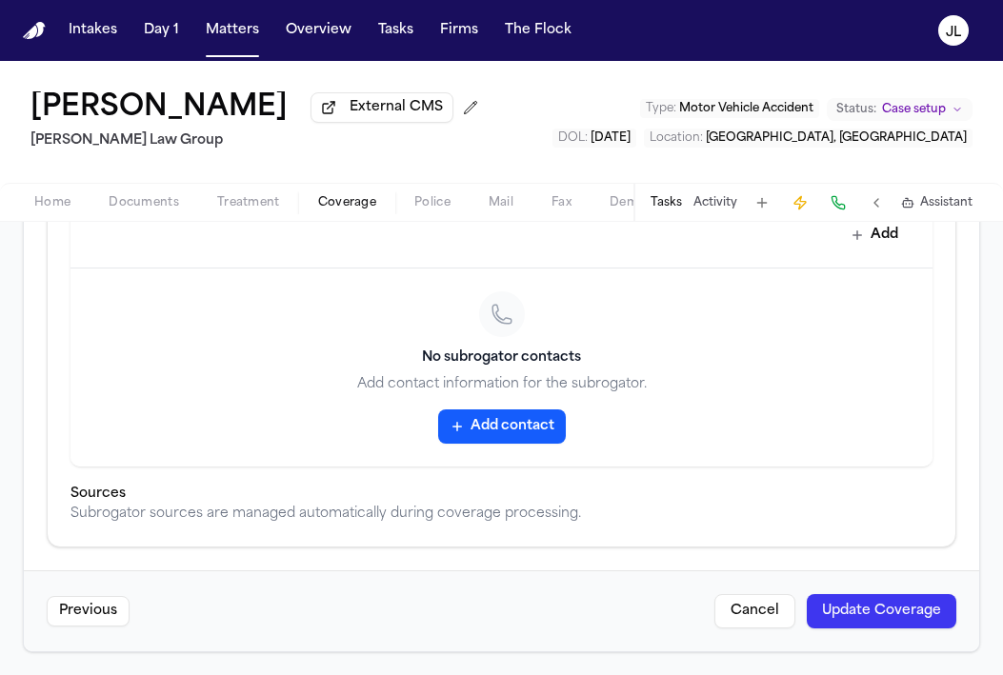
click at [865, 629] on div "Previous Cancel Update Coverage" at bounding box center [501, 610] width 955 height 81
click at [865, 624] on button "Update Coverage" at bounding box center [880, 611] width 149 height 34
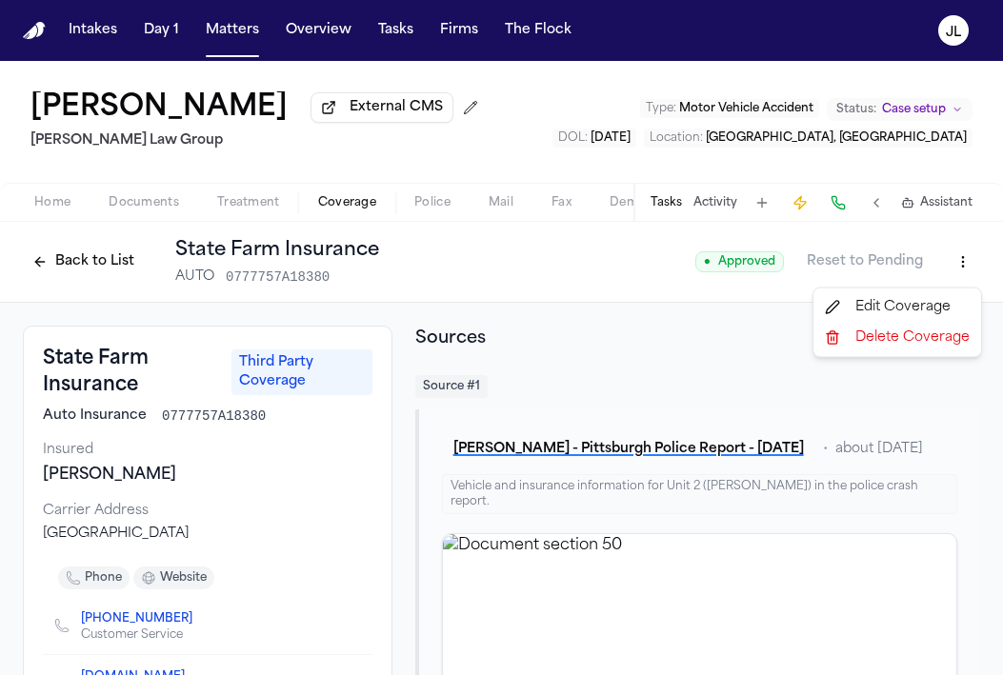
click at [972, 275] on html "Intakes Day 1 Matters Overview Tasks Firms The [PERSON_NAME] [PERSON_NAME] Exte…" at bounding box center [501, 337] width 1003 height 675
click at [923, 311] on div "Edit Coverage" at bounding box center [897, 307] width 160 height 30
select select "**********"
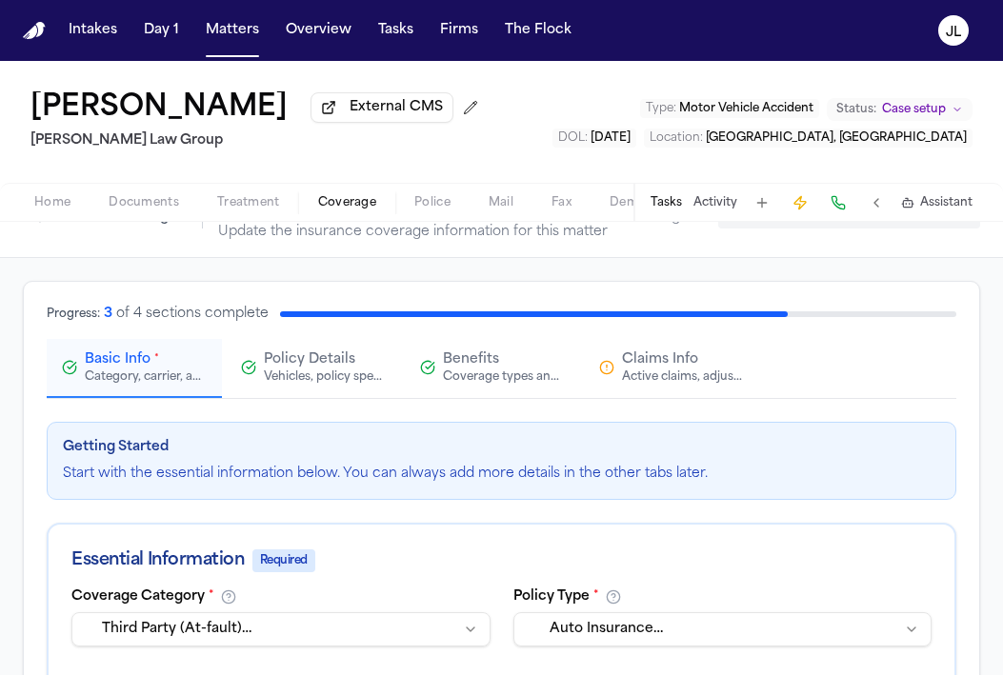
click at [673, 385] on div "Active claims, adjusters, and subrogation details" at bounding box center [683, 376] width 122 height 15
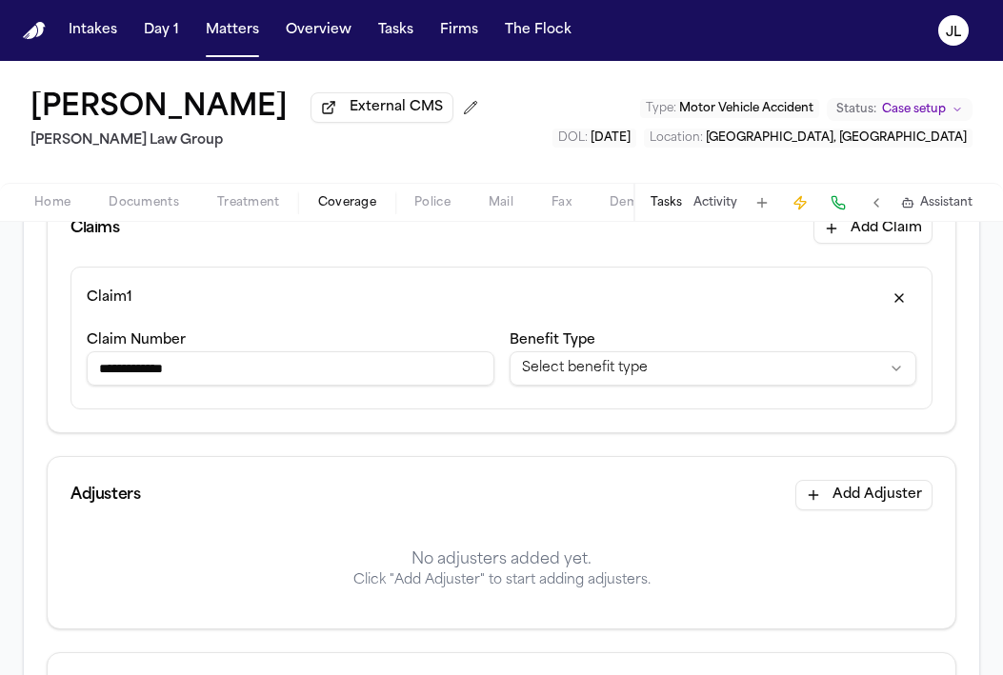
scroll to position [303, 0]
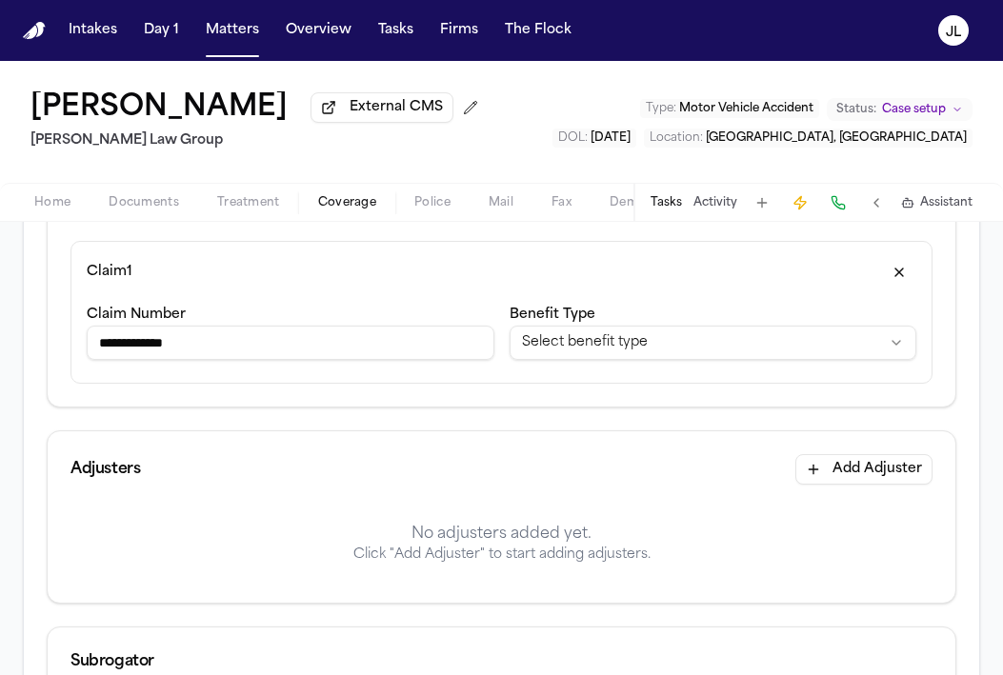
drag, startPoint x: 413, startPoint y: 352, endPoint x: 10, endPoint y: 299, distance: 407.2
click at [10, 299] on div "**********" at bounding box center [501, 631] width 1003 height 1263
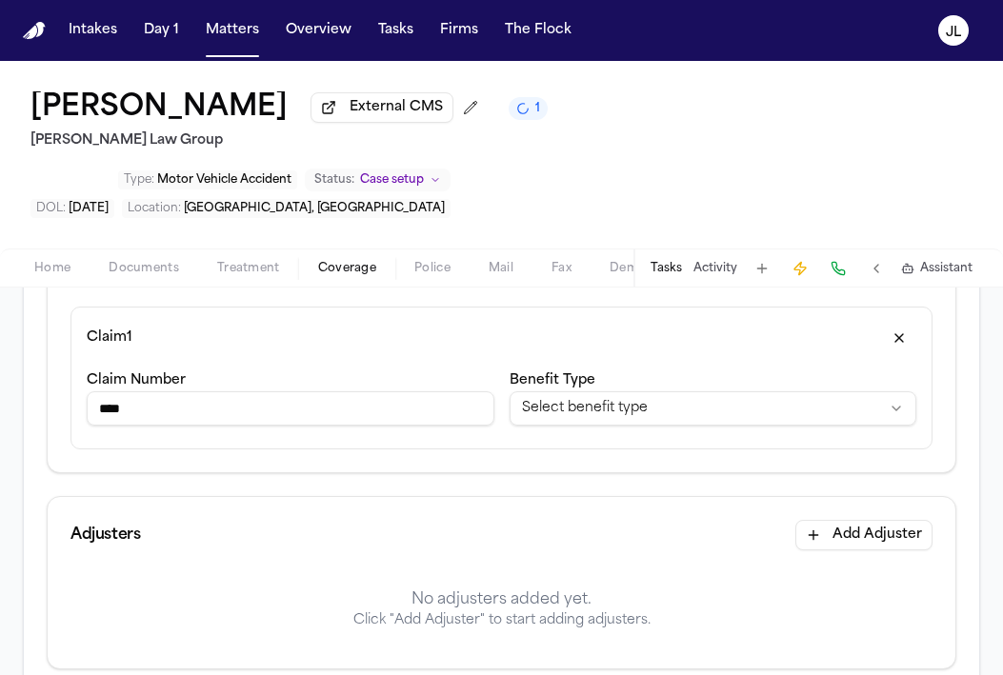
type input "****"
click at [355, 497] on div "Adjusters Add Adjuster" at bounding box center [501, 535] width 907 height 76
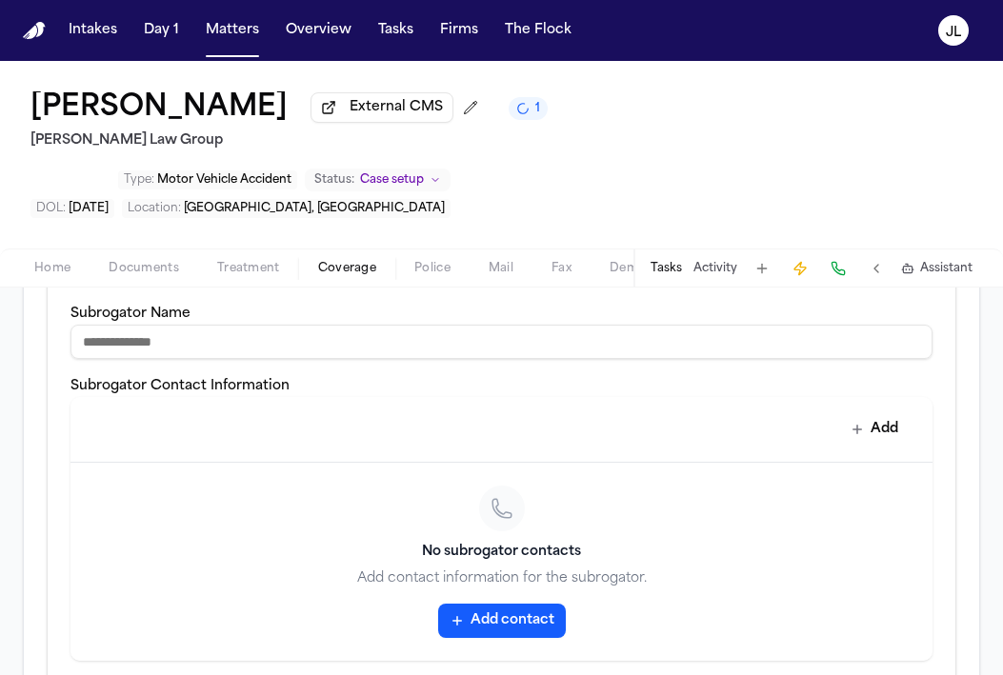
scroll to position [895, 0]
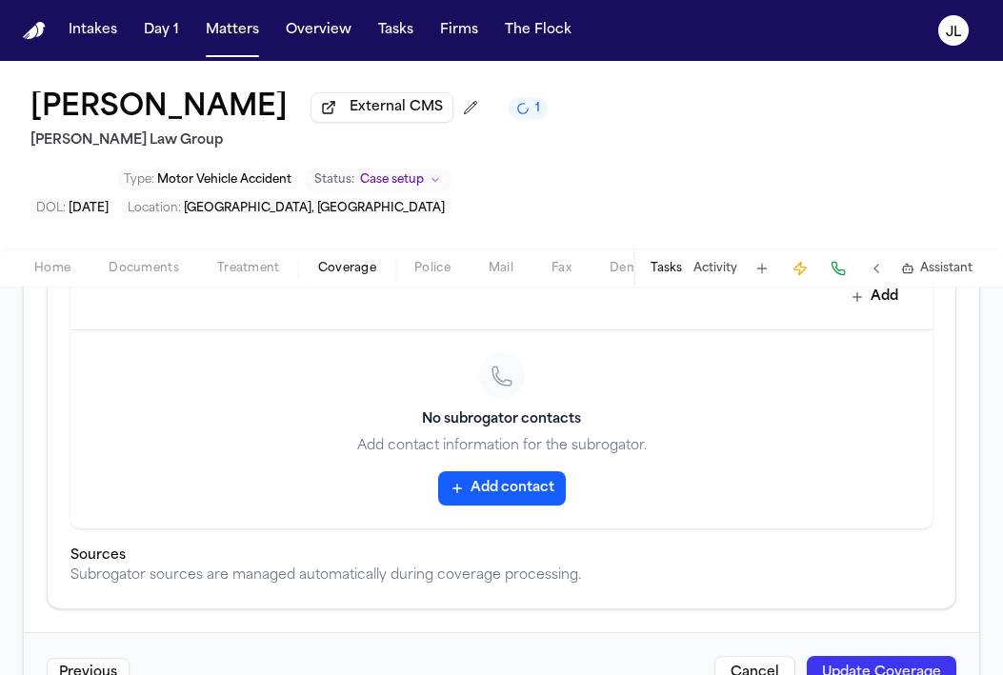
click at [859, 656] on button "Update Coverage" at bounding box center [880, 673] width 149 height 34
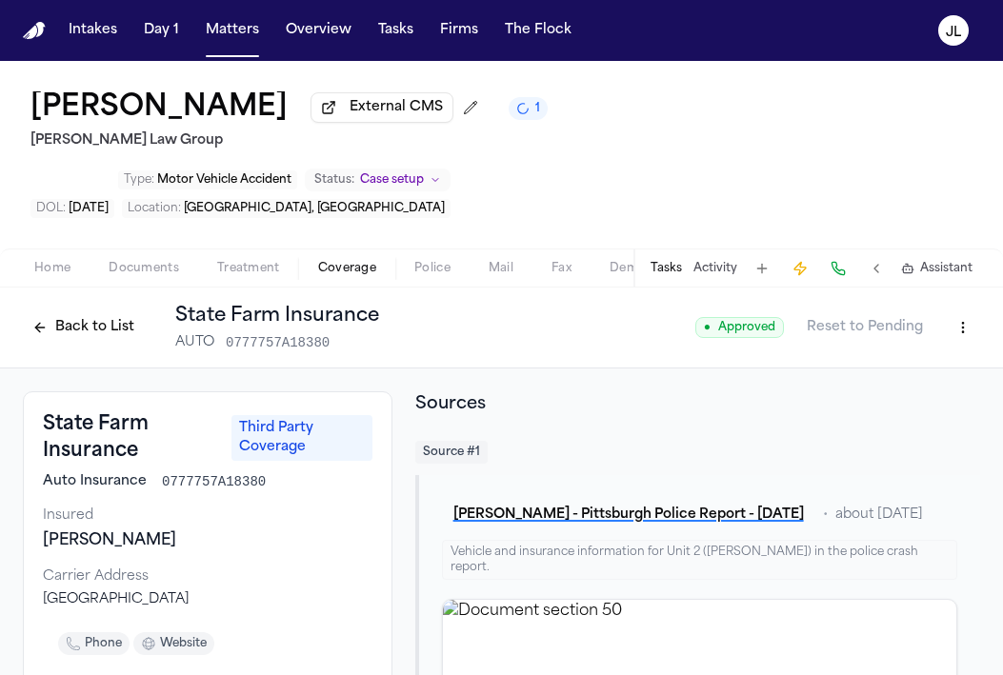
click at [119, 312] on button "Back to List" at bounding box center [83, 327] width 121 height 30
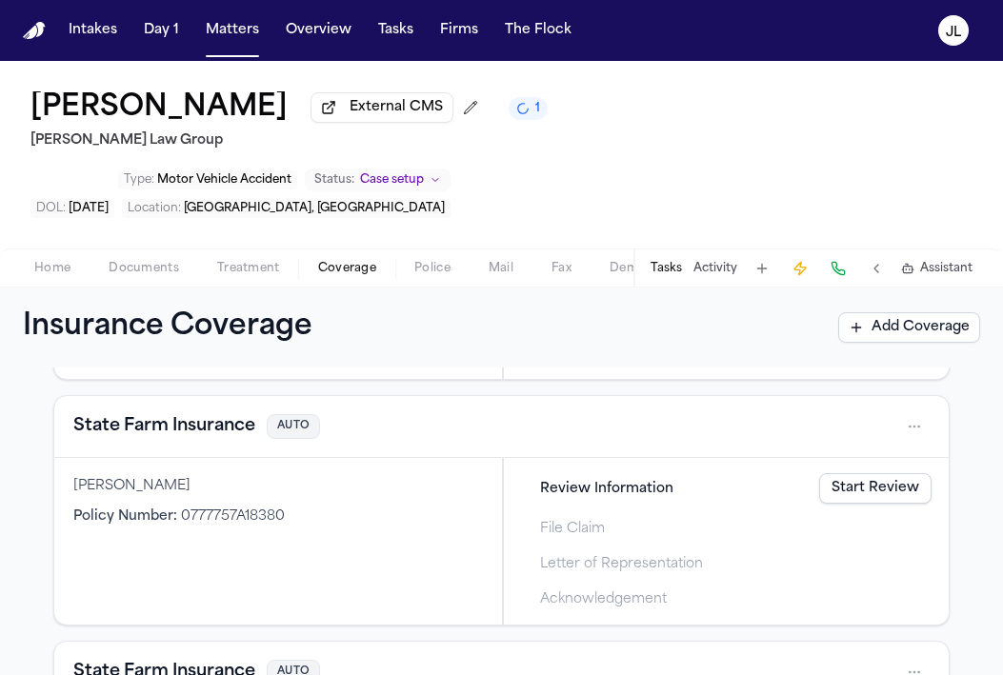
scroll to position [797, 0]
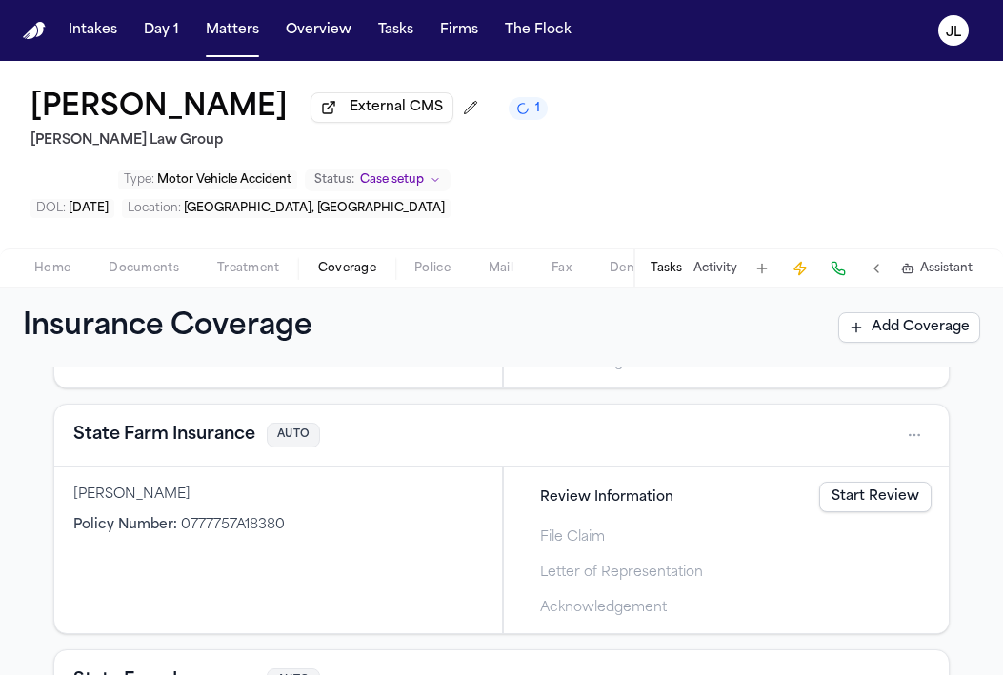
click at [176, 422] on button "State Farm Insurance" at bounding box center [164, 435] width 182 height 27
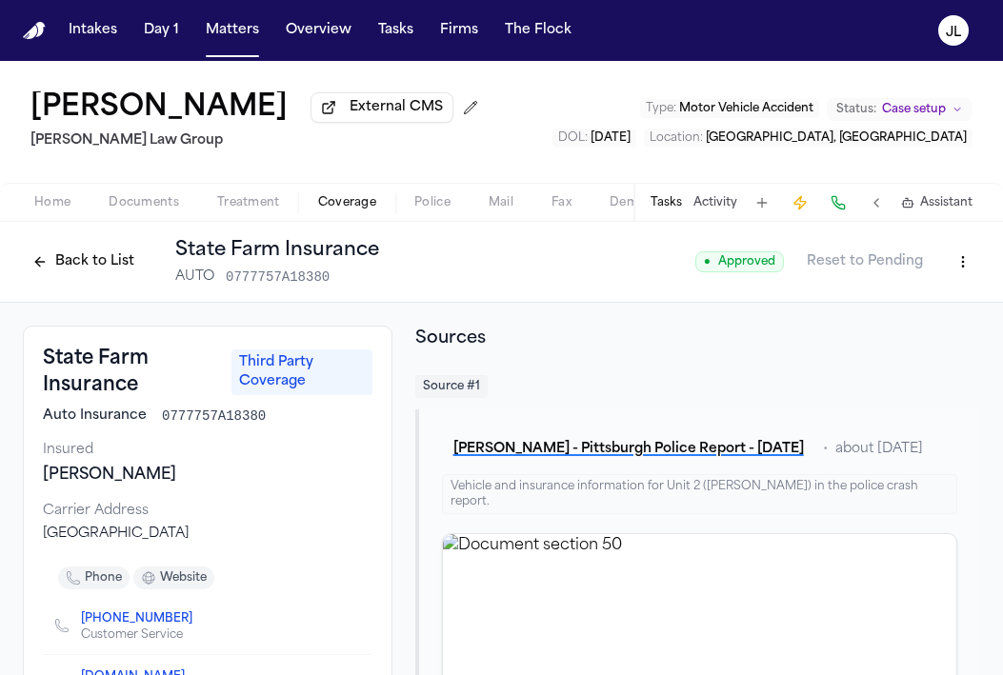
click at [63, 259] on button "Back to List" at bounding box center [83, 262] width 121 height 30
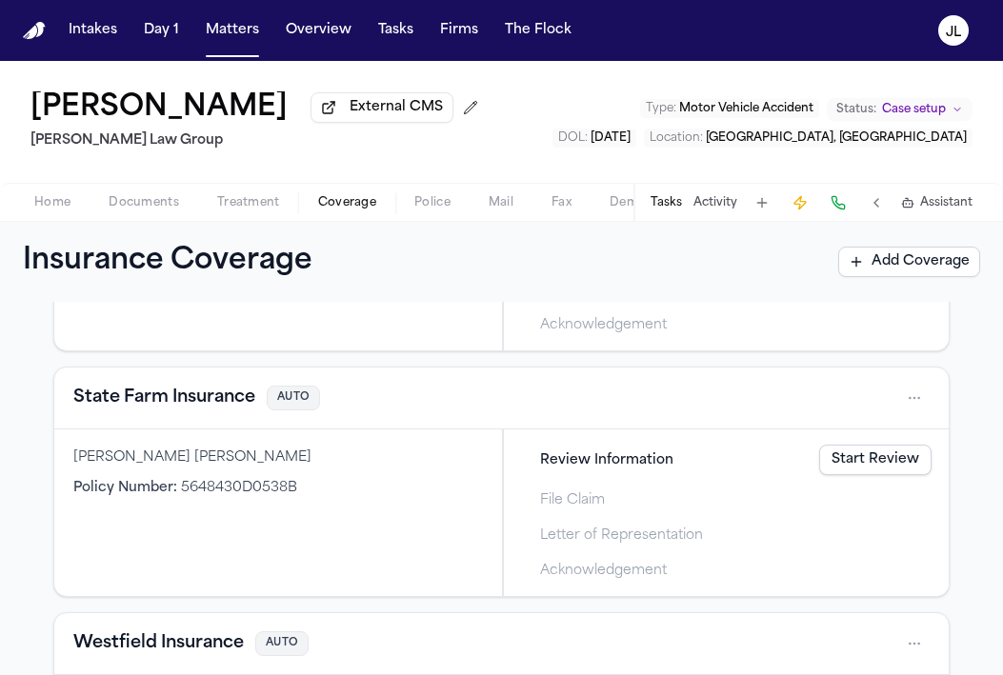
scroll to position [1037, 0]
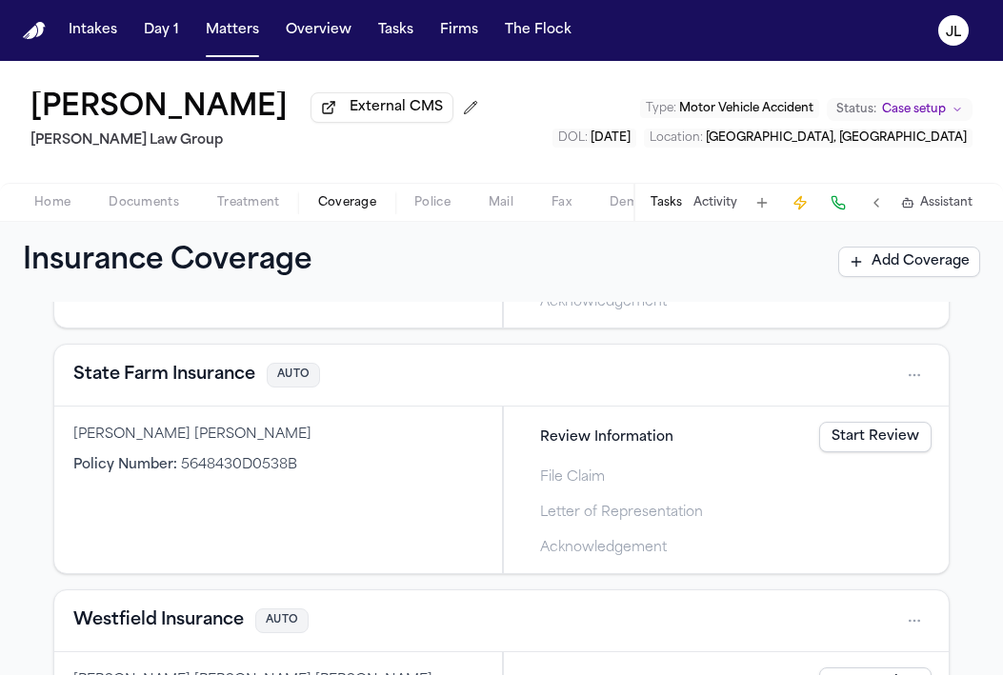
click at [216, 380] on button "State Farm Insurance" at bounding box center [164, 375] width 182 height 27
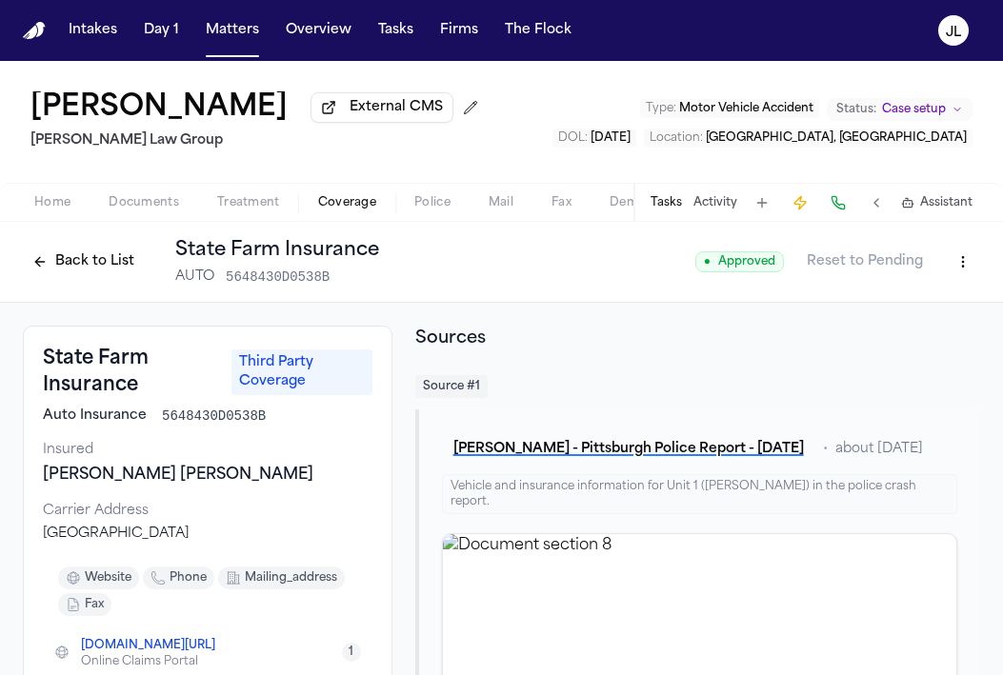
click at [55, 260] on button "Back to List" at bounding box center [83, 262] width 121 height 30
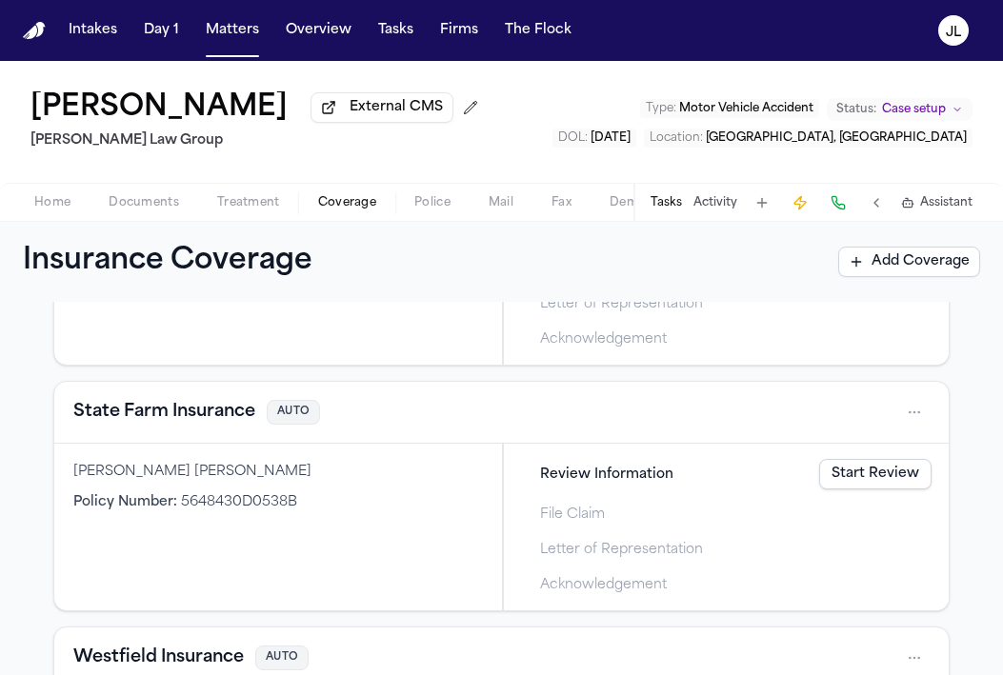
scroll to position [1006, 0]
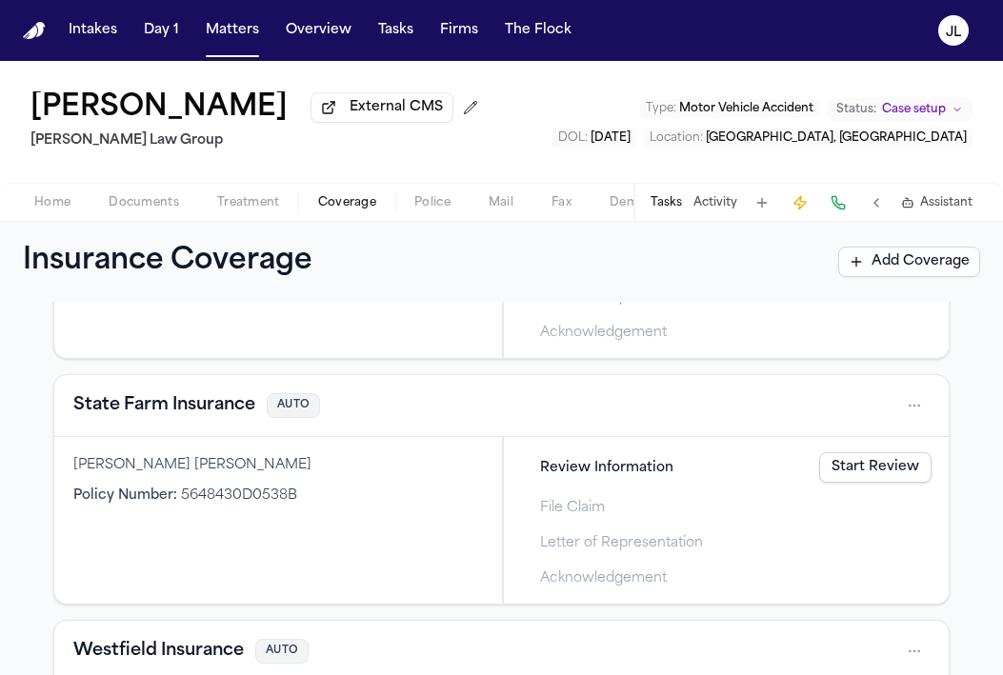
click at [190, 418] on button "State Farm Insurance" at bounding box center [164, 405] width 182 height 27
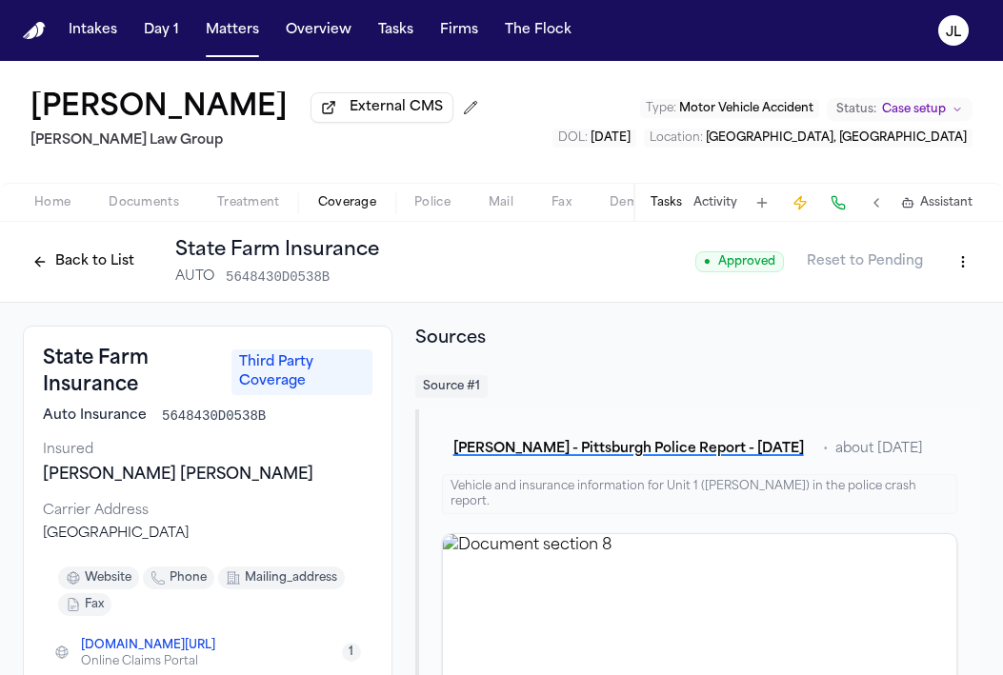
click at [87, 256] on button "Back to List" at bounding box center [83, 262] width 121 height 30
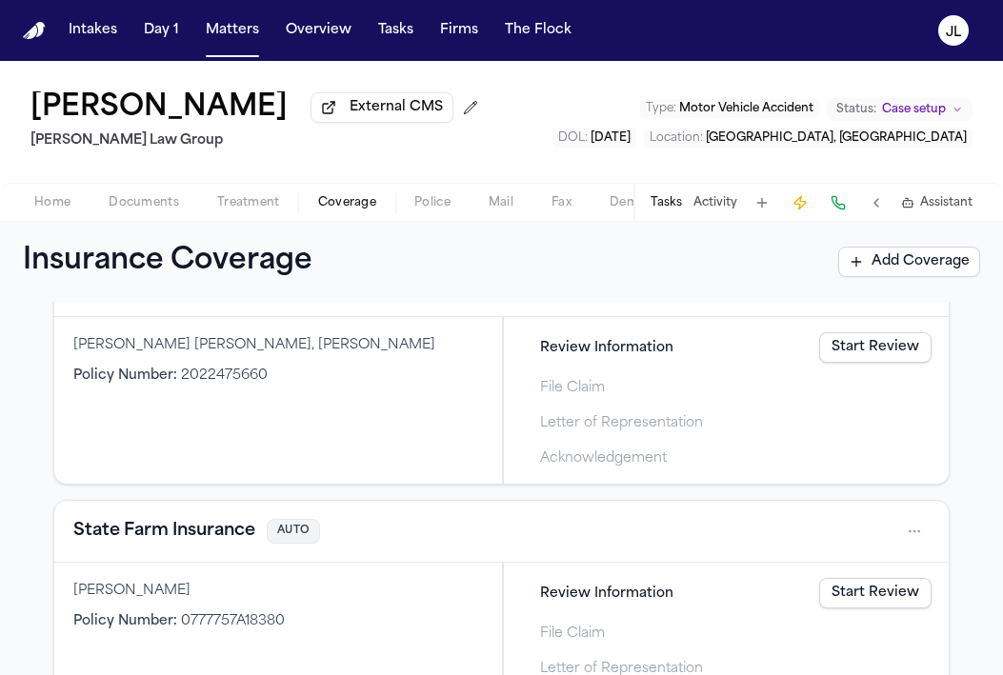
scroll to position [631, 0]
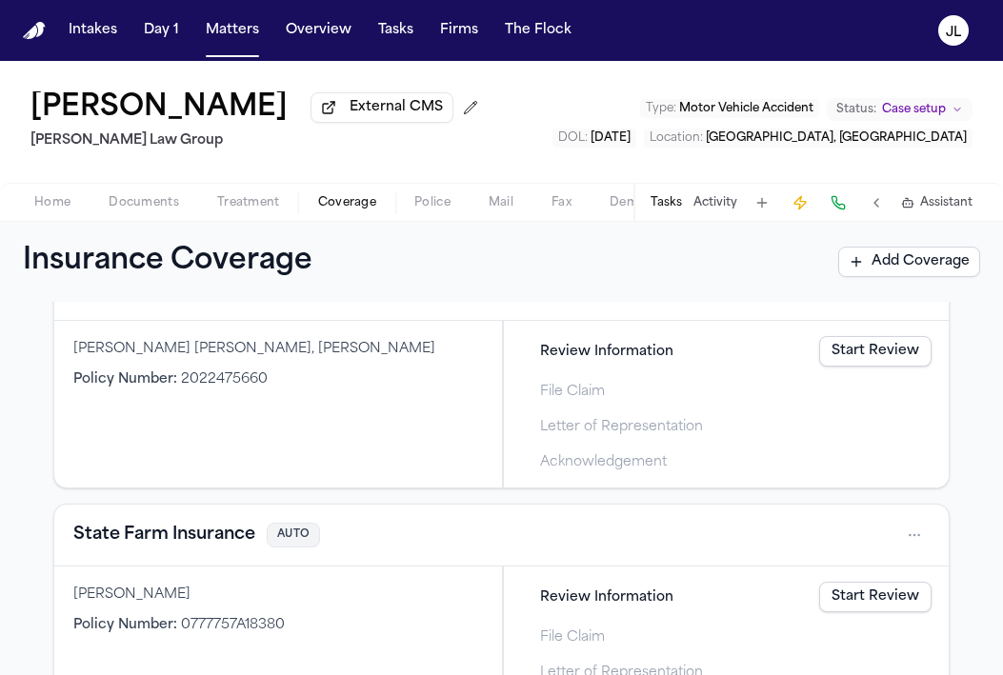
click at [185, 527] on button "State Farm Insurance" at bounding box center [164, 535] width 182 height 27
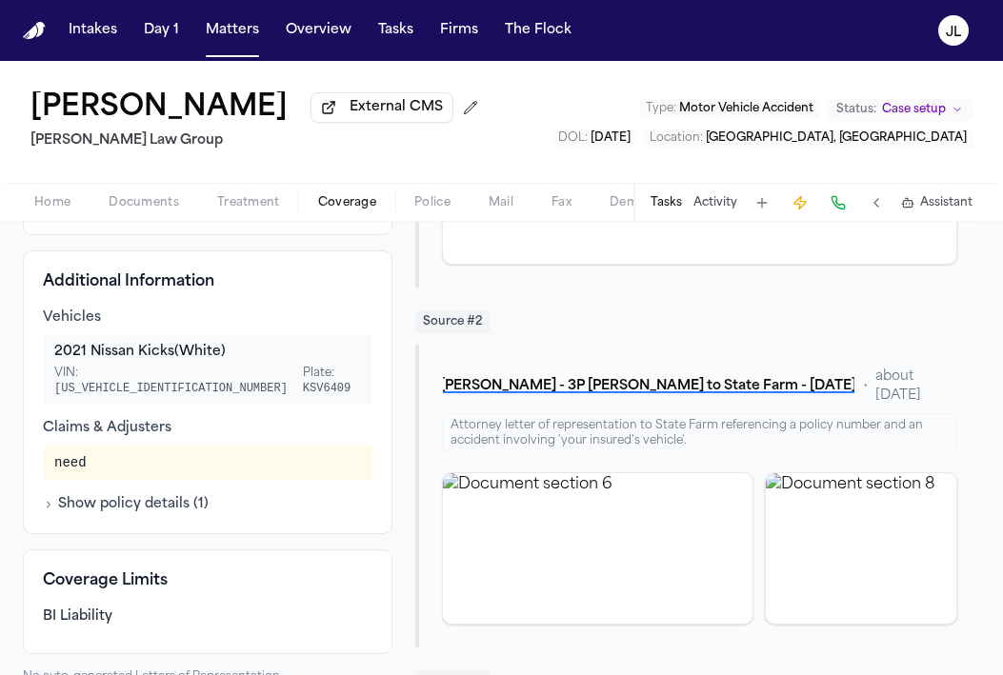
scroll to position [514, 0]
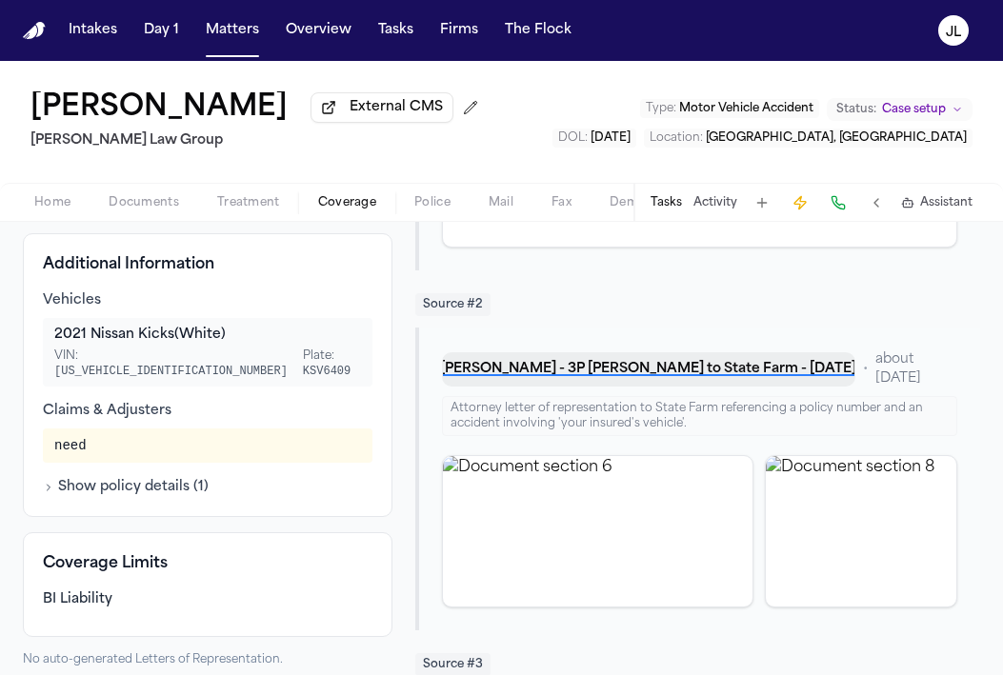
click at [597, 373] on button "S. Yang - 3P LOR to State Farm - 7.29.25" at bounding box center [648, 369] width 413 height 34
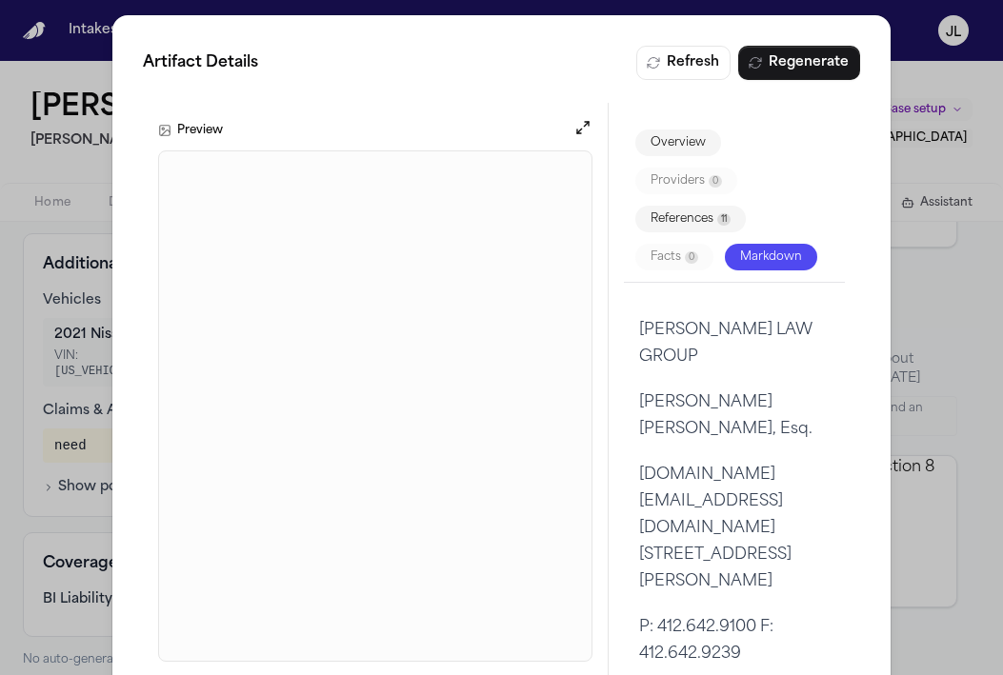
click at [891, 184] on div "Artifact Details Refresh Regenerate Preview Overview Providers 0 References 11 …" at bounding box center [501, 361] width 1003 height 723
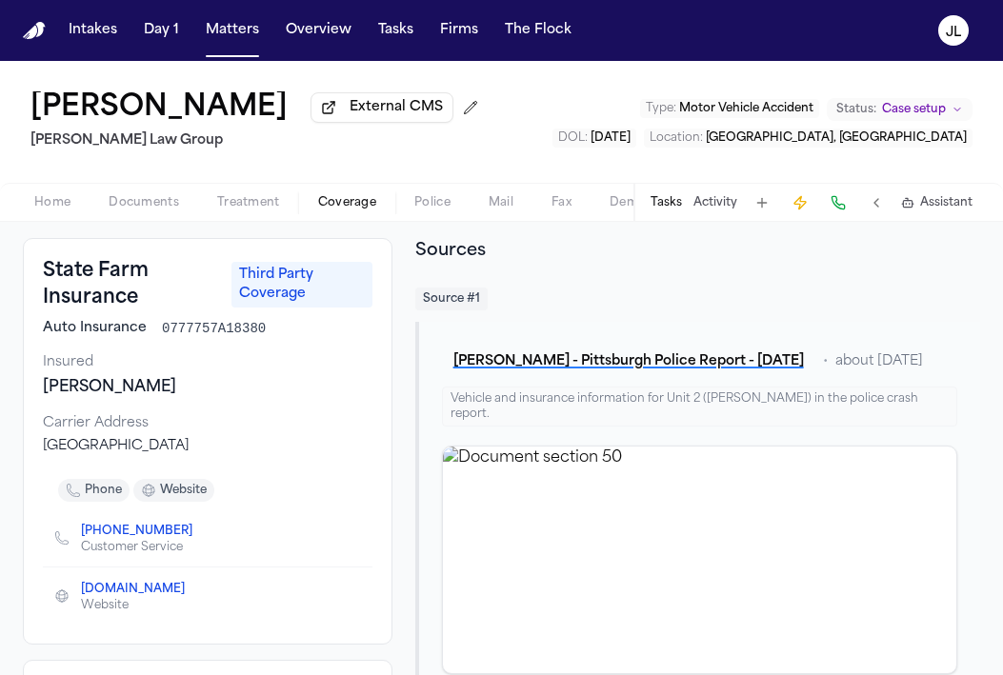
scroll to position [0, 0]
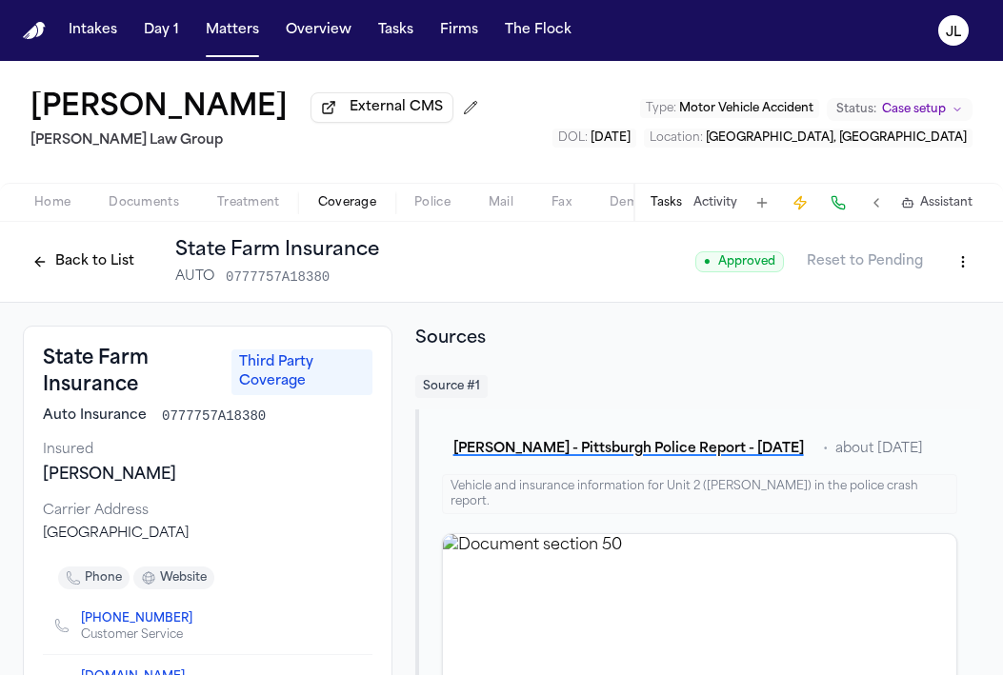
click at [76, 269] on button "Back to List" at bounding box center [83, 262] width 121 height 30
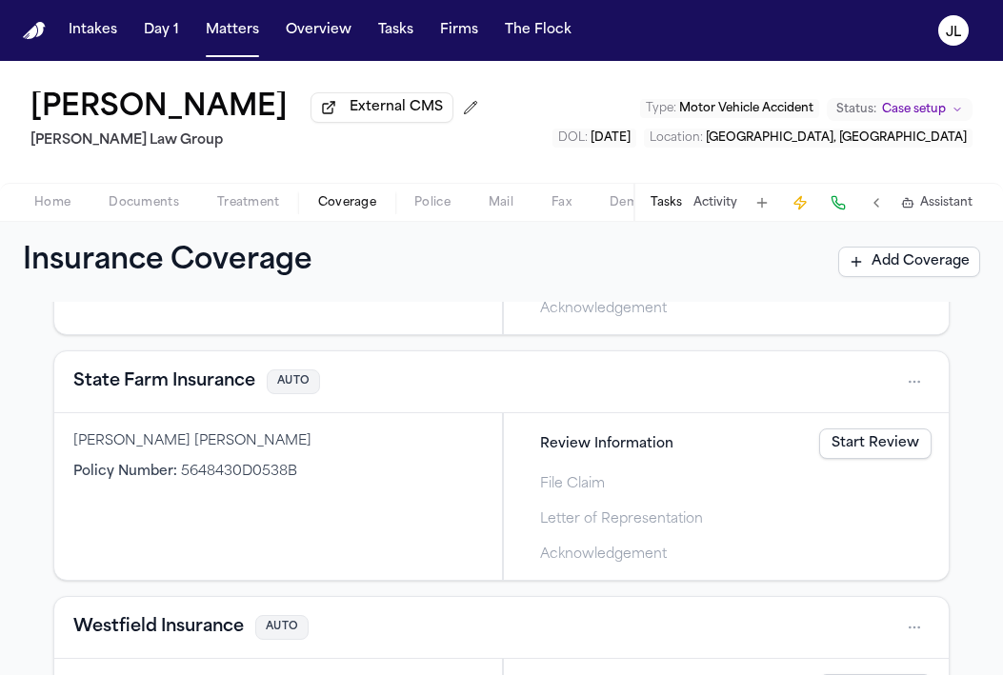
scroll to position [1056, 0]
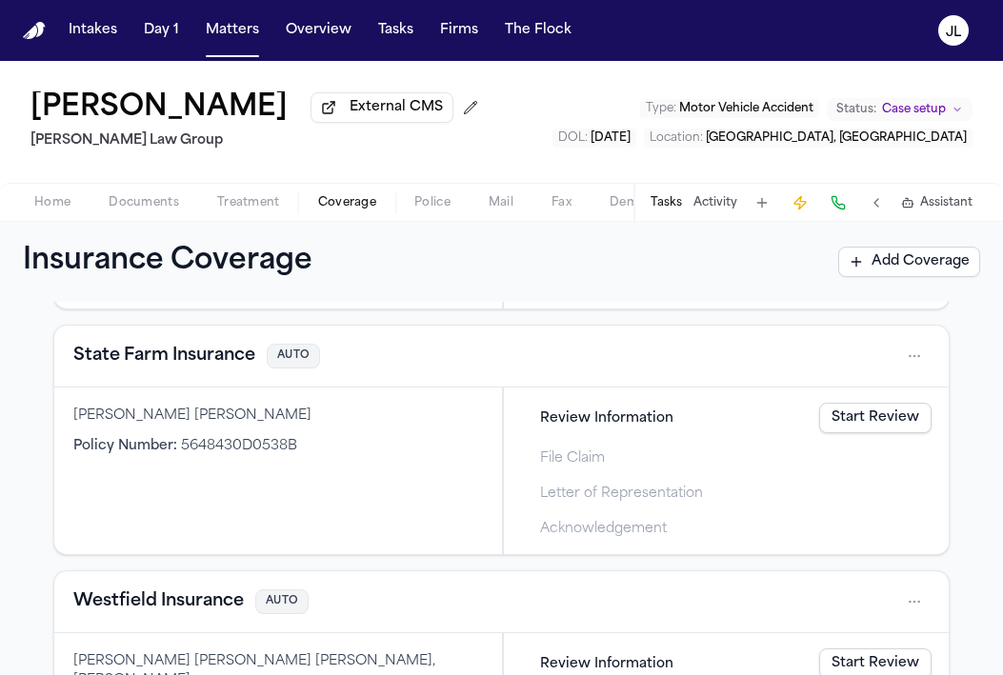
click at [207, 363] on button "State Farm Insurance" at bounding box center [164, 356] width 182 height 27
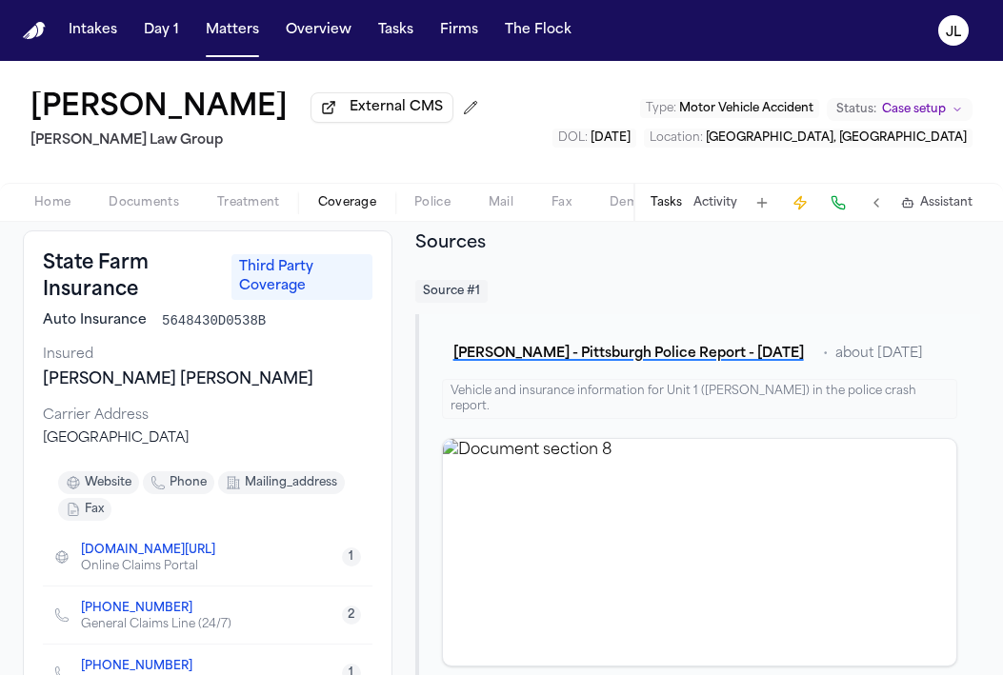
scroll to position [52, 0]
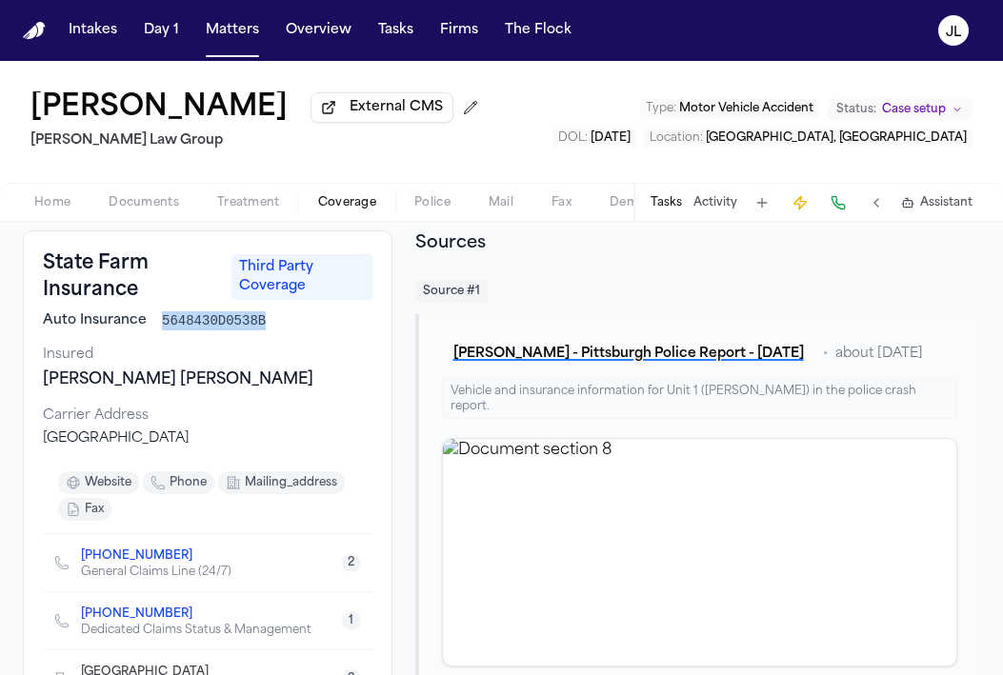
drag, startPoint x: 261, startPoint y: 319, endPoint x: 155, endPoint y: 319, distance: 105.7
click at [155, 319] on div "Auto Insurance 5648430D0538B" at bounding box center [207, 320] width 329 height 19
copy span "5648430D0538B"
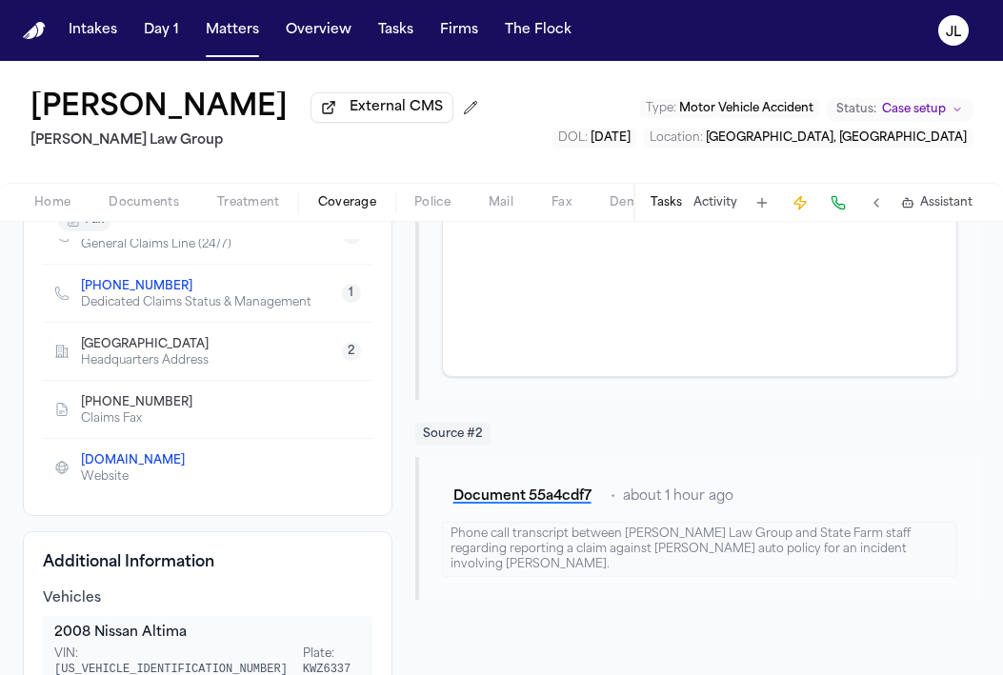
scroll to position [0, 0]
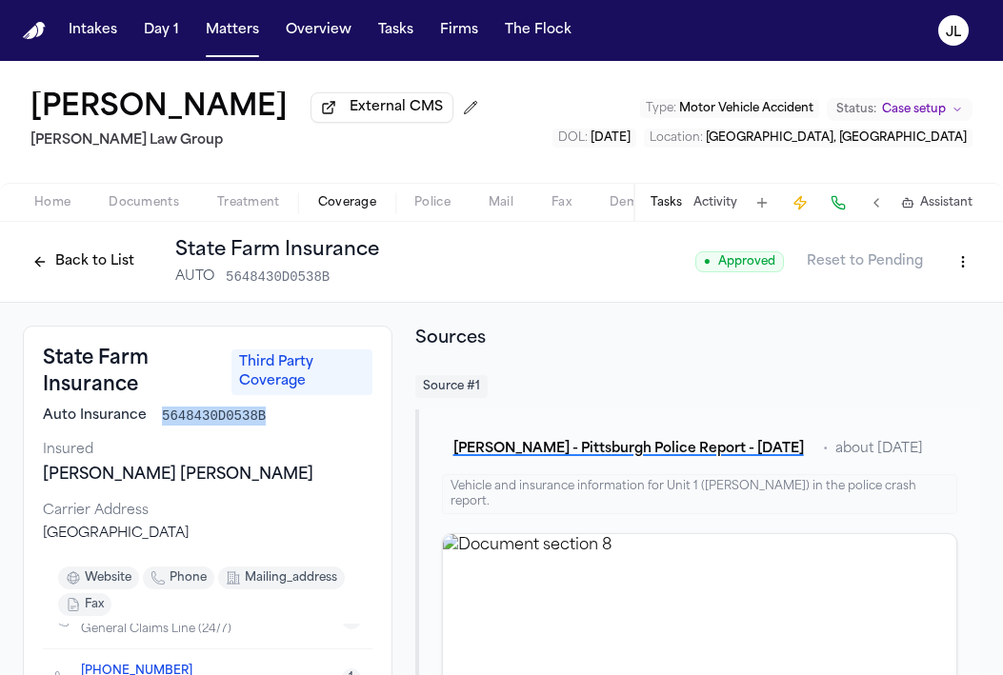
click at [77, 270] on button "Back to List" at bounding box center [83, 262] width 121 height 30
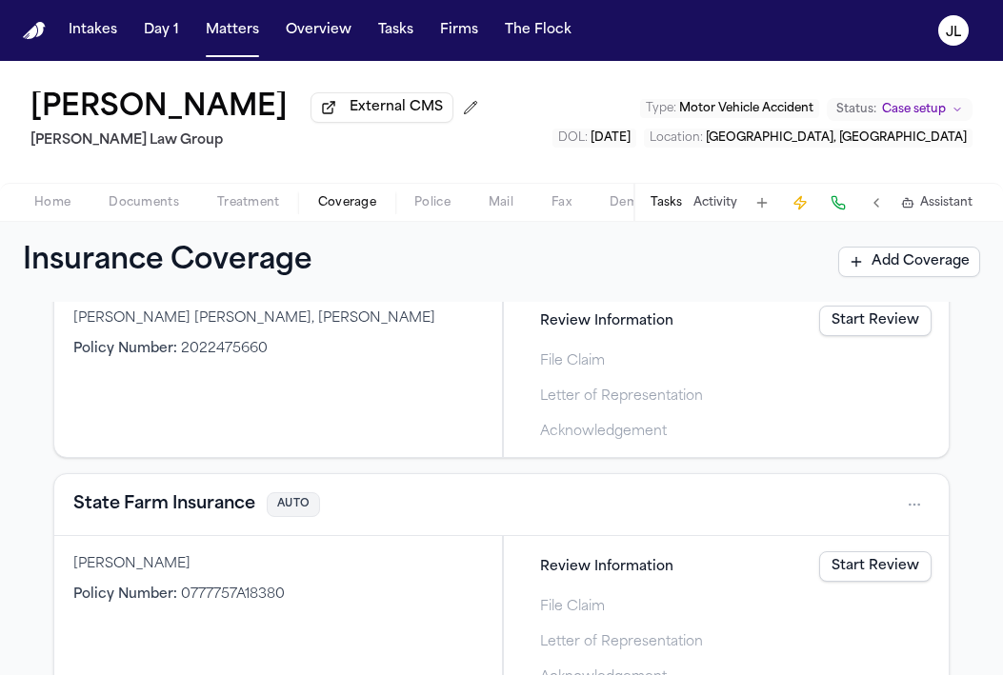
scroll to position [665, 0]
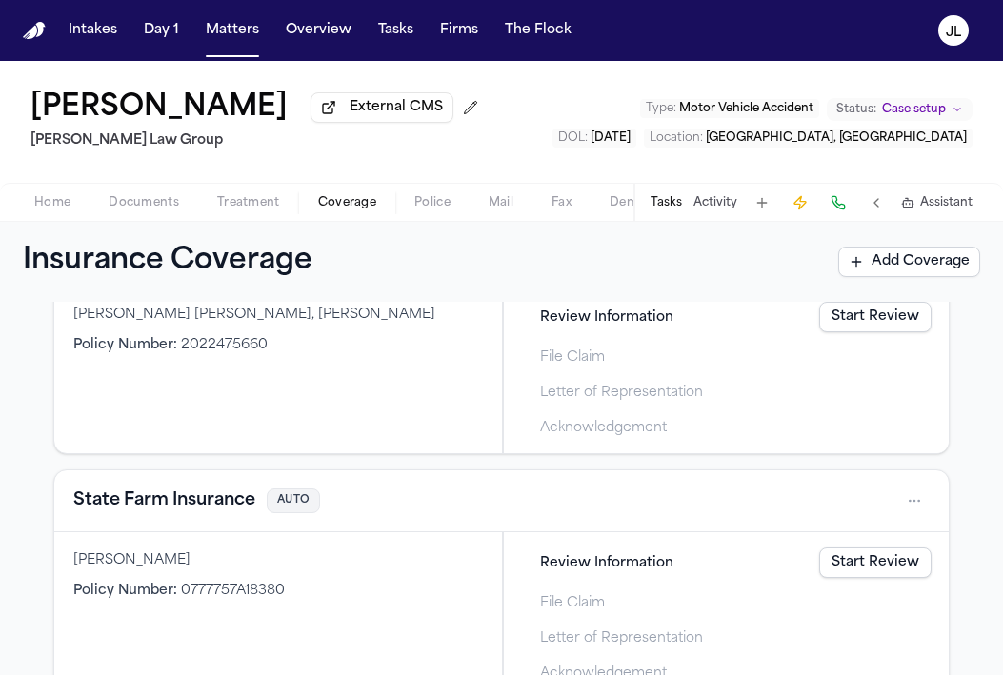
click at [171, 499] on button "State Farm Insurance" at bounding box center [164, 500] width 182 height 27
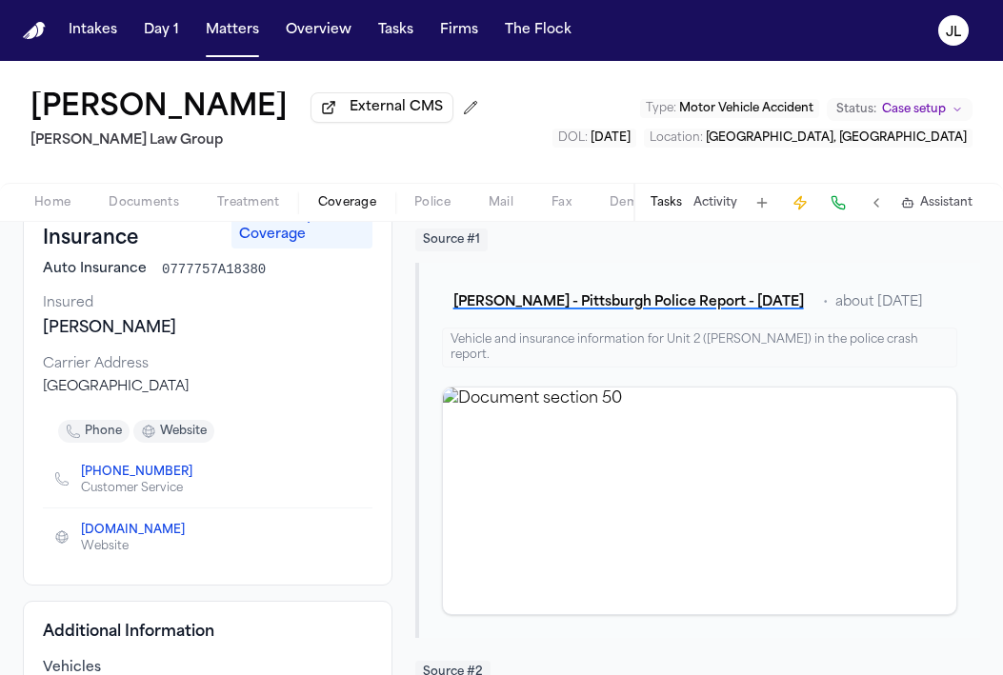
scroll to position [149, 0]
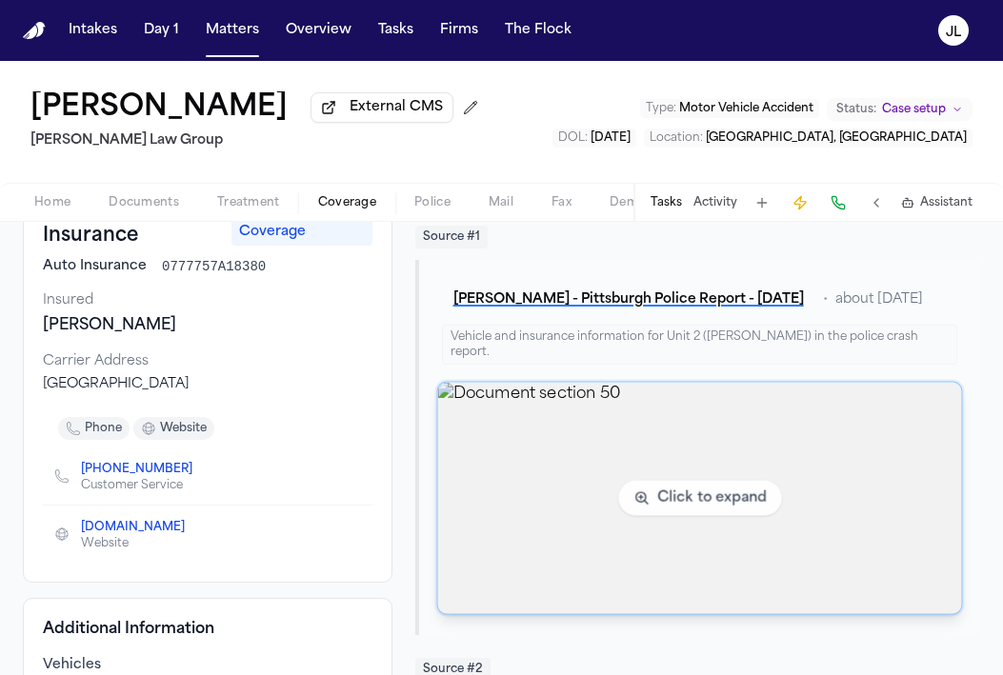
click at [677, 585] on img "View document section 50" at bounding box center [699, 498] width 524 height 231
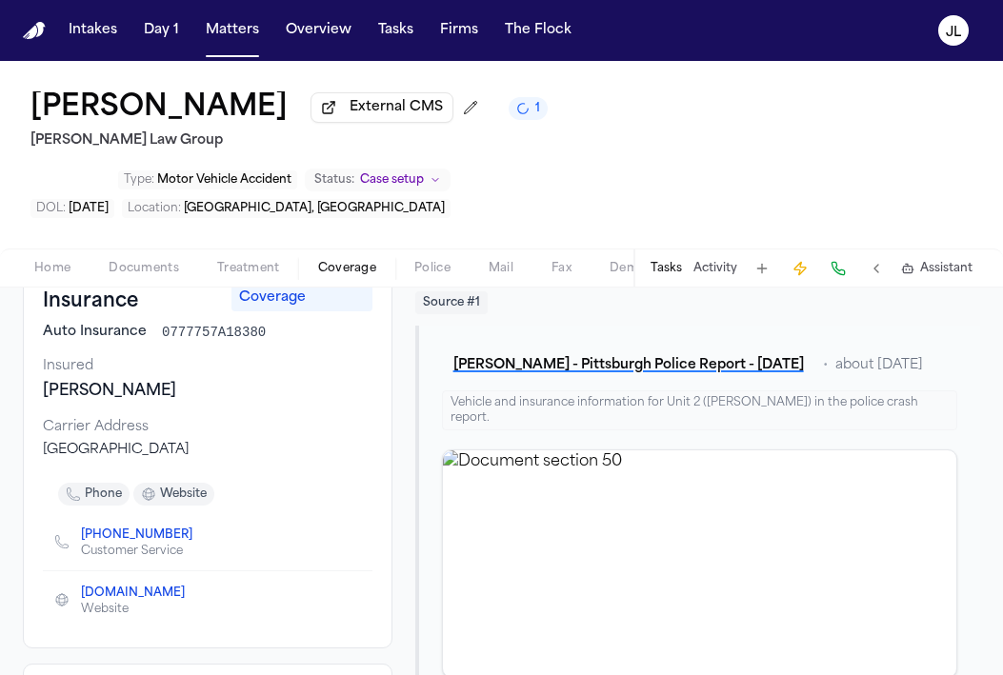
click at [212, 44] on button "Matters" at bounding box center [232, 30] width 69 height 34
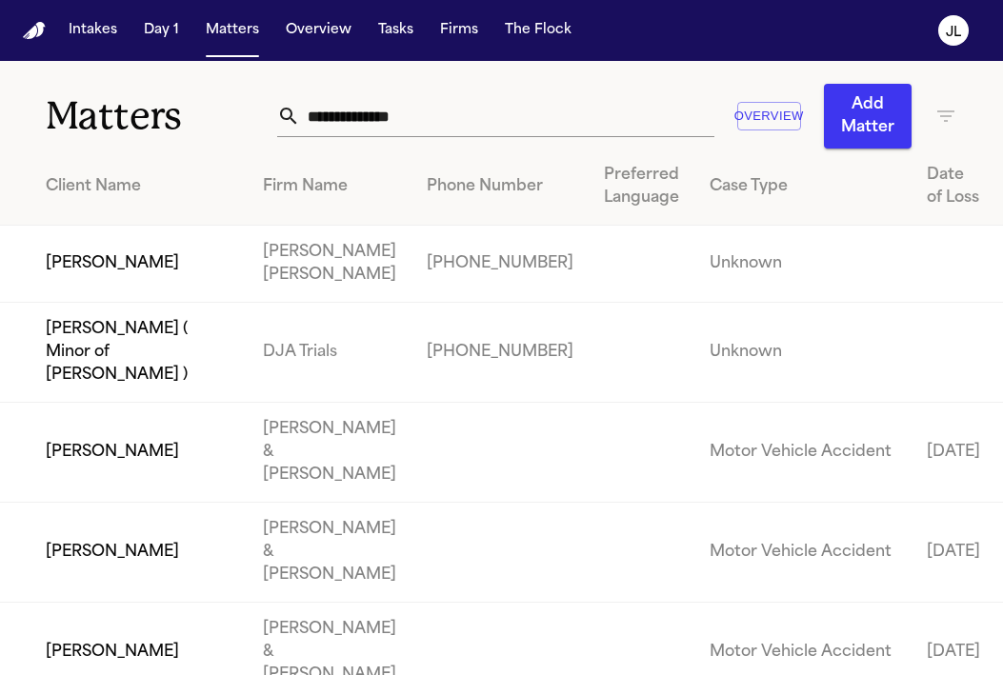
click at [409, 109] on input "text" at bounding box center [507, 116] width 414 height 42
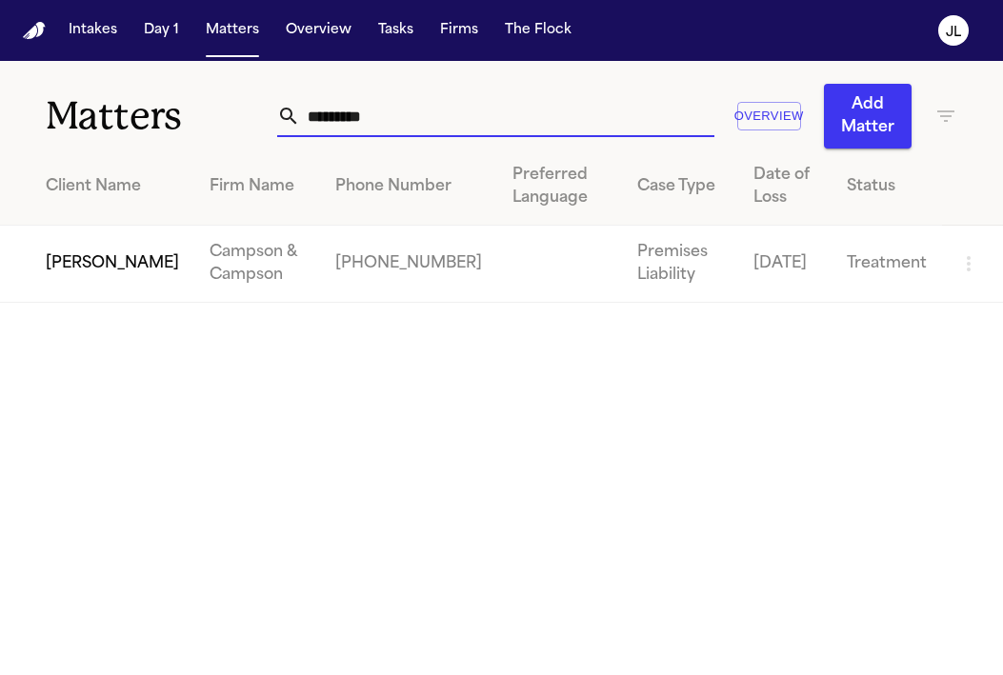
type input "*********"
click at [94, 253] on td "Luis Rivera Rivera" at bounding box center [97, 264] width 194 height 77
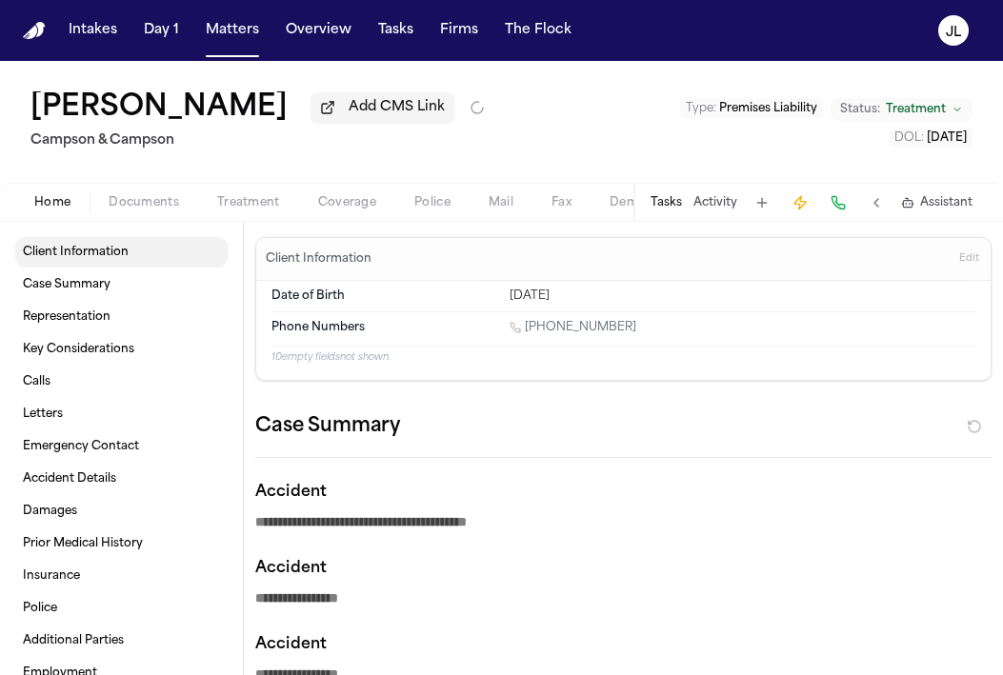
type textarea "*"
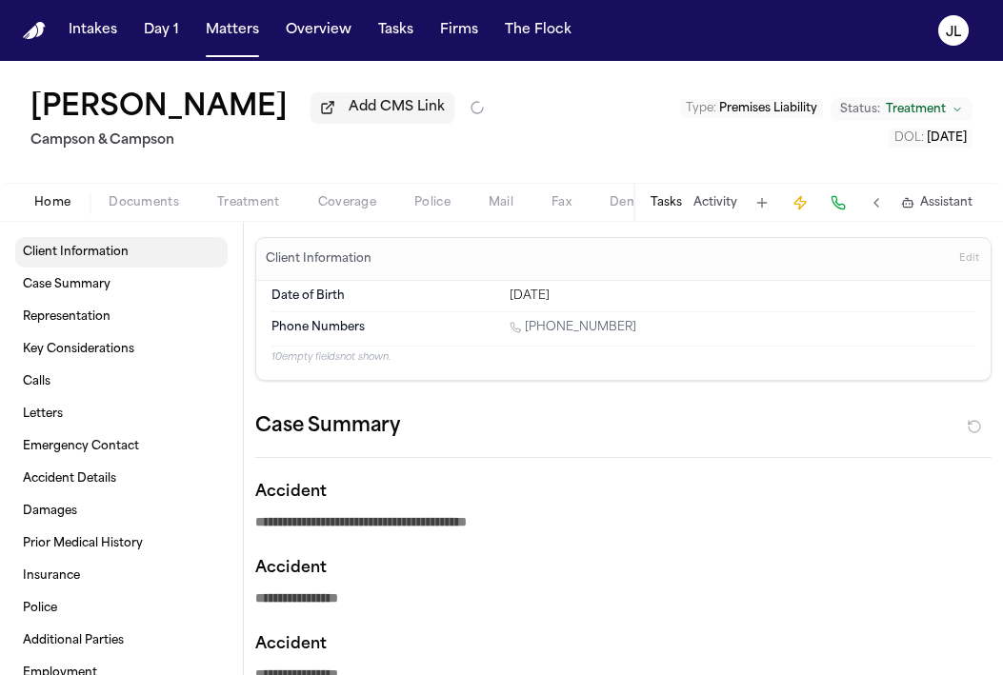
type textarea "*"
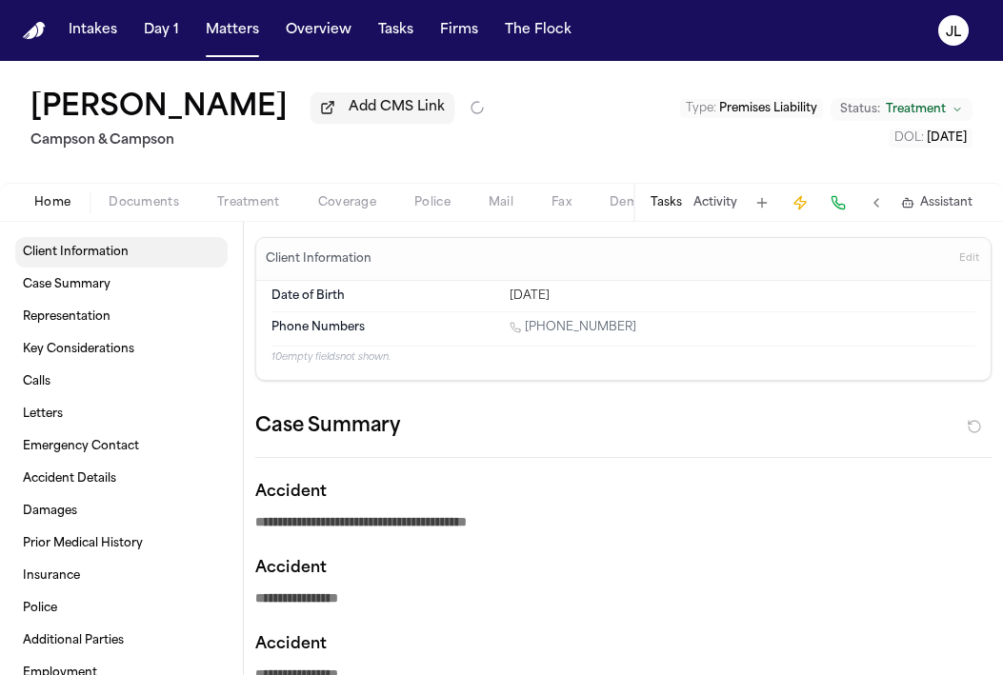
type textarea "*"
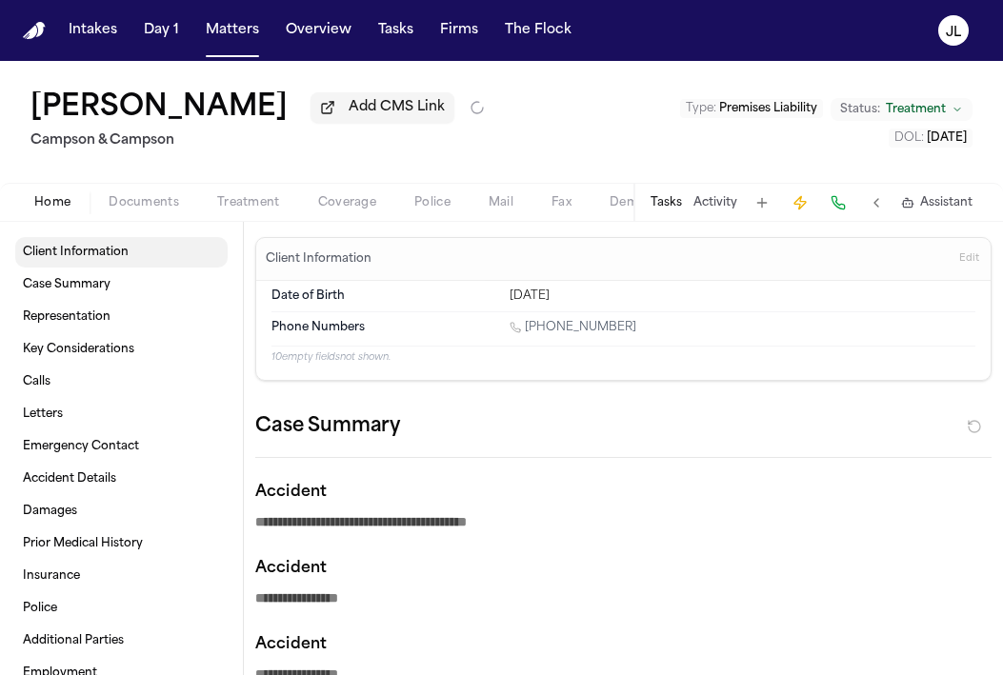
type textarea "*"
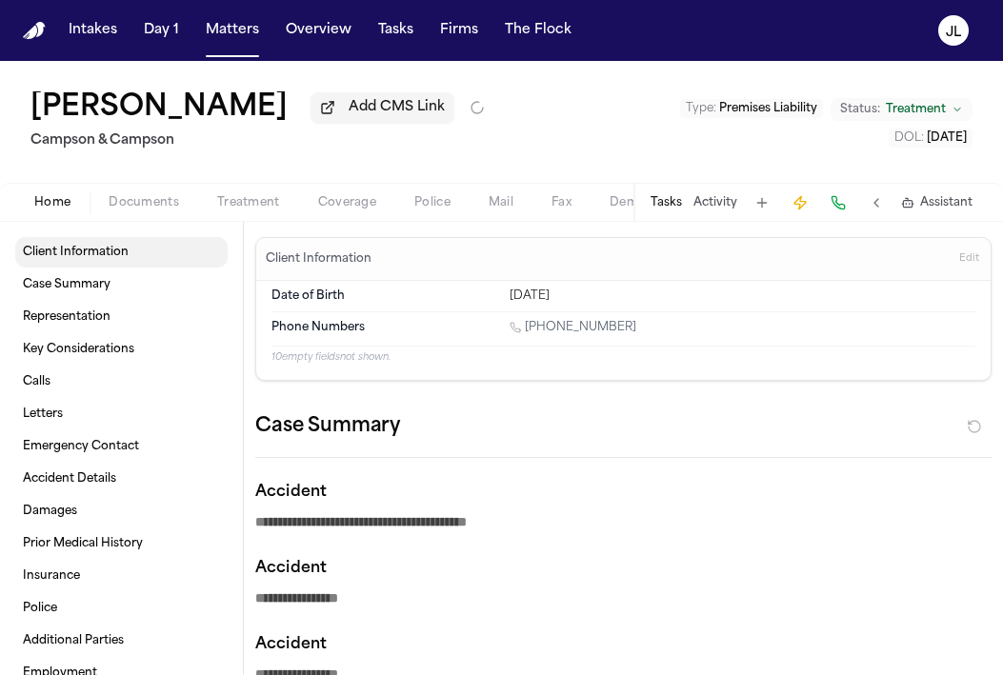
type textarea "*"
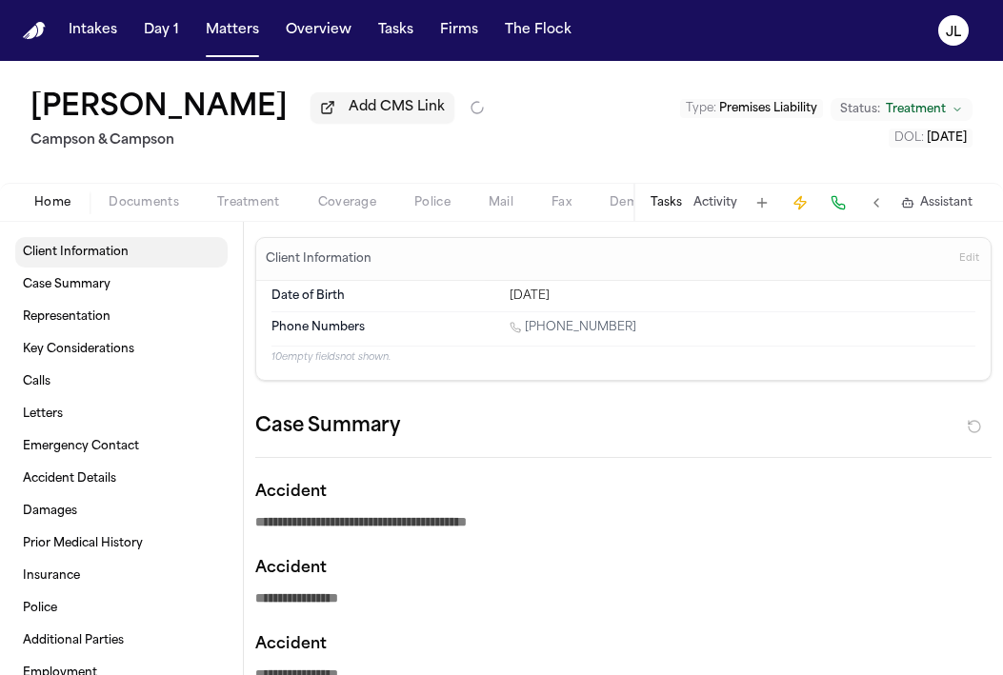
type textarea "*"
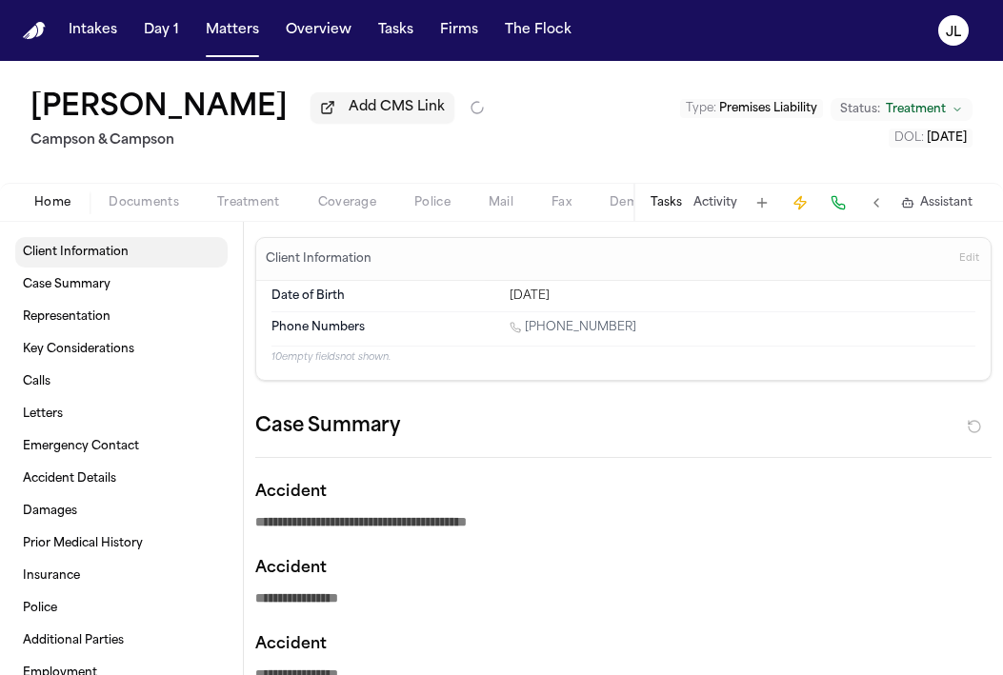
type textarea "*"
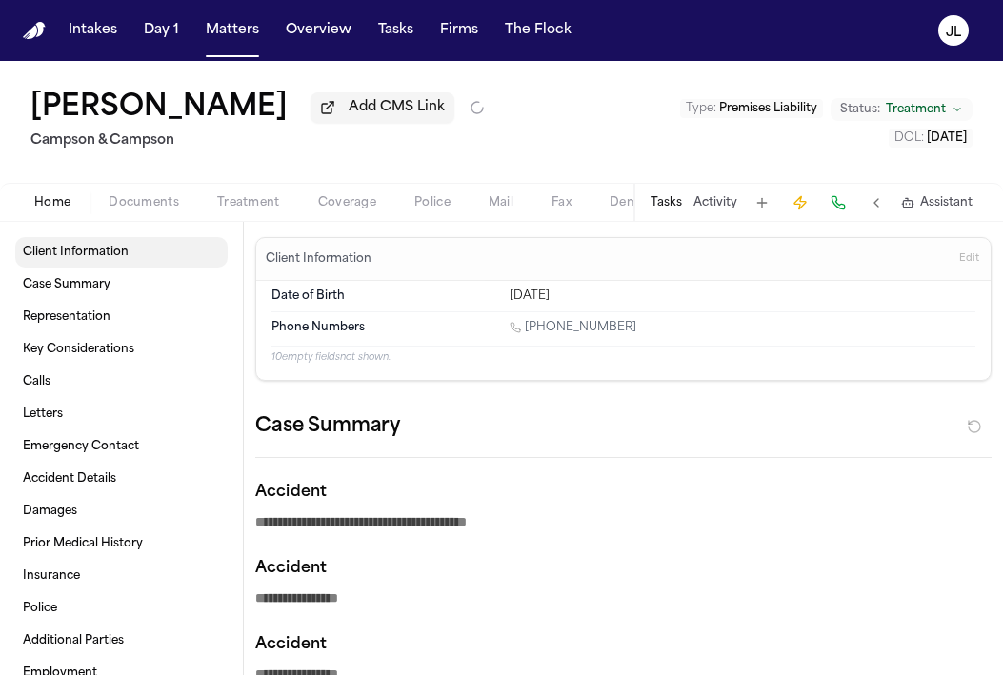
type textarea "*"
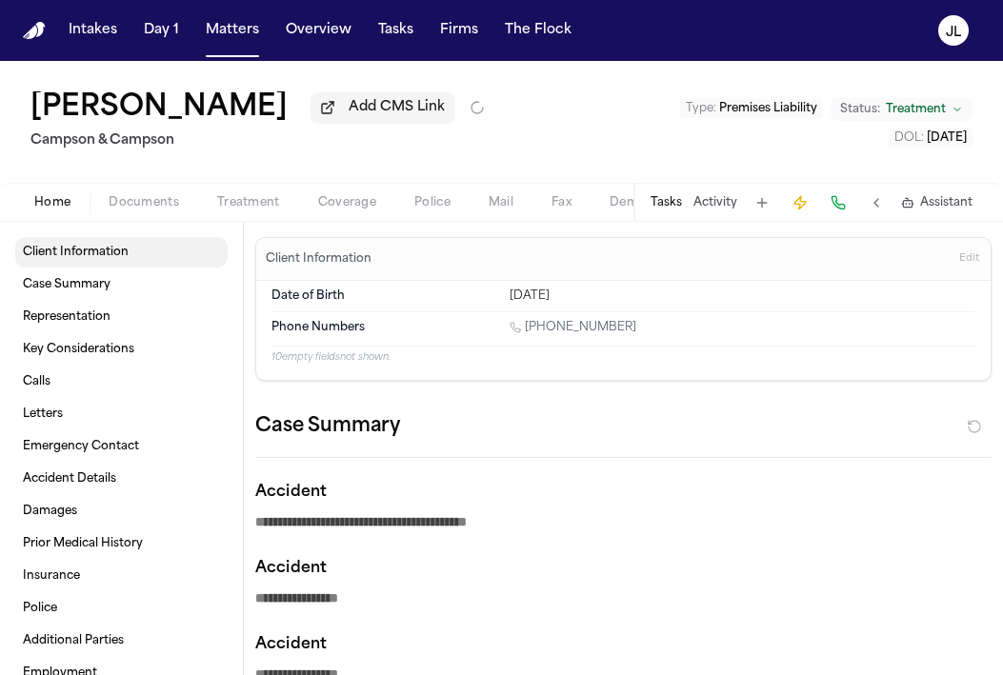
type textarea "*"
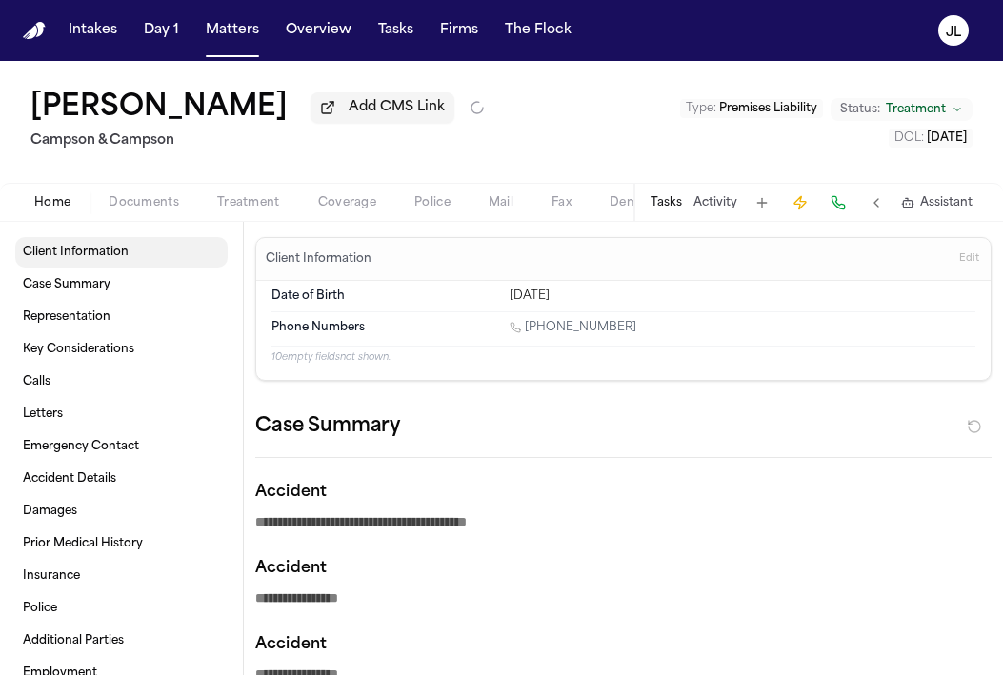
type textarea "*"
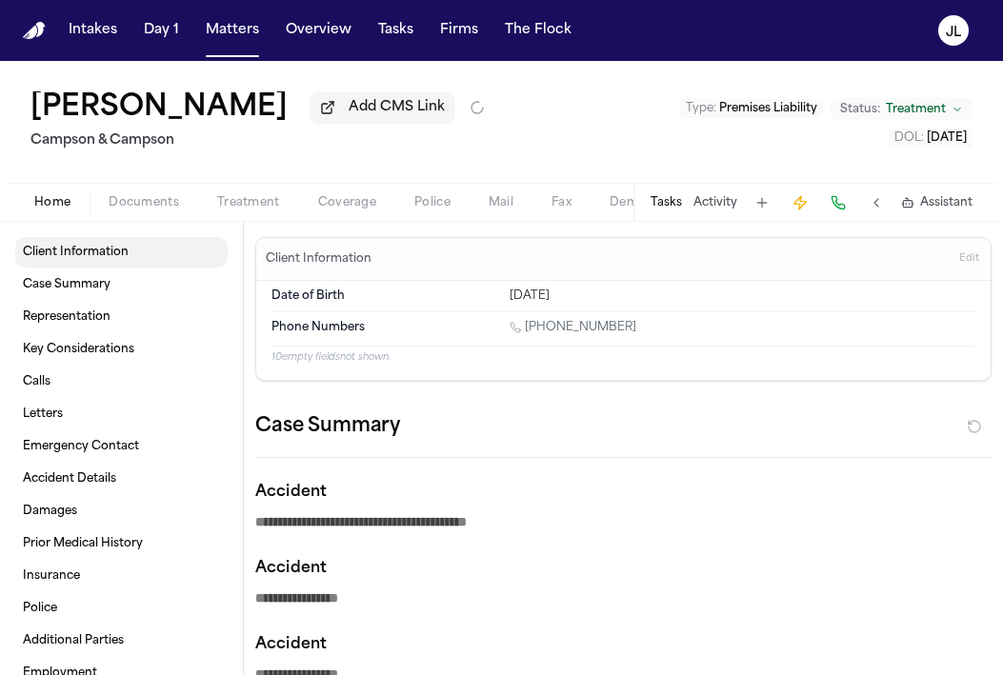
type textarea "*"
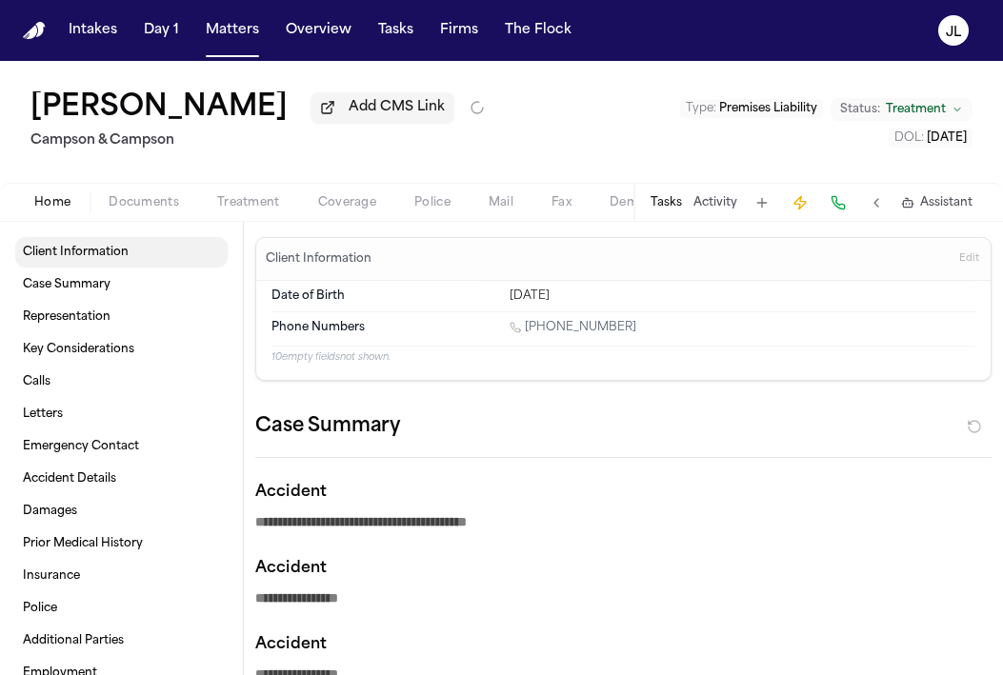
type textarea "*"
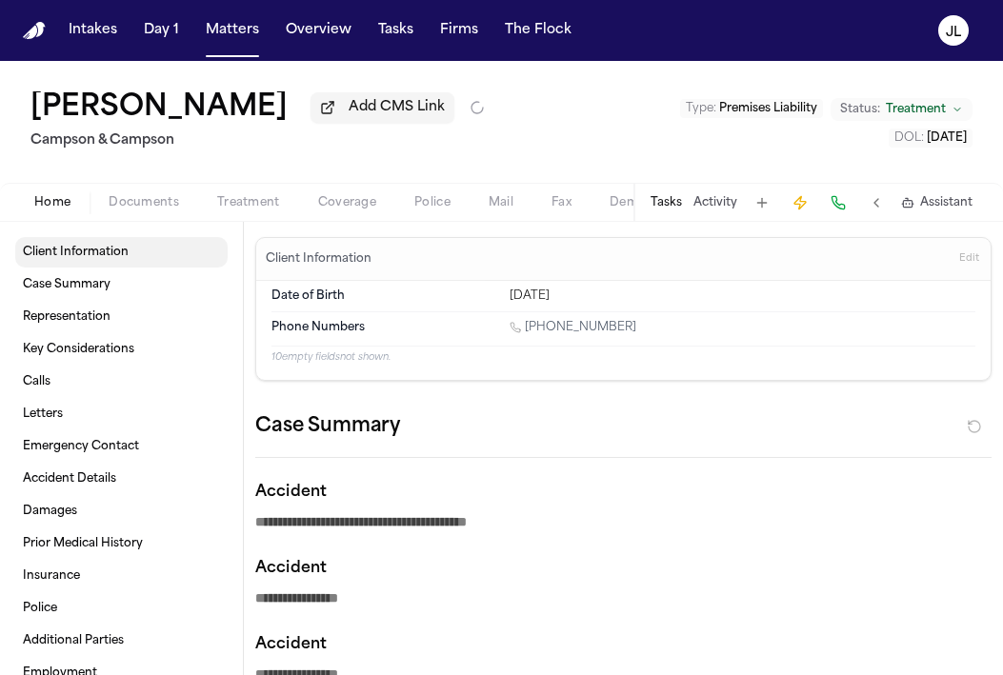
type textarea "*"
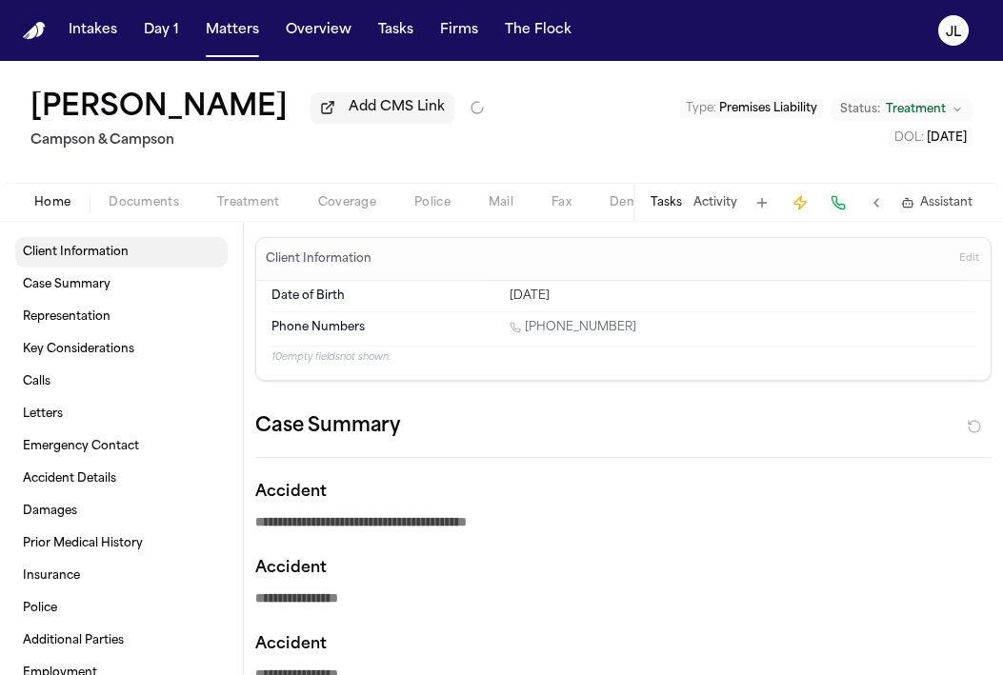
type textarea "*"
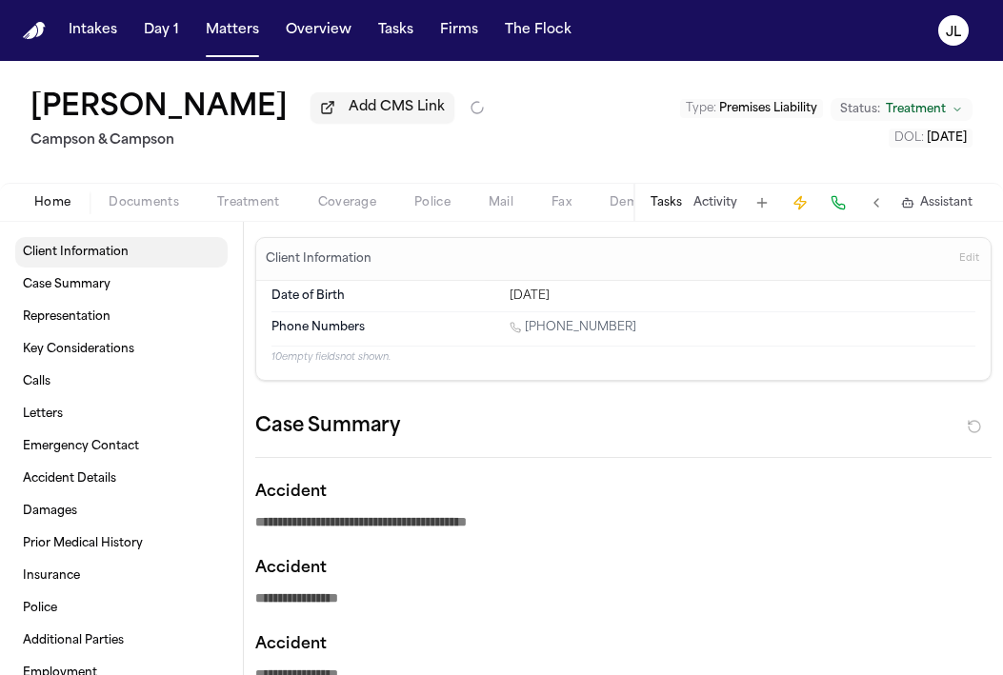
type textarea "*"
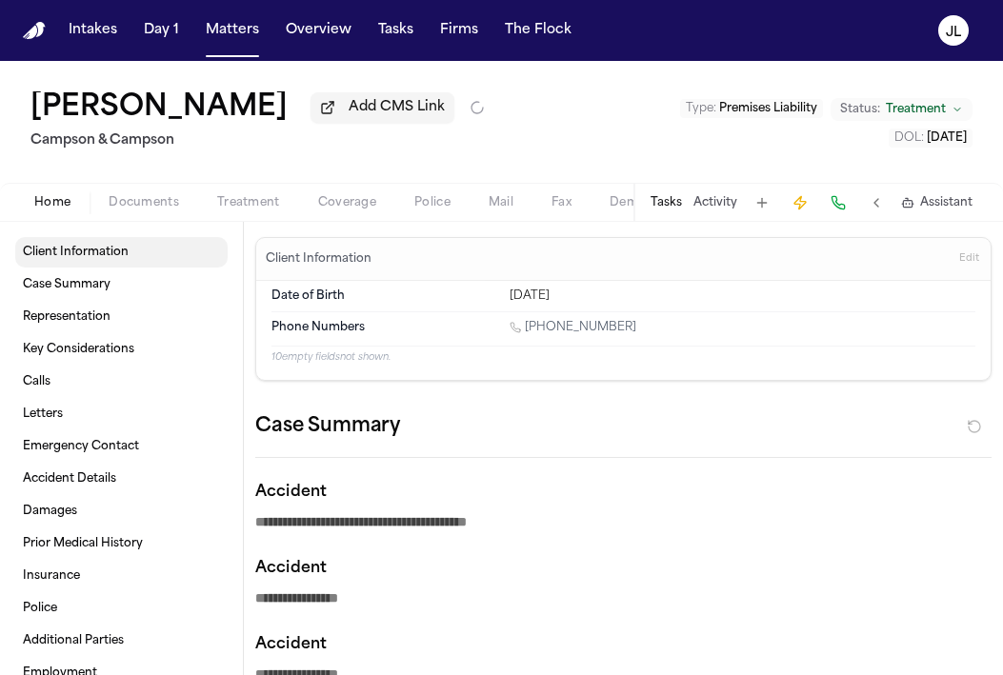
type textarea "*"
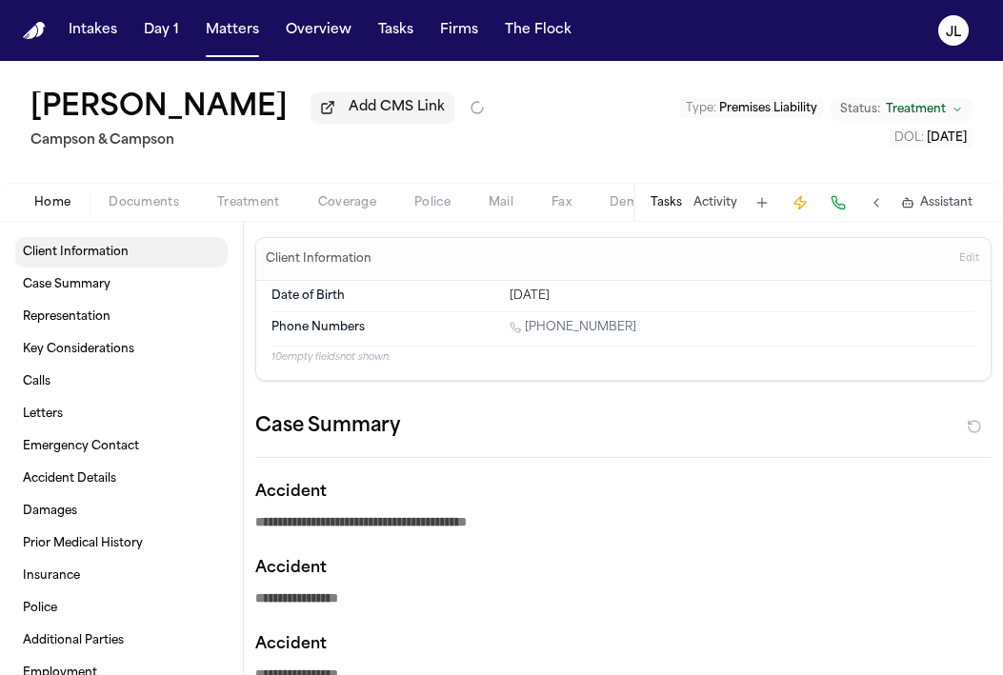
type textarea "*"
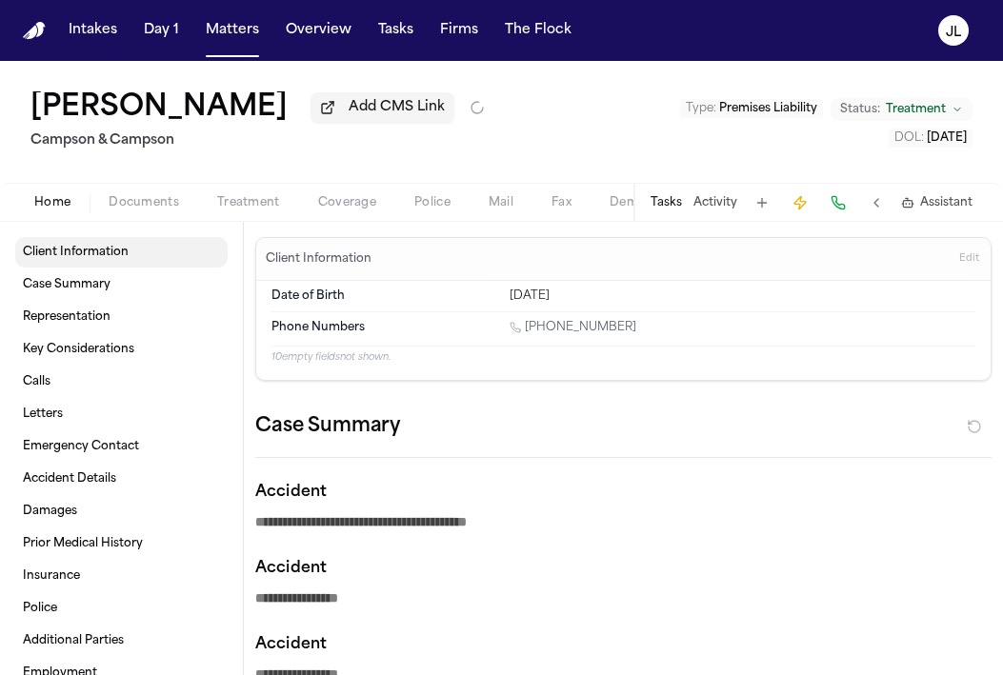
type textarea "*"
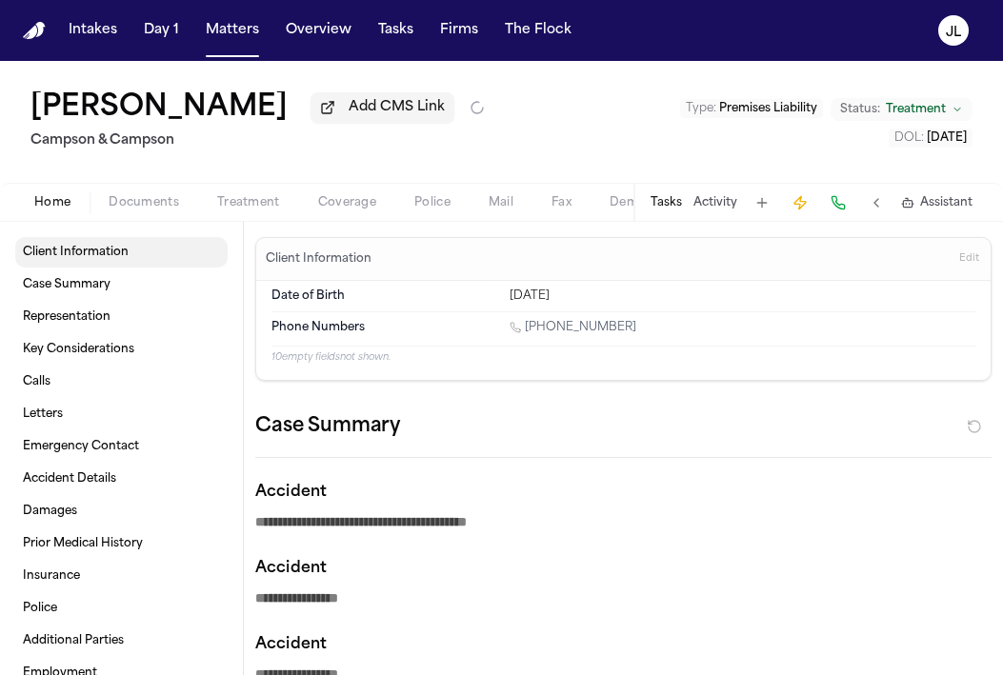
type textarea "*"
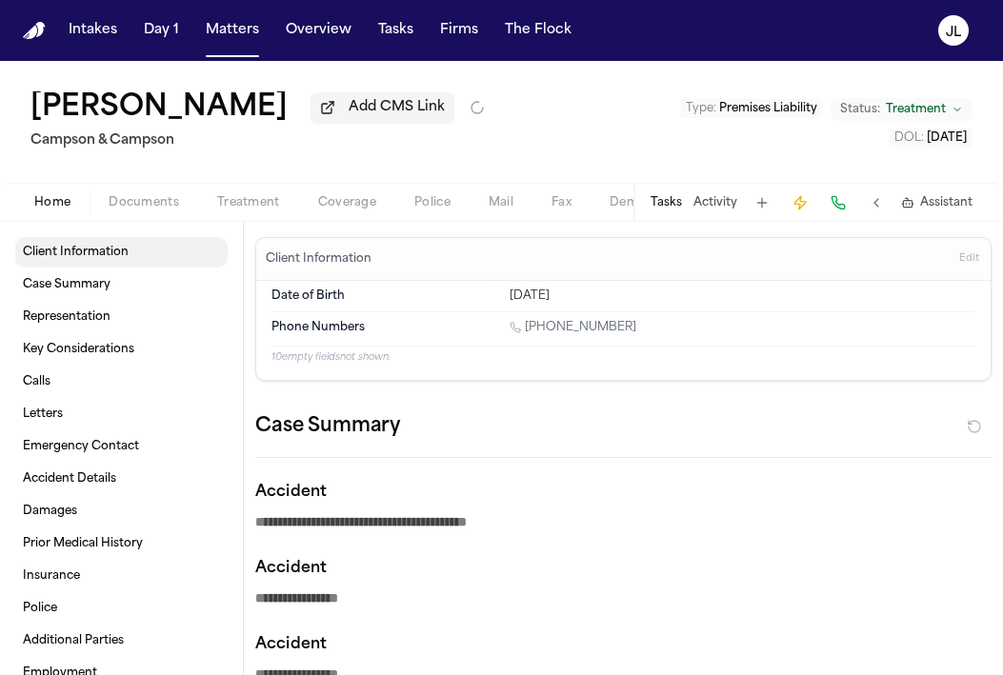
type textarea "*"
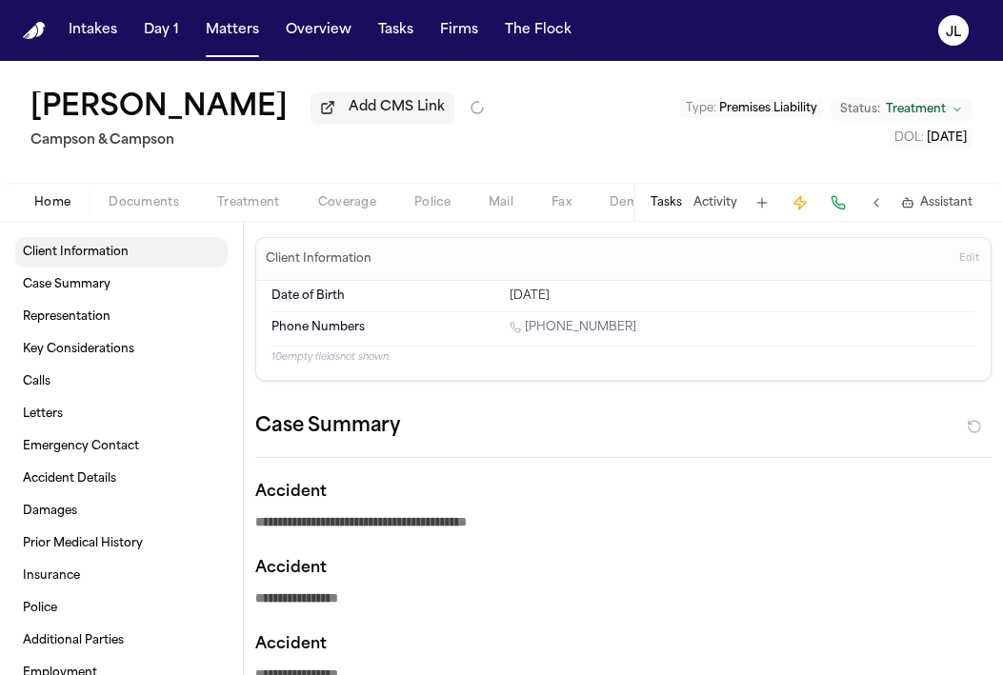
type textarea "*"
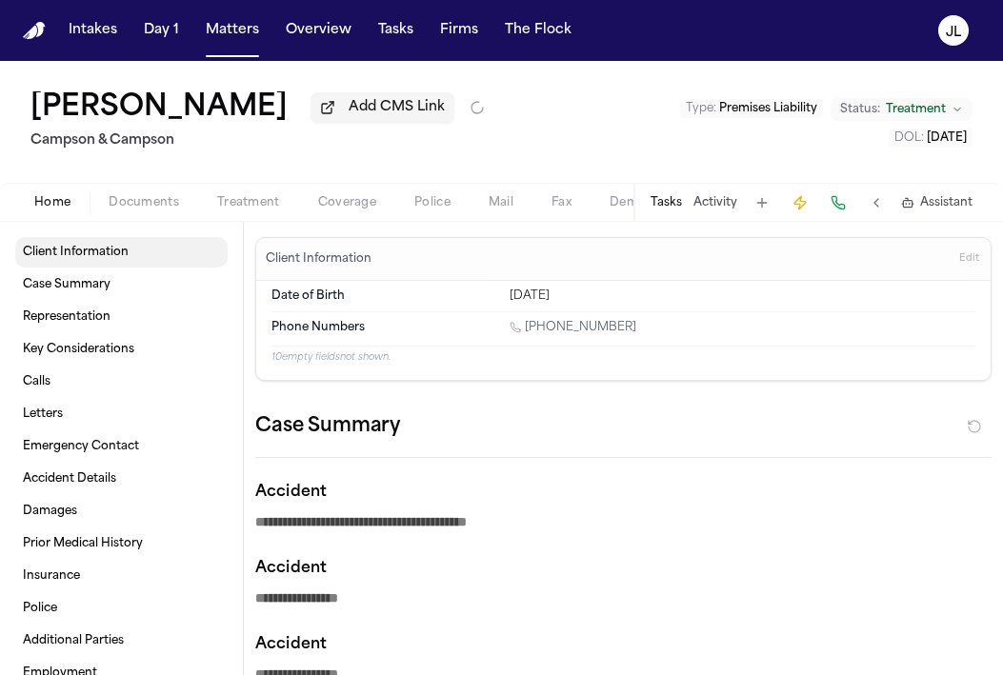
type textarea "*"
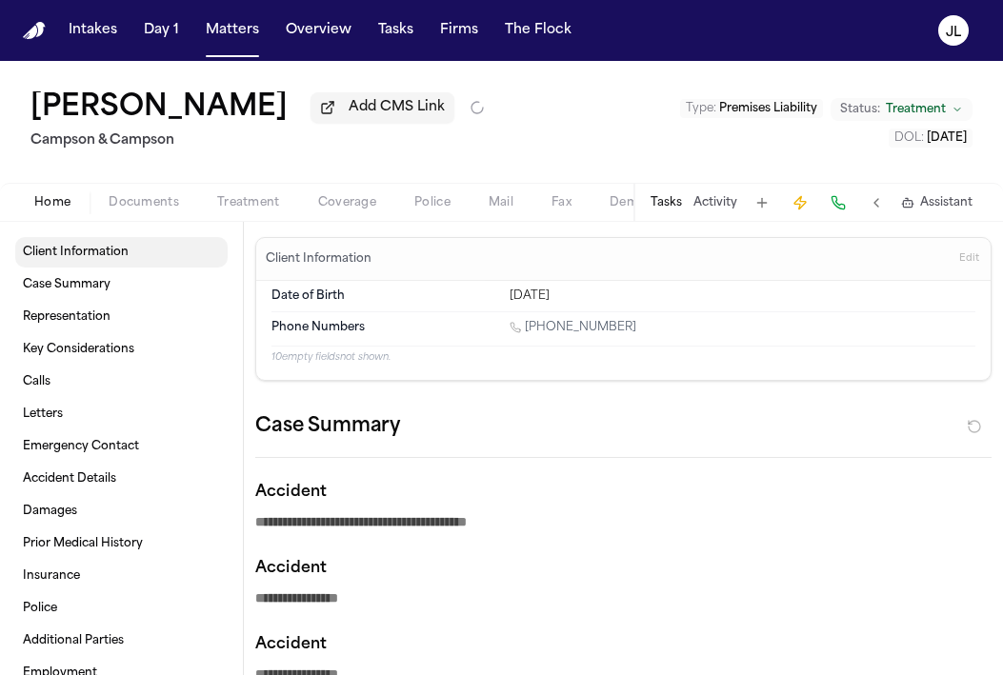
type textarea "*"
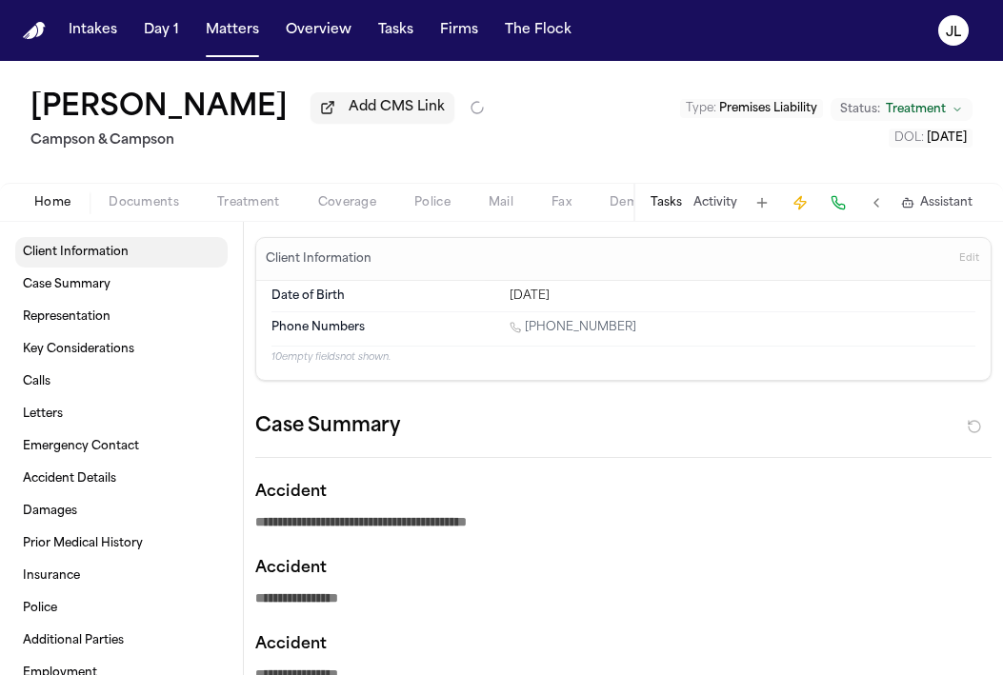
type textarea "*"
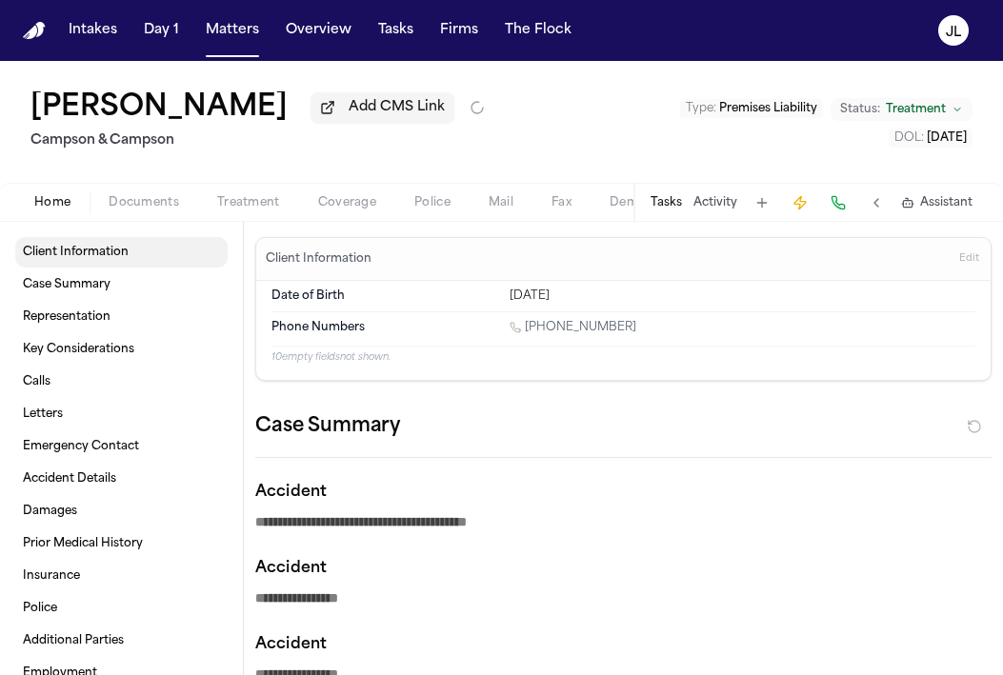
type textarea "*"
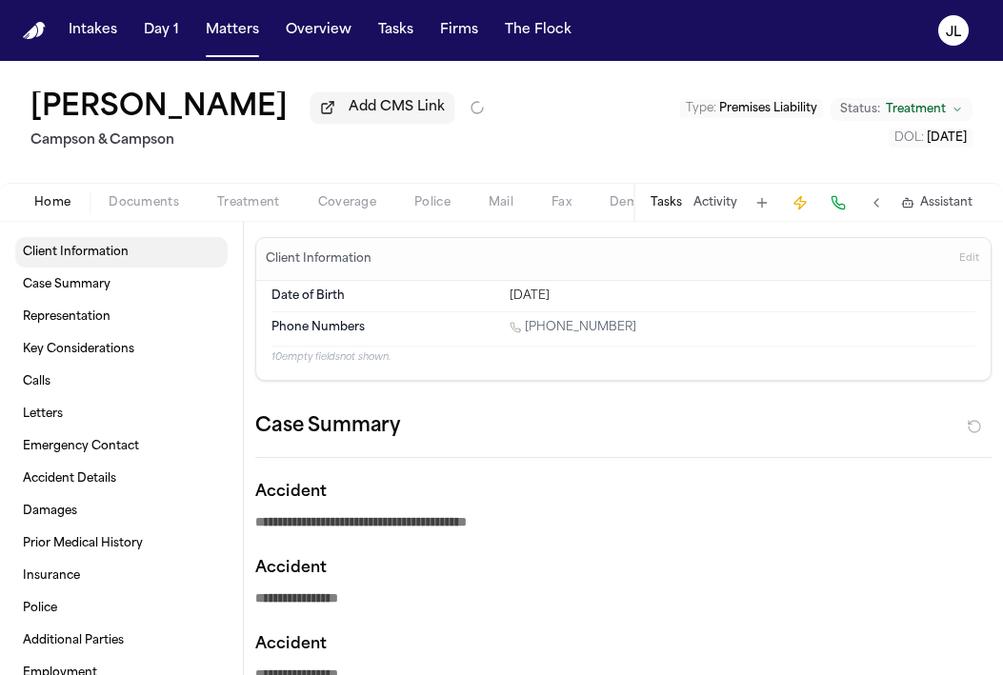
type textarea "*"
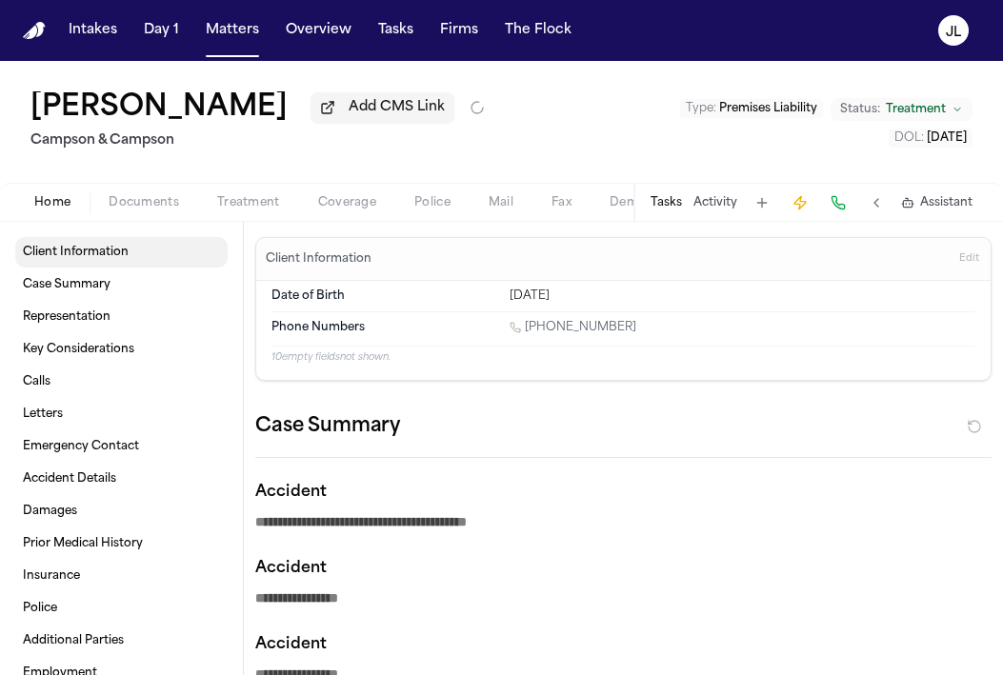
type textarea "*"
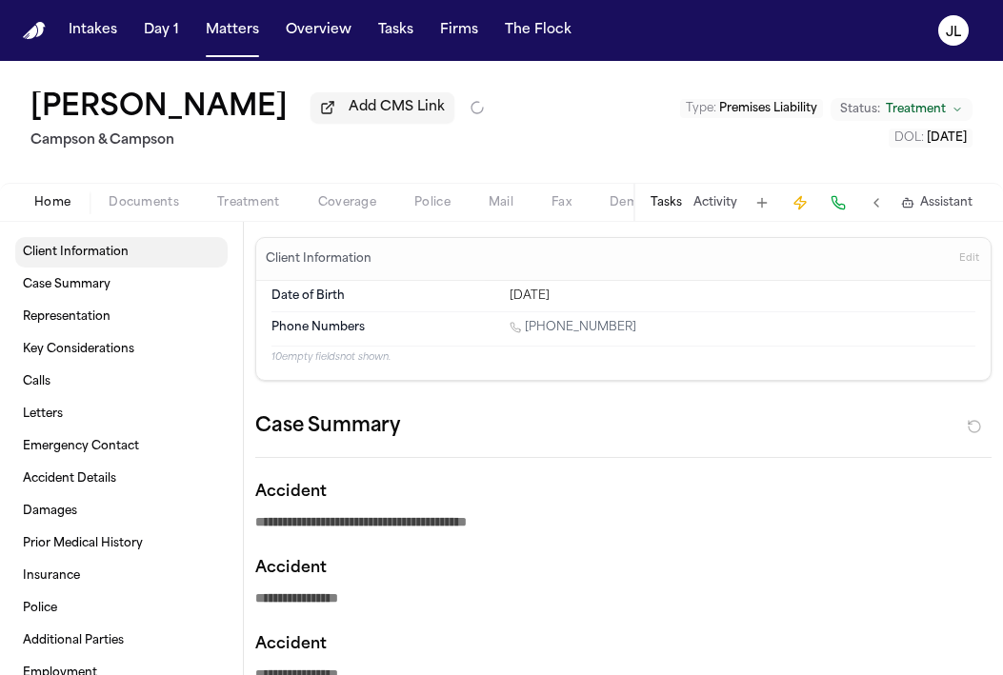
type textarea "*"
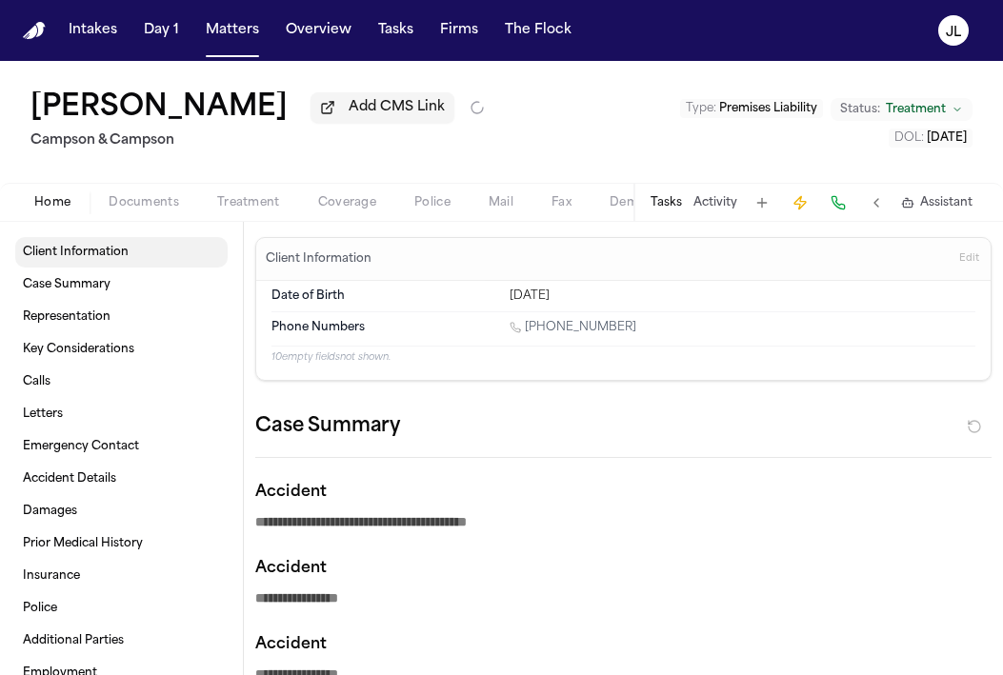
type textarea "*"
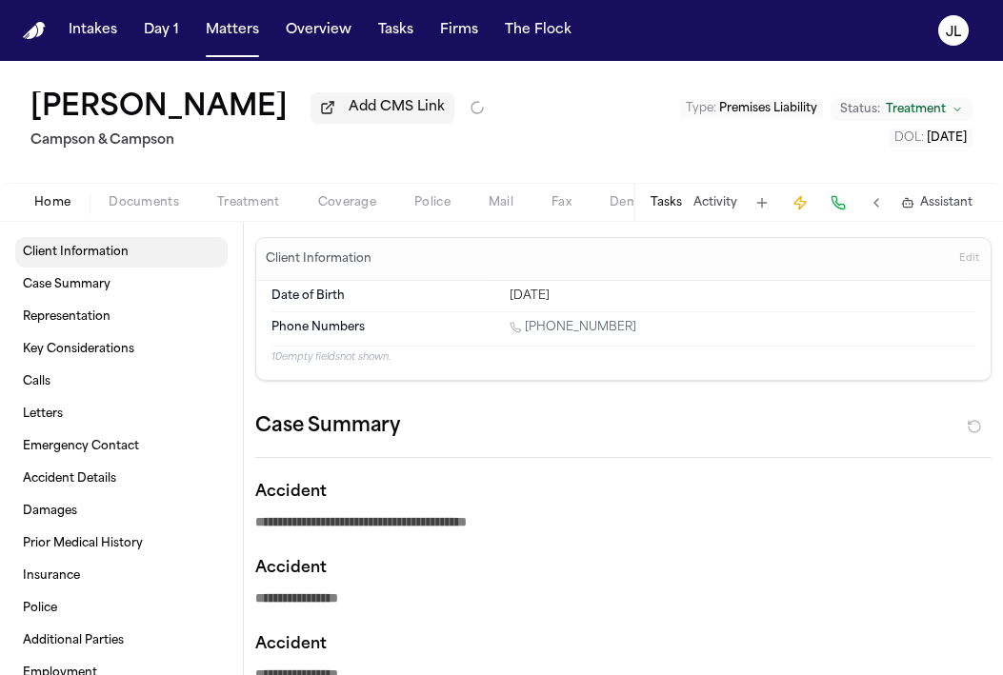
type textarea "*"
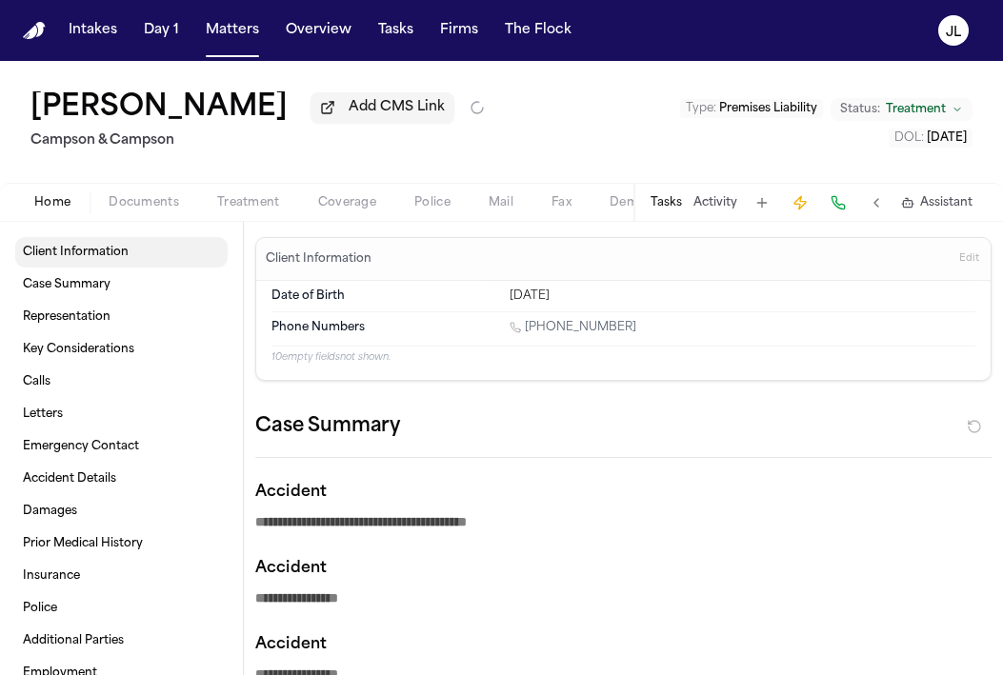
type textarea "*"
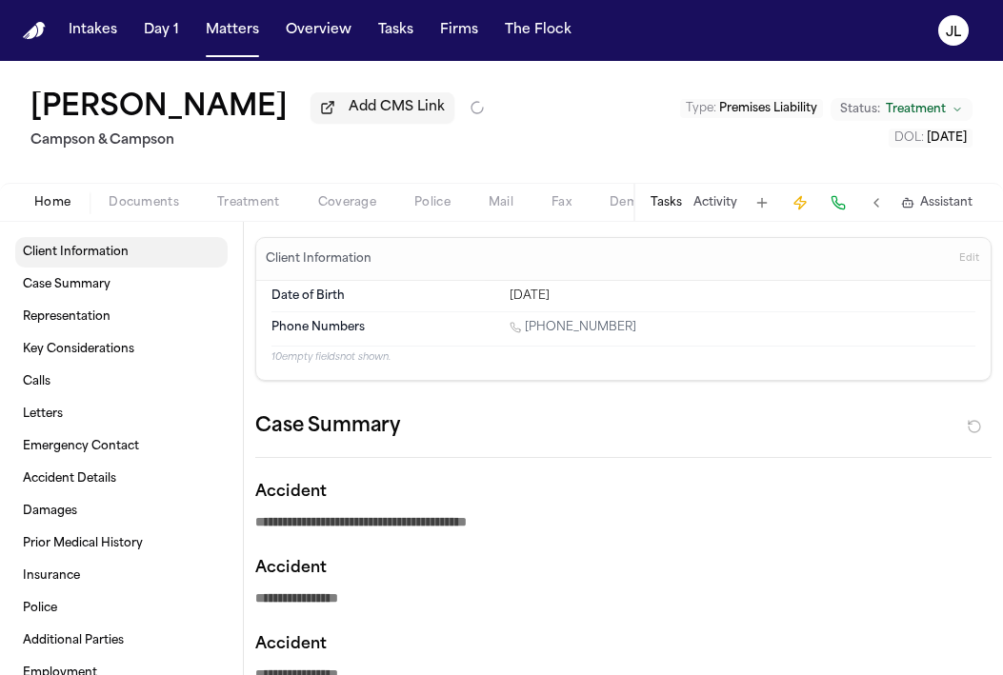
type textarea "*"
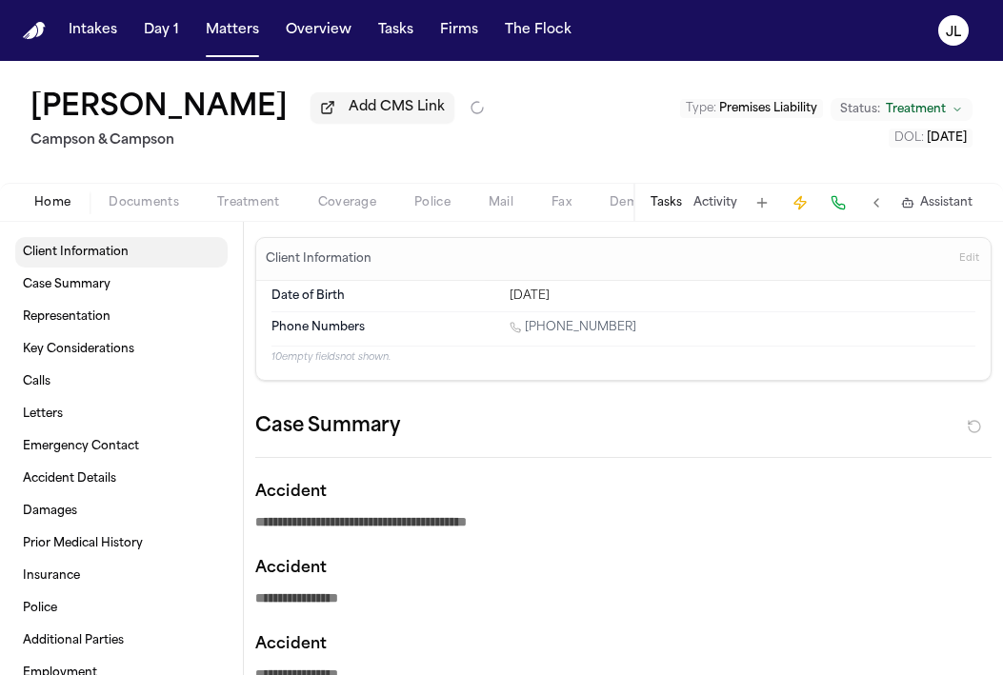
type textarea "*"
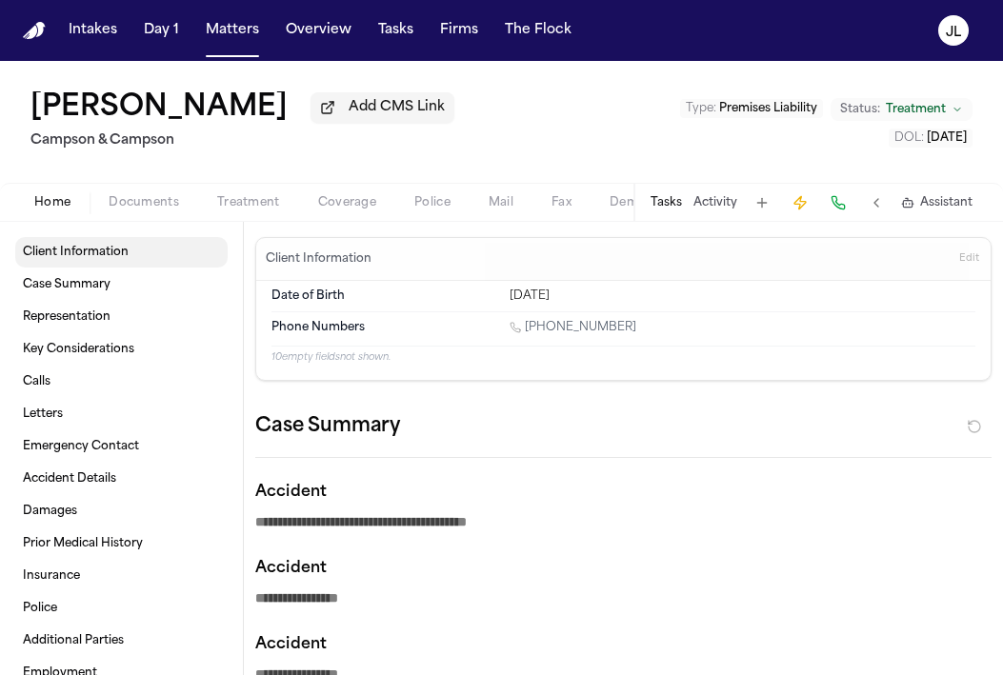
type textarea "*"
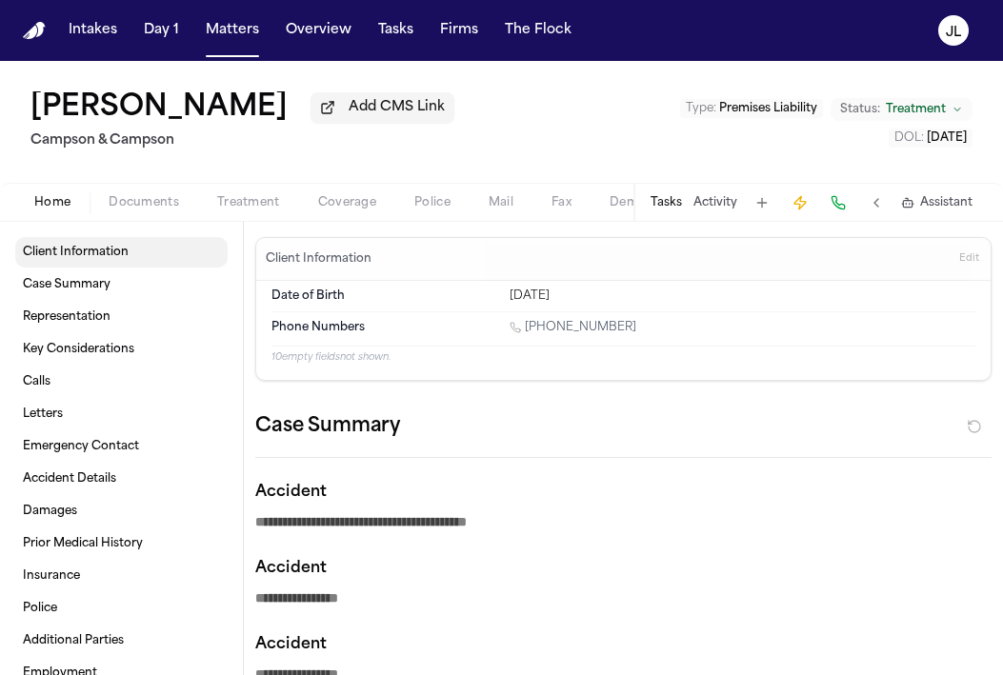
type textarea "*"
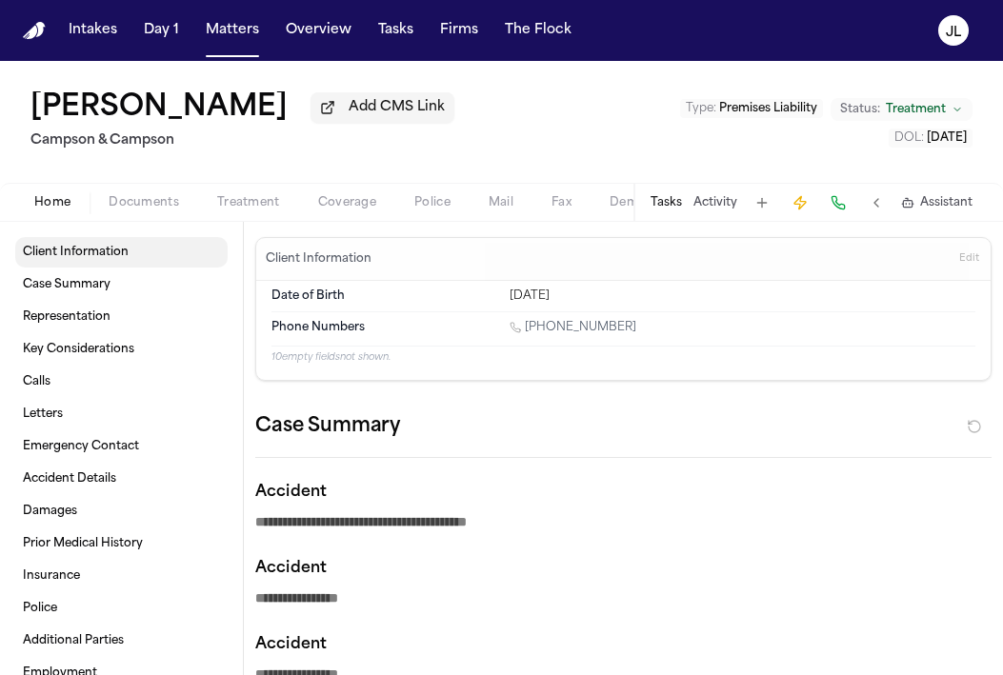
type textarea "*"
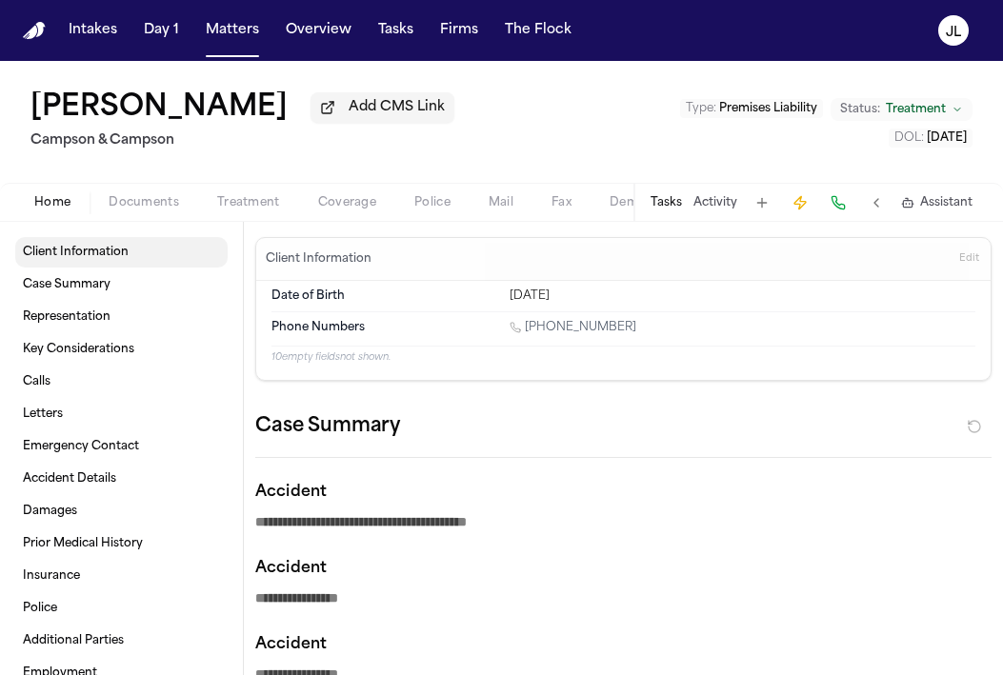
type textarea "*"
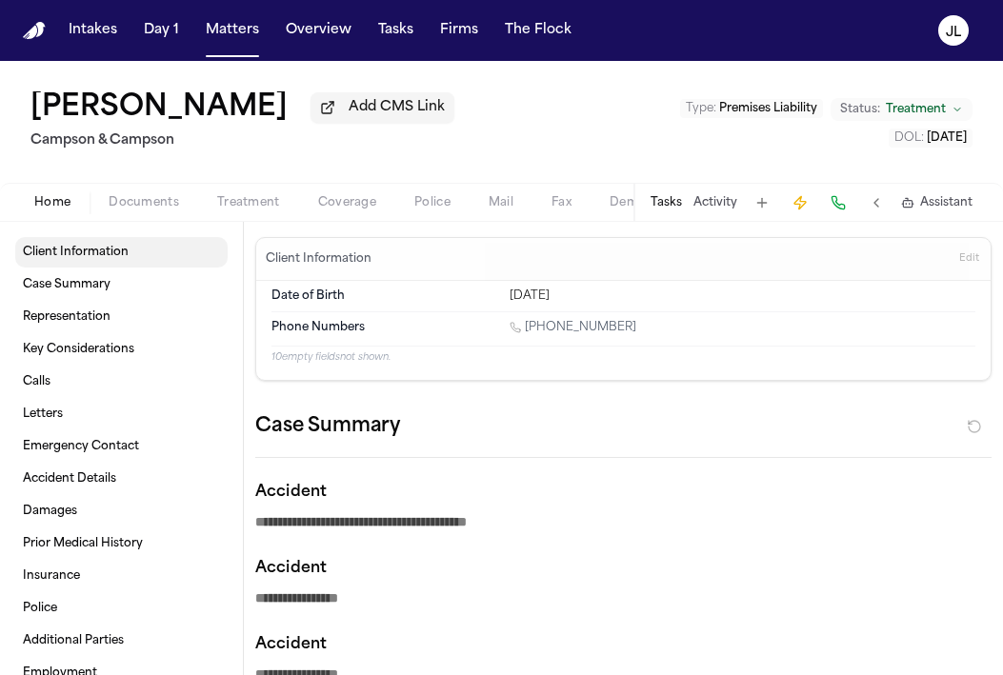
type textarea "*"
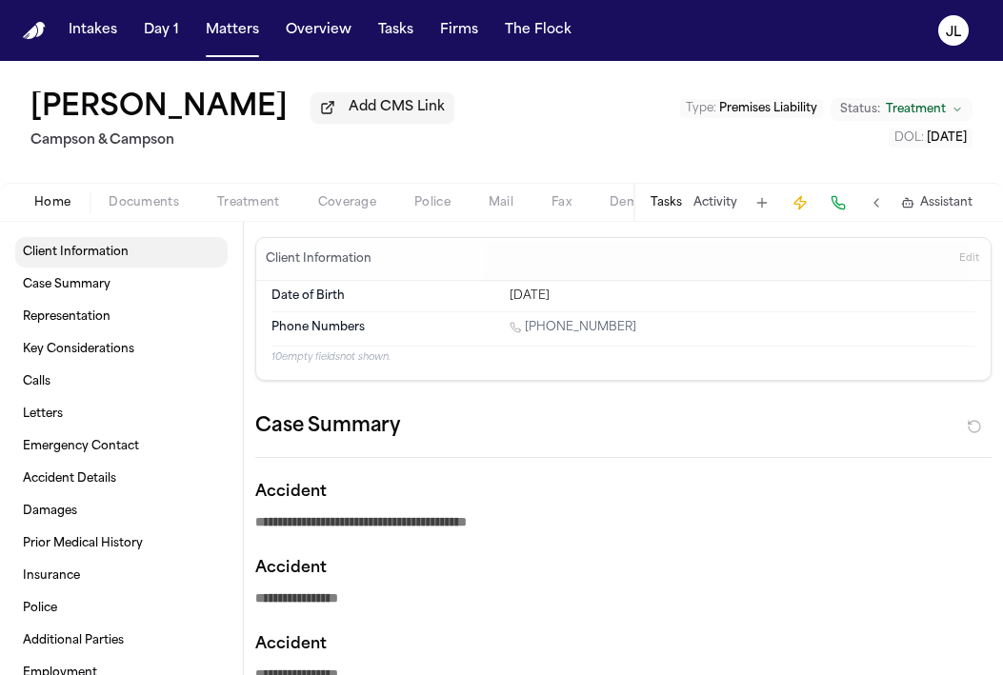
type textarea "*"
click at [329, 208] on span "Coverage" at bounding box center [347, 202] width 58 height 15
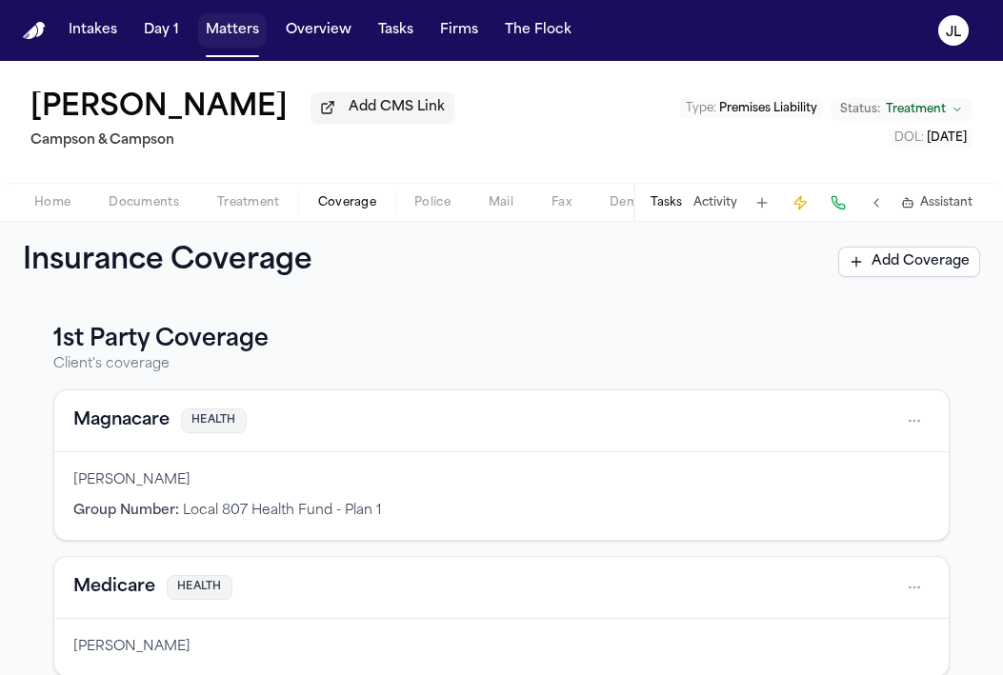
click at [224, 30] on button "Matters" at bounding box center [232, 30] width 69 height 34
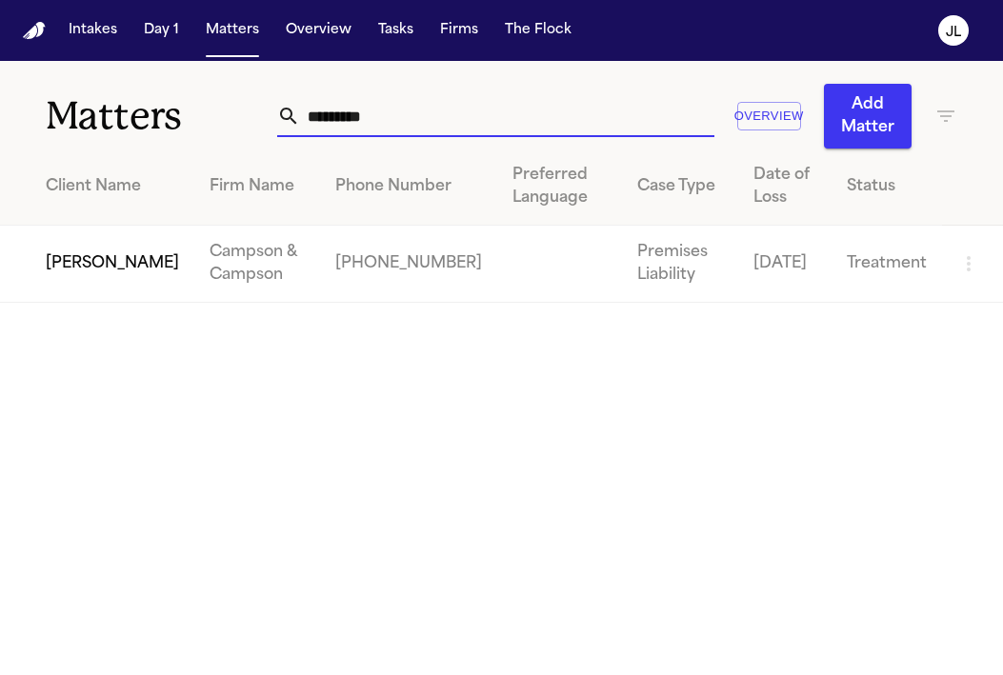
click at [384, 121] on input "*********" at bounding box center [507, 116] width 414 height 42
drag, startPoint x: 326, startPoint y: 118, endPoint x: 243, endPoint y: 115, distance: 82.9
click at [243, 117] on div "**********" at bounding box center [501, 105] width 1003 height 88
drag, startPoint x: 384, startPoint y: 122, endPoint x: 347, endPoint y: 121, distance: 36.2
click at [347, 121] on input "**********" at bounding box center [507, 116] width 414 height 42
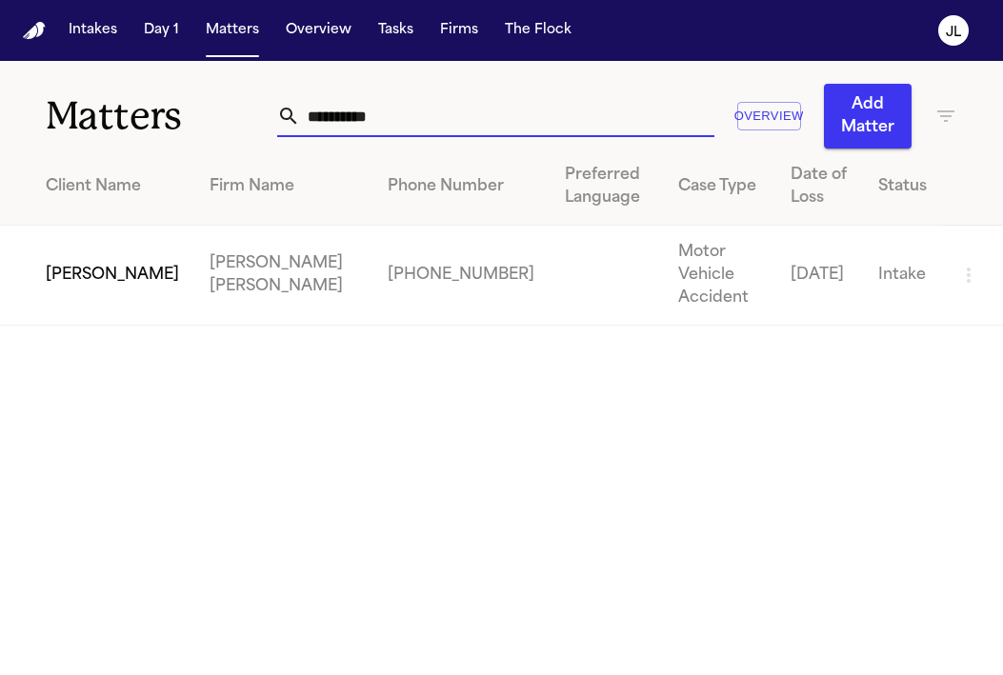
click at [101, 250] on td "[PERSON_NAME]" at bounding box center [97, 276] width 194 height 100
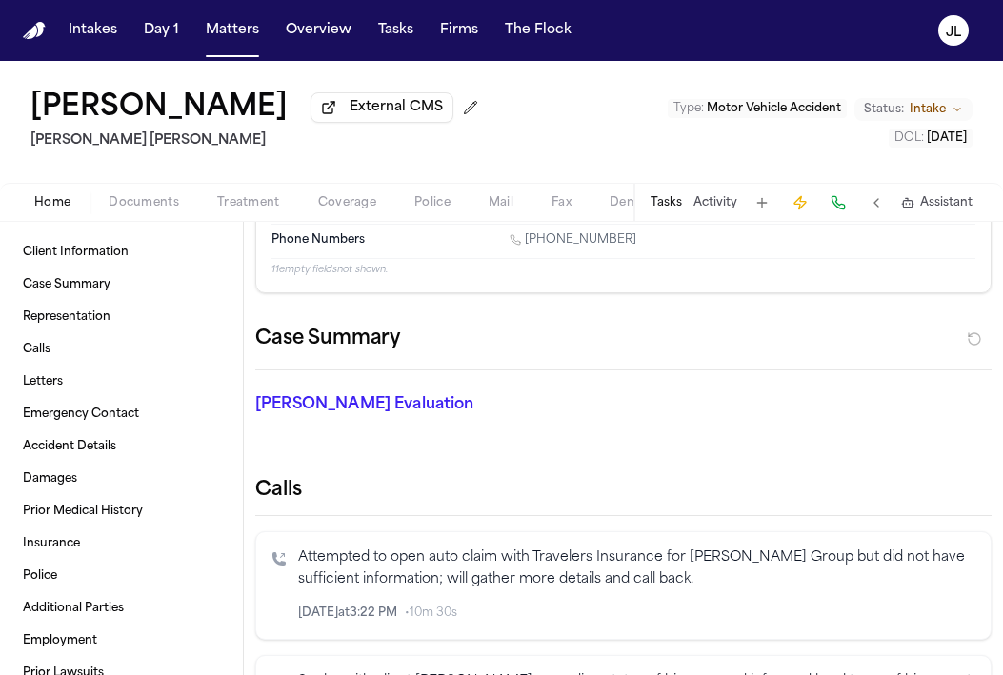
scroll to position [134, 0]
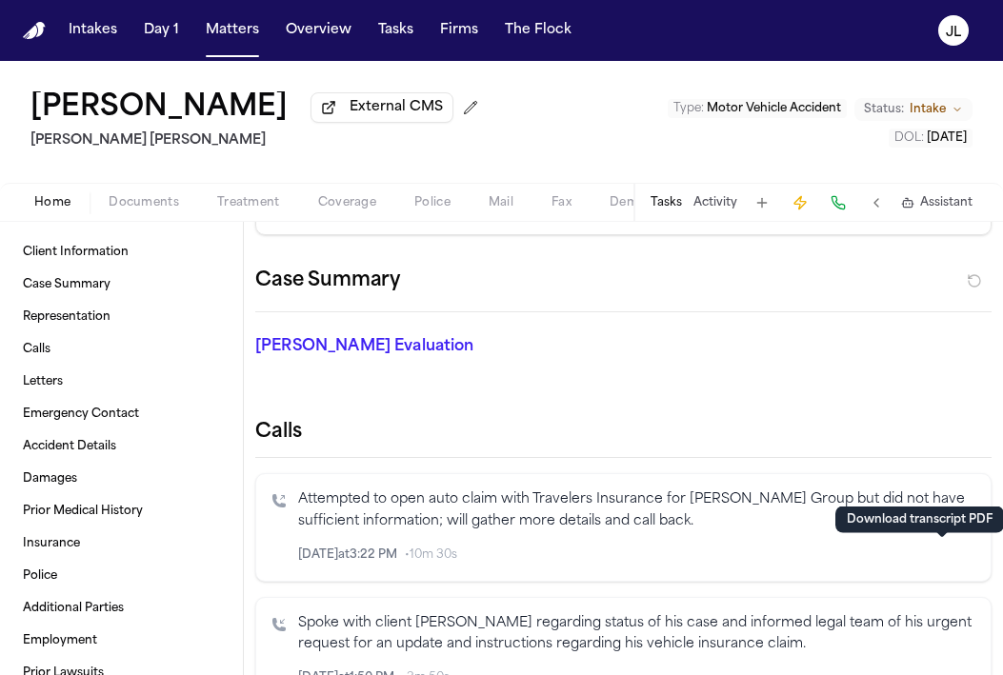
click at [942, 556] on icon "button" at bounding box center [942, 553] width 10 height 11
click at [946, 558] on icon "button" at bounding box center [941, 554] width 13 height 13
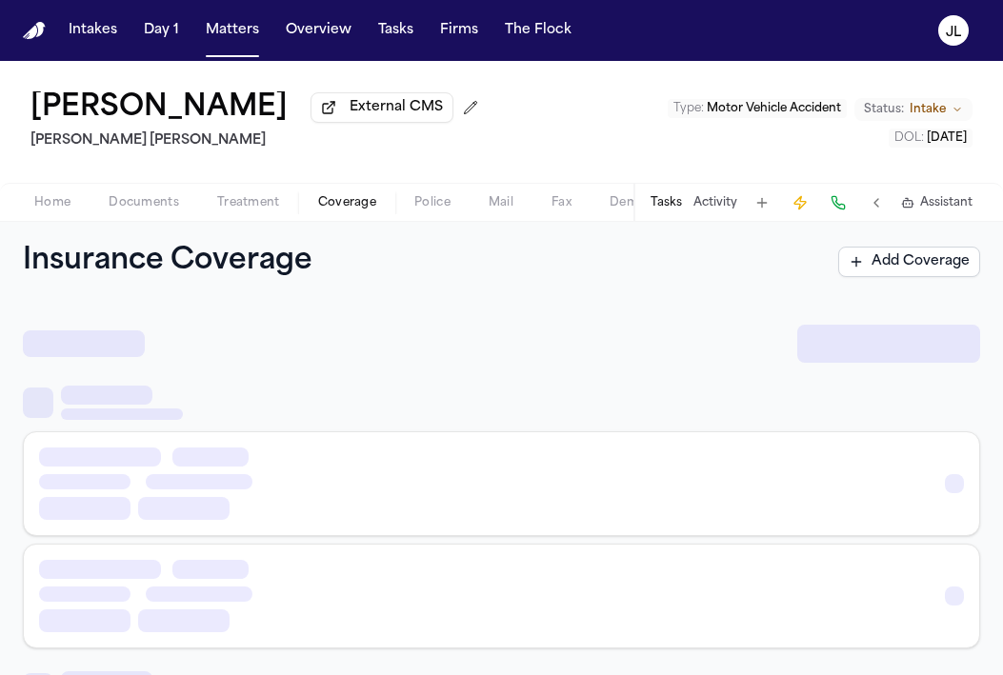
click at [341, 201] on span "Coverage" at bounding box center [347, 202] width 58 height 15
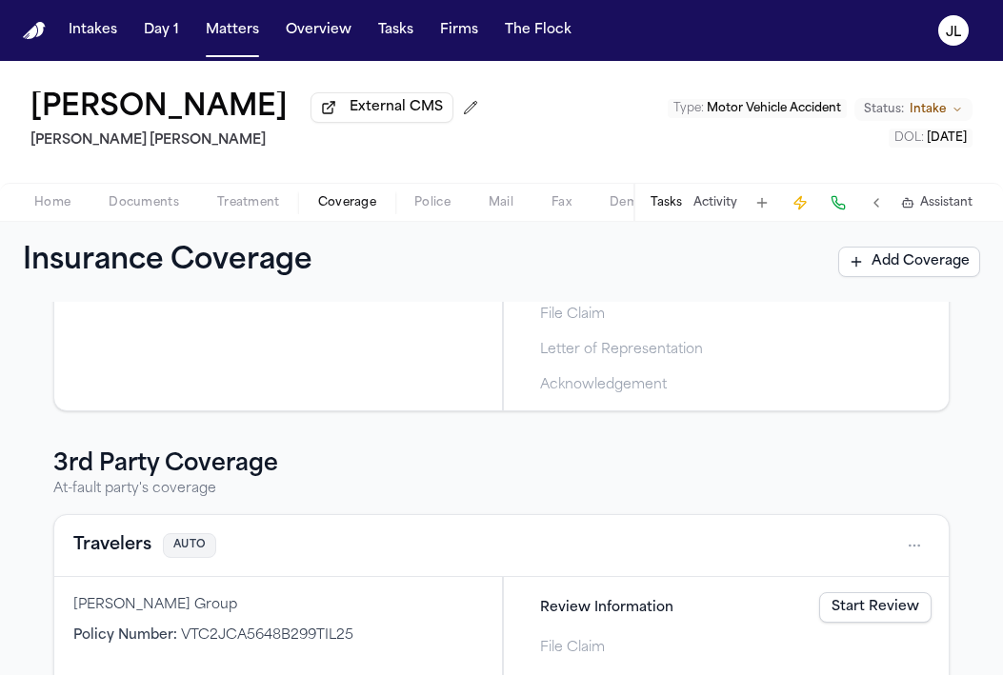
scroll to position [305, 0]
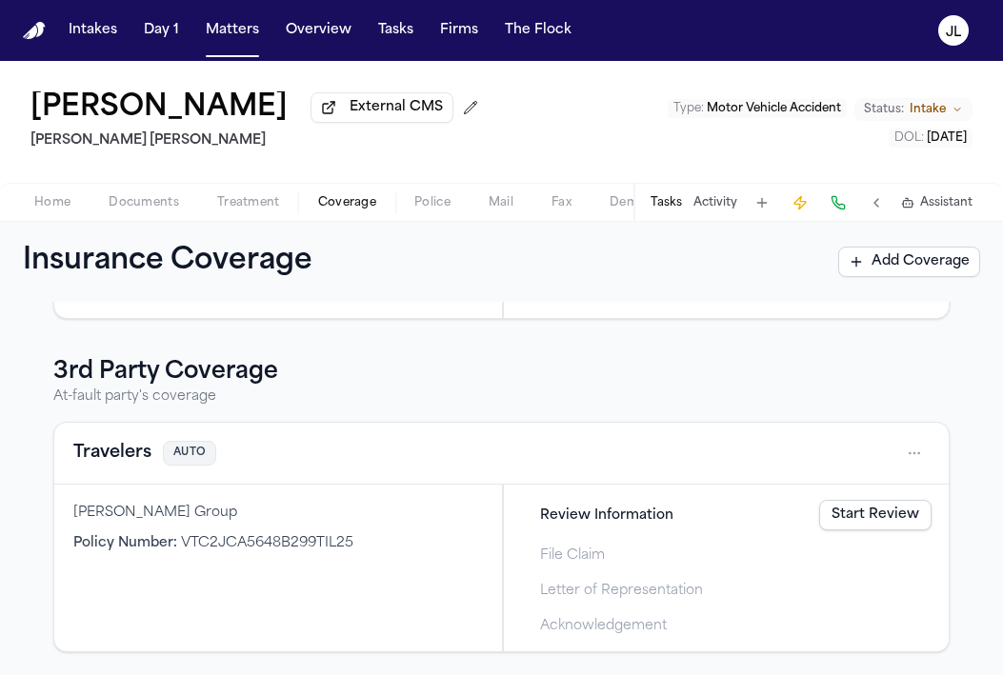
click at [149, 452] on button "Travelers" at bounding box center [112, 453] width 78 height 27
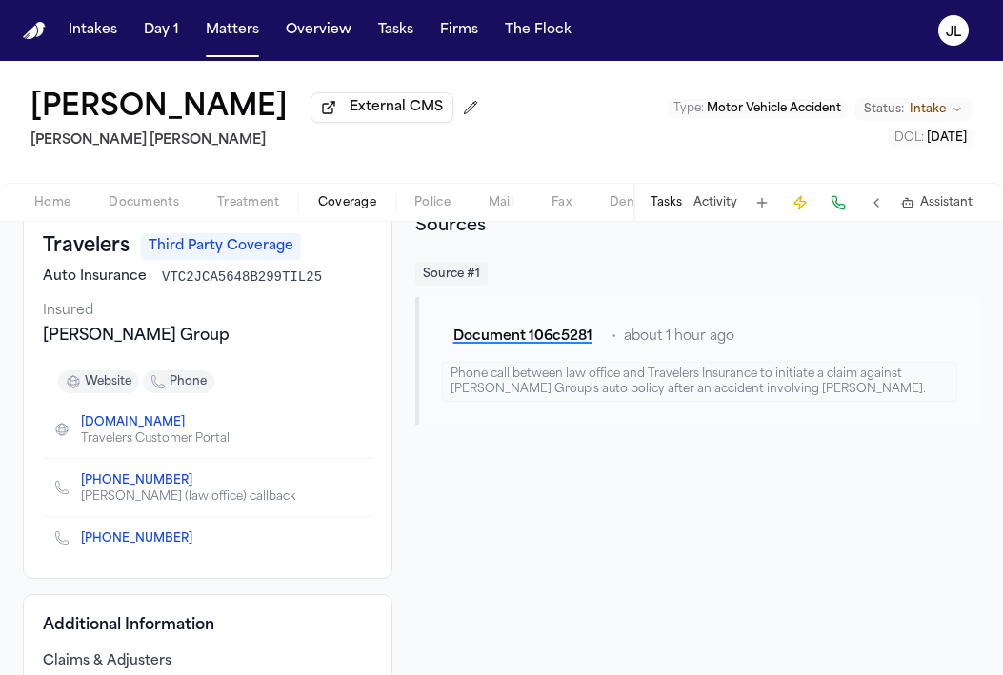
scroll to position [113, 0]
click at [198, 544] on icon "Copy to clipboard" at bounding box center [201, 540] width 7 height 7
click at [846, 206] on button at bounding box center [837, 202] width 27 height 27
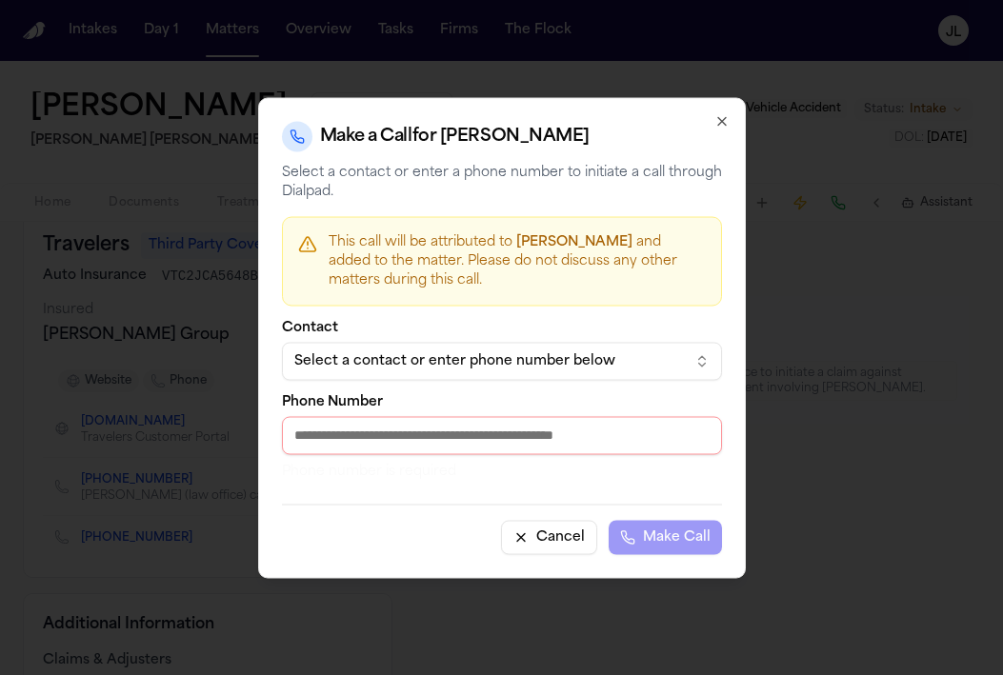
click at [438, 447] on input "Phone Number" at bounding box center [502, 435] width 440 height 38
paste input "**********"
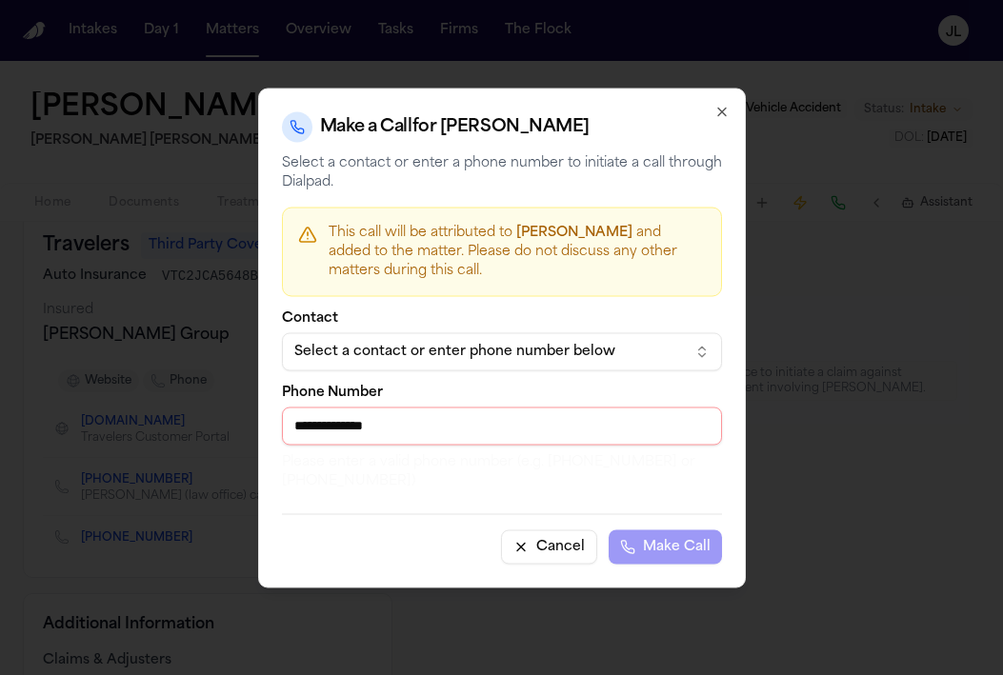
drag, startPoint x: 302, startPoint y: 427, endPoint x: 249, endPoint y: 417, distance: 53.4
click at [249, 417] on body "Intakes Day 1 Matters Overview Tasks Firms The Flock JL Luis Rivas External CMS…" at bounding box center [501, 337] width 1003 height 675
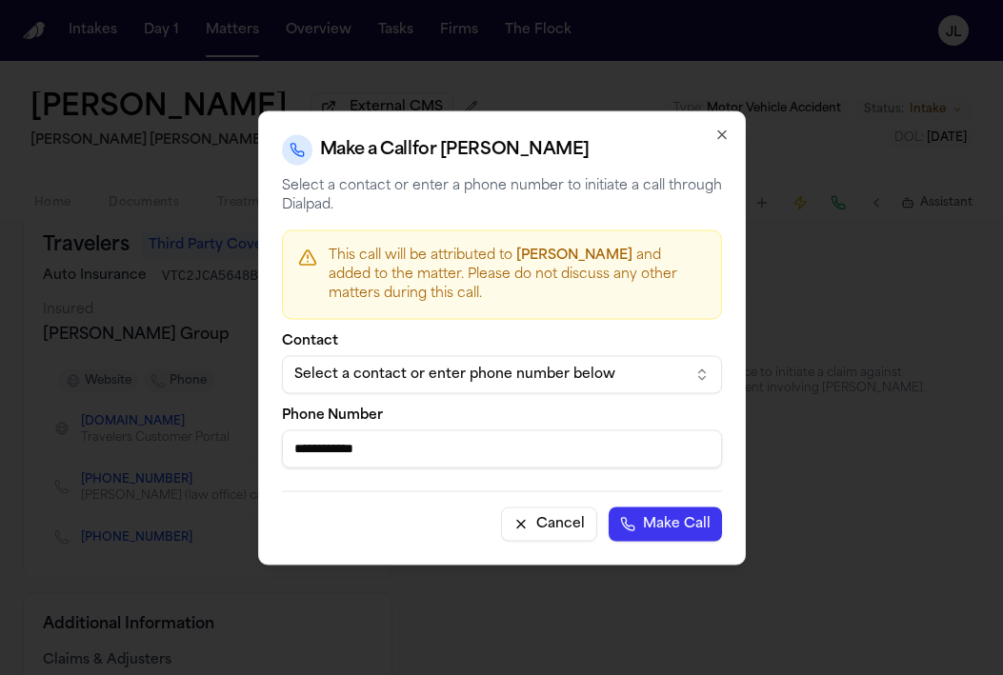
click at [608, 506] on button "Make Call" at bounding box center [664, 523] width 113 height 34
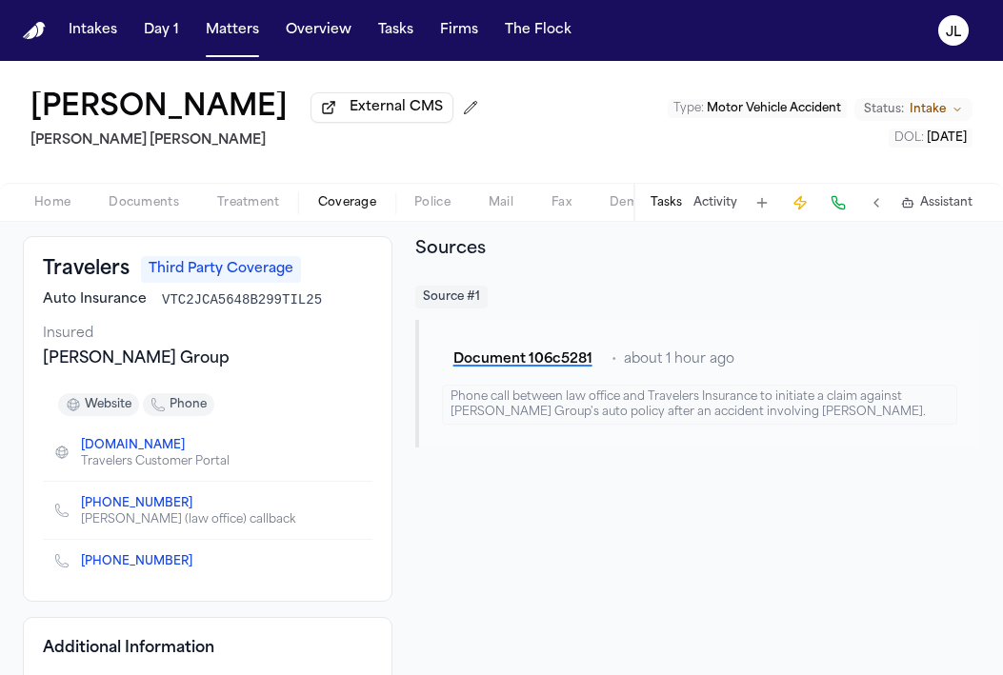
scroll to position [0, 0]
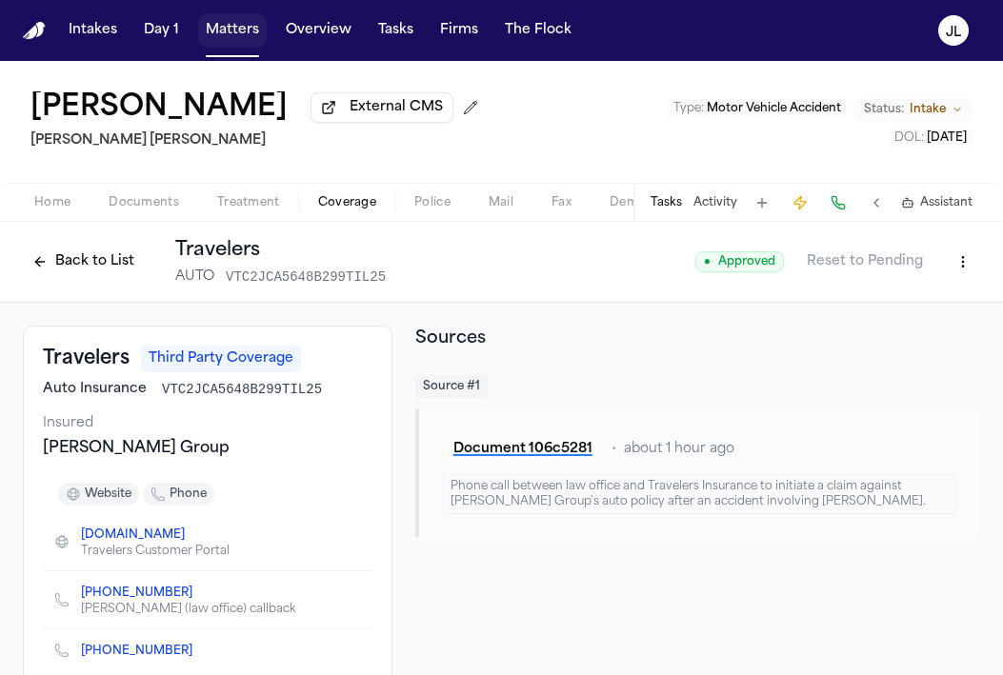
click at [246, 34] on button "Matters" at bounding box center [232, 30] width 69 height 34
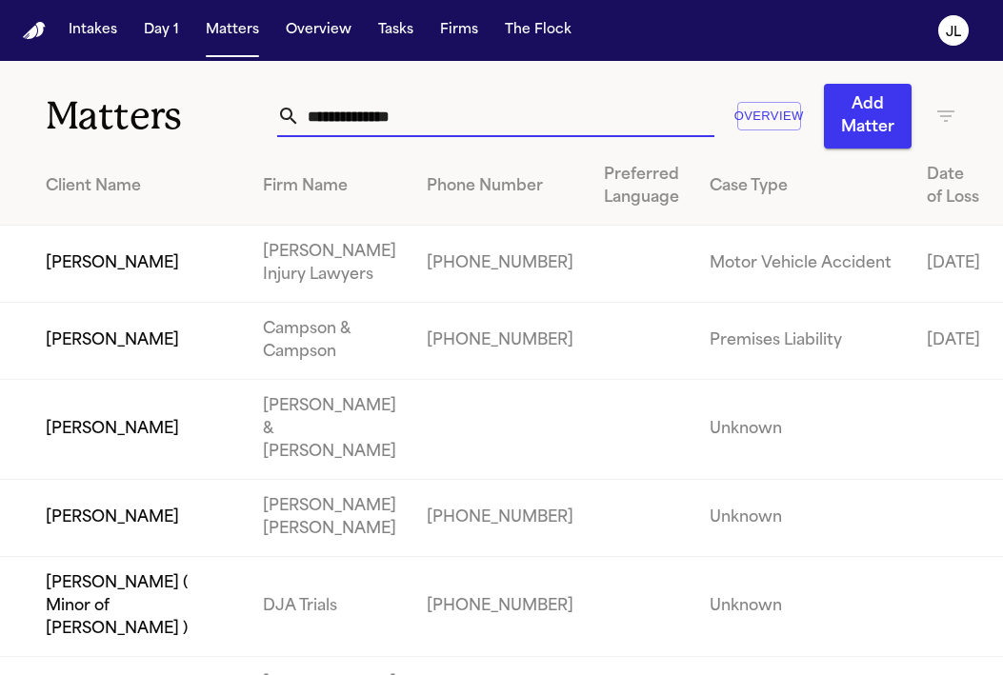
click at [375, 131] on input "text" at bounding box center [507, 116] width 414 height 42
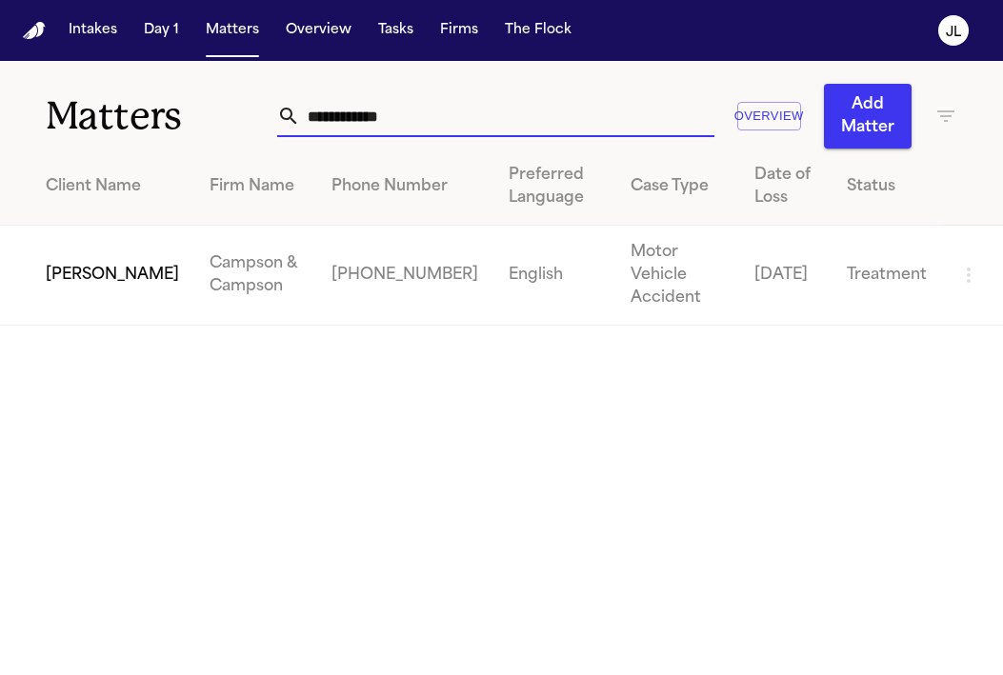
type input "**********"
click at [62, 252] on td "[PERSON_NAME]" at bounding box center [97, 276] width 194 height 100
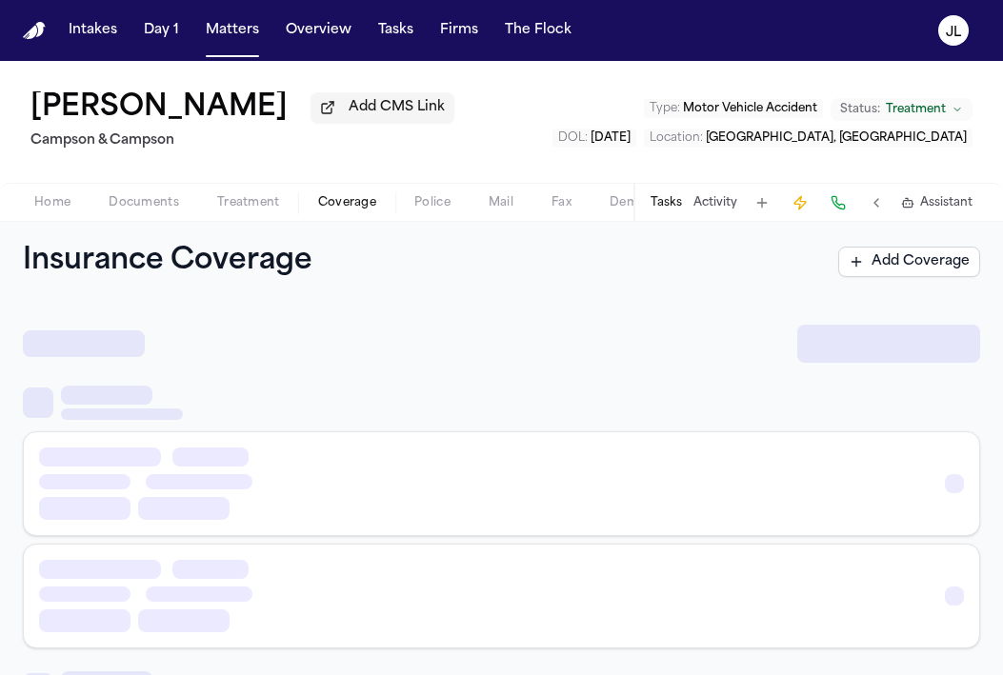
click at [365, 209] on span "Coverage" at bounding box center [347, 202] width 58 height 15
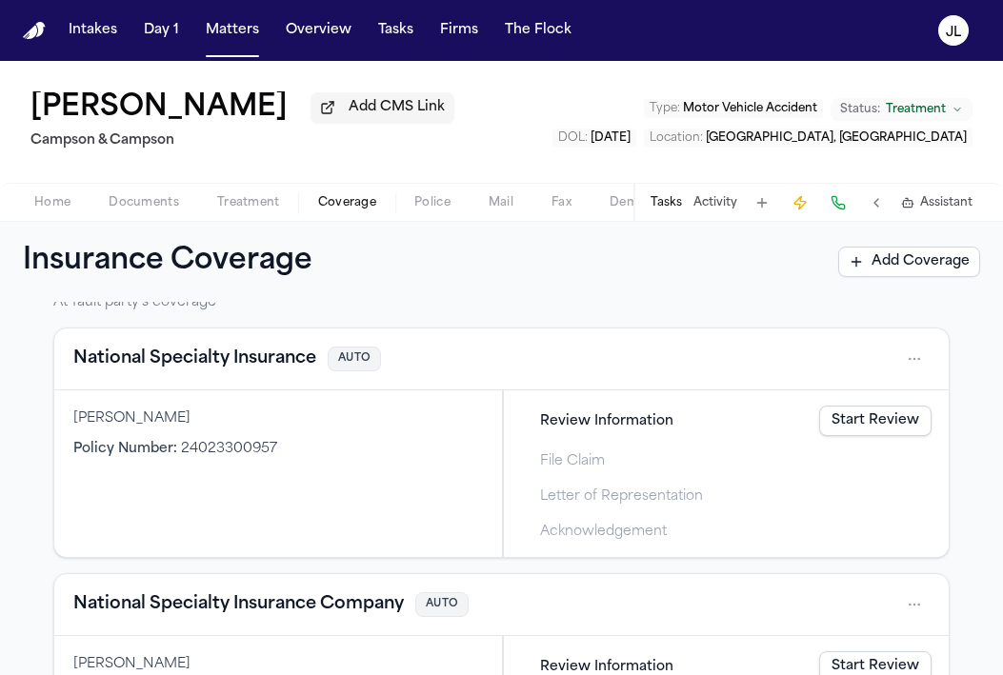
scroll to position [550, 0]
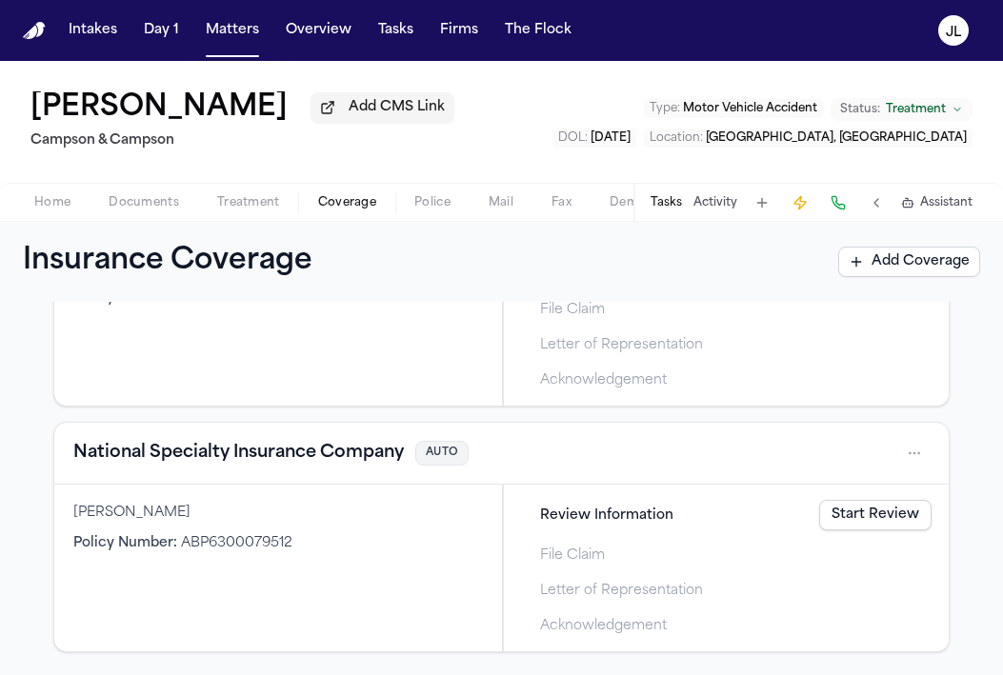
click at [272, 463] on button "National Specialty Insurance Company" at bounding box center [238, 453] width 330 height 27
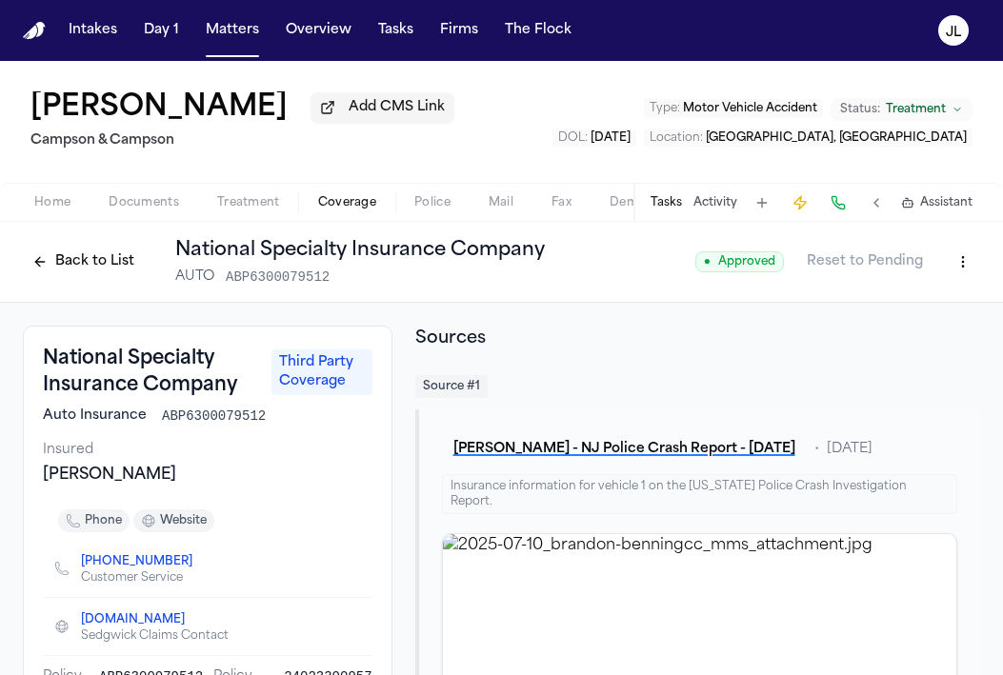
click at [29, 266] on button "Back to List" at bounding box center [83, 262] width 121 height 30
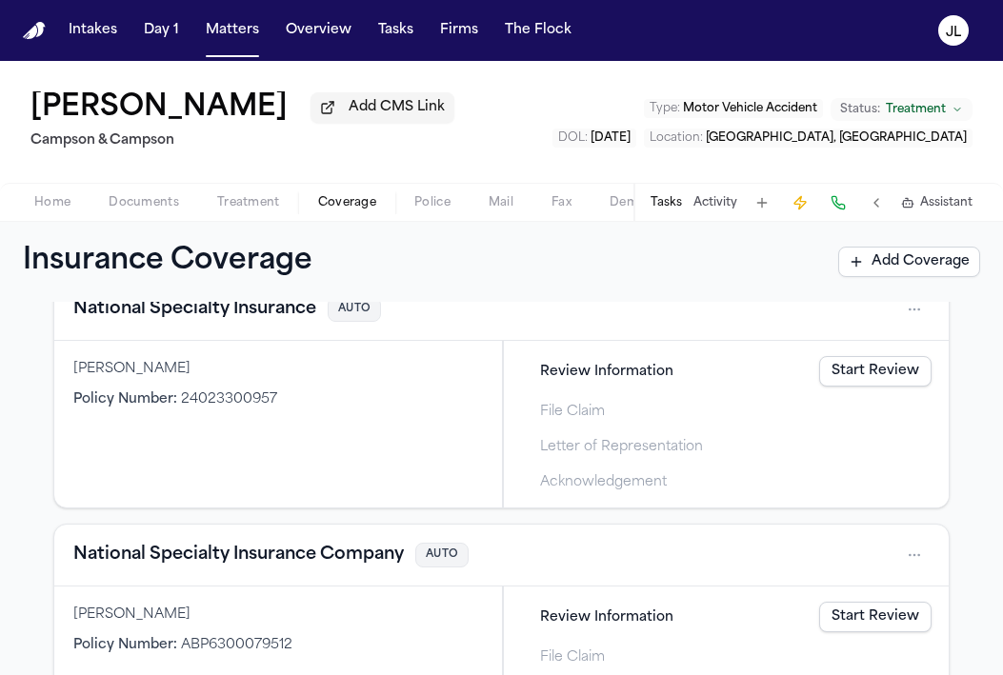
scroll to position [442, 0]
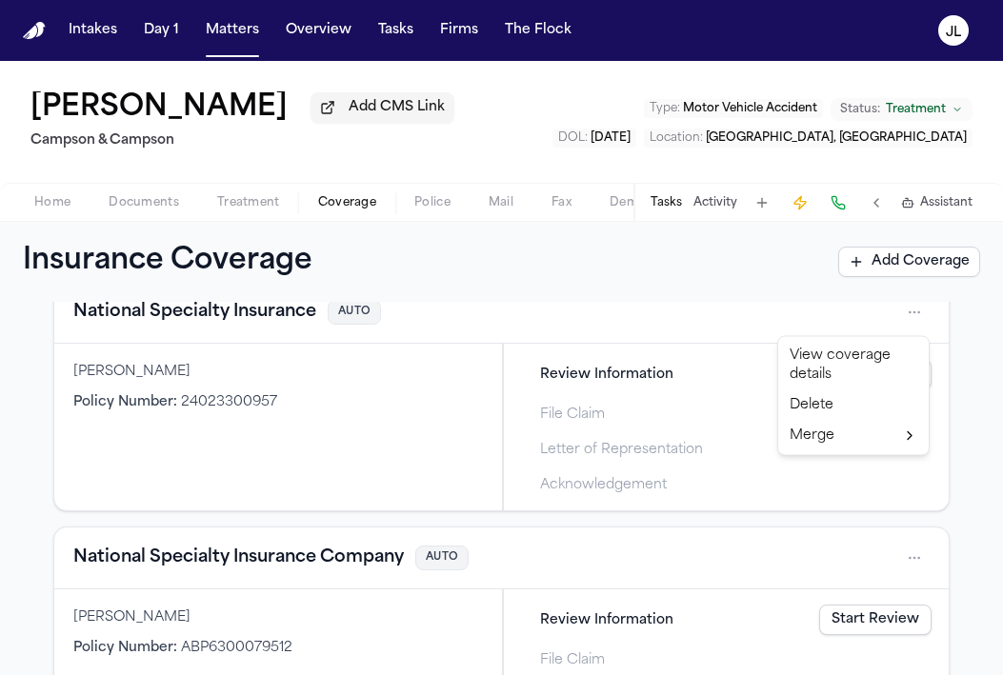
click at [908, 308] on html "Intakes Day 1 Matters Overview Tasks Firms The [PERSON_NAME] [PERSON_NAME] Add …" at bounding box center [501, 337] width 1003 height 675
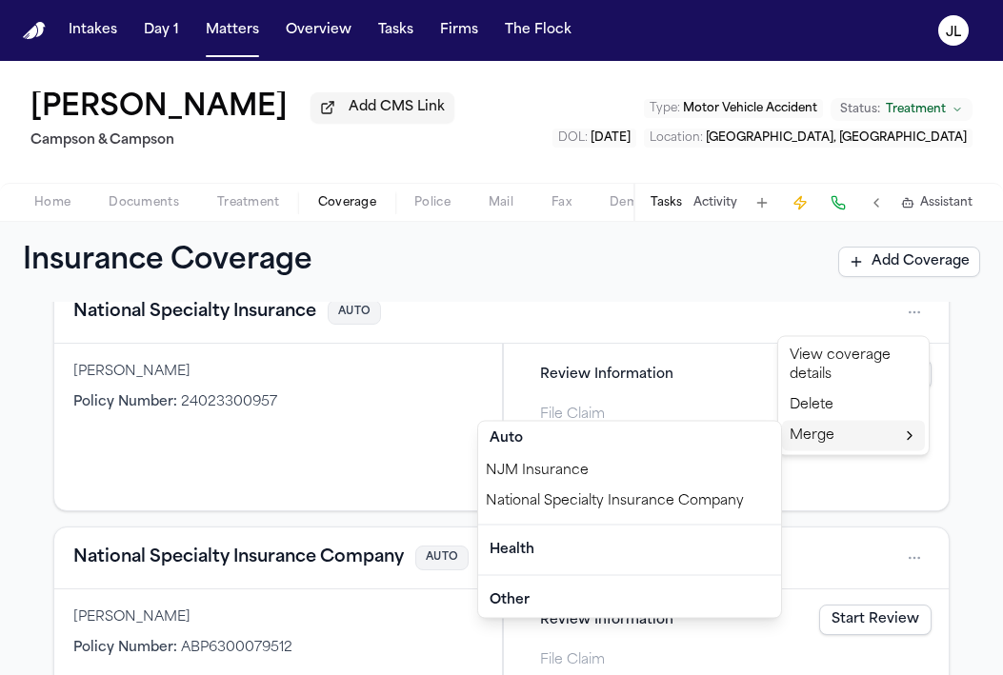
click at [823, 447] on div "Merge" at bounding box center [853, 436] width 143 height 30
click at [653, 498] on div "National Specialty Insurance Company" at bounding box center [629, 501] width 303 height 30
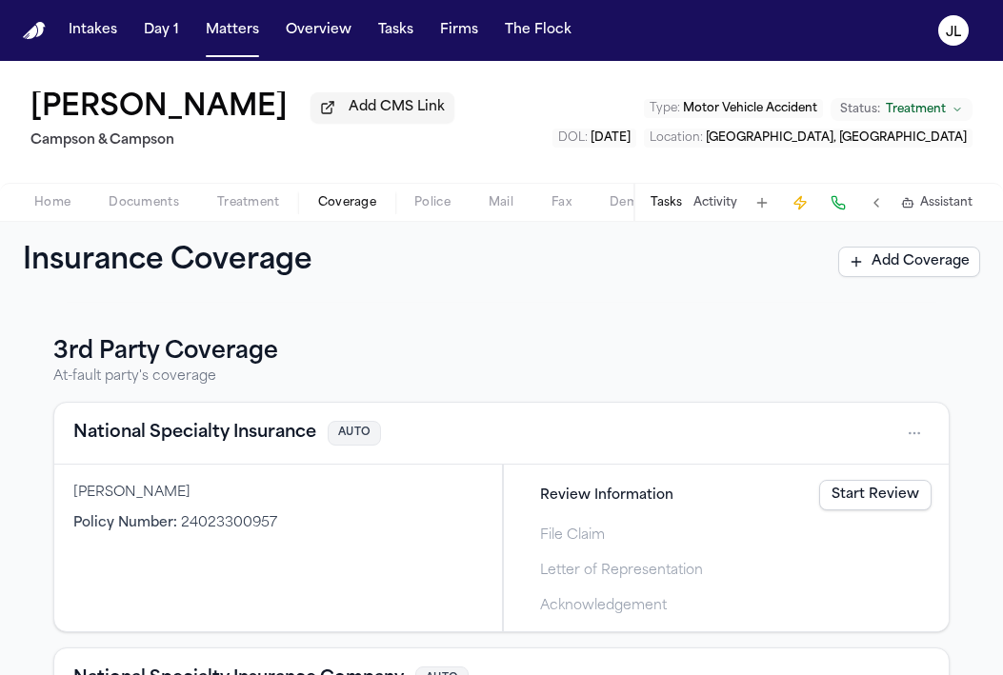
scroll to position [315, 0]
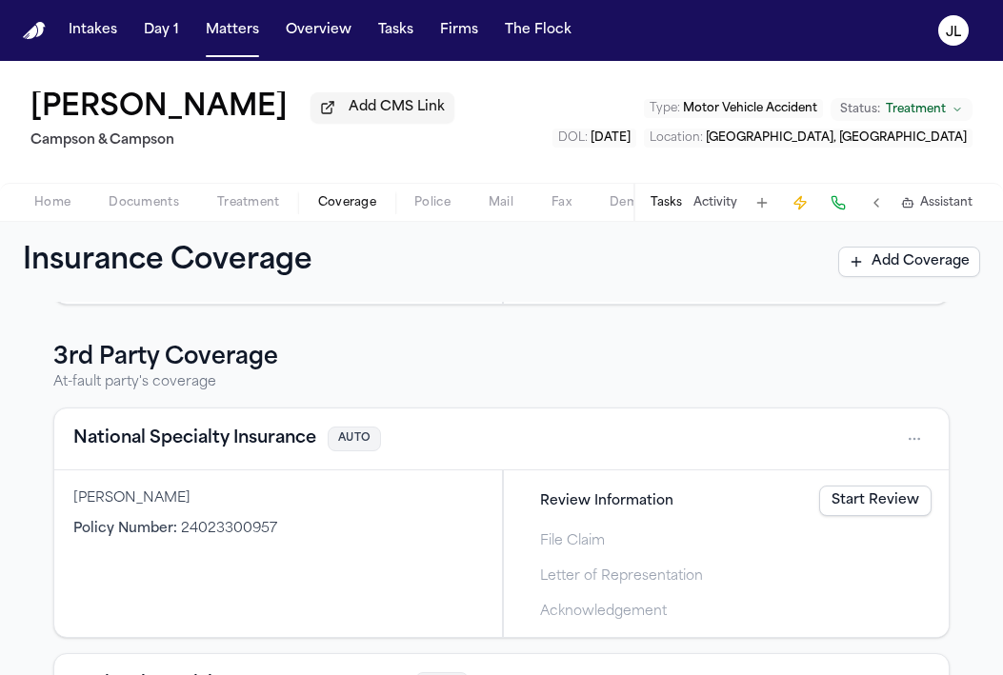
click at [221, 446] on button "National Specialty Insurance" at bounding box center [194, 439] width 243 height 27
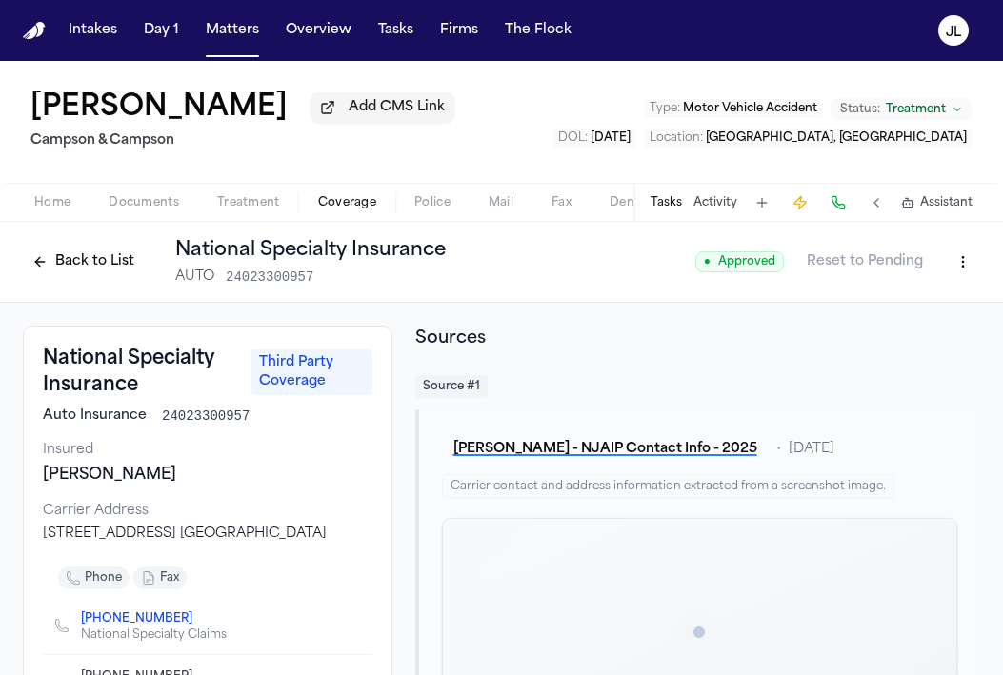
click at [79, 276] on button "Back to List" at bounding box center [83, 262] width 121 height 30
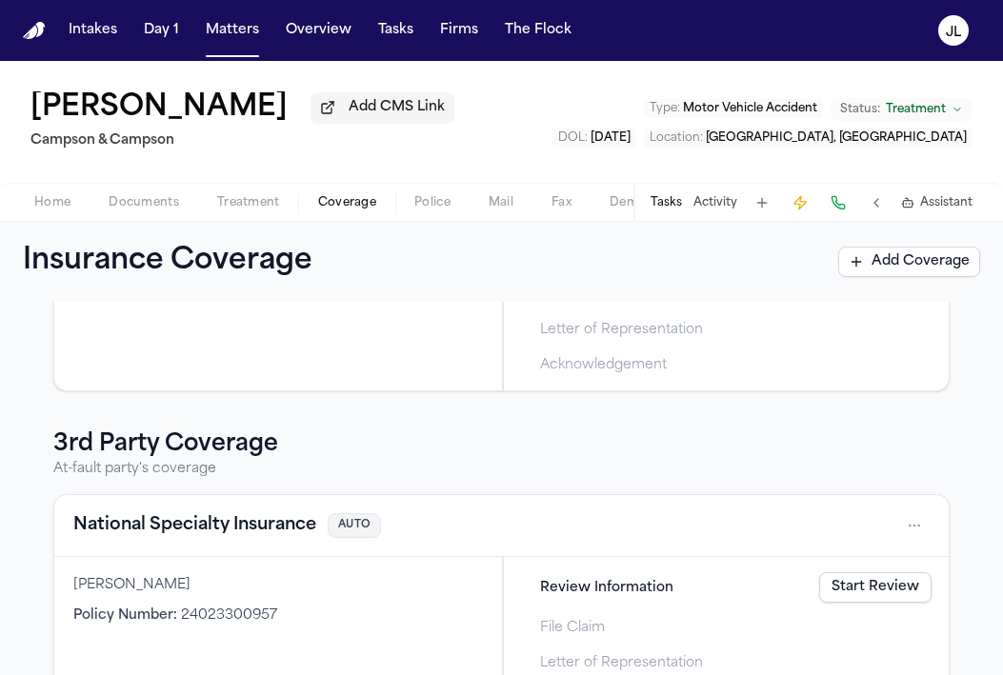
scroll to position [464, 0]
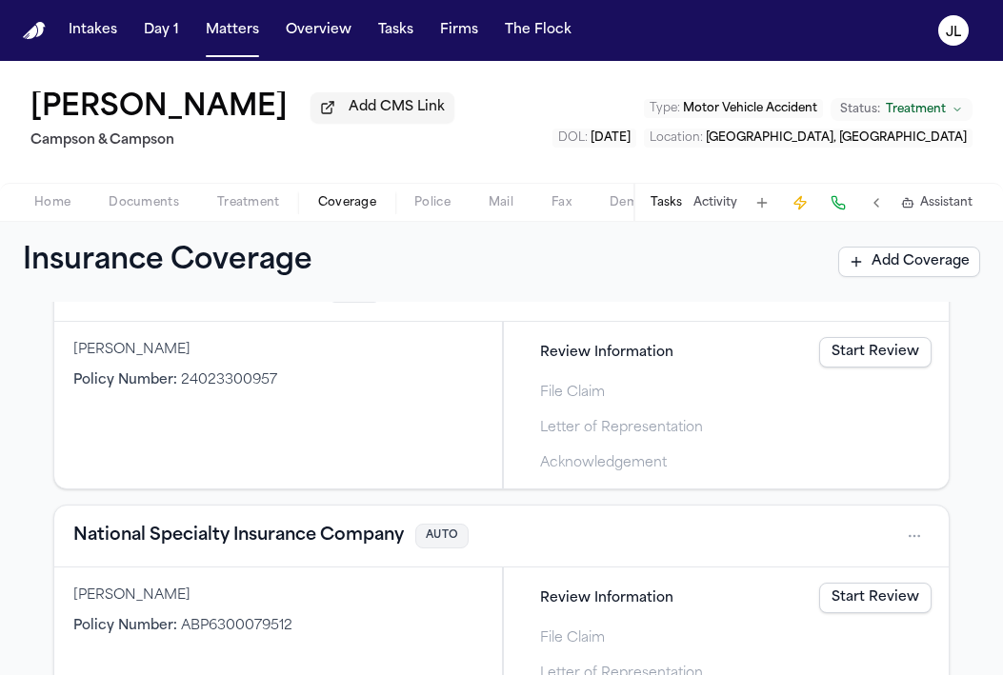
click at [216, 523] on div "National Specialty Insurance Company AUTO" at bounding box center [501, 537] width 894 height 62
click at [216, 549] on button "National Specialty Insurance Company" at bounding box center [238, 536] width 330 height 27
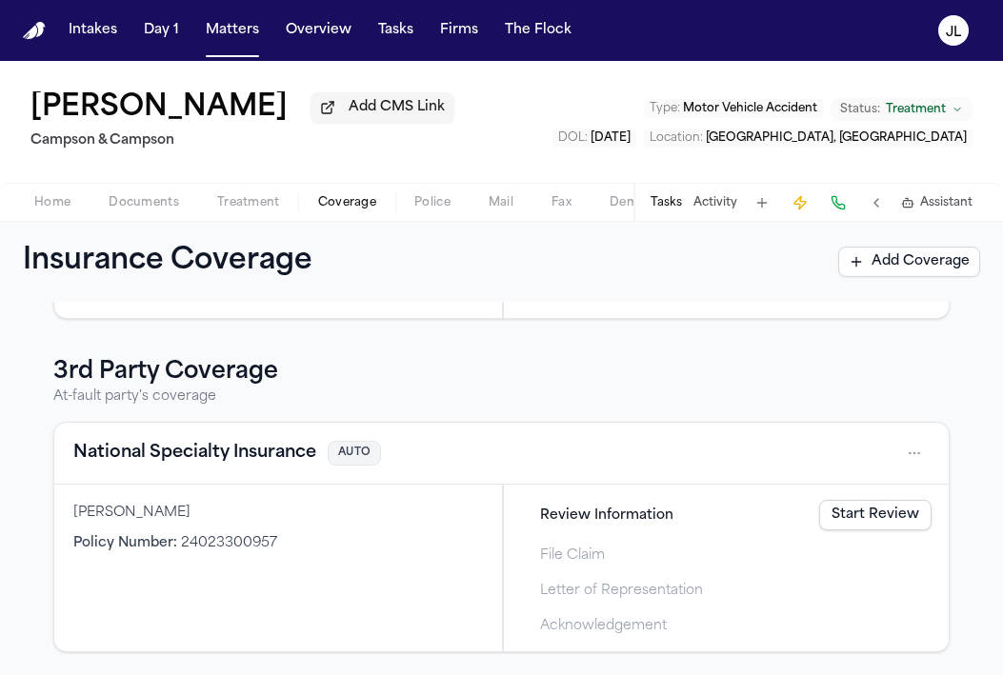
scroll to position [275, 0]
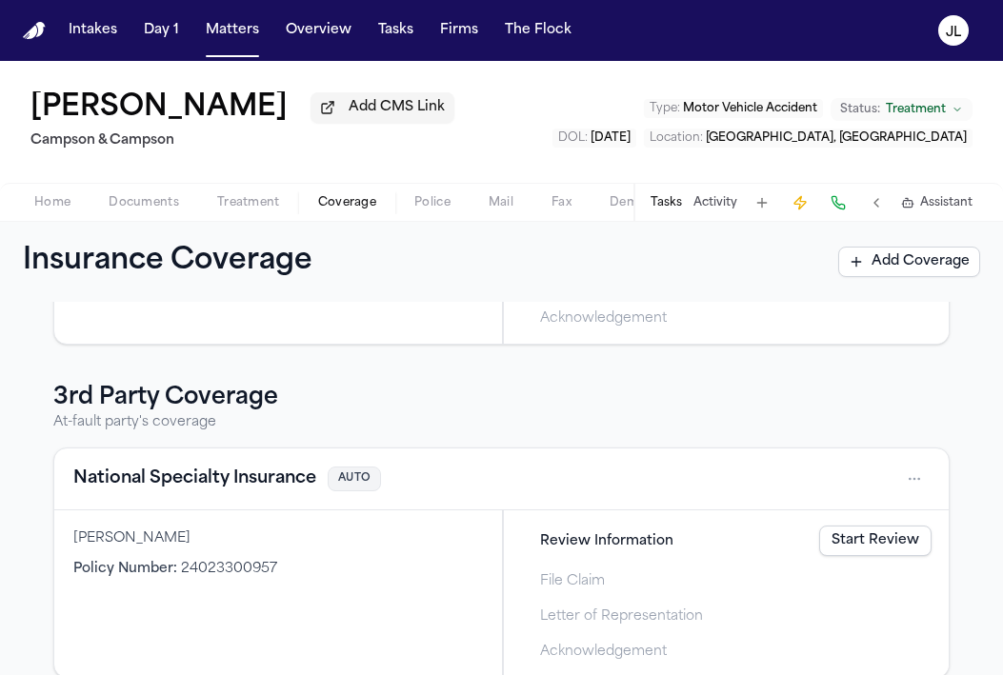
click at [272, 491] on button "National Specialty Insurance" at bounding box center [194, 479] width 243 height 27
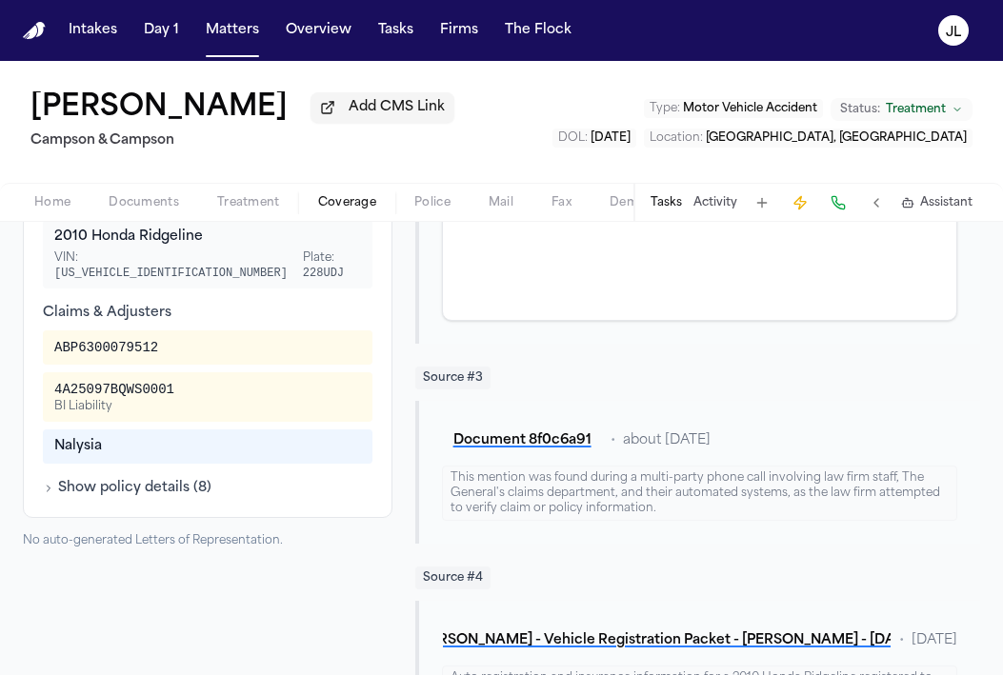
scroll to position [885, 0]
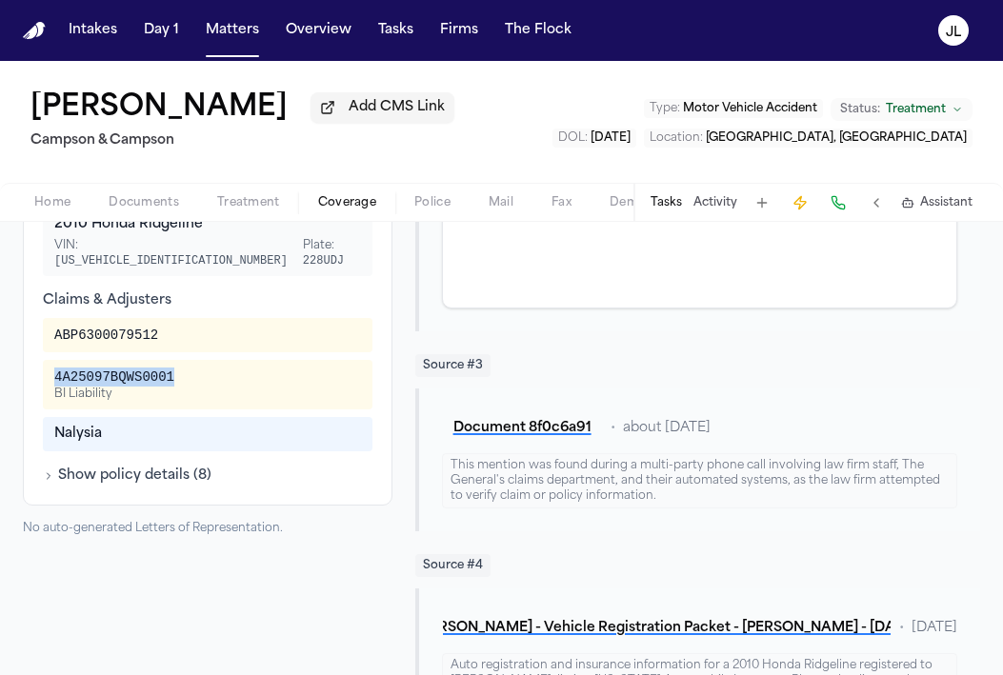
drag, startPoint x: 196, startPoint y: 353, endPoint x: 46, endPoint y: 355, distance: 150.4
click at [46, 360] on div "4A25097BQWS0001 BI Liability" at bounding box center [207, 385] width 329 height 50
copy div "4A25097BQWS0001"
drag, startPoint x: 191, startPoint y: 315, endPoint x: 24, endPoint y: 316, distance: 167.6
click at [24, 316] on div "Additional Information Vehicles 2010 HONDA RIDGELINE (BL) VIN: 5FPYK1F48AB01212…" at bounding box center [207, 237] width 369 height 535
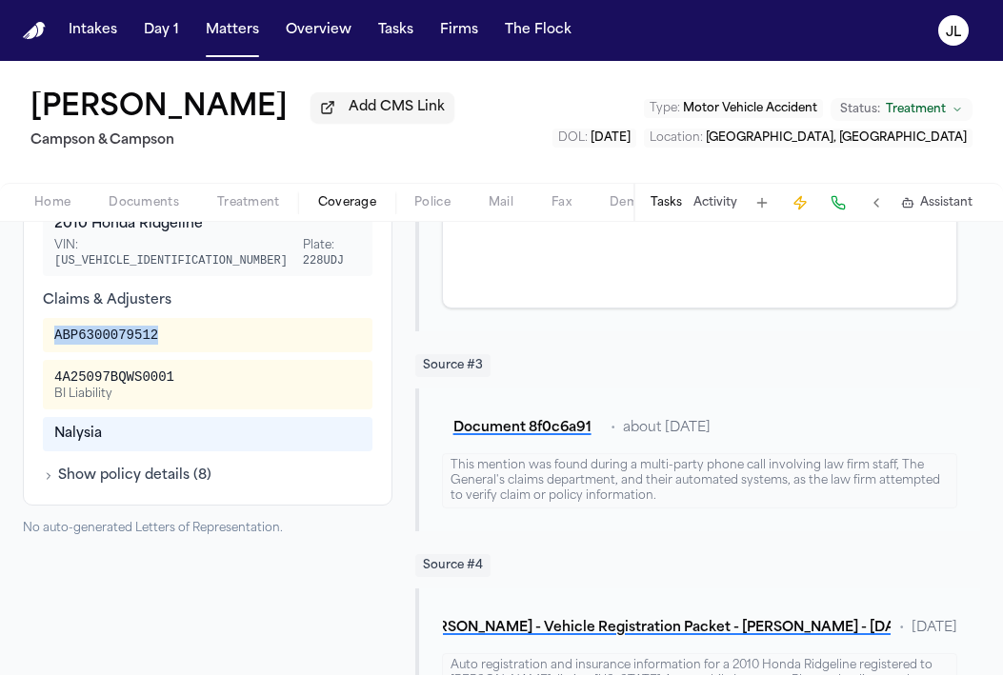
copy div "ABP6300079512"
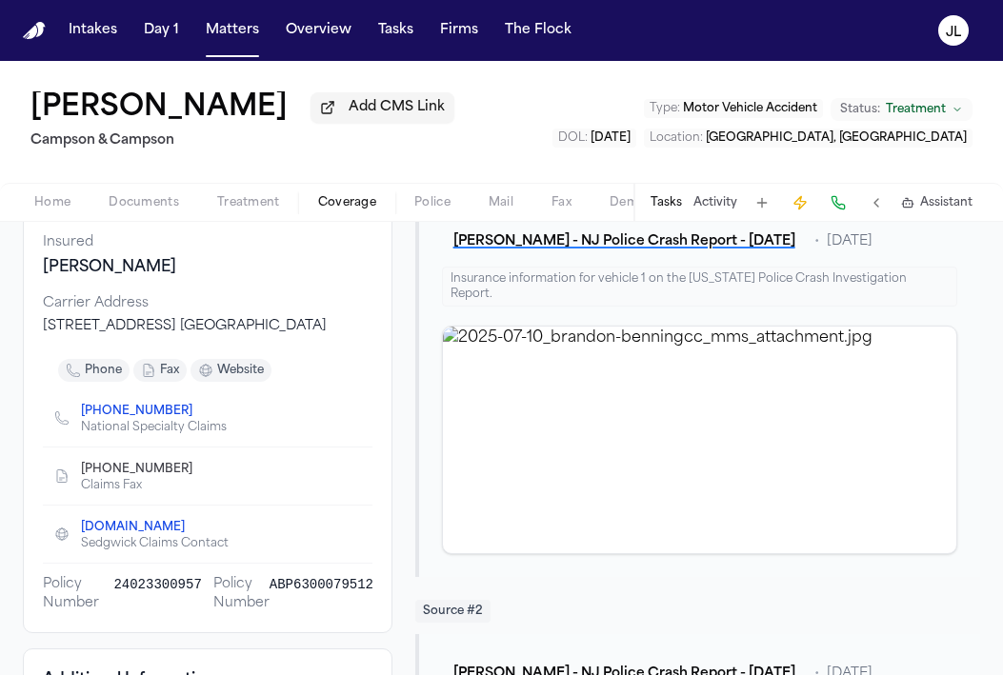
scroll to position [0, 0]
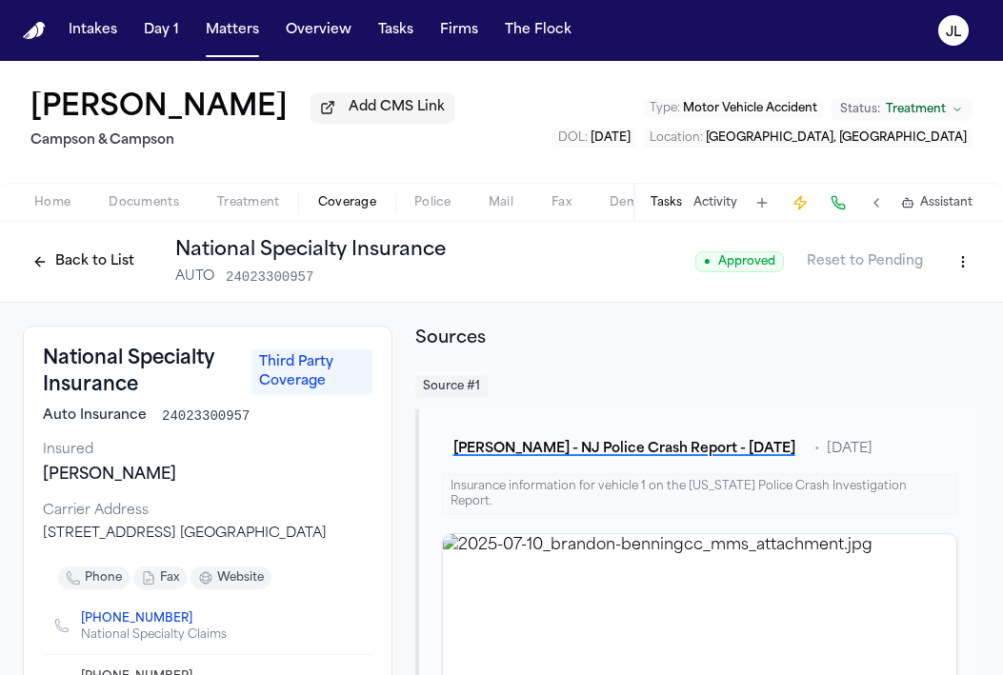
click at [50, 265] on button "Back to List" at bounding box center [83, 262] width 121 height 30
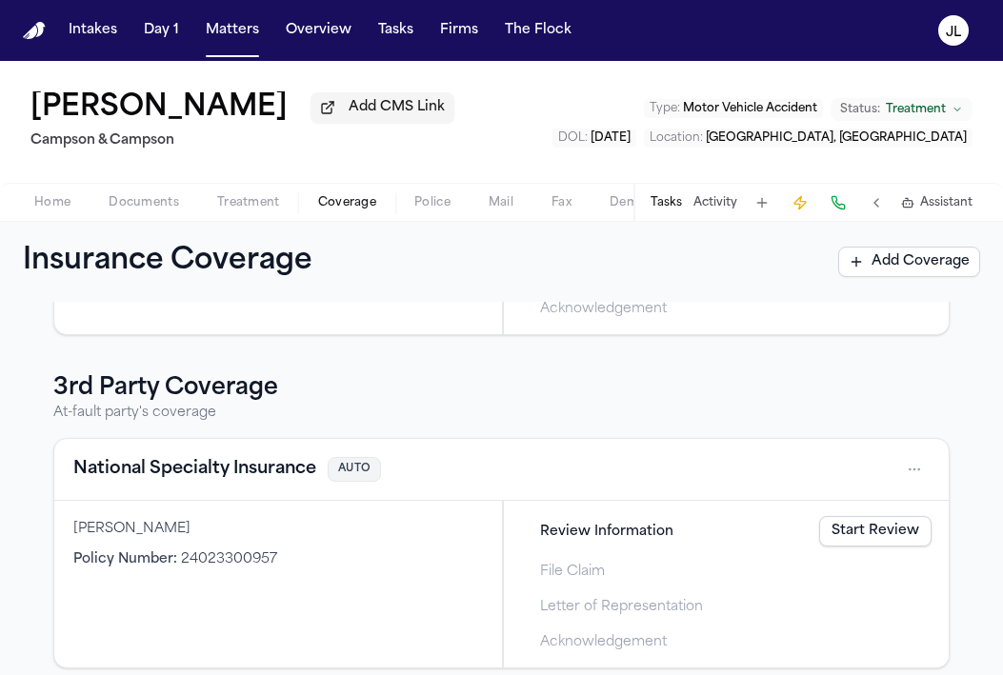
scroll to position [305, 0]
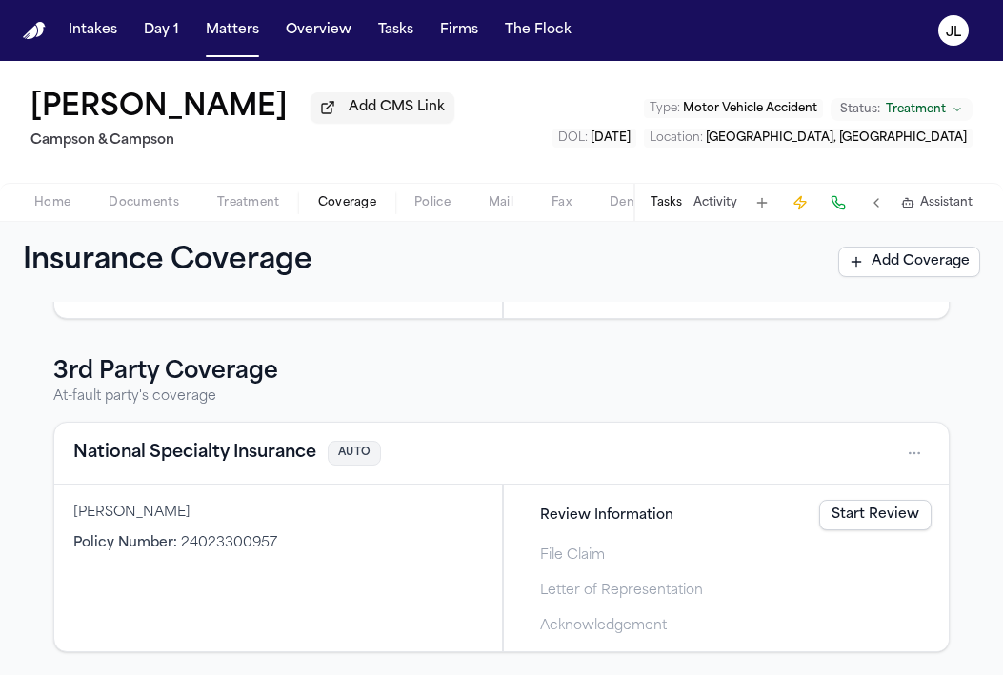
click at [996, 371] on div "1st Party Coverage Client's coverage NJM Insurance AUTO Brandon R Bennett, Bran…" at bounding box center [501, 488] width 1003 height 373
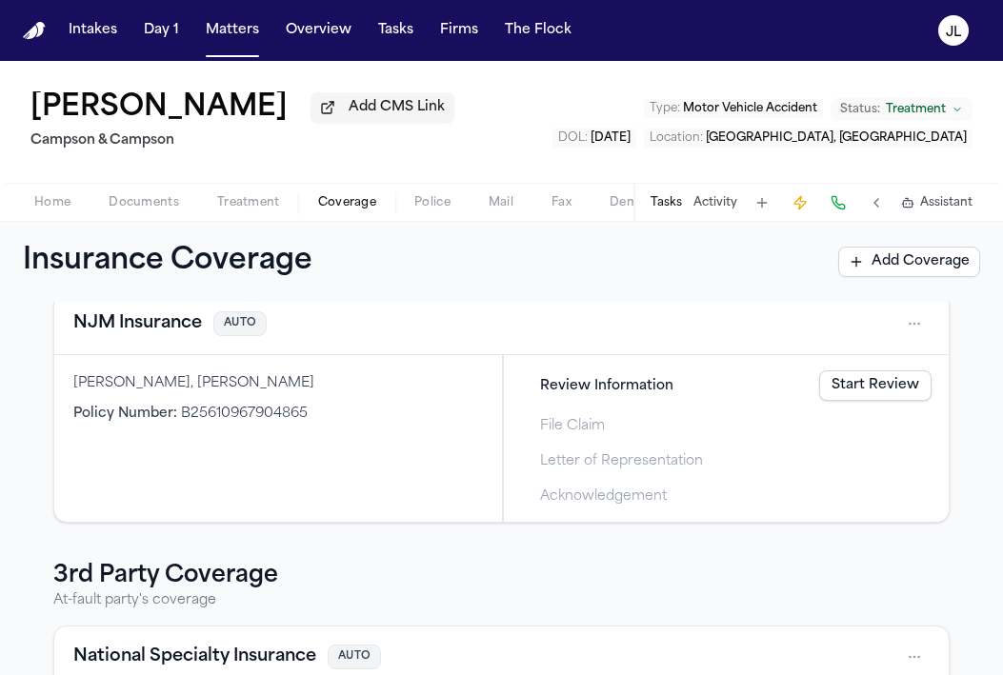
click at [59, 227] on div "Insurance Coverage Add Coverage" at bounding box center [501, 262] width 1003 height 80
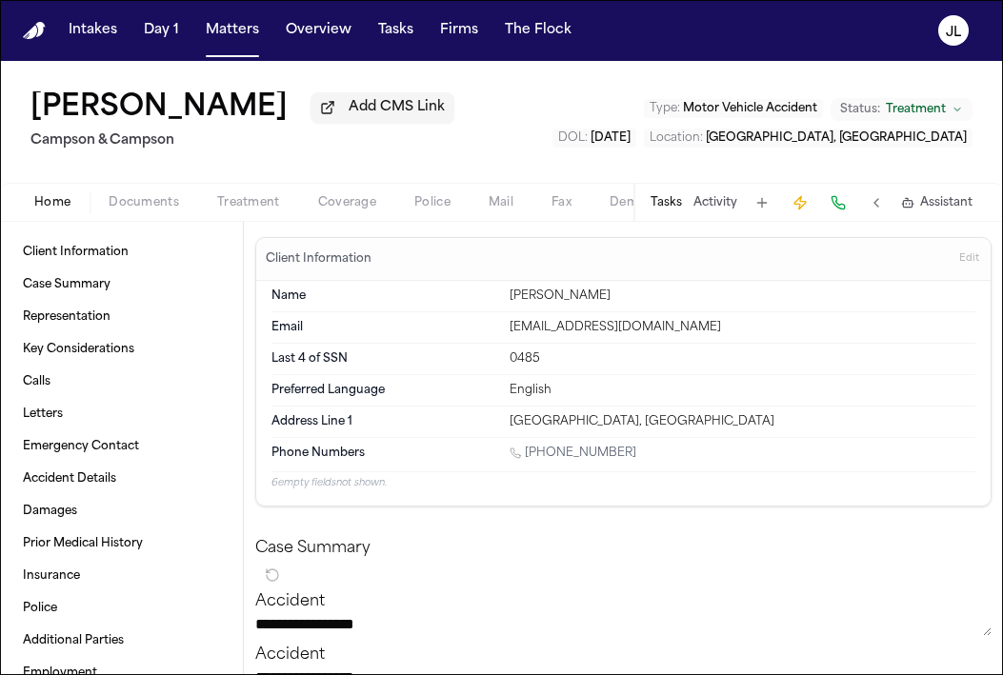
click at [59, 210] on span "Home" at bounding box center [52, 202] width 36 height 15
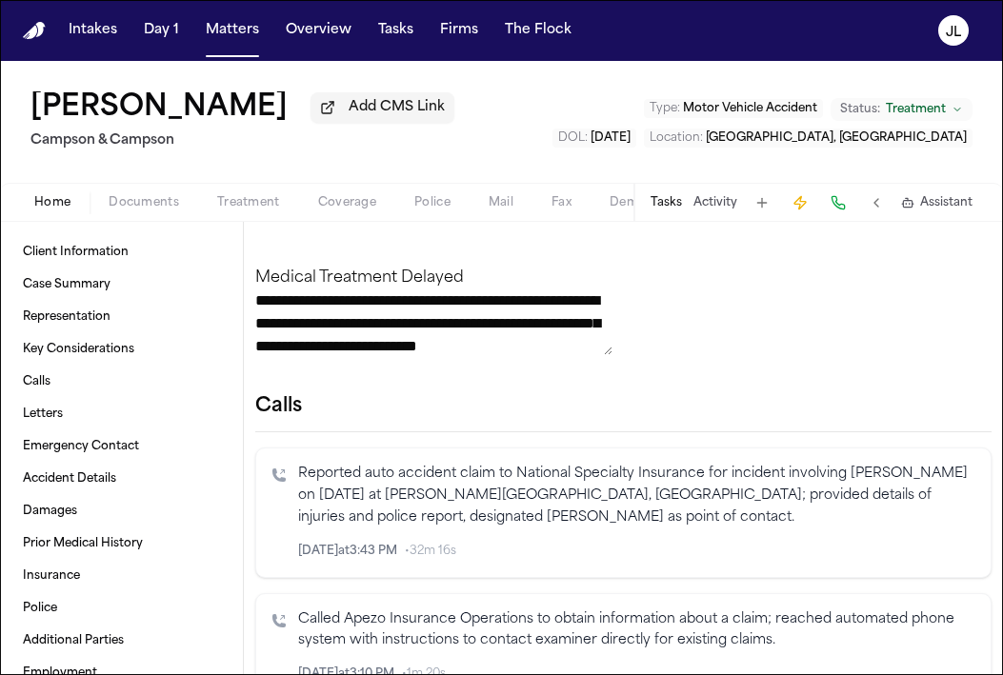
scroll to position [4024, 0]
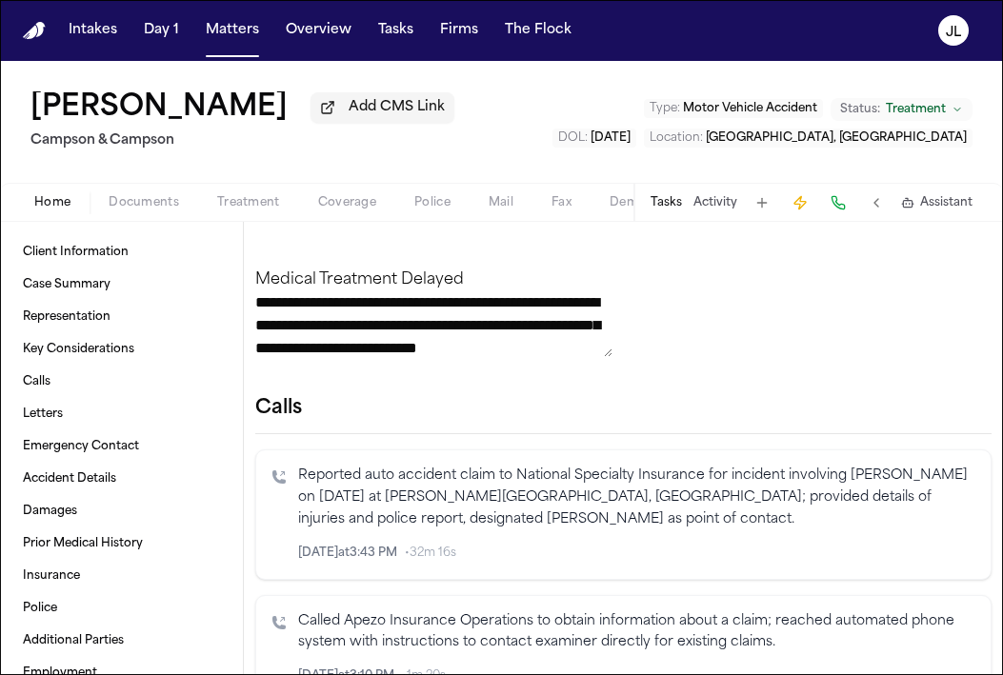
drag, startPoint x: 933, startPoint y: 350, endPoint x: 508, endPoint y: 350, distance: 424.6
copy div "Intersection of Chambers Street and Roebling Avenue, Trenton, New Jersey"
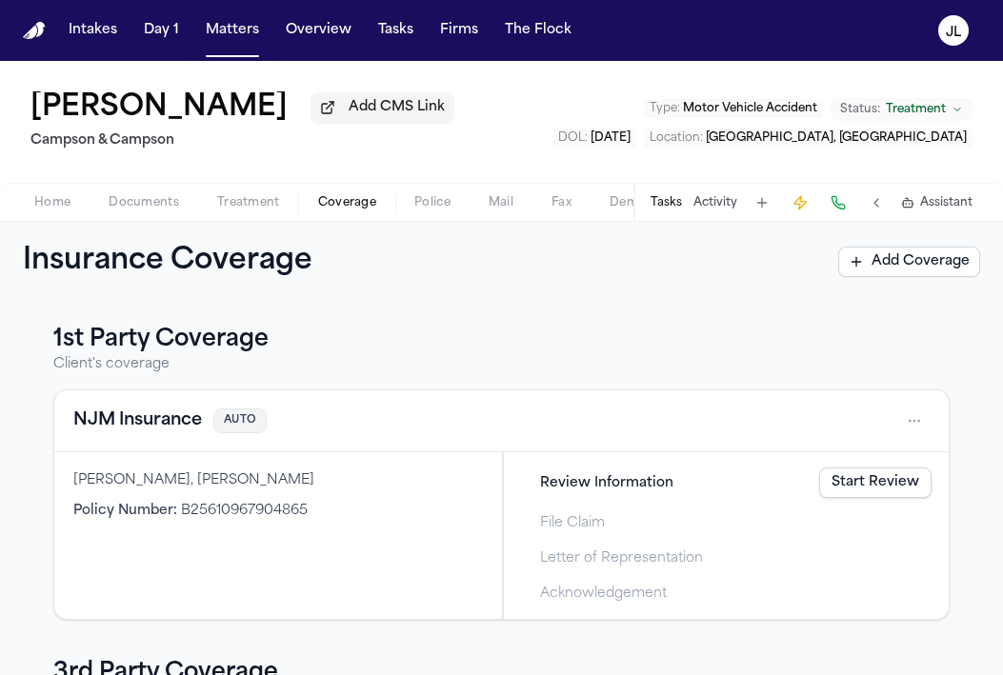
click at [336, 206] on span "Coverage" at bounding box center [347, 202] width 58 height 15
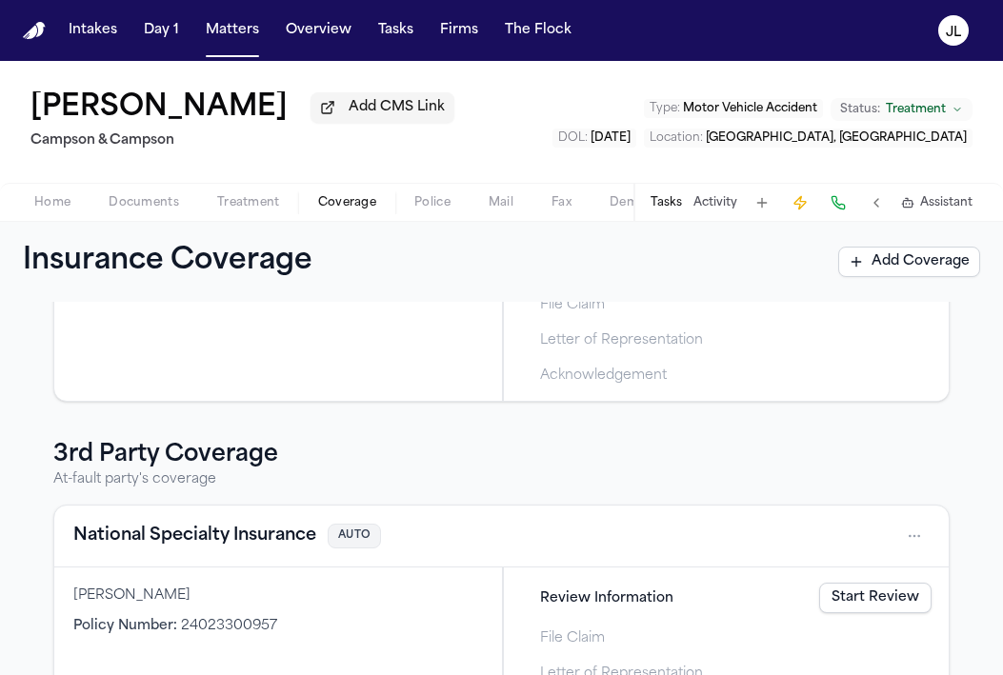
scroll to position [305, 0]
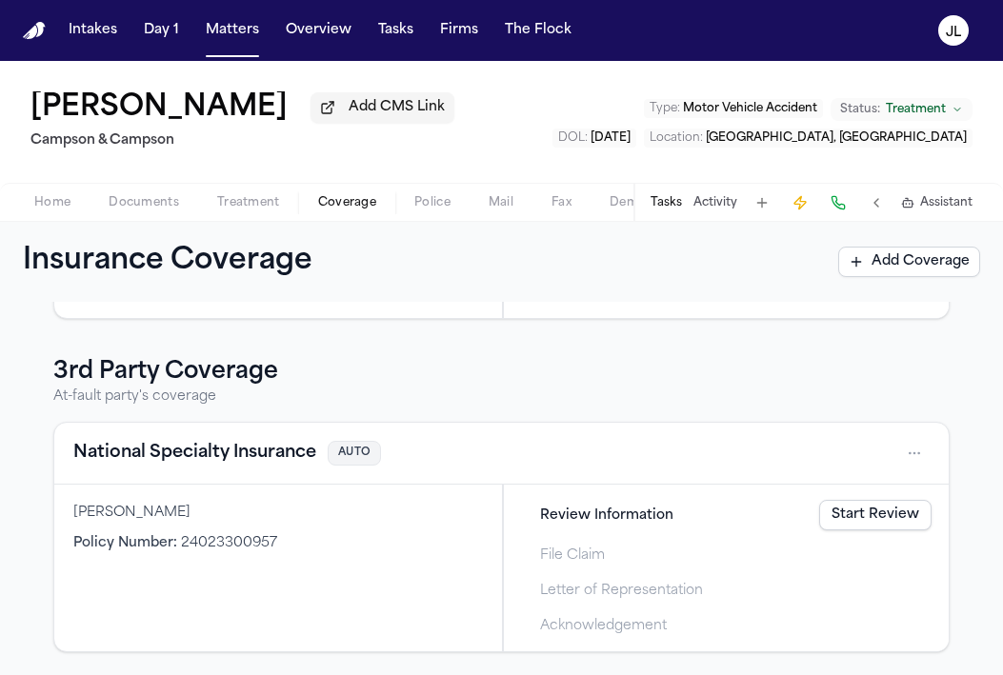
click at [232, 448] on button "National Specialty Insurance" at bounding box center [194, 453] width 243 height 27
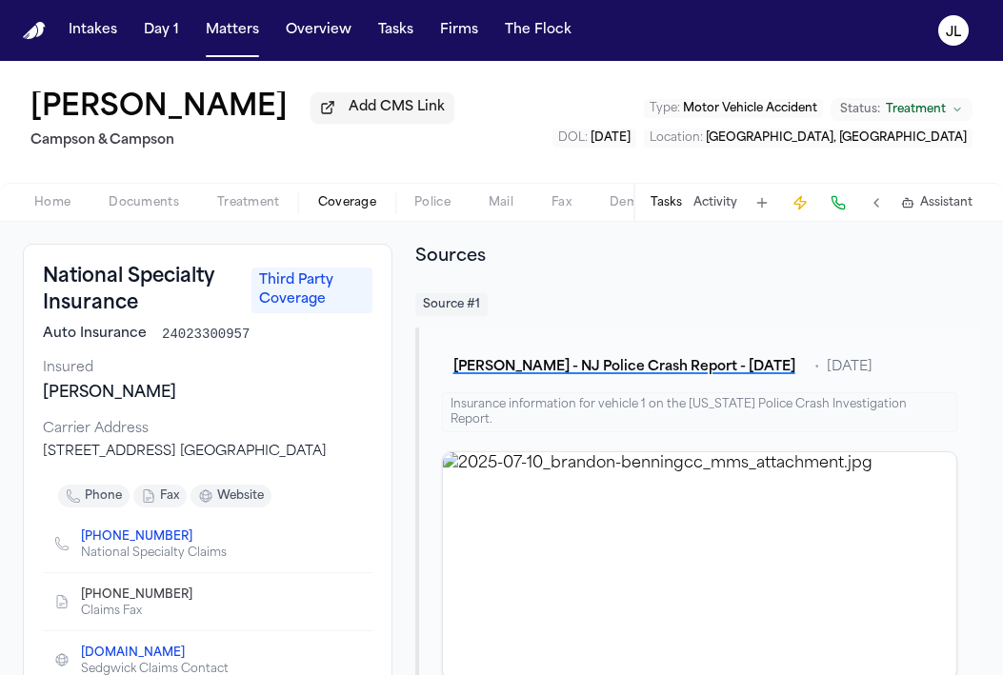
scroll to position [86, 0]
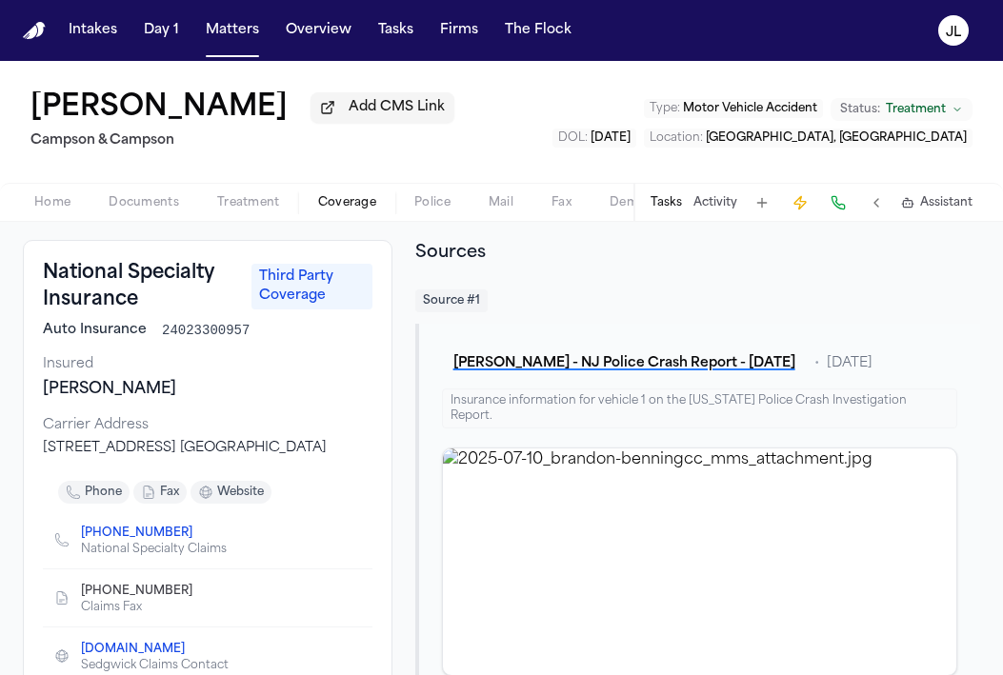
drag, startPoint x: 141, startPoint y: 480, endPoint x: 40, endPoint y: 450, distance: 105.1
click at [40, 450] on div "National Specialty Insurance Third Party Coverage Auto Insurance 24023300957 In…" at bounding box center [207, 497] width 369 height 515
copy div "10000 Midlantic Drive Suite 403 West, Mt. Laurel, NJ 08054"
drag, startPoint x: 153, startPoint y: 316, endPoint x: 30, endPoint y: 285, distance: 126.8
click at [30, 285] on div "National Specialty Insurance Third Party Coverage Auto Insurance 24023300957 In…" at bounding box center [207, 497] width 369 height 515
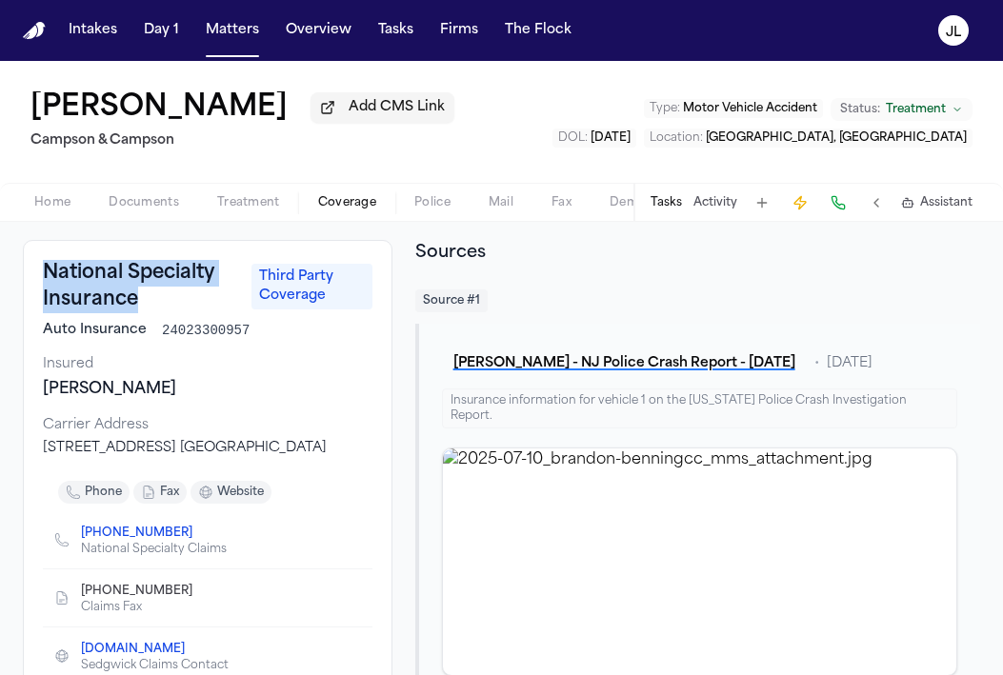
copy h3 "National Specialty Insurance"
click at [142, 221] on div "Home Documents Treatment Coverage Police Mail Fax Demand Workspaces Artifacts T…" at bounding box center [501, 202] width 1003 height 38
click at [139, 198] on span "Documents" at bounding box center [144, 202] width 70 height 15
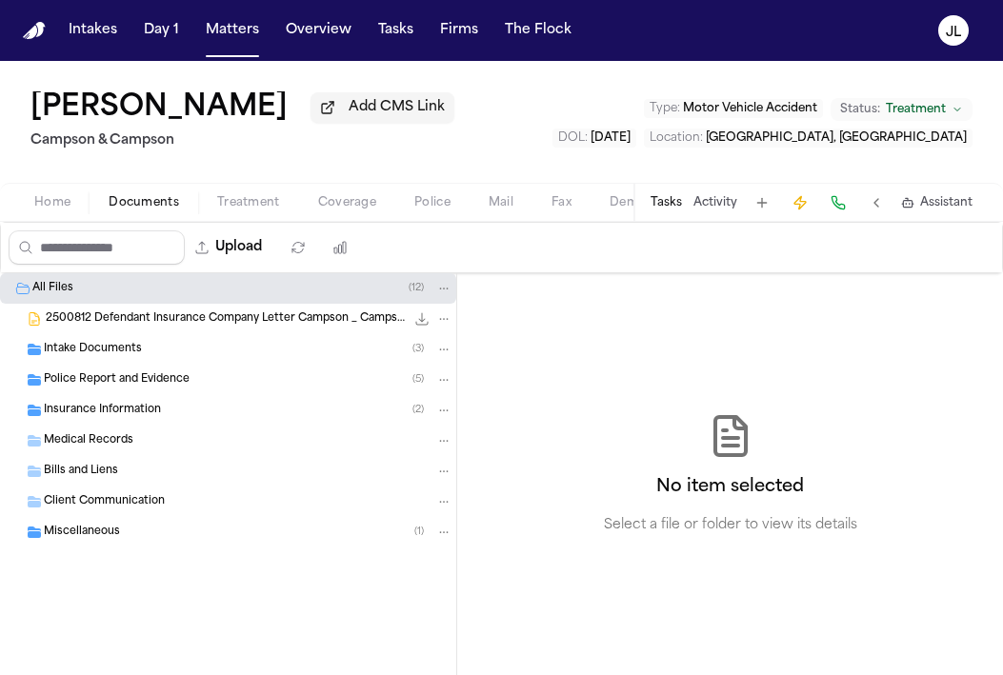
click at [108, 411] on span "Insurance Information" at bounding box center [102, 411] width 117 height 16
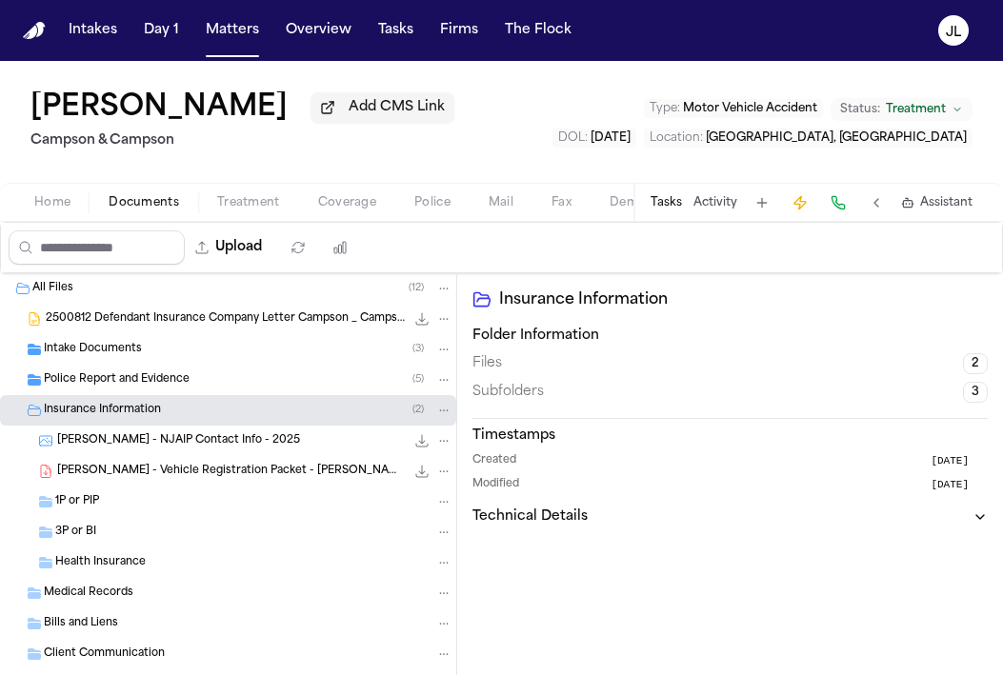
click at [107, 541] on div "3P or BI" at bounding box center [253, 532] width 397 height 17
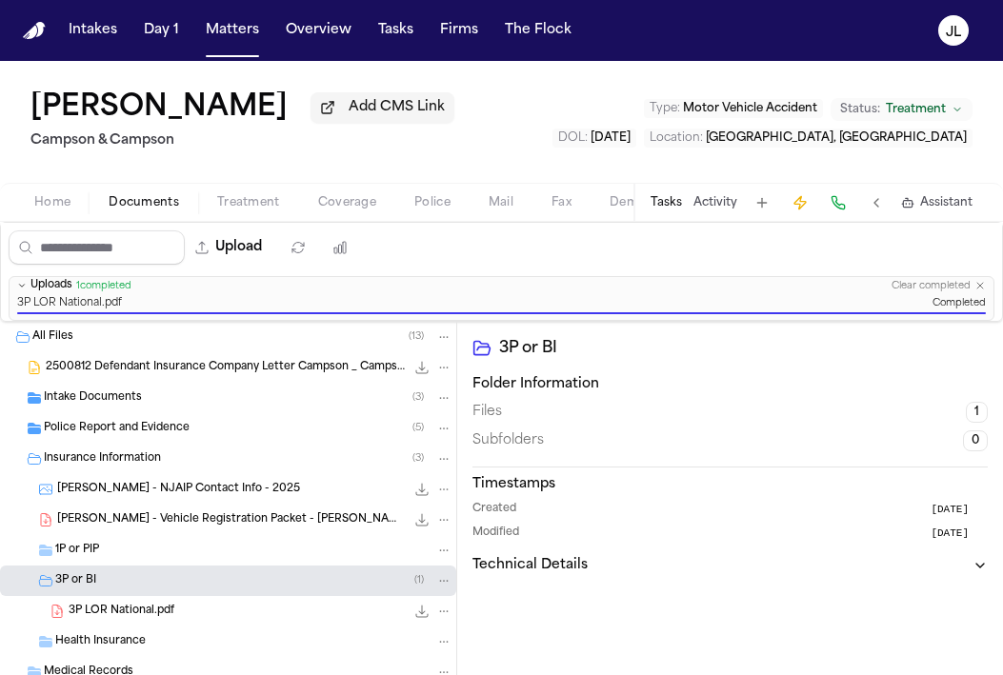
click at [244, 209] on span "Treatment" at bounding box center [248, 202] width 63 height 15
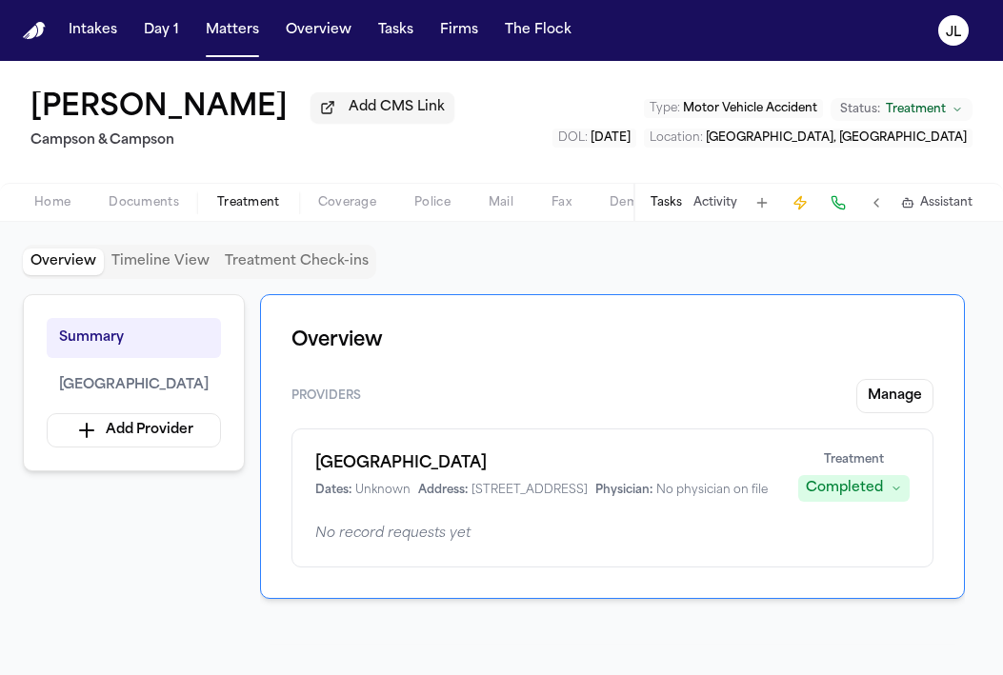
click at [48, 210] on span "Home" at bounding box center [52, 202] width 36 height 15
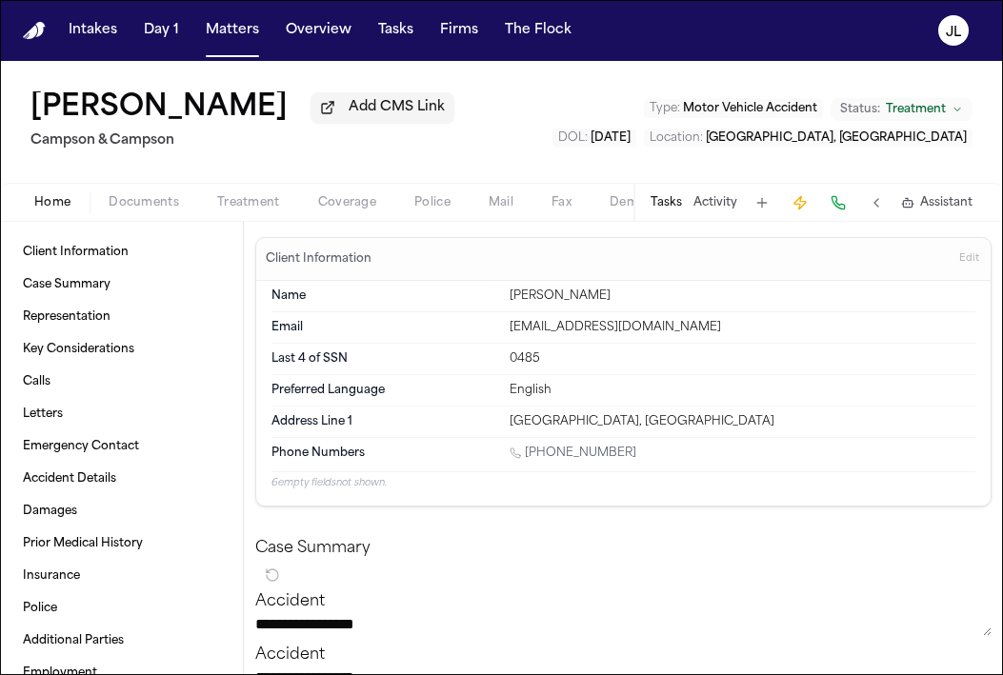
click at [268, 205] on span "Treatment" at bounding box center [248, 202] width 63 height 15
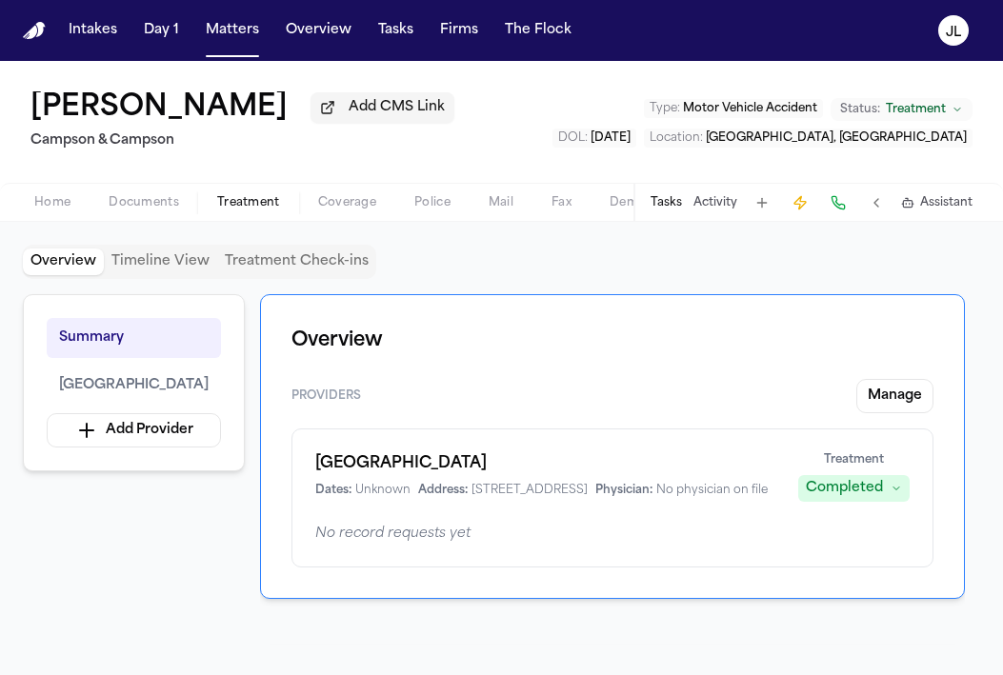
click at [289, 207] on button "Treatment" at bounding box center [248, 202] width 101 height 23
click at [338, 208] on span "Coverage" at bounding box center [347, 202] width 58 height 15
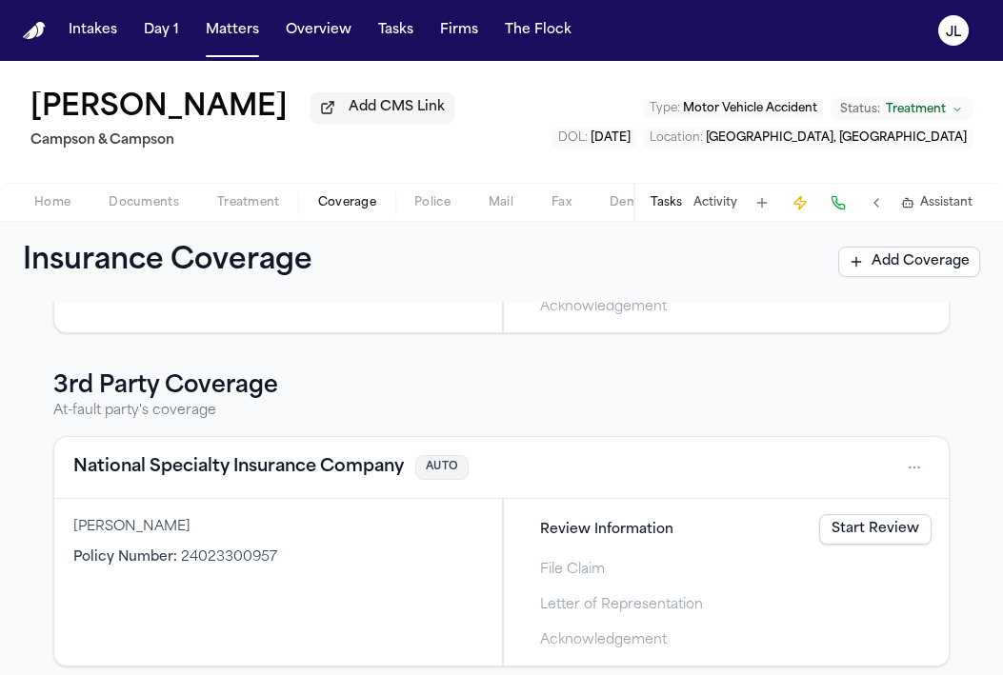
scroll to position [305, 0]
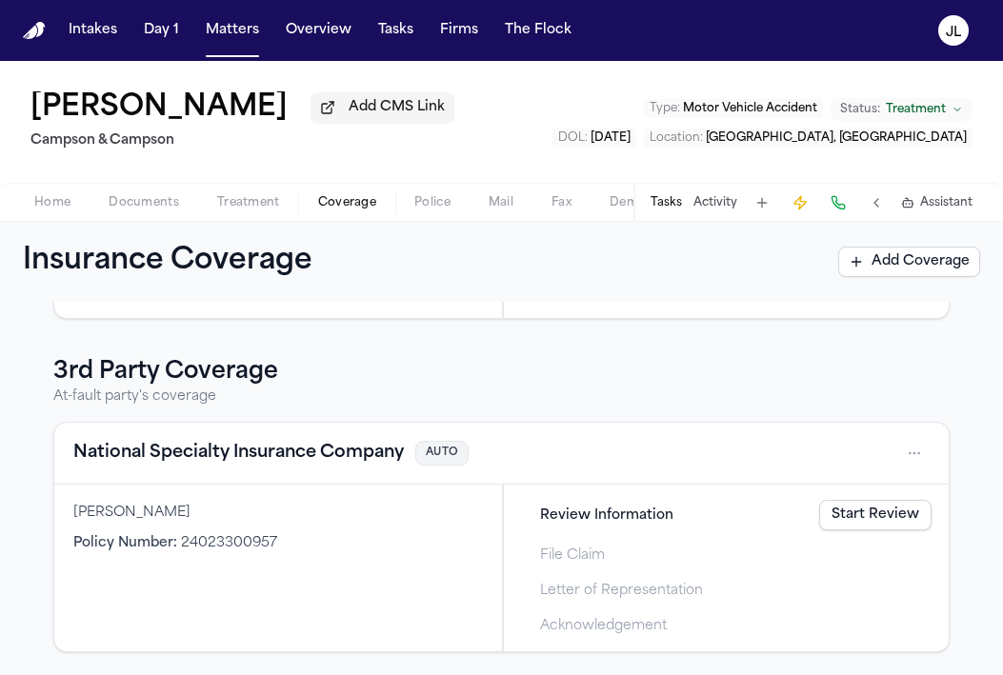
click at [269, 452] on button "National Specialty Insurance Company" at bounding box center [238, 453] width 330 height 27
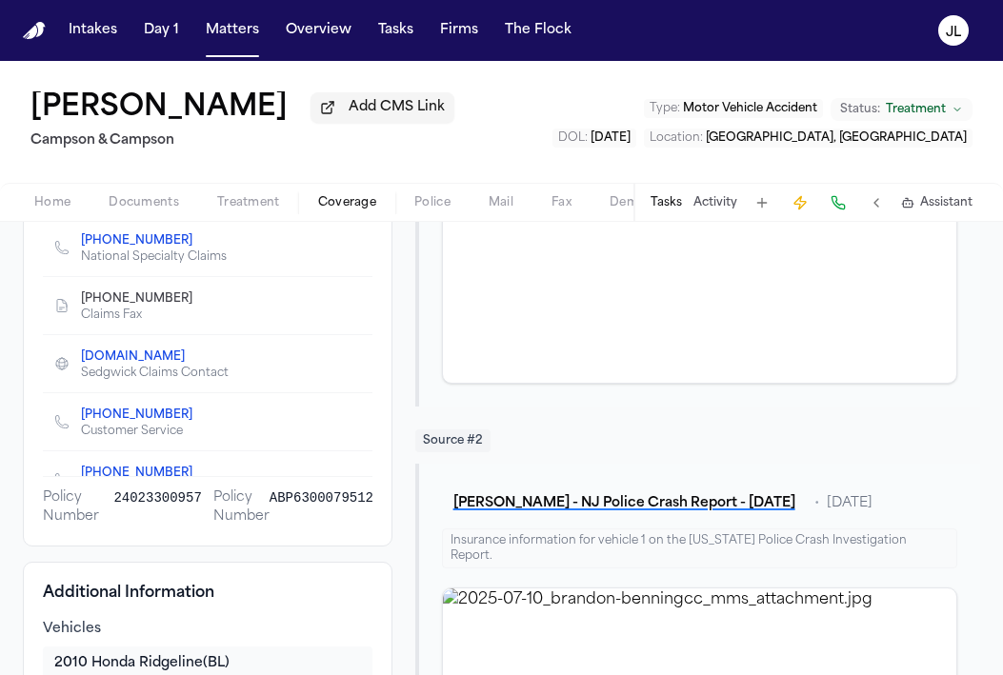
click at [199, 303] on icon "Copy to clipboard" at bounding box center [202, 298] width 7 height 9
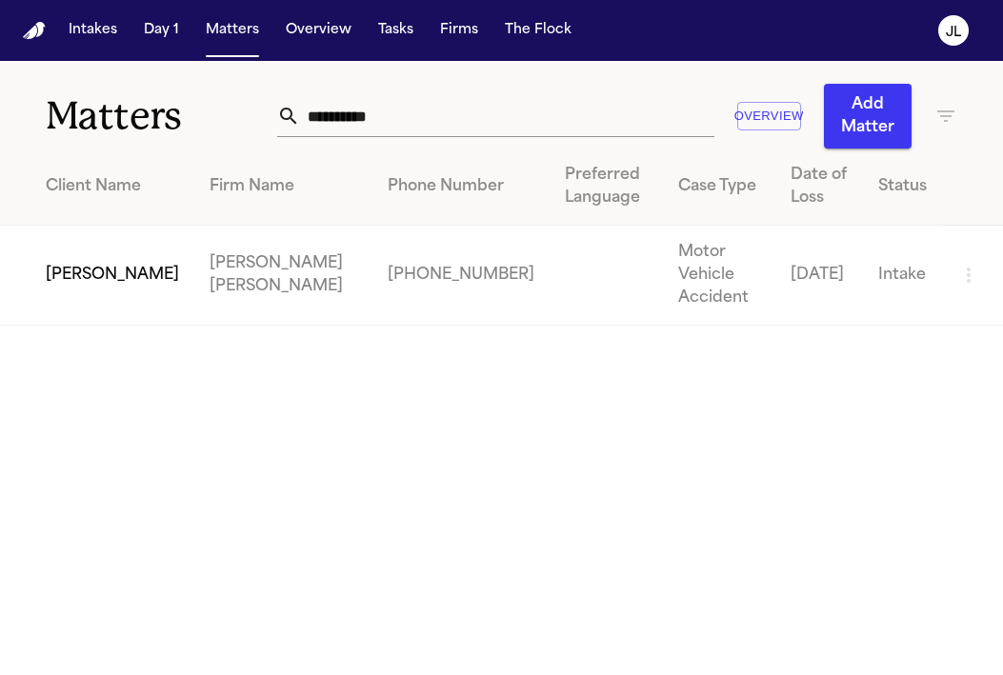
click at [126, 271] on td "[PERSON_NAME]" at bounding box center [97, 276] width 194 height 100
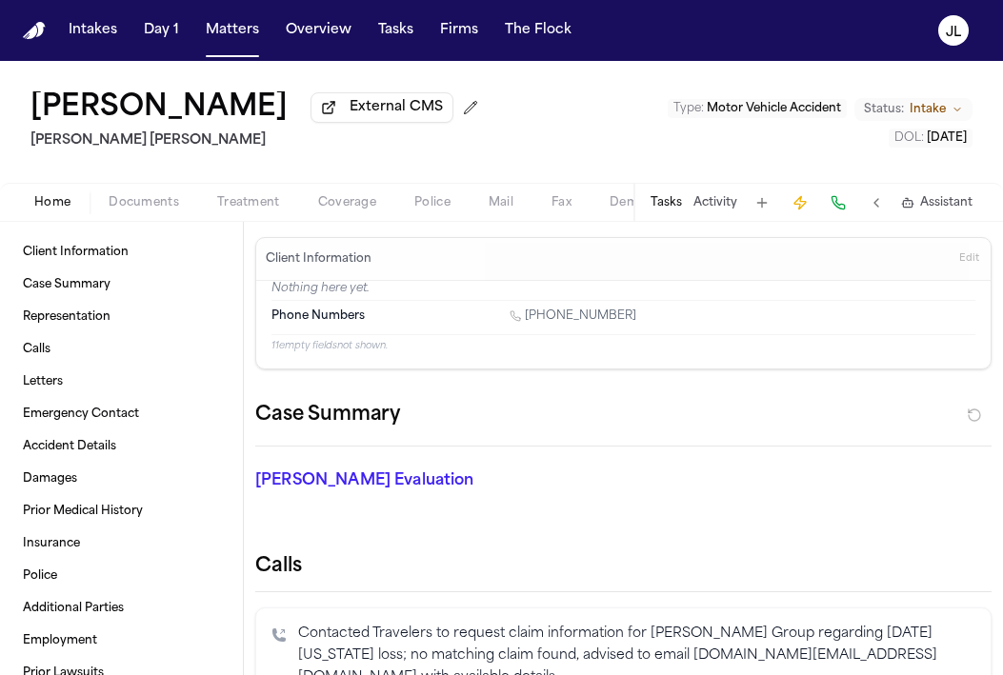
click at [344, 205] on span "Coverage" at bounding box center [347, 202] width 58 height 15
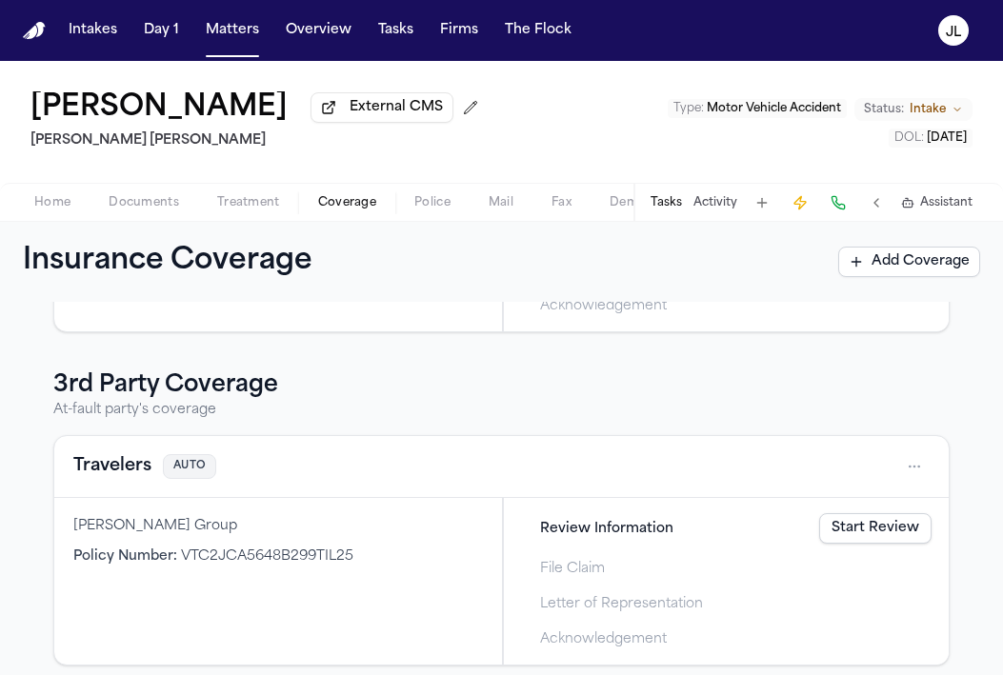
scroll to position [293, 0]
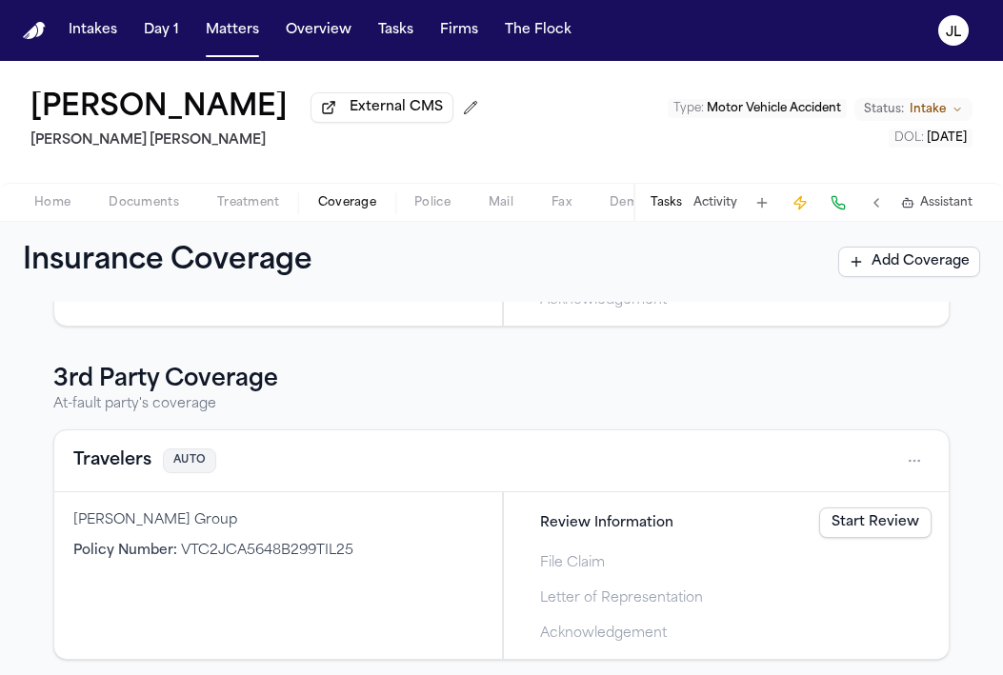
click at [129, 460] on button "Travelers" at bounding box center [112, 460] width 78 height 27
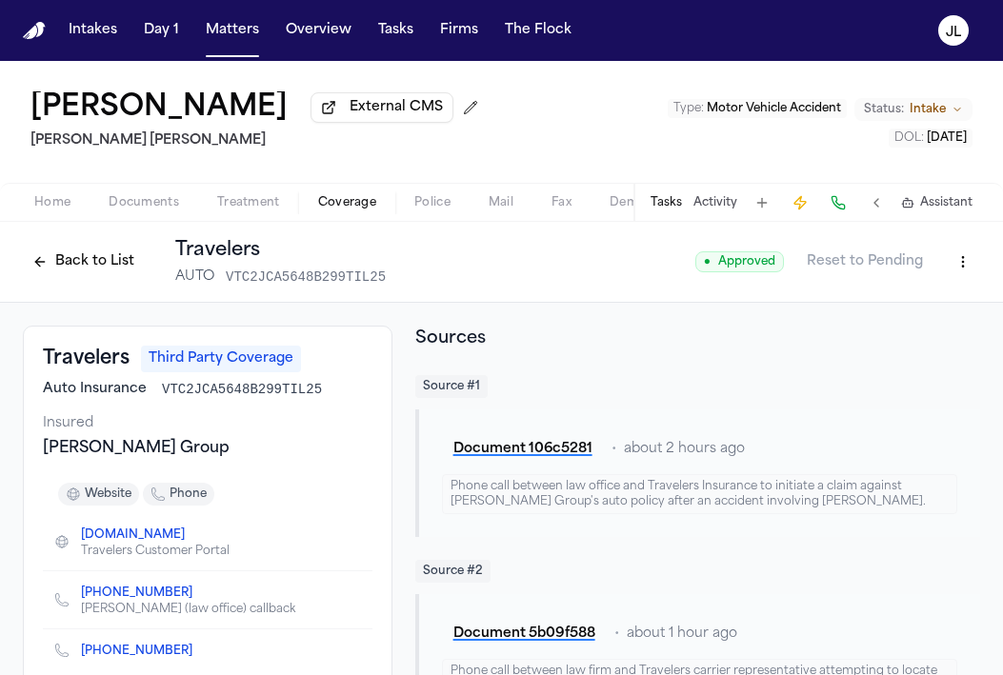
click at [109, 267] on button "Back to List" at bounding box center [83, 262] width 121 height 30
